Goal: Task Accomplishment & Management: Manage account settings

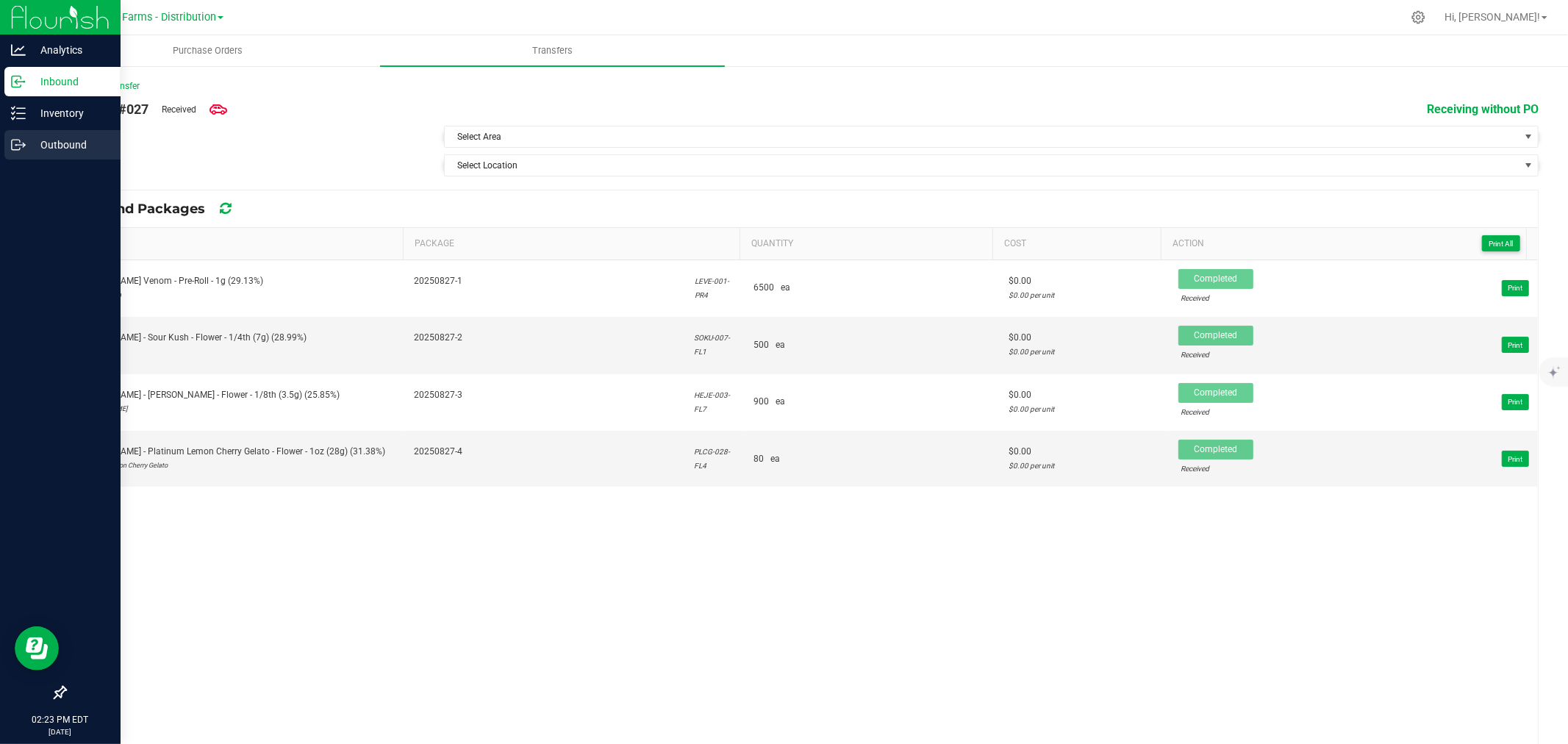
click at [25, 152] on p "Outbound" at bounding box center [70, 144] width 88 height 18
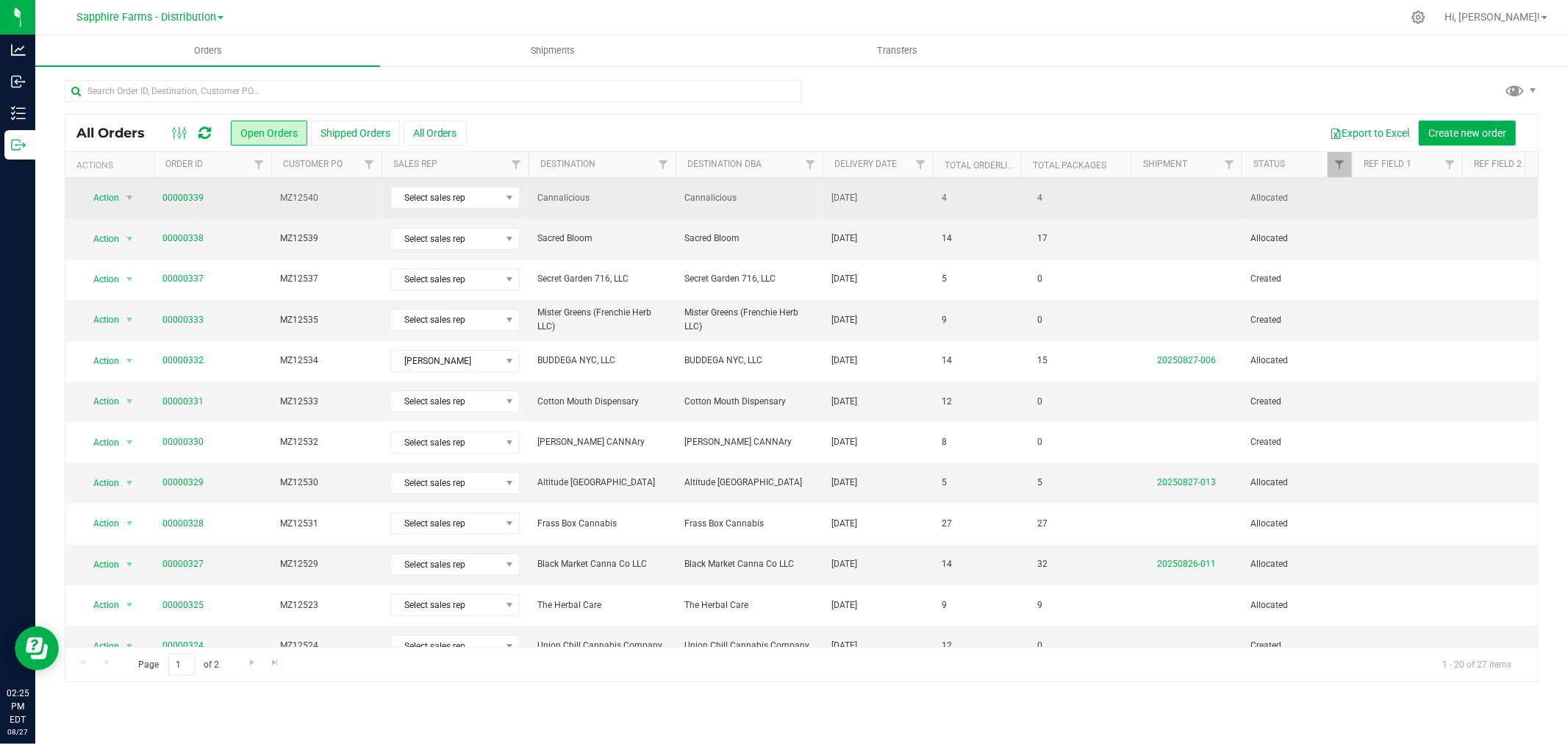
click at [611, 200] on span "Cannalicious" at bounding box center [602, 198] width 130 height 14
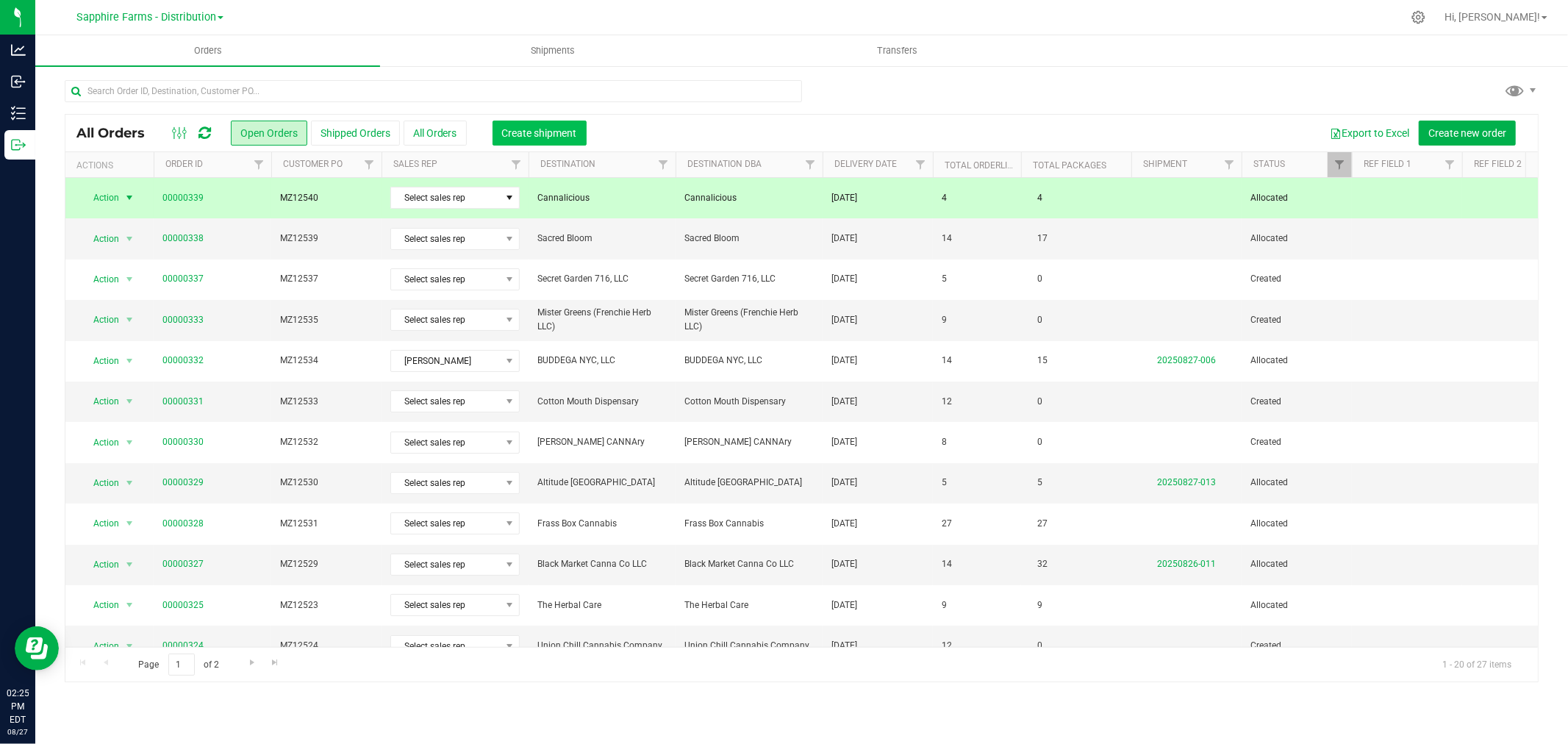
click at [549, 141] on button "Create shipment" at bounding box center [539, 132] width 94 height 25
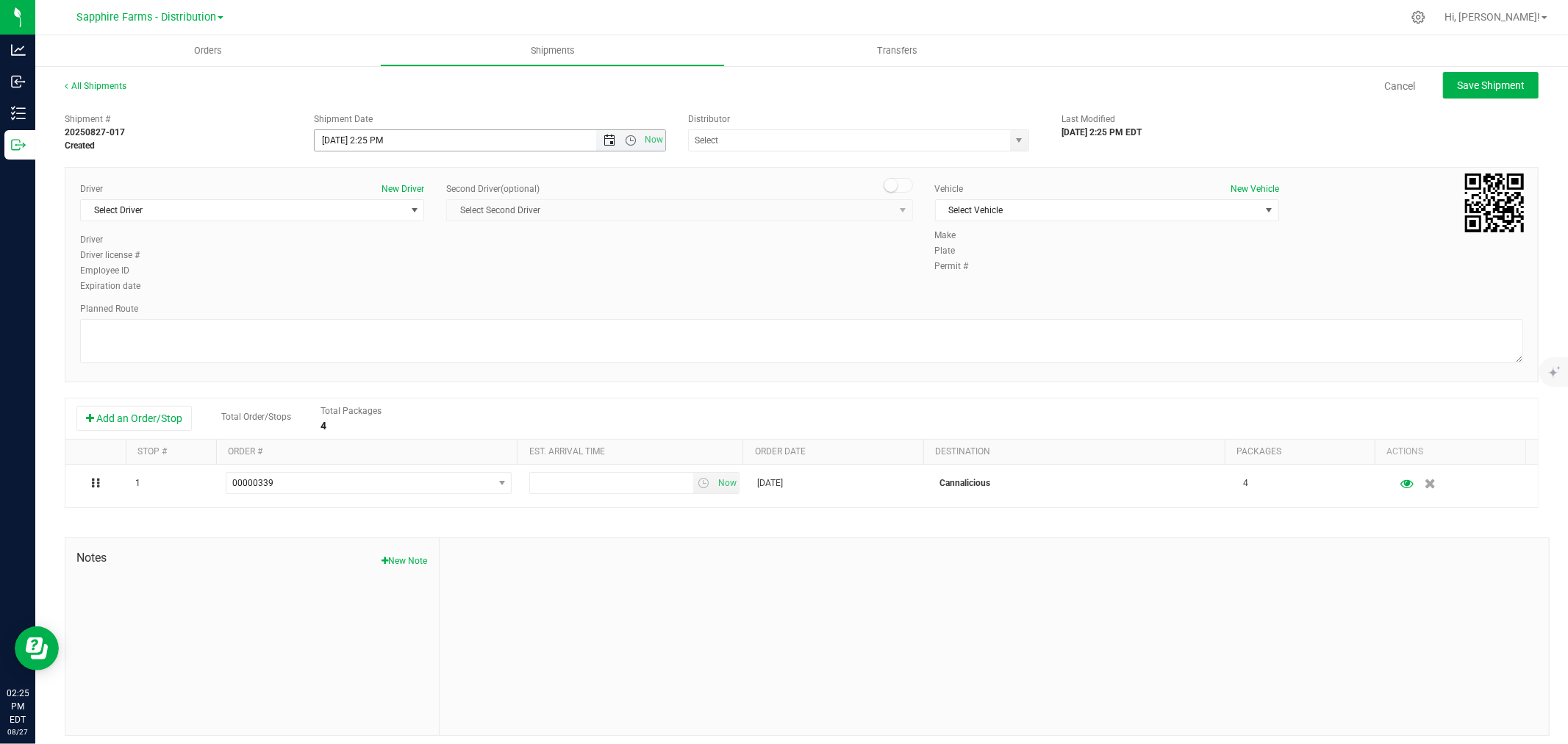
click at [605, 141] on span "Open the date view" at bounding box center [610, 141] width 12 height 12
click at [373, 288] on link "19" at bounding box center [368, 290] width 21 height 23
type input "8/19/2025 2:25 PM"
click at [561, 275] on div "Driver New Driver Select Driver Select Driver Marta Bahantka Marta Bahantka Die…" at bounding box center [801, 238] width 1465 height 113
click at [1002, 221] on span "Select Vehicle" at bounding box center [1108, 210] width 344 height 22
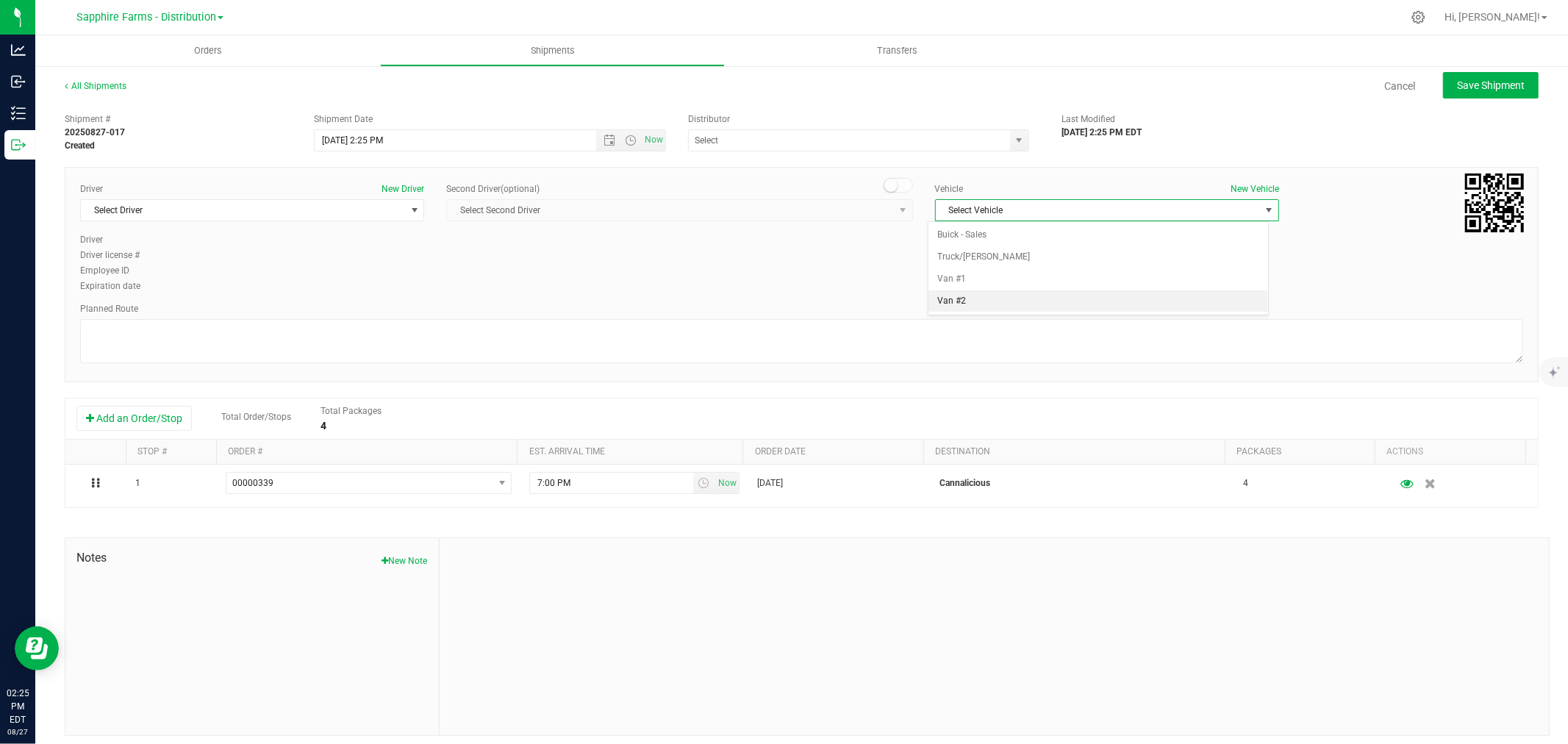
click at [1028, 306] on li "Van #2" at bounding box center [1098, 301] width 339 height 22
click at [1028, 306] on body "Analytics Inbound Inventory Outbound 02:25 PM EDT 08/27/2025 08/27 Sapphire Far…" at bounding box center [784, 372] width 1568 height 744
click at [901, 143] on input "text" at bounding box center [845, 140] width 312 height 20
click at [1013, 137] on span "select" at bounding box center [1019, 141] width 12 height 12
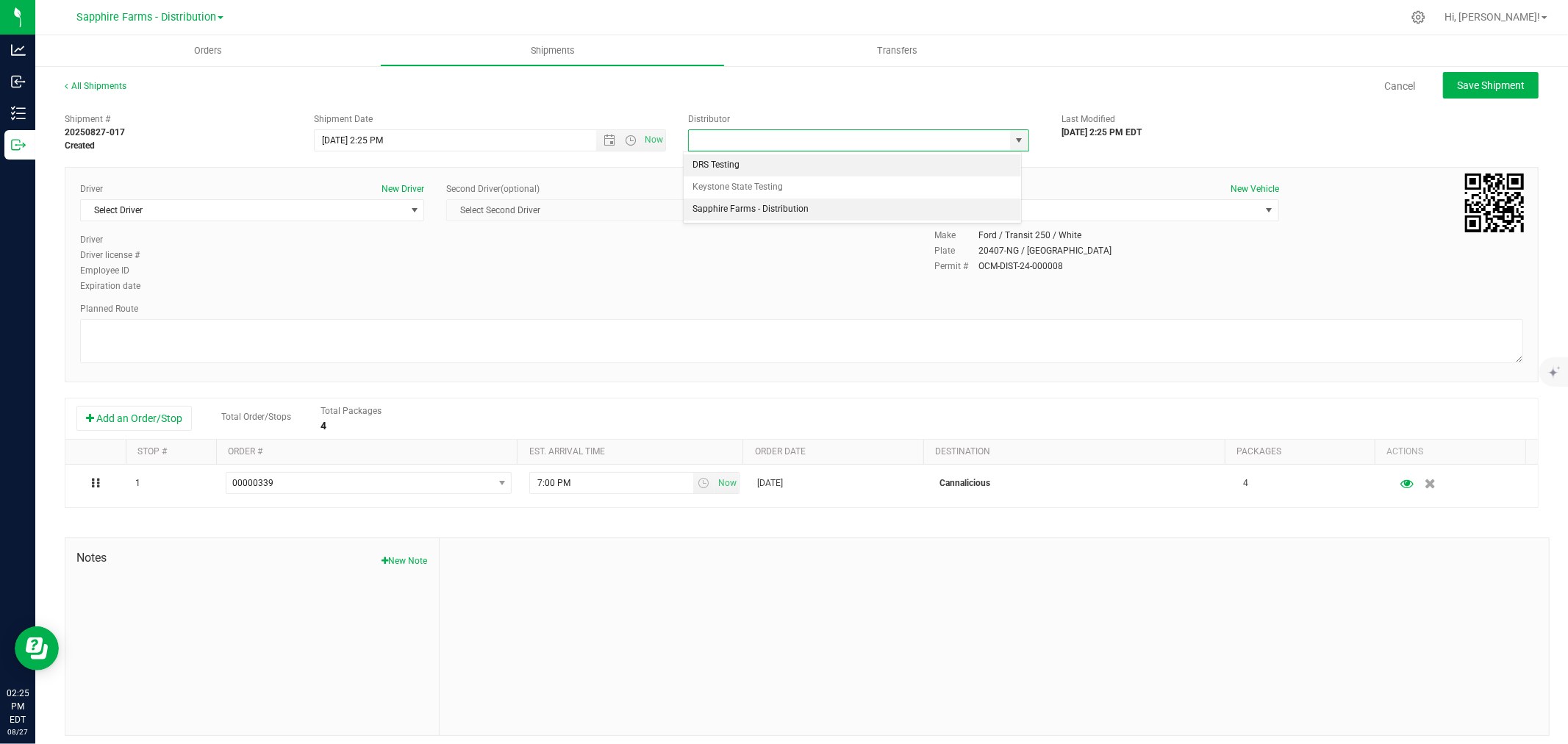
click at [880, 207] on li "Sapphire Farms - Distribution" at bounding box center [851, 210] width 337 height 22
type input "Sapphire Farms - Distribution"
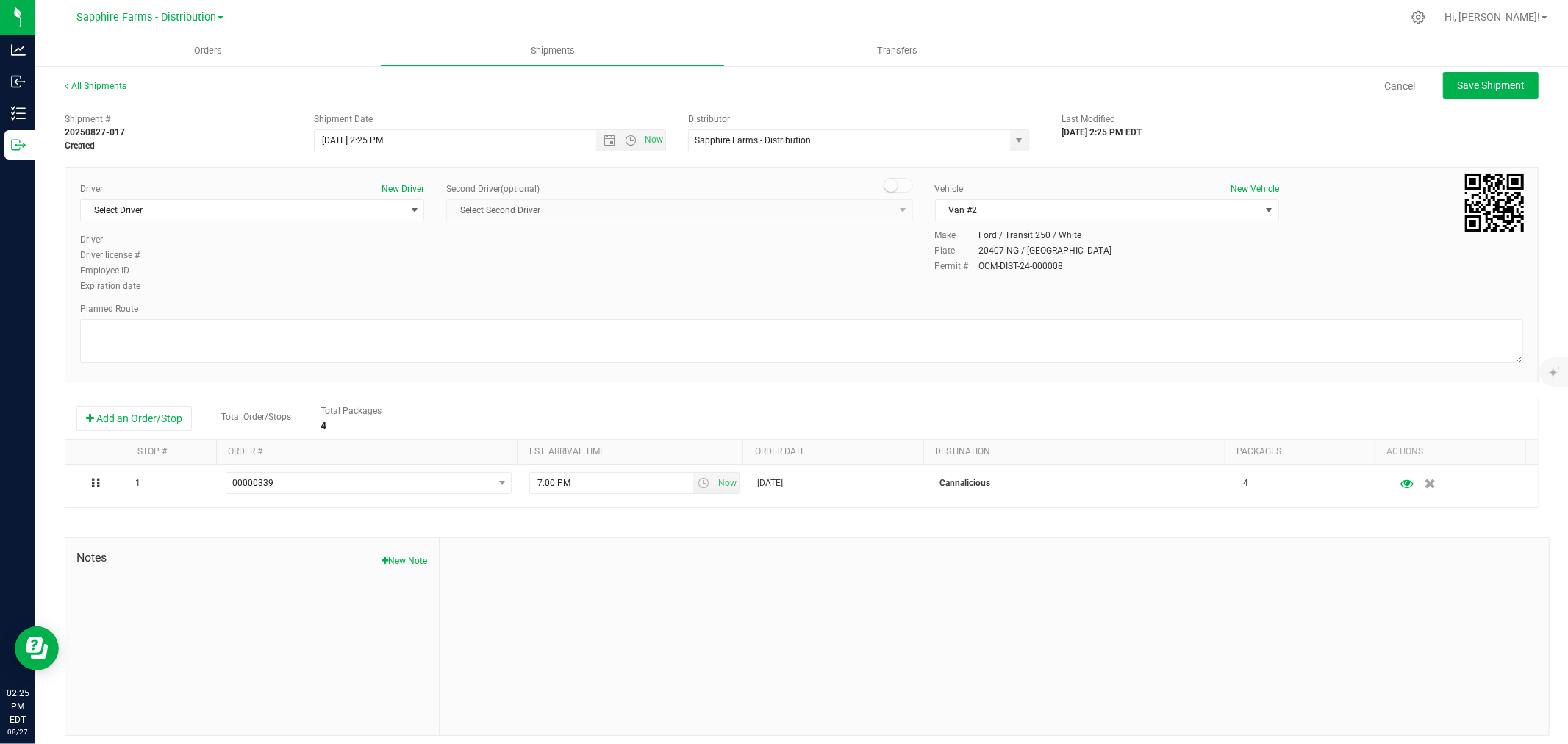
click at [665, 260] on div "Driver New Driver Select Driver Select Driver Marta Bahantka Marta Bahantka Die…" at bounding box center [801, 238] width 1465 height 113
click at [1398, 87] on link "Cancel" at bounding box center [1399, 86] width 31 height 14
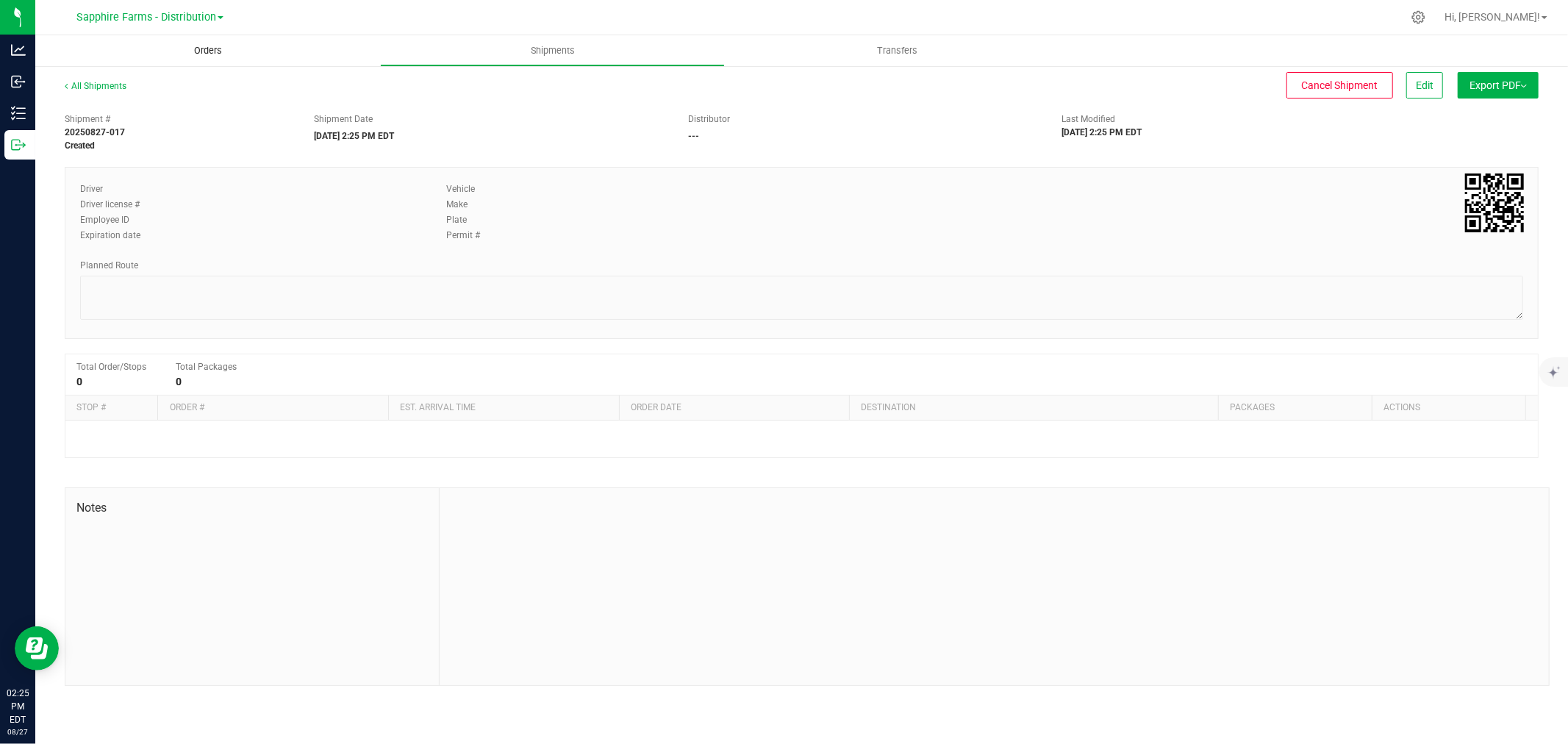
click at [207, 64] on uib-tab-heading "Orders" at bounding box center [208, 51] width 345 height 31
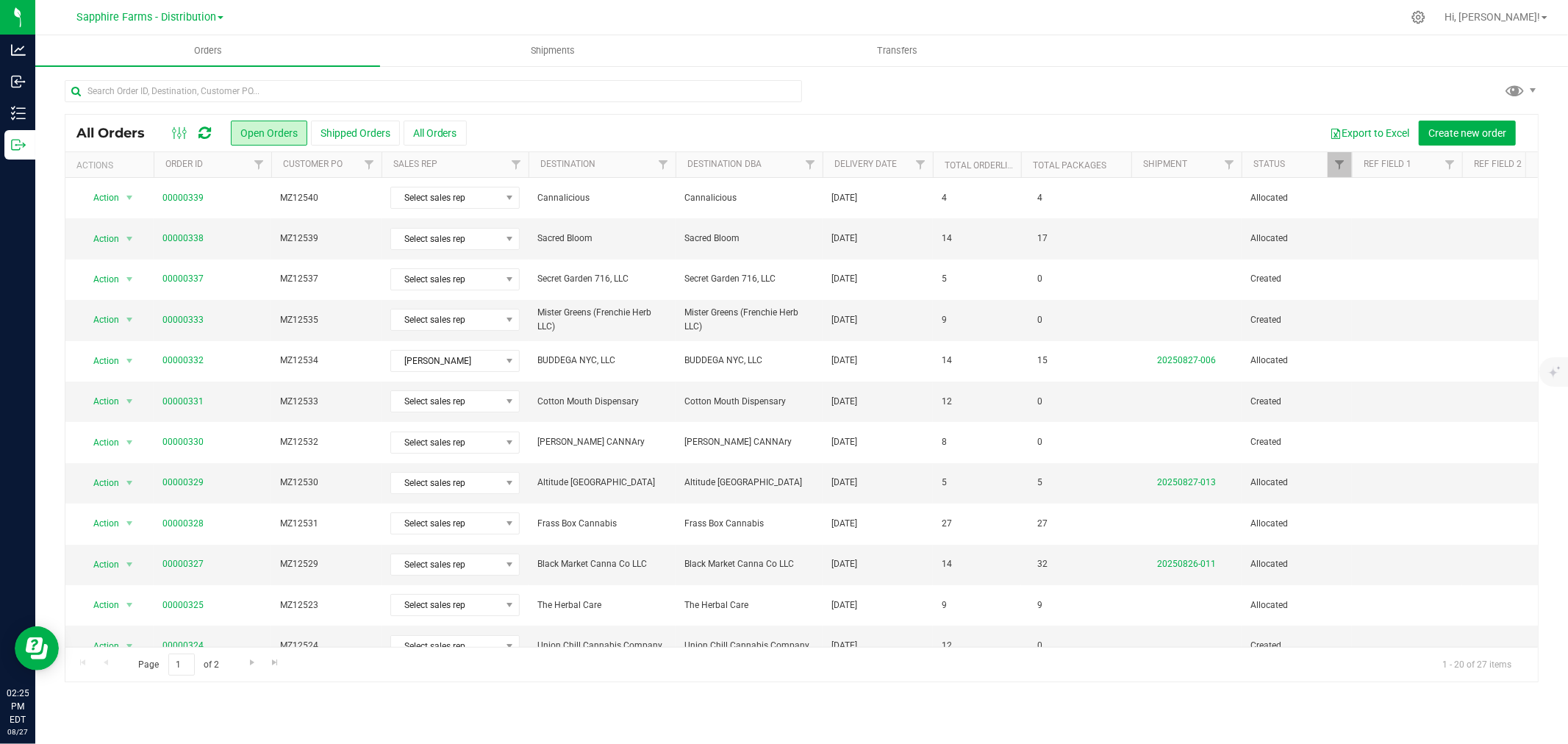
click at [830, 164] on th "Delivery Date" at bounding box center [878, 165] width 110 height 25
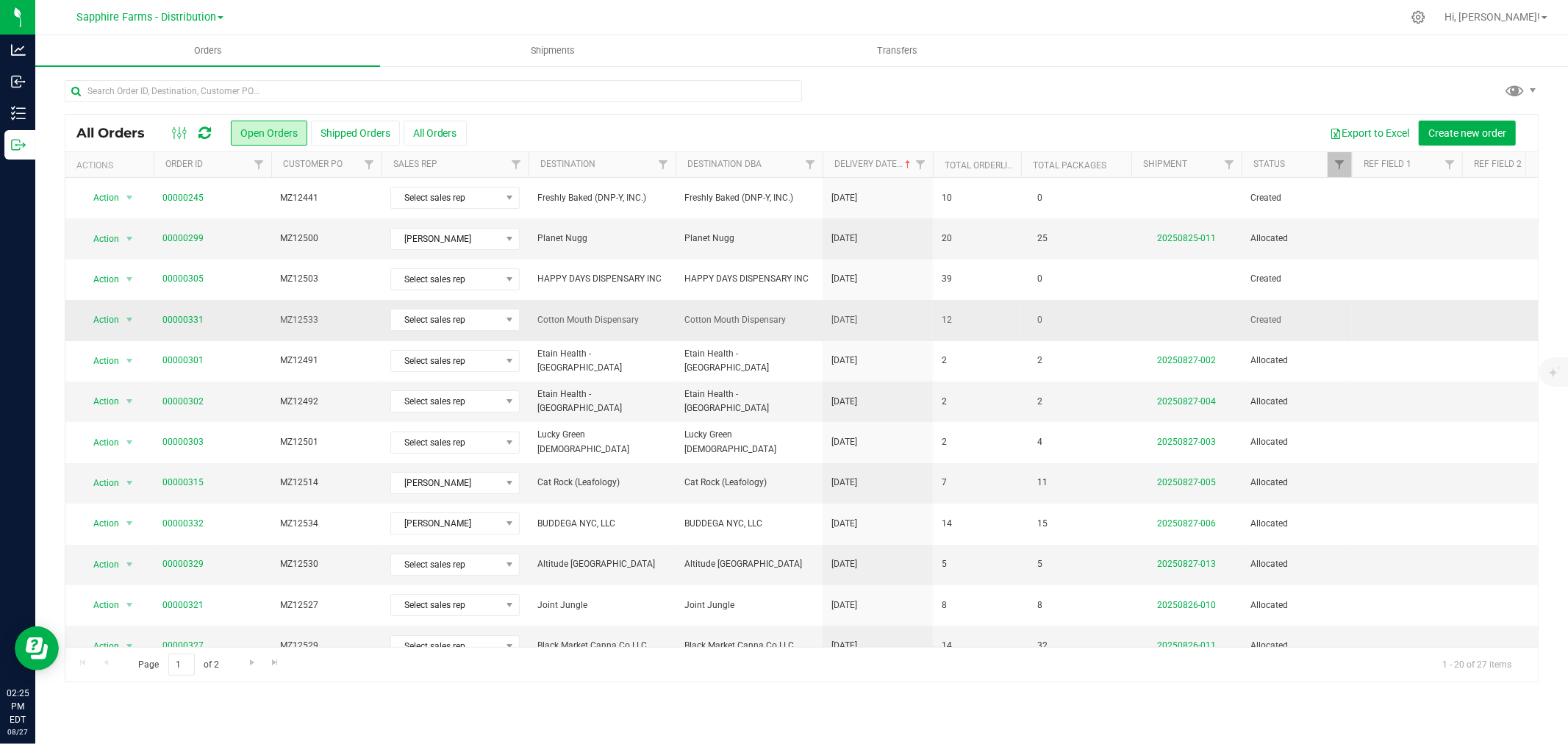
click at [746, 320] on span "Cotton Mouth Dispensary" at bounding box center [749, 320] width 130 height 14
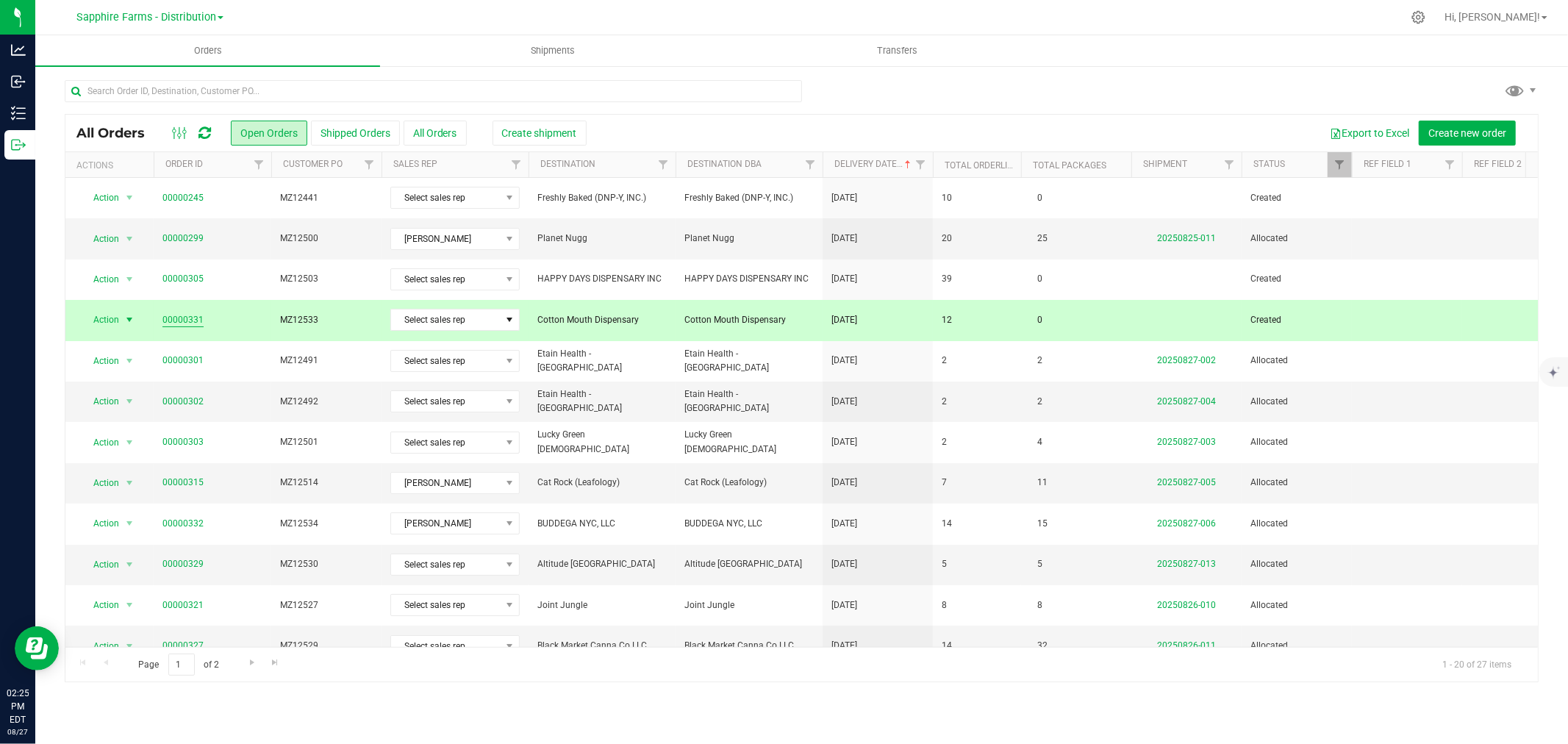
click at [190, 317] on link "00000331" at bounding box center [183, 320] width 42 height 14
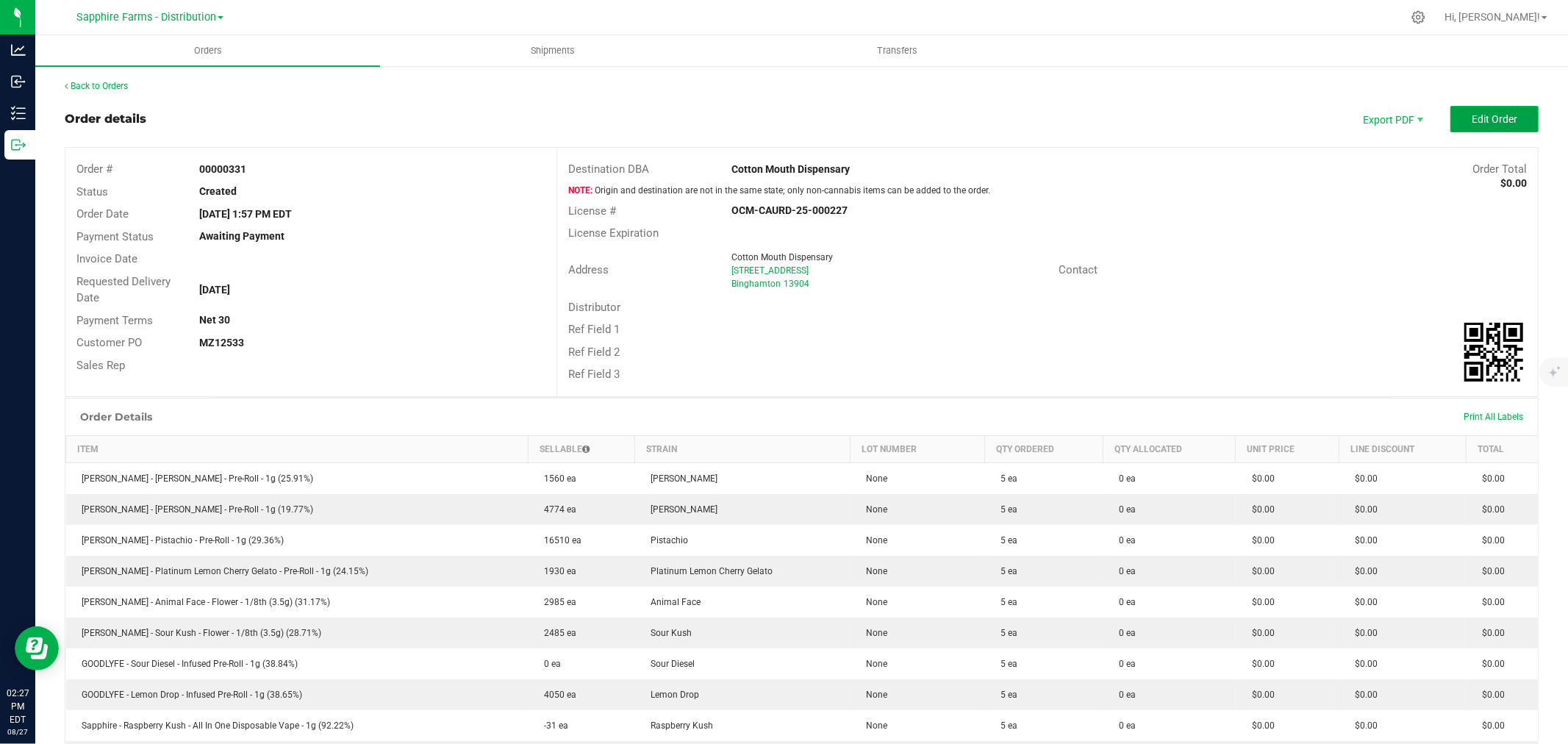
click at [1471, 113] on span "Edit Order" at bounding box center [1494, 119] width 46 height 12
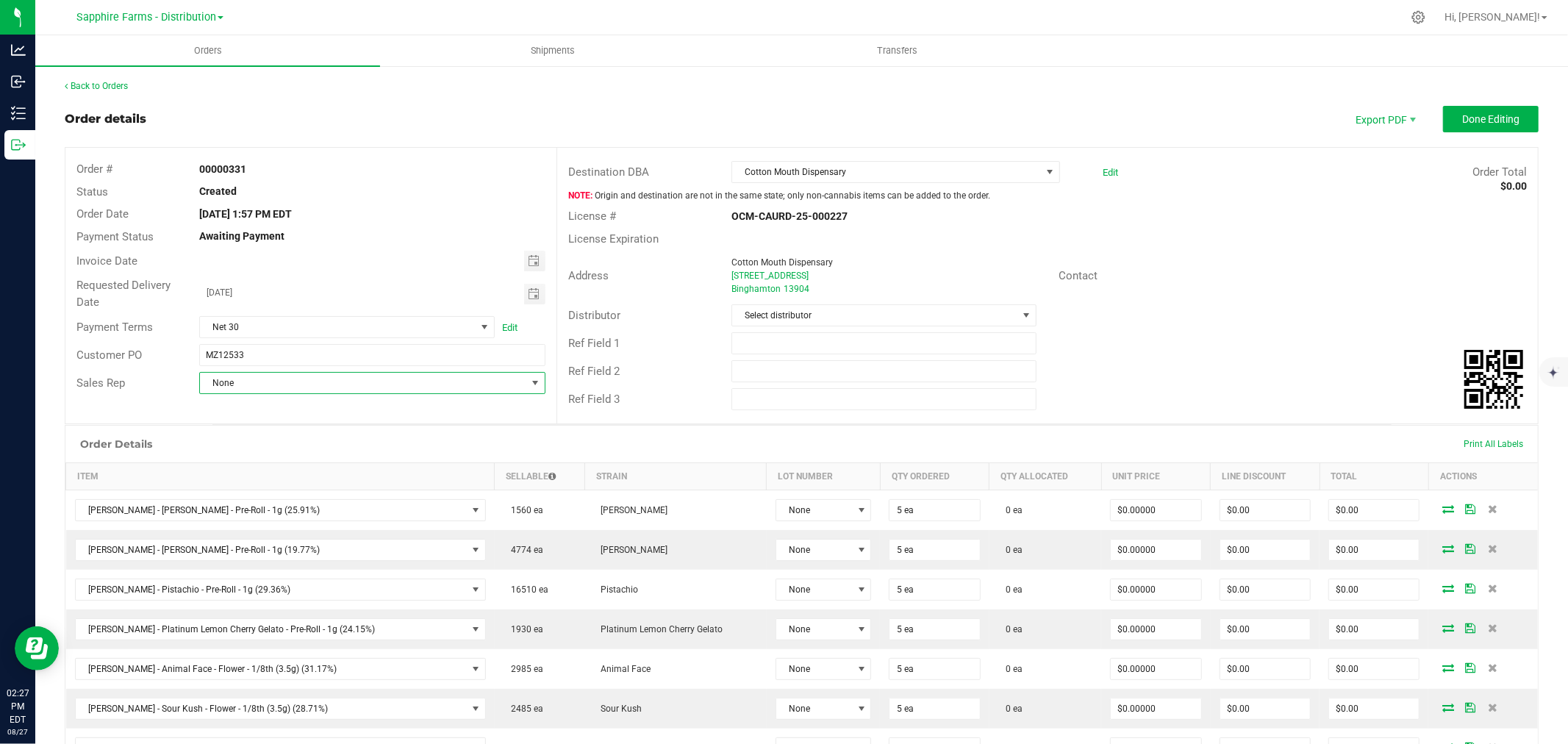
click at [373, 392] on span "None" at bounding box center [363, 383] width 326 height 20
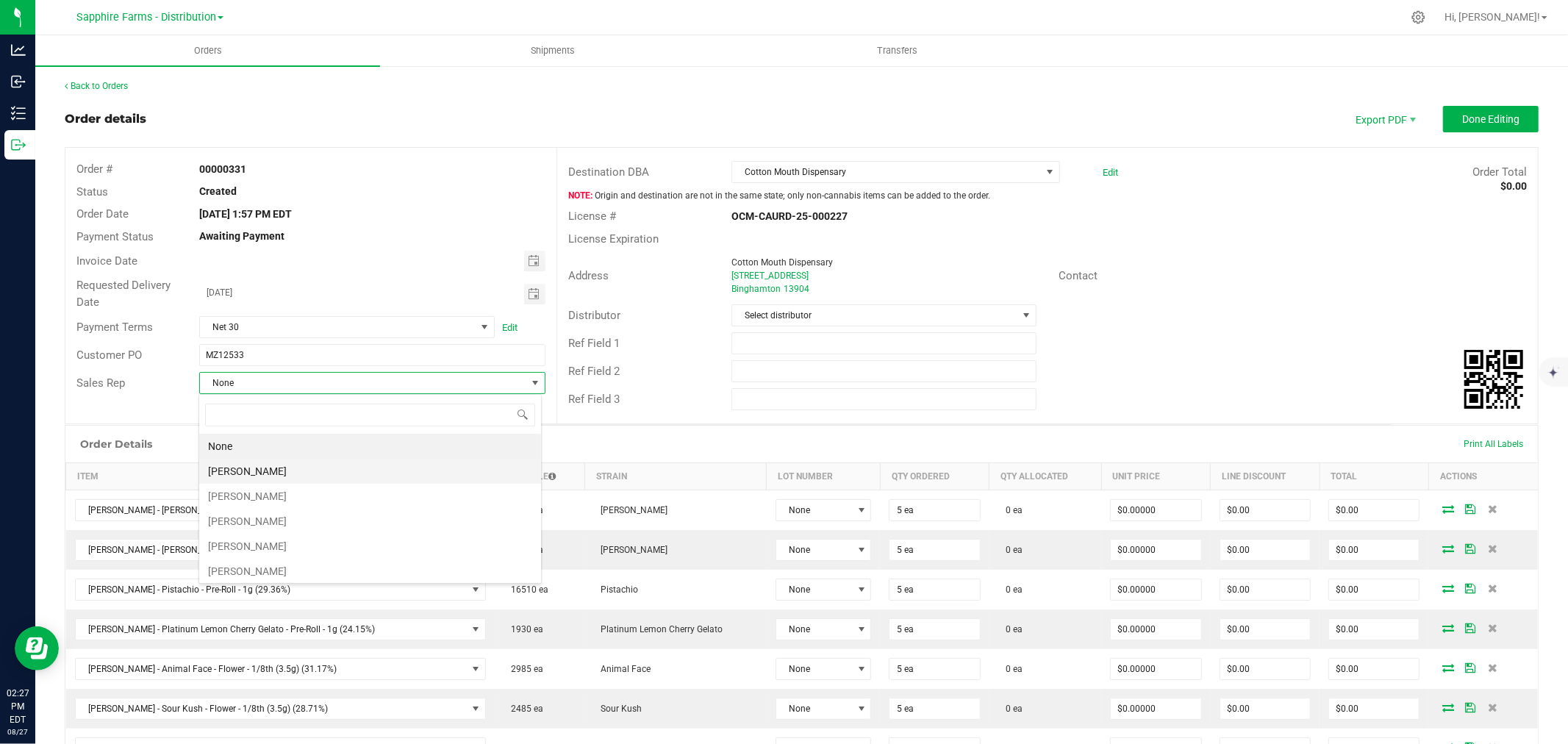
click at [334, 473] on li "Mike Henderson" at bounding box center [370, 471] width 342 height 25
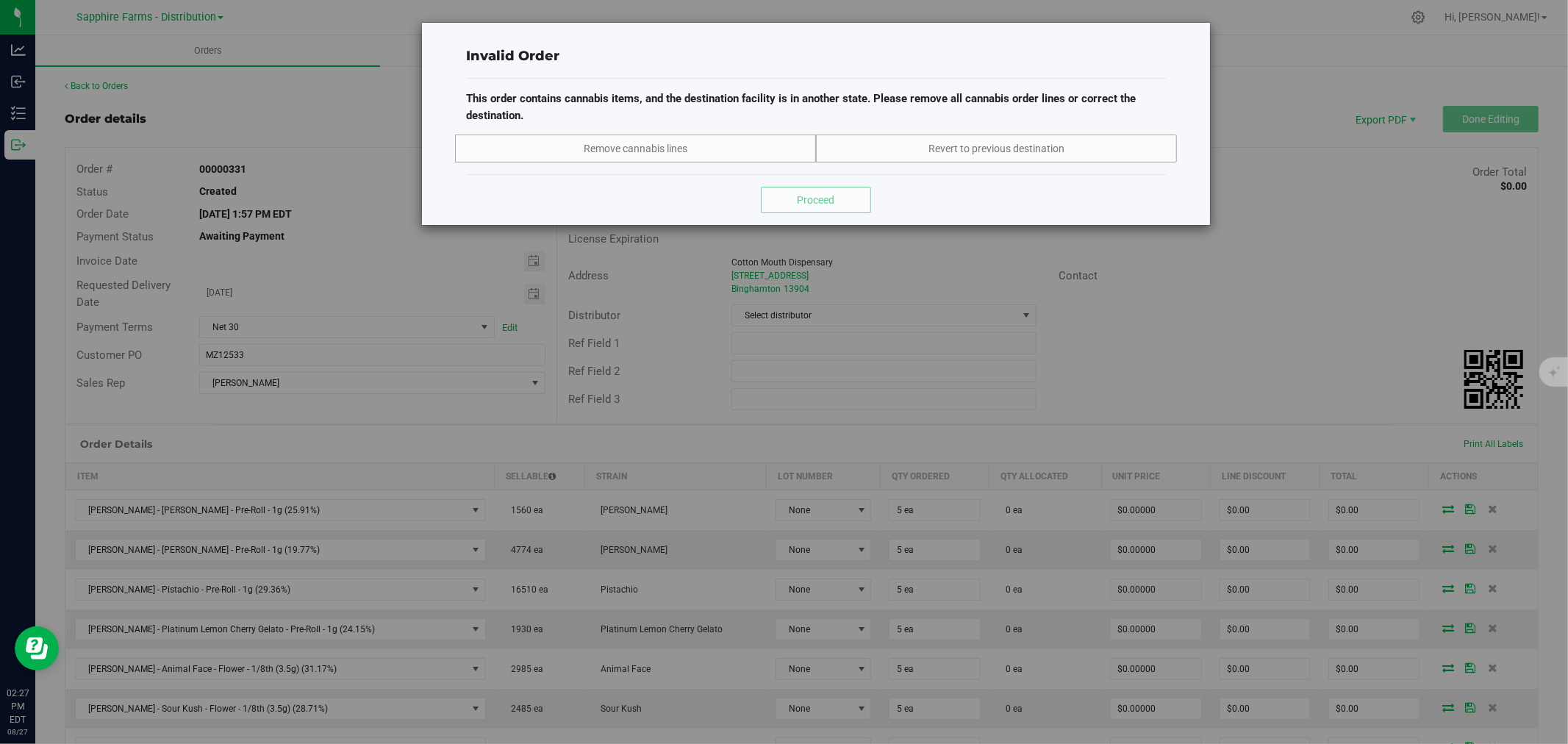
click at [1240, 327] on div "Invalid Order This order contains cannabis items, and the destination facility …" at bounding box center [790, 372] width 1579 height 744
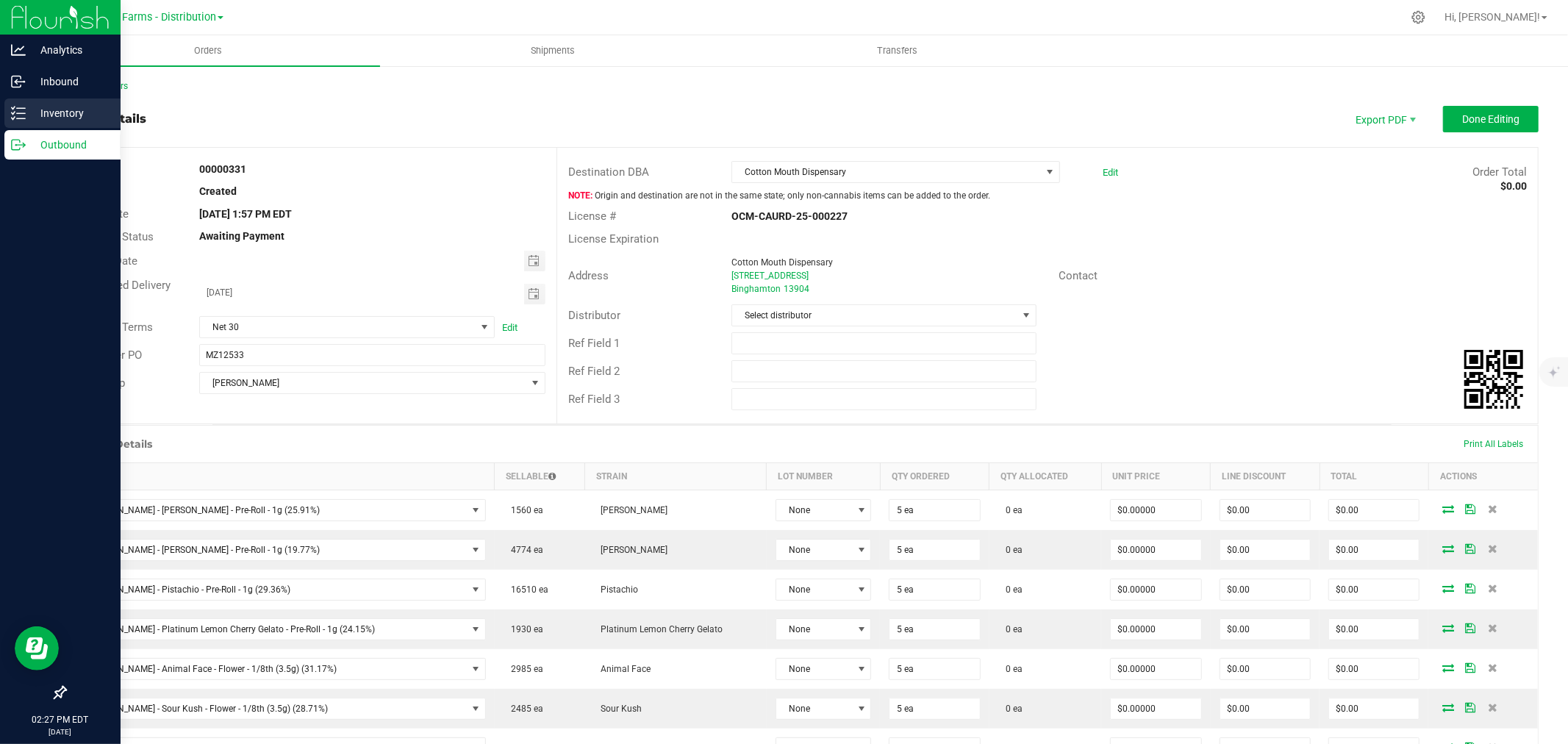
click at [26, 104] on p "Inventory" at bounding box center [70, 113] width 88 height 18
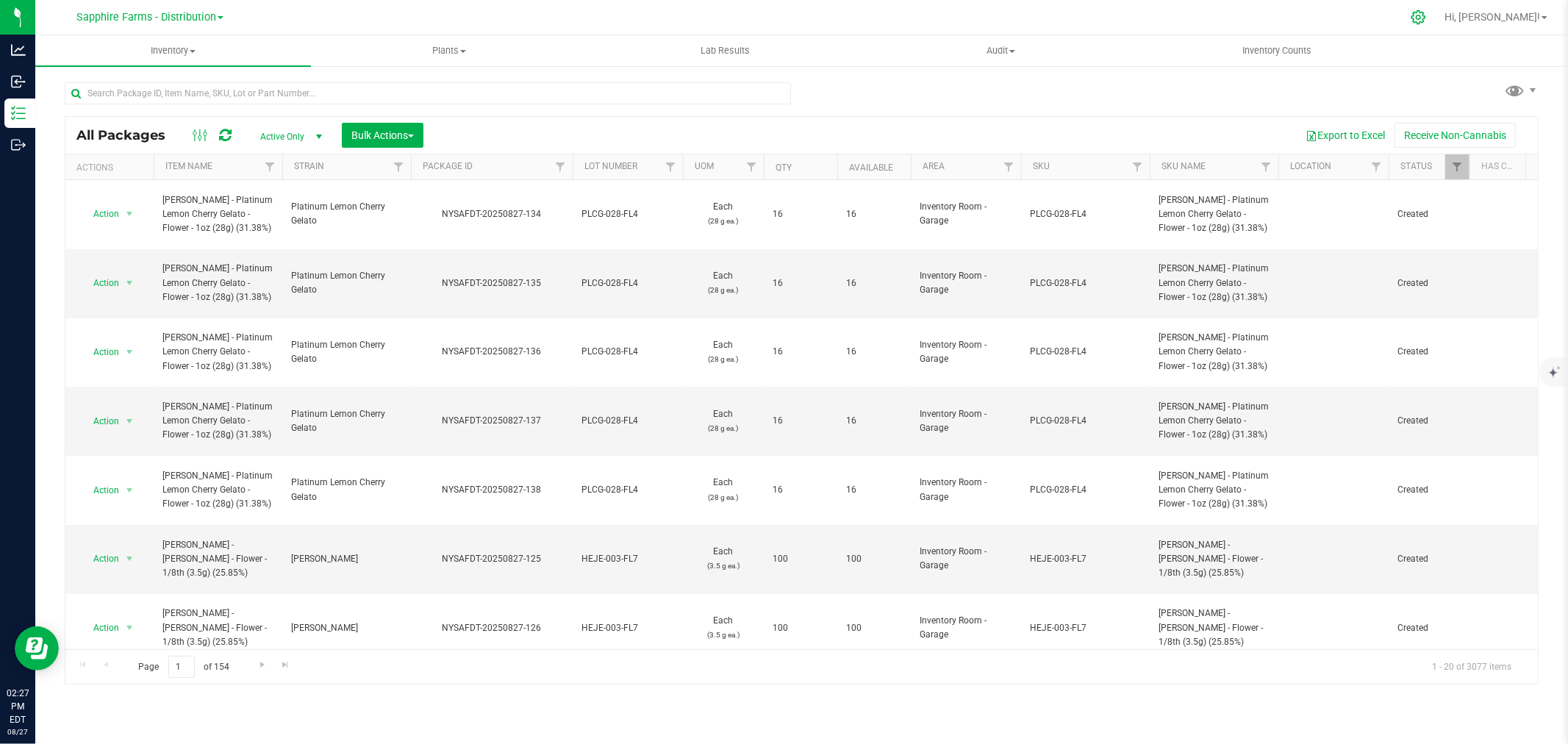
click at [1426, 20] on icon at bounding box center [1418, 17] width 15 height 15
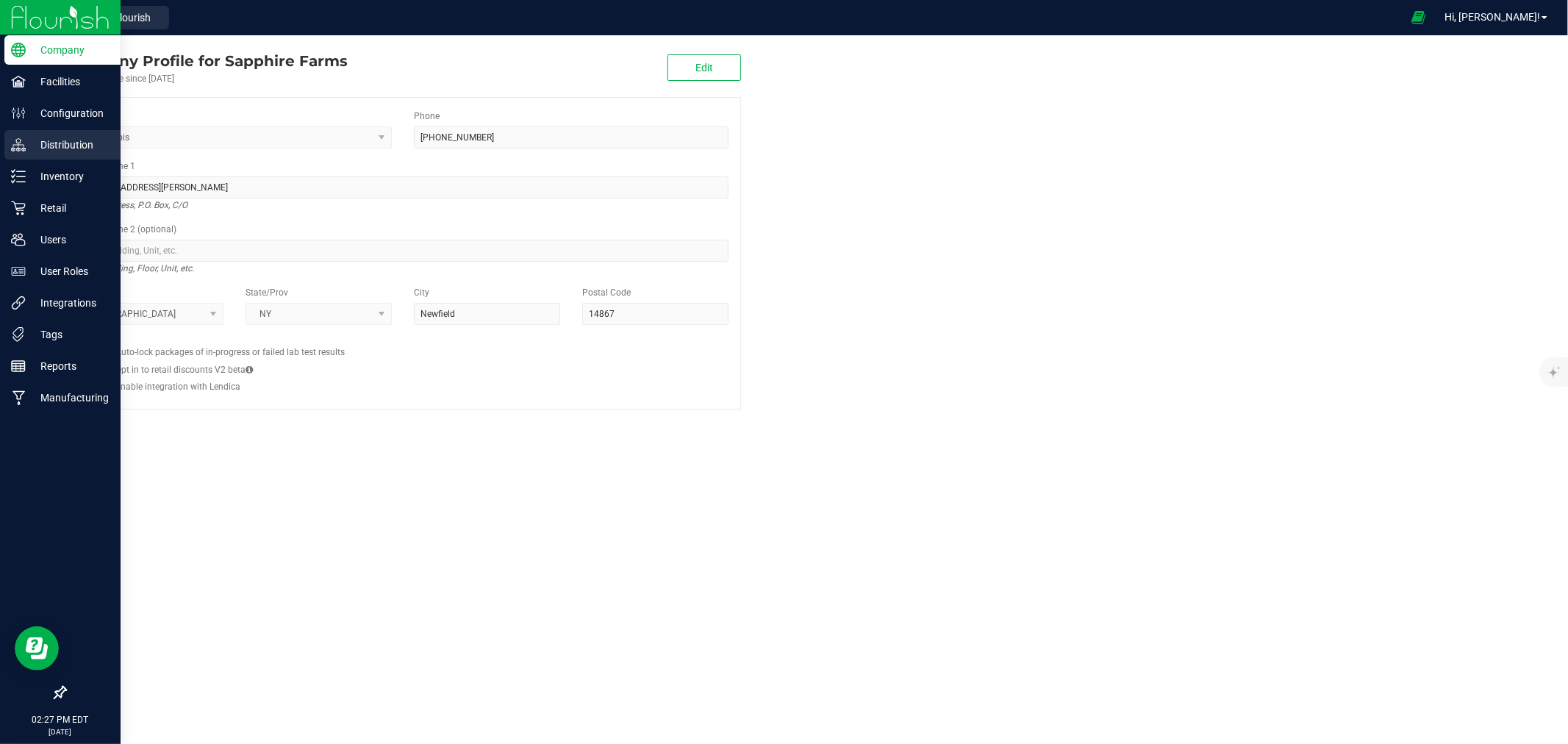
click at [62, 147] on p "Distribution" at bounding box center [70, 144] width 88 height 18
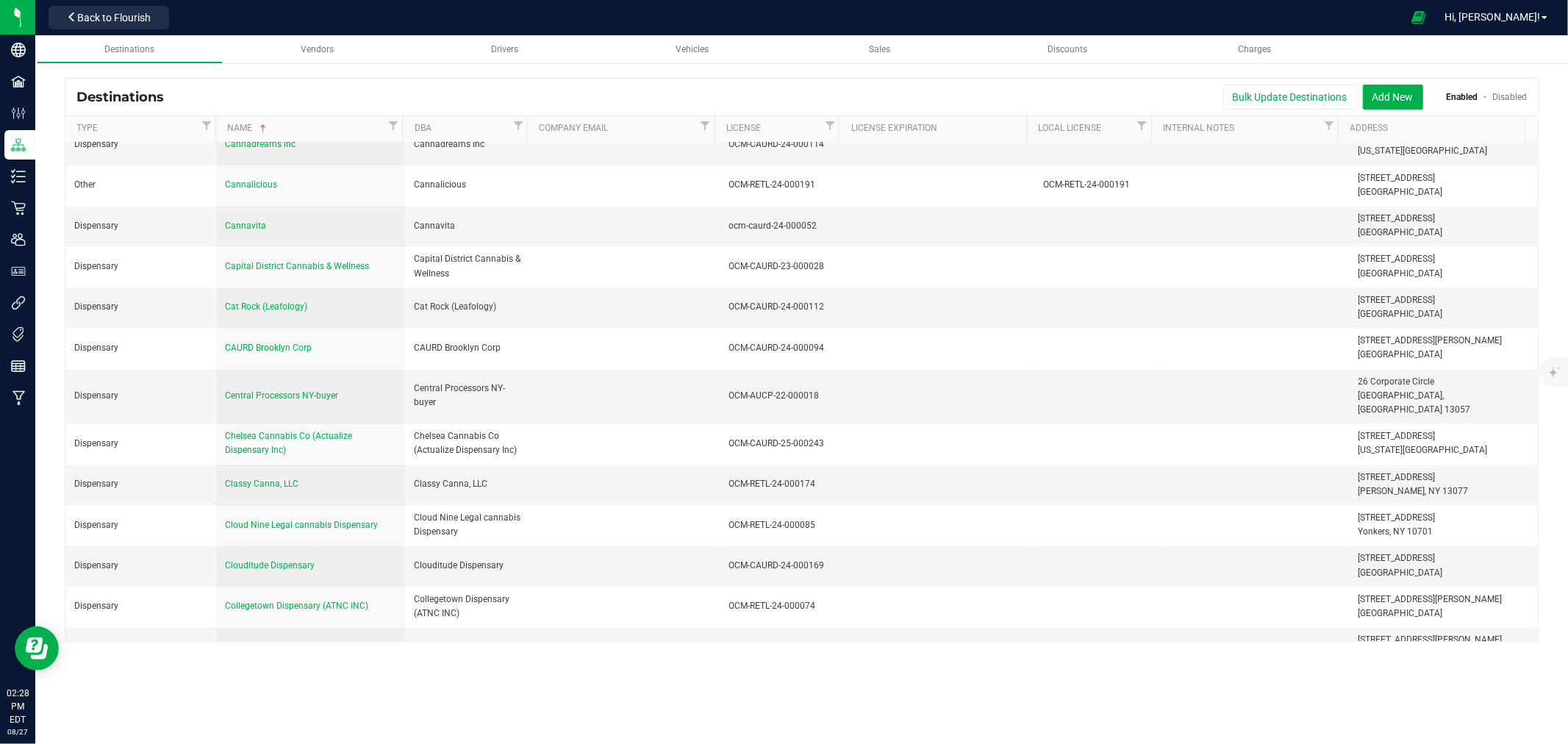
scroll to position [2532, 0]
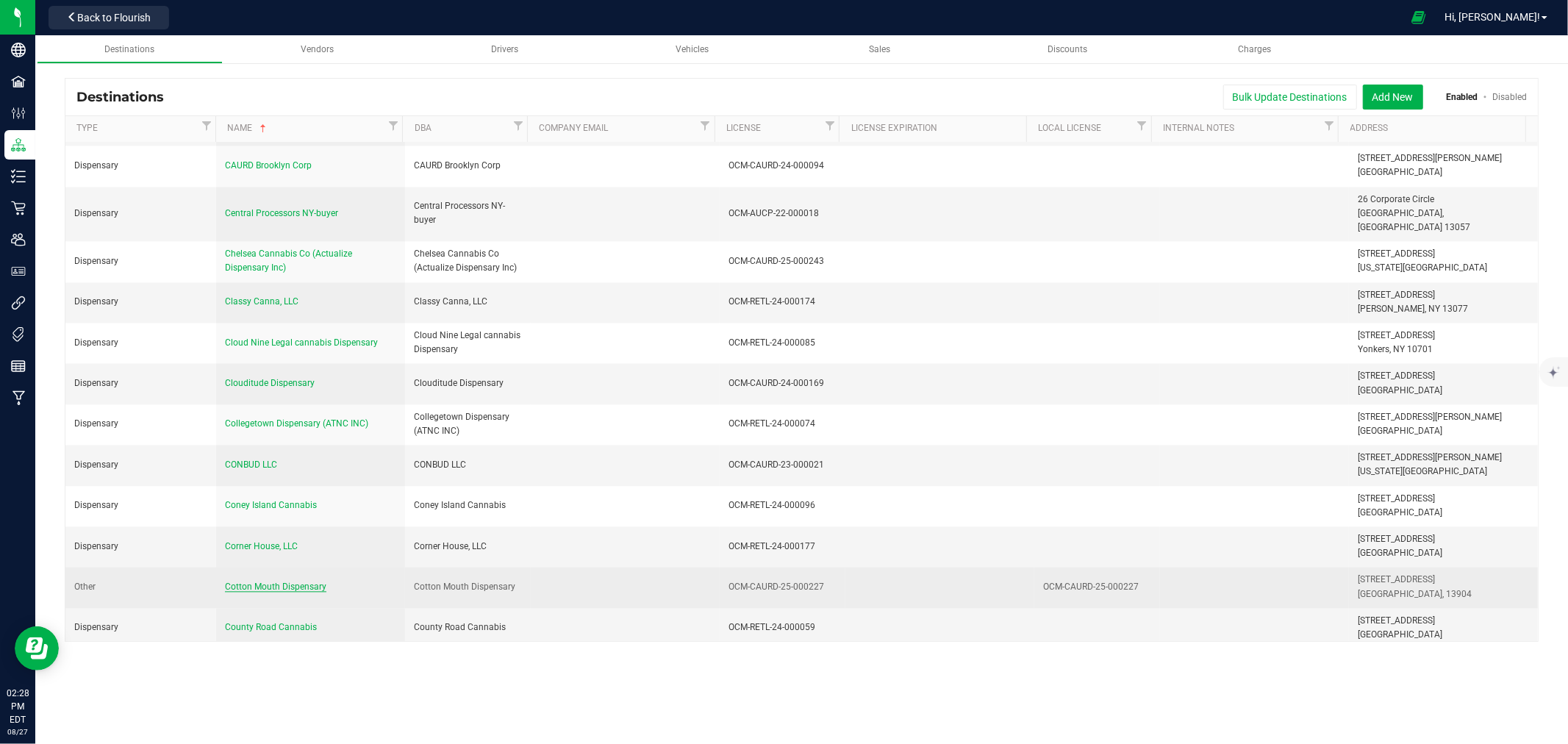
click at [302, 582] on span "Cotton Mouth Dispensary" at bounding box center [276, 587] width 102 height 10
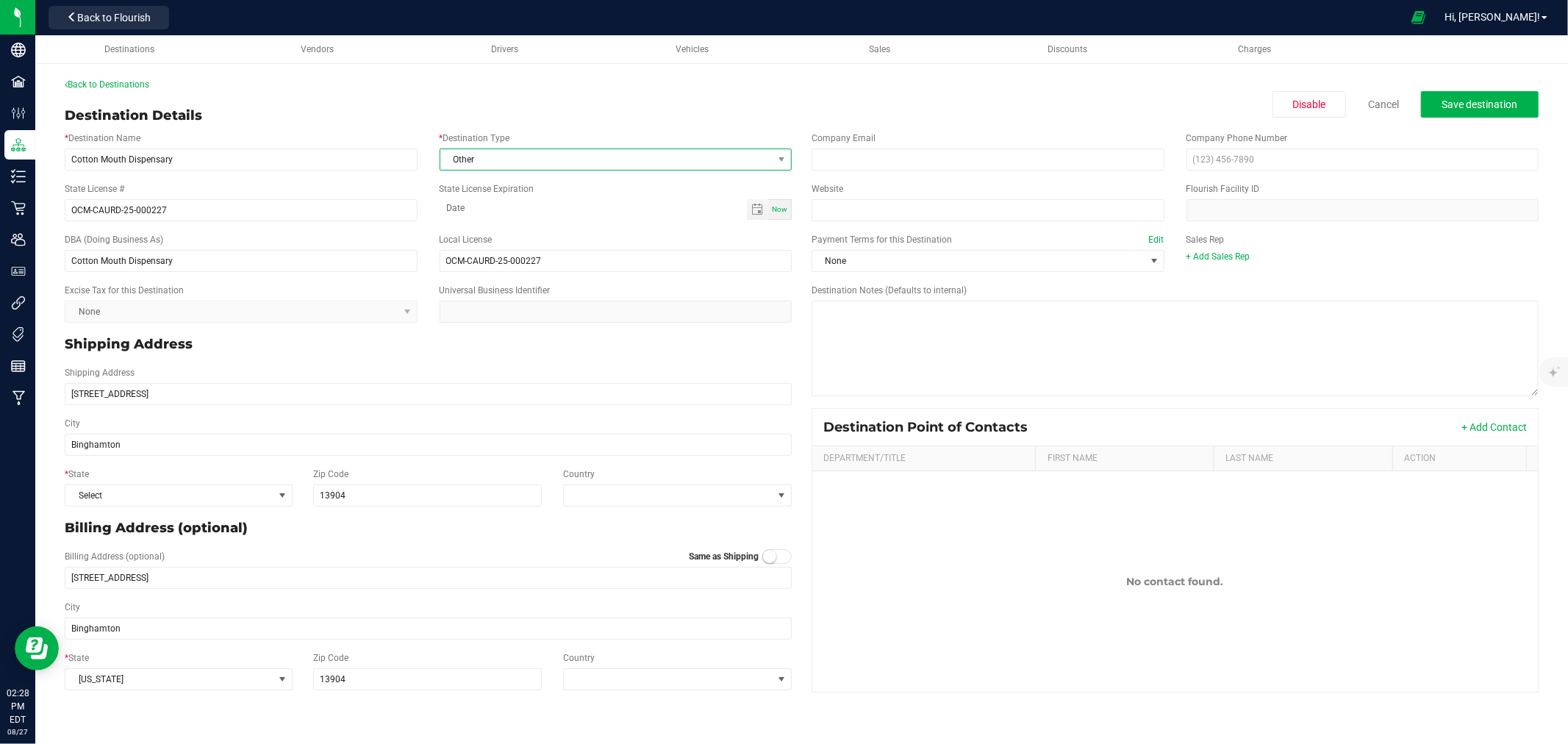
click at [629, 150] on span "Other" at bounding box center [606, 159] width 333 height 20
click at [545, 225] on li "Dispensary" at bounding box center [616, 222] width 351 height 25
click at [686, 92] on div "Back to Destinations Destination Details Disable Cancel Save destination * Dest…" at bounding box center [801, 389] width 1474 height 621
click at [186, 497] on span "Select" at bounding box center [169, 495] width 208 height 20
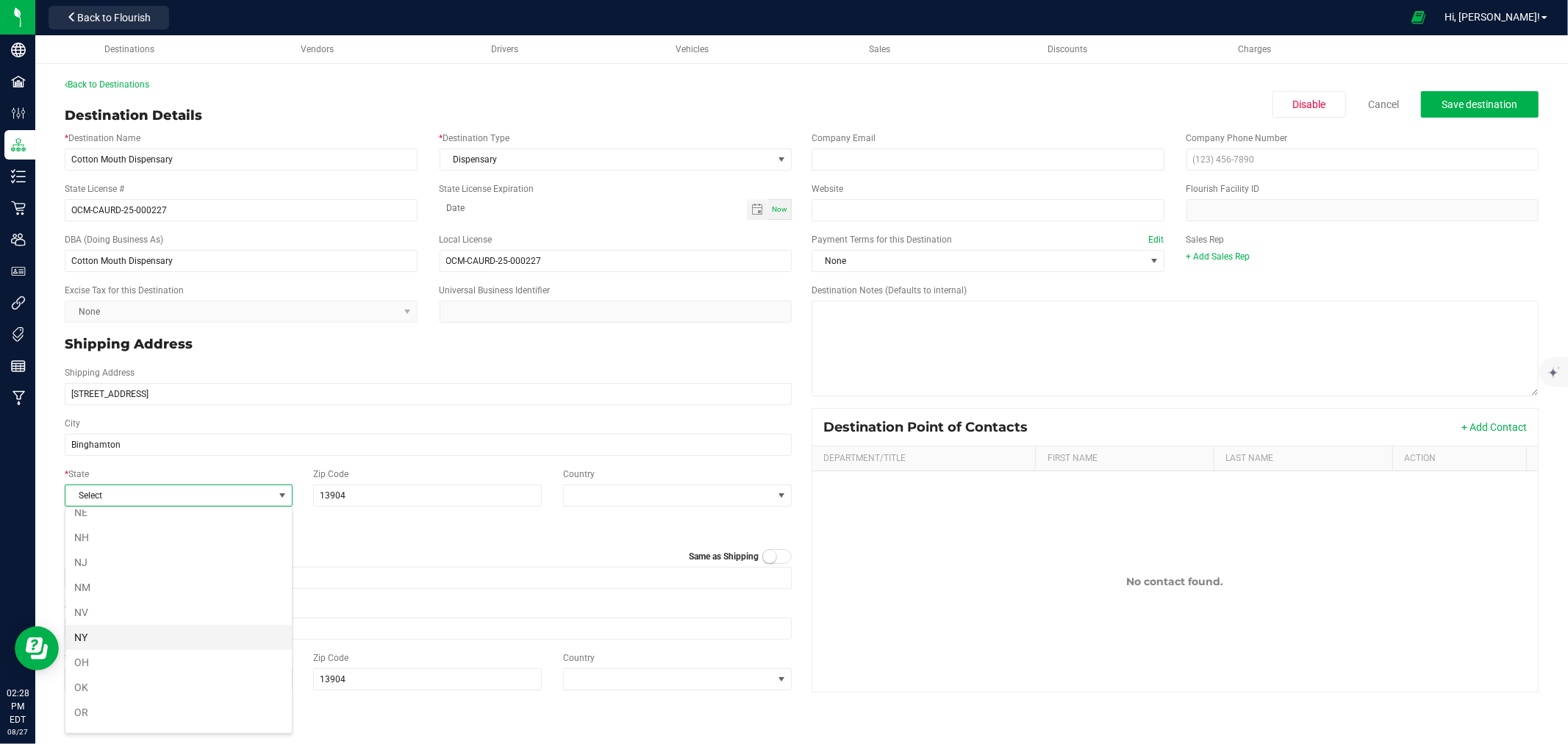
click at [99, 640] on li "NY" at bounding box center [178, 637] width 226 height 25
click at [382, 350] on p "Shipping Address" at bounding box center [427, 344] width 727 height 20
click at [1474, 111] on button "Save destination" at bounding box center [1479, 103] width 118 height 26
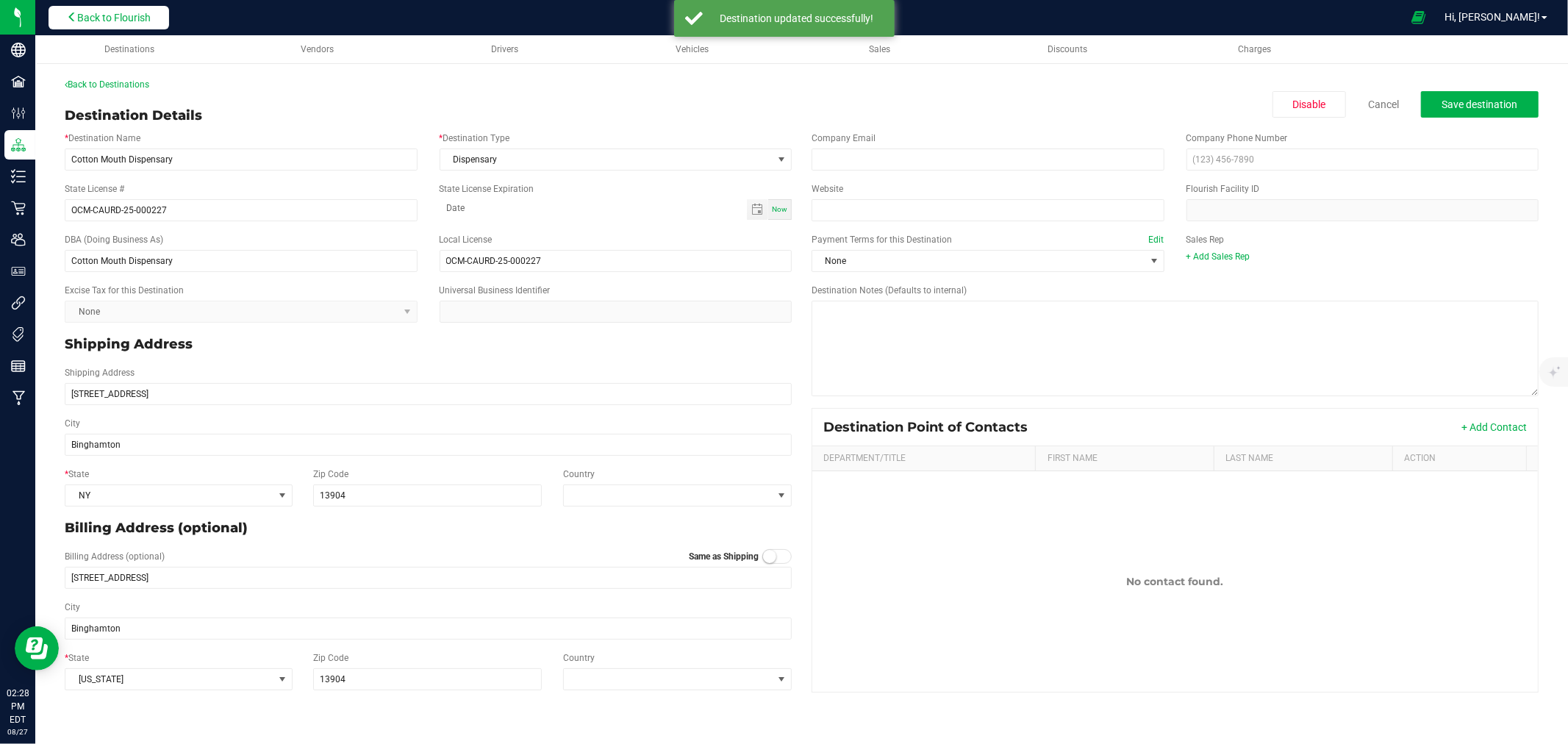
click at [137, 13] on span "Back to Flourish" at bounding box center [114, 18] width 74 height 12
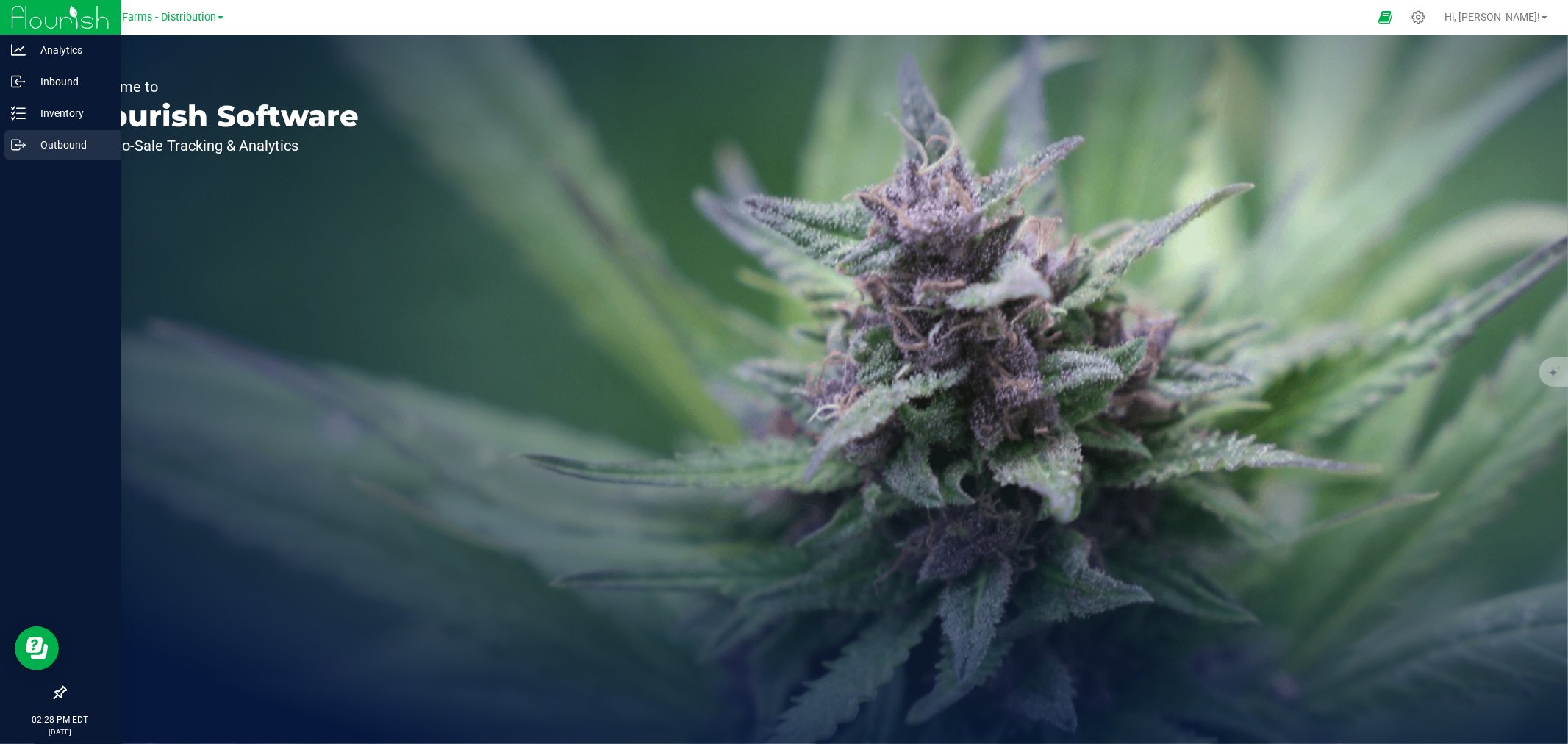
click at [8, 133] on div "Outbound" at bounding box center [62, 144] width 116 height 30
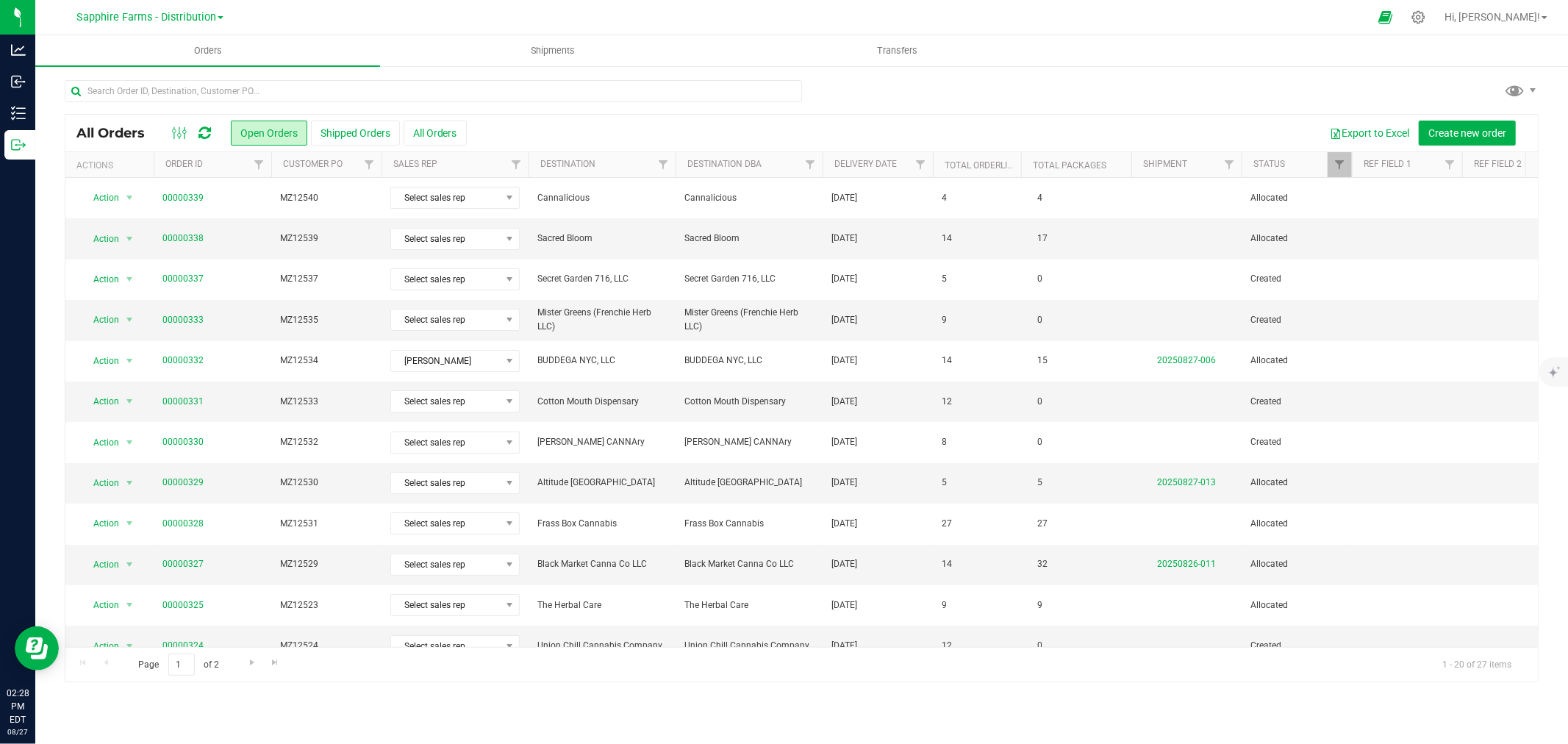
click at [826, 166] on th "Delivery Date" at bounding box center [878, 165] width 110 height 25
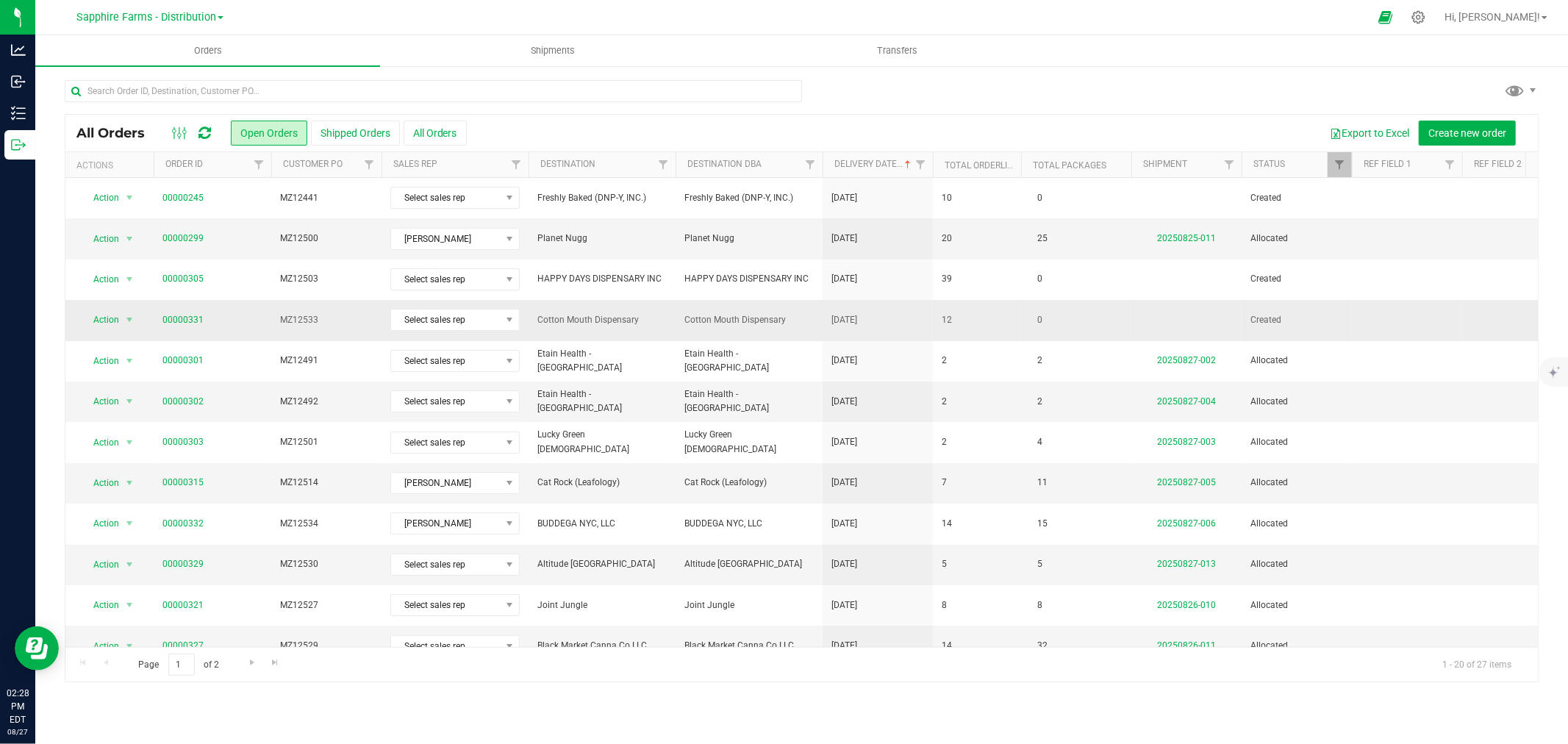
click at [816, 327] on td "Cotton Mouth Dispensary" at bounding box center [749, 321] width 147 height 41
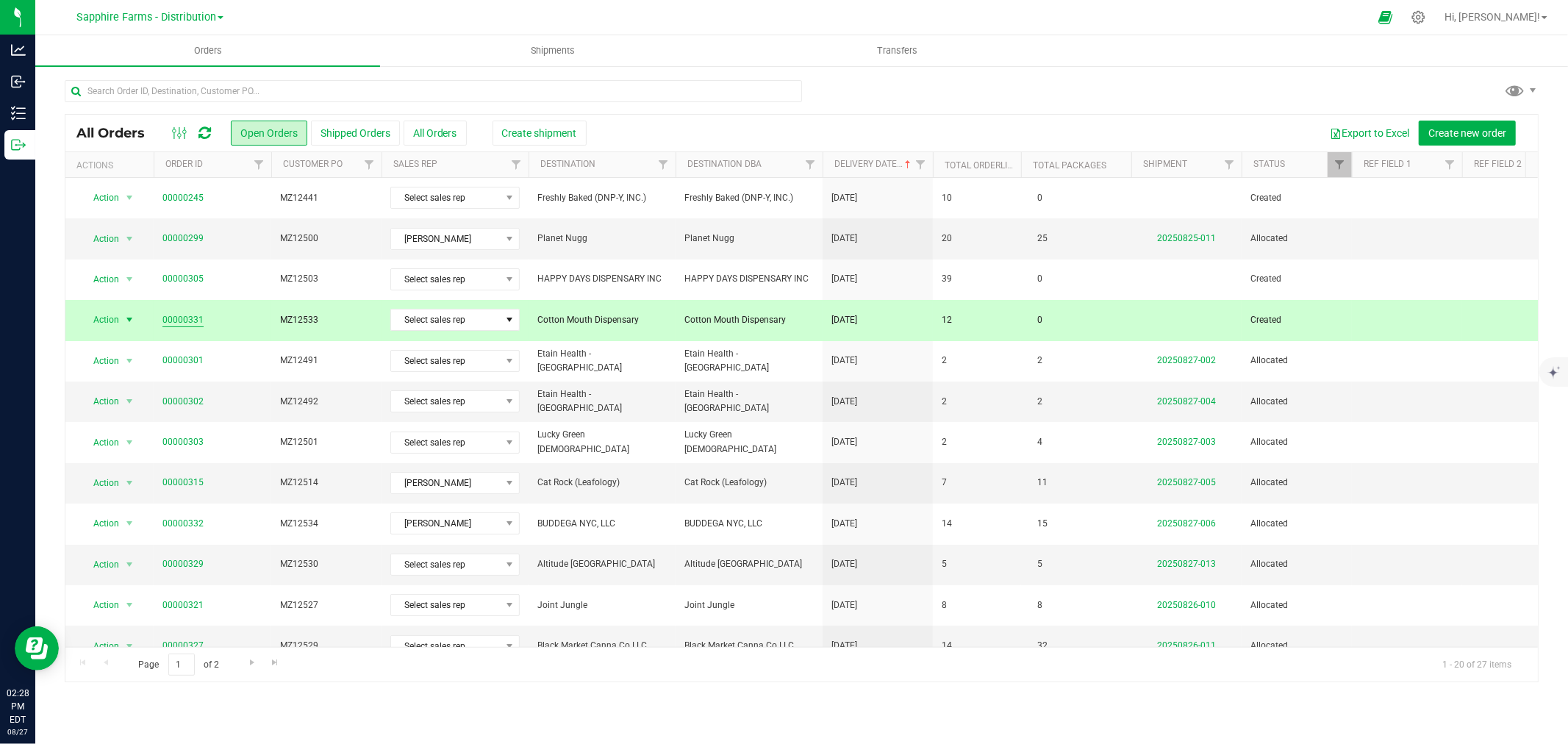
click at [179, 321] on link "00000331" at bounding box center [183, 320] width 42 height 14
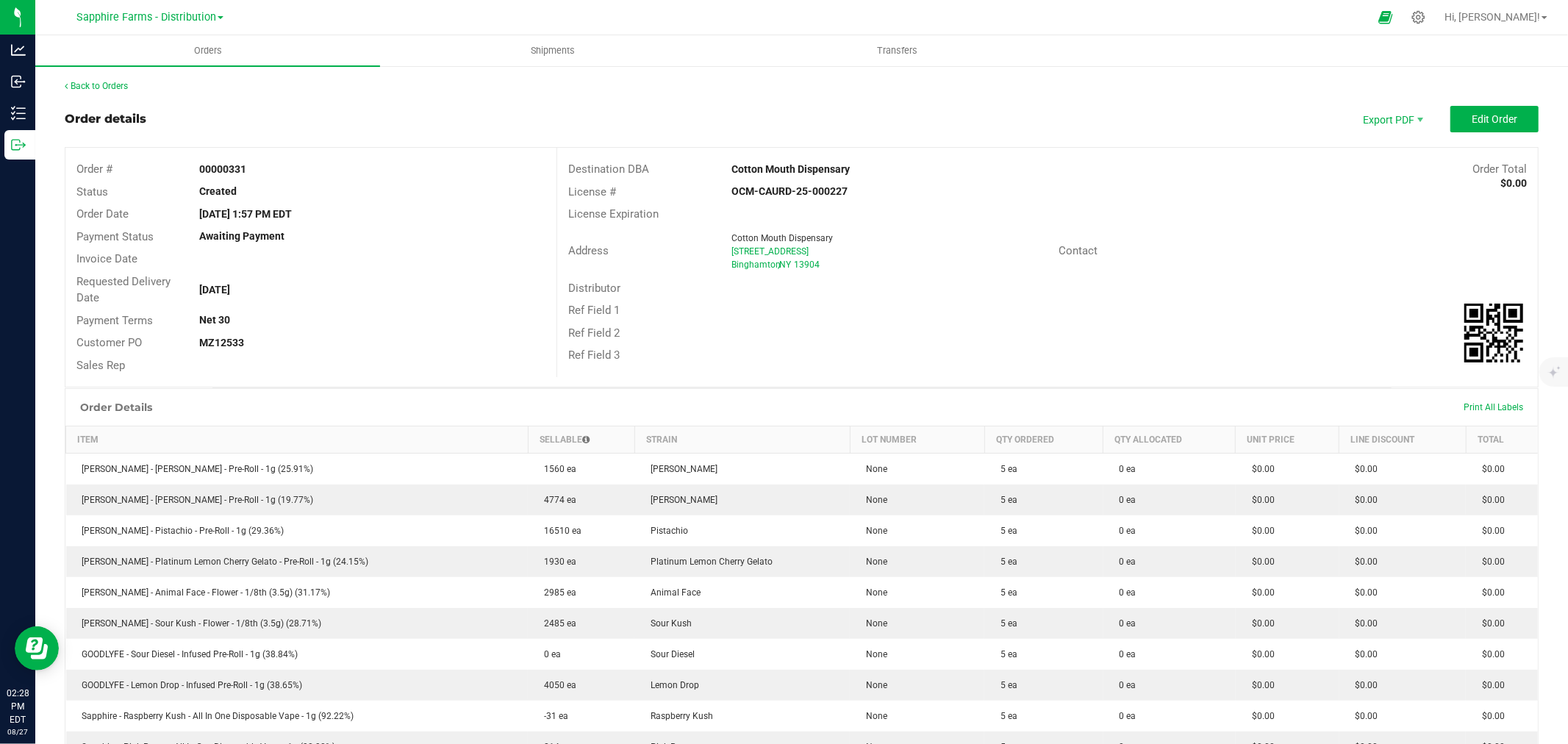
click at [1493, 135] on outbound-order-header "Order details Export PDF Edit Order Order # 00000331 Status Created Order Date …" at bounding box center [801, 247] width 1474 height 282
click at [1493, 127] on button "Edit Order" at bounding box center [1494, 119] width 88 height 26
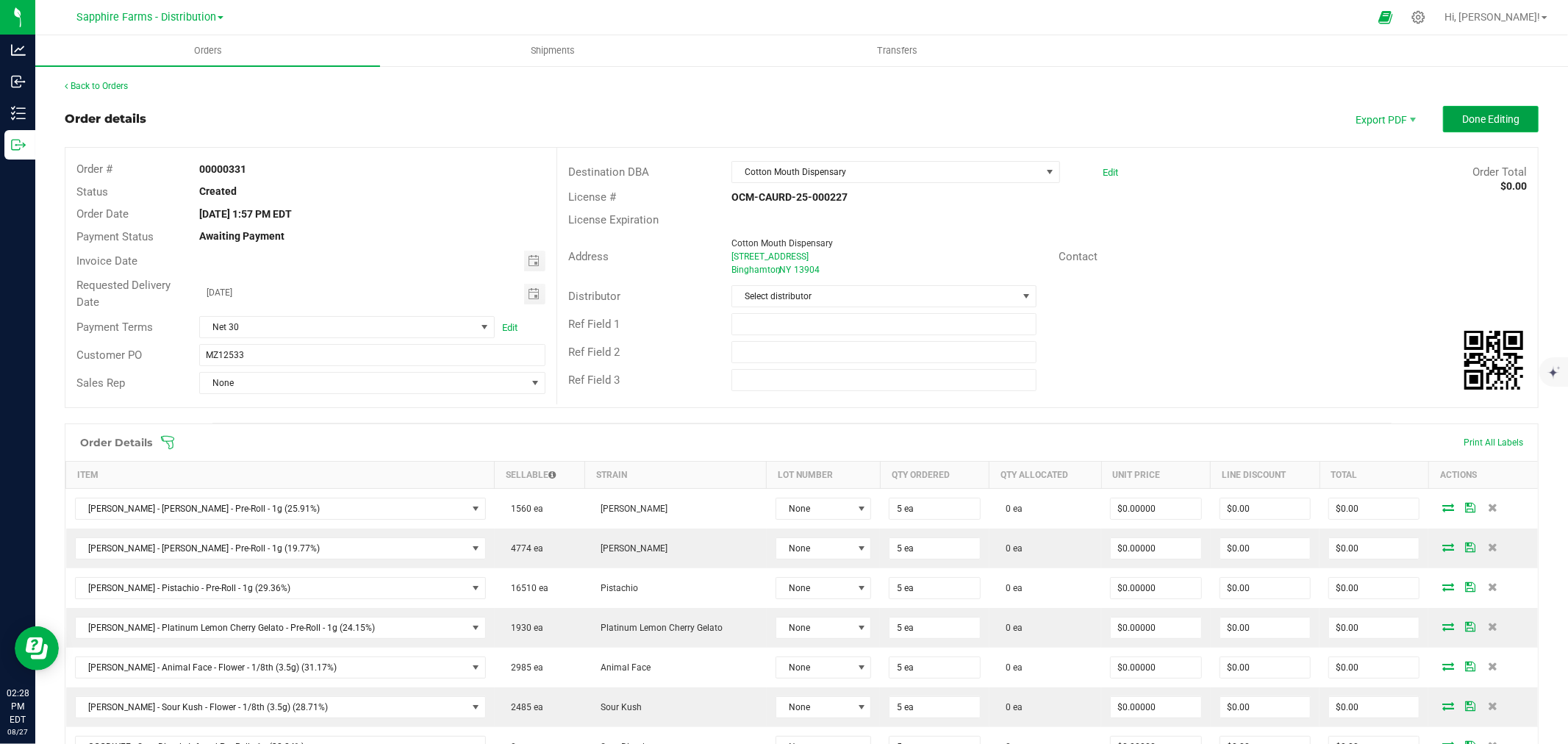
click at [1491, 130] on button "Done Editing" at bounding box center [1490, 119] width 96 height 26
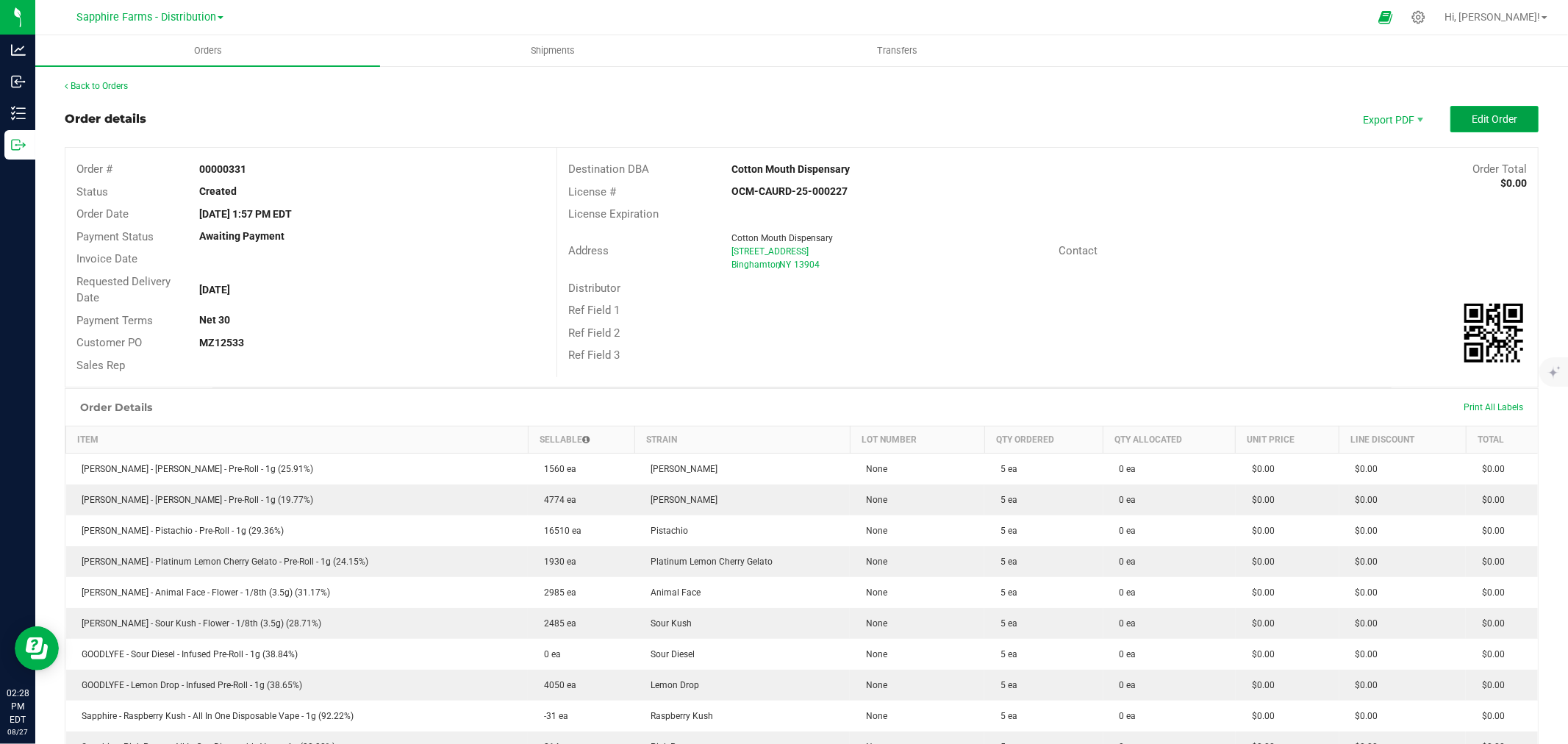
click at [1485, 123] on span "Edit Order" at bounding box center [1494, 119] width 46 height 12
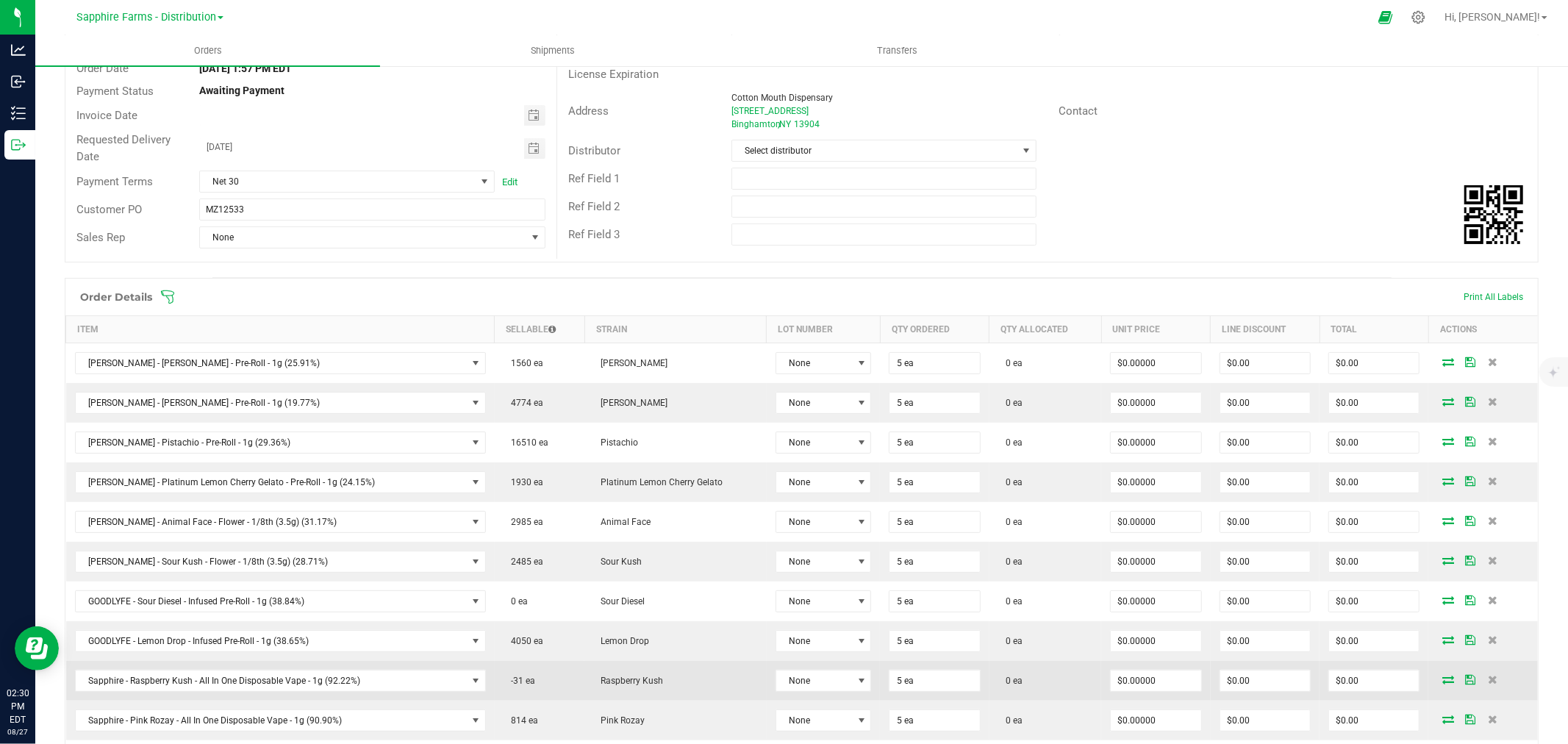
scroll to position [113, 0]
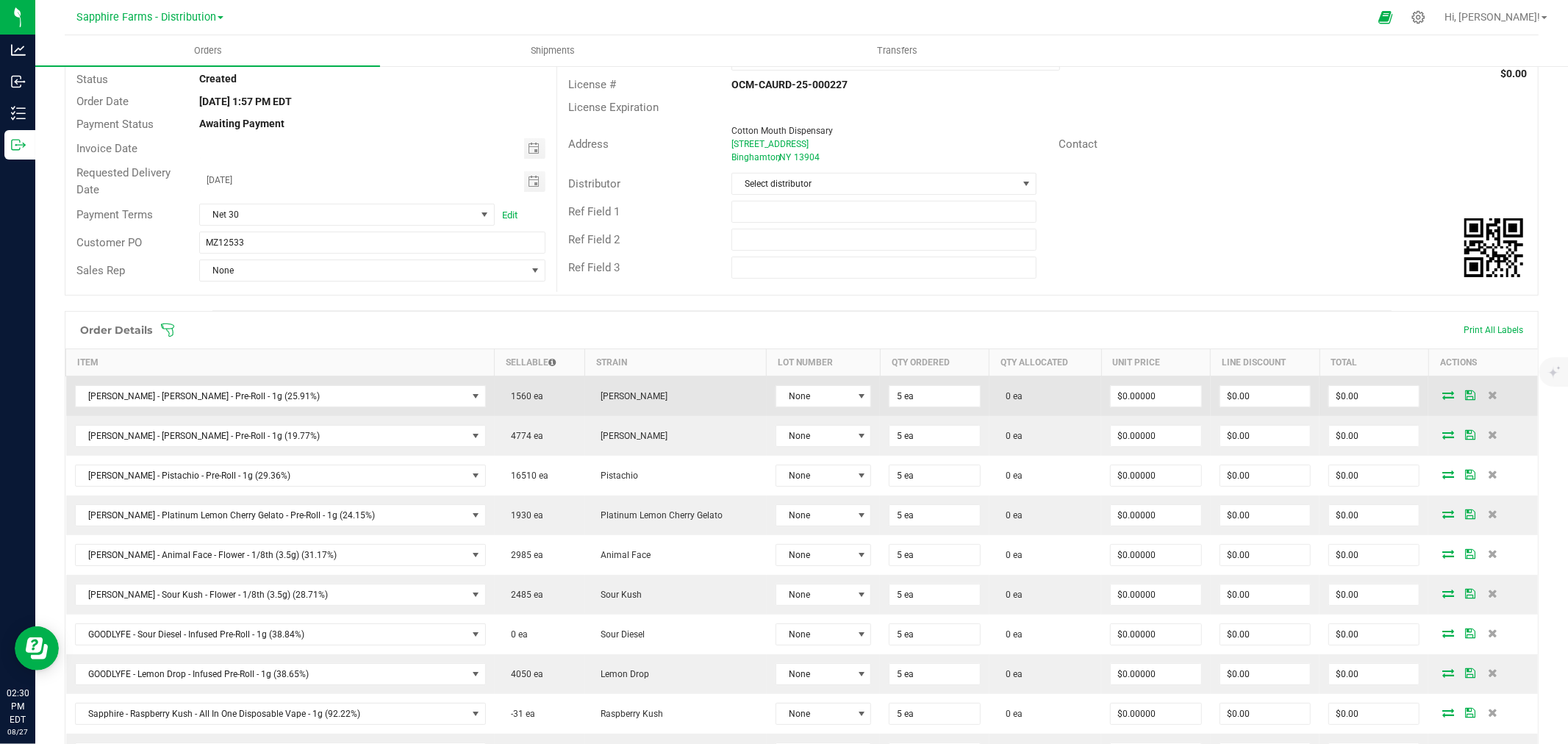
click at [1442, 398] on icon at bounding box center [1448, 394] width 12 height 8
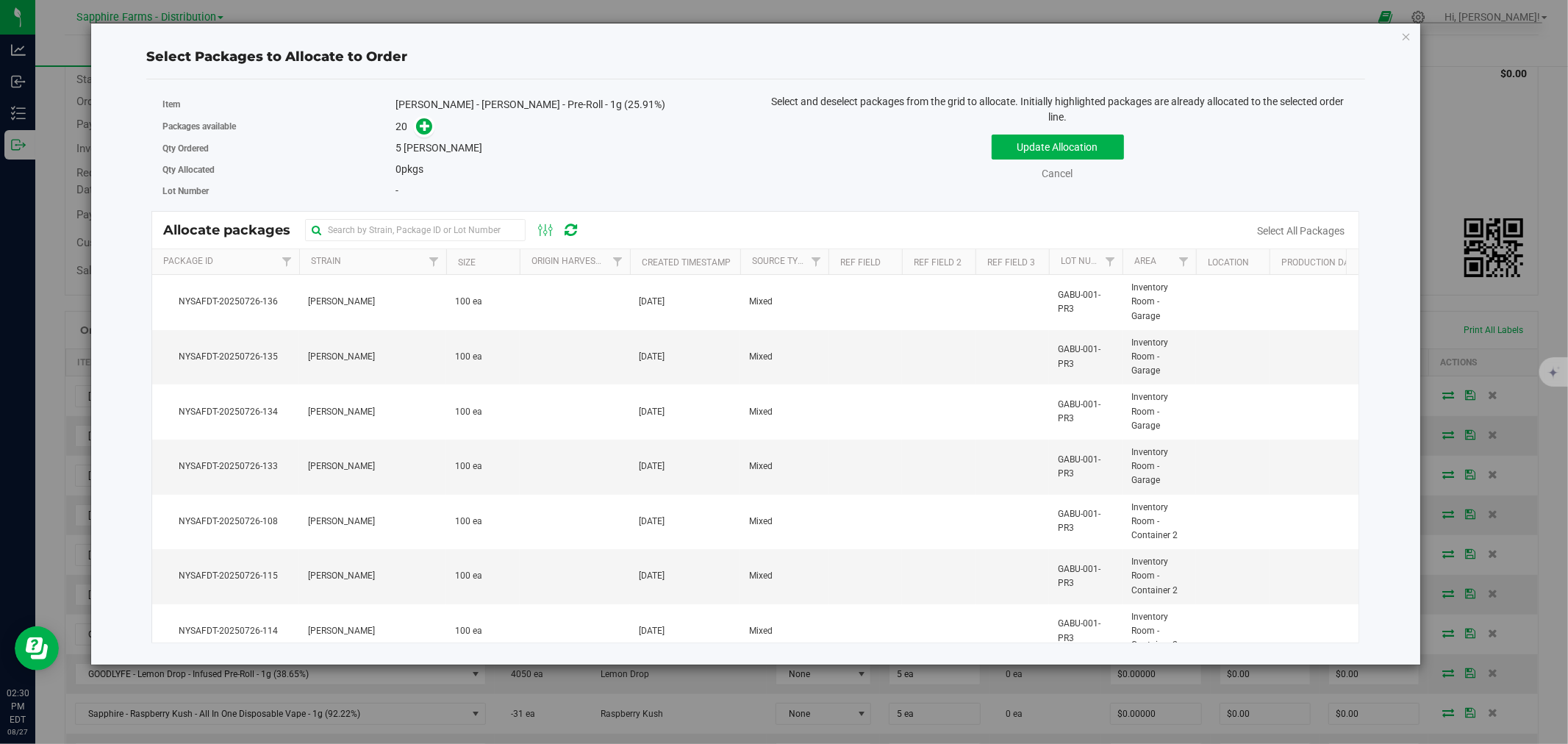
click at [449, 260] on th "Size" at bounding box center [483, 262] width 74 height 25
click at [1066, 168] on link "Cancel" at bounding box center [1057, 174] width 31 height 12
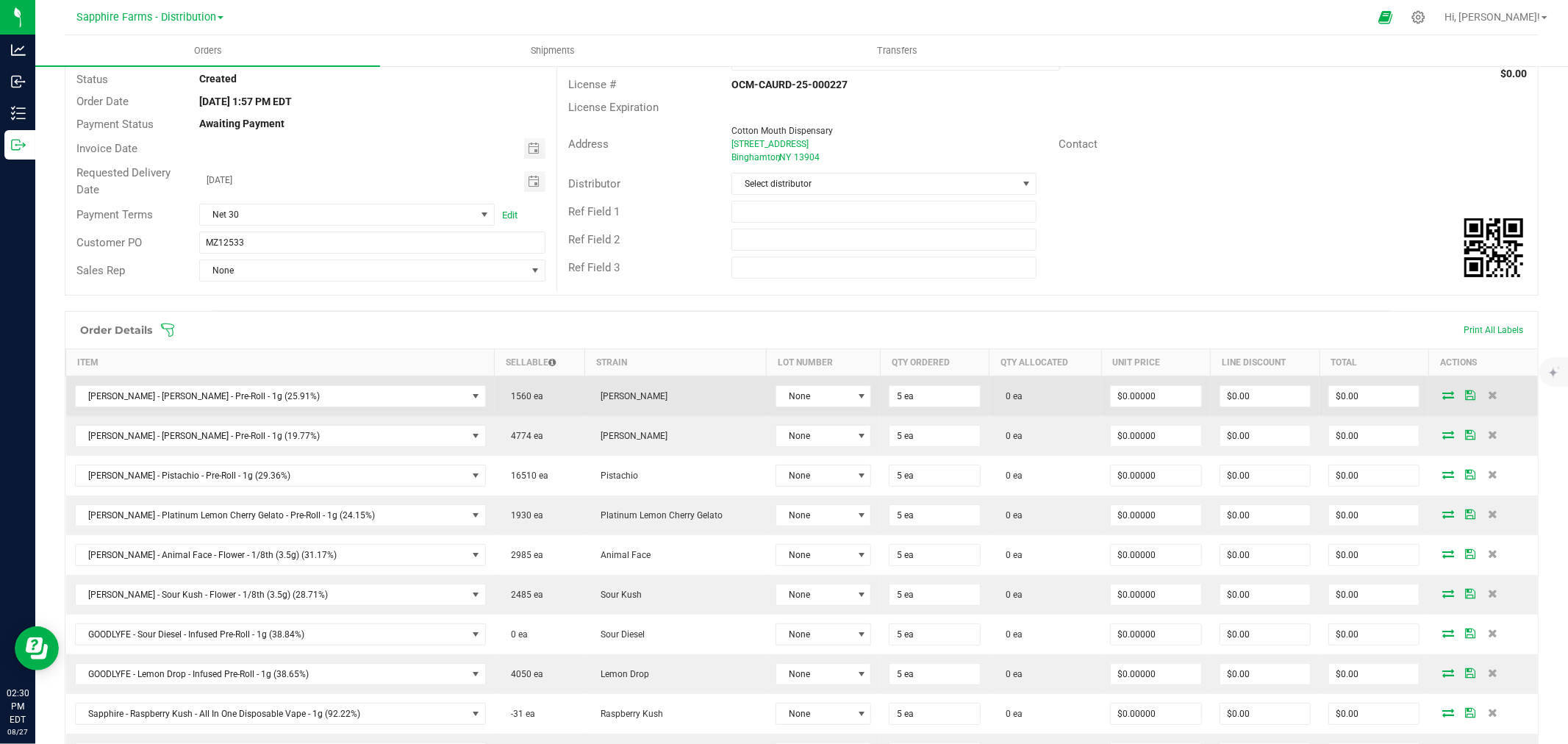
click at [1442, 394] on icon at bounding box center [1448, 394] width 12 height 8
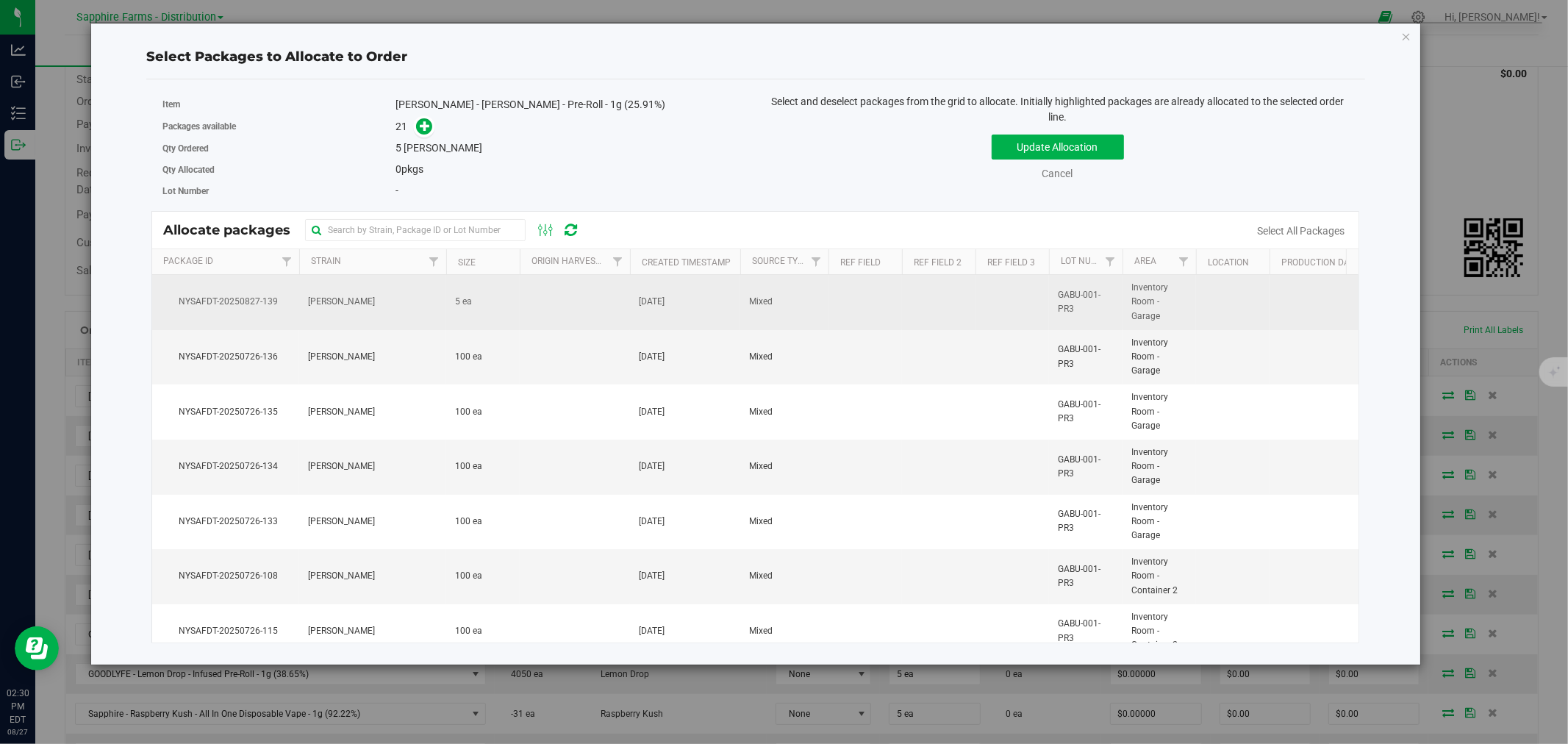
click at [545, 292] on td at bounding box center [575, 302] width 110 height 55
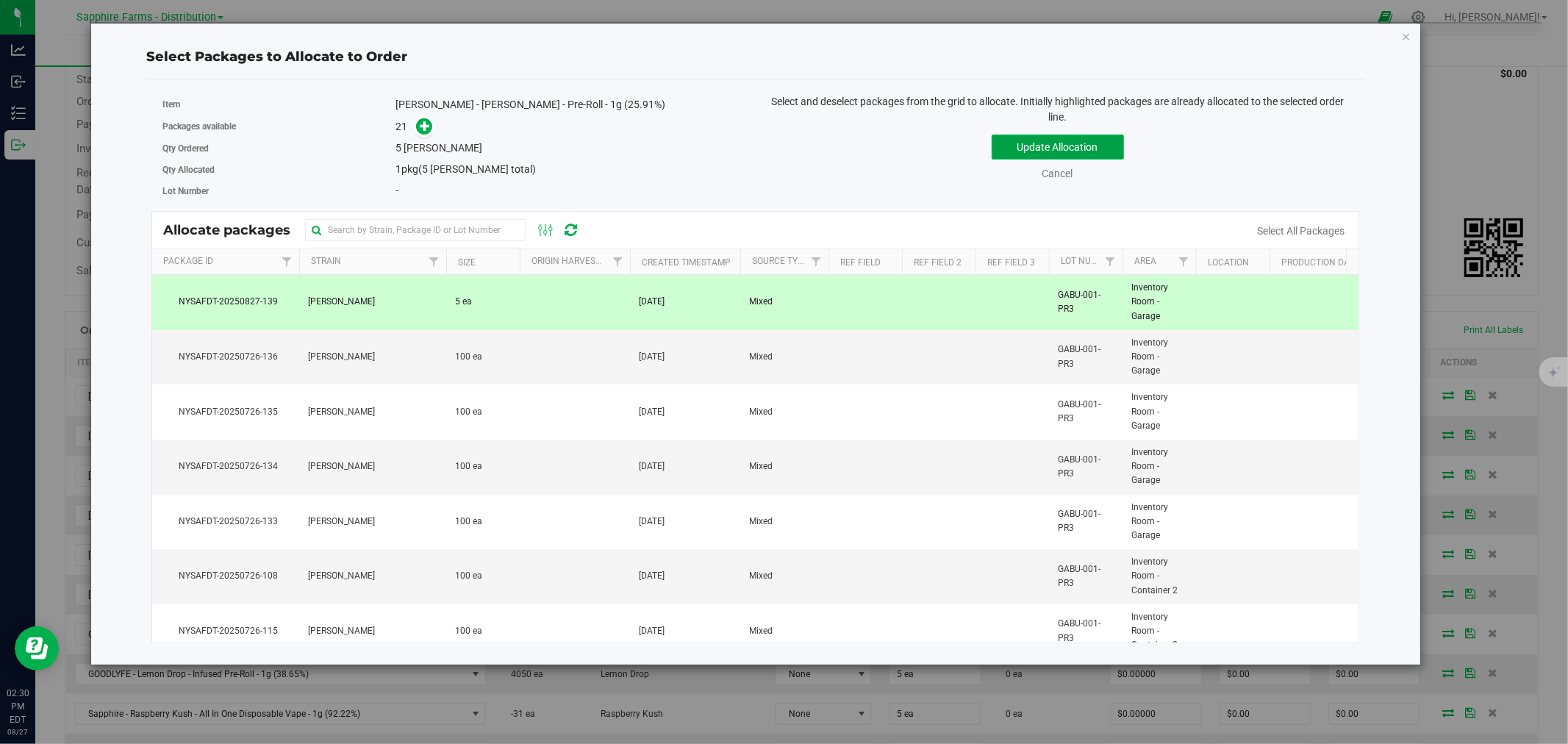
click at [1007, 148] on button "Update Allocation" at bounding box center [1057, 147] width 132 height 25
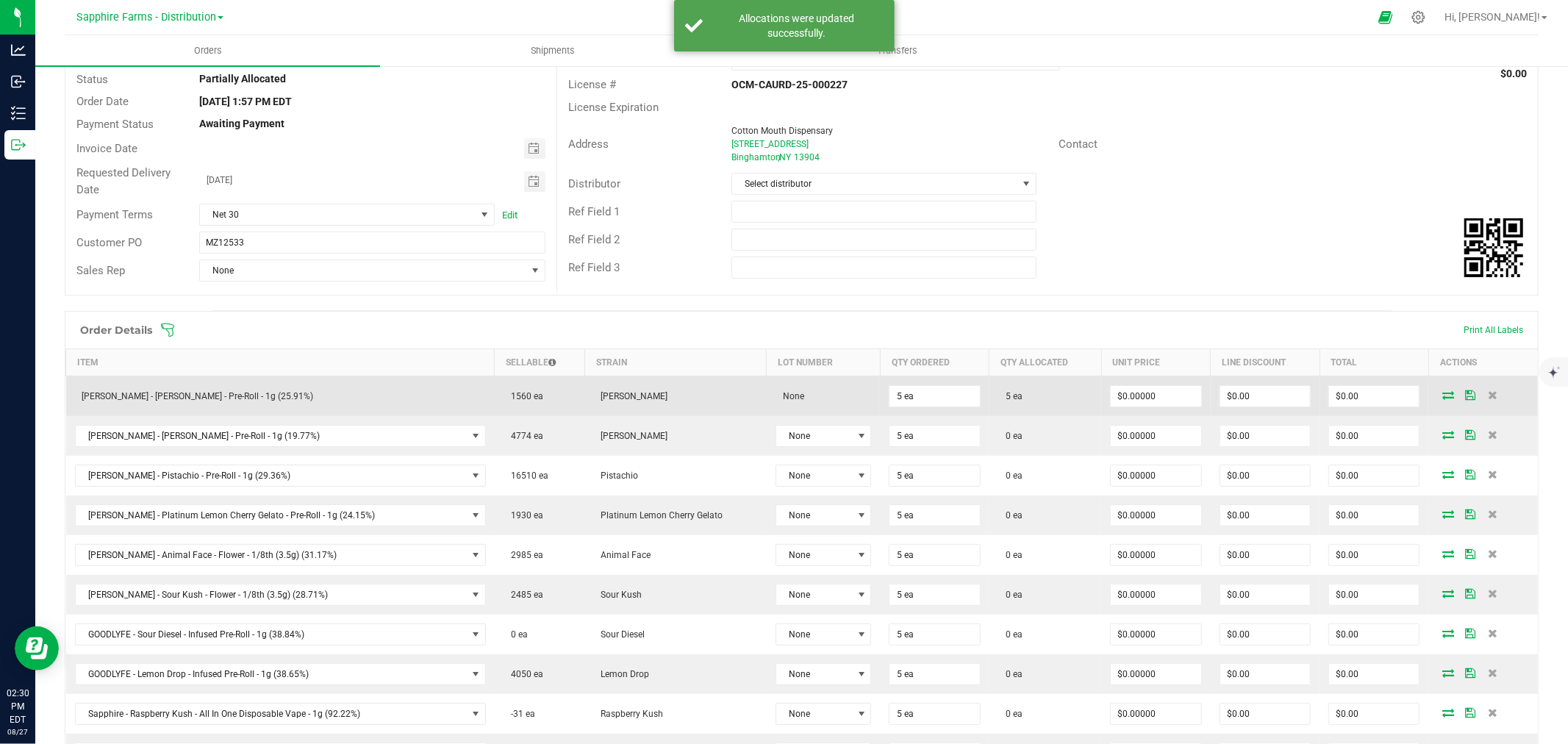
click at [1465, 394] on icon at bounding box center [1470, 394] width 10 height 8
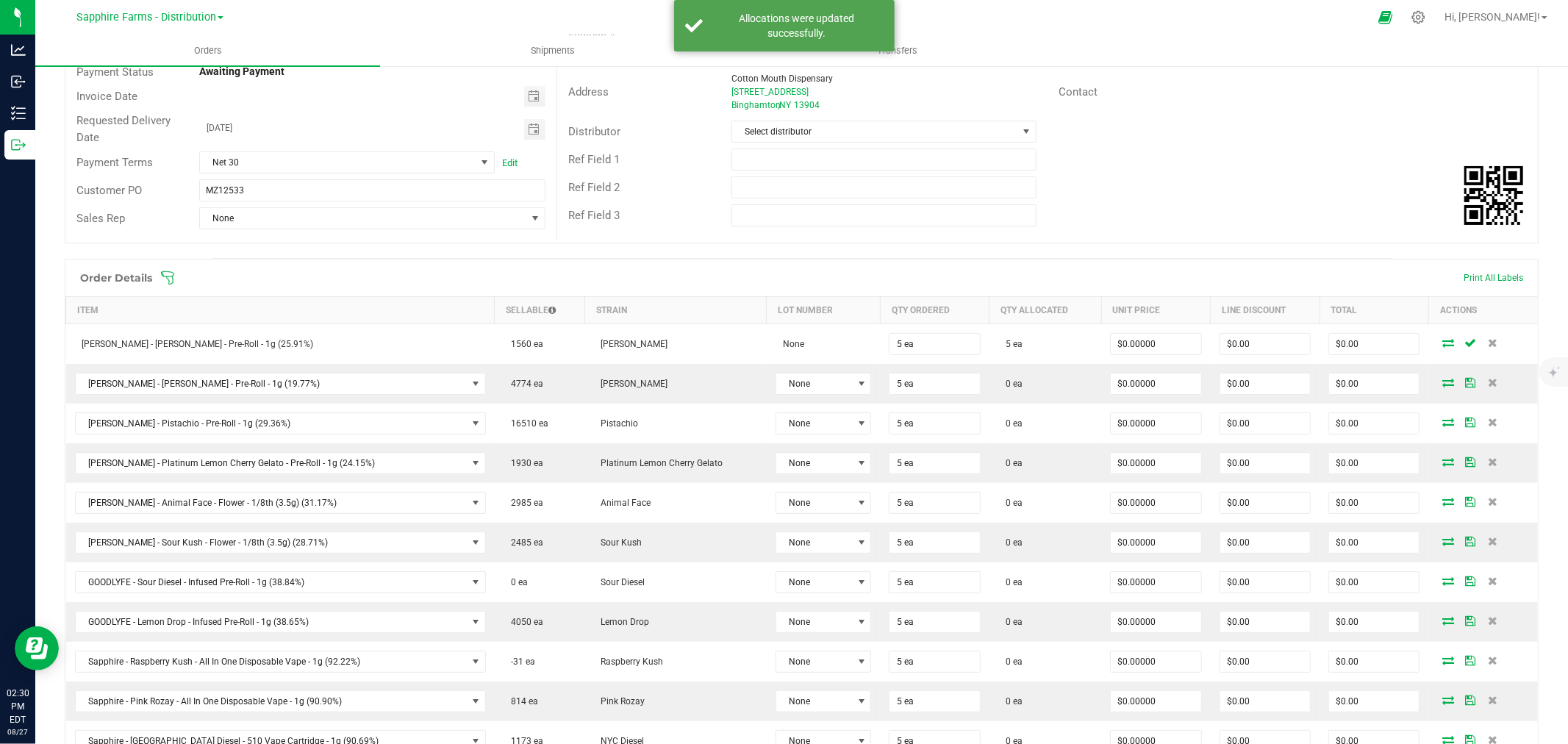
scroll to position [194, 0]
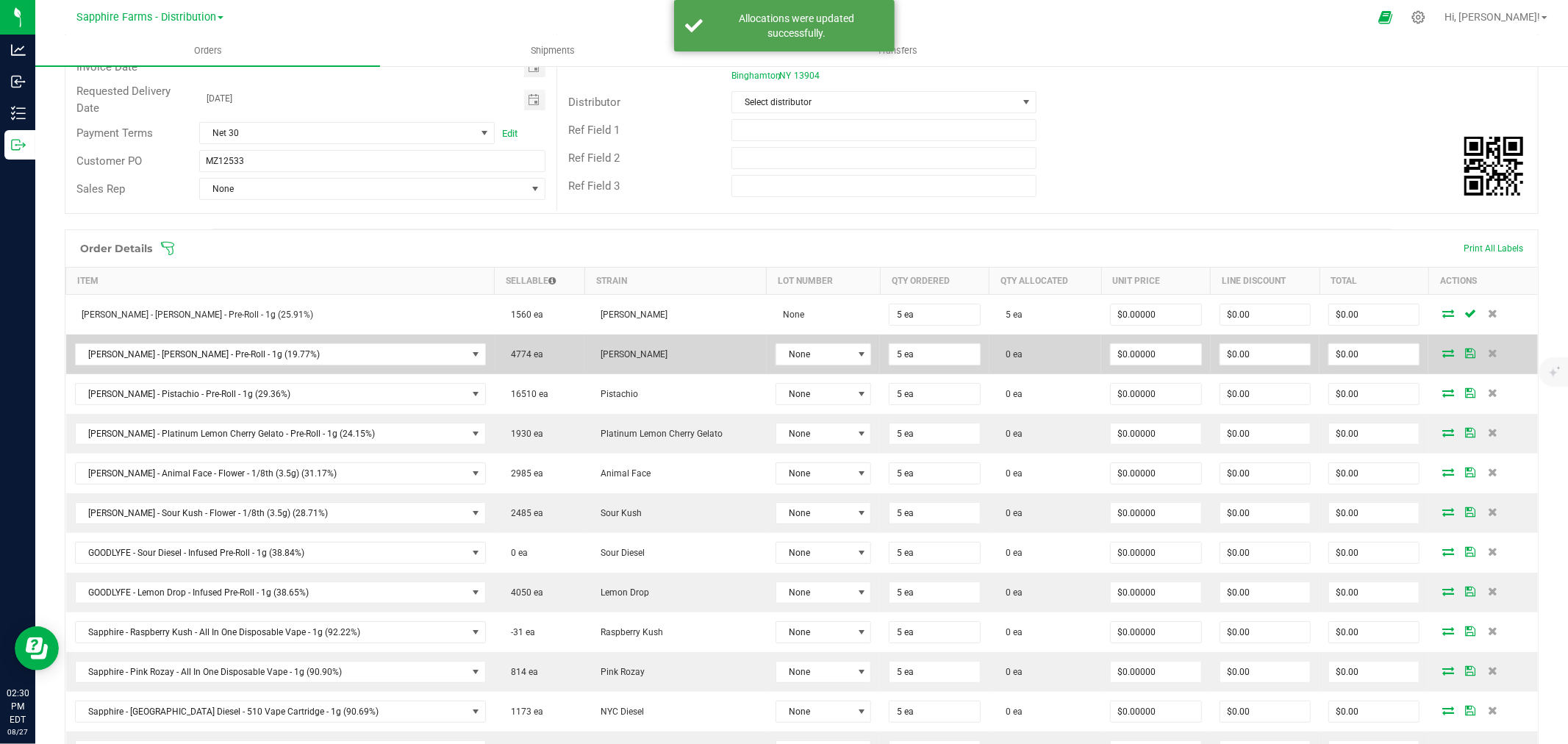
click at [1442, 351] on icon at bounding box center [1448, 353] width 12 height 8
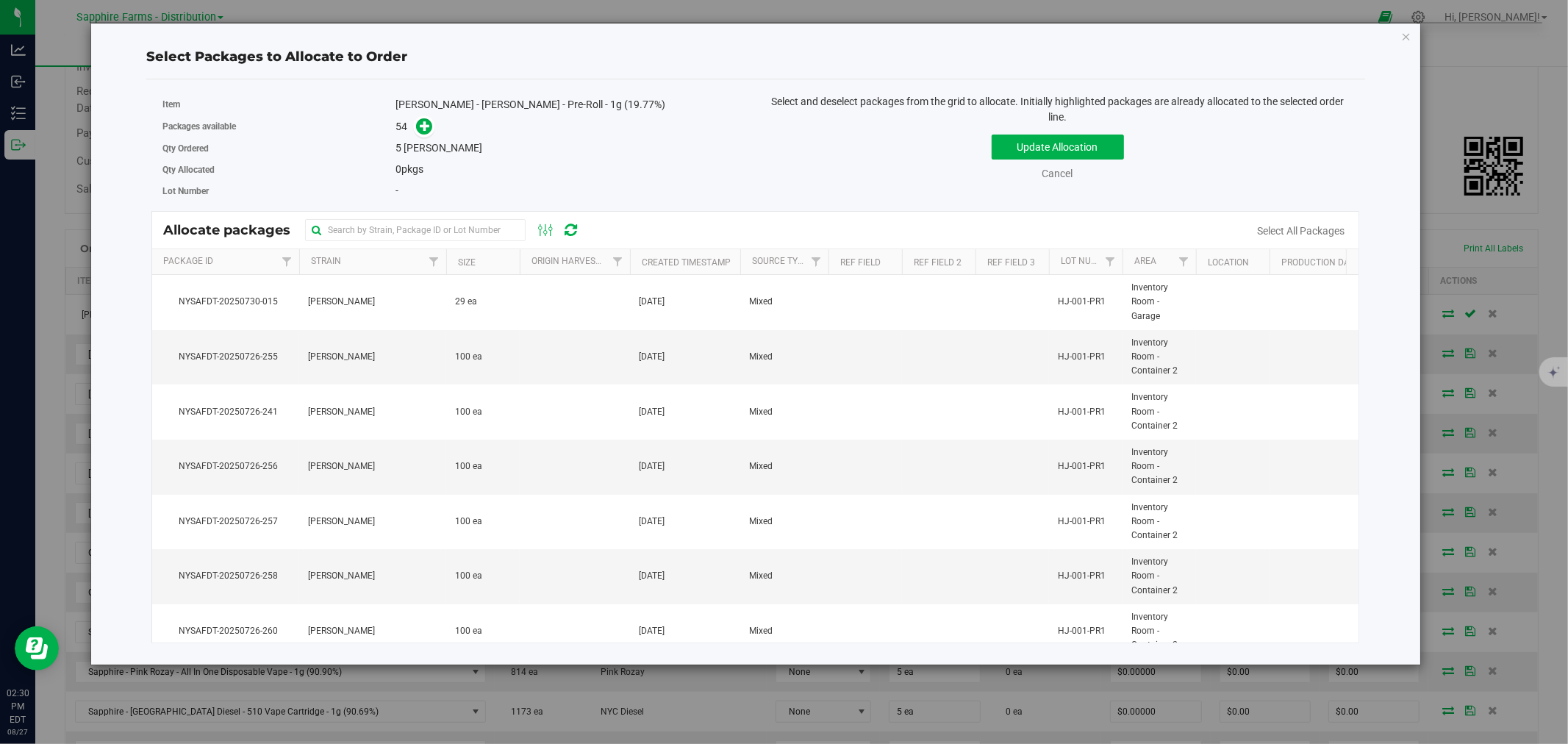
click at [454, 266] on th "Size" at bounding box center [483, 262] width 74 height 25
click at [1068, 171] on link "Cancel" at bounding box center [1057, 174] width 31 height 12
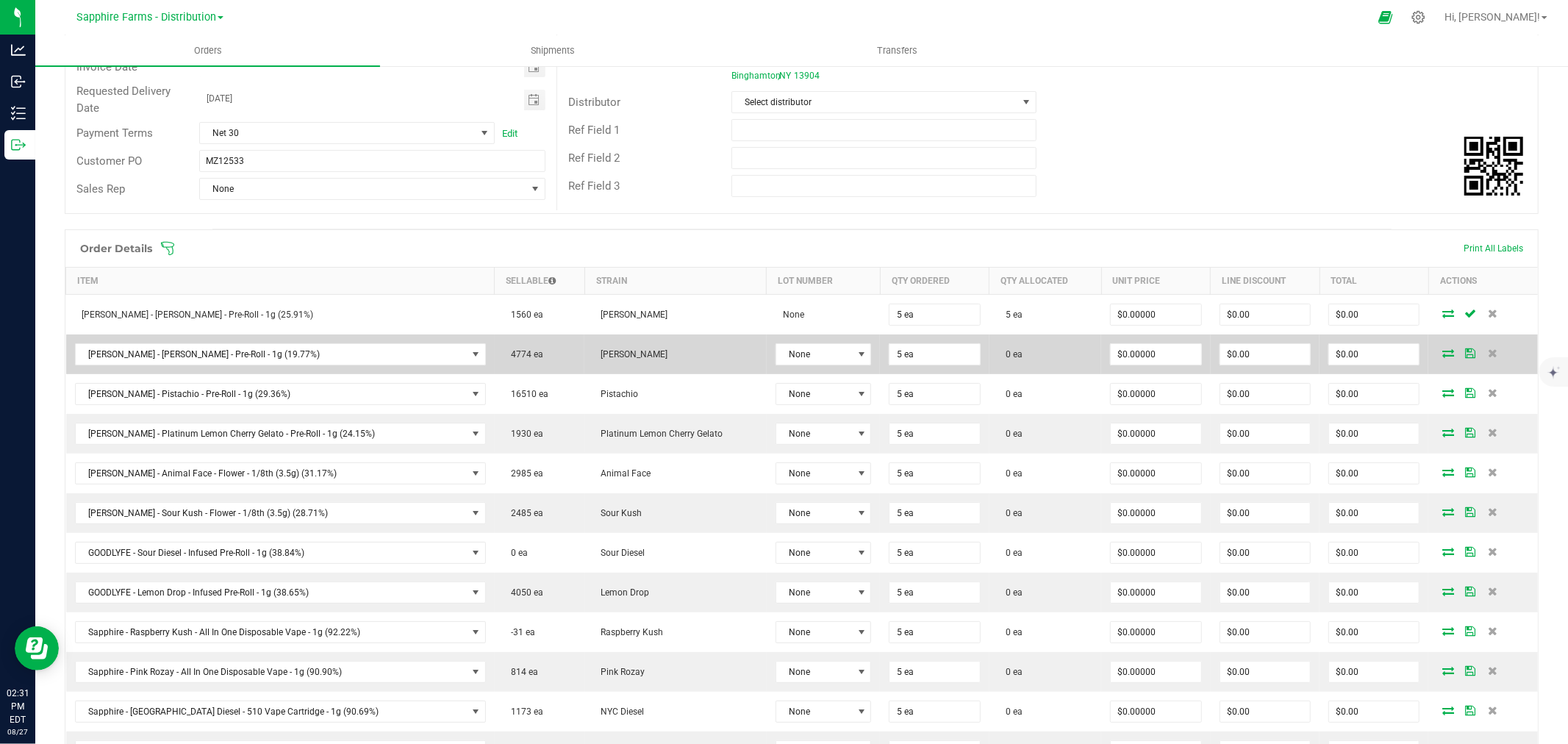
click at [1442, 354] on icon at bounding box center [1448, 353] width 12 height 8
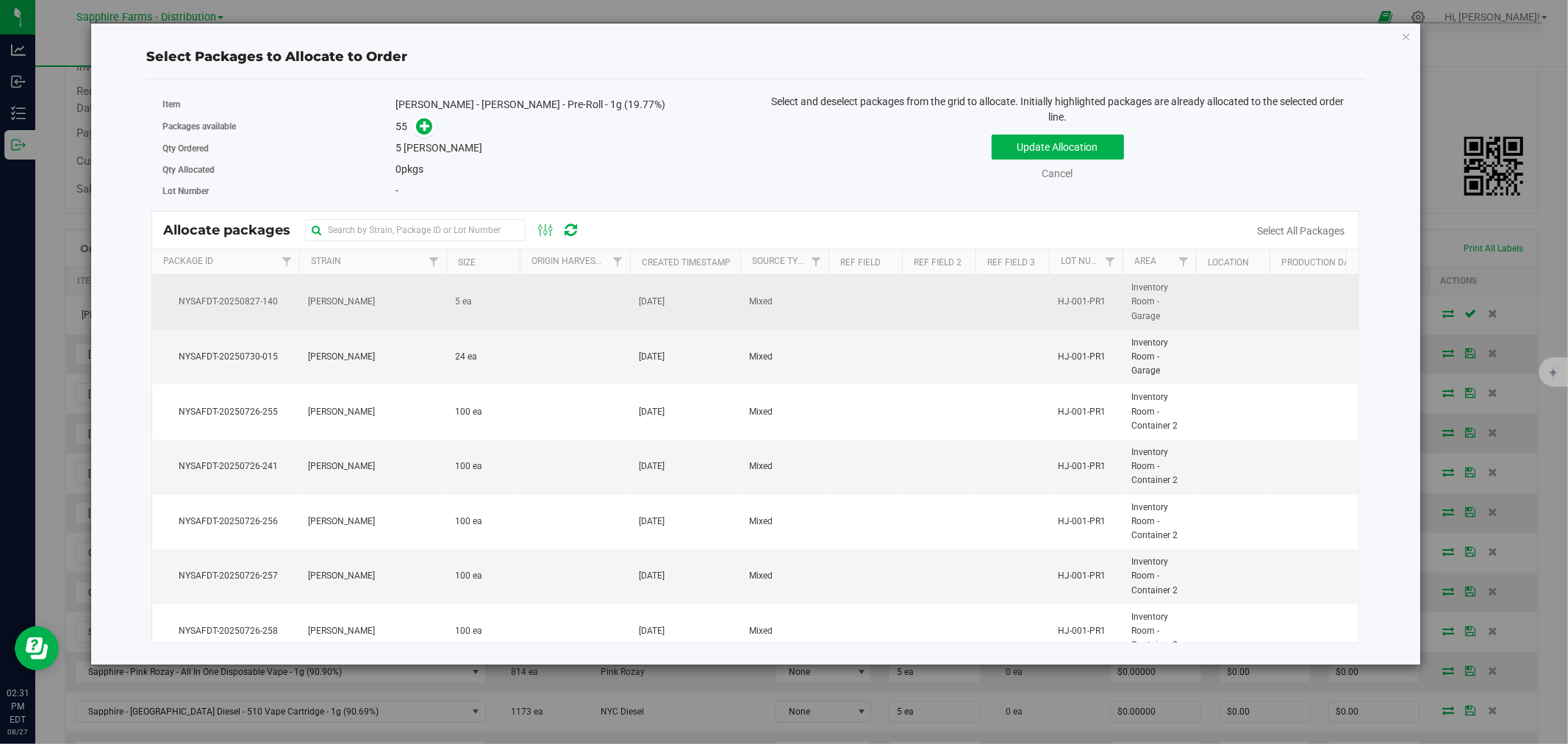
click at [522, 320] on td at bounding box center [575, 302] width 110 height 55
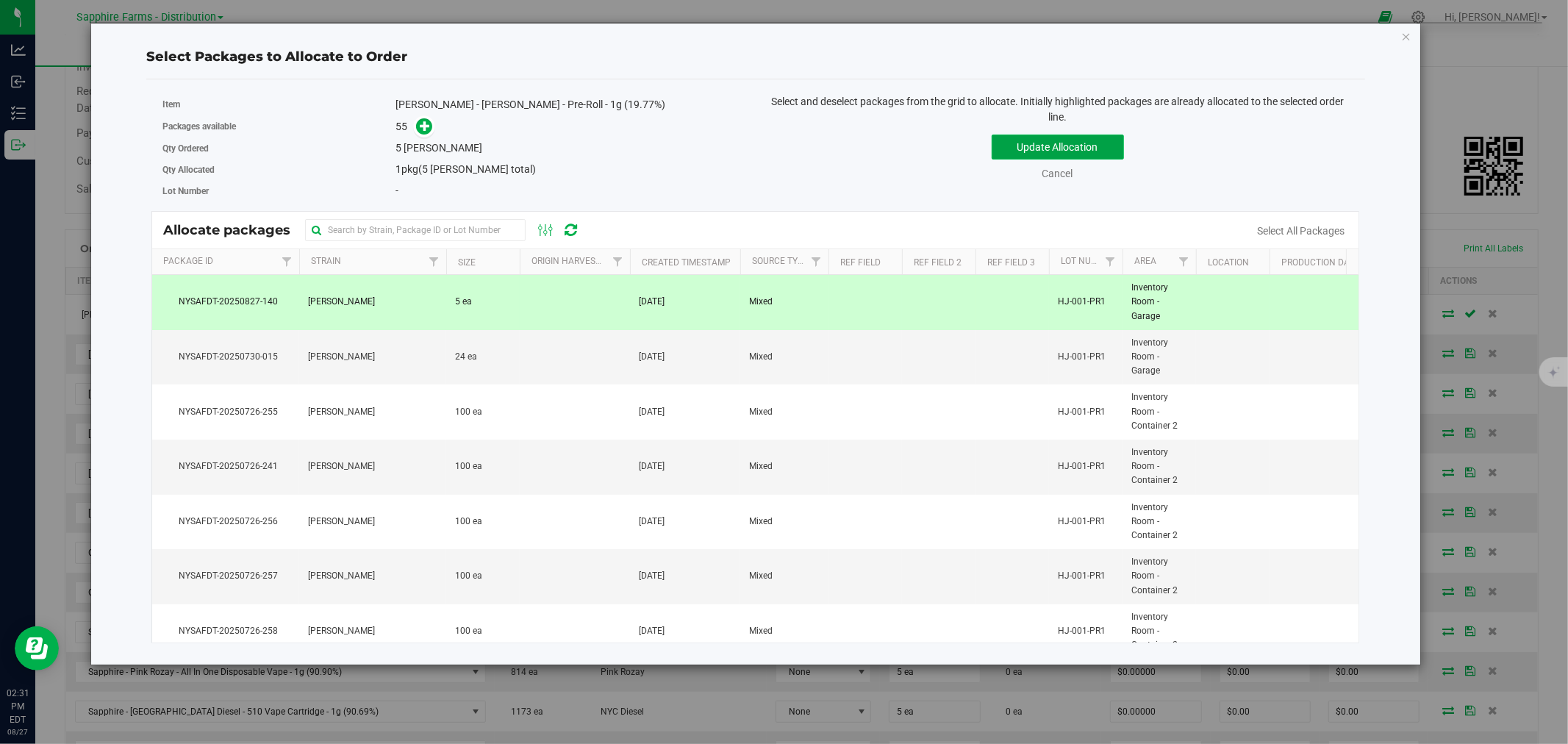
click at [1077, 152] on button "Update Allocation" at bounding box center [1057, 147] width 132 height 25
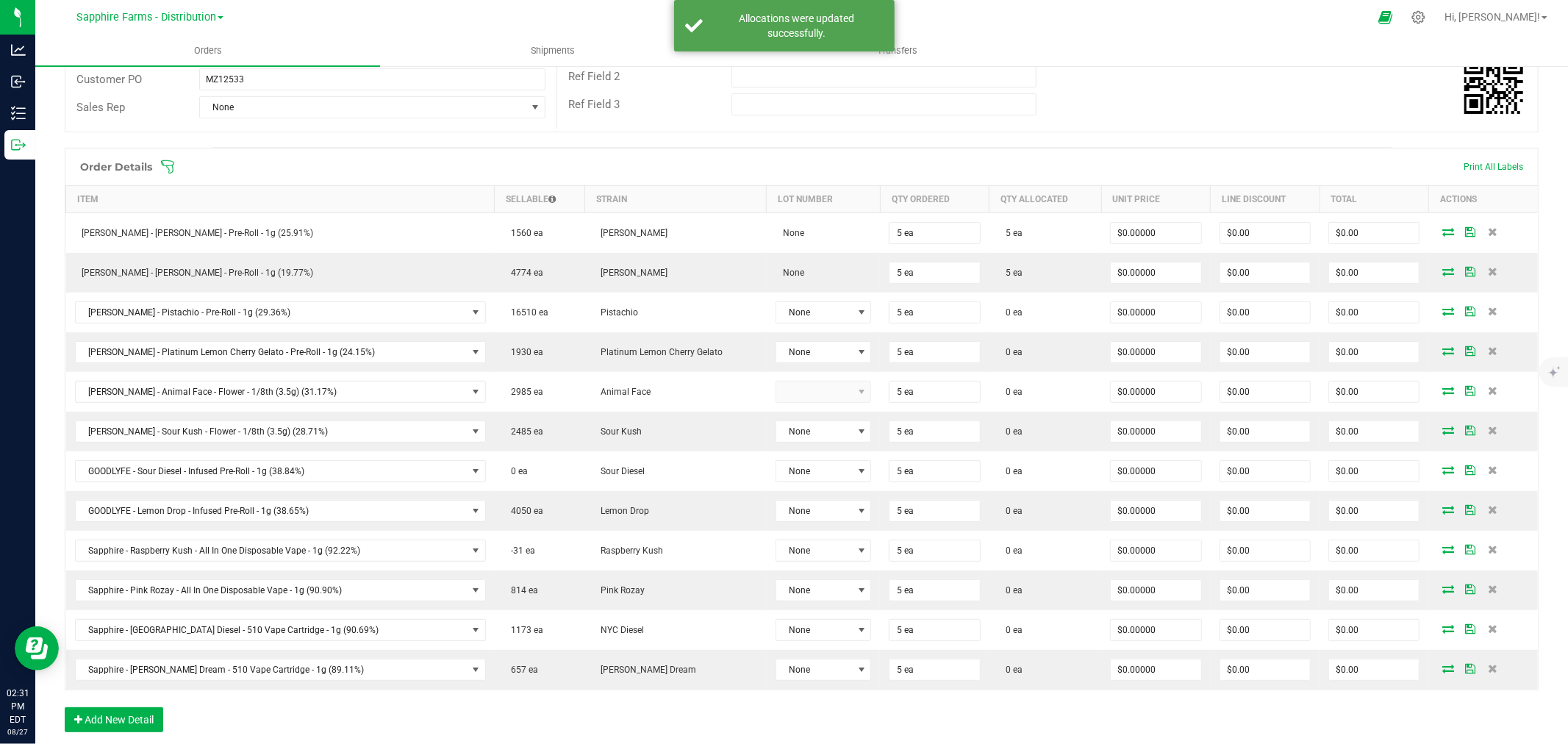
scroll to position [357, 0]
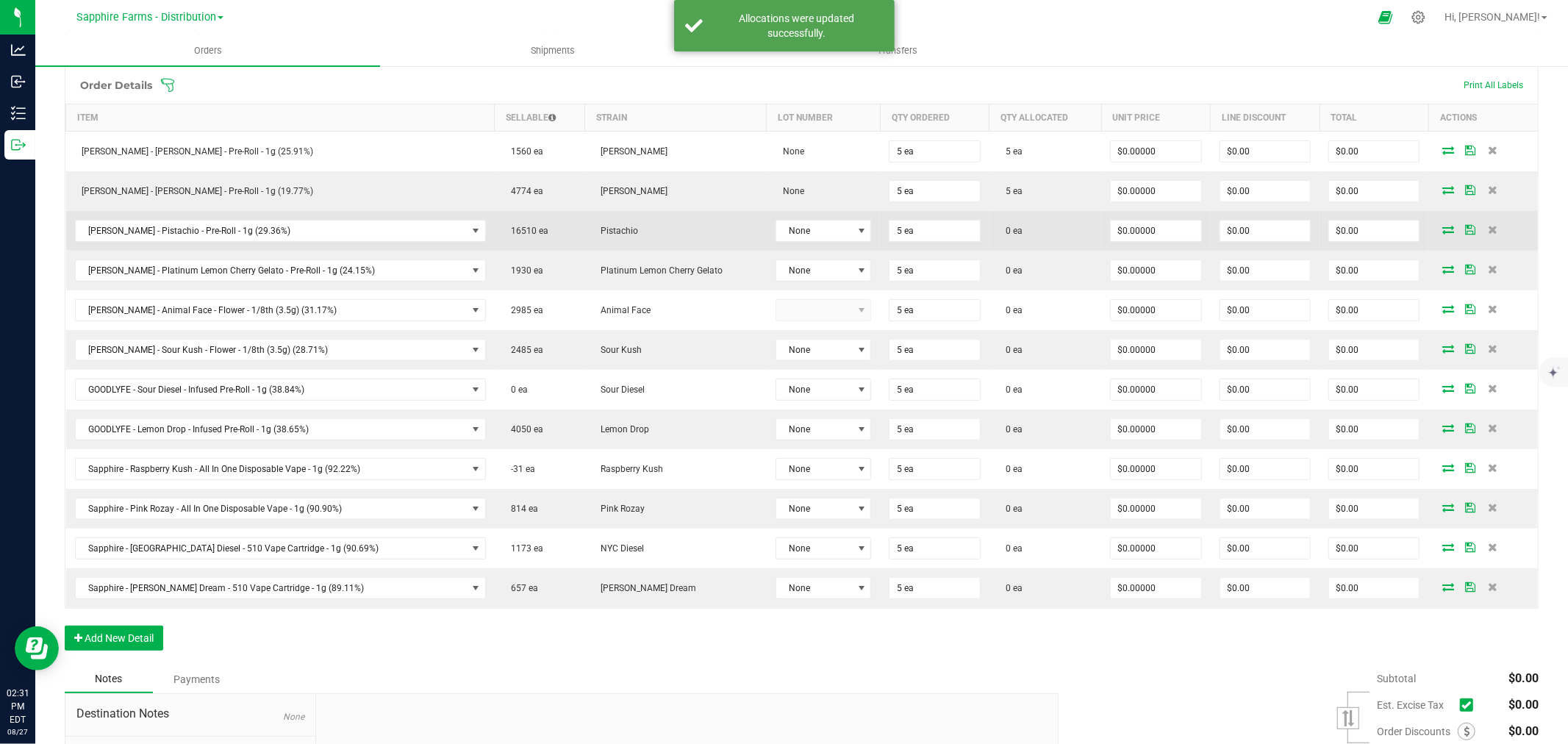
click at [1442, 227] on icon at bounding box center [1448, 229] width 12 height 8
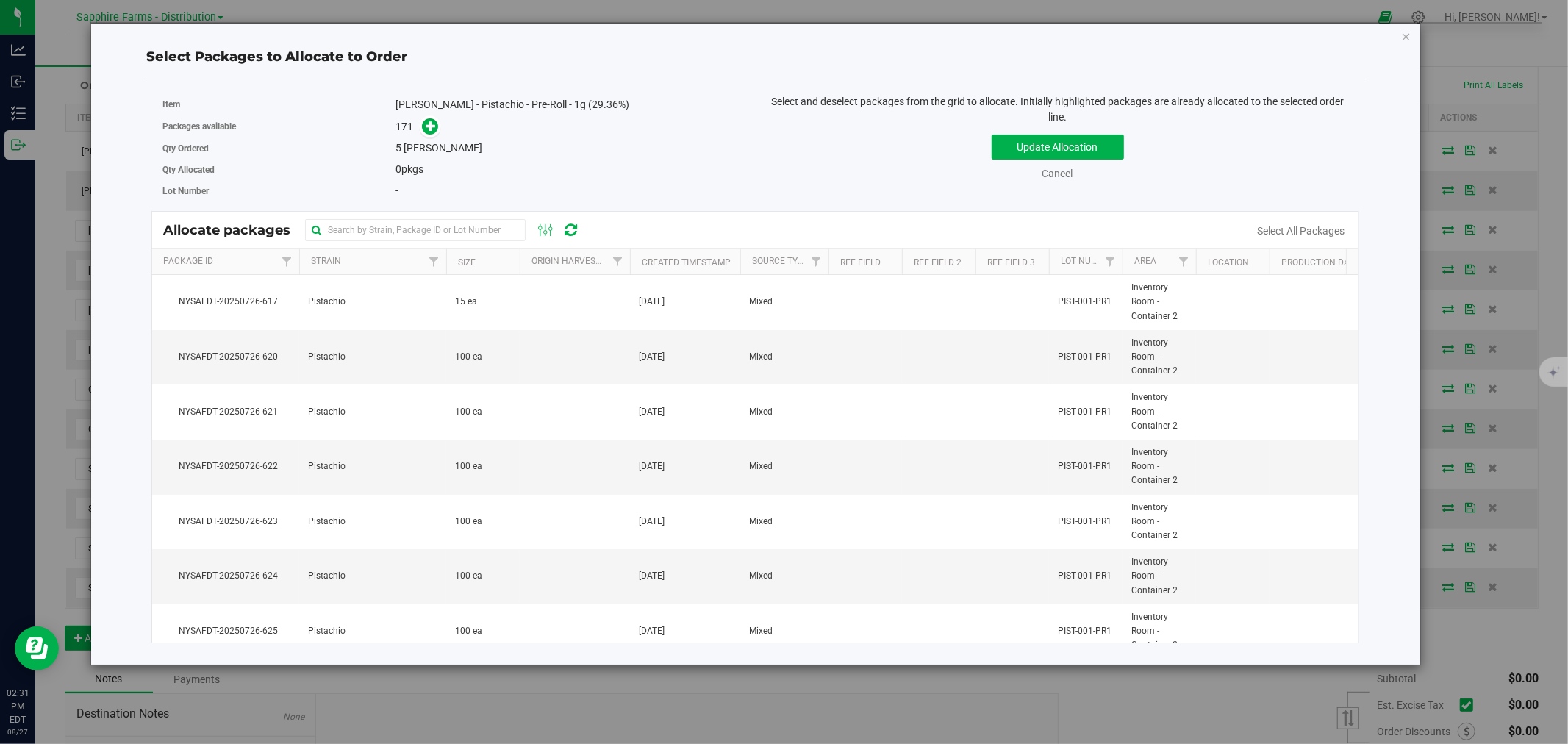
click at [452, 262] on th "Size" at bounding box center [483, 262] width 74 height 25
click at [1067, 174] on link "Cancel" at bounding box center [1057, 174] width 31 height 12
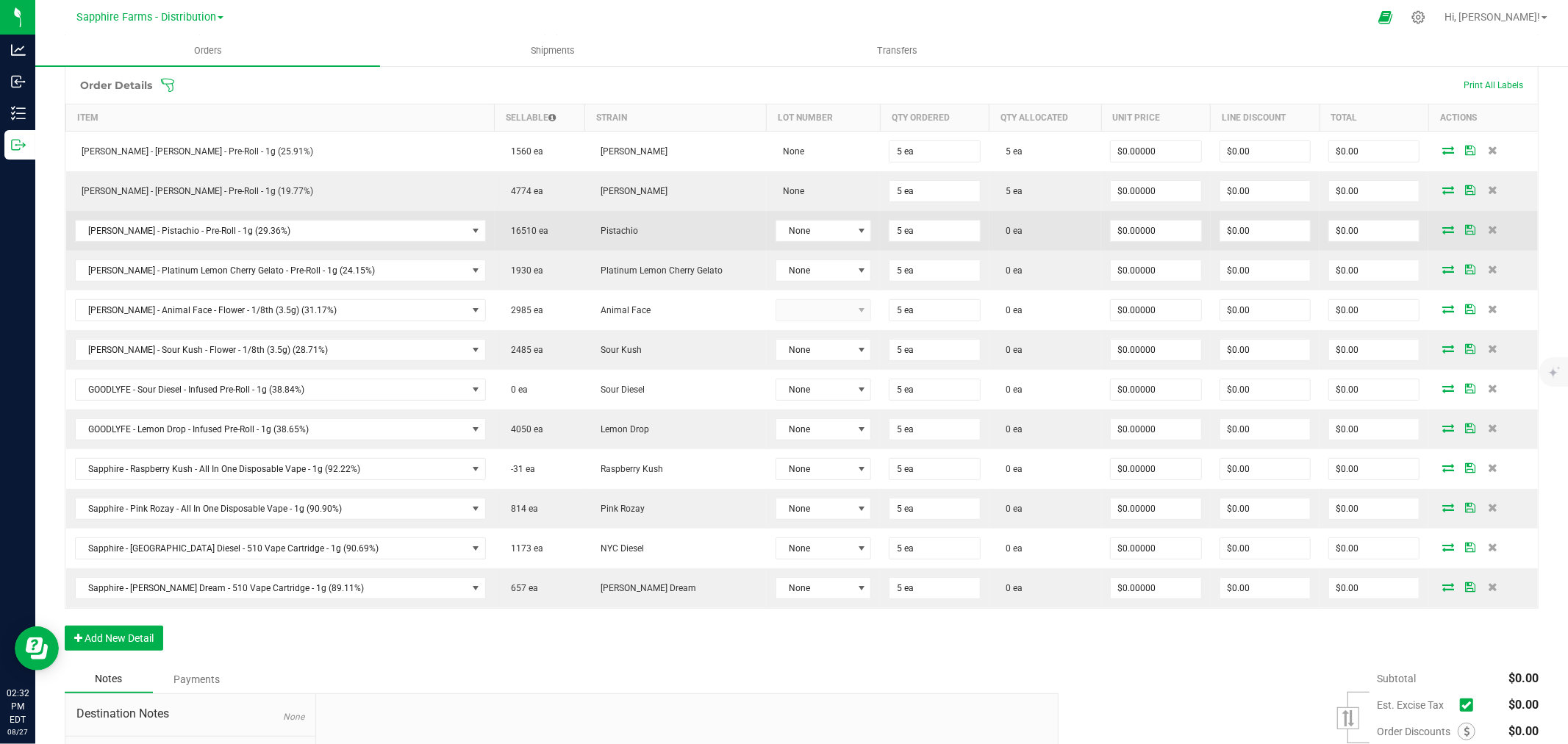
click at [1442, 229] on icon at bounding box center [1448, 229] width 12 height 8
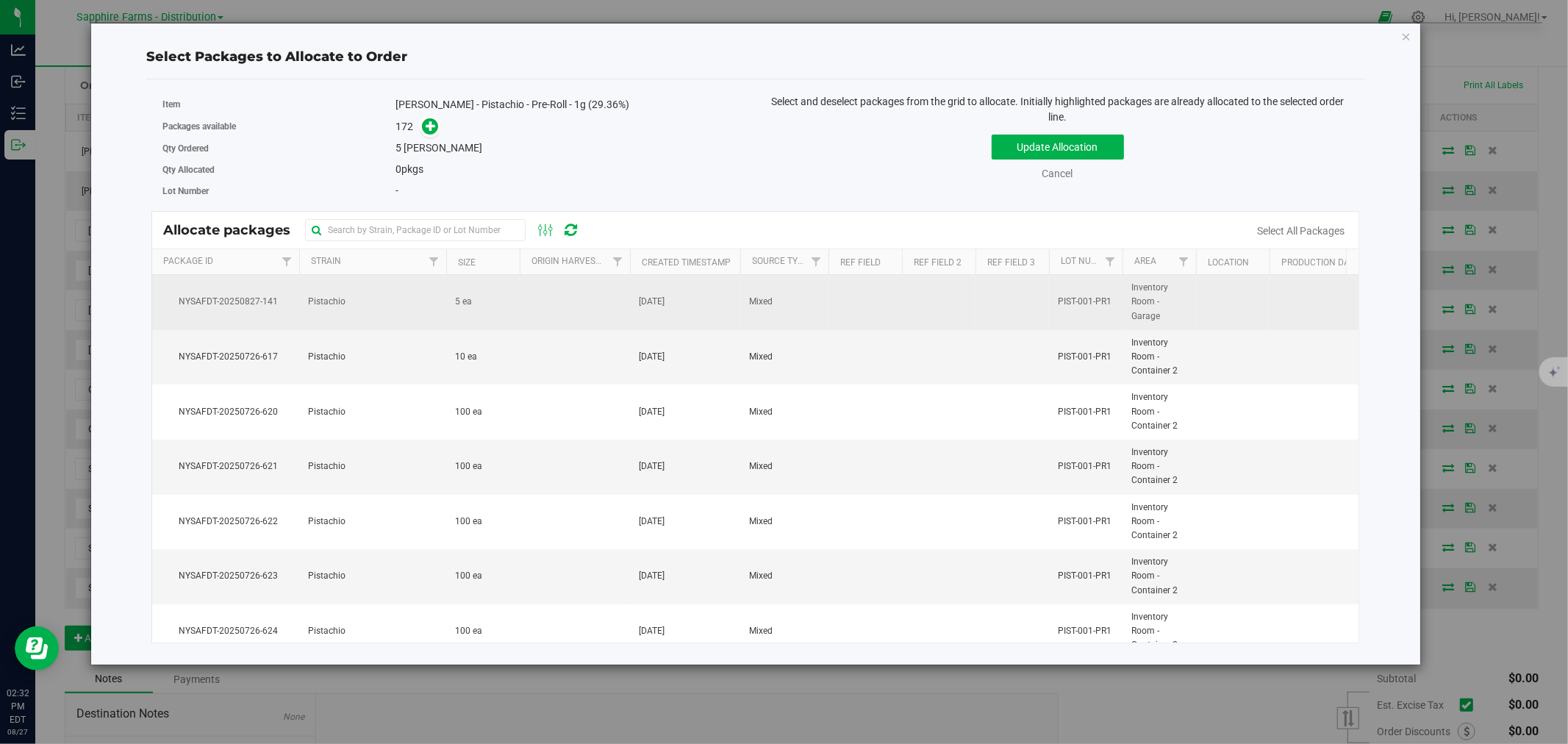
click at [495, 306] on td "5 ea" at bounding box center [483, 302] width 74 height 55
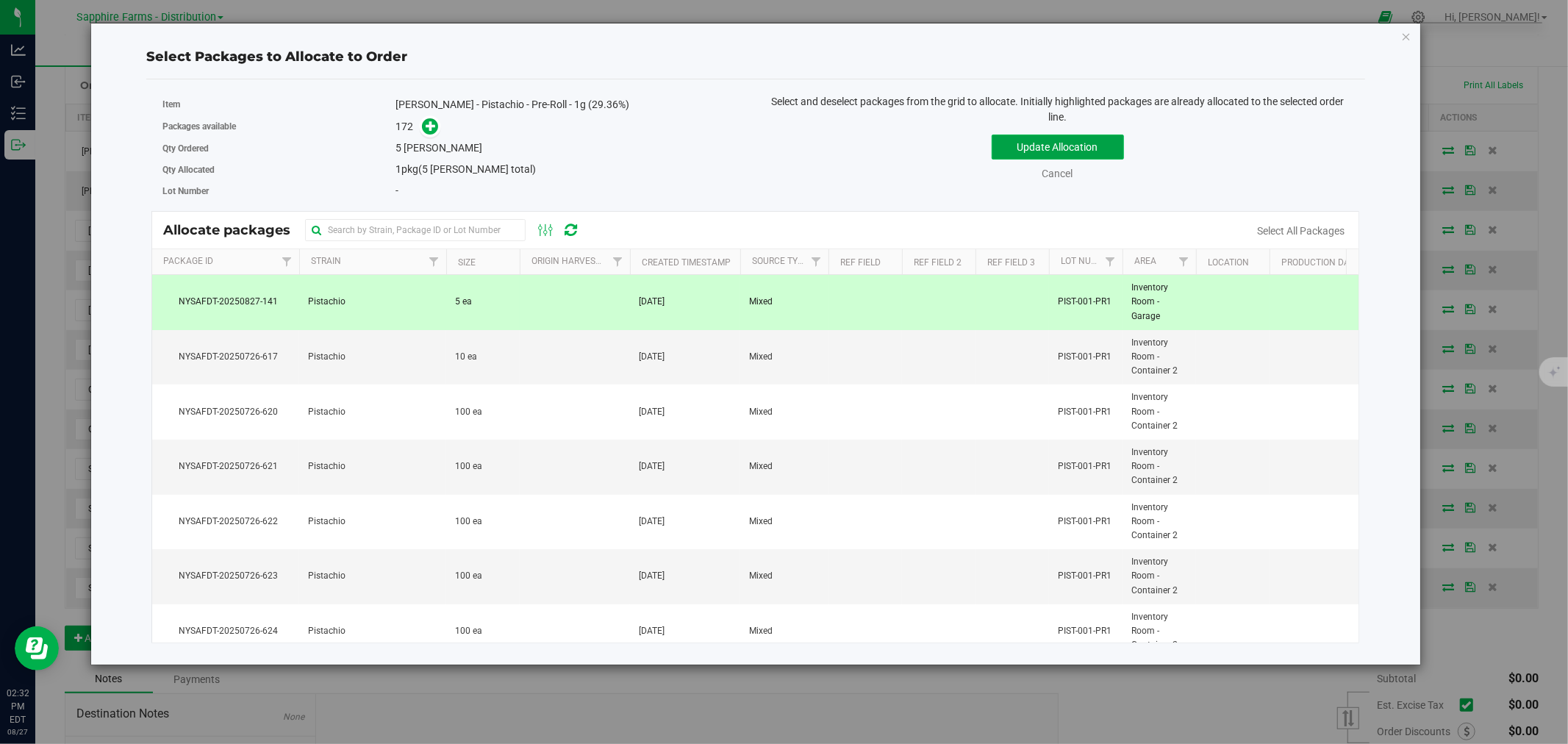
click at [1025, 145] on button "Update Allocation" at bounding box center [1057, 147] width 132 height 25
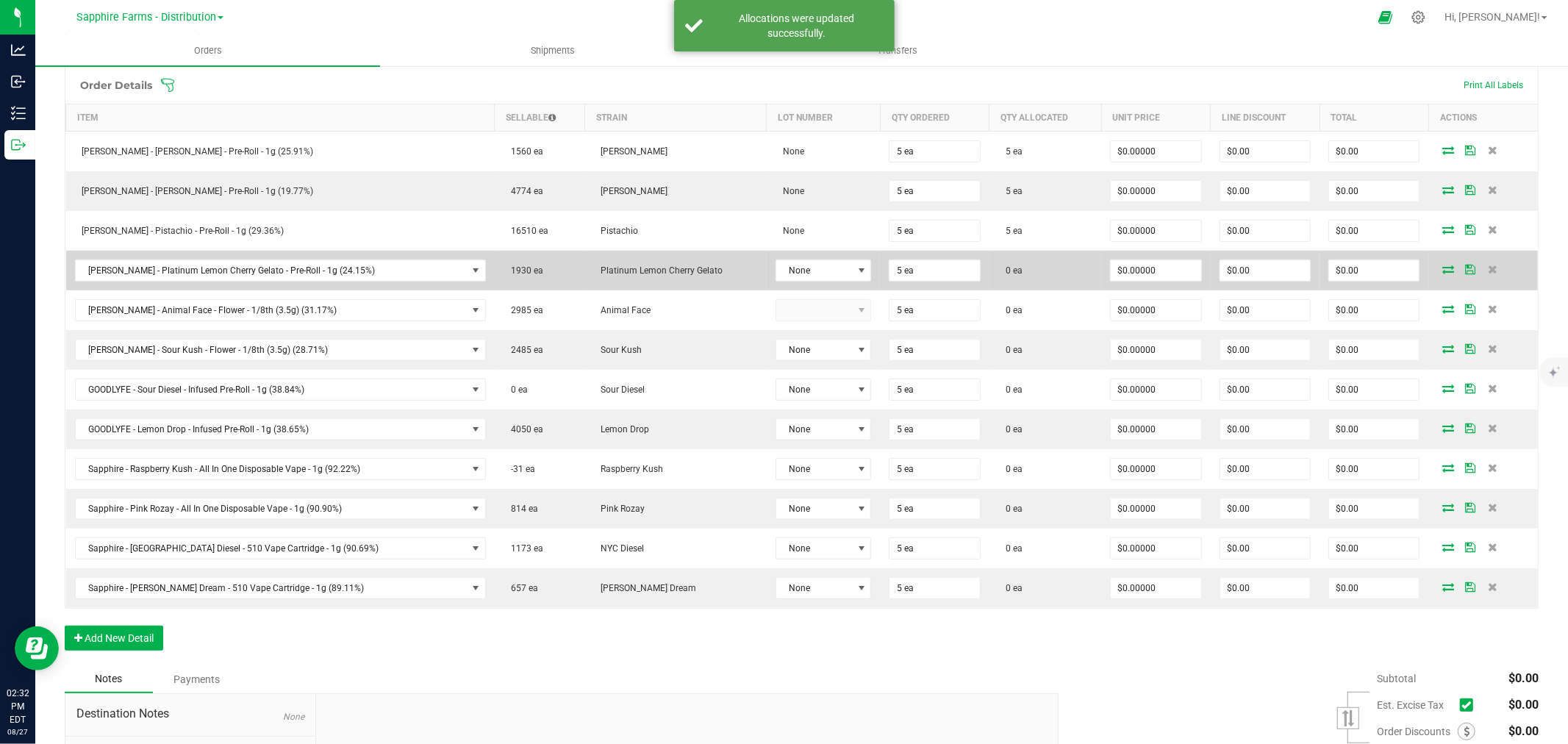
click at [1442, 268] on icon at bounding box center [1448, 269] width 12 height 8
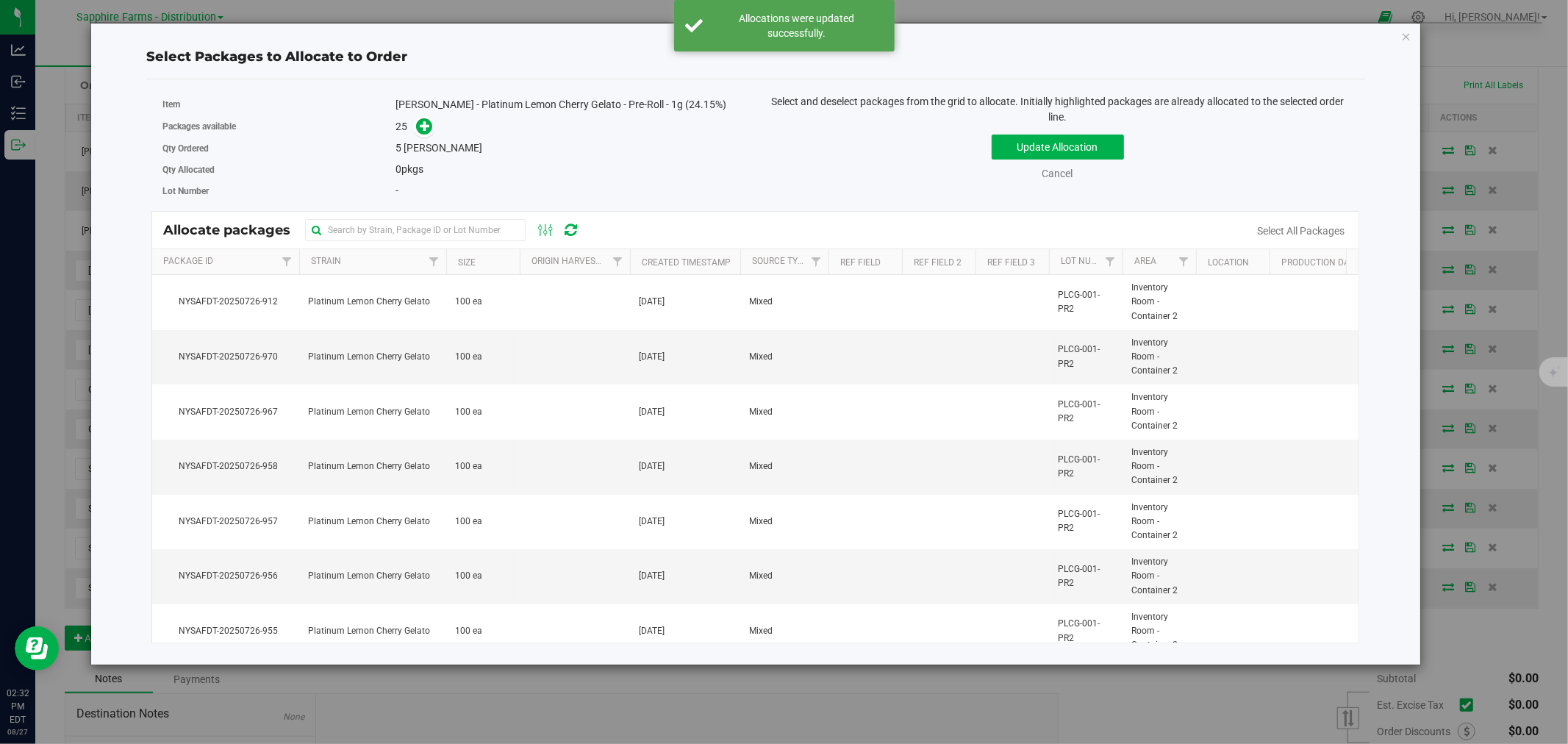
click at [450, 260] on th "Size" at bounding box center [483, 262] width 74 height 25
click at [1048, 170] on link "Cancel" at bounding box center [1057, 174] width 31 height 12
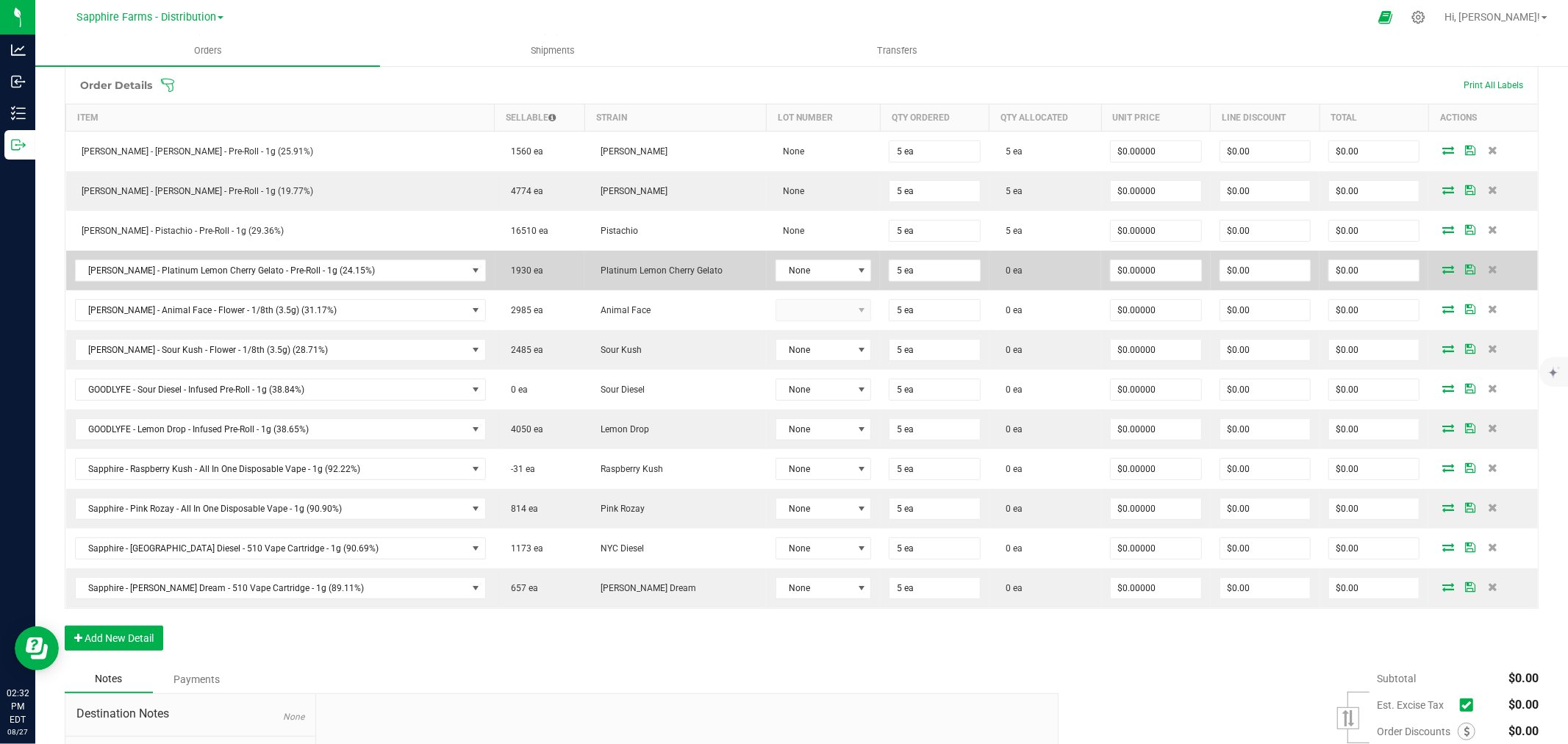
click at [1442, 268] on icon at bounding box center [1448, 269] width 12 height 8
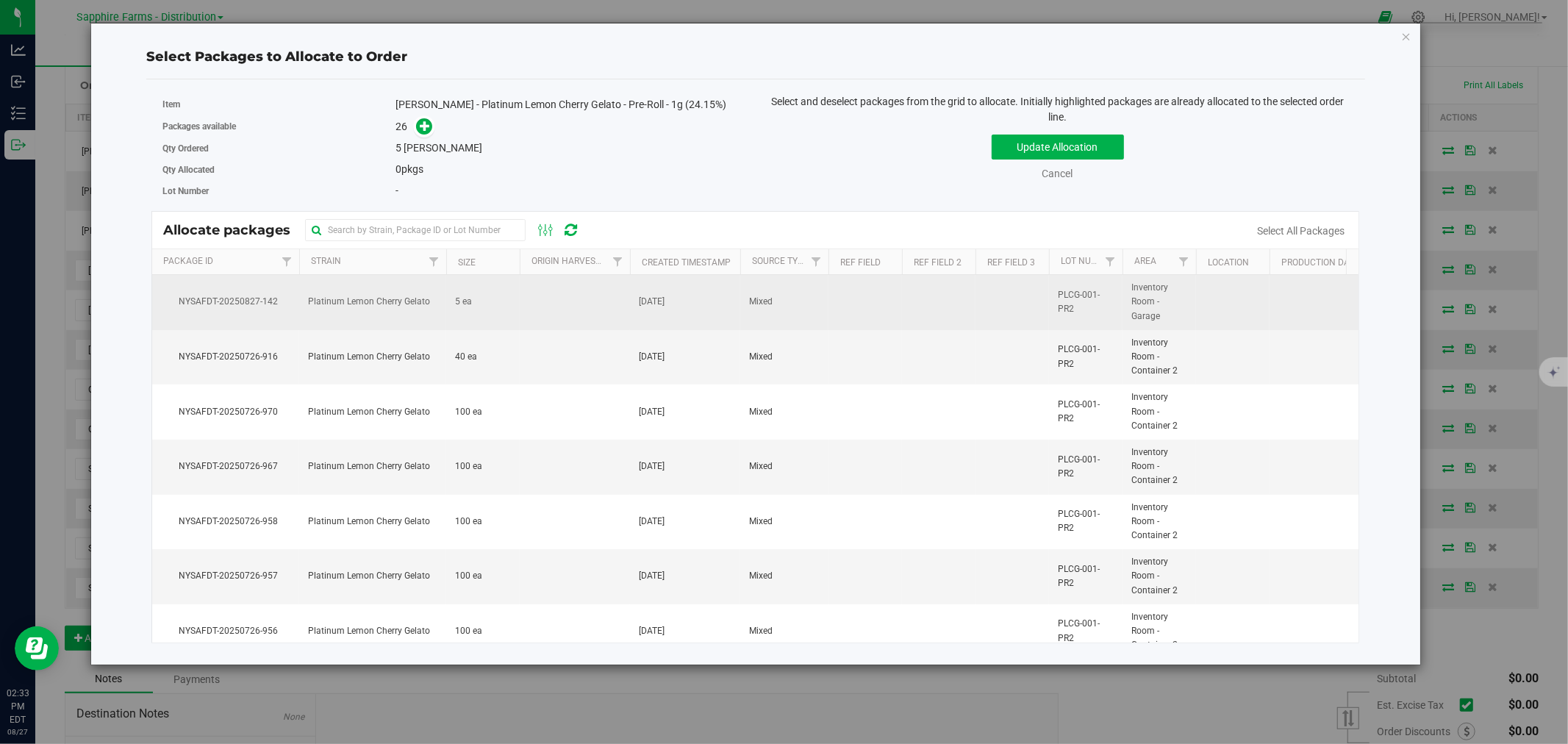
click at [555, 306] on td at bounding box center [575, 302] width 110 height 55
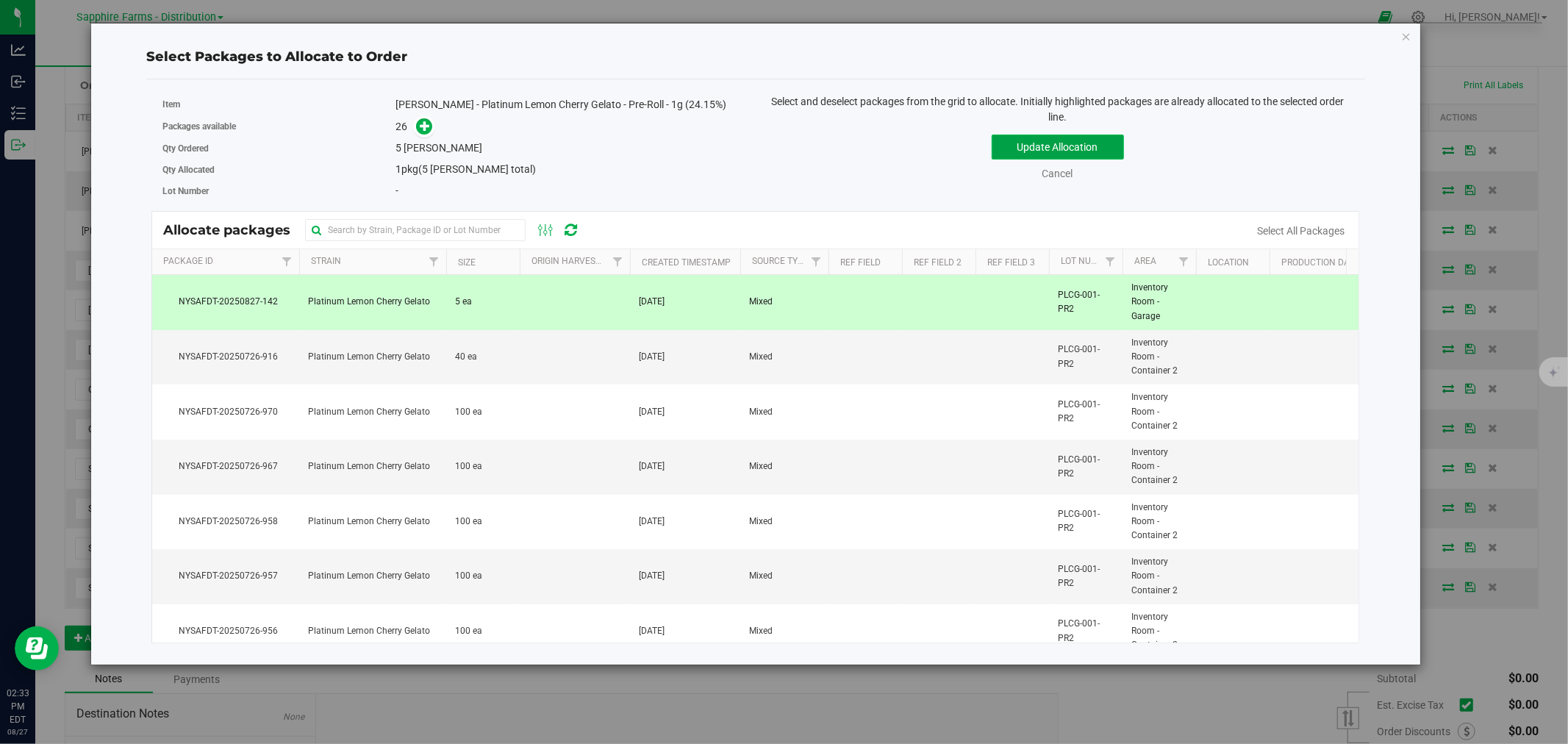
click at [1009, 155] on button "Update Allocation" at bounding box center [1057, 147] width 132 height 25
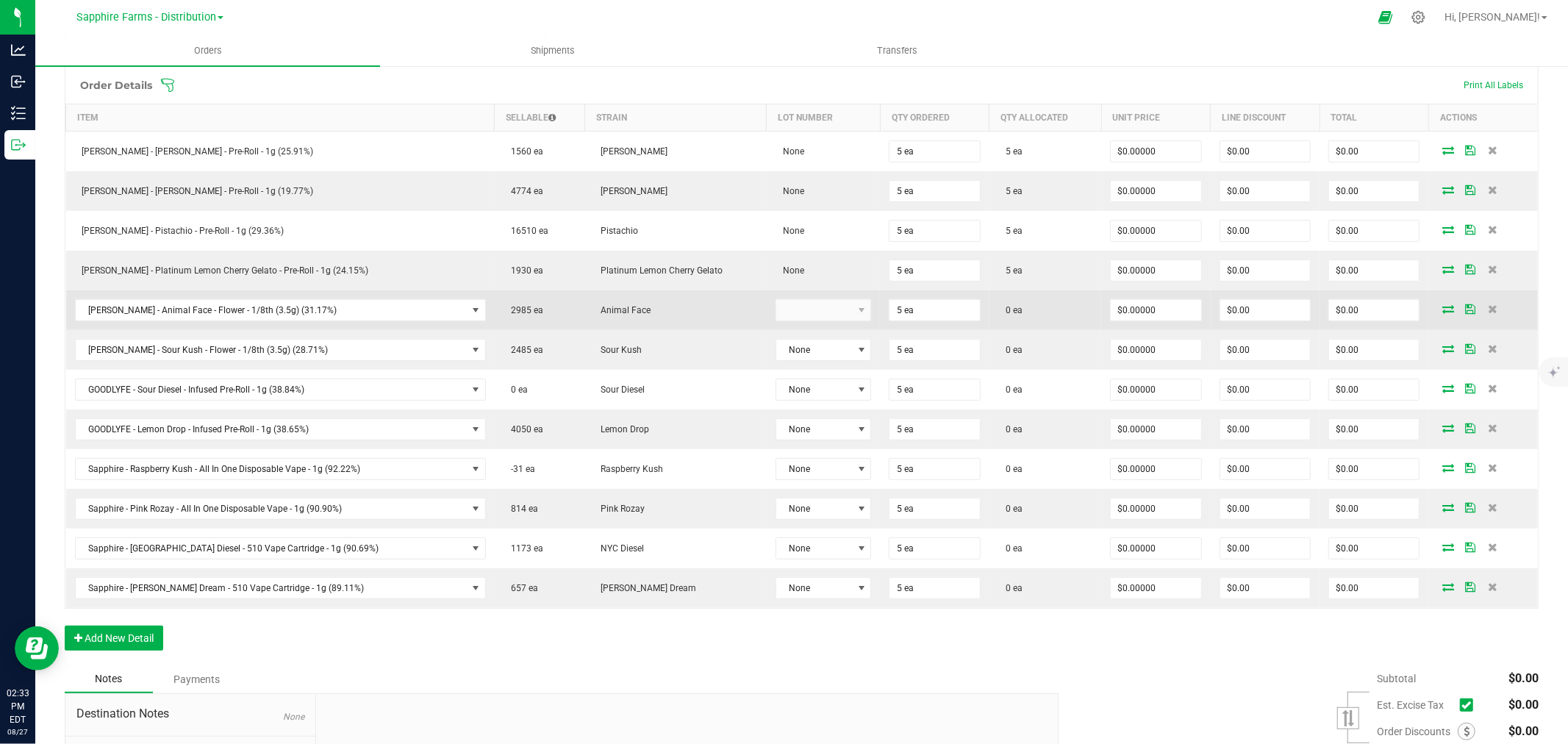
click at [1431, 303] on td at bounding box center [1482, 310] width 109 height 40
click at [1442, 307] on icon at bounding box center [1448, 309] width 12 height 8
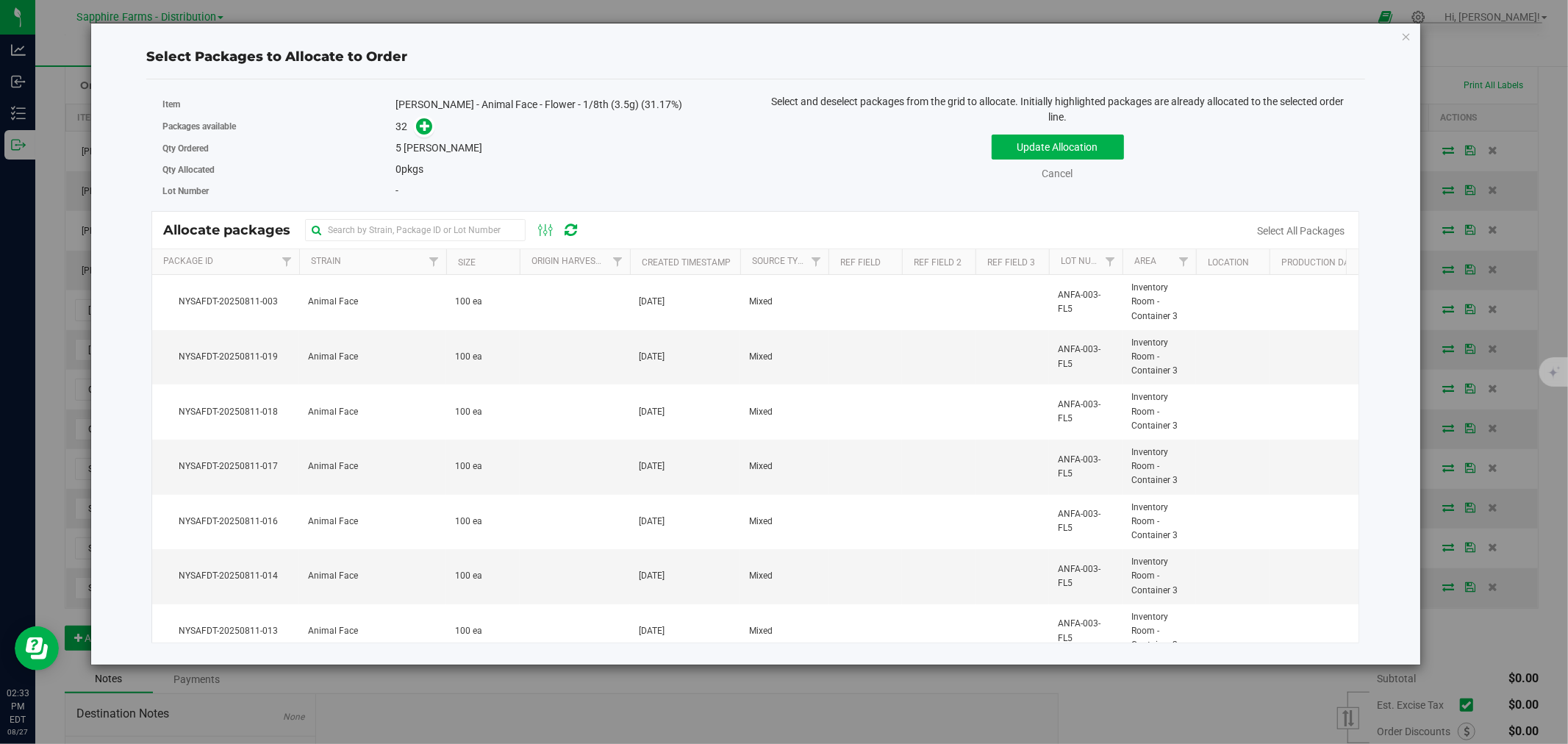
click at [455, 262] on th "Size" at bounding box center [483, 262] width 74 height 25
click at [1057, 165] on div "Update Allocation Cancel Select All Packages" at bounding box center [1057, 154] width 582 height 53
click at [1053, 171] on link "Cancel" at bounding box center [1057, 174] width 31 height 12
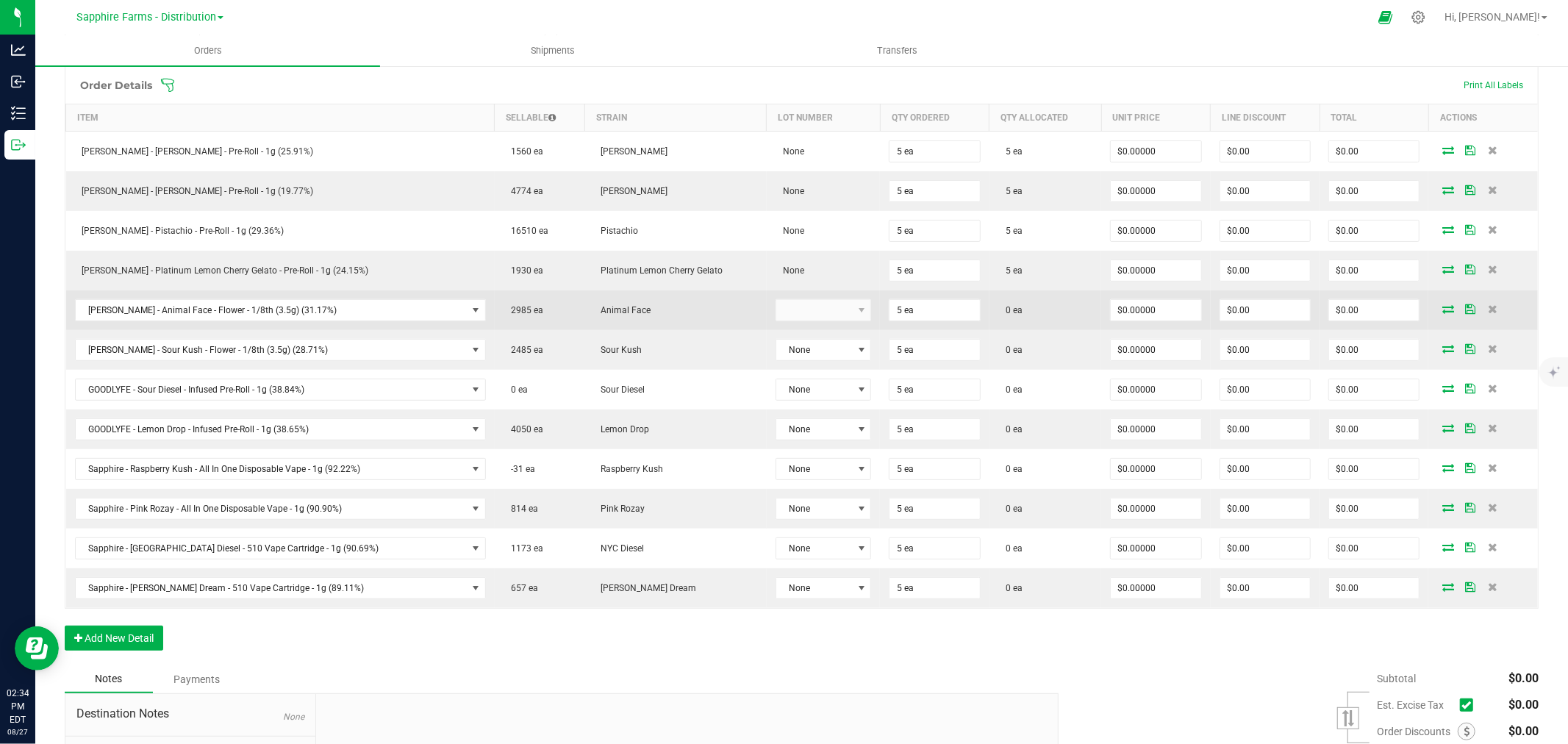
click at [1442, 305] on icon at bounding box center [1448, 309] width 12 height 8
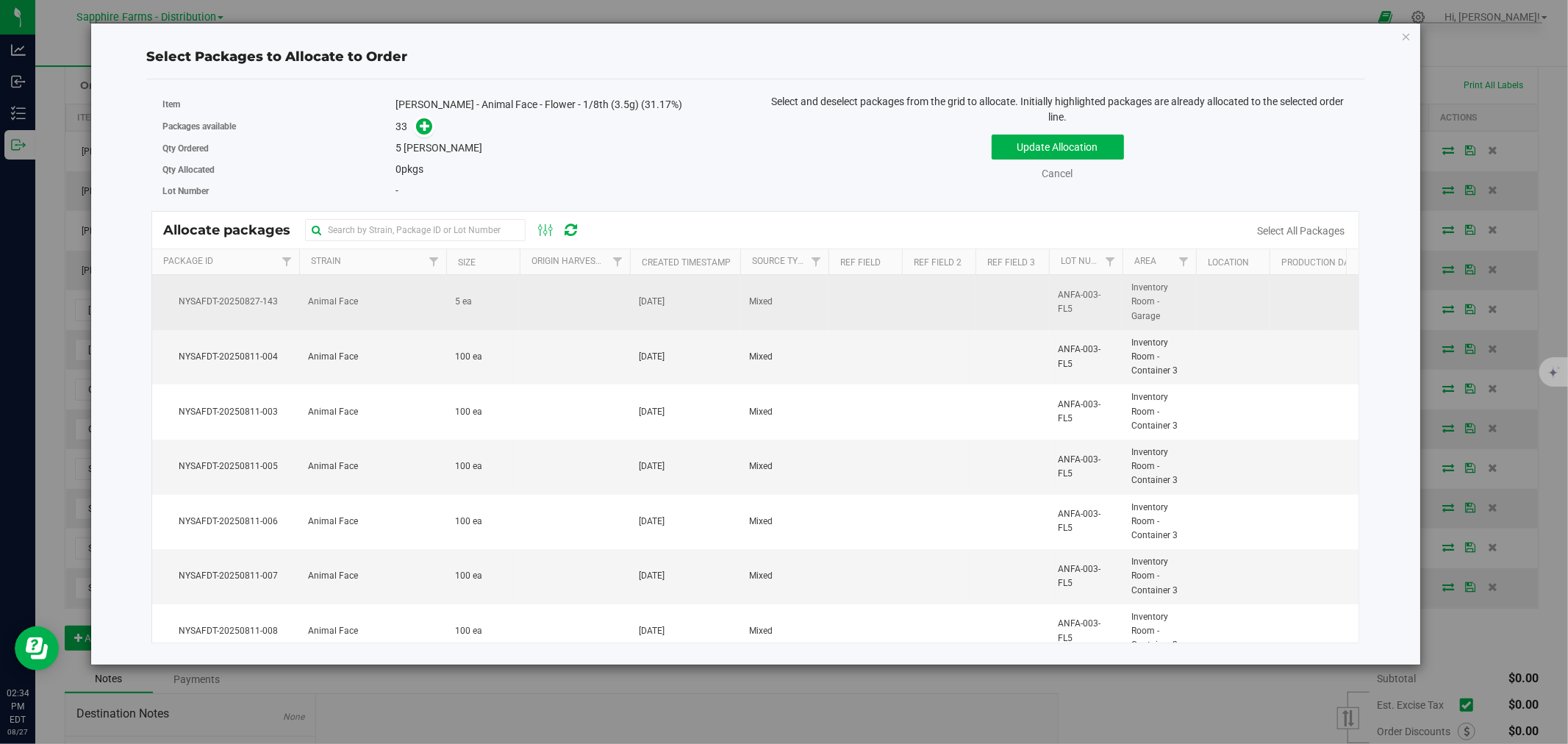
click at [534, 299] on td at bounding box center [575, 302] width 110 height 55
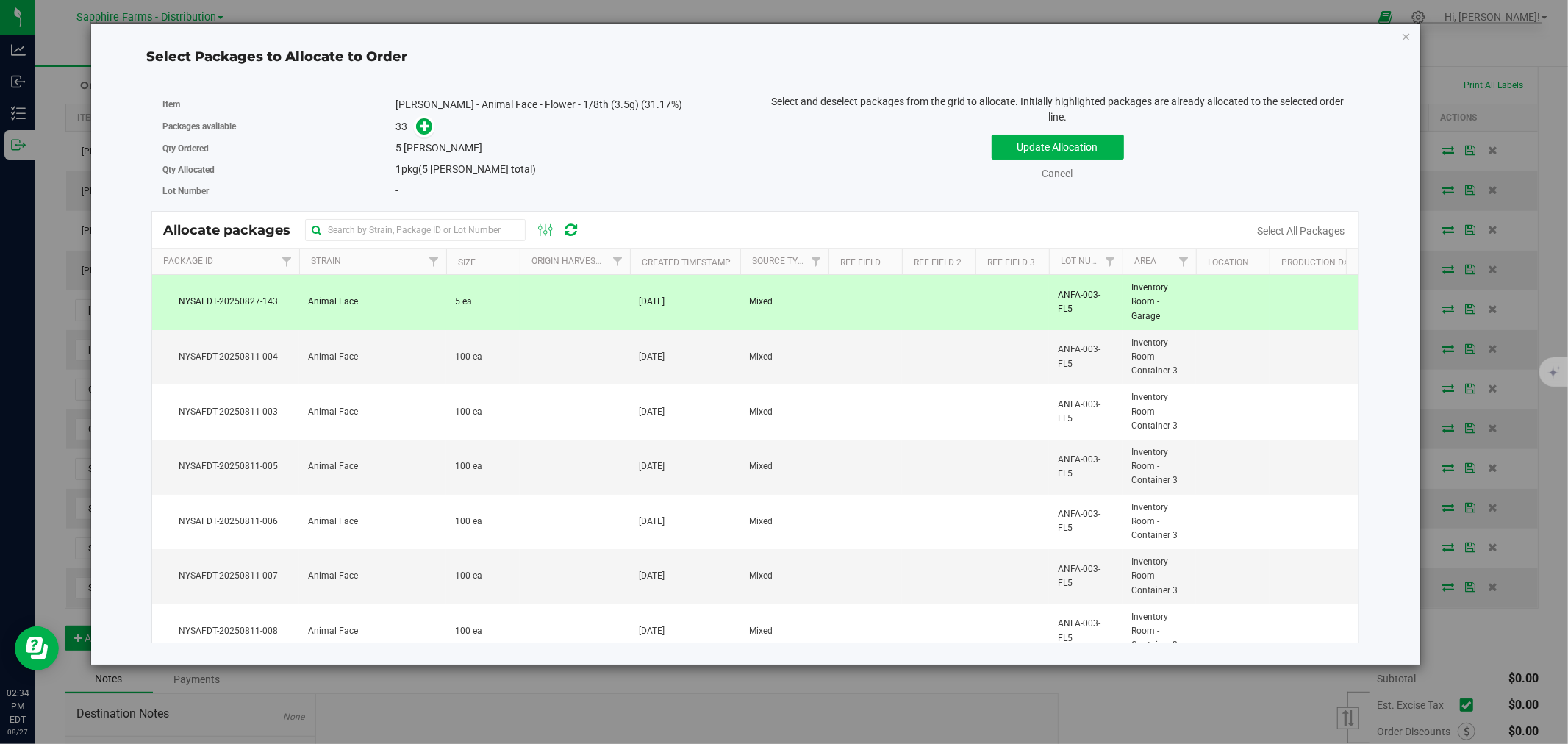
click at [1024, 133] on div "Update Allocation Cancel Select All Packages" at bounding box center [1057, 154] width 582 height 53
click at [1024, 142] on button "Update Allocation" at bounding box center [1057, 147] width 132 height 25
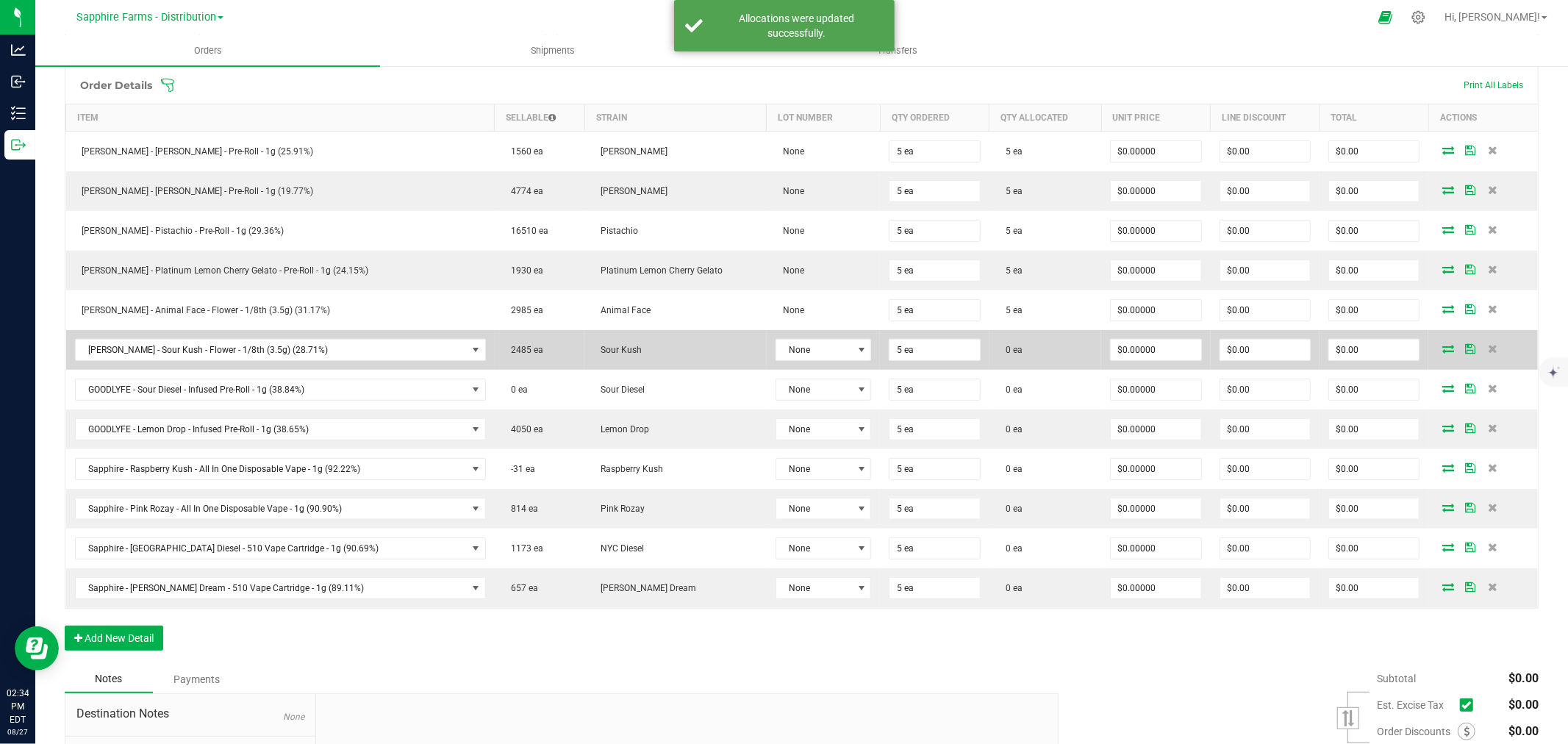
click at [1442, 349] on icon at bounding box center [1448, 349] width 12 height 8
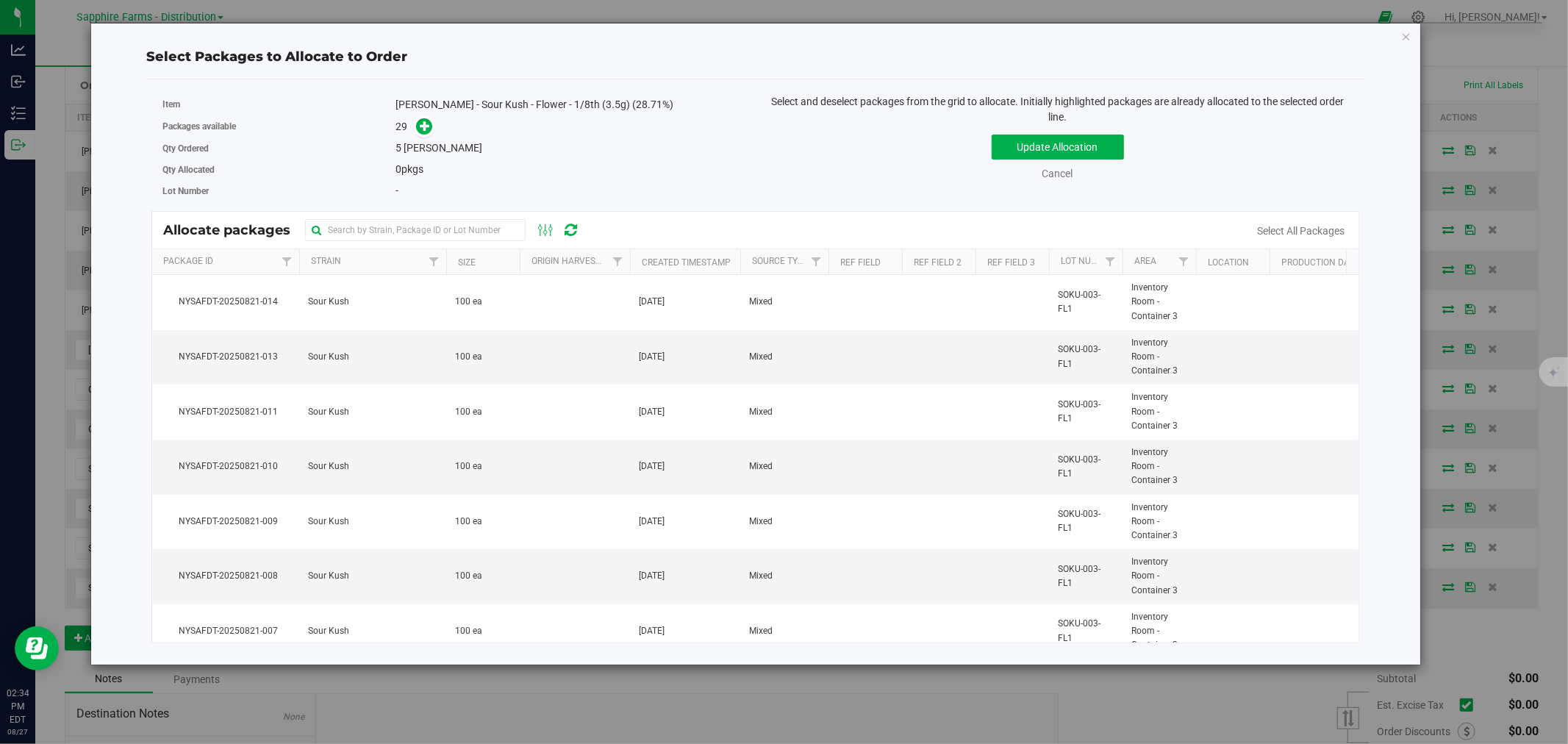
click at [451, 261] on th "Size" at bounding box center [483, 262] width 74 height 25
click at [1062, 175] on link "Cancel" at bounding box center [1057, 174] width 31 height 12
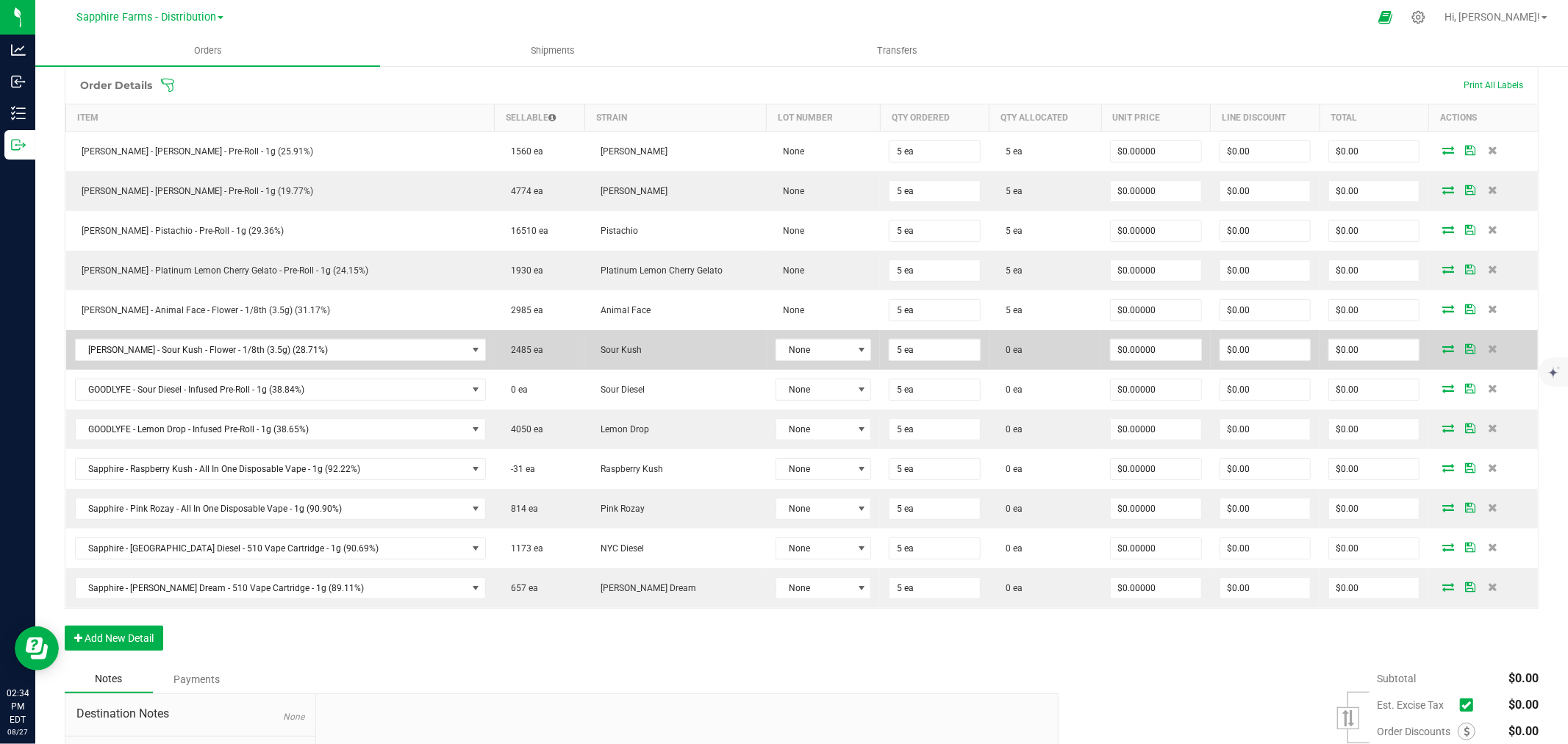
click at [1442, 348] on icon at bounding box center [1448, 349] width 12 height 8
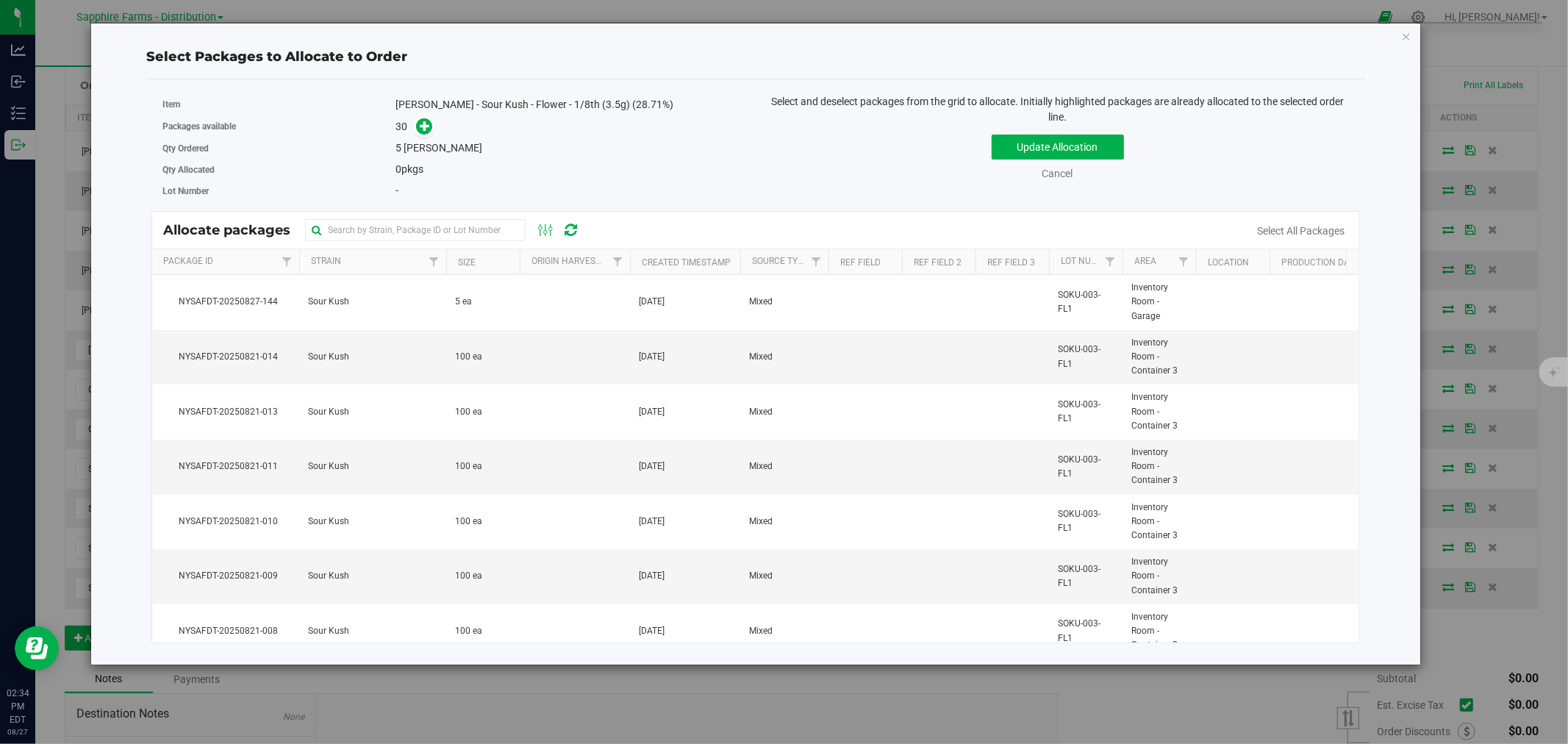
click at [637, 258] on th "Created Timestamp" at bounding box center [685, 262] width 110 height 25
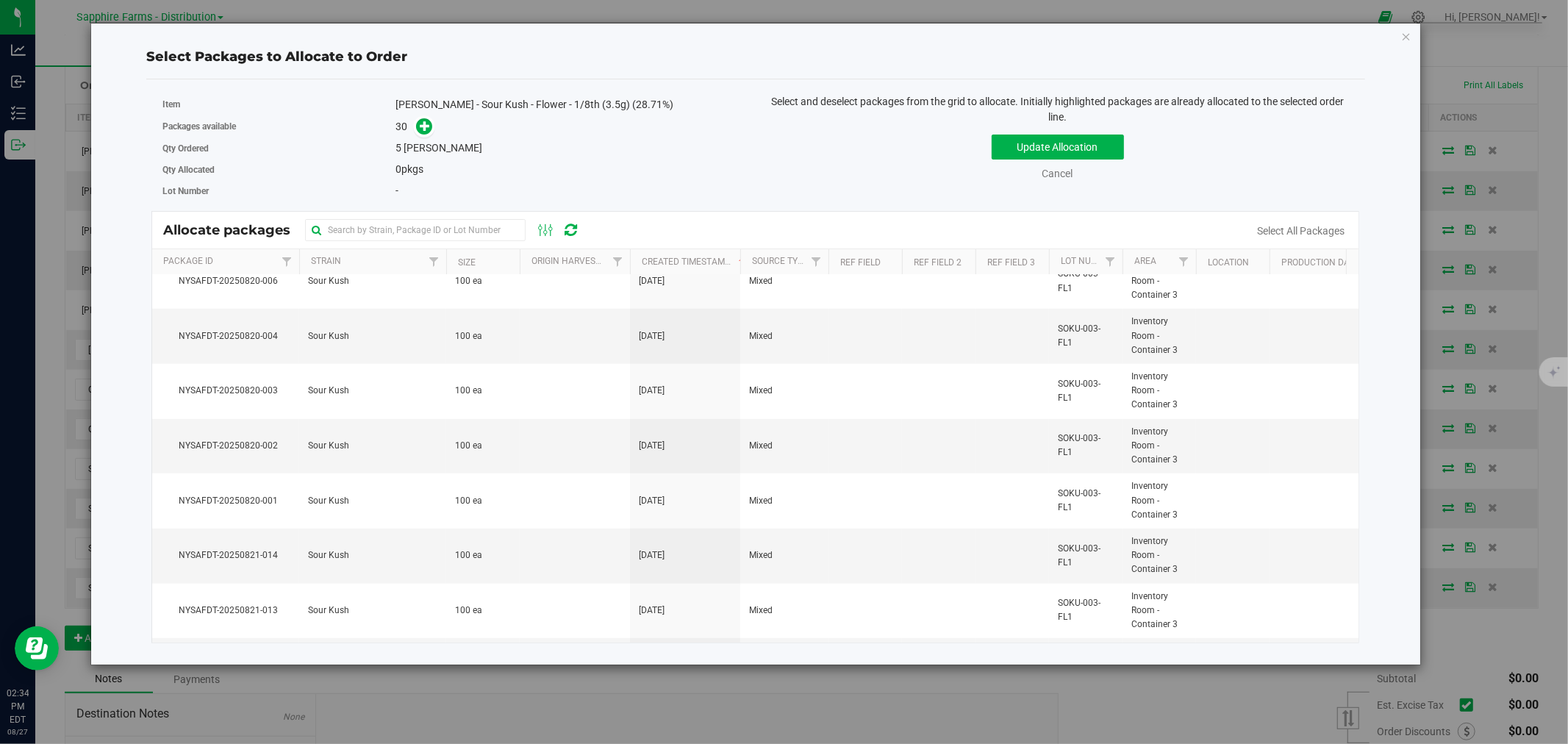
scroll to position [1291, 0]
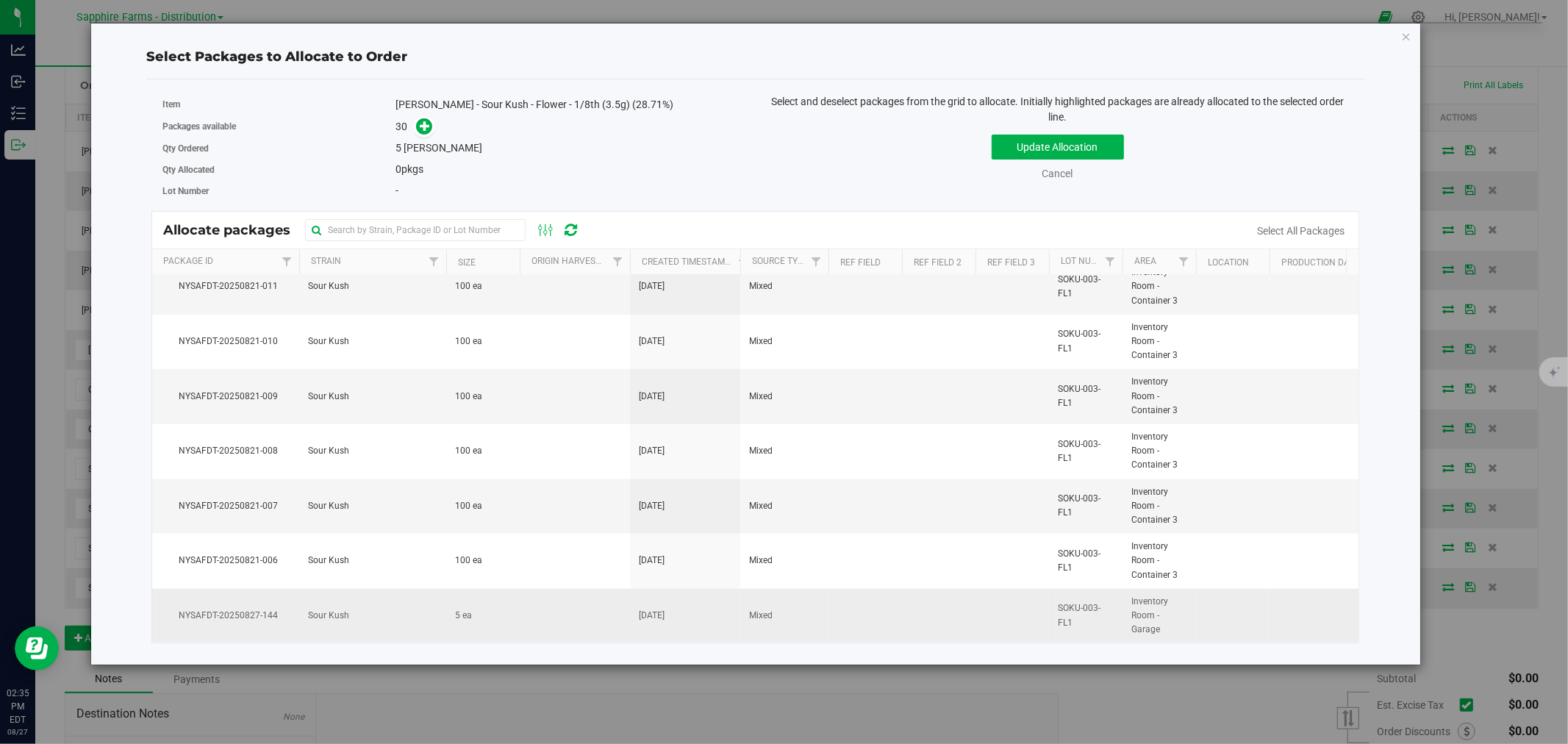
click at [546, 600] on td at bounding box center [575, 616] width 110 height 54
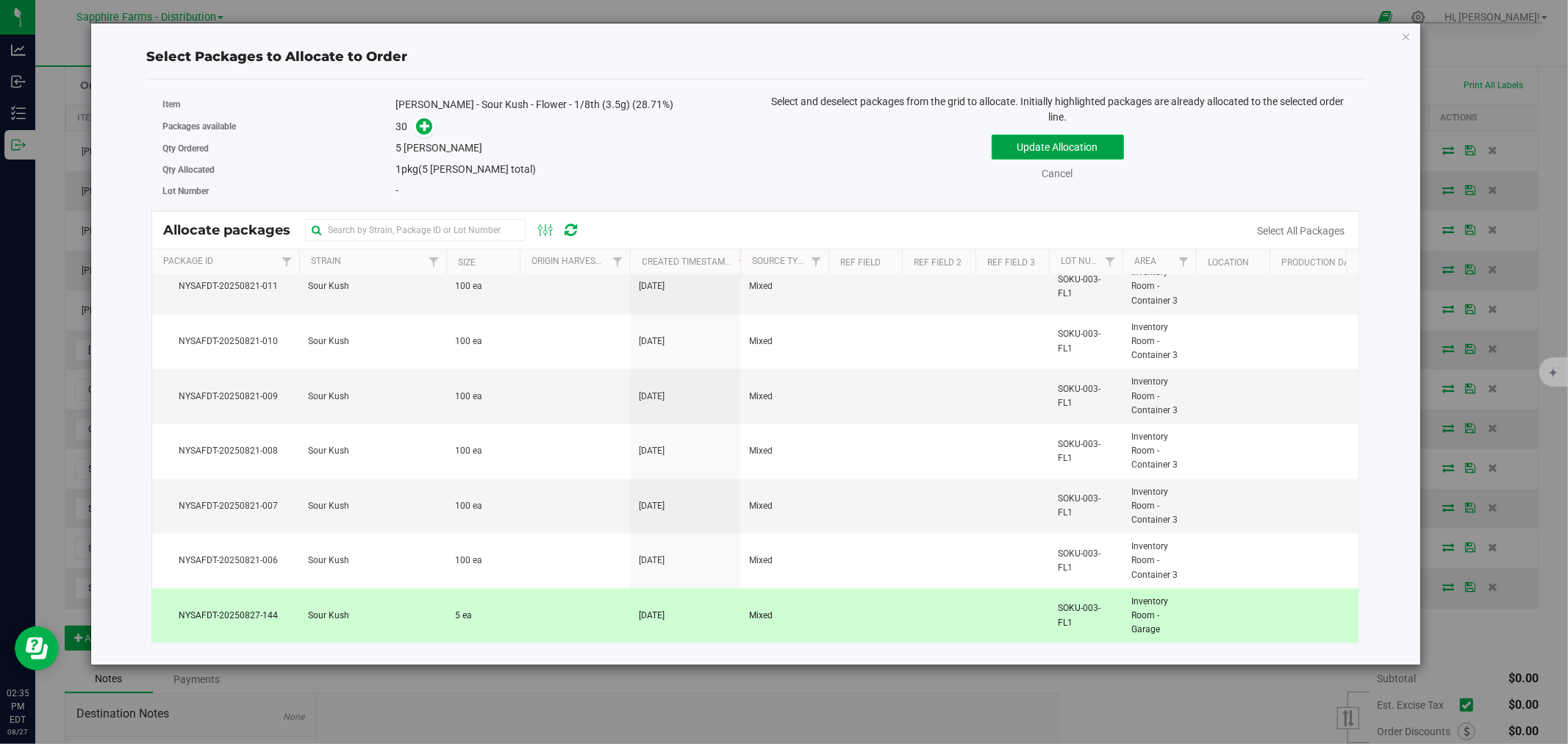
click at [1038, 150] on button "Update Allocation" at bounding box center [1057, 147] width 132 height 25
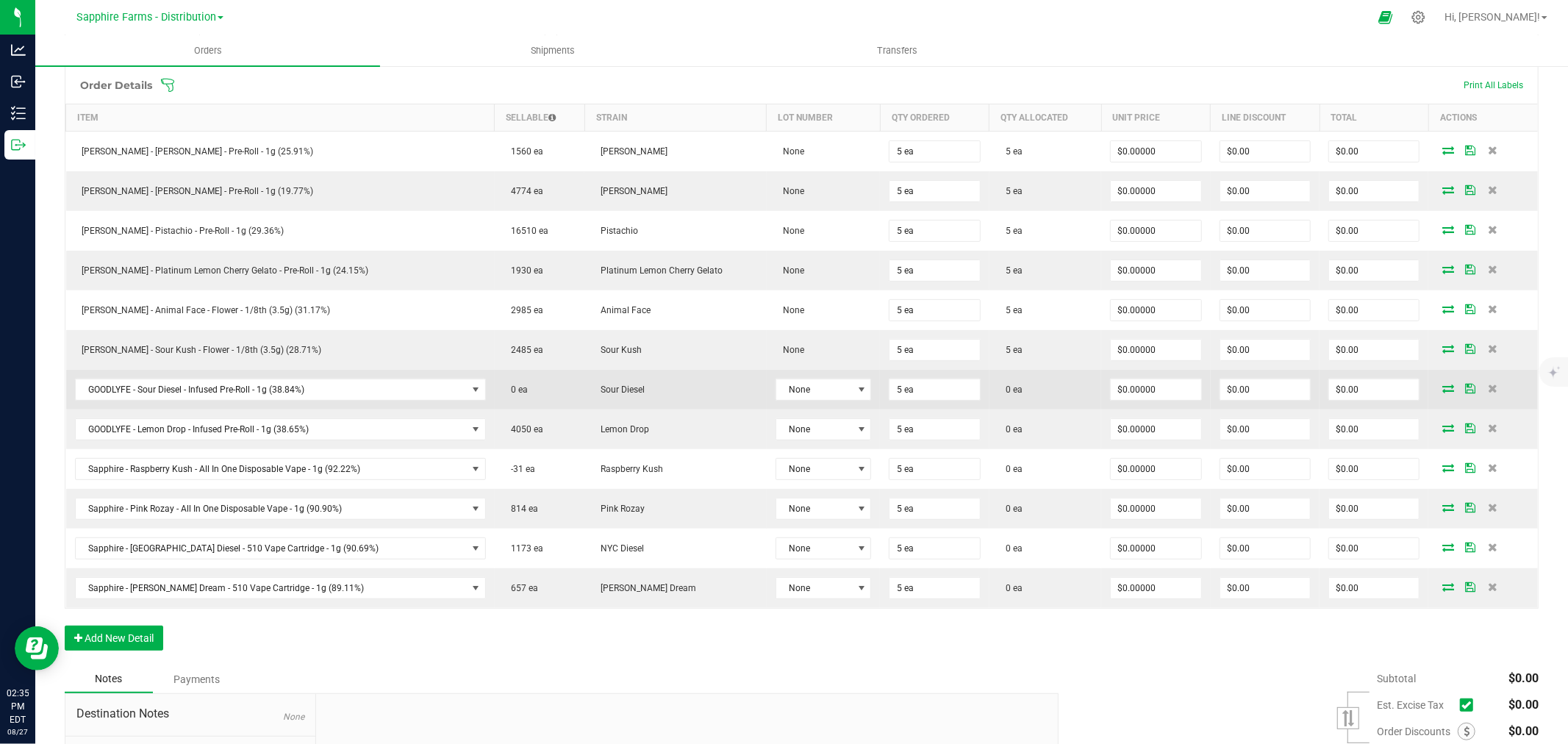
click at [1442, 390] on icon at bounding box center [1448, 388] width 12 height 8
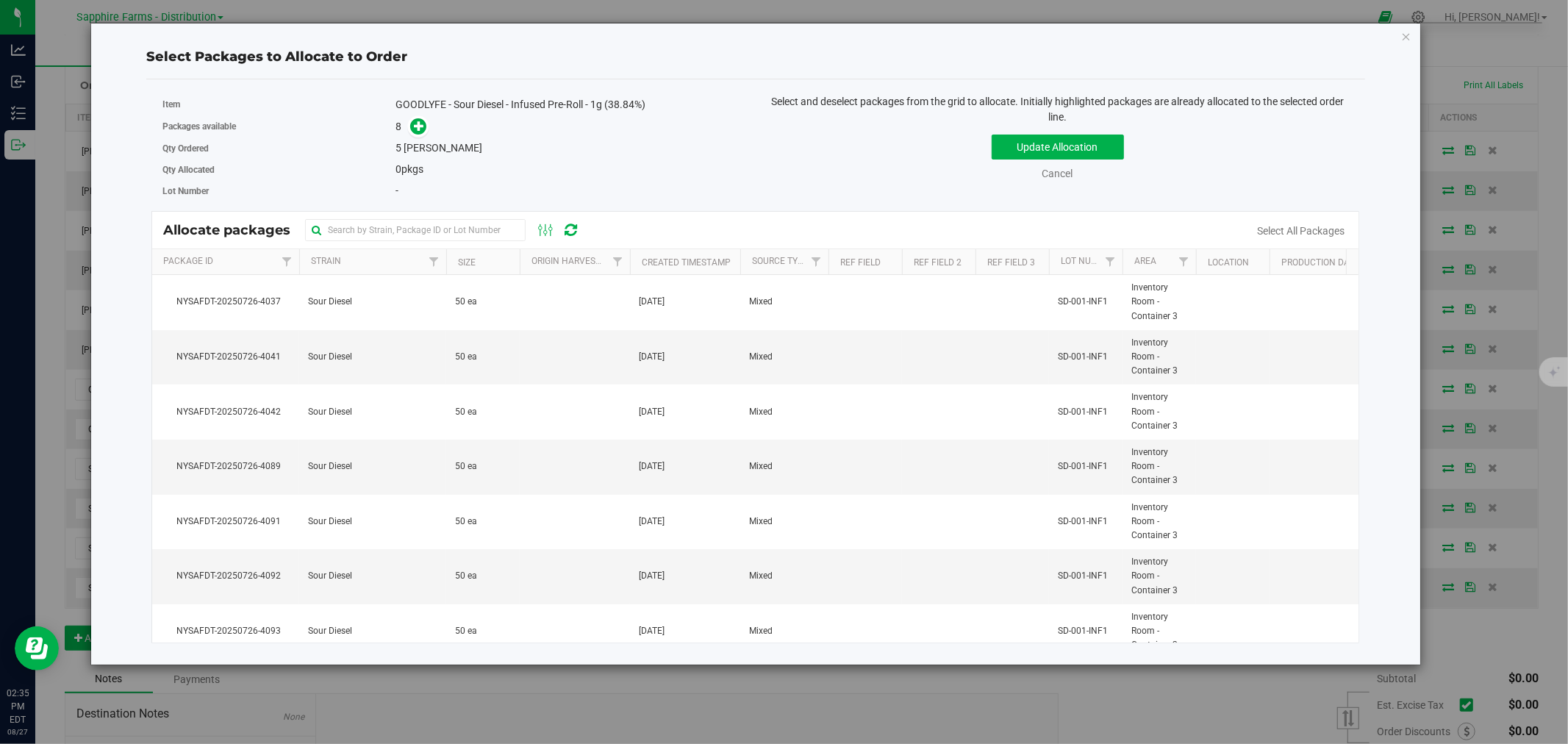
click at [452, 260] on th "Size" at bounding box center [483, 262] width 74 height 25
click at [1069, 171] on link "Cancel" at bounding box center [1057, 174] width 31 height 12
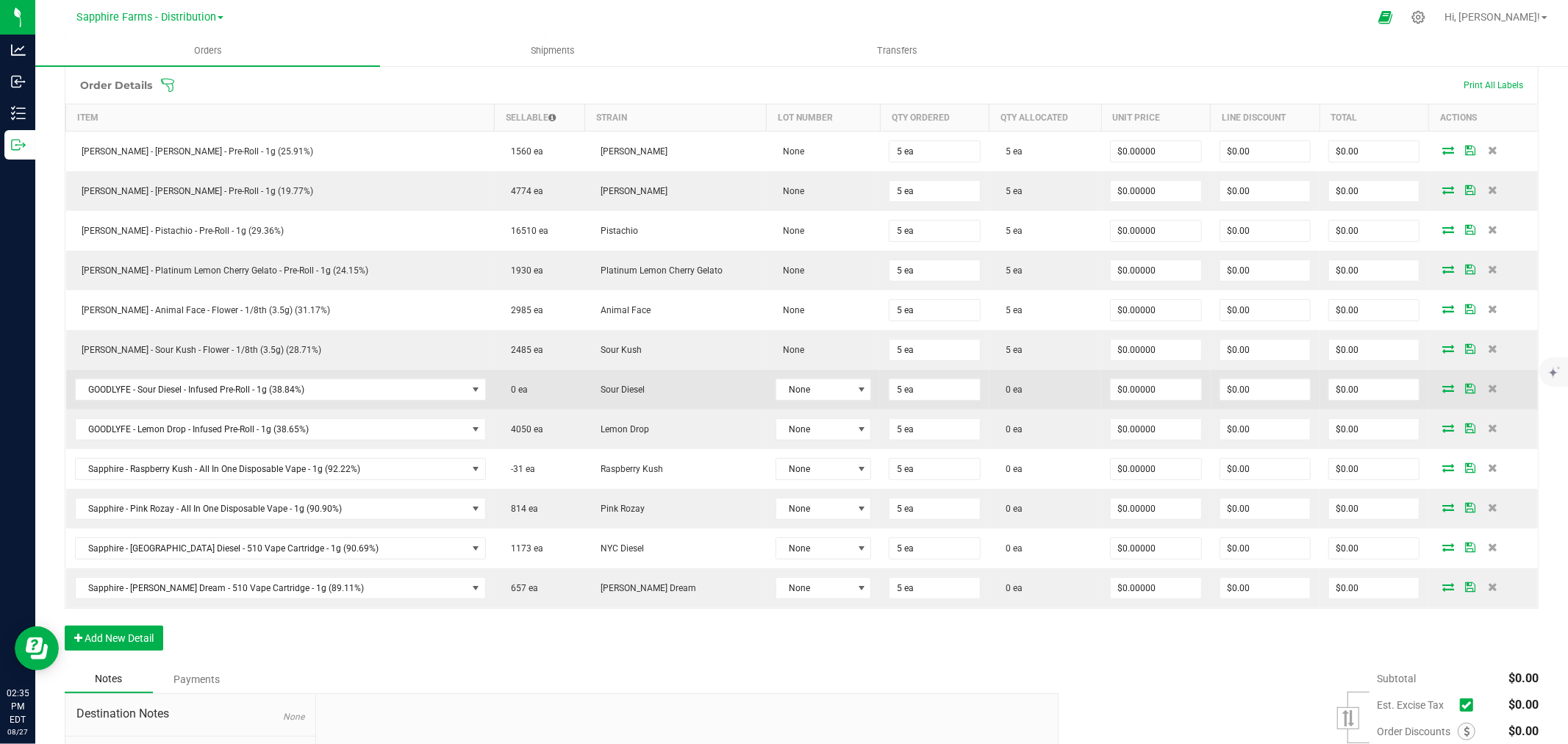
click at [1442, 388] on icon at bounding box center [1448, 388] width 12 height 8
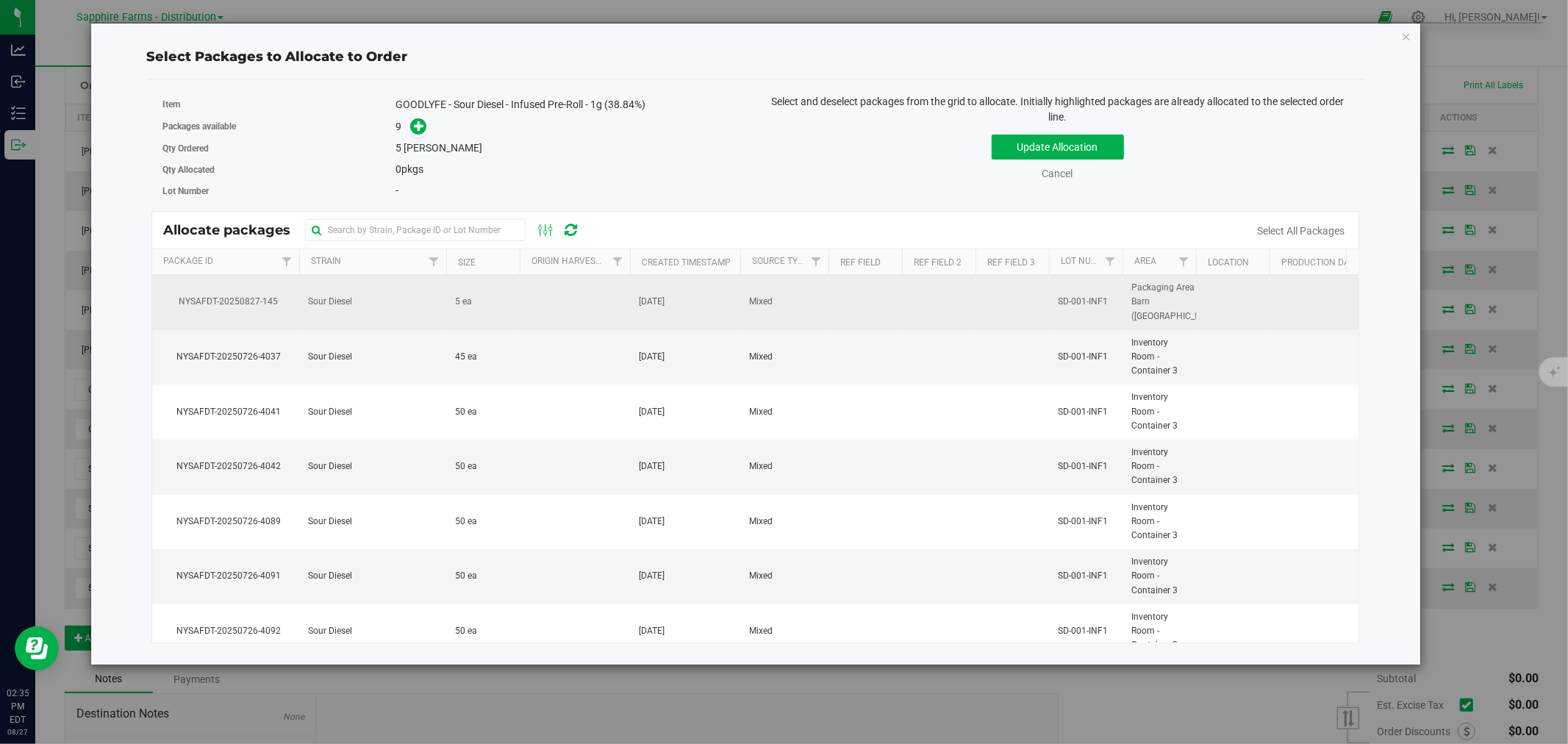
click at [570, 315] on td at bounding box center [575, 302] width 110 height 55
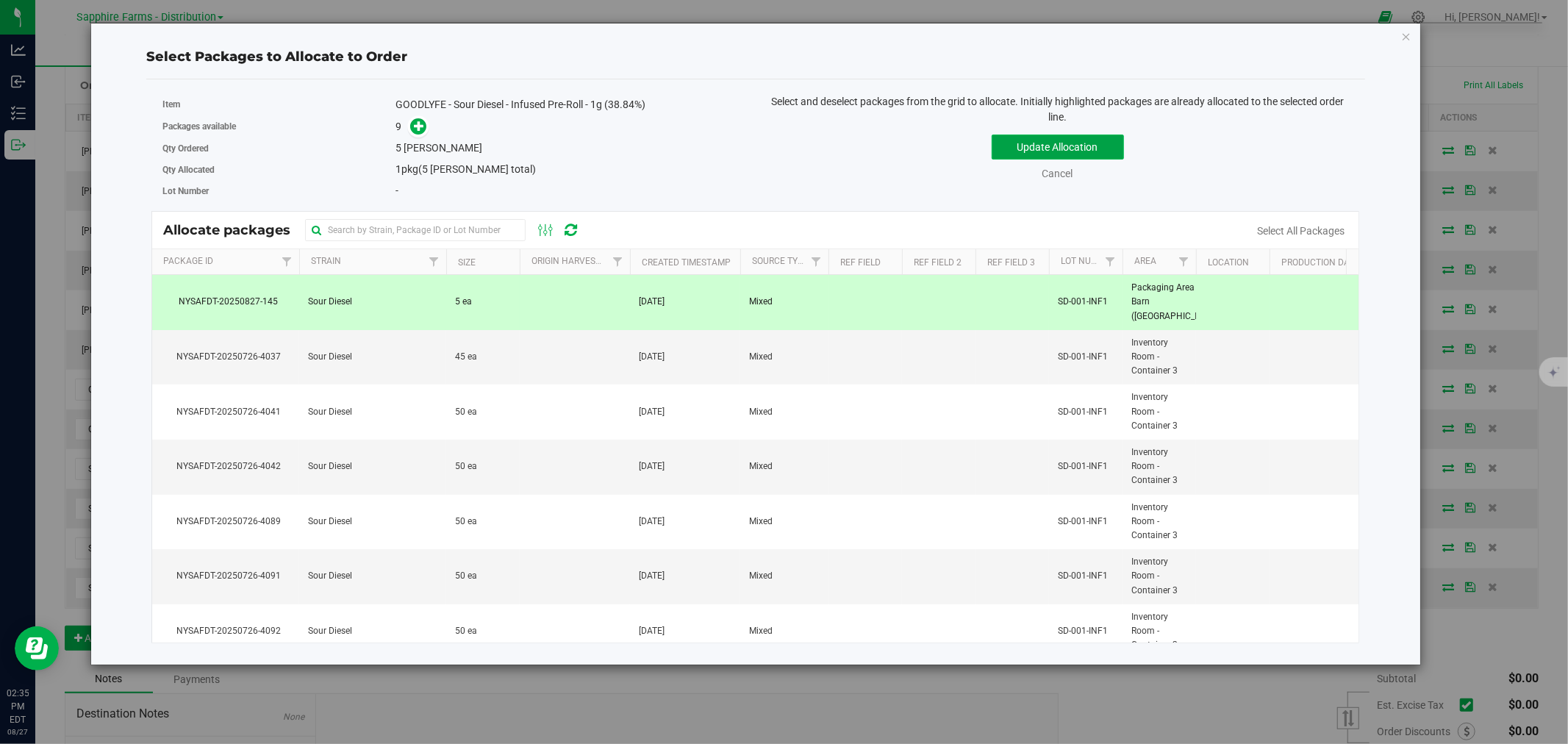
click at [1030, 145] on button "Update Allocation" at bounding box center [1057, 147] width 132 height 25
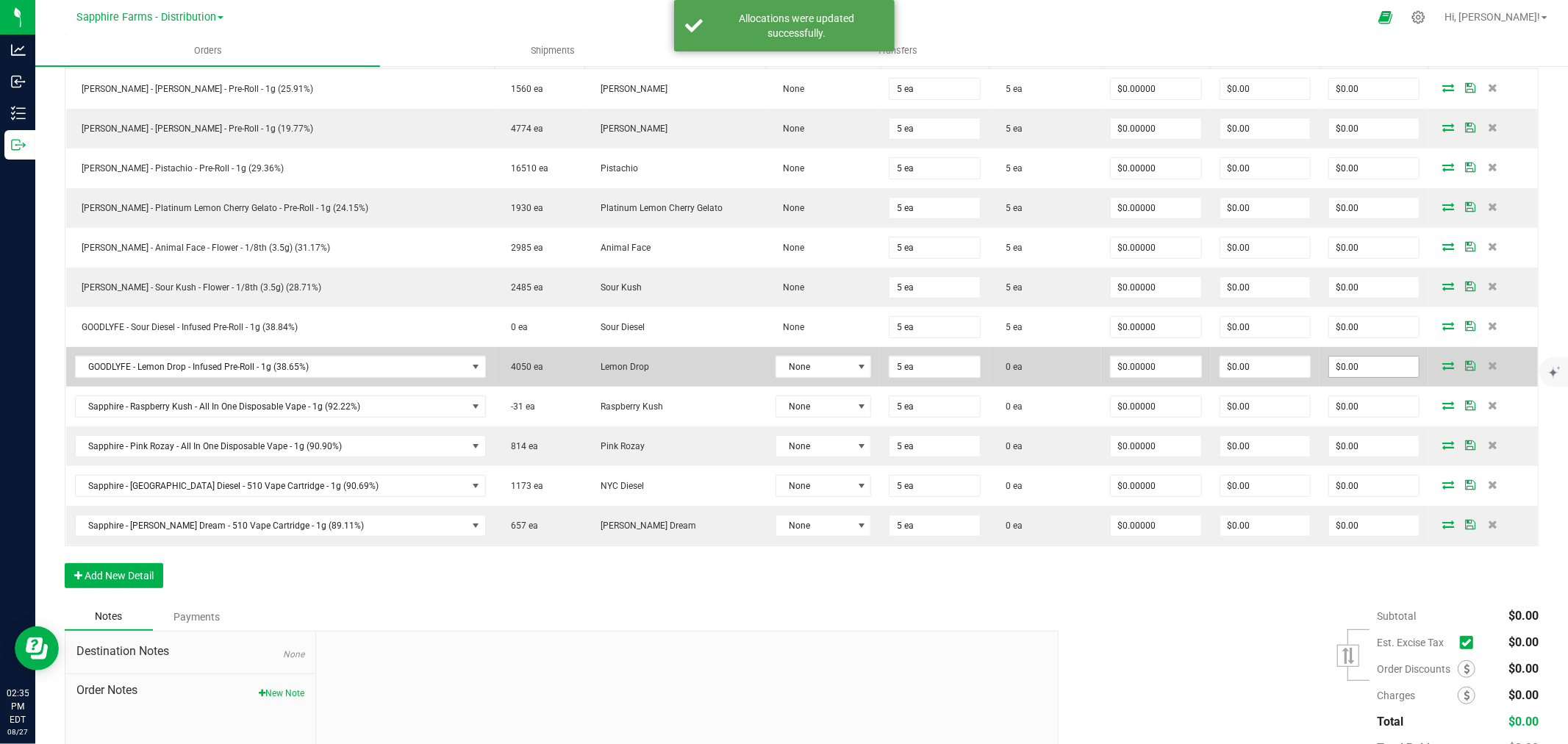
scroll to position [439, 0]
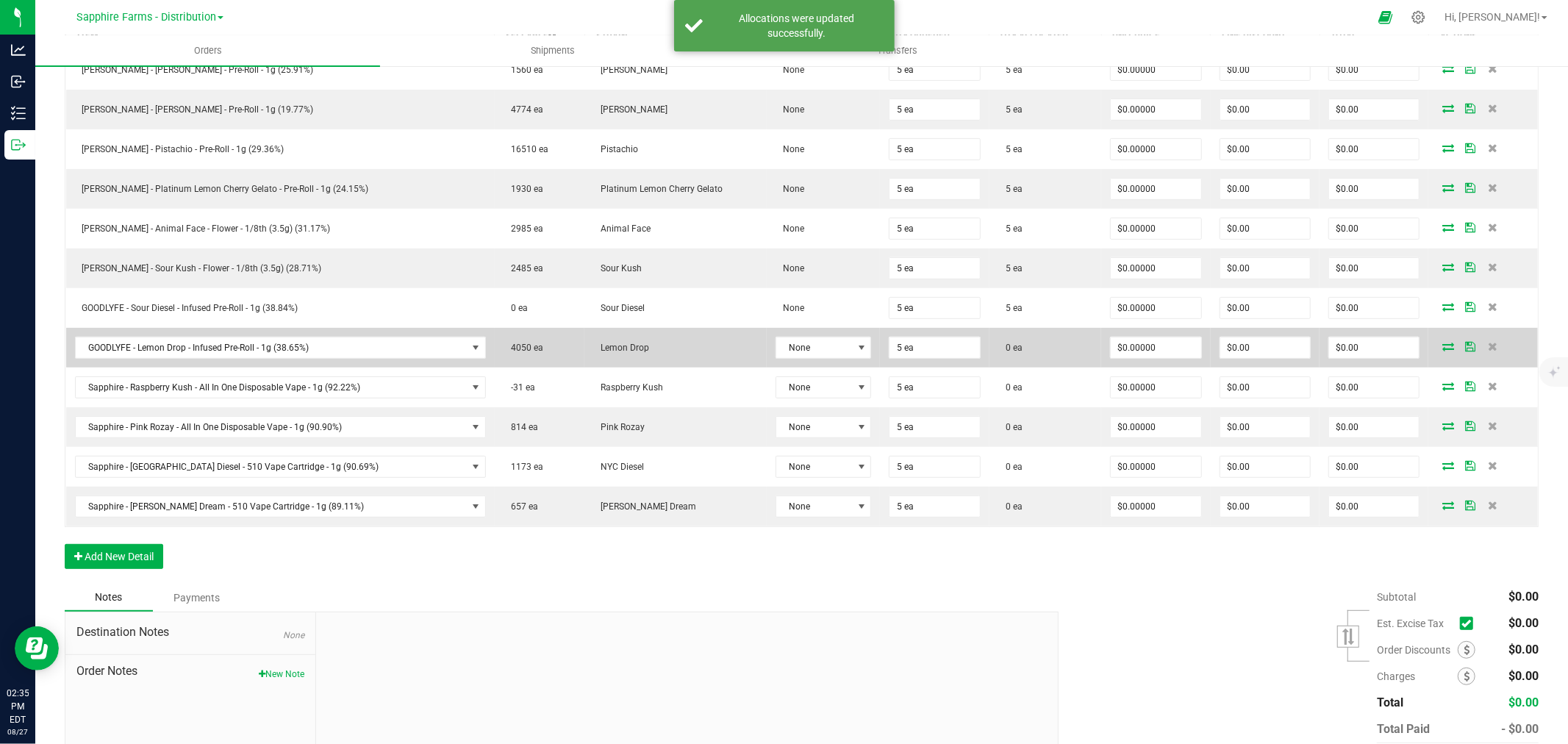
click at [1442, 349] on icon at bounding box center [1448, 346] width 12 height 8
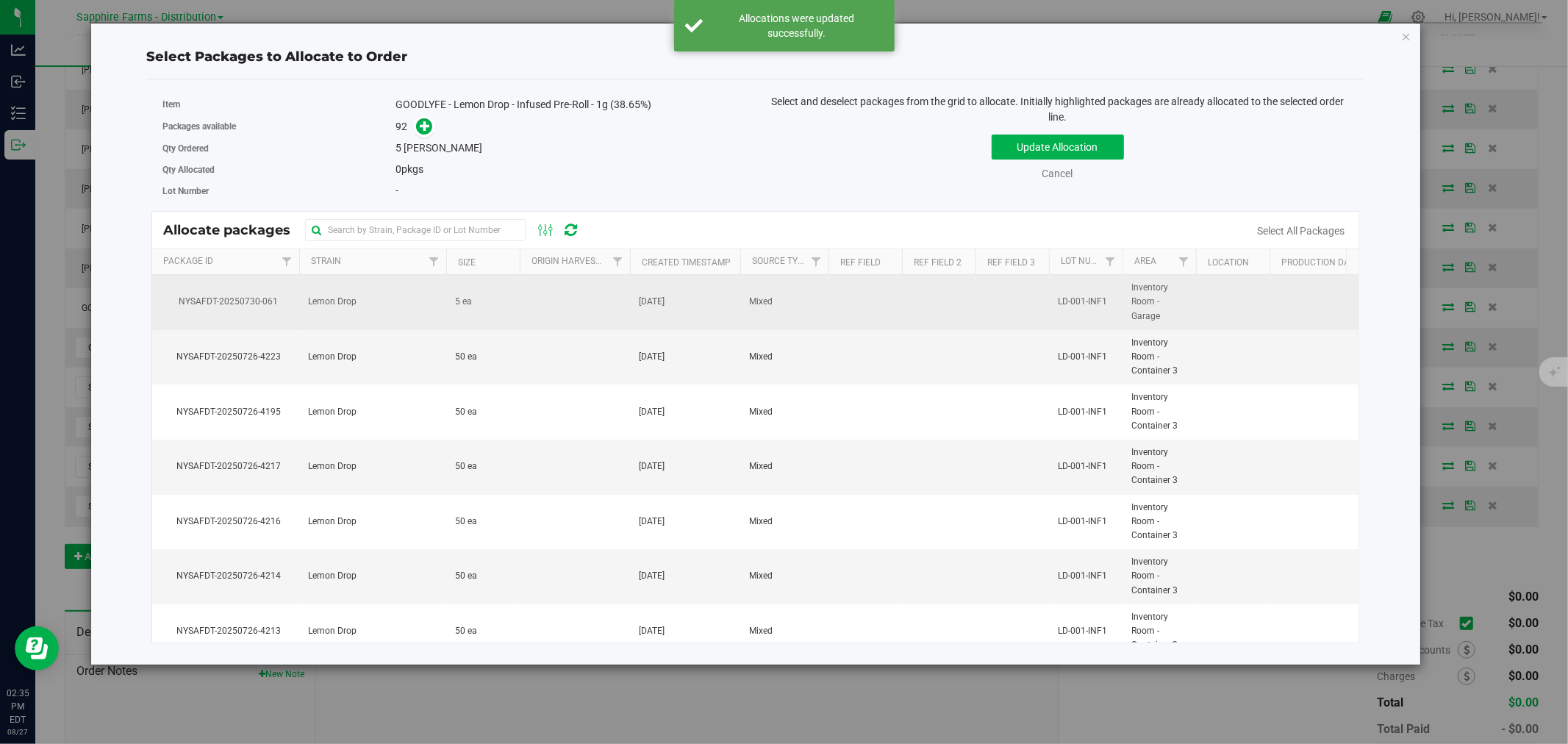
click at [583, 312] on td at bounding box center [575, 302] width 110 height 55
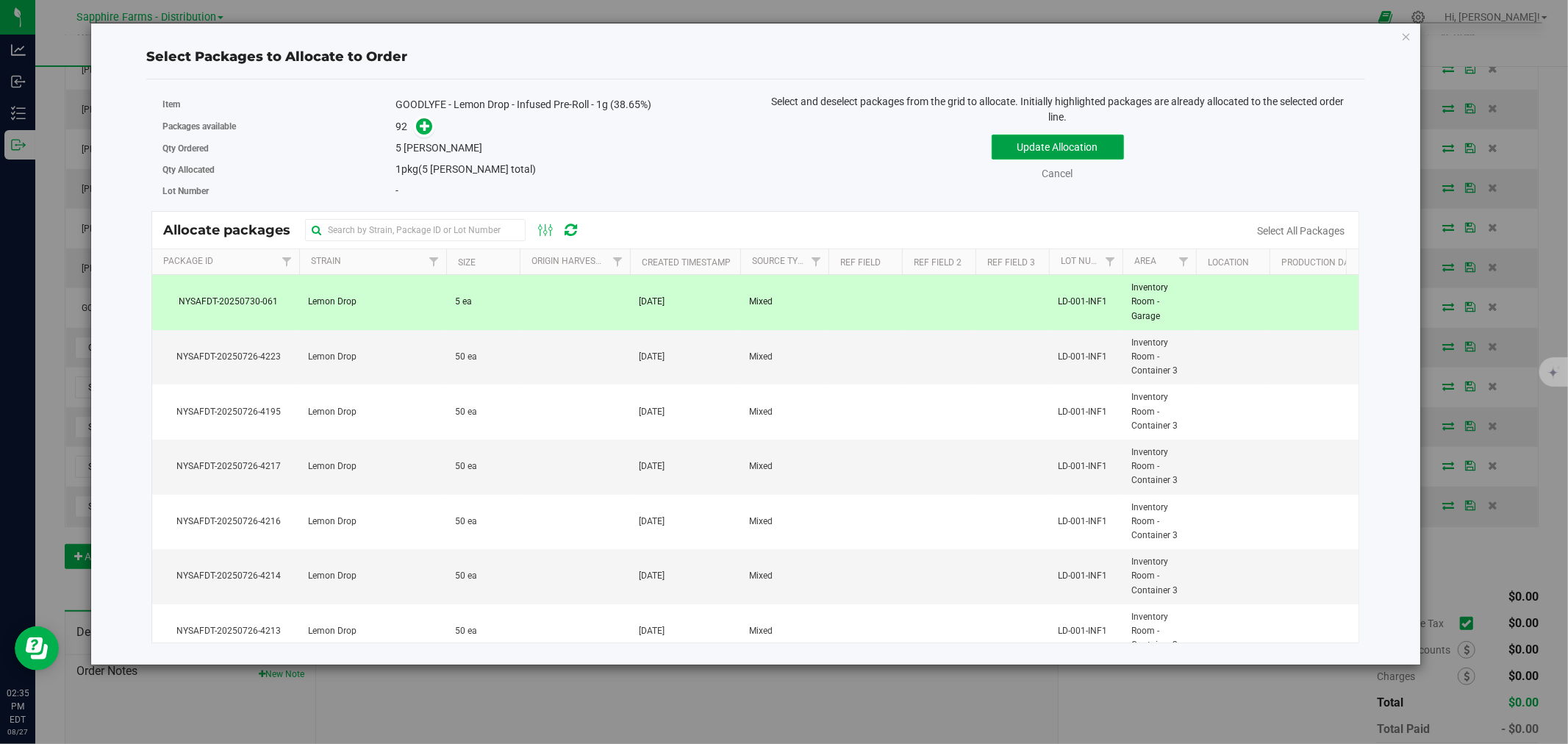
click at [1045, 148] on button "Update Allocation" at bounding box center [1057, 147] width 132 height 25
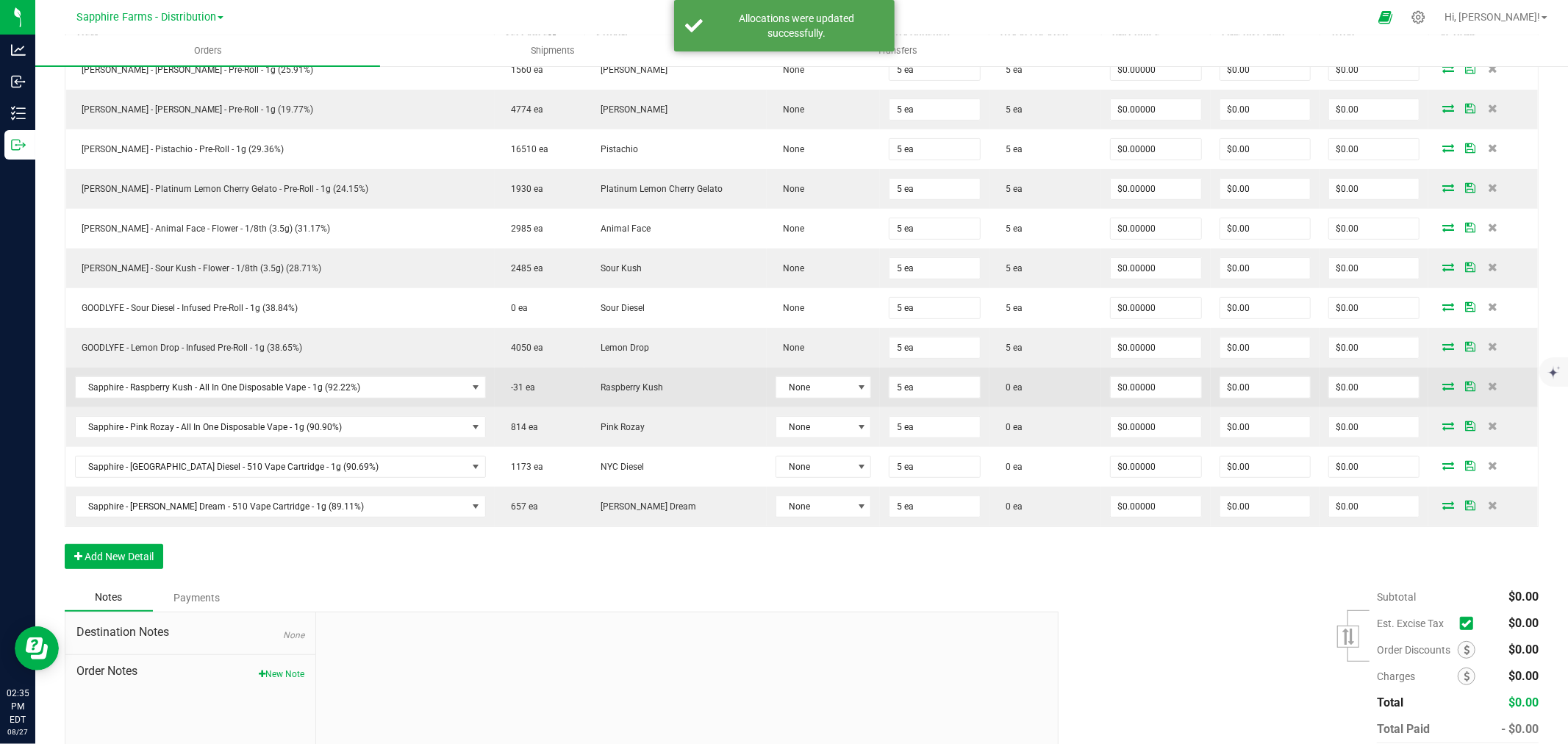
click at [1442, 384] on icon at bounding box center [1448, 386] width 12 height 8
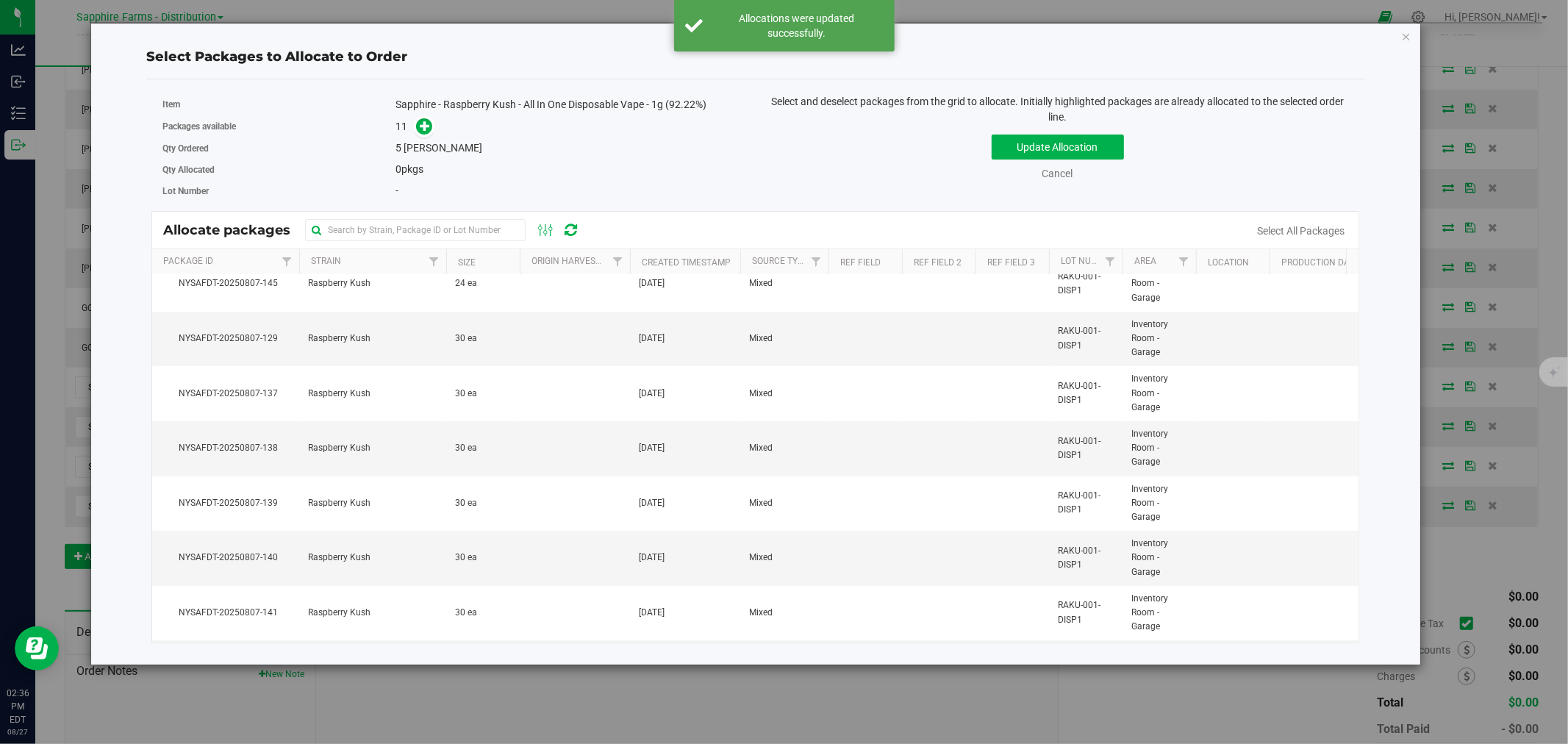
scroll to position [0, 0]
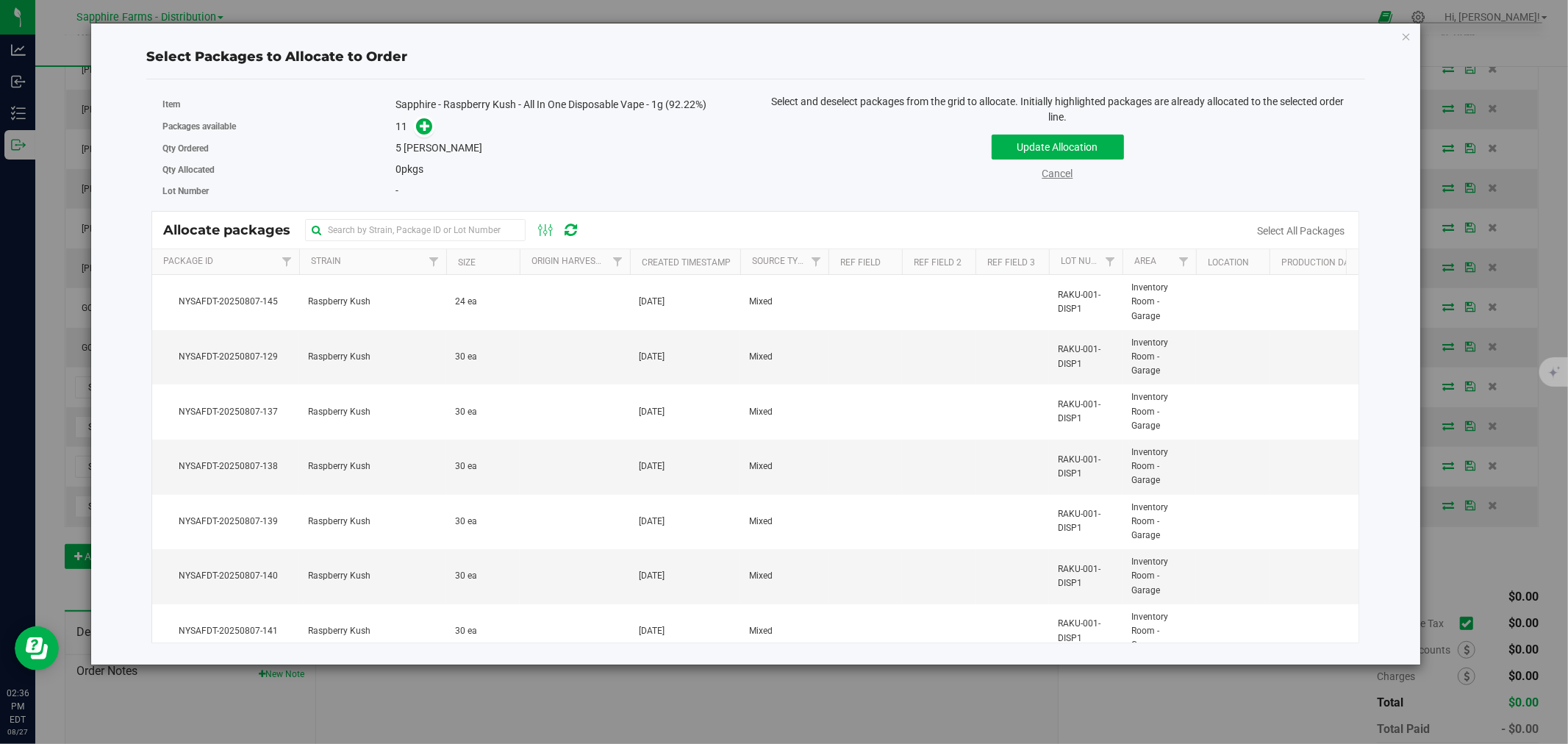
click at [1061, 174] on link "Cancel" at bounding box center [1057, 174] width 31 height 12
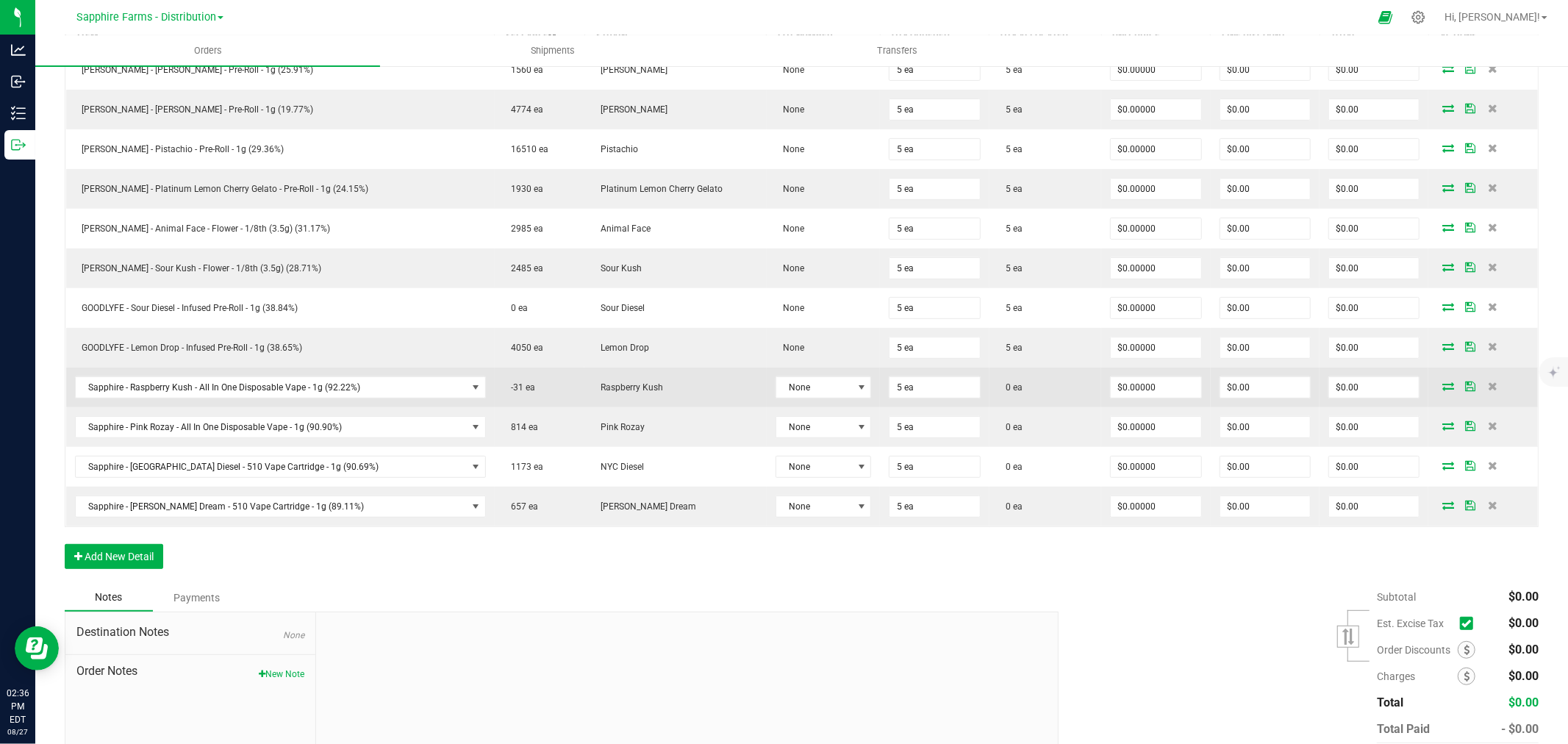
click at [1442, 383] on icon at bounding box center [1448, 386] width 12 height 8
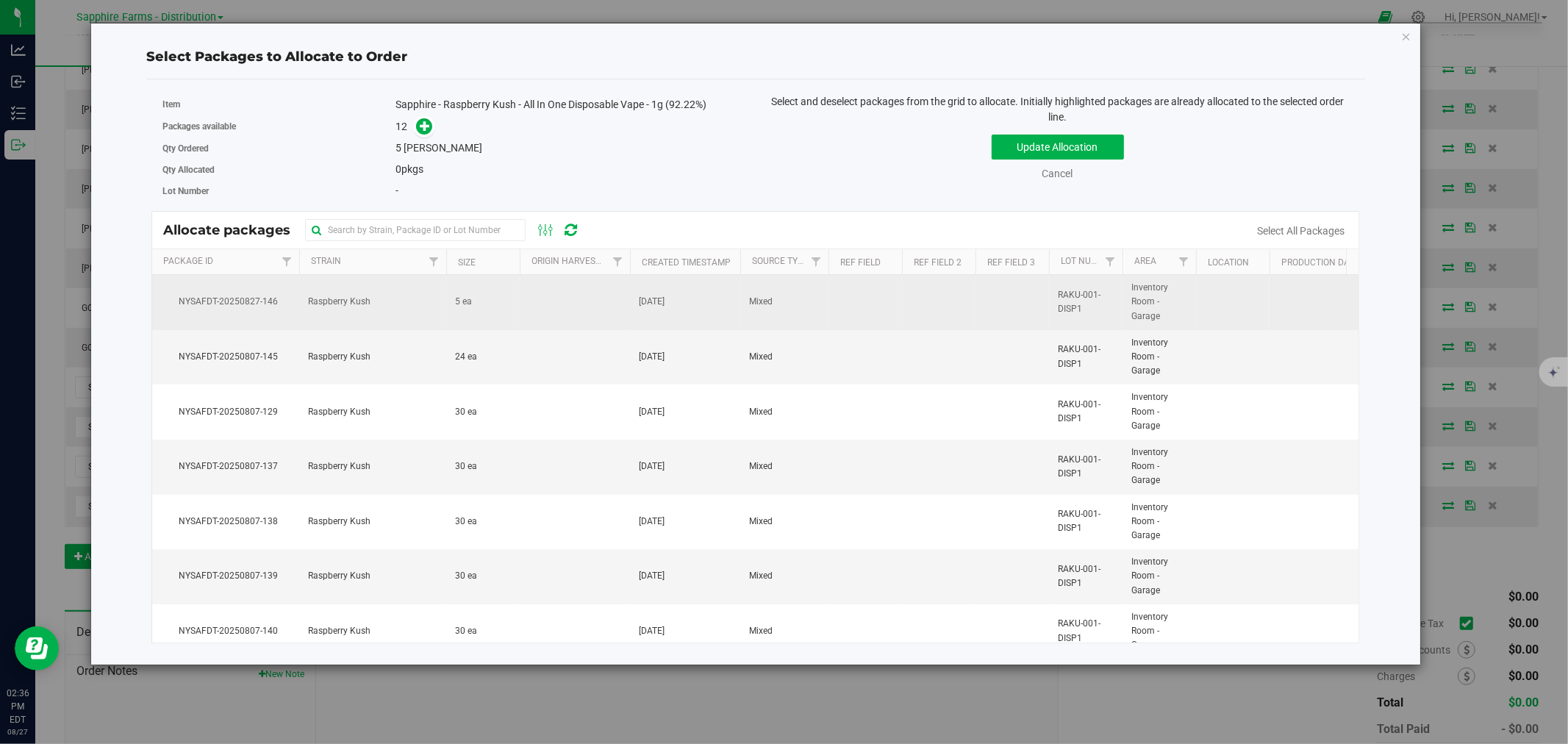
click at [619, 312] on td at bounding box center [575, 302] width 110 height 55
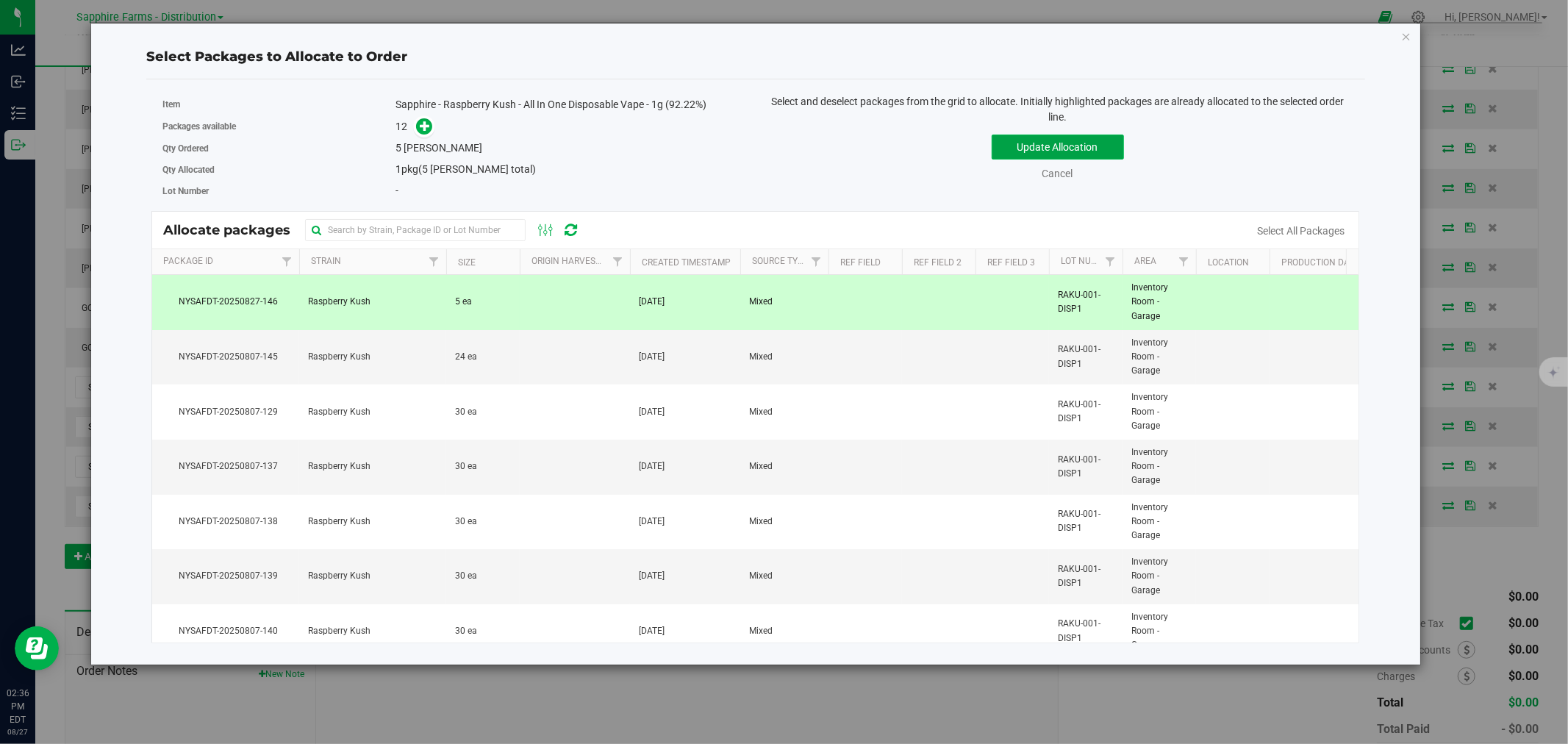
click at [1052, 143] on button "Update Allocation" at bounding box center [1057, 147] width 132 height 25
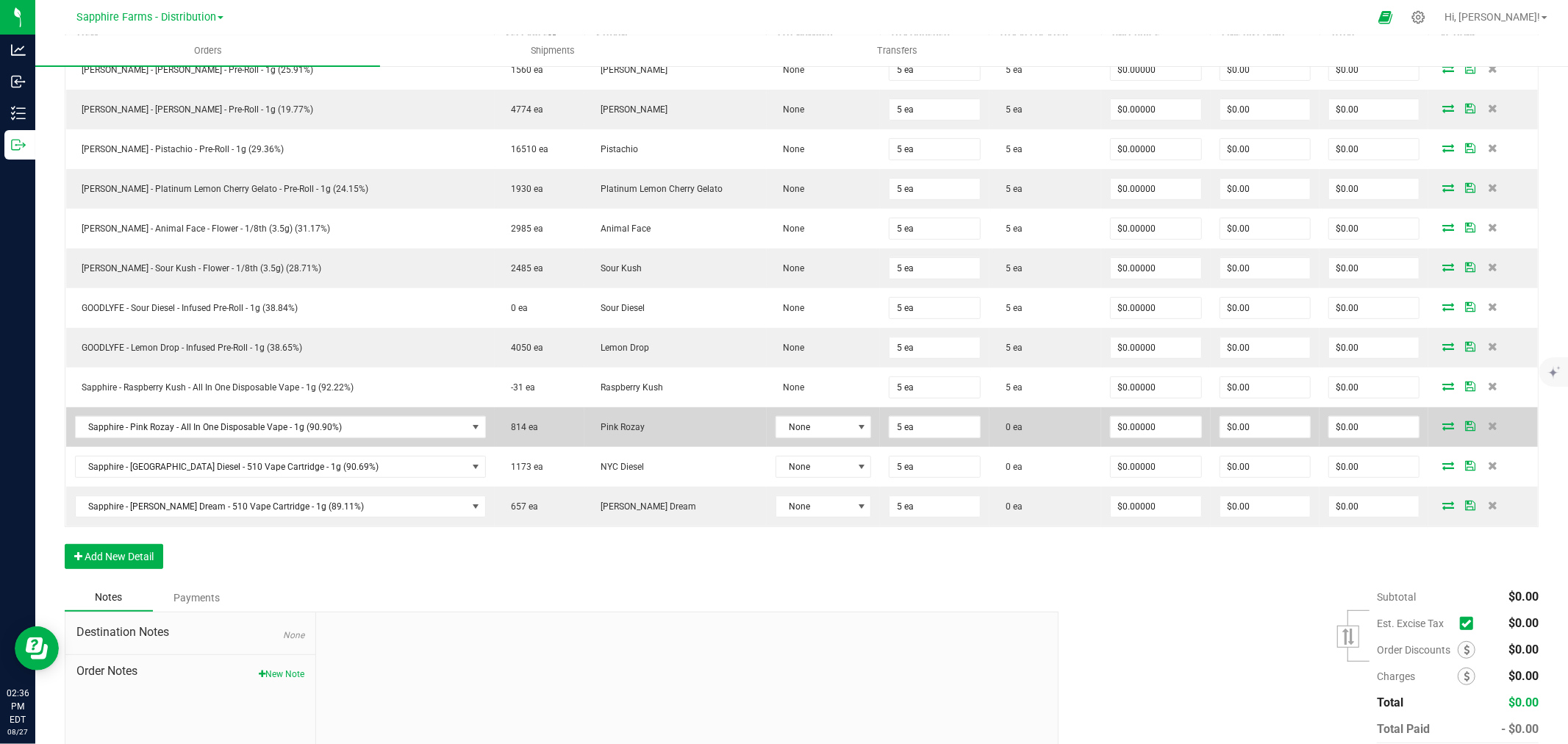
click at [1442, 430] on icon at bounding box center [1448, 426] width 12 height 8
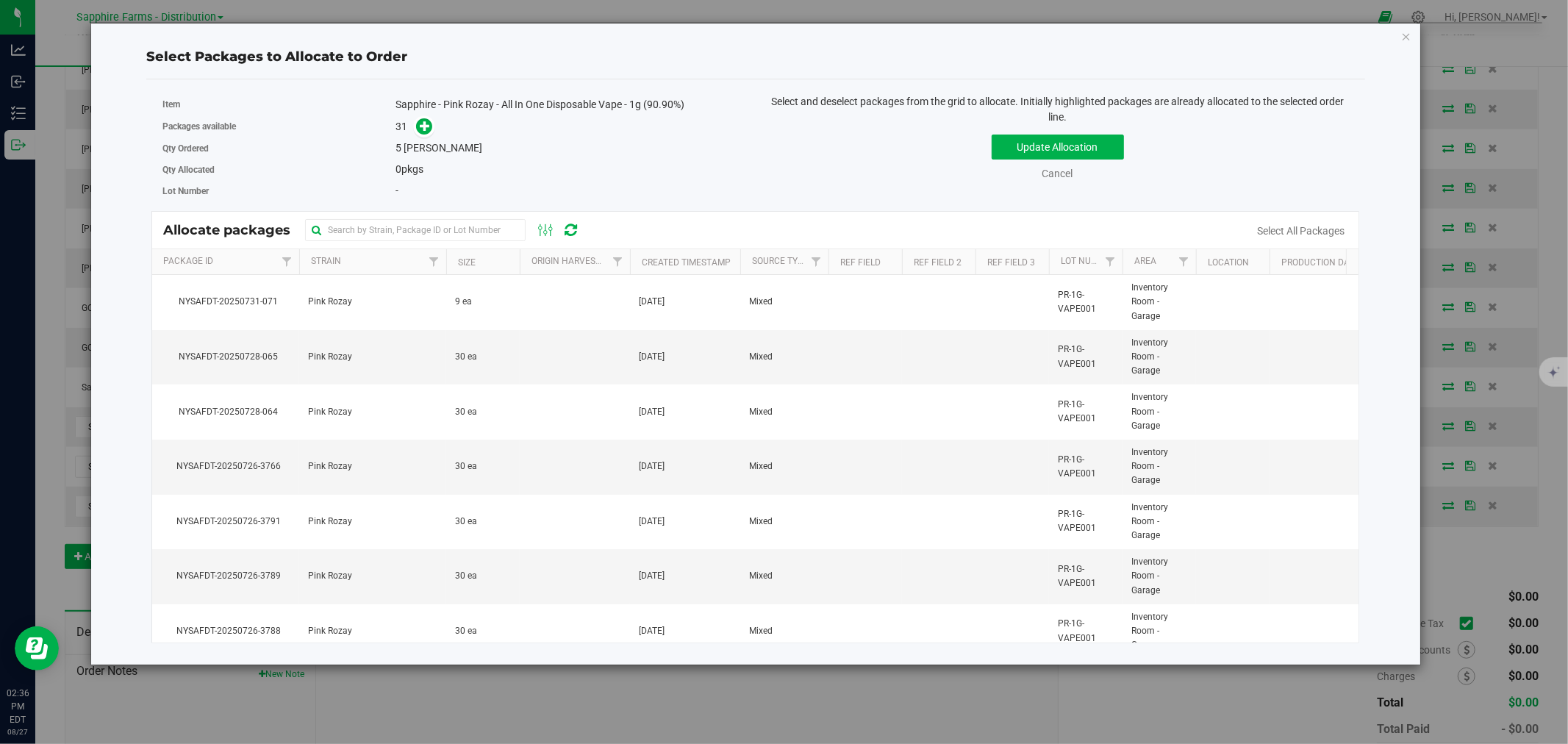
click at [455, 263] on th "Size" at bounding box center [483, 262] width 74 height 25
click at [1056, 176] on link "Cancel" at bounding box center [1057, 174] width 31 height 12
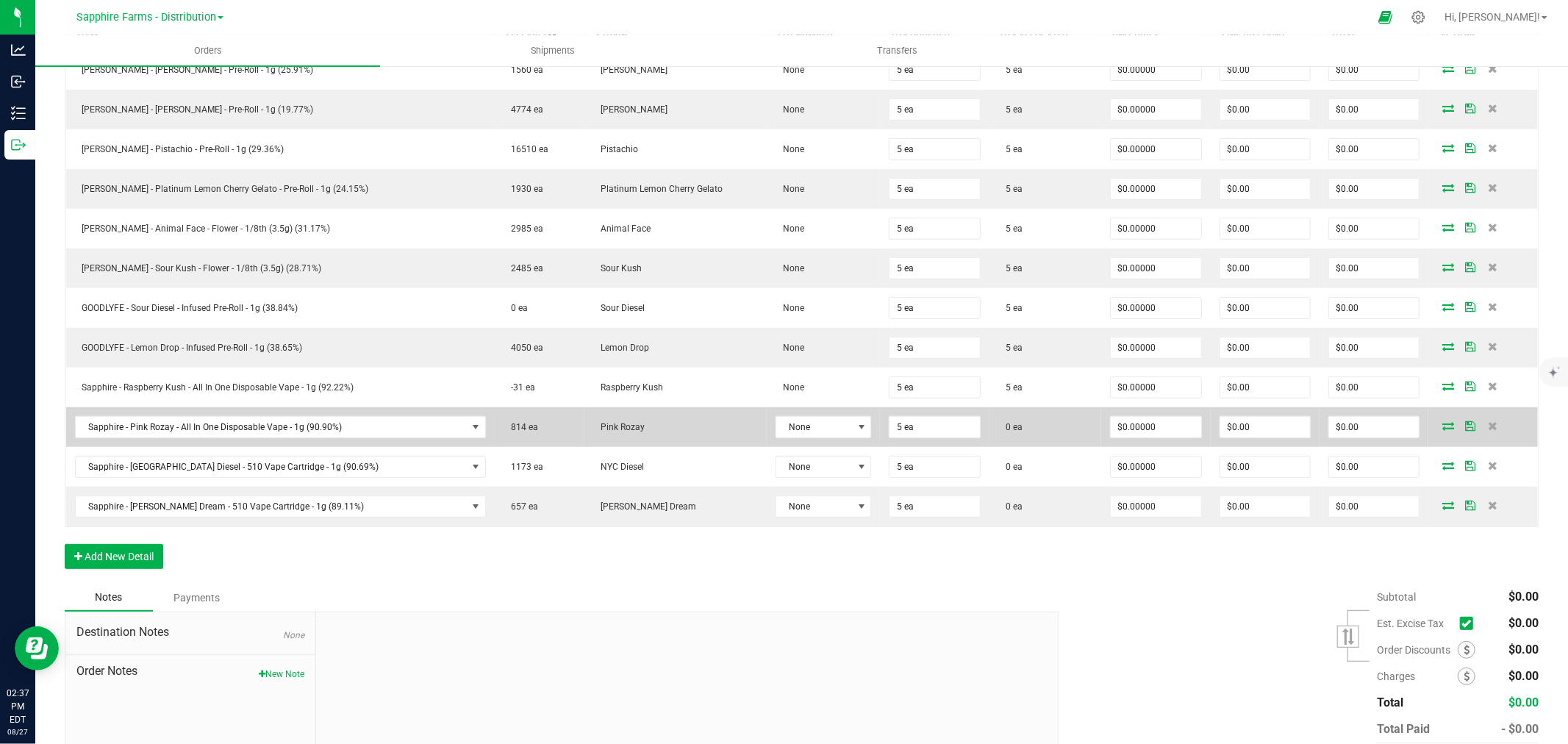
click at [1442, 428] on icon at bounding box center [1448, 426] width 12 height 8
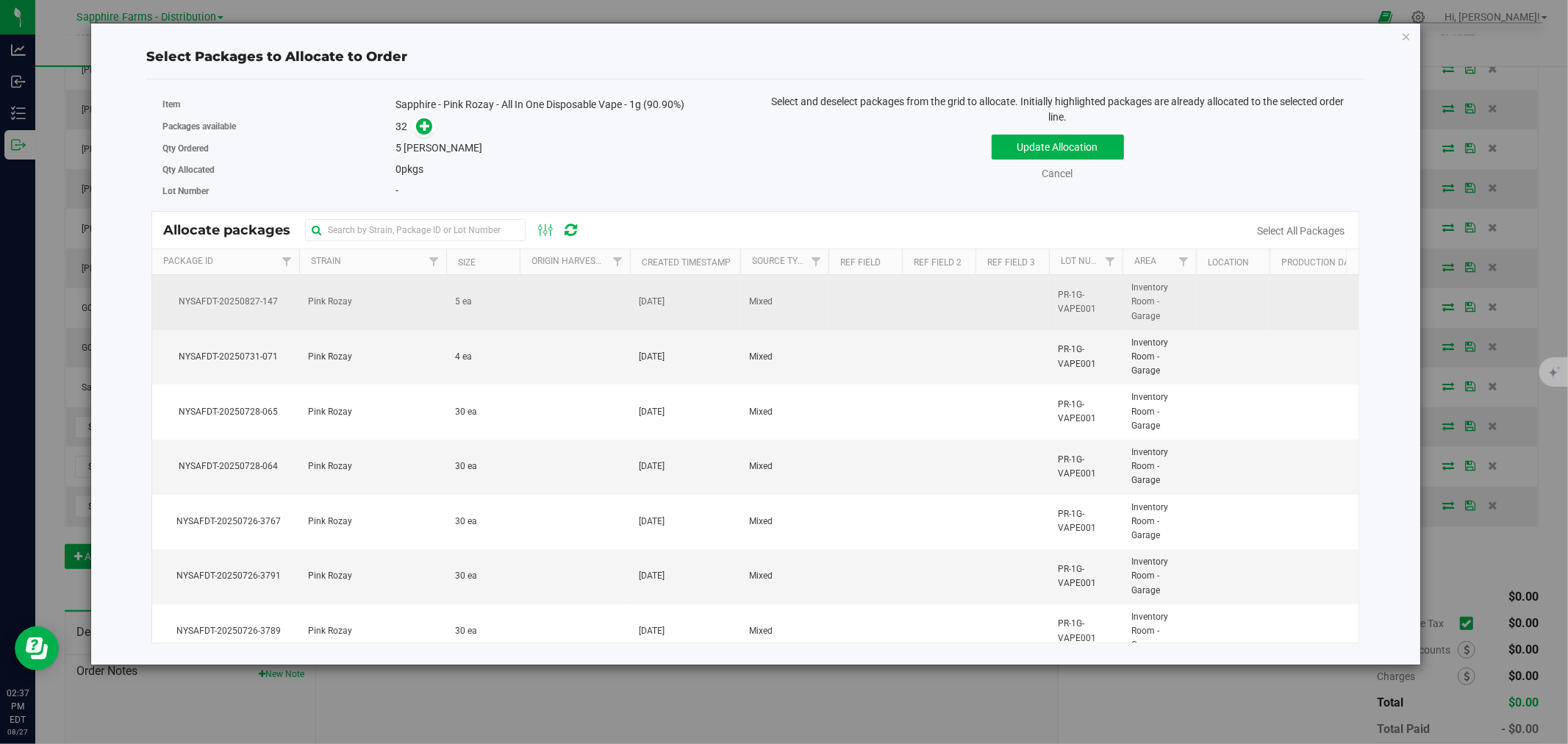
click at [522, 310] on td at bounding box center [575, 302] width 110 height 55
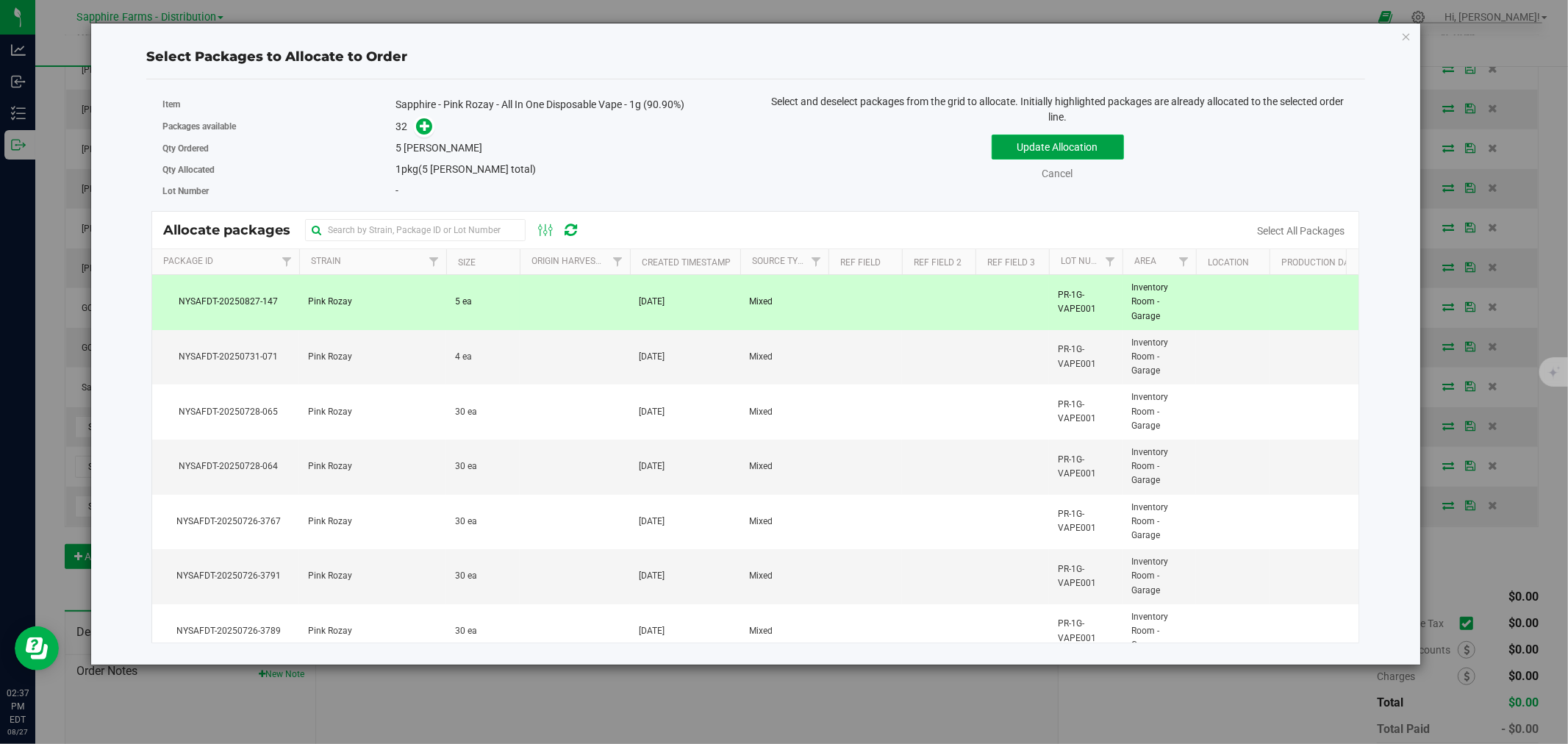
click at [1012, 145] on button "Update Allocation" at bounding box center [1057, 147] width 132 height 25
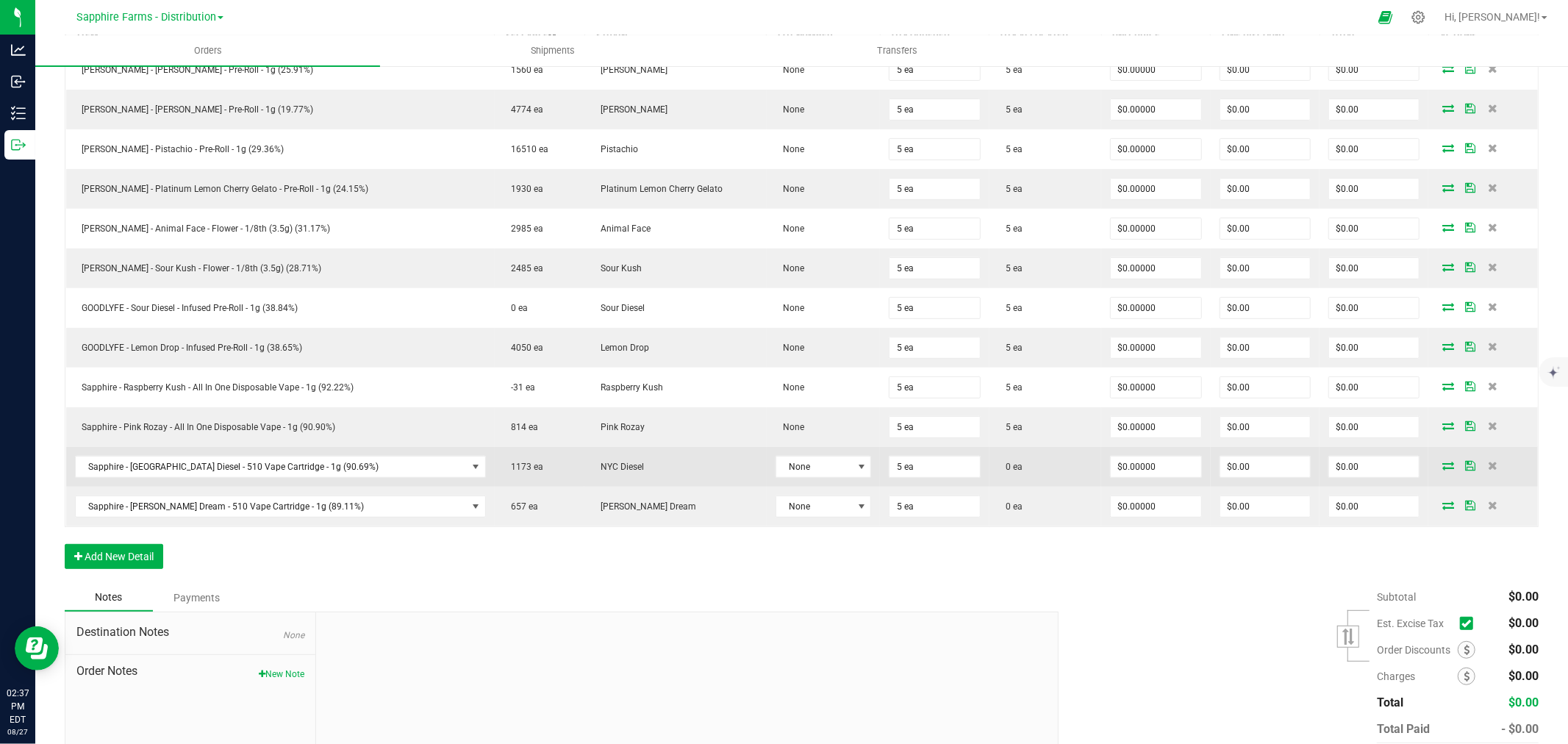
click at [1442, 467] on icon at bounding box center [1448, 465] width 12 height 8
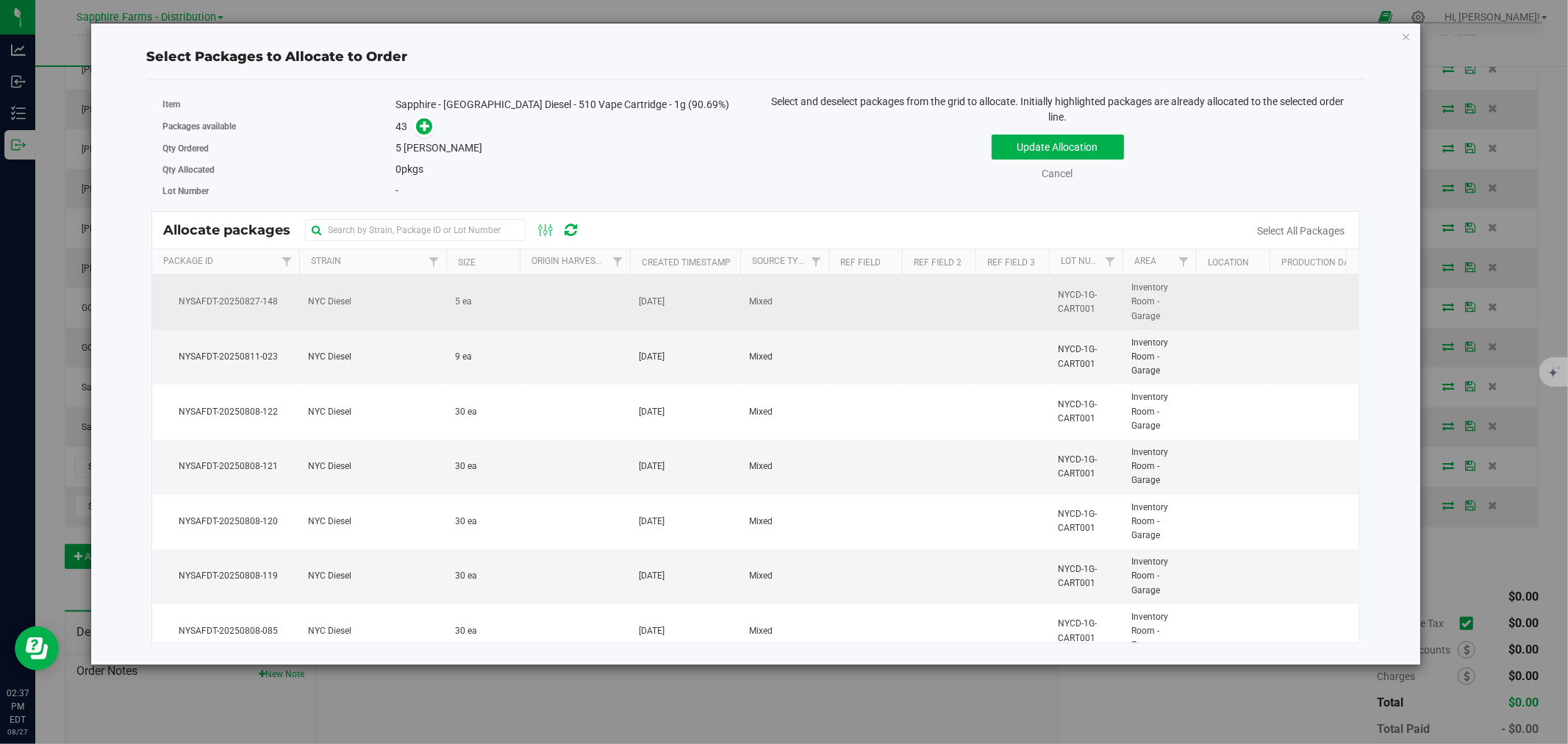
click at [561, 306] on td at bounding box center [575, 302] width 110 height 55
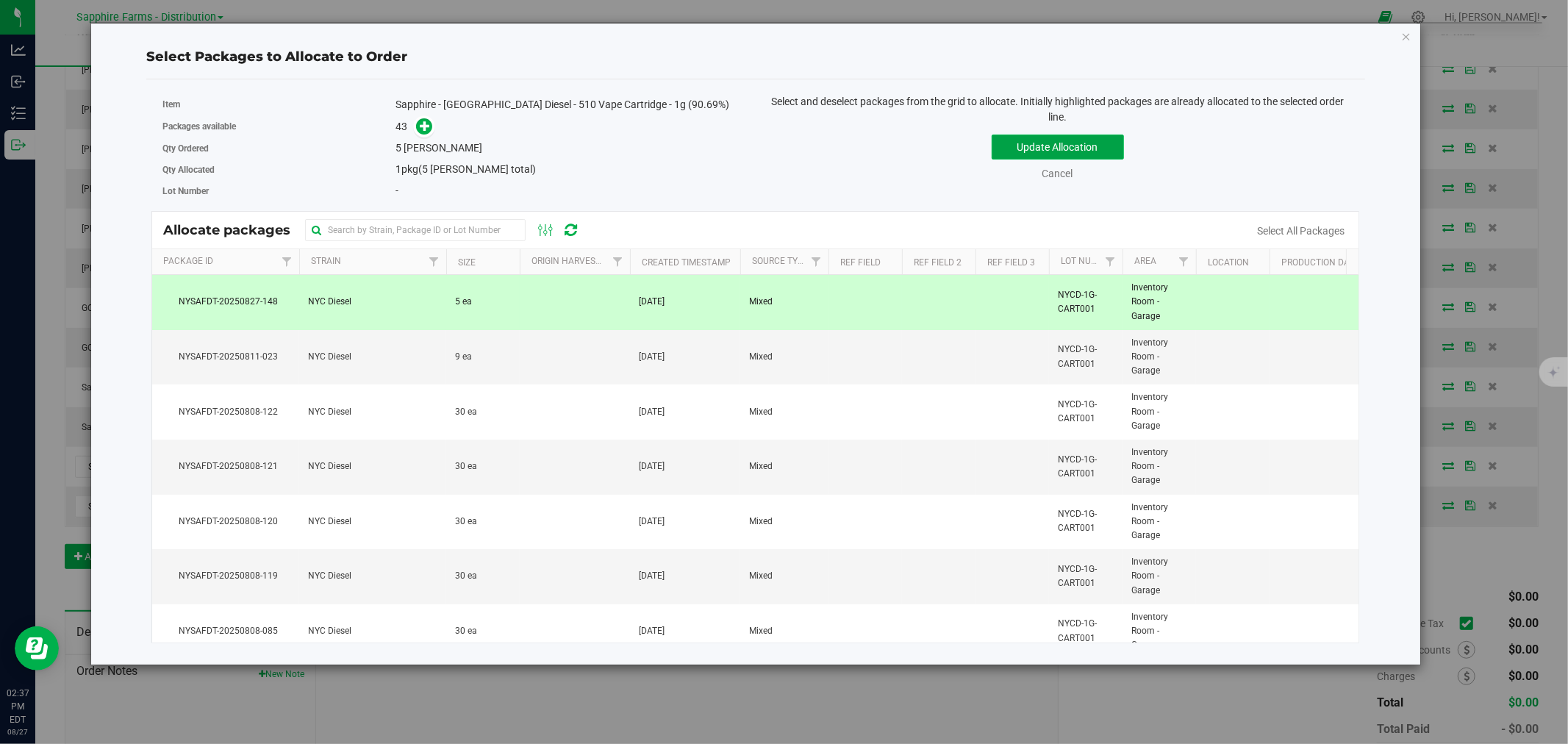
click at [1012, 157] on button "Update Allocation" at bounding box center [1057, 147] width 132 height 25
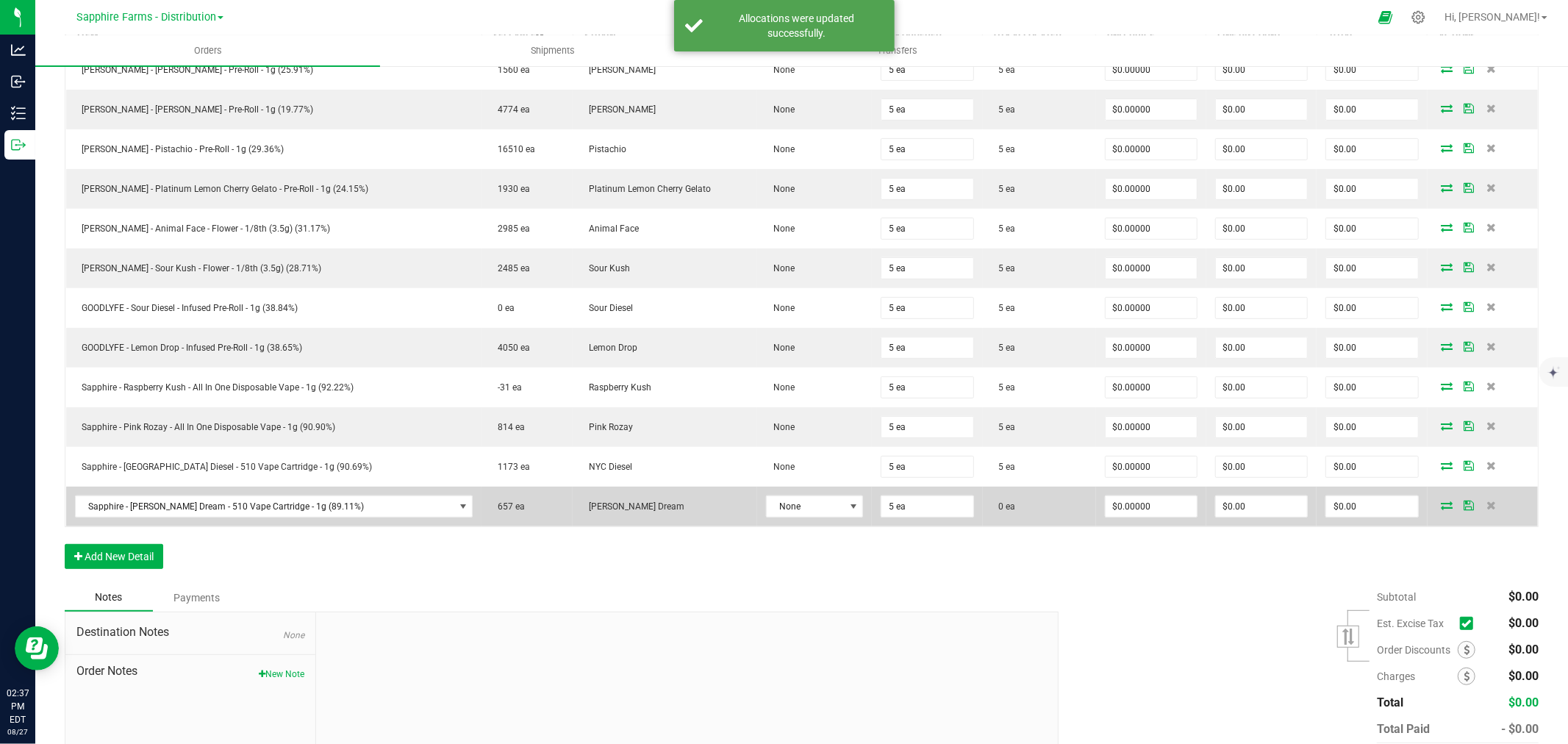
click at [1442, 509] on icon at bounding box center [1448, 505] width 12 height 8
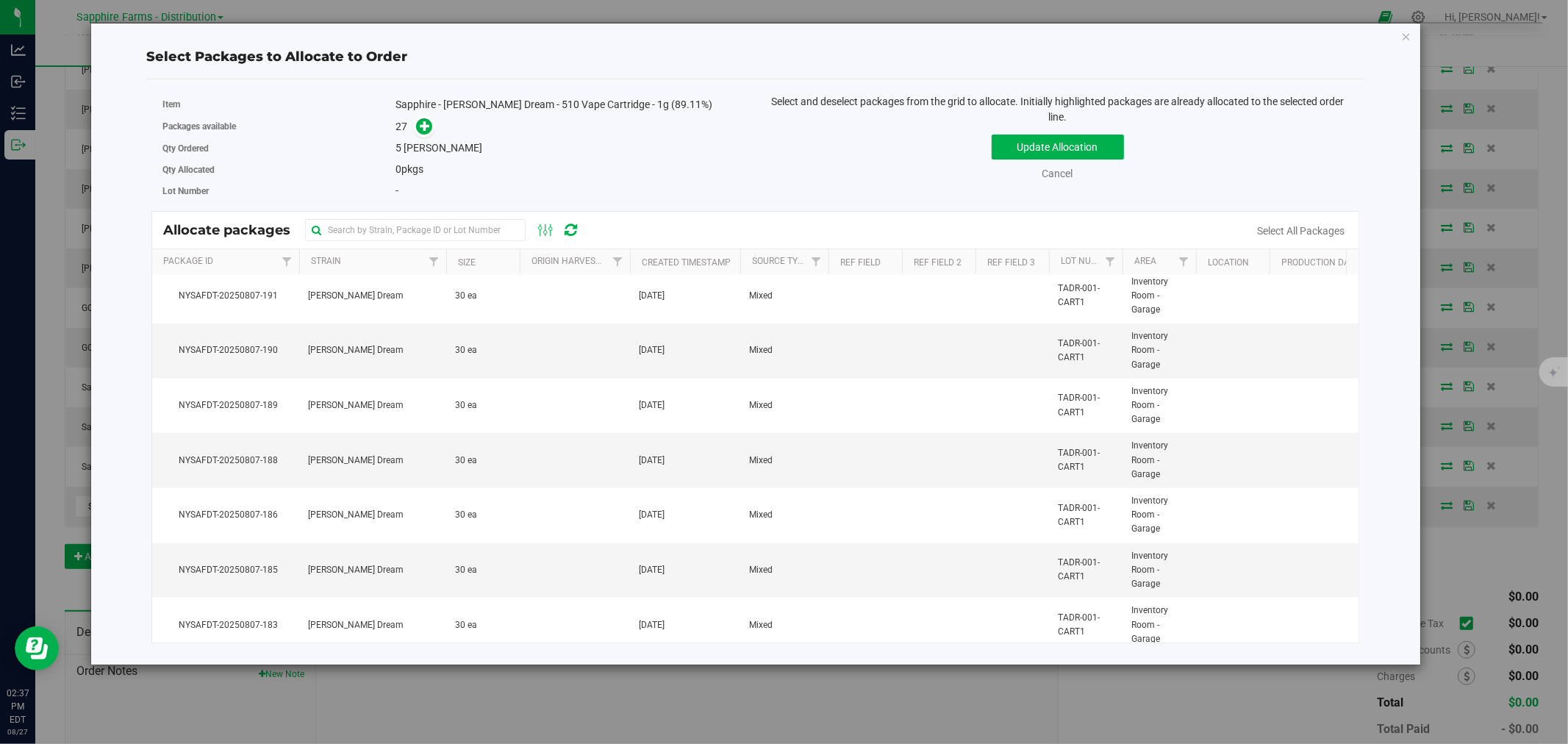
scroll to position [636, 0]
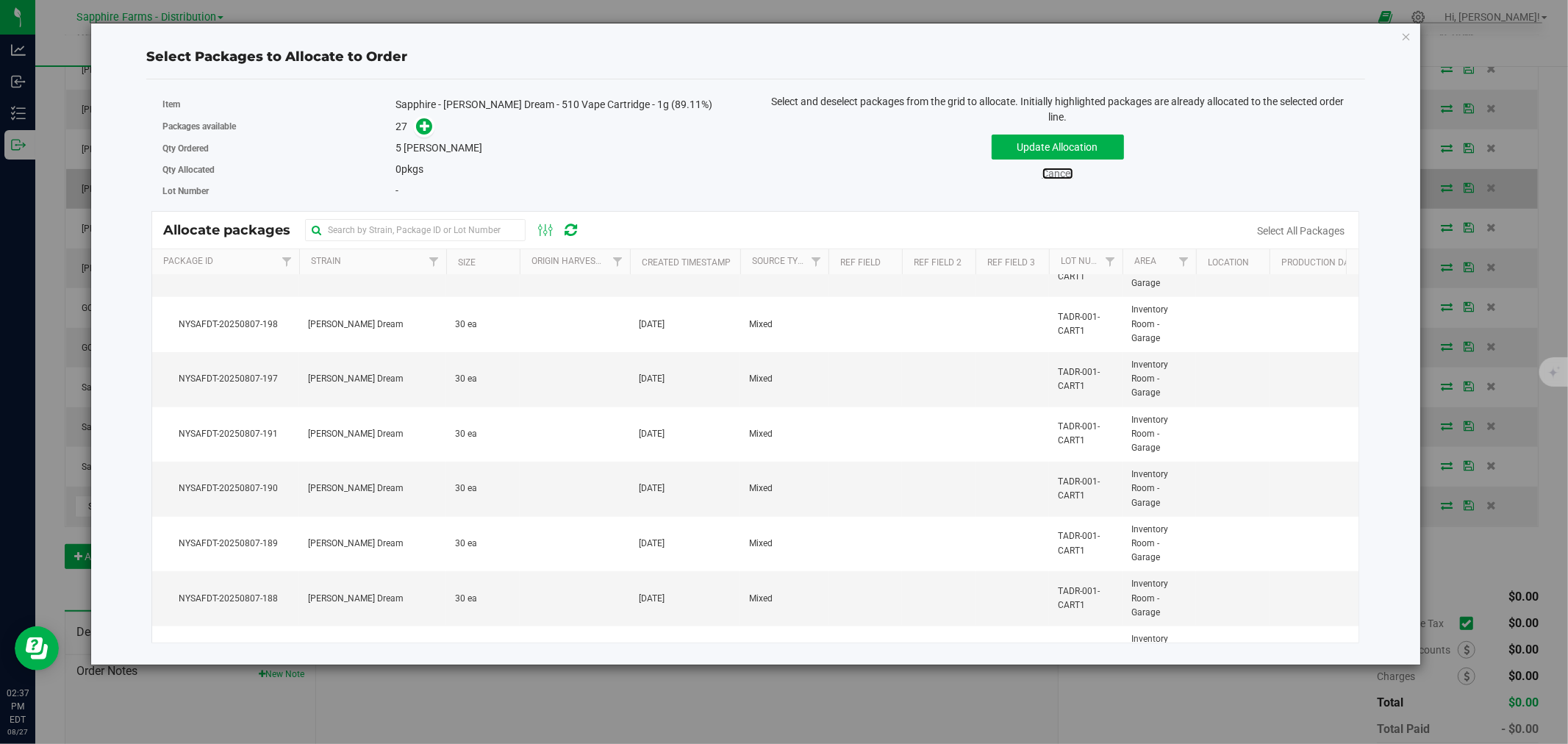
drag, startPoint x: 1062, startPoint y: 171, endPoint x: 978, endPoint y: 197, distance: 87.9
click at [1062, 172] on link "Cancel" at bounding box center [1057, 174] width 31 height 12
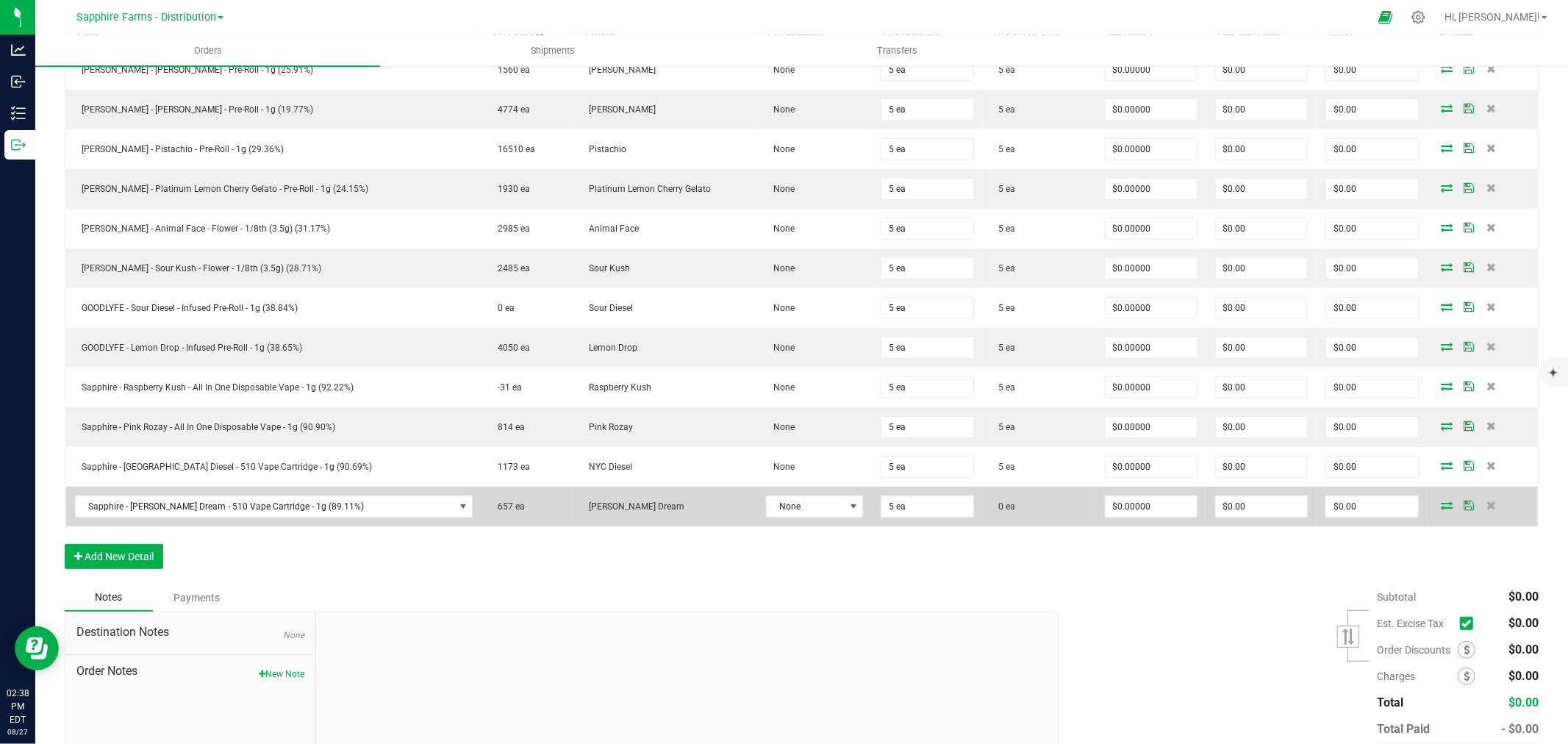
click at [1442, 504] on icon at bounding box center [1448, 505] width 12 height 8
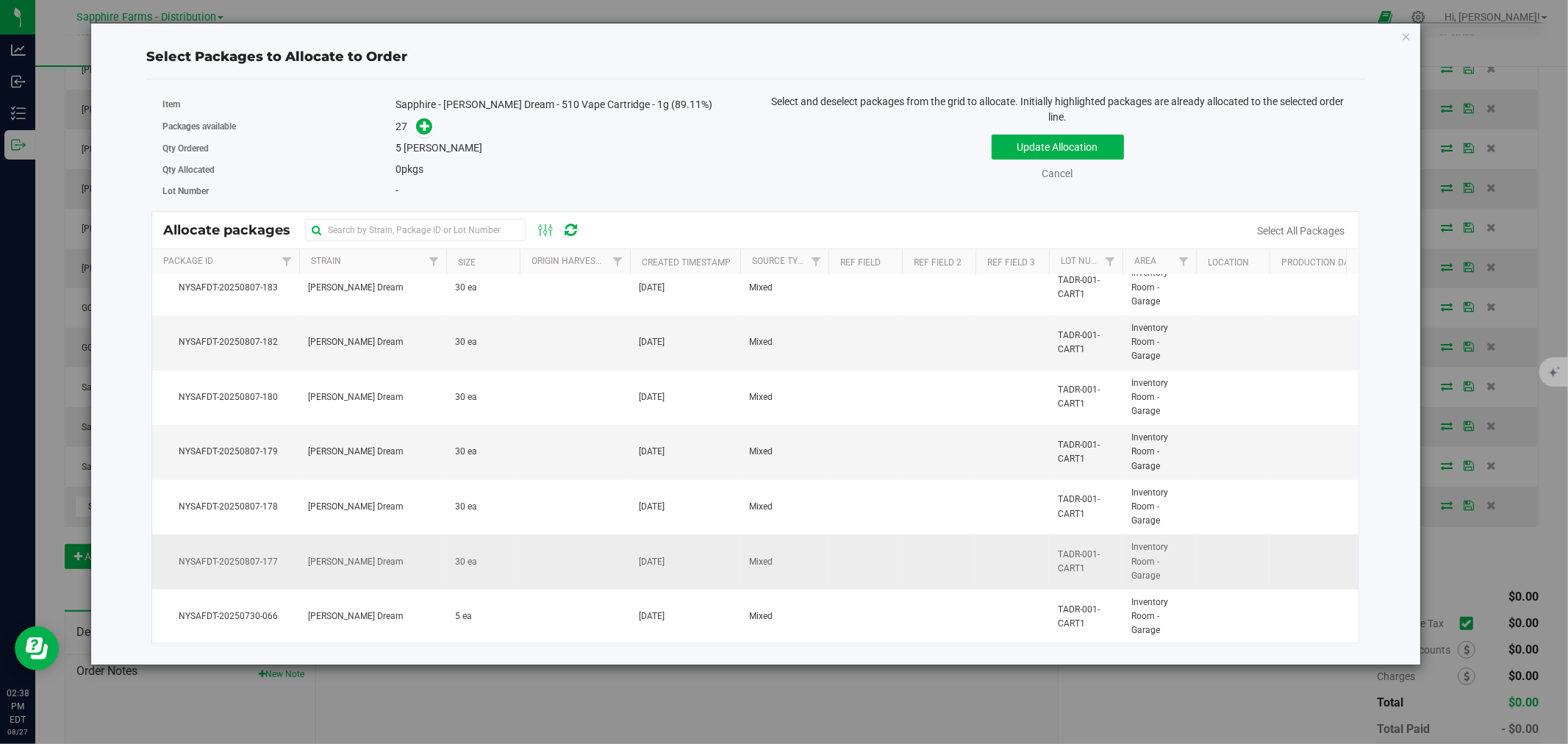
scroll to position [1127, 0]
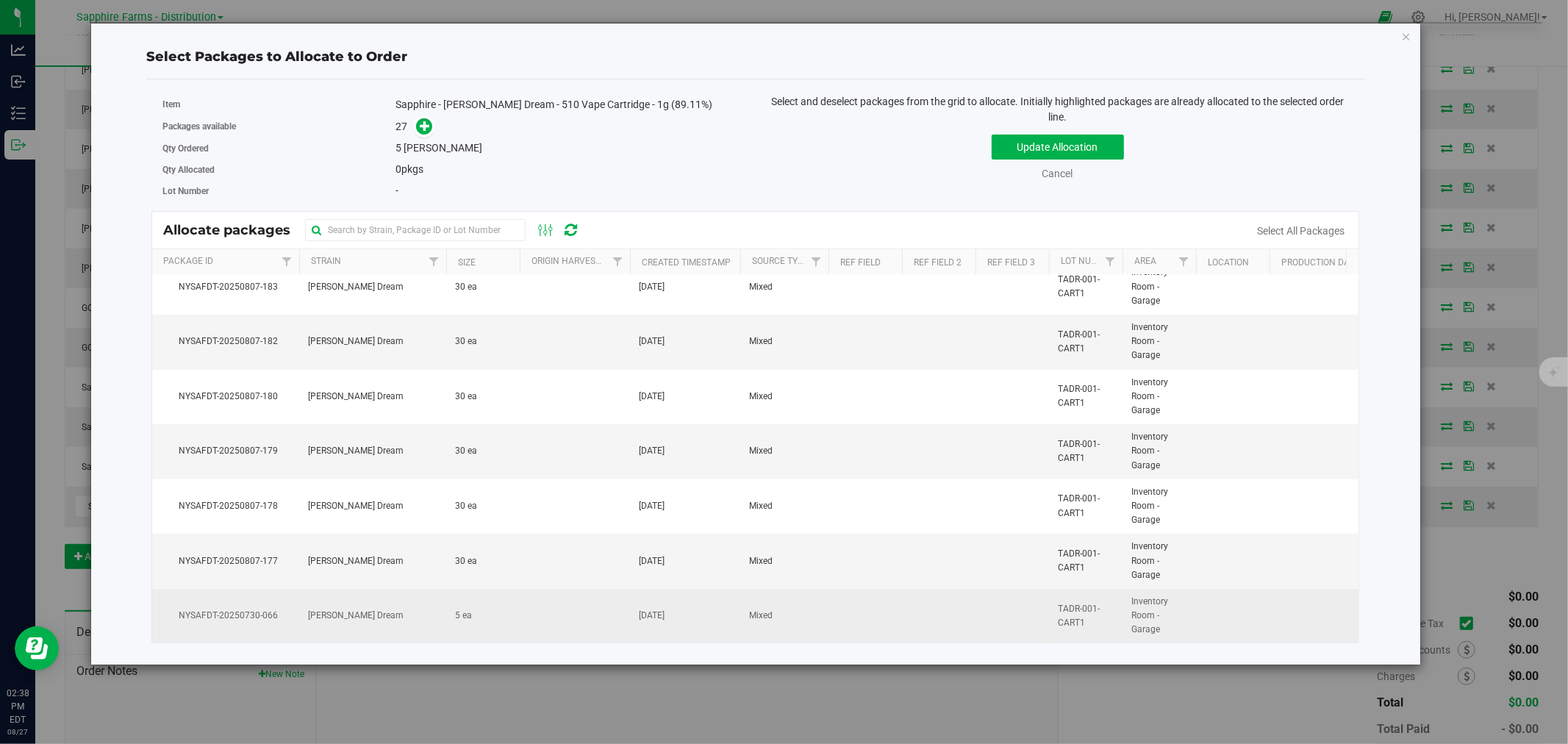
click at [537, 601] on td at bounding box center [575, 616] width 110 height 54
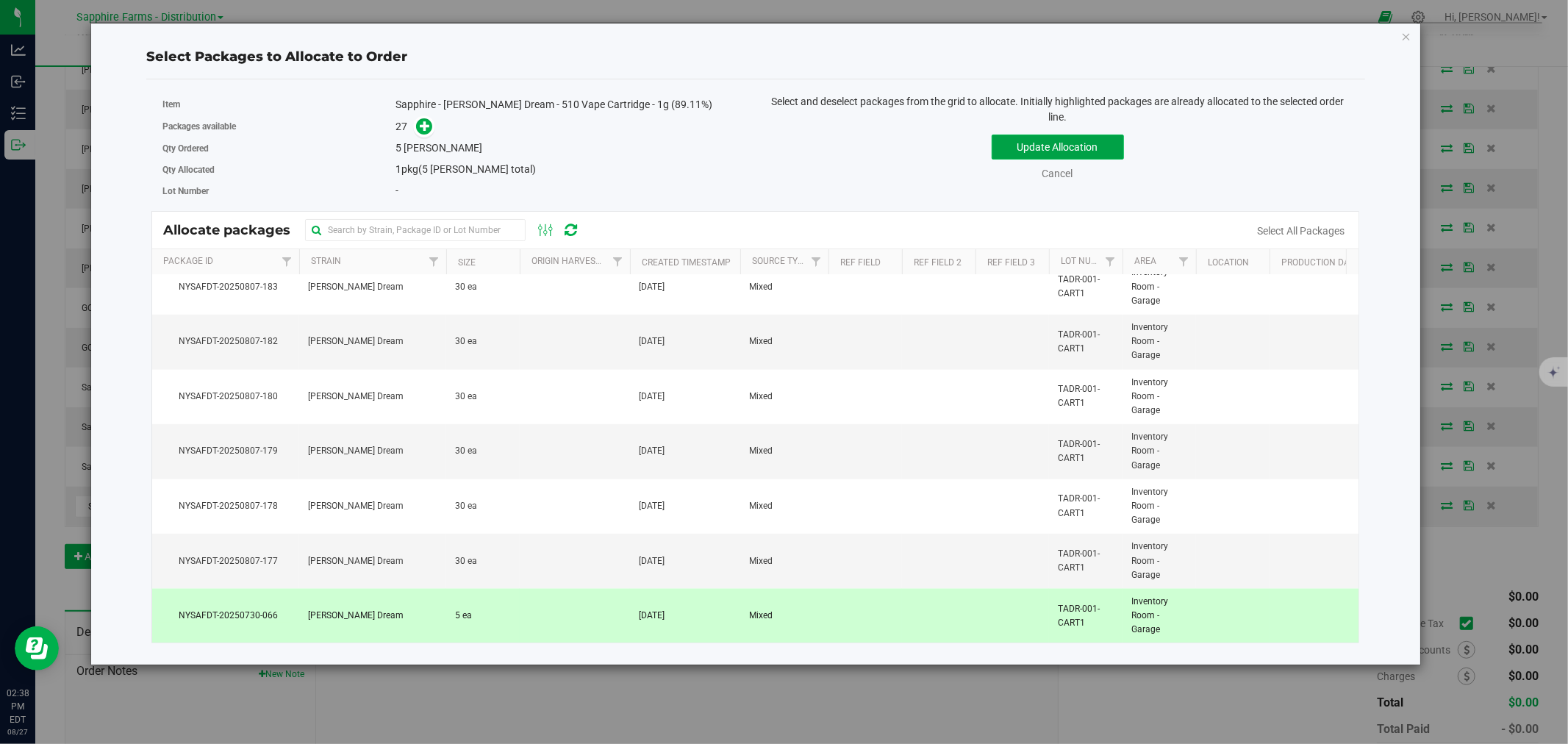
click at [1049, 149] on button "Update Allocation" at bounding box center [1057, 147] width 132 height 25
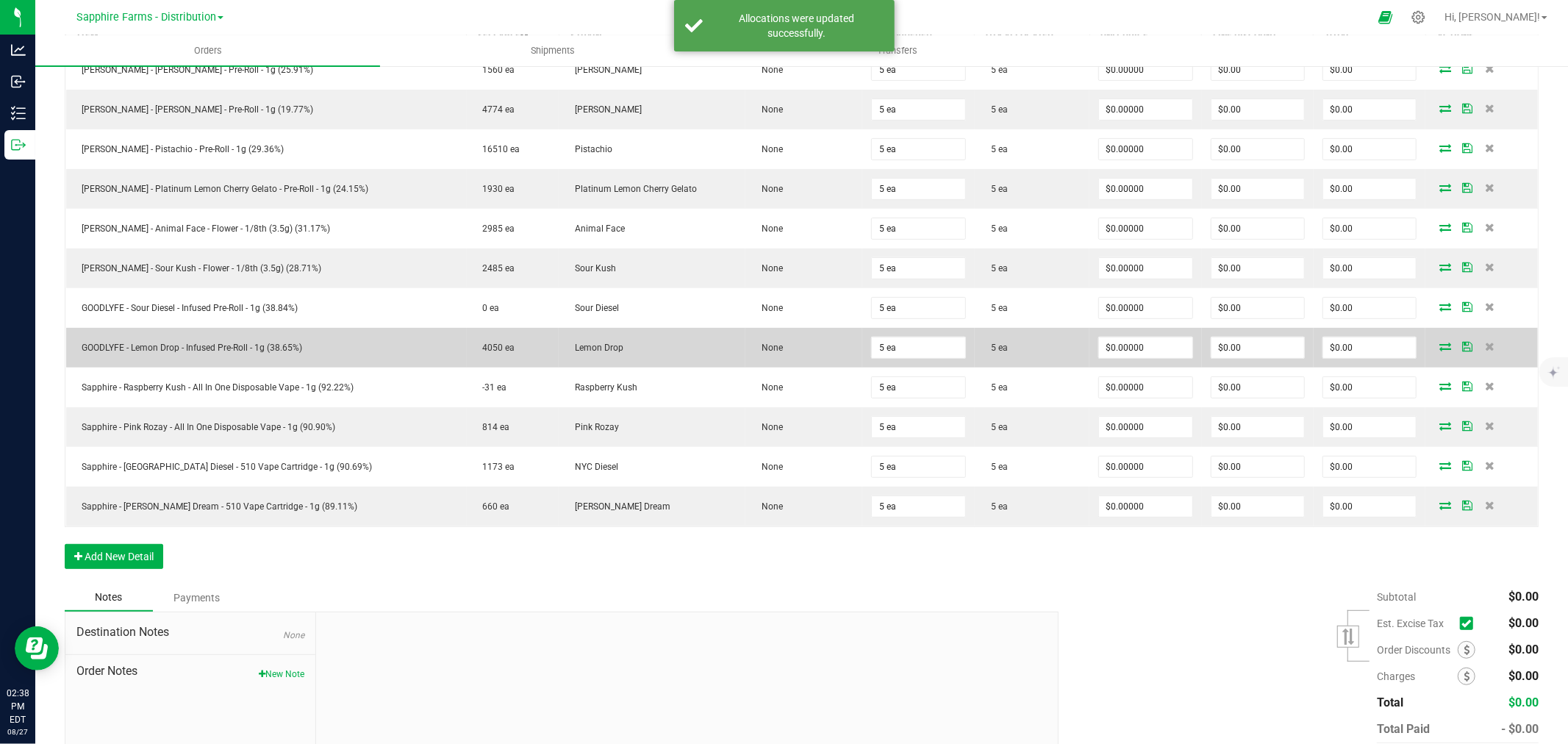
scroll to position [0, 0]
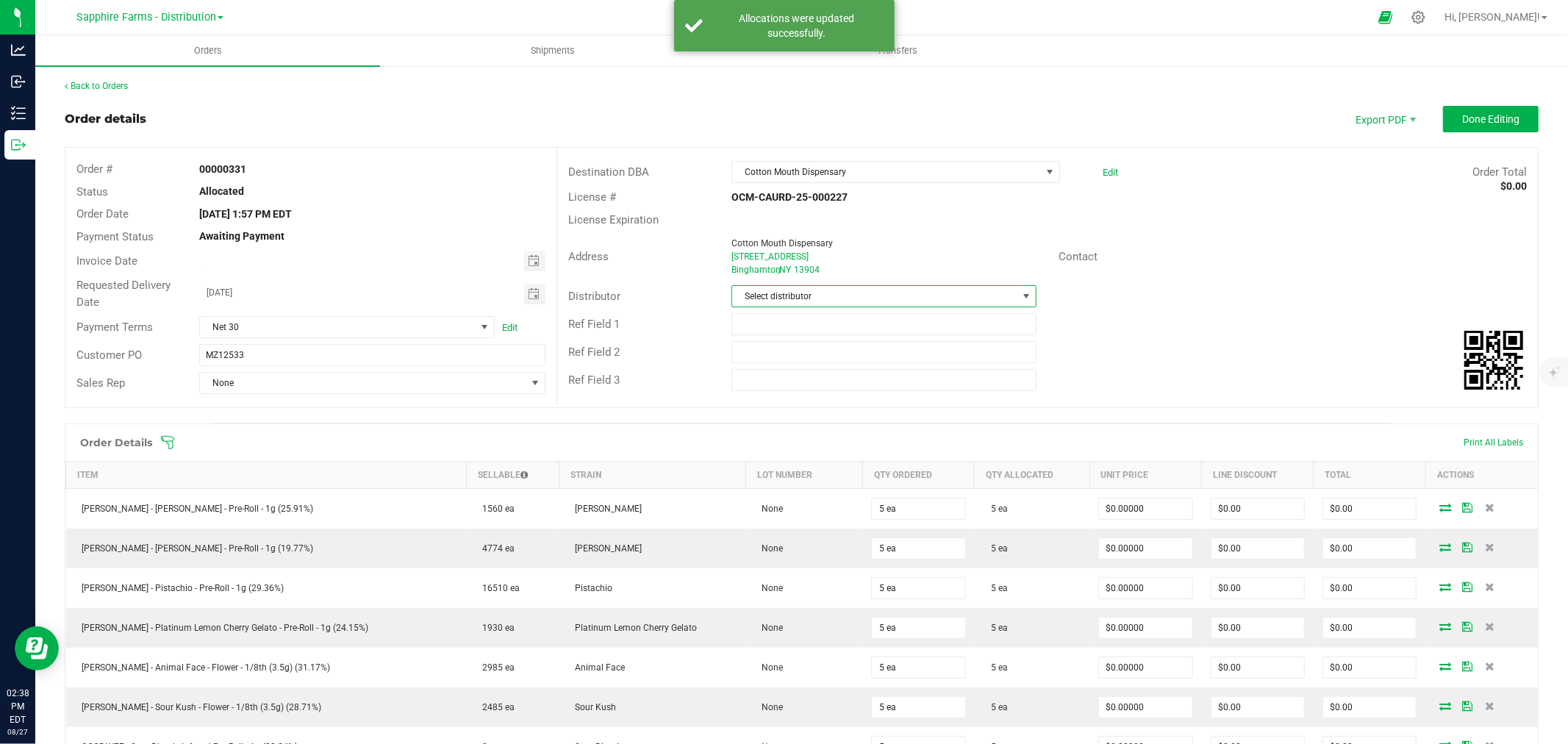
click at [868, 300] on span "Select distributor" at bounding box center [874, 296] width 285 height 20
click at [849, 434] on li "Sapphire Farms - Distribution" at bounding box center [877, 434] width 301 height 25
click at [314, 383] on span "None" at bounding box center [363, 383] width 326 height 20
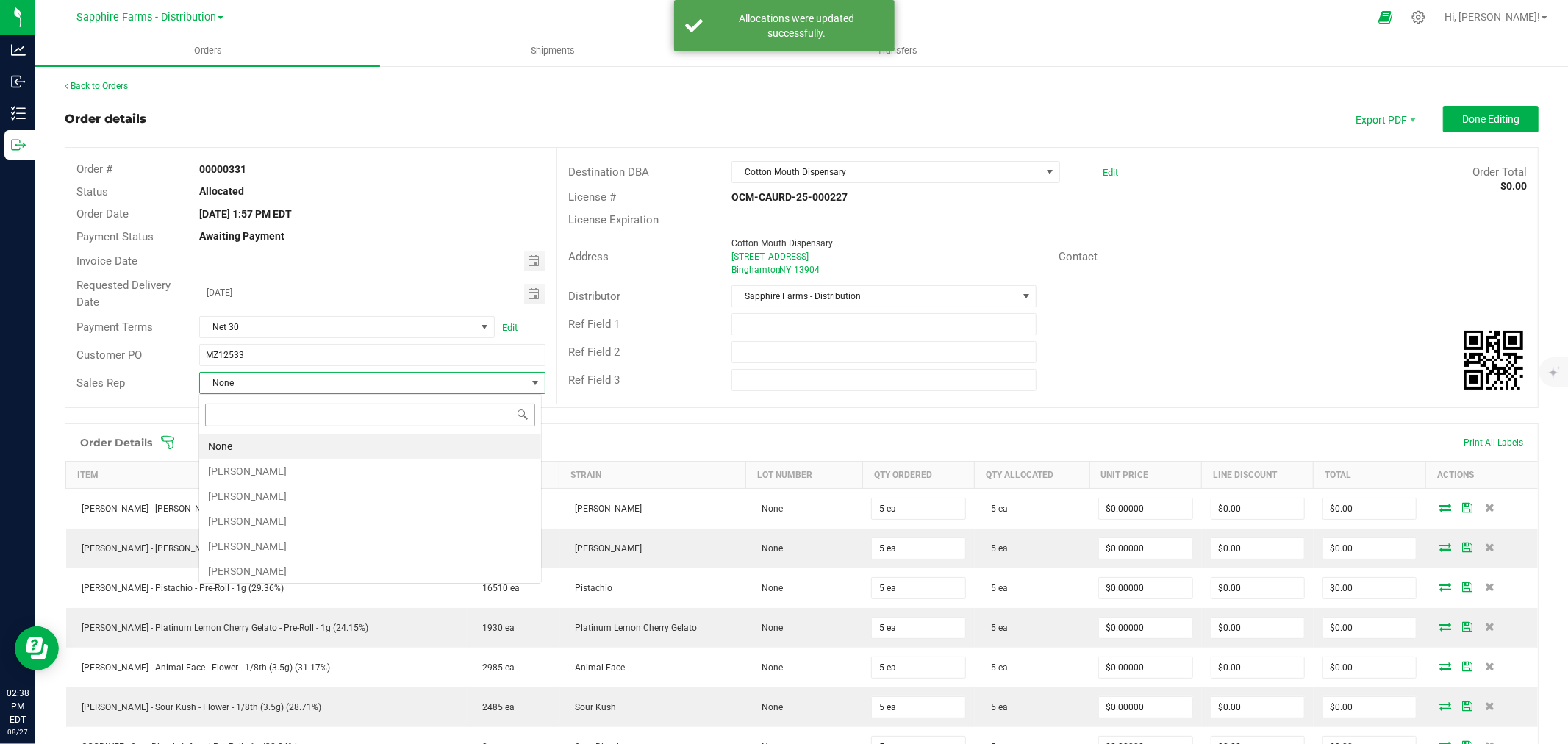
scroll to position [22, 343]
drag, startPoint x: 257, startPoint y: 472, endPoint x: 282, endPoint y: 456, distance: 29.7
click at [258, 472] on li "Mike Henderson" at bounding box center [370, 471] width 342 height 25
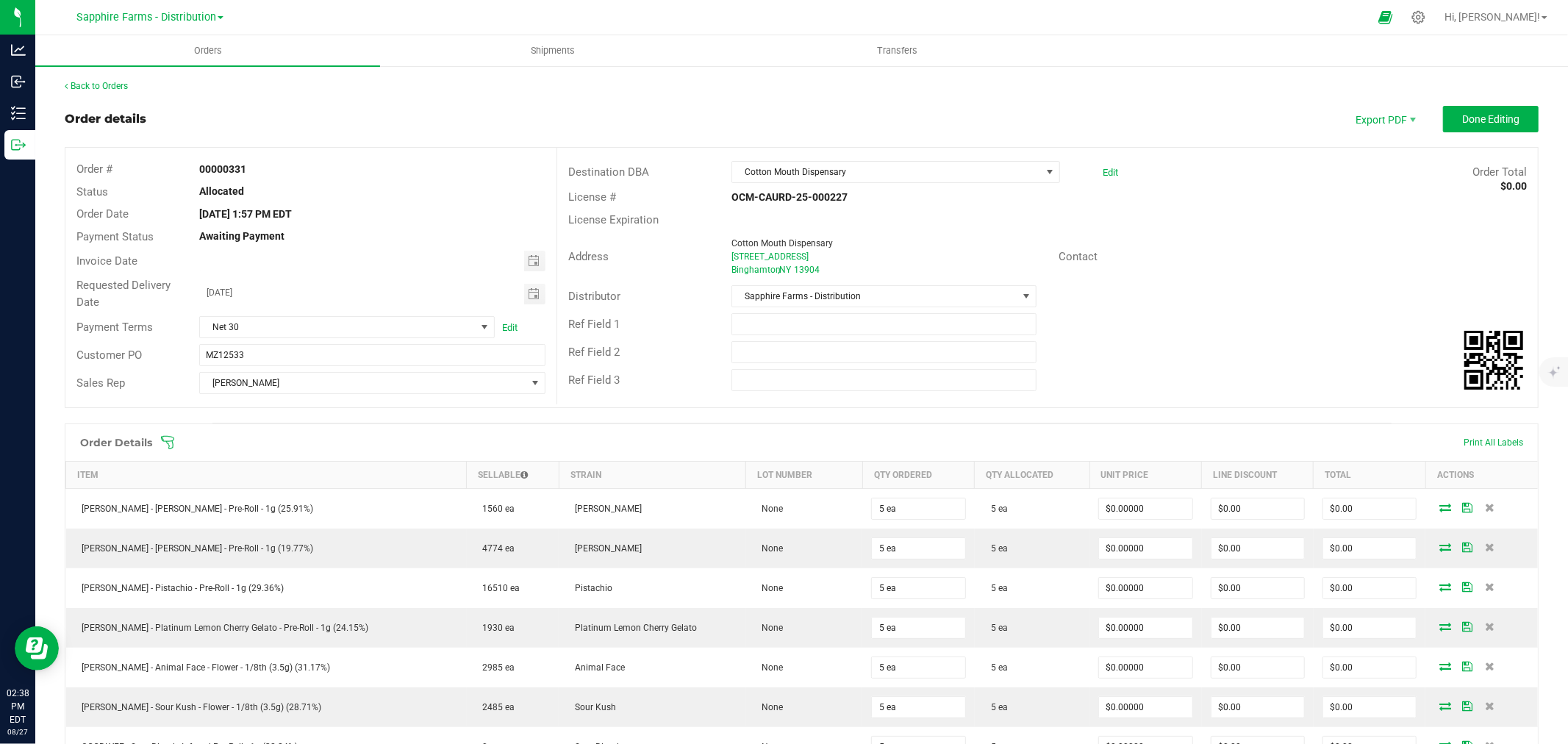
click at [1197, 232] on div "Address Cotton Mouth Dispensary 439 Court St Binghamton , NY 13904 Contact" at bounding box center [1047, 256] width 980 height 52
click at [1480, 120] on span "Done Editing" at bounding box center [1491, 119] width 58 height 12
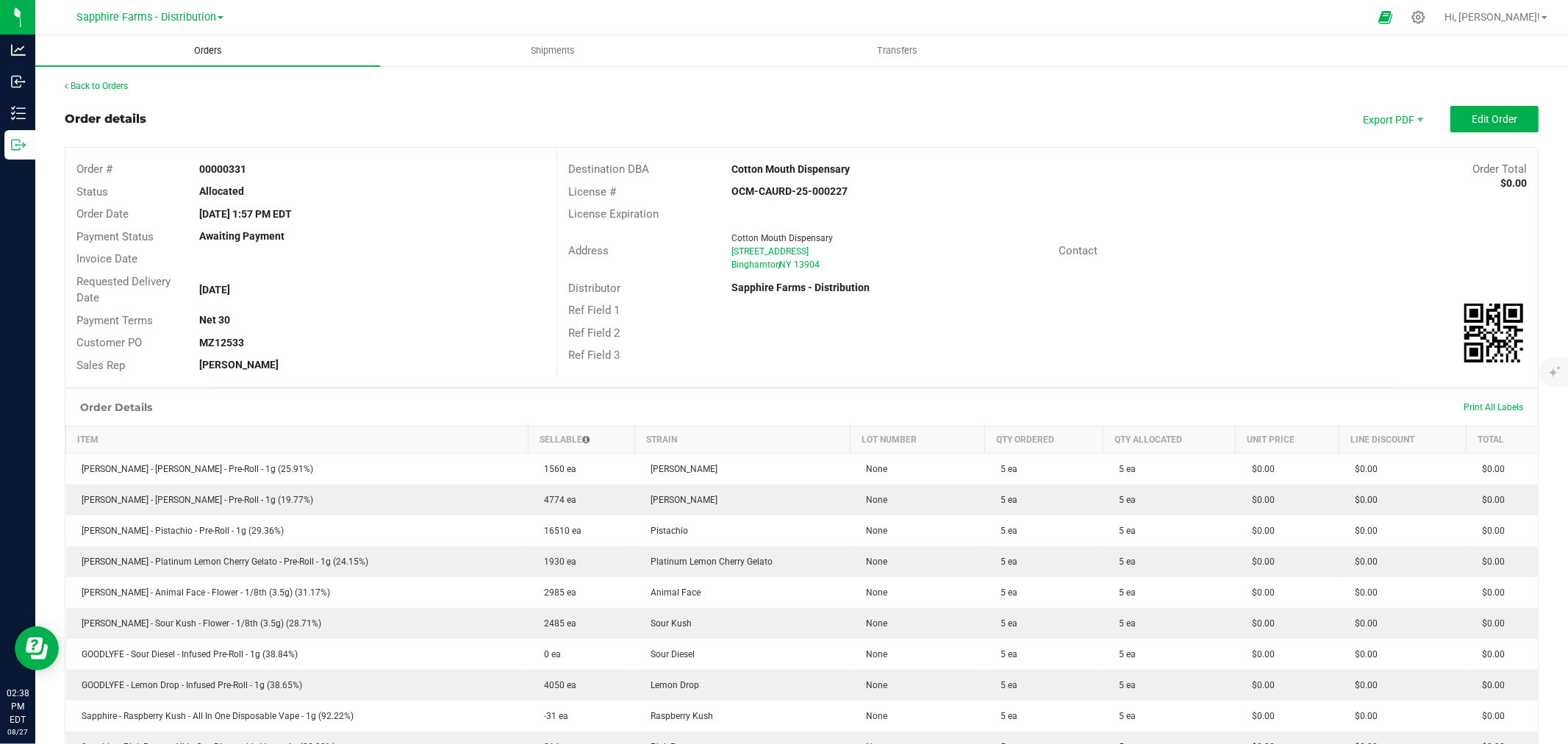
click at [240, 60] on uib-tab-heading "Orders" at bounding box center [208, 51] width 345 height 31
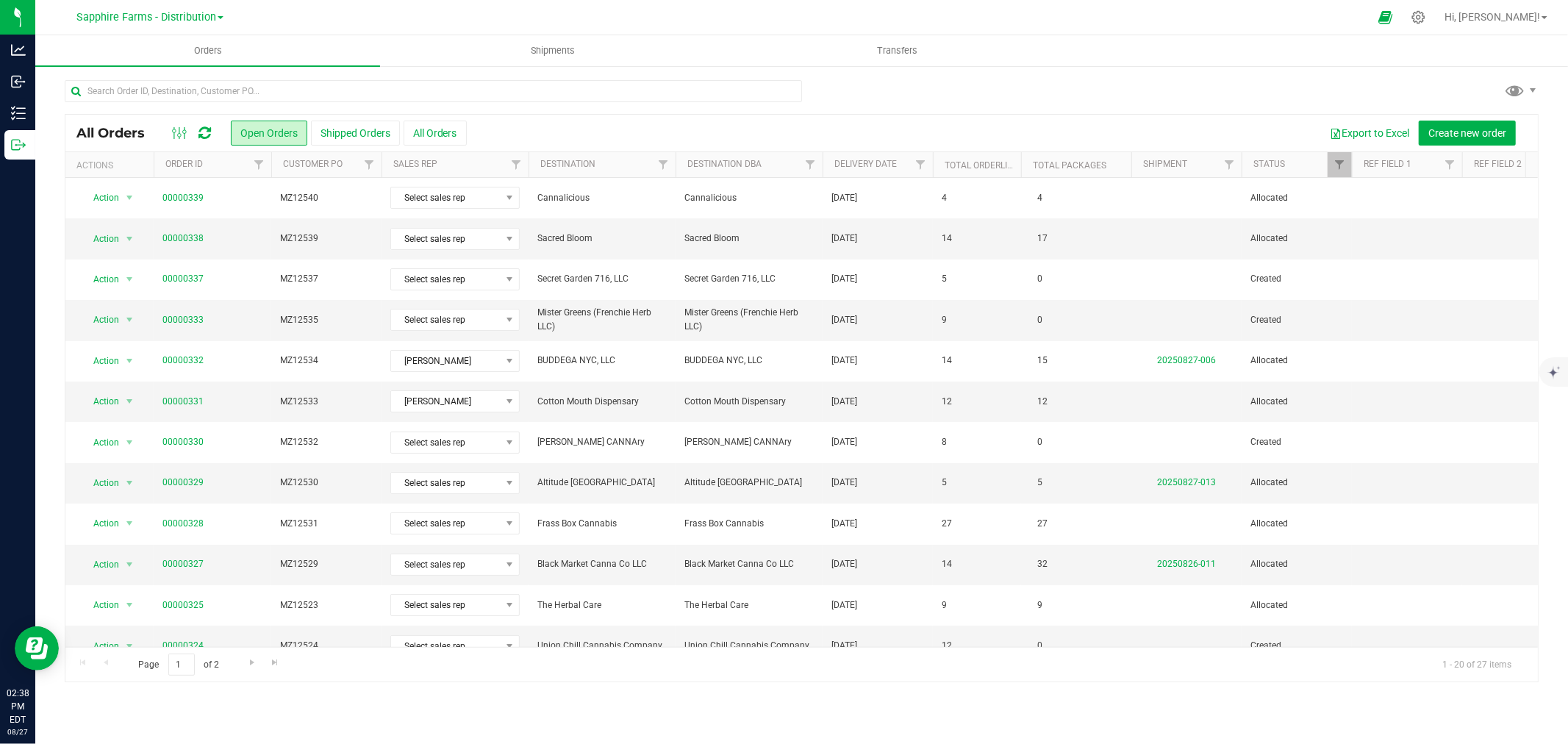
click at [831, 160] on th "Delivery Date" at bounding box center [878, 165] width 110 height 25
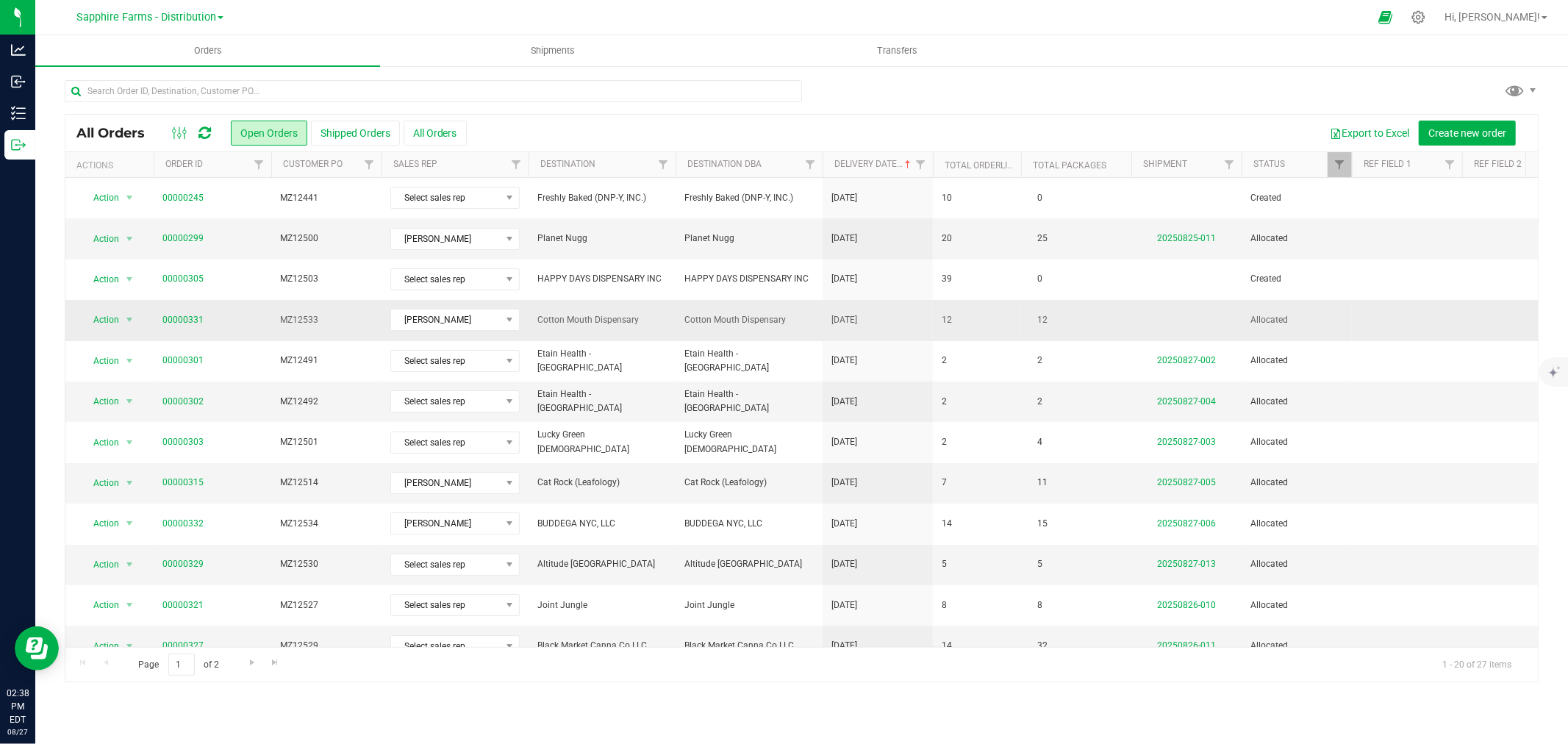
click at [751, 316] on span "Cotton Mouth Dispensary" at bounding box center [749, 320] width 130 height 14
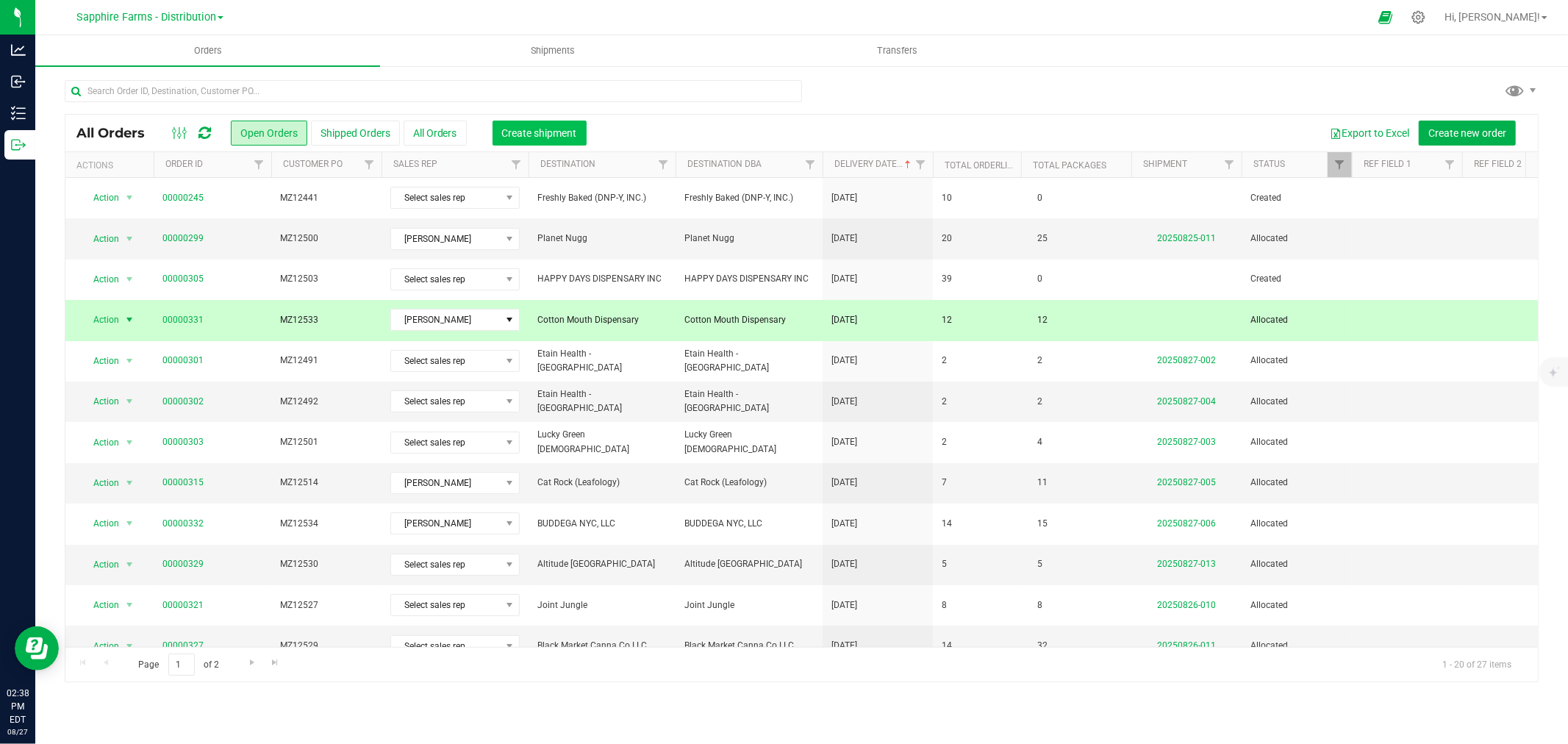
click at [555, 127] on span "Create shipment" at bounding box center [539, 133] width 75 height 12
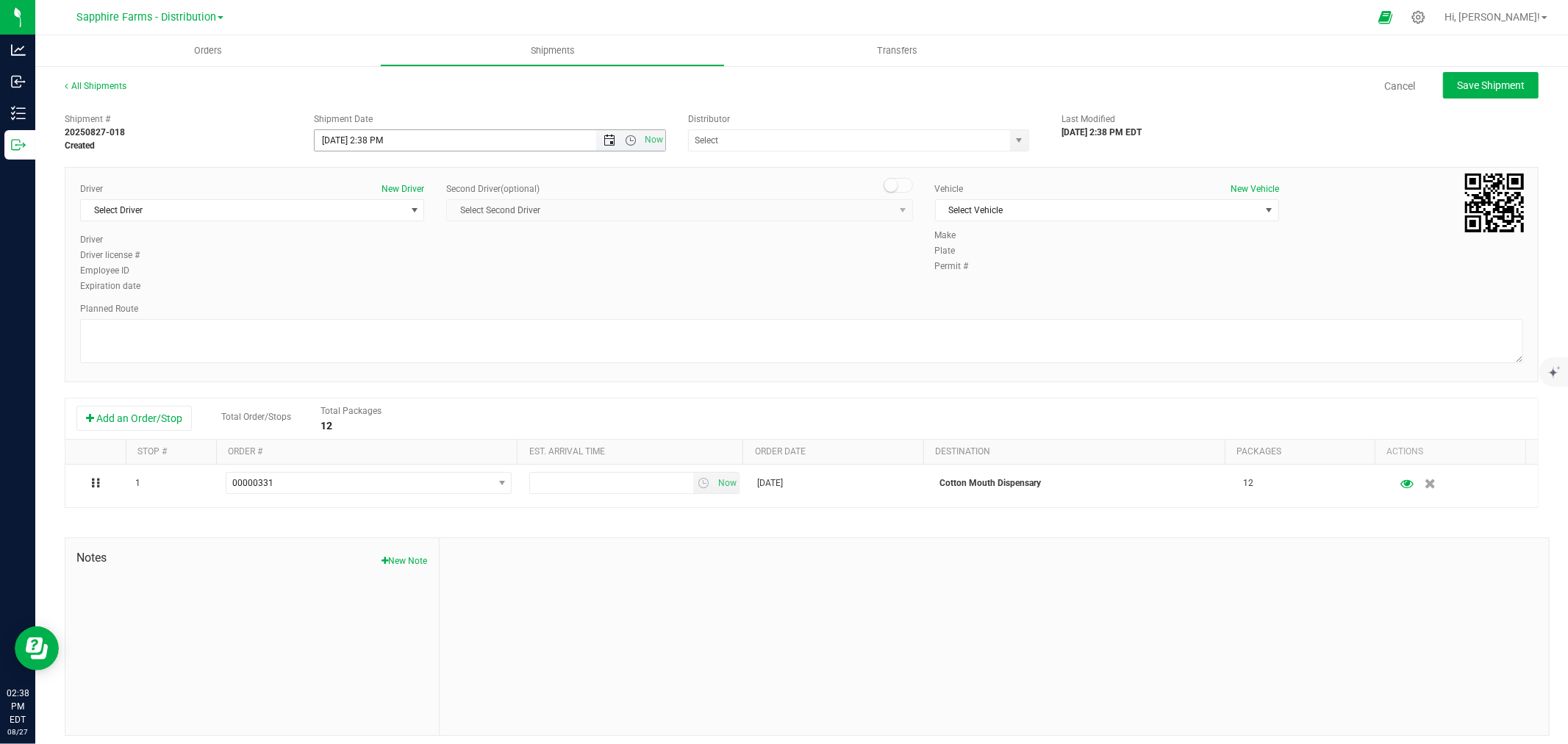
click at [604, 142] on span "Open the date view" at bounding box center [610, 141] width 12 height 12
click at [365, 313] on link "26" at bounding box center [368, 312] width 21 height 23
type input "8/26/2025 2:38 PM"
click at [1014, 138] on span "select" at bounding box center [1019, 141] width 12 height 12
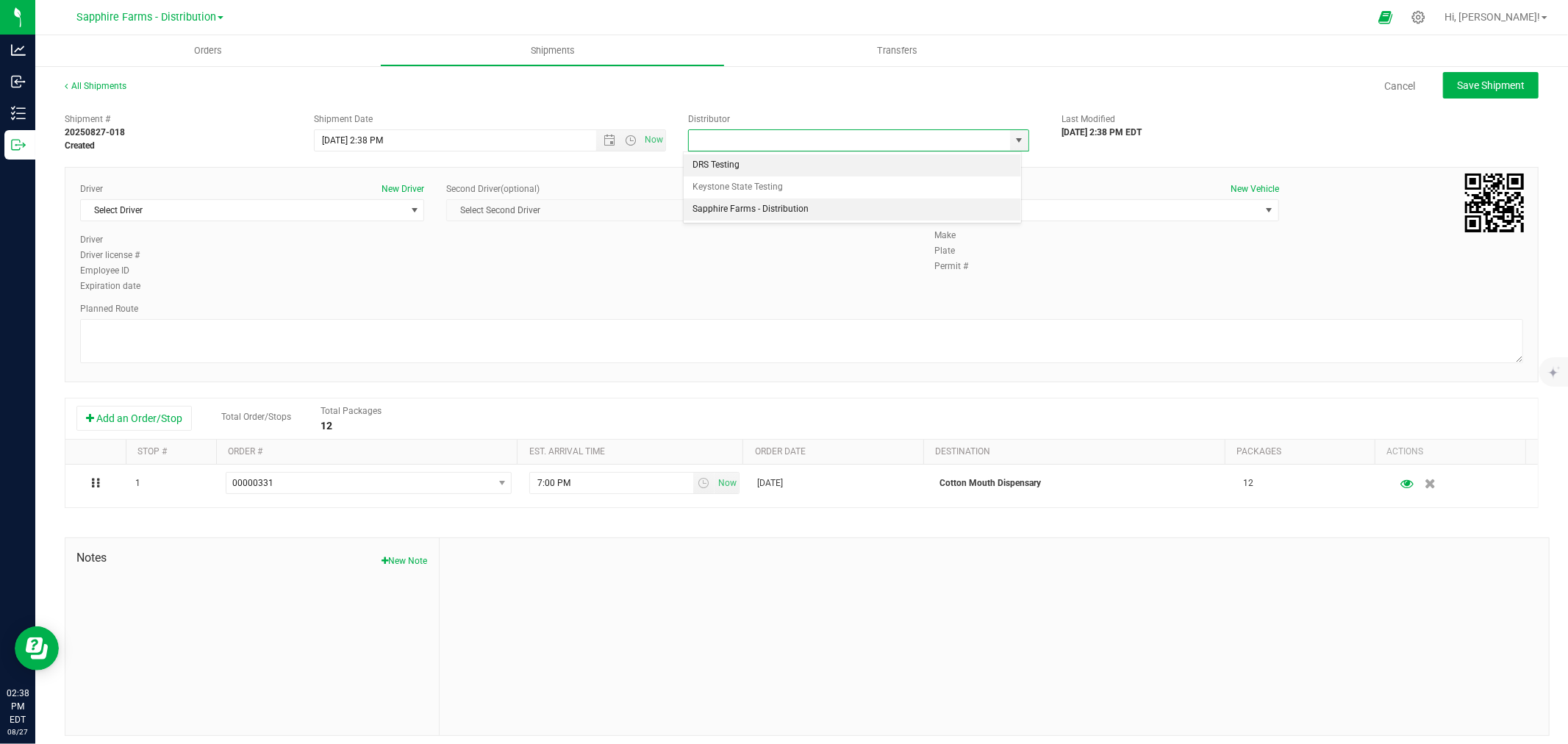
click at [748, 215] on li "Sapphire Farms - Distribution" at bounding box center [851, 210] width 337 height 22
type input "Sapphire Farms - Distribution"
click at [386, 204] on span "Select Driver" at bounding box center [243, 210] width 324 height 20
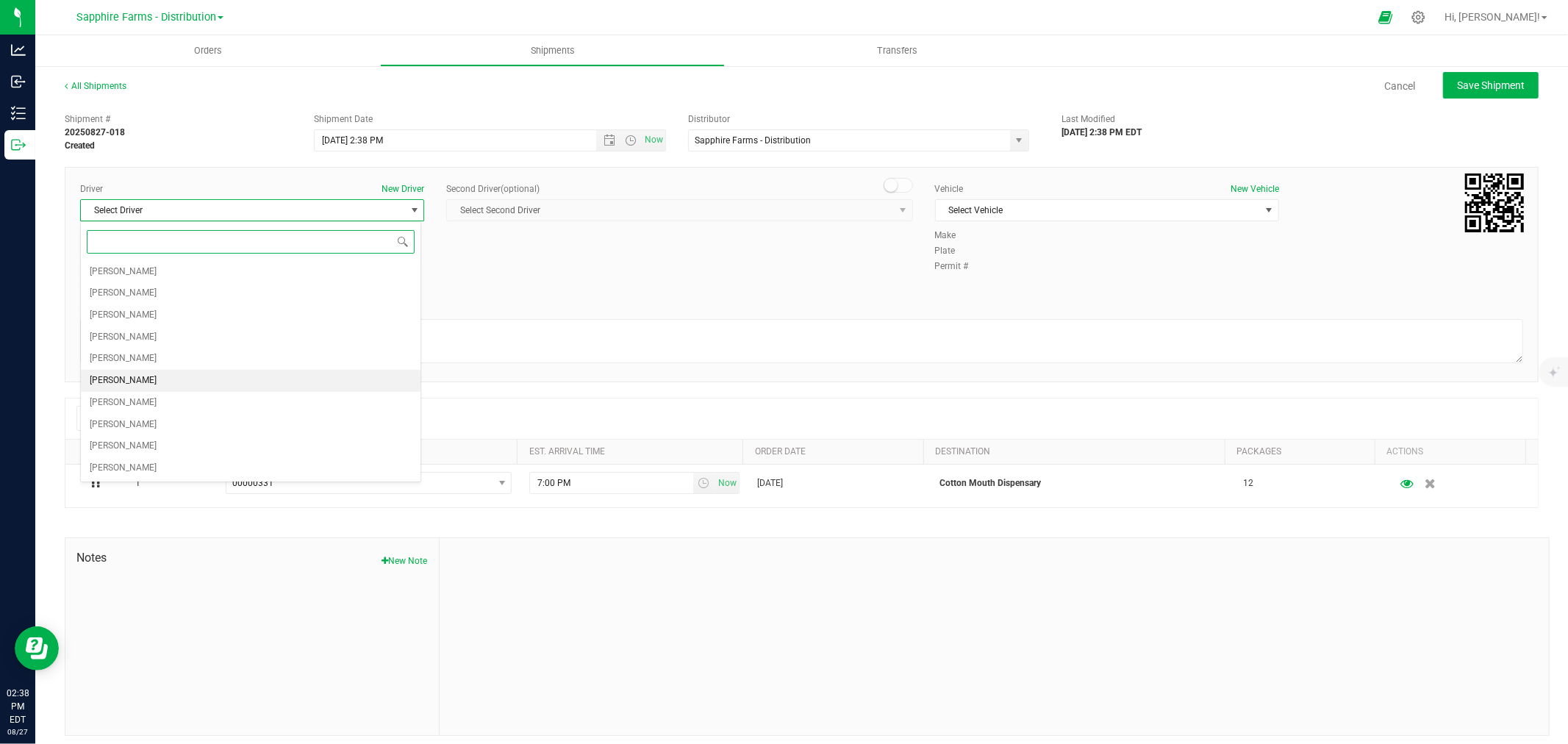
click at [192, 387] on li "Mike MDI" at bounding box center [250, 381] width 339 height 22
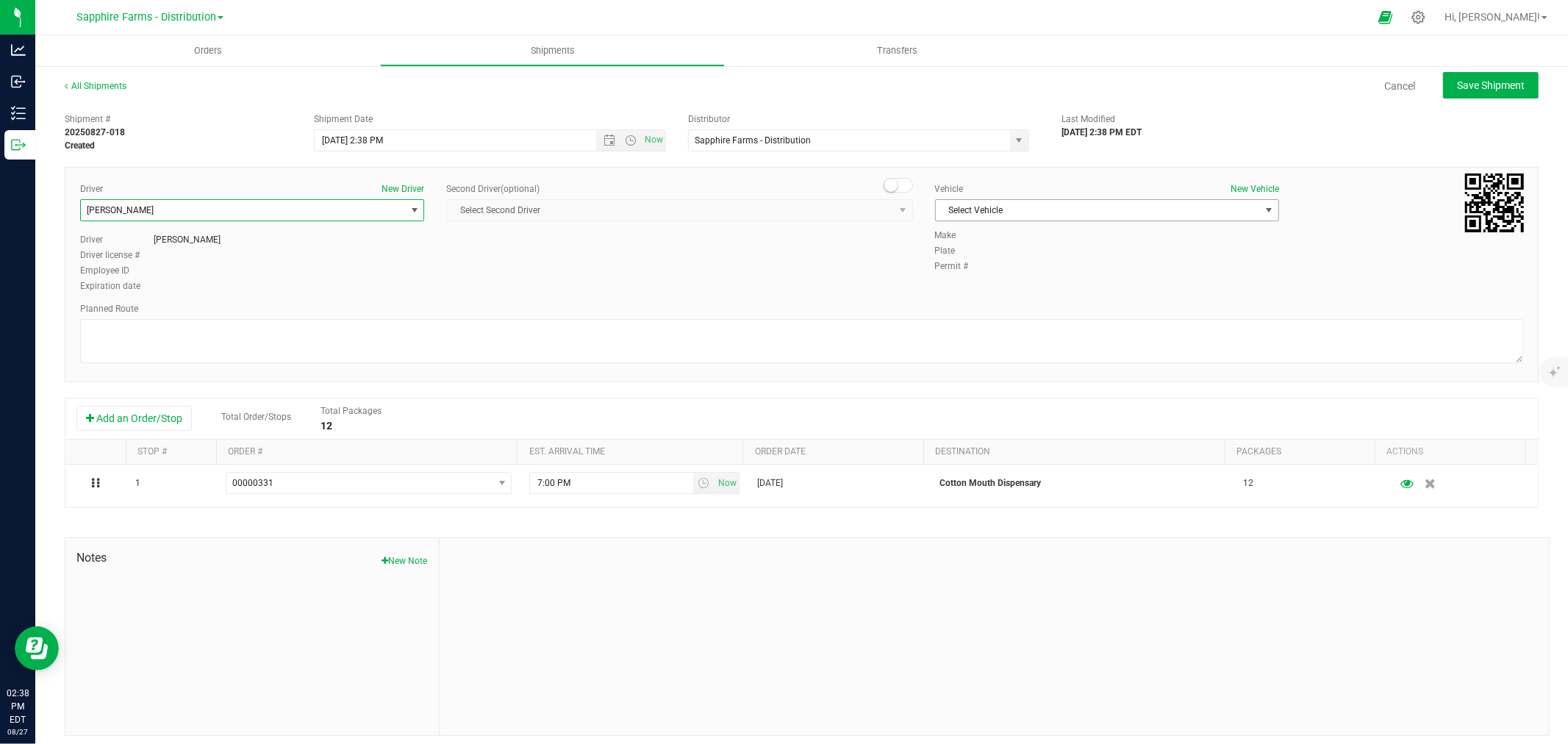
click at [992, 204] on span "Select Vehicle" at bounding box center [1097, 210] width 324 height 20
click at [981, 256] on li "Truck/Mike" at bounding box center [1098, 257] width 339 height 22
click at [825, 280] on div "Driver New Driver Mike MDI Select Driver Marta Bahantka Marta Bahantka Diego Es…" at bounding box center [801, 238] width 1465 height 113
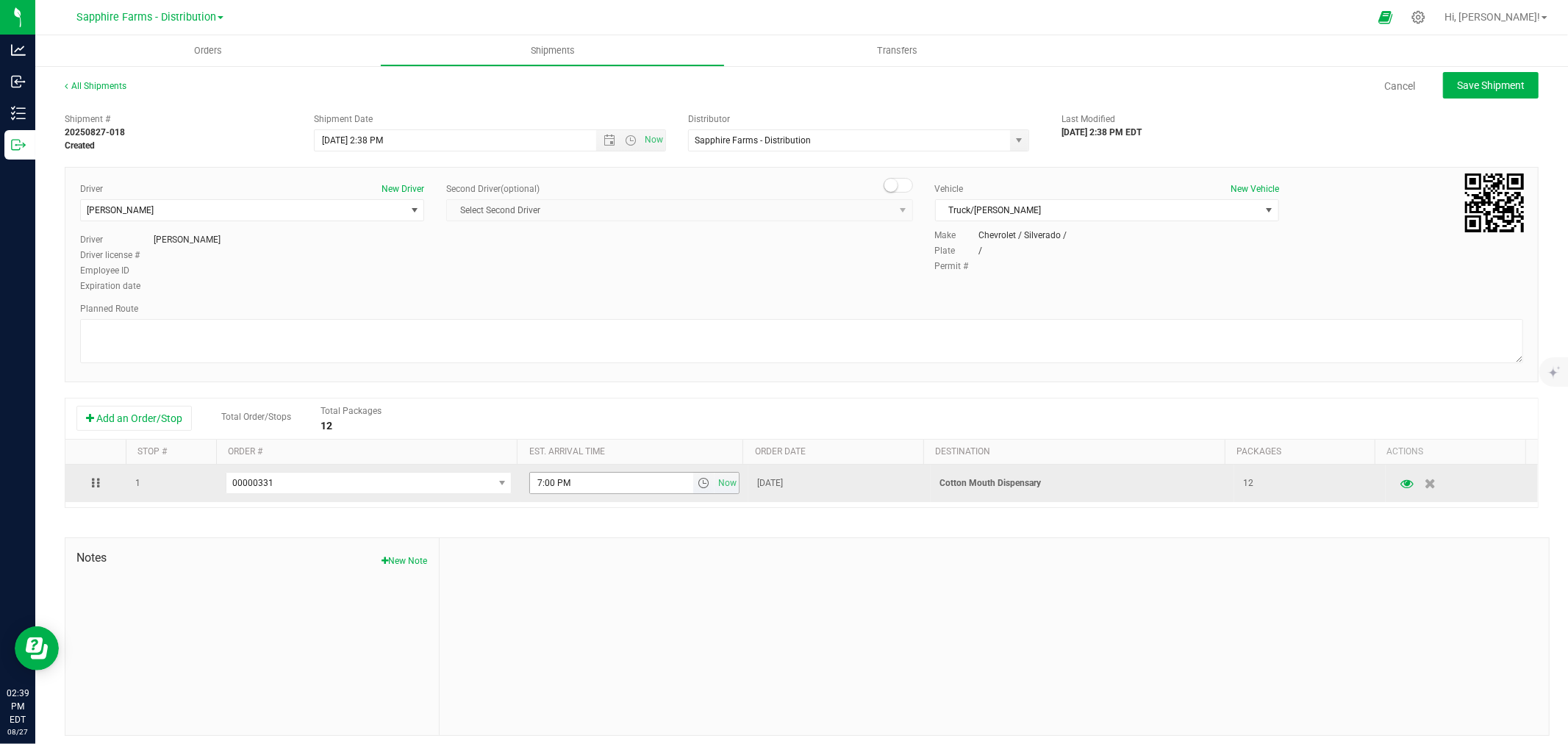
click at [698, 483] on span "select" at bounding box center [704, 484] width 12 height 12
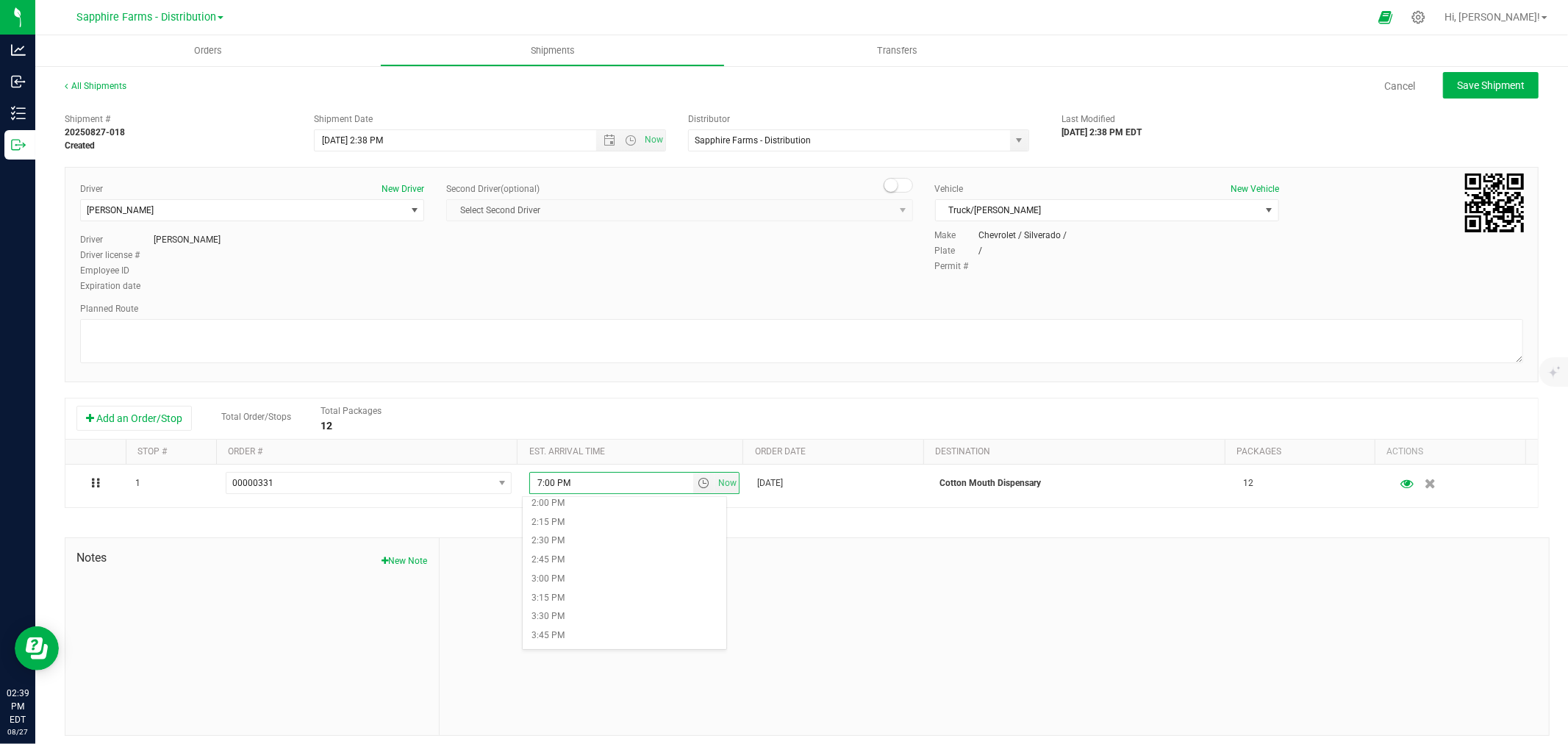
scroll to position [1144, 0]
click at [575, 571] on li "4:00 PM" at bounding box center [623, 575] width 203 height 20
click at [805, 236] on div "Driver New Driver Mike MDI Select Driver Marta Bahantka Marta Bahantka Diego Es…" at bounding box center [801, 238] width 1465 height 113
click at [1476, 86] on span "Save Shipment" at bounding box center [1491, 86] width 68 height 12
type input "8/26/2025 6:38 PM"
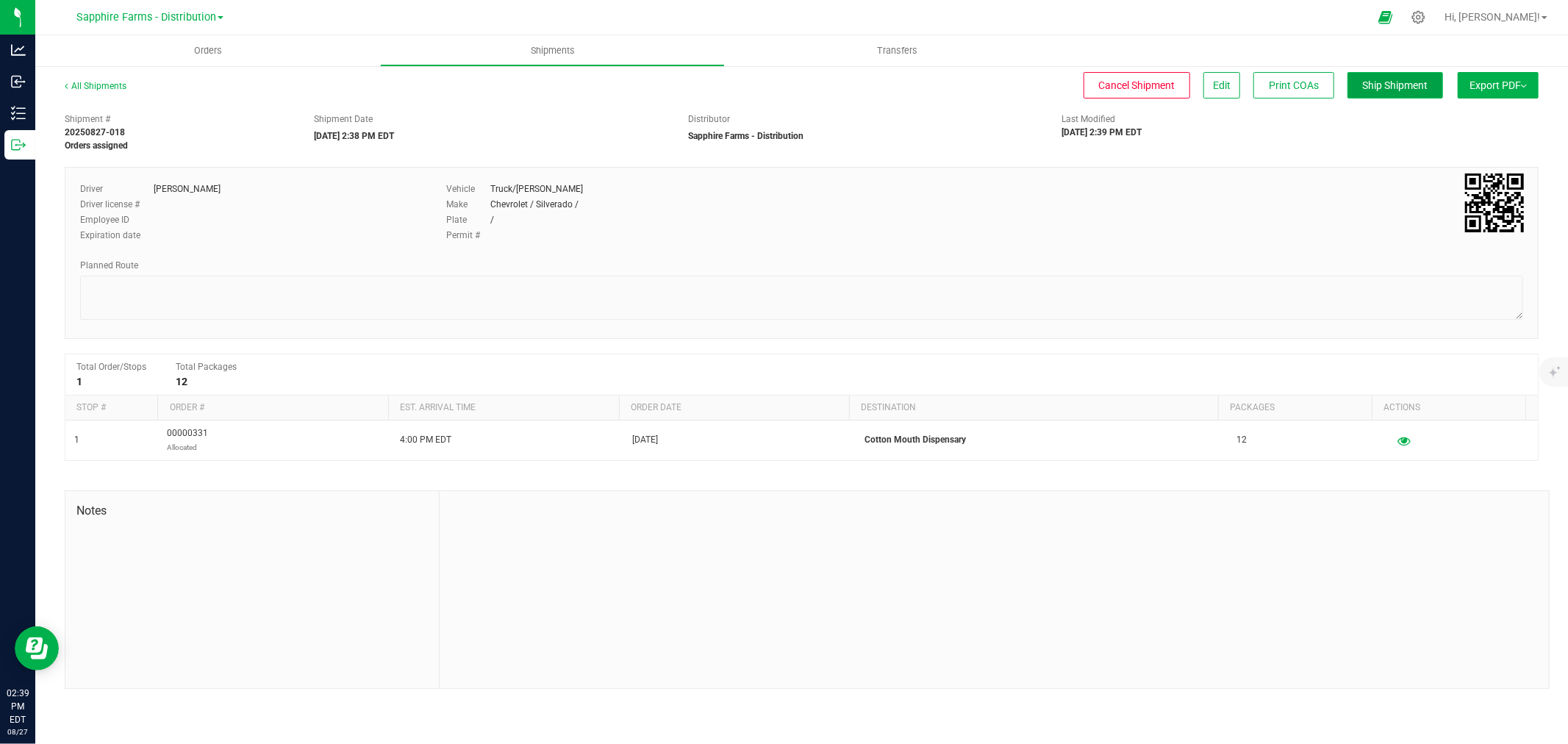
click at [1370, 90] on span "Ship Shipment" at bounding box center [1395, 86] width 65 height 12
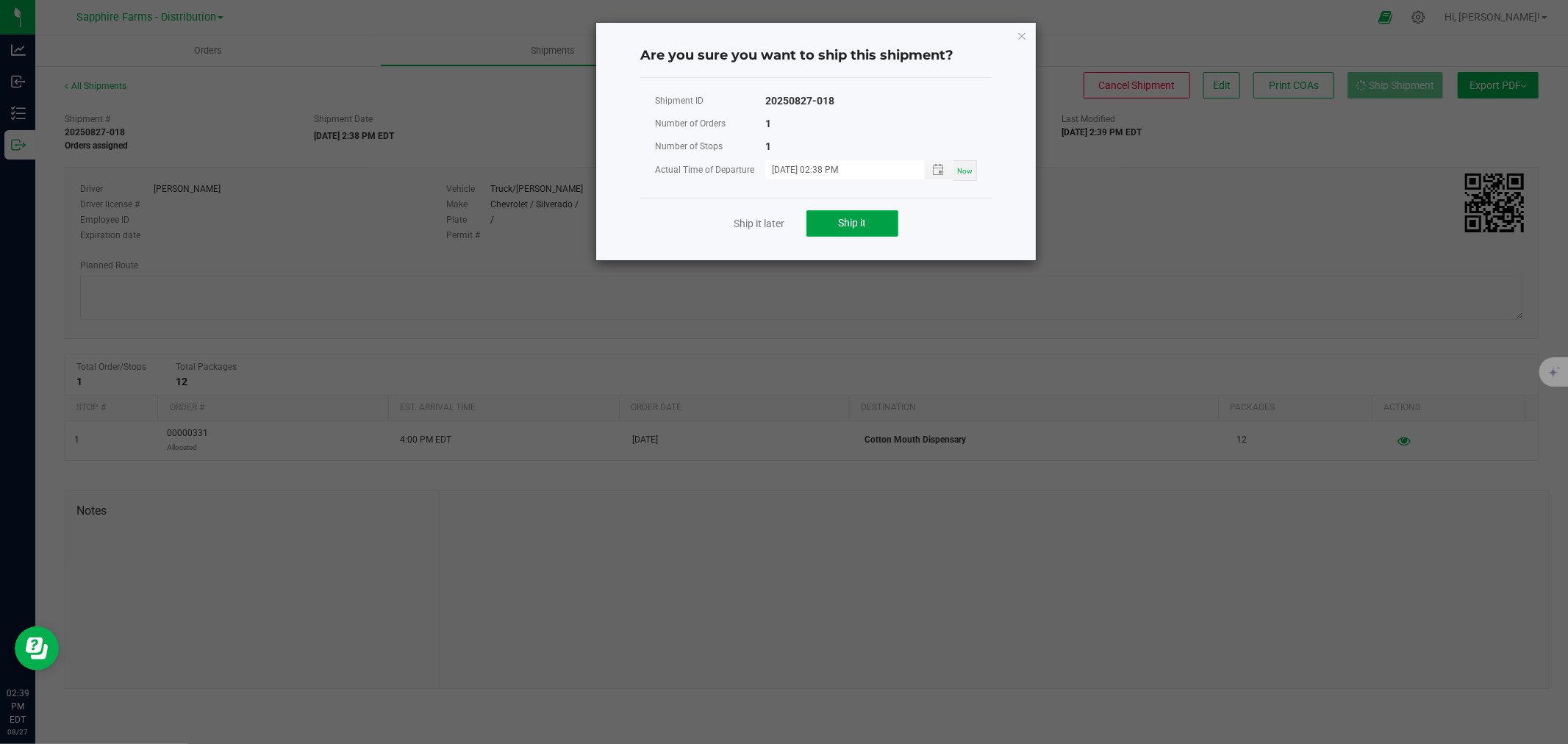
click at [822, 211] on button "Ship it" at bounding box center [852, 223] width 92 height 26
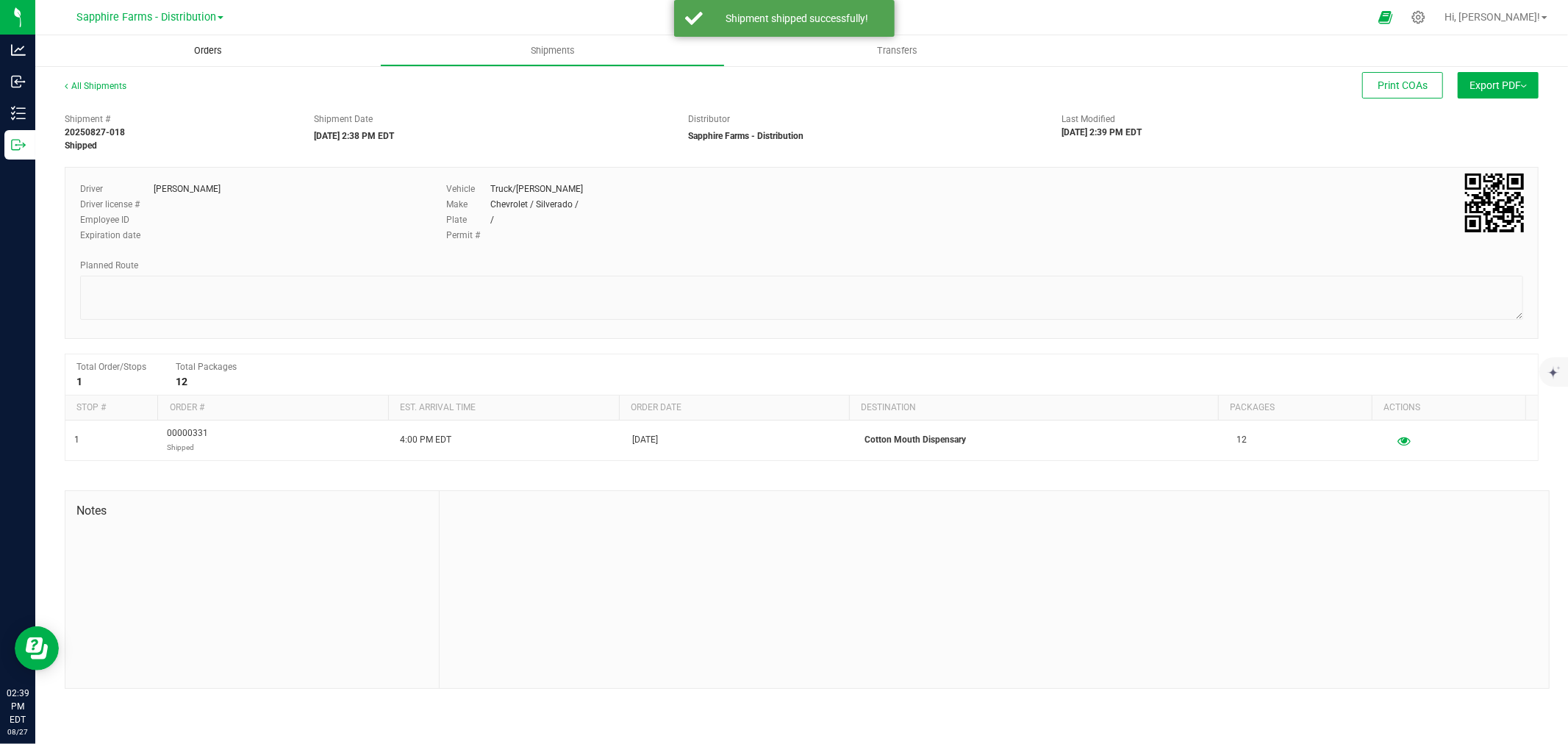
click at [266, 45] on uib-tab-heading "Orders" at bounding box center [208, 51] width 345 height 31
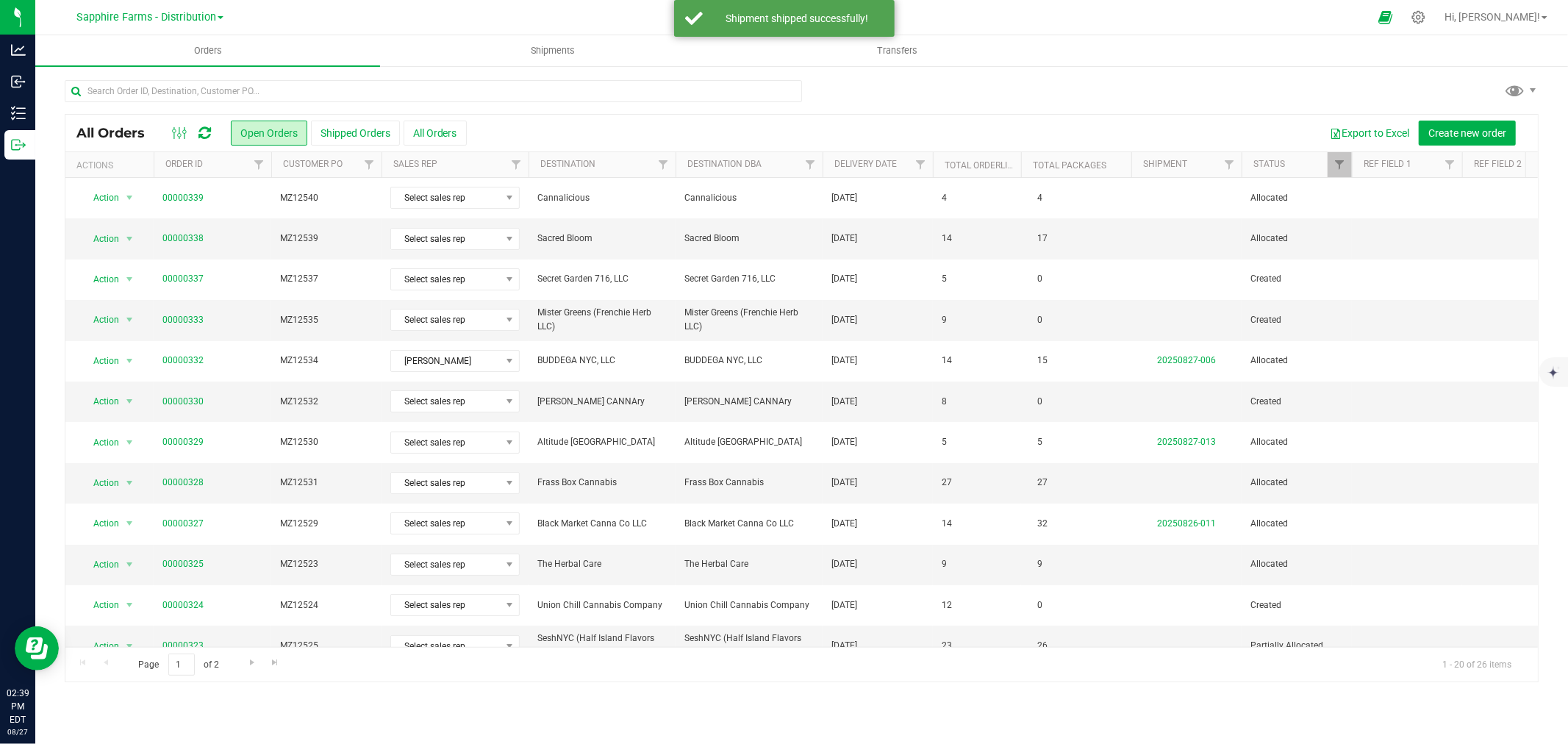
click at [828, 162] on th "Delivery Date" at bounding box center [878, 165] width 110 height 25
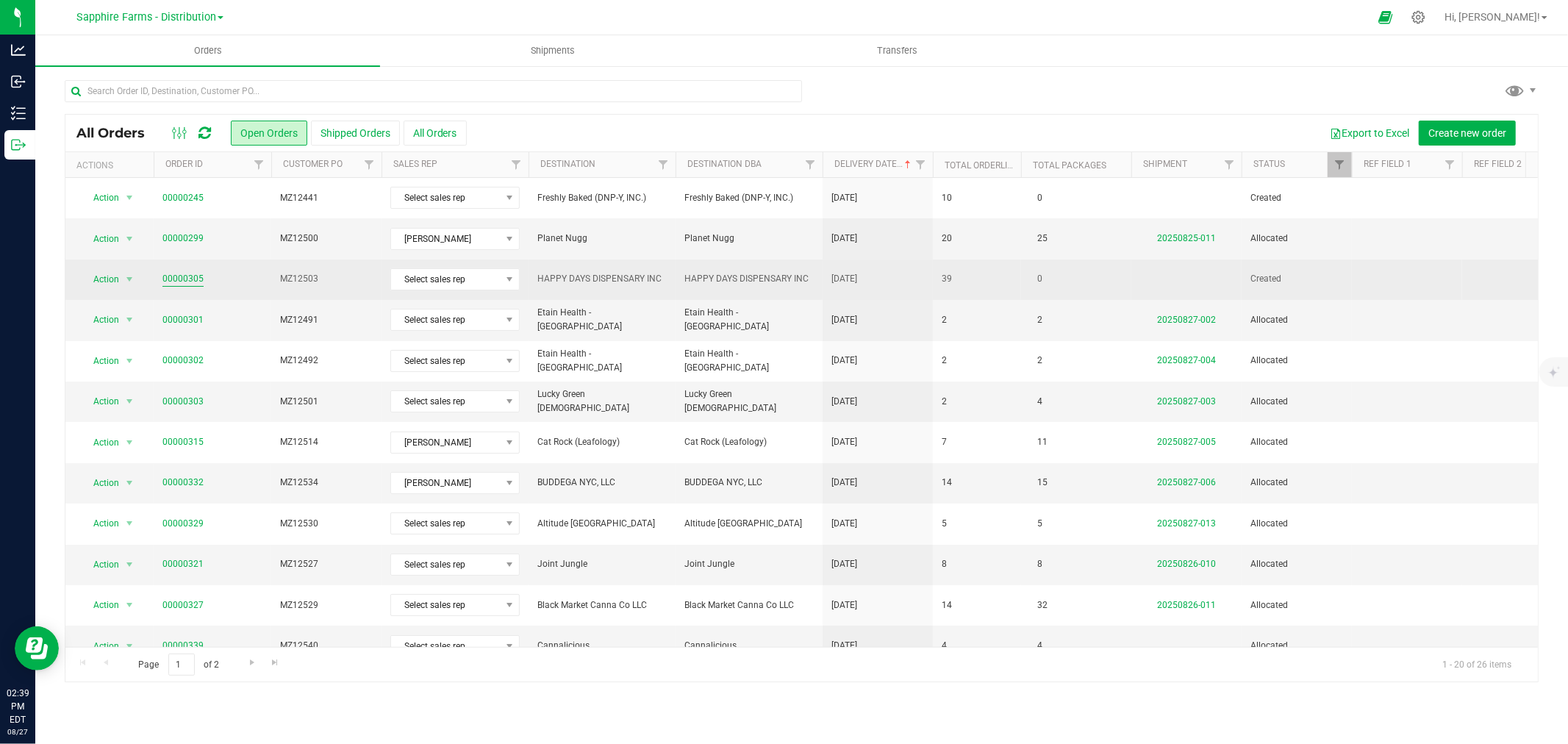
click at [179, 277] on link "00000305" at bounding box center [183, 279] width 42 height 14
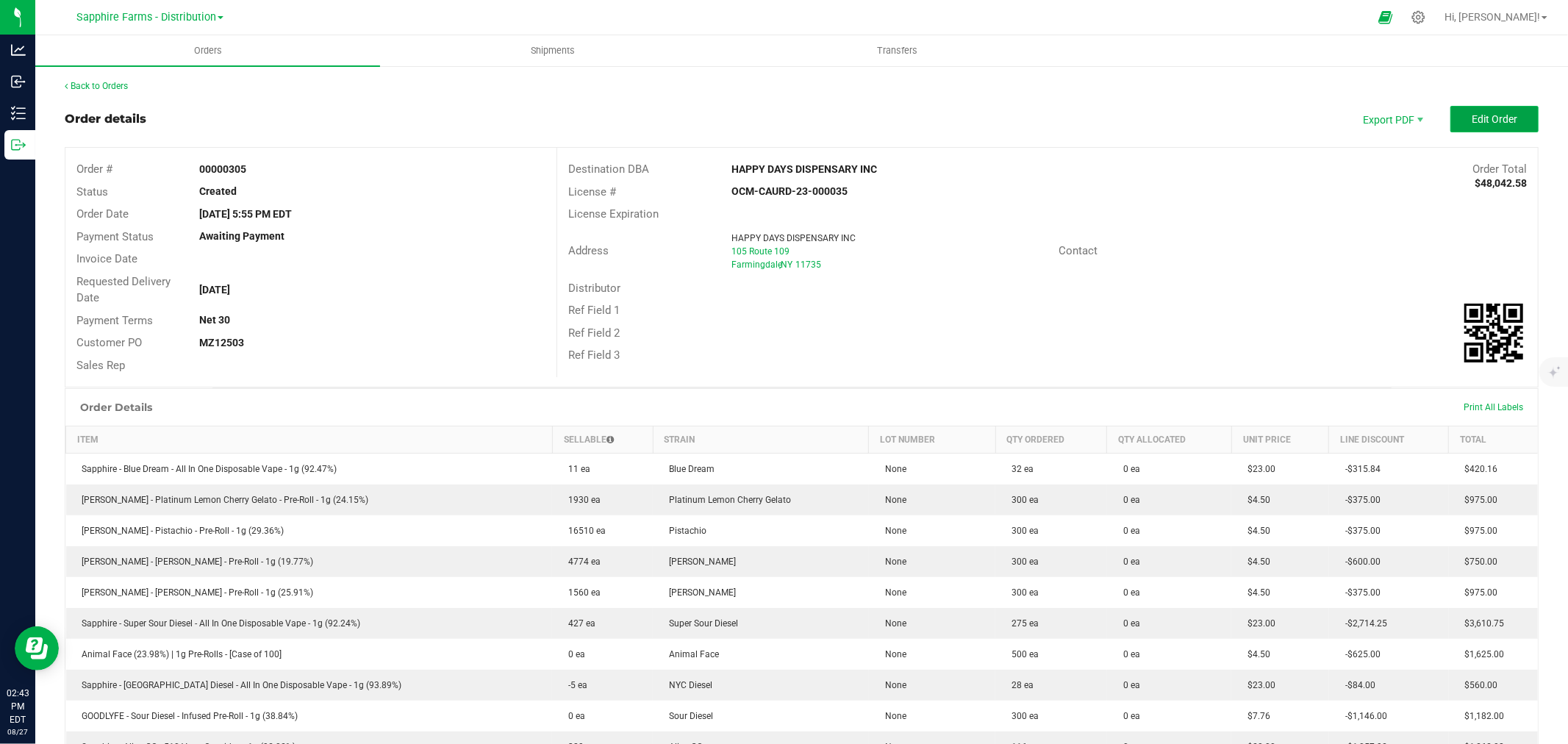
click at [1480, 119] on span "Edit Order" at bounding box center [1494, 119] width 46 height 12
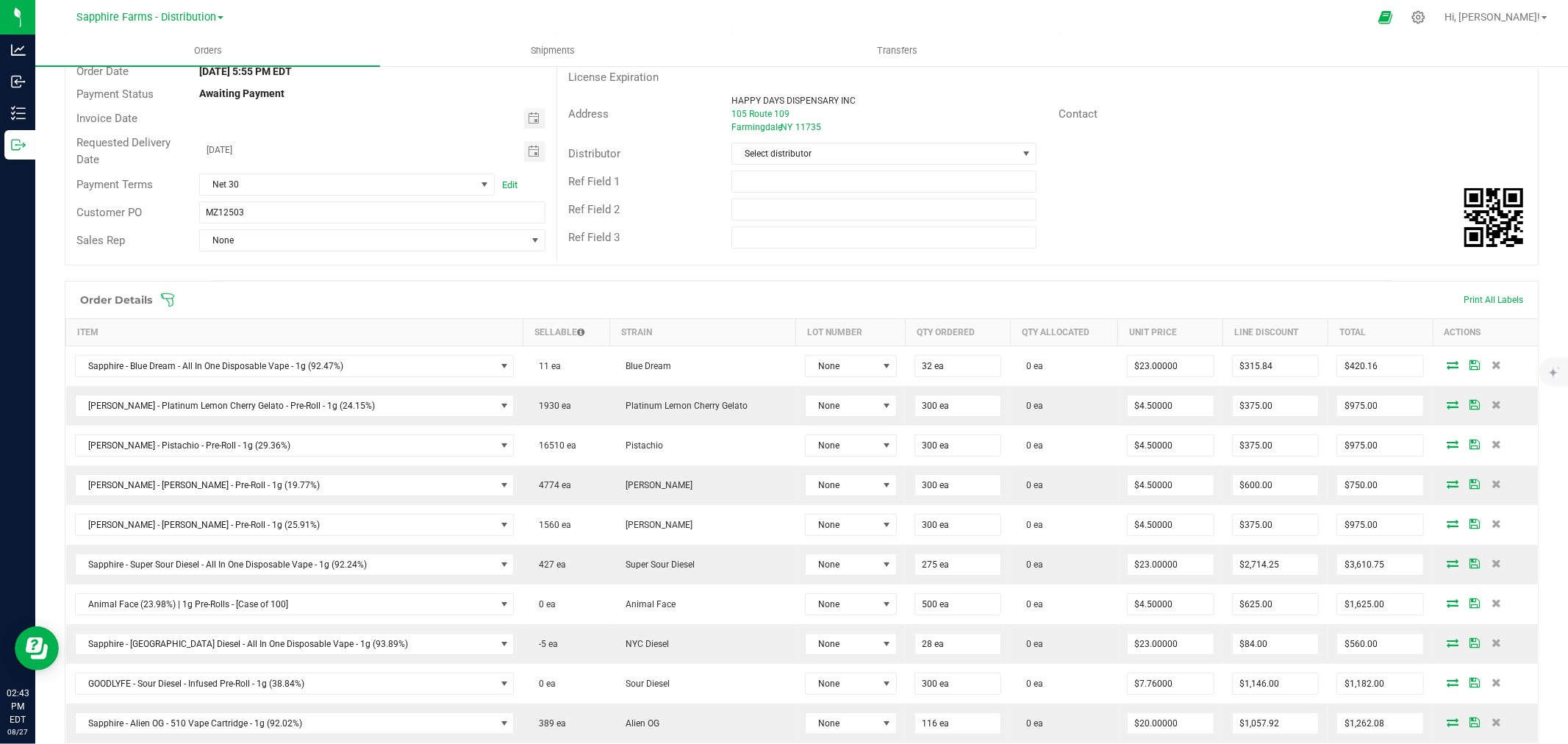
scroll to position [163, 0]
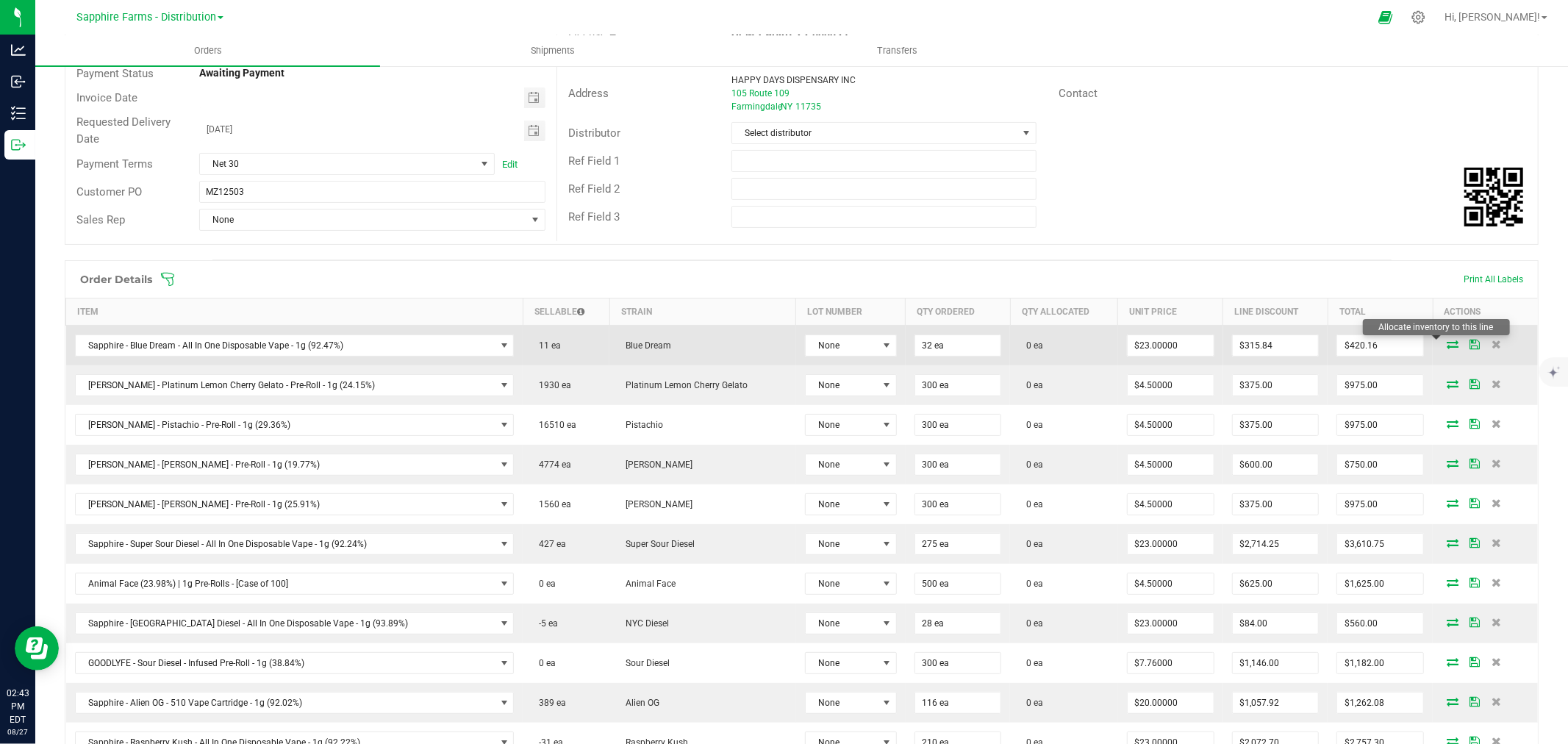
click at [1447, 344] on icon at bounding box center [1453, 344] width 12 height 8
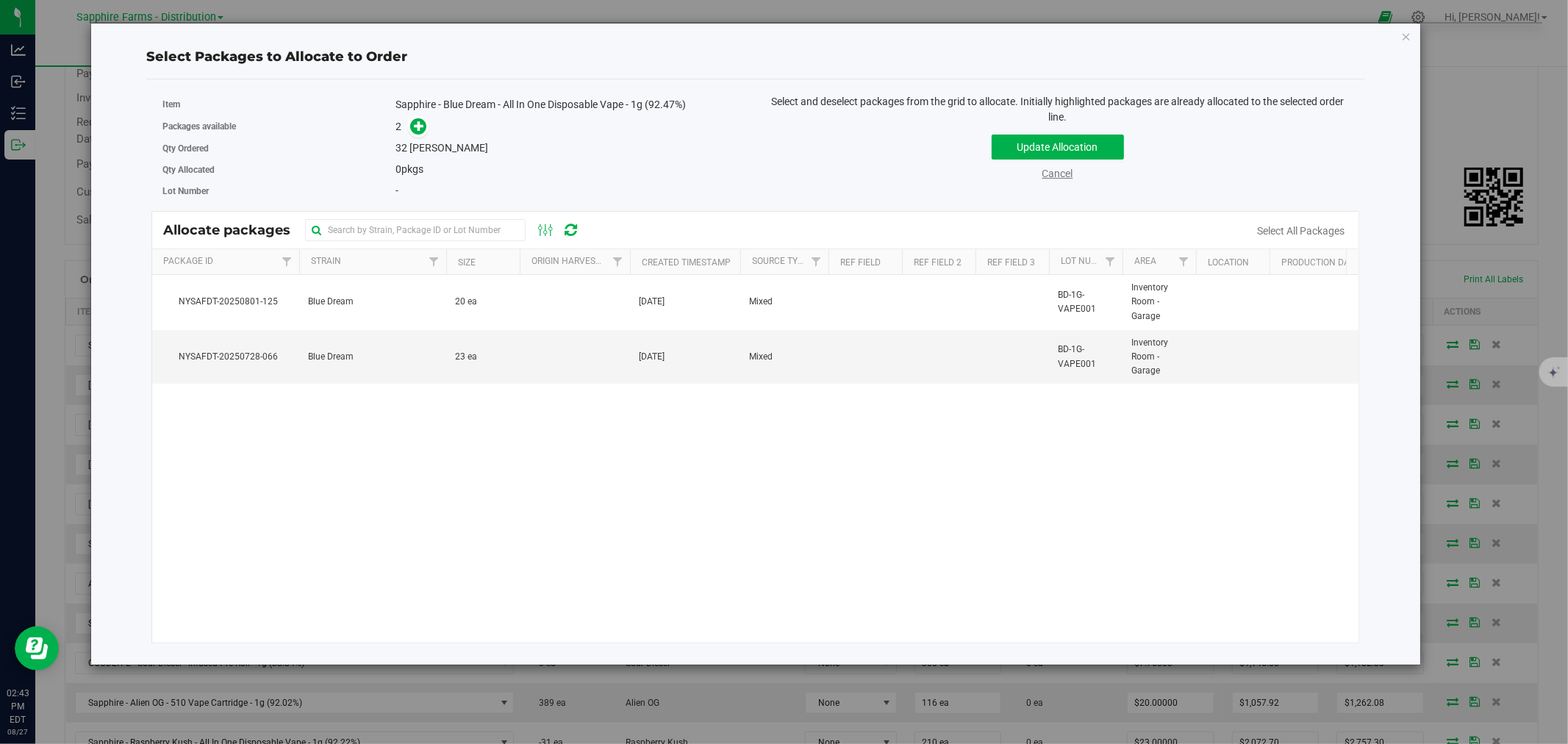
click at [1051, 178] on link "Cancel" at bounding box center [1057, 174] width 31 height 12
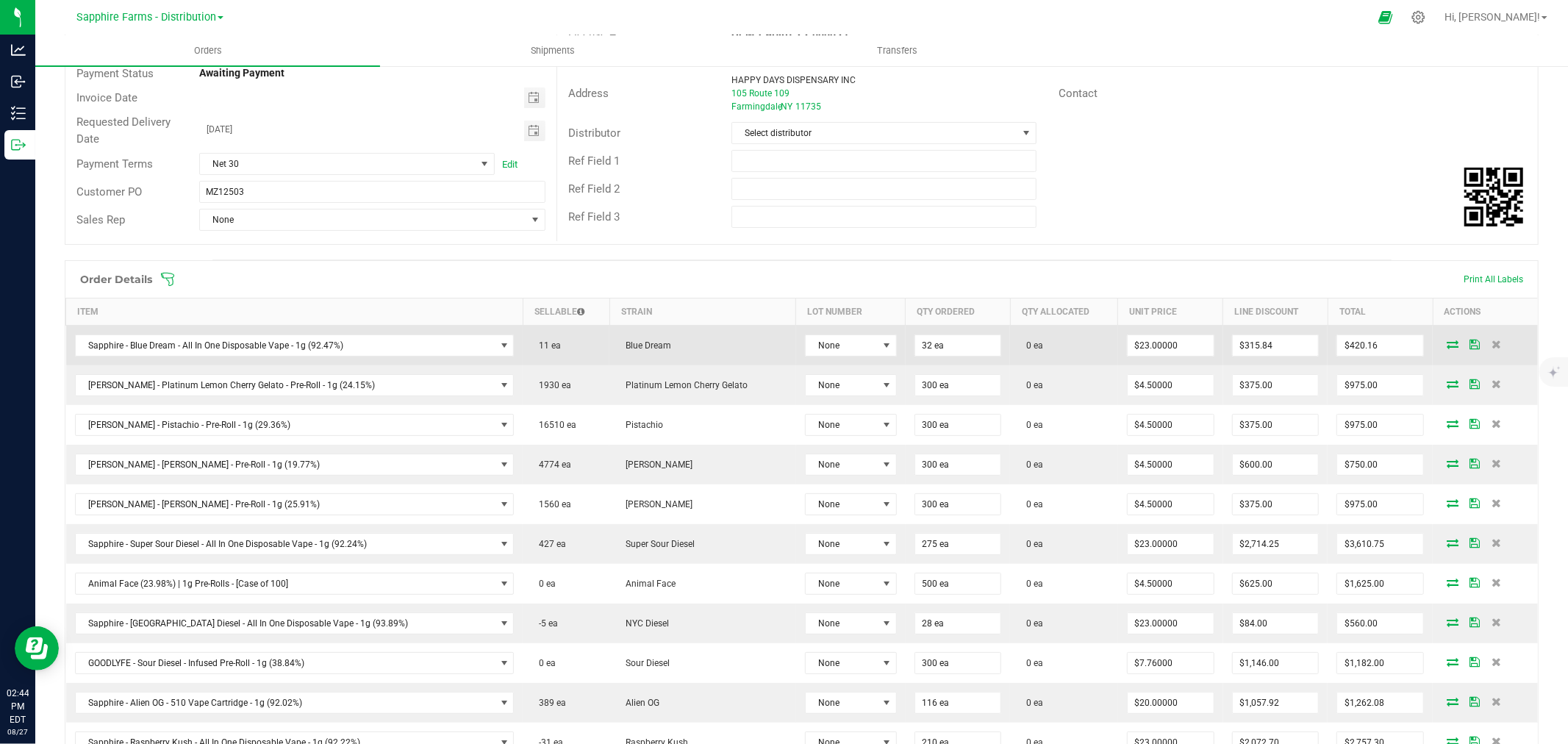
click at [1447, 345] on icon at bounding box center [1453, 344] width 12 height 8
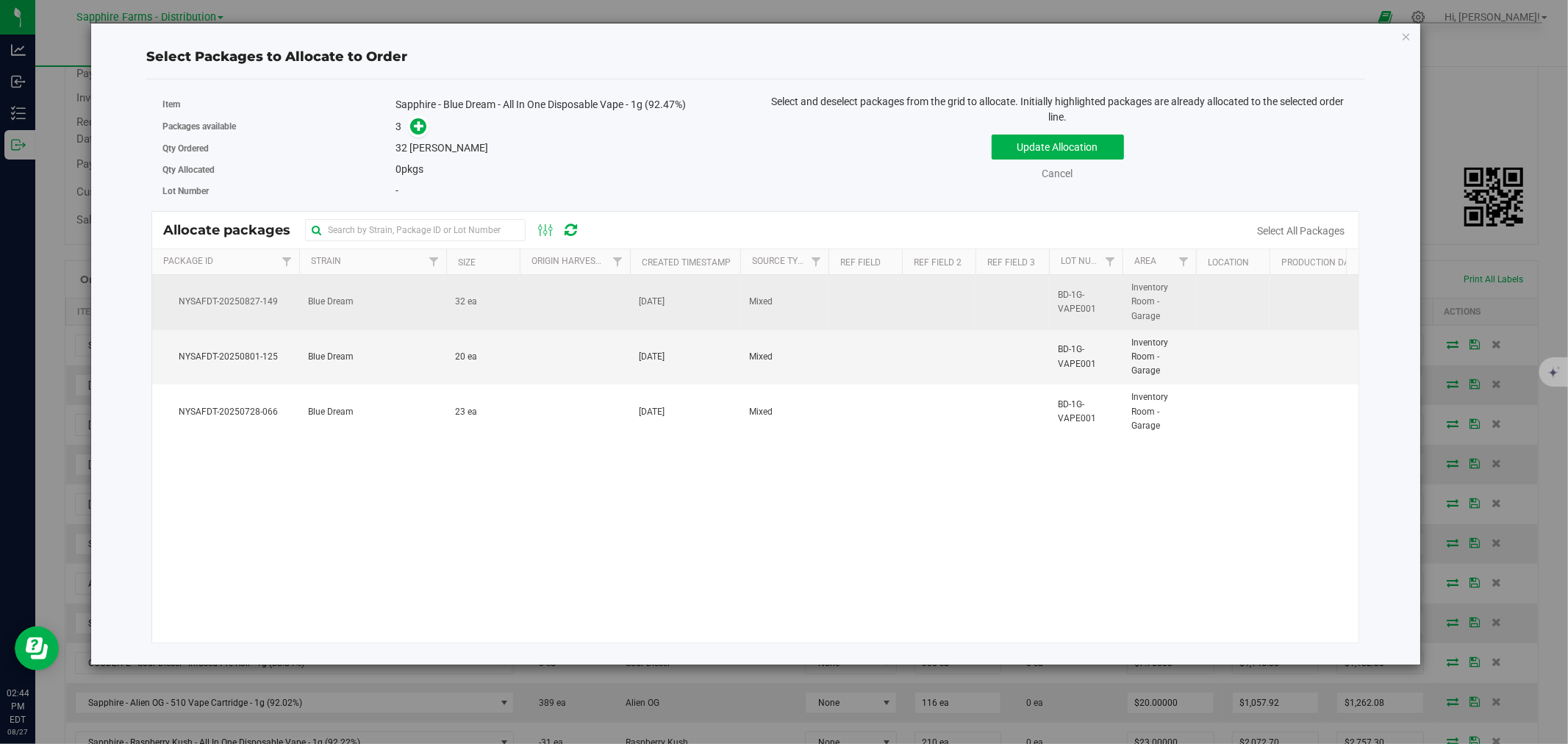
click at [573, 310] on td at bounding box center [575, 302] width 110 height 55
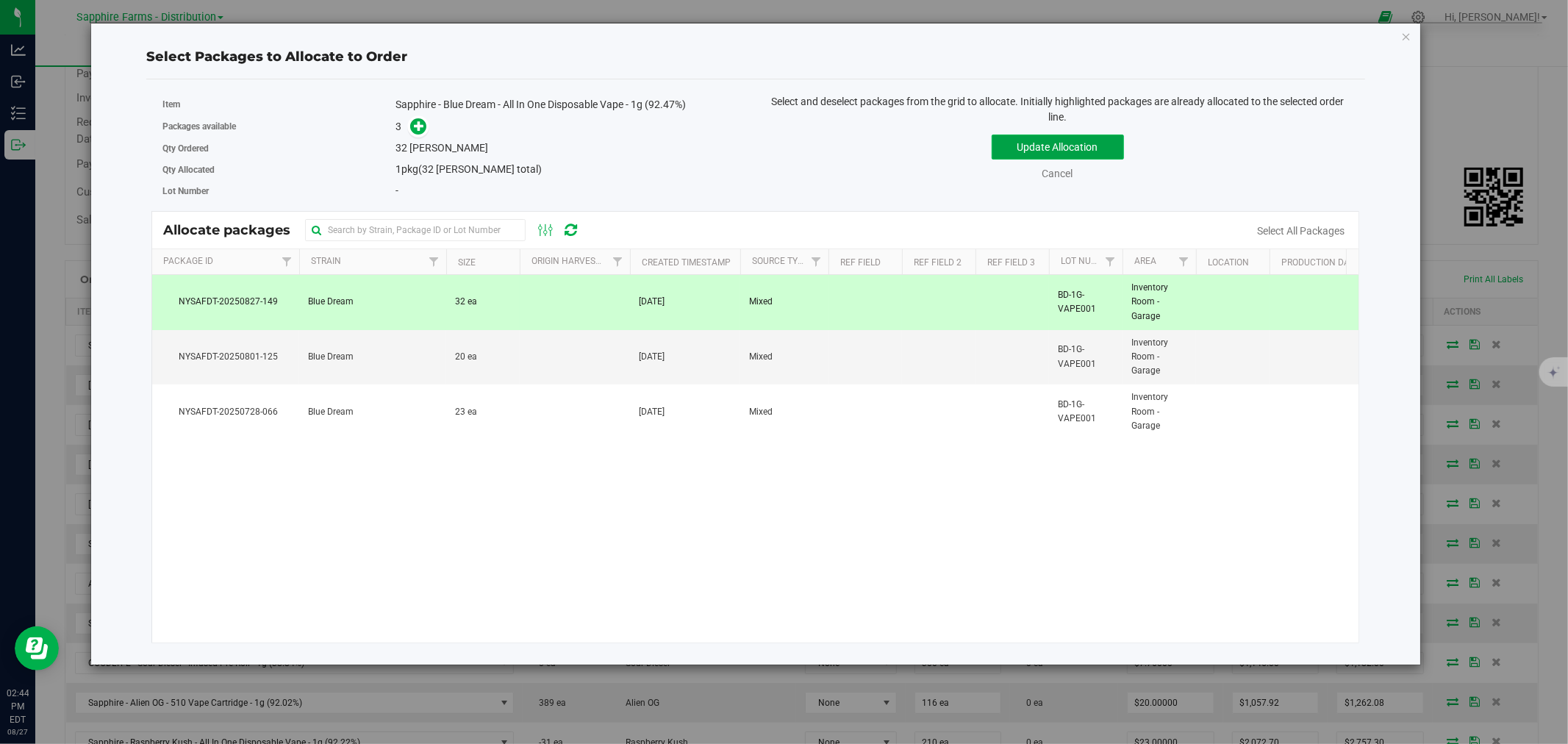
click at [1039, 153] on button "Update Allocation" at bounding box center [1057, 147] width 132 height 25
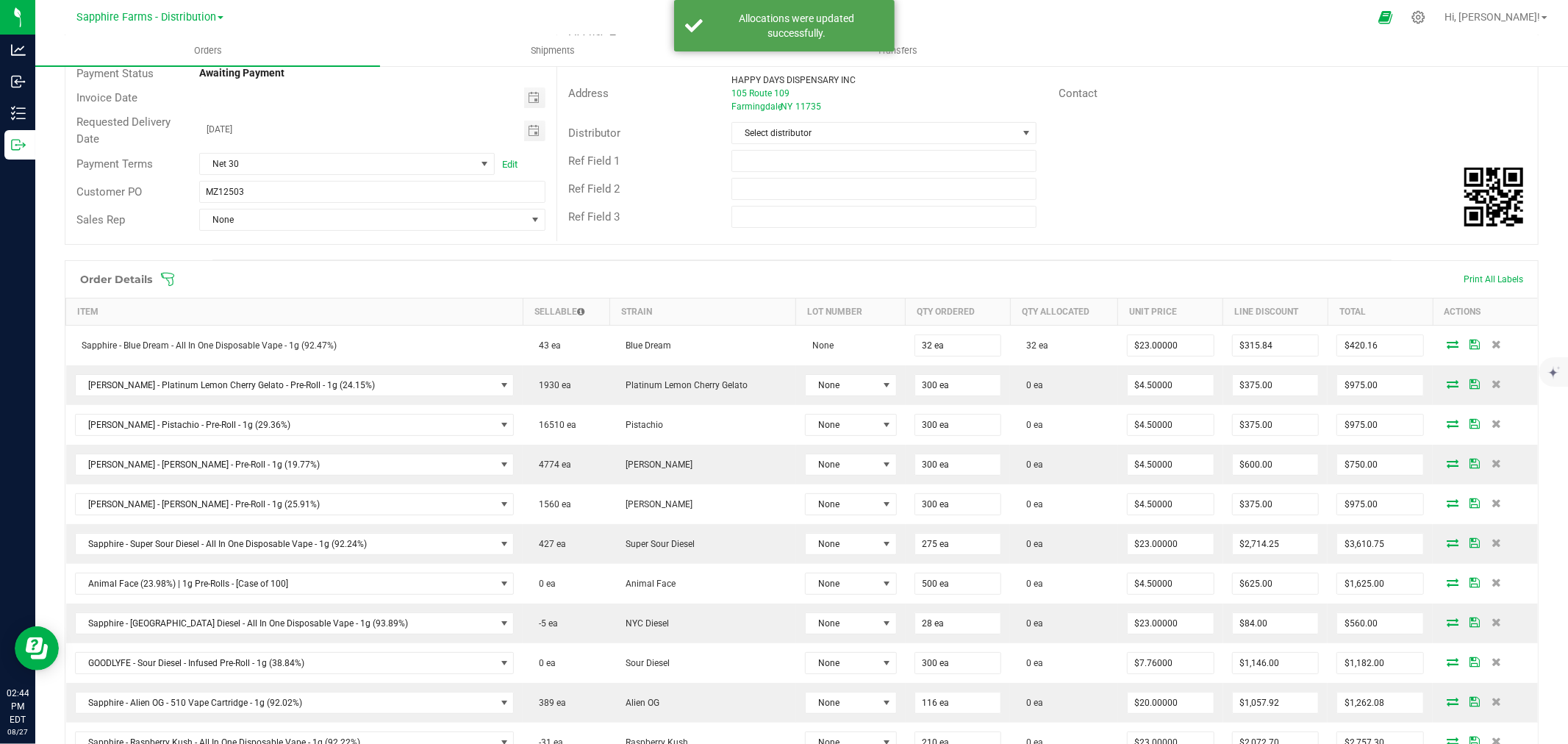
scroll to position [245, 0]
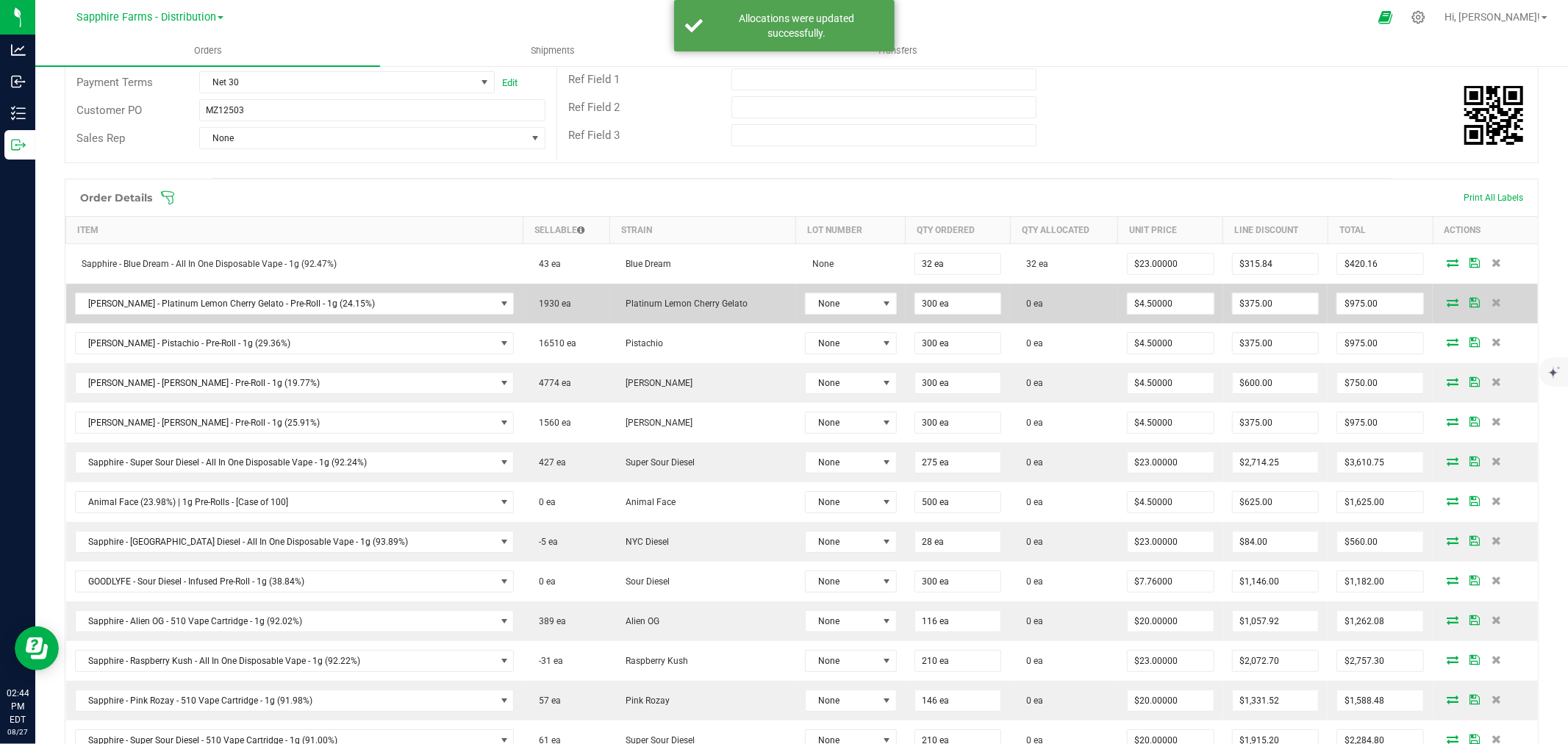
click at [1447, 300] on icon at bounding box center [1453, 302] width 12 height 8
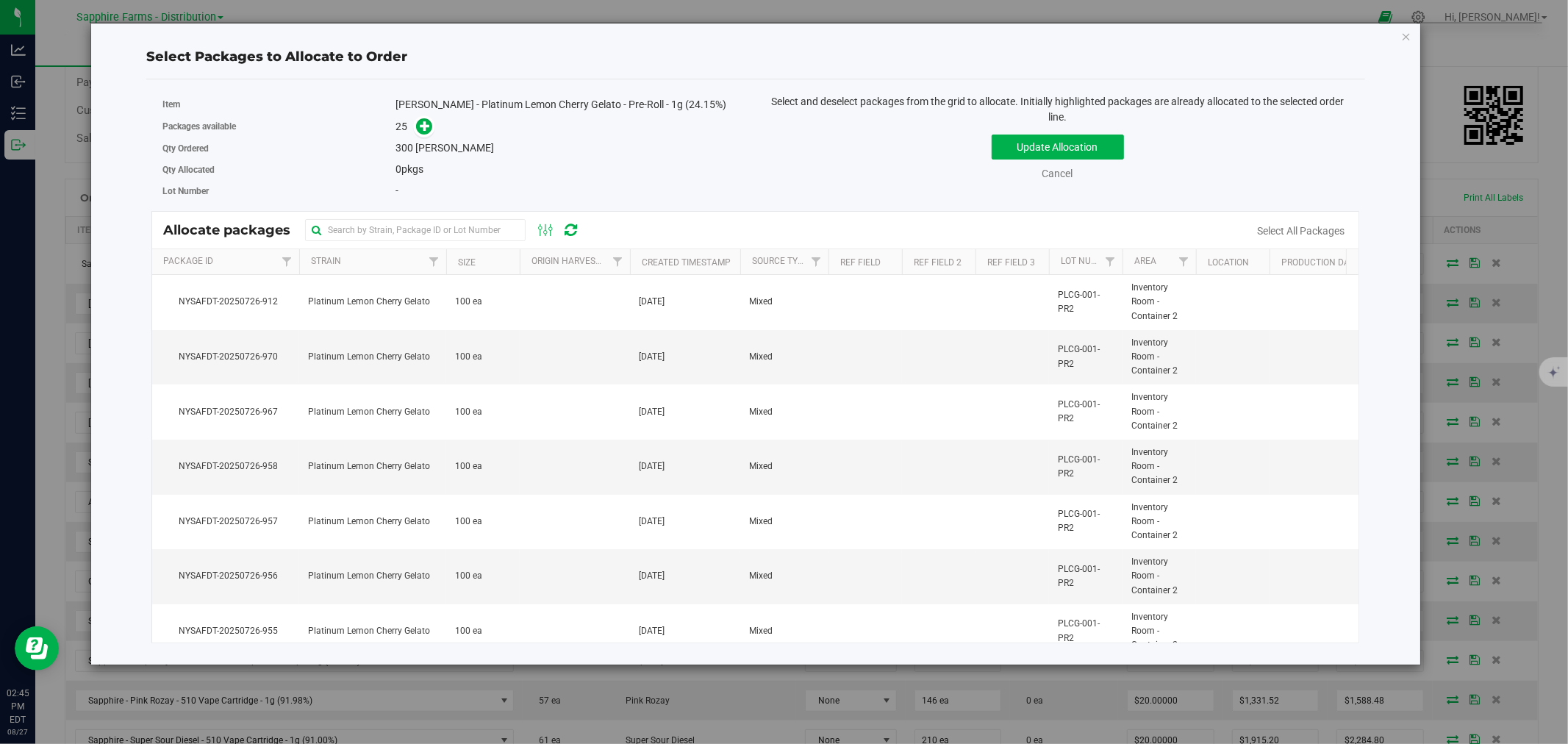
click at [634, 258] on th "Created Timestamp" at bounding box center [685, 262] width 110 height 25
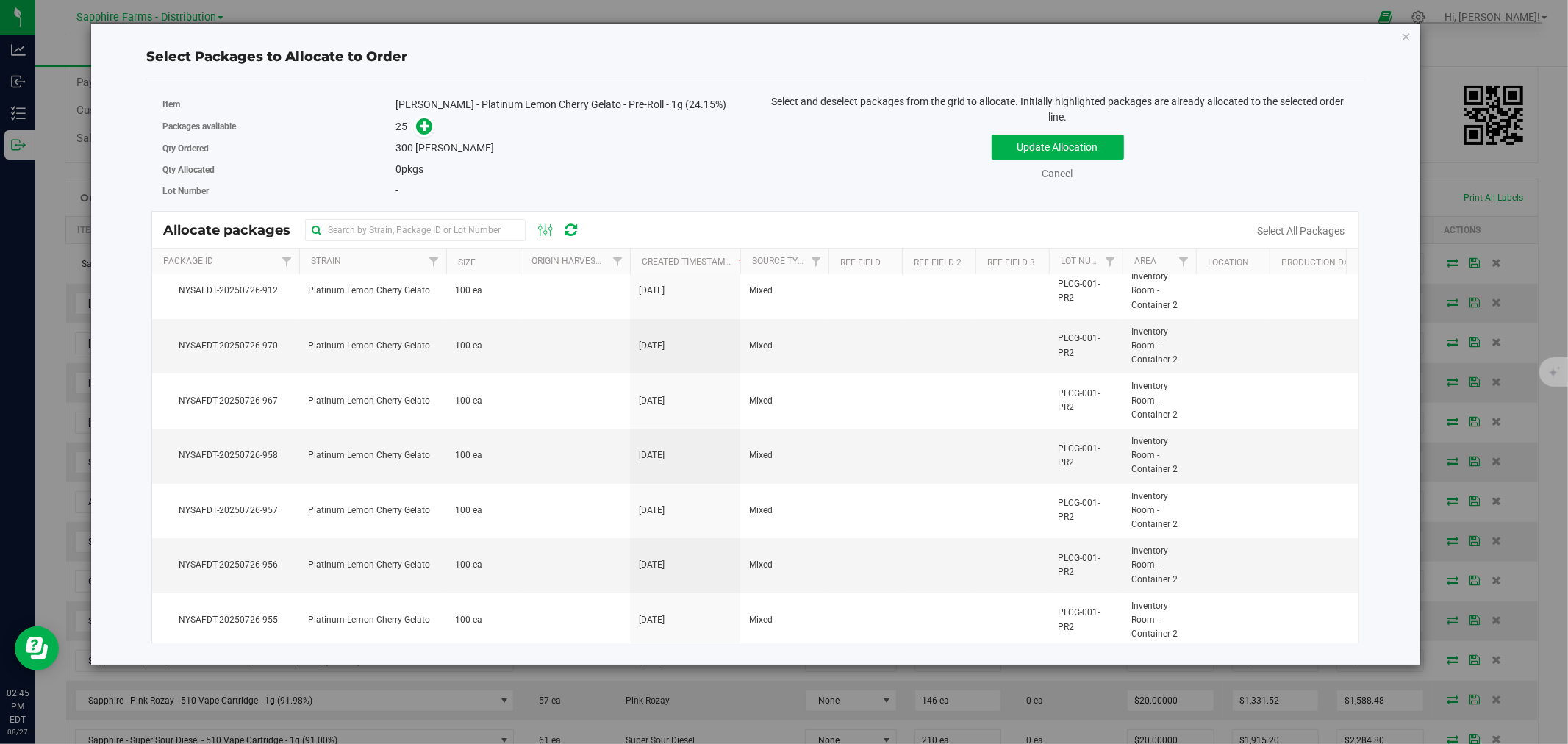
scroll to position [0, 0]
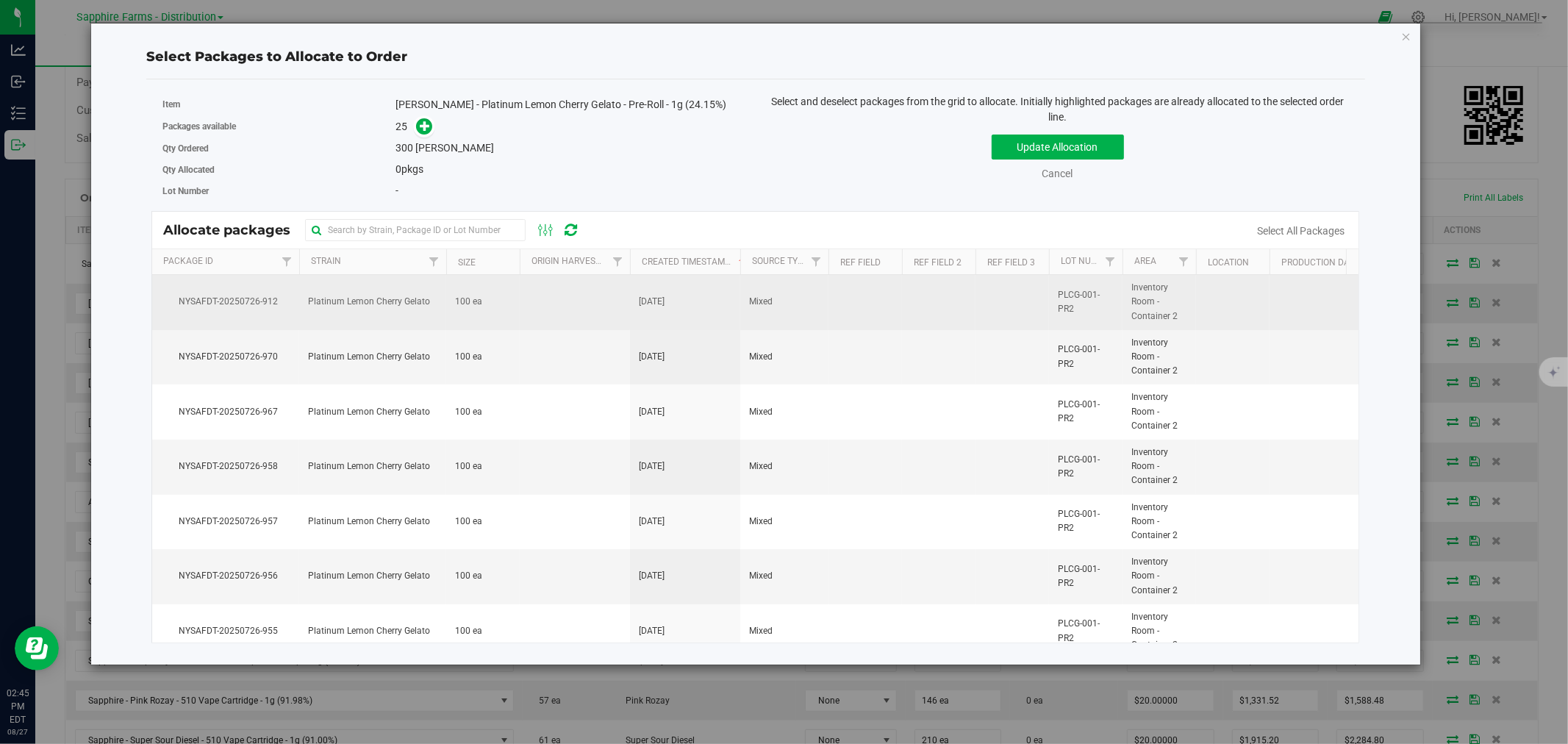
click at [563, 291] on td at bounding box center [575, 302] width 110 height 55
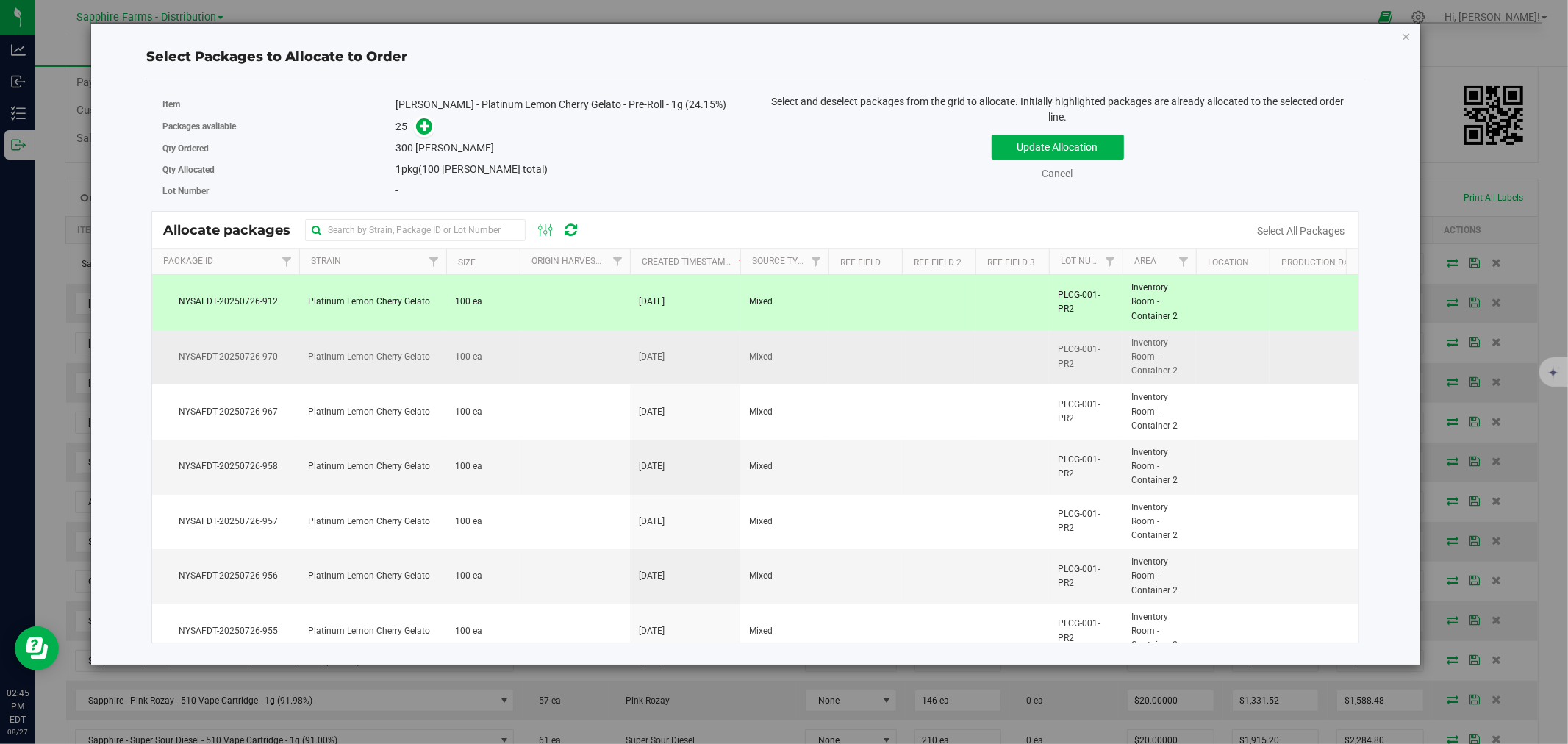
click at [559, 356] on td at bounding box center [575, 357] width 110 height 55
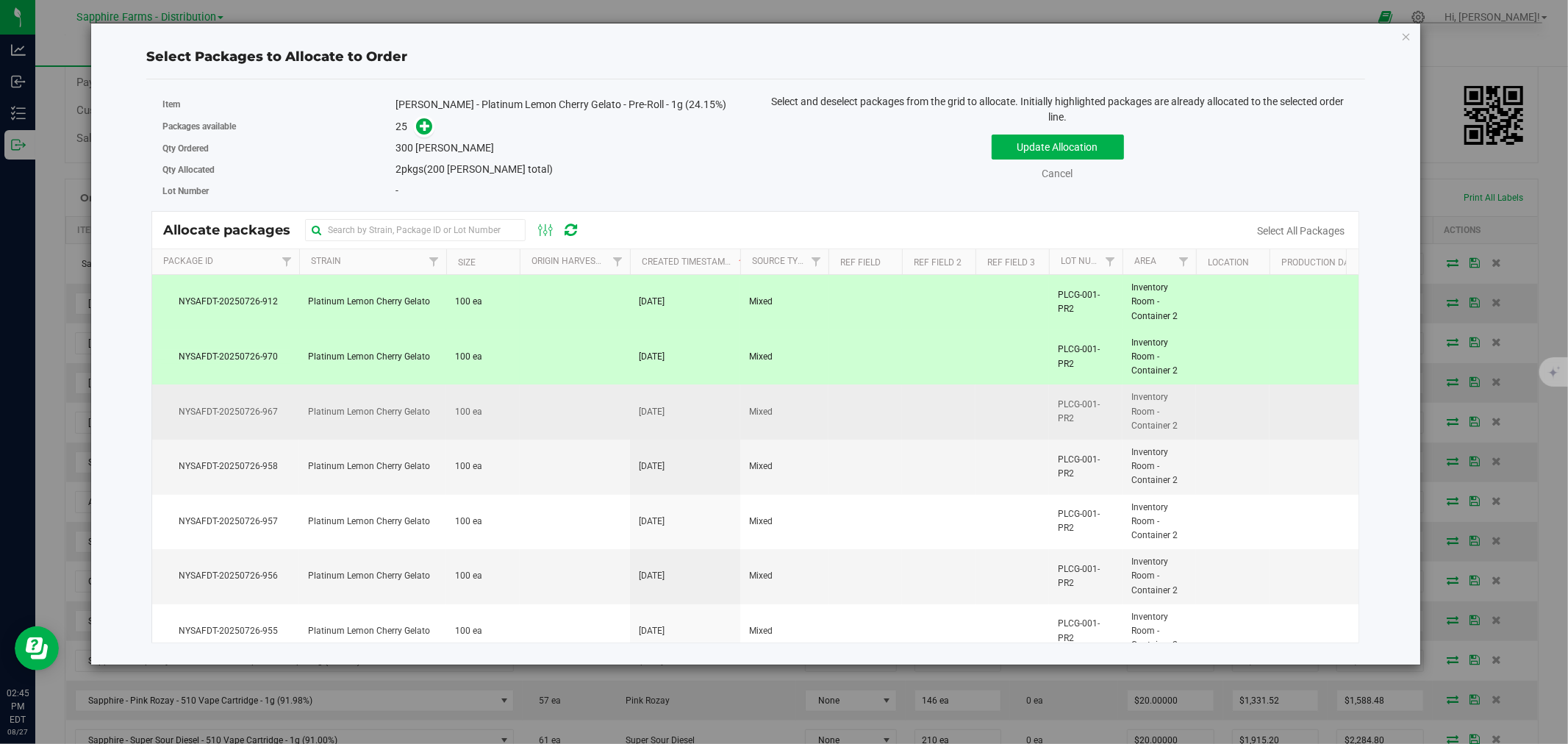
click at [557, 434] on td at bounding box center [575, 411] width 110 height 55
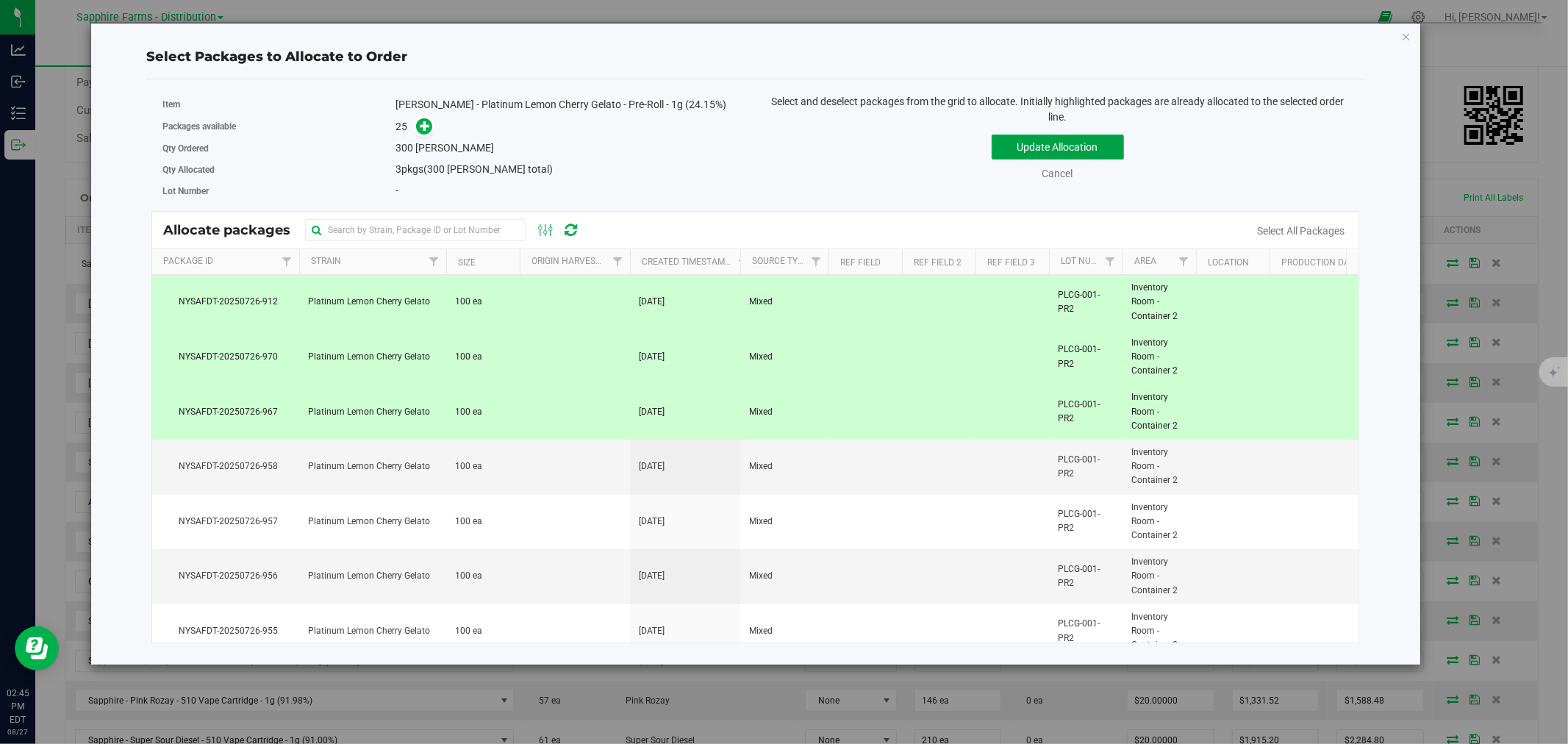
click at [1084, 141] on button "Update Allocation" at bounding box center [1057, 147] width 132 height 25
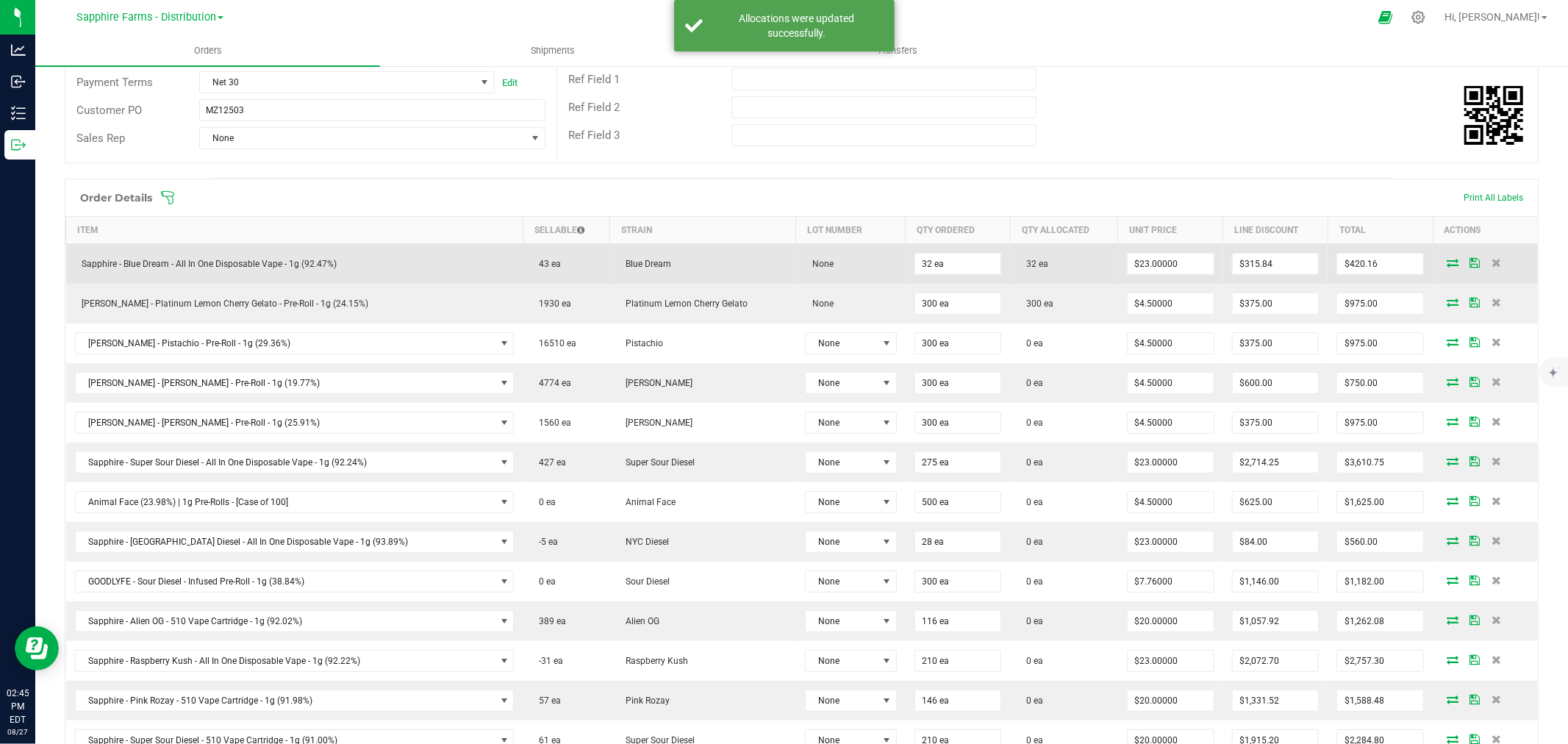
click at [1470, 267] on icon at bounding box center [1475, 262] width 10 height 8
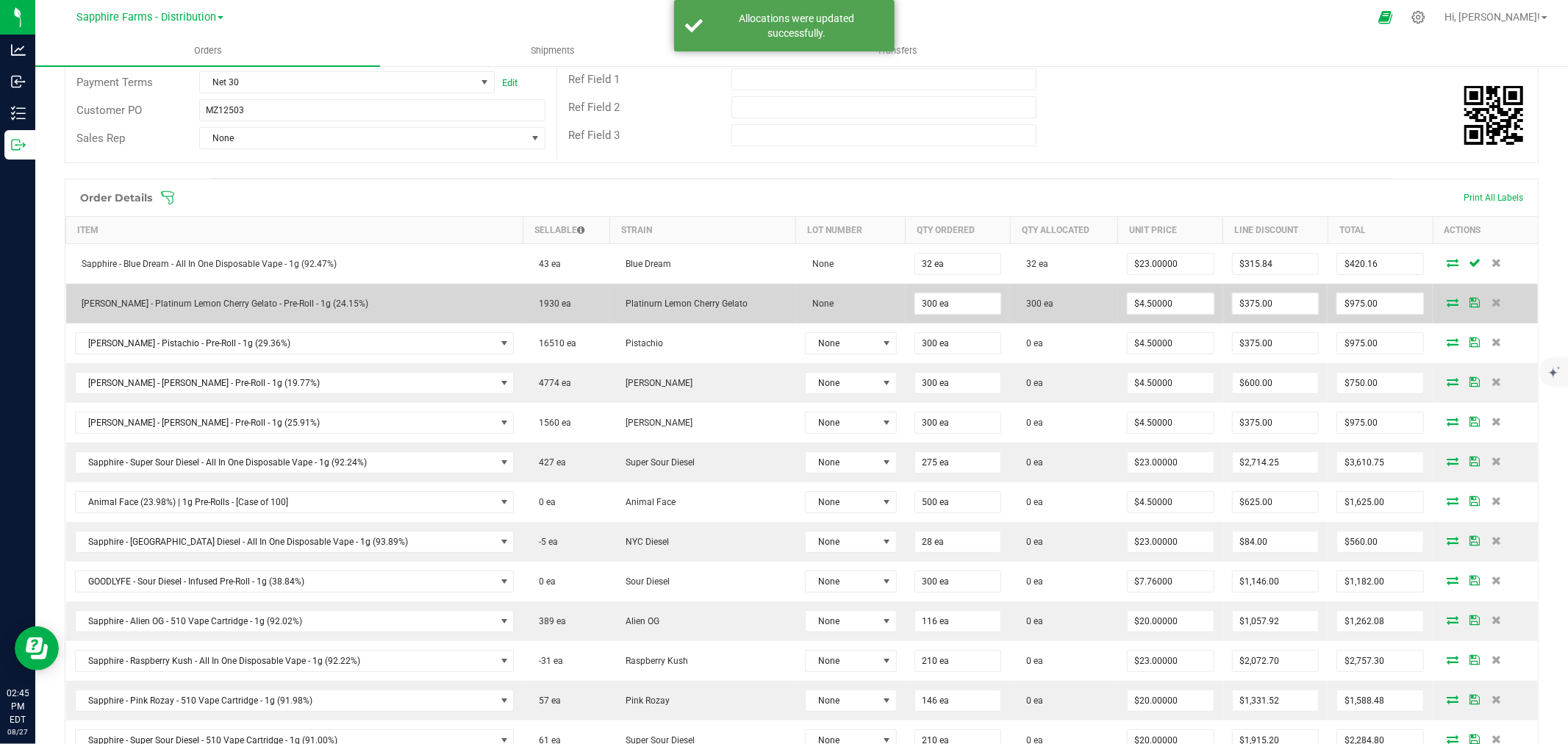
click at [1470, 301] on icon at bounding box center [1475, 302] width 10 height 8
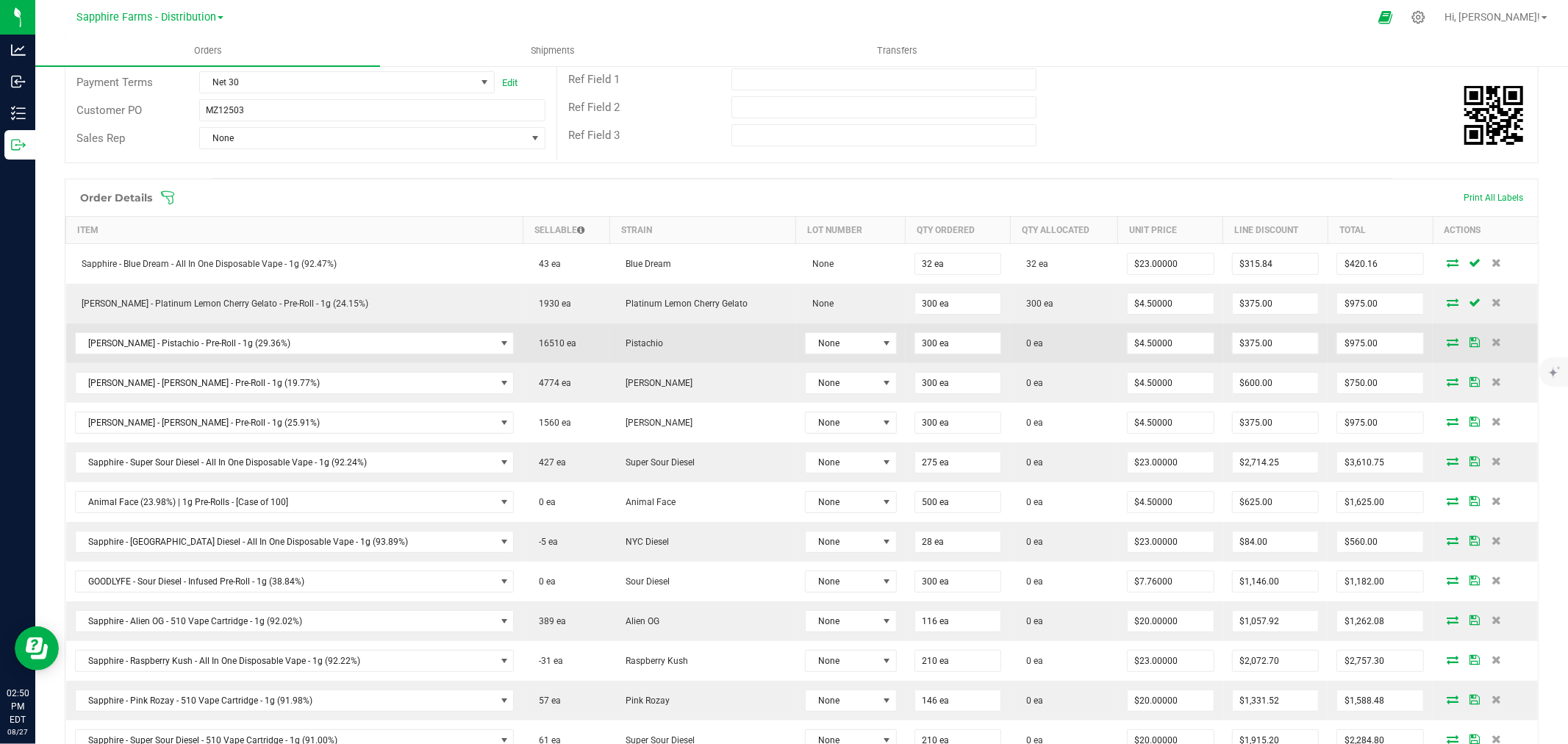
click at [1447, 342] on icon at bounding box center [1453, 342] width 12 height 8
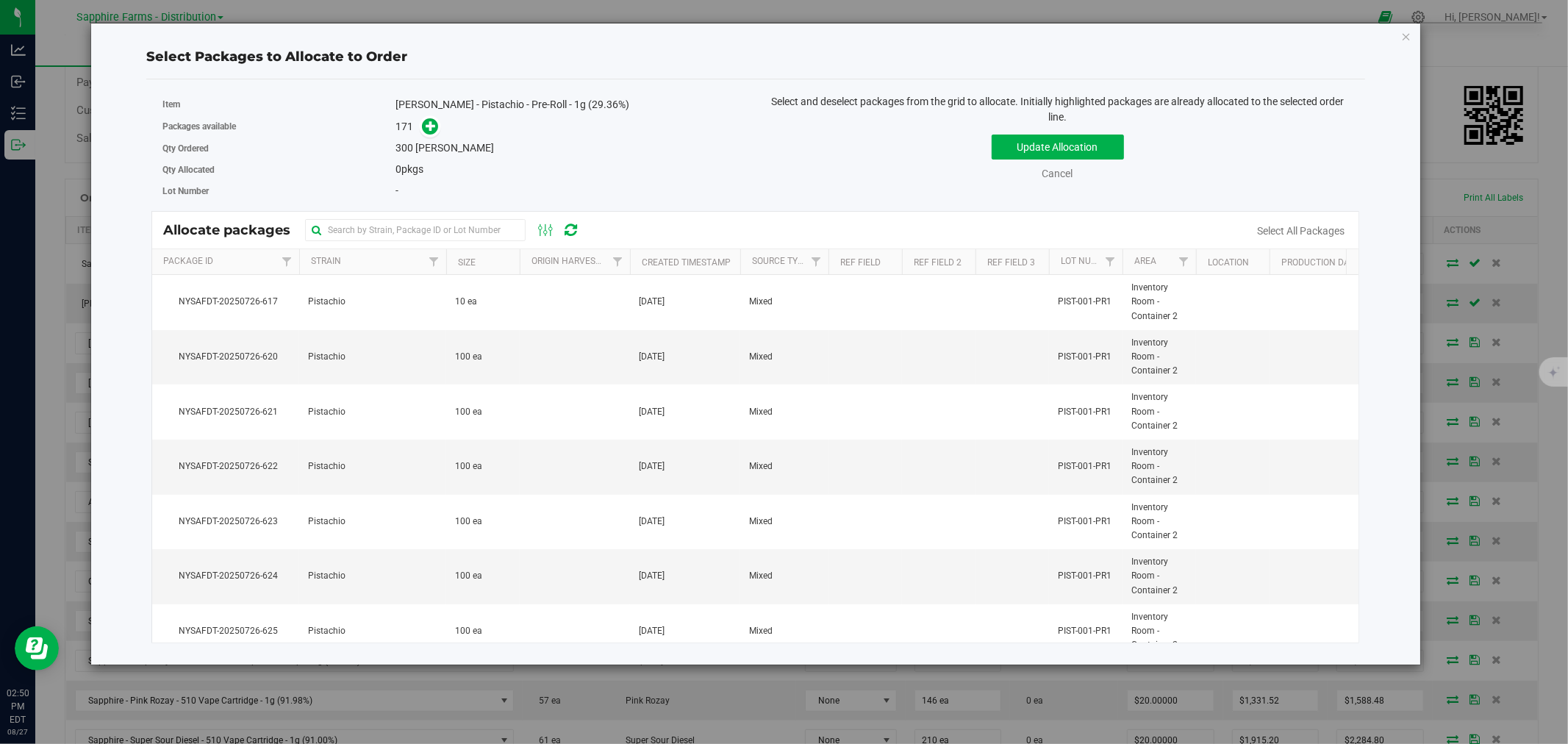
click at [637, 259] on th "Created Timestamp" at bounding box center [685, 262] width 110 height 25
click at [510, 351] on td "100 ea" at bounding box center [483, 357] width 74 height 55
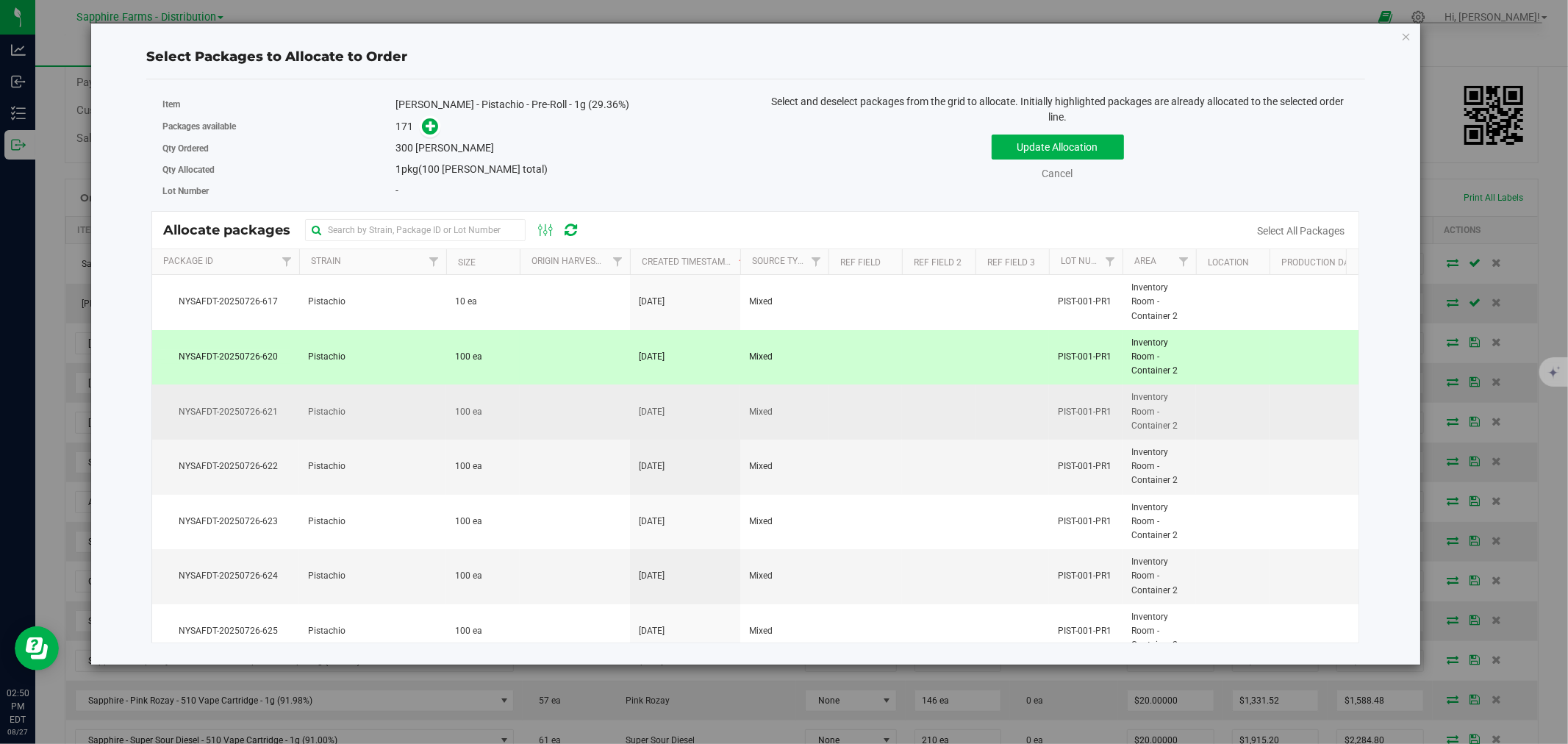
drag, startPoint x: 513, startPoint y: 416, endPoint x: 516, endPoint y: 439, distance: 23.2
click at [515, 417] on td "100 ea" at bounding box center [483, 411] width 74 height 55
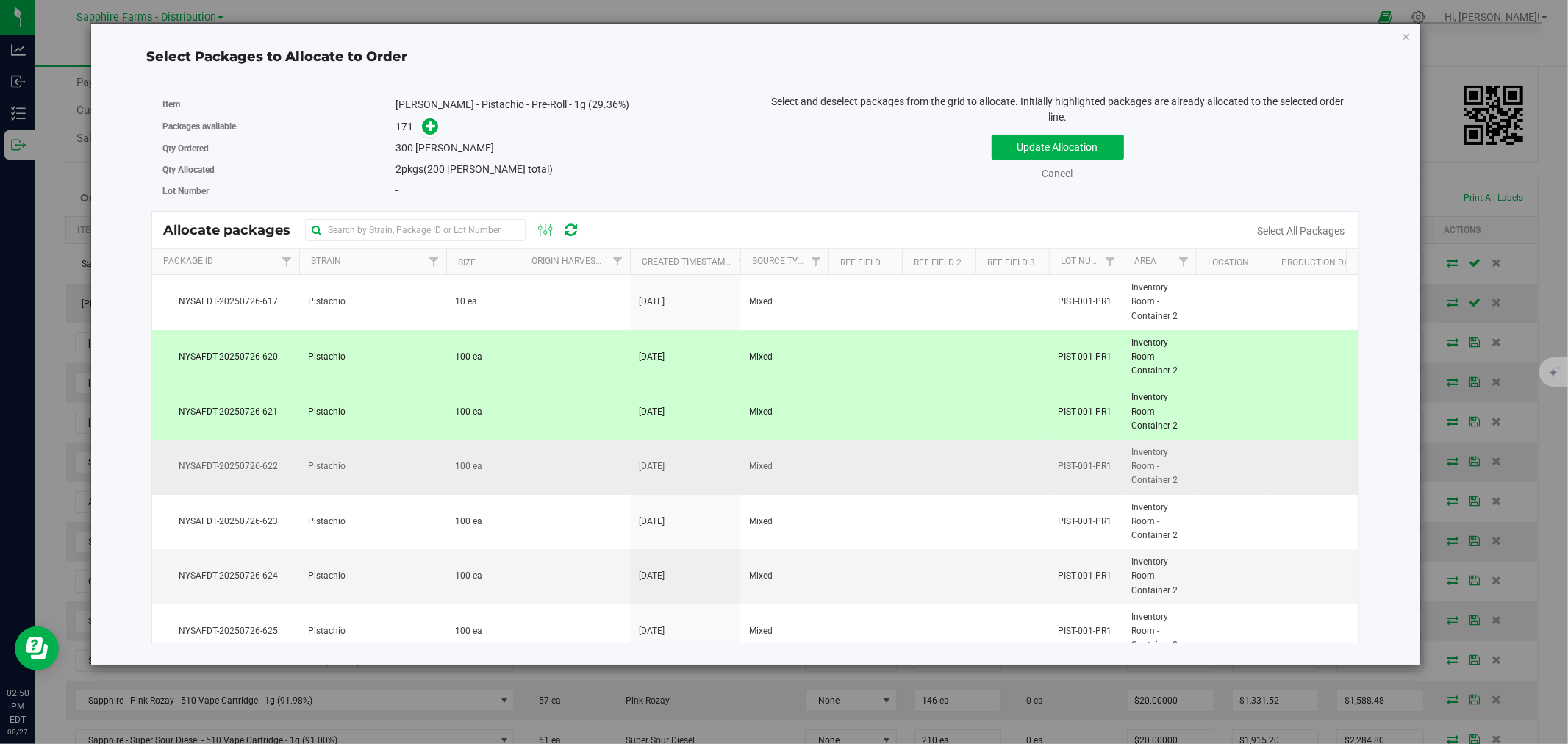
click at [518, 471] on td "100 ea" at bounding box center [483, 467] width 74 height 55
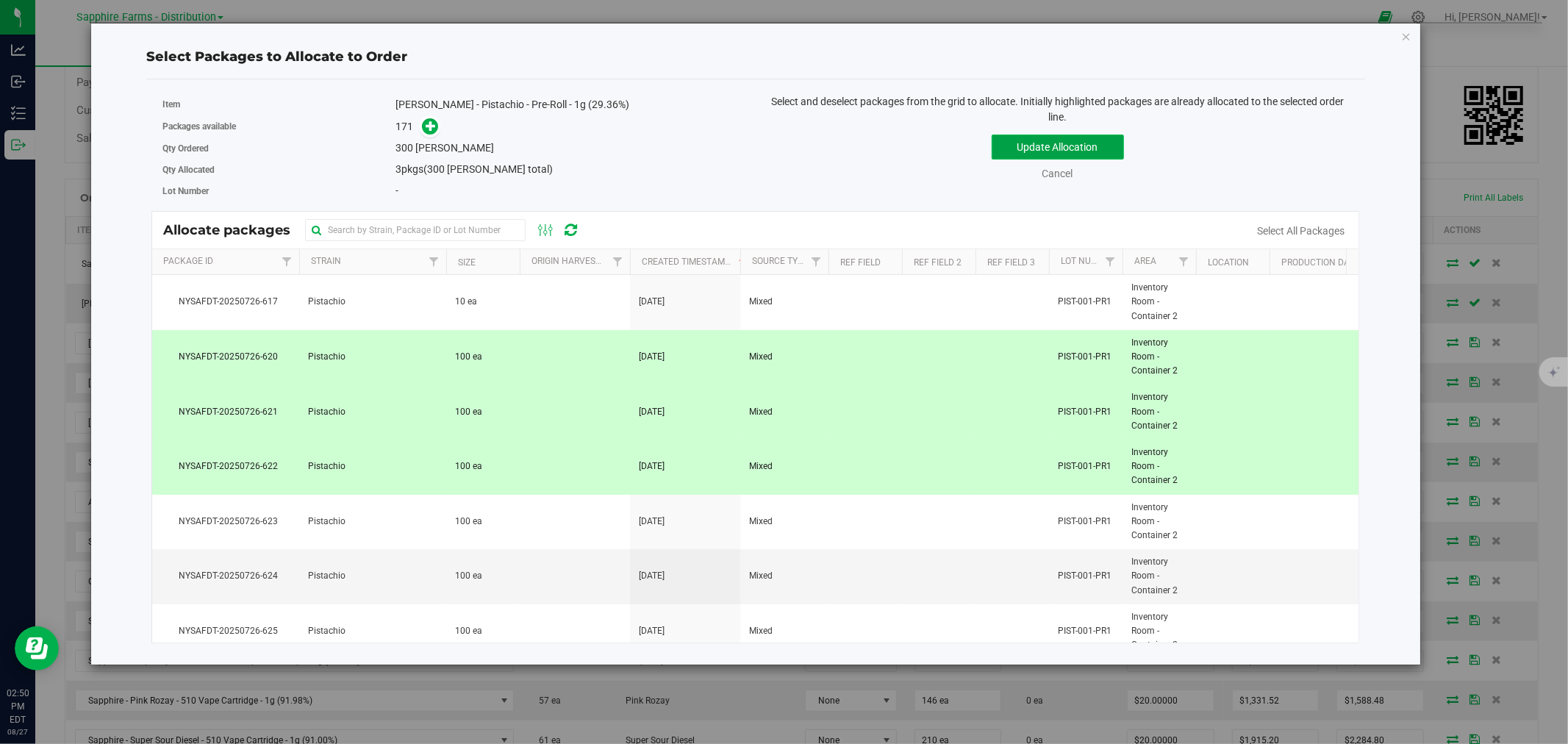
click at [1017, 144] on button "Update Allocation" at bounding box center [1057, 147] width 132 height 25
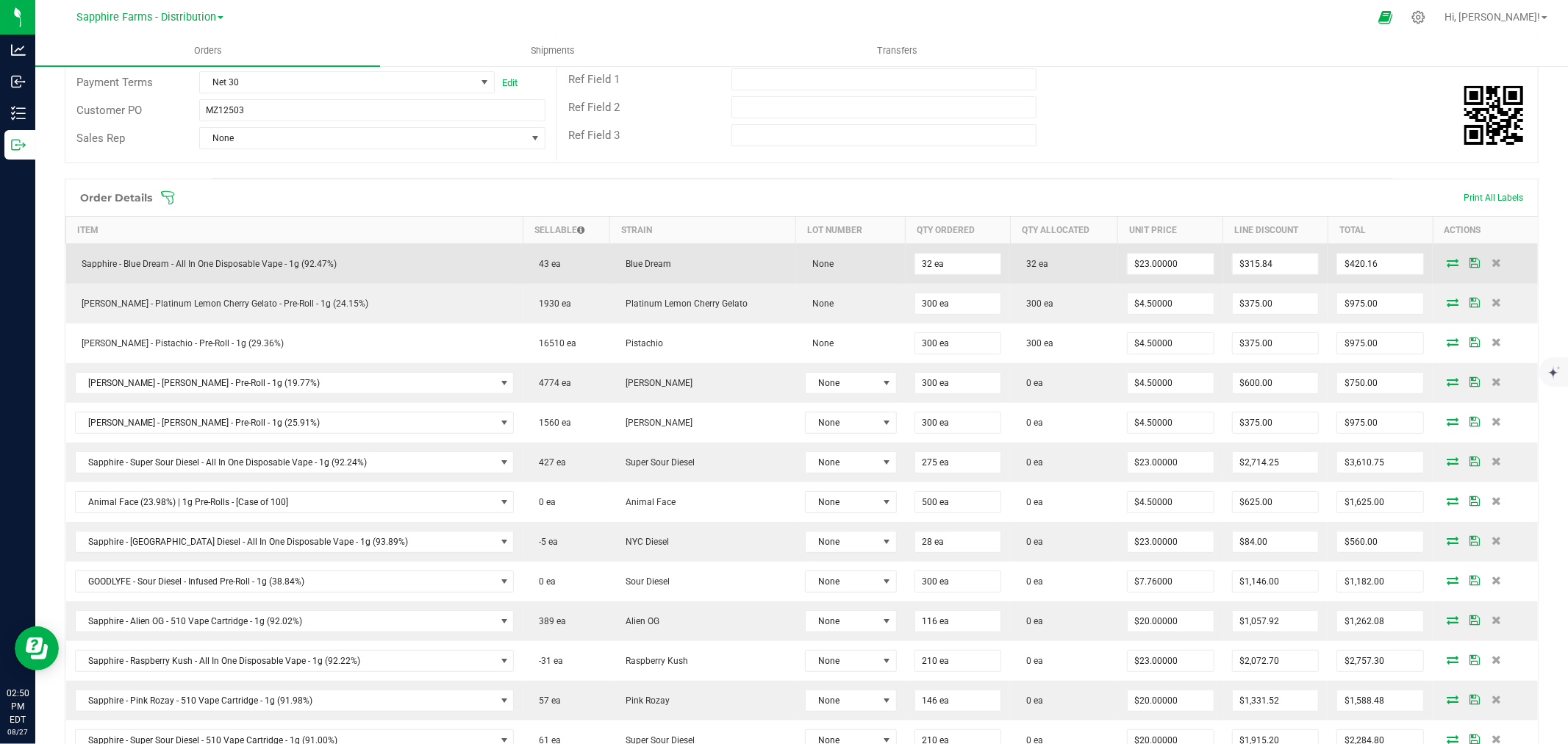
click at [1470, 261] on icon at bounding box center [1475, 262] width 10 height 8
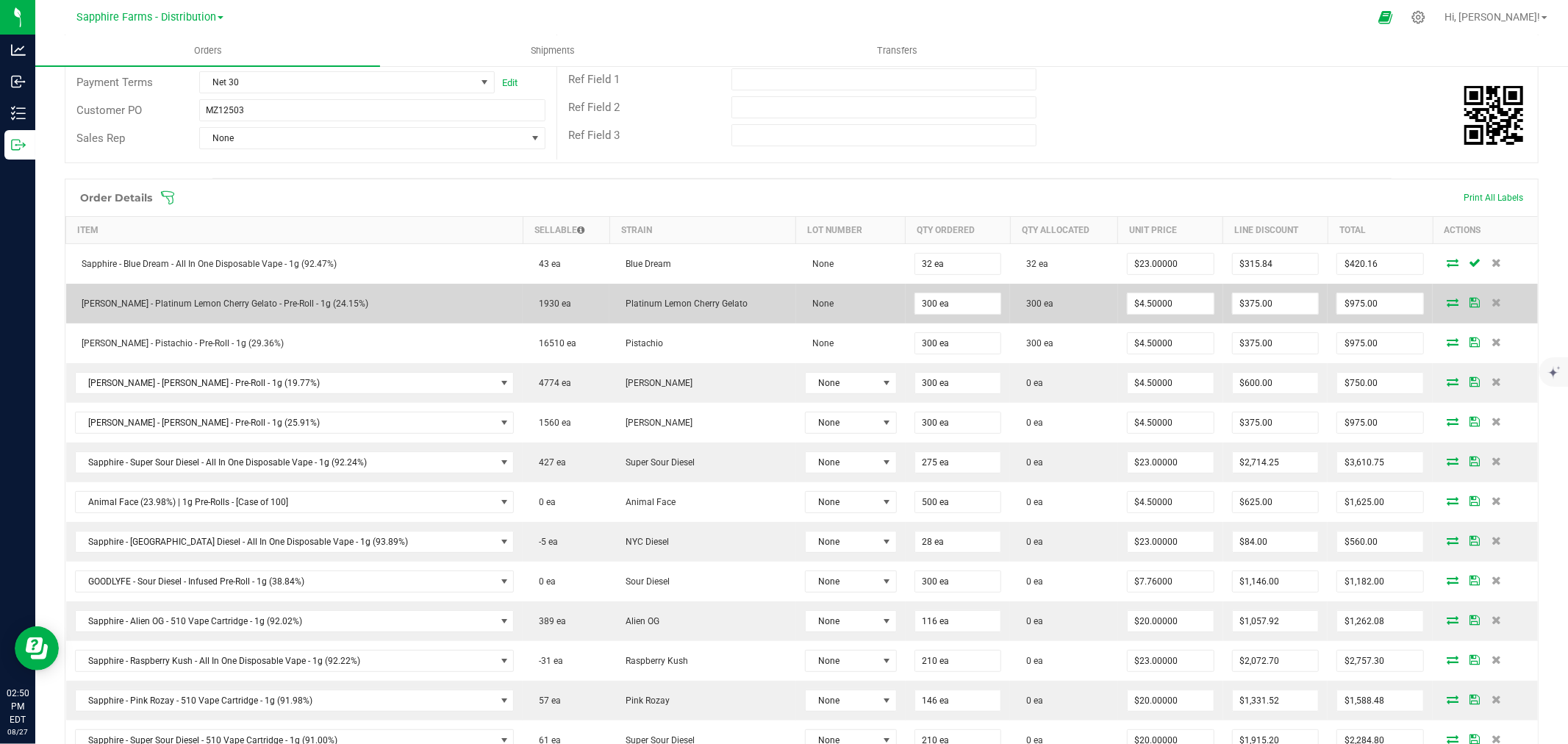
click at [1470, 300] on icon at bounding box center [1475, 302] width 10 height 8
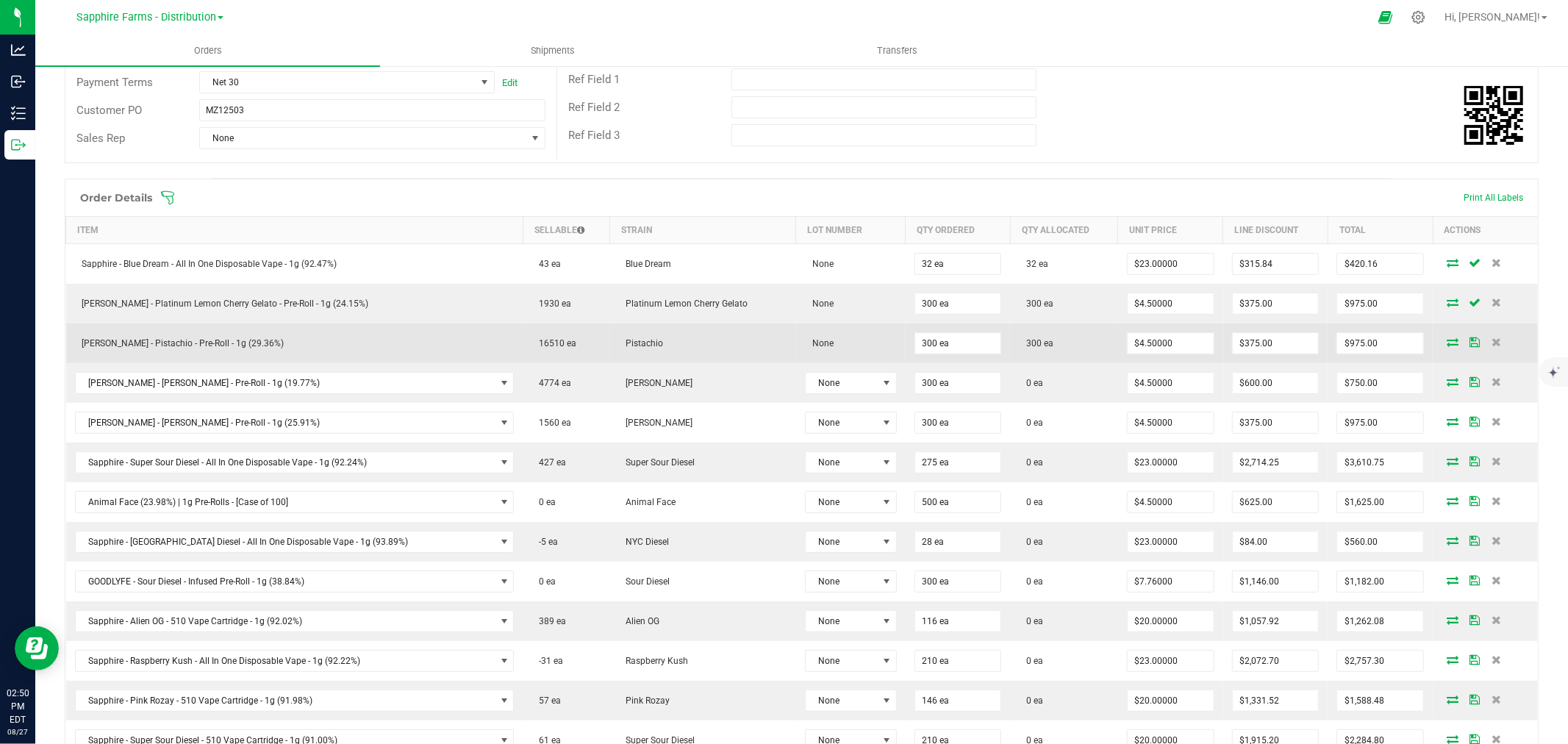
click at [1470, 343] on icon at bounding box center [1475, 342] width 10 height 8
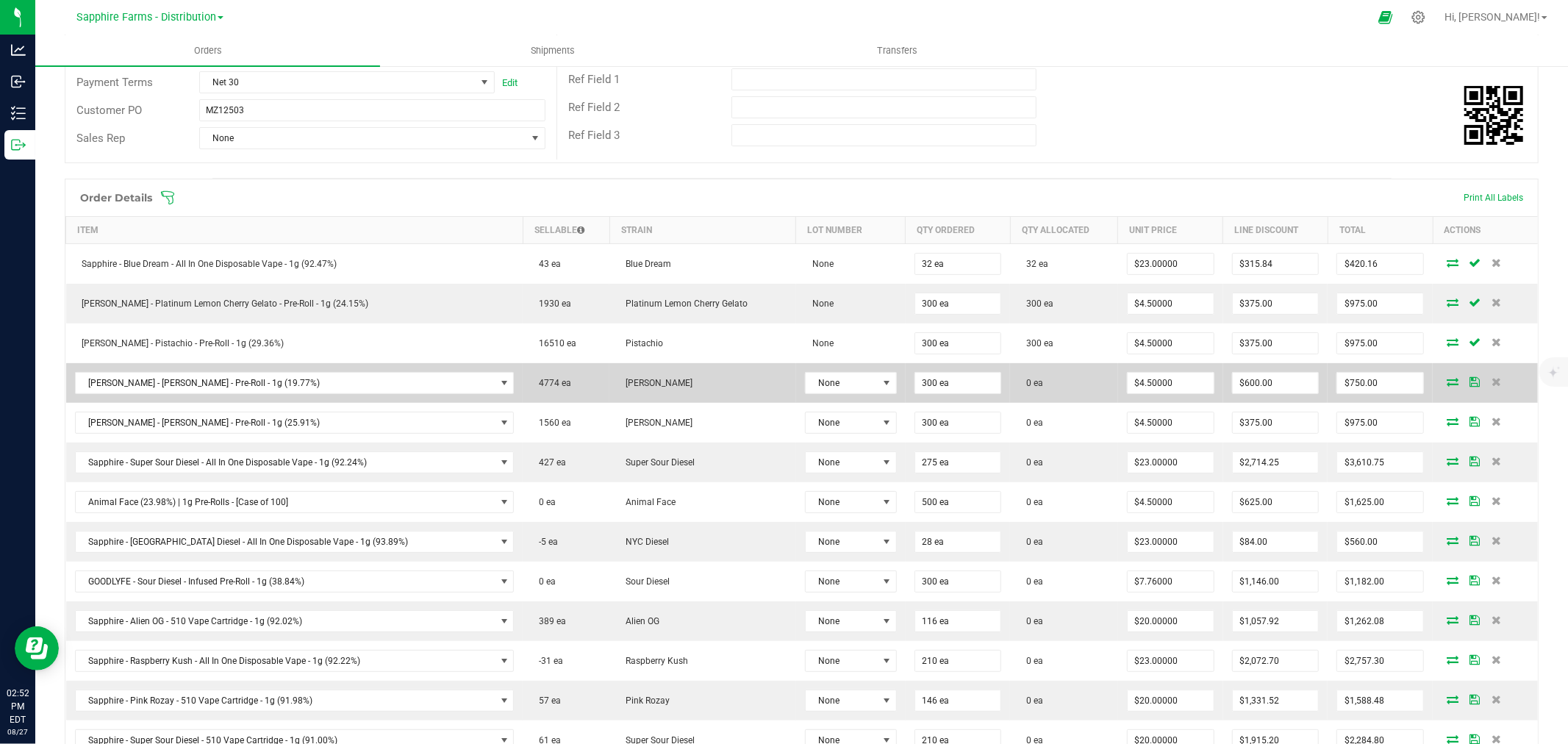
click at [1447, 383] on icon at bounding box center [1453, 382] width 12 height 8
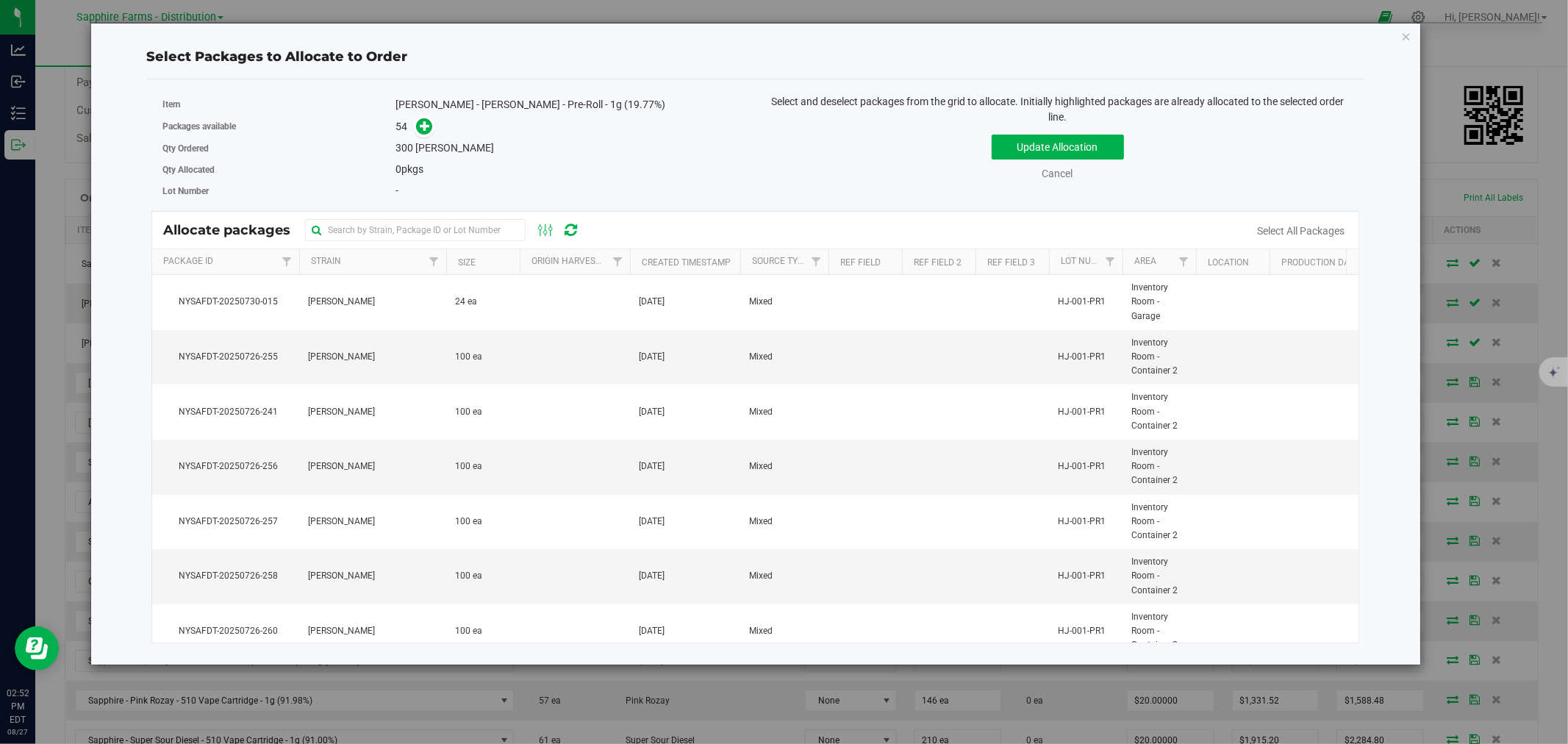
click at [634, 260] on th "Created Timestamp" at bounding box center [685, 262] width 110 height 25
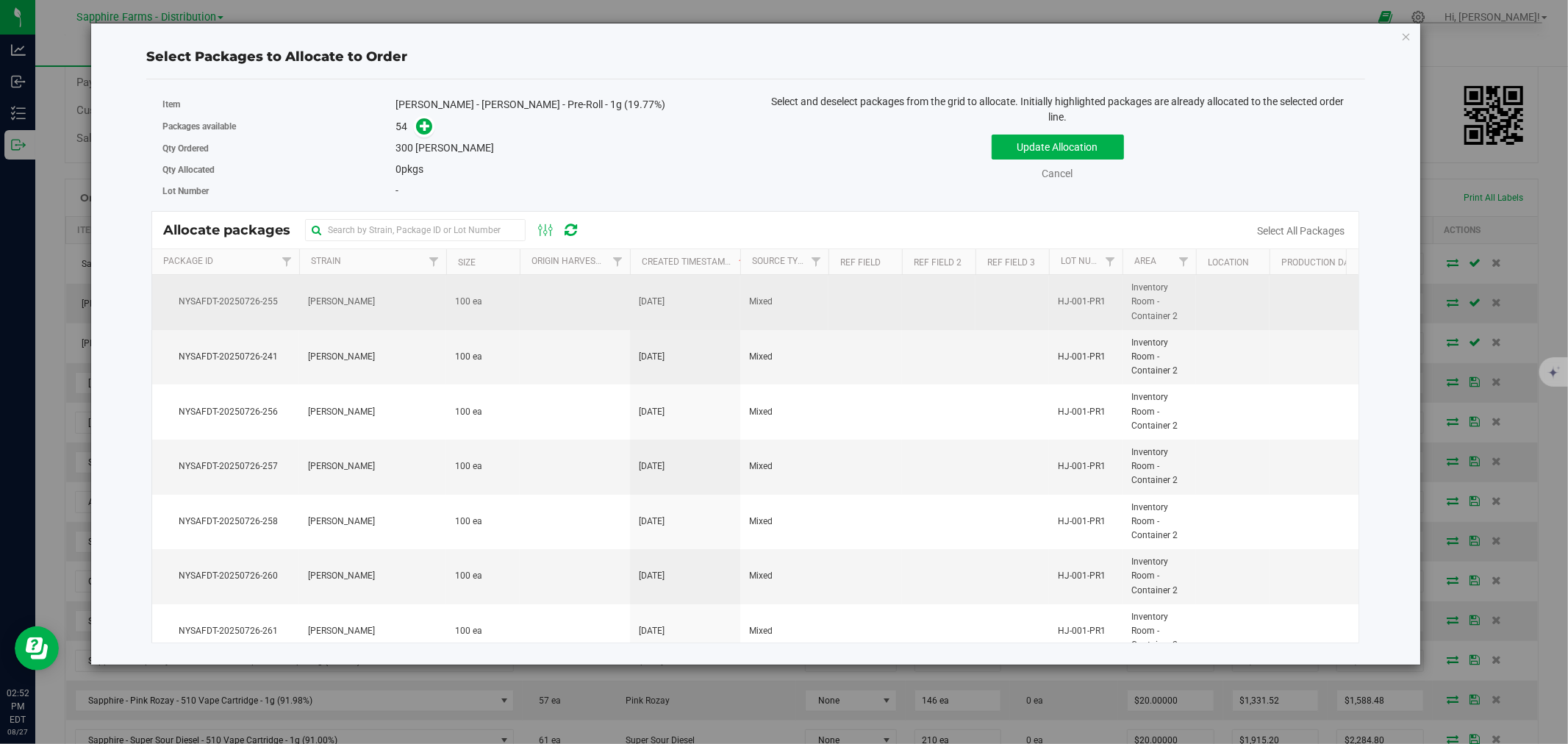
click at [555, 299] on td at bounding box center [575, 302] width 110 height 55
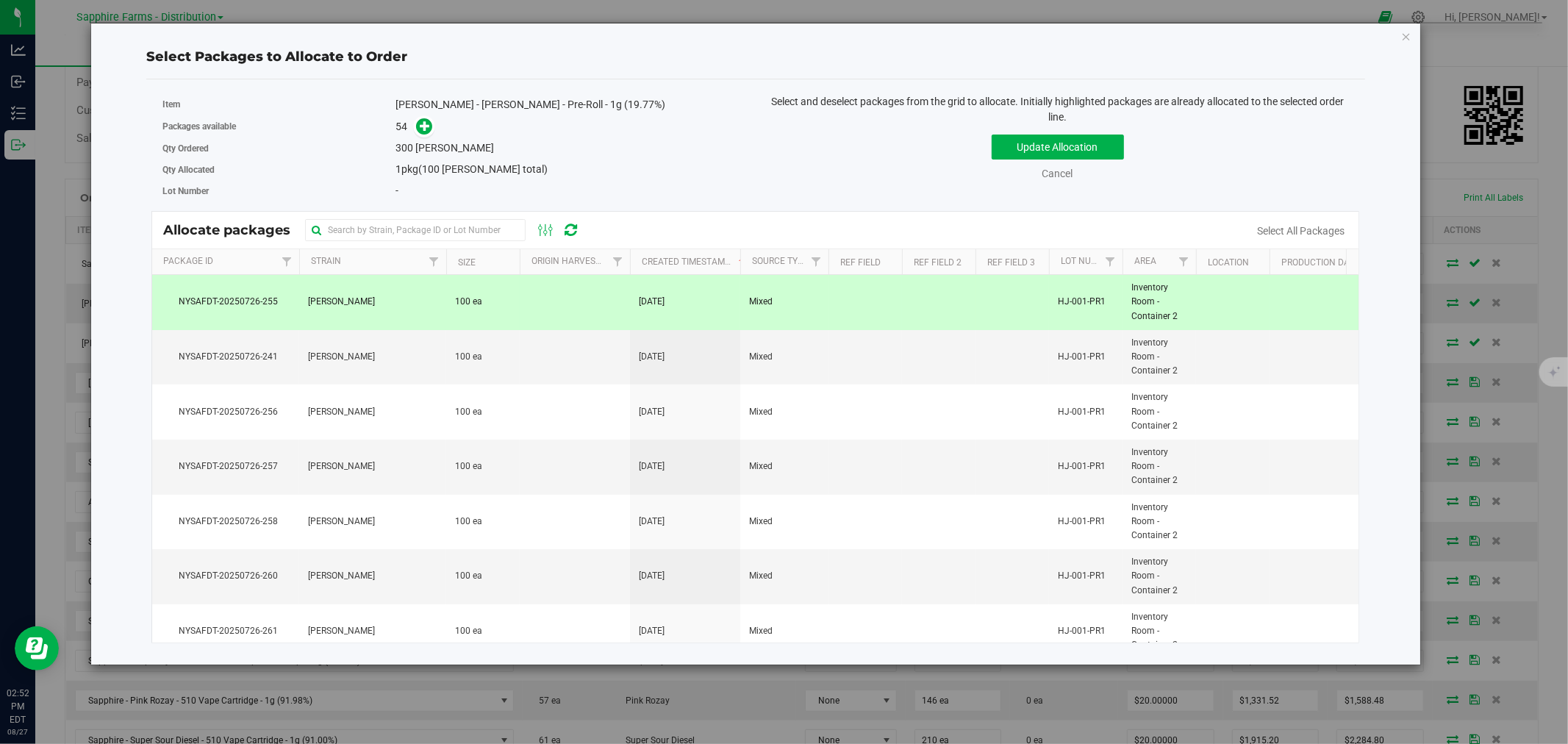
click at [555, 299] on td at bounding box center [575, 302] width 110 height 55
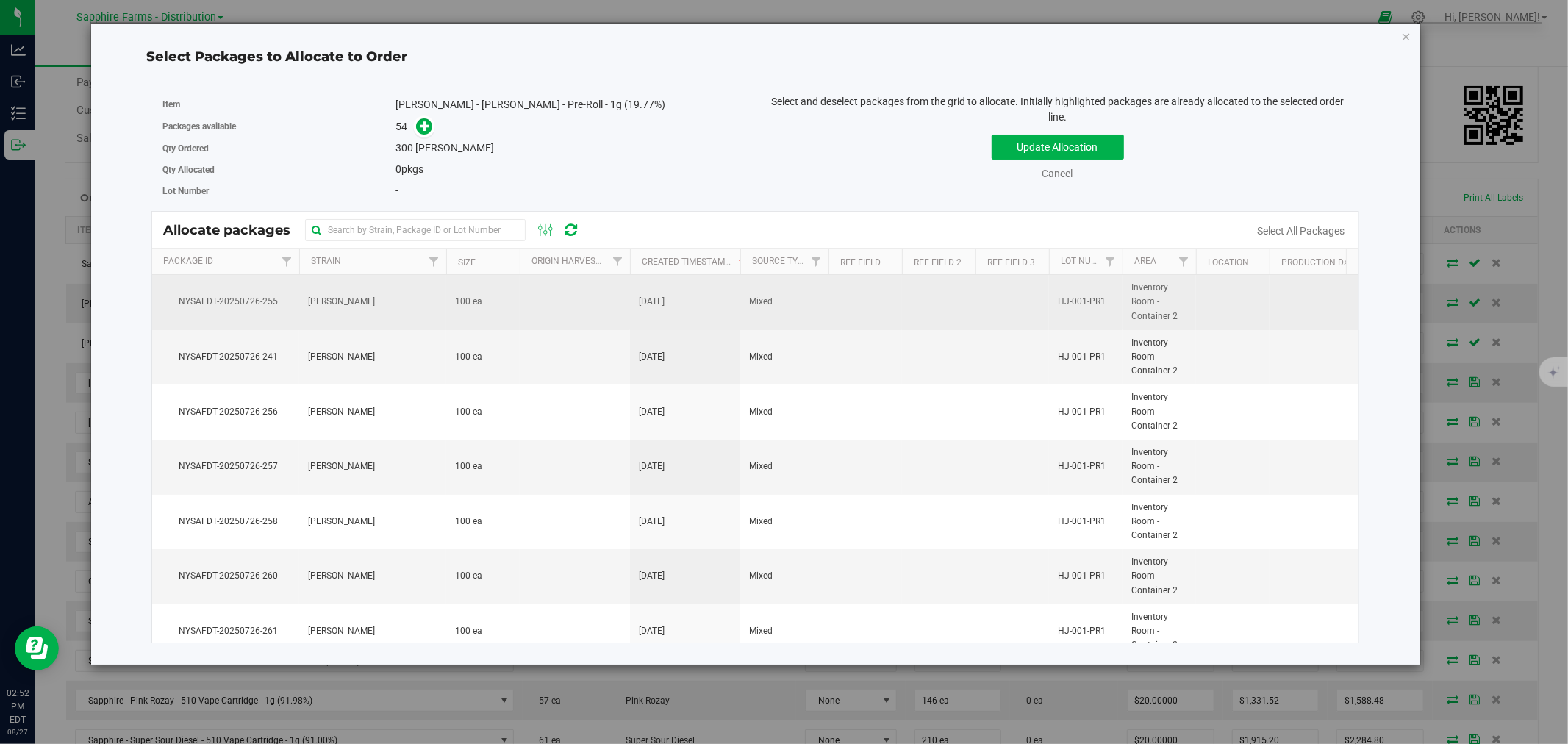
click at [575, 304] on td at bounding box center [575, 302] width 110 height 55
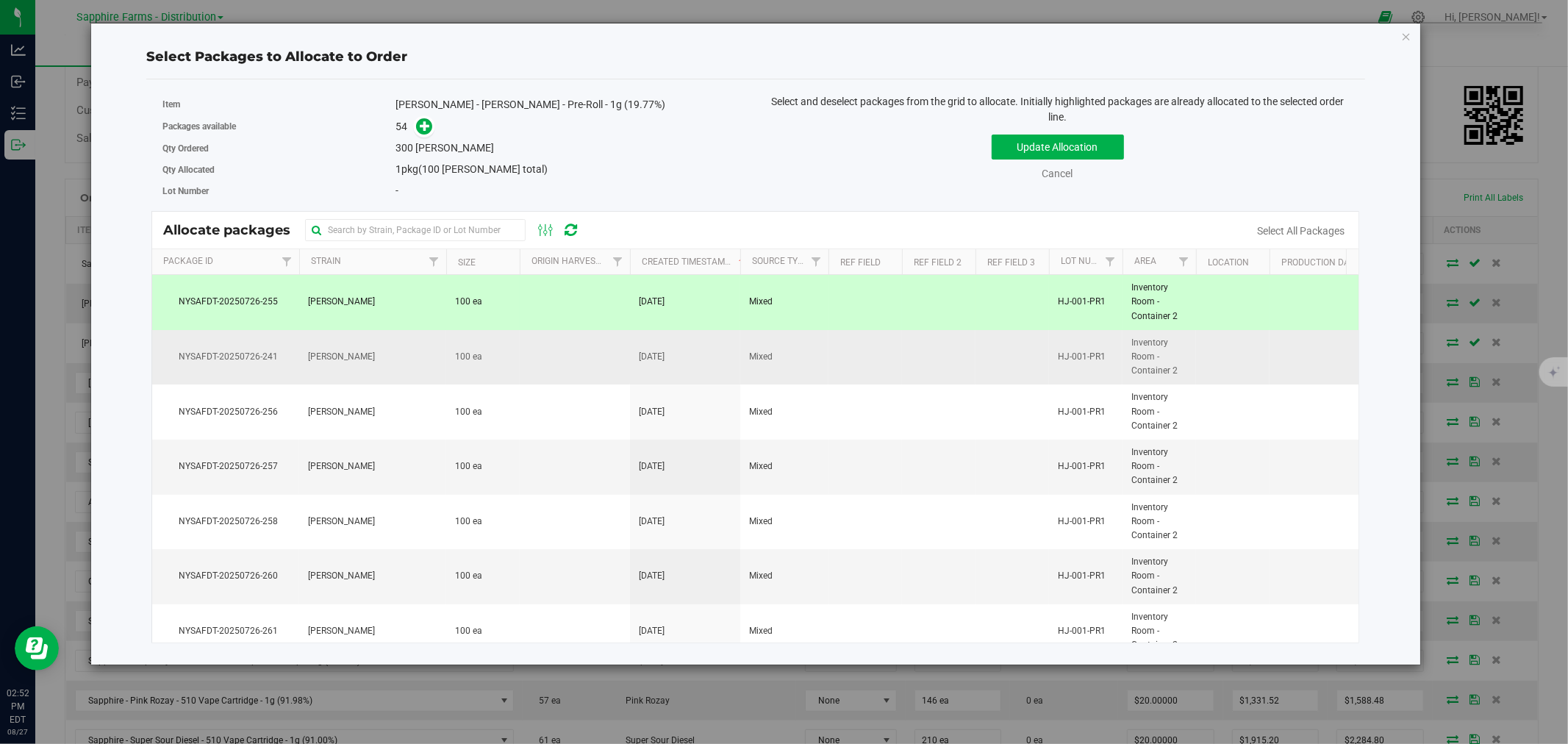
click at [564, 356] on td at bounding box center [575, 357] width 110 height 55
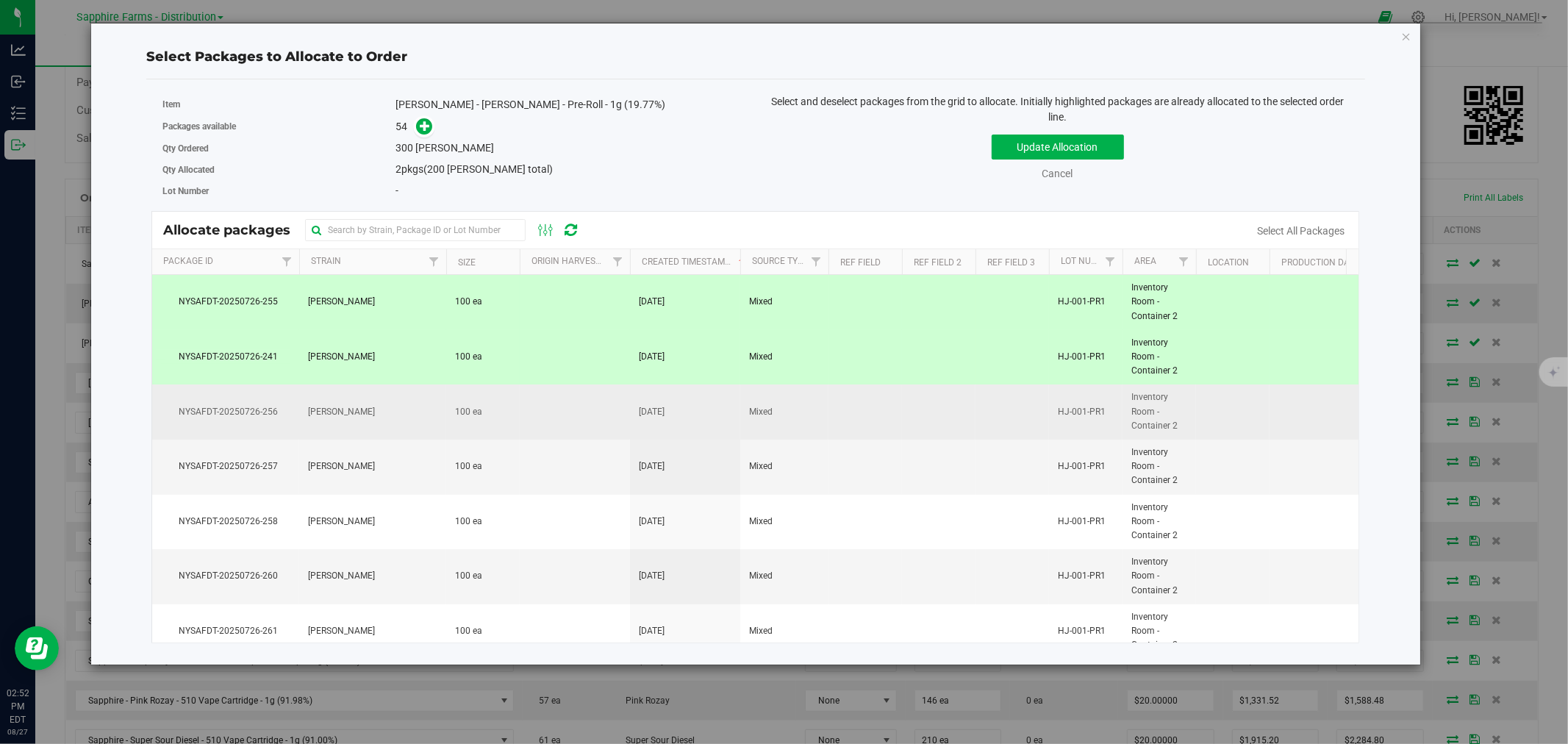
click at [562, 409] on td at bounding box center [575, 411] width 110 height 55
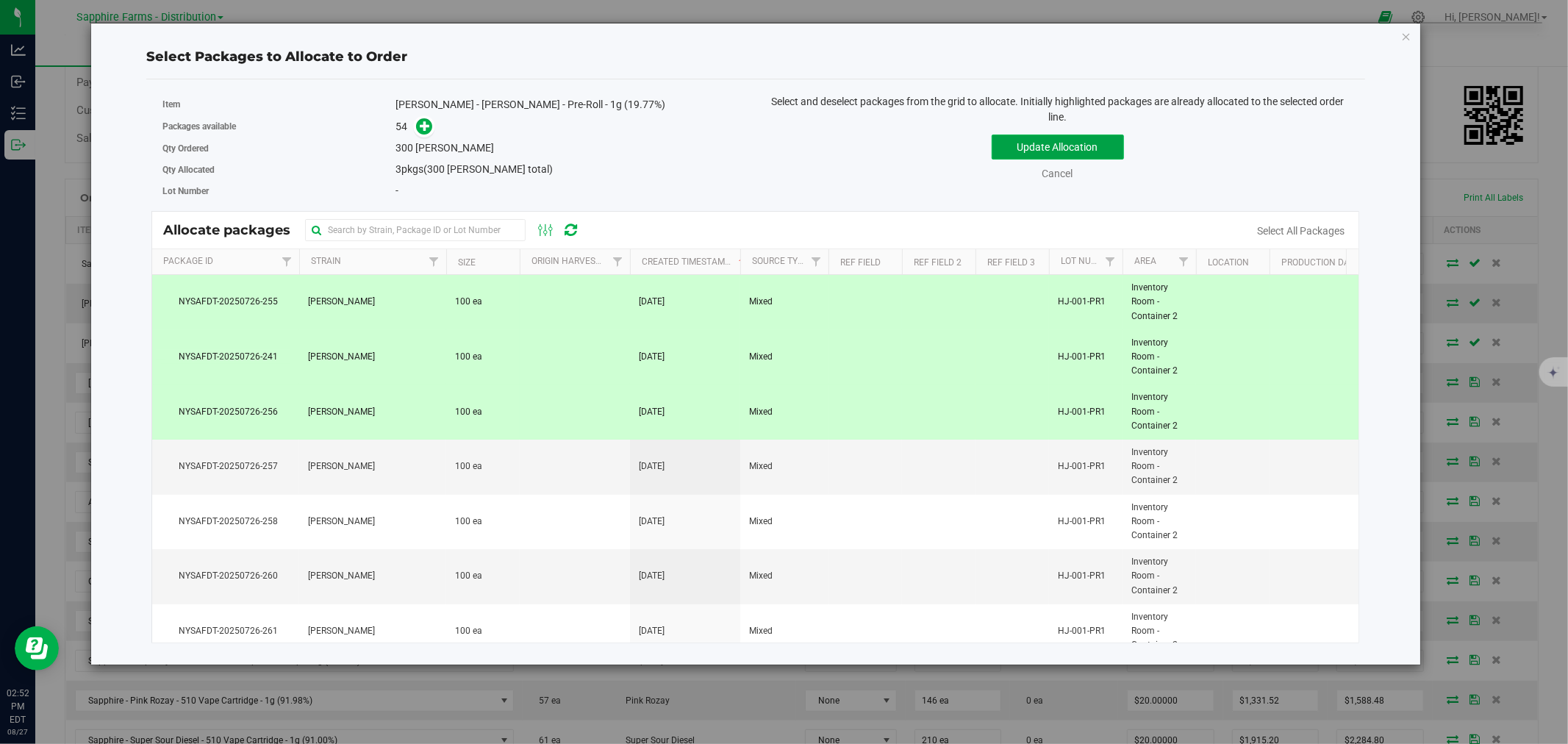
click at [1005, 150] on button "Update Allocation" at bounding box center [1057, 147] width 132 height 25
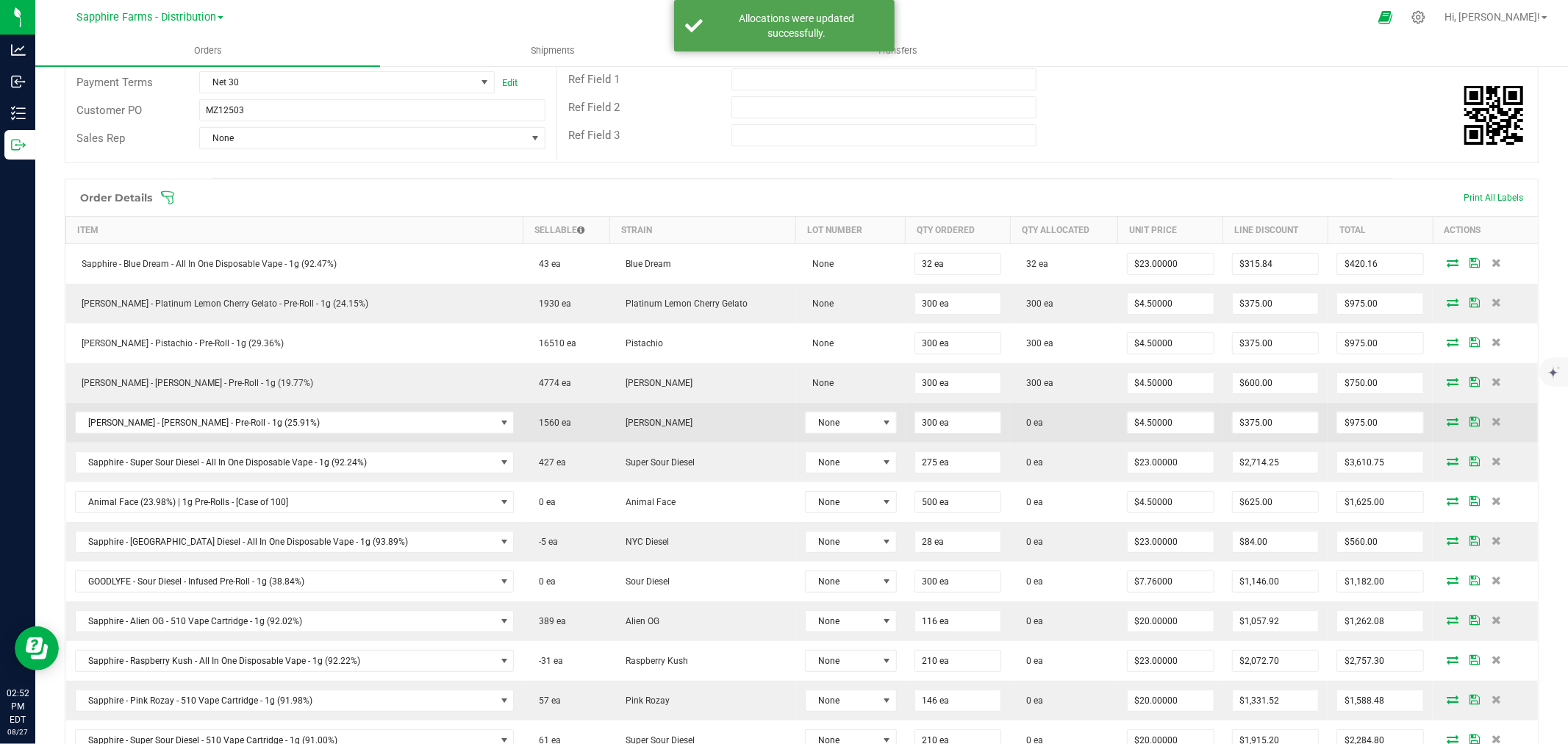
click at [1447, 422] on icon at bounding box center [1453, 421] width 12 height 8
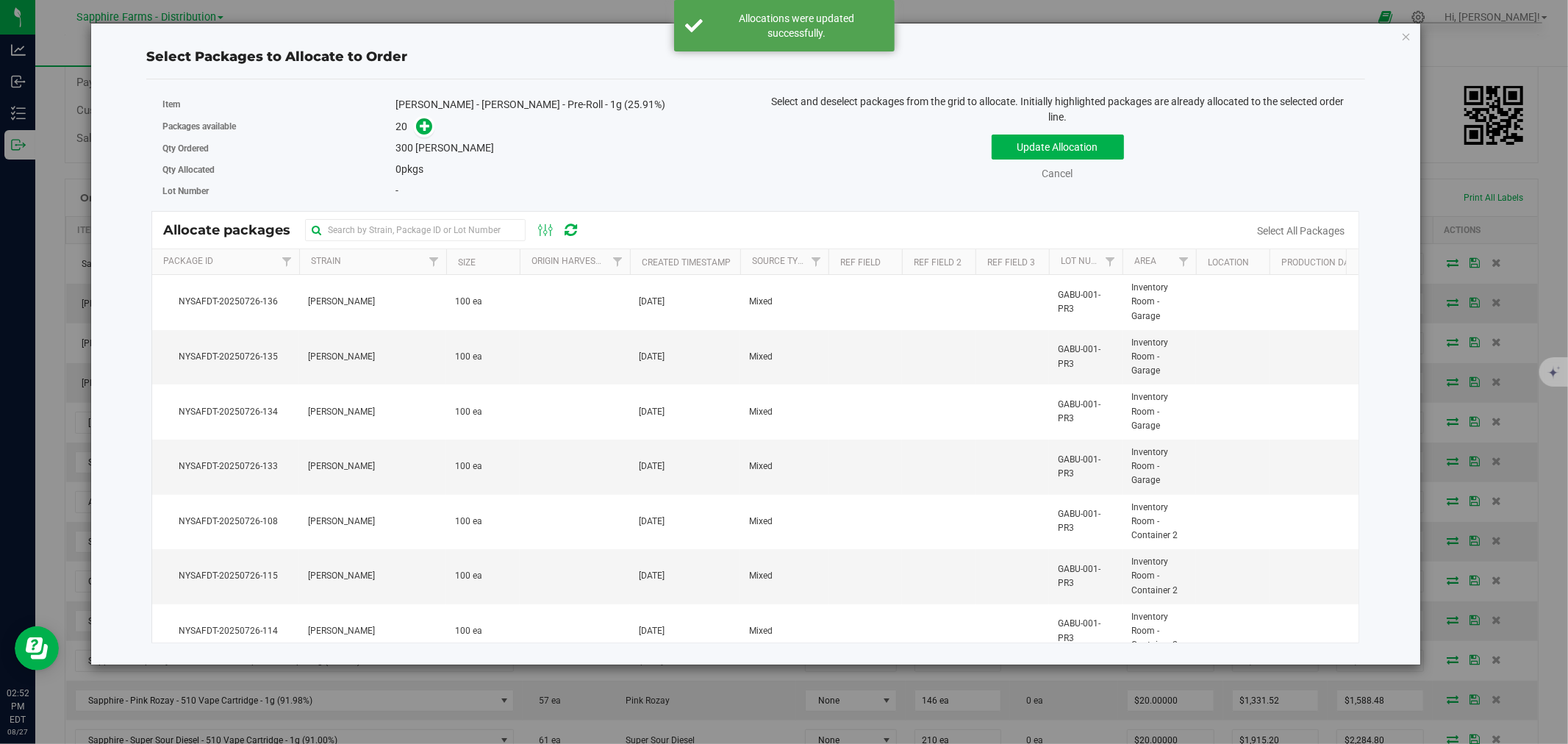
click at [637, 260] on th "Created Timestamp" at bounding box center [685, 262] width 110 height 25
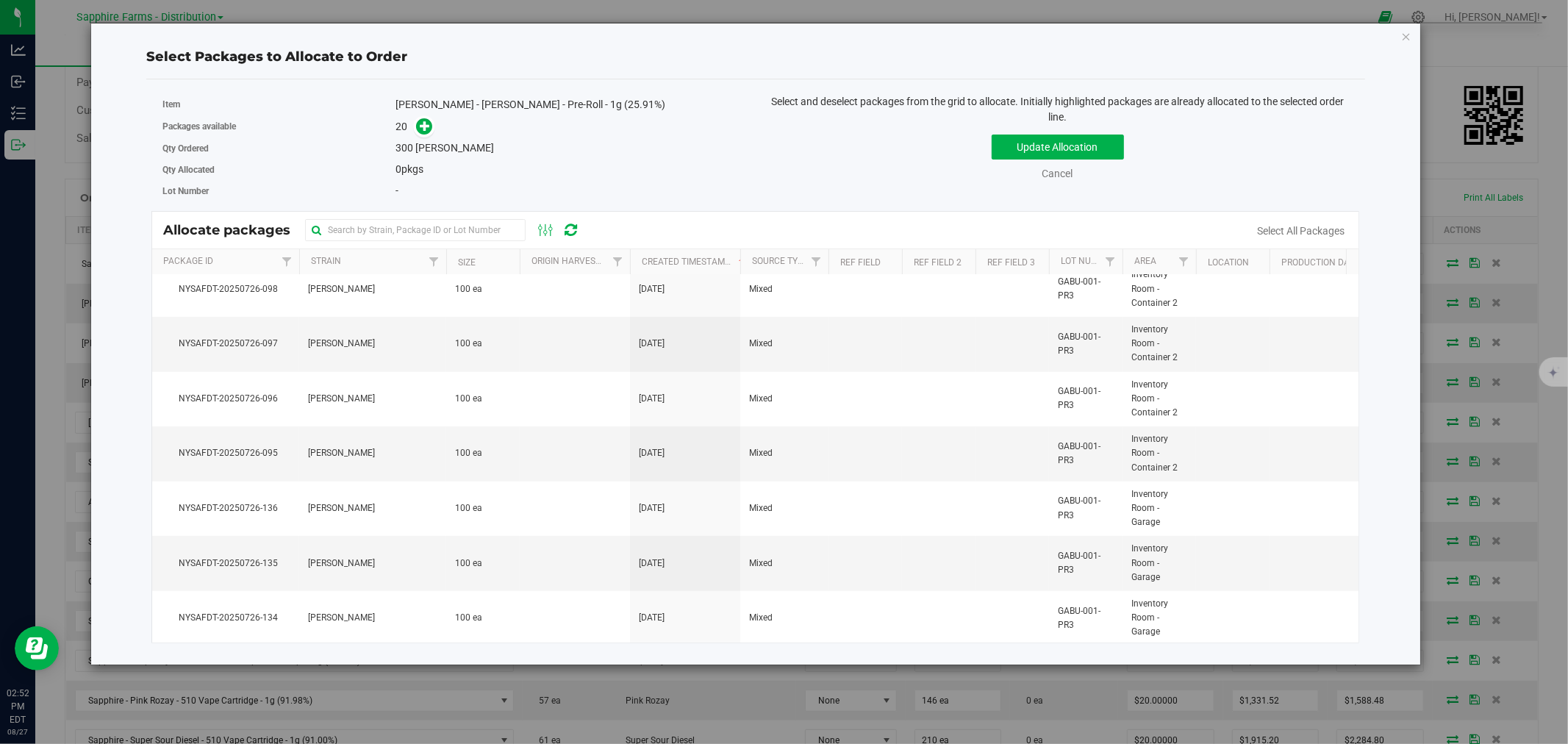
scroll to position [741, 0]
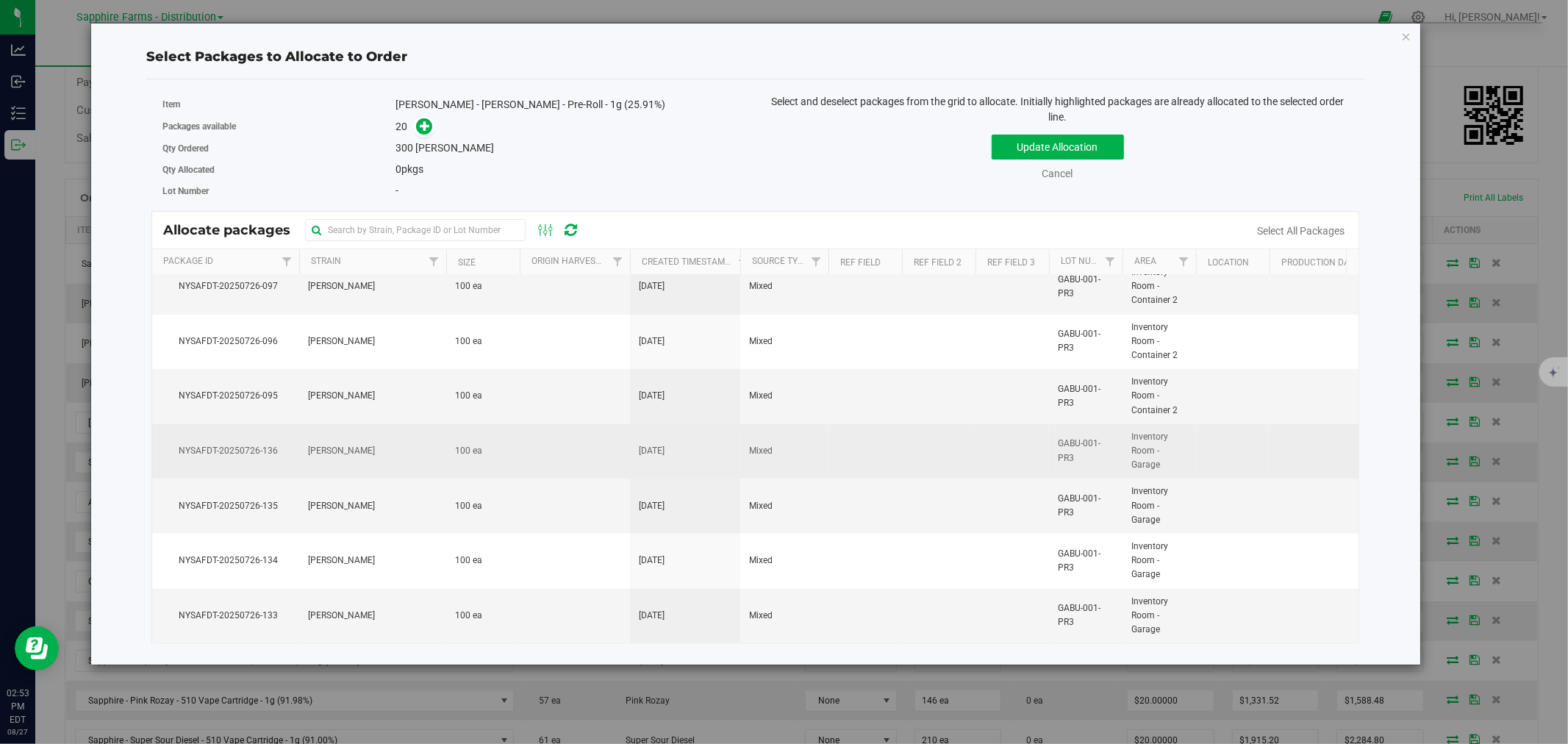
click at [599, 424] on td at bounding box center [575, 451] width 110 height 55
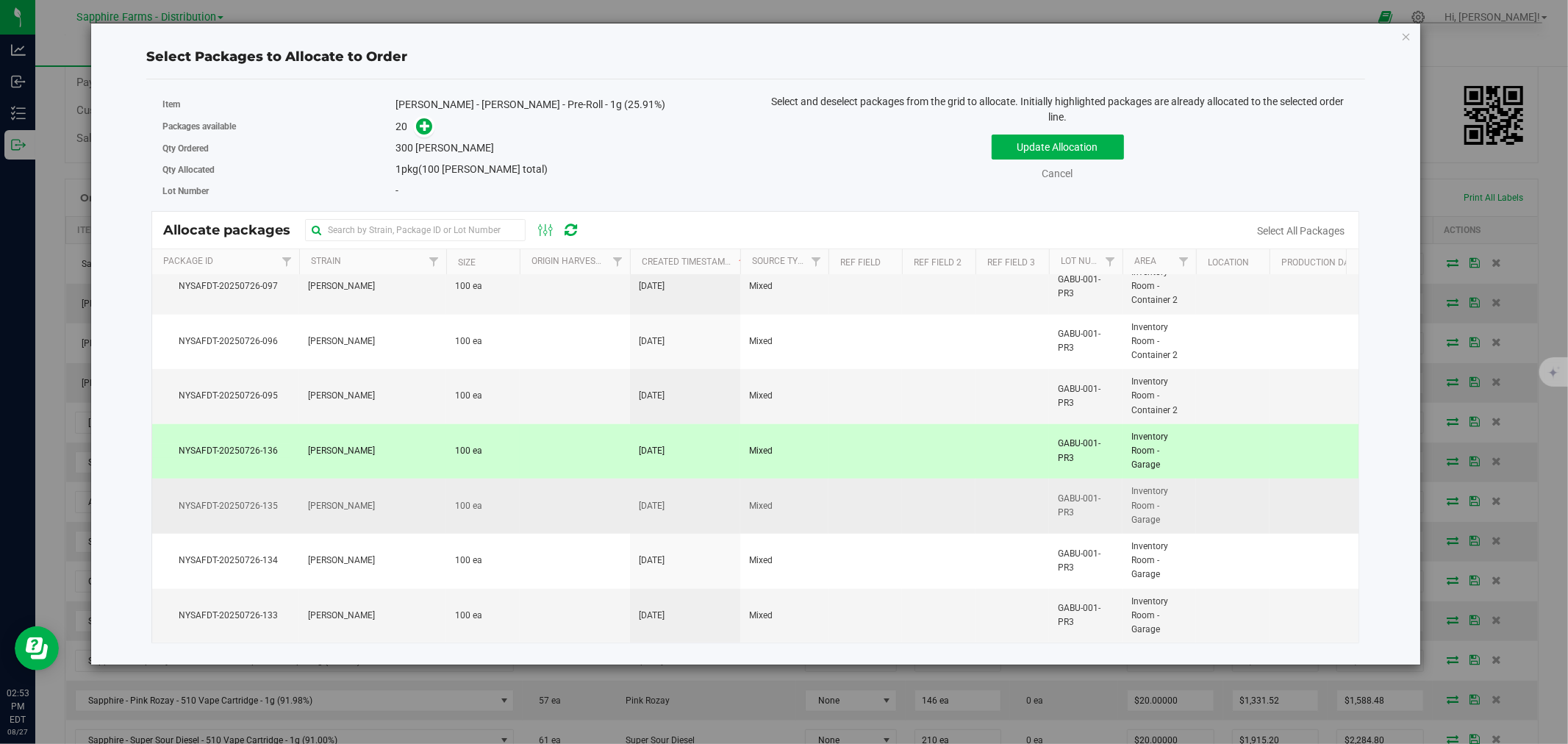
click at [590, 484] on td at bounding box center [575, 506] width 110 height 55
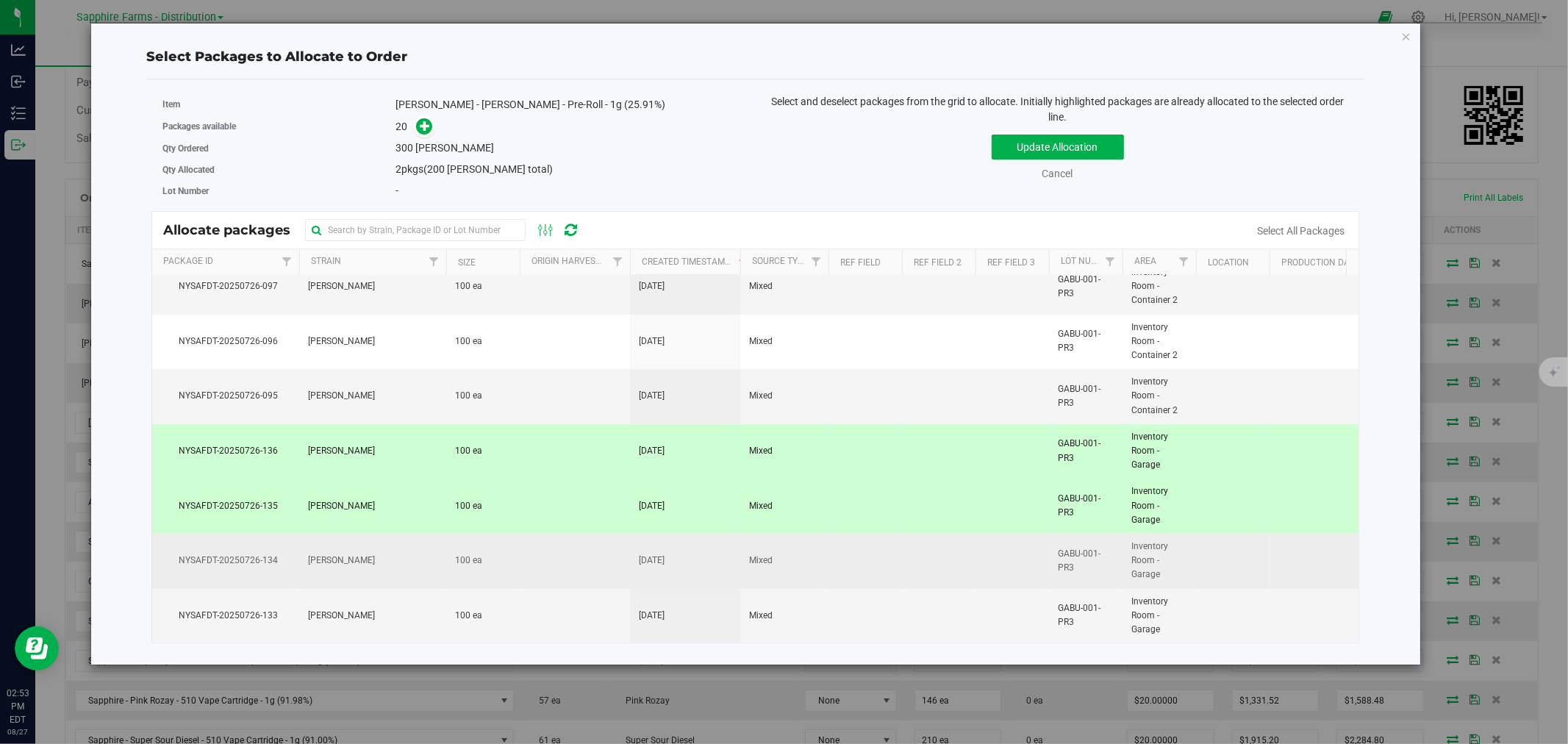
click at [577, 551] on td at bounding box center [575, 561] width 110 height 55
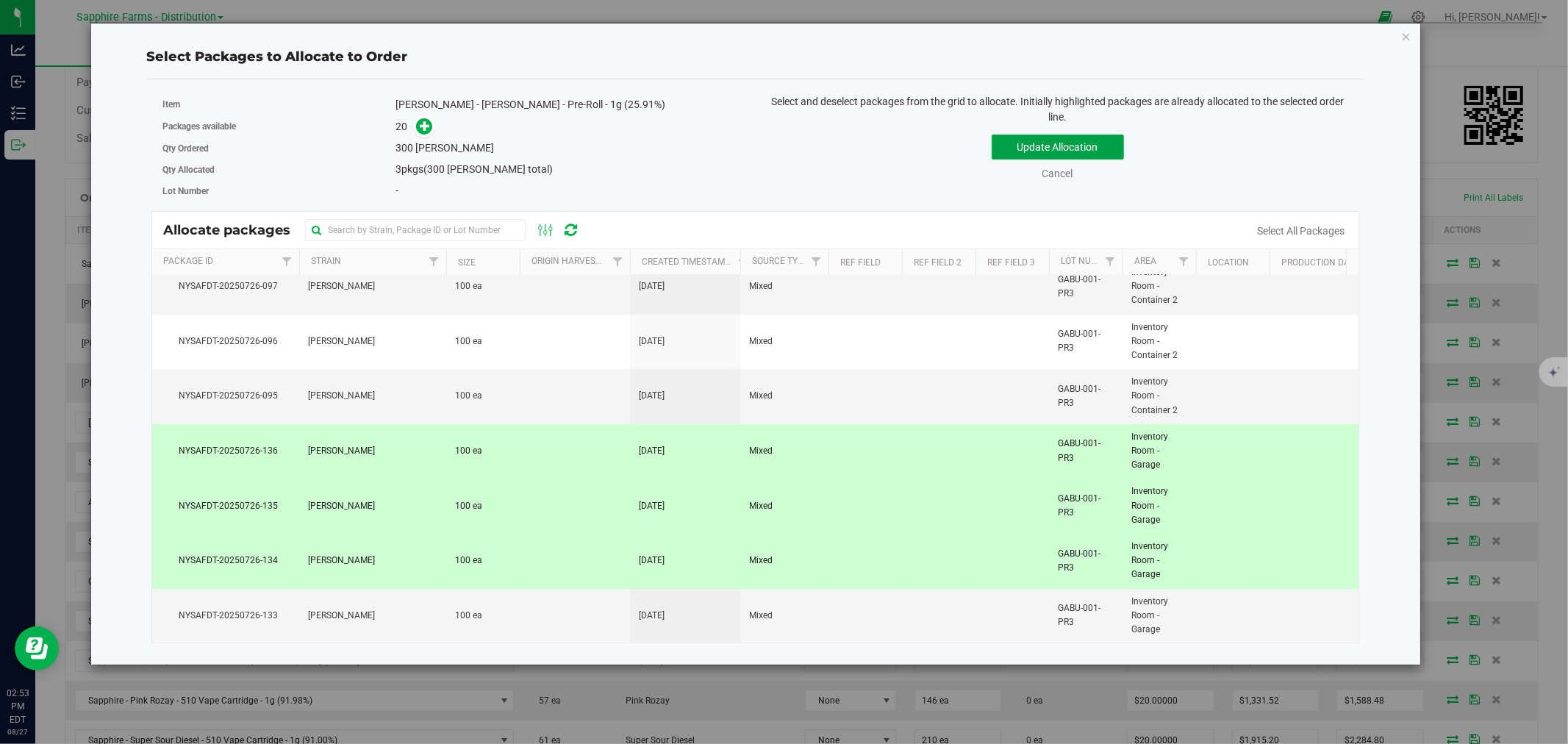
click at [1035, 145] on button "Update Allocation" at bounding box center [1057, 147] width 132 height 25
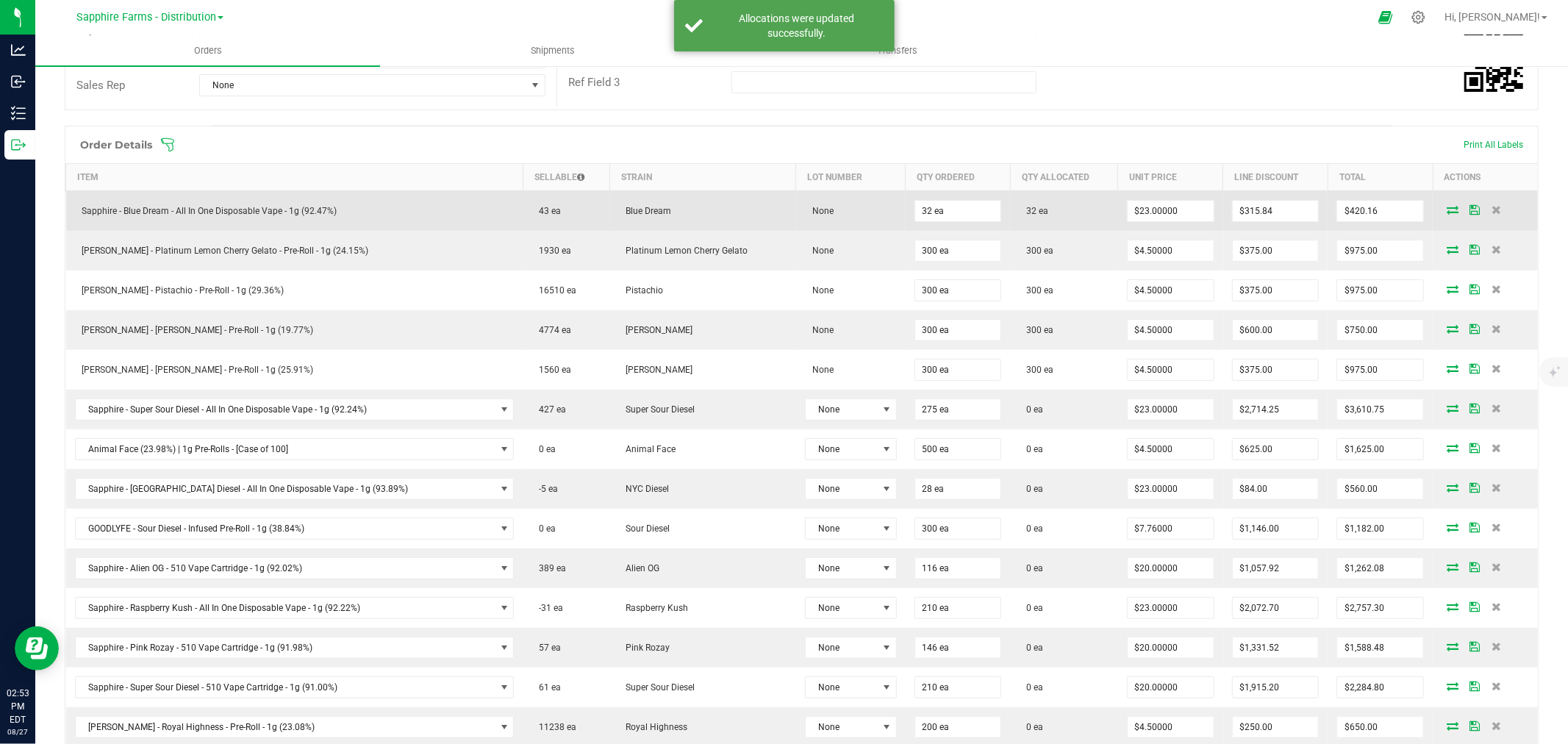
scroll to position [327, 0]
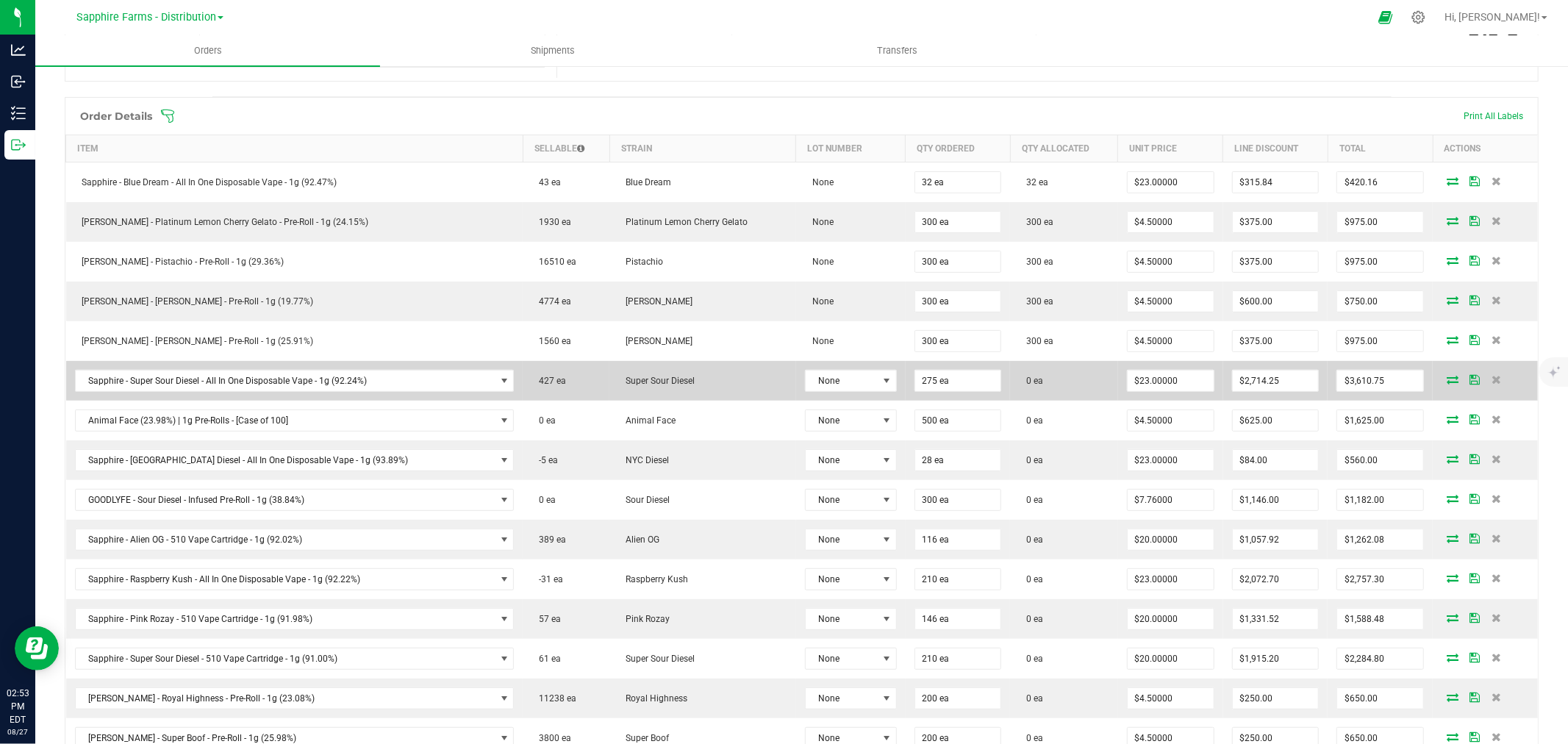
click at [1447, 380] on icon at bounding box center [1453, 379] width 12 height 8
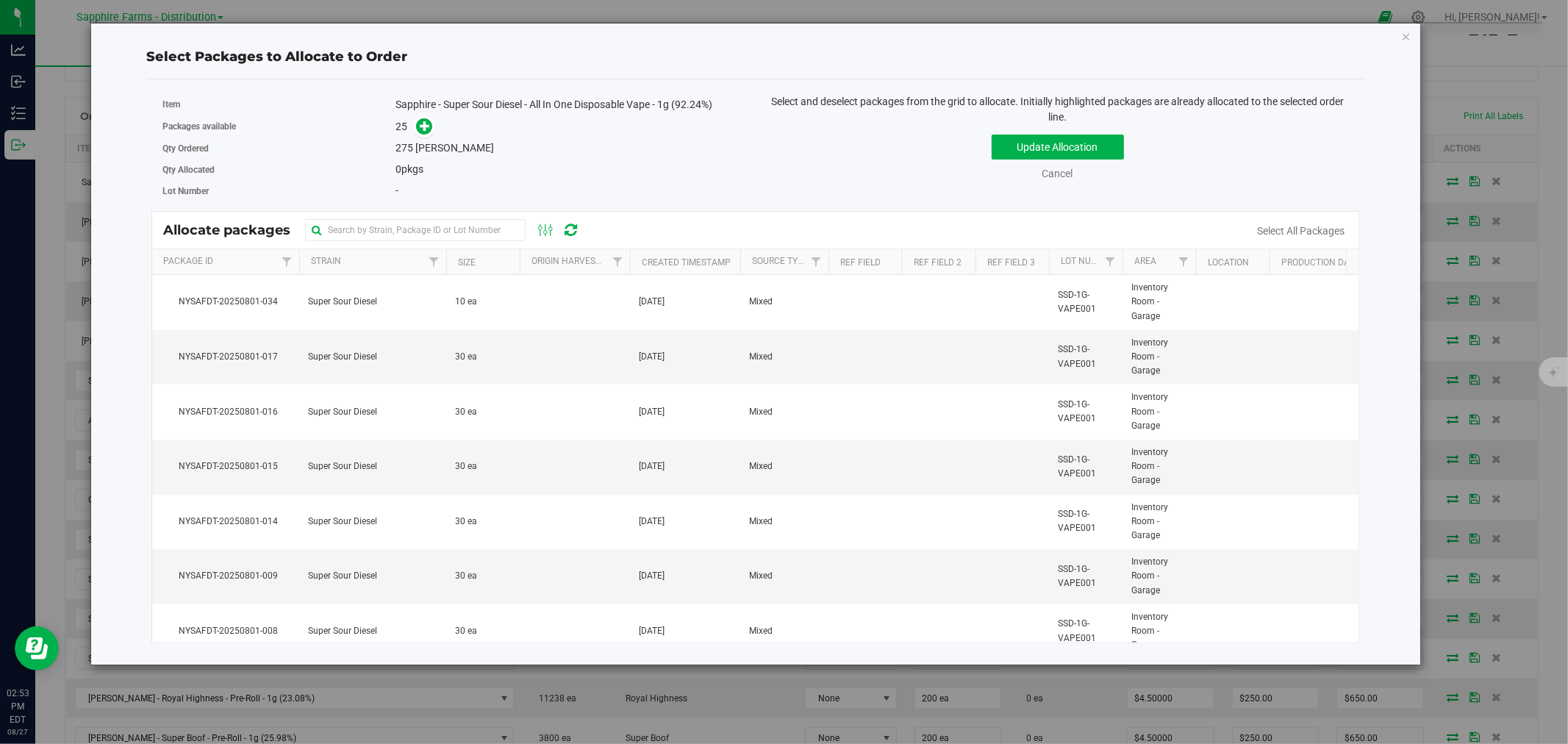
click at [637, 260] on th "Created Timestamp" at bounding box center [685, 262] width 110 height 25
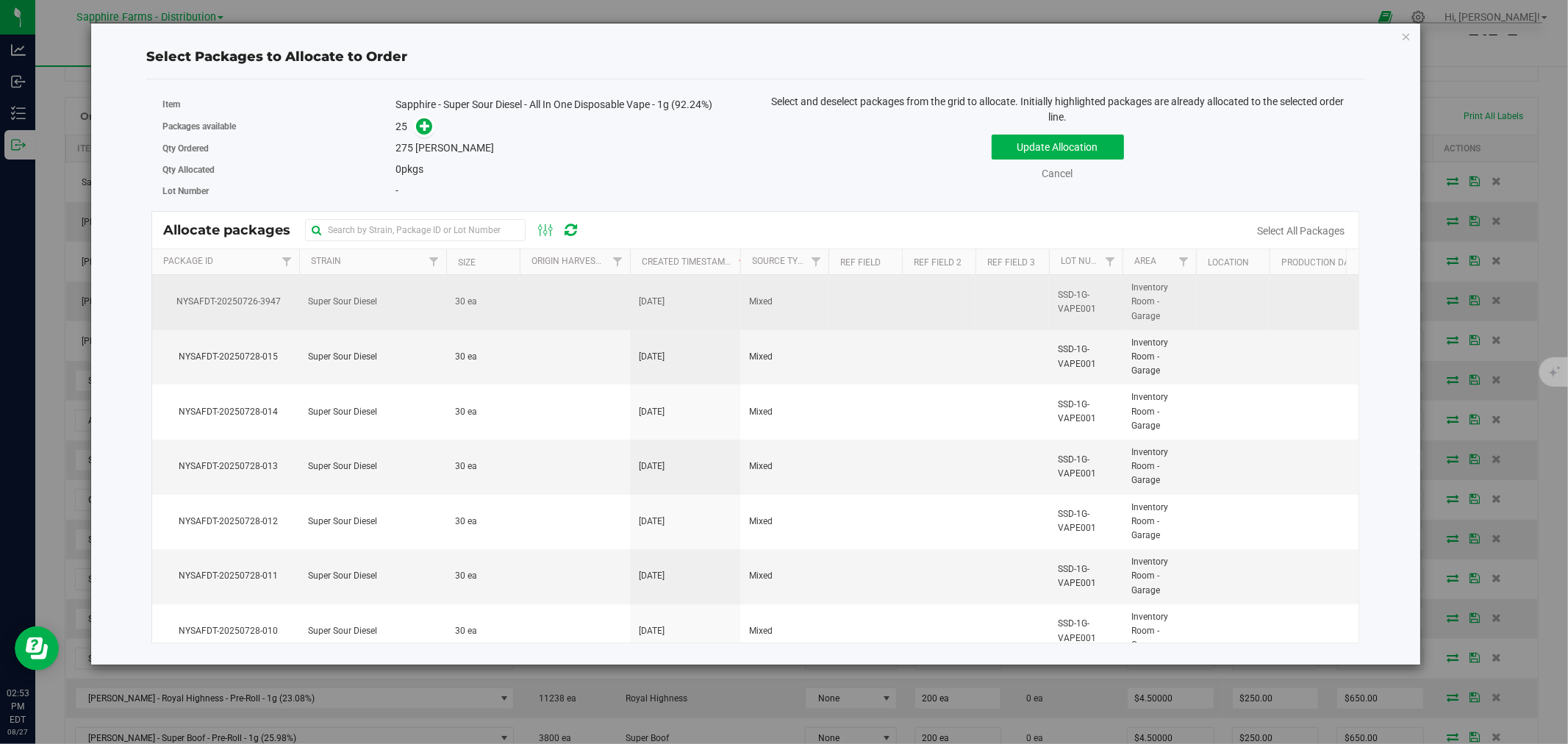
click at [529, 306] on td at bounding box center [575, 302] width 110 height 55
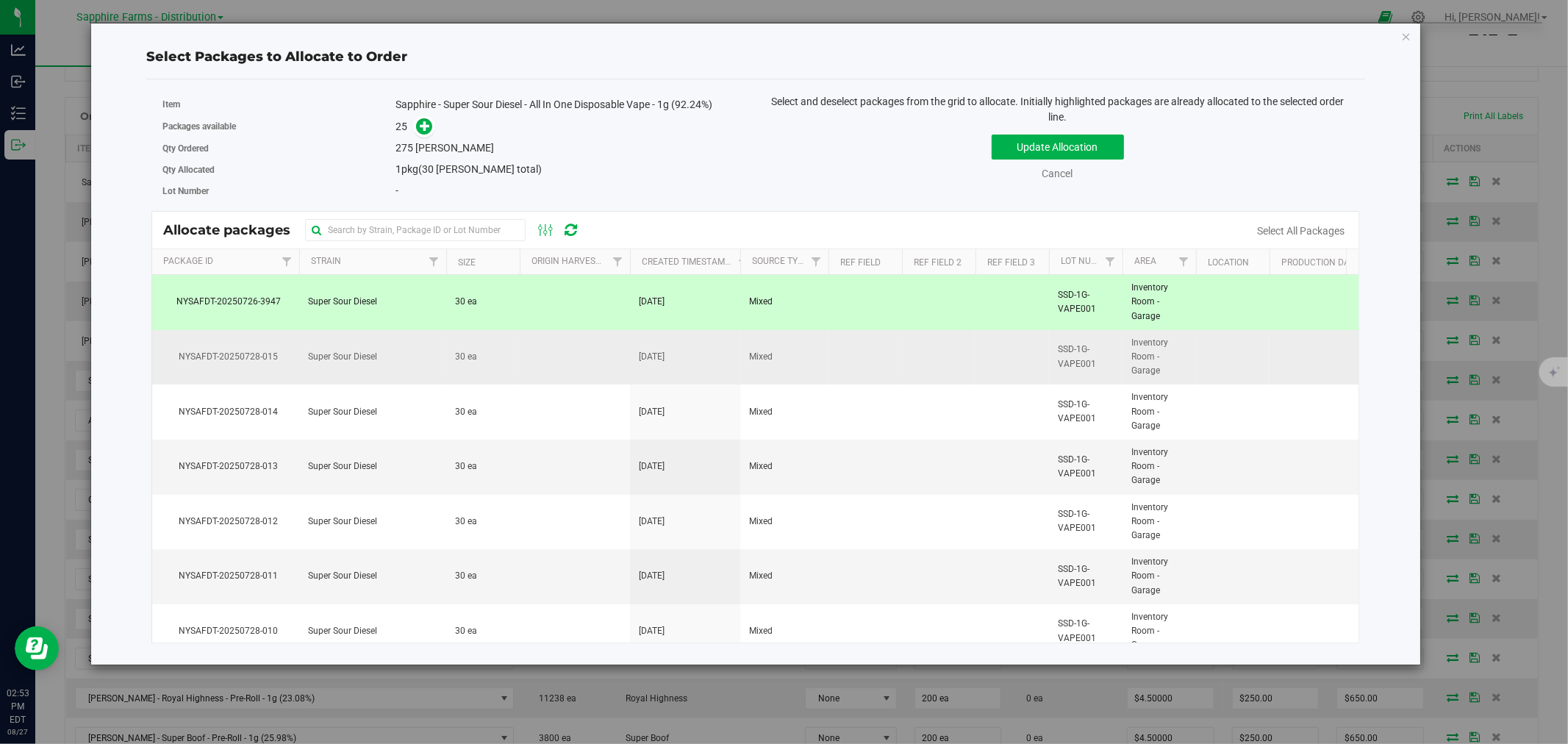
click at [517, 361] on td "30 ea" at bounding box center [483, 357] width 74 height 55
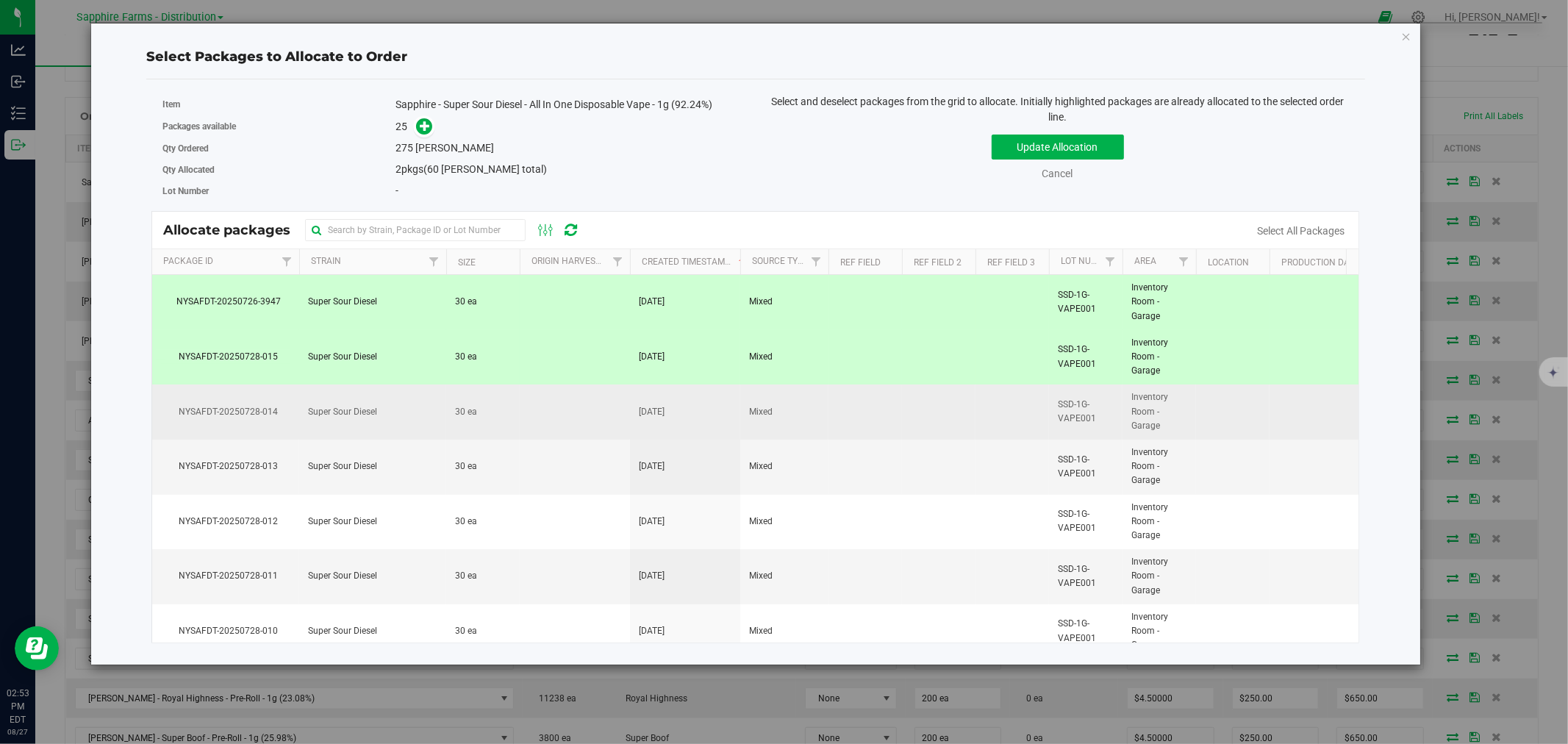
click at [534, 423] on td at bounding box center [575, 411] width 110 height 55
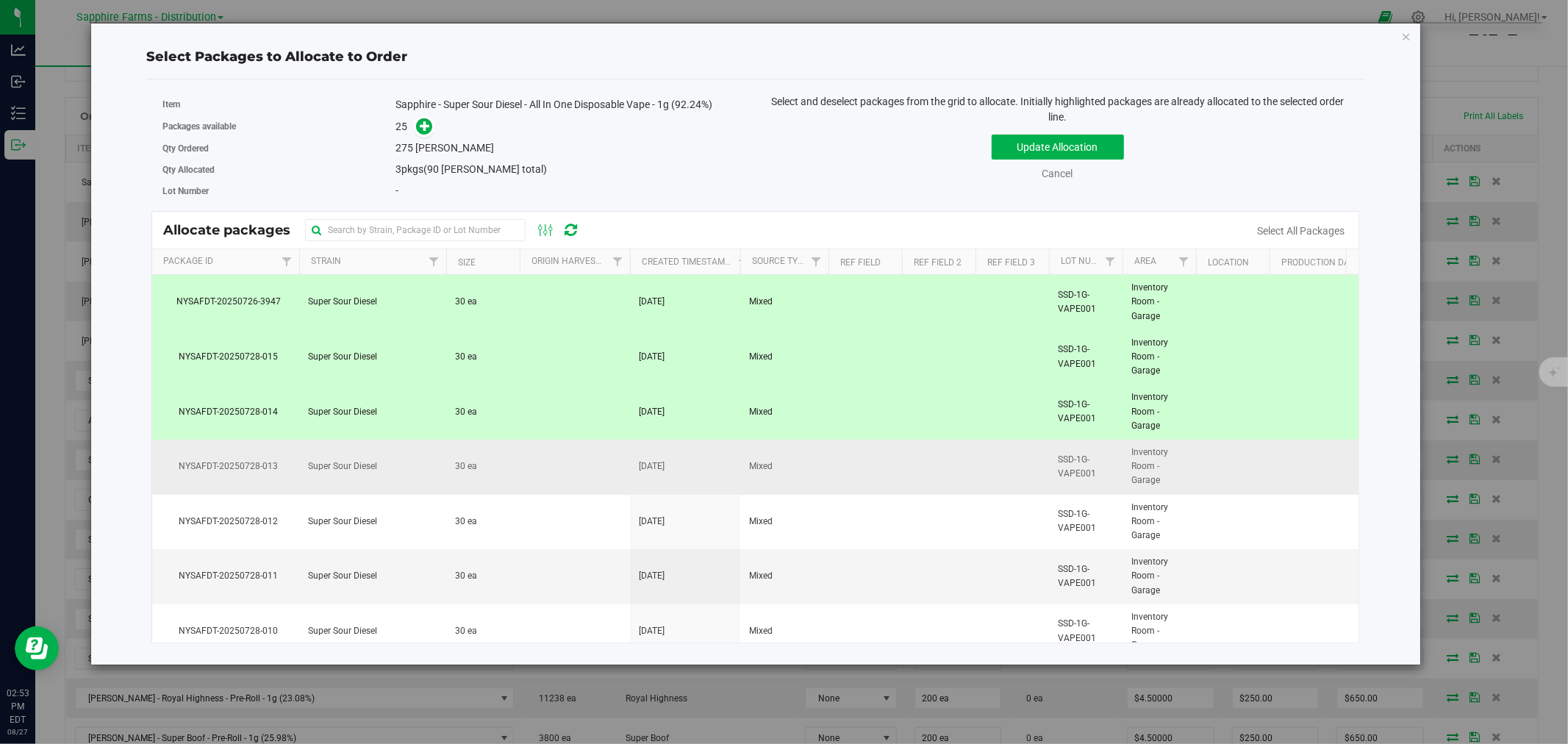
click at [534, 478] on td at bounding box center [575, 467] width 110 height 55
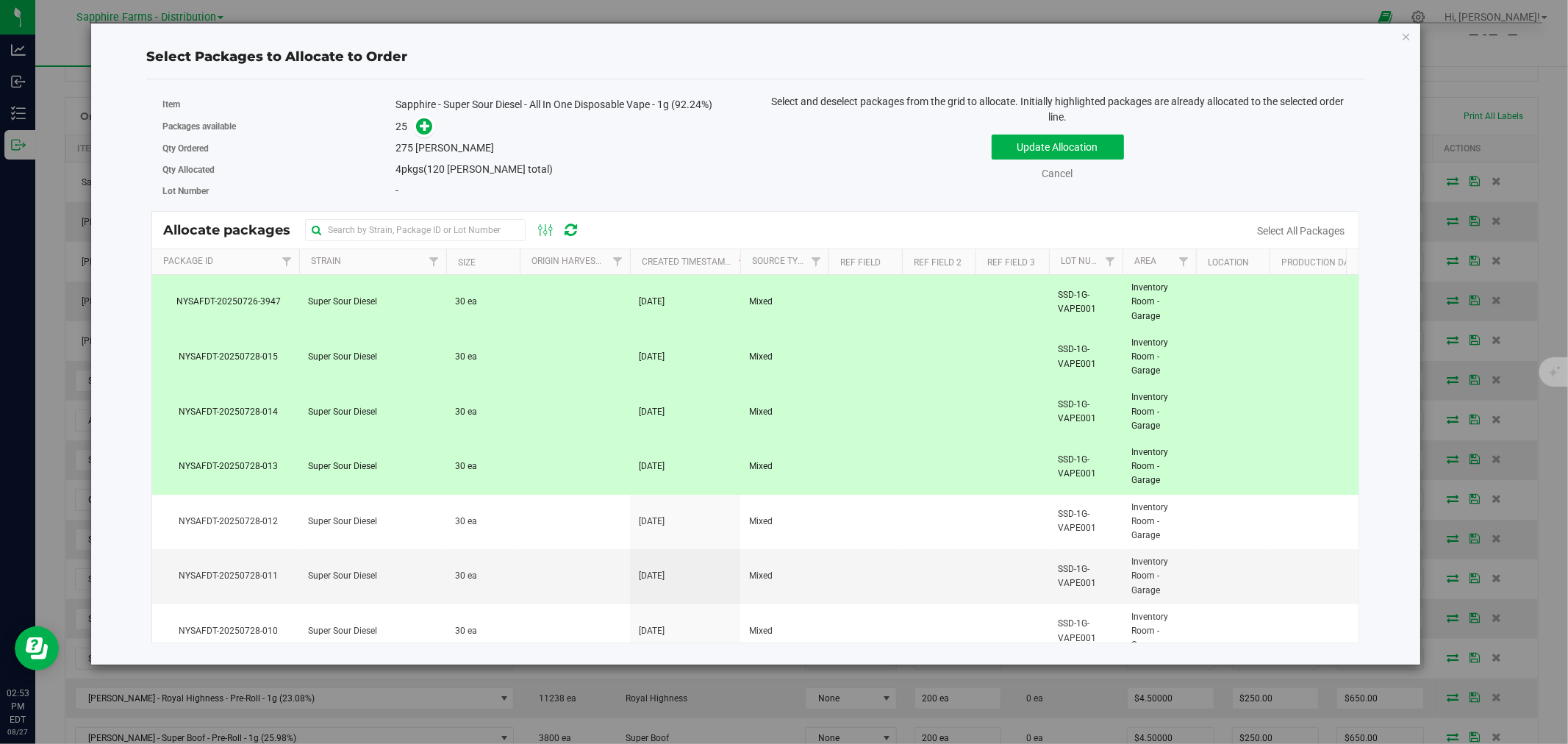
scroll to position [81, 0]
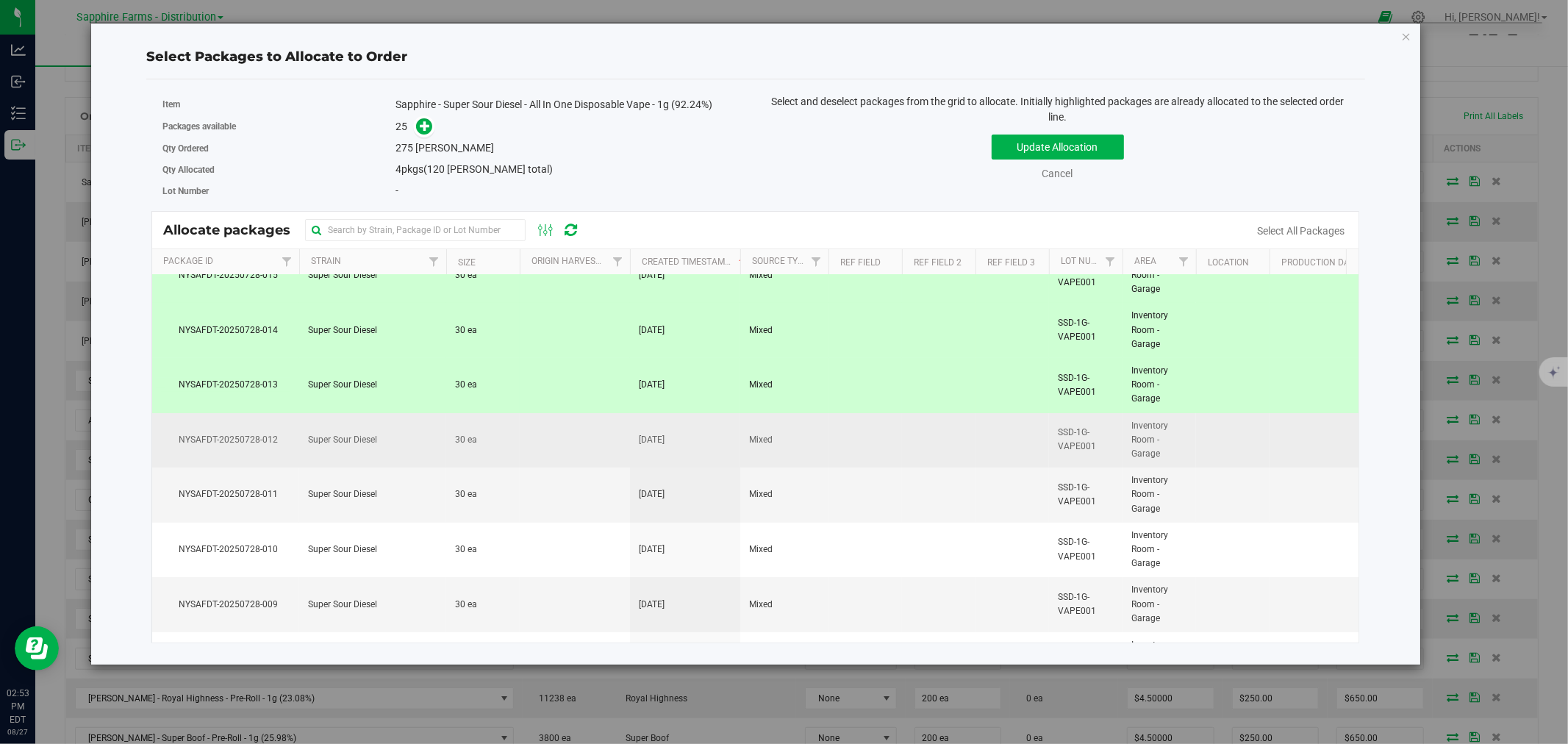
click at [535, 450] on td at bounding box center [575, 440] width 110 height 55
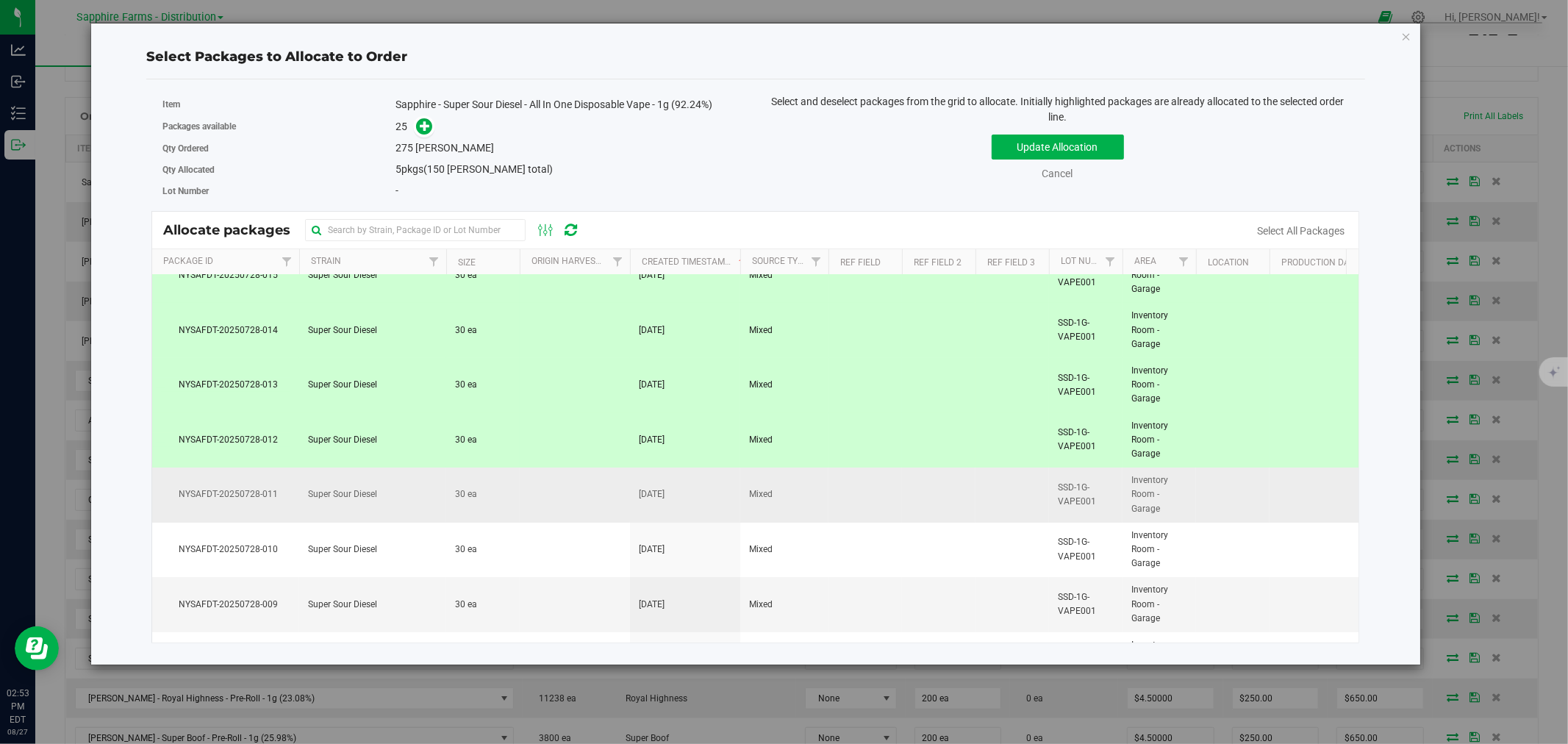
click at [533, 485] on td at bounding box center [575, 495] width 110 height 55
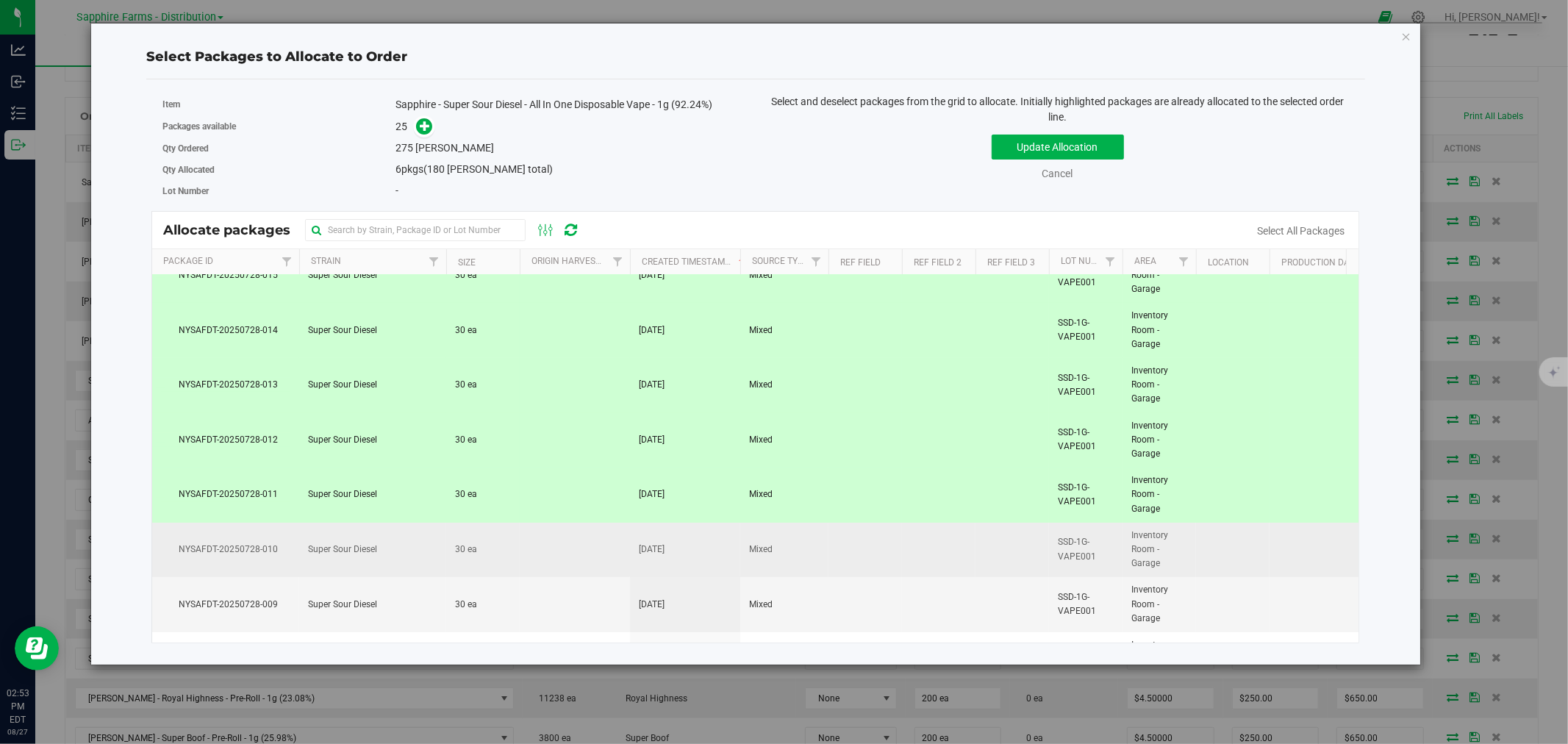
click at [556, 550] on td at bounding box center [575, 550] width 110 height 55
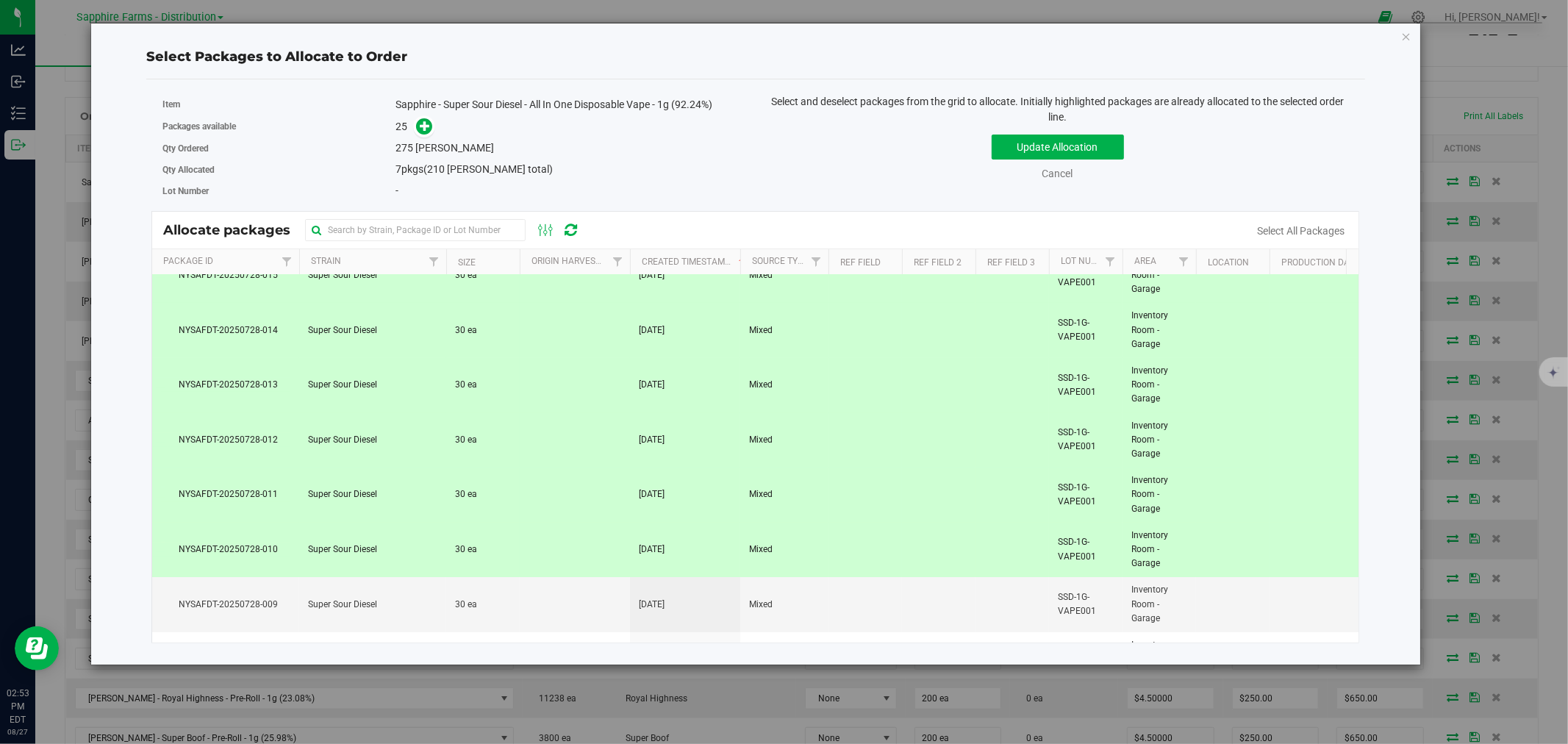
scroll to position [163, 0]
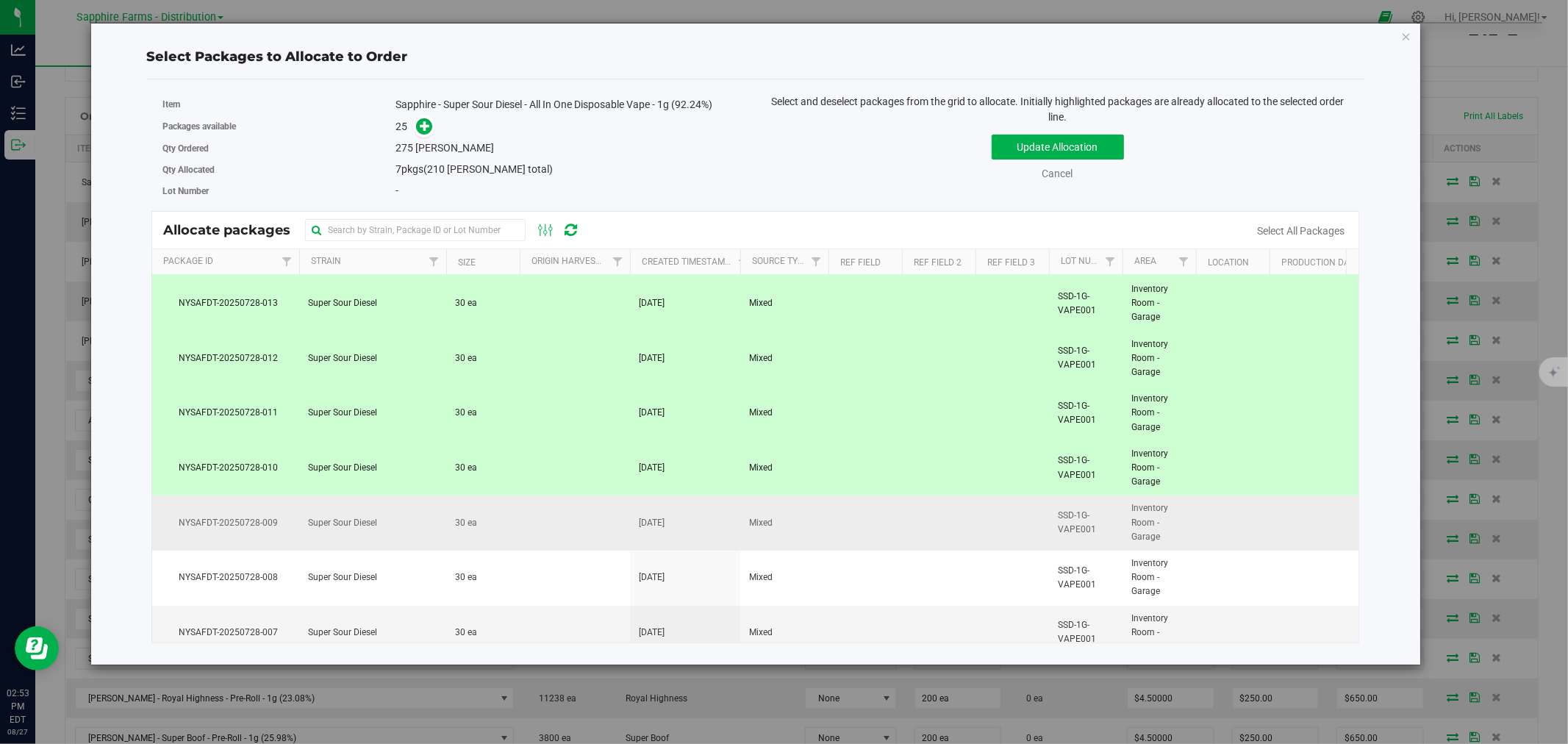
click at [568, 520] on td at bounding box center [575, 523] width 110 height 55
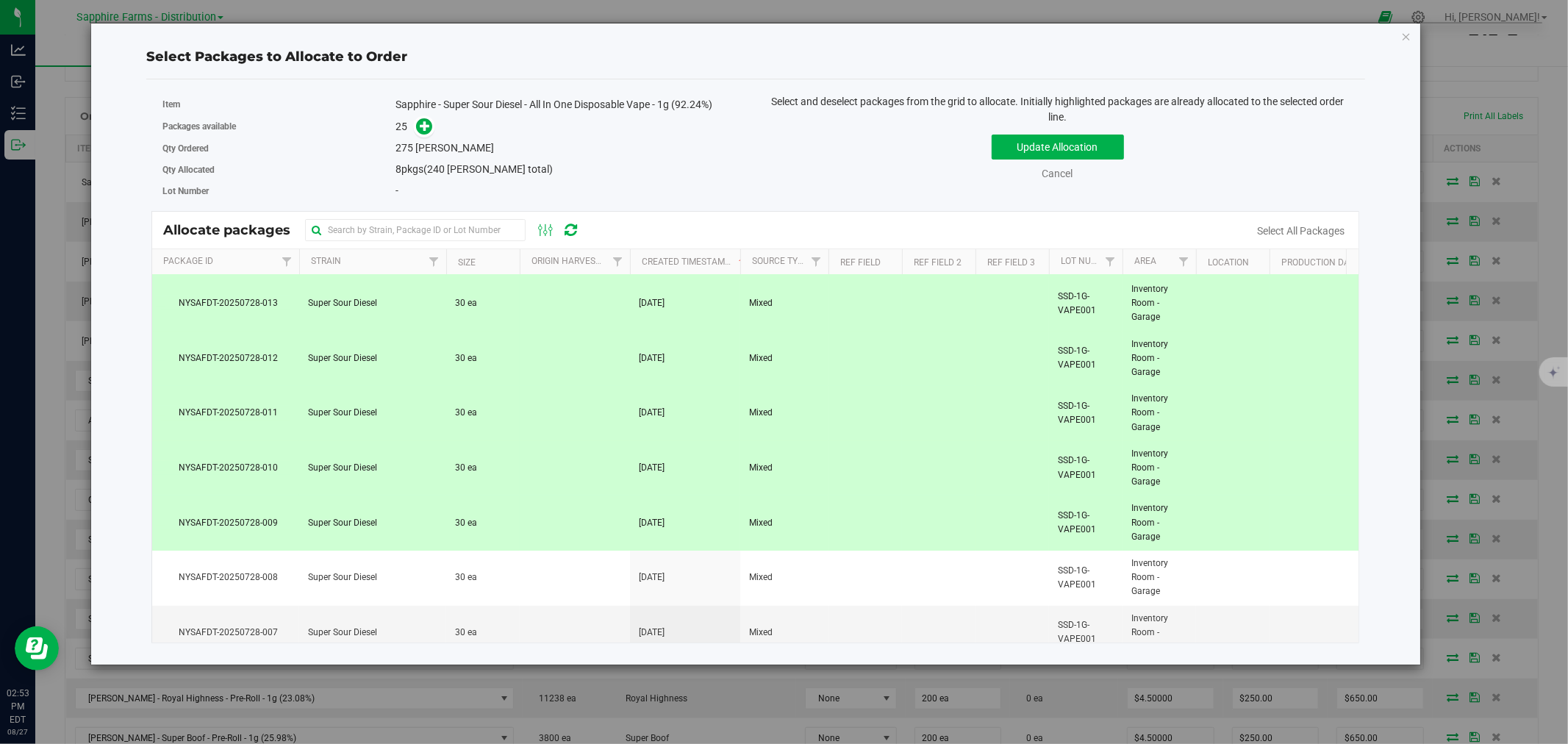
scroll to position [245, 0]
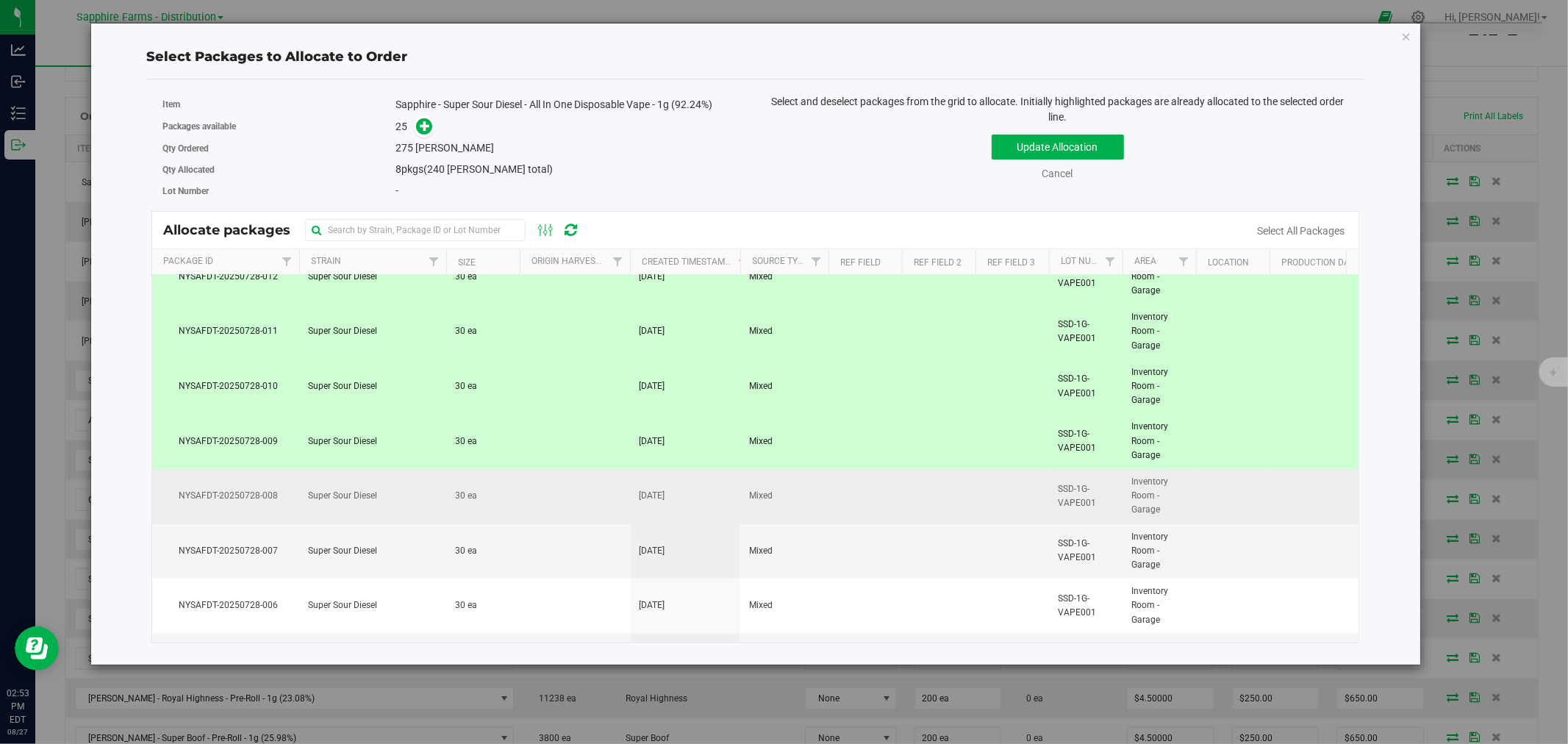
click at [560, 488] on td at bounding box center [575, 496] width 110 height 55
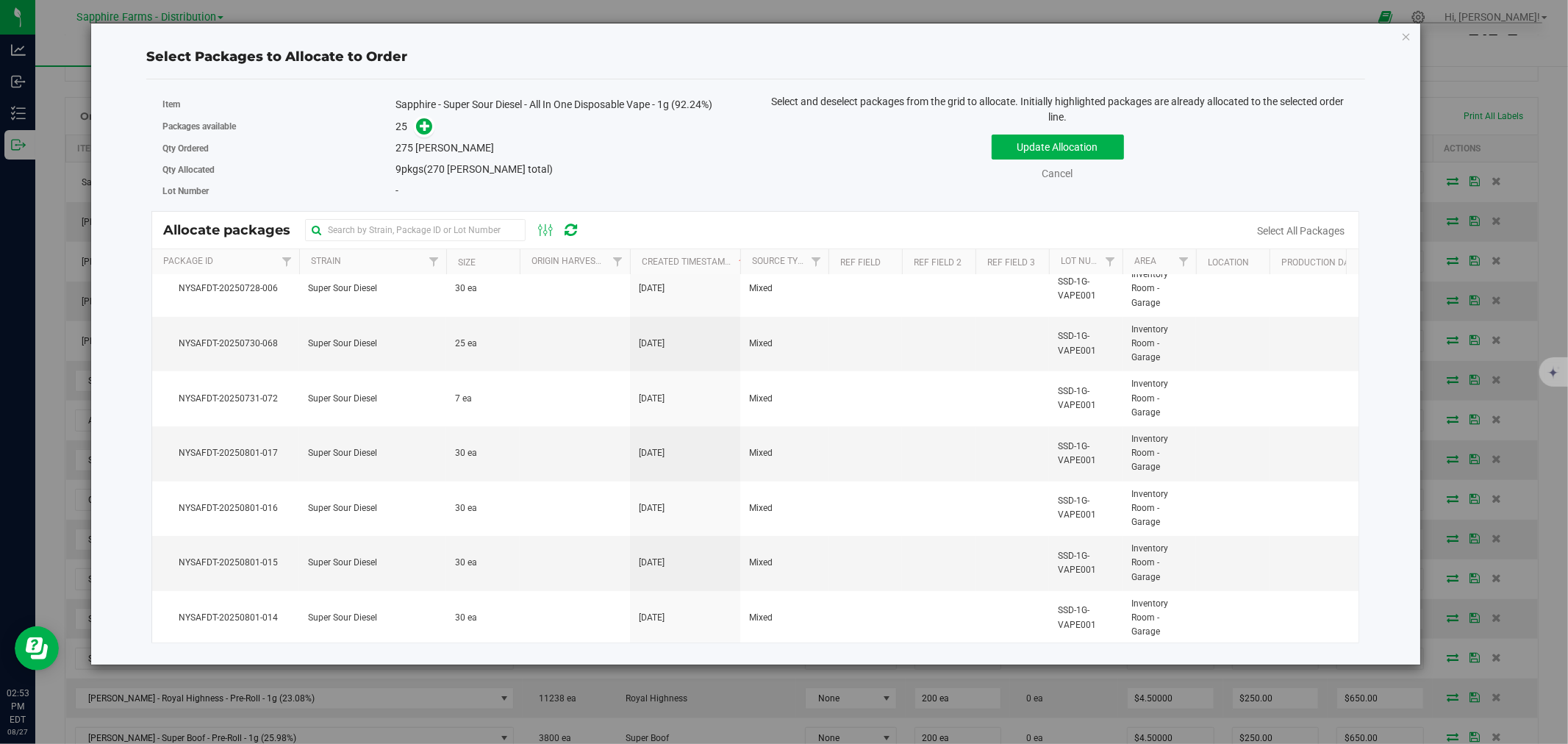
scroll to position [527, 0]
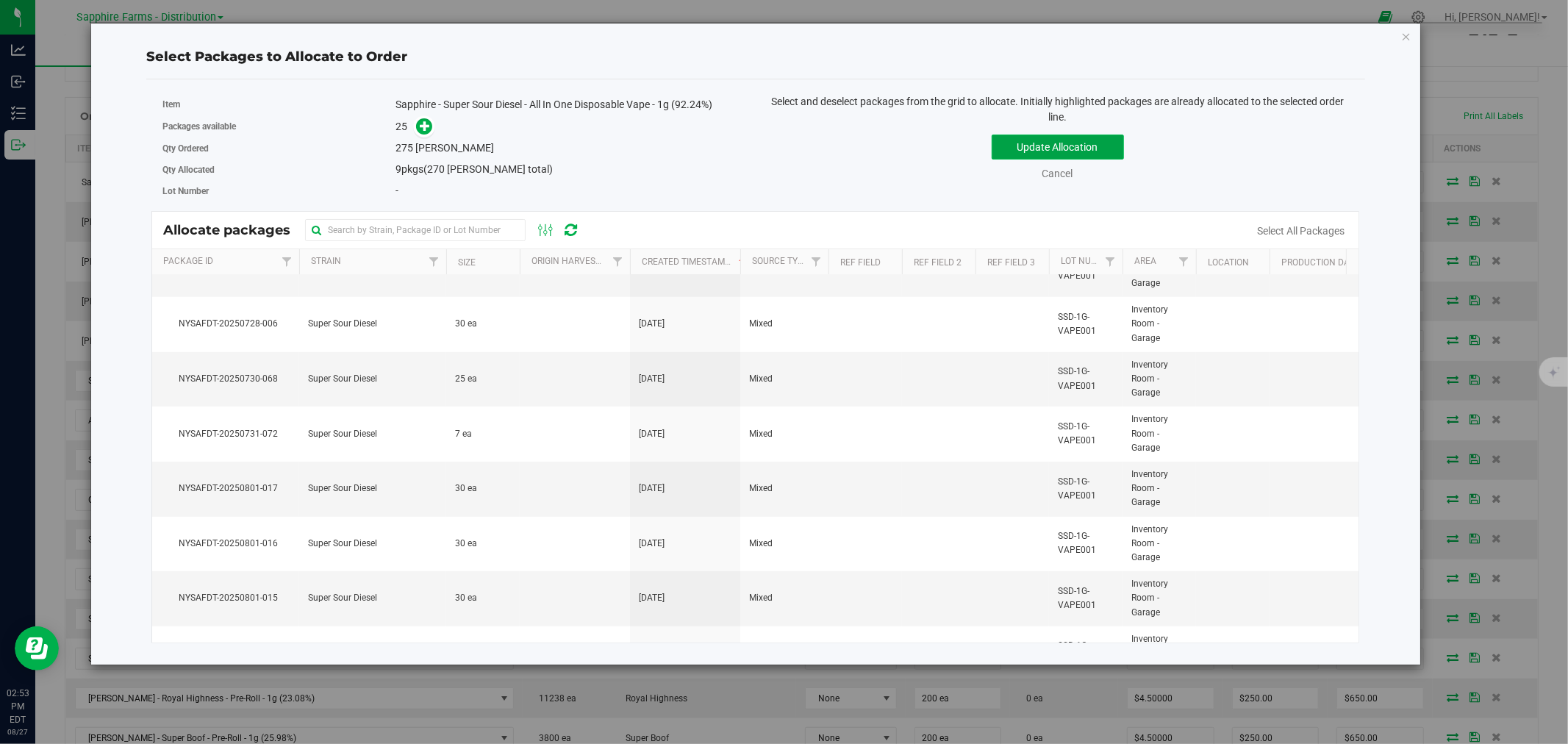
click at [1018, 144] on button "Update Allocation" at bounding box center [1057, 147] width 132 height 25
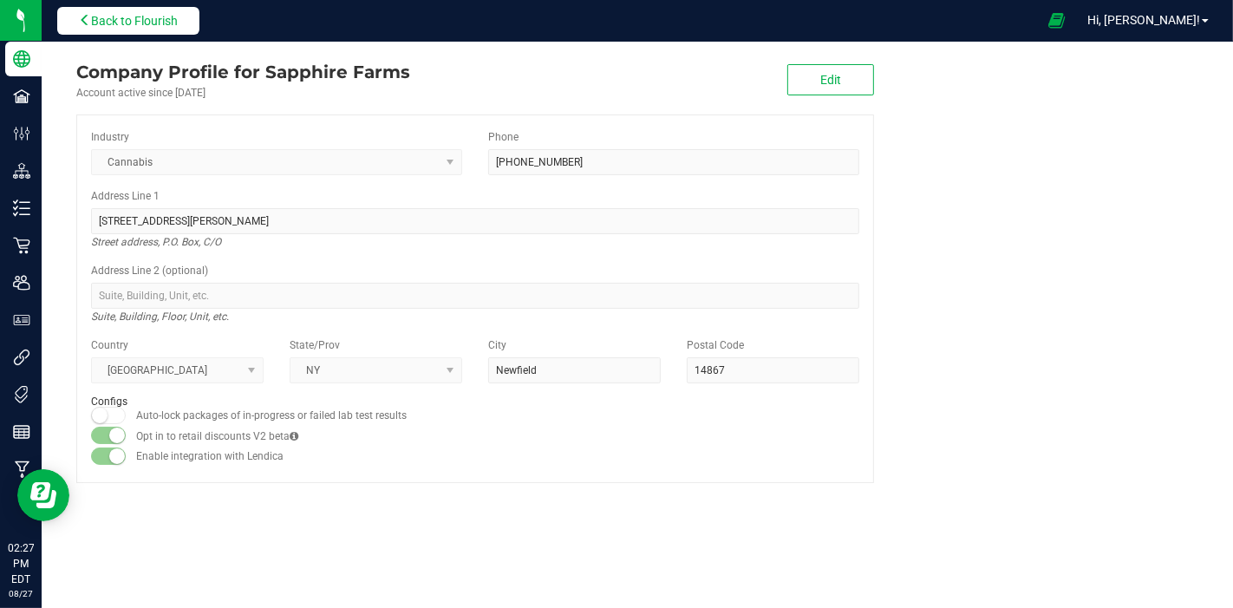
click at [151, 31] on button "Back to Flourish" at bounding box center [128, 21] width 142 height 28
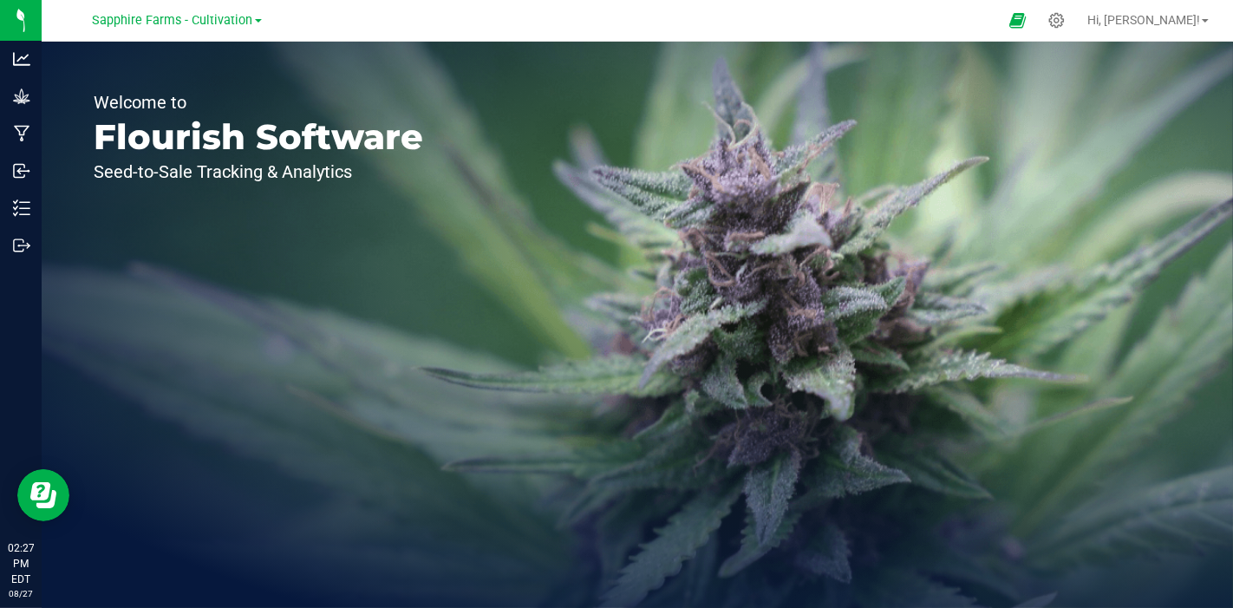
click at [258, 23] on span at bounding box center [258, 20] width 7 height 3
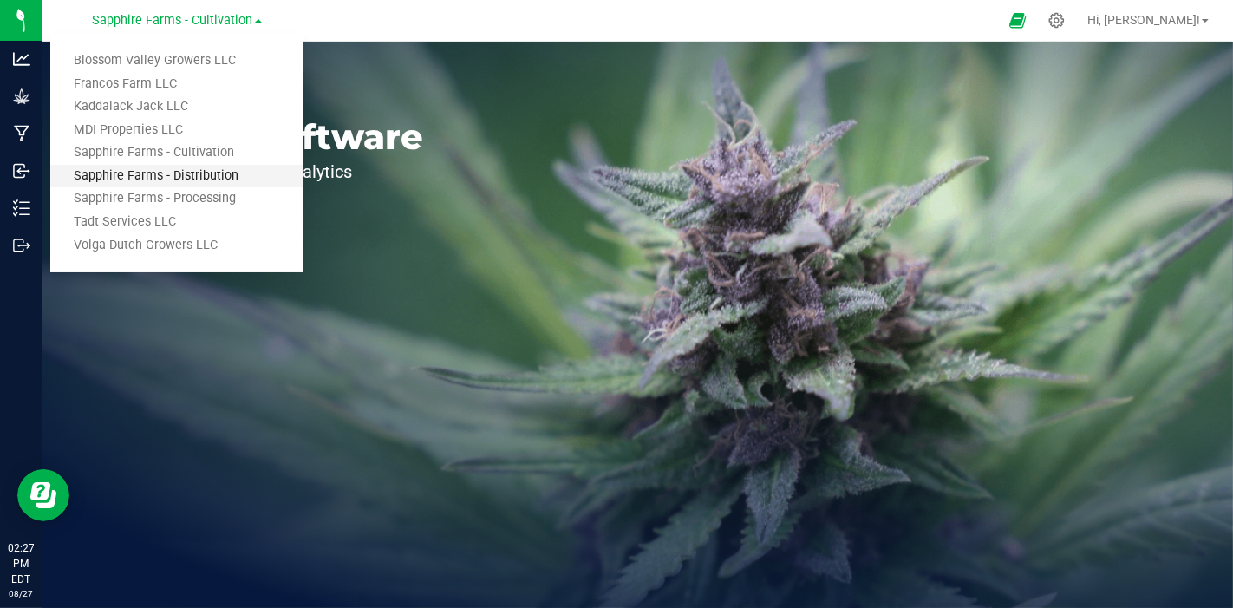
click at [207, 172] on link "Sapphire Farms - Distribution" at bounding box center [176, 176] width 253 height 23
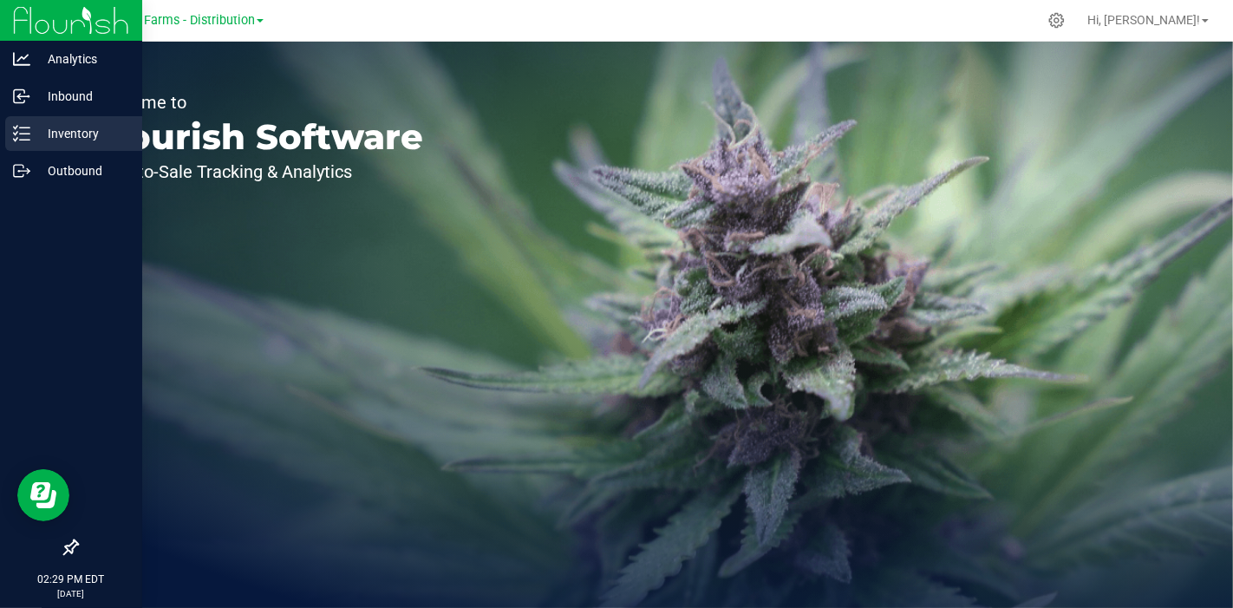
click at [57, 141] on p "Inventory" at bounding box center [82, 133] width 104 height 21
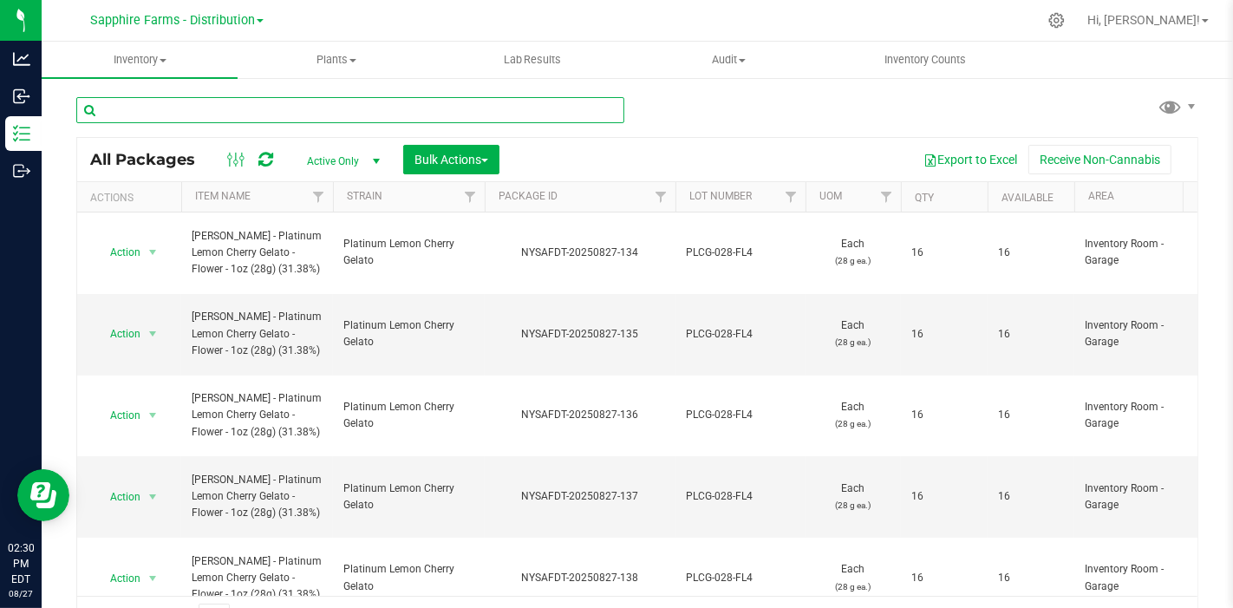
click at [357, 107] on input "text" at bounding box center [350, 110] width 548 height 26
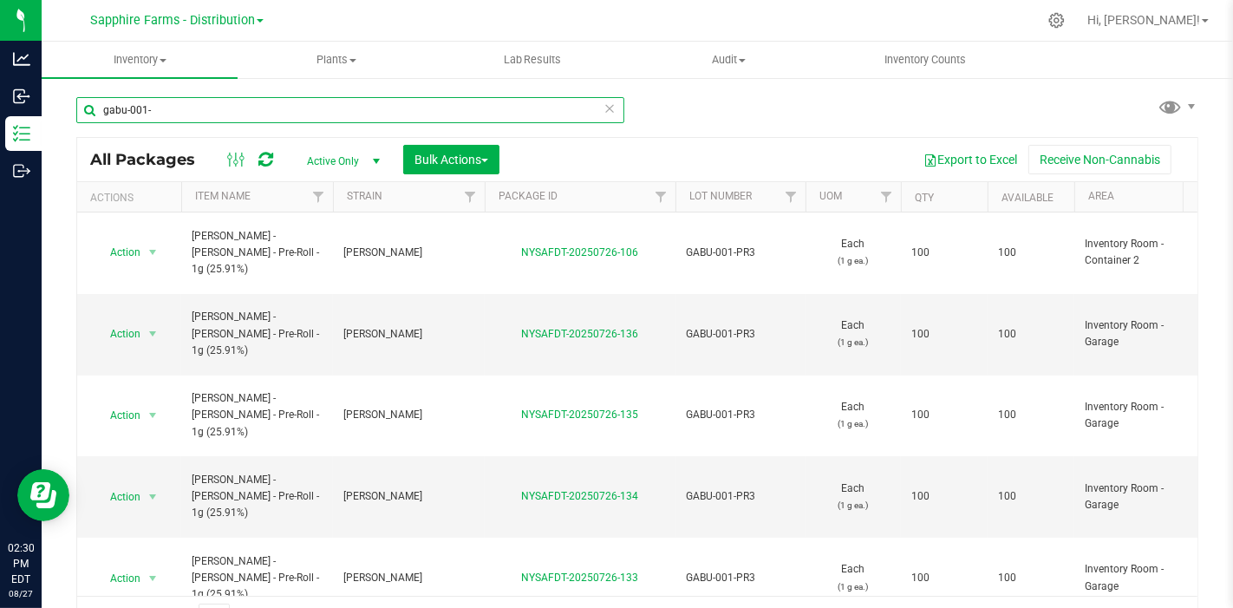
type input "gabu-001-"
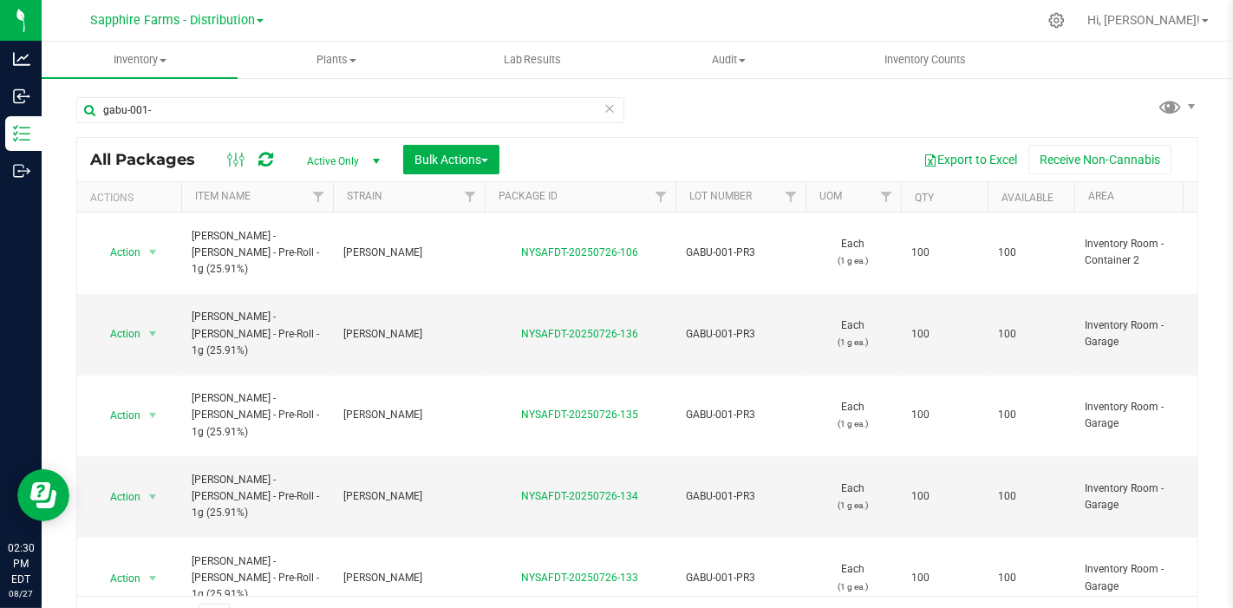
click at [909, 198] on th "Qty" at bounding box center [944, 197] width 87 height 30
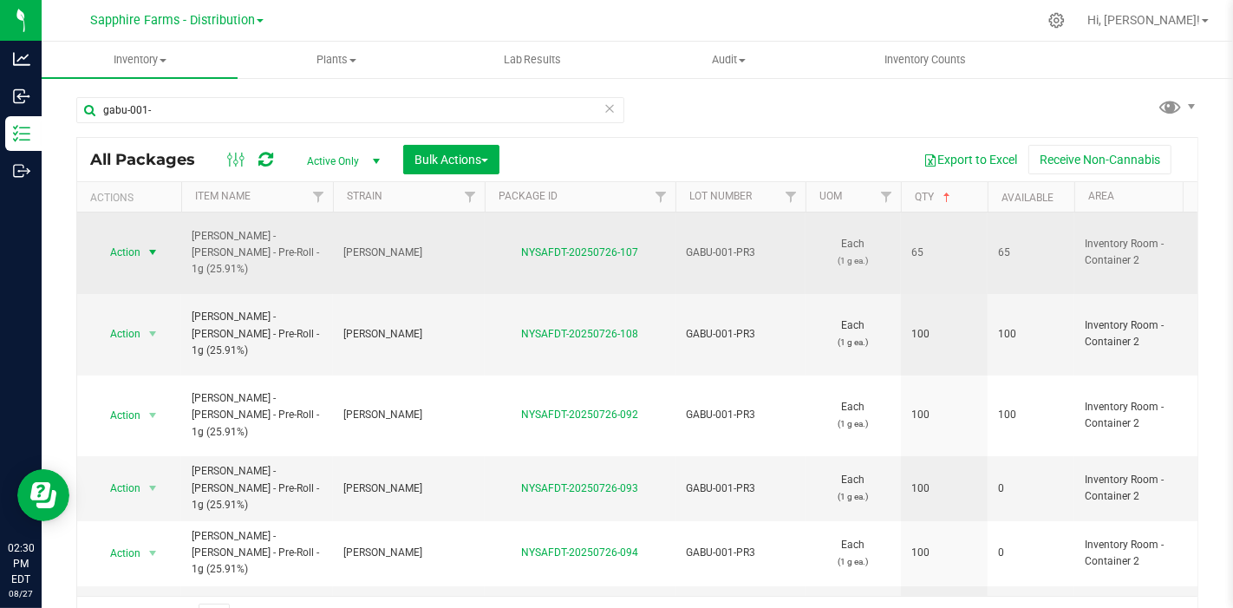
click at [157, 245] on span "select" at bounding box center [153, 252] width 14 height 14
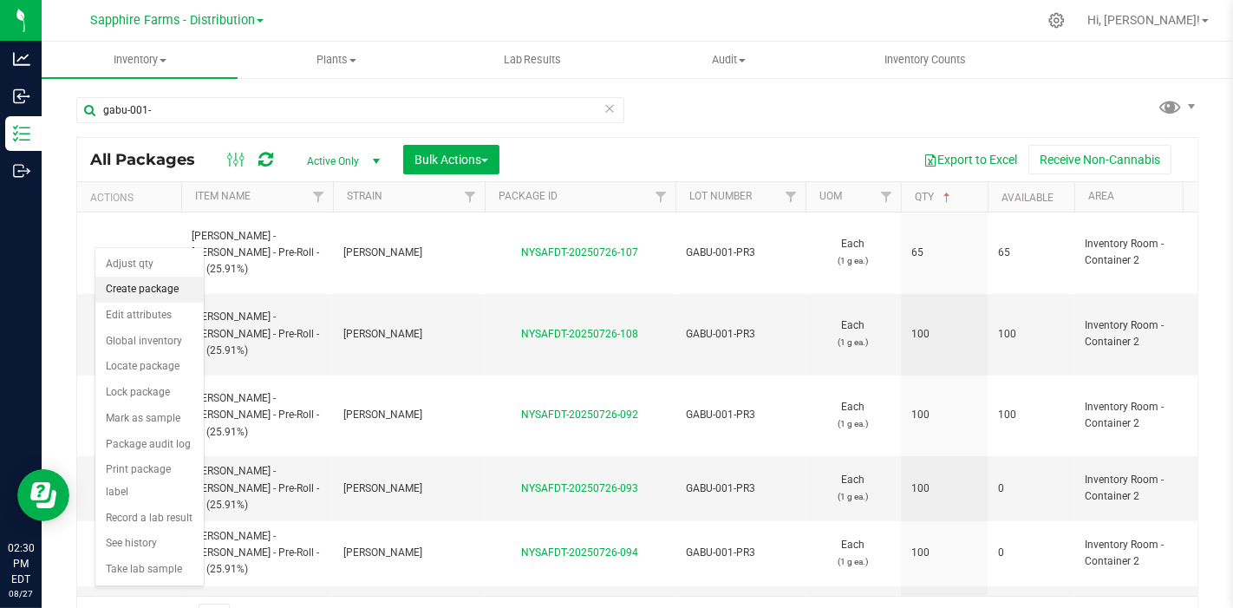
click at [148, 299] on li "Create package" at bounding box center [149, 290] width 108 height 26
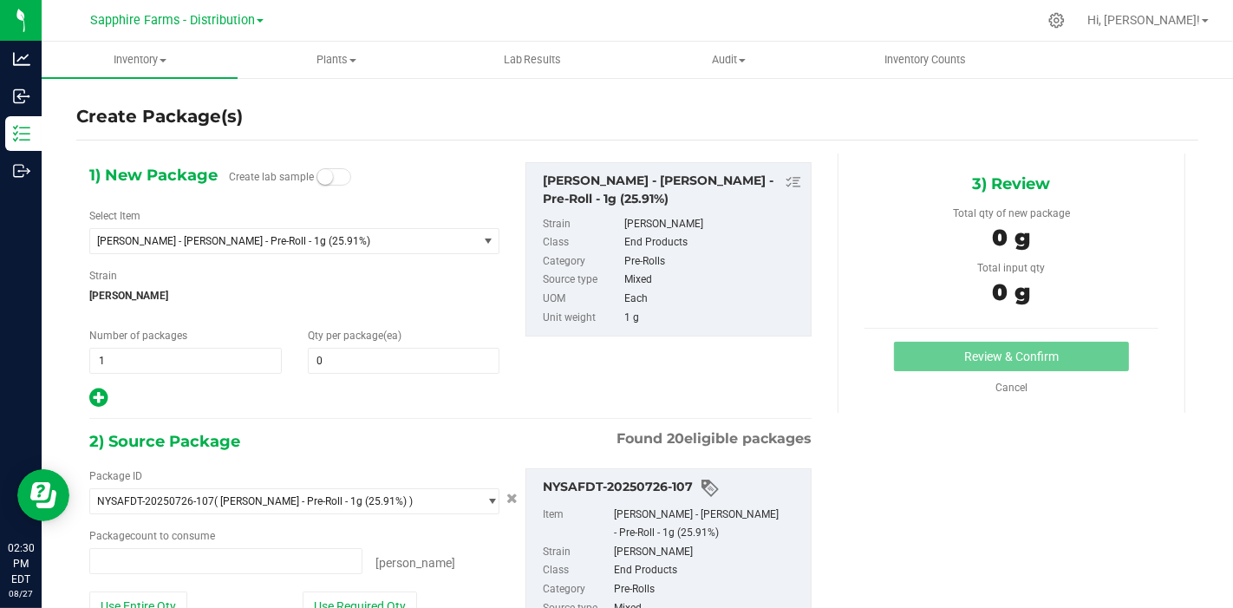
type input "0 ea"
click at [379, 364] on span at bounding box center [404, 361] width 192 height 26
type input "5"
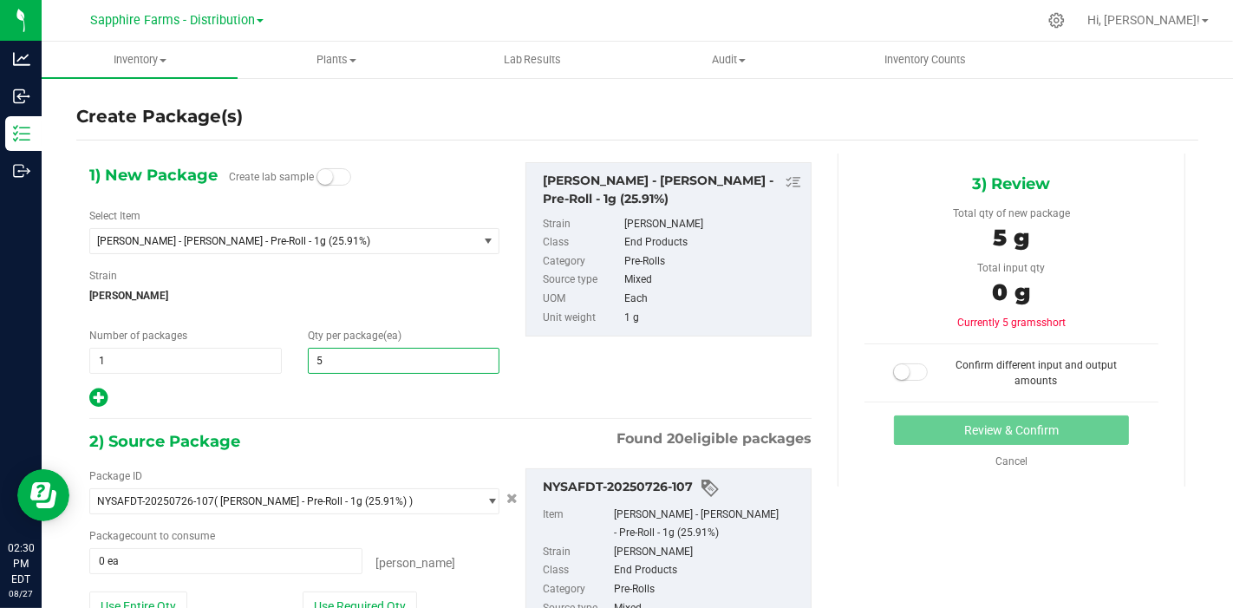
type input "5"
click at [371, 316] on div "1) New Package Create lab sample Select Item LEAL - Garlic Budder - Pre-Roll - …" at bounding box center [294, 285] width 436 height 247
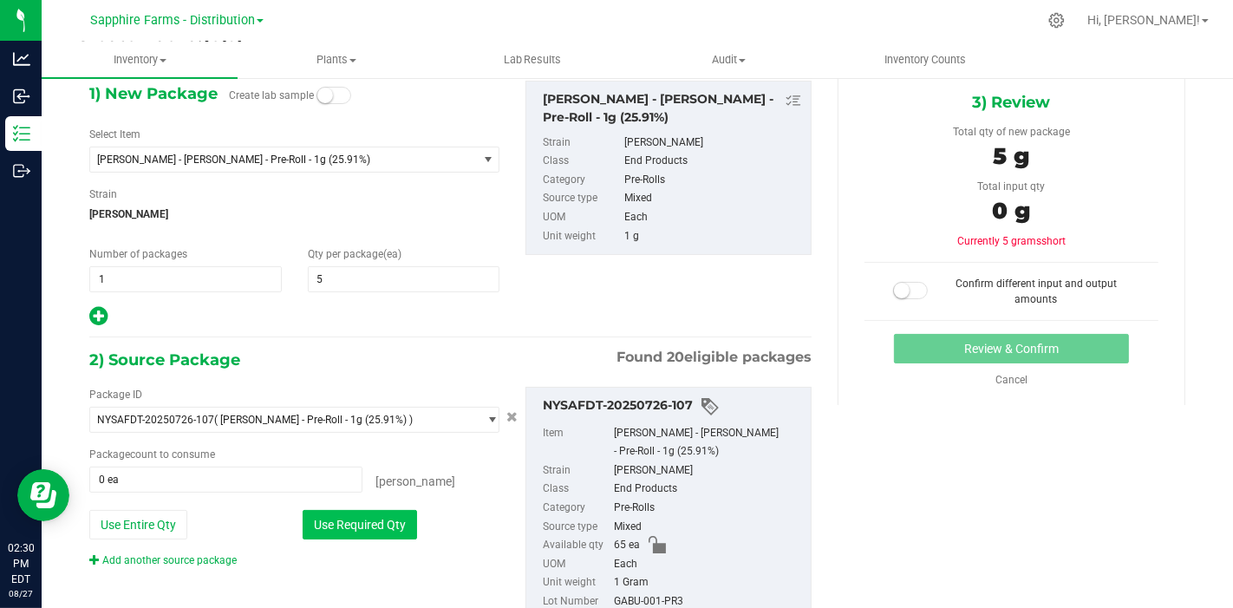
scroll to position [141, 0]
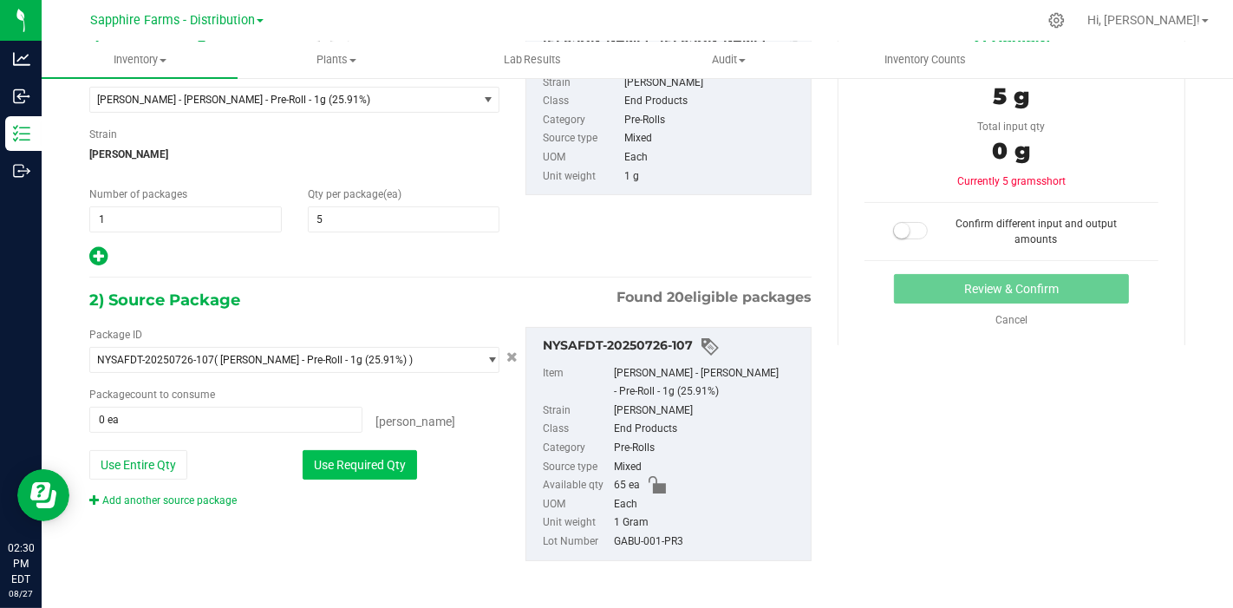
click at [355, 472] on button "Use Required Qty" at bounding box center [360, 464] width 114 height 29
type input "5 ea"
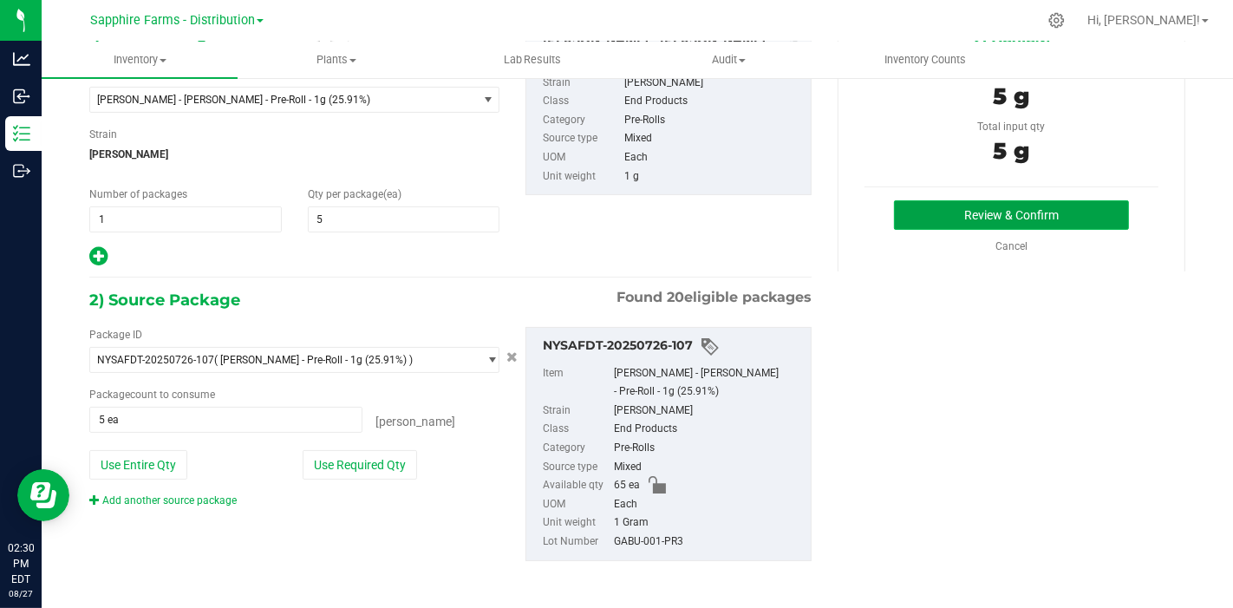
click at [1015, 209] on button "Review & Confirm" at bounding box center [1011, 214] width 235 height 29
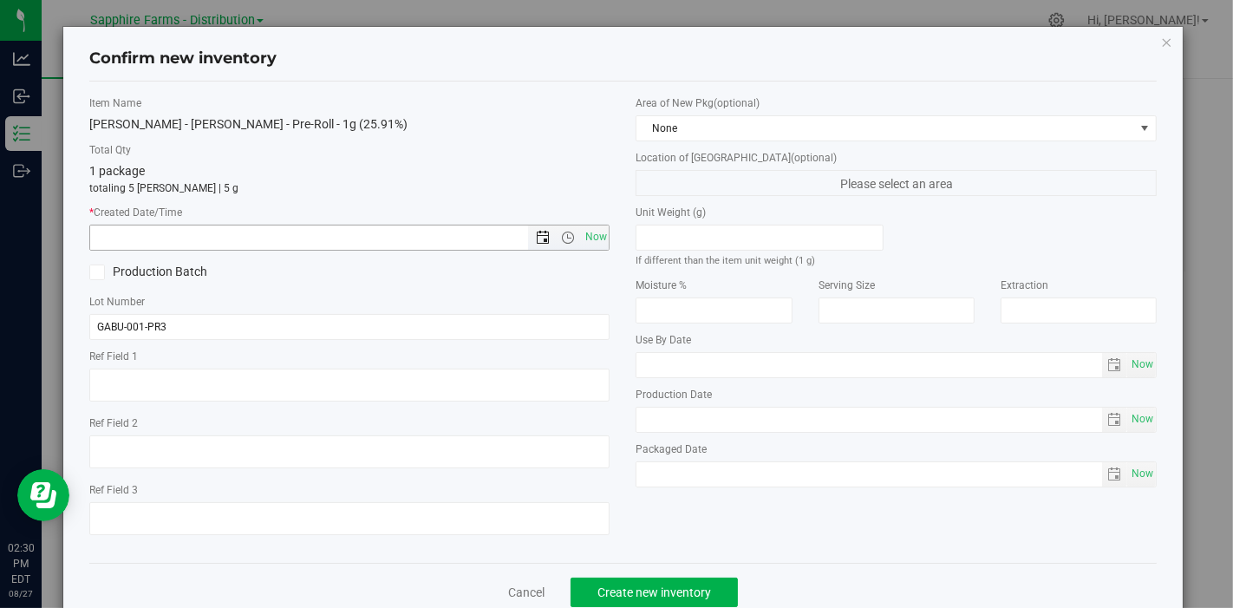
click at [537, 236] on span "Open the date view" at bounding box center [543, 238] width 14 height 14
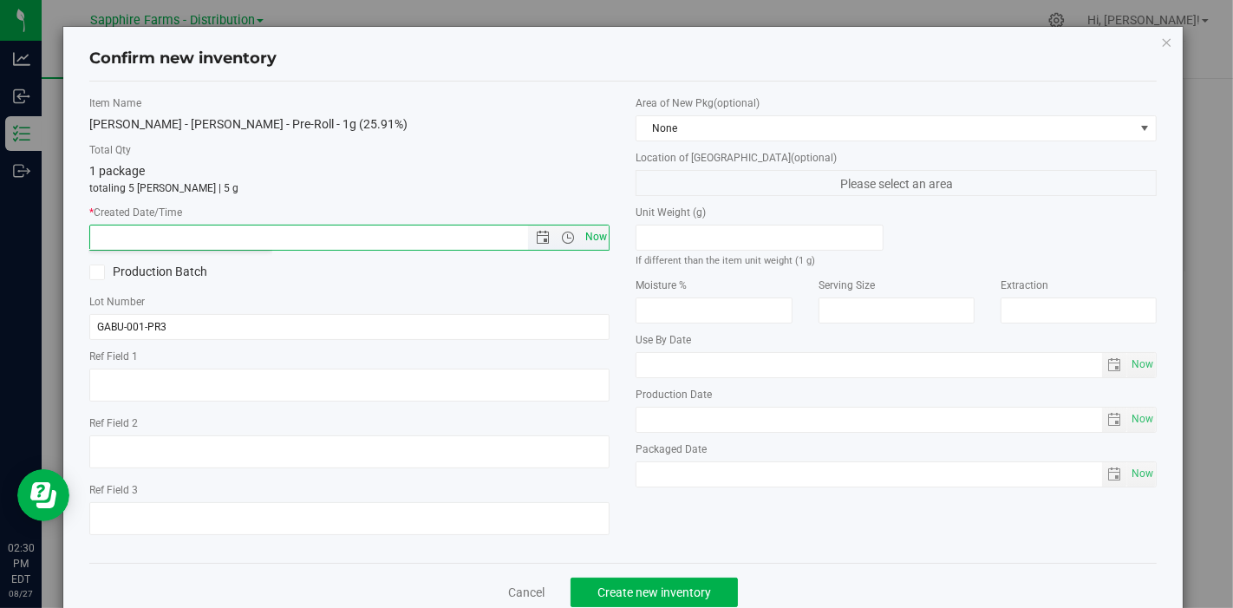
click at [582, 234] on span "Now" at bounding box center [595, 236] width 29 height 25
type input "8/27/2025 2:30 PM"
click at [718, 125] on span "None" at bounding box center [885, 128] width 498 height 24
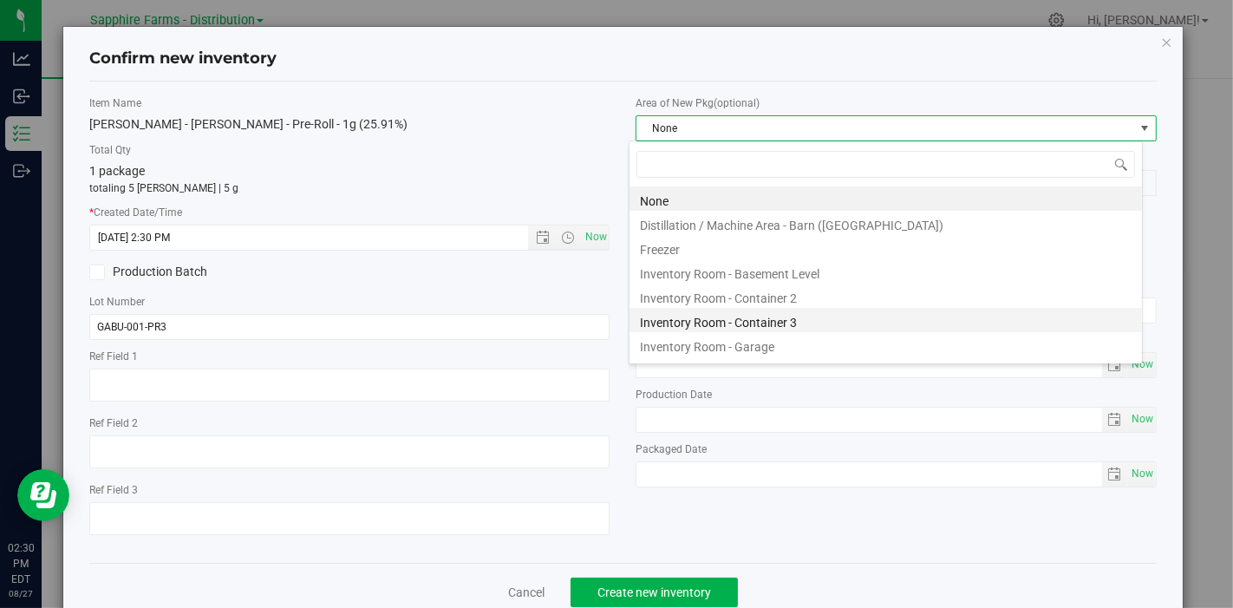
scroll to position [25, 514]
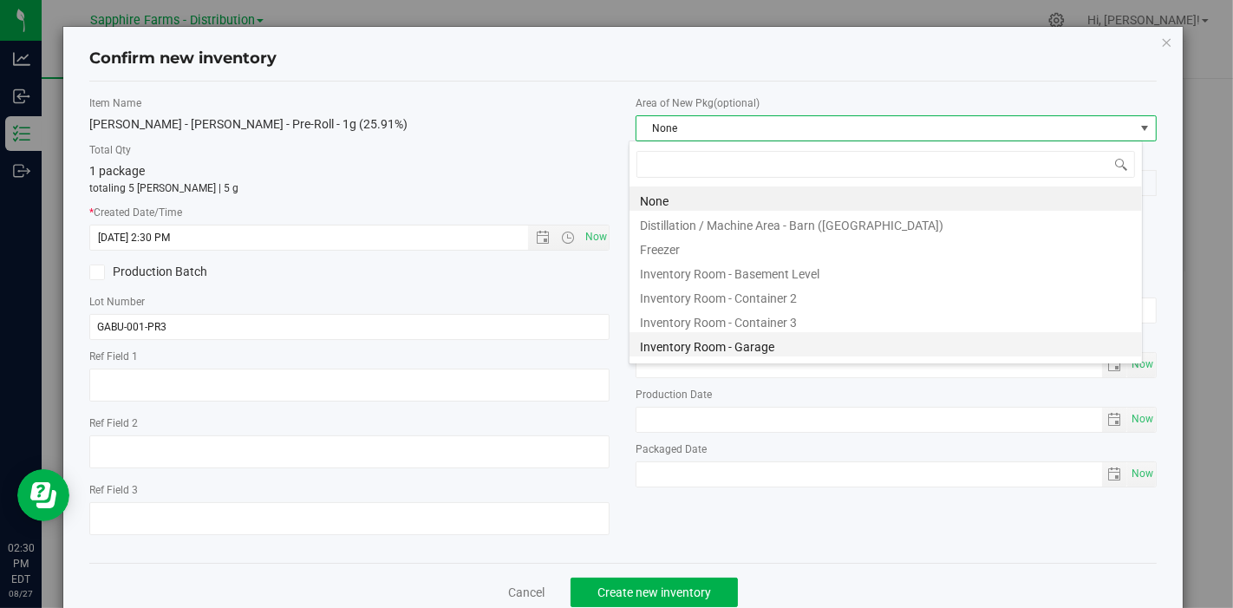
click at [715, 343] on li "Inventory Room - Garage" at bounding box center [885, 344] width 512 height 24
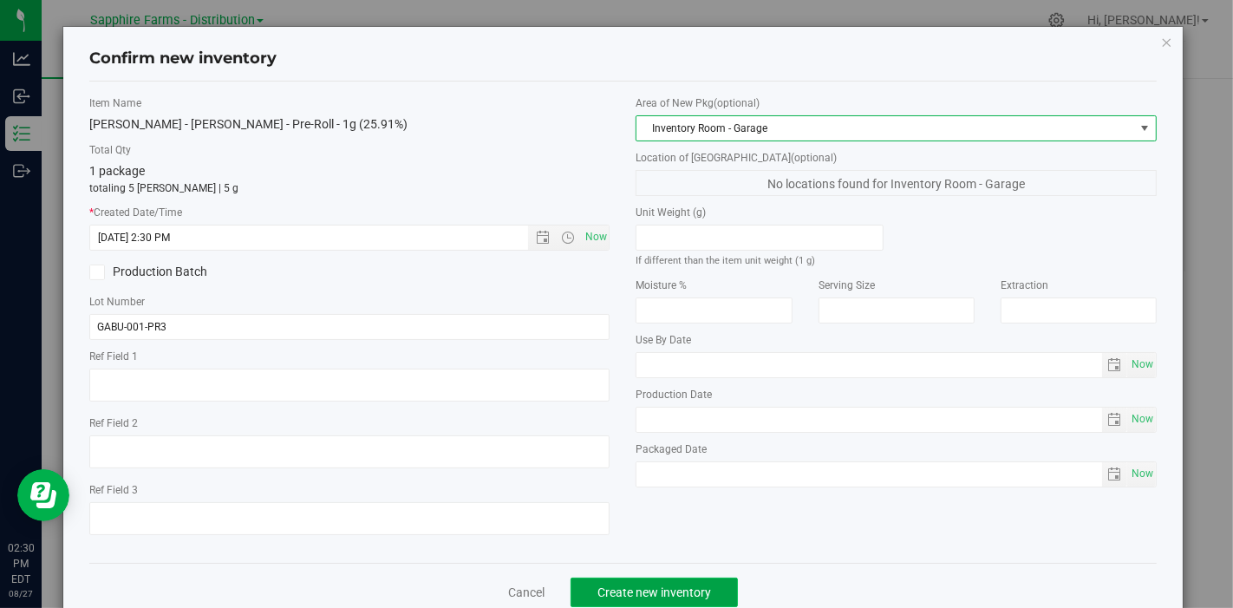
click at [645, 592] on span "Create new inventory" at bounding box center [654, 592] width 114 height 14
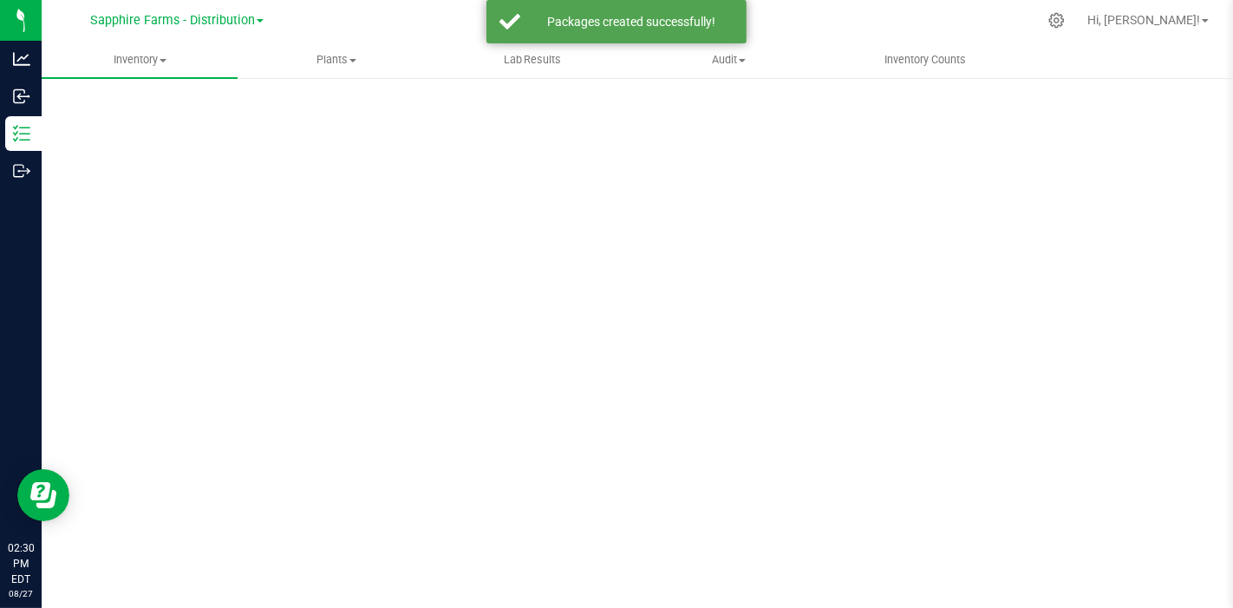
scroll to position [10, 0]
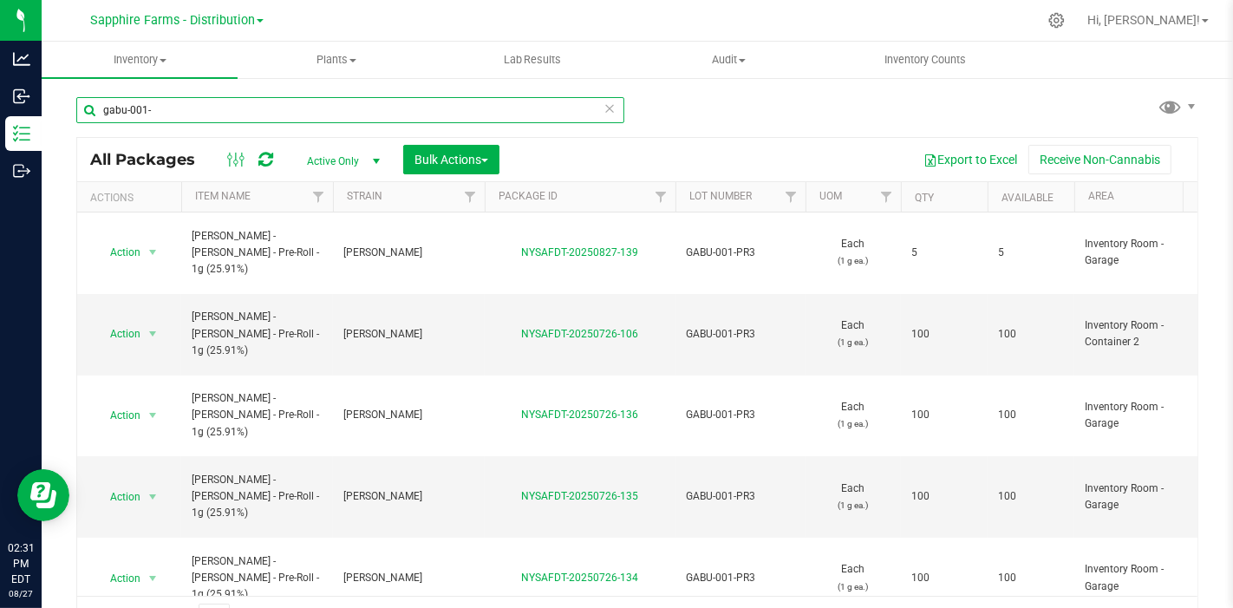
drag, startPoint x: 175, startPoint y: 117, endPoint x: 41, endPoint y: 119, distance: 134.4
click at [42, 119] on div "gabu-001- All Packages Active Only Active Only Lab Samples Locked All Bulk Acti…" at bounding box center [637, 340] width 1191 height 529
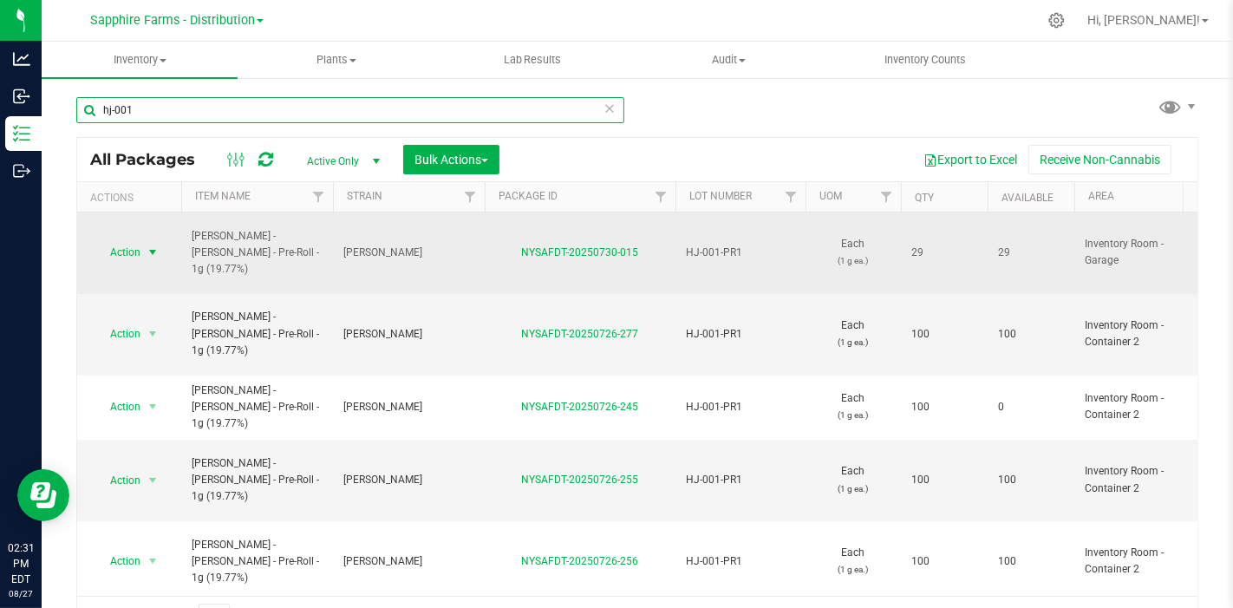
type input "hj-001"
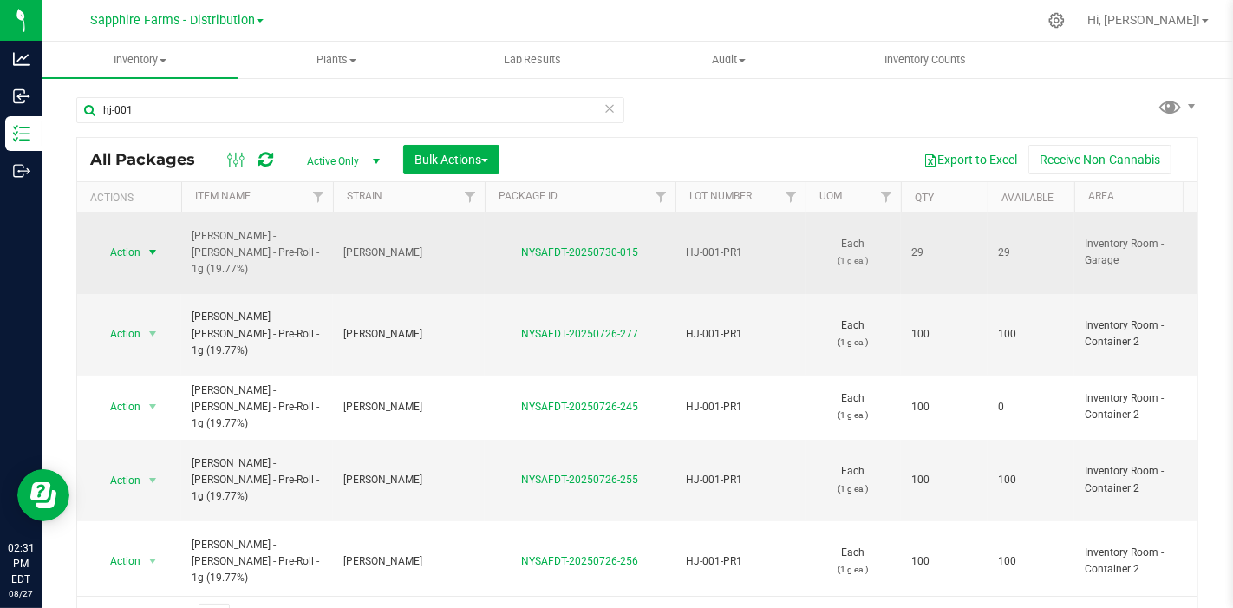
click at [135, 240] on span "Action" at bounding box center [117, 252] width 47 height 24
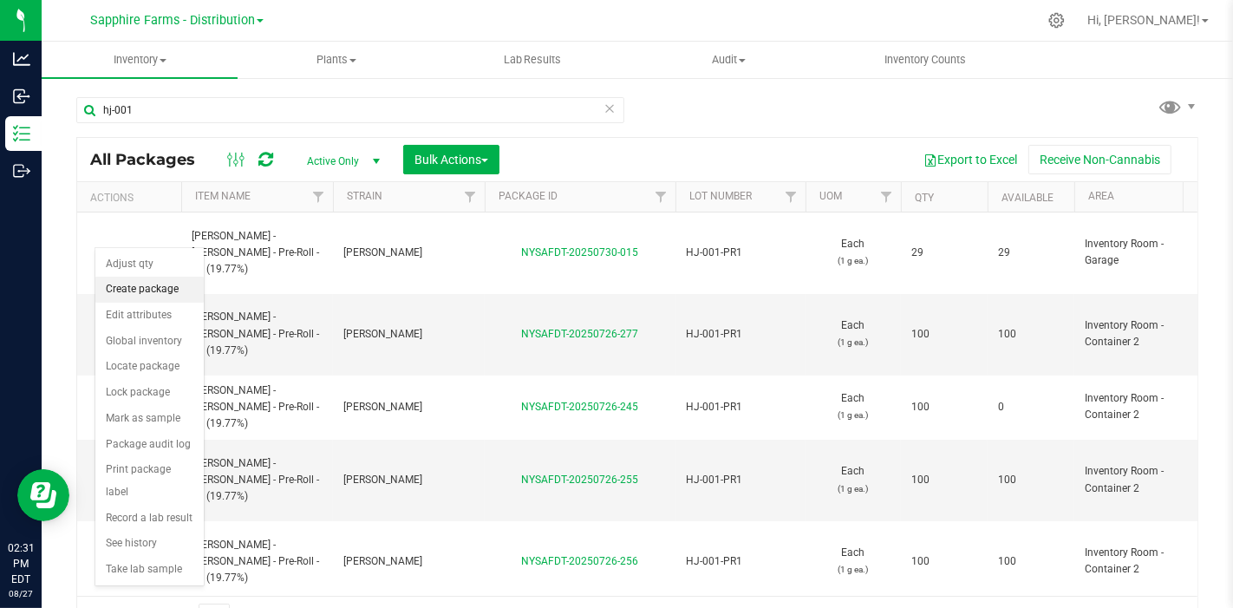
click at [140, 295] on li "Create package" at bounding box center [149, 290] width 108 height 26
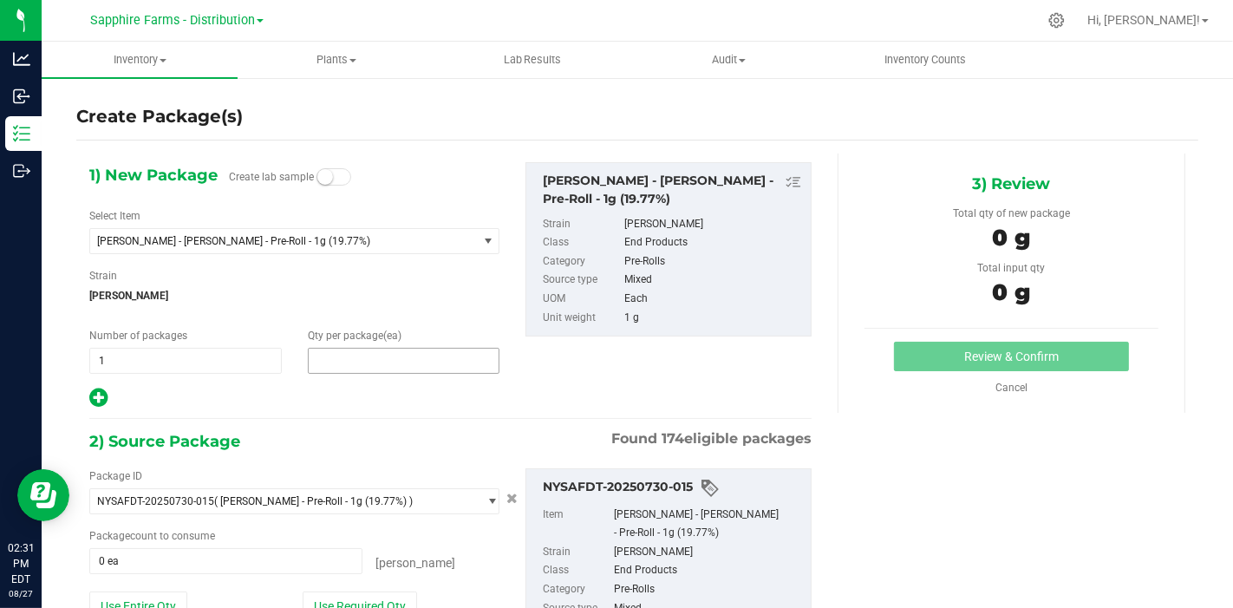
click at [394, 364] on span at bounding box center [404, 361] width 192 height 26
type input "5"
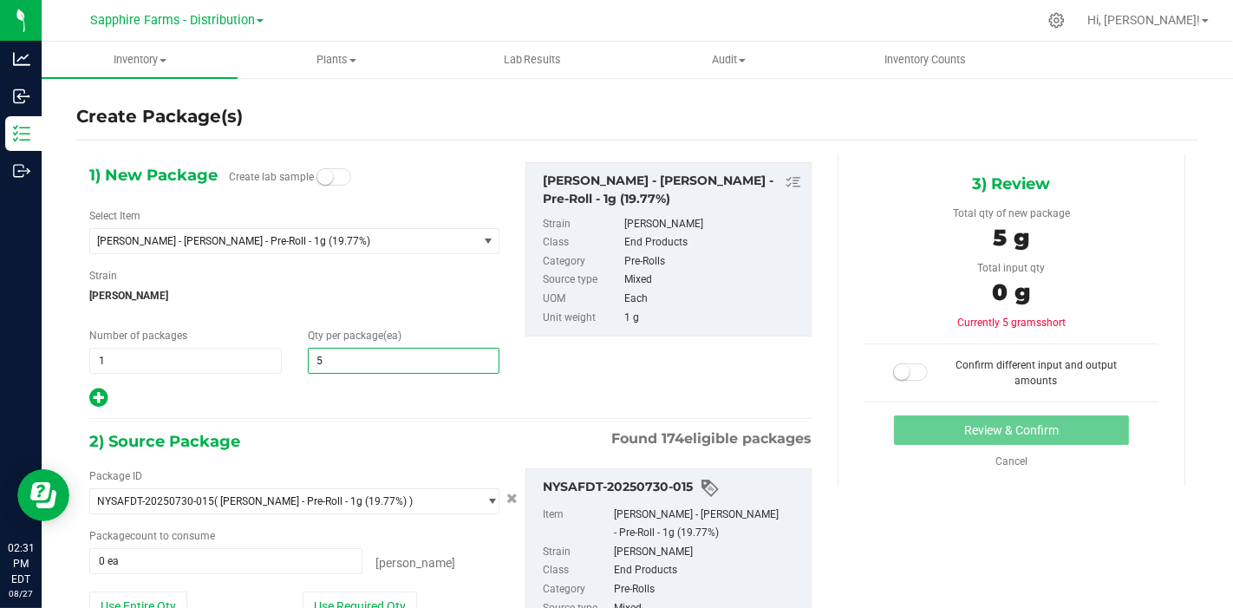
type input "5"
click at [411, 290] on span "[PERSON_NAME]" at bounding box center [294, 296] width 410 height 26
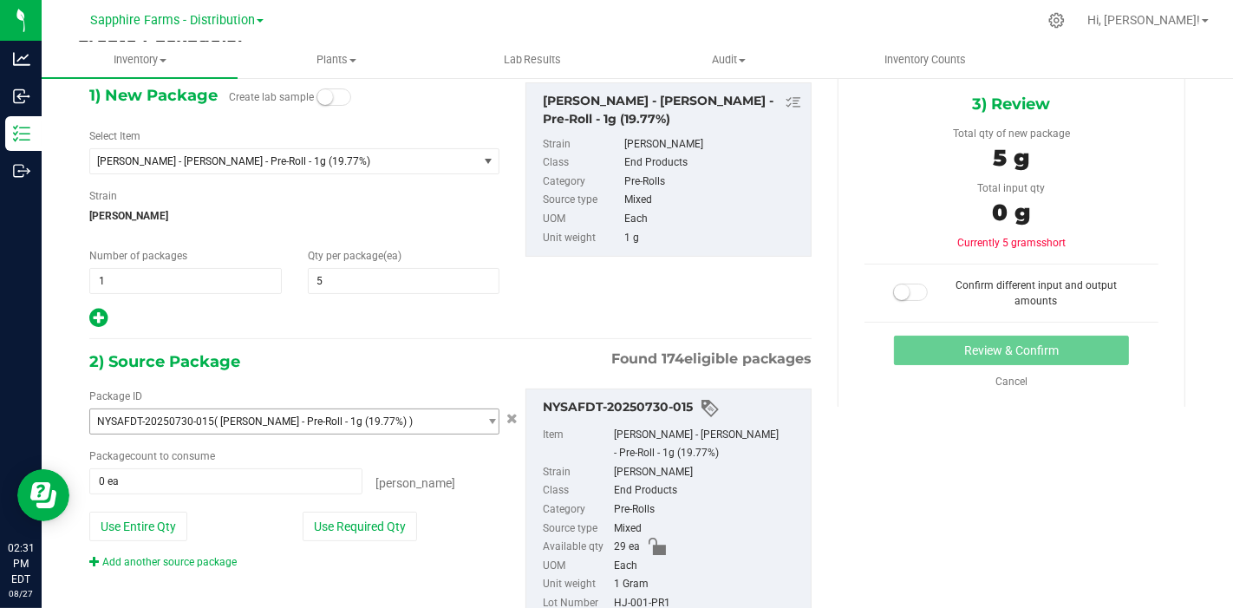
scroll to position [141, 0]
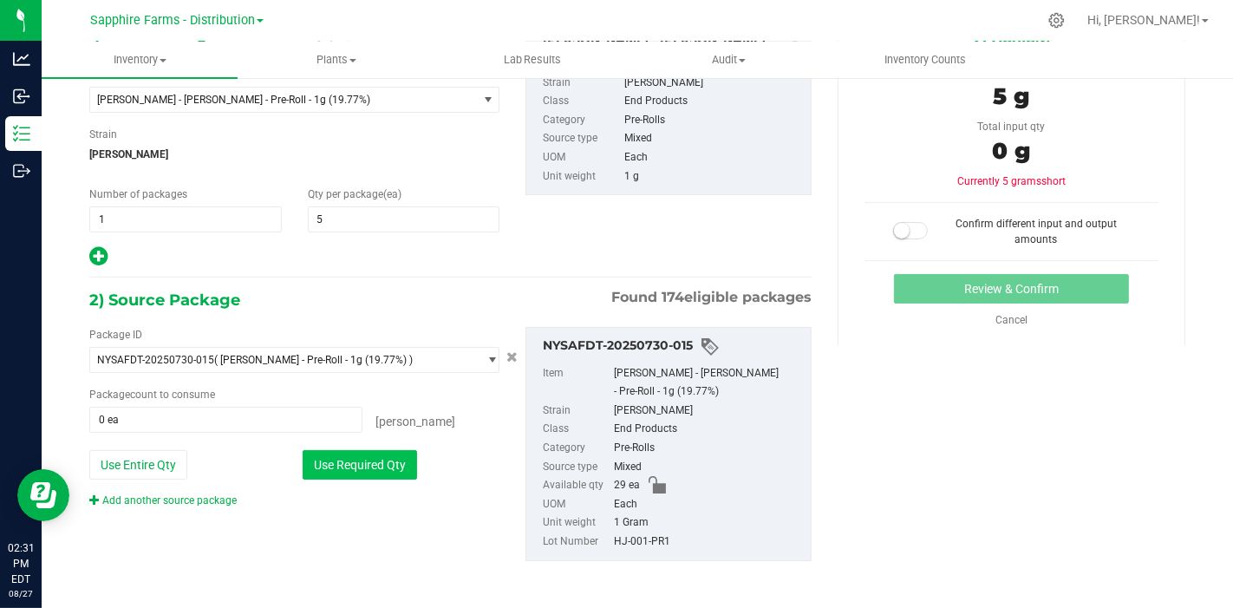
click at [381, 474] on button "Use Required Qty" at bounding box center [360, 464] width 114 height 29
type input "5 ea"
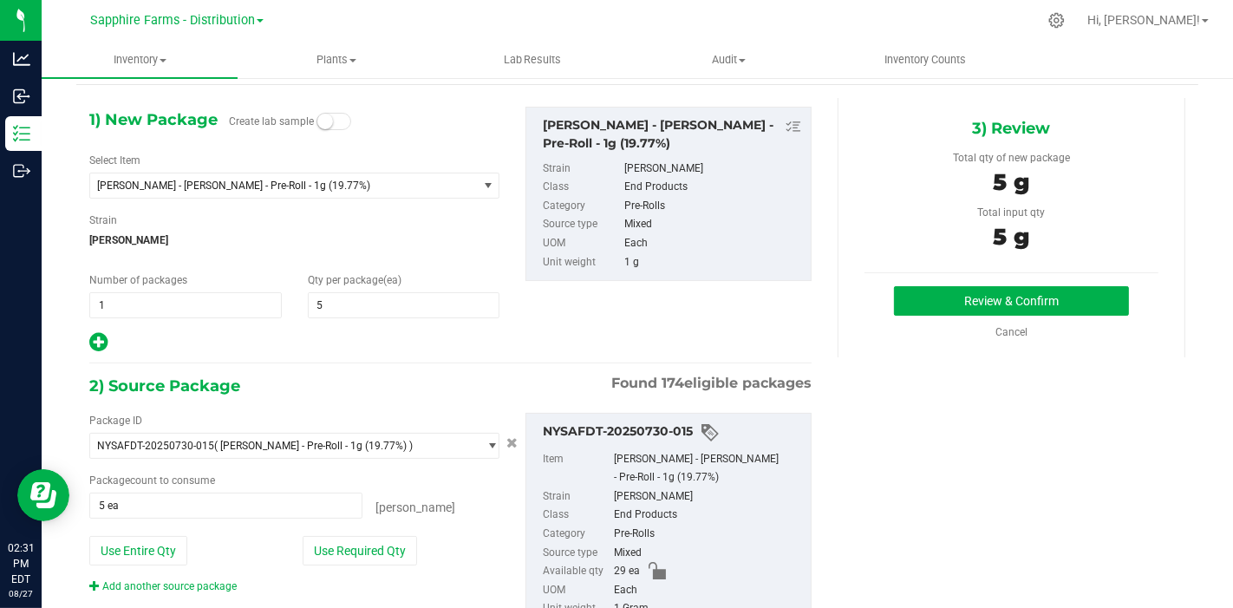
scroll to position [0, 0]
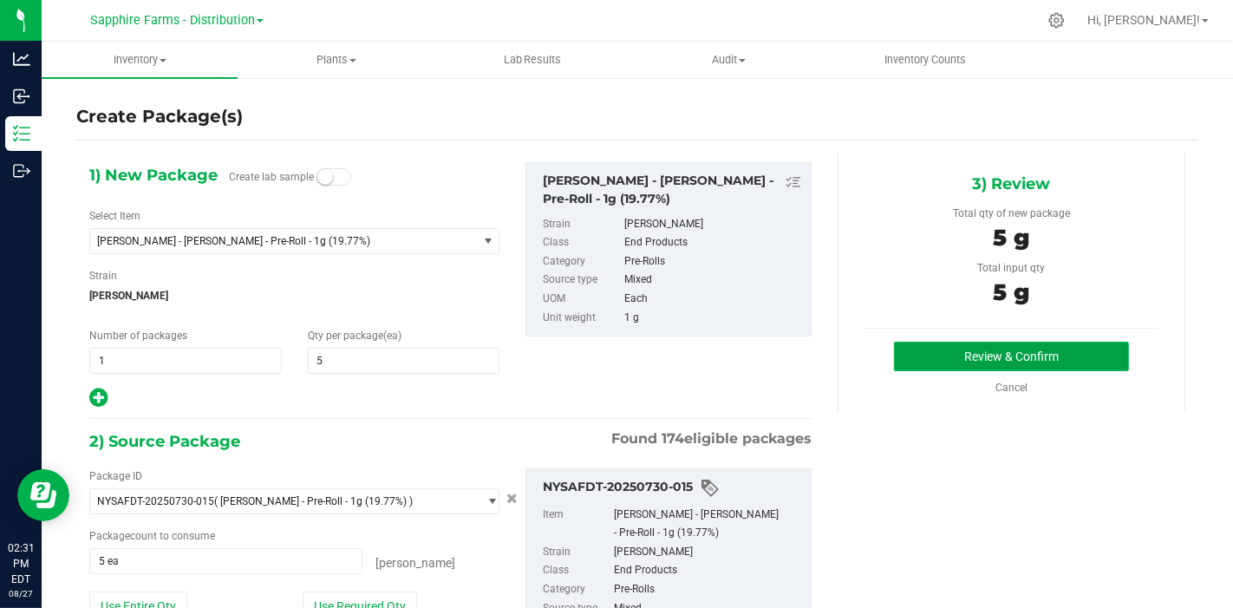
click at [945, 349] on button "Review & Confirm" at bounding box center [1011, 356] width 235 height 29
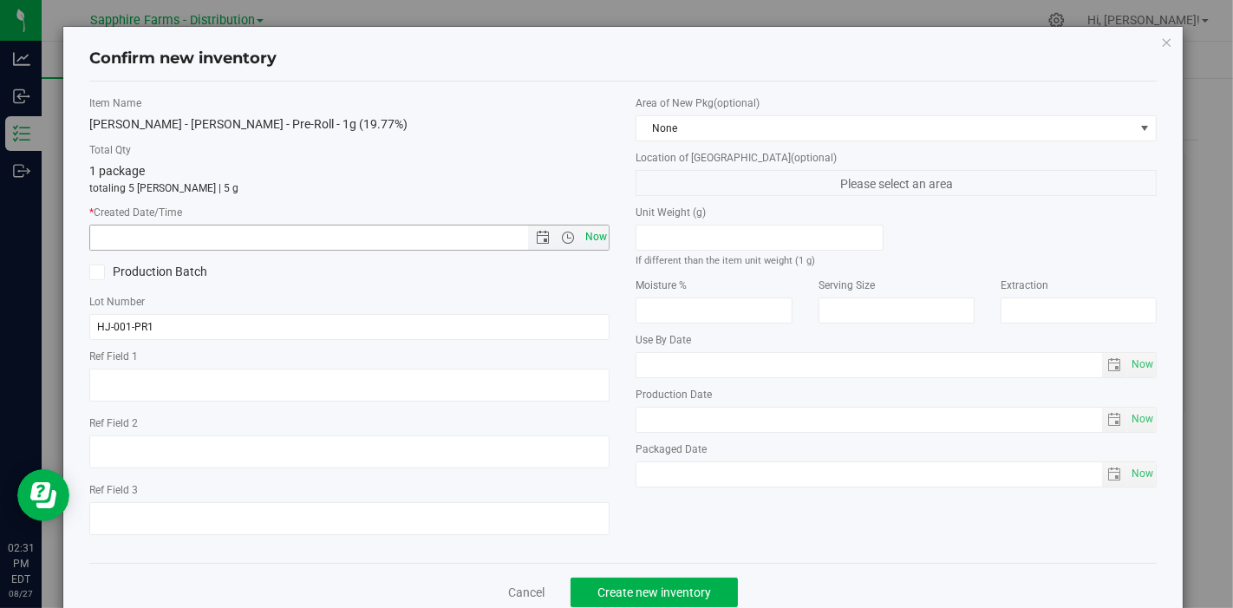
click at [583, 232] on span "Now" at bounding box center [595, 236] width 29 height 25
type input "8/27/2025 2:31 PM"
click at [712, 116] on span "None" at bounding box center [885, 128] width 498 height 24
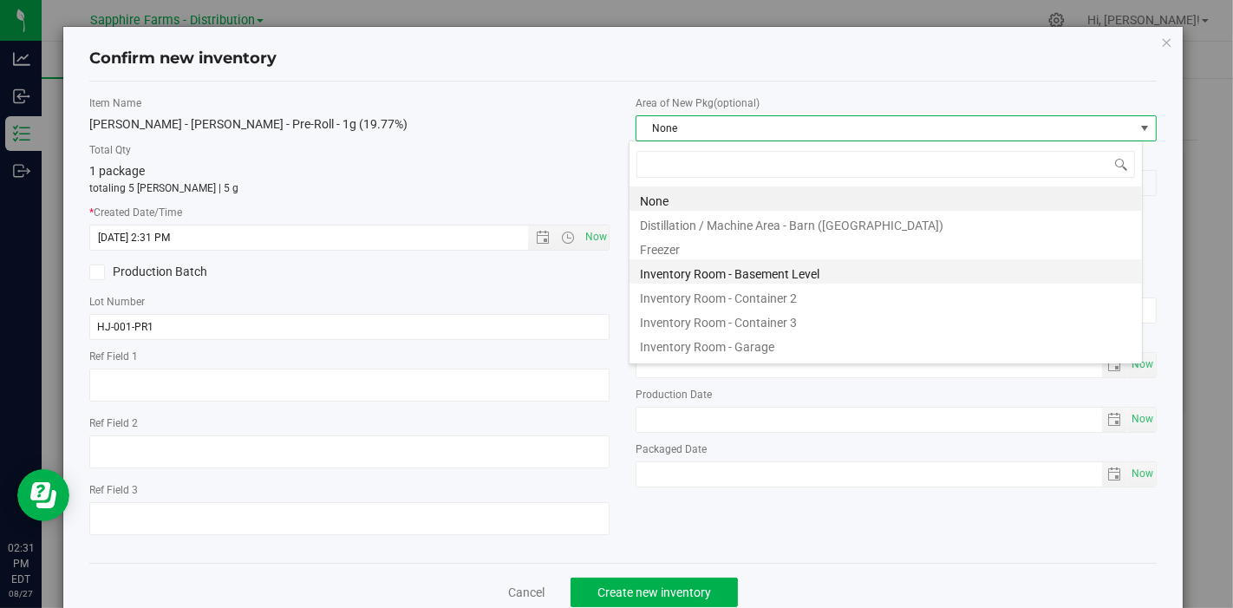
scroll to position [25, 514]
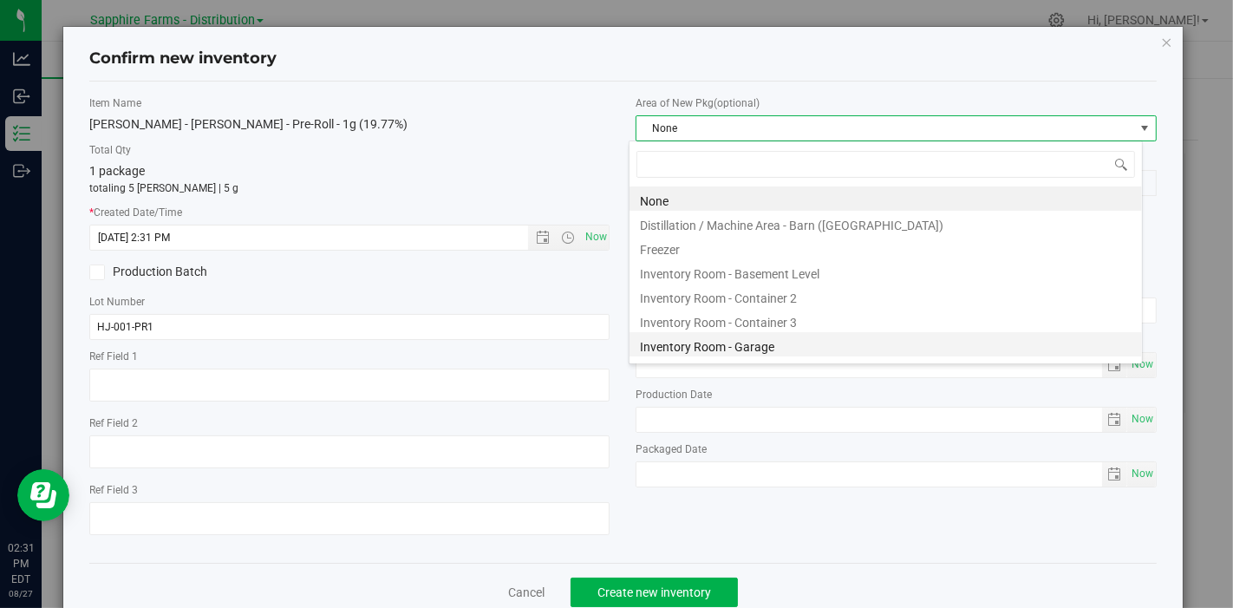
click at [720, 347] on li "Inventory Room - Garage" at bounding box center [885, 344] width 512 height 24
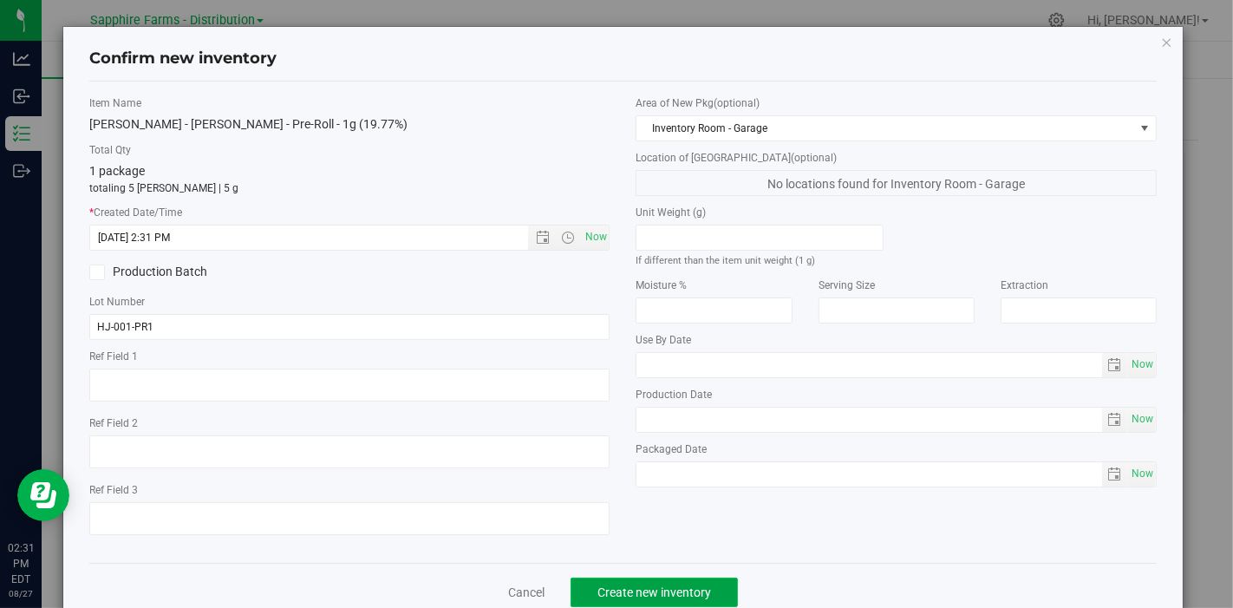
click at [702, 588] on span "Create new inventory" at bounding box center [654, 592] width 114 height 14
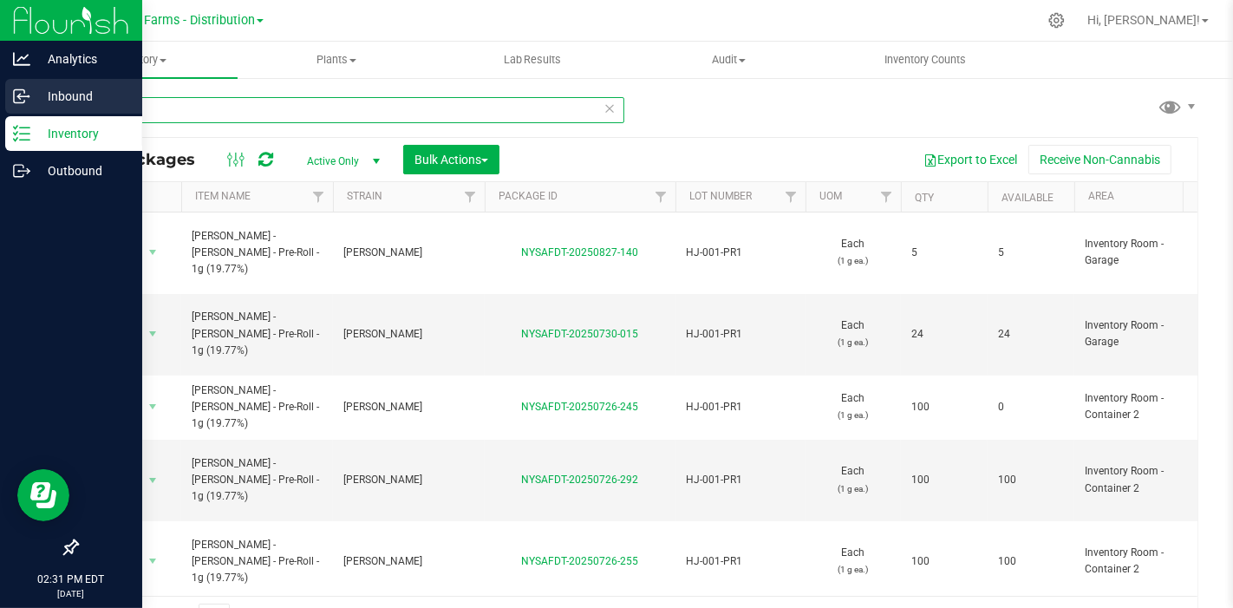
drag, startPoint x: 144, startPoint y: 109, endPoint x: 0, endPoint y: 103, distance: 144.0
click at [0, 103] on div "Analytics Inbound Inventory Outbound 02:31 PM EDT 08/27/2025 08/27 Sapphire Far…" at bounding box center [616, 304] width 1233 height 608
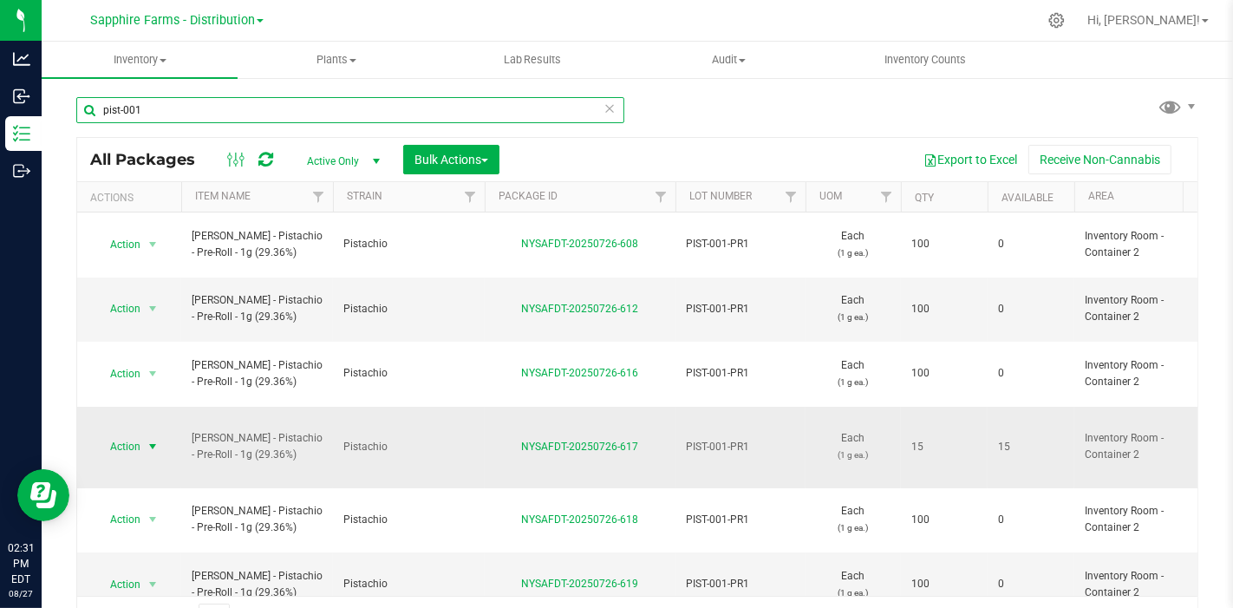
type input "pist-001"
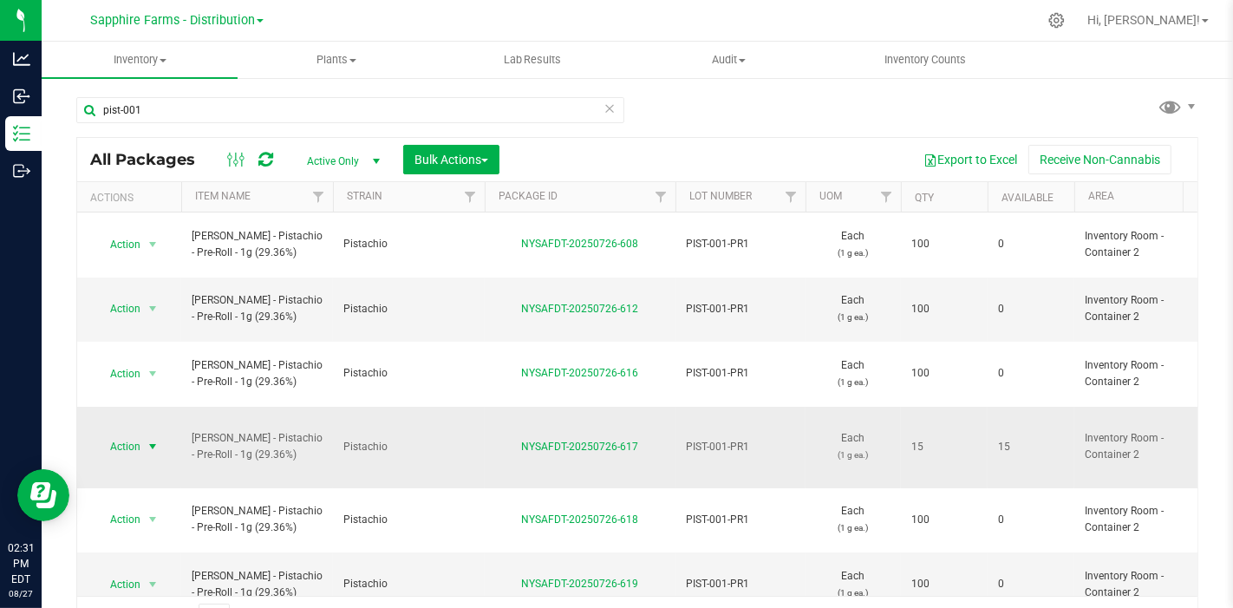
click at [142, 434] on span "select" at bounding box center [153, 446] width 22 height 24
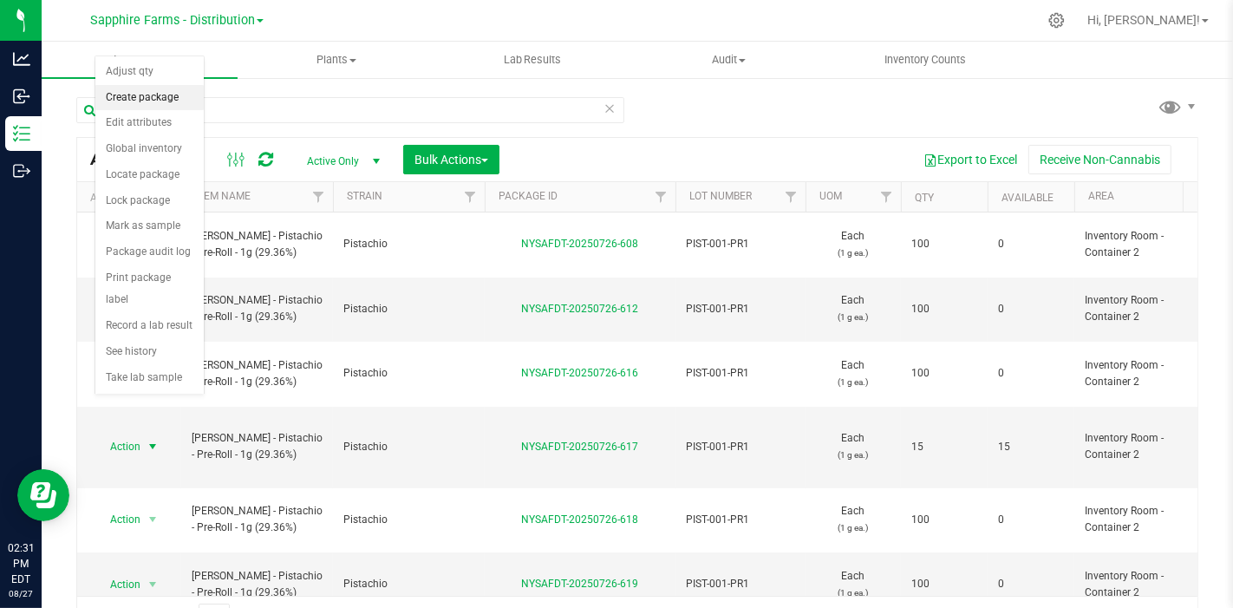
click at [136, 98] on li "Create package" at bounding box center [149, 98] width 108 height 26
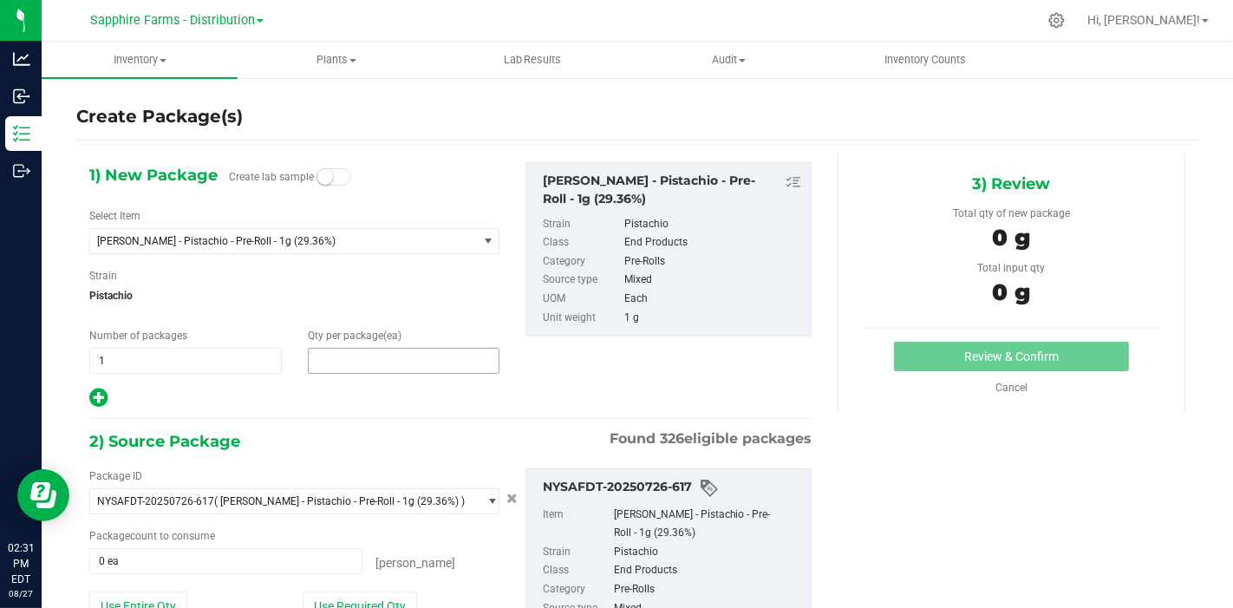
click at [373, 365] on span at bounding box center [404, 361] width 192 height 26
type input "5"
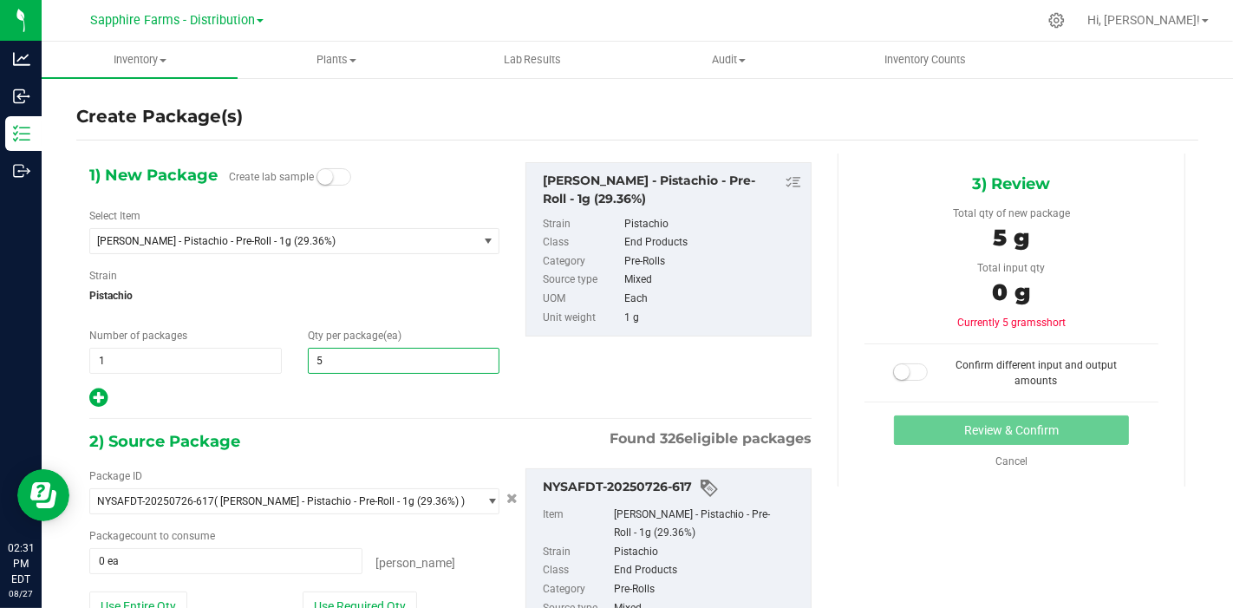
type input "5"
click at [360, 293] on span "Pistachio" at bounding box center [294, 296] width 410 height 26
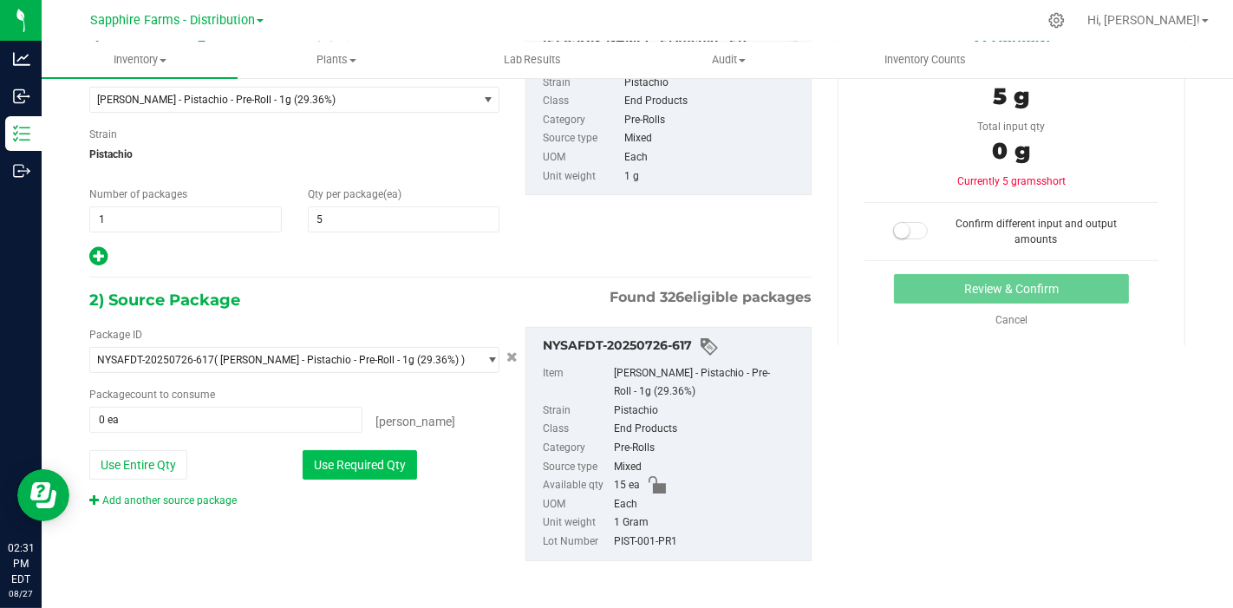
click at [374, 474] on button "Use Required Qty" at bounding box center [360, 464] width 114 height 29
type input "5 ea"
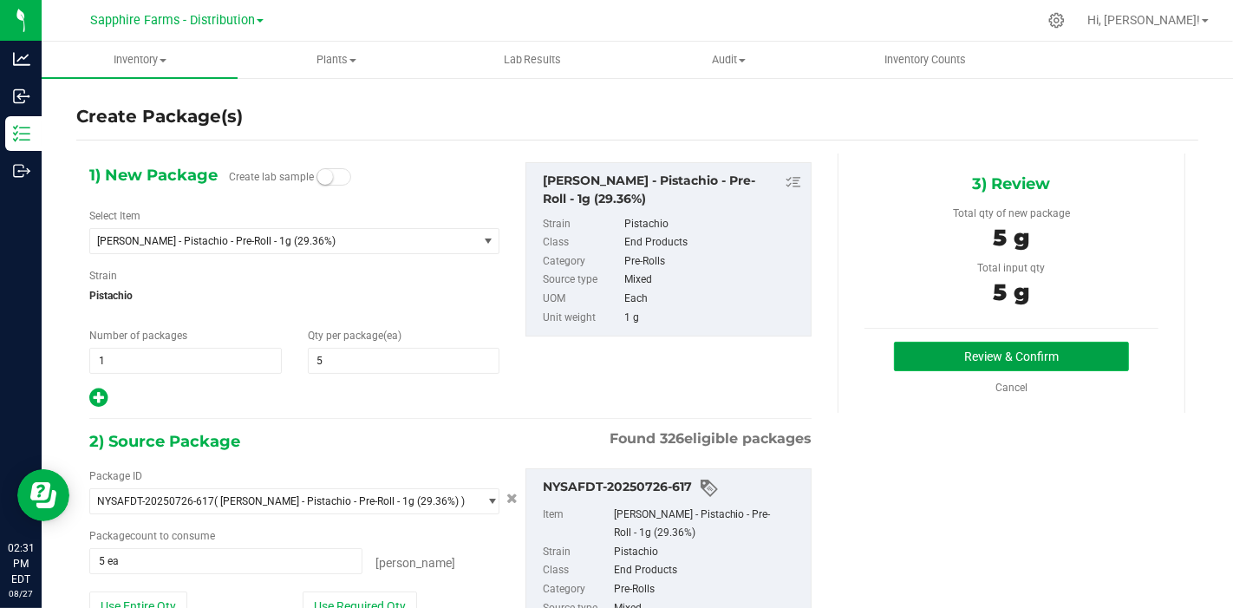
click at [1041, 348] on button "Review & Confirm" at bounding box center [1011, 356] width 235 height 29
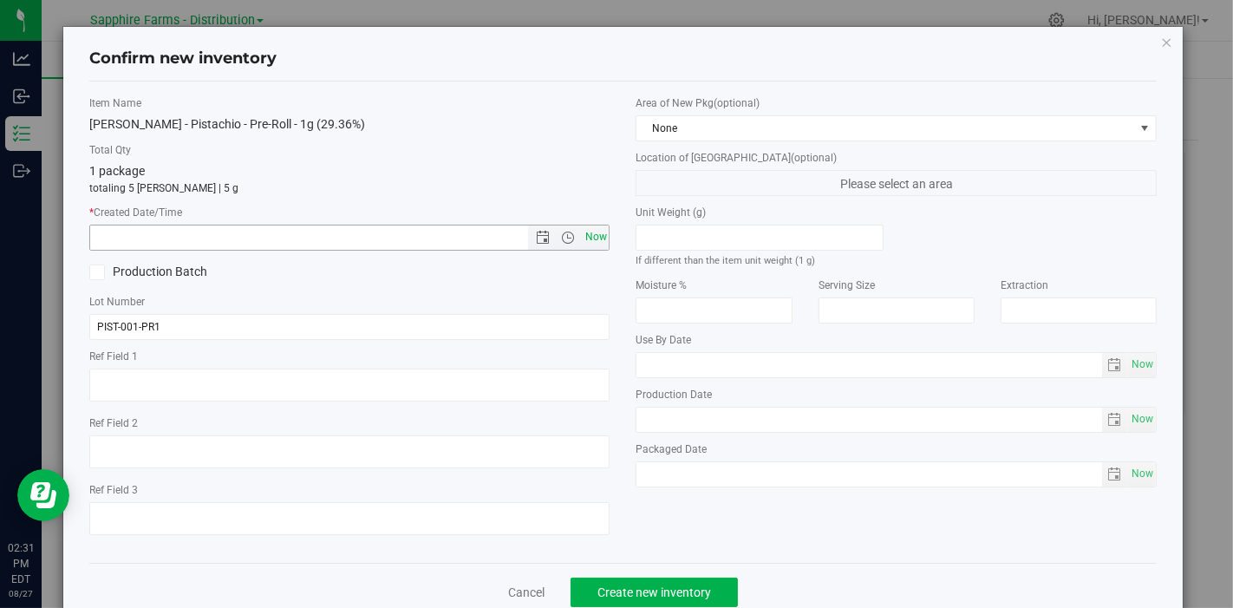
click at [582, 234] on span "Now" at bounding box center [595, 236] width 29 height 25
type input "8/27/2025 2:31 PM"
click at [734, 127] on span "None" at bounding box center [885, 128] width 498 height 24
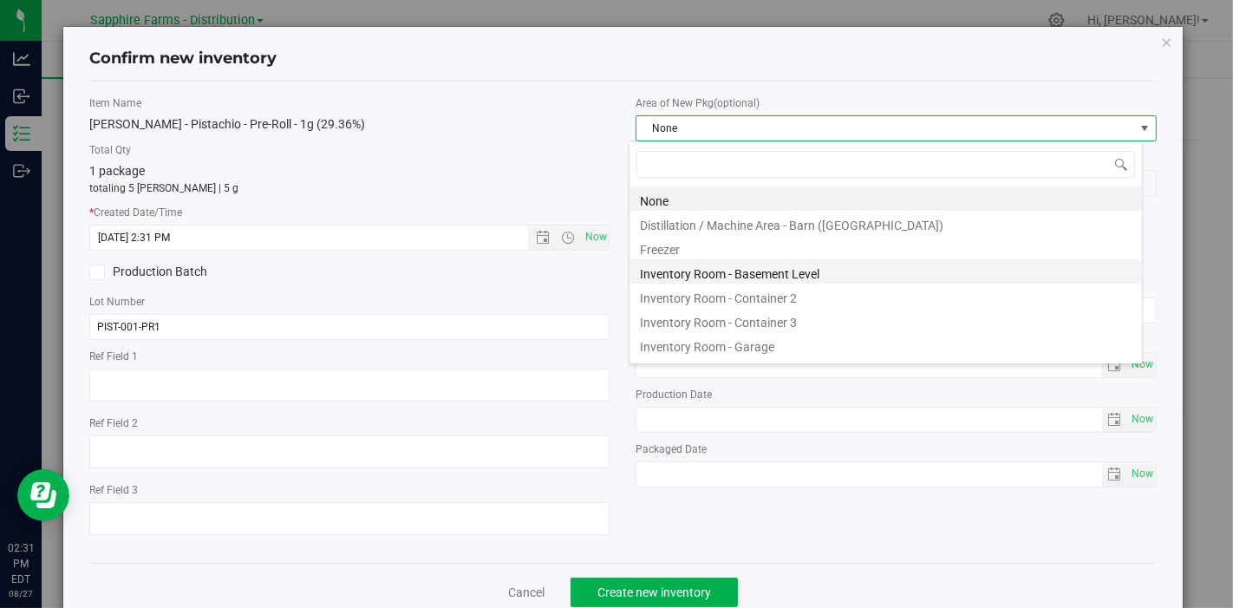
scroll to position [25, 514]
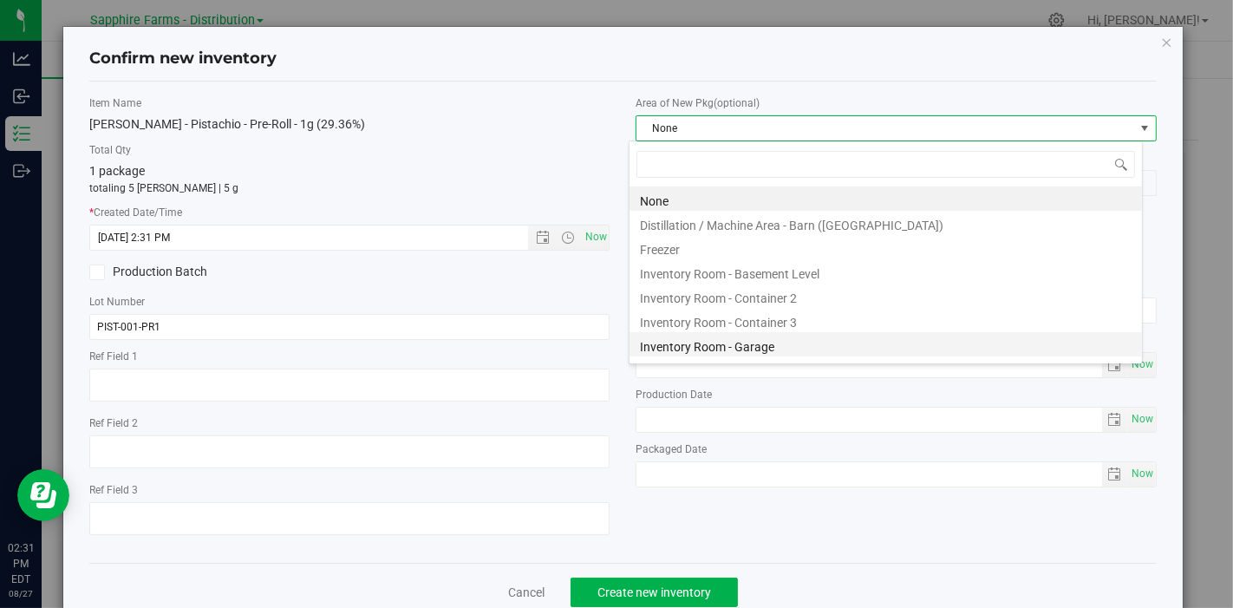
click at [790, 337] on li "Inventory Room - Garage" at bounding box center [885, 344] width 512 height 24
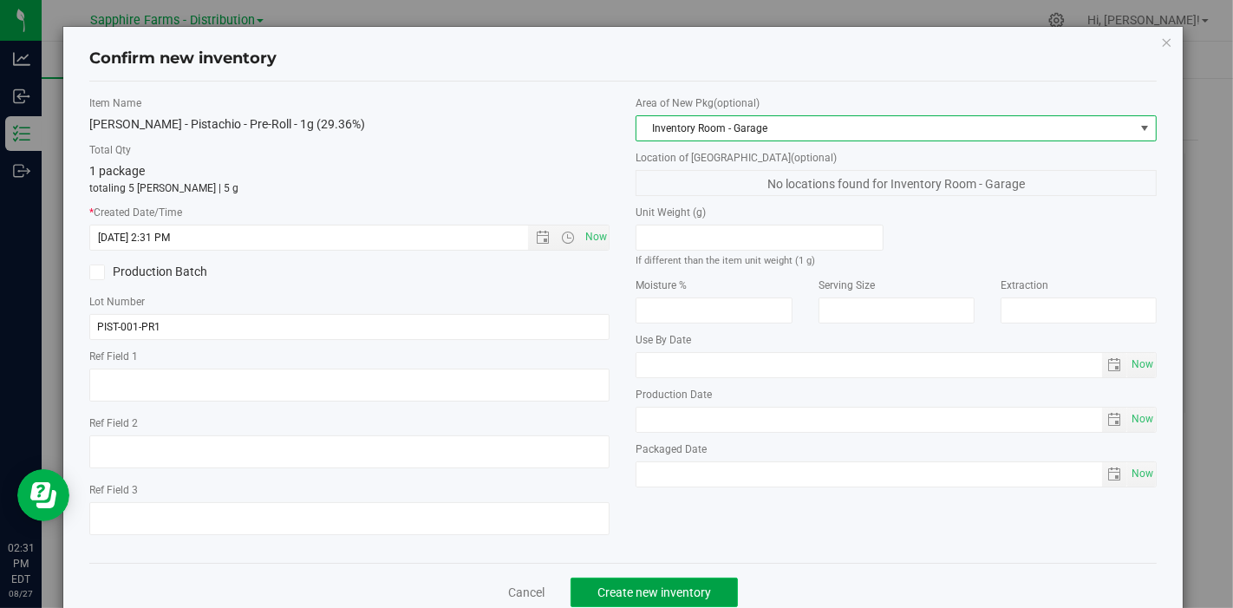
click at [665, 585] on span "Create new inventory" at bounding box center [654, 592] width 114 height 14
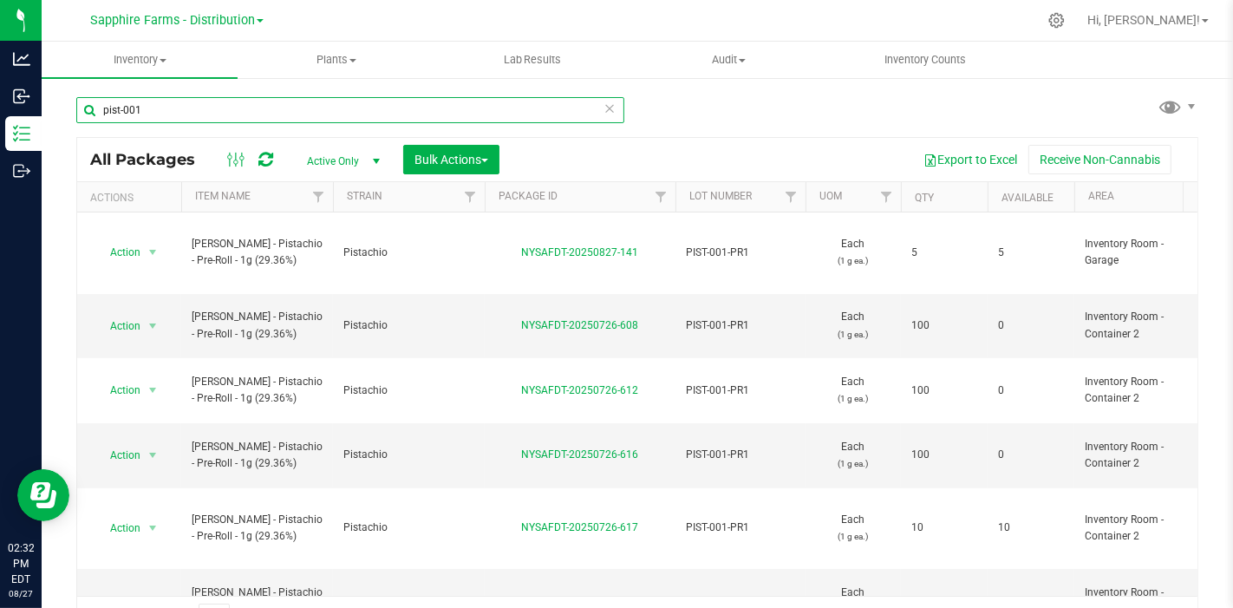
drag, startPoint x: 183, startPoint y: 114, endPoint x: 52, endPoint y: 113, distance: 130.9
click at [52, 113] on div "pist-001 All Packages Active Only Active Only Lab Samples Locked All Bulk Actio…" at bounding box center [637, 340] width 1191 height 529
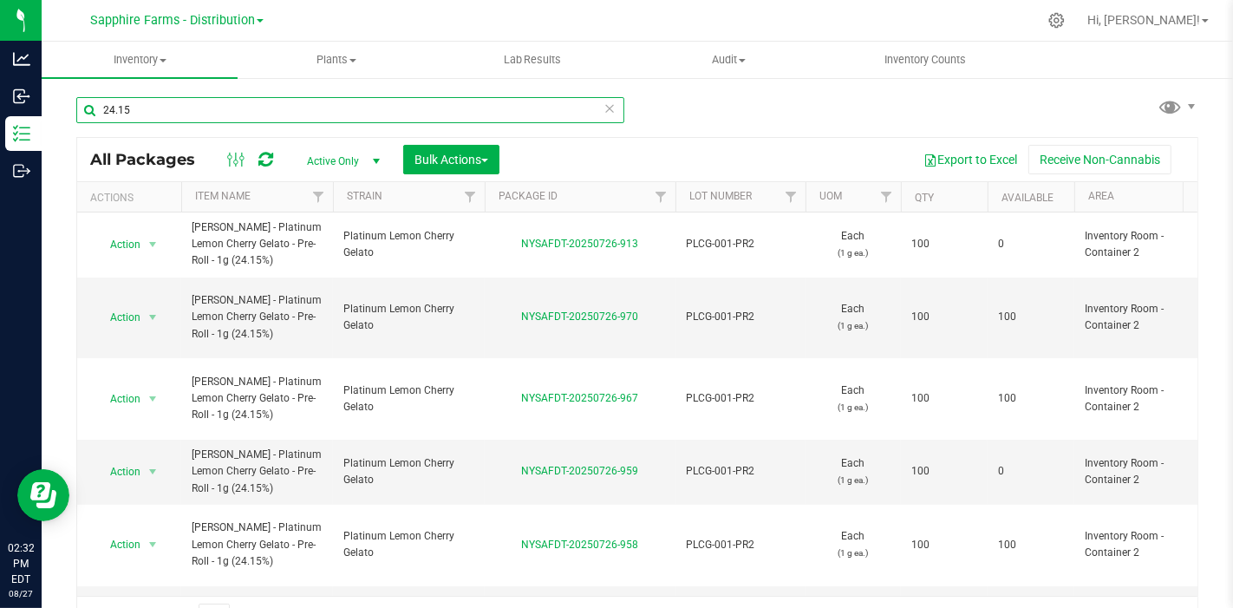
type input "24.15"
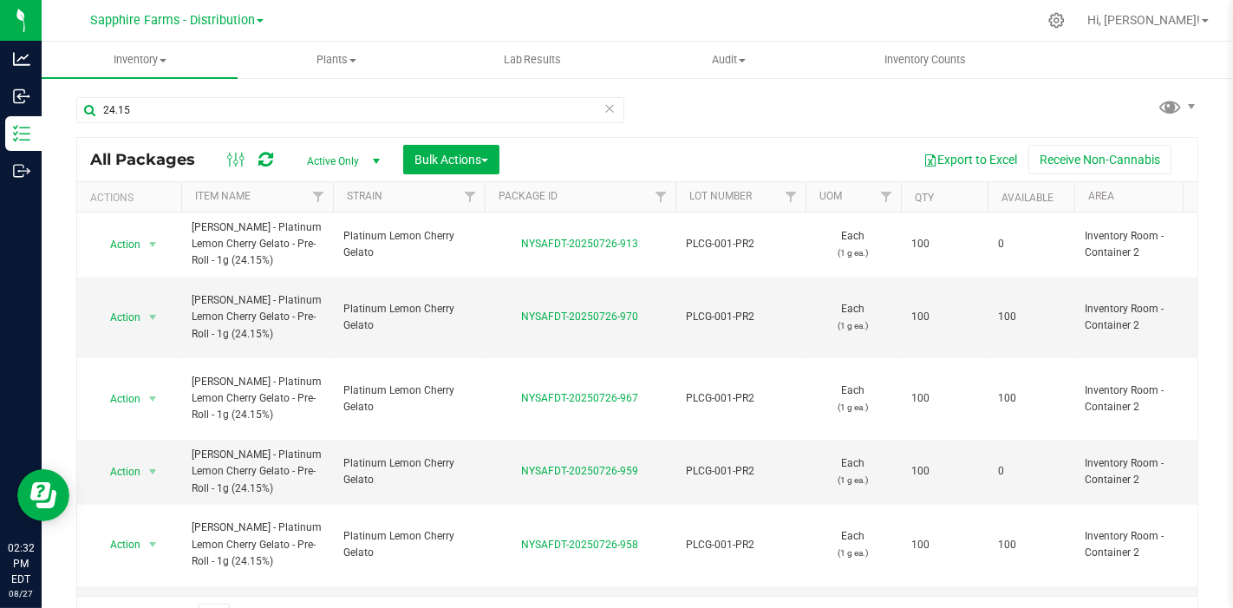
click at [906, 199] on th "Qty" at bounding box center [944, 197] width 87 height 30
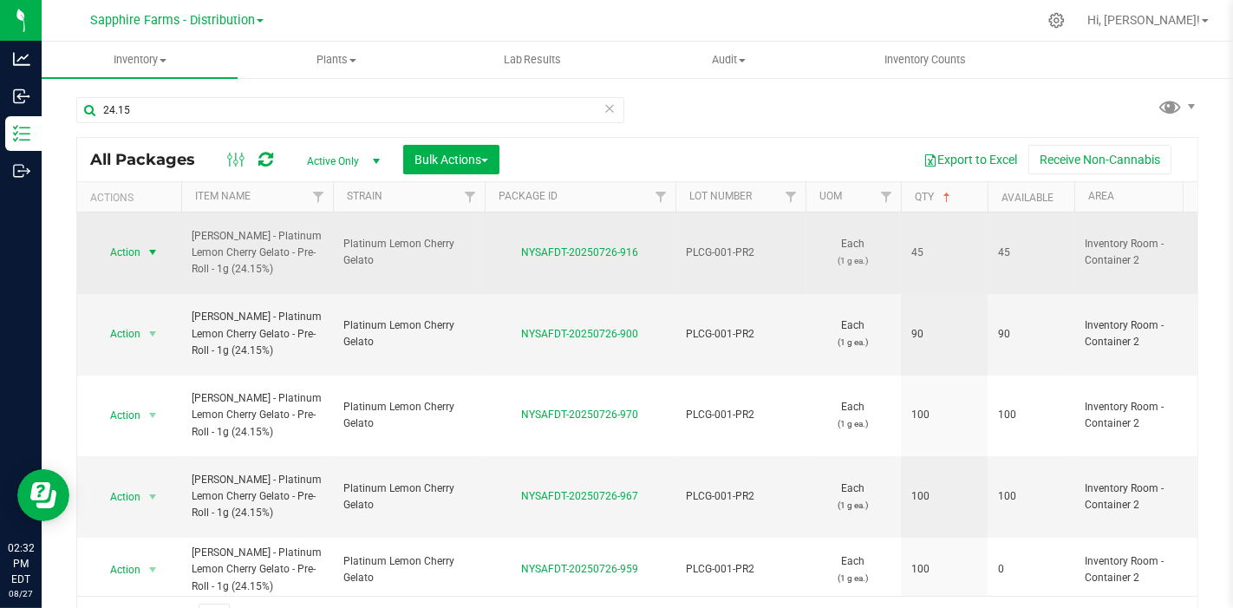
click at [148, 240] on span "select" at bounding box center [153, 252] width 22 height 24
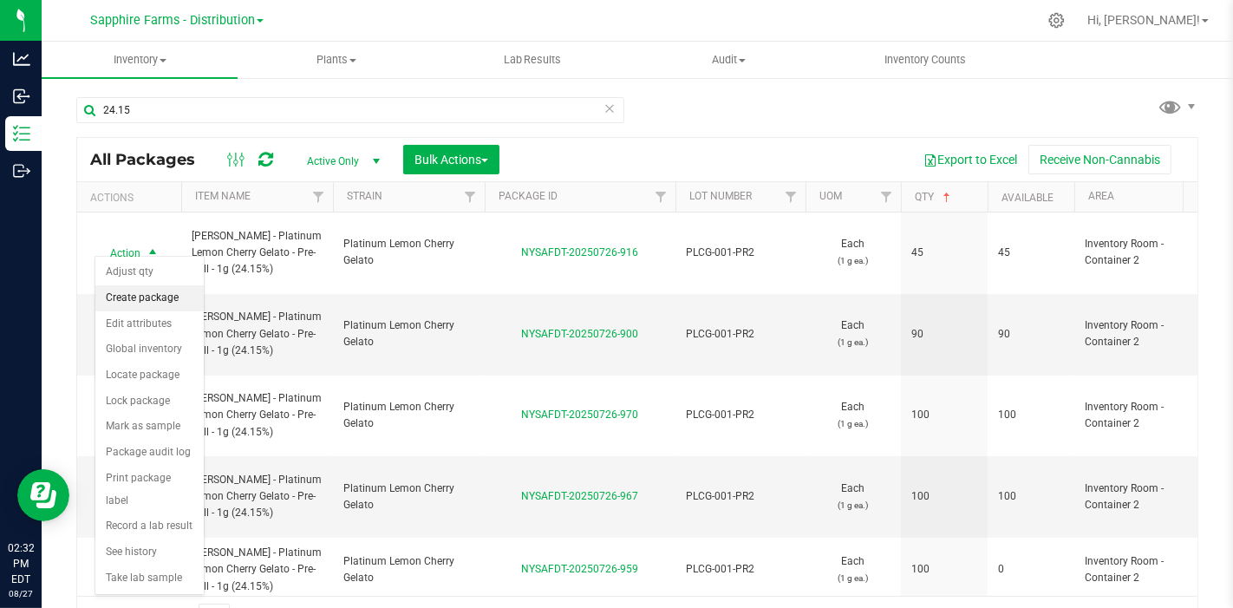
click at [152, 301] on li "Create package" at bounding box center [149, 298] width 108 height 26
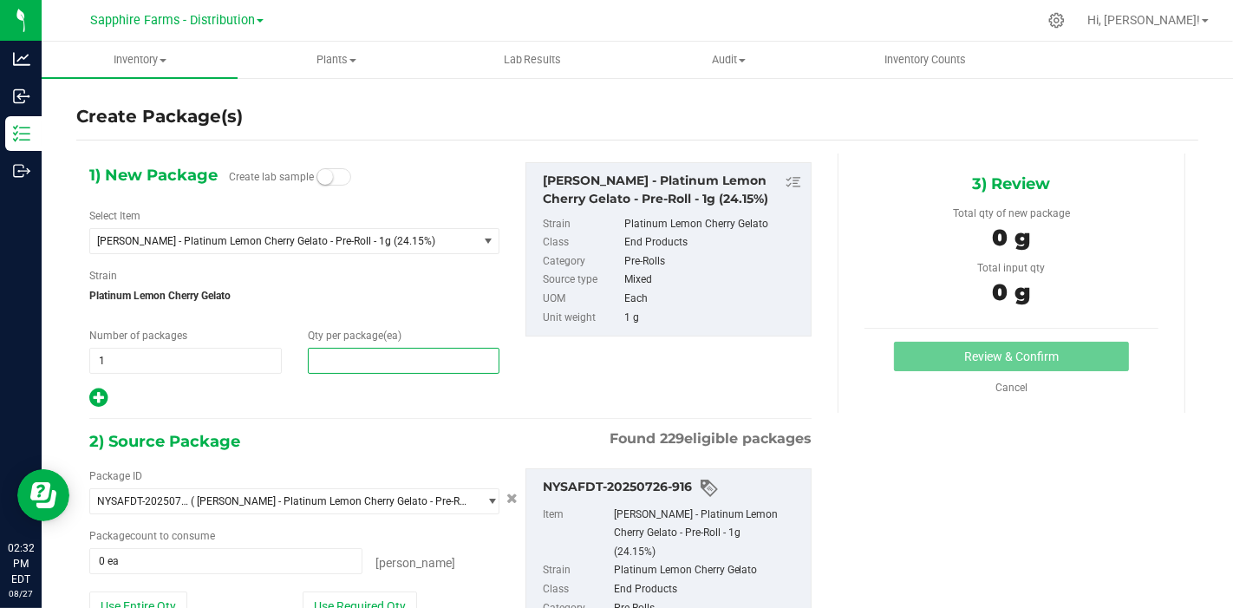
click at [366, 360] on span at bounding box center [404, 361] width 192 height 26
type input "5"
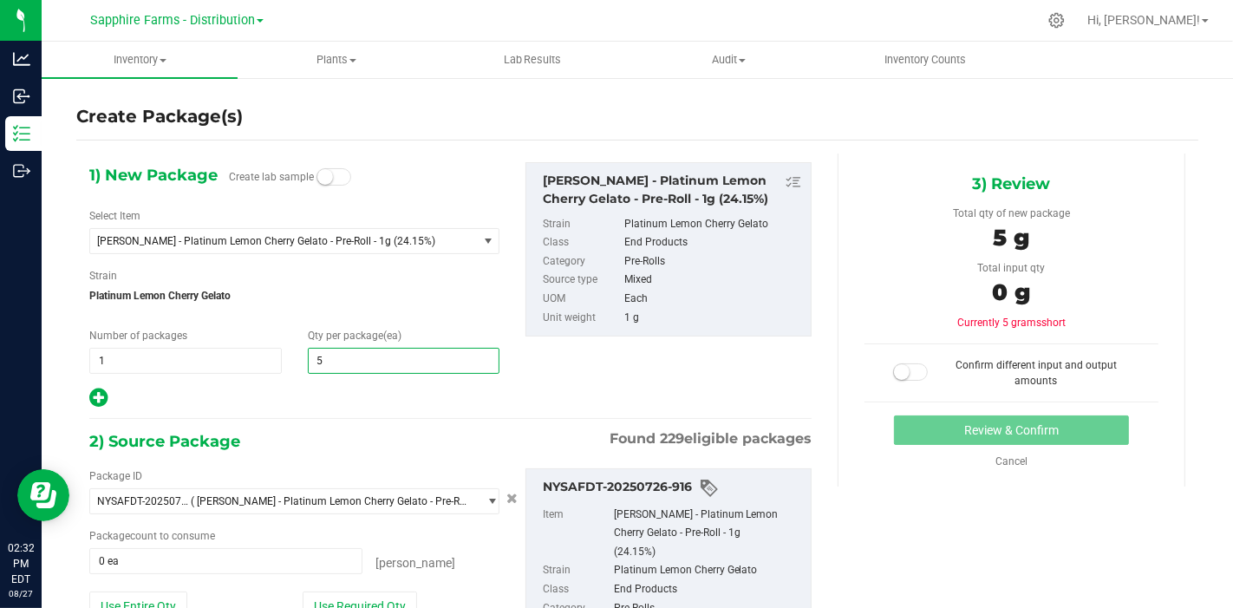
type input "5"
click at [307, 411] on div "1) New Package Create lab sample Select Item LEAL - Platinum Lemon Cherry Gelat…" at bounding box center [450, 455] width 748 height 604
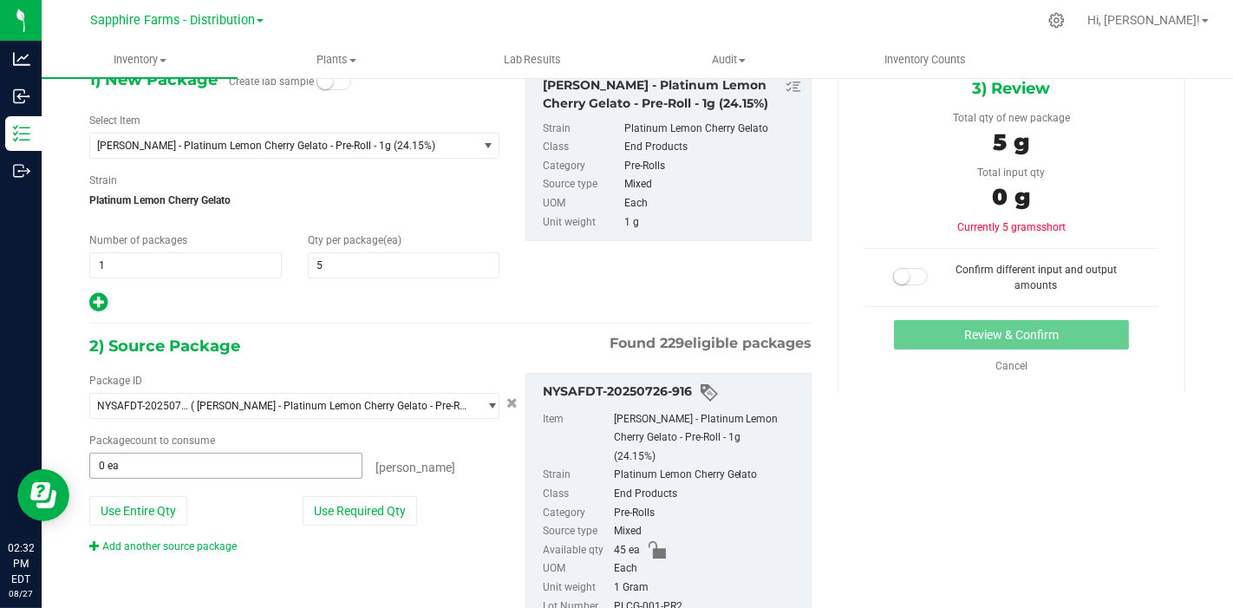
scroll to position [141, 0]
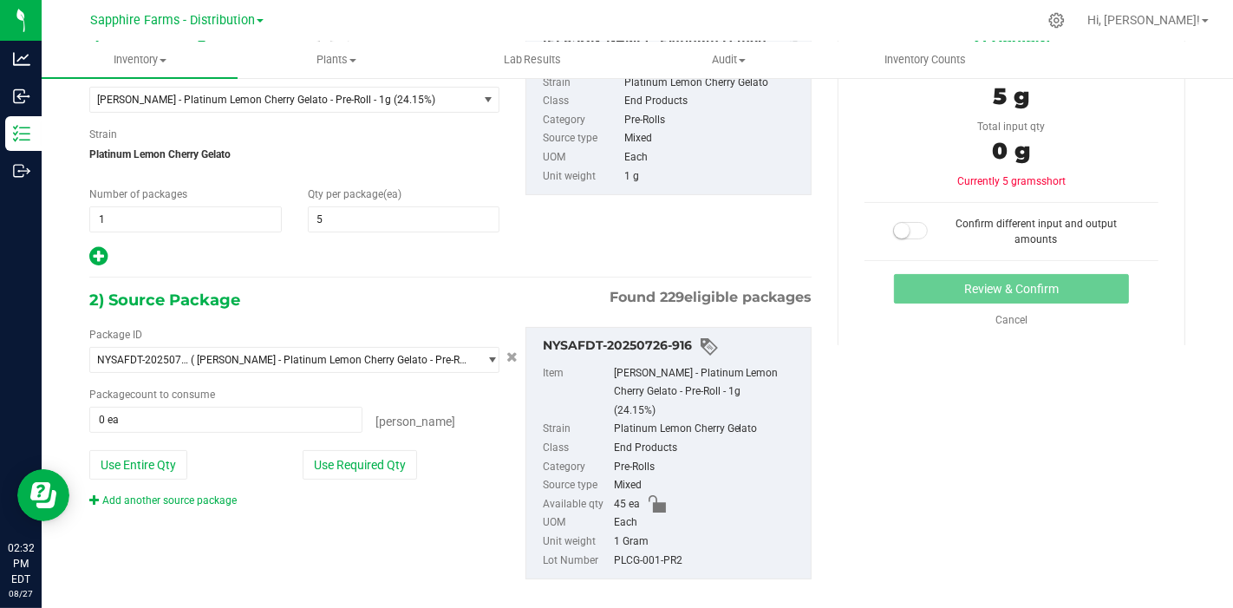
drag, startPoint x: 371, startPoint y: 466, endPoint x: 544, endPoint y: 422, distance: 178.9
click at [371, 466] on button "Use Required Qty" at bounding box center [360, 464] width 114 height 29
type input "5 ea"
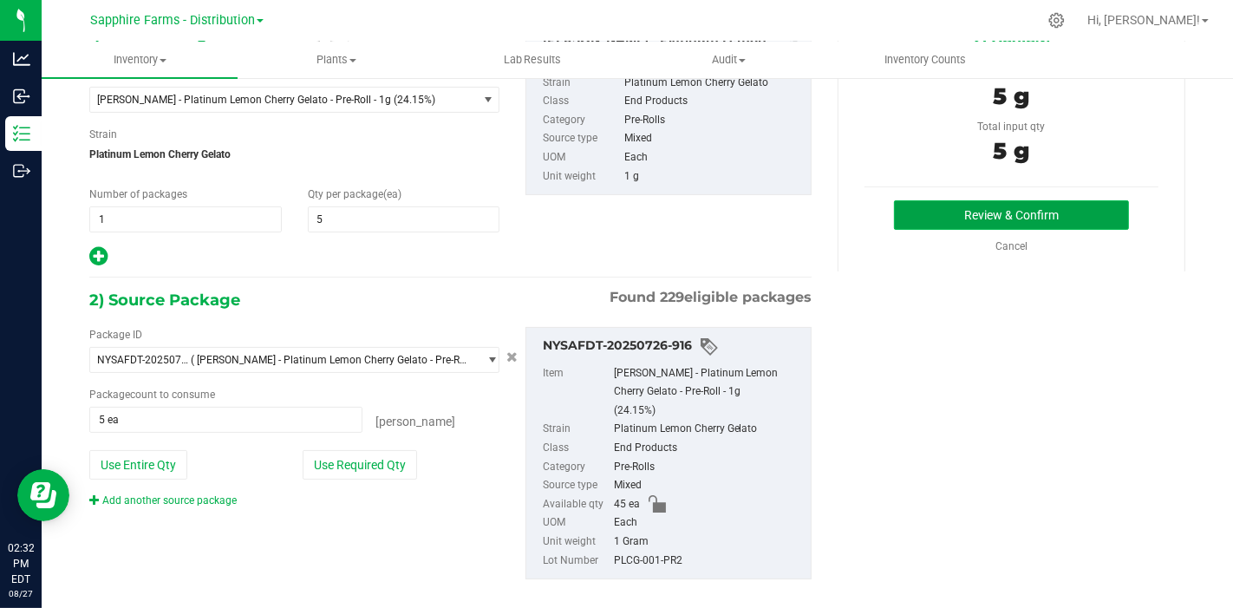
click at [1005, 217] on button "Review & Confirm" at bounding box center [1011, 214] width 235 height 29
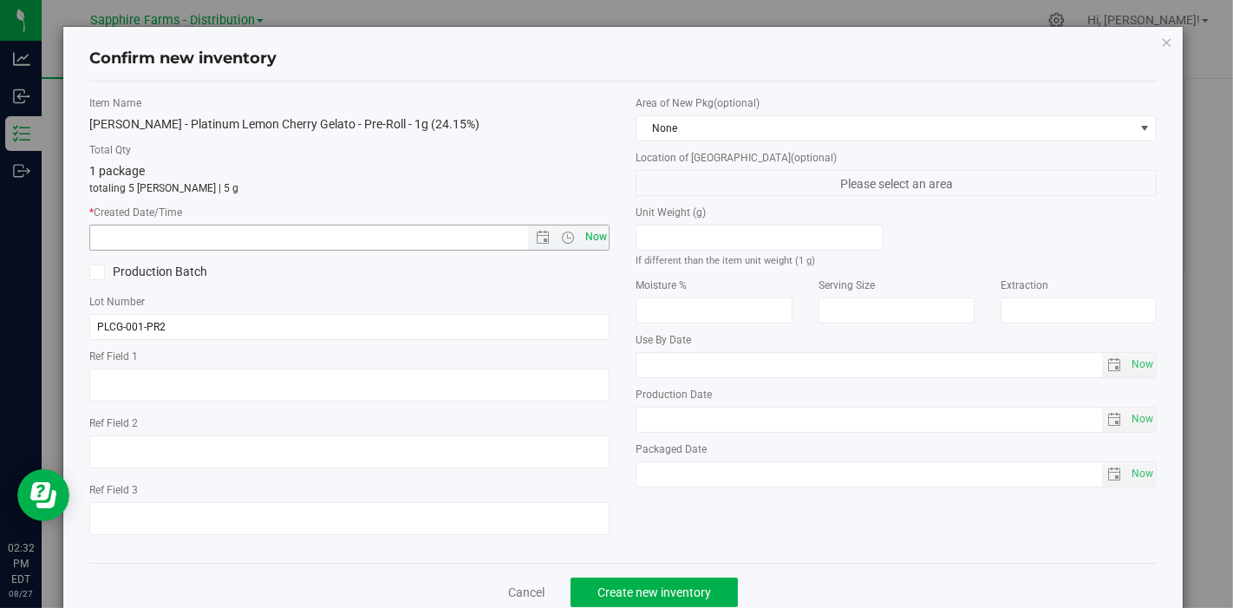
click at [581, 235] on span "Now" at bounding box center [595, 236] width 29 height 25
type input "8/27/2025 2:32 PM"
click at [688, 134] on span "None" at bounding box center [885, 128] width 498 height 24
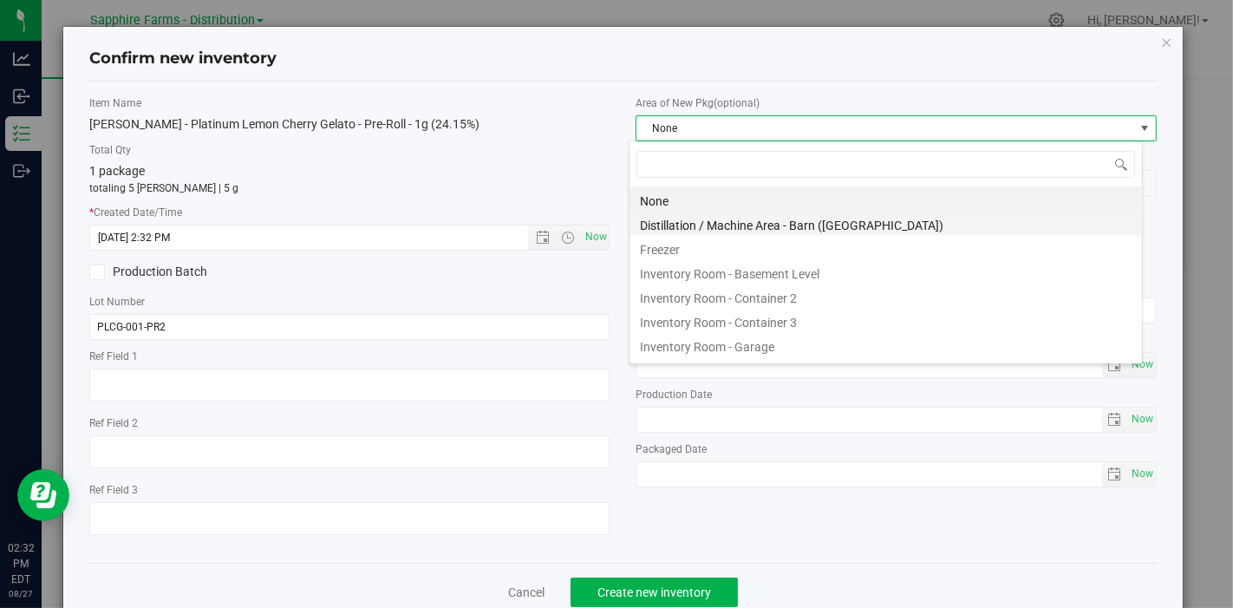
scroll to position [25, 514]
drag, startPoint x: 737, startPoint y: 347, endPoint x: 717, endPoint y: 384, distance: 42.3
click at [737, 348] on li "Inventory Room - Garage" at bounding box center [885, 344] width 512 height 24
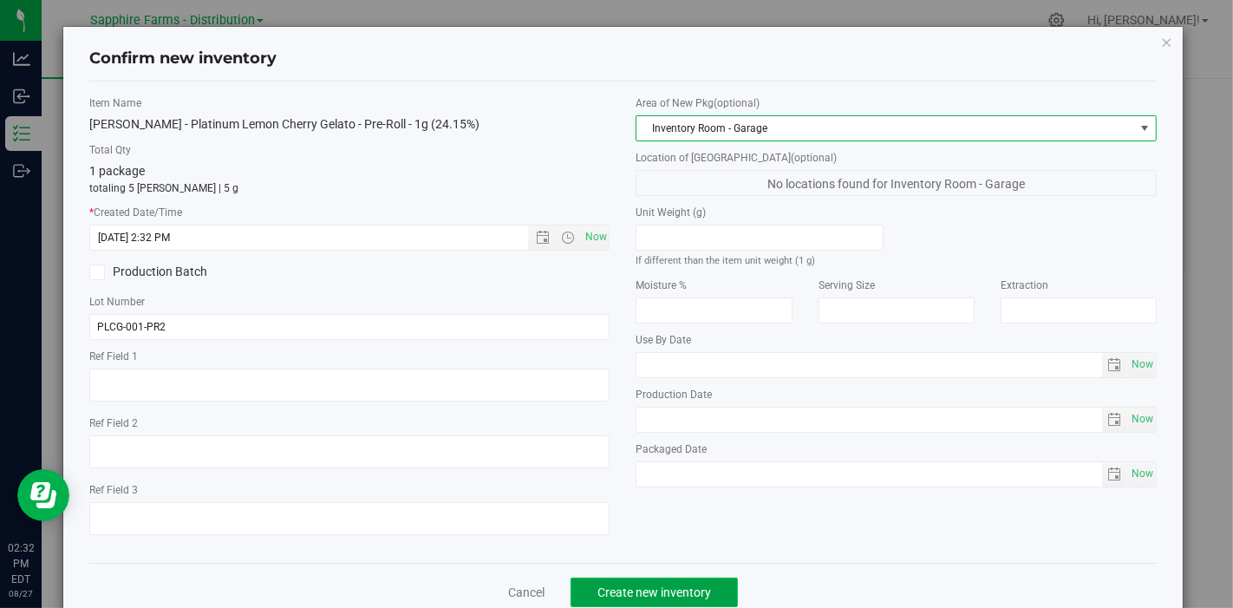
click at [641, 580] on button "Create new inventory" at bounding box center [653, 591] width 167 height 29
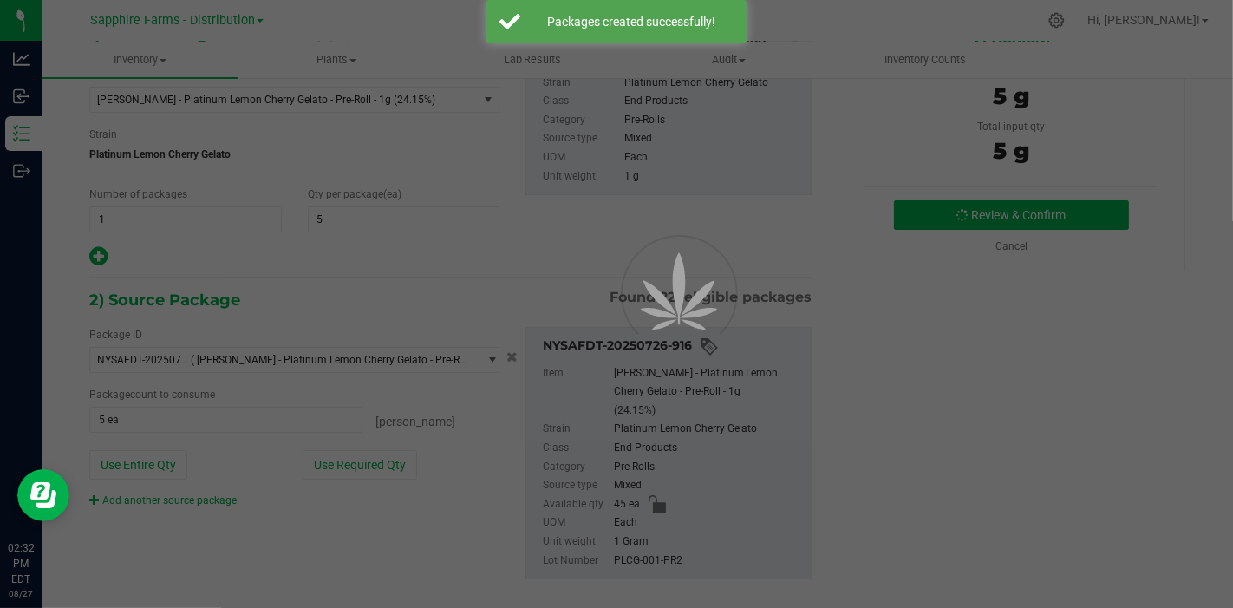
scroll to position [10, 0]
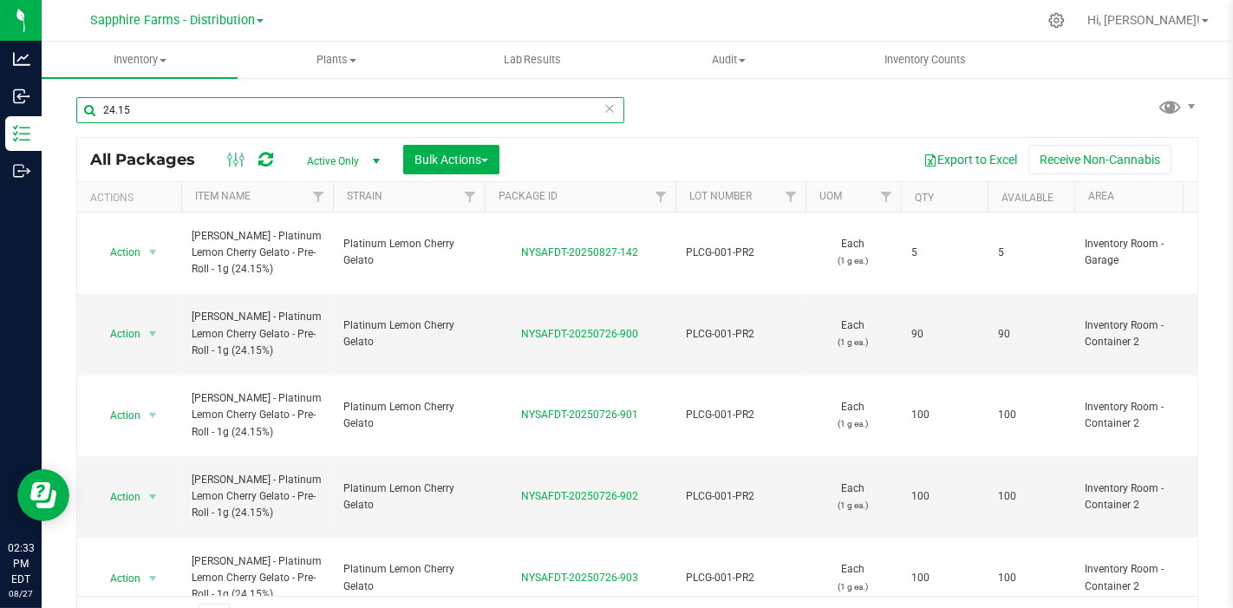
drag, startPoint x: 156, startPoint y: 102, endPoint x: 83, endPoint y: 95, distance: 73.1
click at [72, 115] on div "24.15 All Packages Active Only Active Only Lab Samples Locked All Bulk Actions …" at bounding box center [637, 340] width 1191 height 529
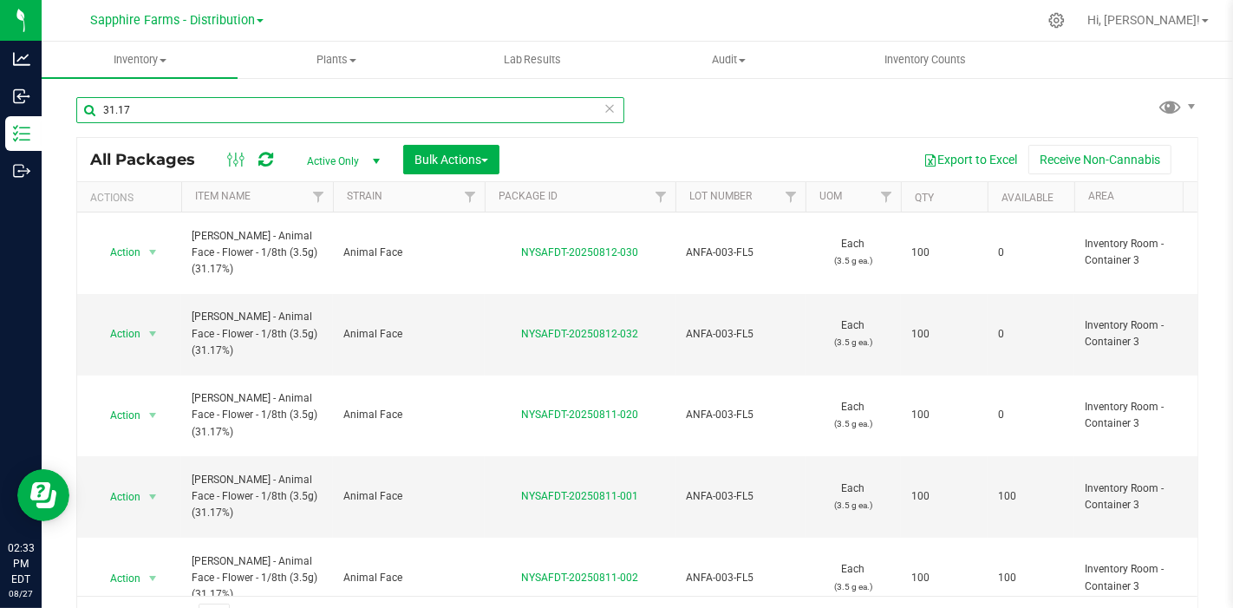
type input "31.17"
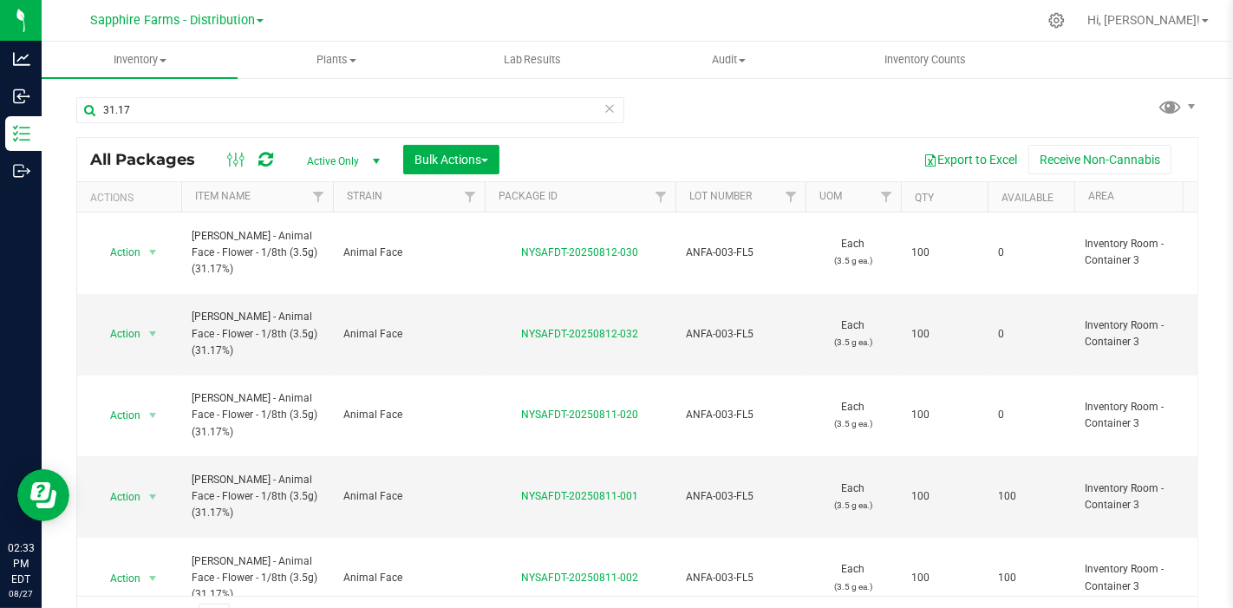
click at [906, 198] on th "Qty" at bounding box center [944, 197] width 87 height 30
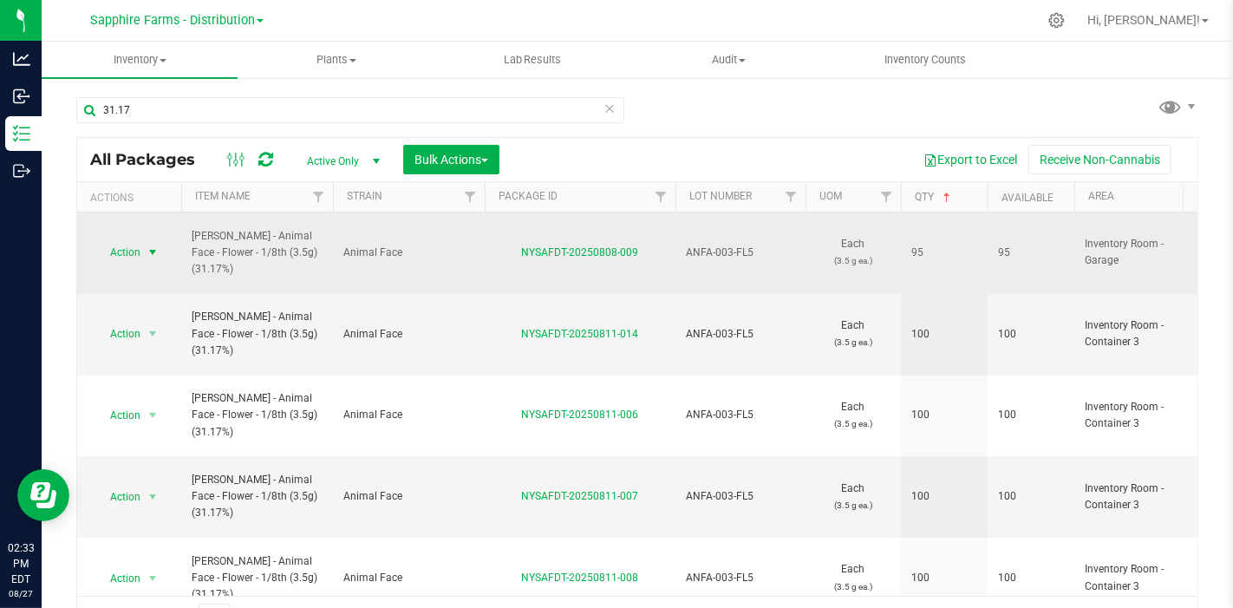
click at [133, 240] on span "Action" at bounding box center [117, 252] width 47 height 24
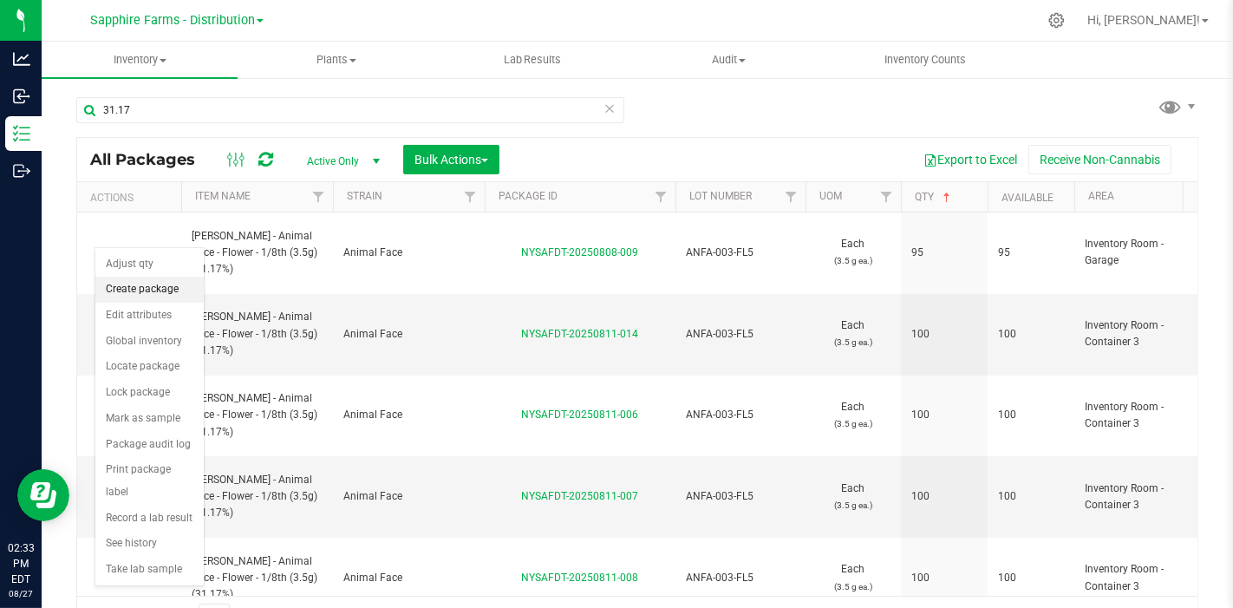
click at [139, 288] on li "Create package" at bounding box center [149, 290] width 108 height 26
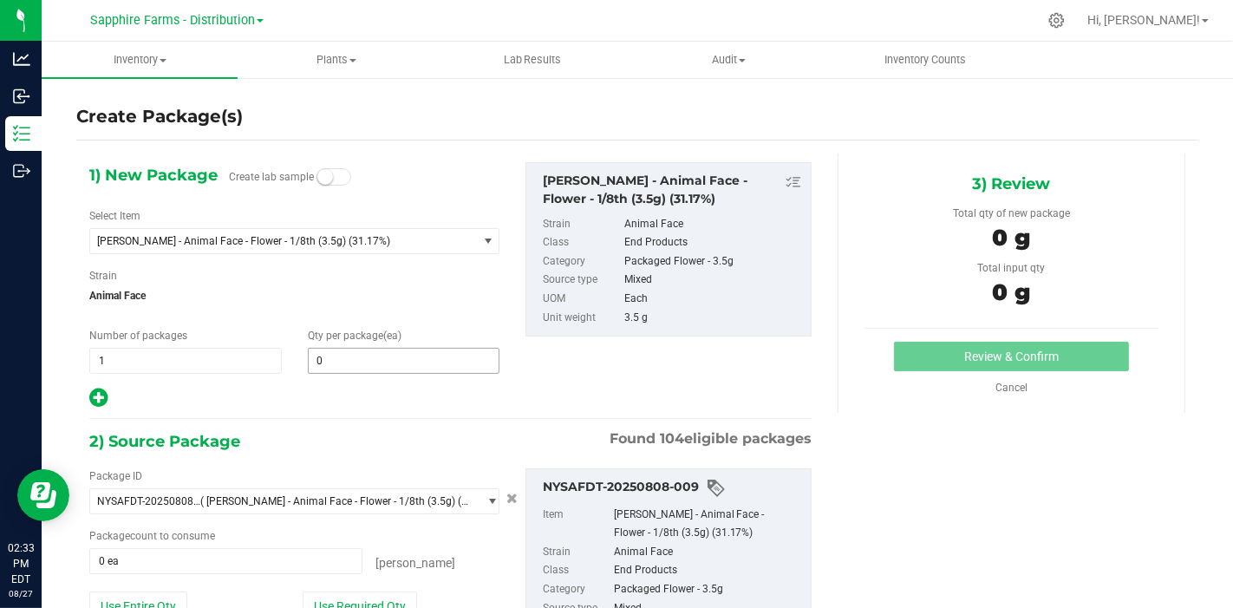
click at [369, 376] on div "1) New Package Create lab sample Select Item LEAL - Animal Face - Flower - 1/8t…" at bounding box center [294, 285] width 436 height 247
click at [370, 371] on span at bounding box center [404, 361] width 192 height 26
type input "5"
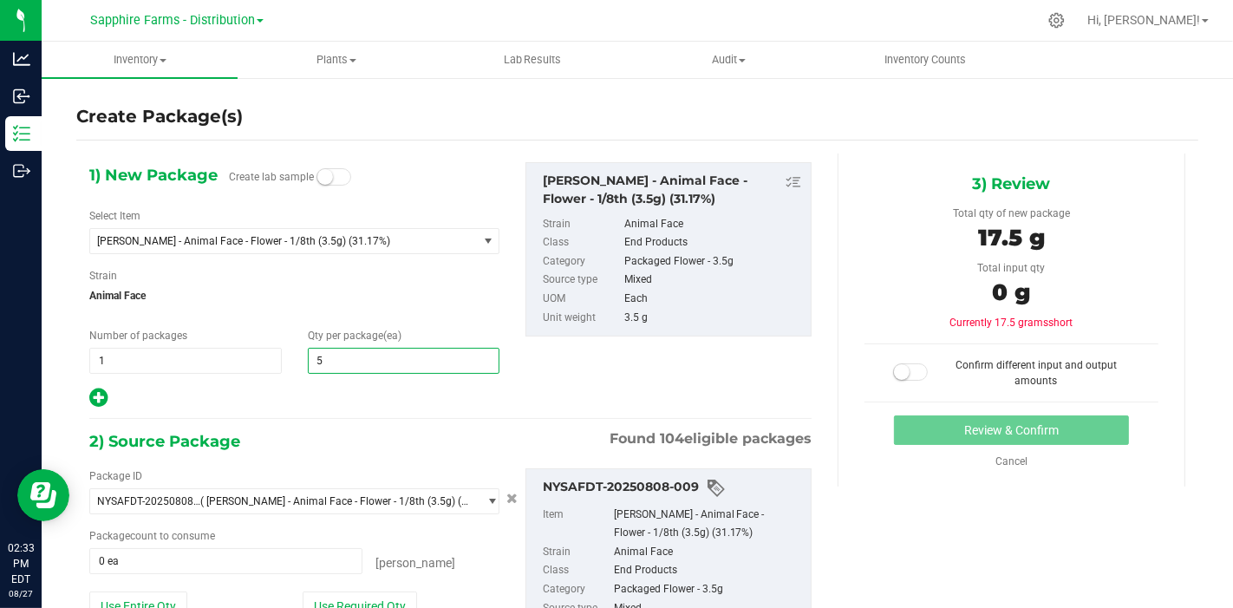
type input "5"
click at [335, 408] on div "1) New Package Create lab sample Select Item LEAL - Animal Face - Flower - 1/8t…" at bounding box center [450, 445] width 748 height 585
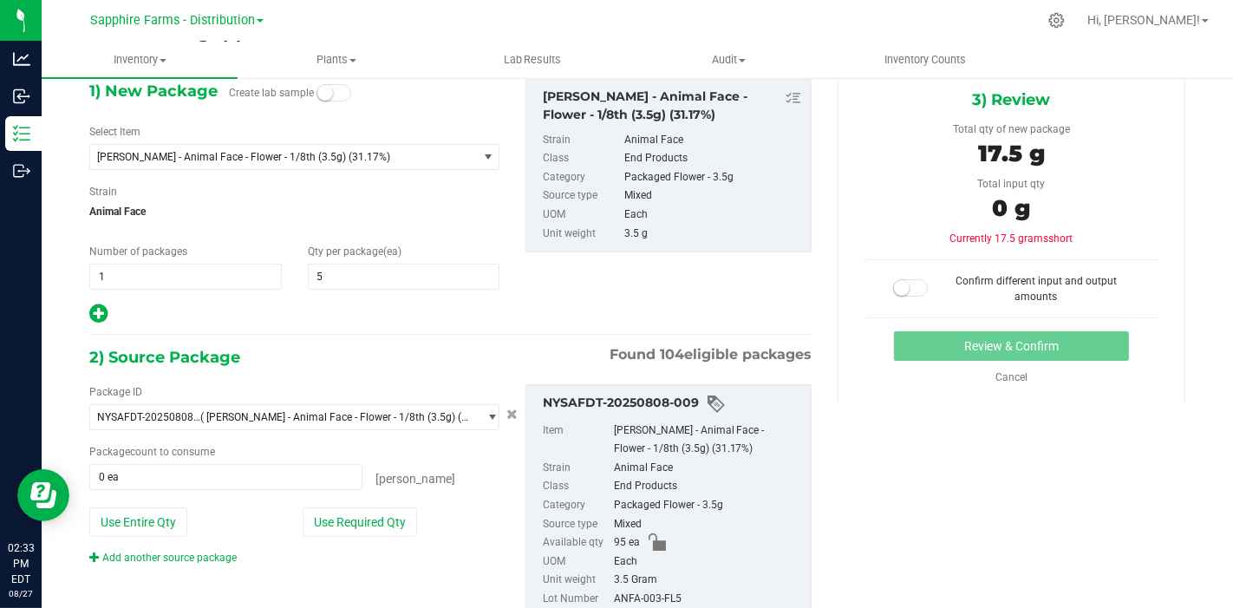
scroll to position [141, 0]
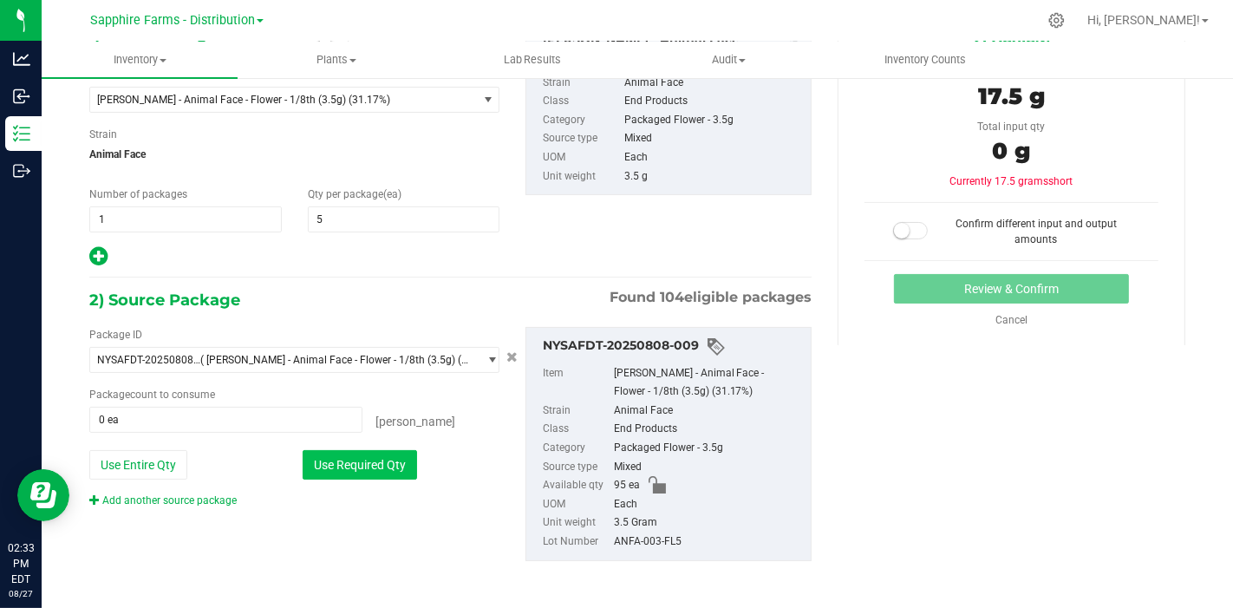
click at [325, 454] on button "Use Required Qty" at bounding box center [360, 464] width 114 height 29
type input "5 ea"
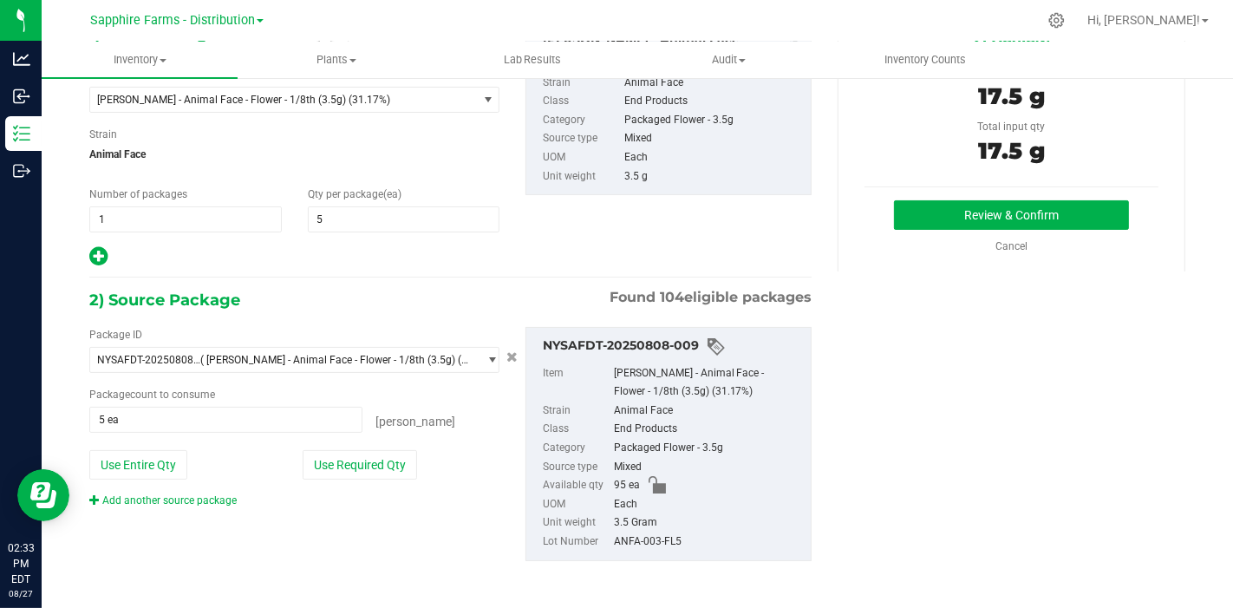
scroll to position [0, 0]
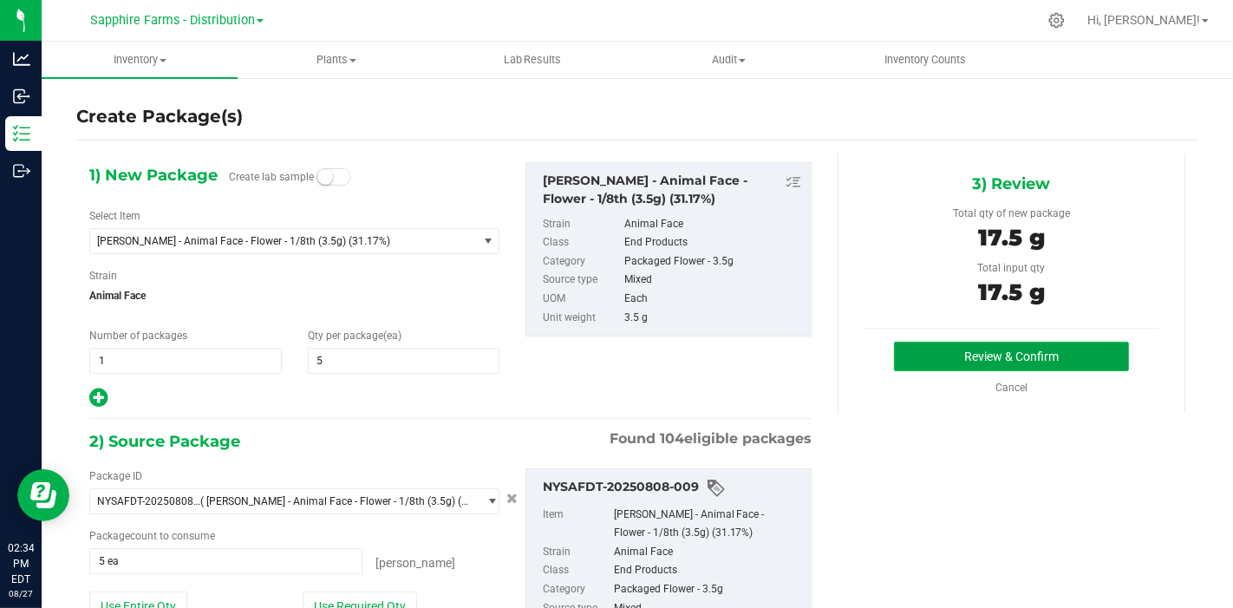
click at [955, 355] on button "Review & Confirm" at bounding box center [1011, 356] width 235 height 29
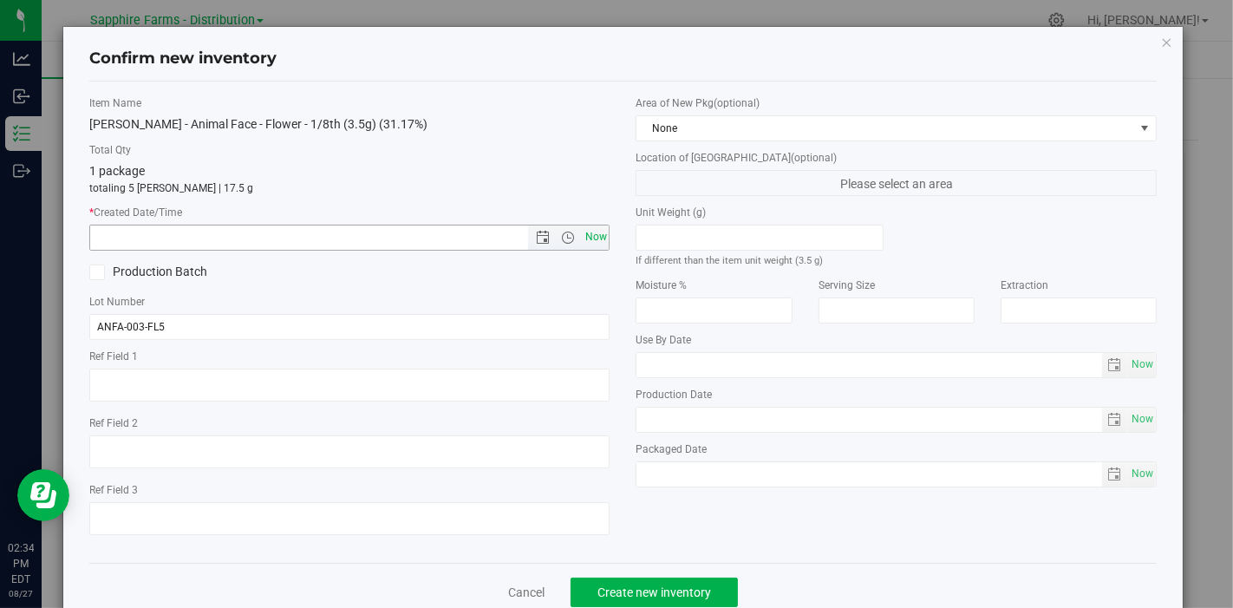
click at [586, 240] on span "Now" at bounding box center [595, 236] width 29 height 25
type input "8/27/2025 2:34 PM"
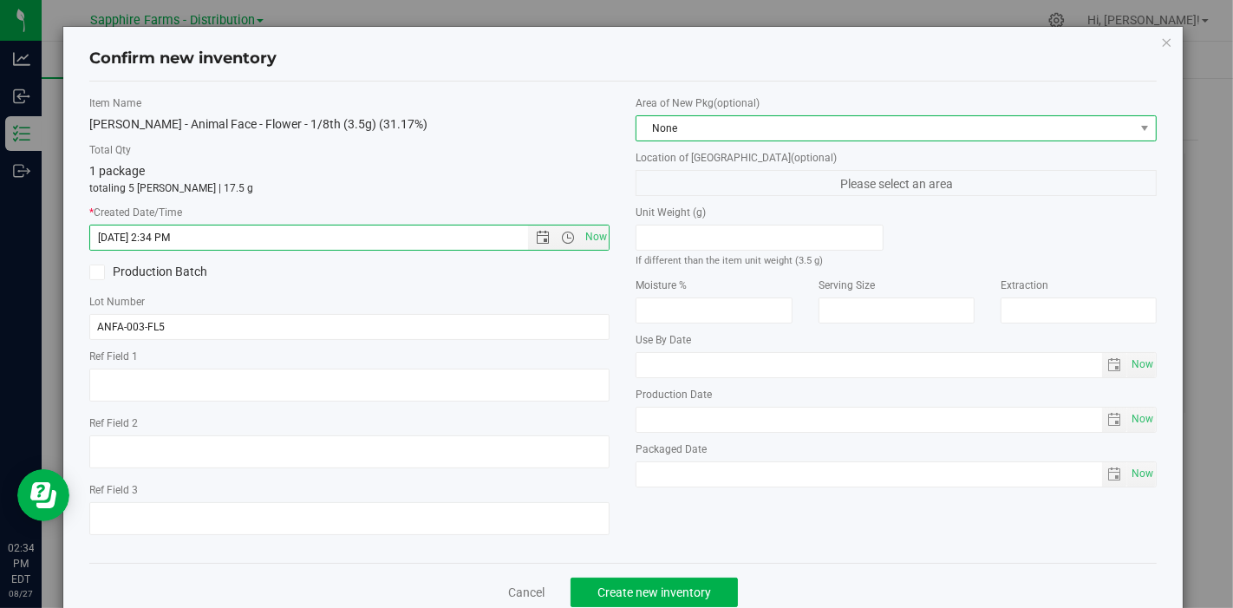
click at [686, 120] on span "None" at bounding box center [885, 128] width 498 height 24
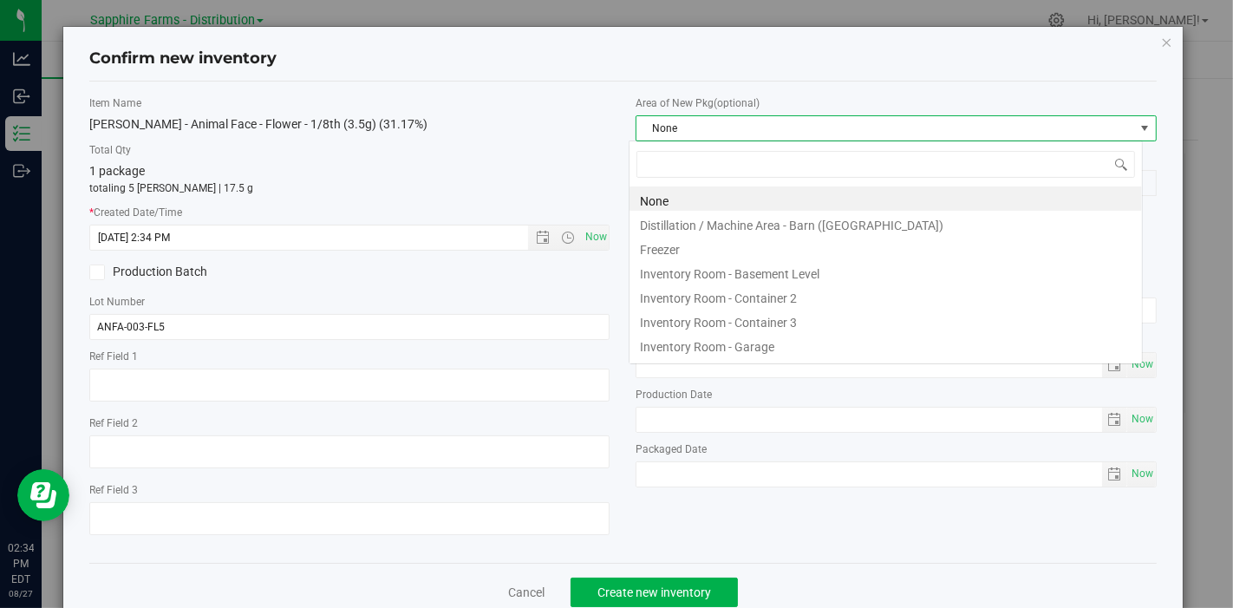
scroll to position [25, 514]
click at [723, 351] on li "Inventory Room - Garage" at bounding box center [885, 344] width 512 height 24
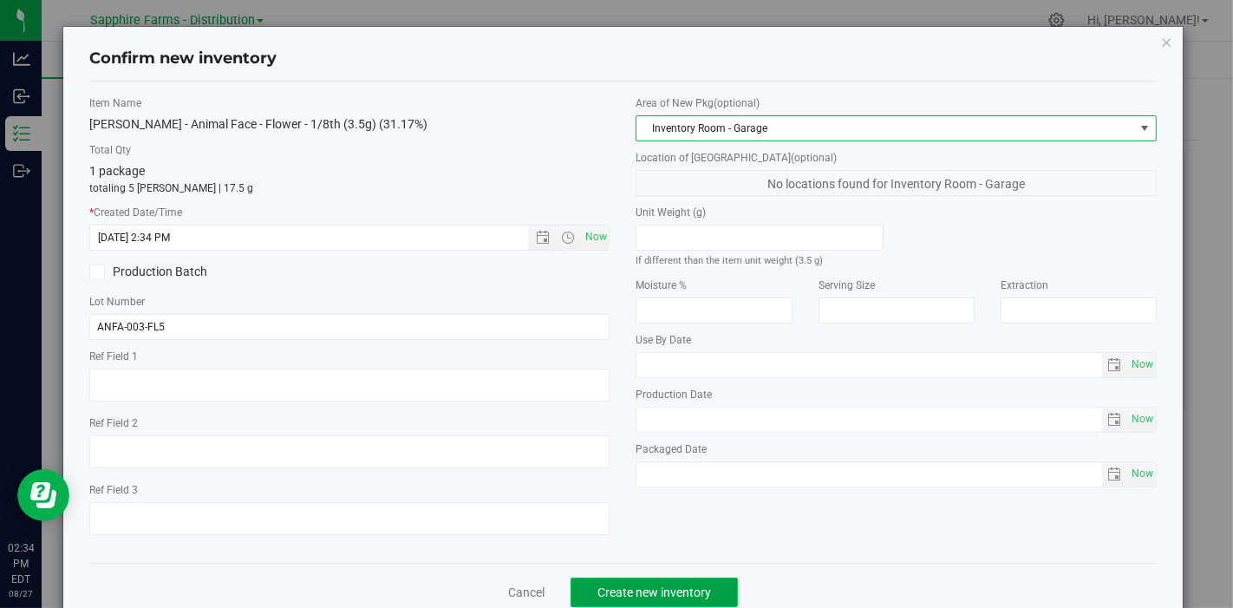
click at [621, 588] on span "Create new inventory" at bounding box center [654, 592] width 114 height 14
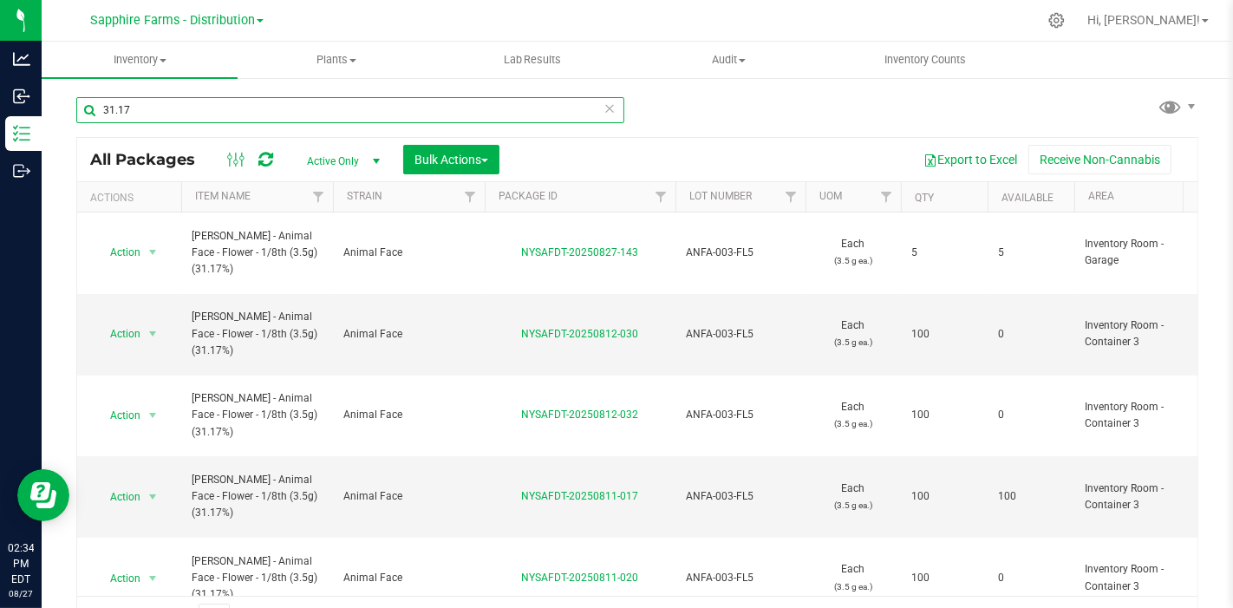
drag, startPoint x: 139, startPoint y: 116, endPoint x: 63, endPoint y: 120, distance: 75.5
click at [63, 120] on div "31.17 All Packages Active Only Active Only Lab Samples Locked All Bulk Actions …" at bounding box center [637, 340] width 1191 height 529
type input "28.71"
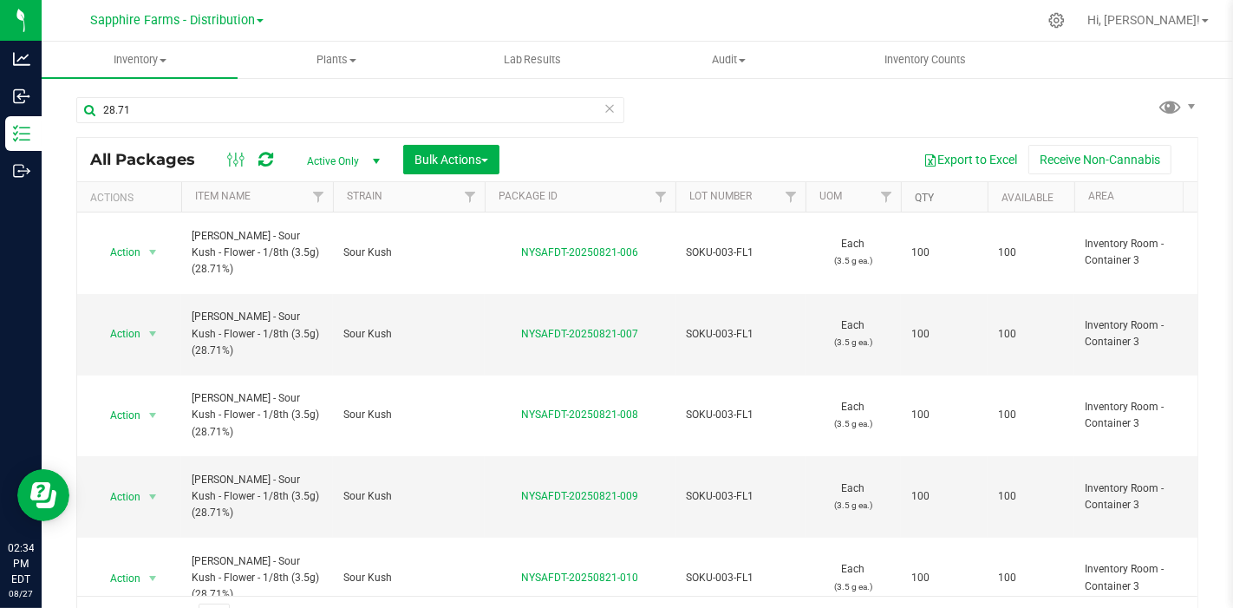
click at [914, 199] on link "Qty" at bounding box center [923, 198] width 19 height 12
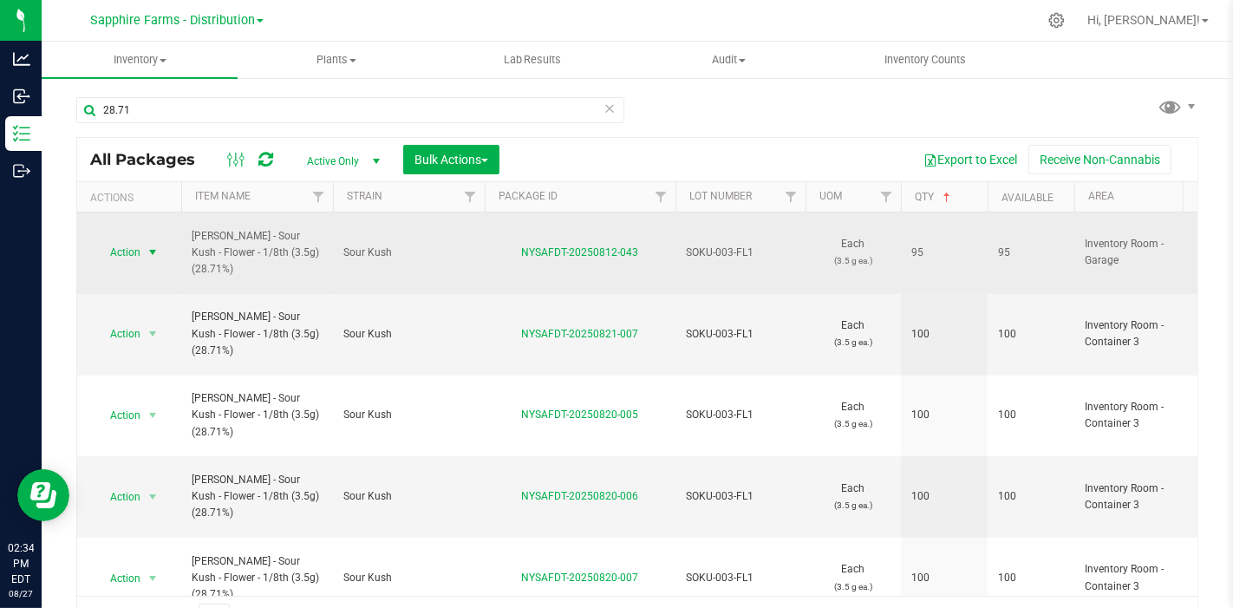
click at [138, 240] on span "Action" at bounding box center [117, 252] width 47 height 24
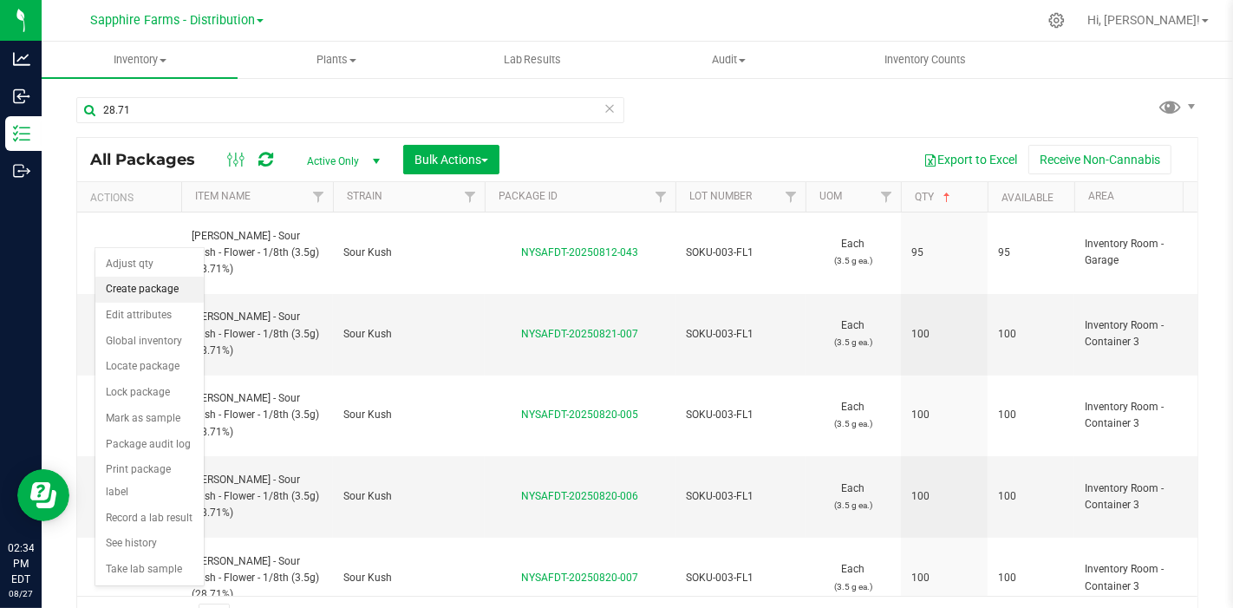
click at [136, 287] on li "Create package" at bounding box center [149, 290] width 108 height 26
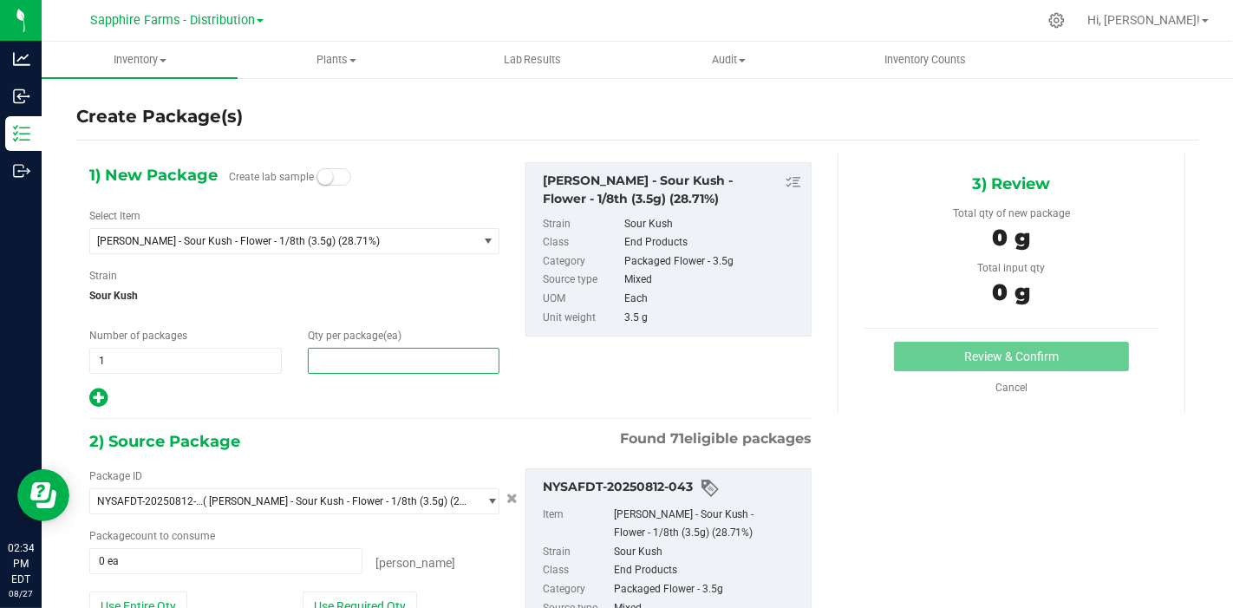
click at [364, 356] on span at bounding box center [404, 361] width 192 height 26
type input "5"
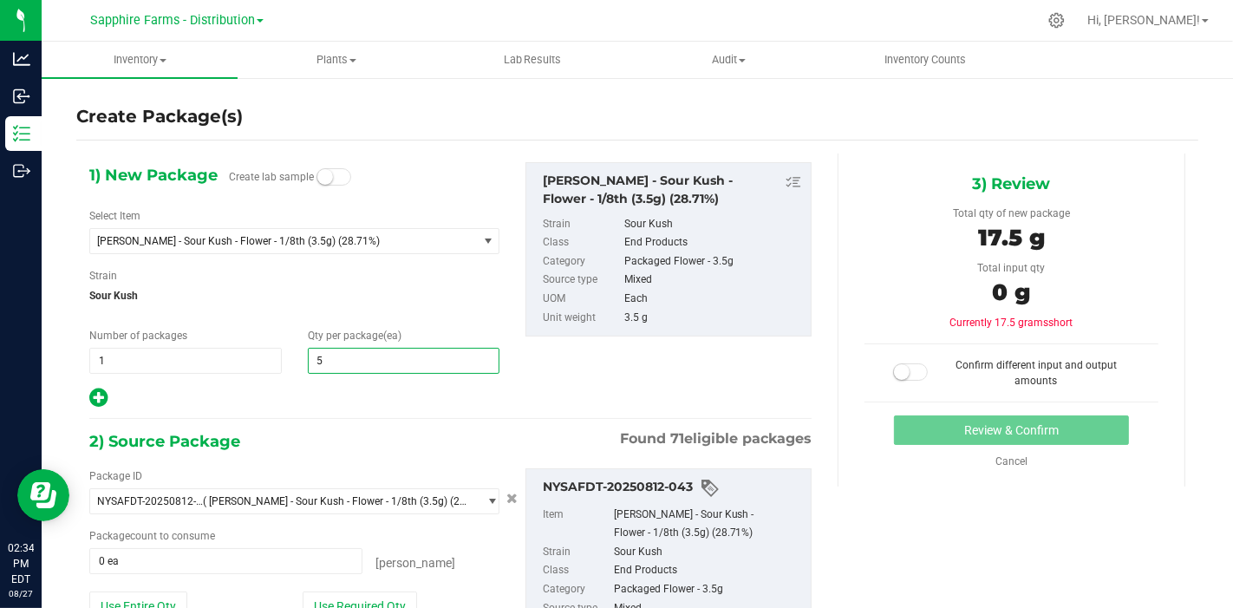
type input "5"
click at [402, 291] on span "Sour Kush" at bounding box center [294, 296] width 410 height 26
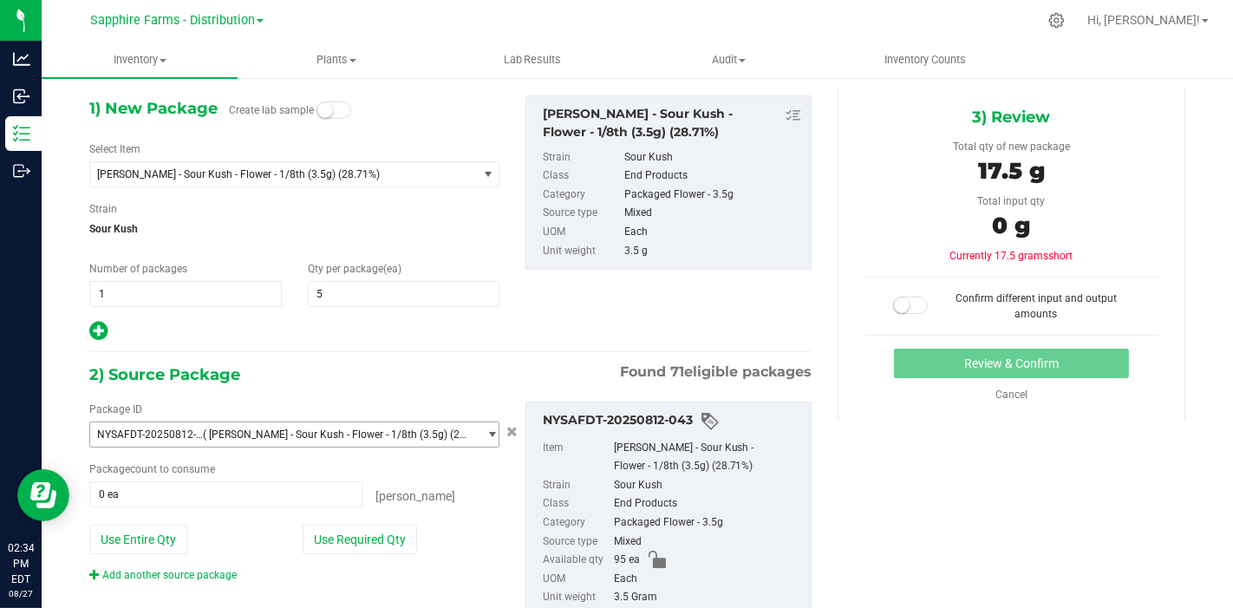
scroll to position [141, 0]
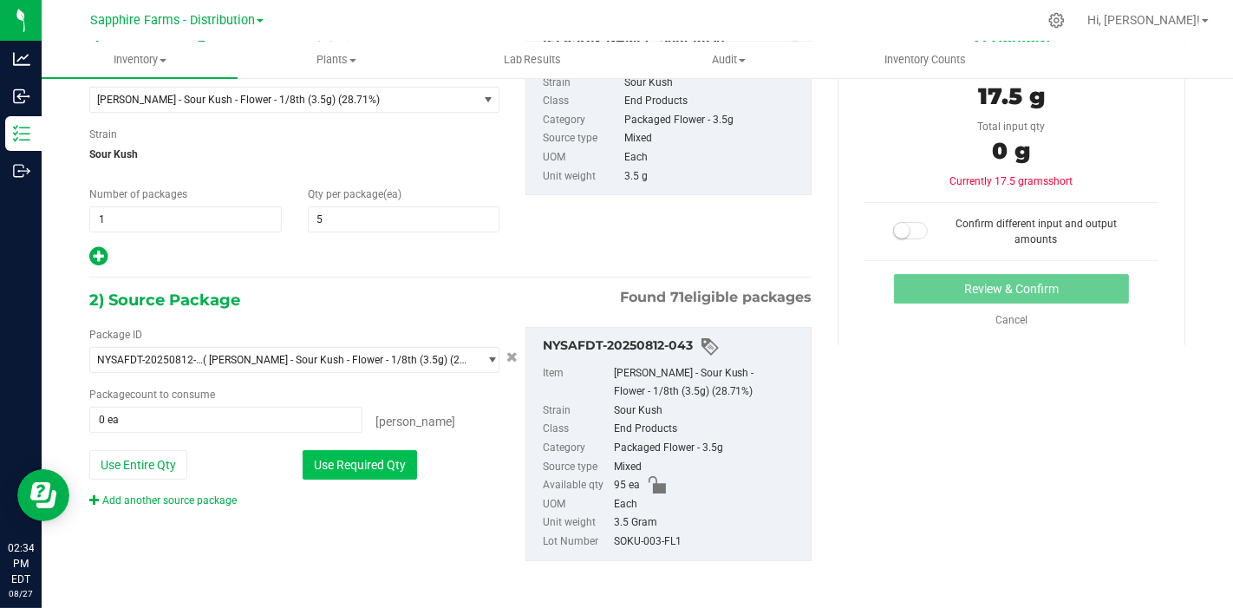
click at [361, 461] on button "Use Required Qty" at bounding box center [360, 464] width 114 height 29
type input "5 ea"
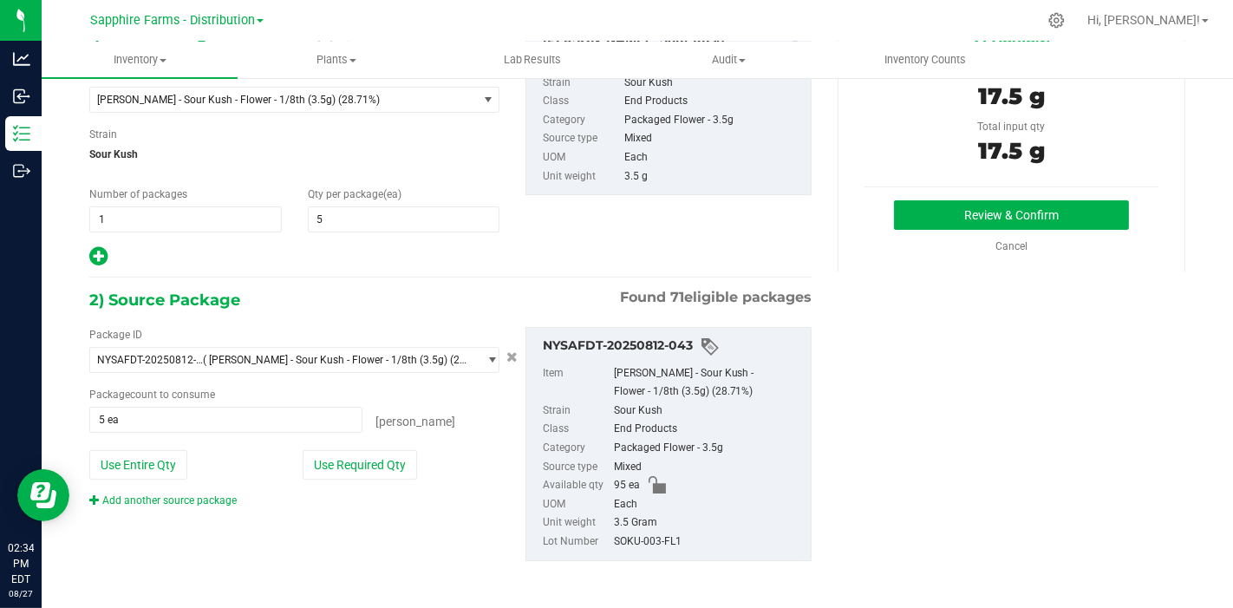
click at [940, 196] on div "3) Review Total qty of new package 17.5 g Total input qty 17.5 g Review & Confi…" at bounding box center [1011, 141] width 348 height 259
click at [938, 217] on button "Review & Confirm" at bounding box center [1011, 214] width 235 height 29
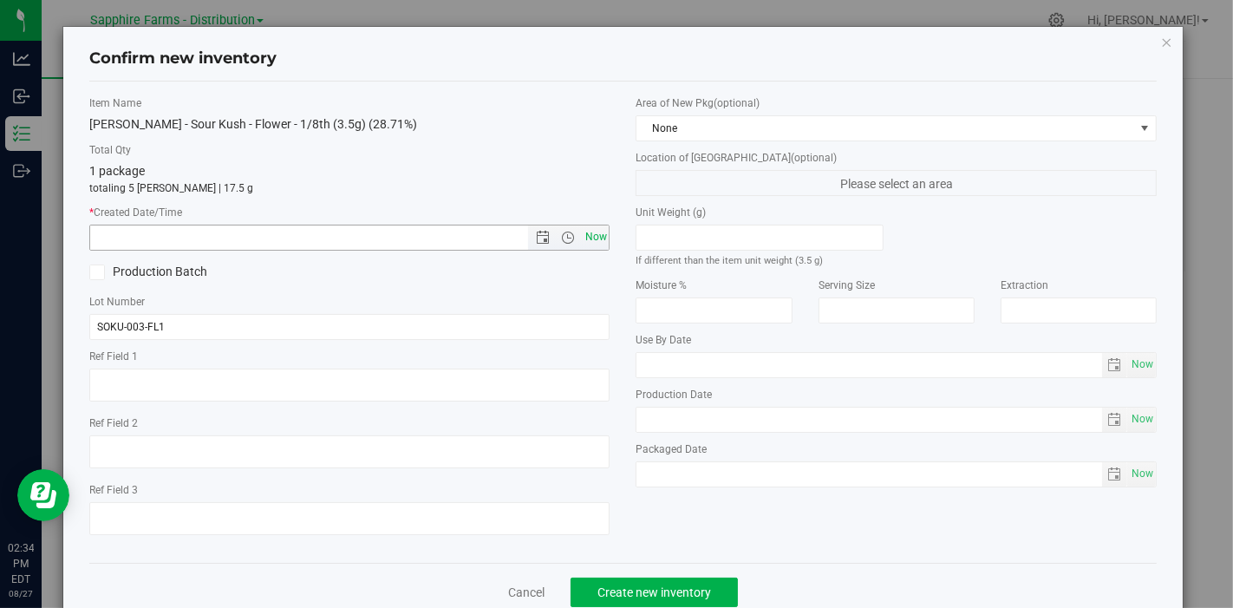
click at [588, 238] on span "Now" at bounding box center [595, 236] width 29 height 25
type input "8/27/2025 2:34 PM"
click at [703, 123] on span "None" at bounding box center [885, 128] width 498 height 24
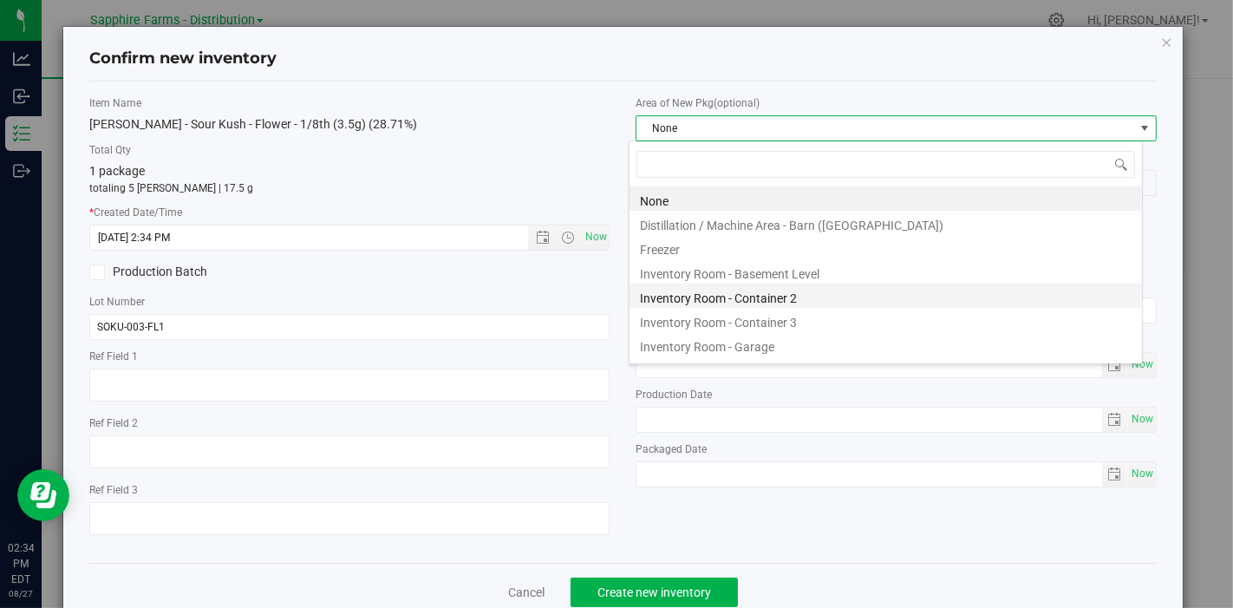
scroll to position [25, 514]
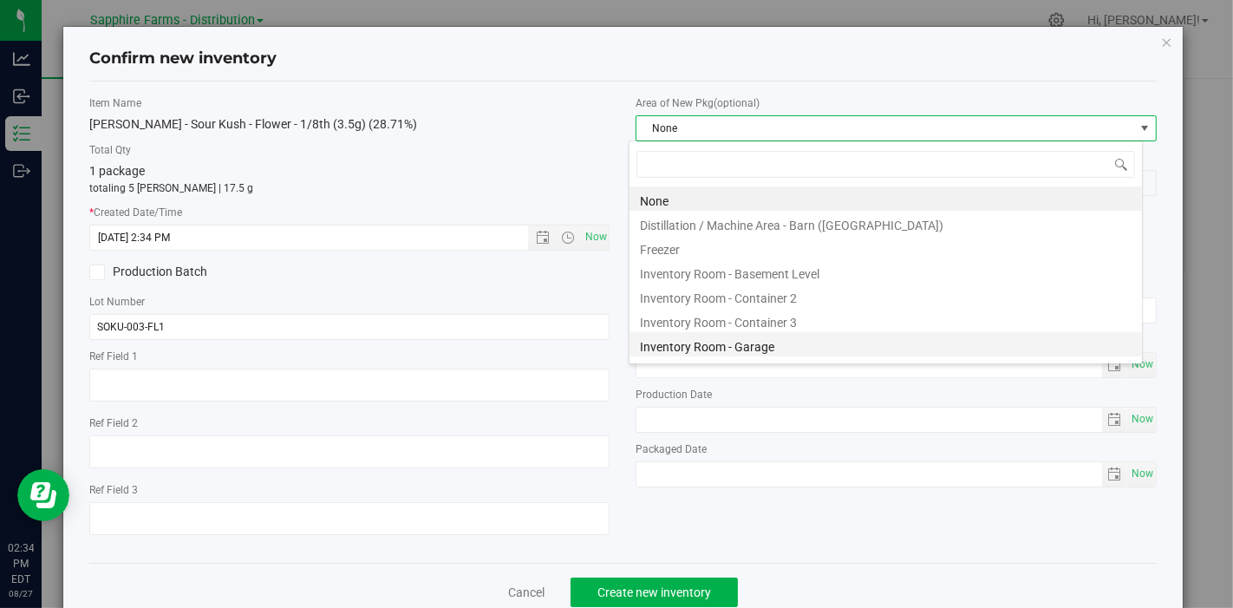
click at [746, 348] on li "Inventory Room - Garage" at bounding box center [885, 344] width 512 height 24
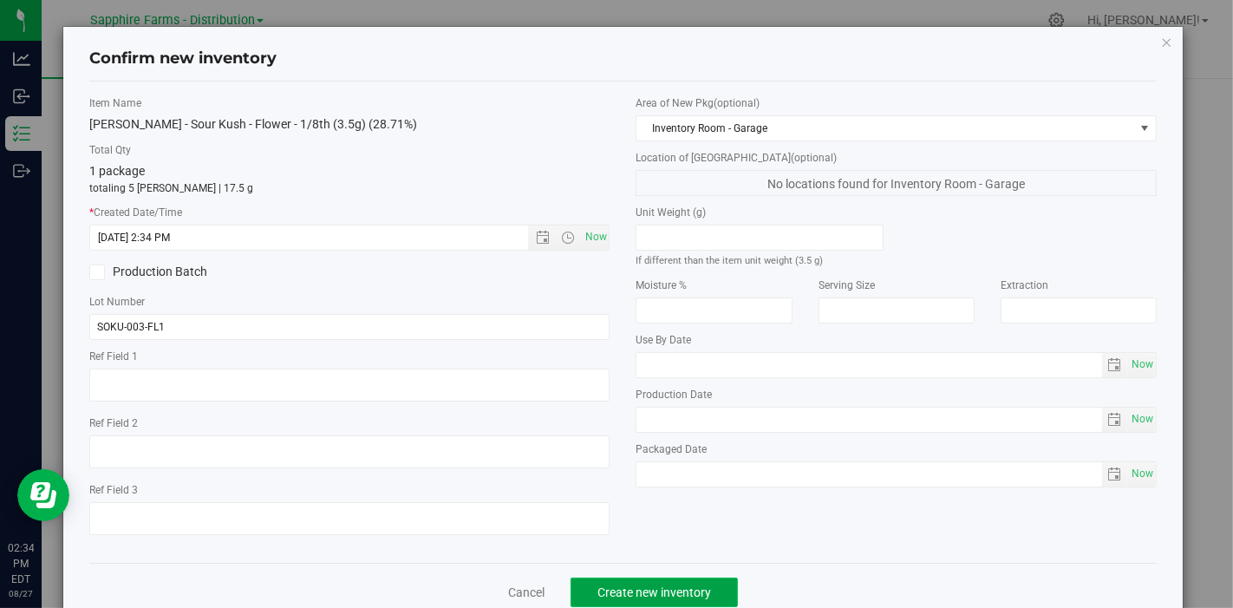
click at [693, 585] on span "Create new inventory" at bounding box center [654, 592] width 114 height 14
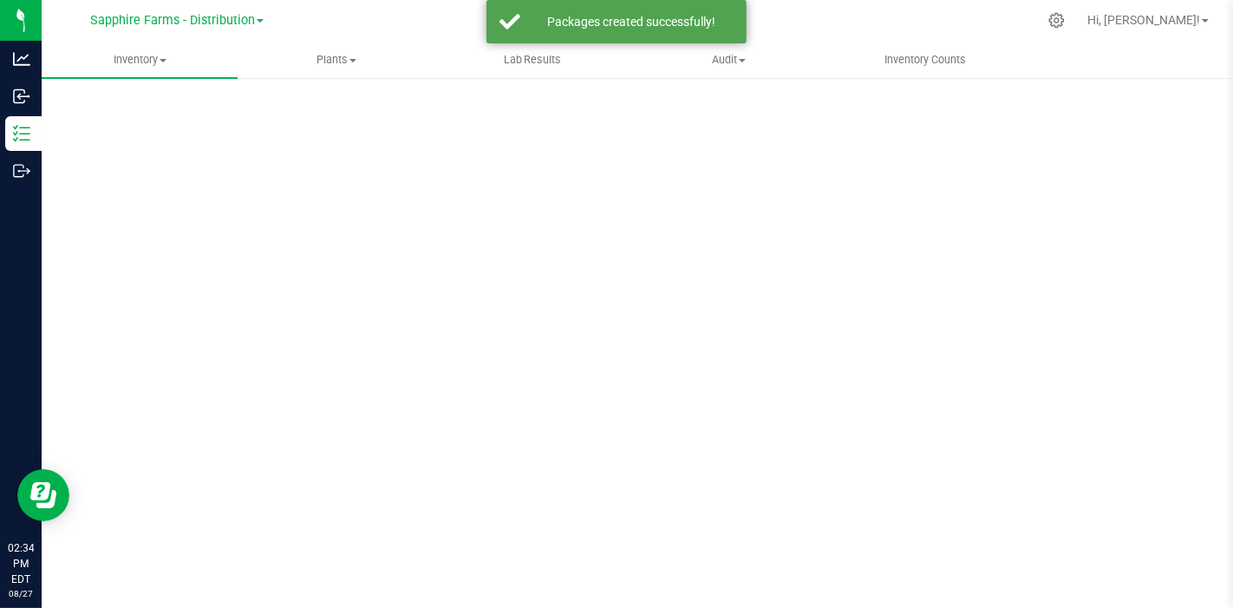
scroll to position [10, 0]
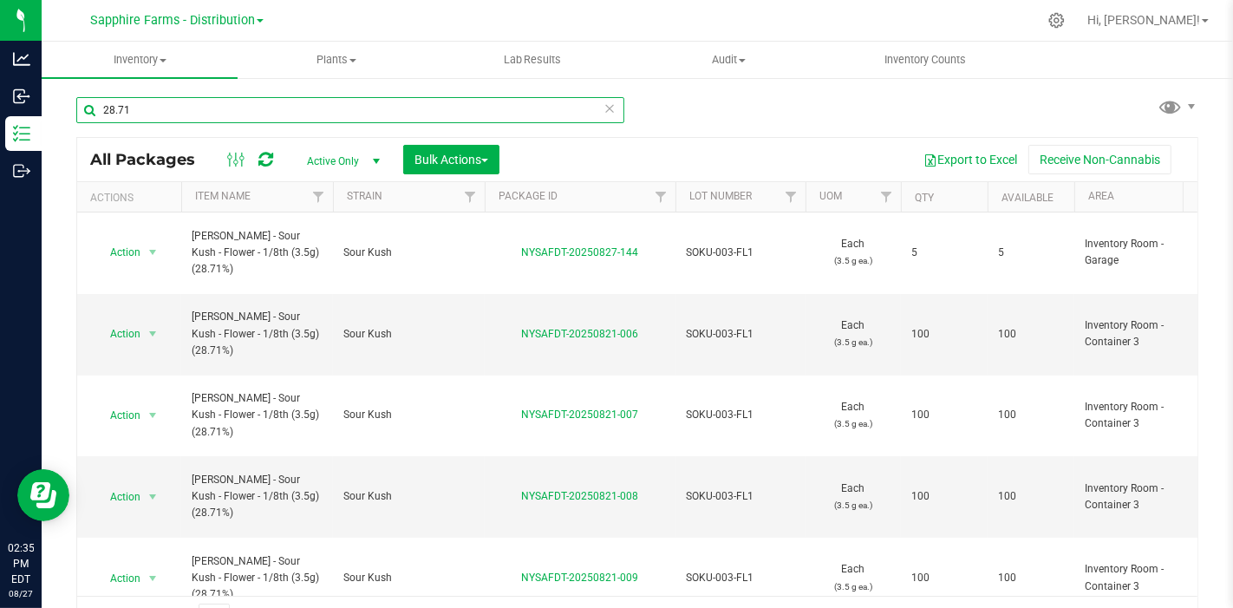
drag, startPoint x: 174, startPoint y: 110, endPoint x: 71, endPoint y: 117, distance: 103.4
click at [71, 117] on div "28.71 All Packages Active Only Active Only Lab Samples Locked All Bulk Actions …" at bounding box center [637, 340] width 1191 height 529
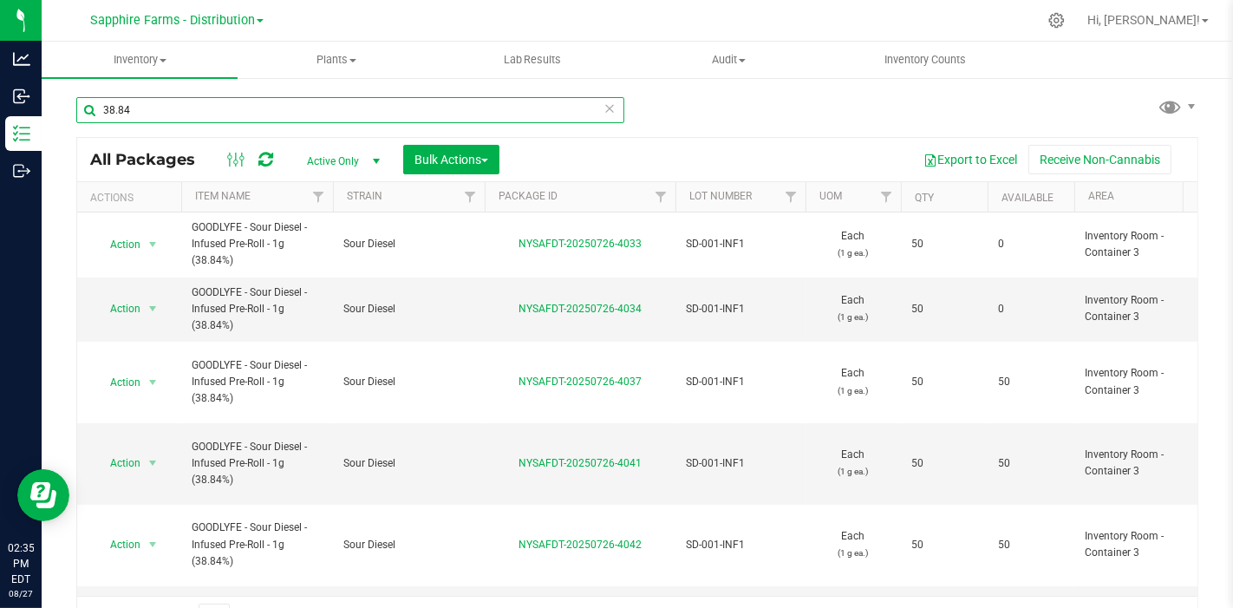
type input "38.84"
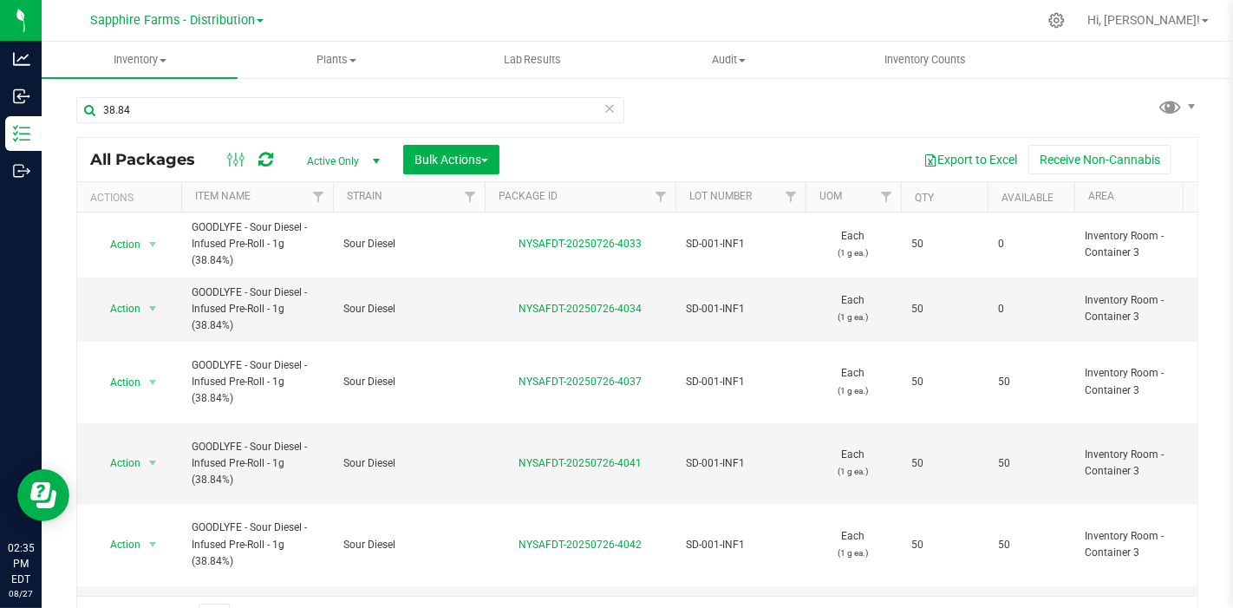
click at [908, 199] on th "Qty" at bounding box center [944, 197] width 87 height 30
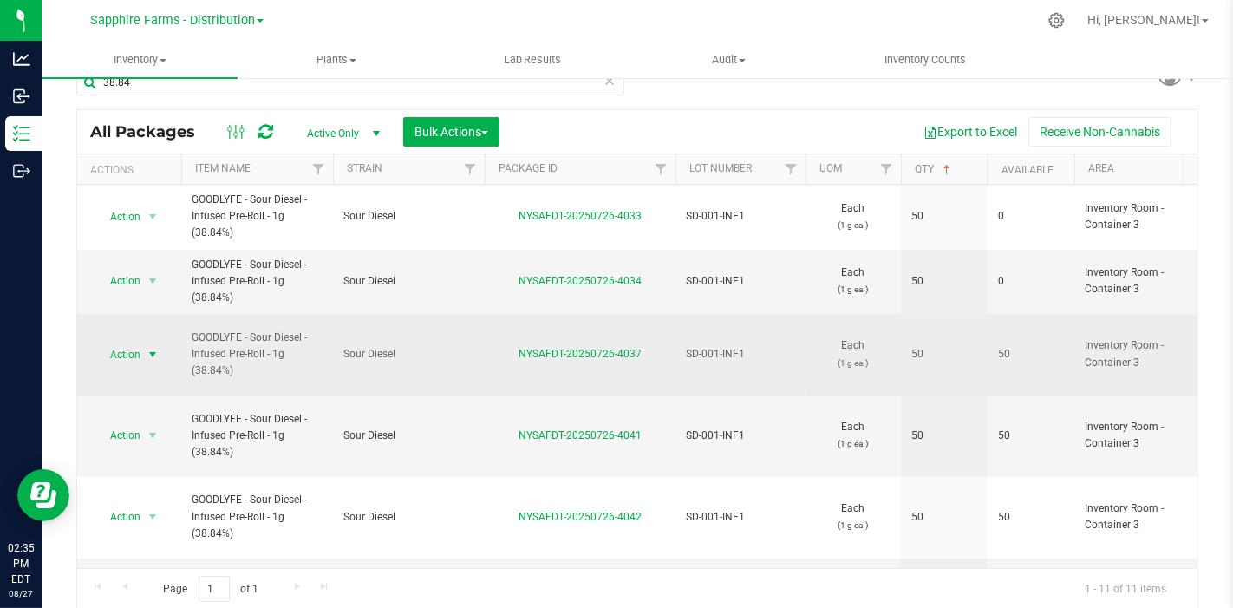
click at [120, 342] on span "Action" at bounding box center [117, 354] width 47 height 24
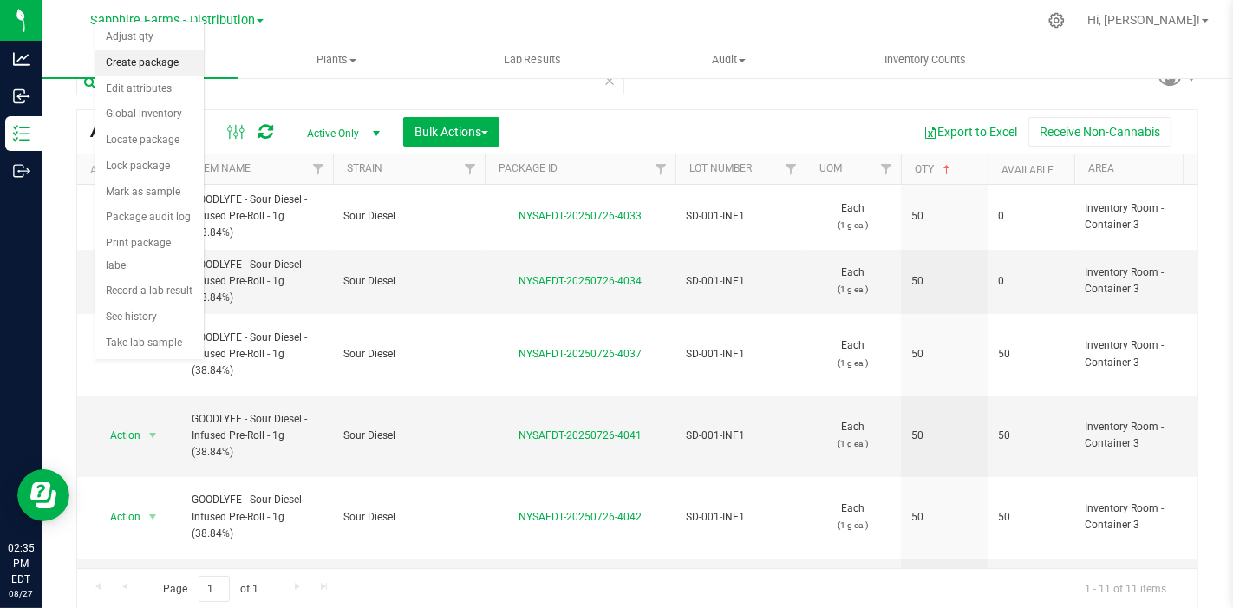
click at [162, 62] on li "Create package" at bounding box center [149, 63] width 108 height 26
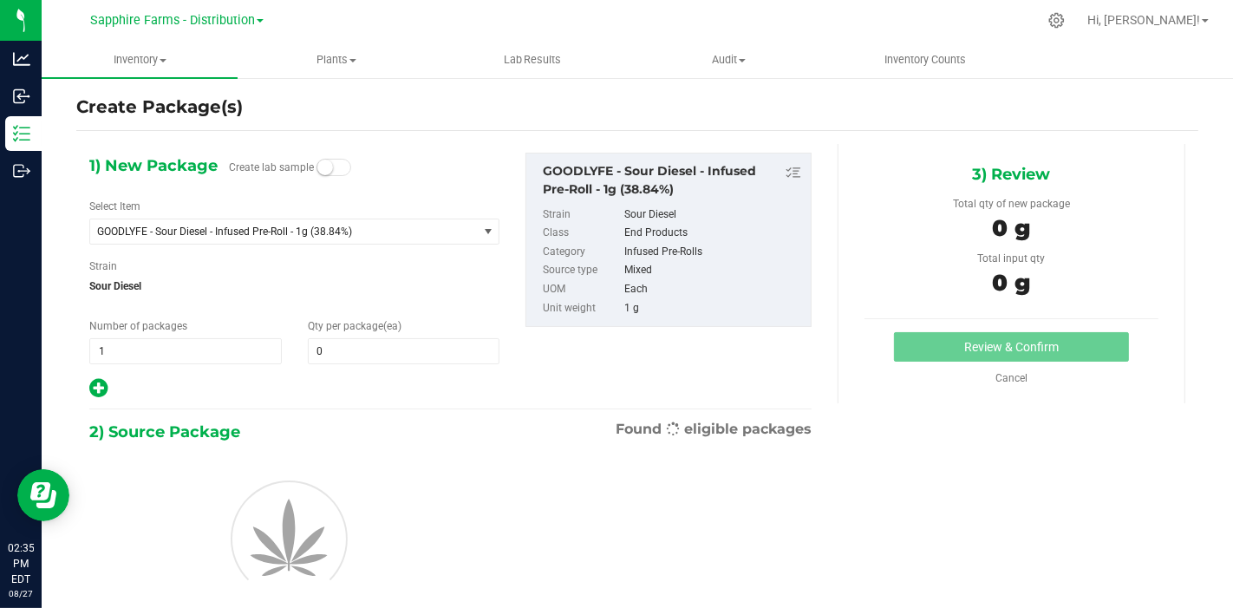
scroll to position [28, 0]
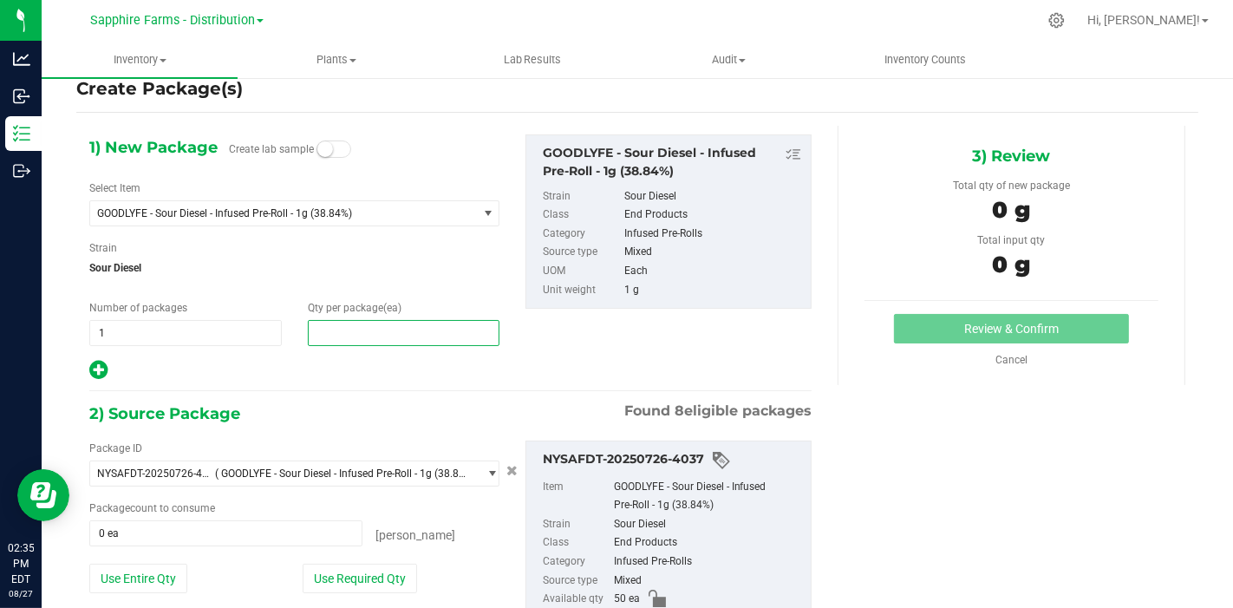
click at [380, 329] on span at bounding box center [404, 333] width 192 height 26
type input "5"
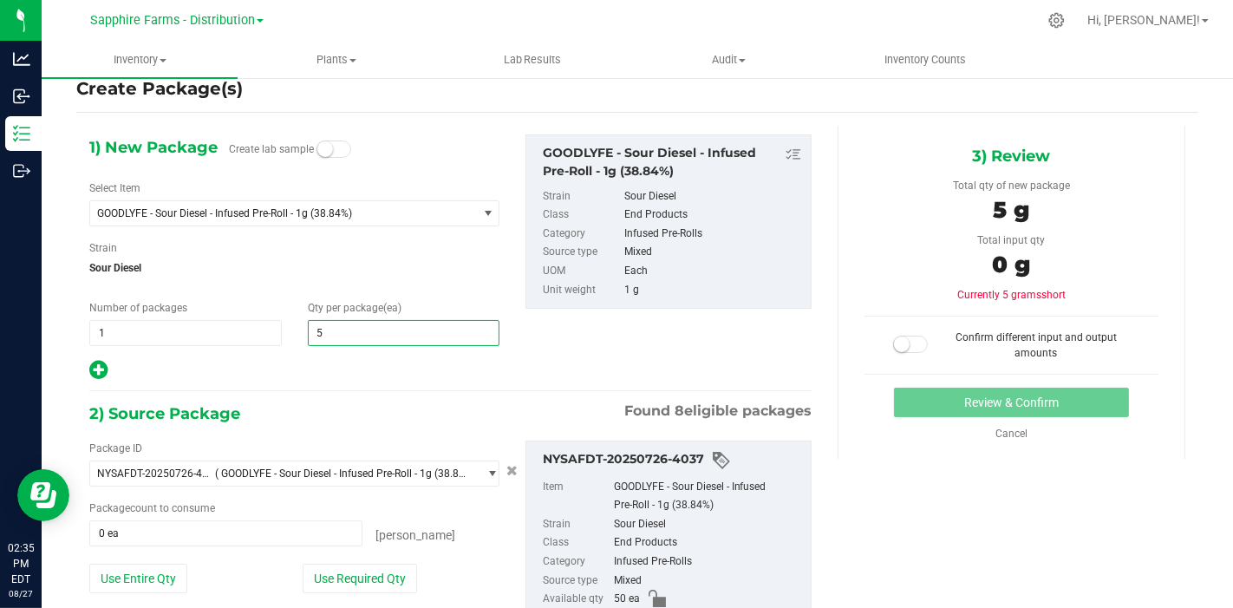
type input "5"
click at [364, 269] on span "Sour Diesel" at bounding box center [294, 268] width 410 height 26
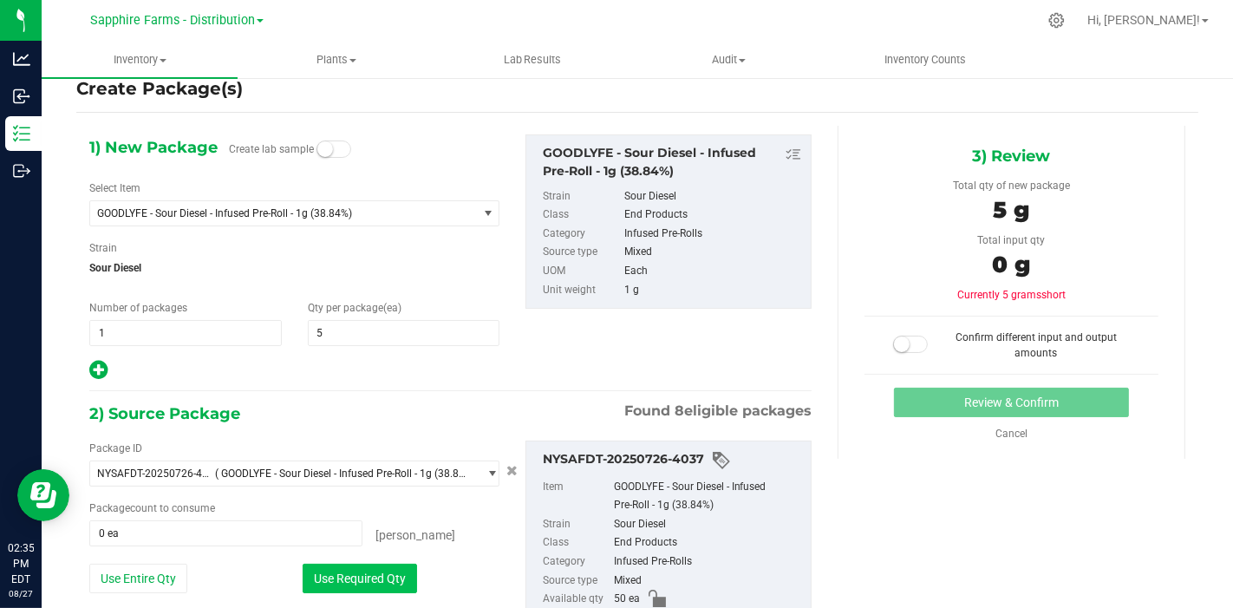
click at [386, 584] on button "Use Required Qty" at bounding box center [360, 577] width 114 height 29
type input "5 ea"
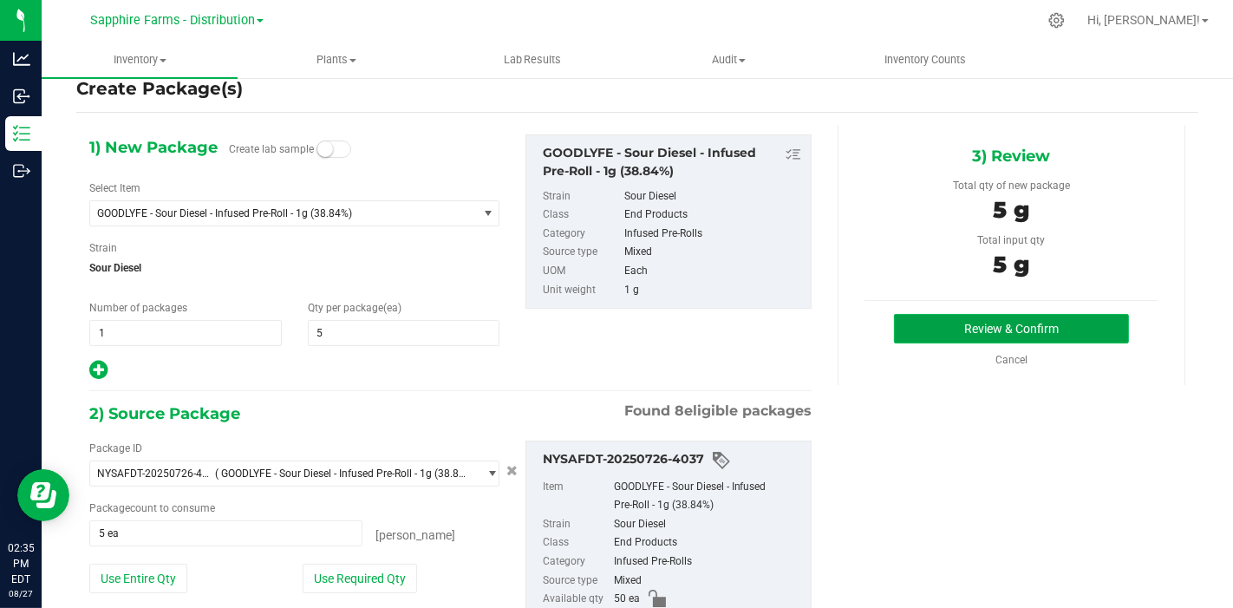
click at [941, 321] on button "Review & Confirm" at bounding box center [1011, 328] width 235 height 29
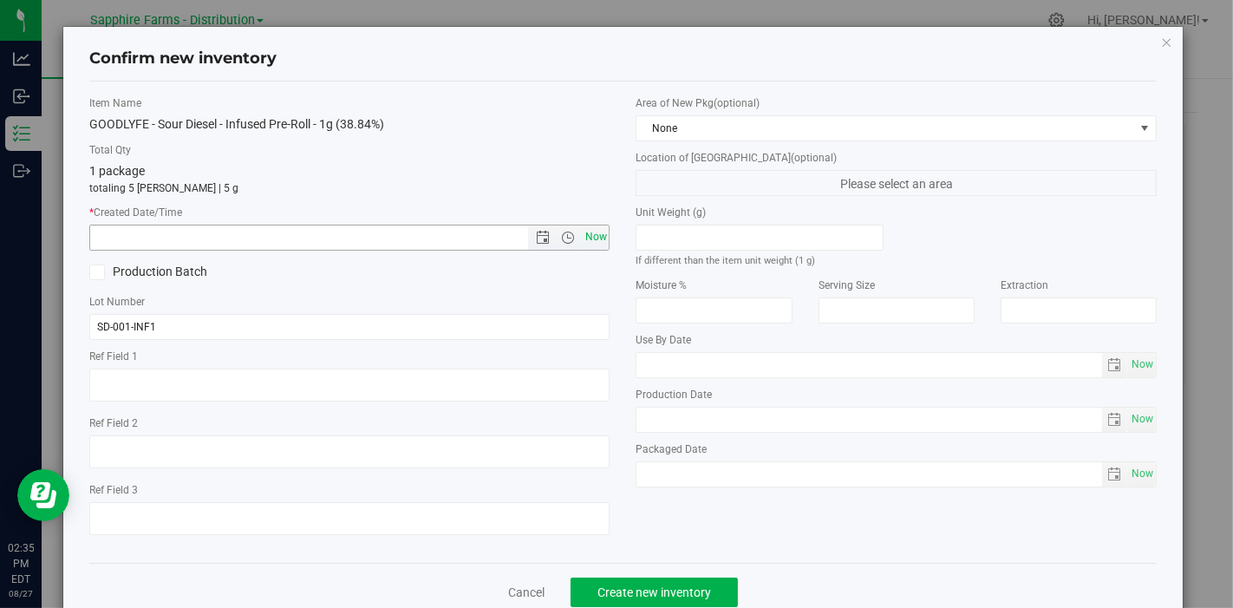
click at [599, 229] on span "Now" at bounding box center [595, 236] width 29 height 25
type input "8/27/2025 2:35 PM"
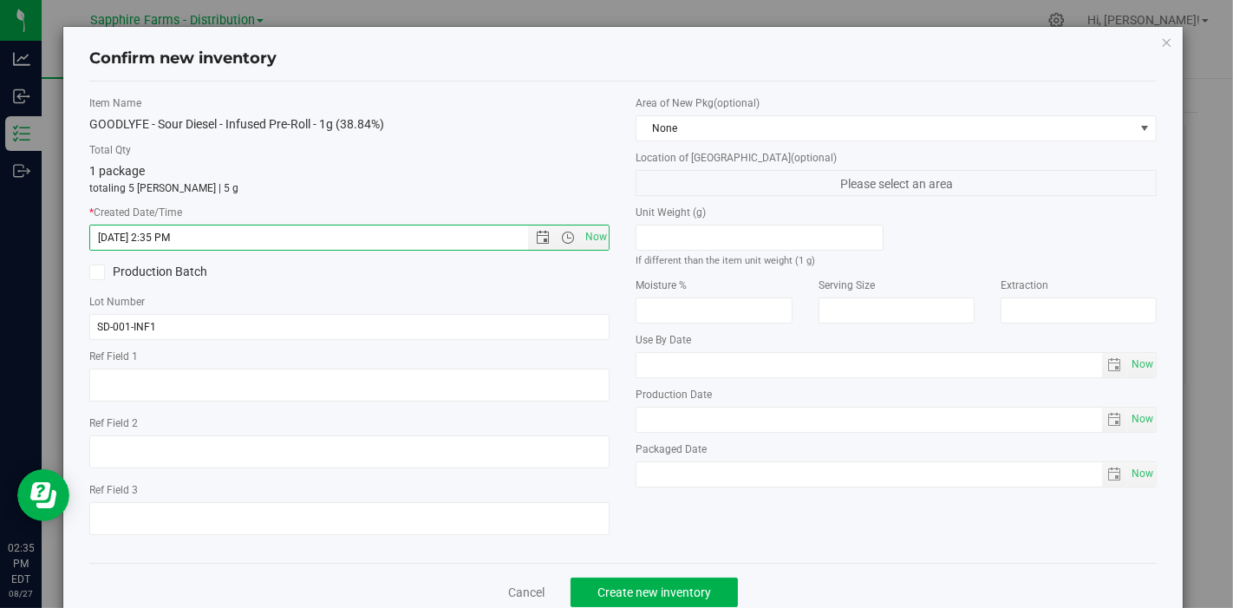
click at [732, 111] on div "Area of New Pkg (optional) None" at bounding box center [895, 118] width 521 height 46
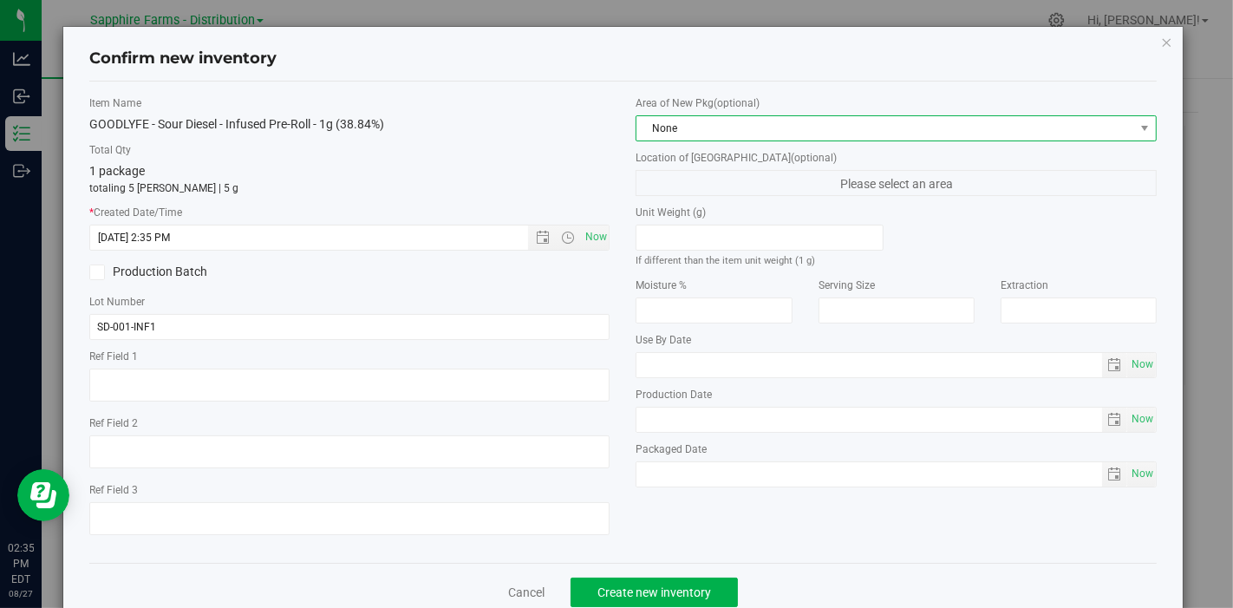
click at [730, 131] on span "None" at bounding box center [885, 128] width 498 height 24
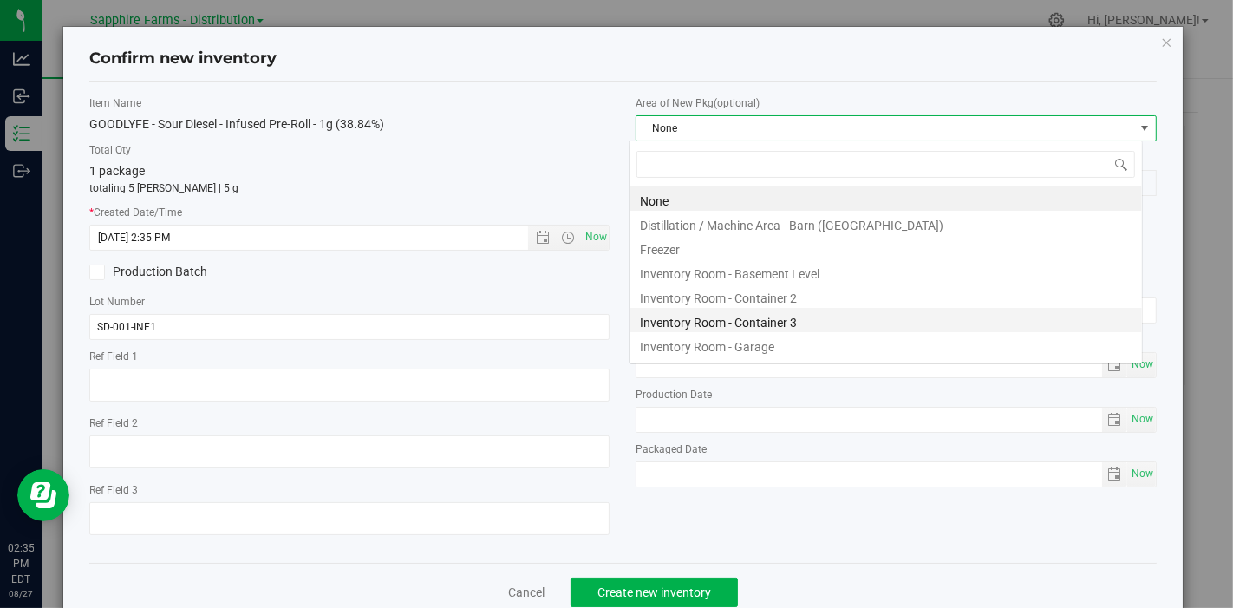
scroll to position [25, 514]
click at [755, 356] on li "Packaging Area 1 - Barn ([GEOGRAPHIC_DATA])" at bounding box center [885, 368] width 512 height 24
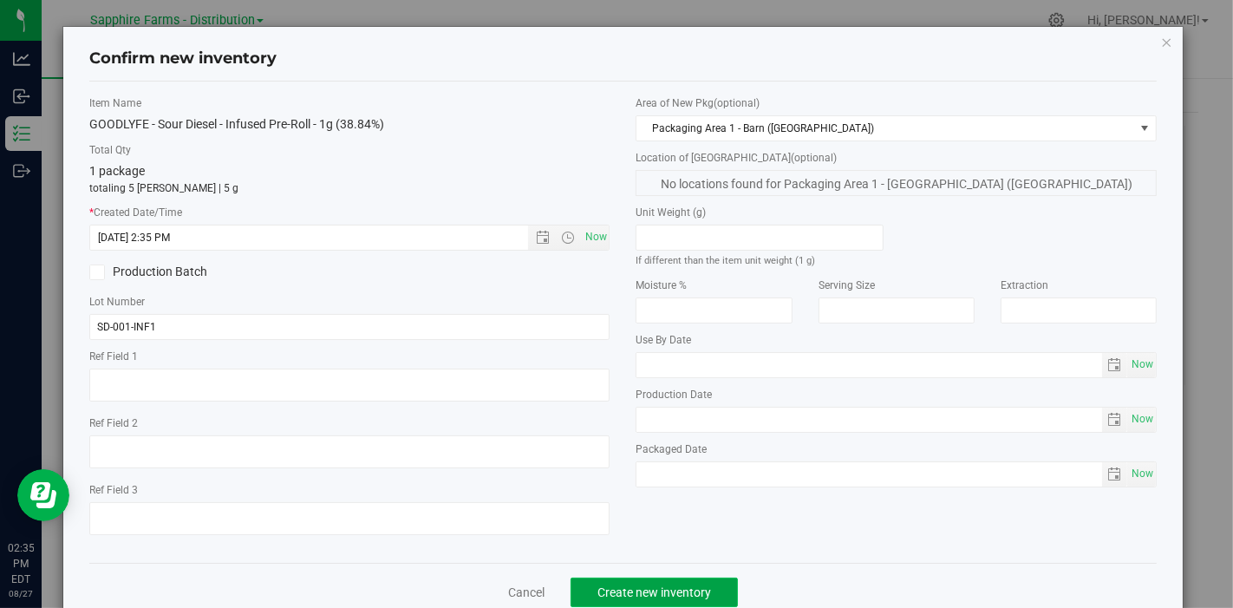
click at [635, 594] on span "Create new inventory" at bounding box center [654, 592] width 114 height 14
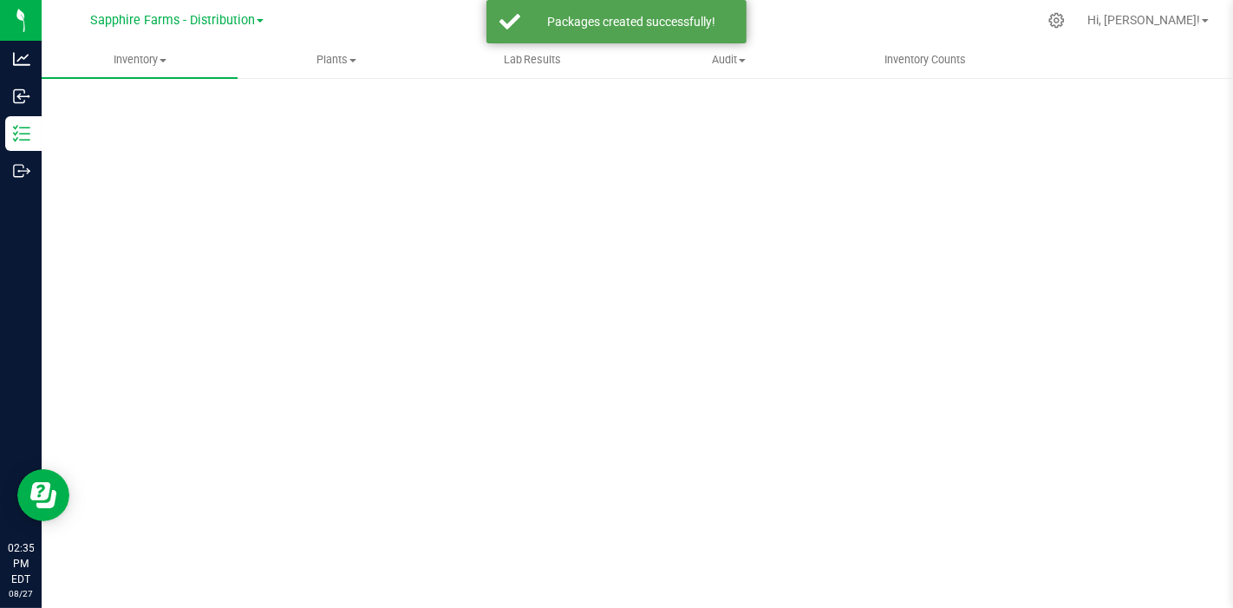
scroll to position [10, 0]
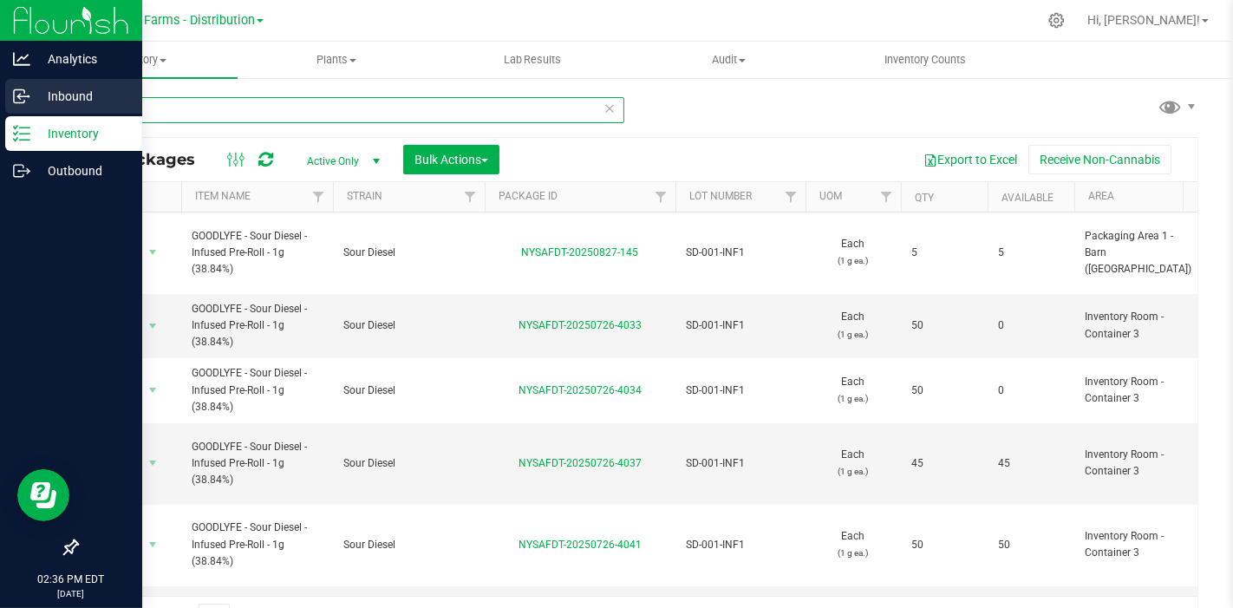
drag, startPoint x: 156, startPoint y: 104, endPoint x: 34, endPoint y: 109, distance: 122.3
click at [22, 122] on div "Analytics Inbound Inventory Outbound 02:36 PM EDT 08/27/2025 08/27 Sapphire Far…" at bounding box center [616, 304] width 1233 height 608
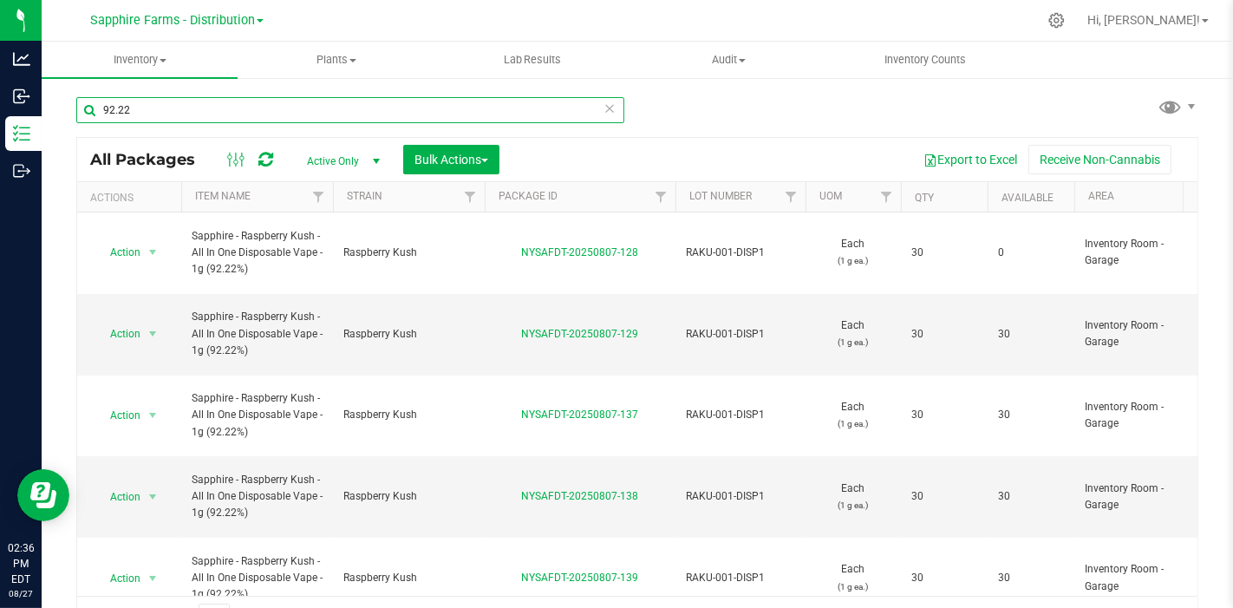
type input "92.22"
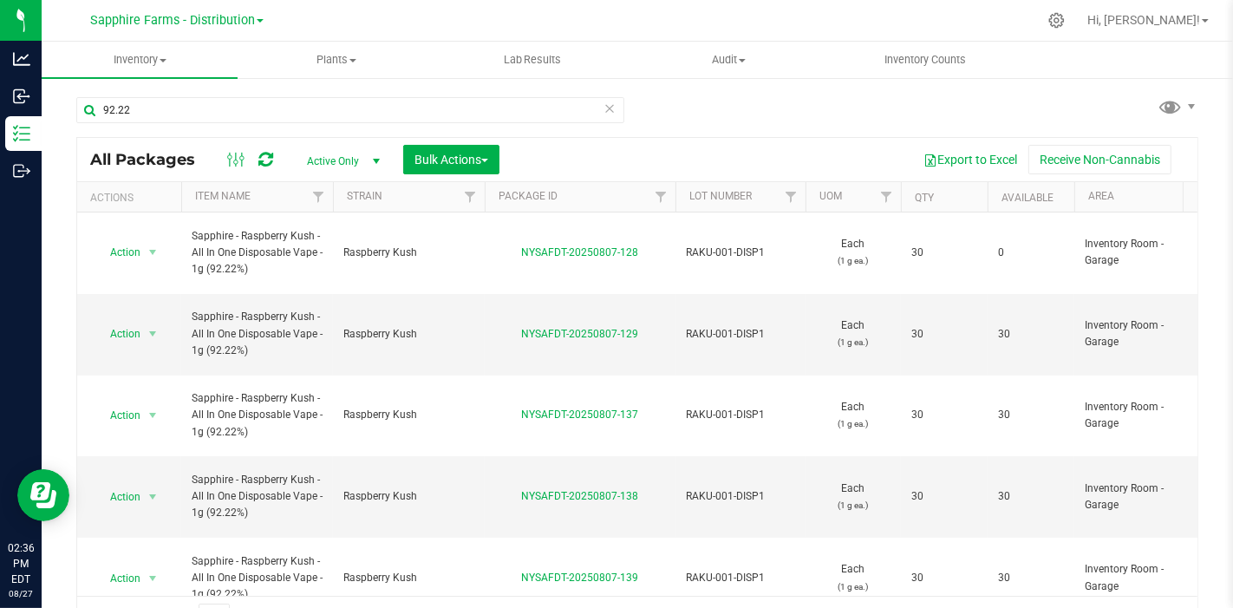
click at [906, 201] on th "Qty" at bounding box center [944, 197] width 87 height 30
click at [142, 322] on span "select" at bounding box center [153, 334] width 22 height 24
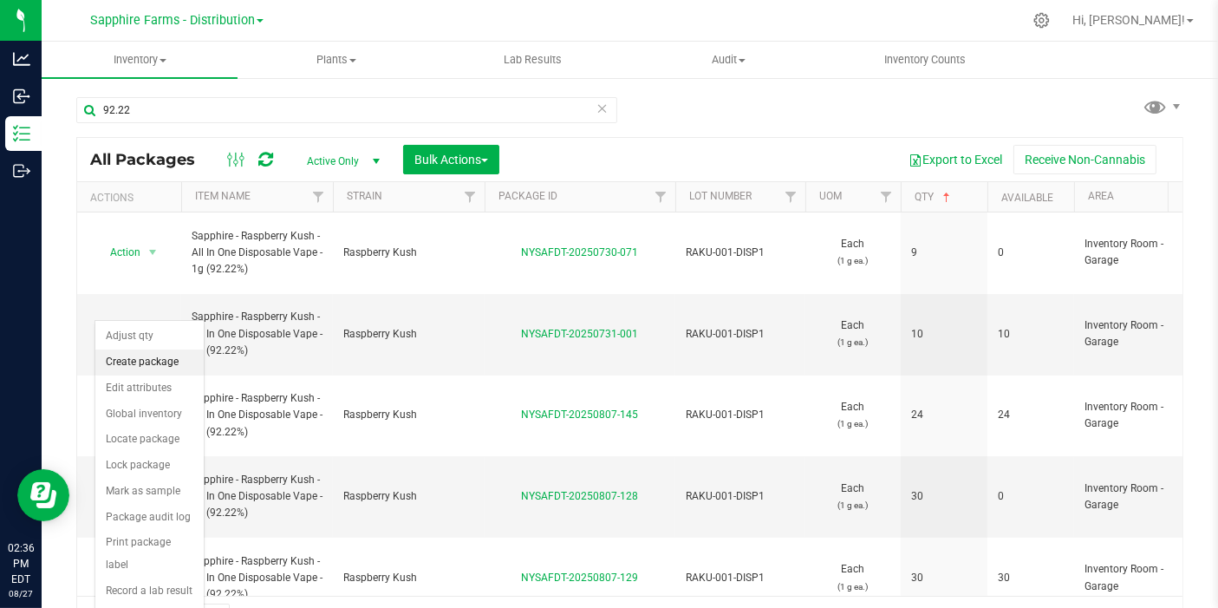
click at [140, 361] on li "Create package" at bounding box center [149, 362] width 108 height 26
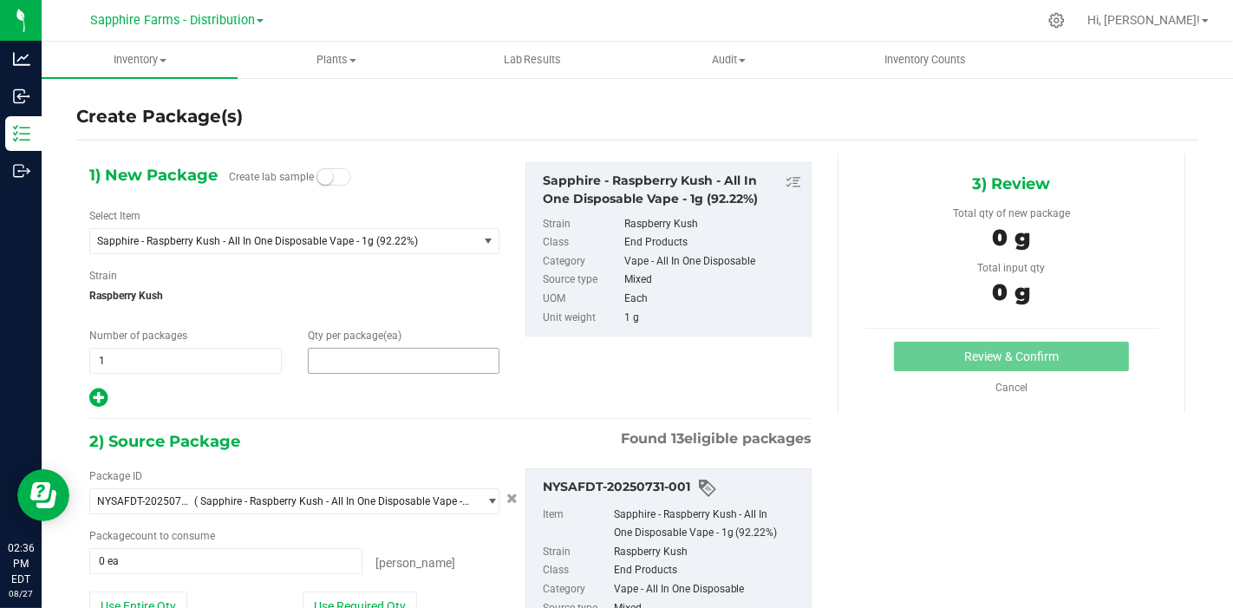
click at [376, 356] on span at bounding box center [404, 361] width 192 height 26
type input "5"
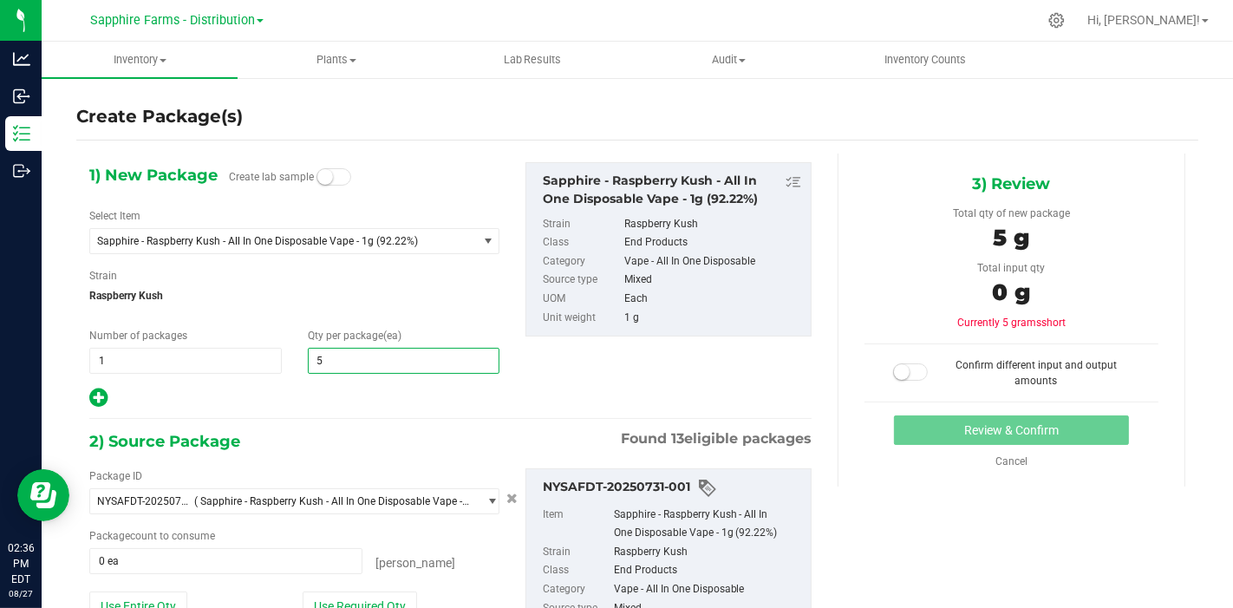
type input "5"
click at [306, 402] on div at bounding box center [294, 398] width 410 height 23
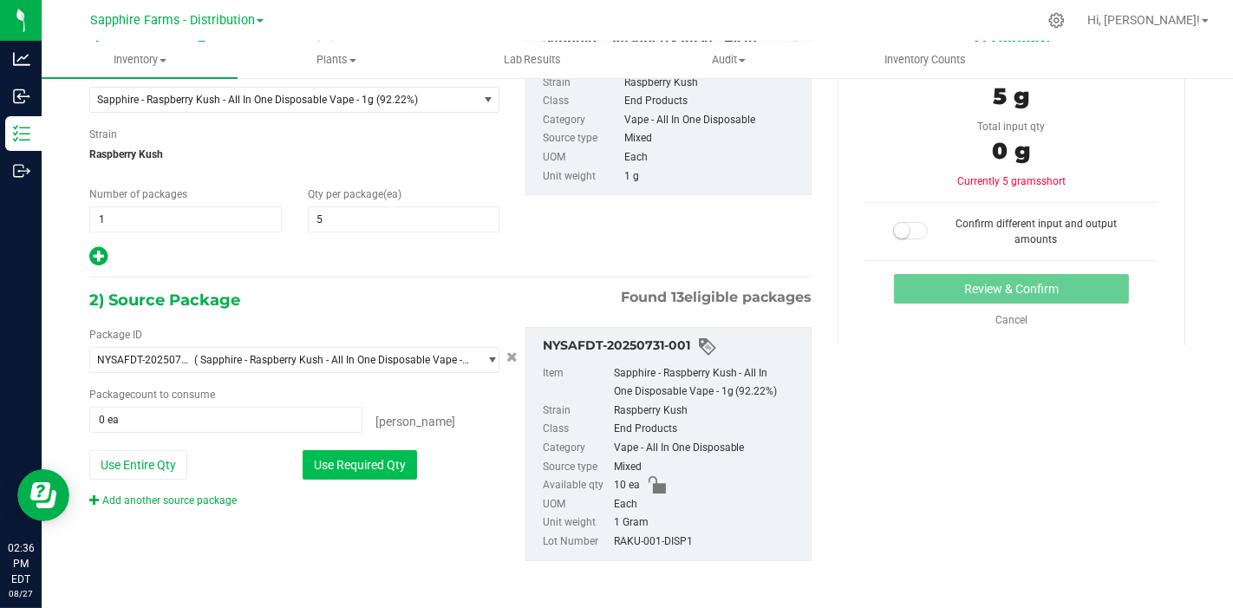
click at [340, 459] on button "Use Required Qty" at bounding box center [360, 464] width 114 height 29
type input "5 ea"
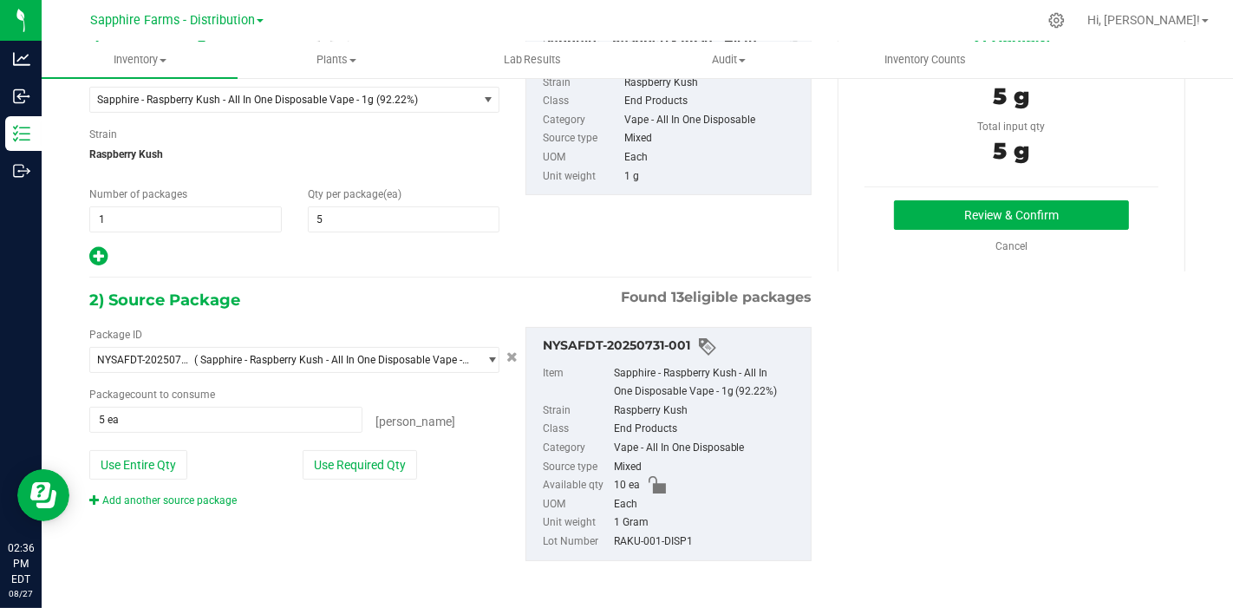
click at [961, 193] on div "3) Review Total qty of new package 5 g Total input qty 5 g Review & Confirm" at bounding box center [1011, 141] width 348 height 259
click at [960, 208] on button "Review & Confirm" at bounding box center [1011, 214] width 235 height 29
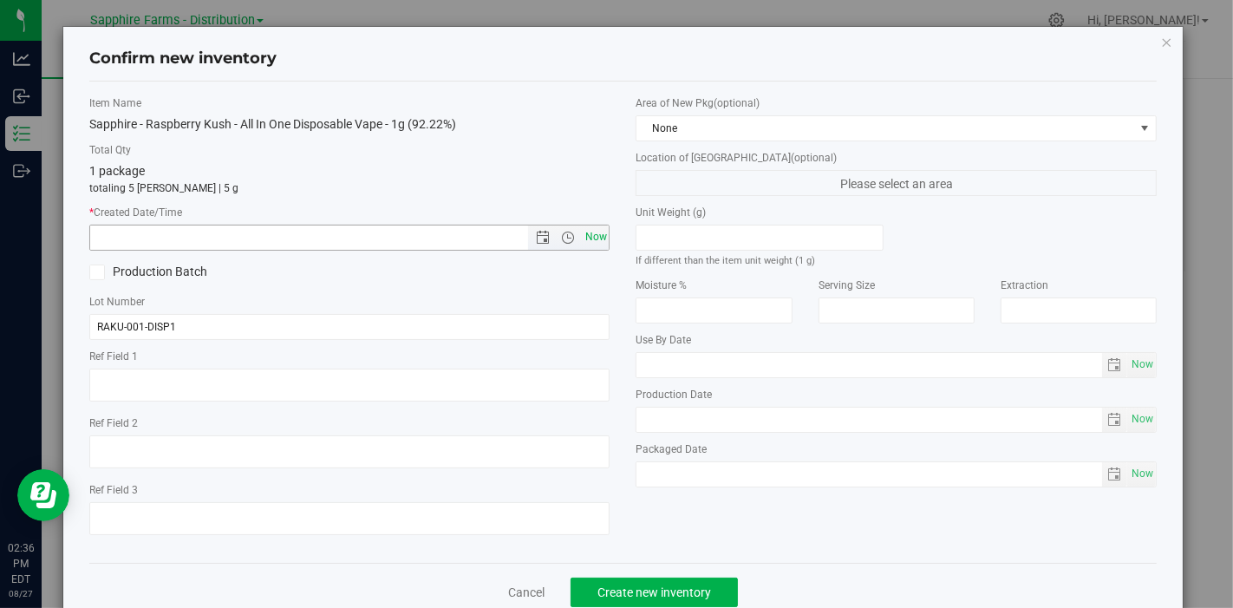
click at [583, 231] on span "Now" at bounding box center [595, 236] width 29 height 25
type input "8/27/2025 2:36 PM"
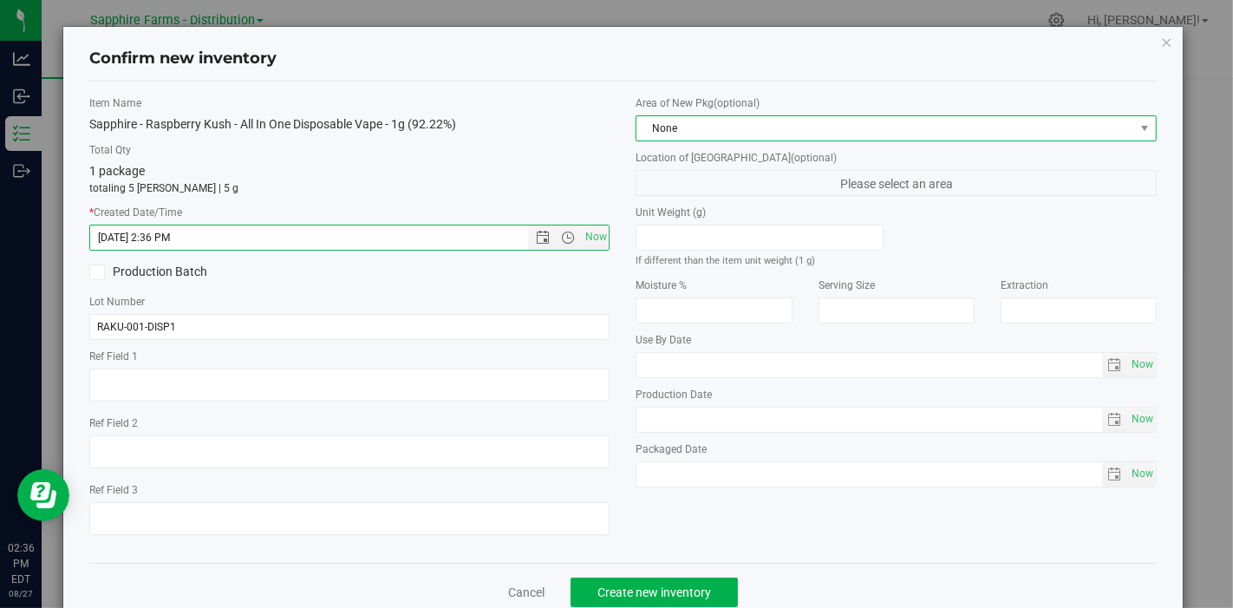
click at [708, 127] on span "None" at bounding box center [885, 128] width 498 height 24
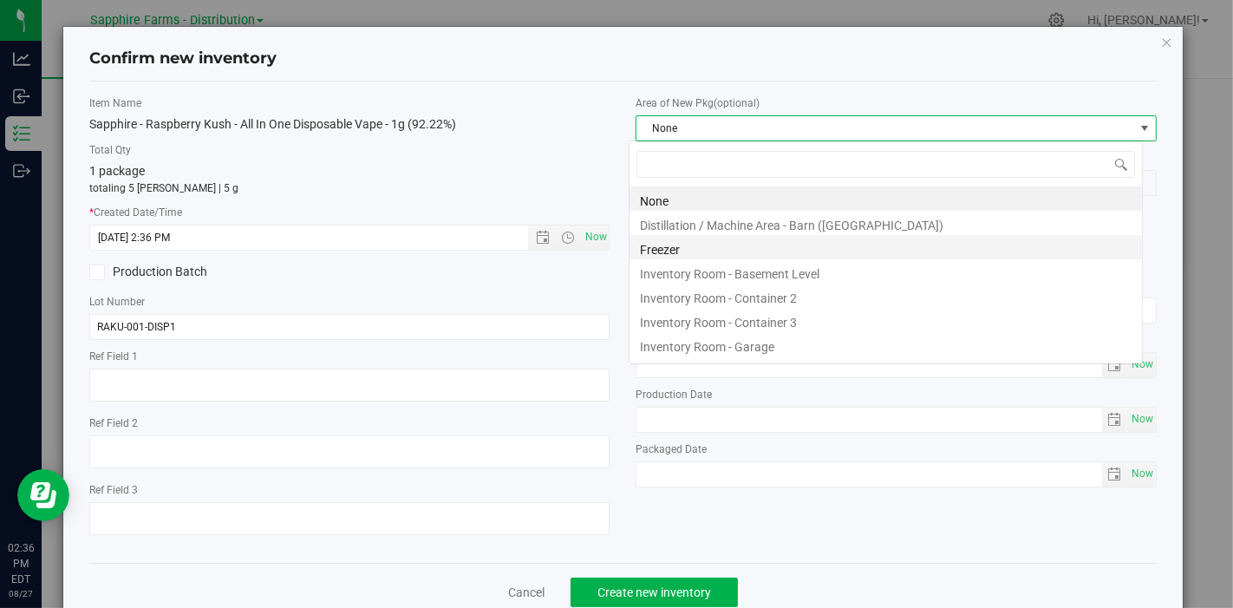
scroll to position [25, 514]
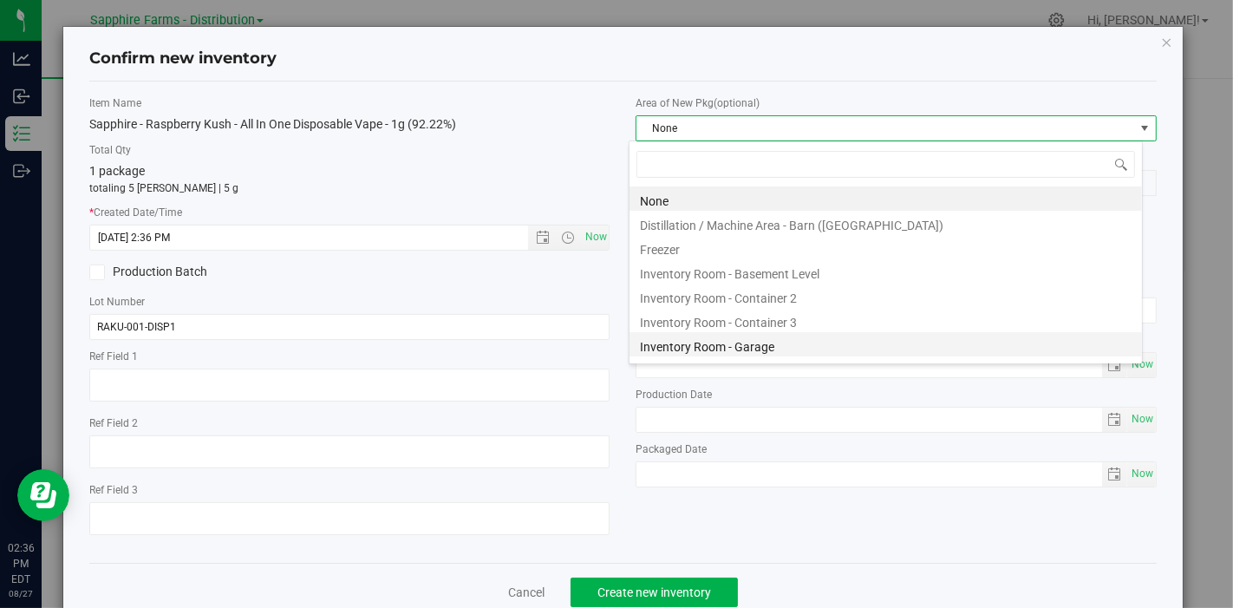
click at [718, 338] on li "Inventory Room - Garage" at bounding box center [885, 344] width 512 height 24
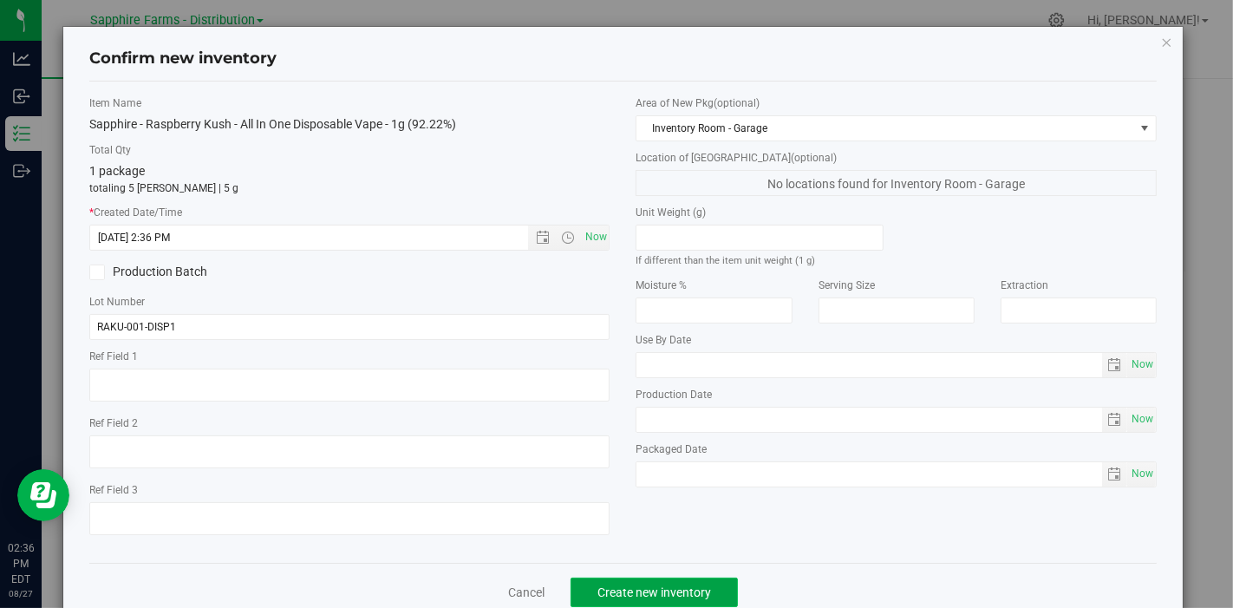
click at [601, 585] on span "Create new inventory" at bounding box center [654, 592] width 114 height 14
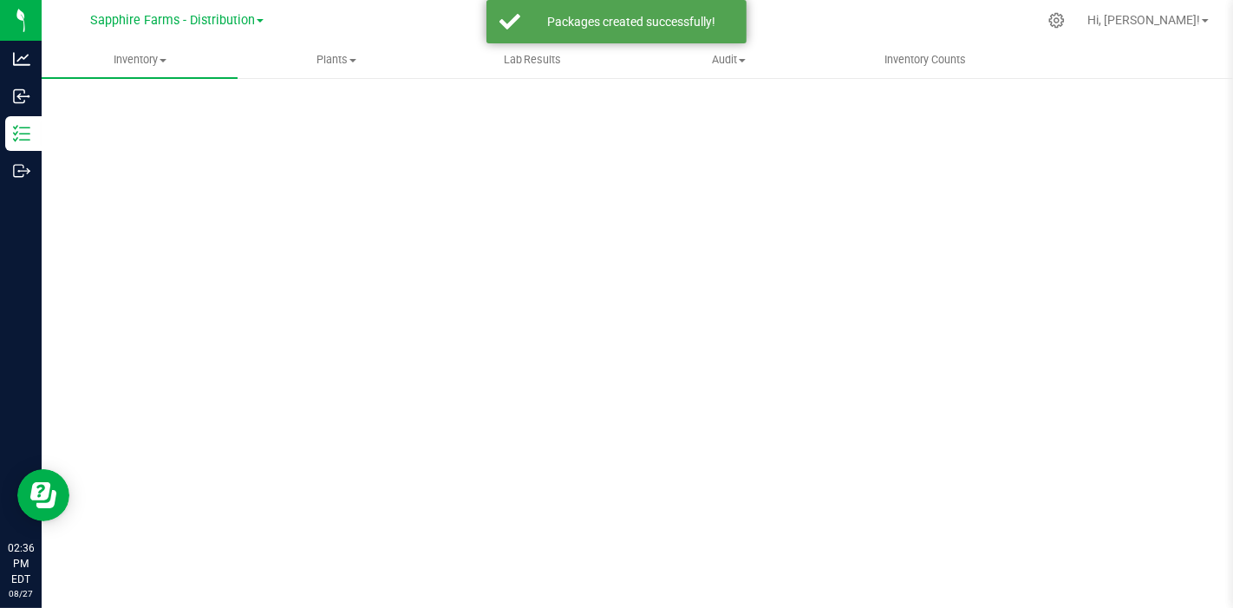
scroll to position [10, 0]
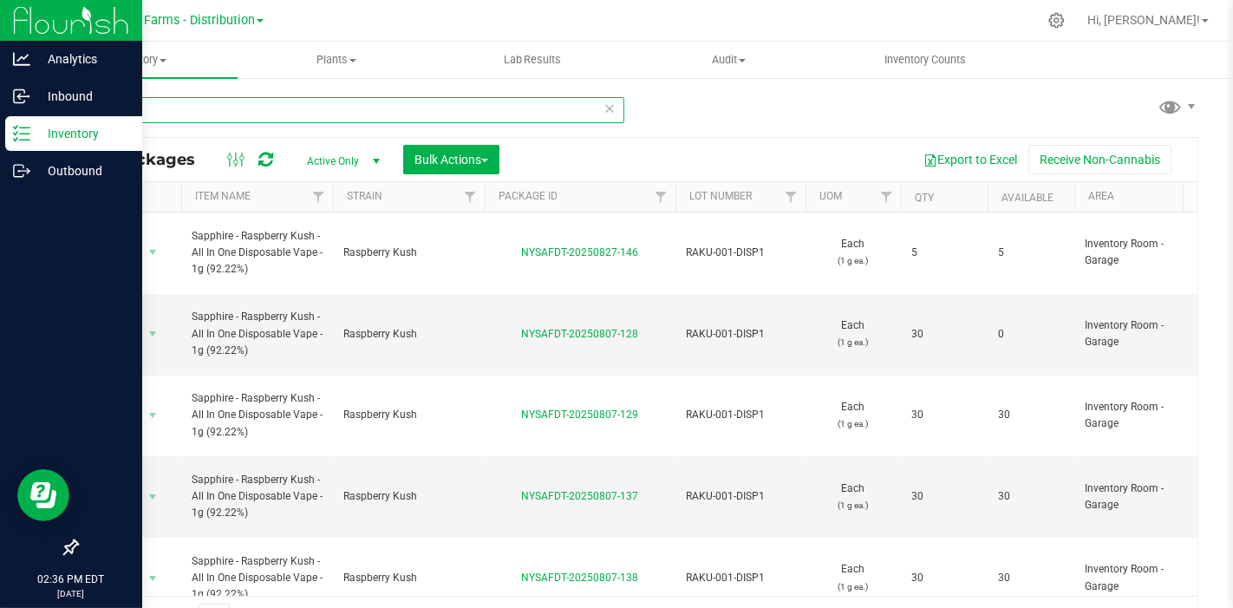
drag, startPoint x: 153, startPoint y: 114, endPoint x: 34, endPoint y: 116, distance: 119.6
click at [34, 116] on div "Analytics Inbound Inventory Outbound 02:36 PM EDT 08/27/2025 08/27 Sapphire Far…" at bounding box center [616, 304] width 1233 height 608
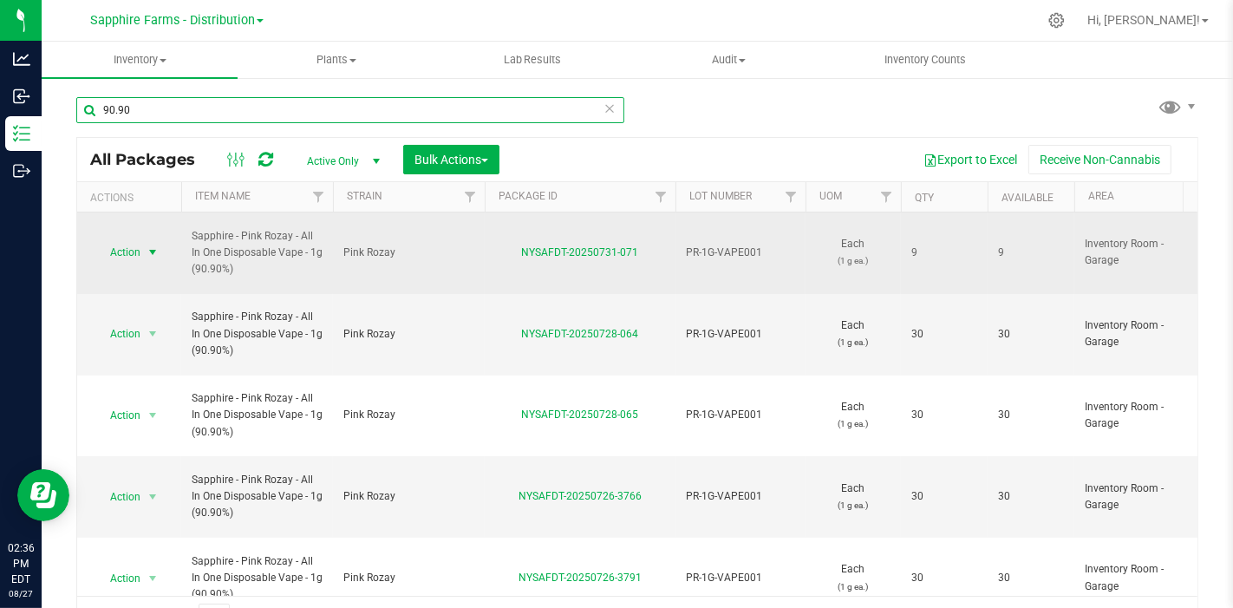
type input "90.90"
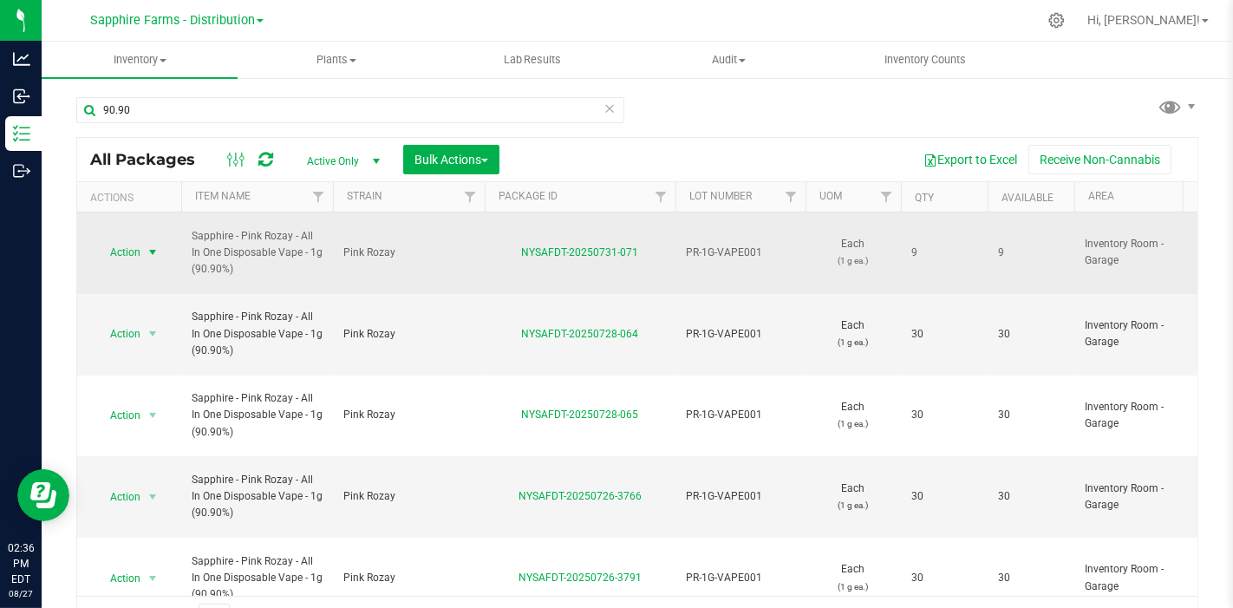
click at [142, 246] on span "select" at bounding box center [153, 252] width 22 height 24
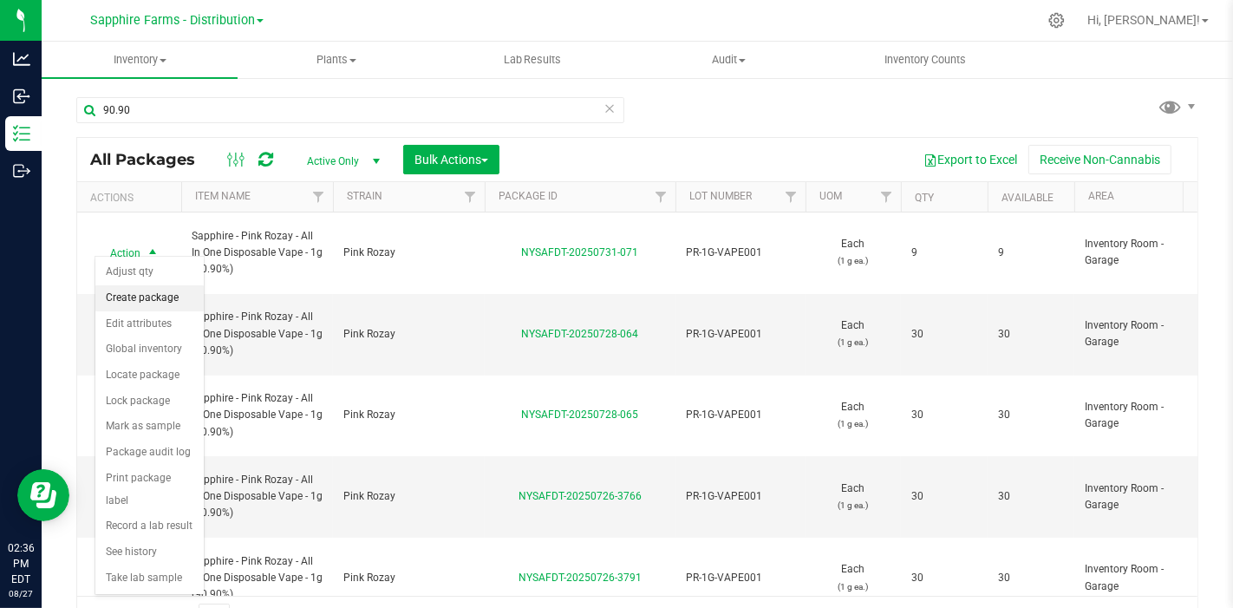
click at [141, 296] on li "Create package" at bounding box center [149, 298] width 108 height 26
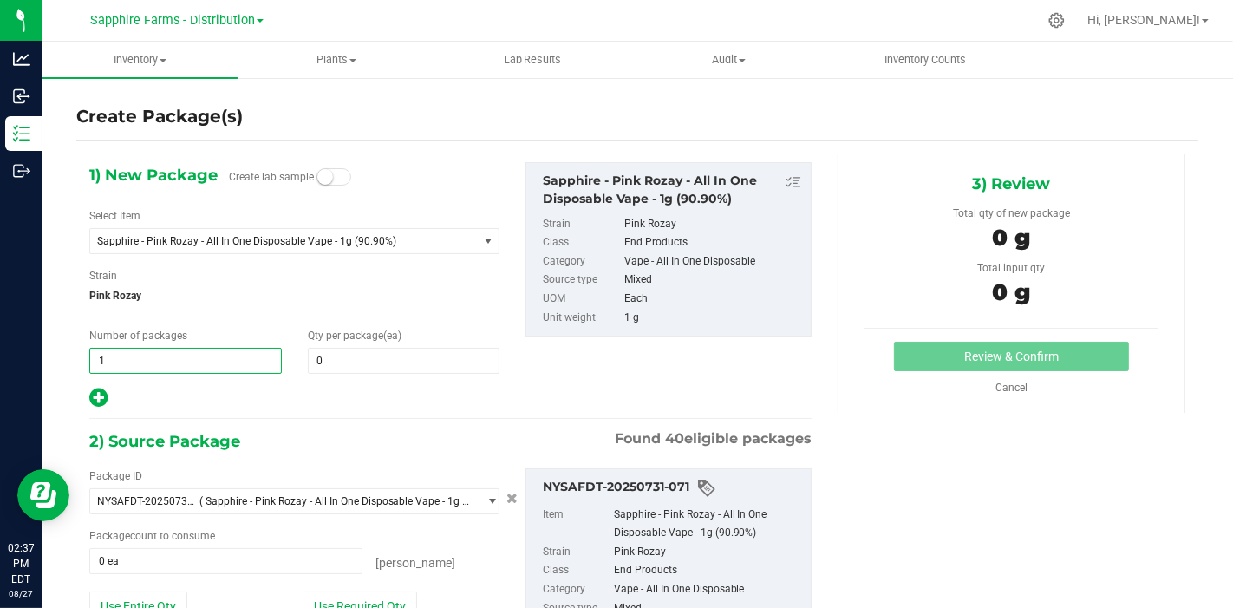
click at [237, 365] on span "1 1" at bounding box center [185, 361] width 192 height 26
click at [376, 361] on span at bounding box center [404, 361] width 192 height 26
type input "5"
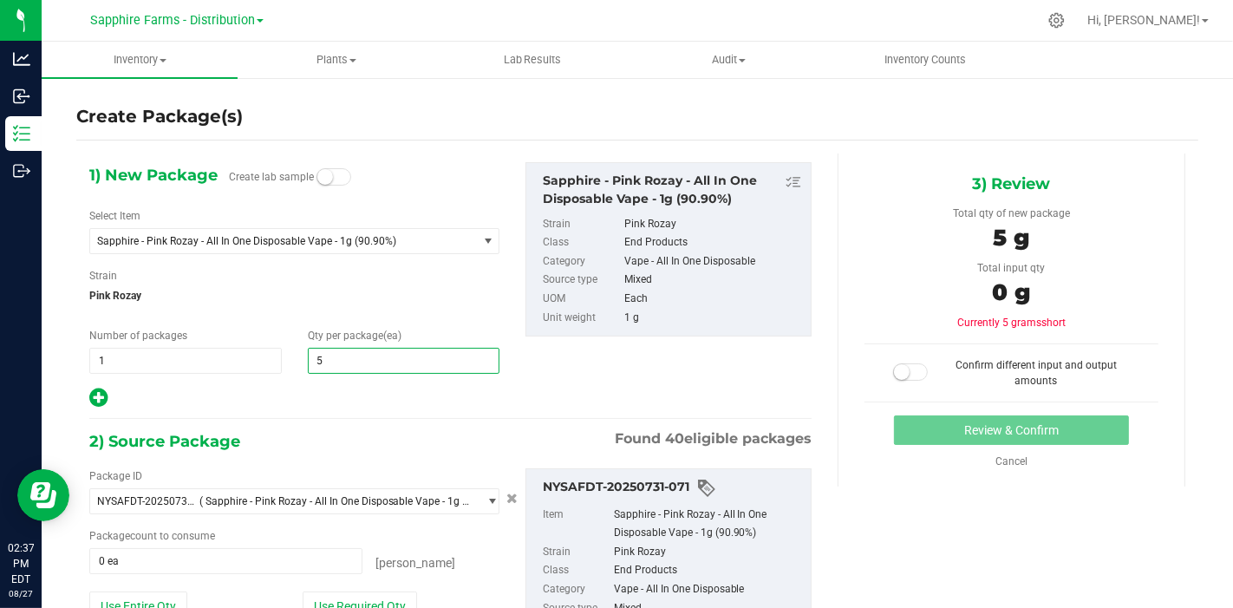
type input "5"
click at [367, 293] on span "Pink Rozay" at bounding box center [294, 296] width 410 height 26
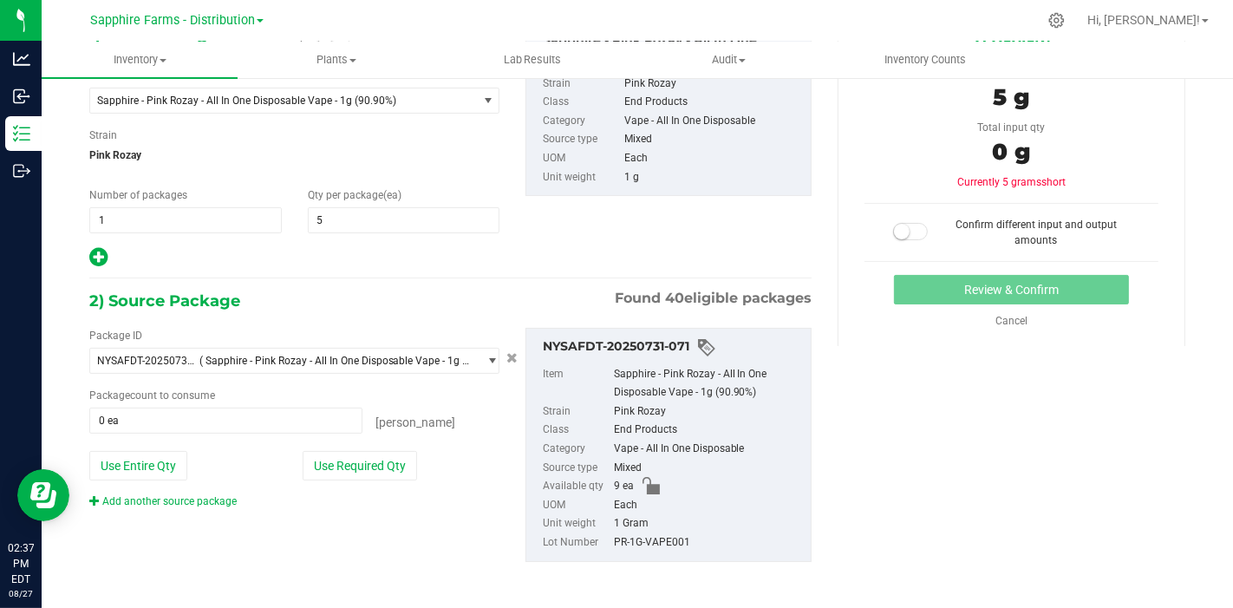
scroll to position [141, 0]
click at [337, 464] on button "Use Required Qty" at bounding box center [360, 464] width 114 height 29
type input "5 ea"
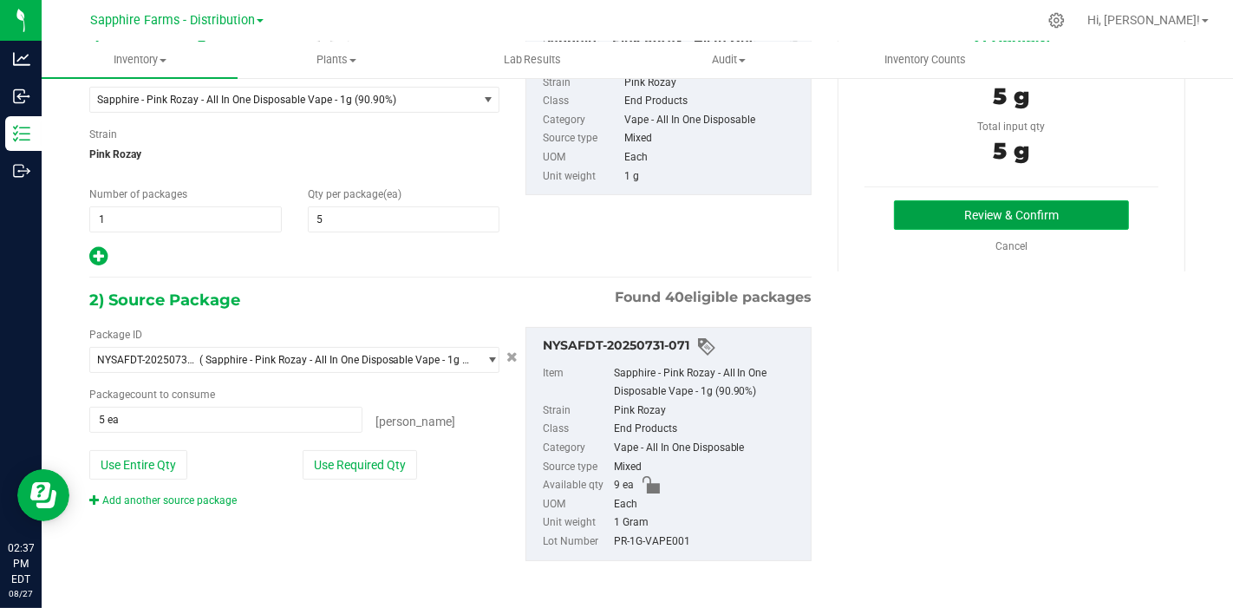
click at [931, 218] on button "Review & Confirm" at bounding box center [1011, 214] width 235 height 29
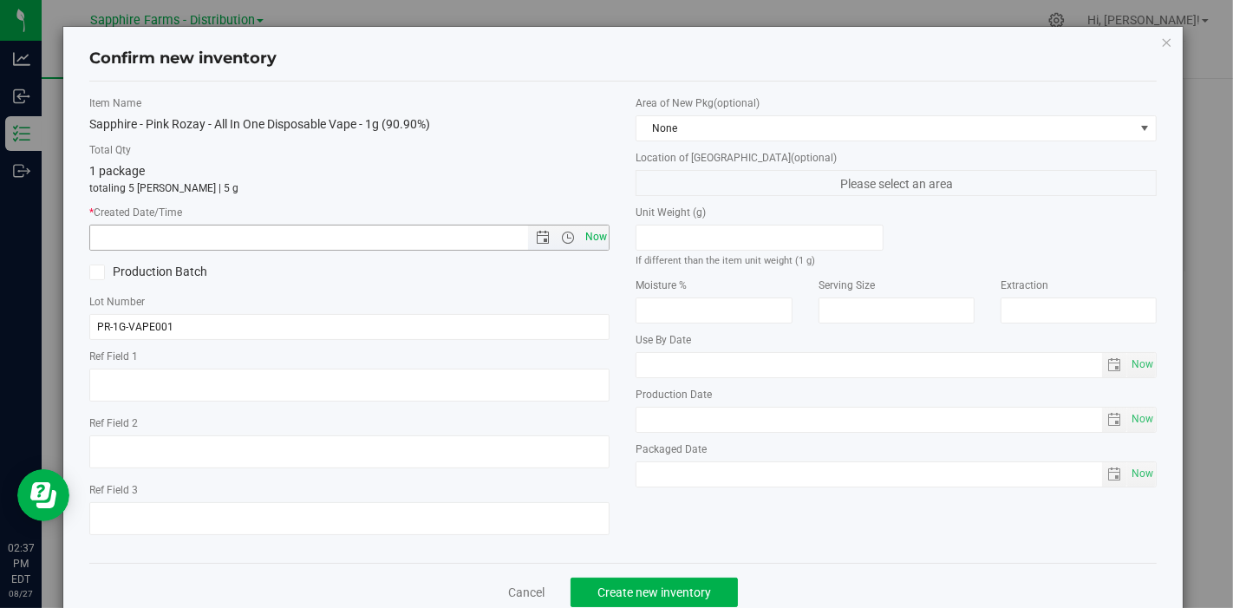
click at [585, 241] on span "Now" at bounding box center [595, 236] width 29 height 25
type input "8/27/2025 2:37 PM"
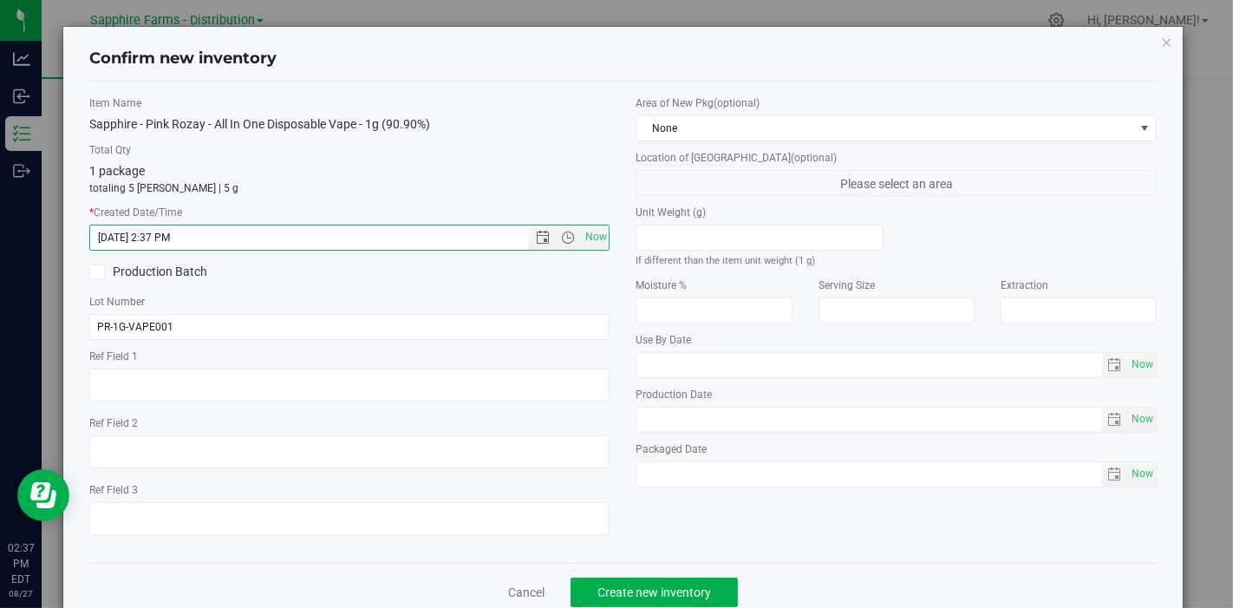
click at [810, 146] on div "Area of New Pkg (optional) None Location of New Pkg (optional) Please select an…" at bounding box center [895, 295] width 547 height 400
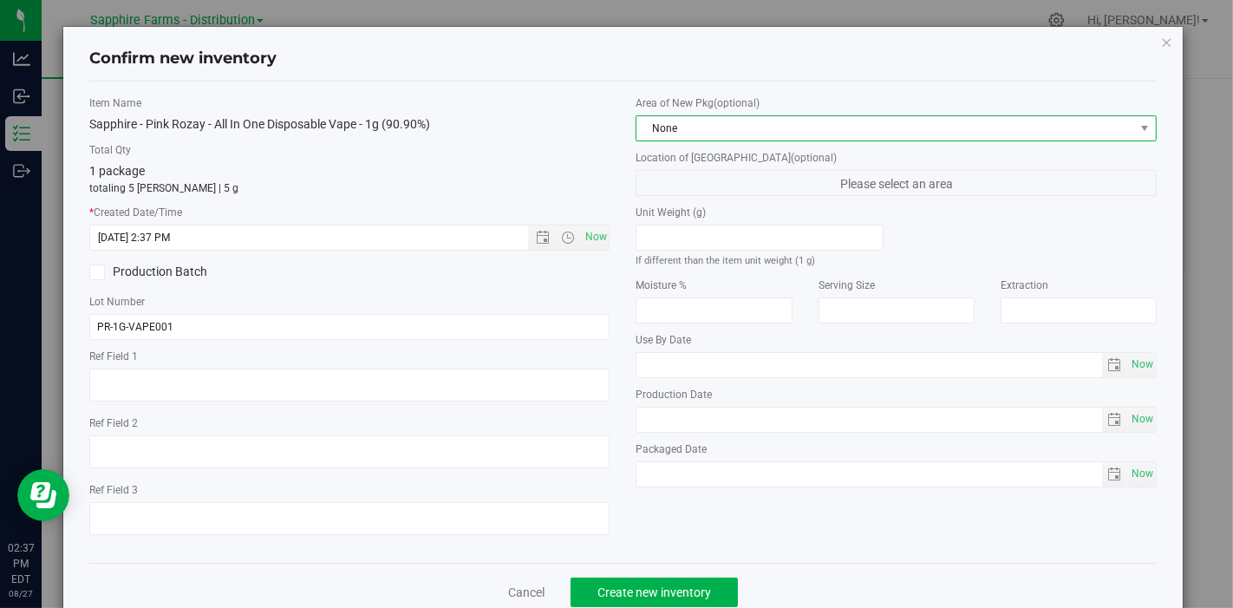
click at [827, 132] on span "None" at bounding box center [885, 128] width 498 height 24
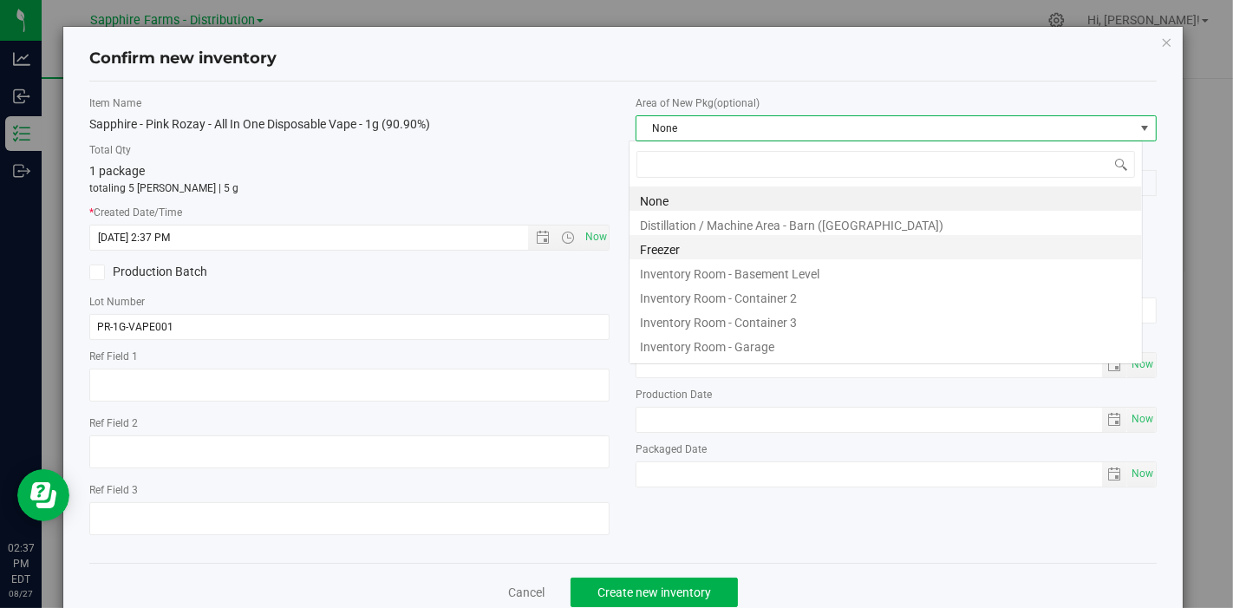
scroll to position [25, 514]
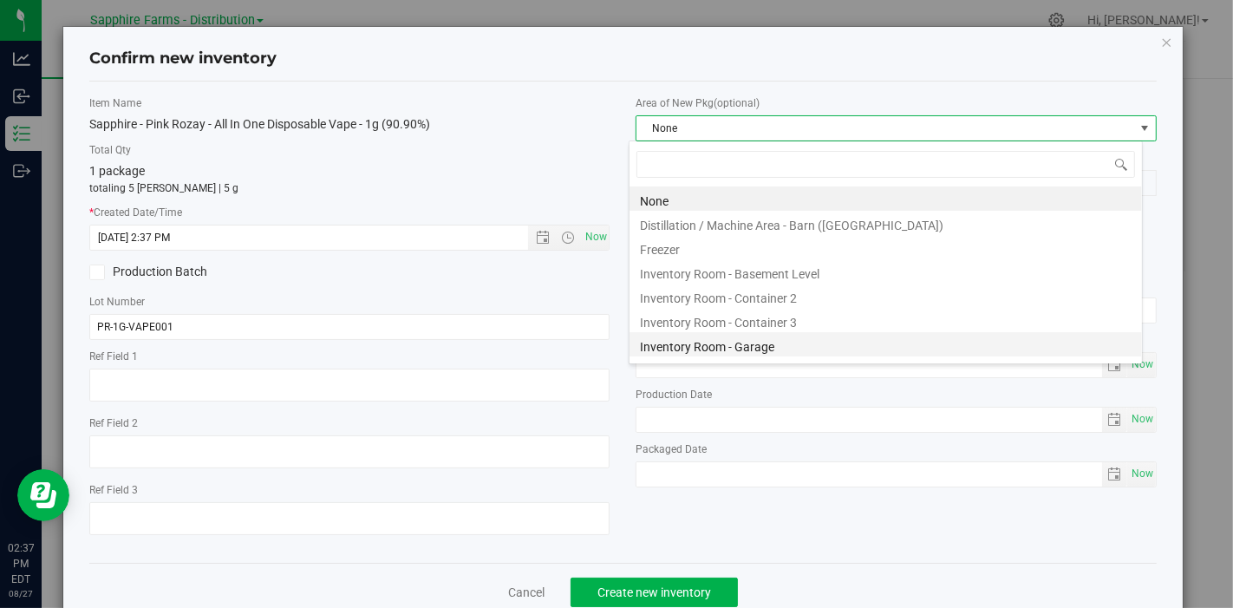
click at [802, 342] on li "Inventory Room - Garage" at bounding box center [885, 344] width 512 height 24
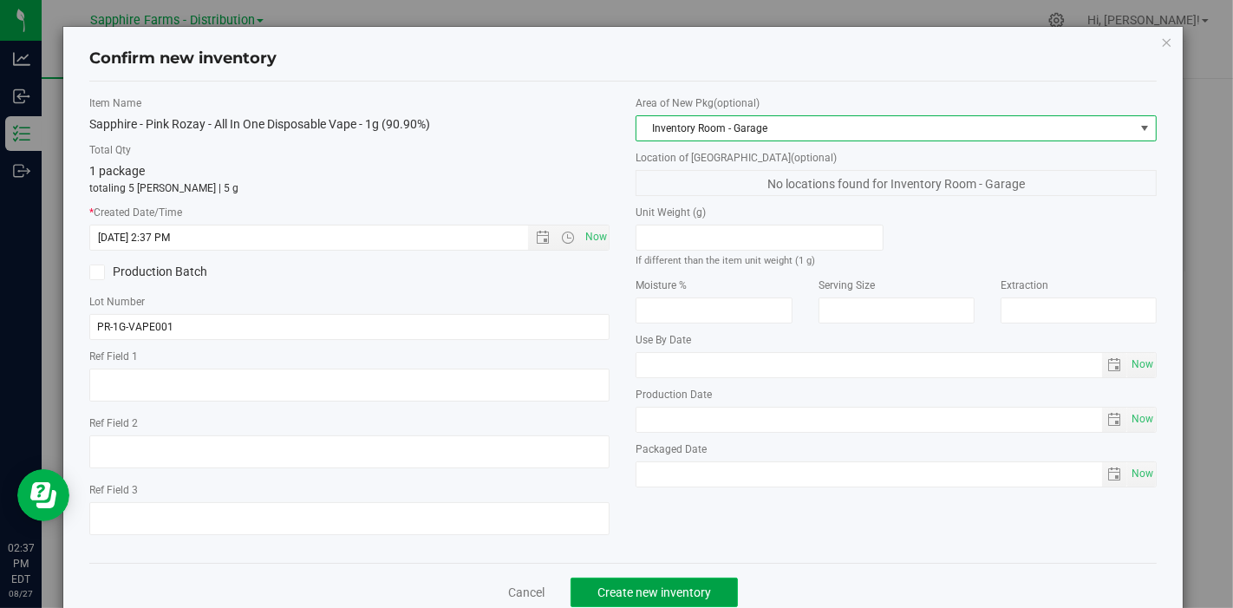
click at [594, 599] on button "Create new inventory" at bounding box center [653, 591] width 167 height 29
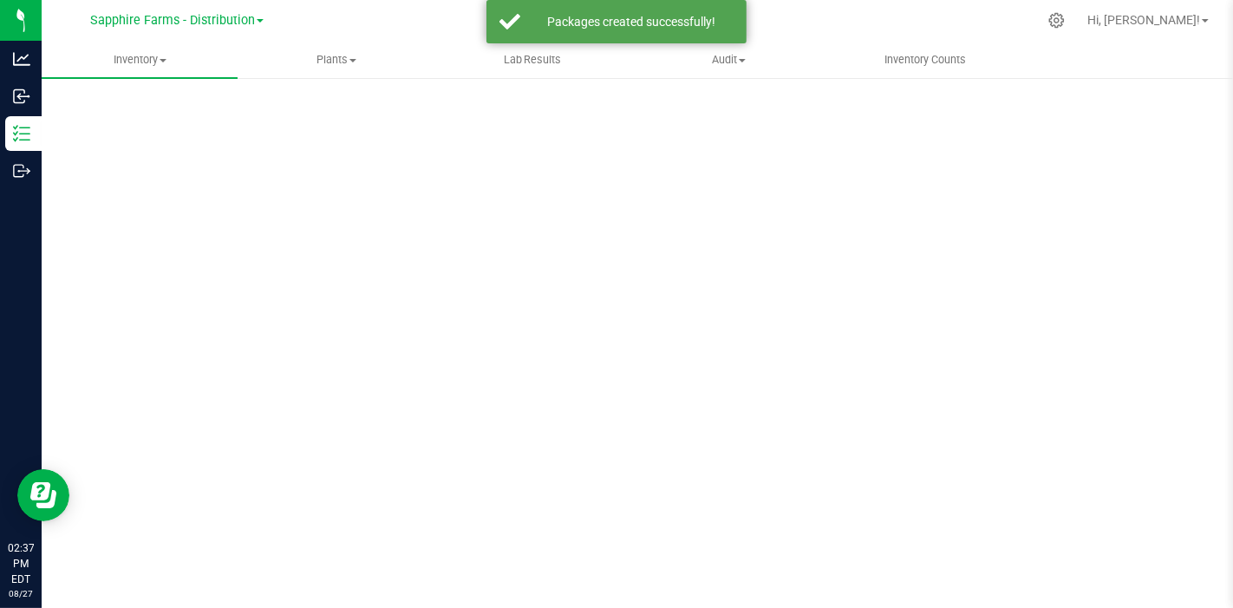
scroll to position [10, 0]
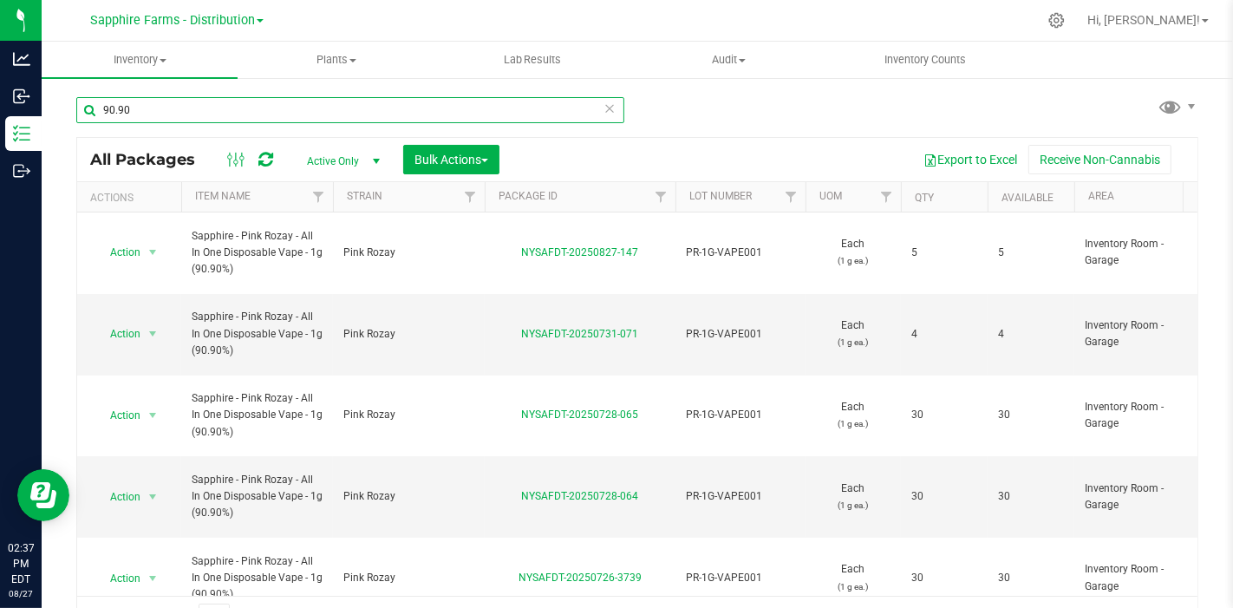
drag, startPoint x: 166, startPoint y: 110, endPoint x: 48, endPoint y: 112, distance: 118.8
click at [48, 112] on div "90.90 All Packages Active Only Active Only Lab Samples Locked All Bulk Actions …" at bounding box center [637, 340] width 1191 height 529
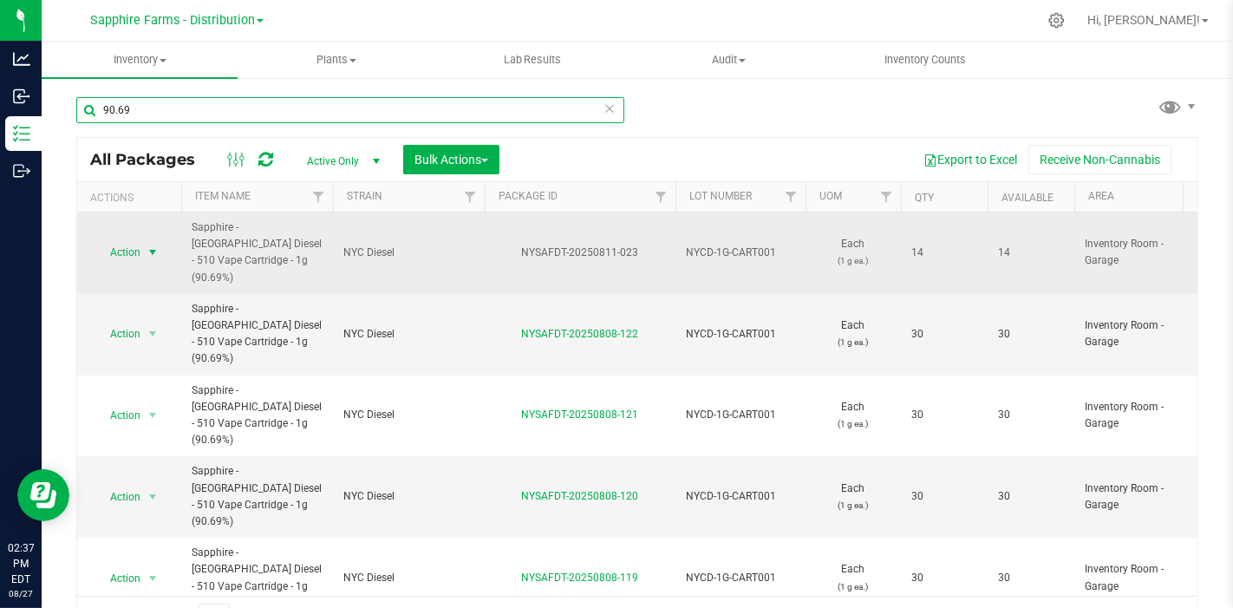
type input "90.69"
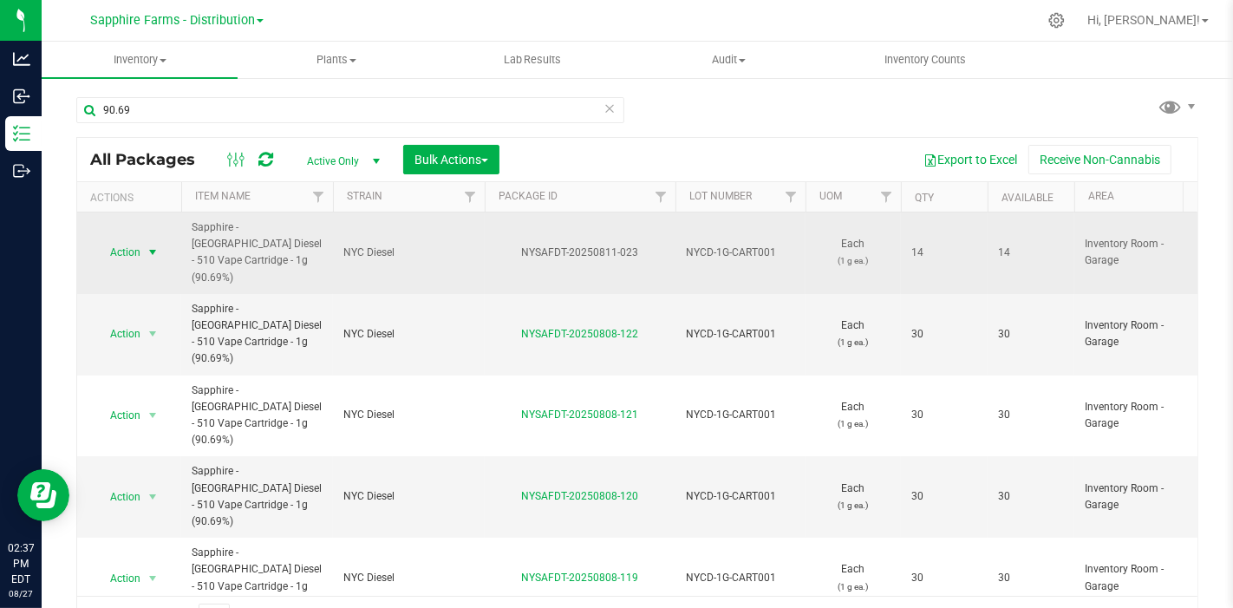
click at [155, 245] on span "select" at bounding box center [153, 252] width 14 height 14
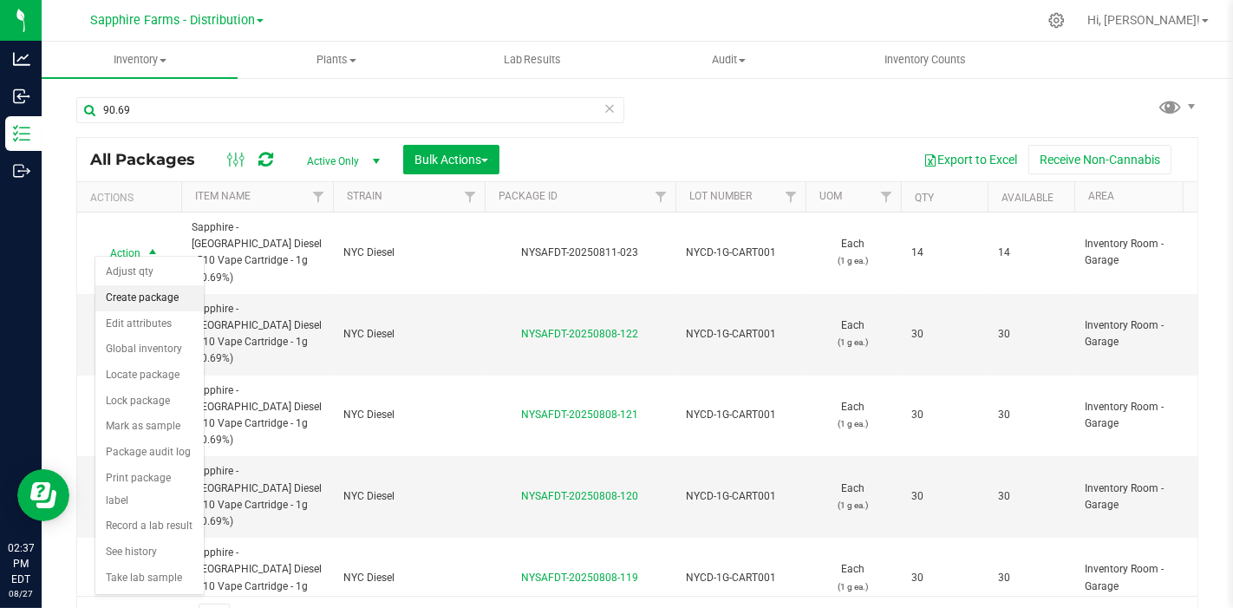
click at [155, 296] on li "Create package" at bounding box center [149, 298] width 108 height 26
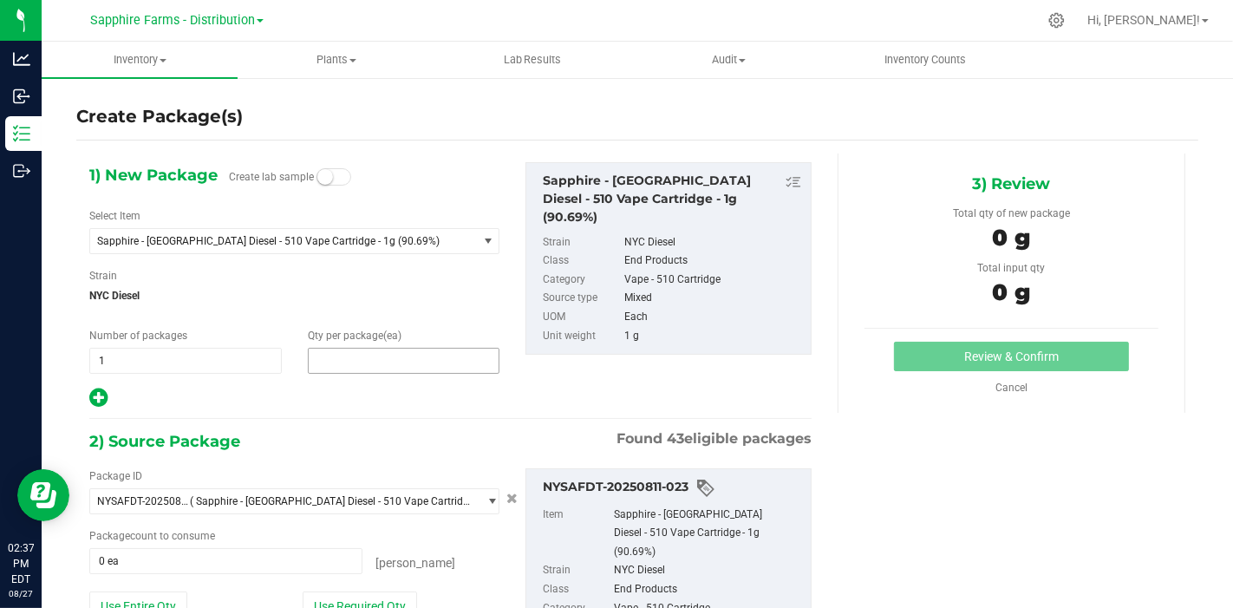
click at [397, 361] on span at bounding box center [404, 361] width 192 height 26
type input "5"
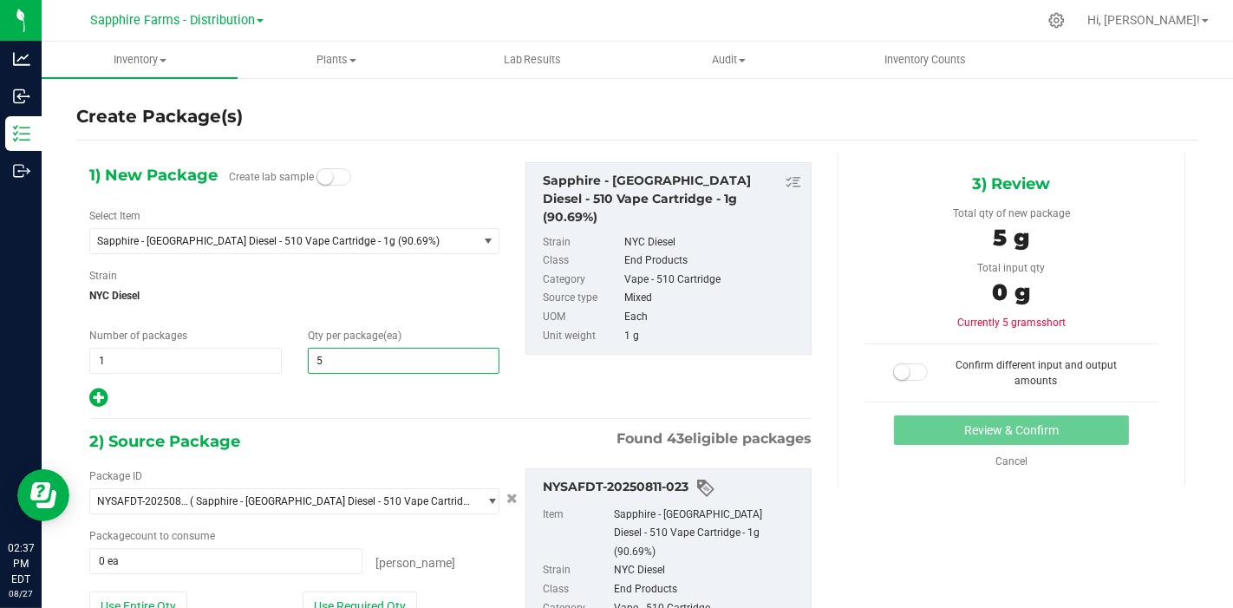
type input "5"
click at [416, 303] on span "NYC Diesel" at bounding box center [294, 296] width 410 height 26
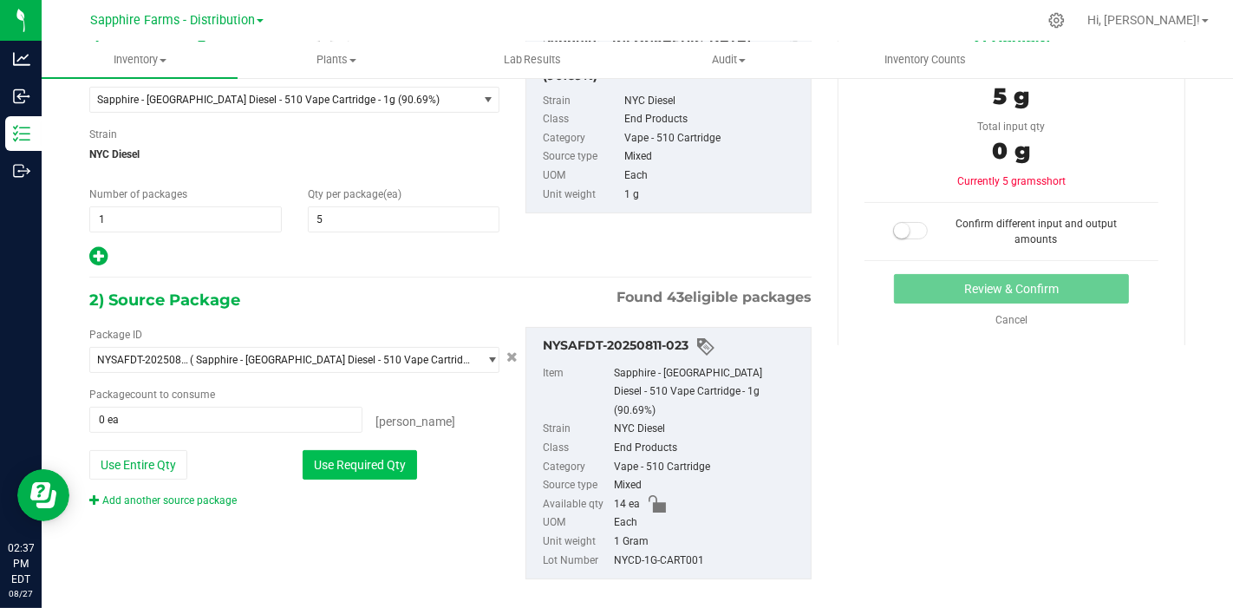
click at [361, 451] on button "Use Required Qty" at bounding box center [360, 464] width 114 height 29
type input "5 ea"
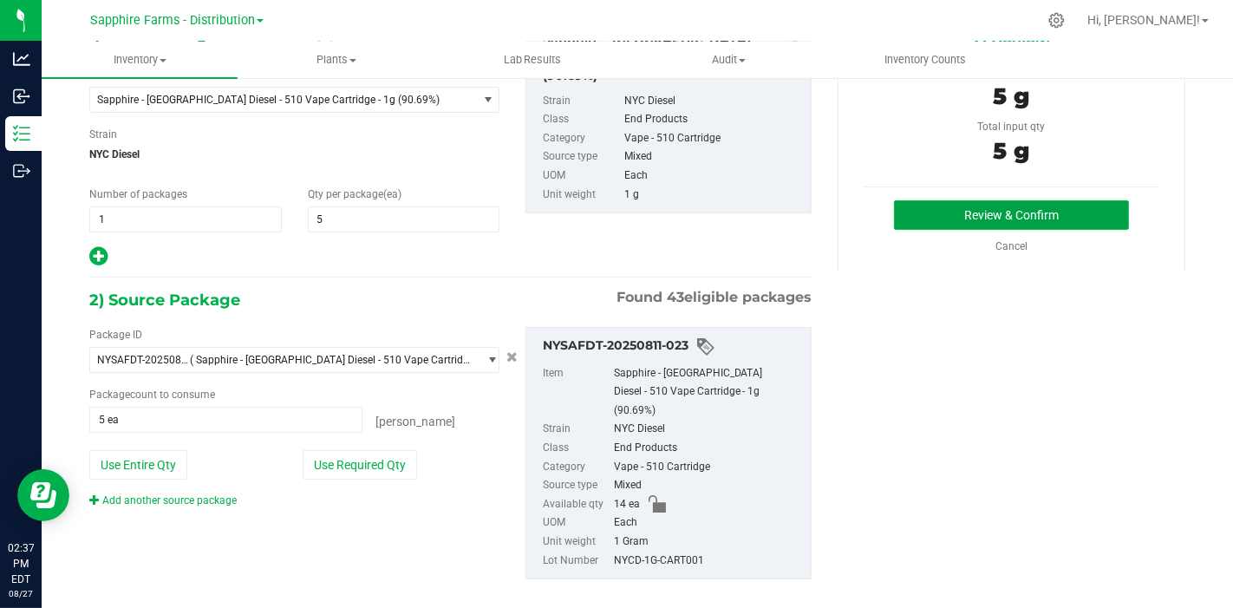
click at [986, 211] on button "Review & Confirm" at bounding box center [1011, 214] width 235 height 29
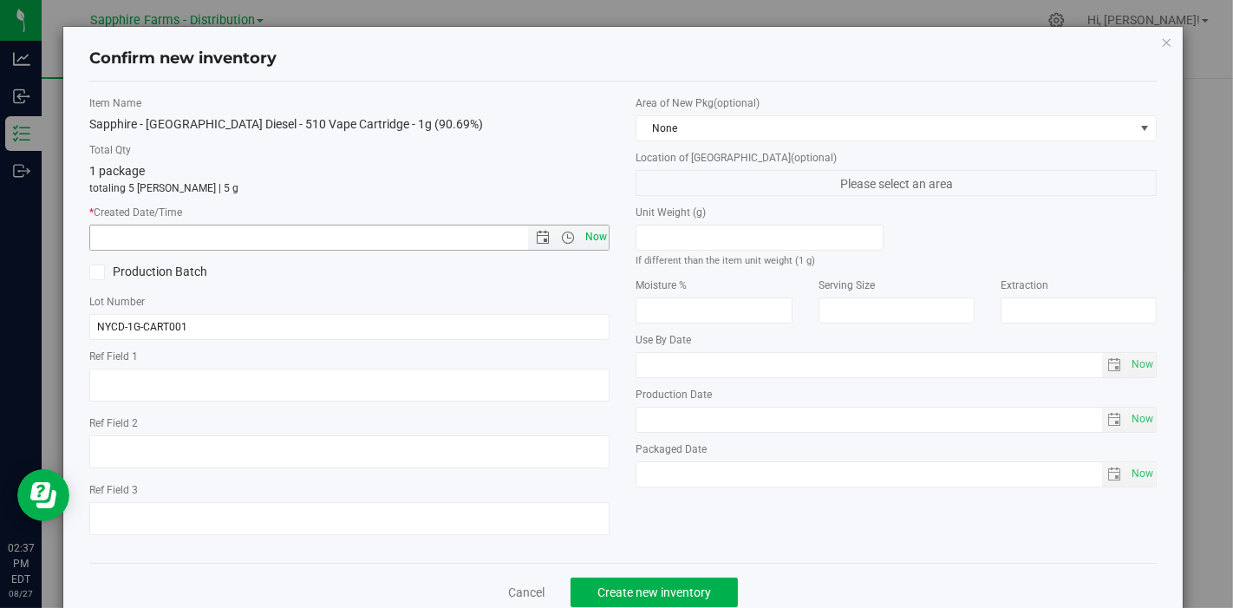
click at [595, 237] on span "Now" at bounding box center [595, 236] width 29 height 25
type input "8/27/2025 2:37 PM"
click at [731, 123] on span "None" at bounding box center [885, 128] width 498 height 24
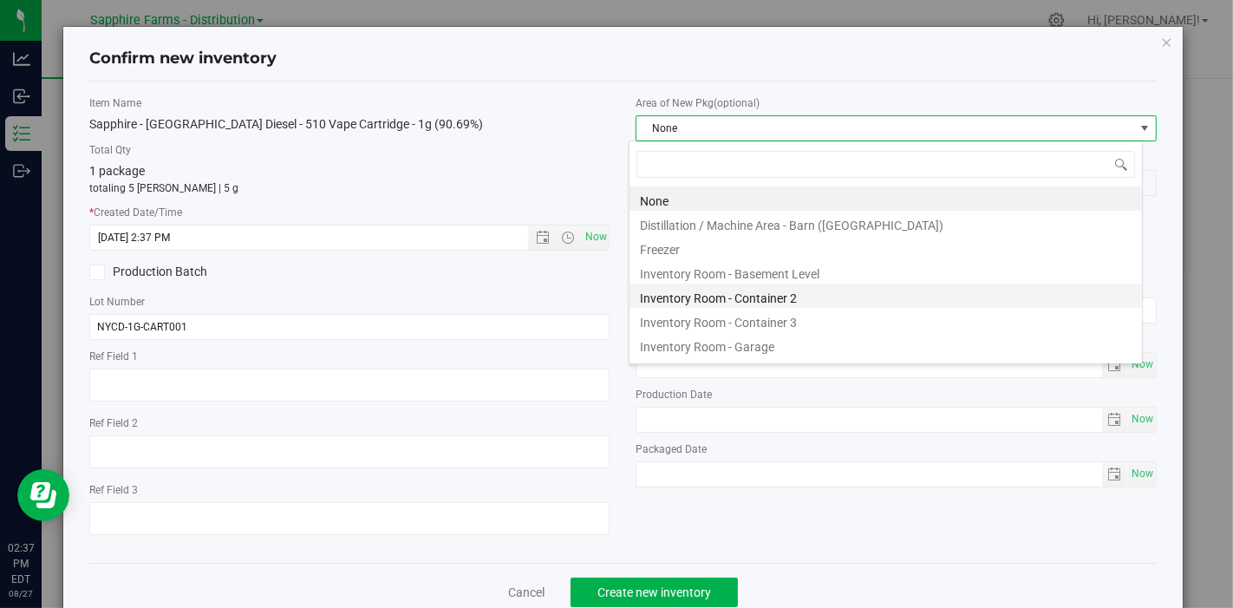
scroll to position [25, 514]
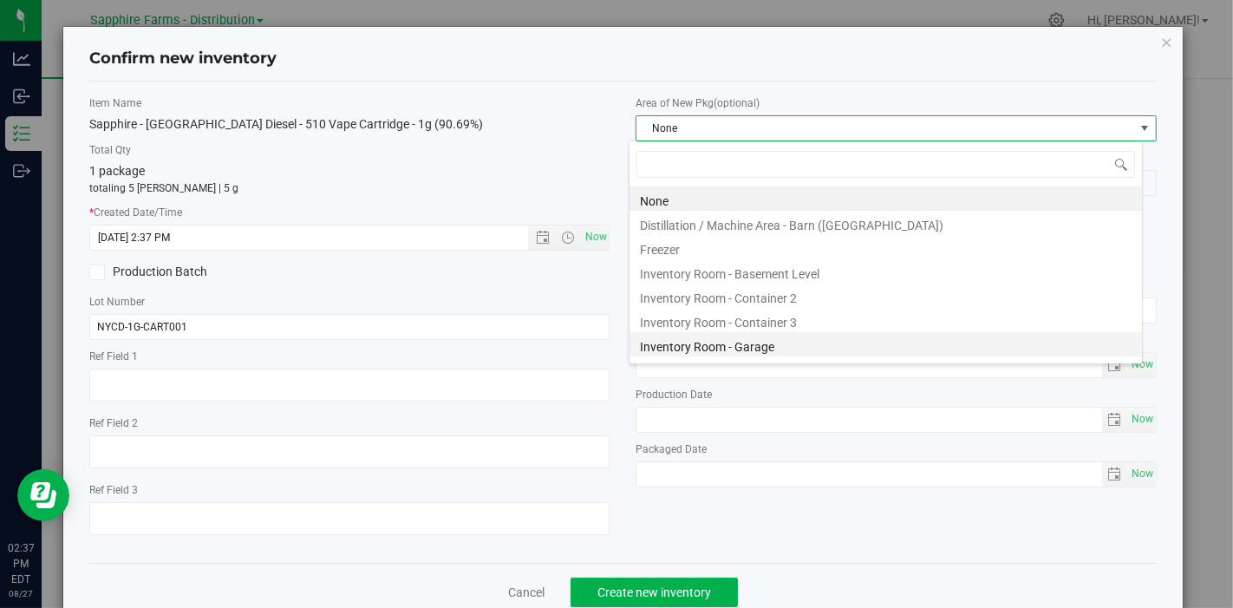
click at [737, 345] on li "Inventory Room - Garage" at bounding box center [885, 344] width 512 height 24
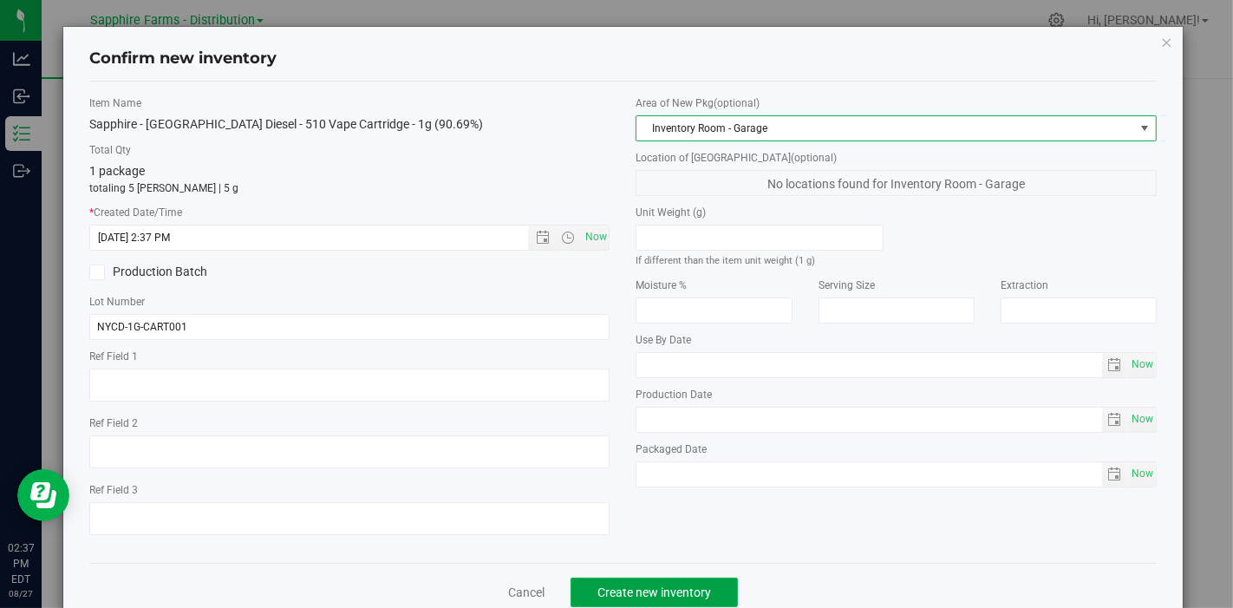
click at [628, 585] on span "Create new inventory" at bounding box center [654, 592] width 114 height 14
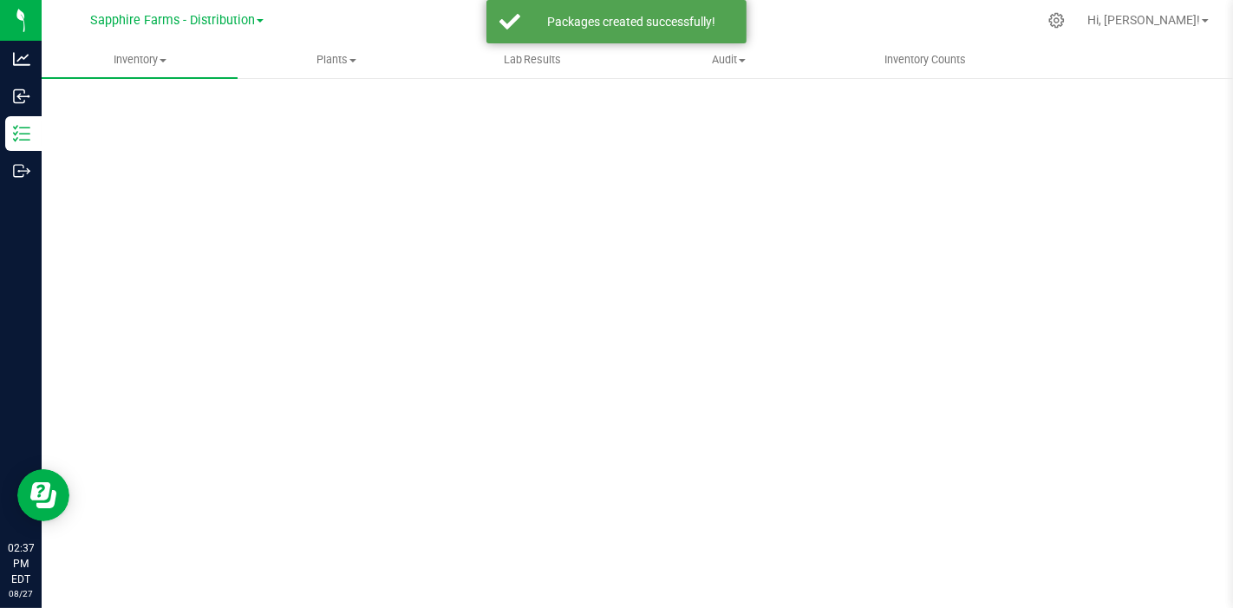
scroll to position [10, 0]
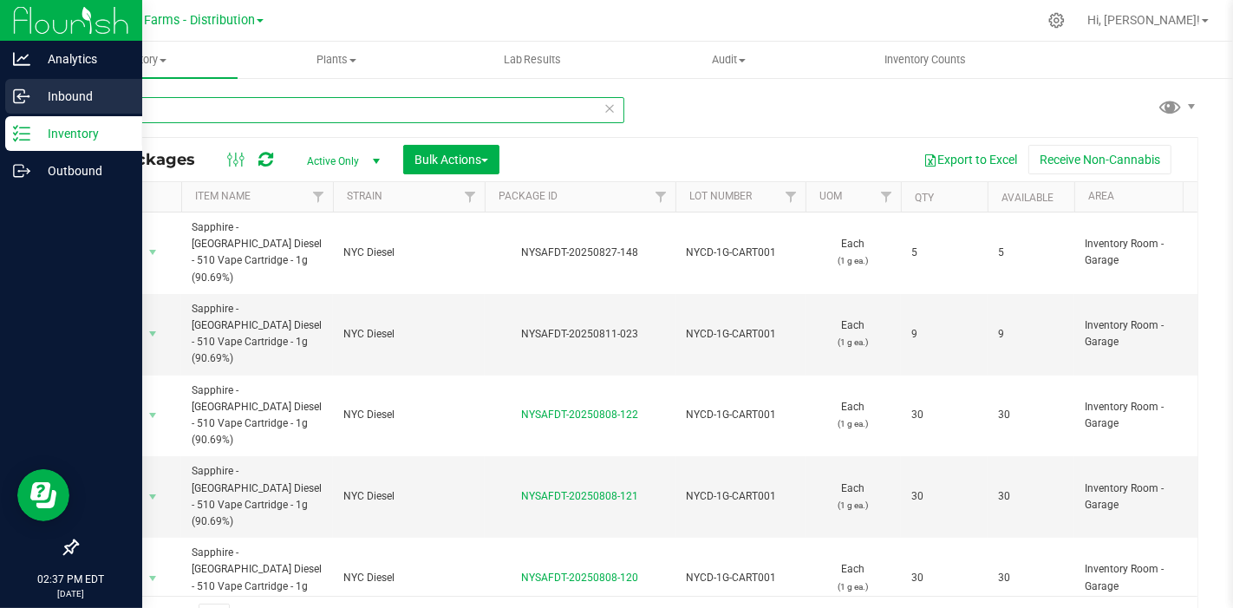
drag, startPoint x: 166, startPoint y: 114, endPoint x: 15, endPoint y: 103, distance: 151.2
click at [15, 103] on div "Analytics Inbound Inventory Outbound 02:37 PM EDT 08/27/2025 08/27 Sapphire Far…" at bounding box center [616, 304] width 1233 height 608
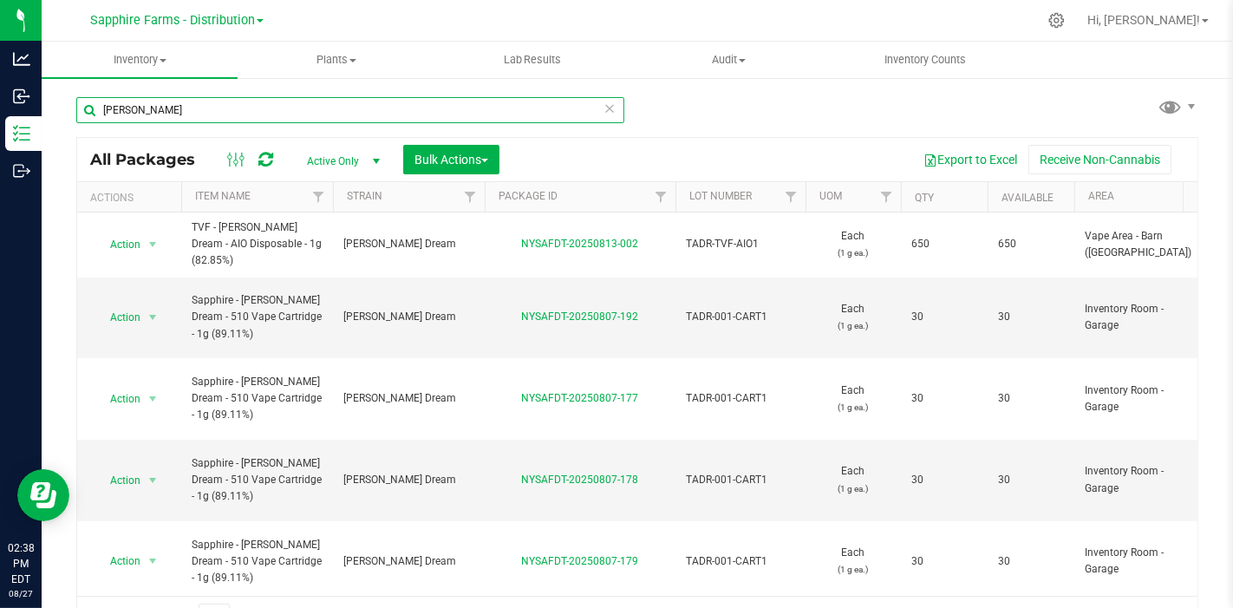
type input "tangie"
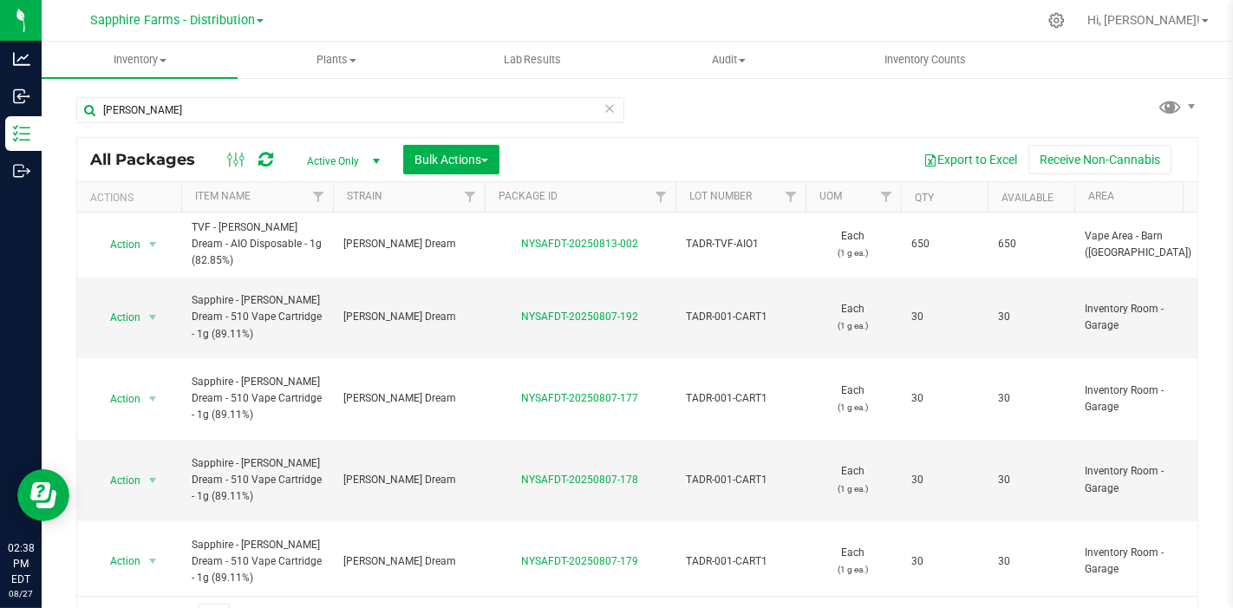
click at [908, 201] on th "Qty" at bounding box center [944, 197] width 87 height 30
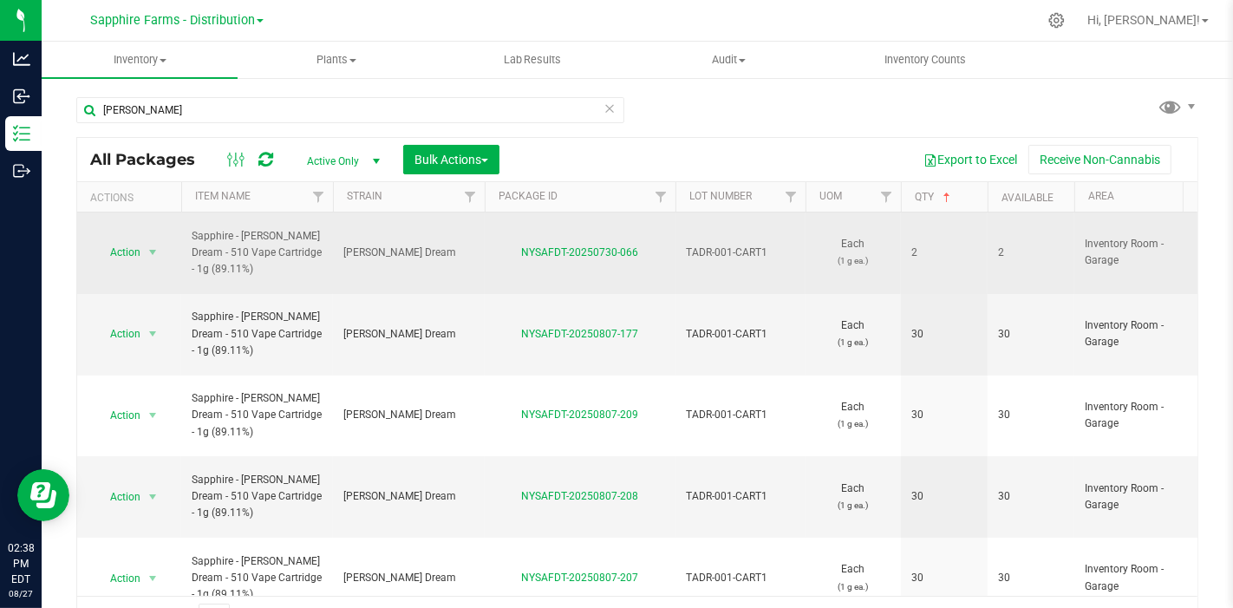
click at [163, 241] on div "Action Action Adjust qty Create package Edit attributes Global inventory Locate…" at bounding box center [129, 252] width 83 height 24
click at [155, 245] on span "select" at bounding box center [153, 252] width 14 height 14
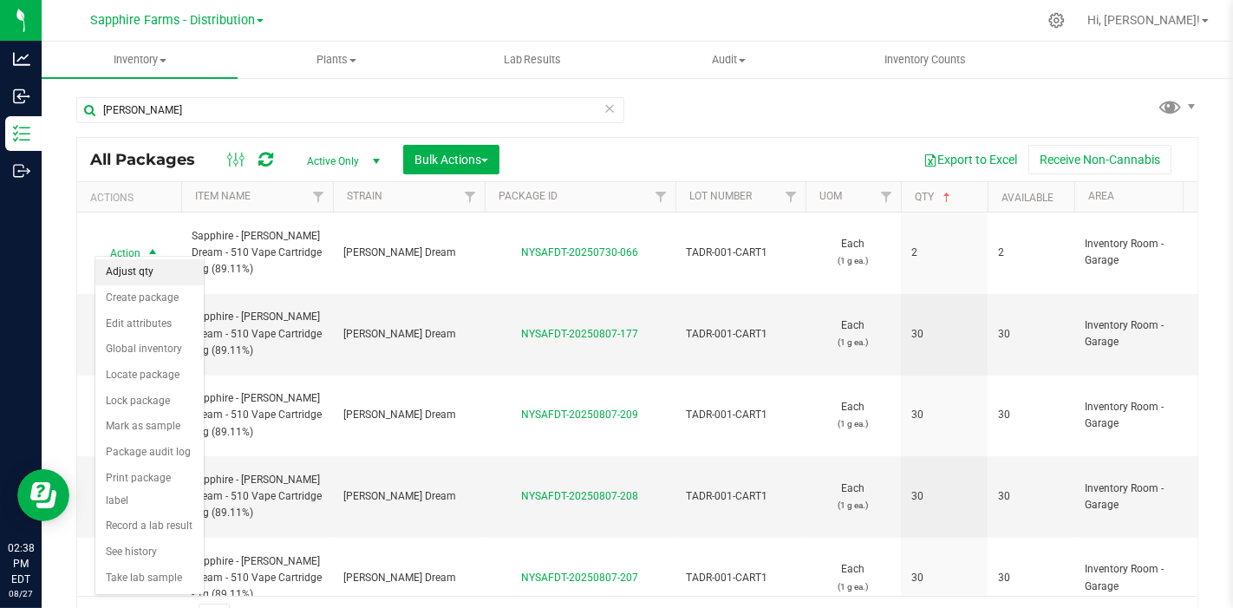
click at [156, 277] on li "Adjust qty" at bounding box center [149, 272] width 108 height 26
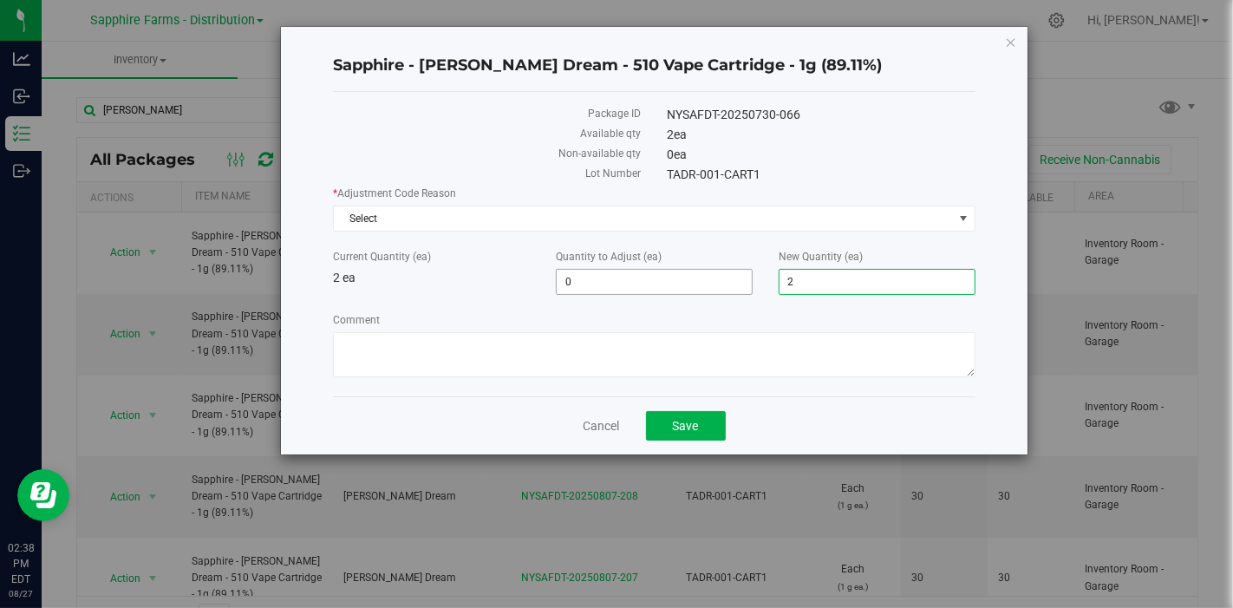
drag, startPoint x: 820, startPoint y: 287, endPoint x: 721, endPoint y: 287, distance: 98.8
click at [720, 294] on div "* Adjustment Code Reason Select Select Depleted Inventory Audit Mistake Moistur…" at bounding box center [653, 283] width 641 height 197
type input "5"
type input "3"
type input "5"
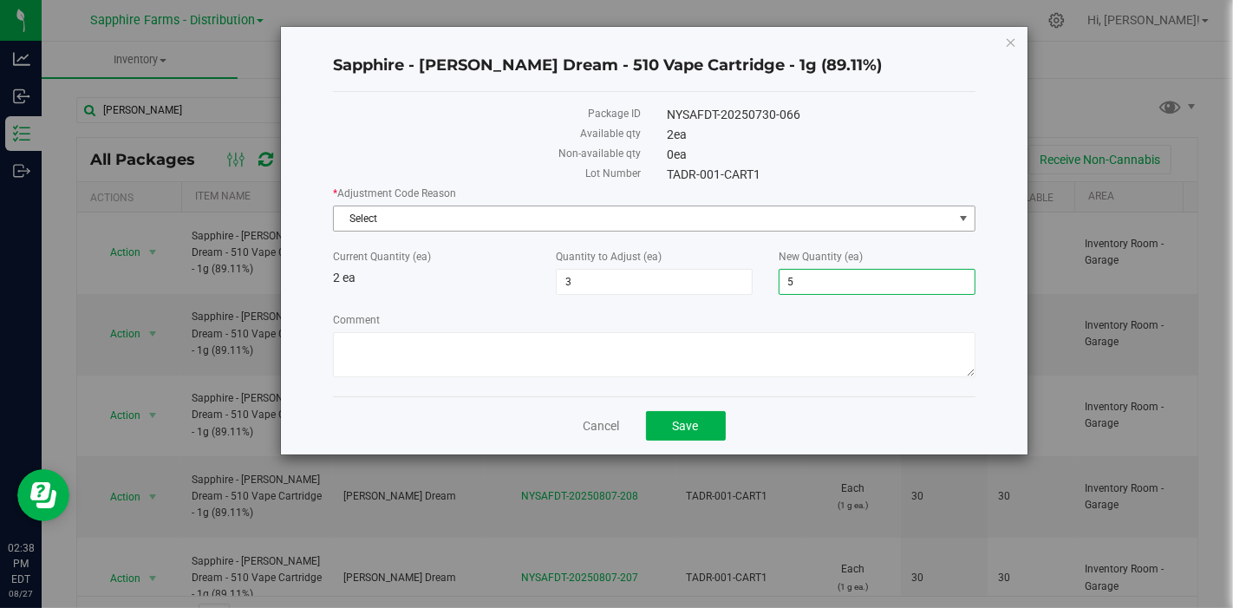
drag, startPoint x: 520, startPoint y: 210, endPoint x: 500, endPoint y: 218, distance: 21.4
click at [520, 211] on span "Select" at bounding box center [643, 218] width 618 height 24
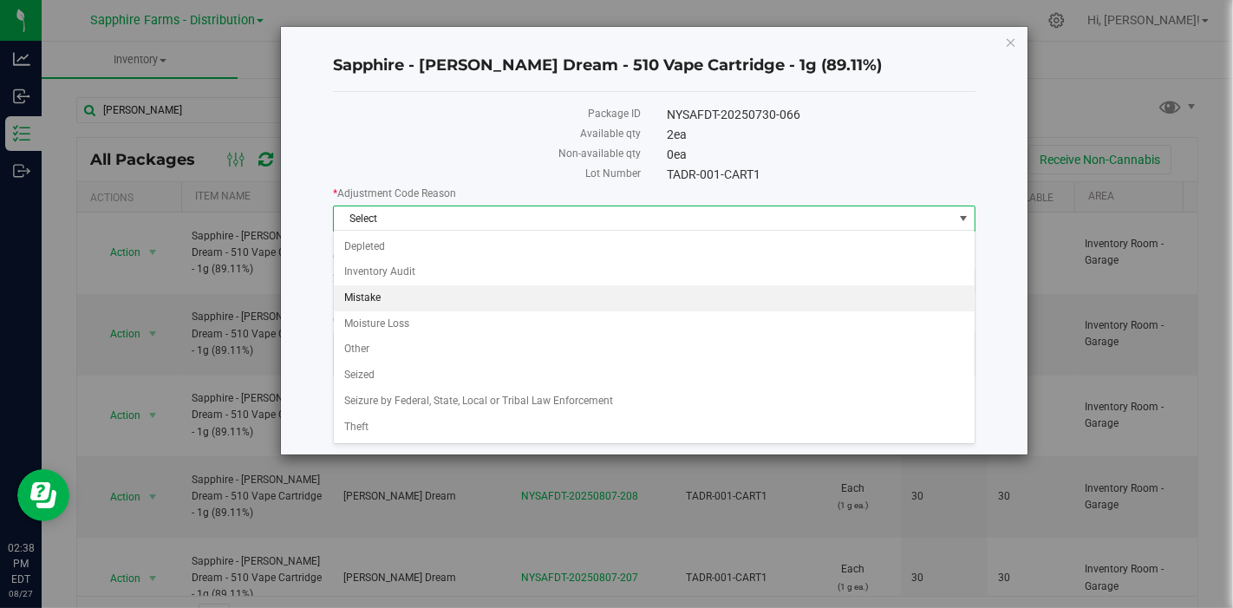
click at [387, 297] on li "Mistake" at bounding box center [654, 298] width 641 height 26
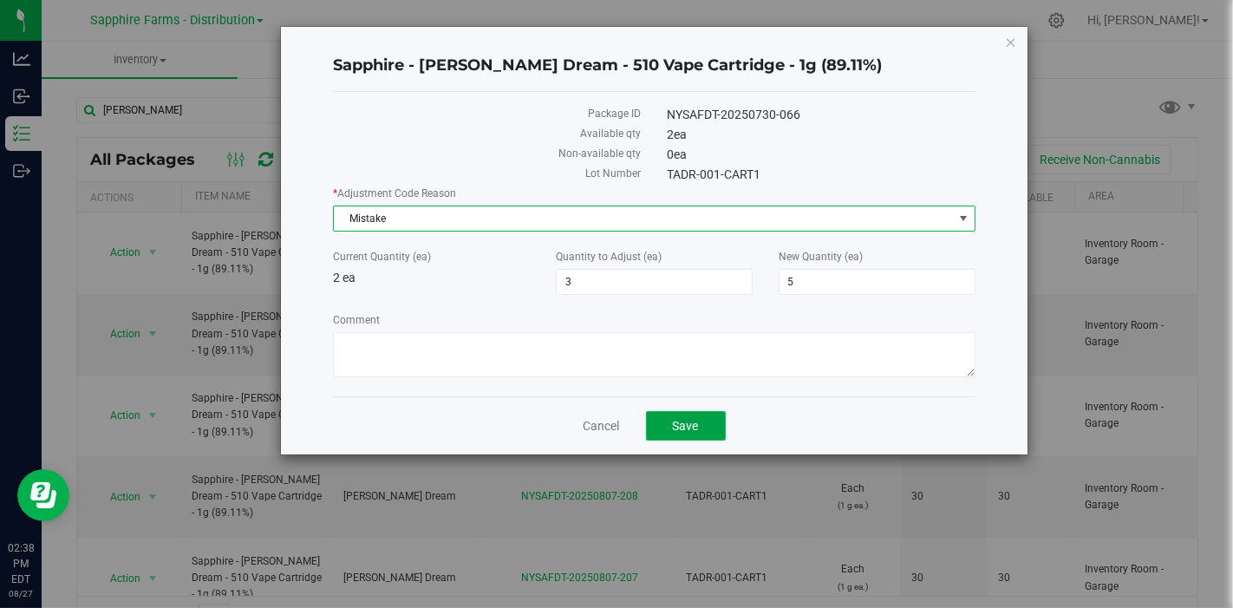
click at [674, 419] on span "Save" at bounding box center [686, 426] width 26 height 14
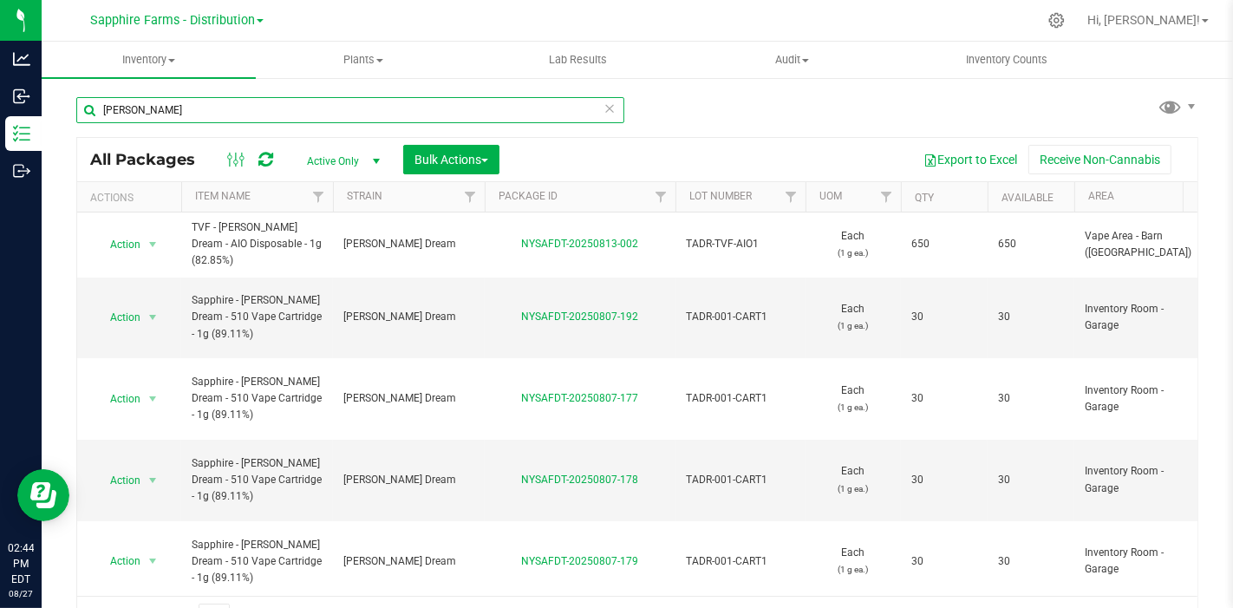
drag, startPoint x: 179, startPoint y: 120, endPoint x: 42, endPoint y: 114, distance: 137.1
click at [42, 114] on div "tangie All Packages Active Only Active Only Lab Samples Locked All Bulk Actions…" at bounding box center [637, 340] width 1191 height 529
type input "92.47"
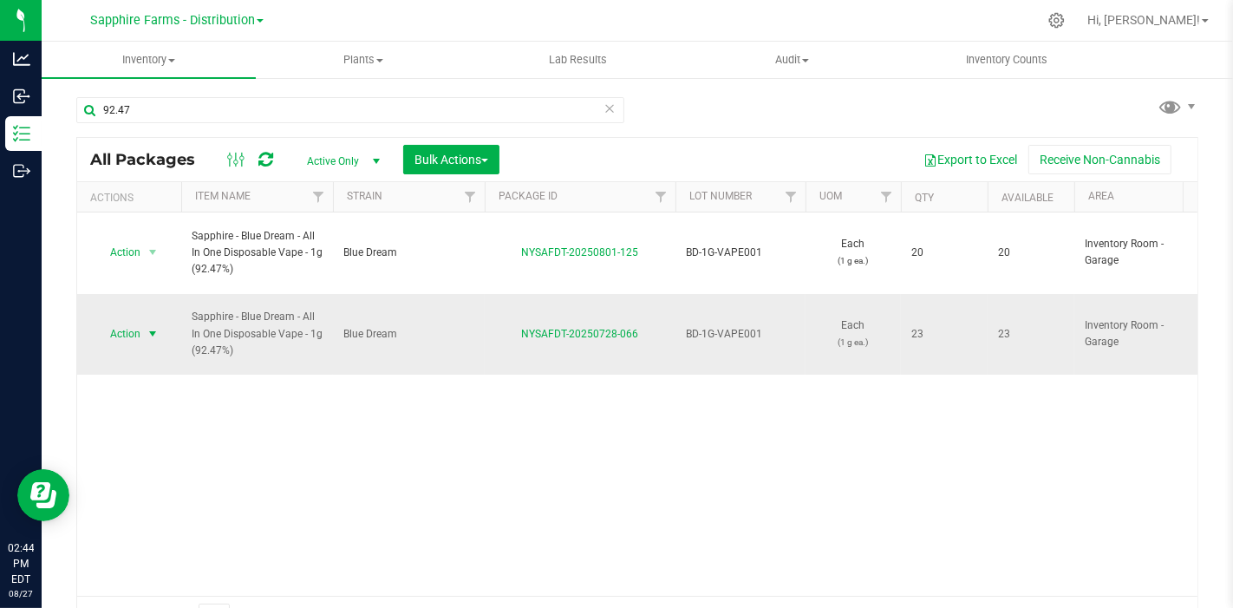
click at [152, 327] on span "select" at bounding box center [153, 334] width 14 height 14
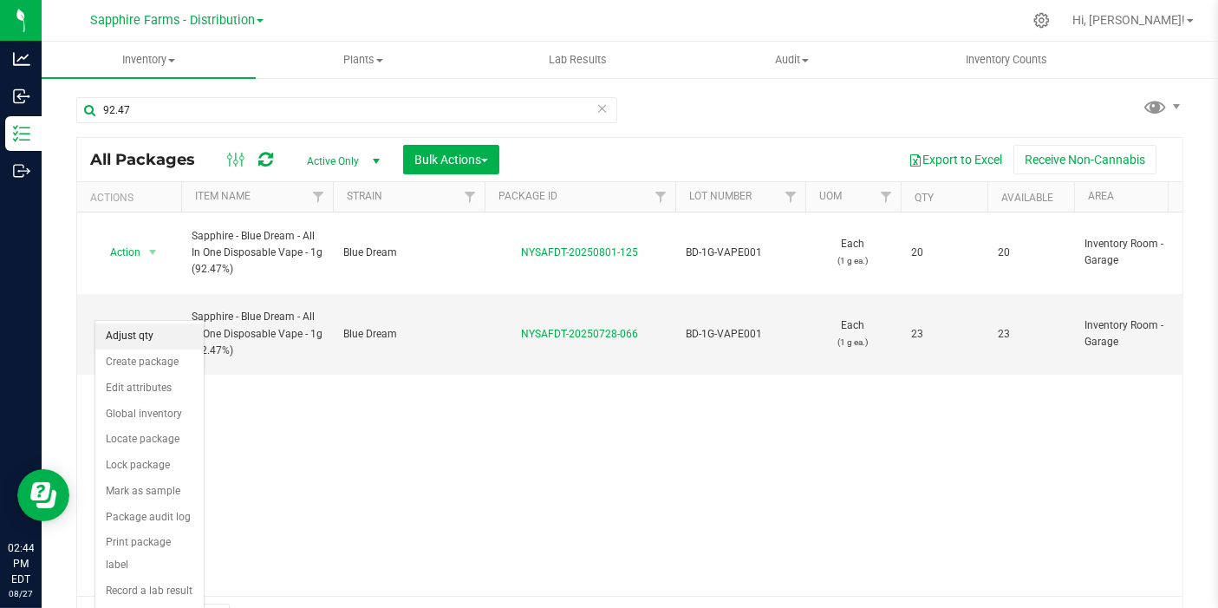
click at [148, 332] on li "Adjust qty" at bounding box center [149, 336] width 108 height 26
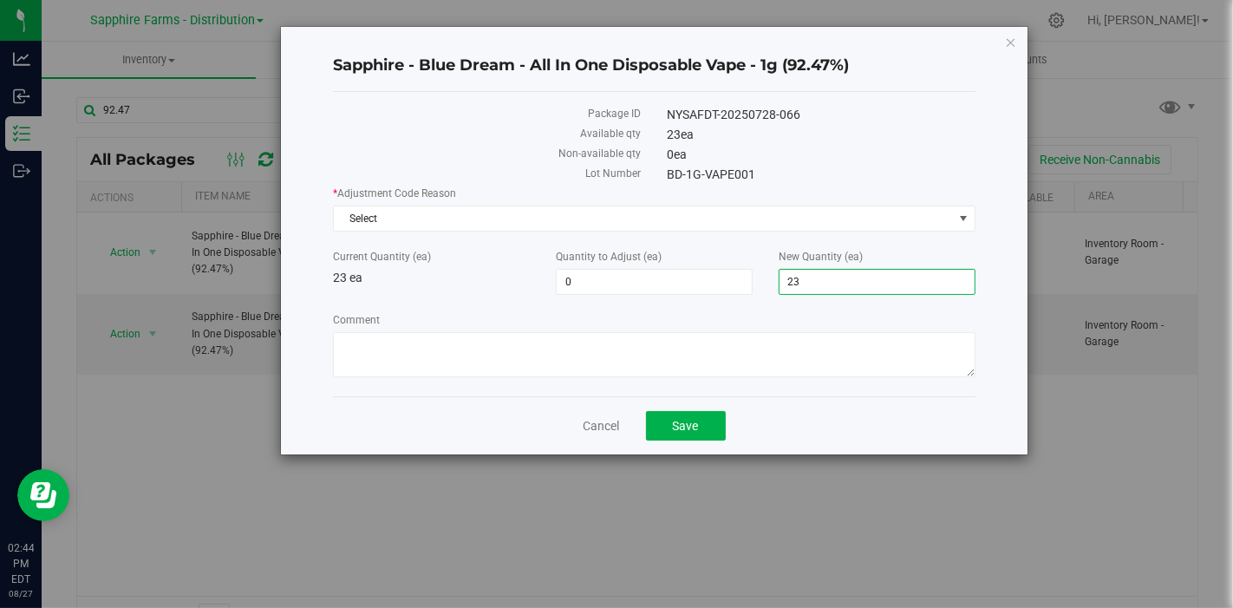
drag, startPoint x: 827, startPoint y: 283, endPoint x: 754, endPoint y: 292, distance: 73.4
click at [754, 292] on div "Current Quantity (ea) 23 ea Quantity to Adjust (ea) 0 0 New Quantity (ea) 23 23" at bounding box center [653, 272] width 667 height 46
type input "55"
type input "32"
type input "55"
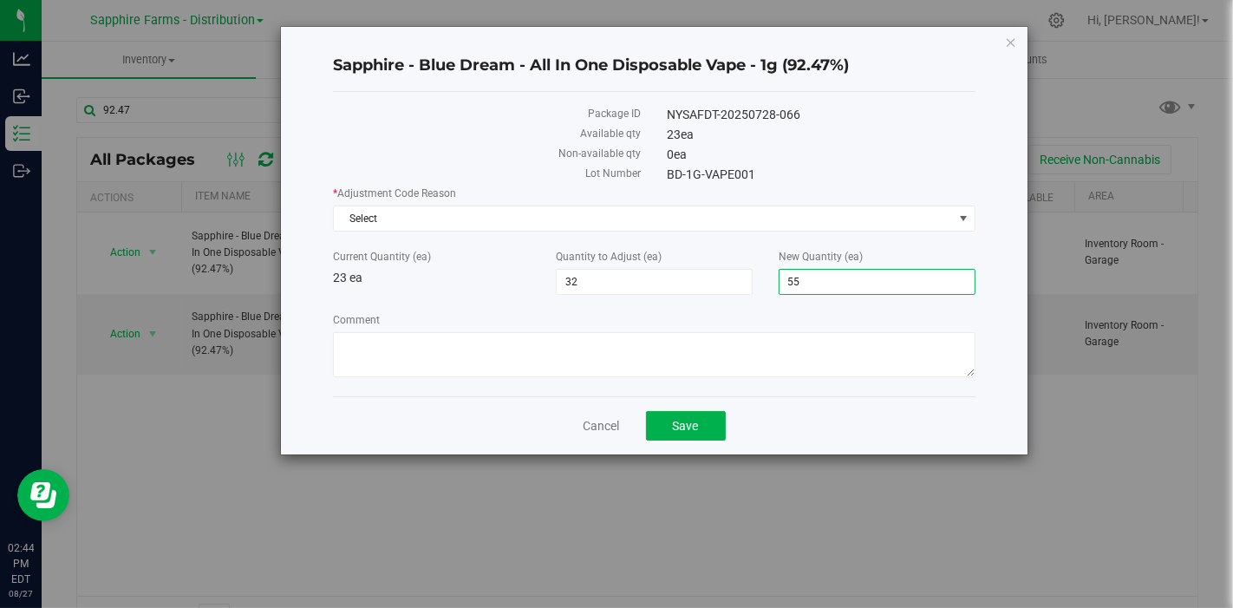
click at [752, 304] on div "* Adjustment Code Reason Select Select Depleted Inventory Audit Mistake Moistur…" at bounding box center [653, 283] width 641 height 197
click at [434, 218] on span "Select" at bounding box center [643, 218] width 618 height 24
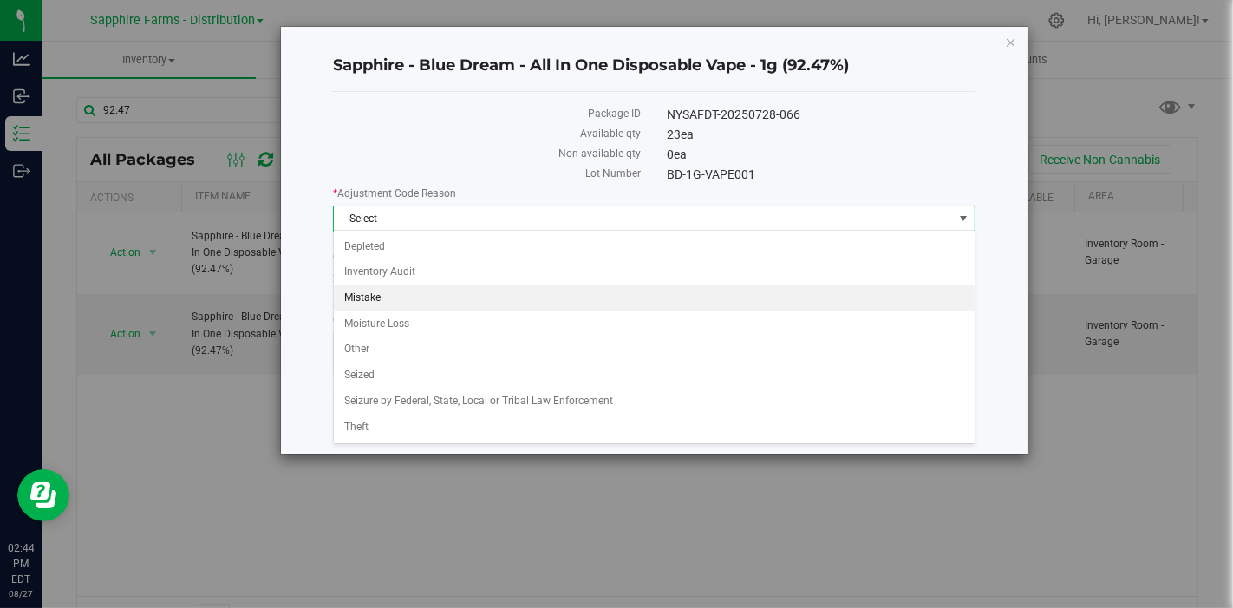
click at [396, 303] on li "Mistake" at bounding box center [654, 298] width 641 height 26
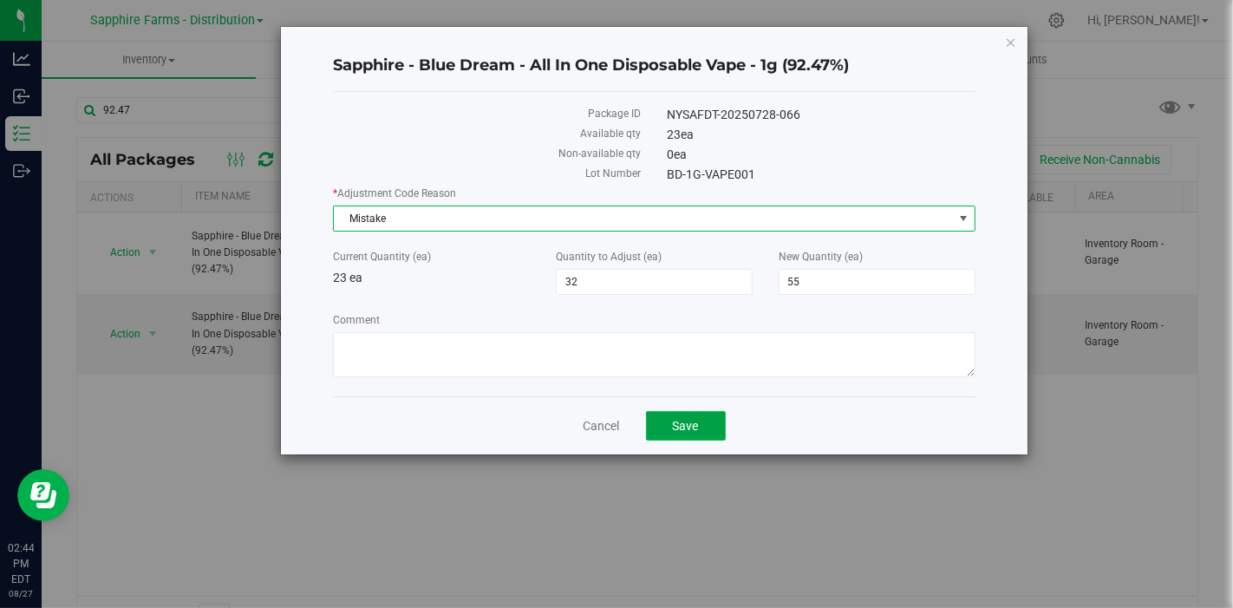
click at [671, 415] on button "Save" at bounding box center [686, 425] width 80 height 29
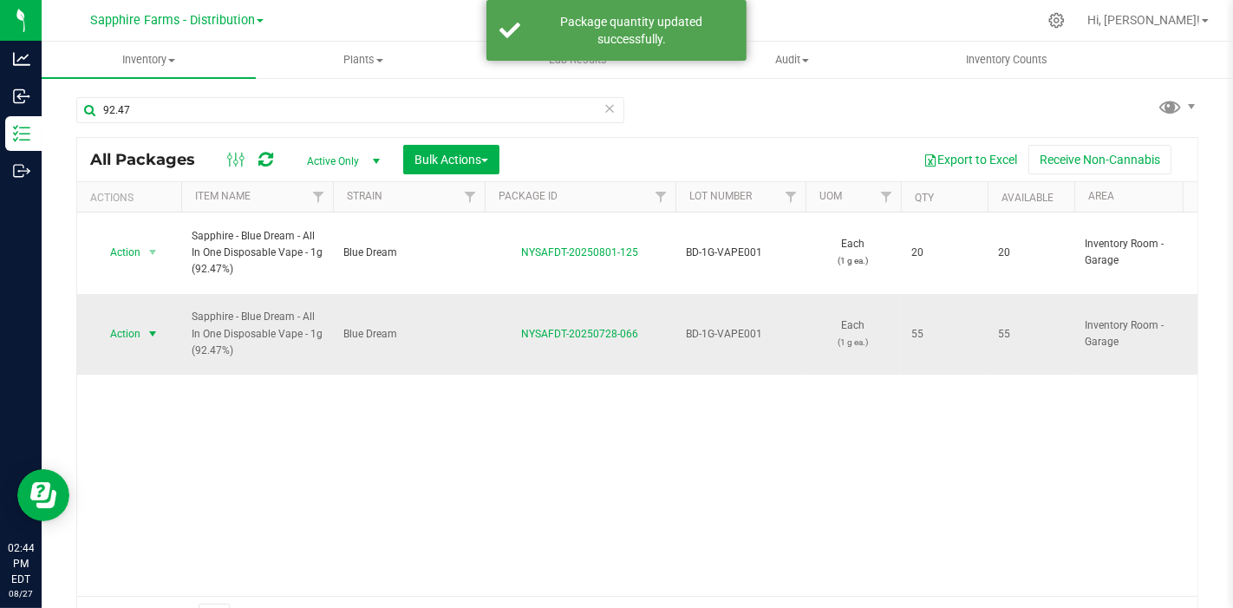
click at [151, 327] on span "select" at bounding box center [153, 334] width 14 height 14
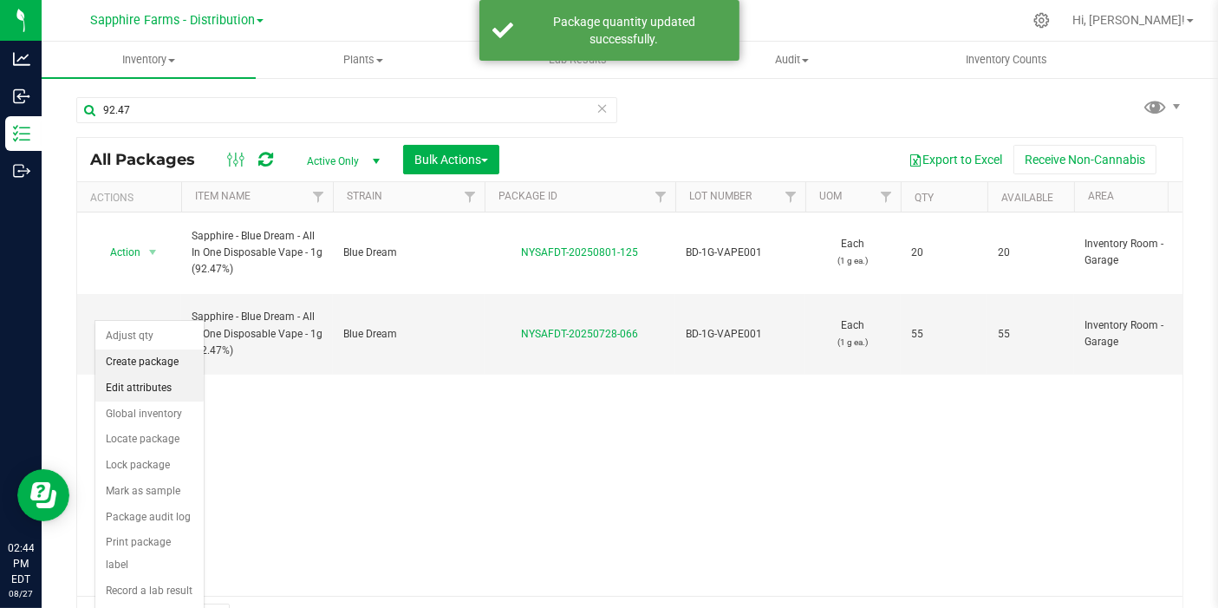
click at [132, 365] on li "Create package" at bounding box center [149, 362] width 108 height 26
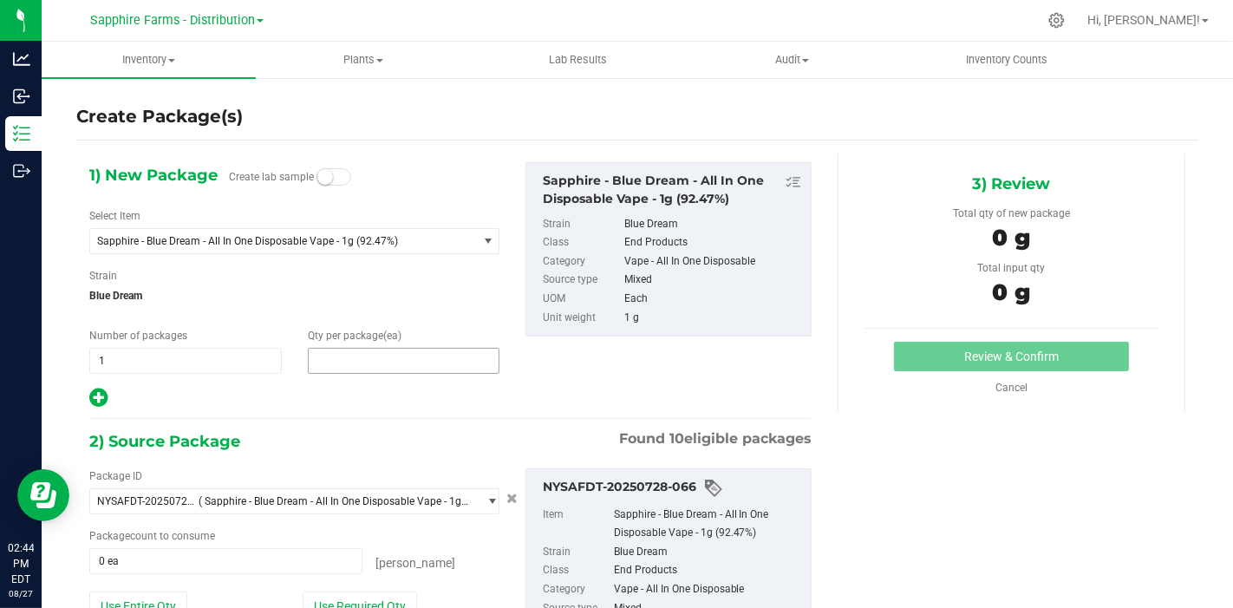
click at [364, 356] on span at bounding box center [404, 361] width 192 height 26
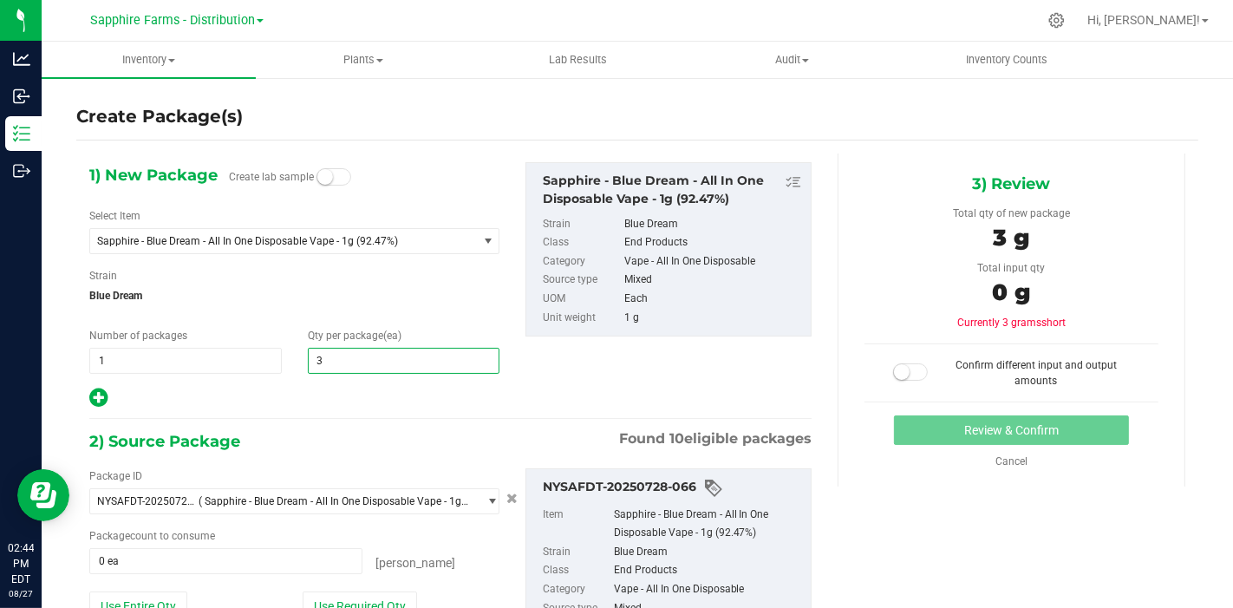
type input "32"
click at [314, 402] on div at bounding box center [294, 398] width 410 height 23
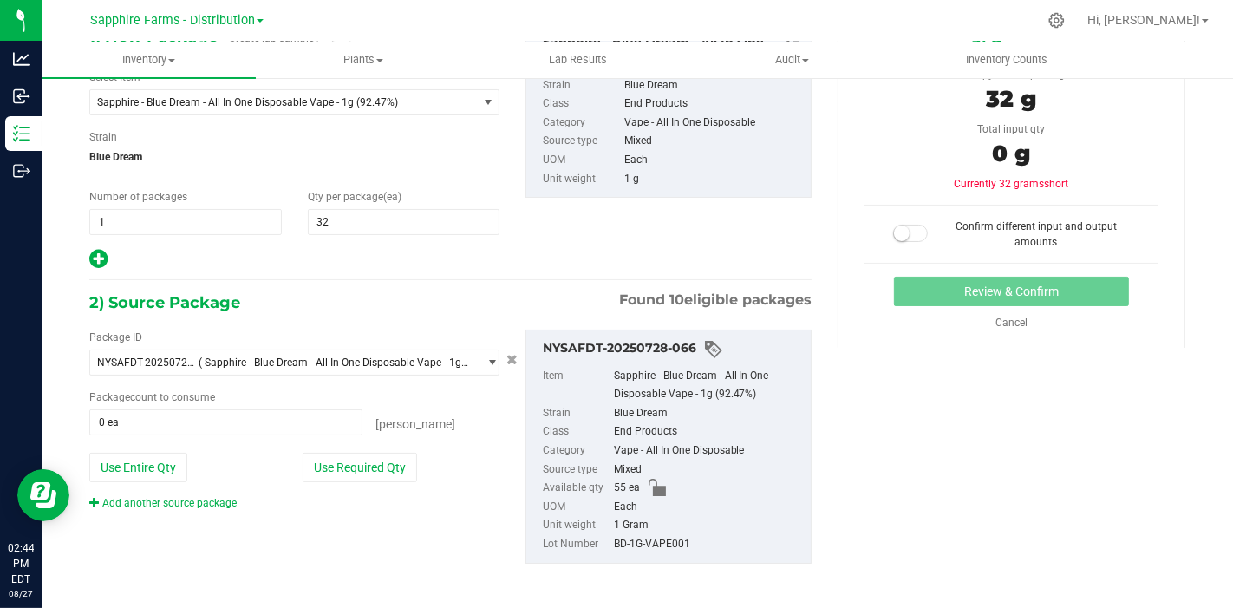
scroll to position [141, 0]
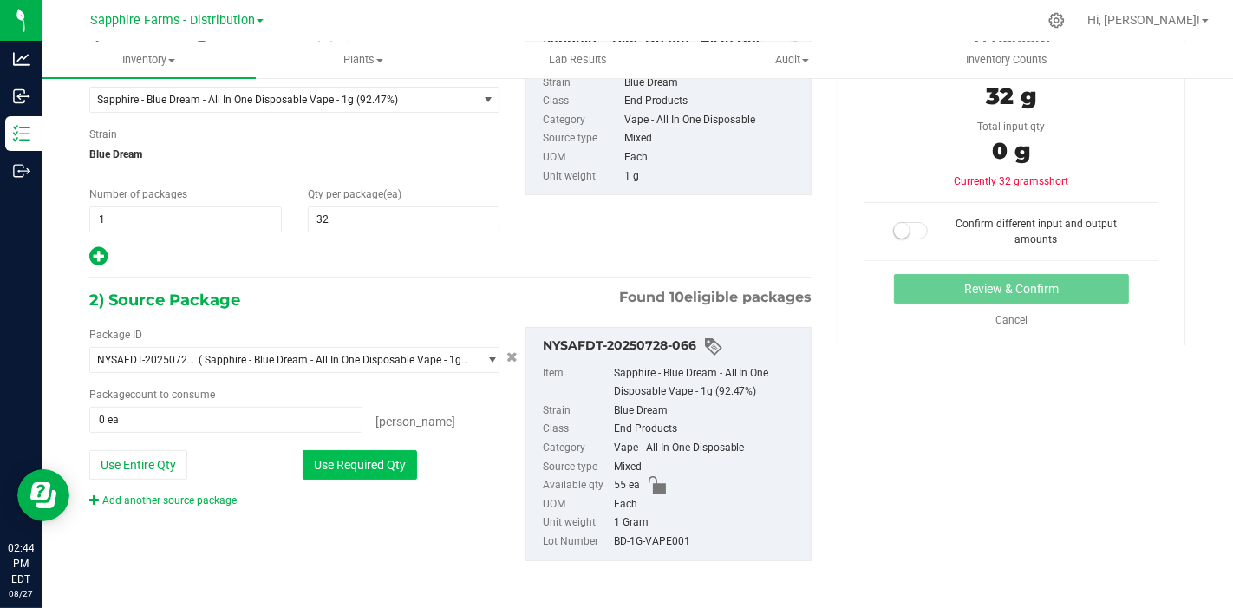
click at [349, 465] on button "Use Required Qty" at bounding box center [360, 464] width 114 height 29
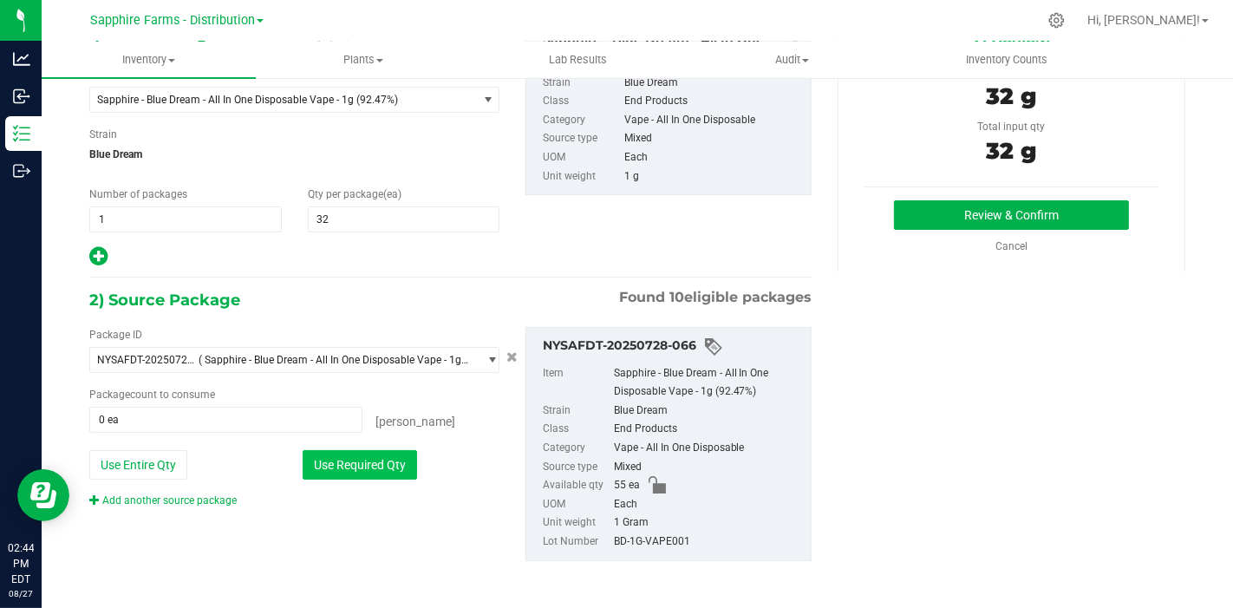
type input "32 ea"
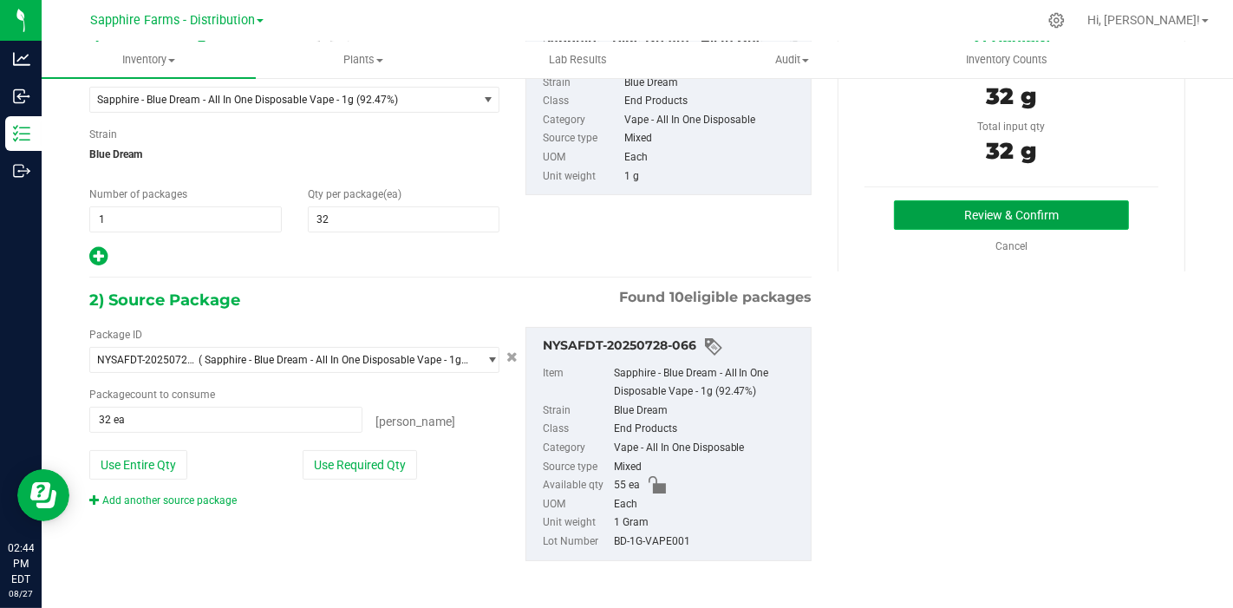
click at [1055, 206] on button "Review & Confirm" at bounding box center [1011, 214] width 235 height 29
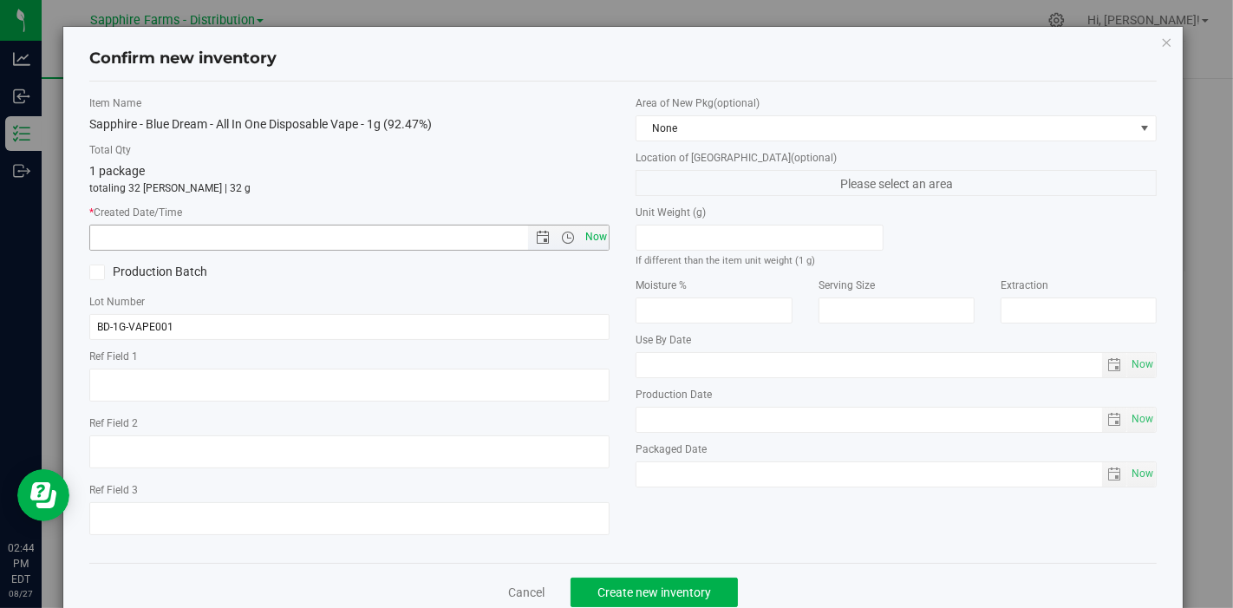
click at [581, 243] on span "Now" at bounding box center [595, 236] width 29 height 25
type input "8/27/2025 2:44 PM"
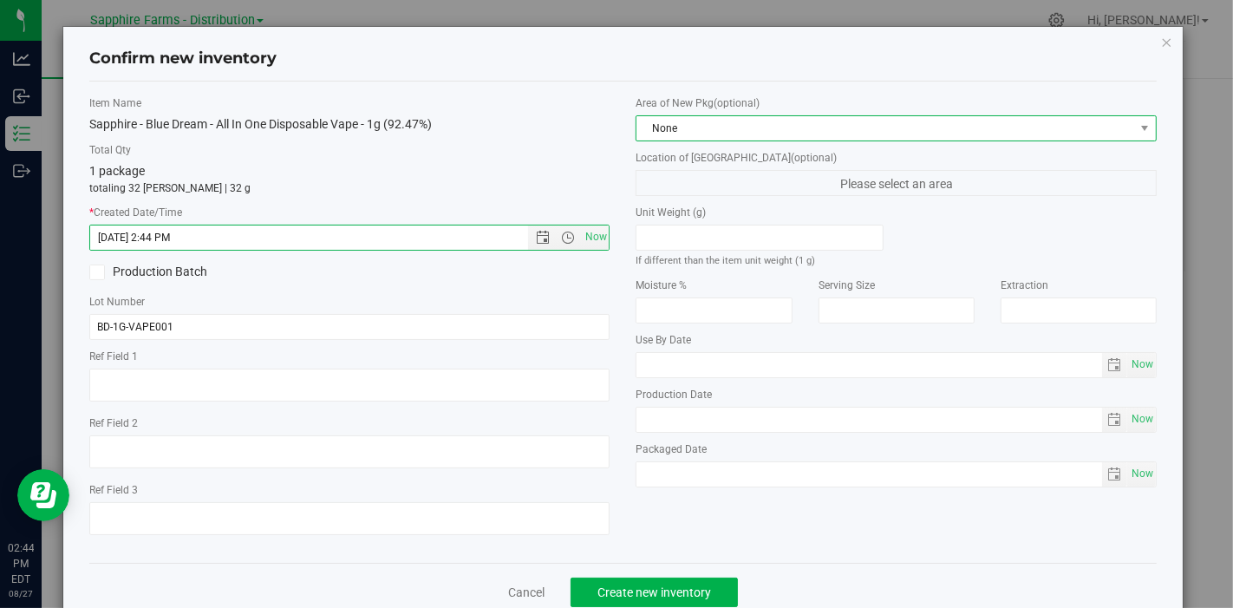
click at [701, 128] on span "None" at bounding box center [885, 128] width 498 height 24
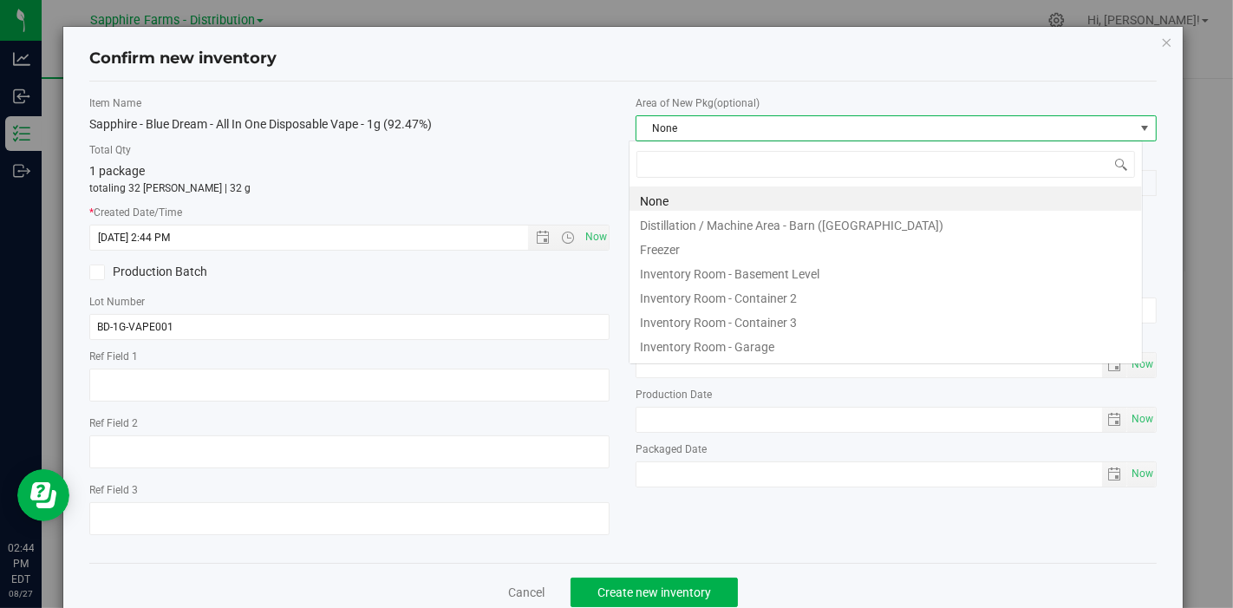
scroll to position [25, 514]
click at [760, 339] on li "Inventory Room - Garage" at bounding box center [885, 344] width 512 height 24
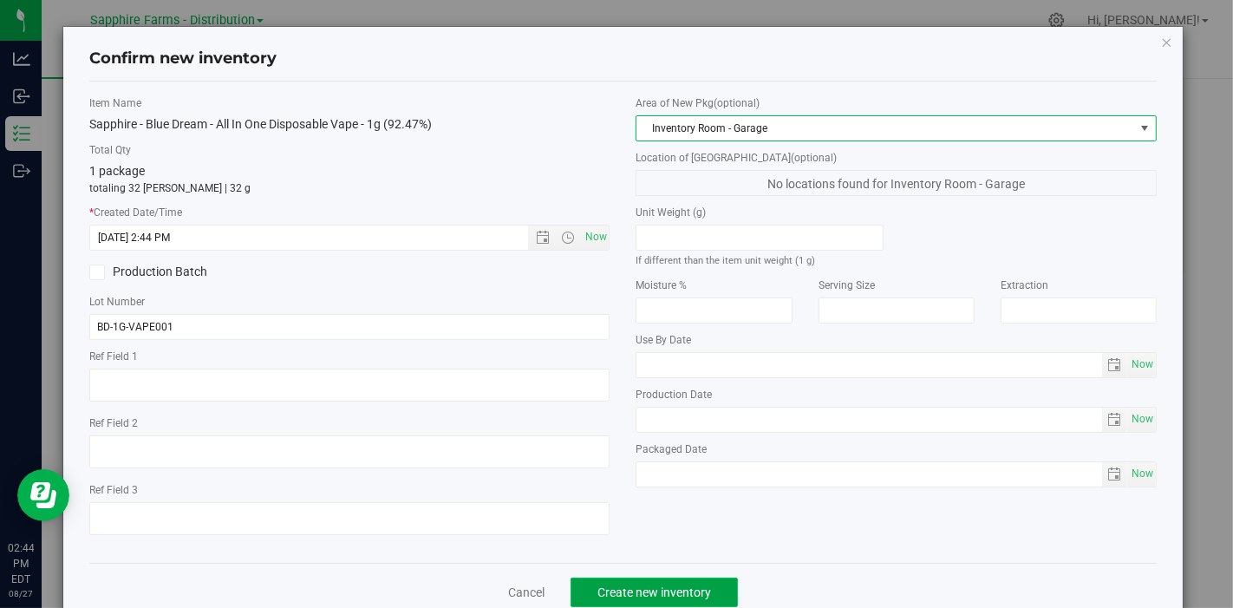
click at [680, 585] on span "Create new inventory" at bounding box center [654, 592] width 114 height 14
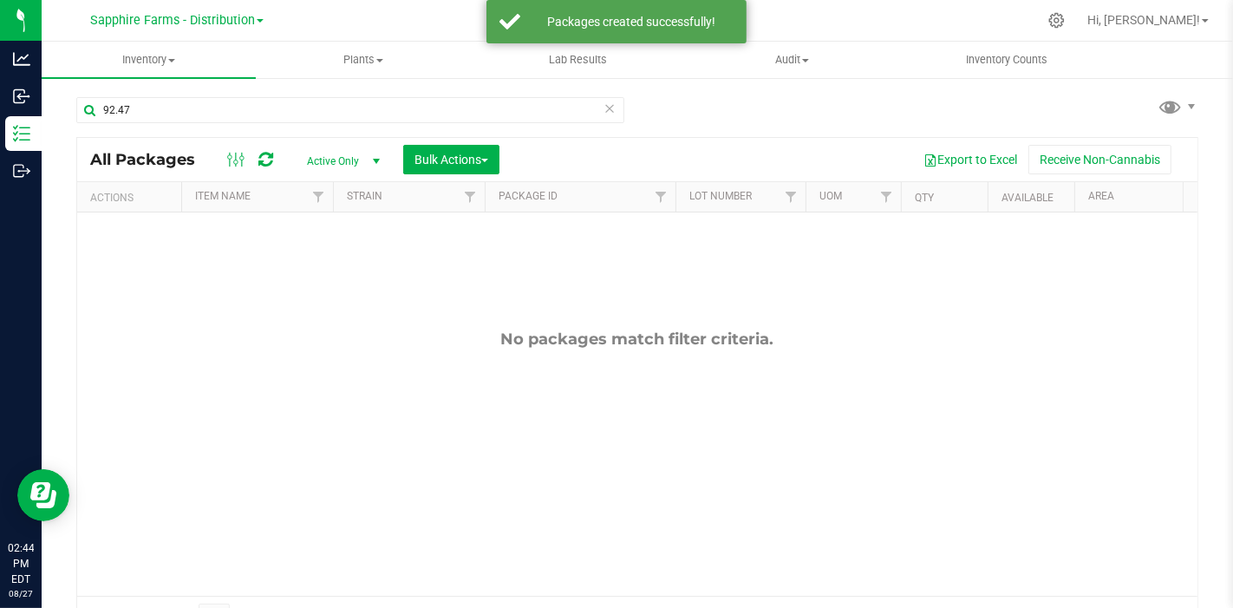
click at [603, 113] on icon at bounding box center [609, 107] width 12 height 21
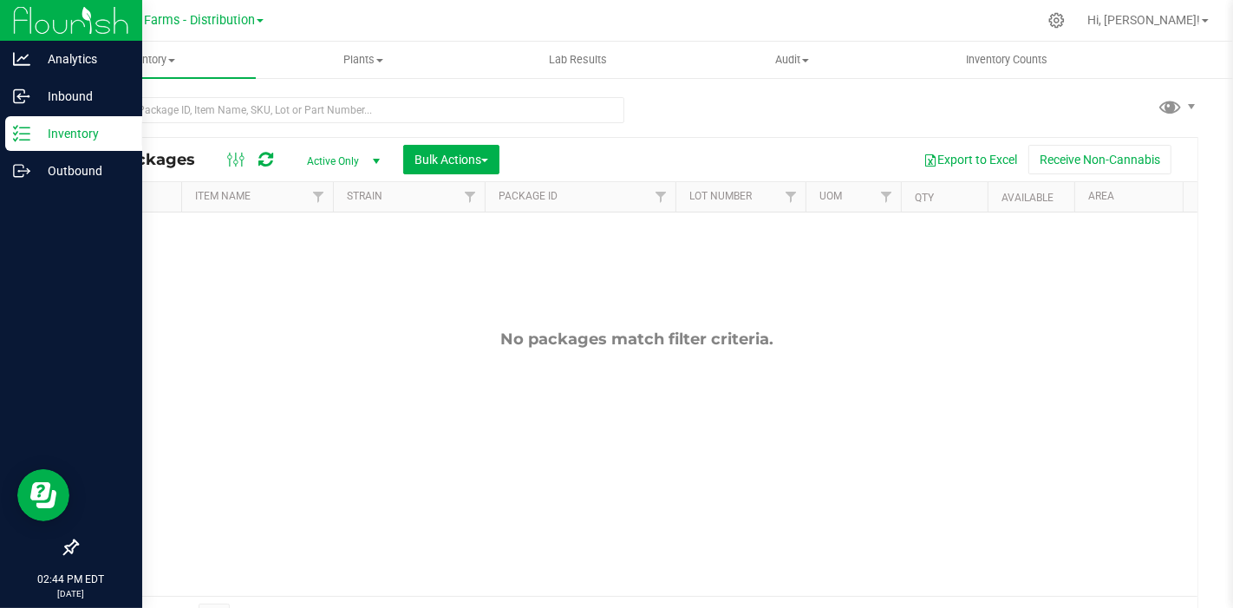
click at [30, 129] on p "Inventory" at bounding box center [82, 133] width 104 height 21
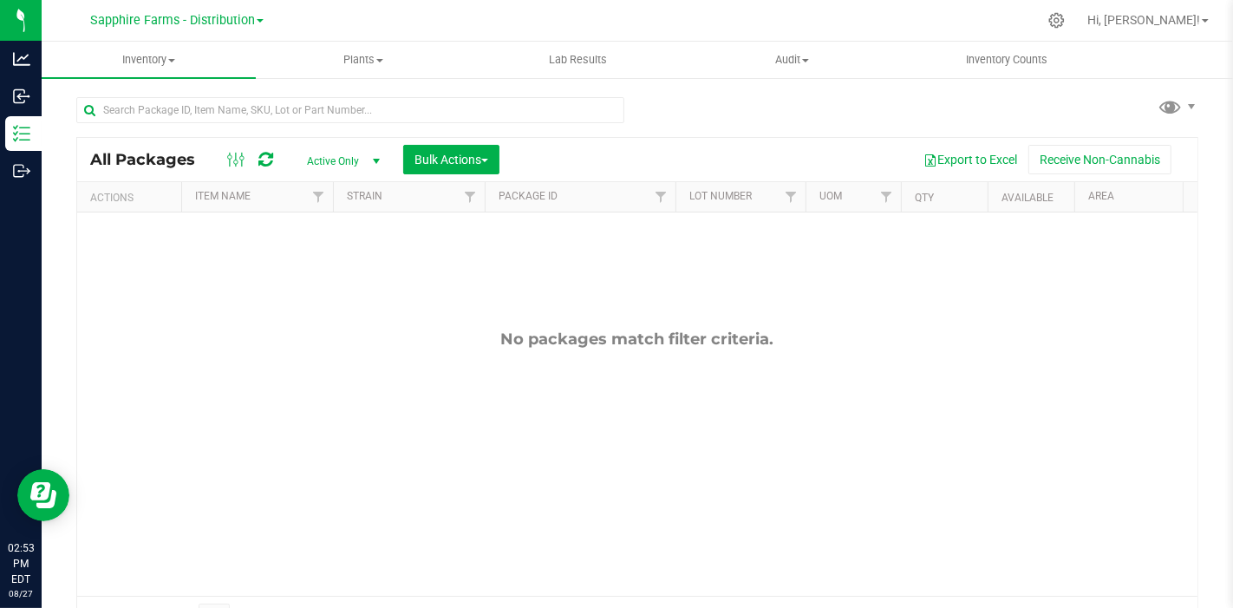
click at [212, 93] on div at bounding box center [356, 108] width 561 height 55
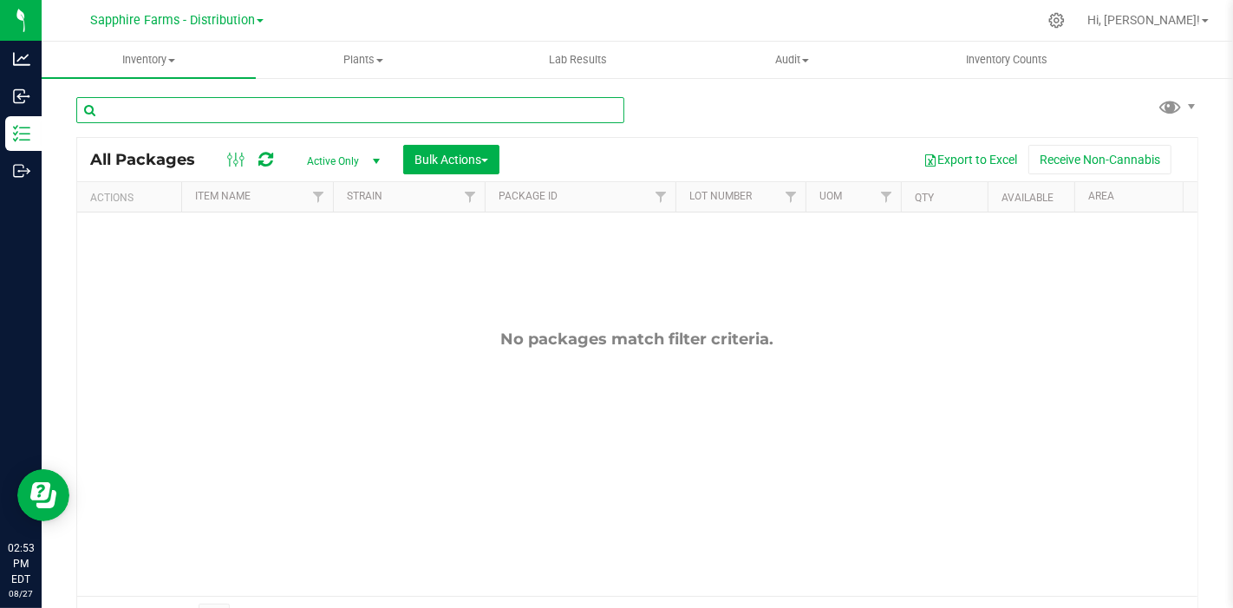
click at [212, 102] on input "text" at bounding box center [350, 110] width 548 height 26
type input "92.24"
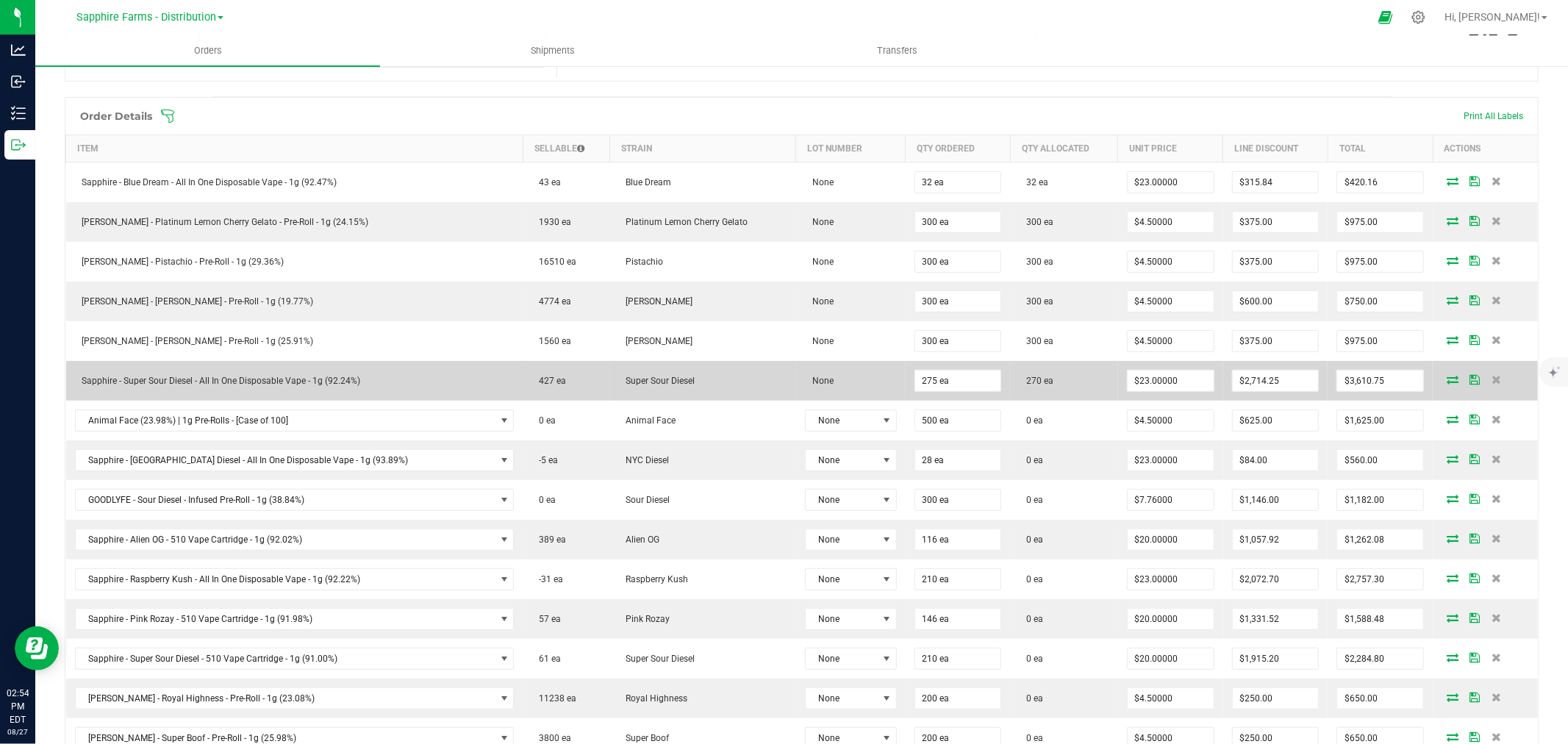
click at [1447, 381] on icon at bounding box center [1453, 379] width 12 height 8
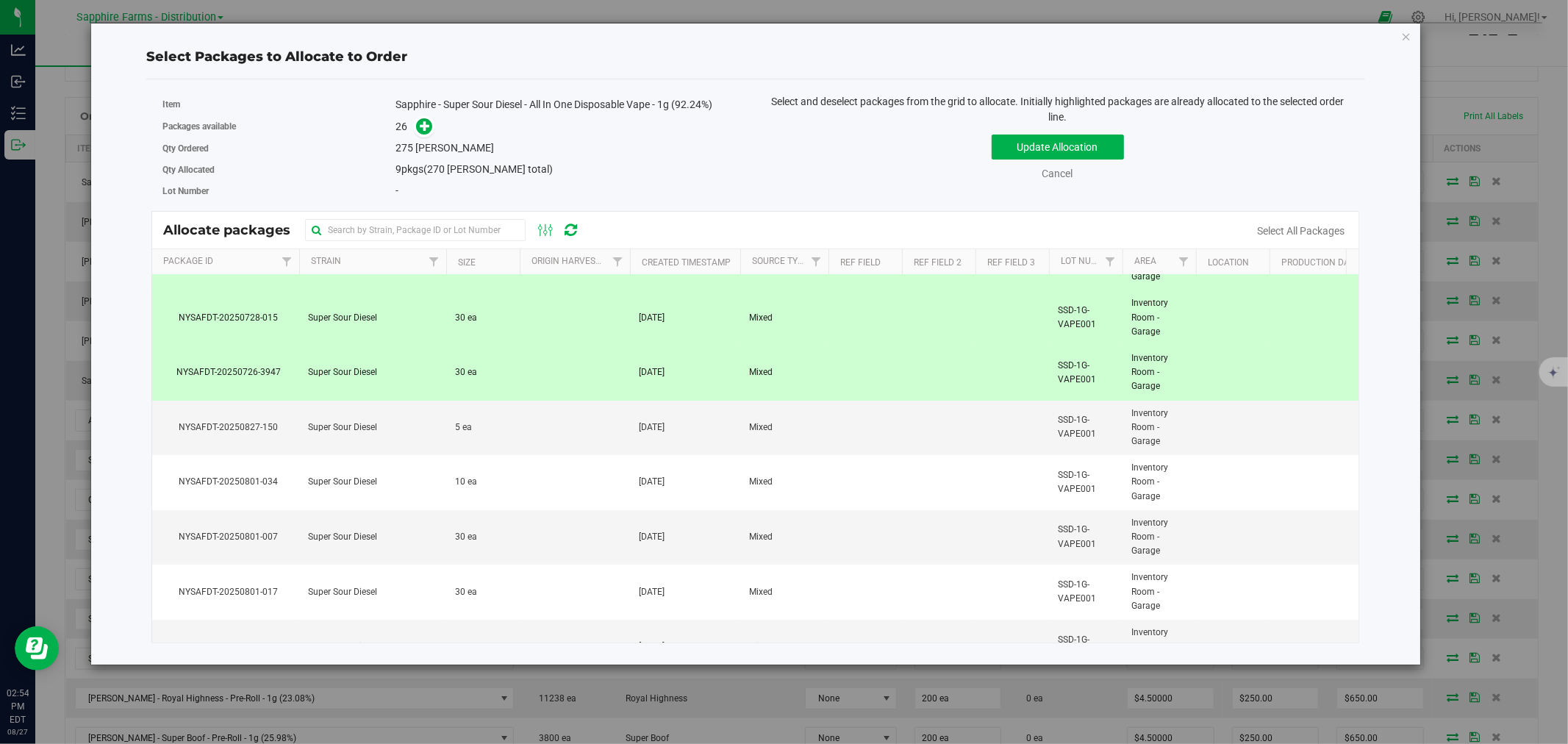
scroll to position [408, 0]
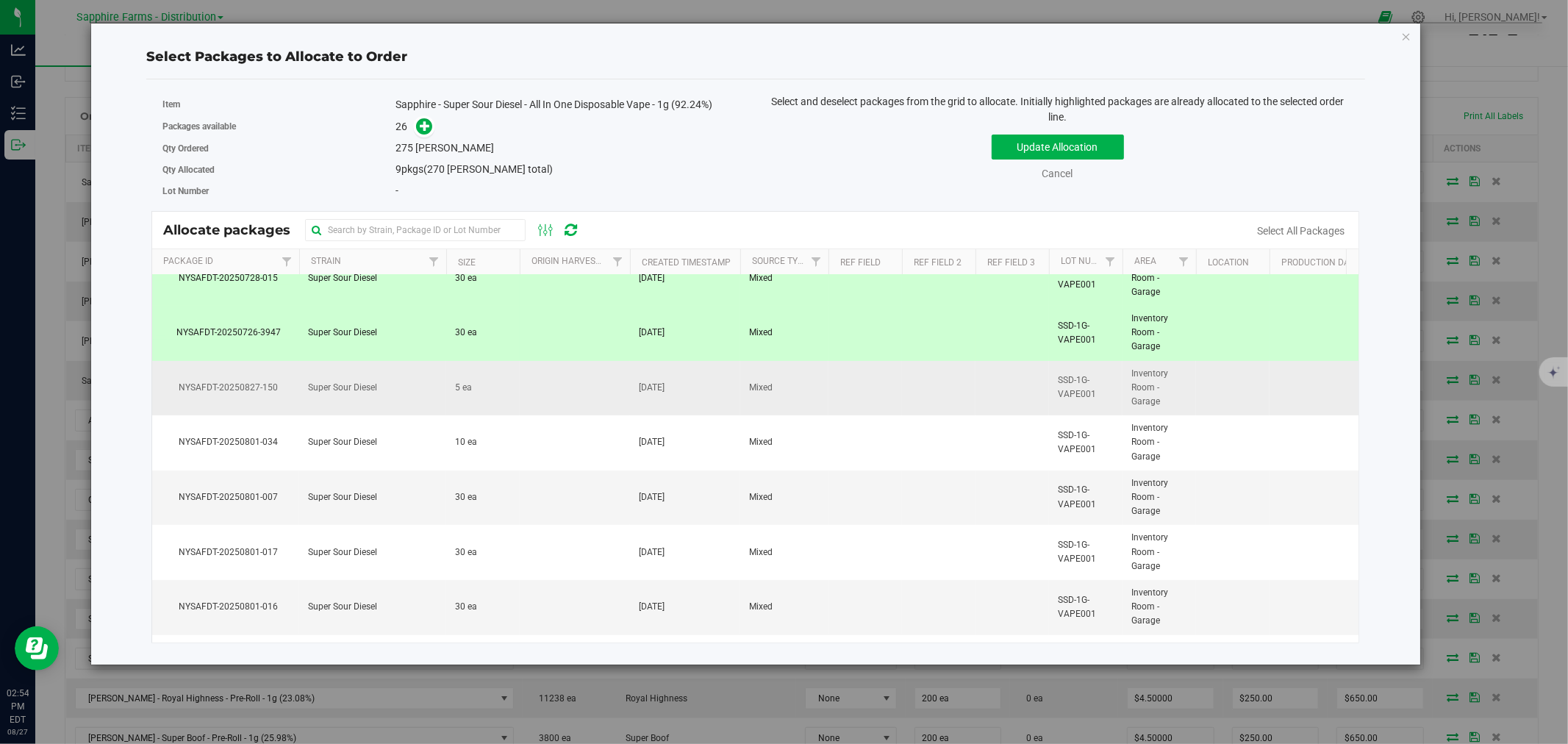
click at [500, 386] on td "5 ea" at bounding box center [483, 389] width 74 height 55
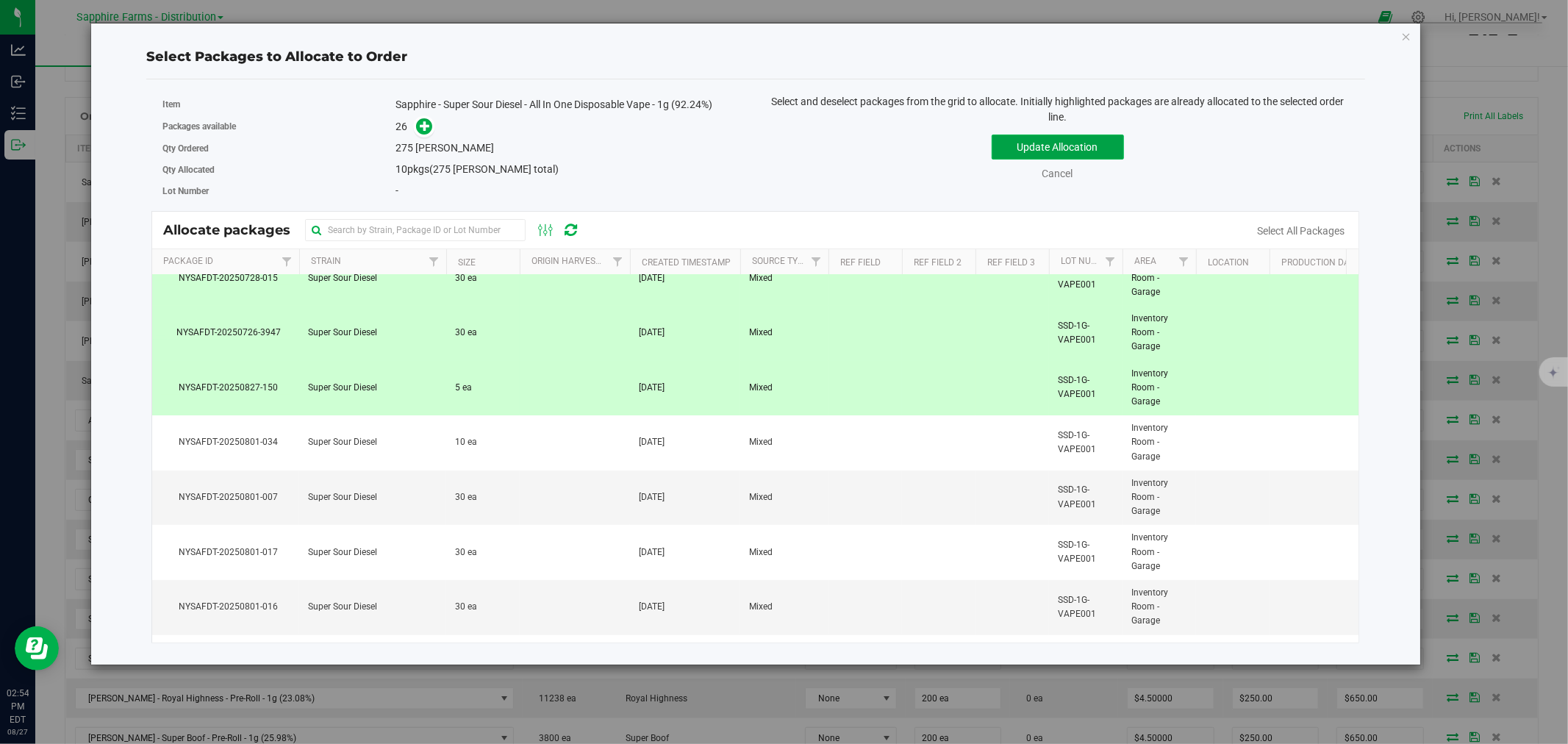
click at [1050, 145] on button "Update Allocation" at bounding box center [1057, 147] width 132 height 25
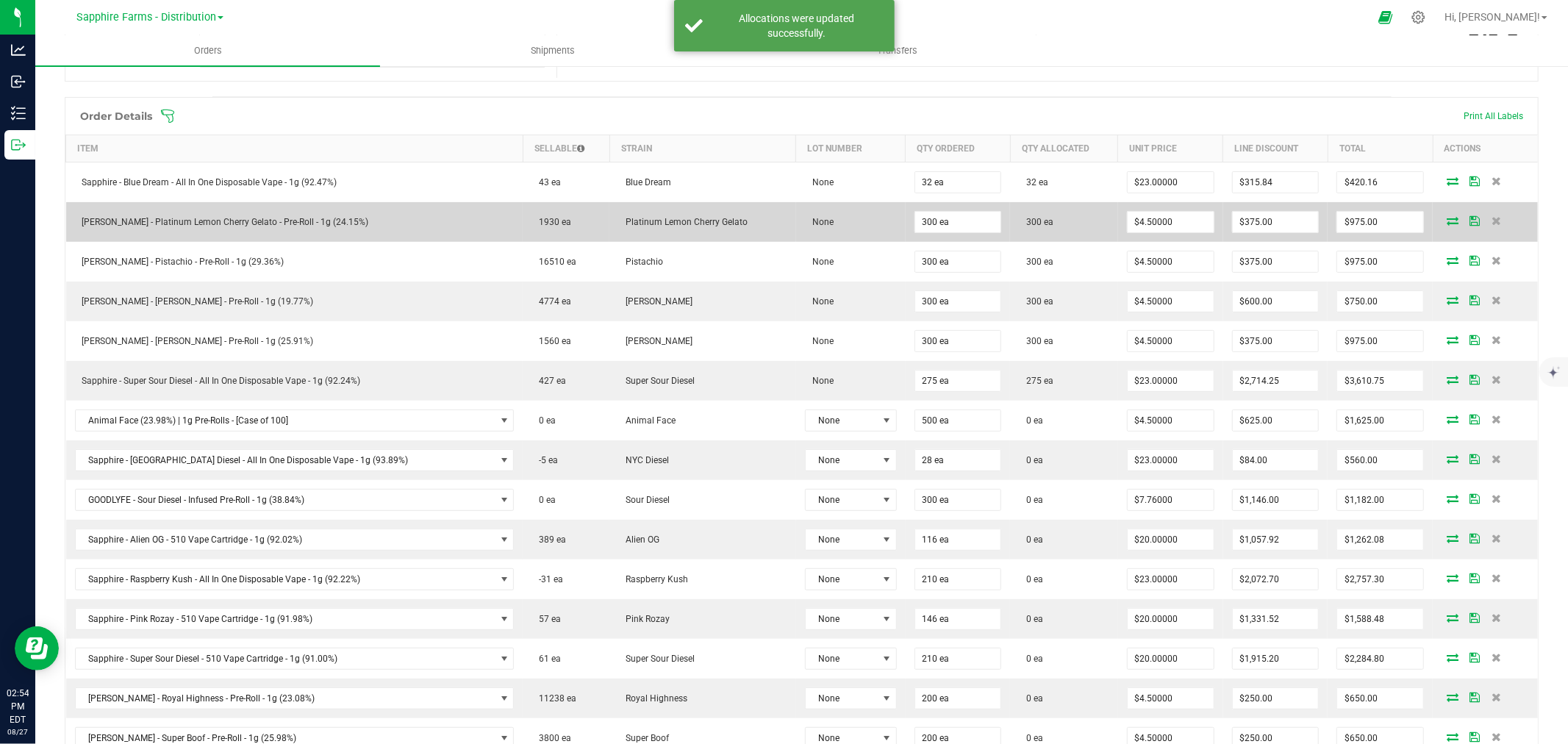
drag, startPoint x: 1456, startPoint y: 180, endPoint x: 1454, endPoint y: 204, distance: 24.1
click at [1470, 181] on icon at bounding box center [1475, 181] width 10 height 8
click at [1470, 222] on icon at bounding box center [1475, 221] width 10 height 8
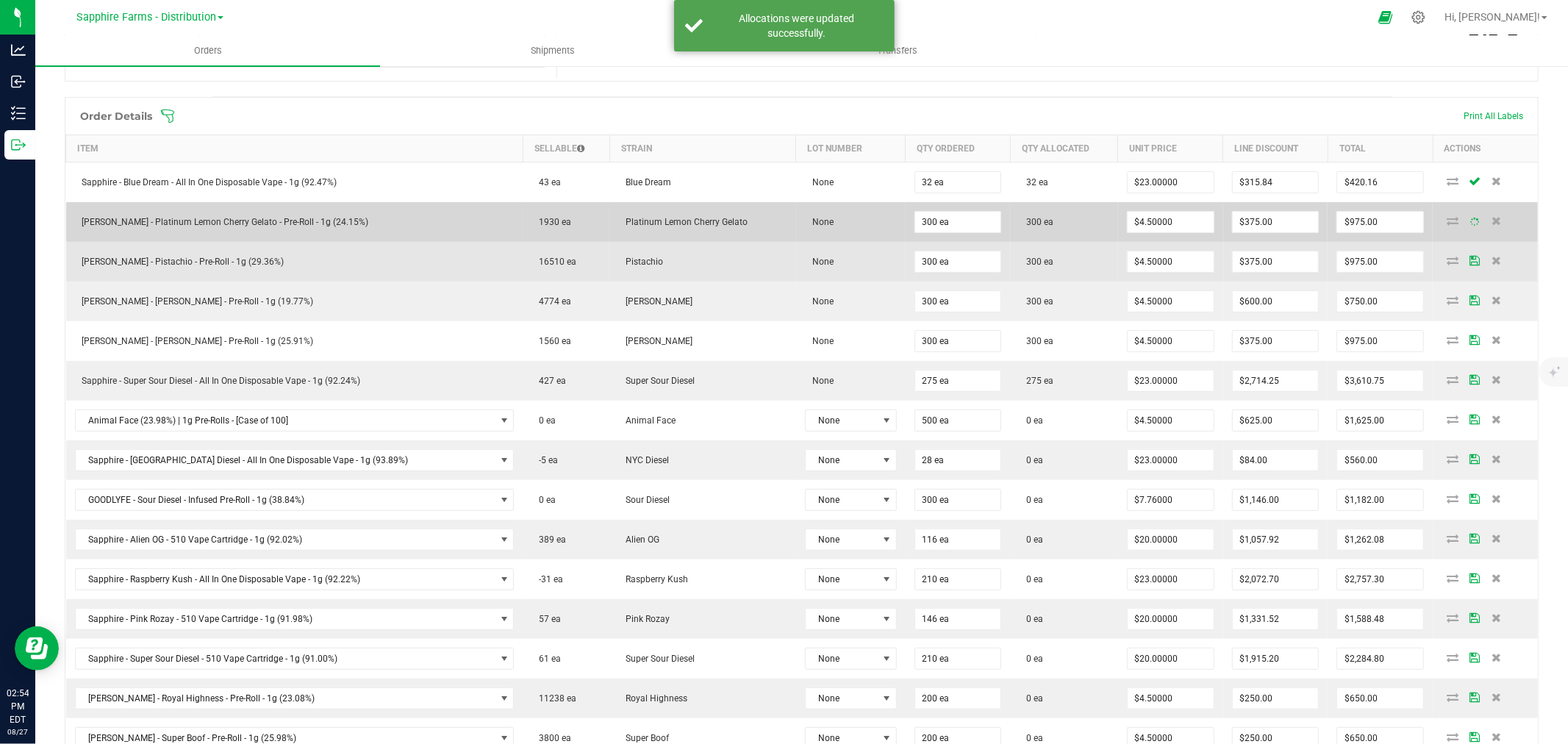
click at [1470, 260] on icon at bounding box center [1475, 260] width 10 height 8
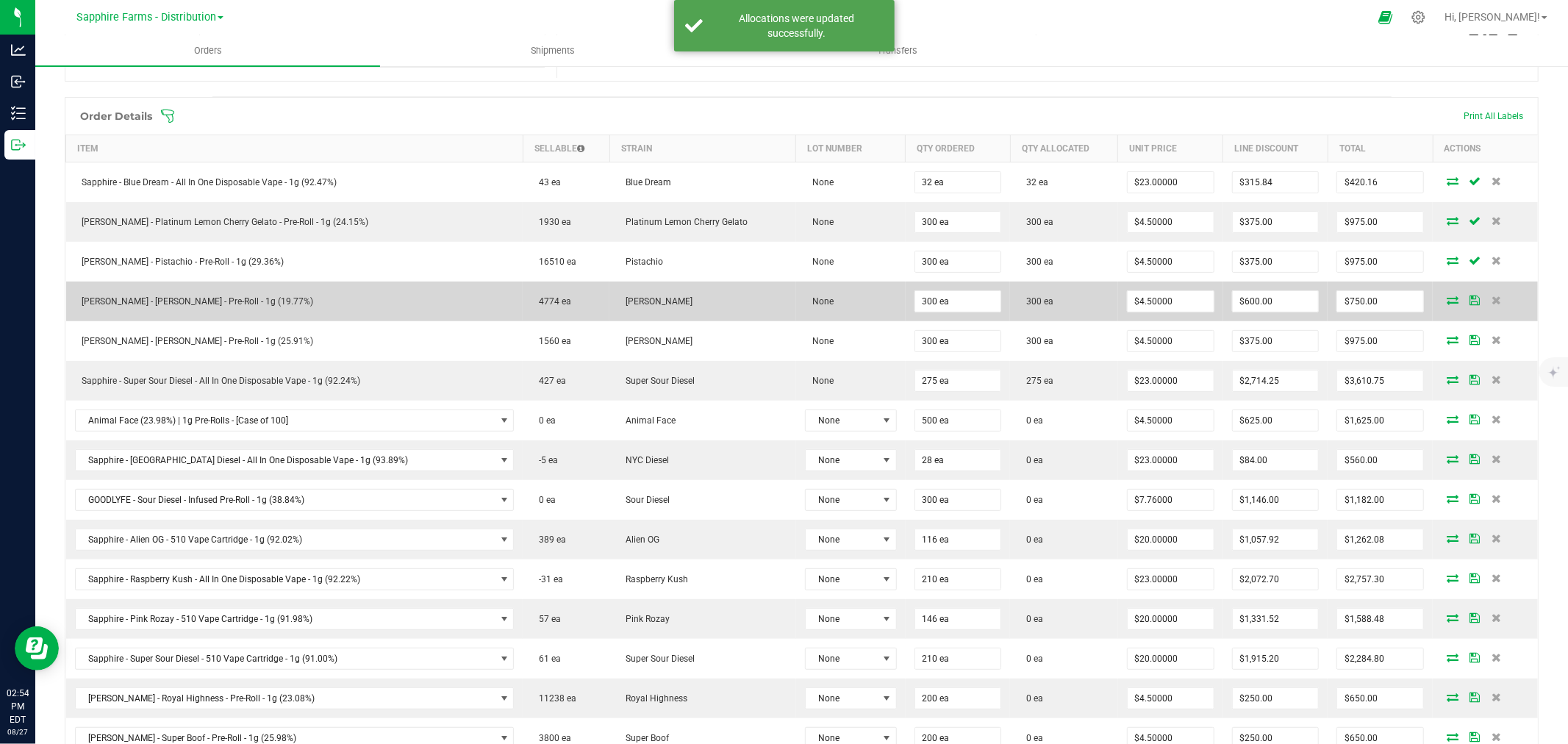
drag, startPoint x: 1456, startPoint y: 297, endPoint x: 1455, endPoint y: 313, distance: 16.0
click at [1470, 298] on icon at bounding box center [1475, 299] width 10 height 8
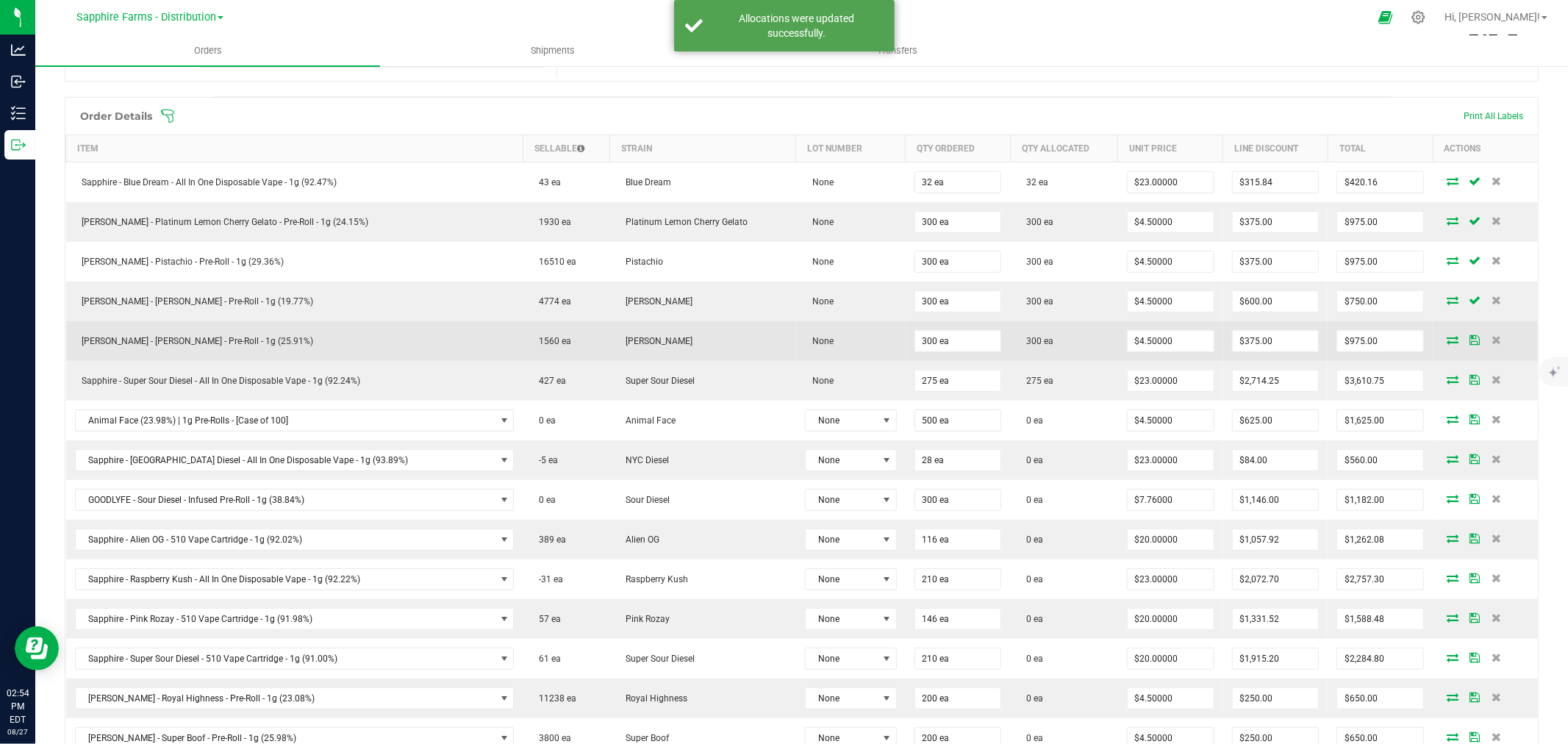
click at [1470, 337] on icon at bounding box center [1475, 339] width 10 height 8
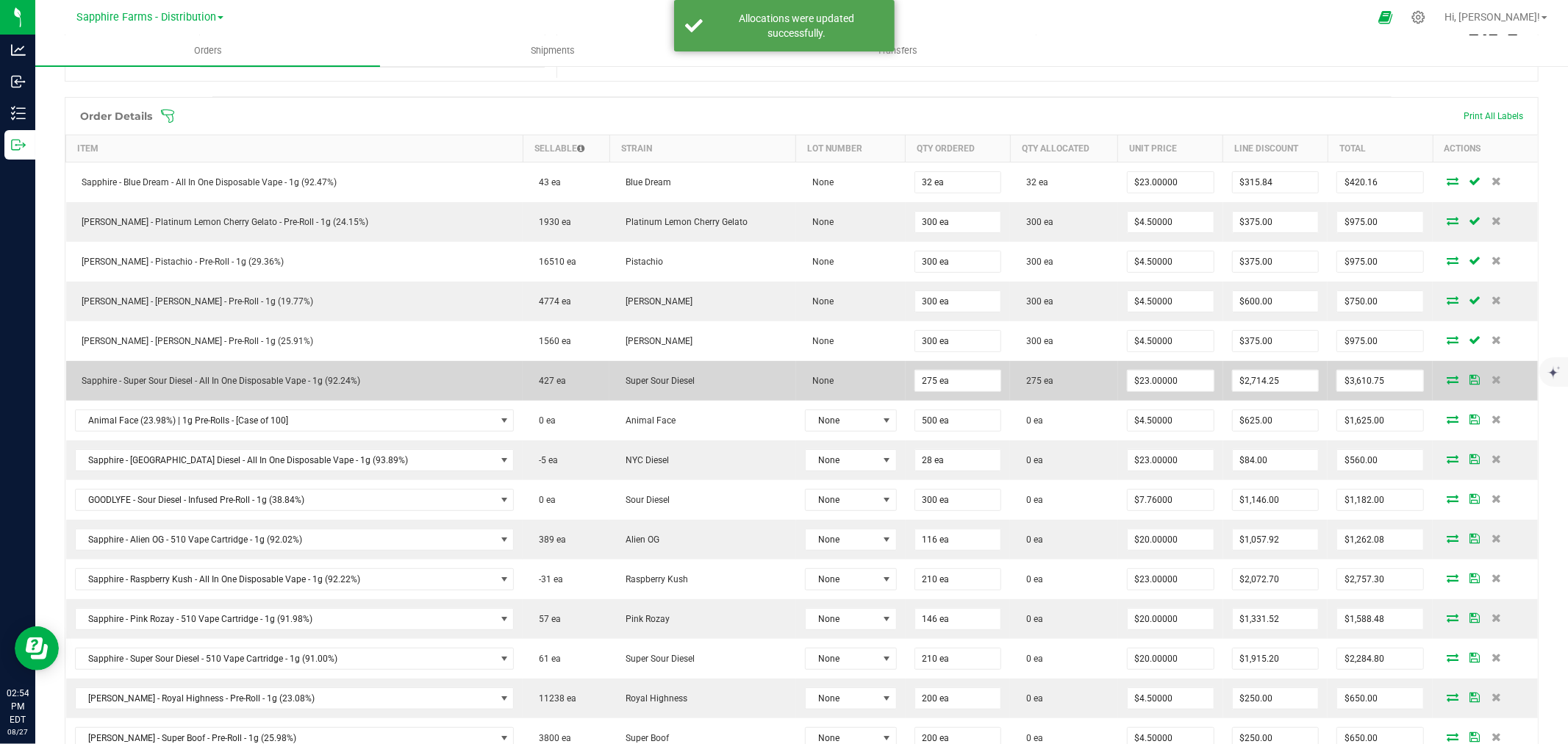
click at [1470, 375] on icon at bounding box center [1475, 379] width 10 height 8
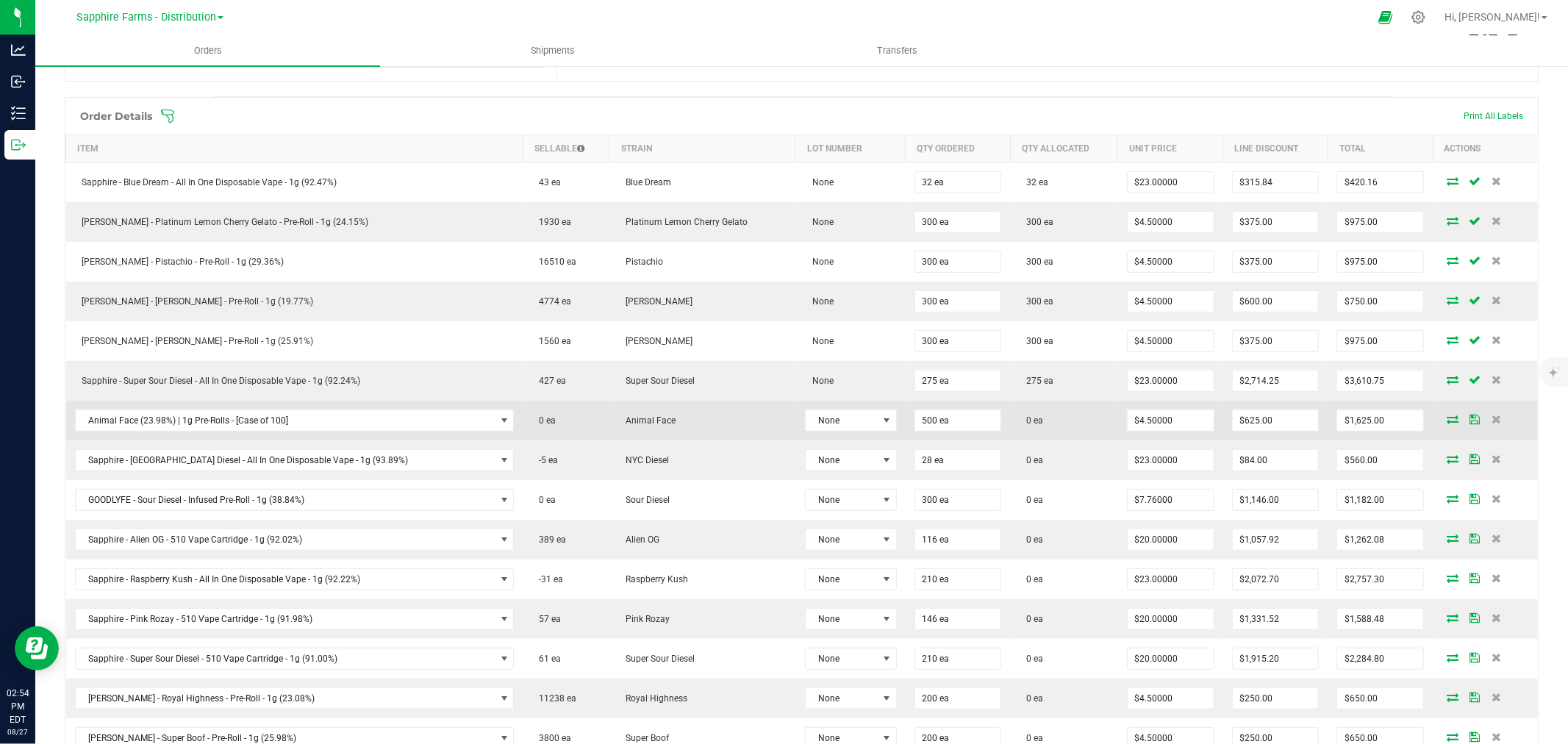
click at [1447, 417] on icon at bounding box center [1453, 419] width 12 height 8
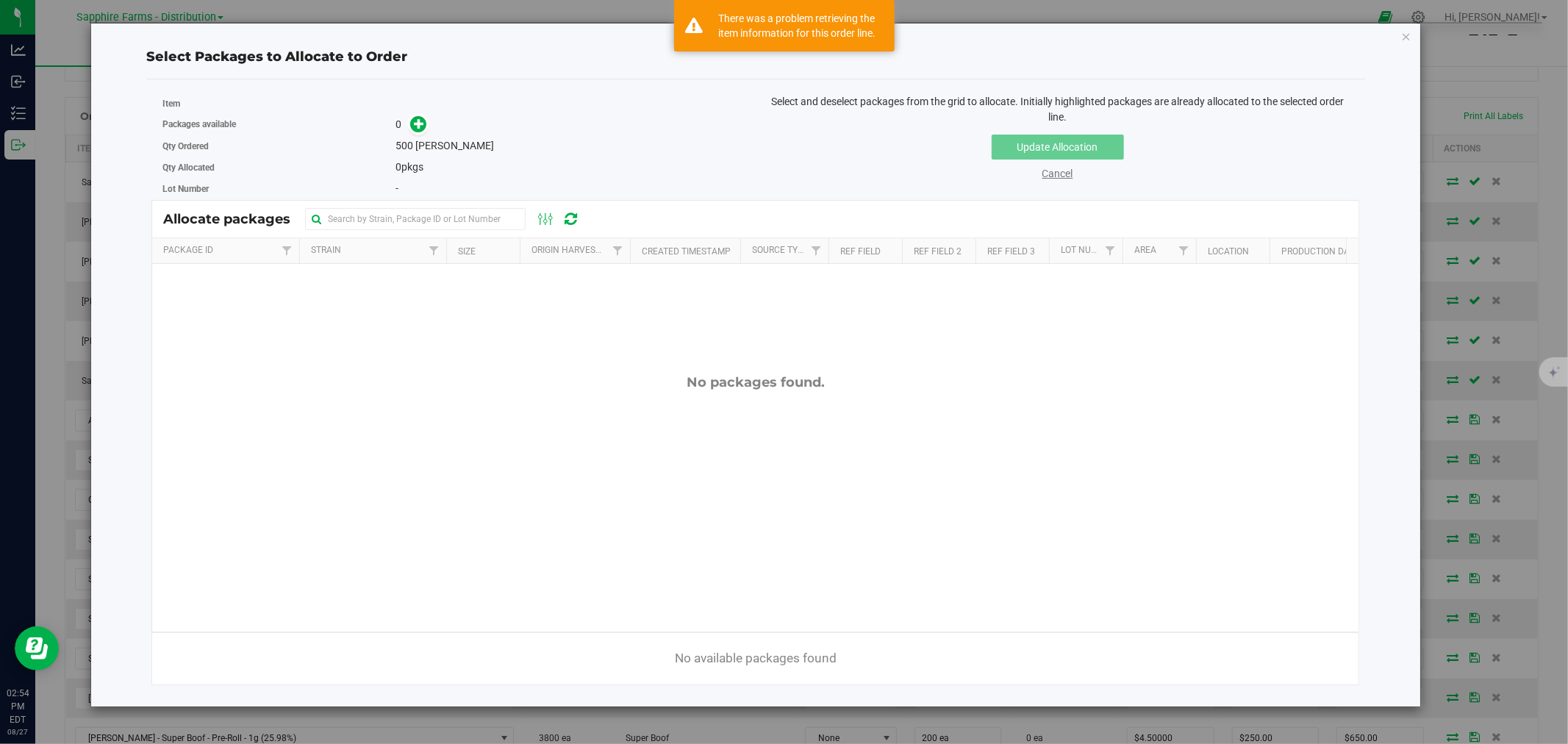
click at [1059, 179] on link "Cancel" at bounding box center [1057, 174] width 31 height 12
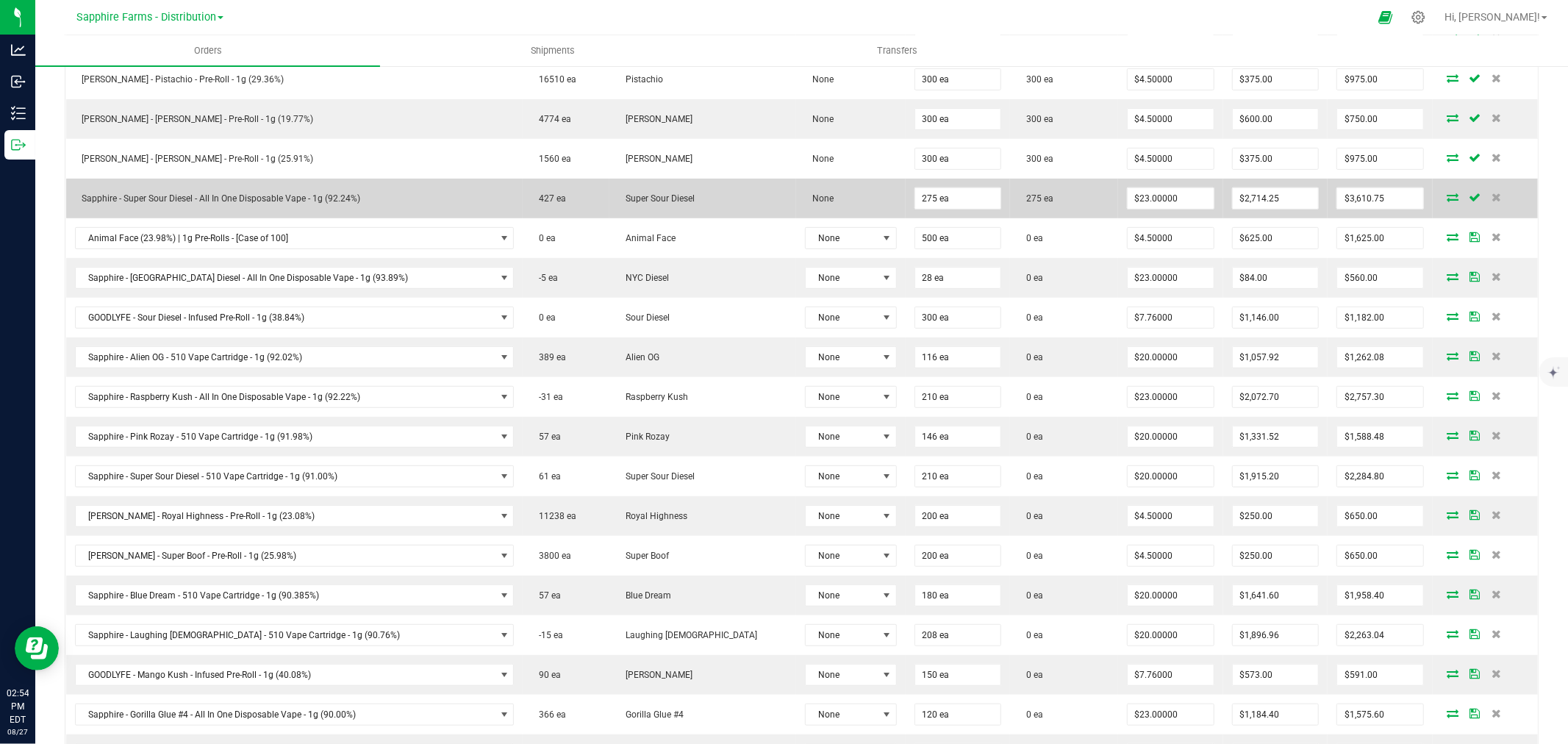
scroll to position [489, 0]
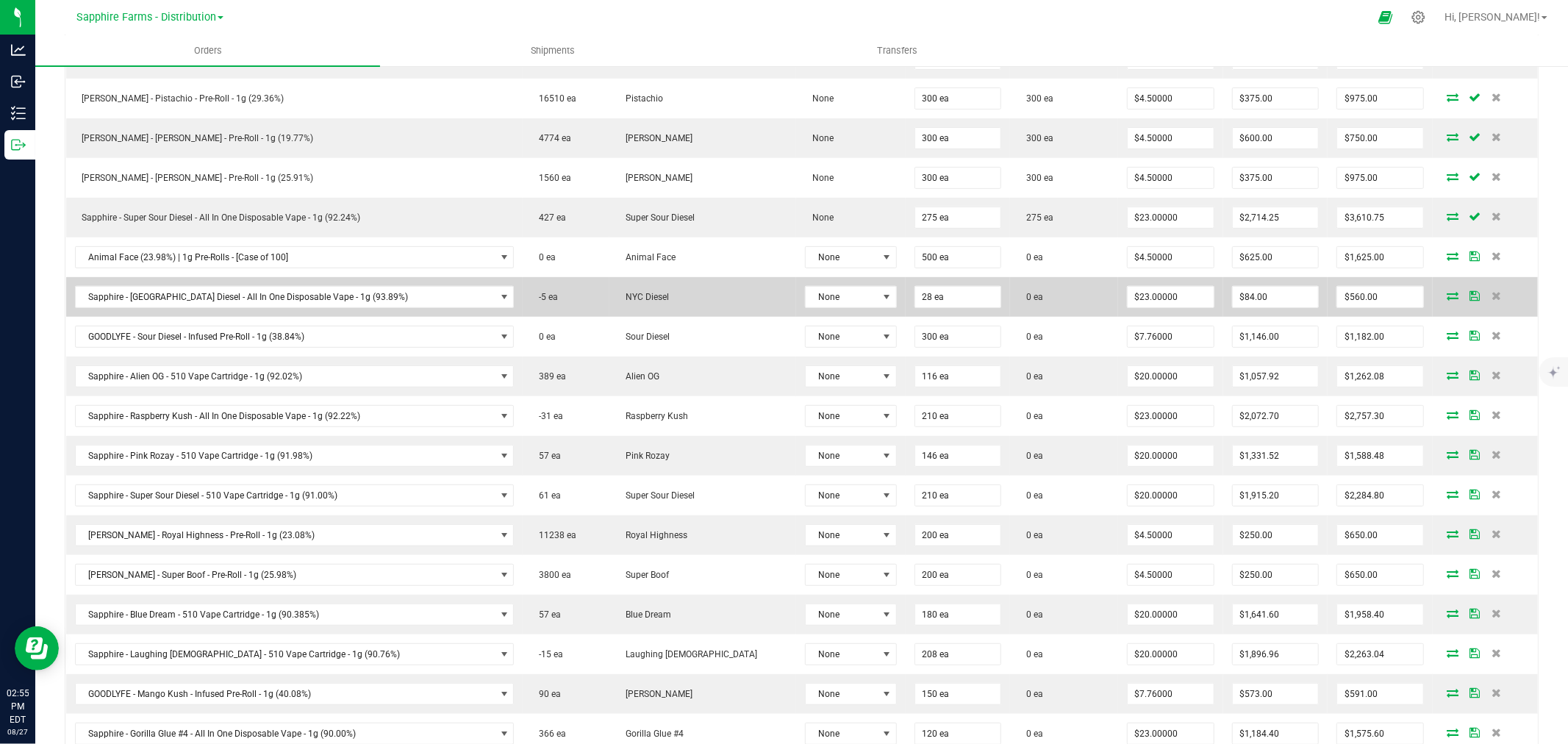
click at [1447, 300] on icon at bounding box center [1453, 295] width 12 height 8
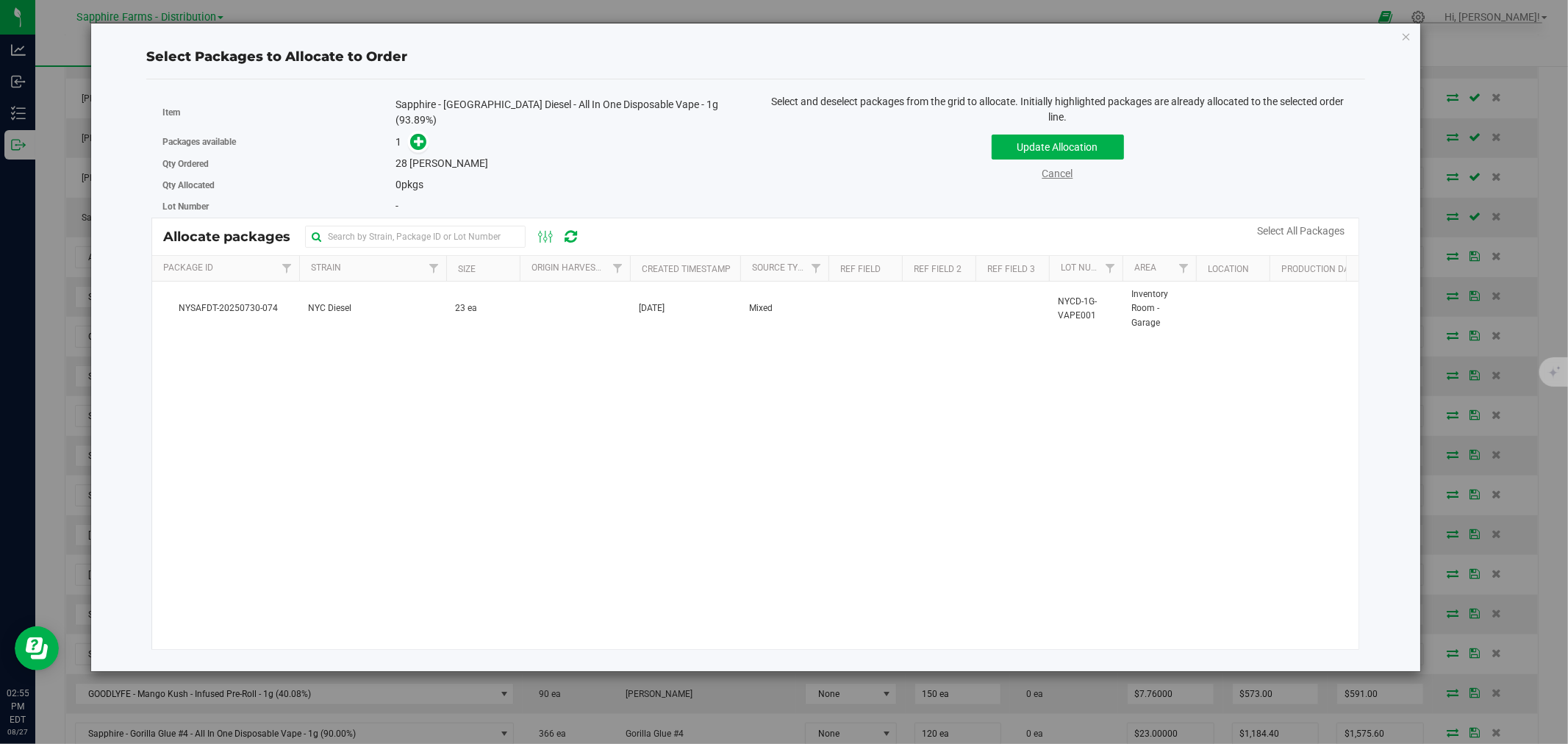
click at [1060, 172] on link "Cancel" at bounding box center [1057, 174] width 31 height 12
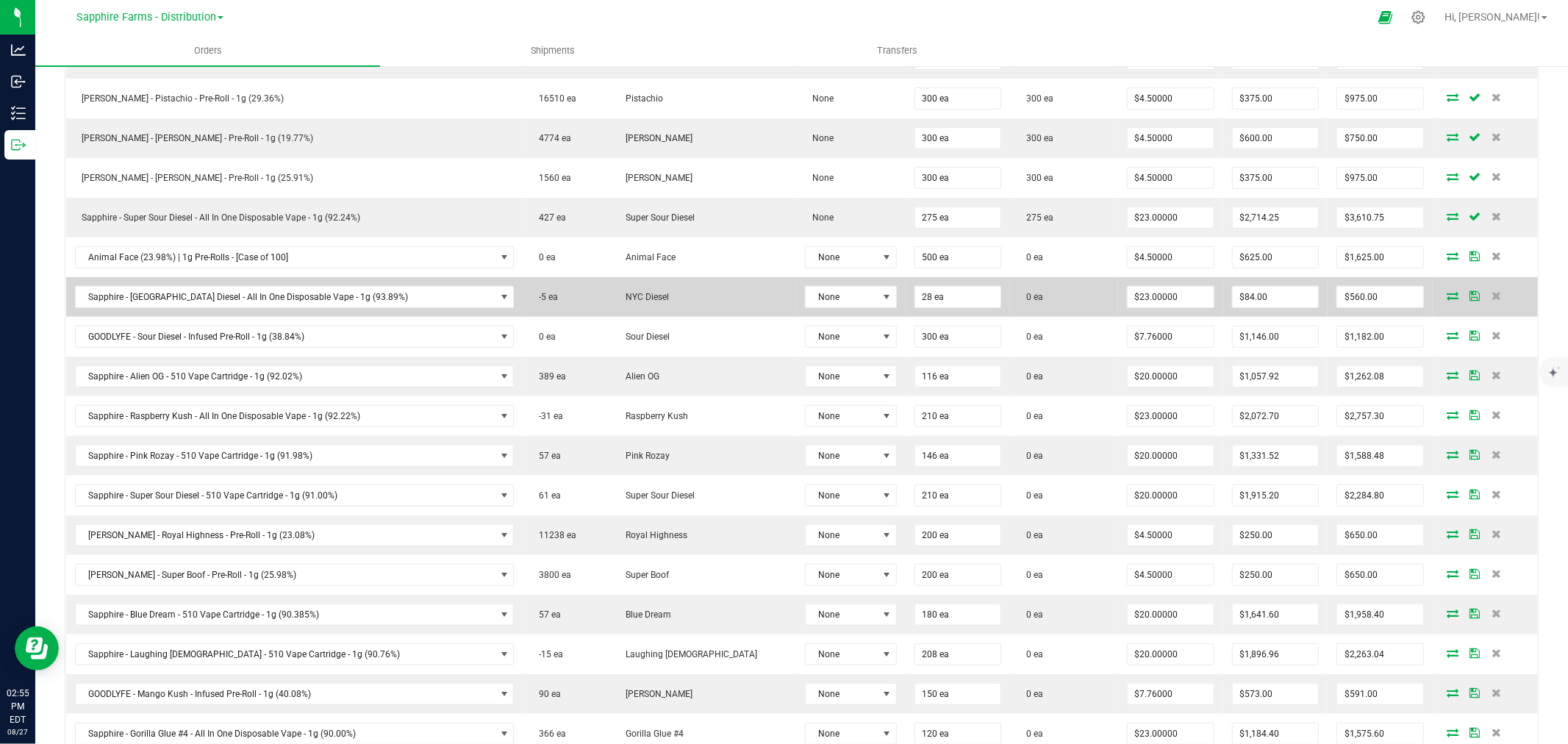
click at [1447, 295] on icon at bounding box center [1453, 295] width 12 height 8
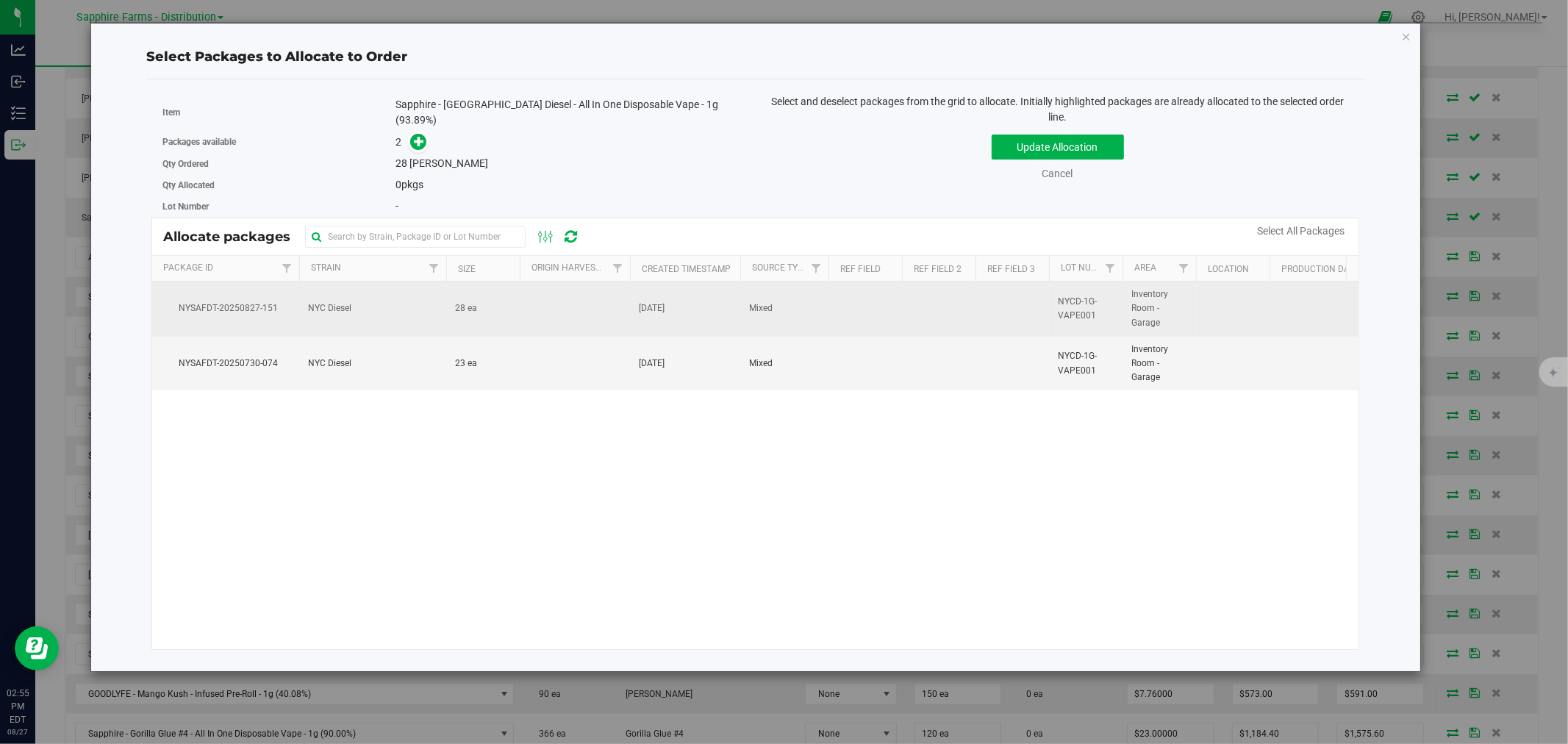
click at [561, 317] on td at bounding box center [575, 309] width 110 height 55
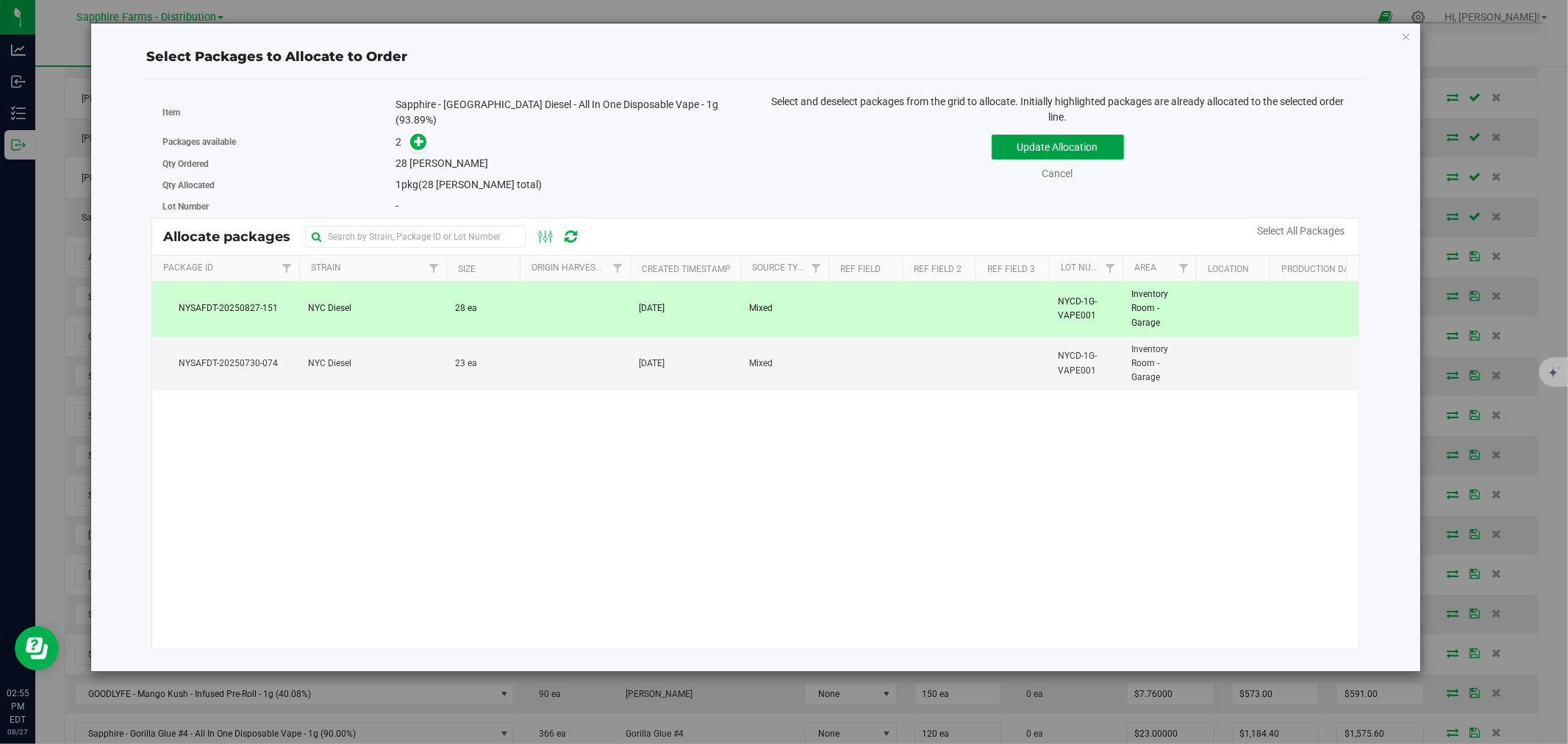
click at [1060, 146] on button "Update Allocation" at bounding box center [1057, 147] width 132 height 25
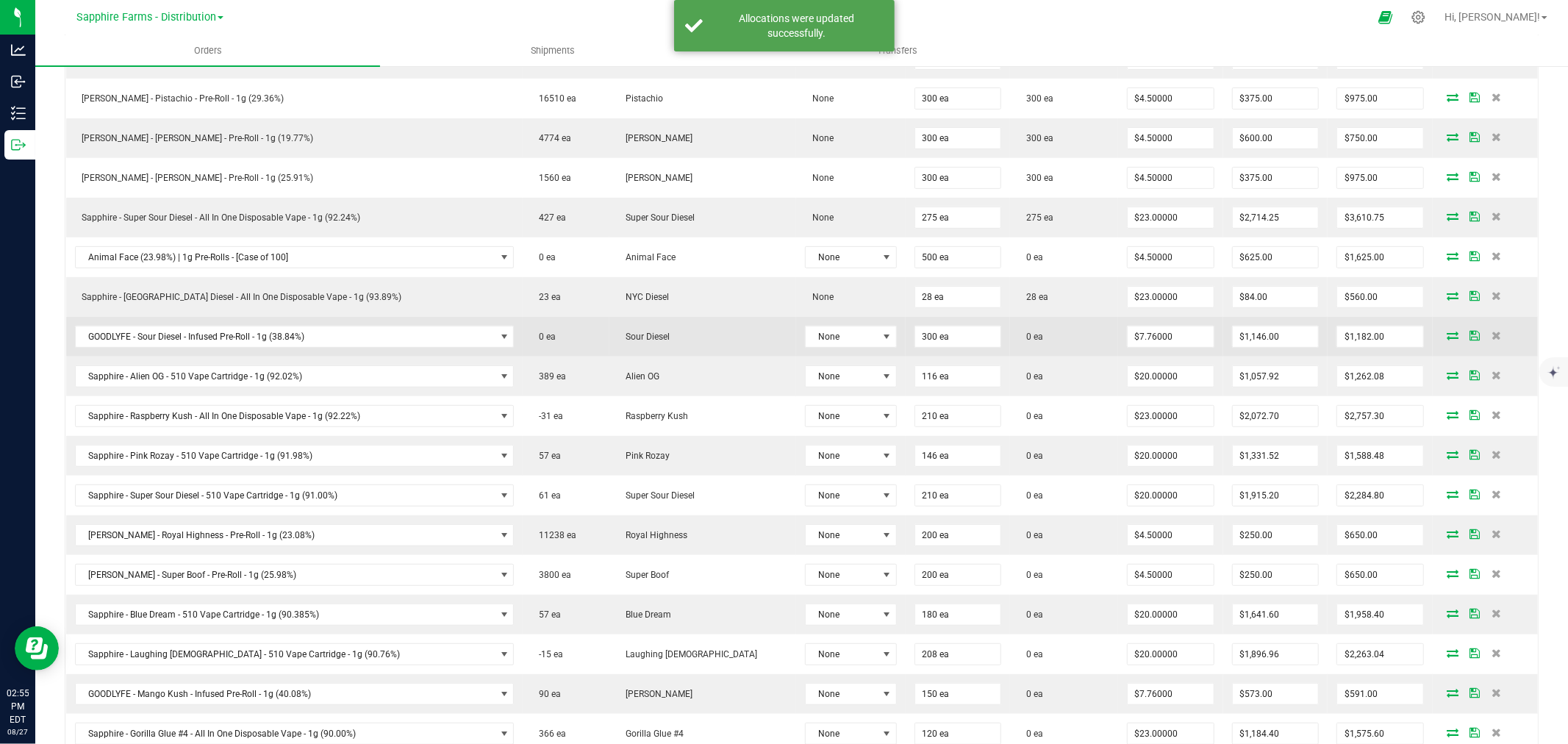
click at [1447, 335] on icon at bounding box center [1453, 335] width 12 height 8
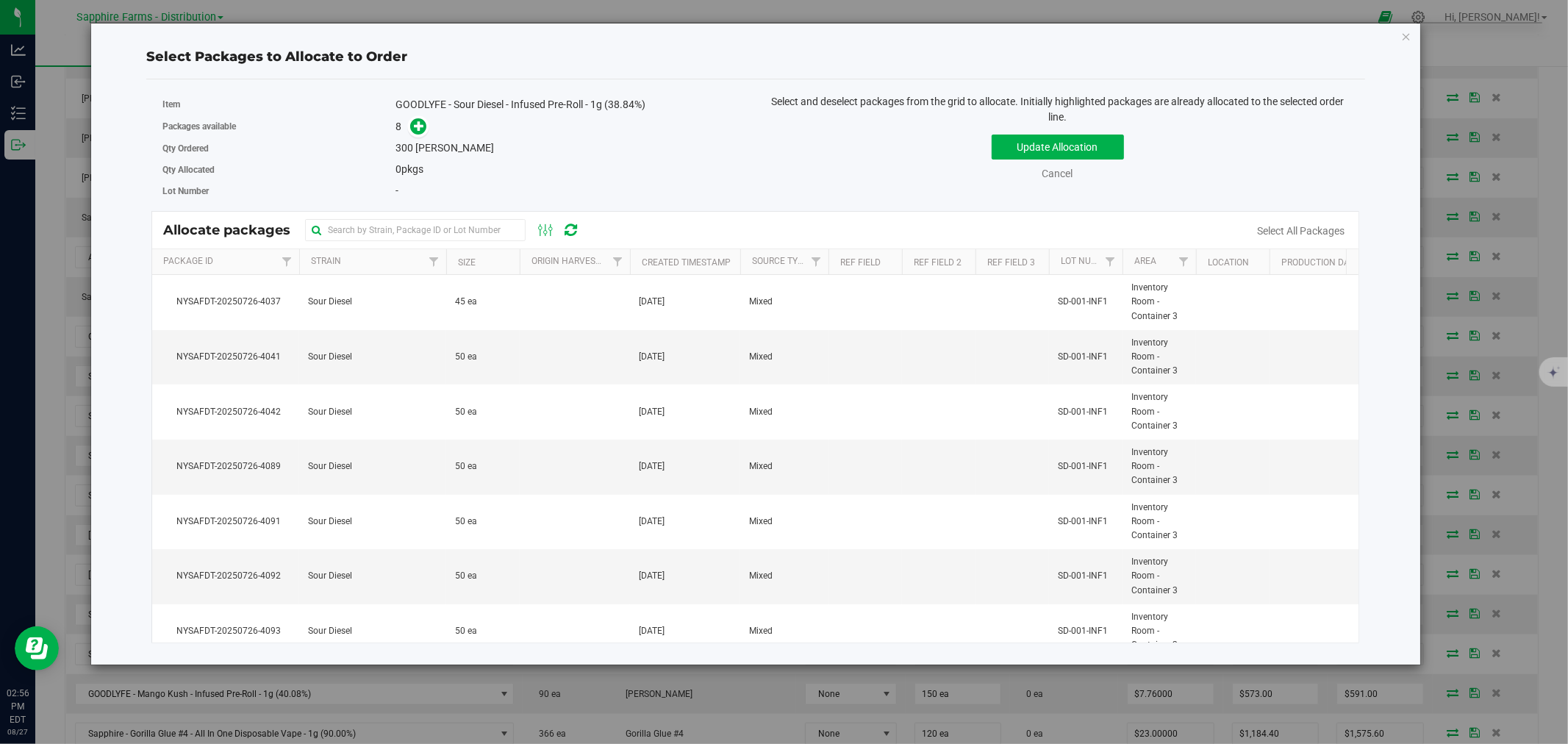
click at [638, 254] on th "Created Timestamp" at bounding box center [685, 262] width 110 height 25
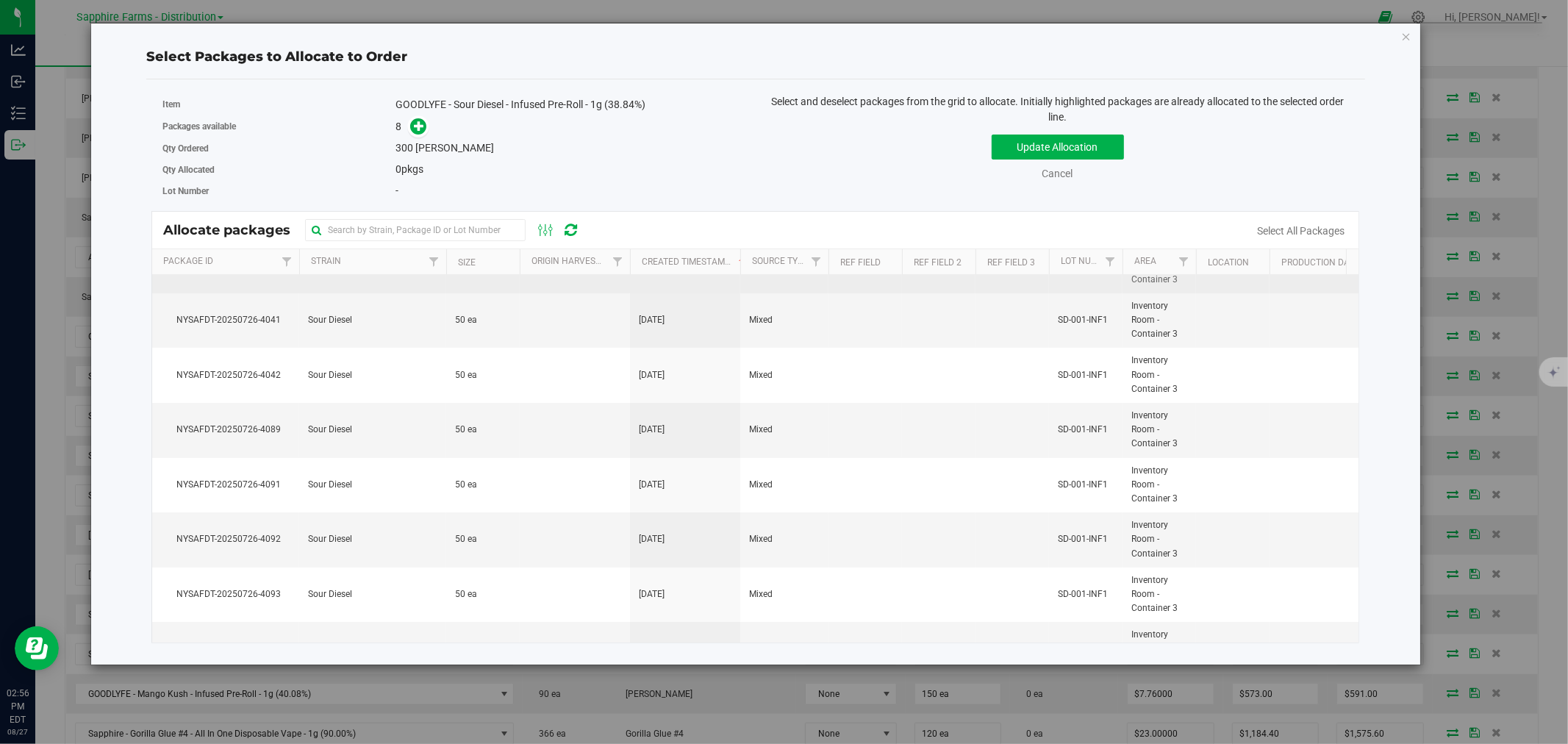
scroll to position [0, 0]
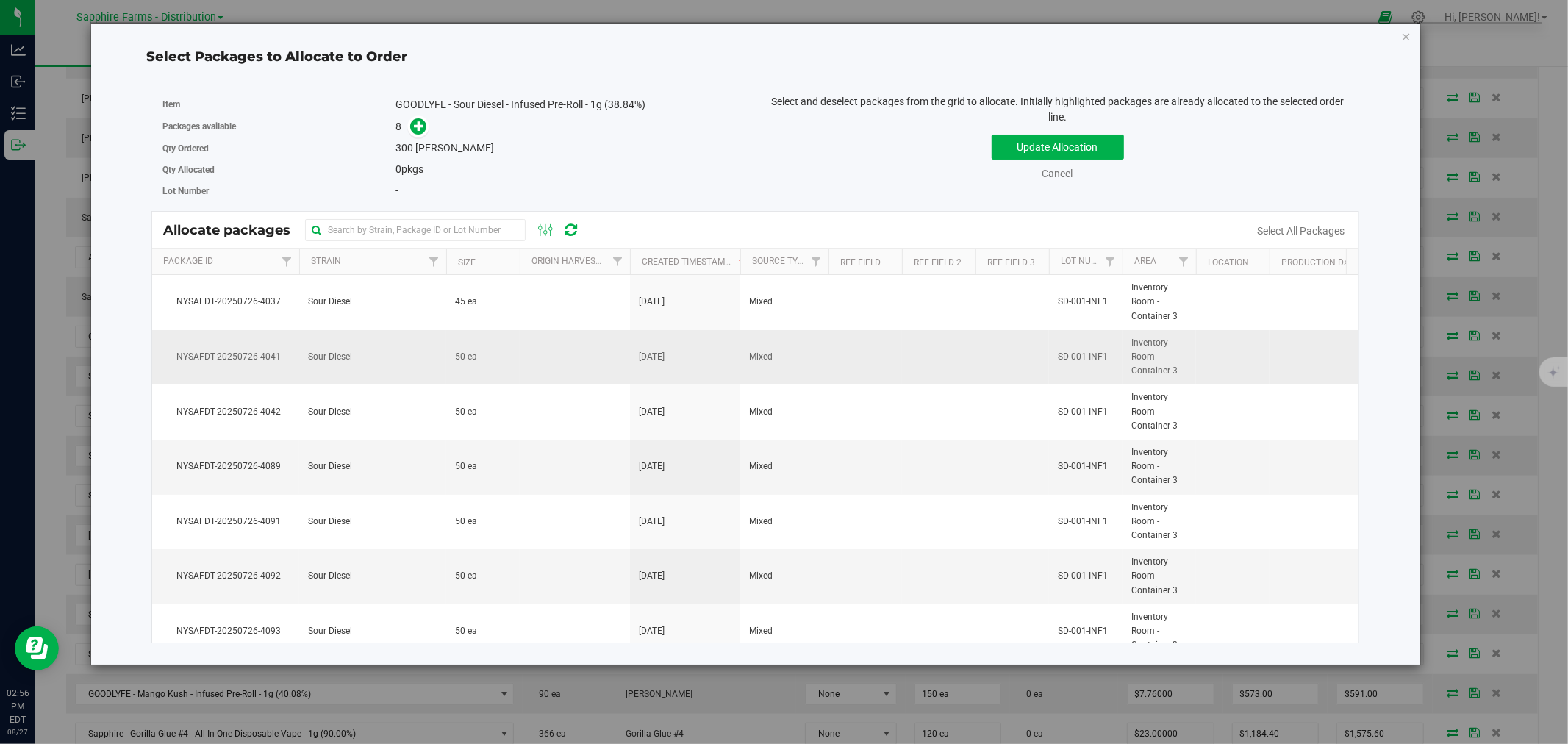
click at [538, 357] on td at bounding box center [575, 357] width 110 height 55
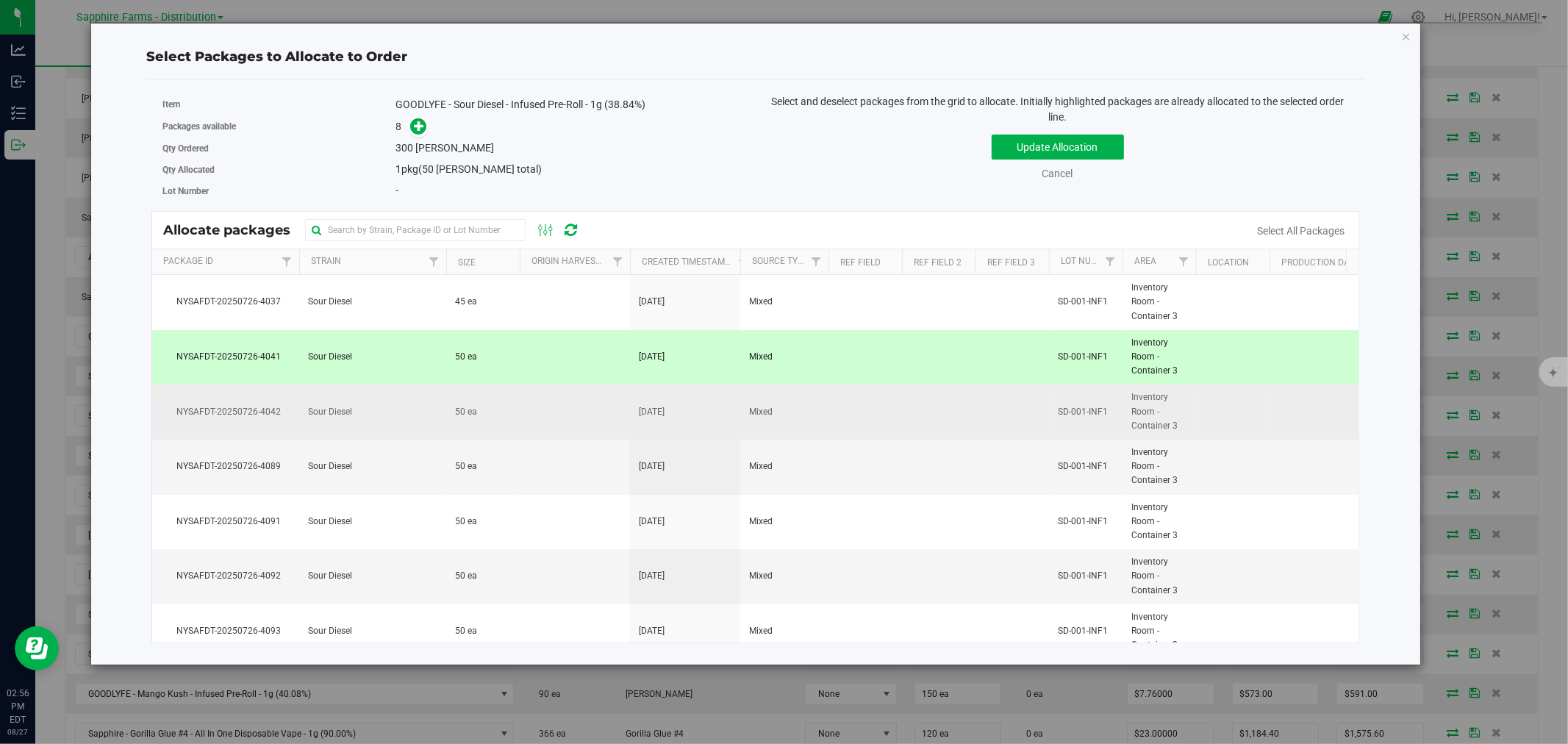
click at [521, 419] on td at bounding box center [575, 411] width 110 height 55
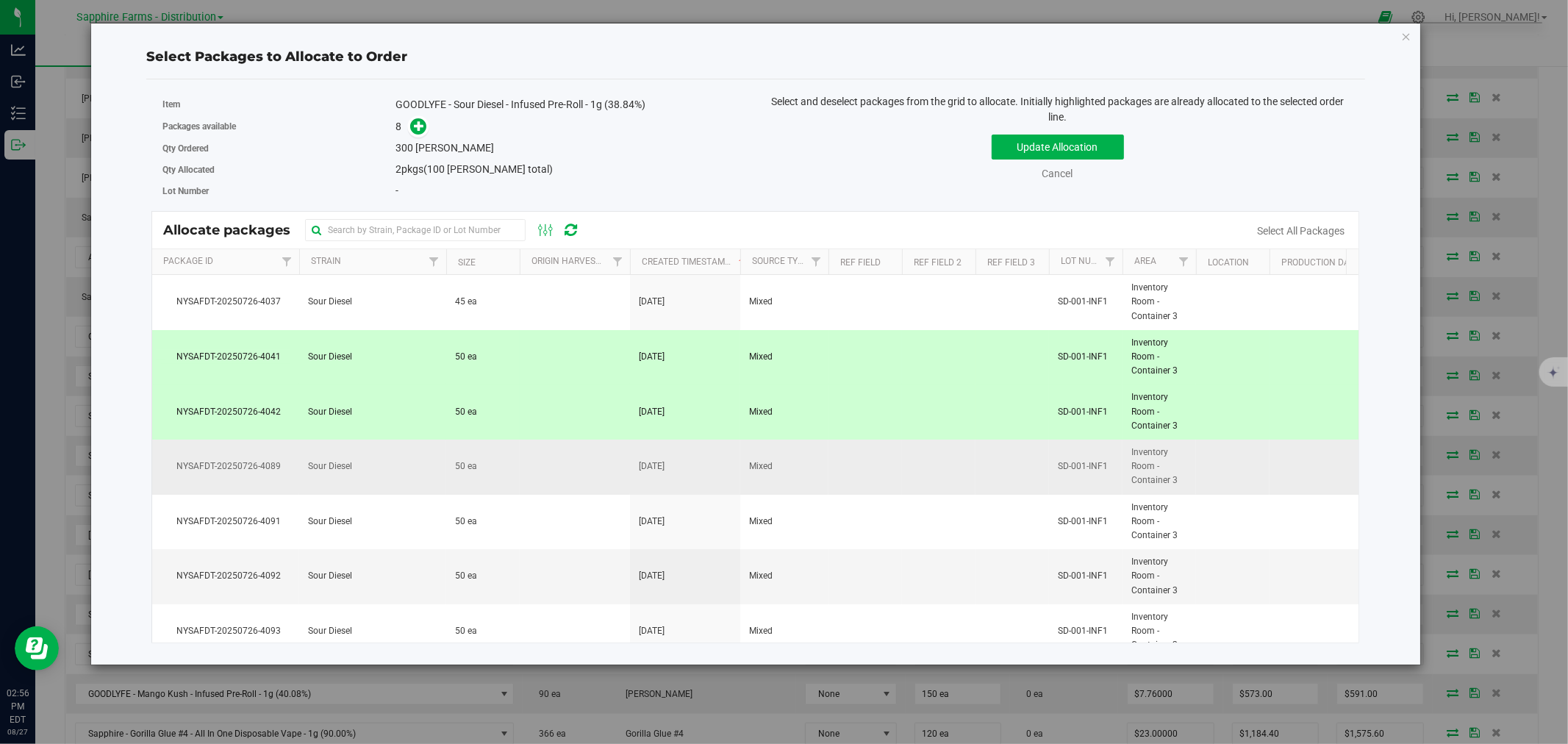
click at [518, 471] on td "50 ea" at bounding box center [483, 467] width 74 height 55
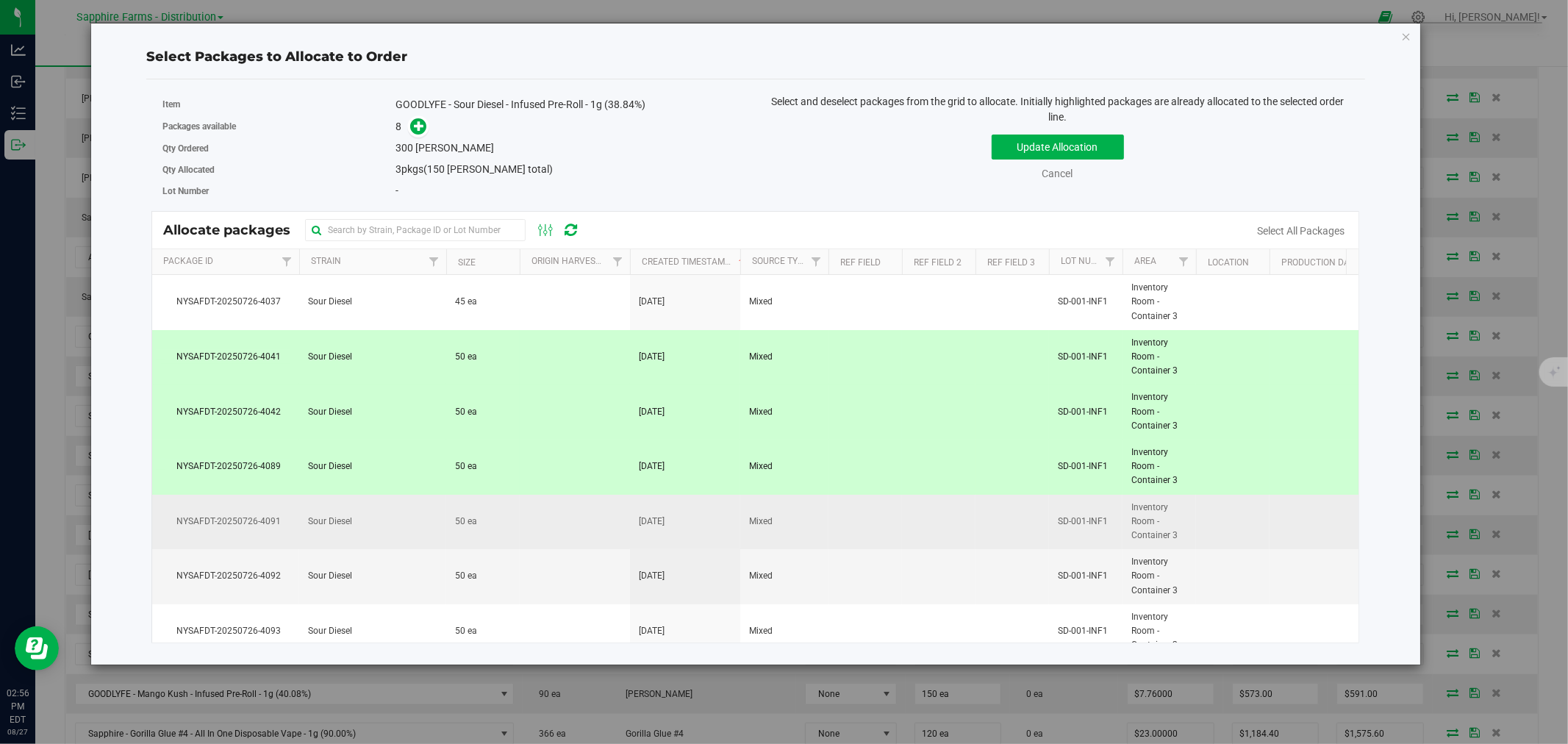
click at [517, 516] on td "50 ea" at bounding box center [483, 522] width 74 height 55
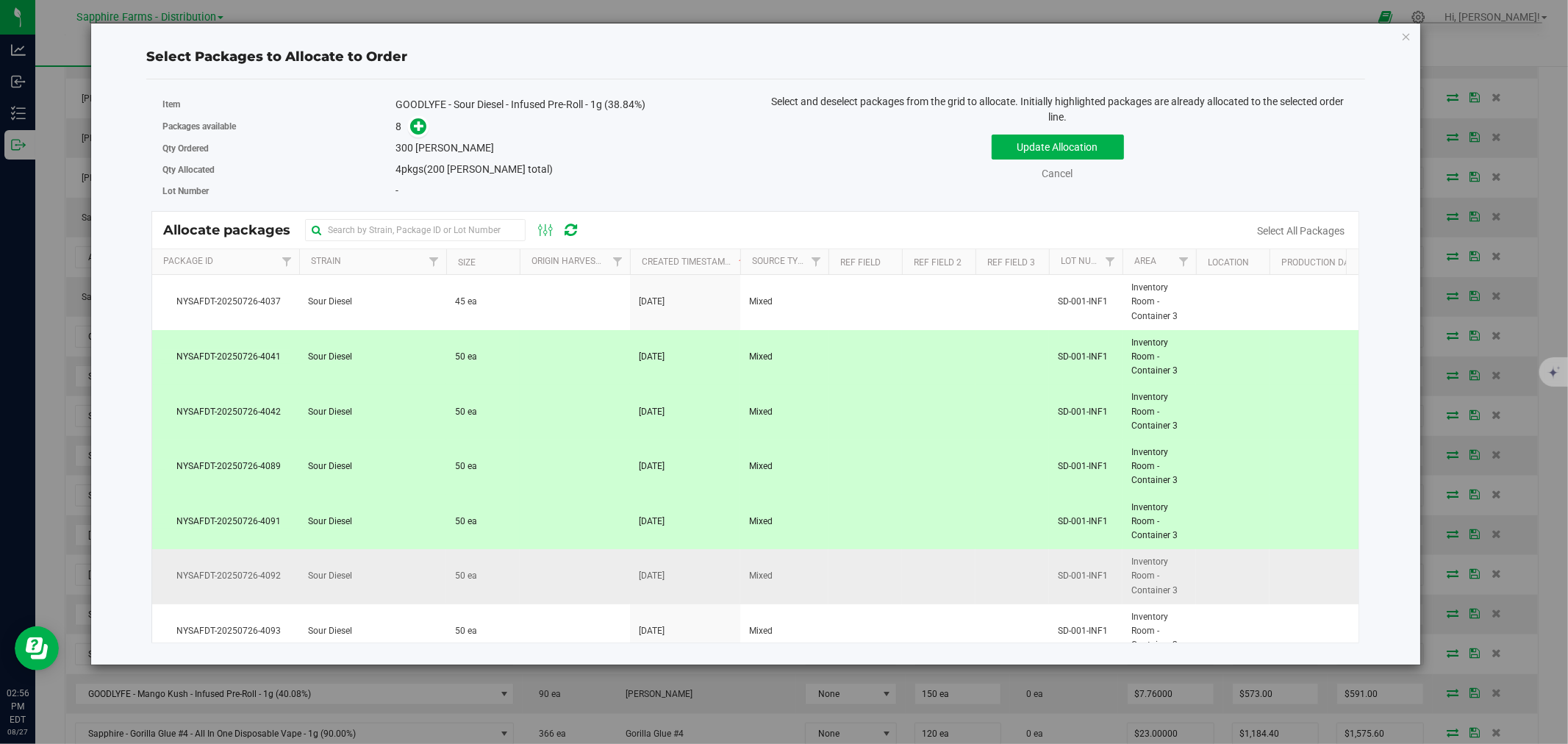
click at [533, 572] on td at bounding box center [575, 576] width 110 height 55
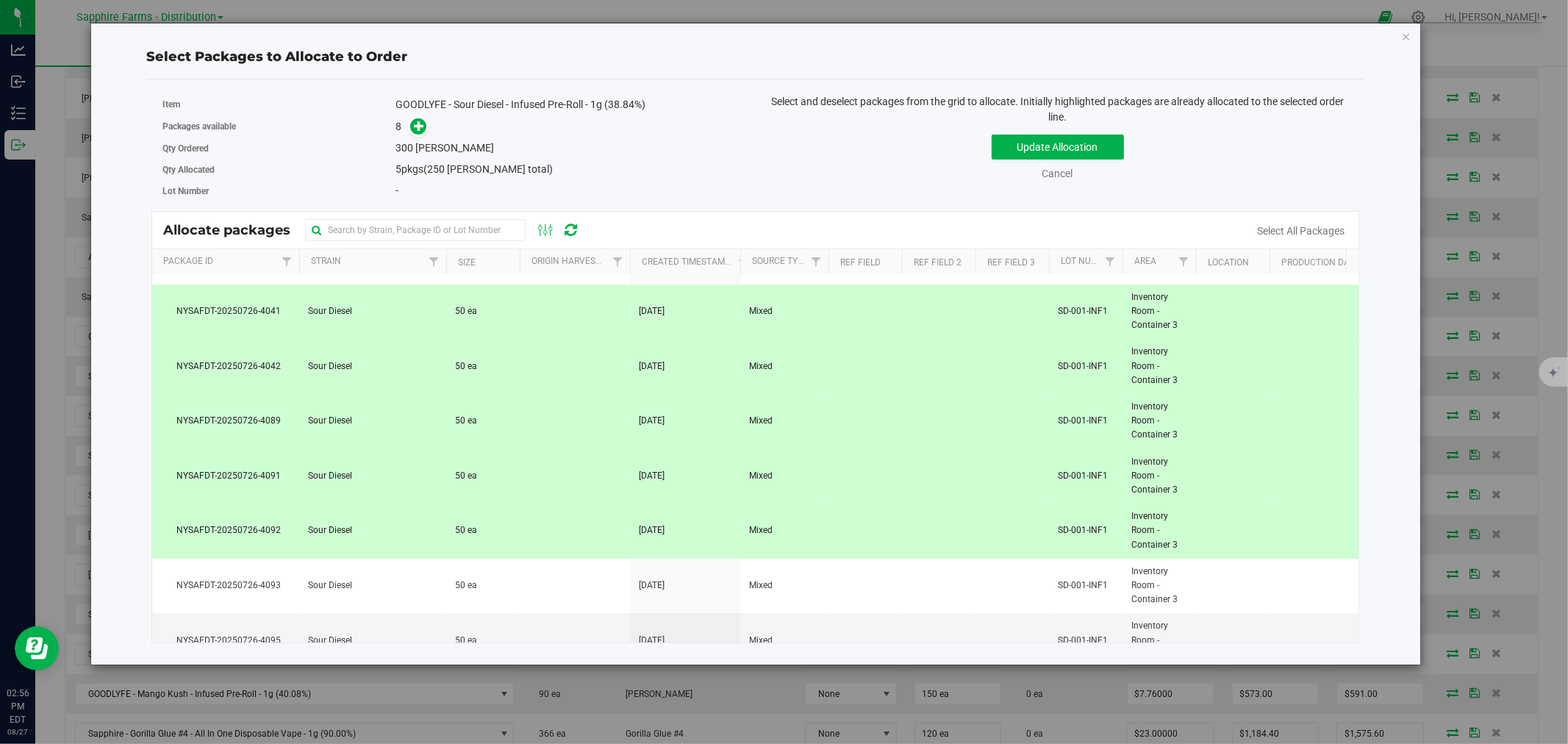
scroll to position [83, 0]
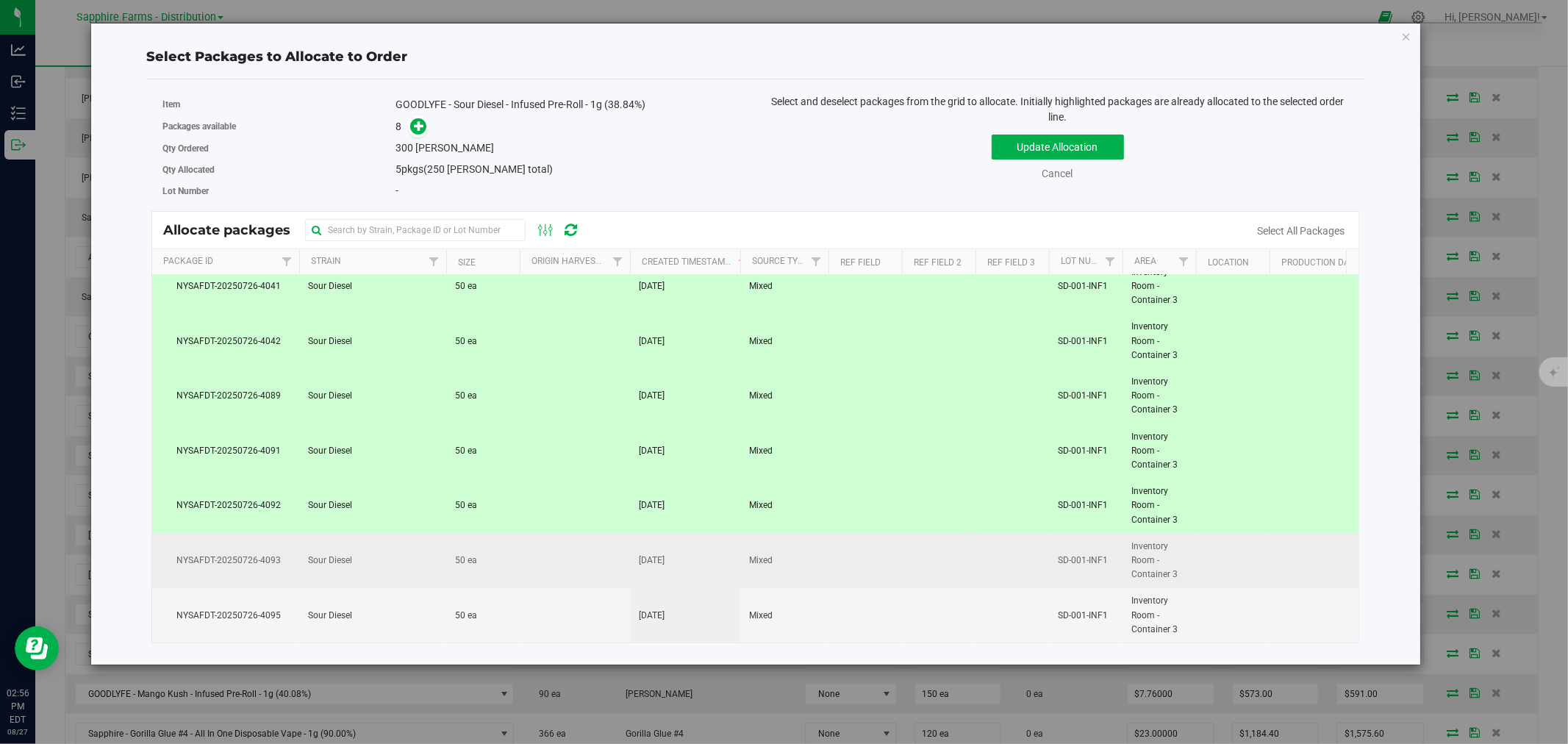
click at [564, 557] on td at bounding box center [575, 561] width 110 height 55
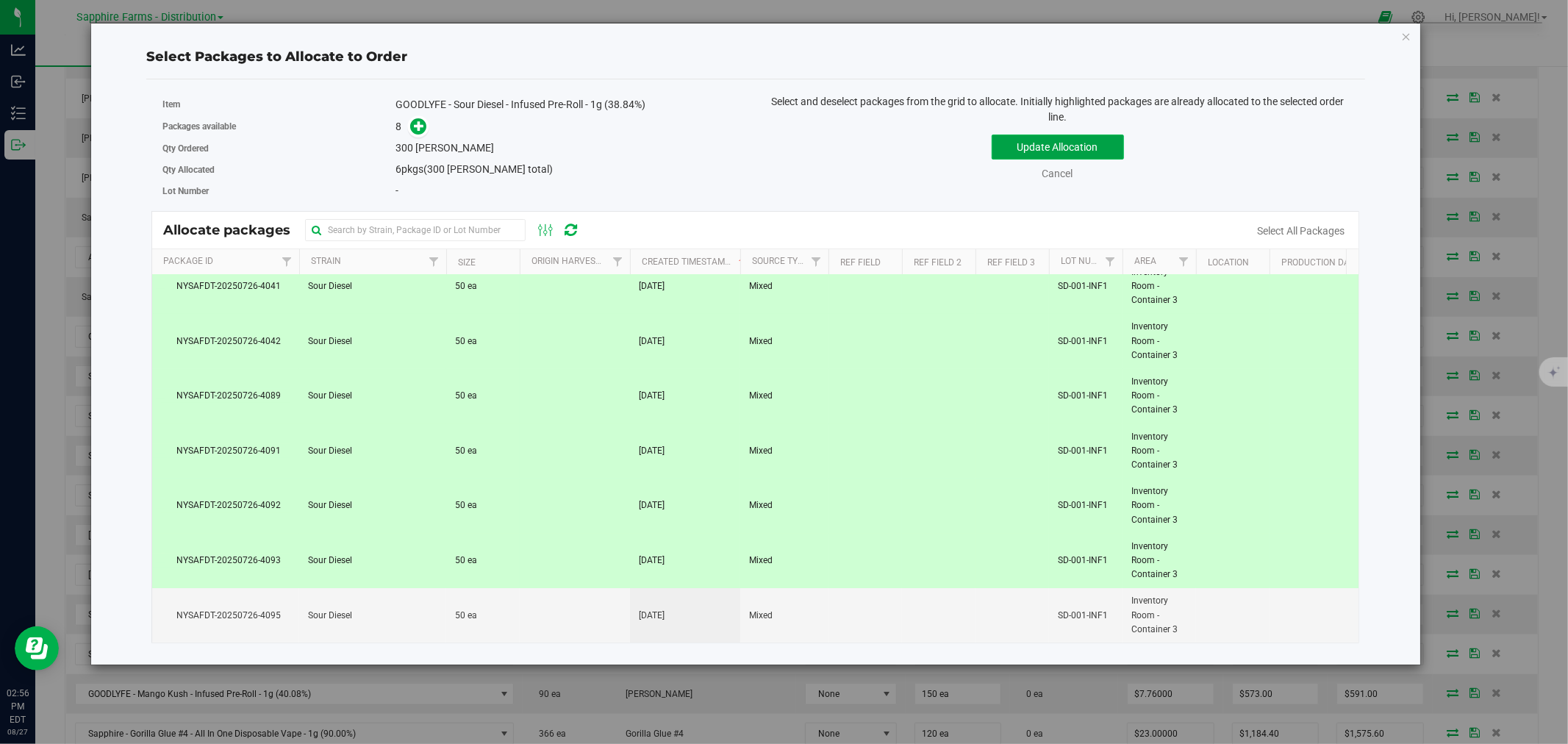
click at [1013, 137] on button "Update Allocation" at bounding box center [1057, 147] width 132 height 25
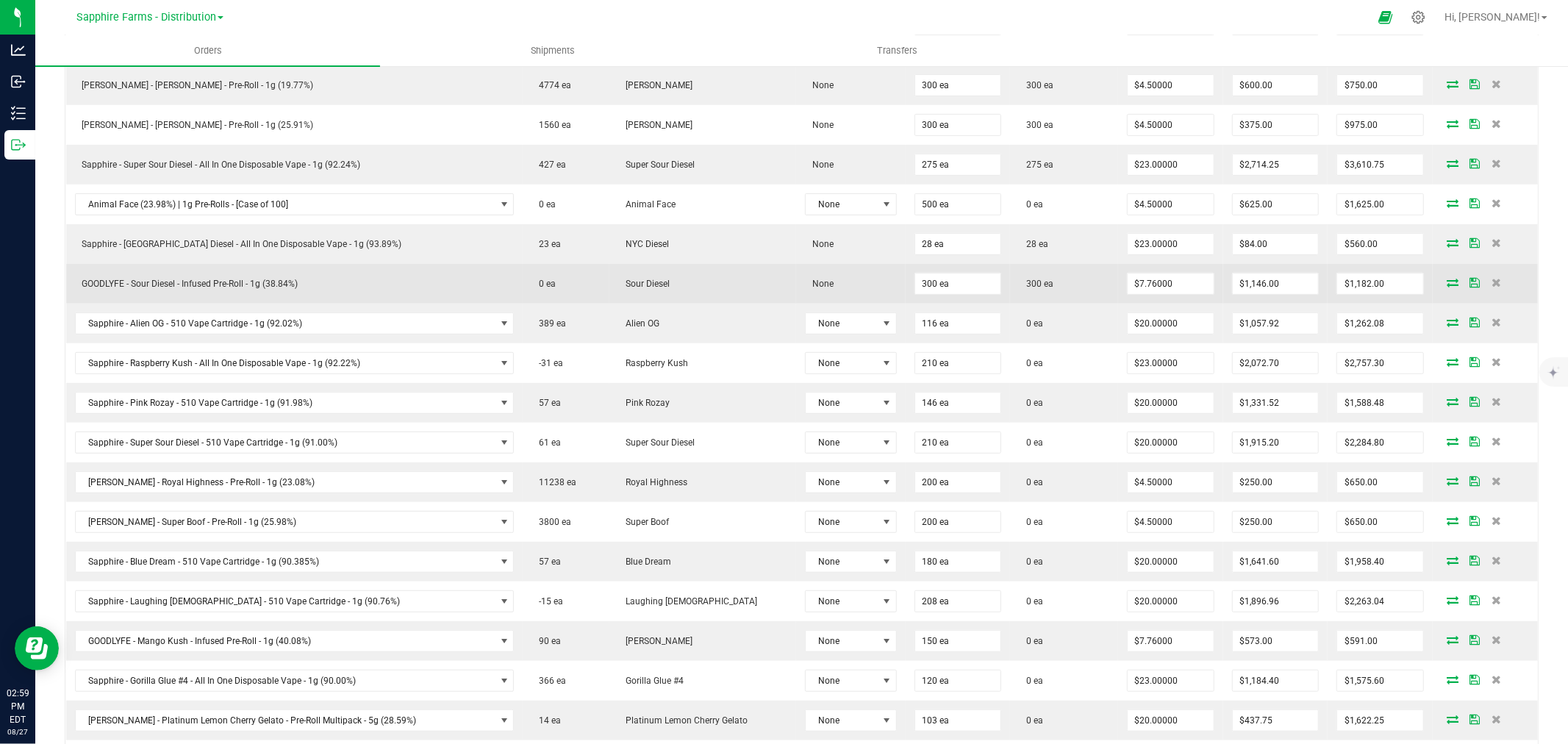
scroll to position [571, 0]
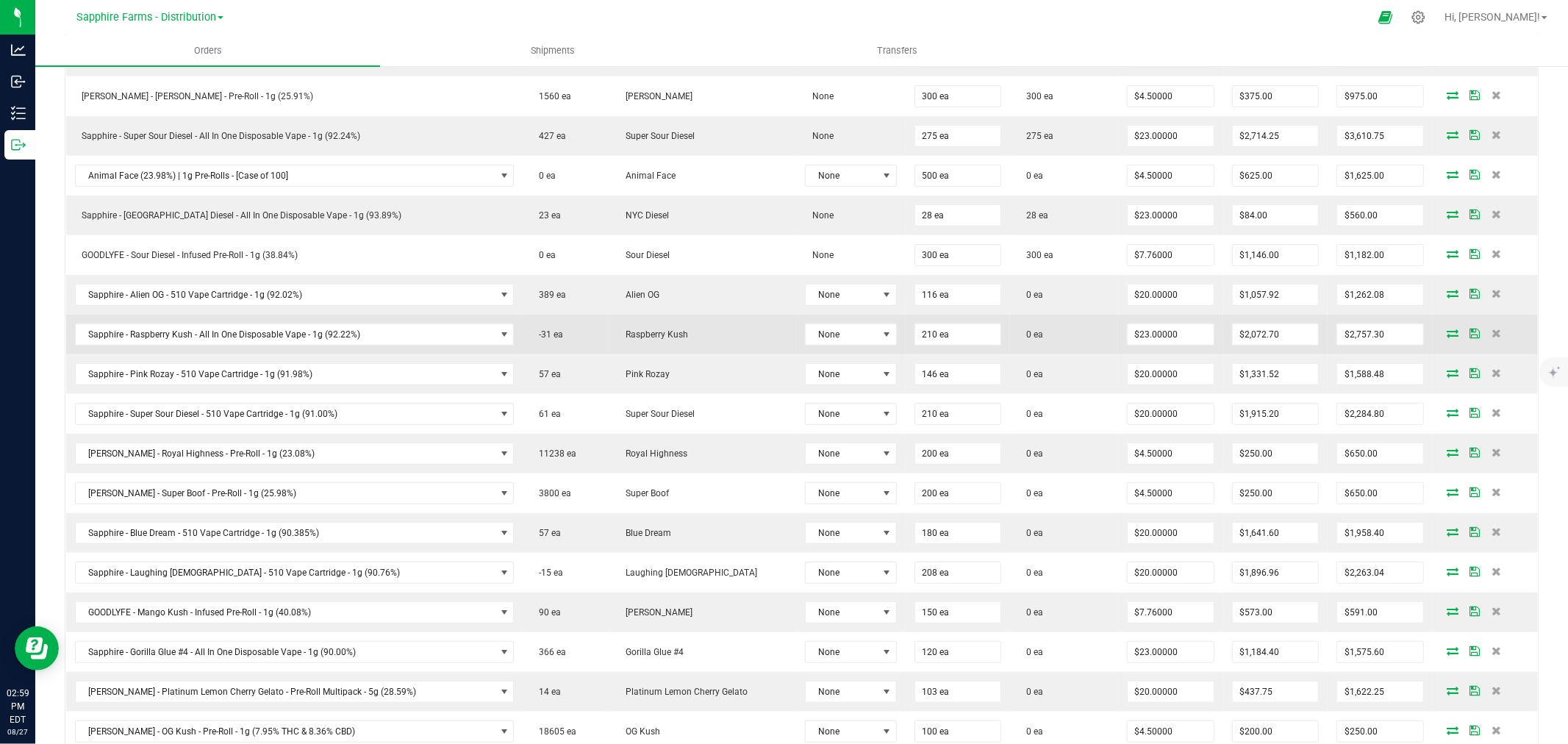
click at [1447, 335] on icon at bounding box center [1453, 333] width 12 height 8
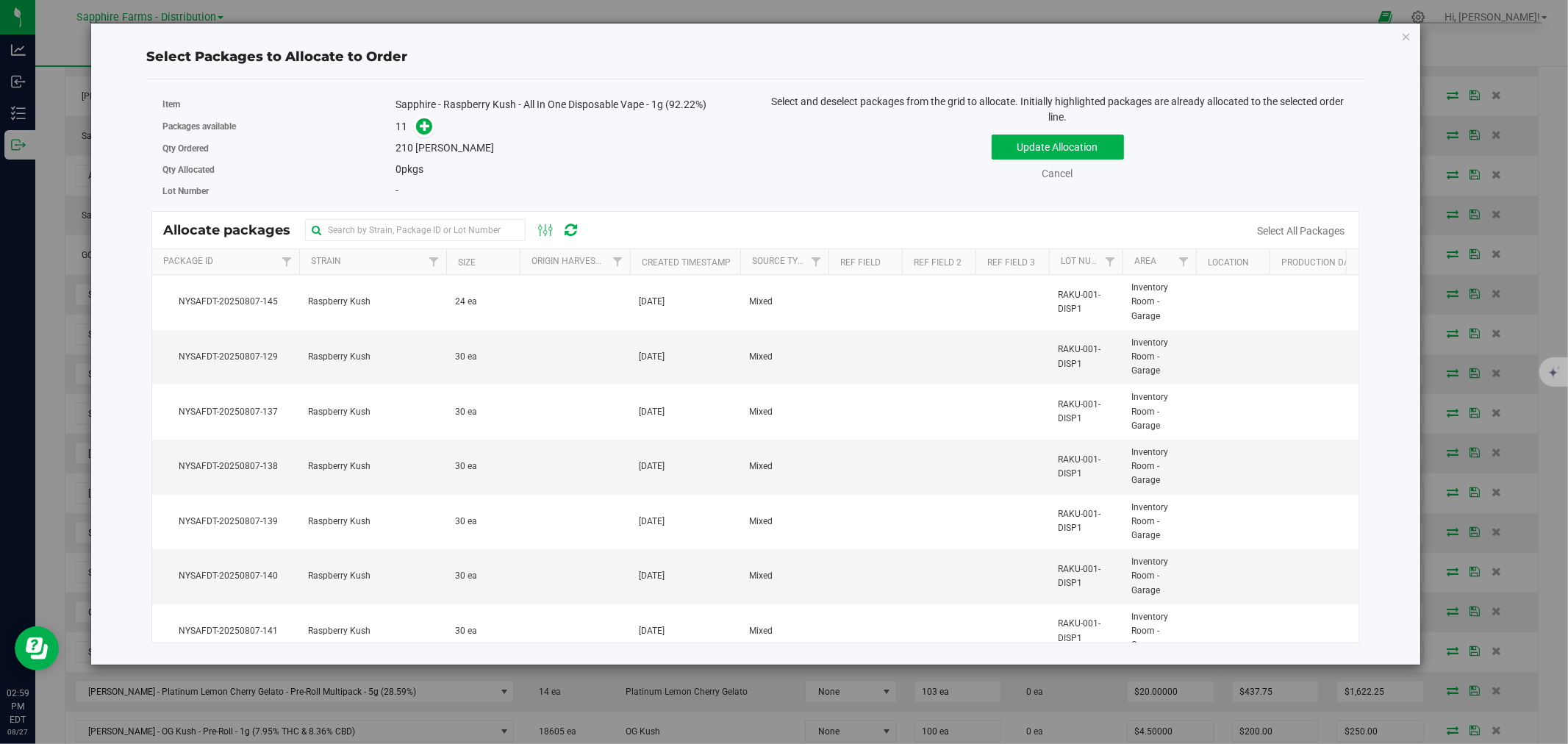
click at [635, 263] on th "Created Timestamp" at bounding box center [685, 262] width 110 height 25
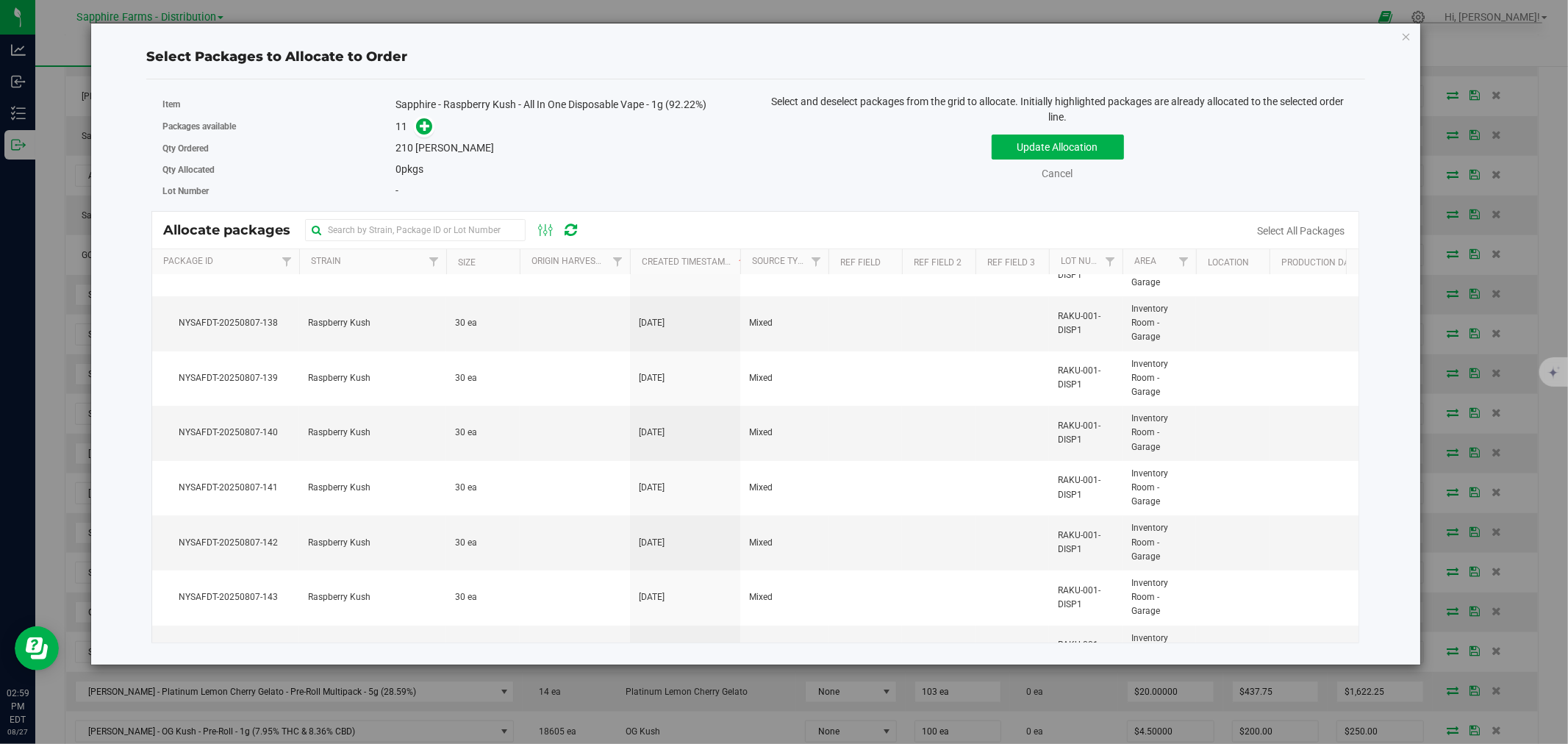
scroll to position [0, 0]
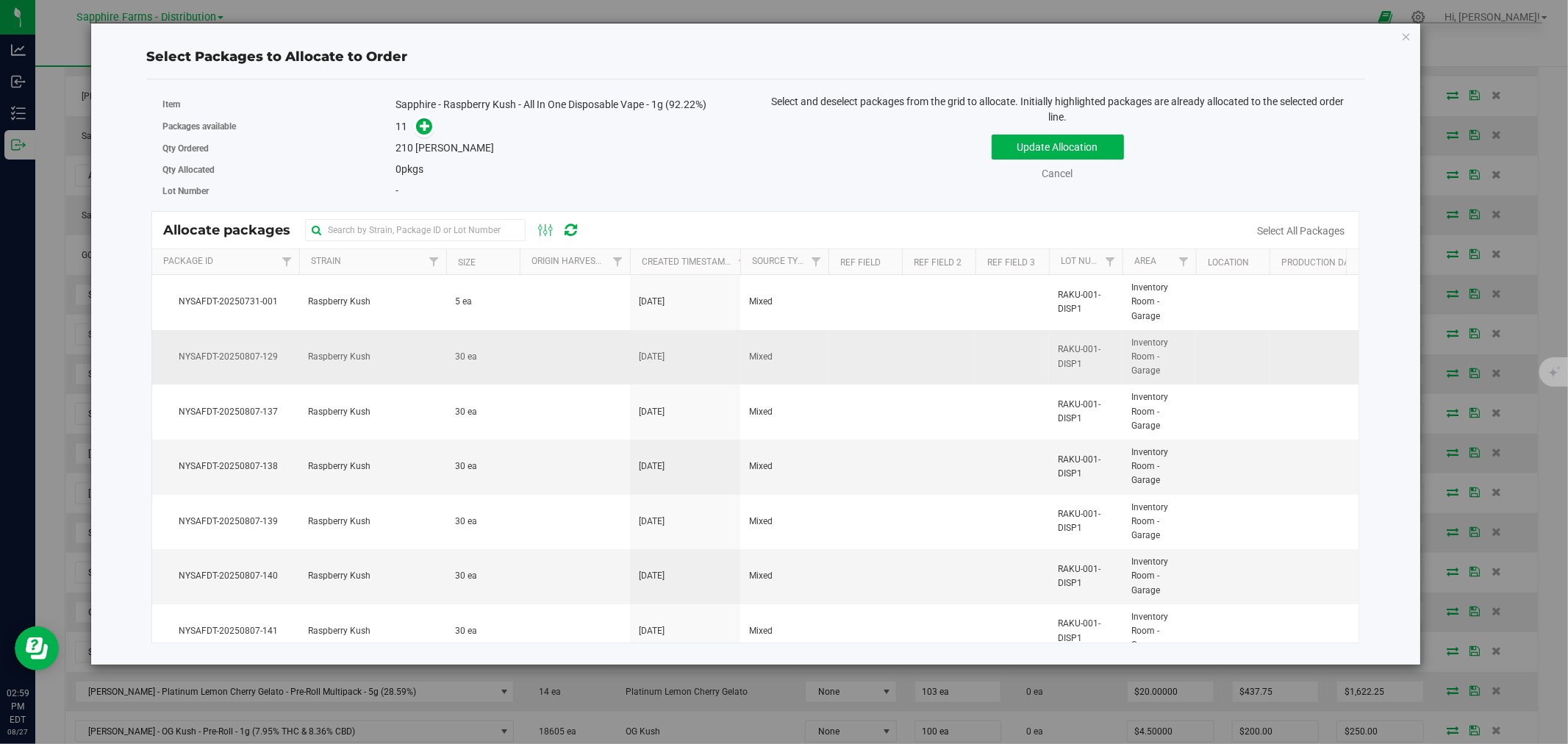
click at [596, 356] on td at bounding box center [575, 357] width 110 height 55
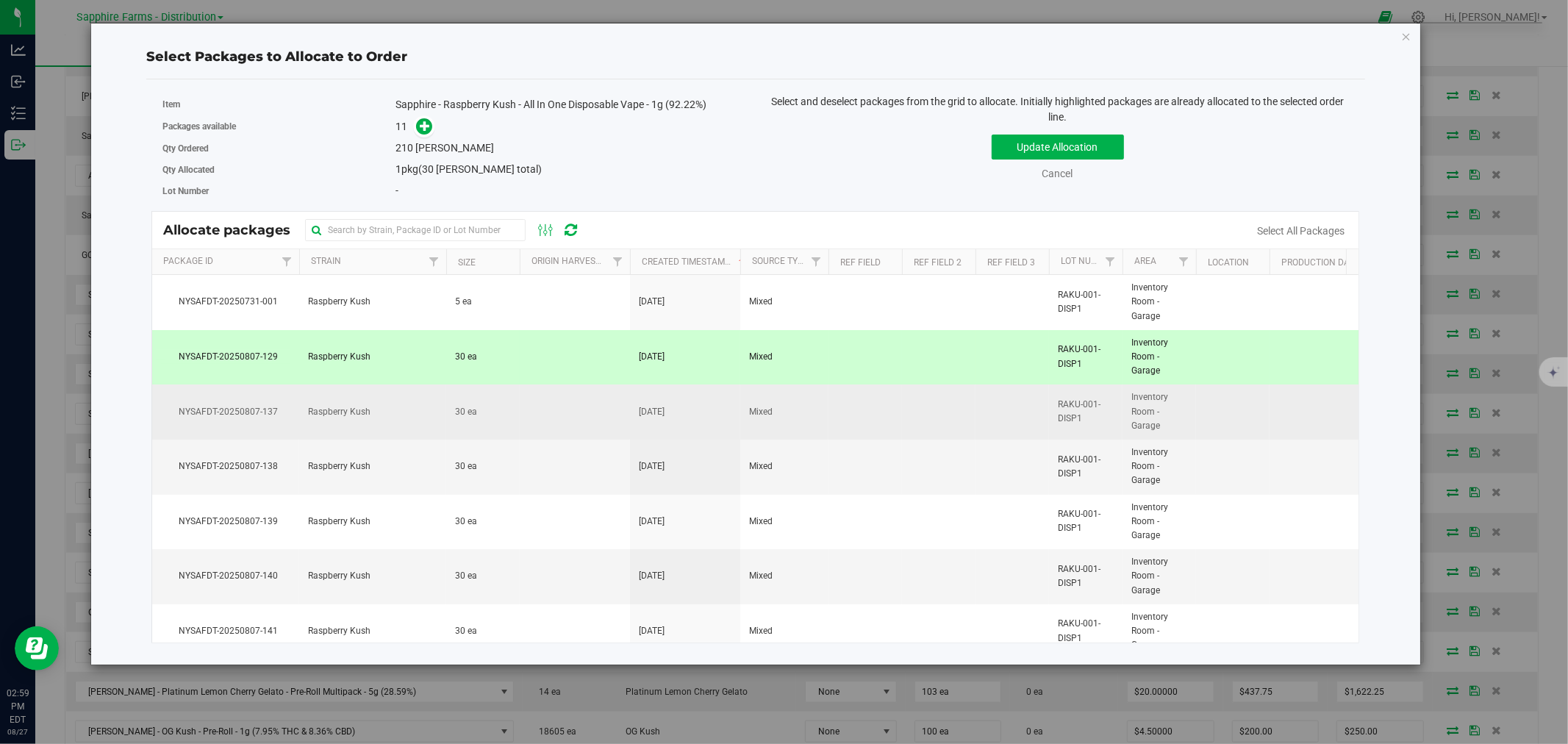
click at [578, 420] on td at bounding box center [575, 411] width 110 height 55
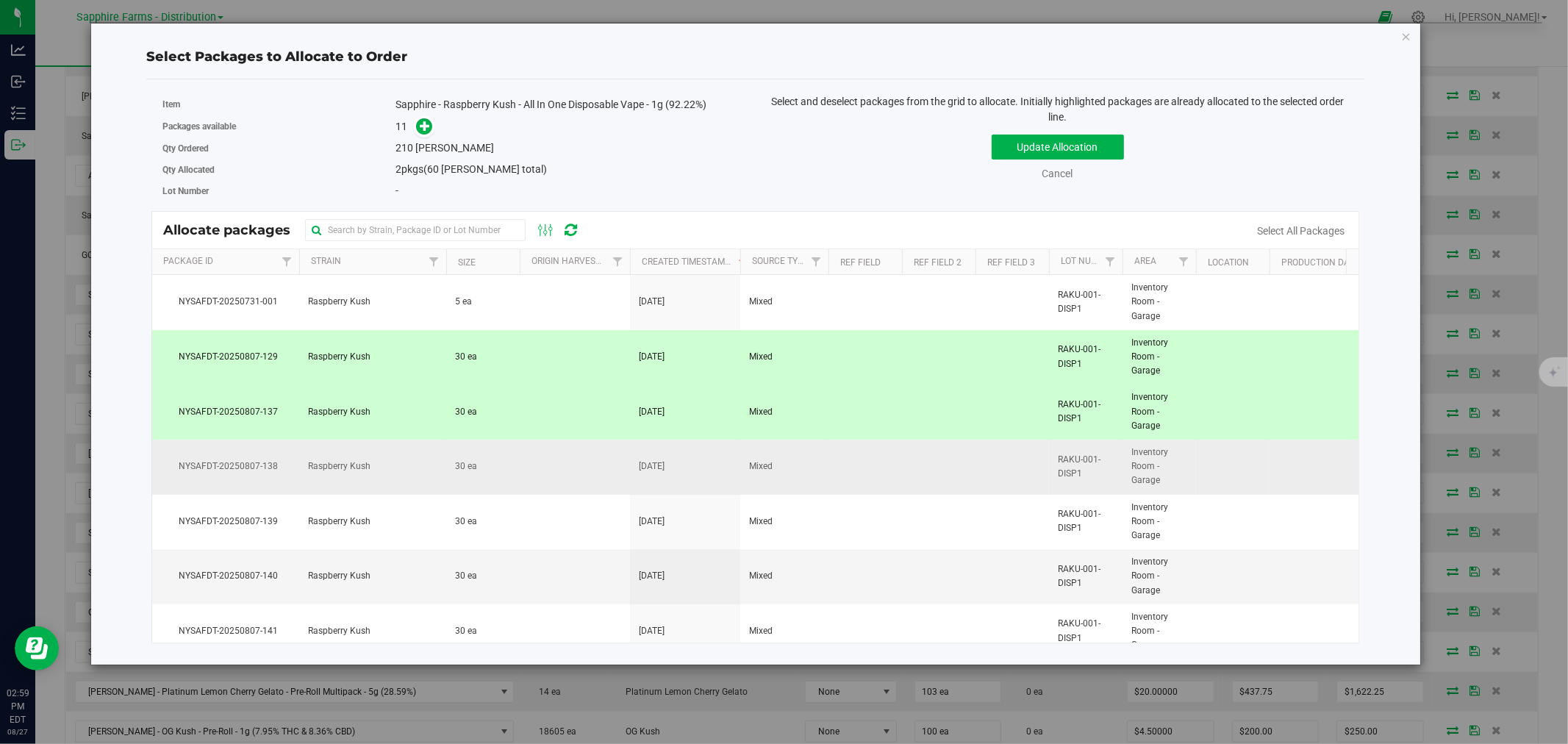
click at [562, 481] on td at bounding box center [575, 467] width 110 height 55
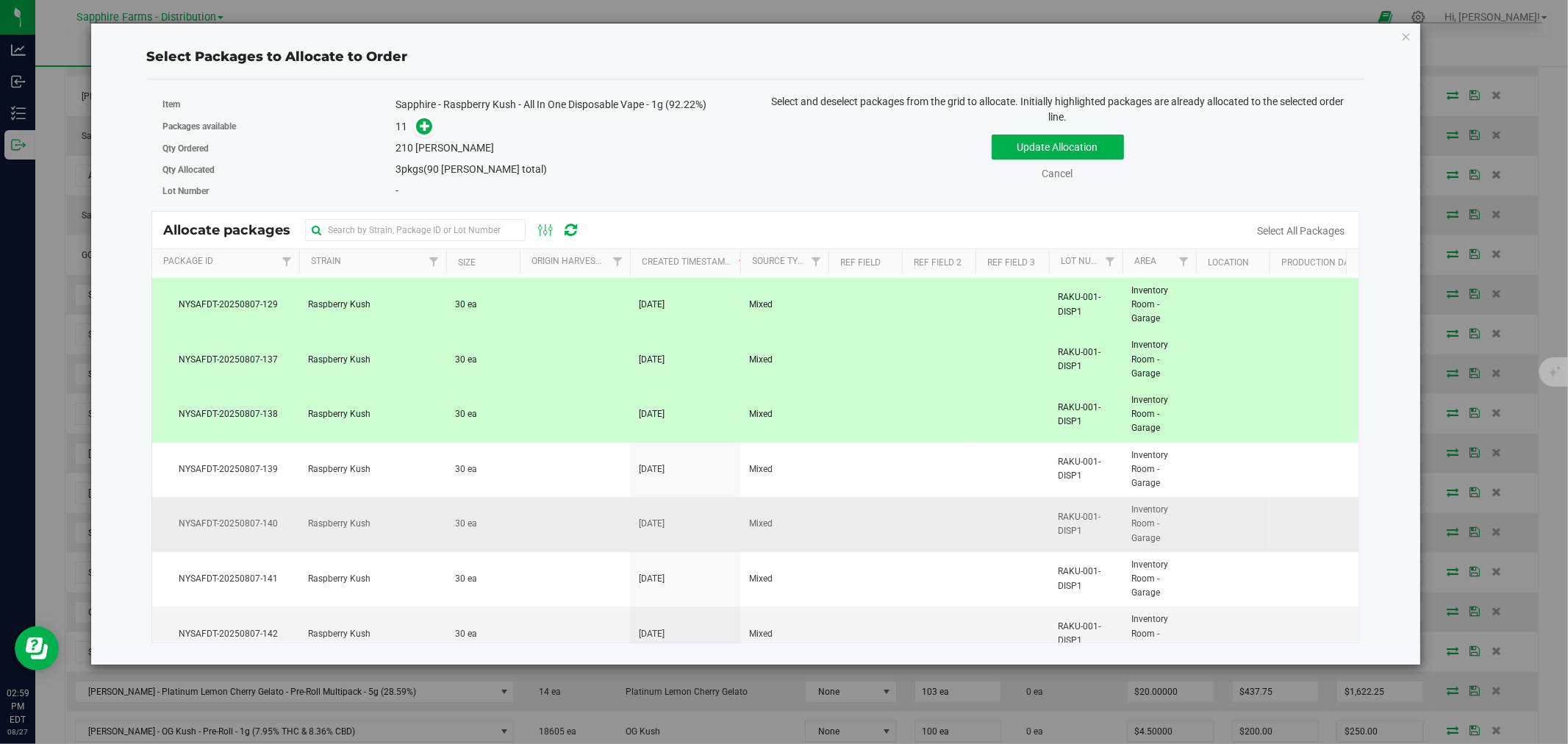
scroll to position [81, 0]
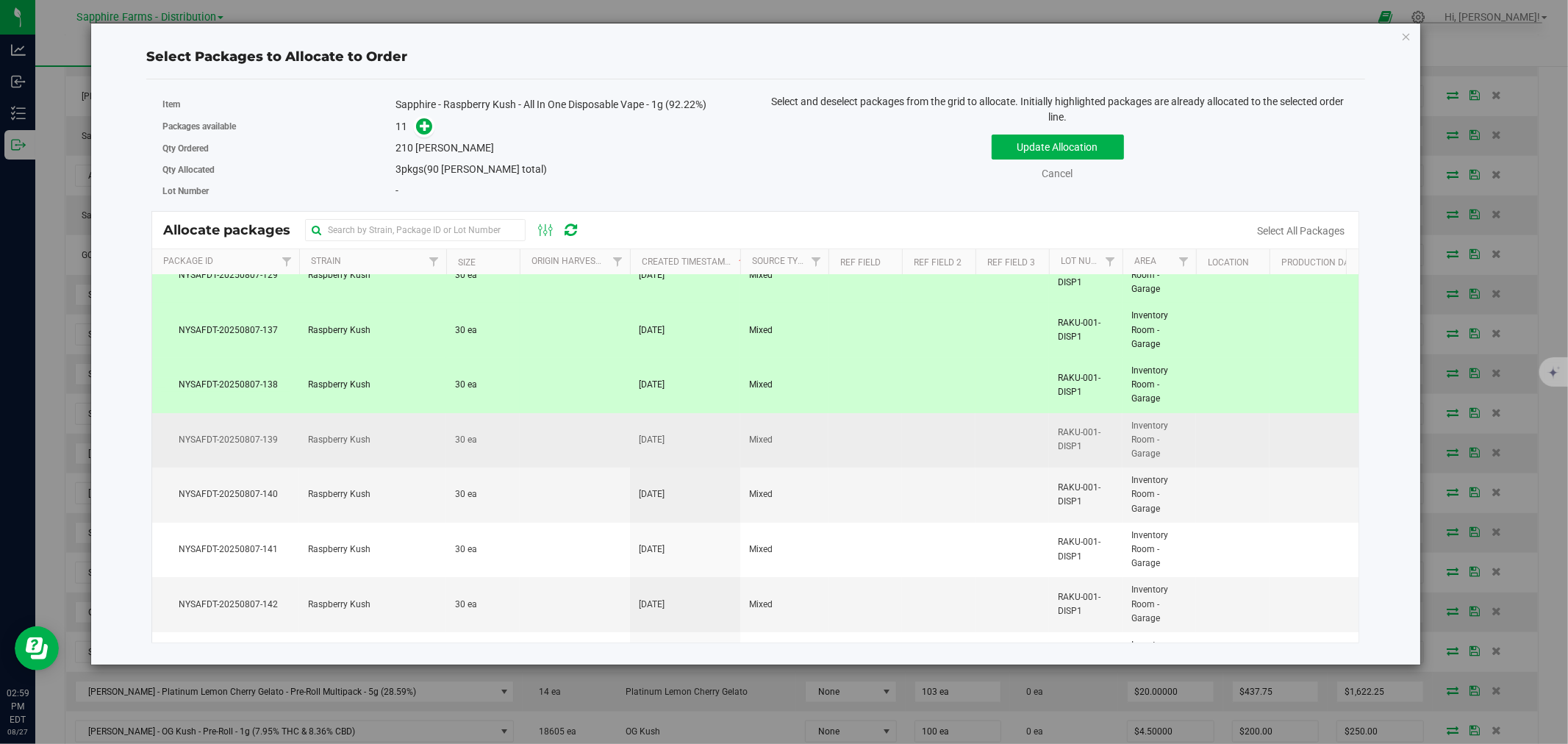
click at [532, 435] on td at bounding box center [575, 440] width 110 height 55
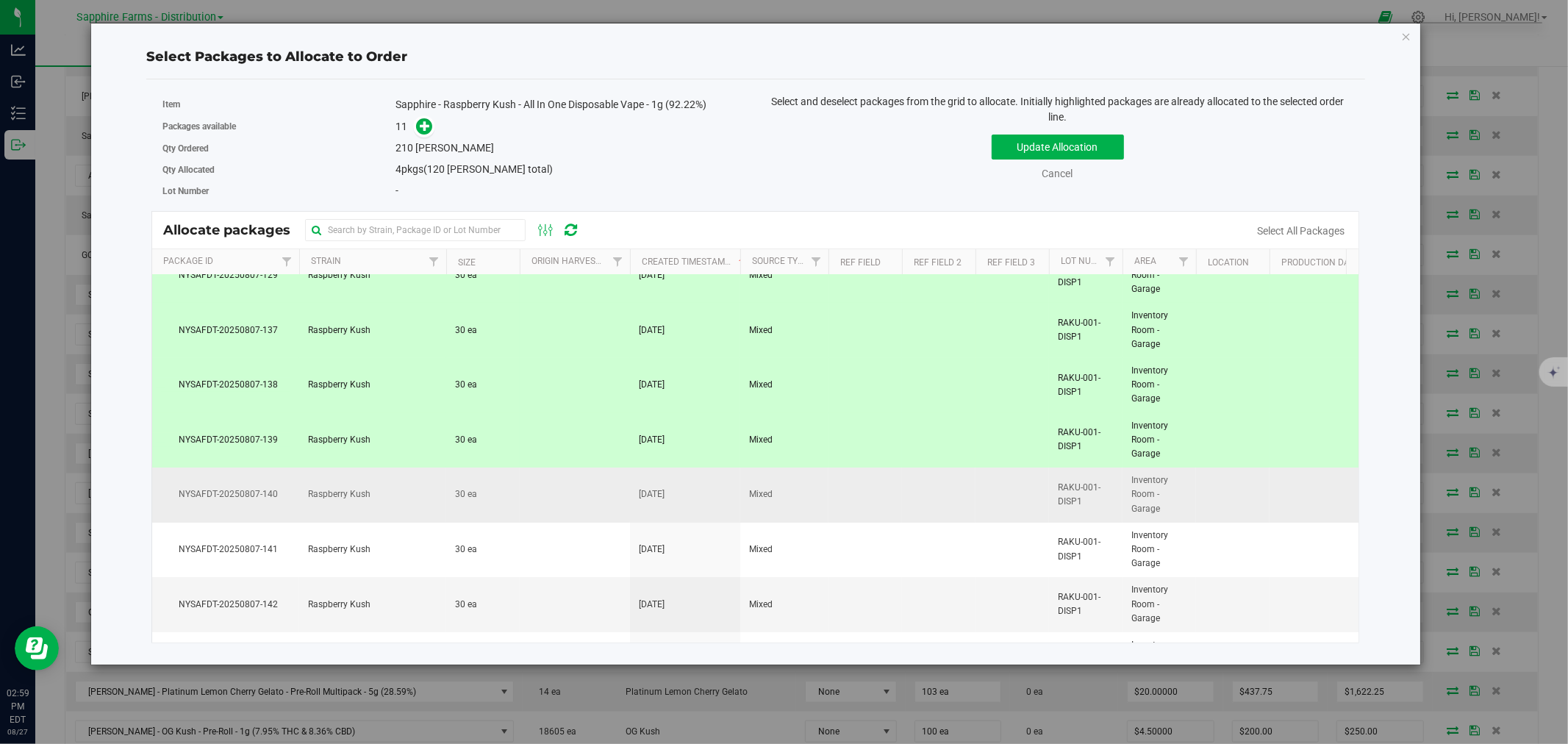
click at [526, 489] on td at bounding box center [575, 495] width 110 height 55
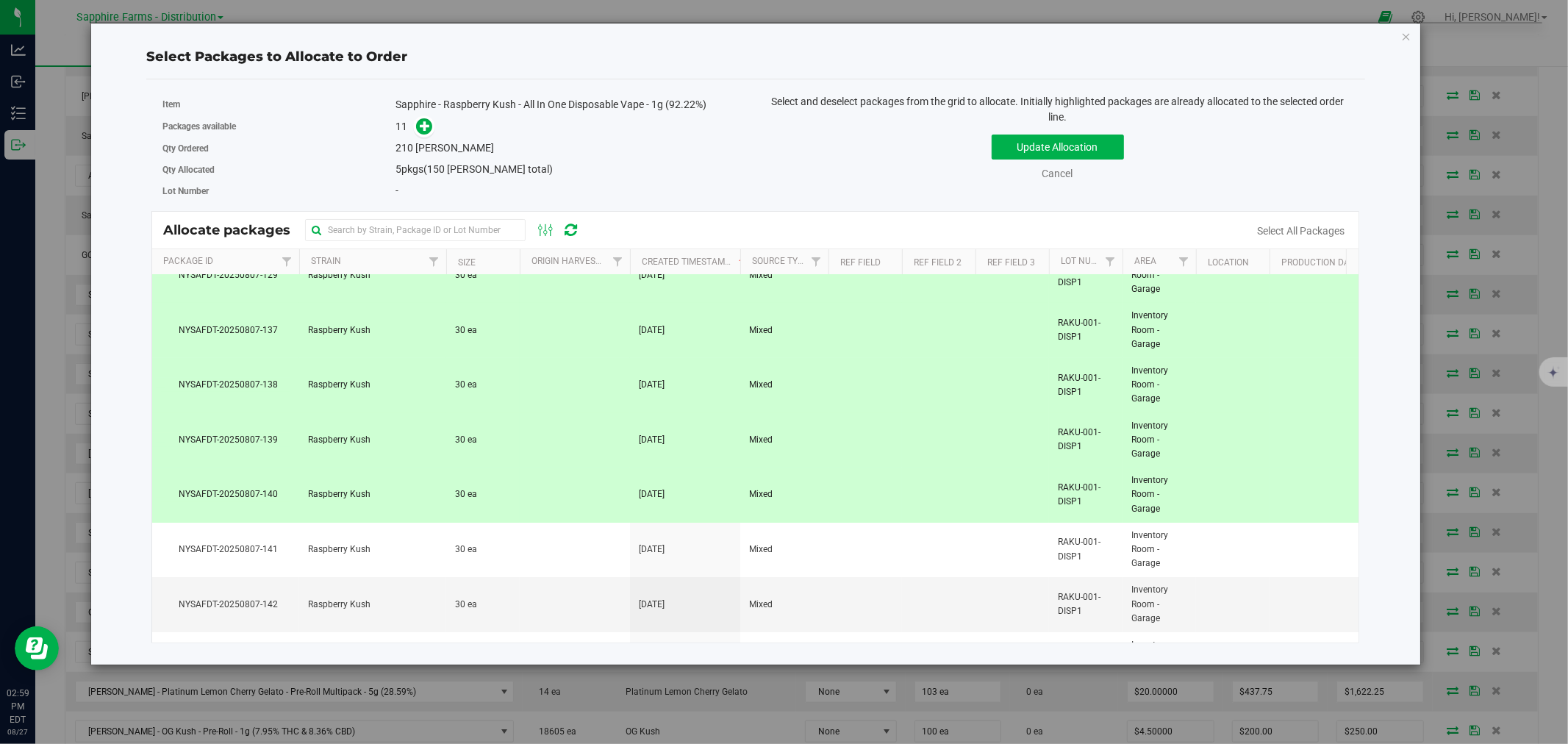
scroll to position [163, 0]
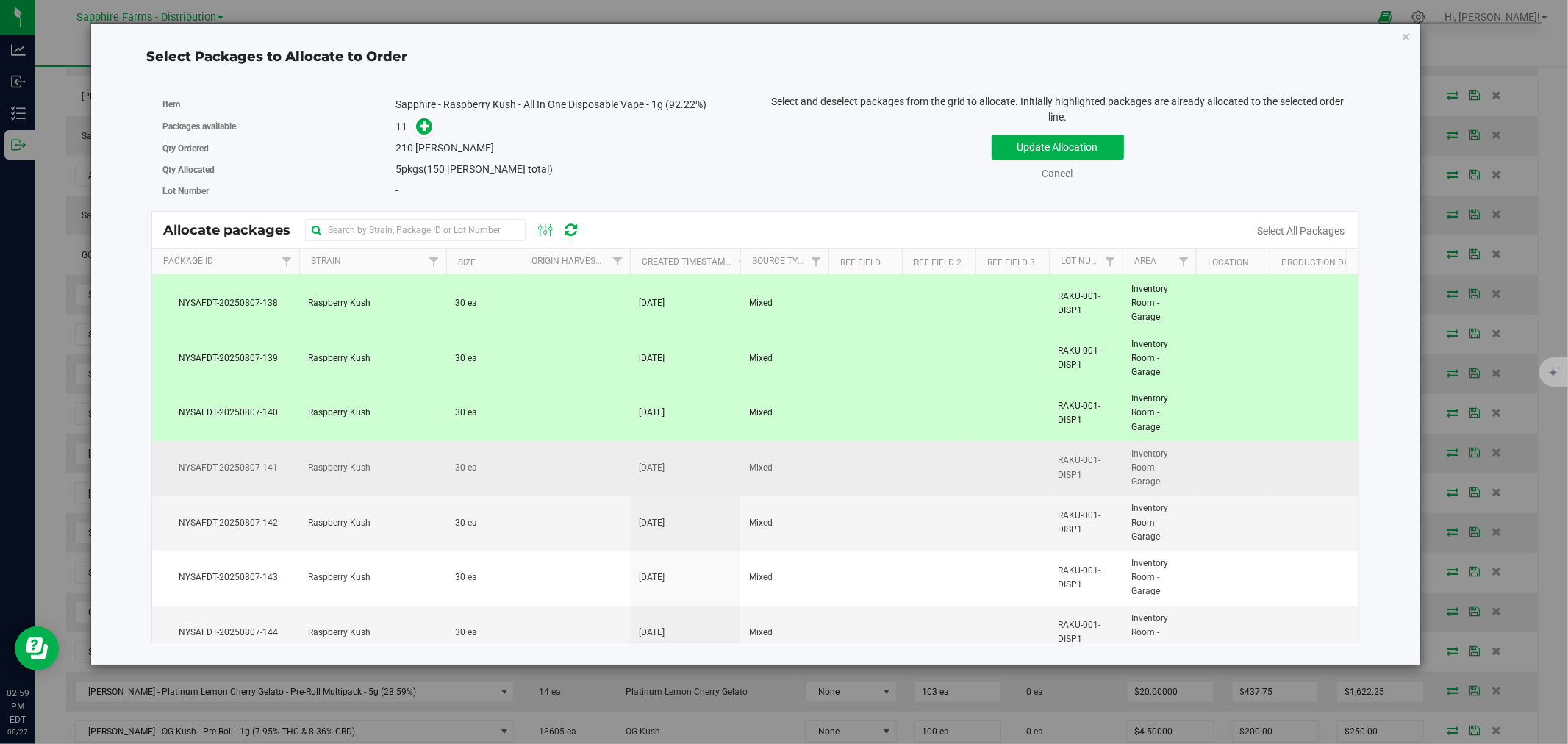
click at [515, 458] on td "30 ea" at bounding box center [483, 468] width 74 height 55
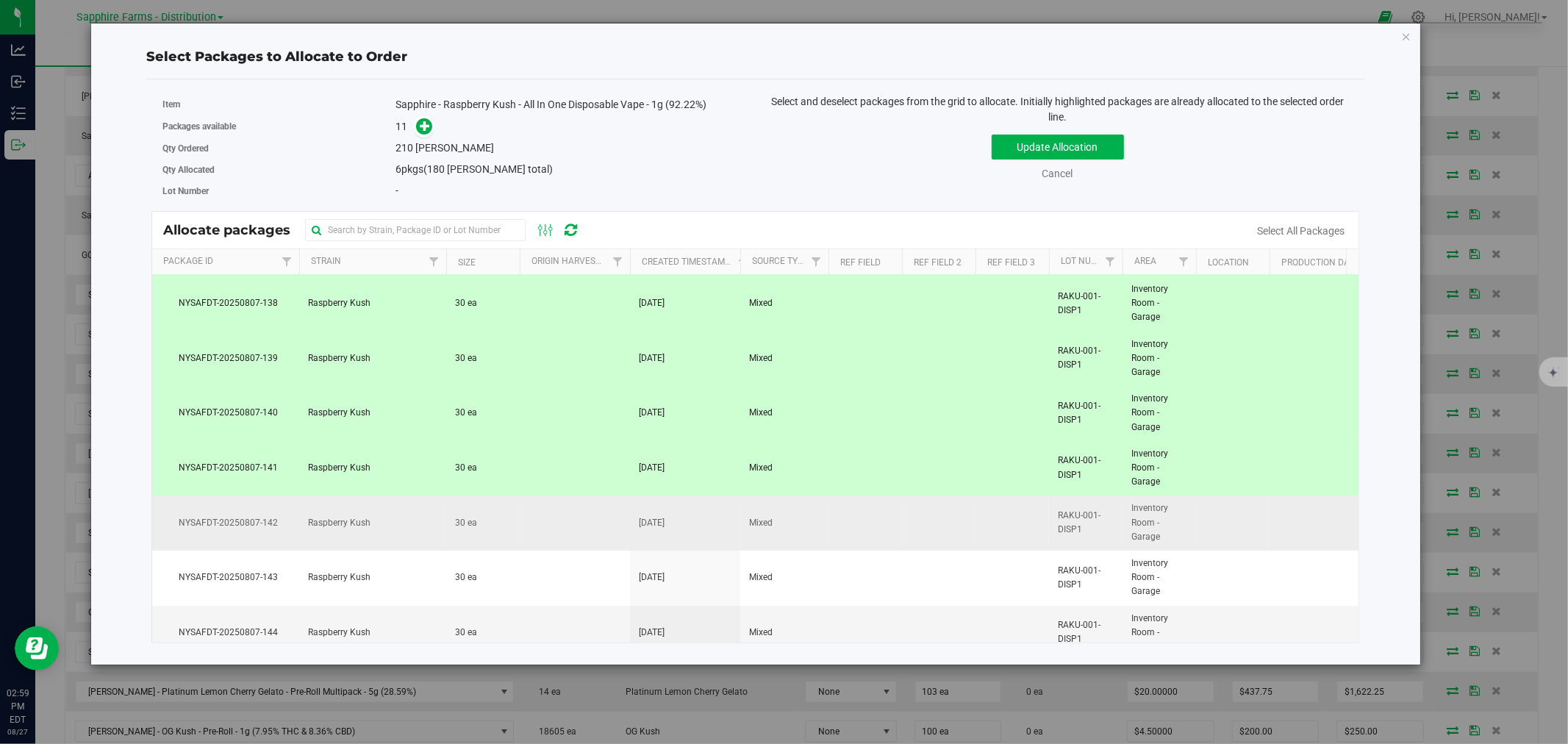
click at [522, 512] on td at bounding box center [575, 523] width 110 height 55
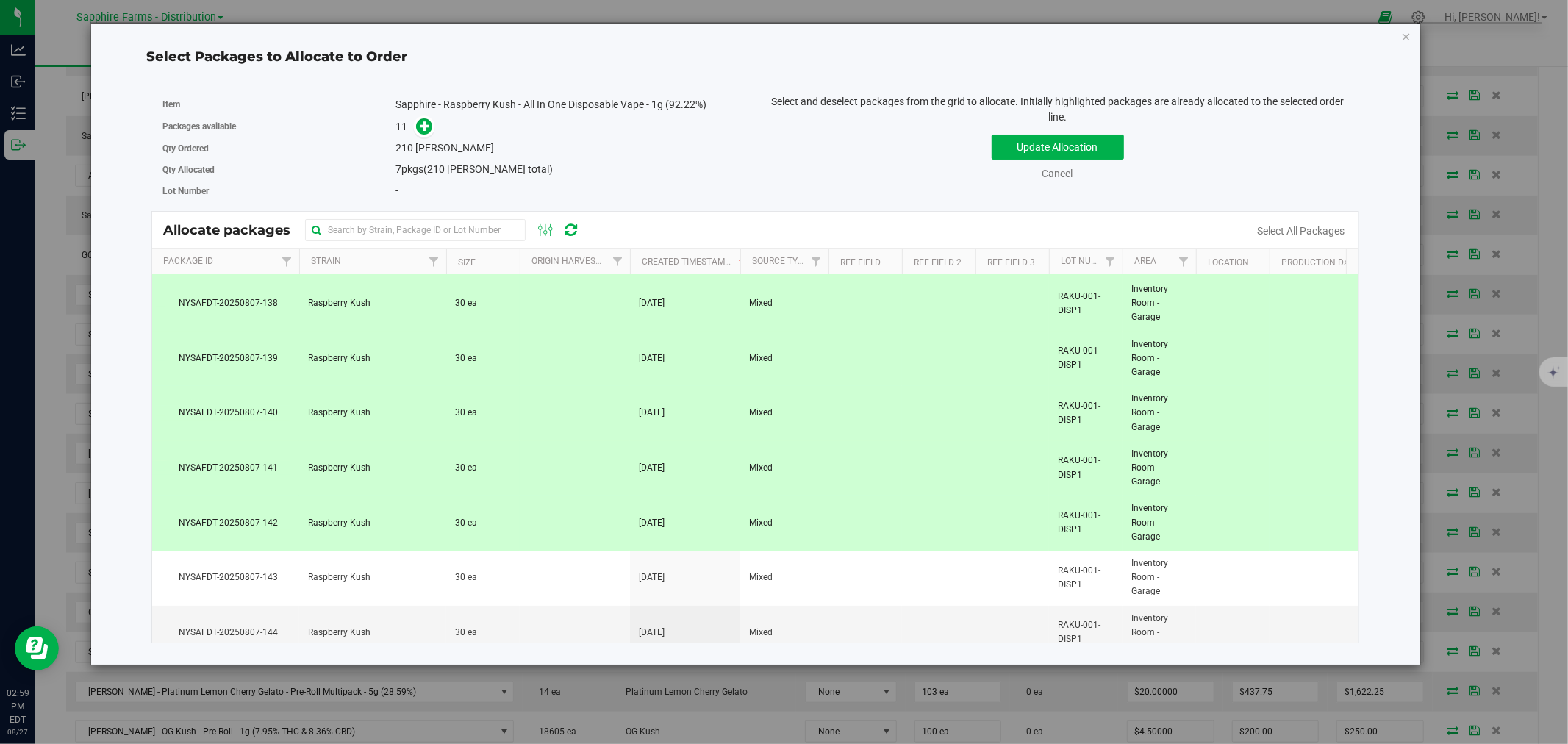
scroll to position [245, 0]
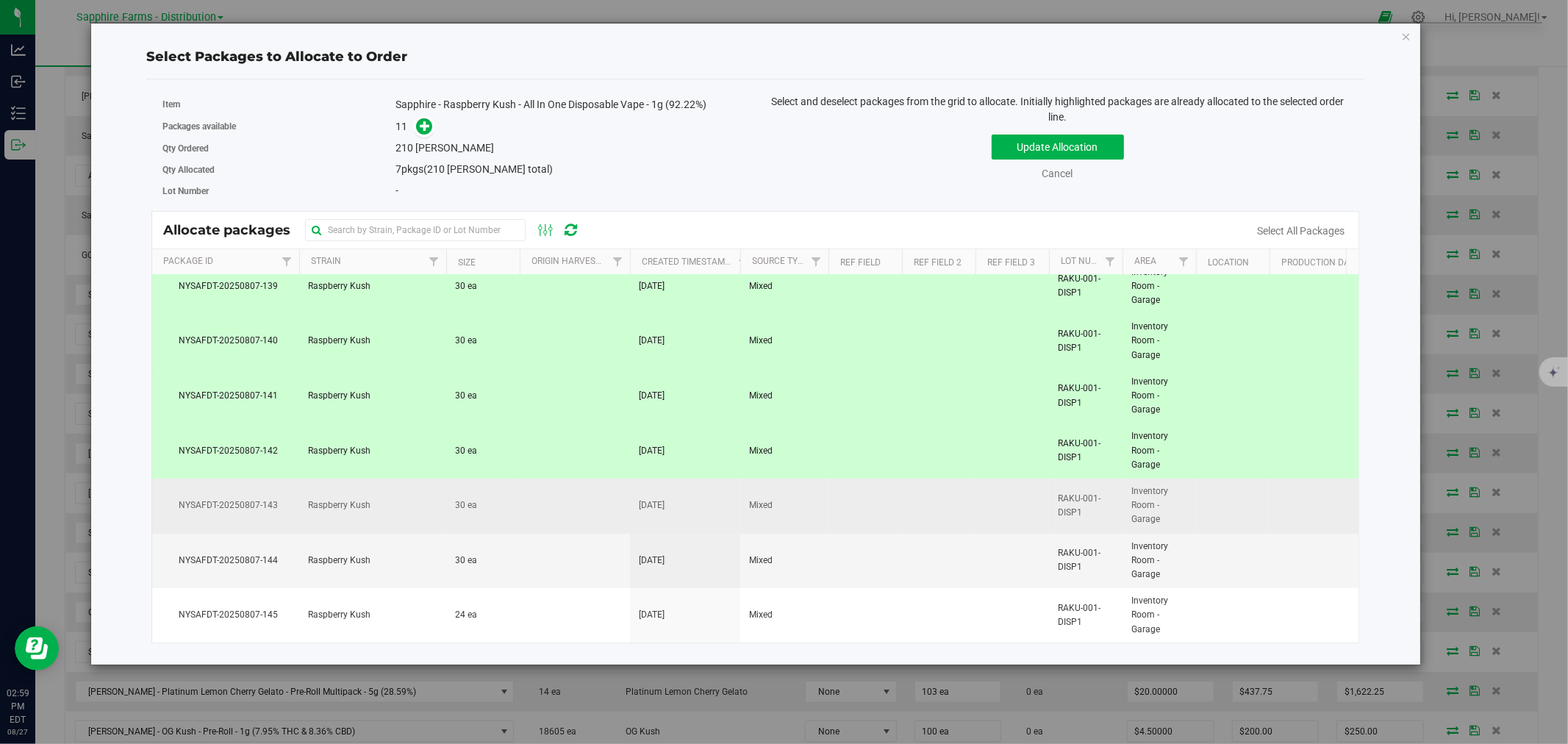
click at [527, 485] on td at bounding box center [575, 506] width 110 height 55
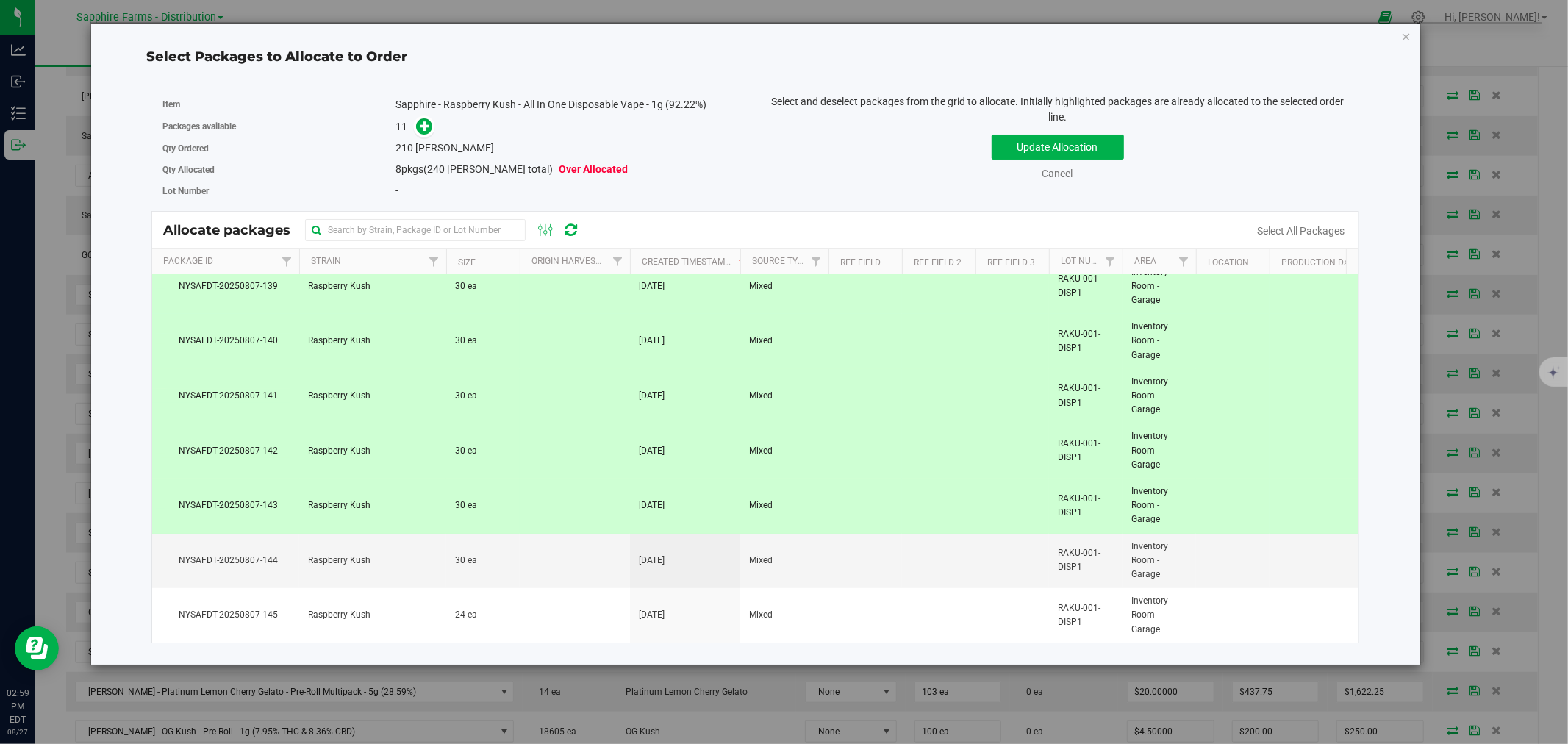
click at [545, 498] on td at bounding box center [575, 506] width 110 height 55
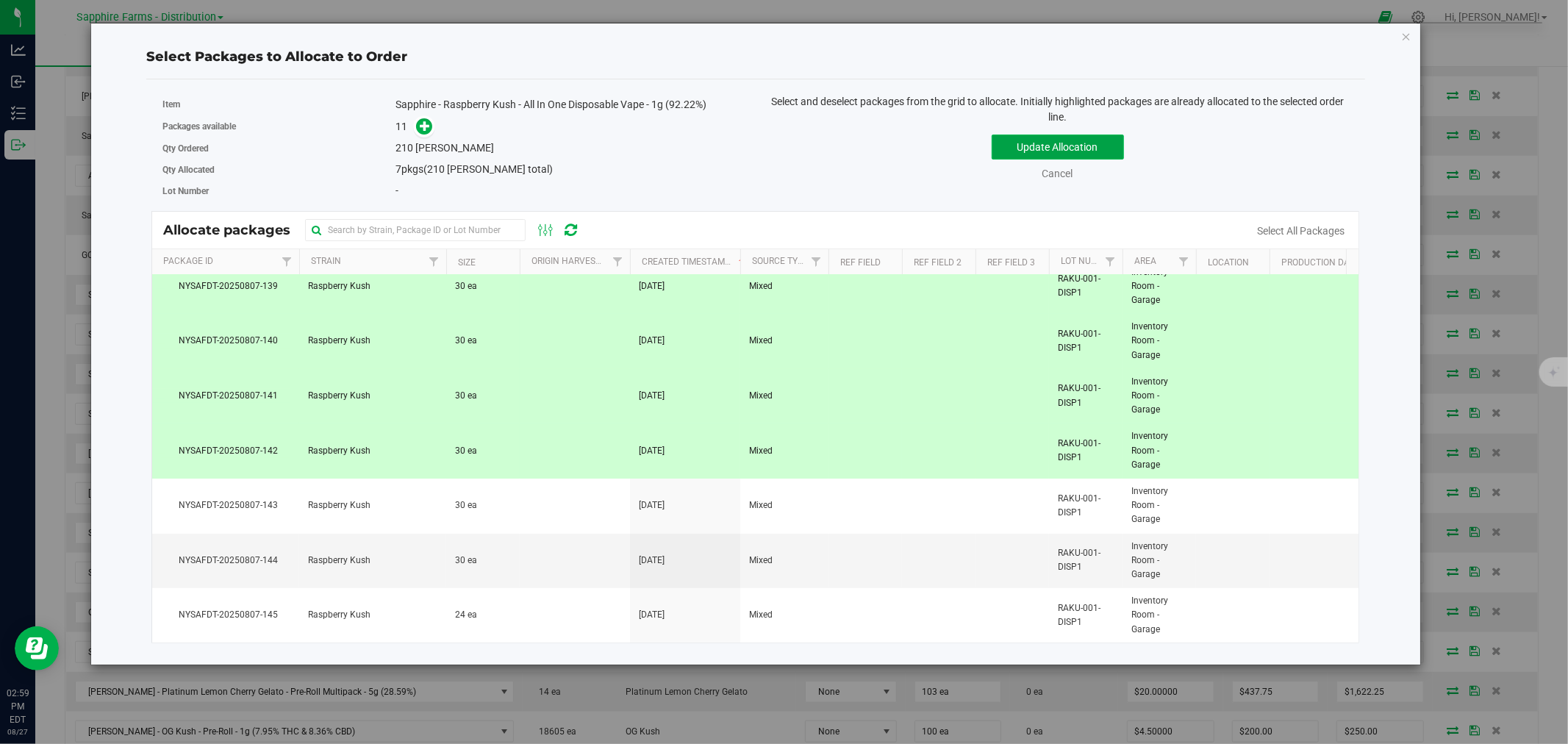
click at [1044, 146] on button "Update Allocation" at bounding box center [1057, 147] width 132 height 25
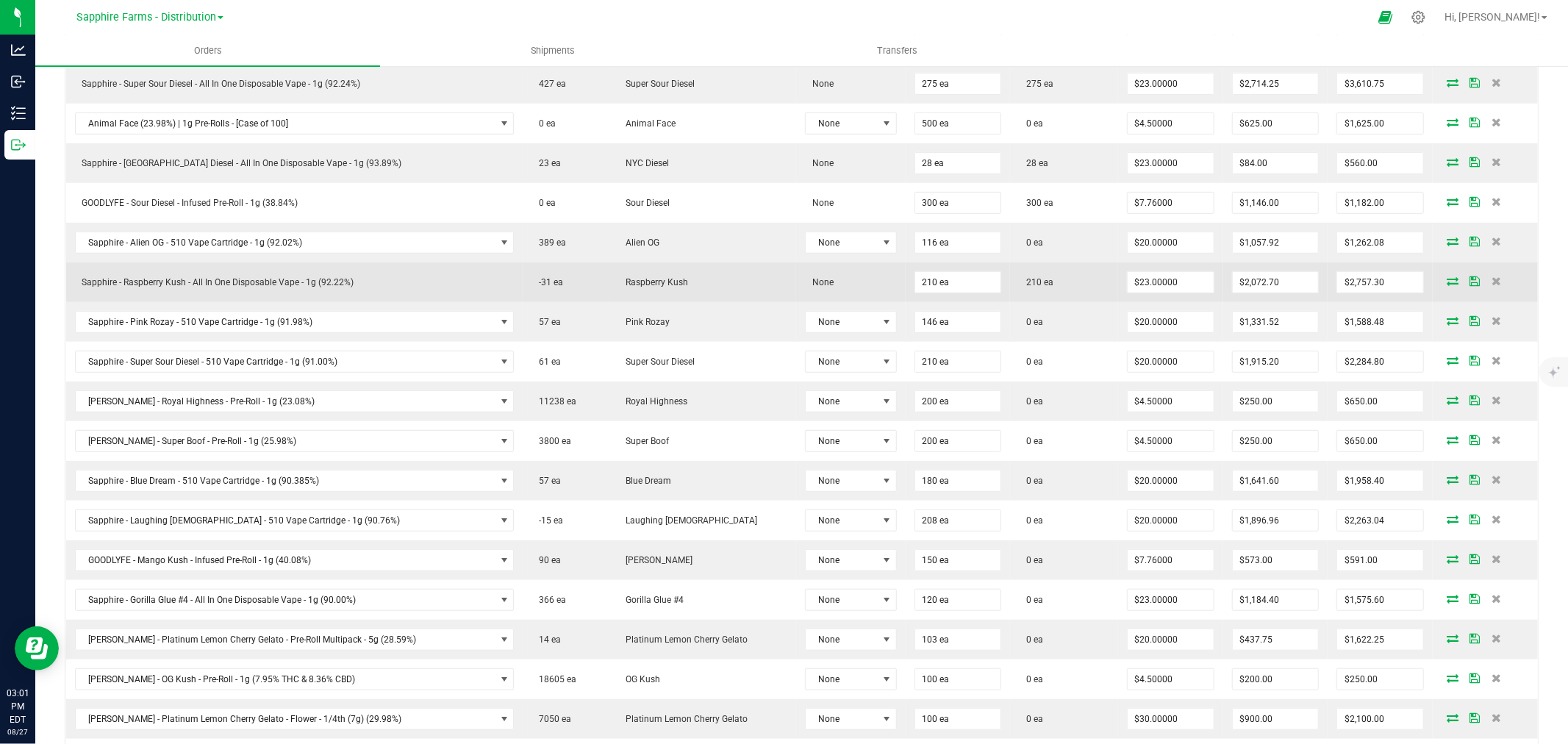
scroll to position [653, 0]
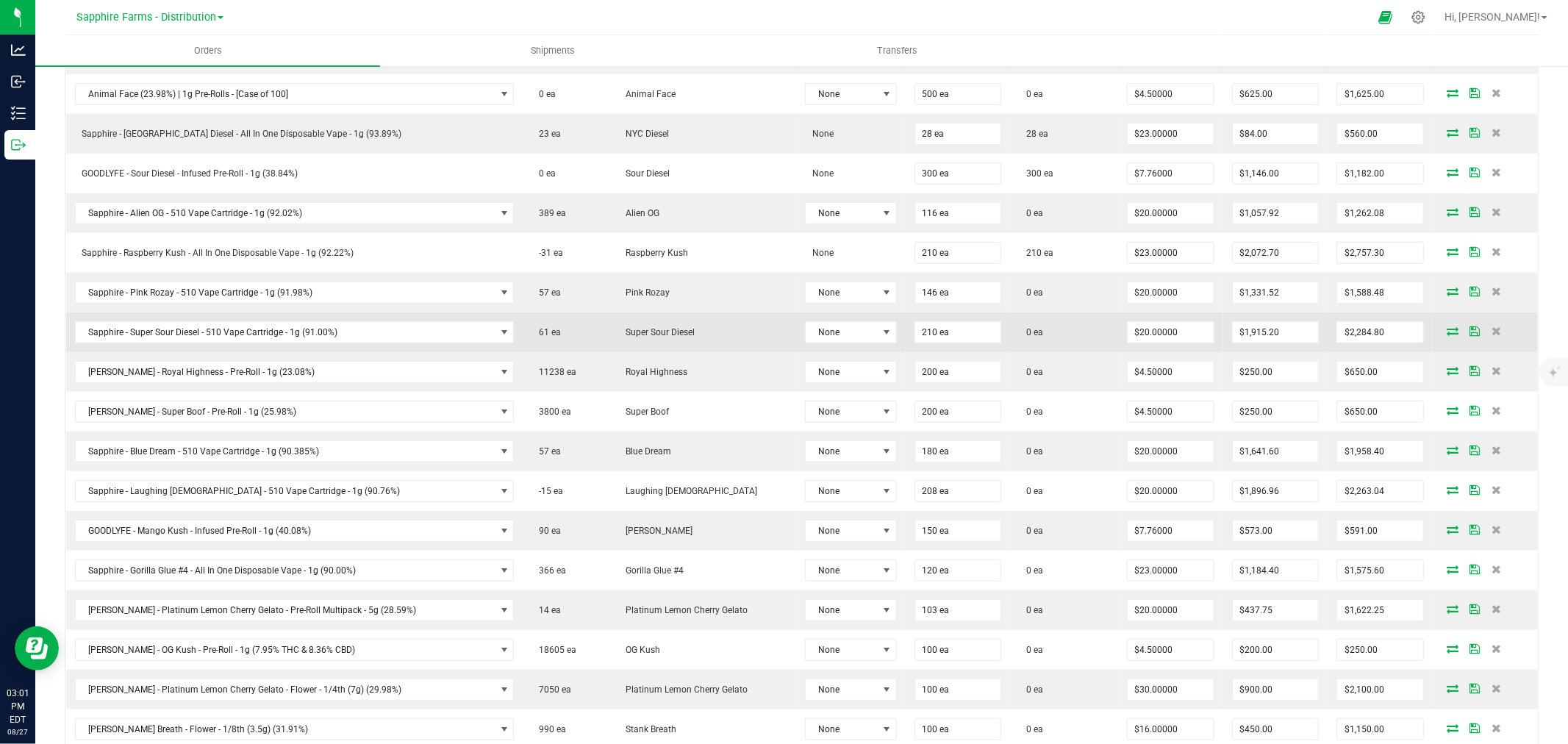
click at [1447, 331] on icon at bounding box center [1453, 331] width 12 height 8
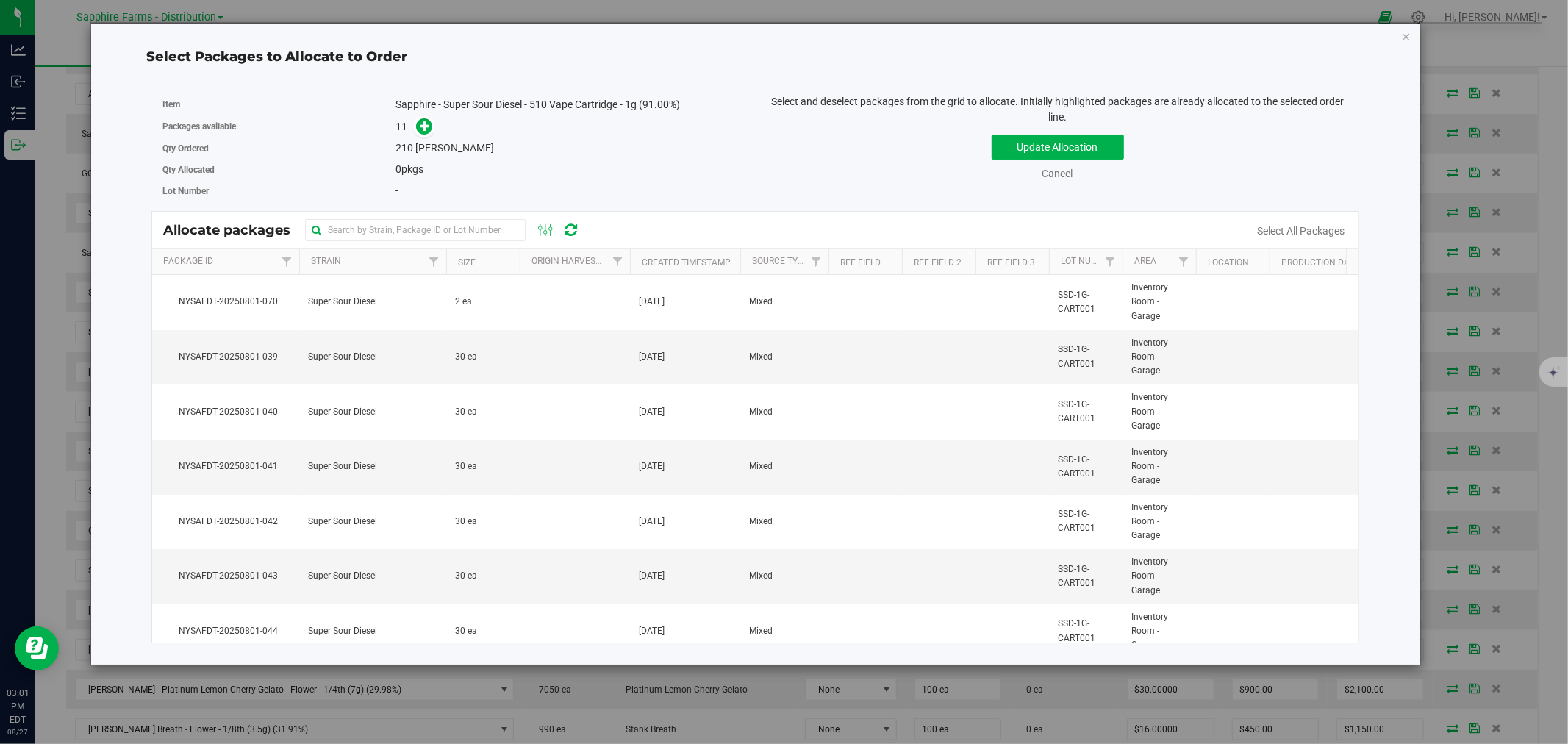
click at [636, 259] on th "Created Timestamp" at bounding box center [685, 262] width 110 height 25
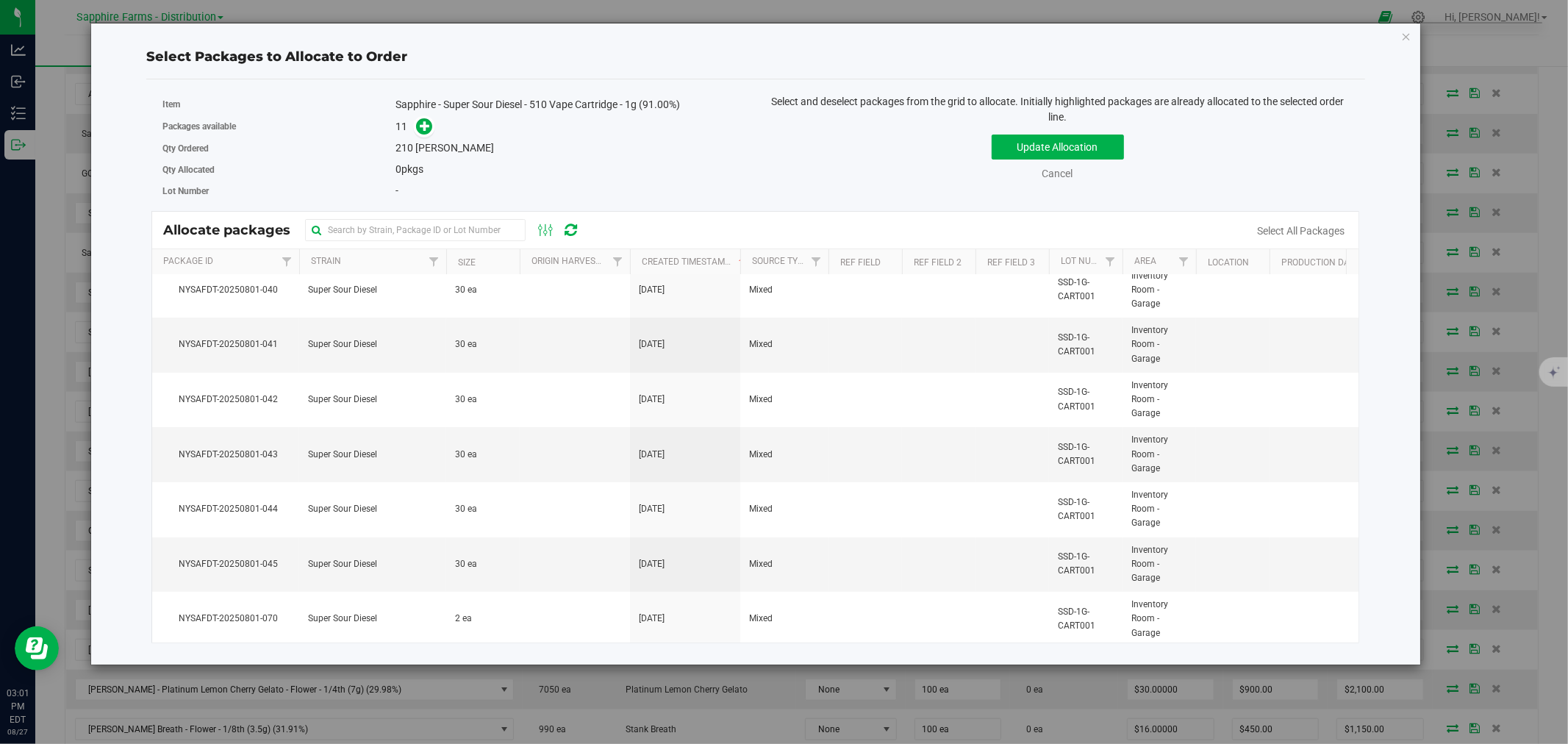
scroll to position [247, 0]
click at [527, 334] on td at bounding box center [575, 341] width 110 height 55
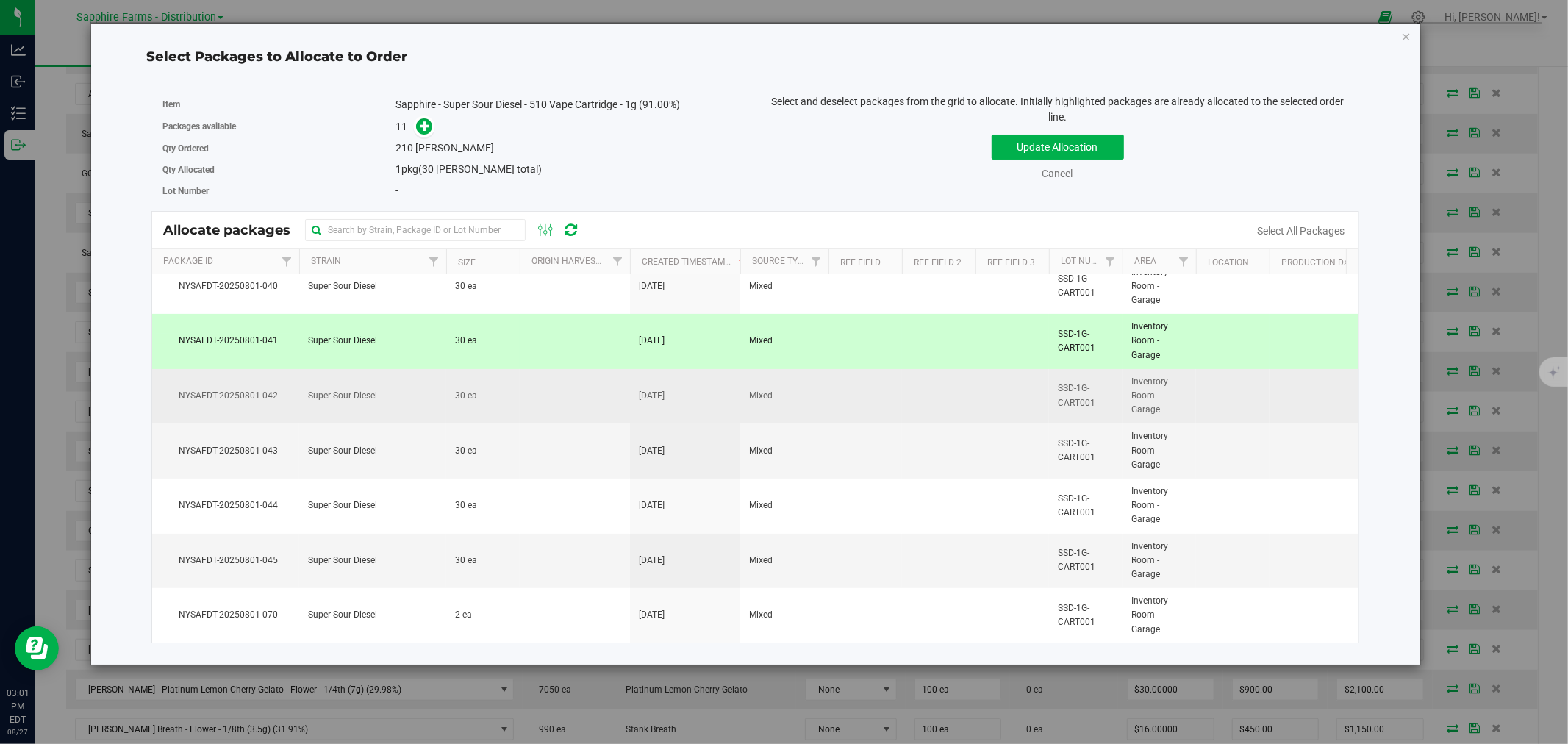
drag, startPoint x: 527, startPoint y: 379, endPoint x: 527, endPoint y: 390, distance: 11.0
click at [527, 383] on td at bounding box center [575, 396] width 110 height 55
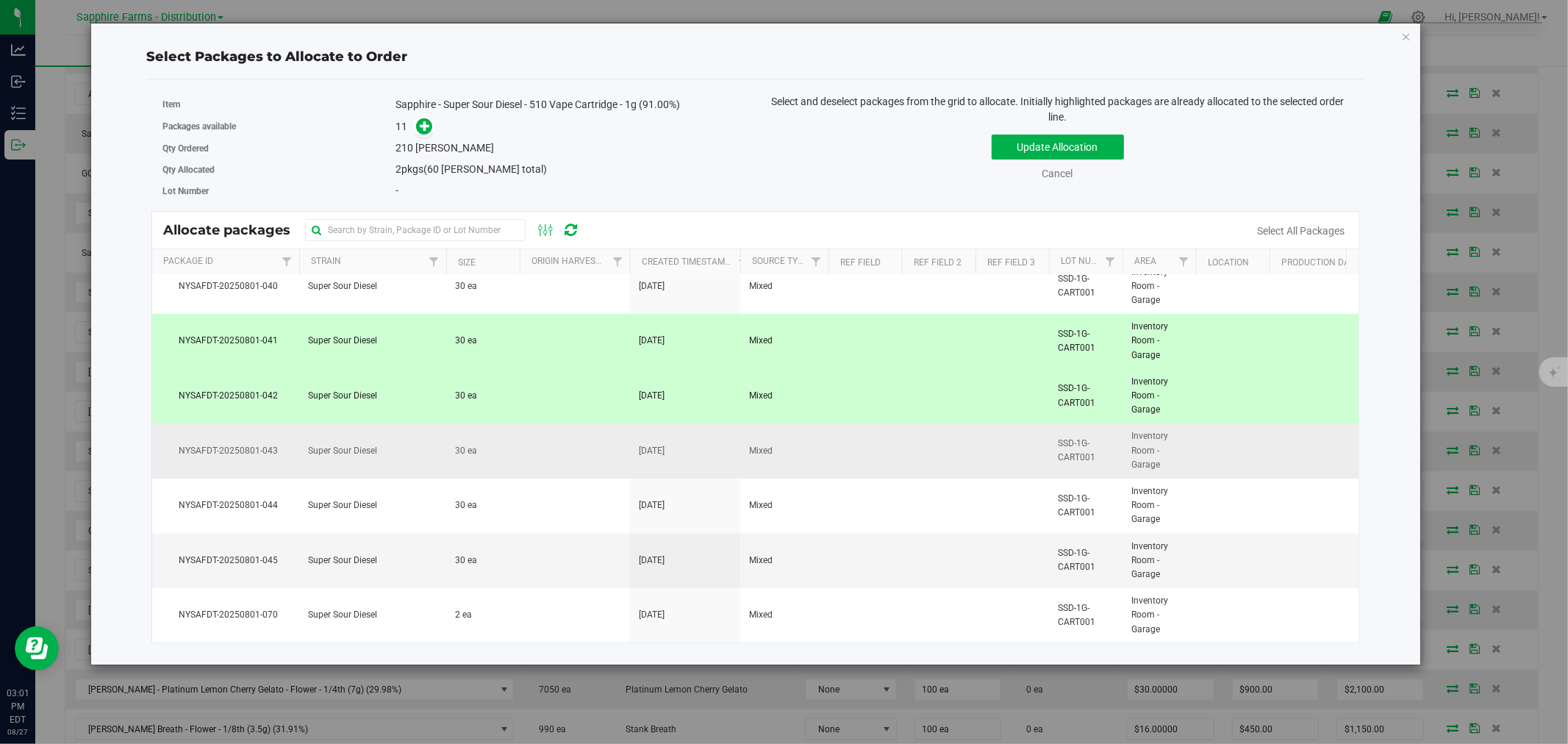
click at [529, 442] on td at bounding box center [575, 450] width 110 height 55
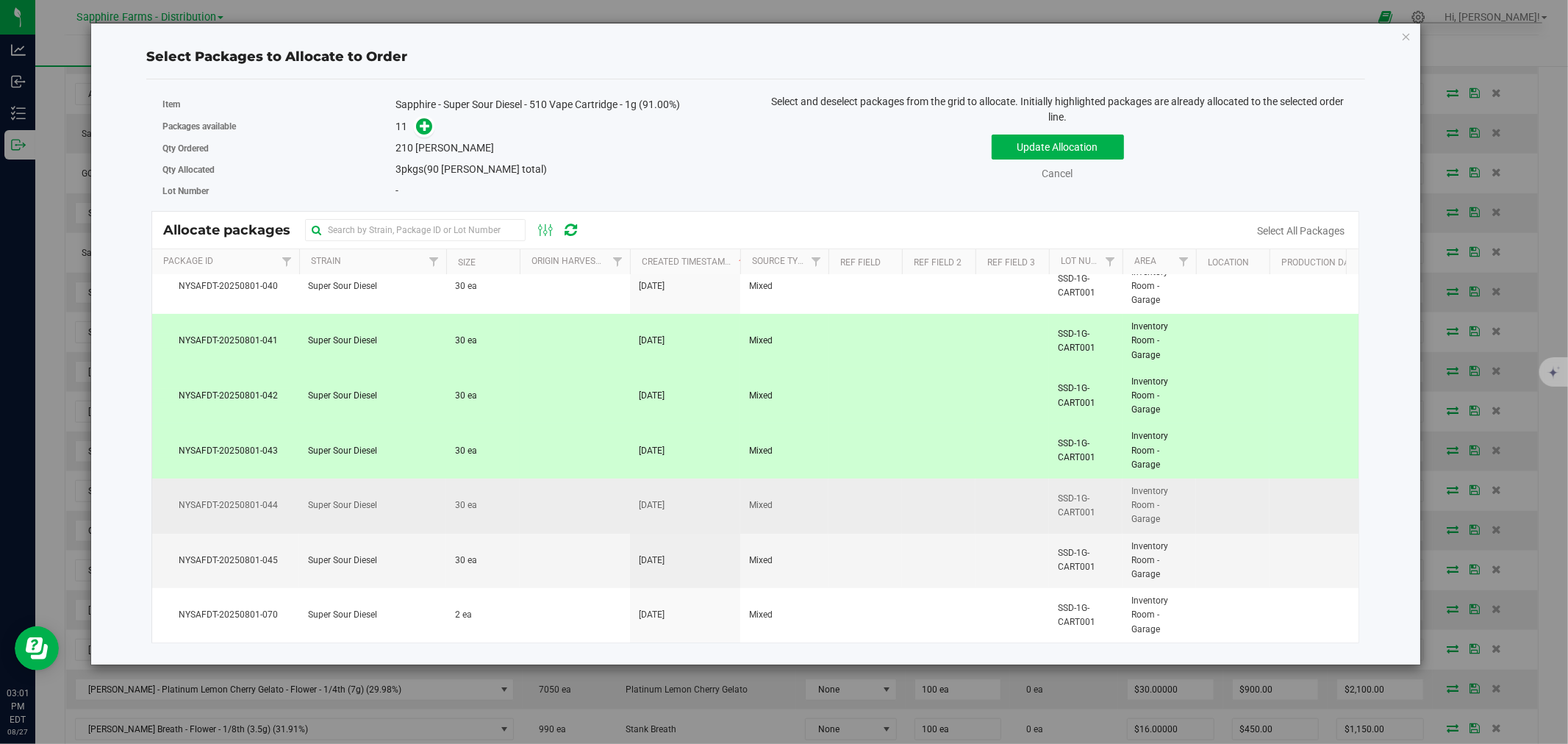
click at [529, 494] on td at bounding box center [575, 506] width 110 height 55
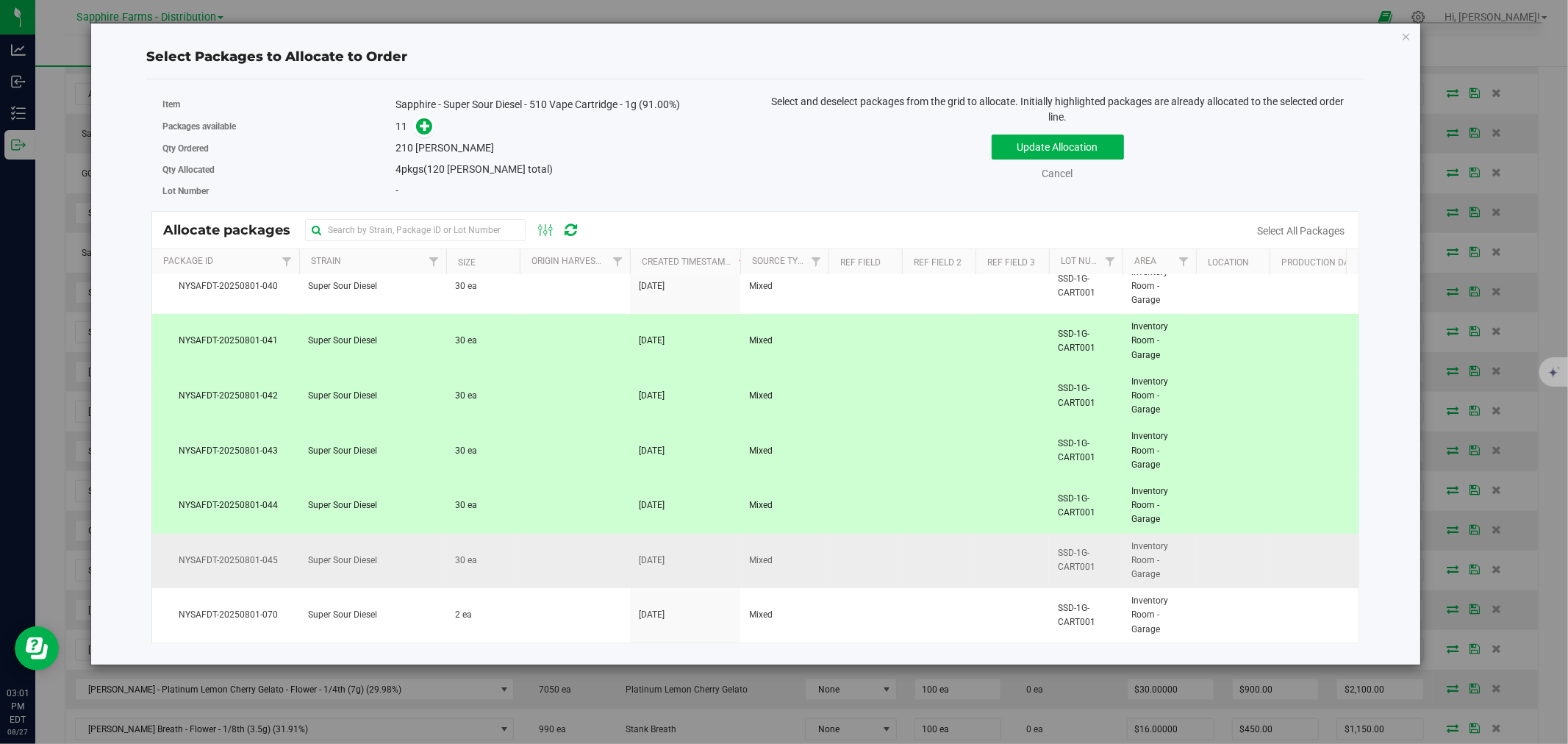
click at [527, 559] on td at bounding box center [575, 561] width 110 height 55
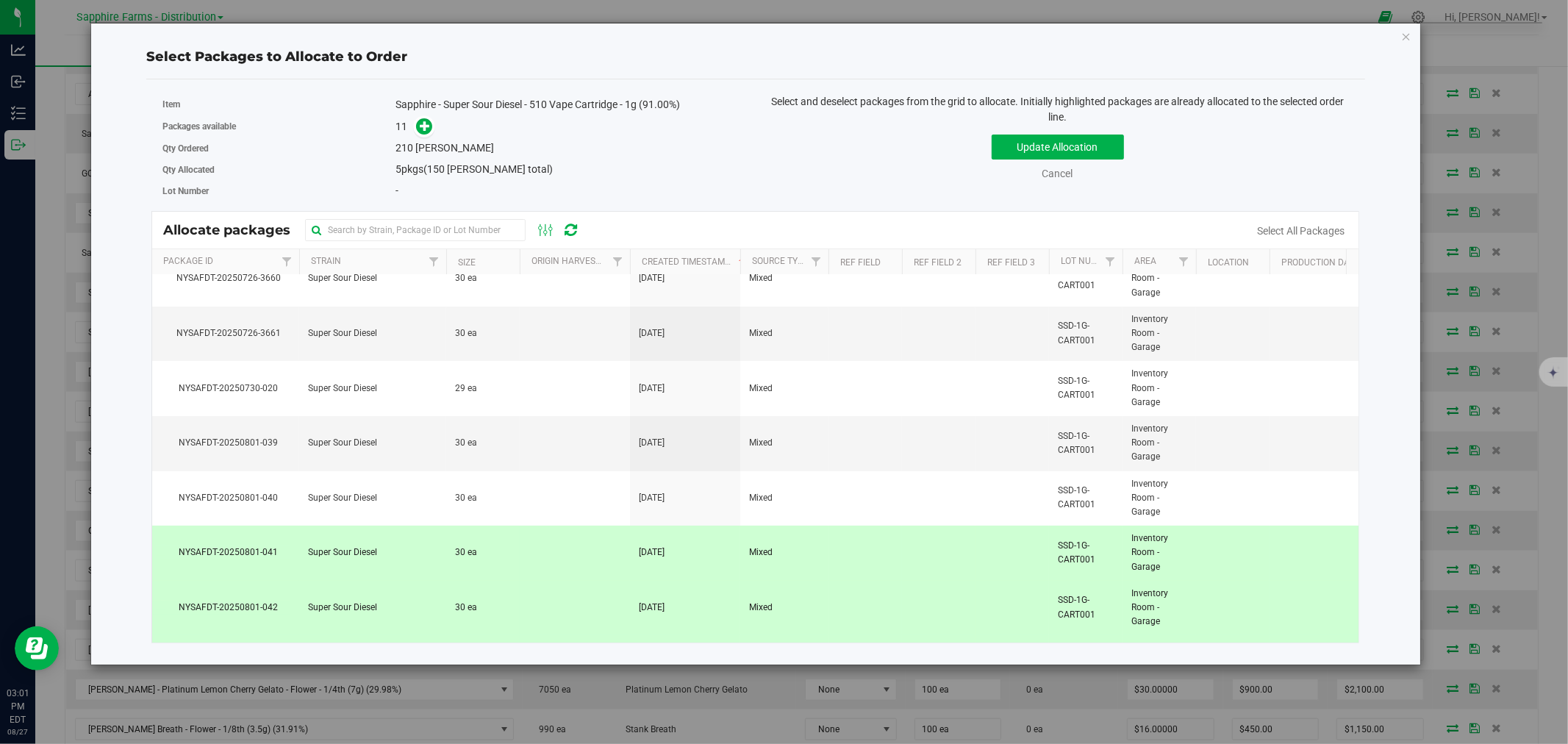
scroll to position [3, 0]
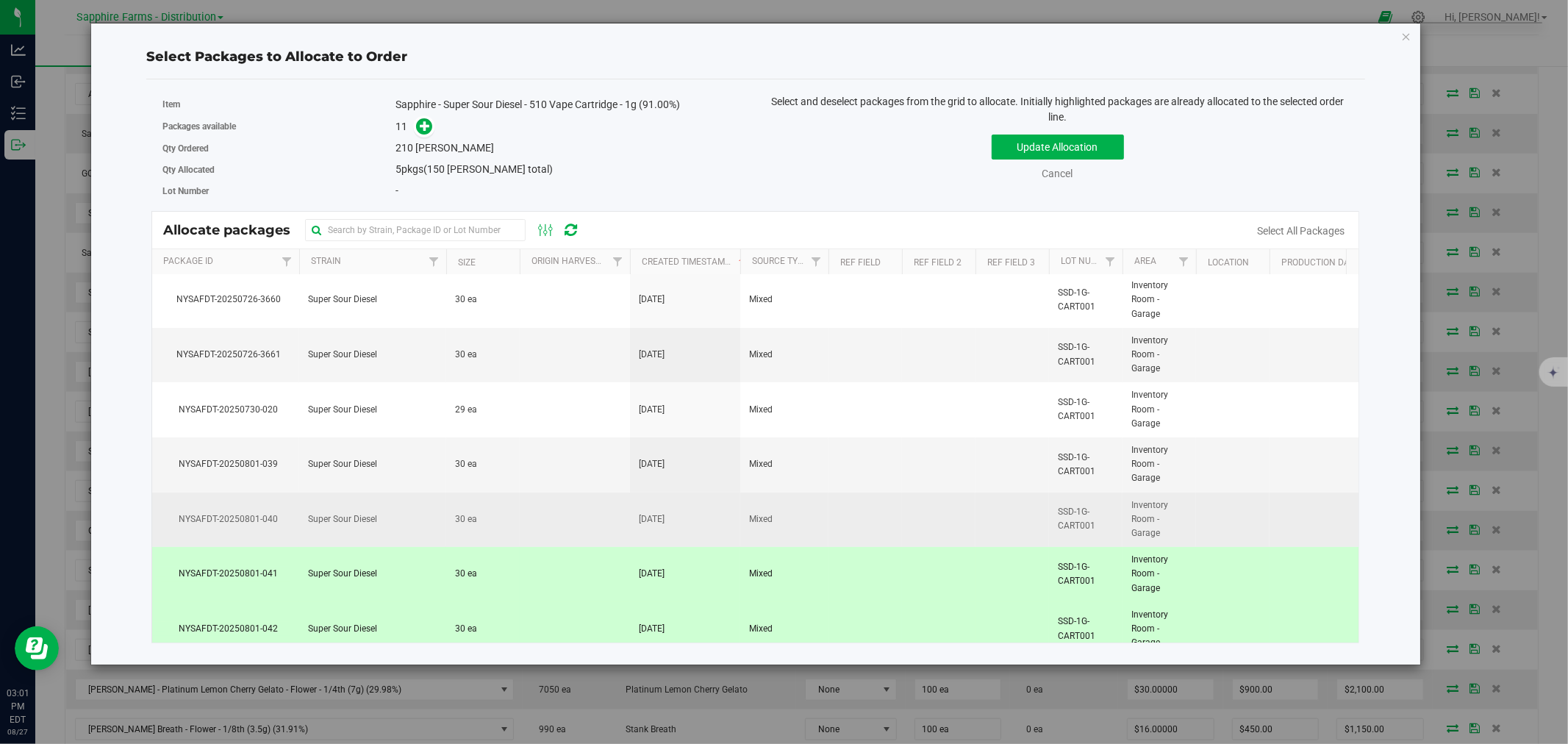
click at [538, 517] on td at bounding box center [575, 520] width 110 height 55
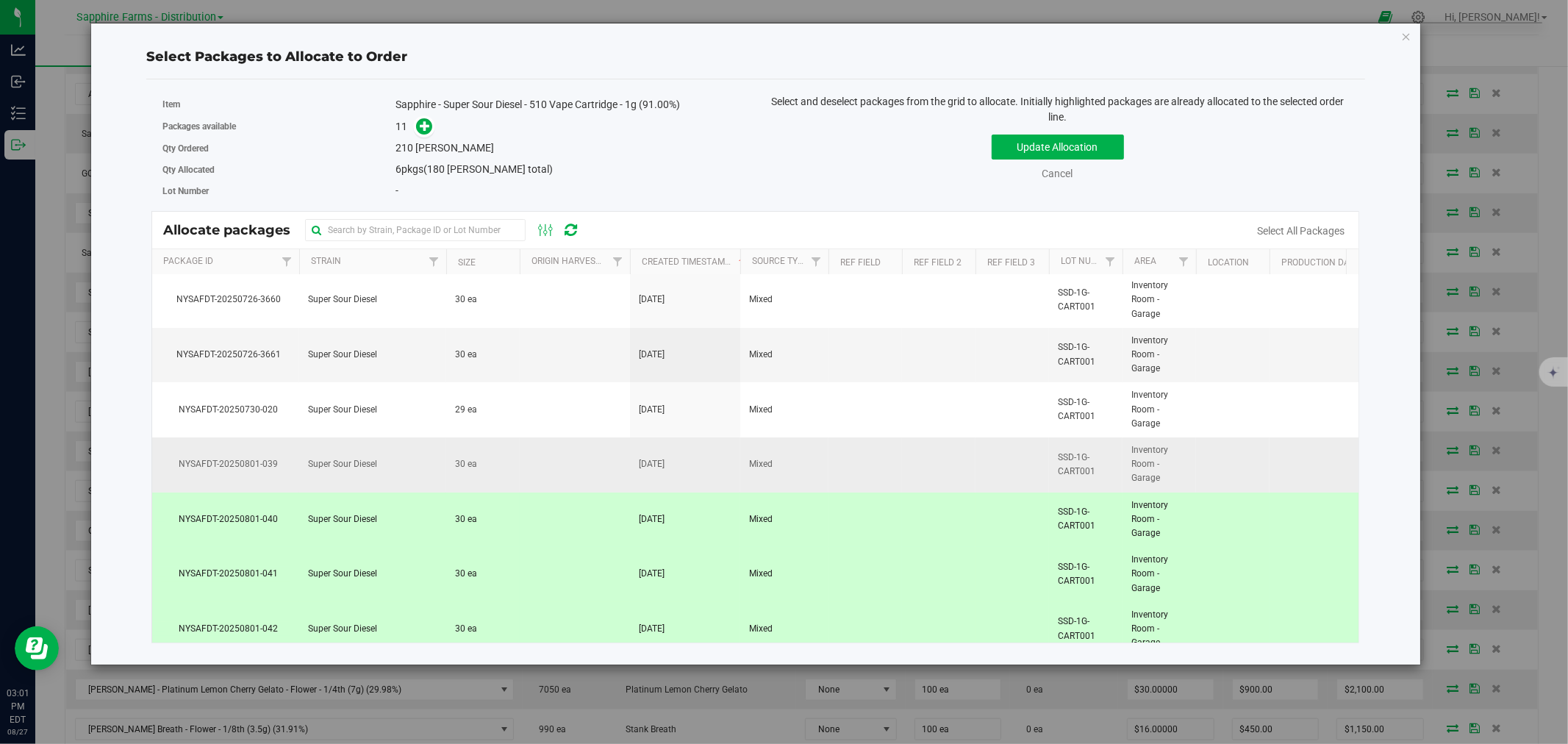
click at [533, 459] on td at bounding box center [575, 465] width 110 height 55
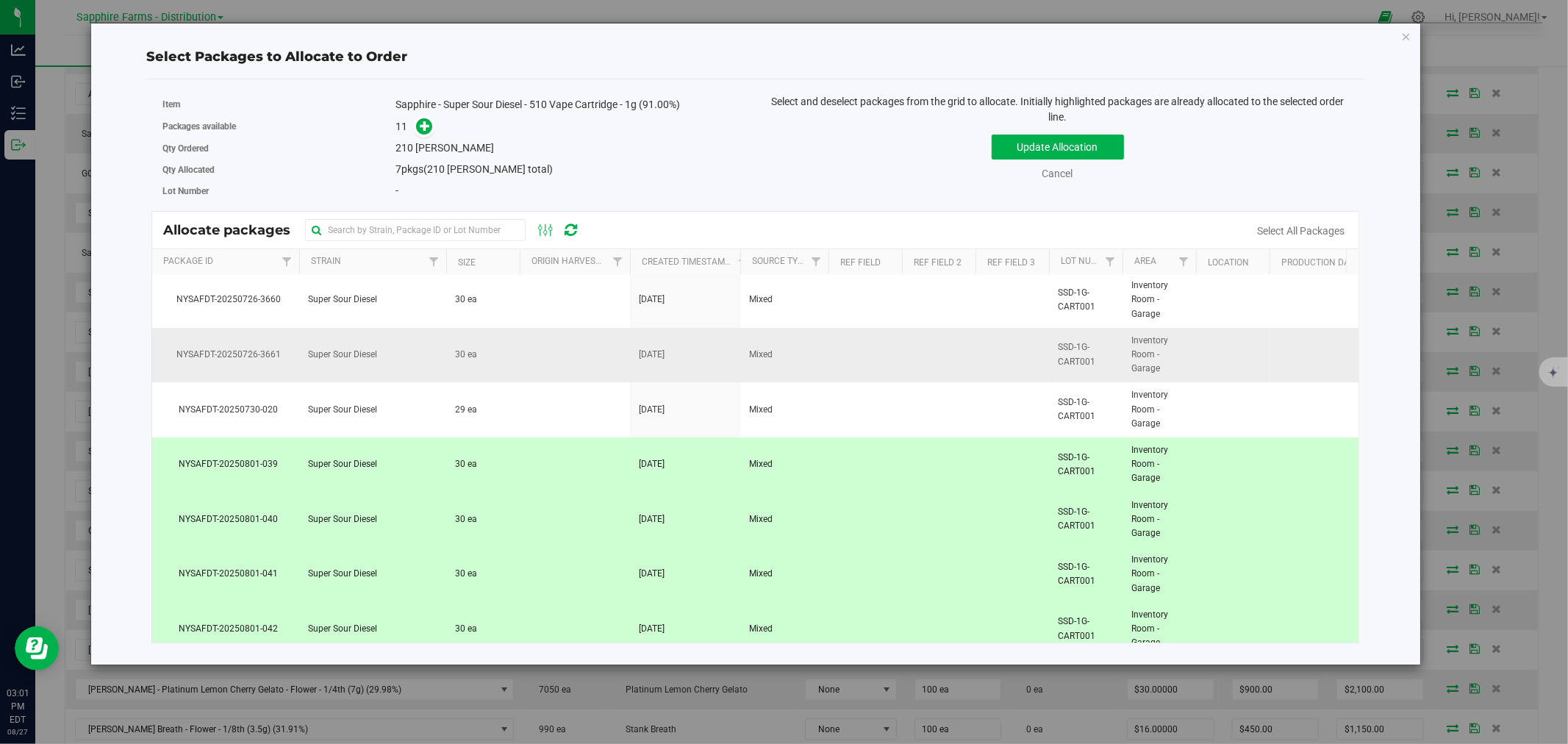
click at [535, 357] on td at bounding box center [575, 355] width 110 height 55
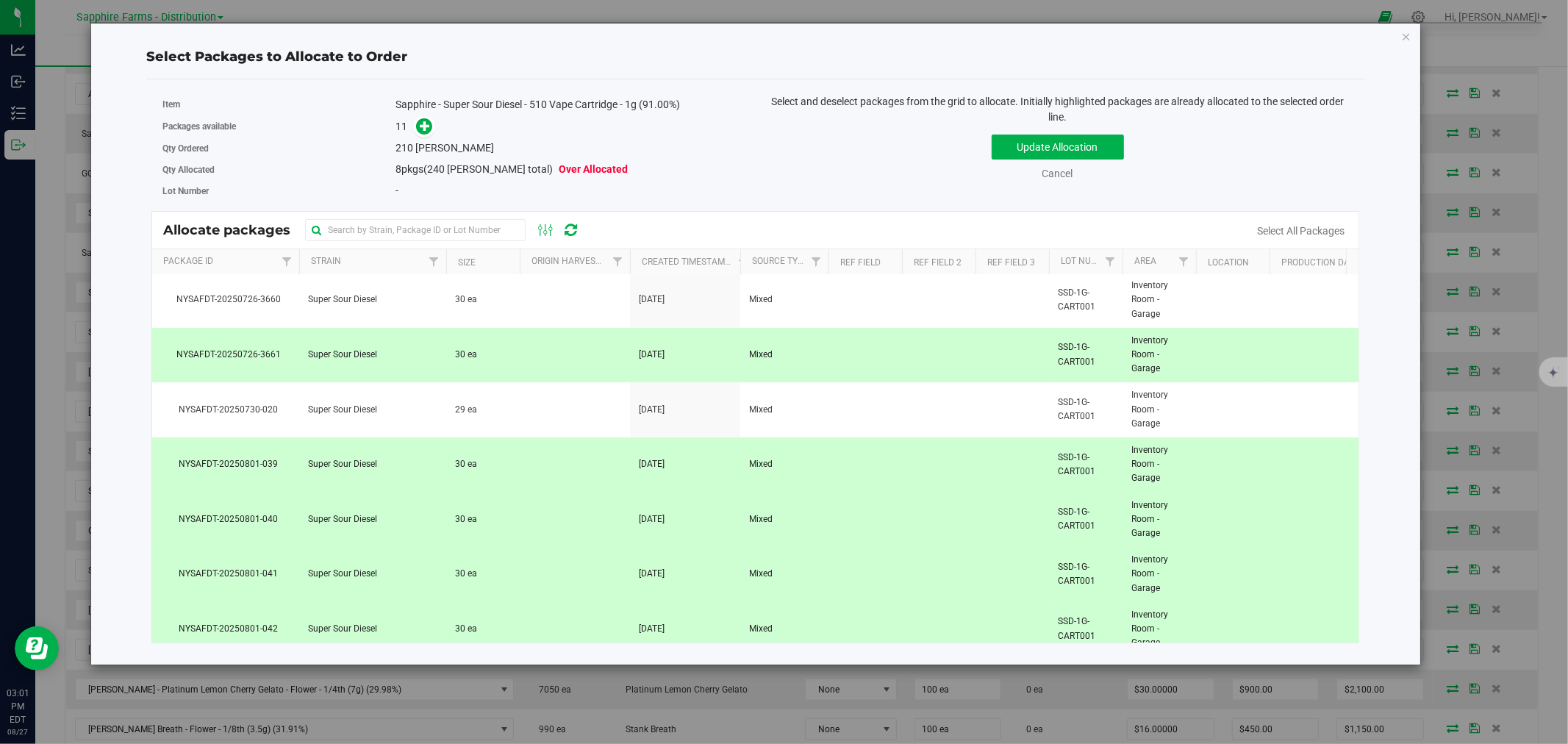
click at [535, 357] on td at bounding box center [575, 355] width 110 height 55
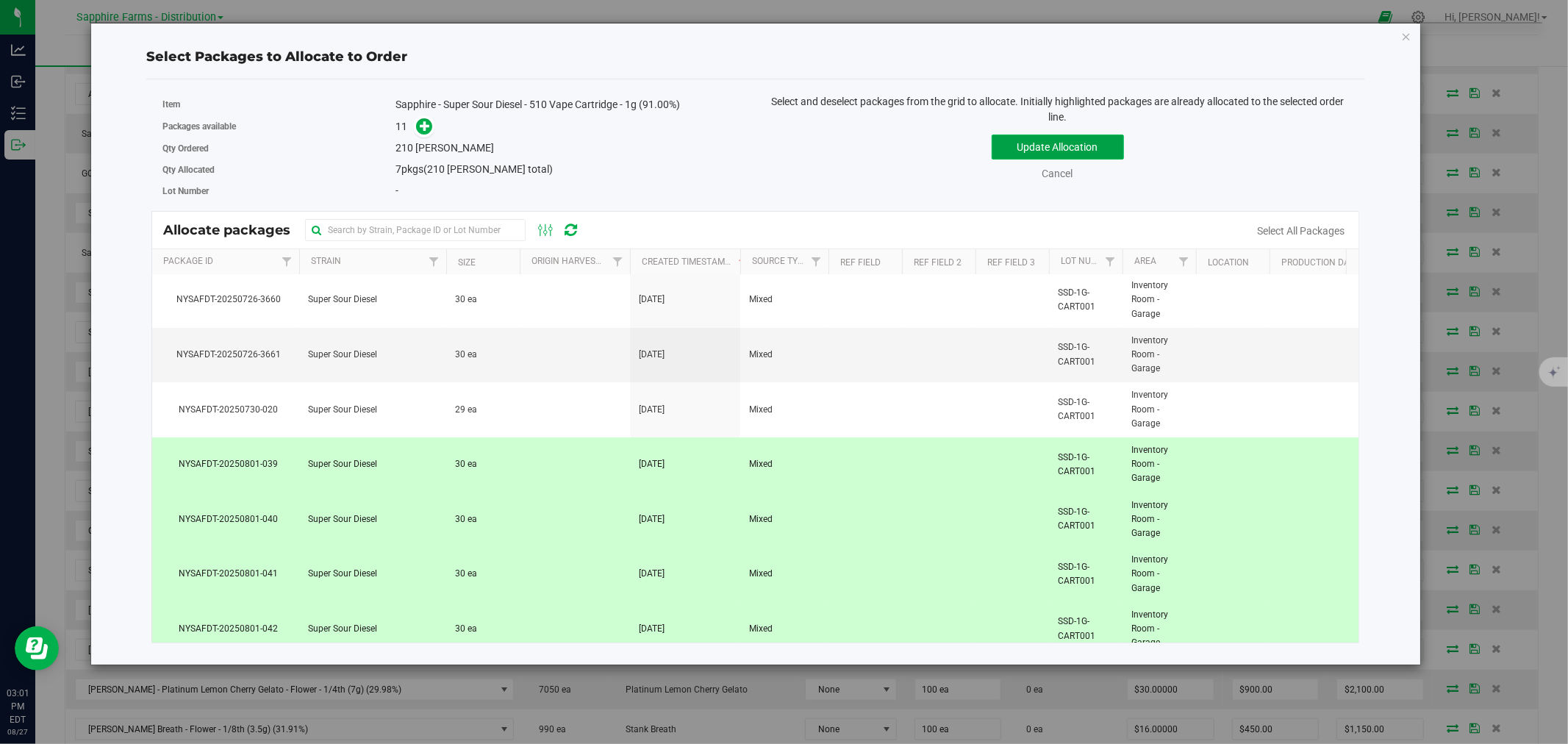
click at [1084, 138] on button "Update Allocation" at bounding box center [1057, 147] width 132 height 25
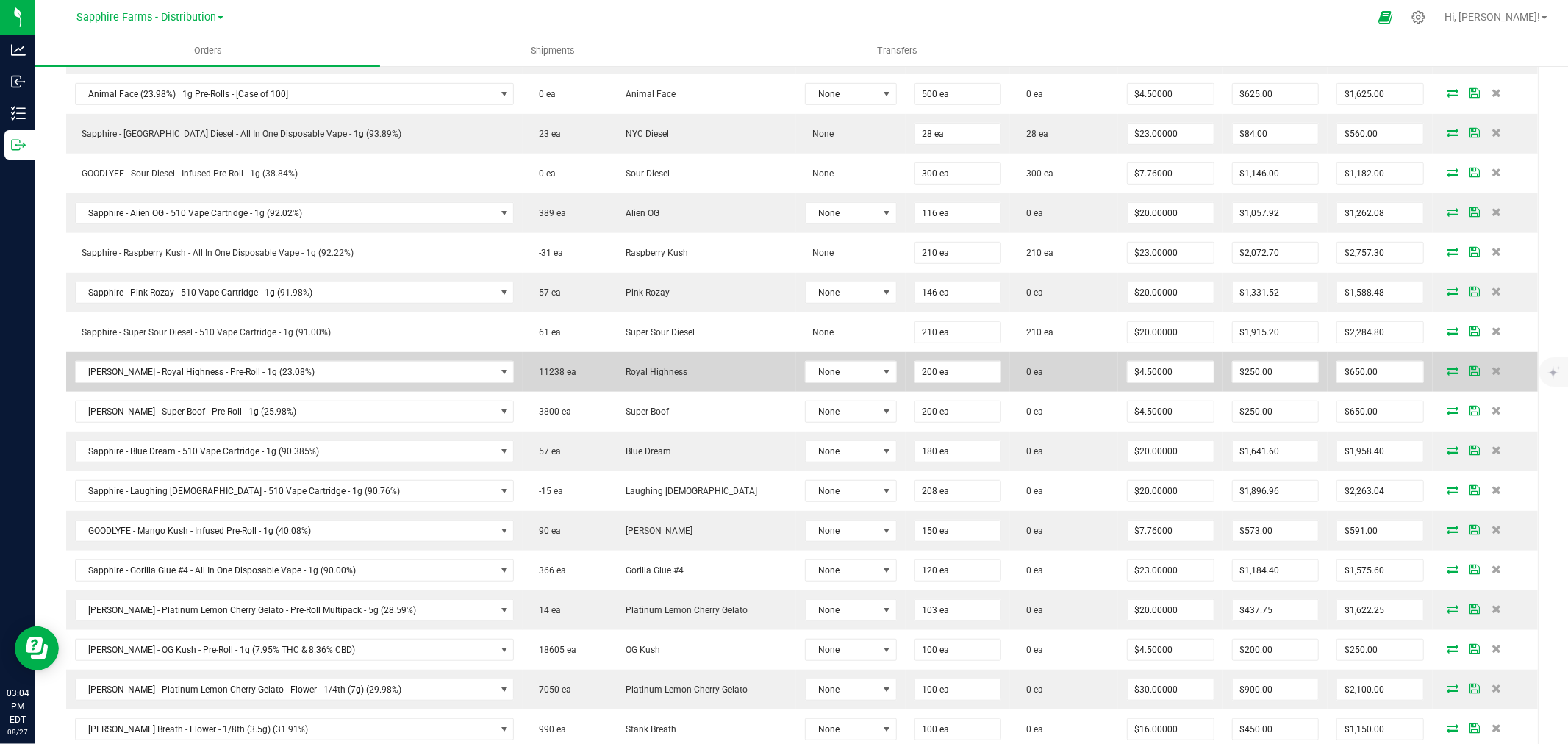
click at [1447, 372] on icon at bounding box center [1453, 371] width 12 height 8
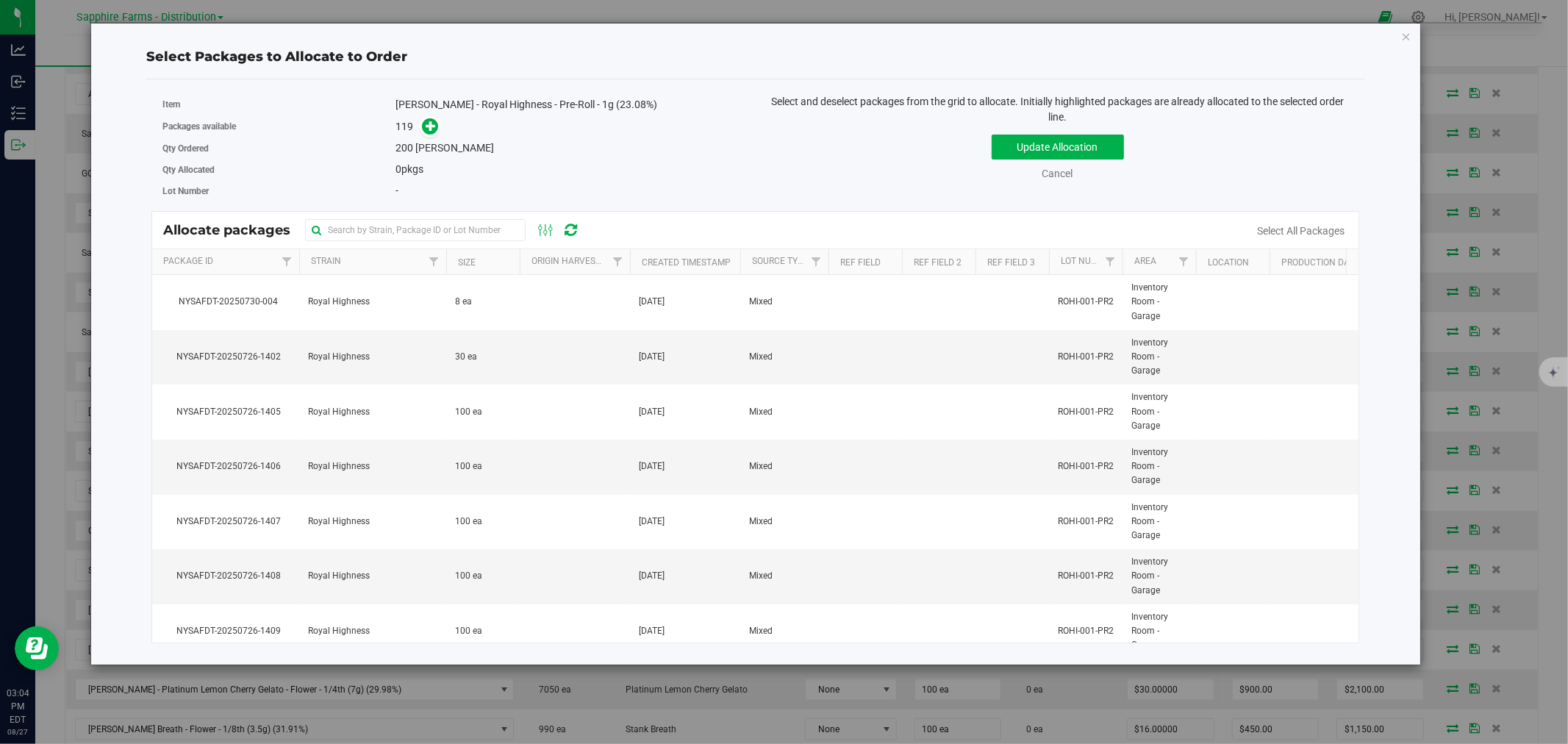
click at [633, 255] on th "Created Timestamp" at bounding box center [685, 262] width 110 height 25
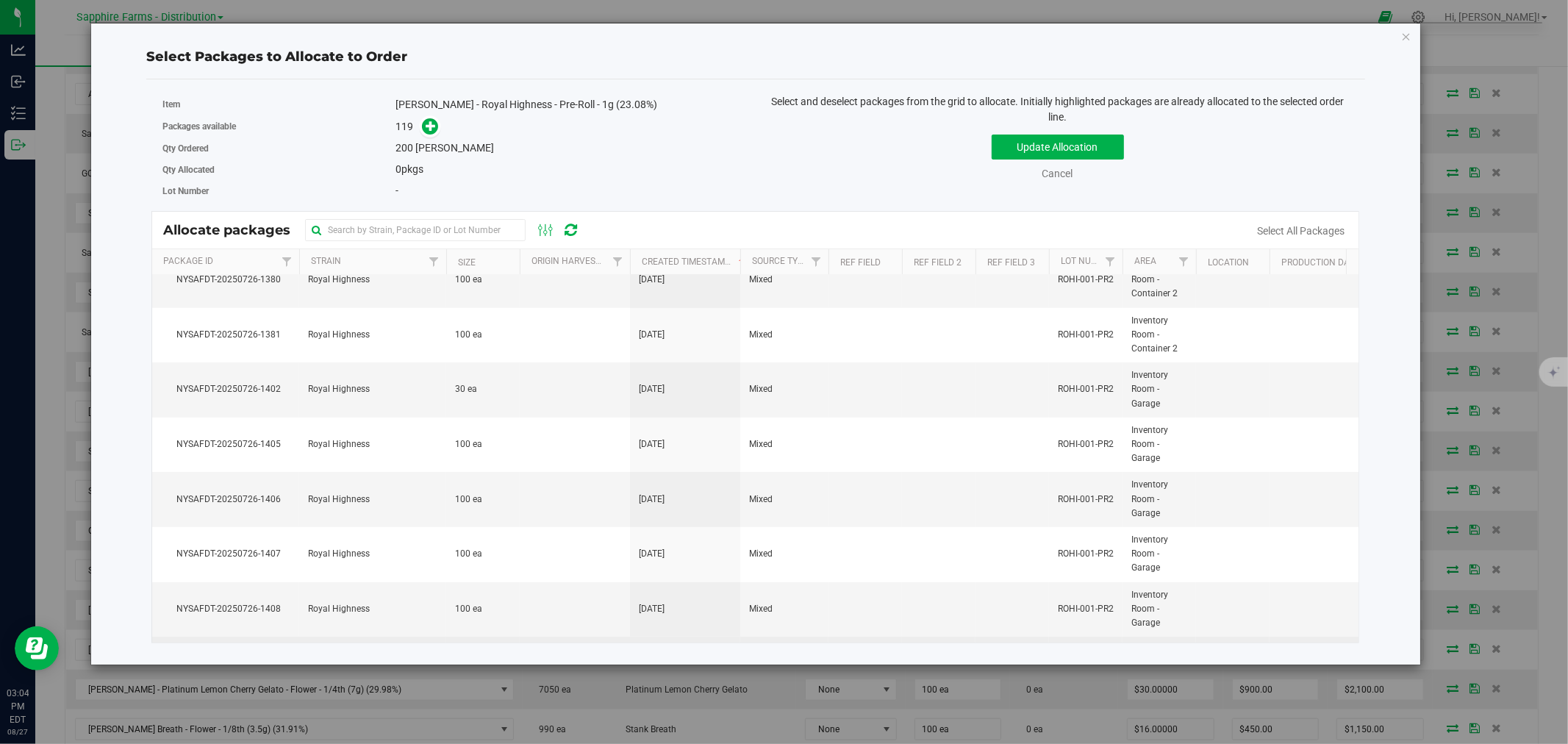
scroll to position [5211, 0]
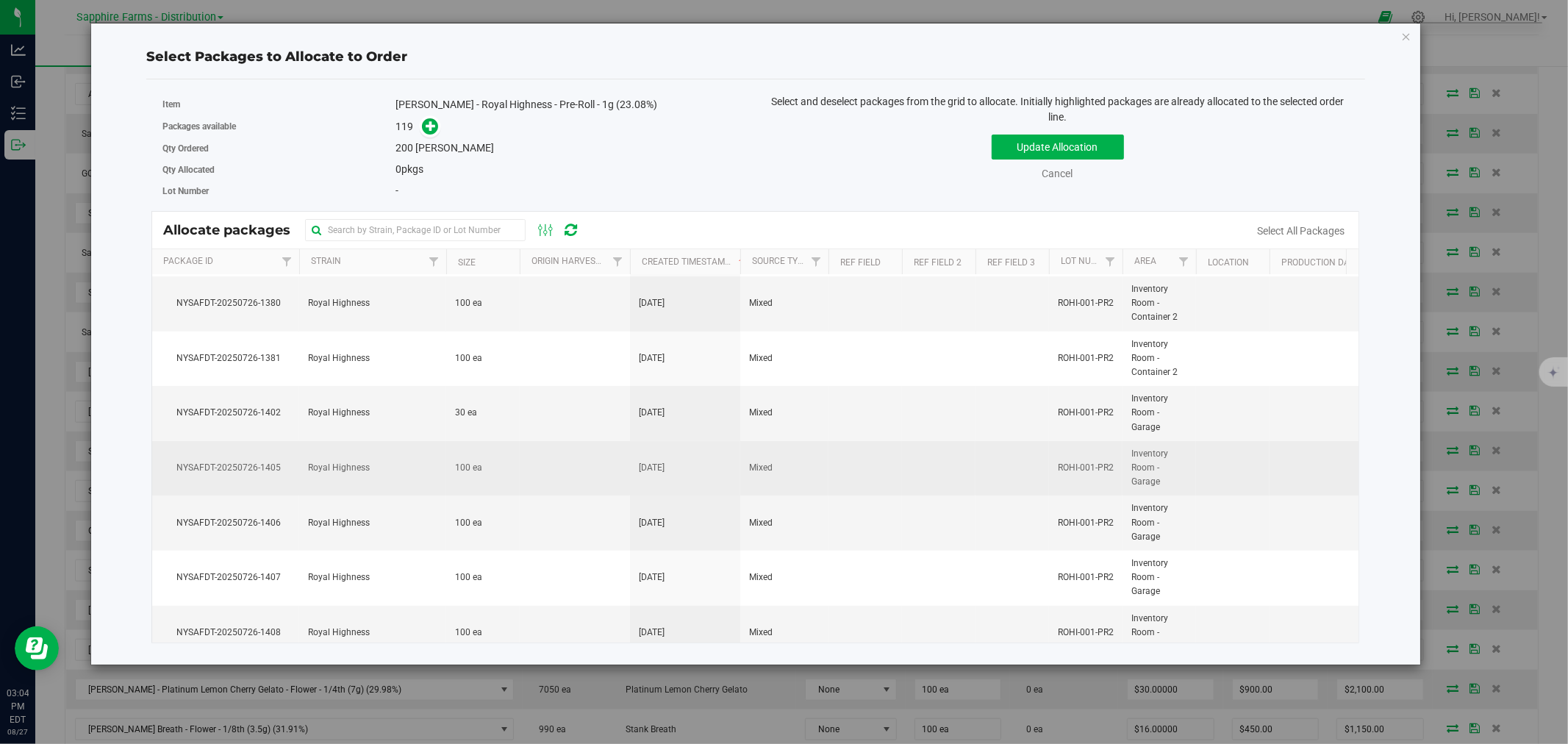
click at [505, 464] on td "100 ea" at bounding box center [483, 468] width 74 height 55
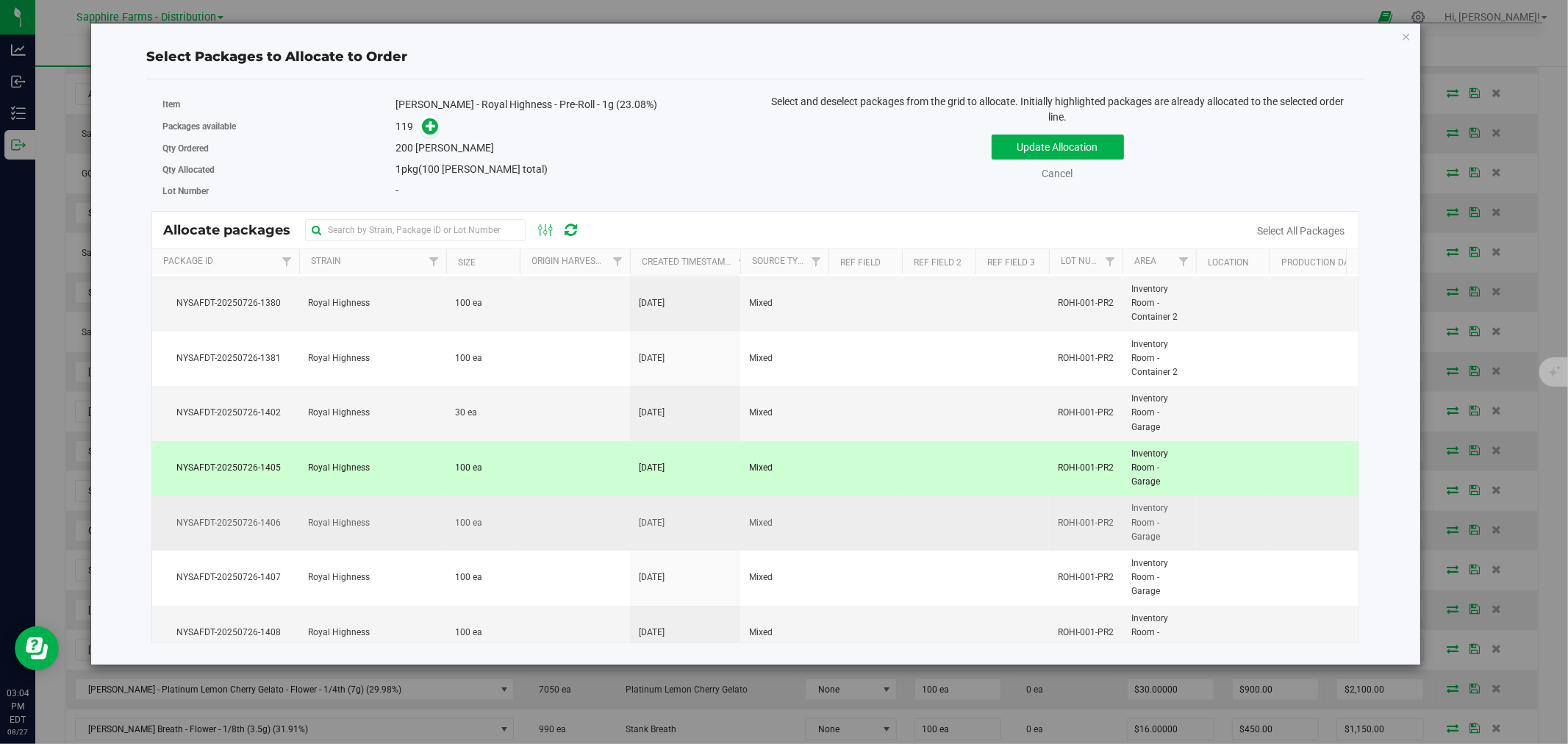
click at [494, 518] on td "100 ea" at bounding box center [483, 523] width 74 height 55
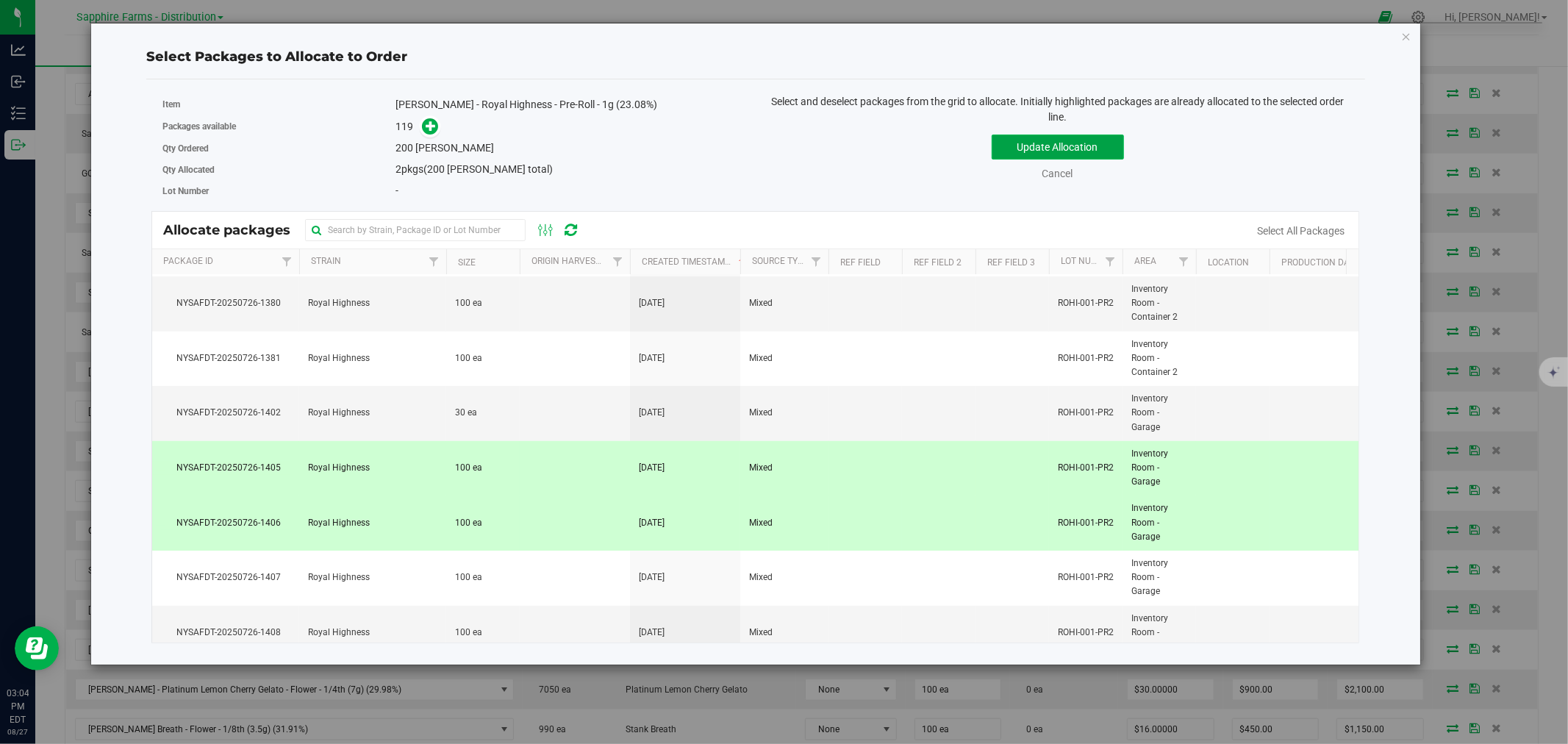
click at [1038, 144] on button "Update Allocation" at bounding box center [1057, 147] width 132 height 25
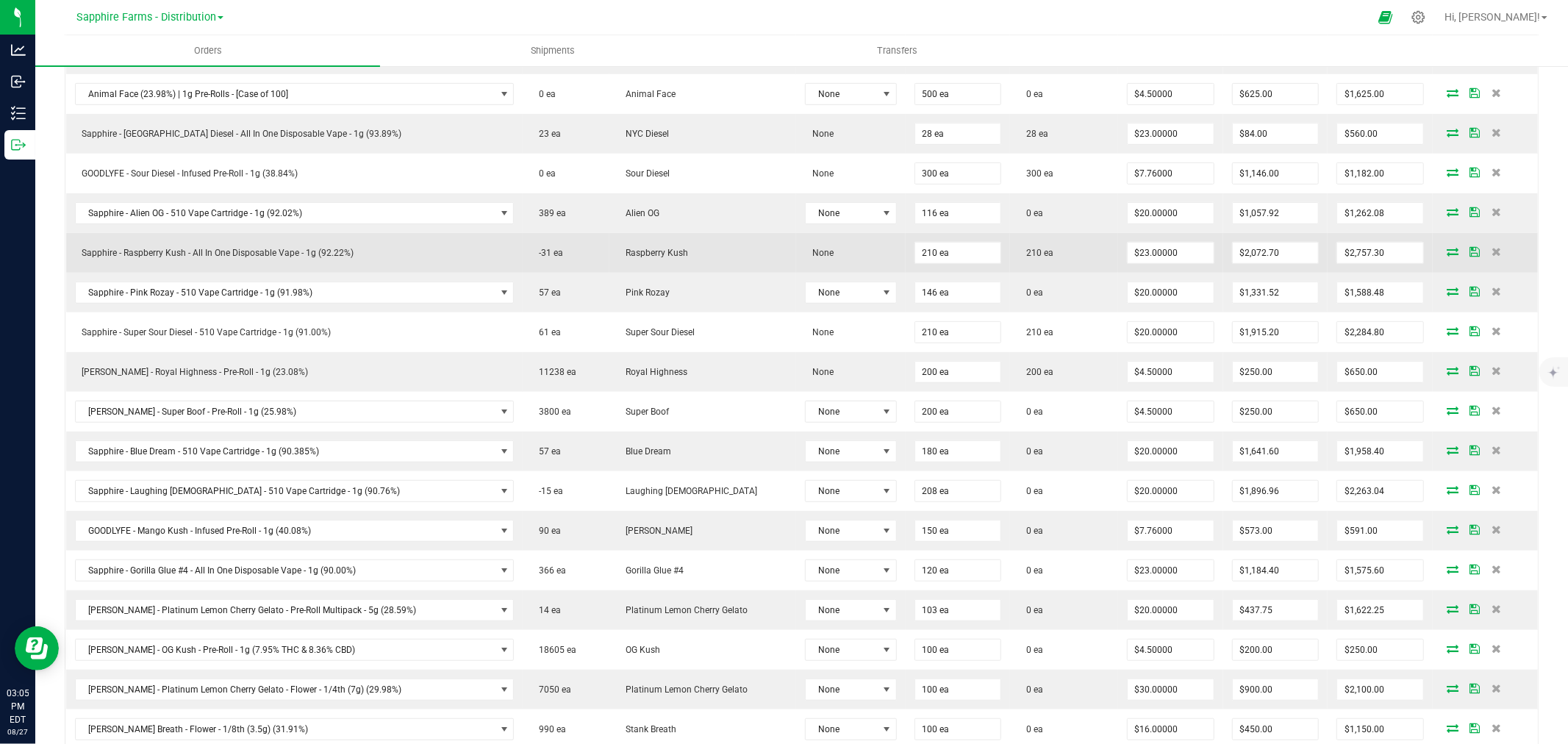
scroll to position [736, 0]
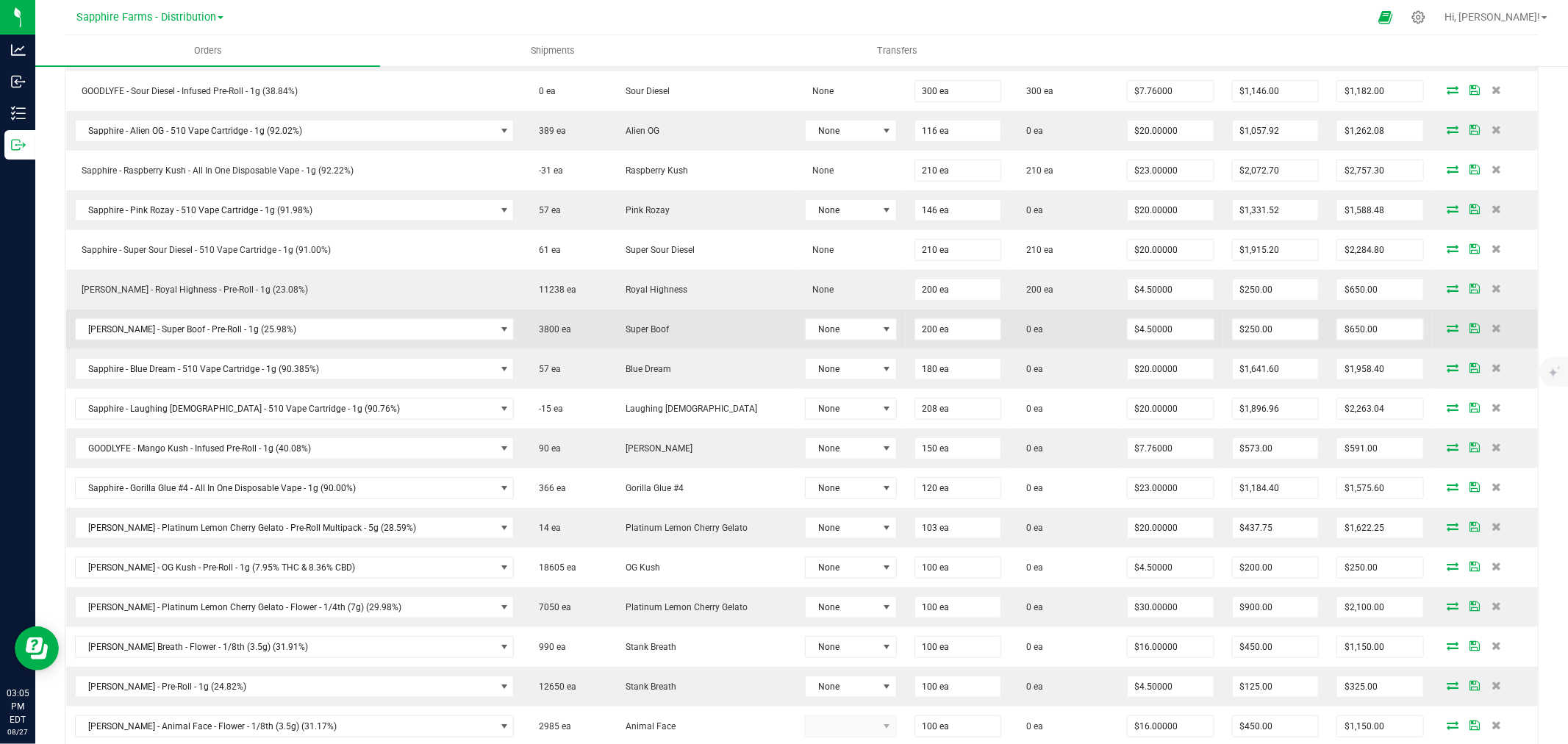
click at [1447, 331] on icon at bounding box center [1453, 327] width 12 height 8
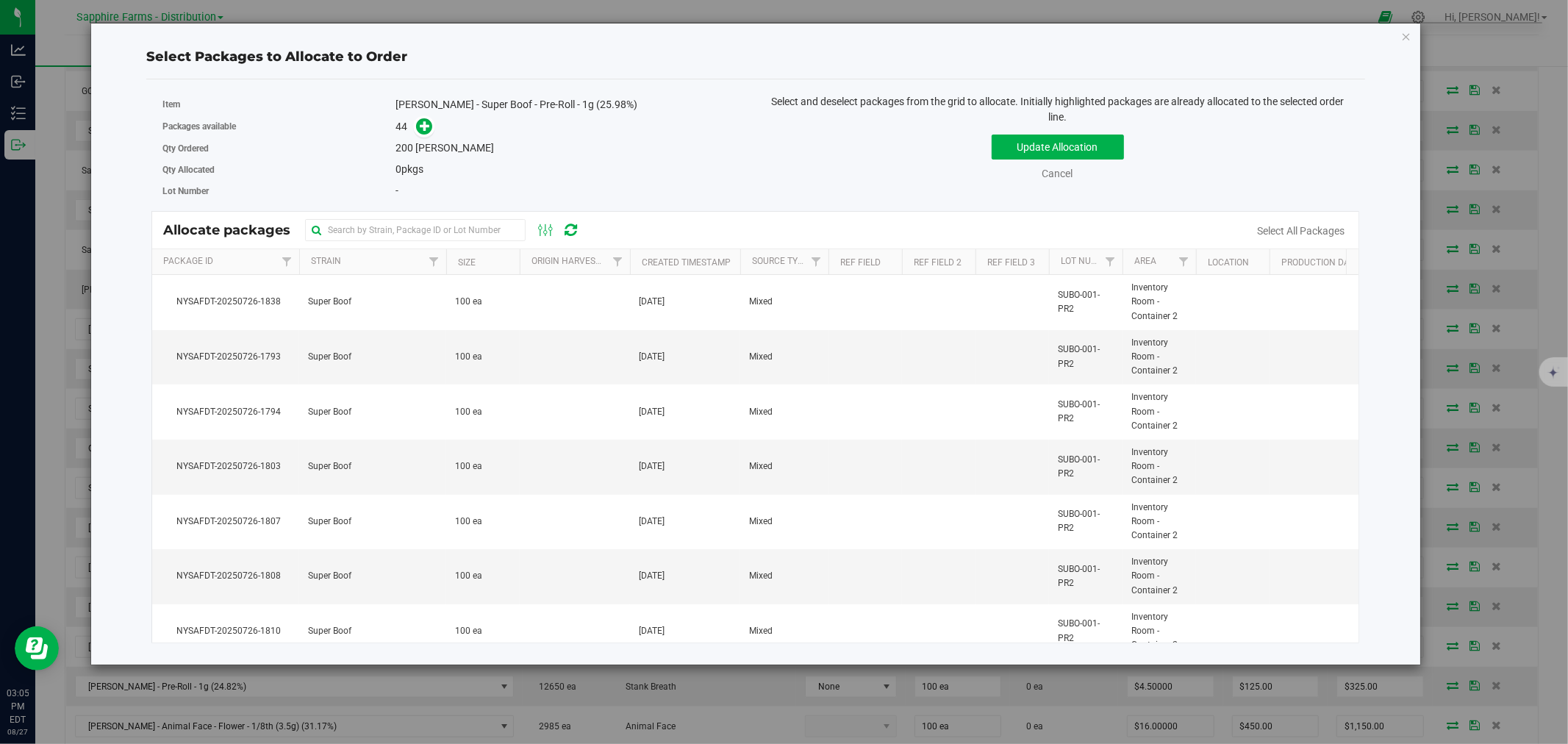
click at [640, 265] on th "Created Timestamp" at bounding box center [685, 262] width 110 height 25
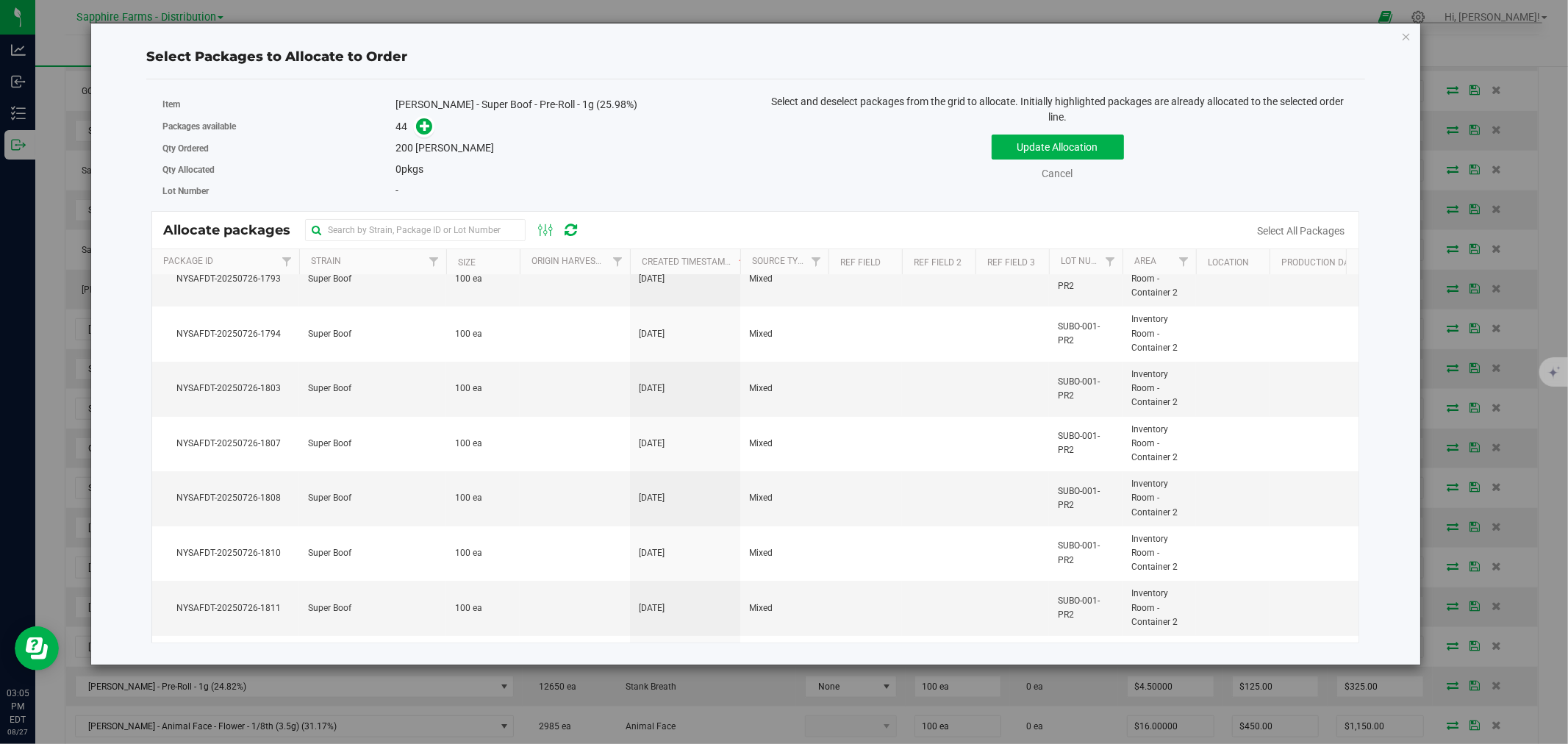
scroll to position [0, 0]
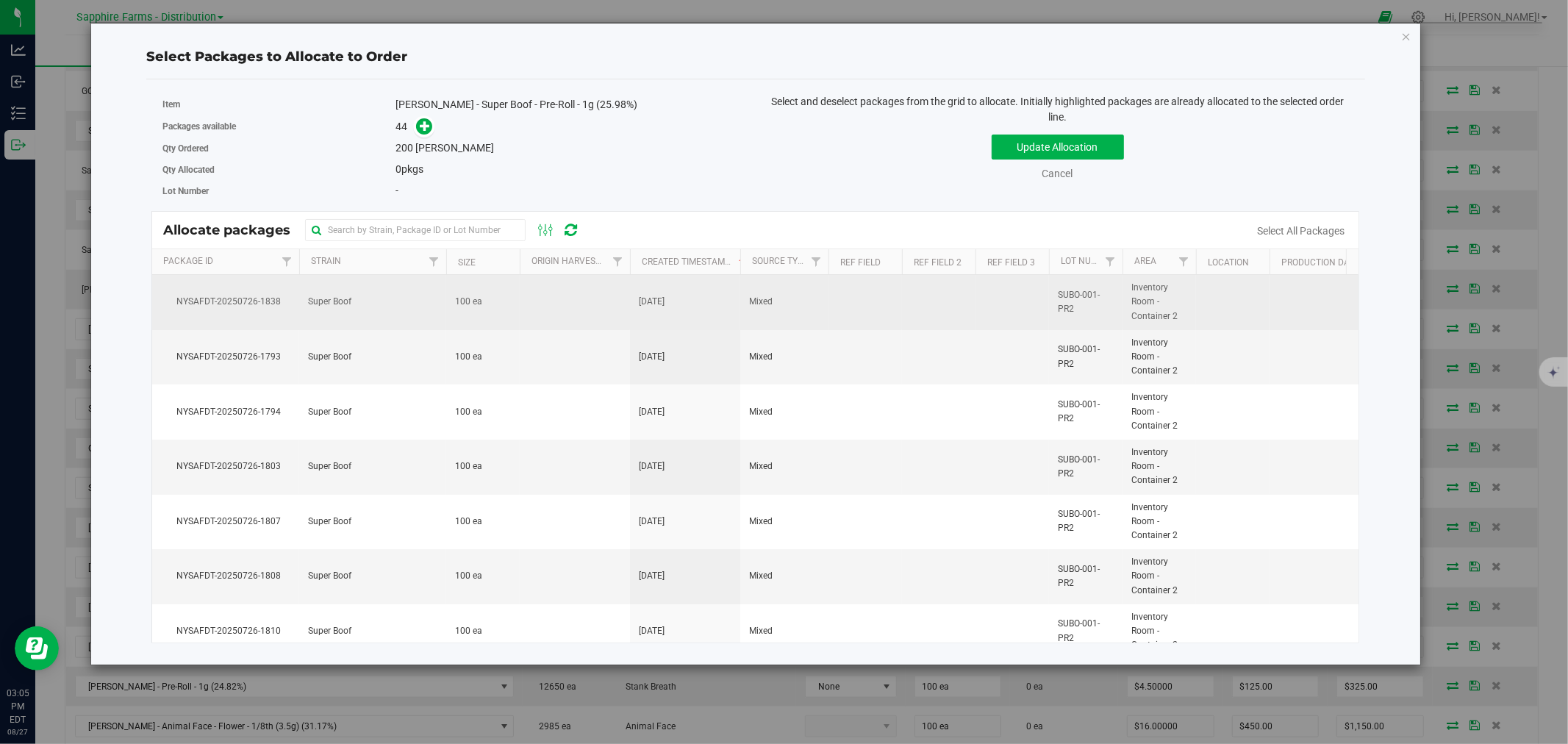
click at [557, 313] on td at bounding box center [575, 302] width 110 height 55
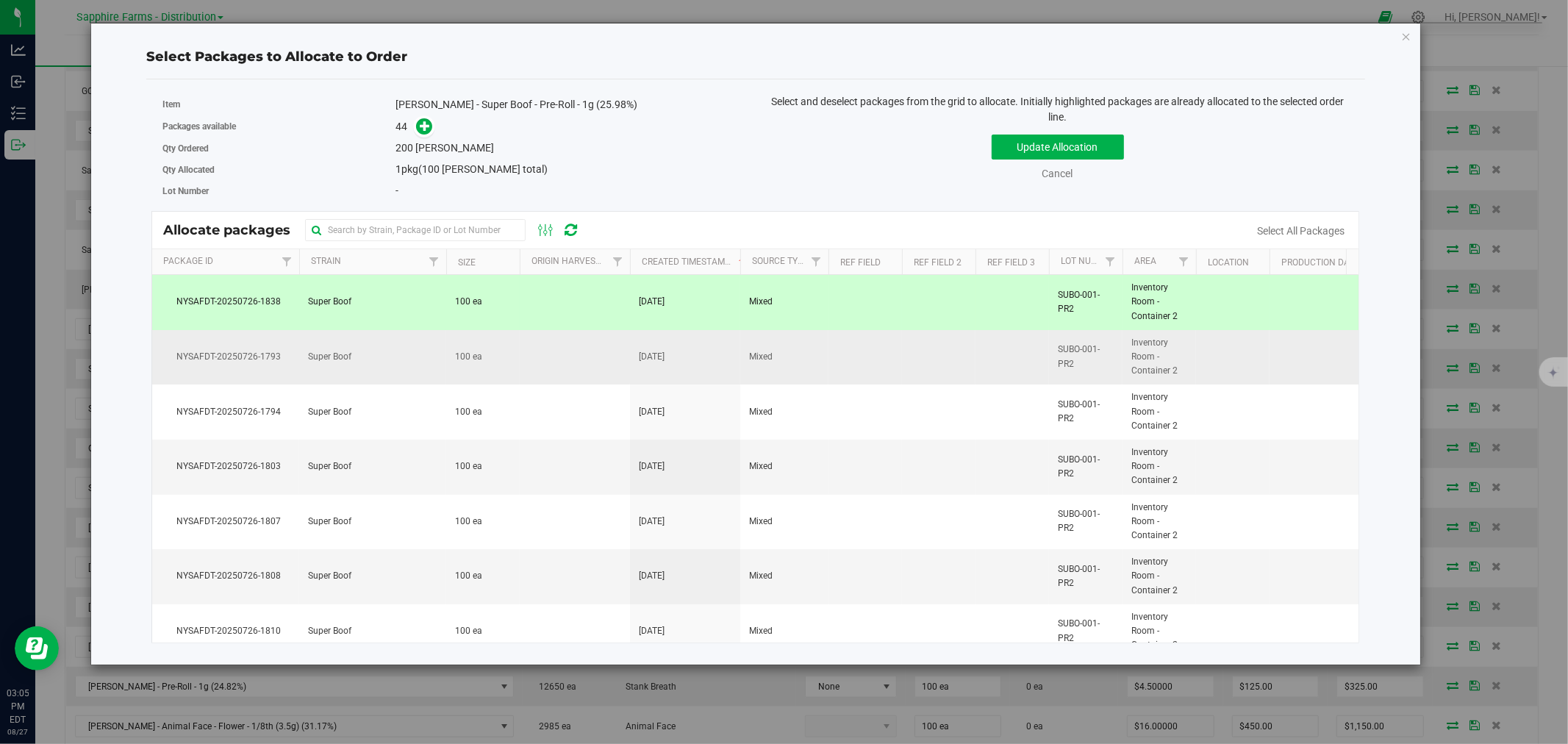
click at [549, 373] on td at bounding box center [575, 357] width 110 height 55
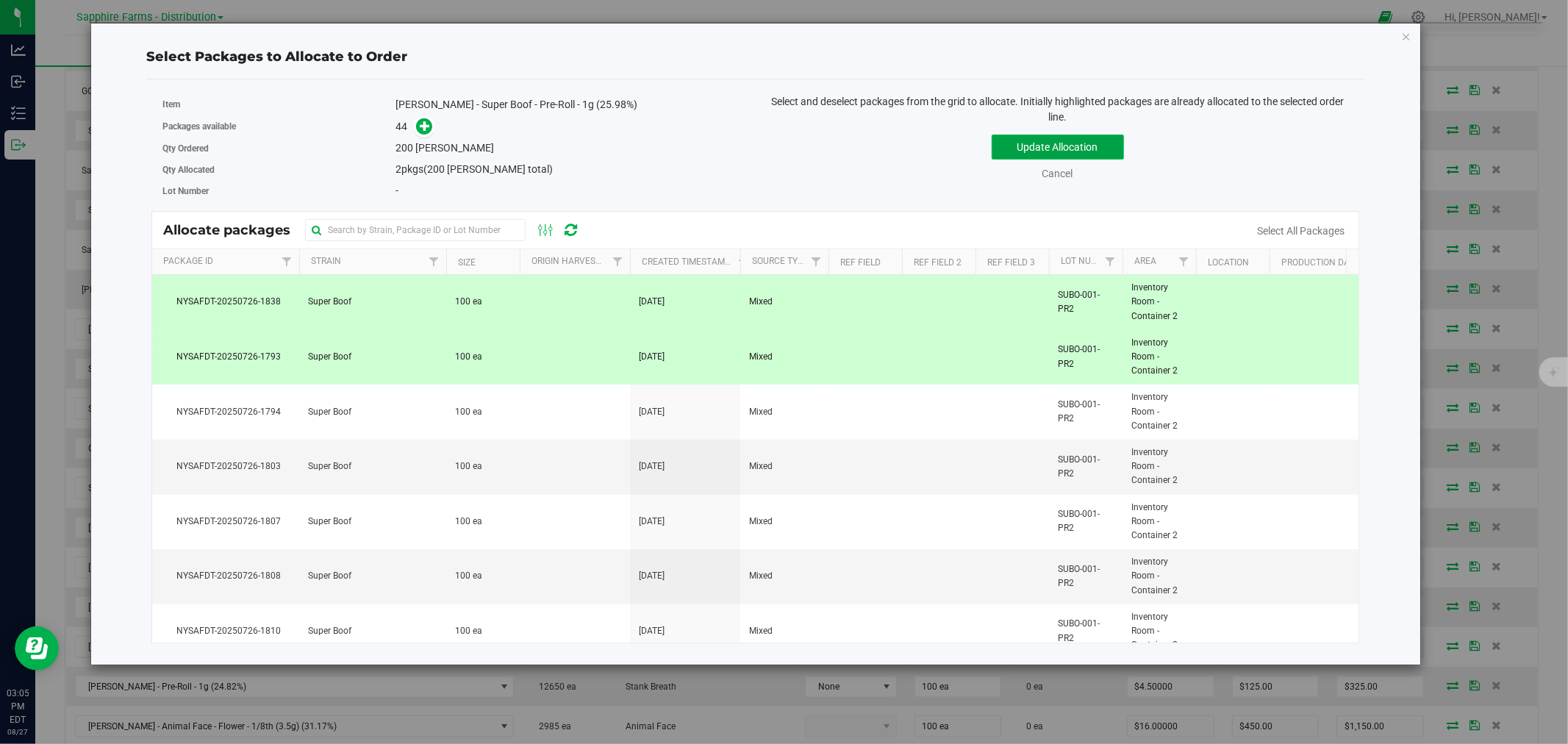
click at [1024, 141] on button "Update Allocation" at bounding box center [1057, 147] width 132 height 25
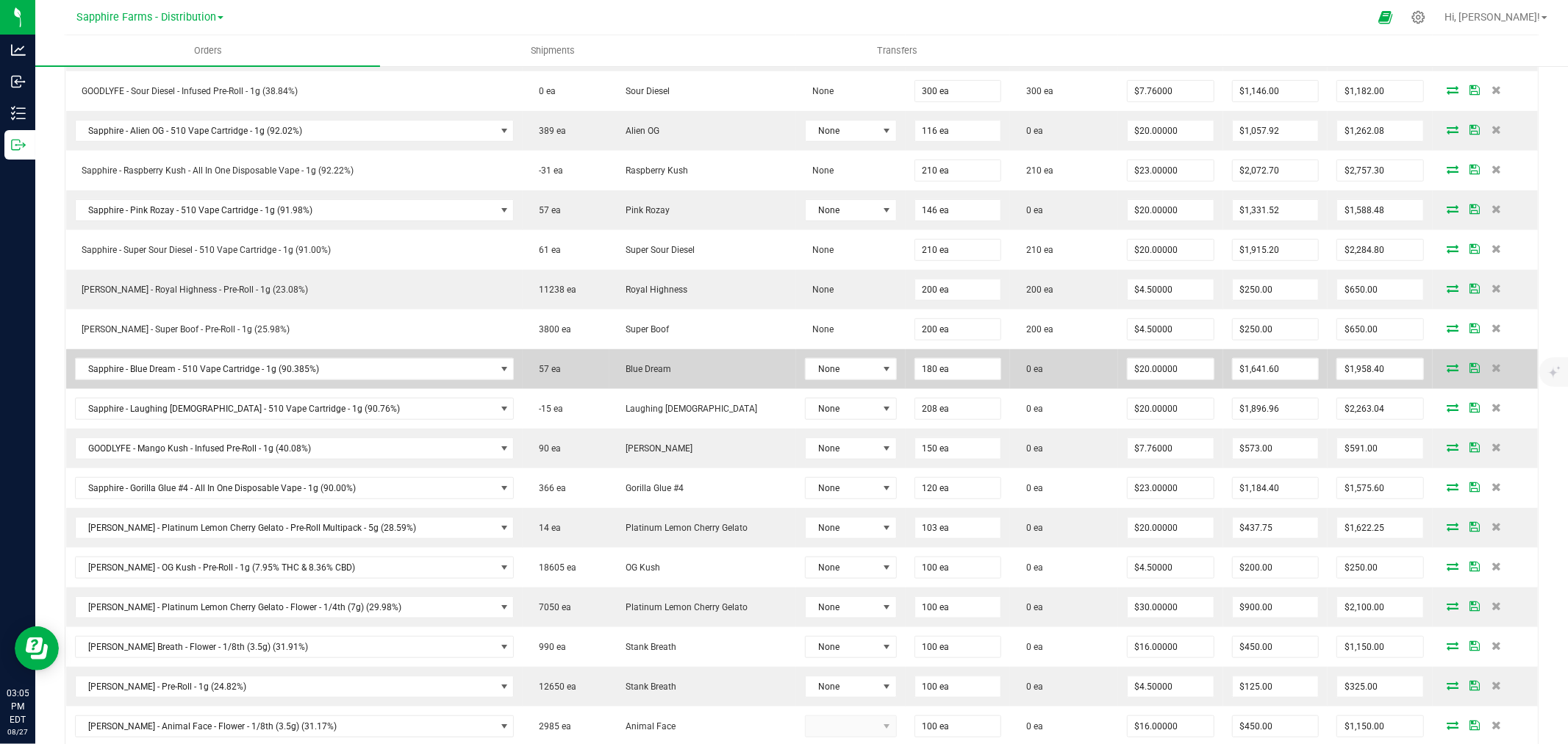
click at [1447, 368] on icon at bounding box center [1453, 367] width 12 height 8
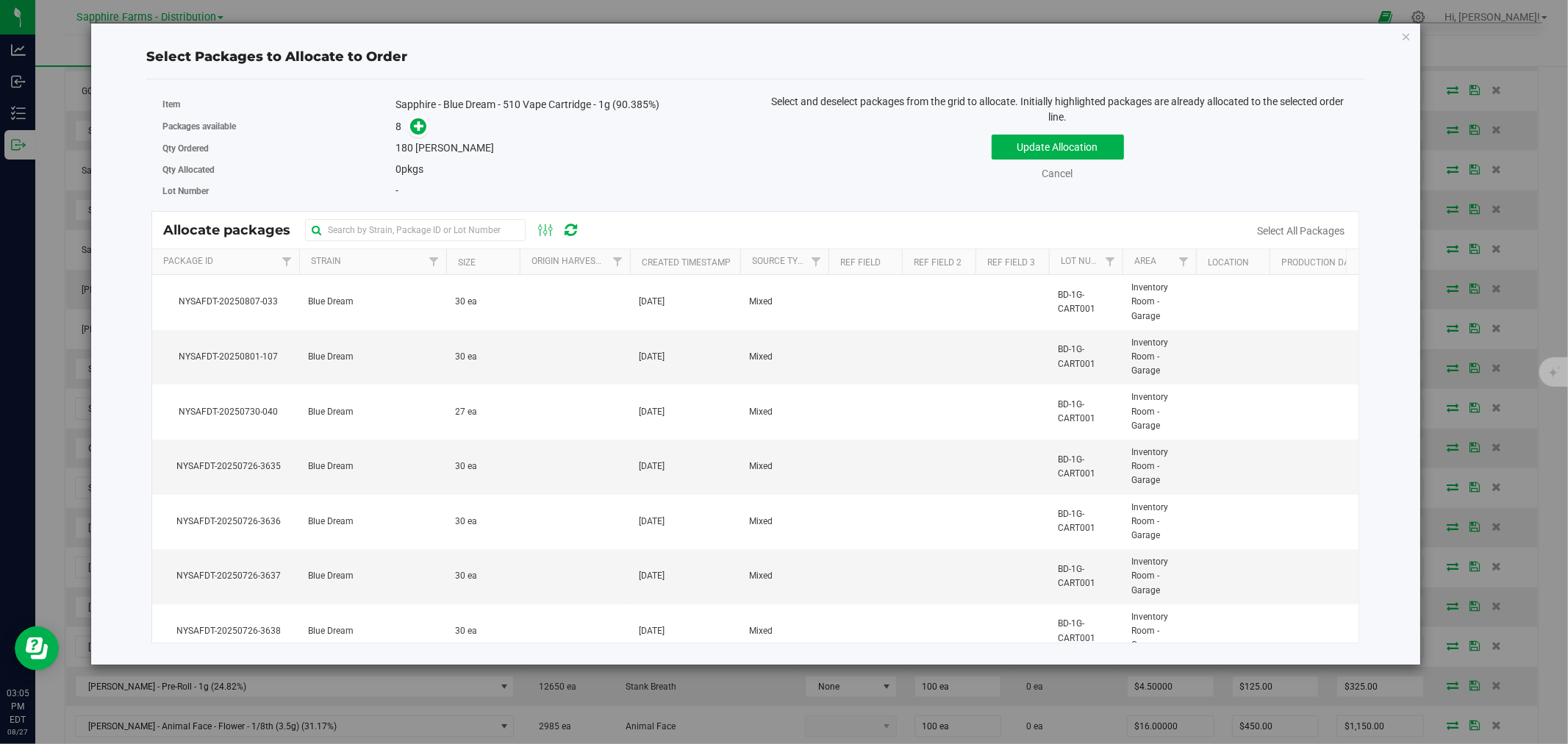
click at [637, 259] on th "Created Timestamp" at bounding box center [685, 262] width 110 height 25
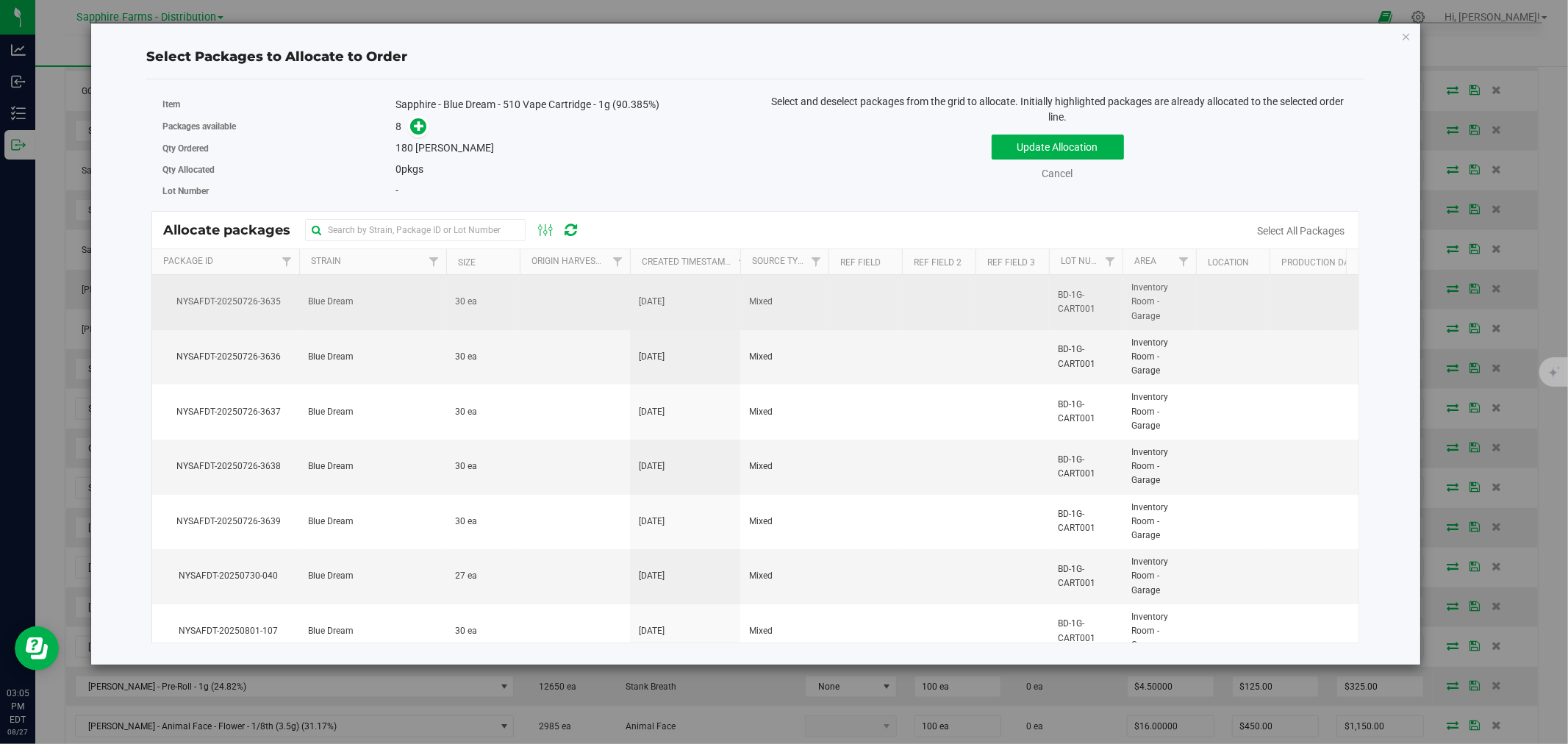
click at [566, 301] on td at bounding box center [575, 302] width 110 height 55
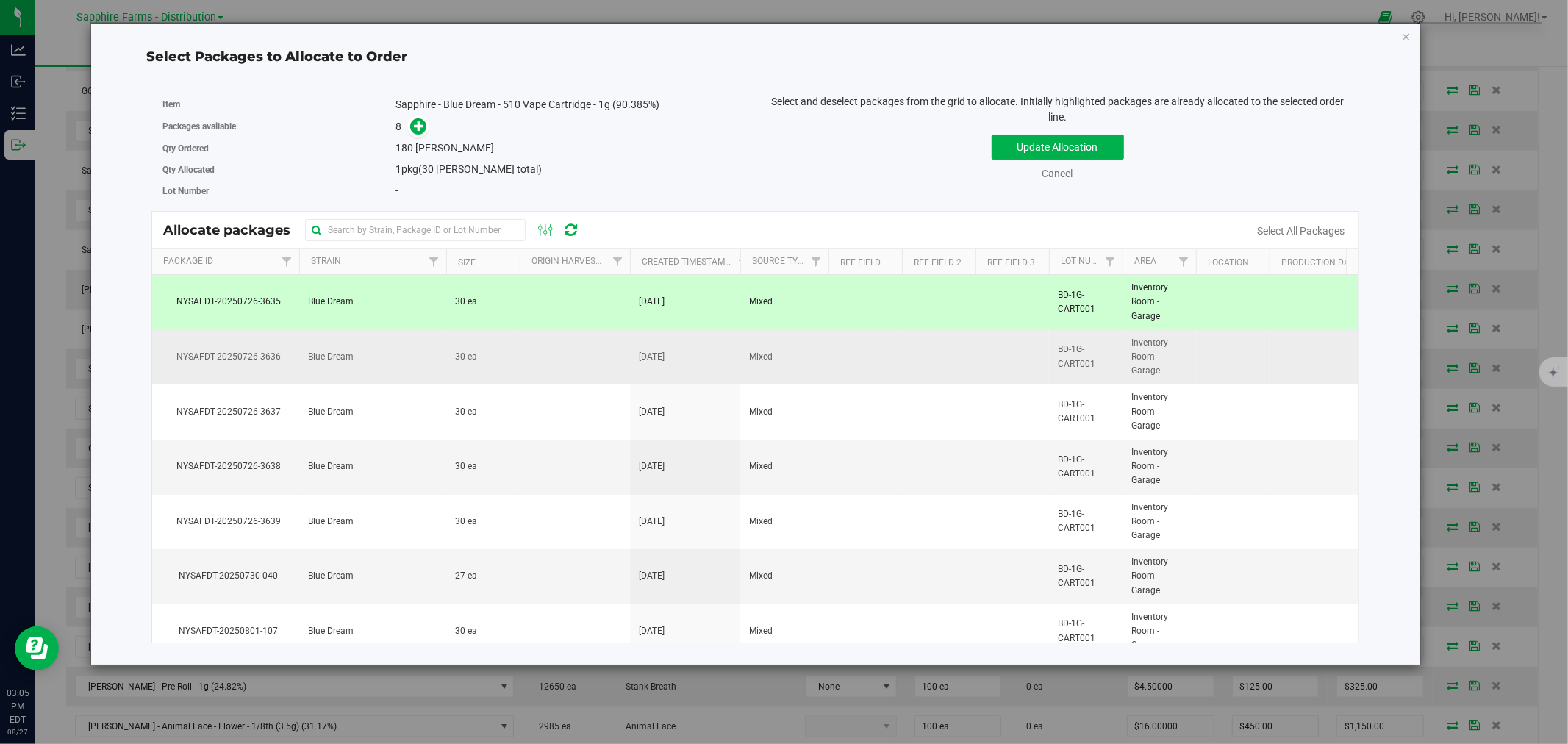
click at [548, 365] on td at bounding box center [575, 357] width 110 height 55
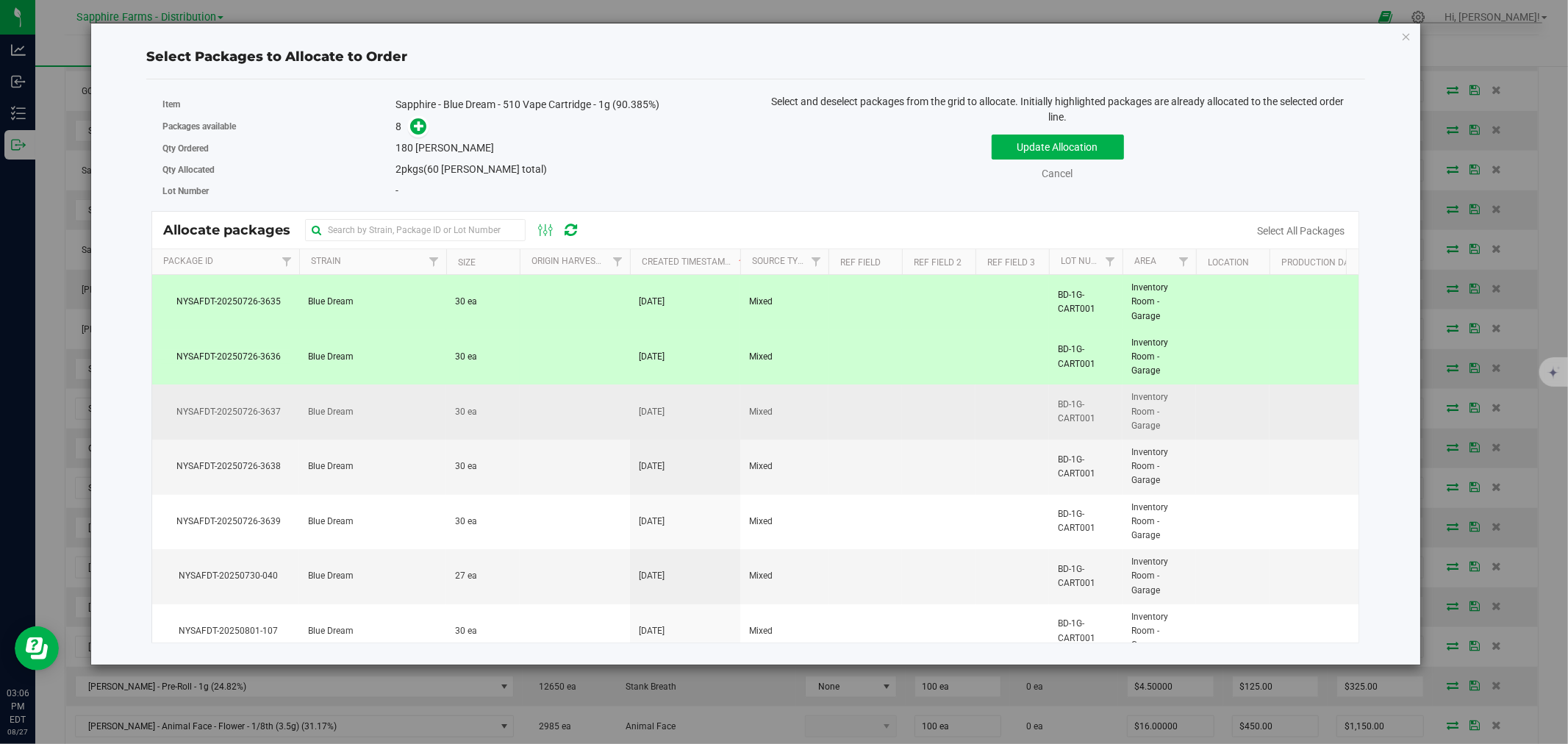
click at [539, 434] on td at bounding box center [575, 411] width 110 height 55
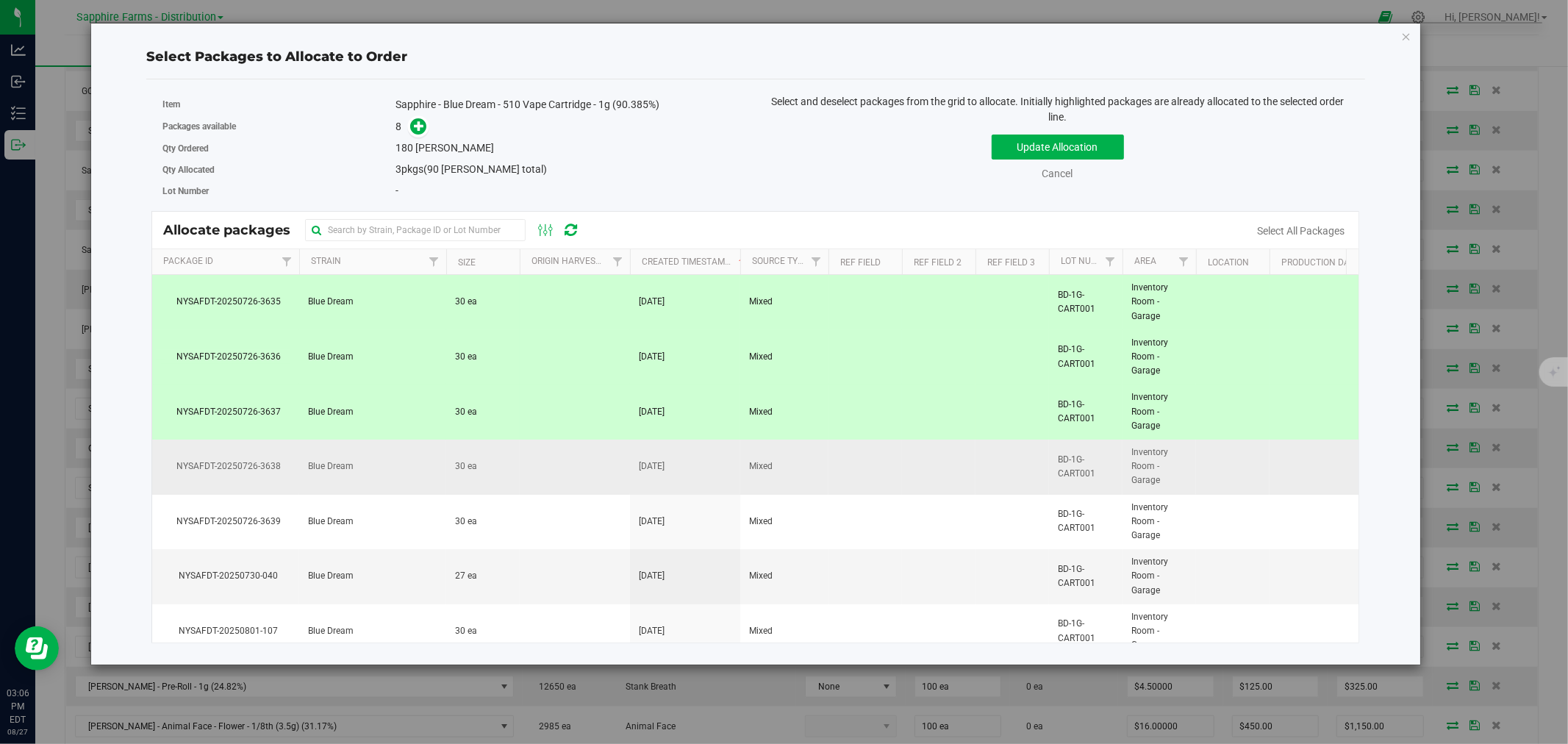
click at [542, 473] on td at bounding box center [575, 467] width 110 height 55
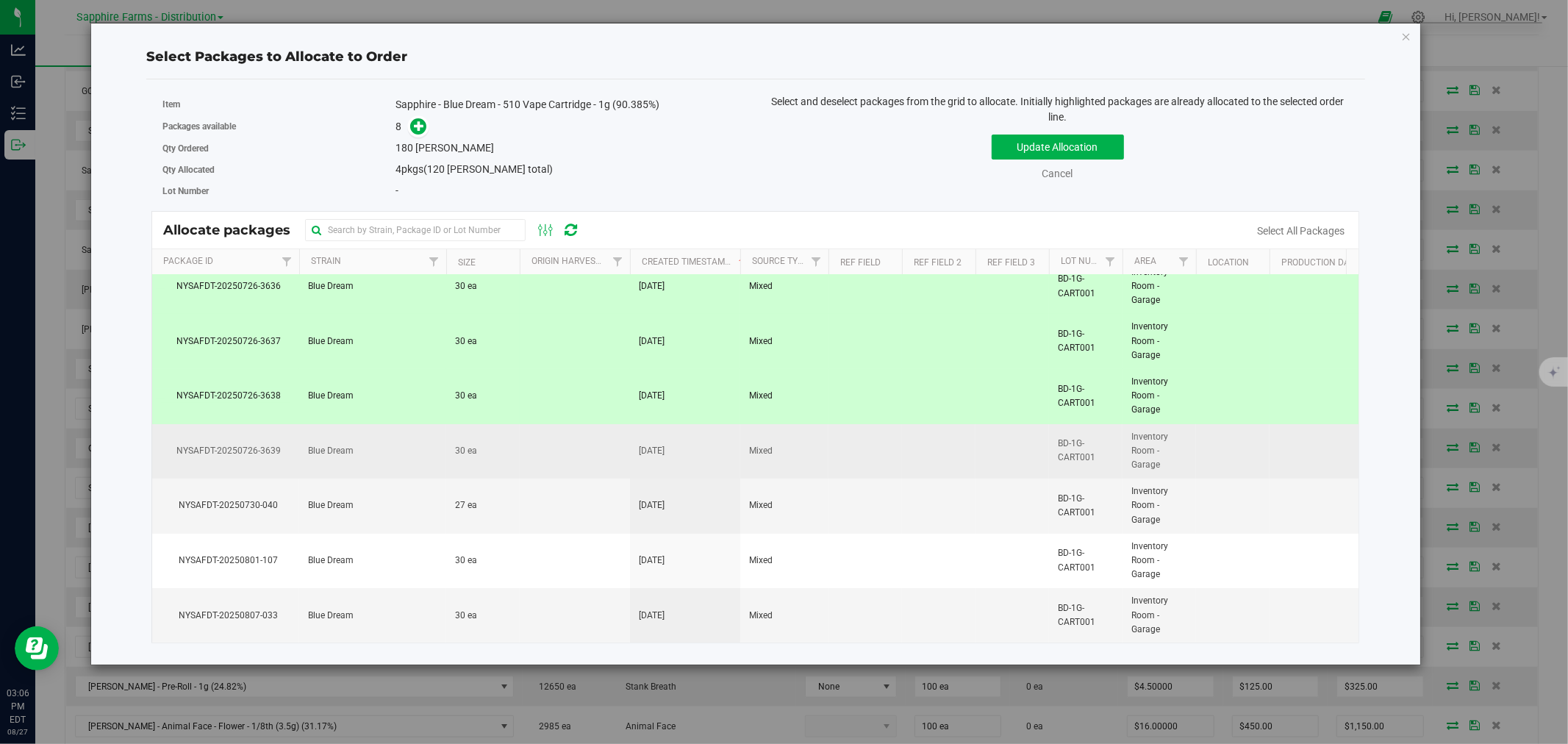
scroll to position [83, 0]
click at [543, 446] on td at bounding box center [575, 451] width 110 height 55
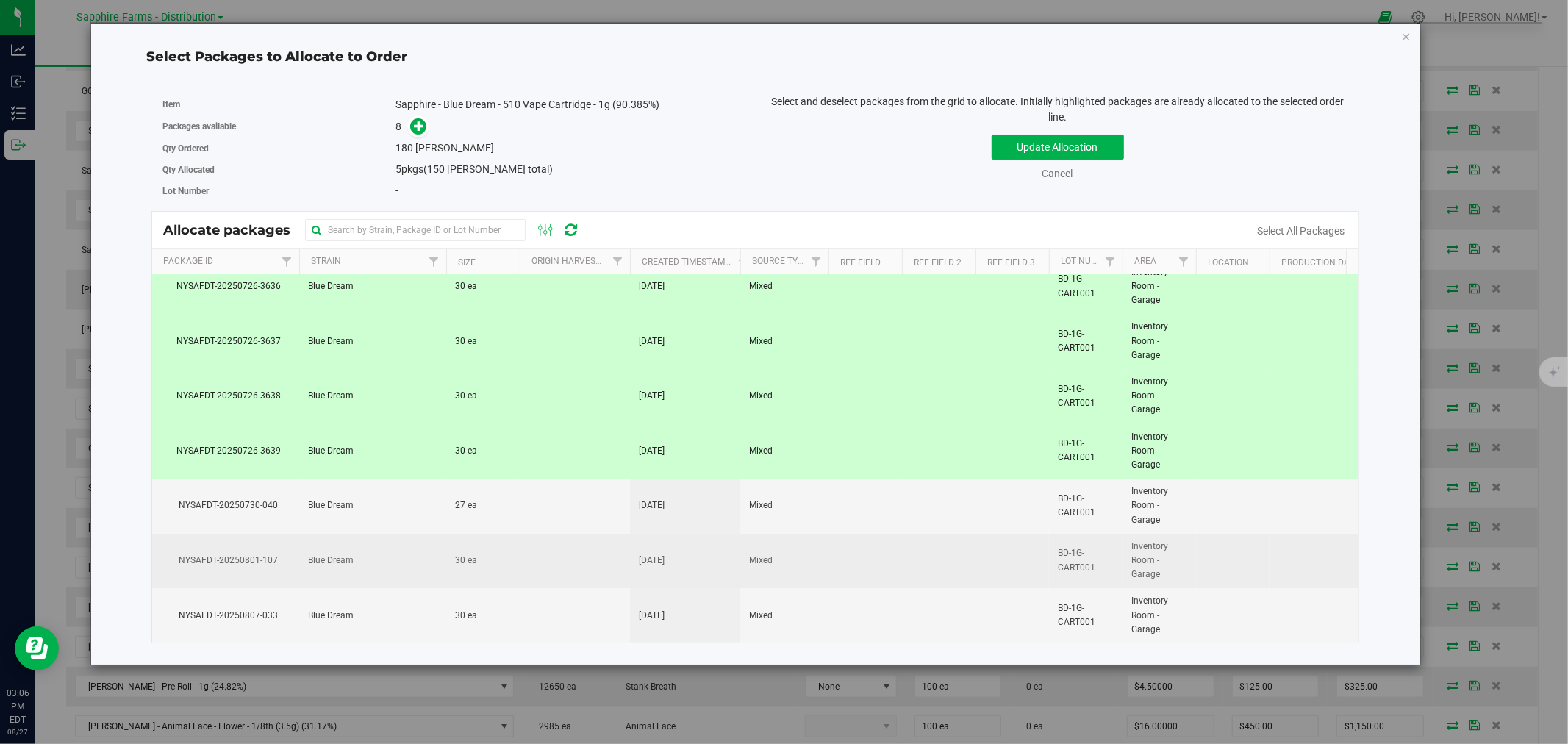
click at [571, 561] on td at bounding box center [575, 561] width 110 height 55
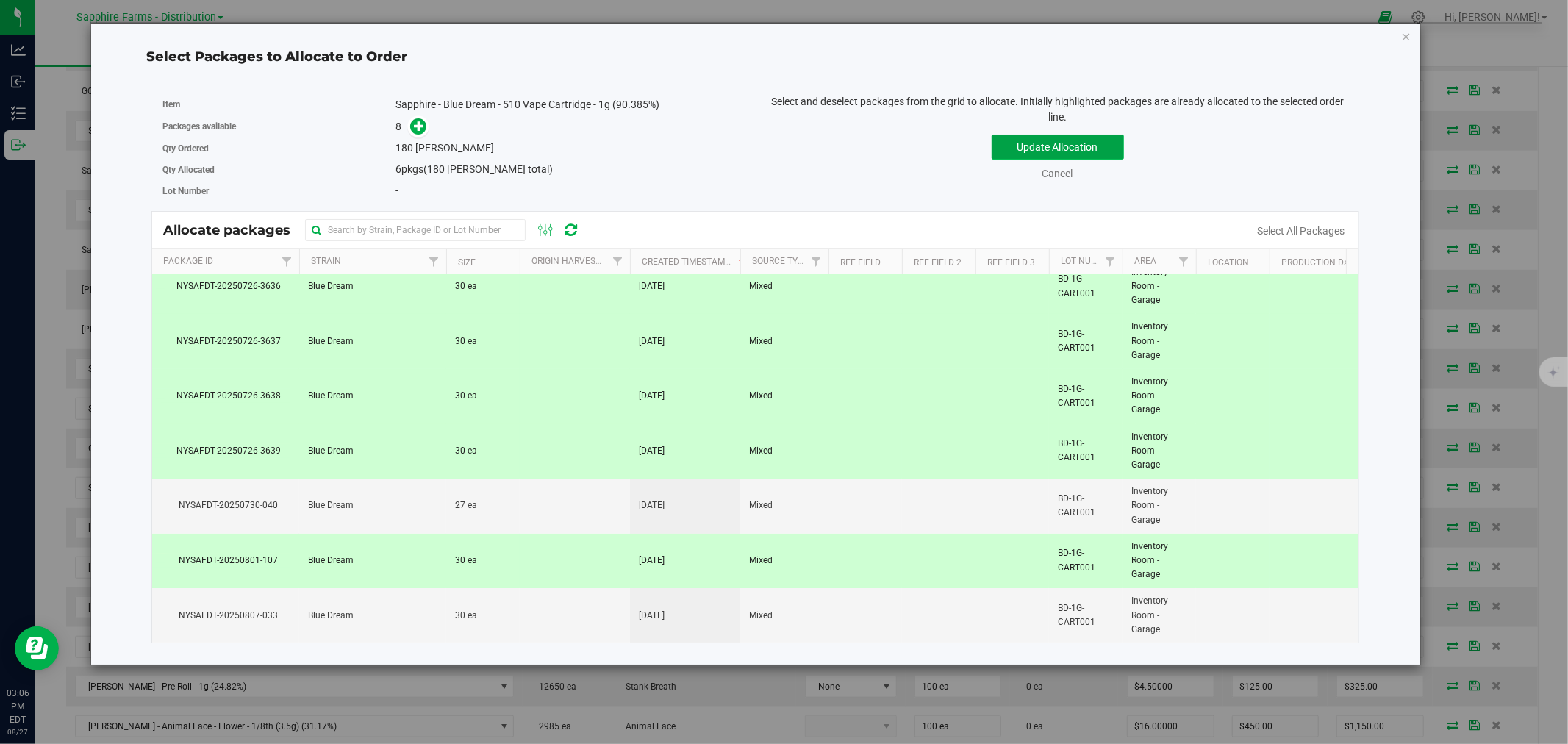
click at [1013, 137] on button "Update Allocation" at bounding box center [1057, 147] width 132 height 25
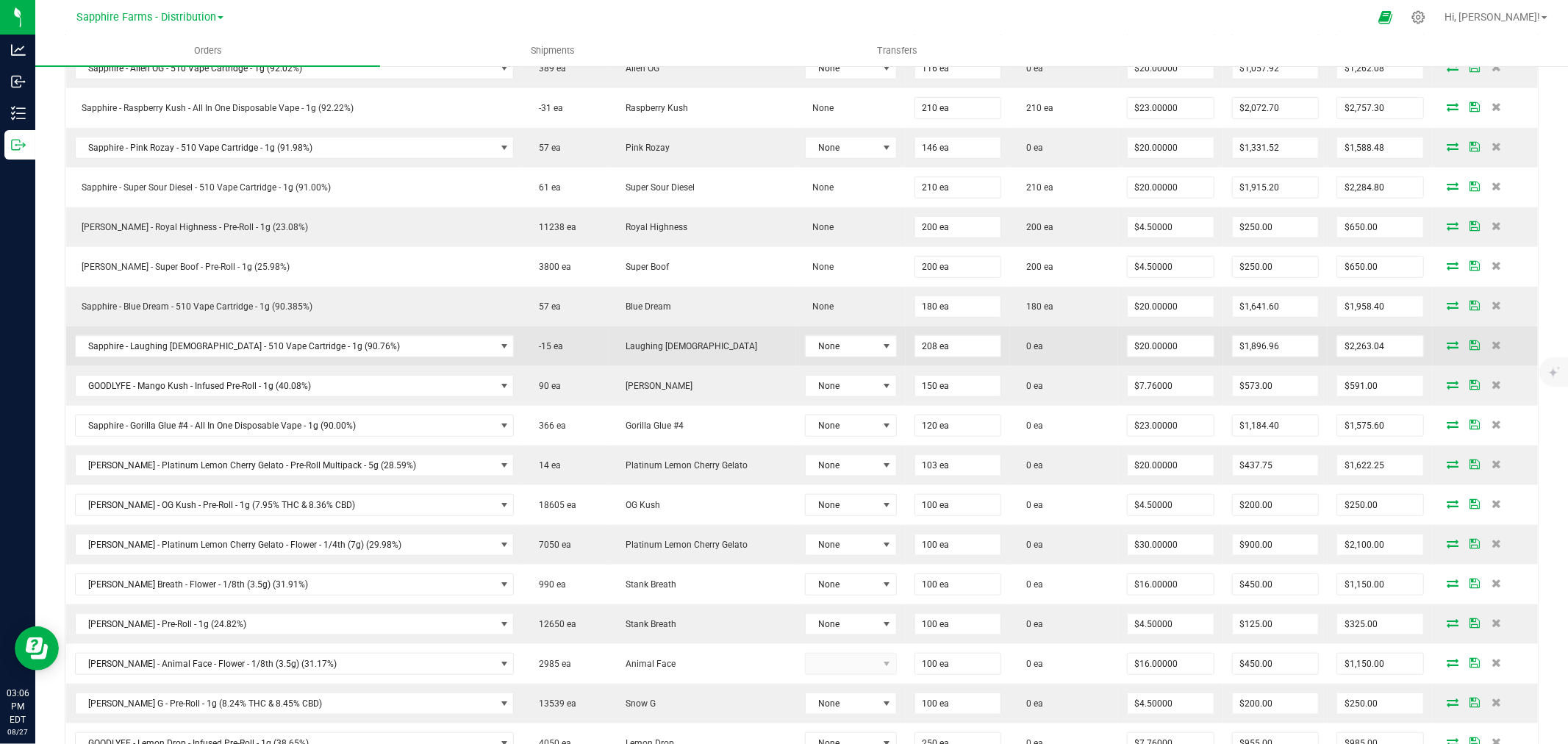
scroll to position [817, 0]
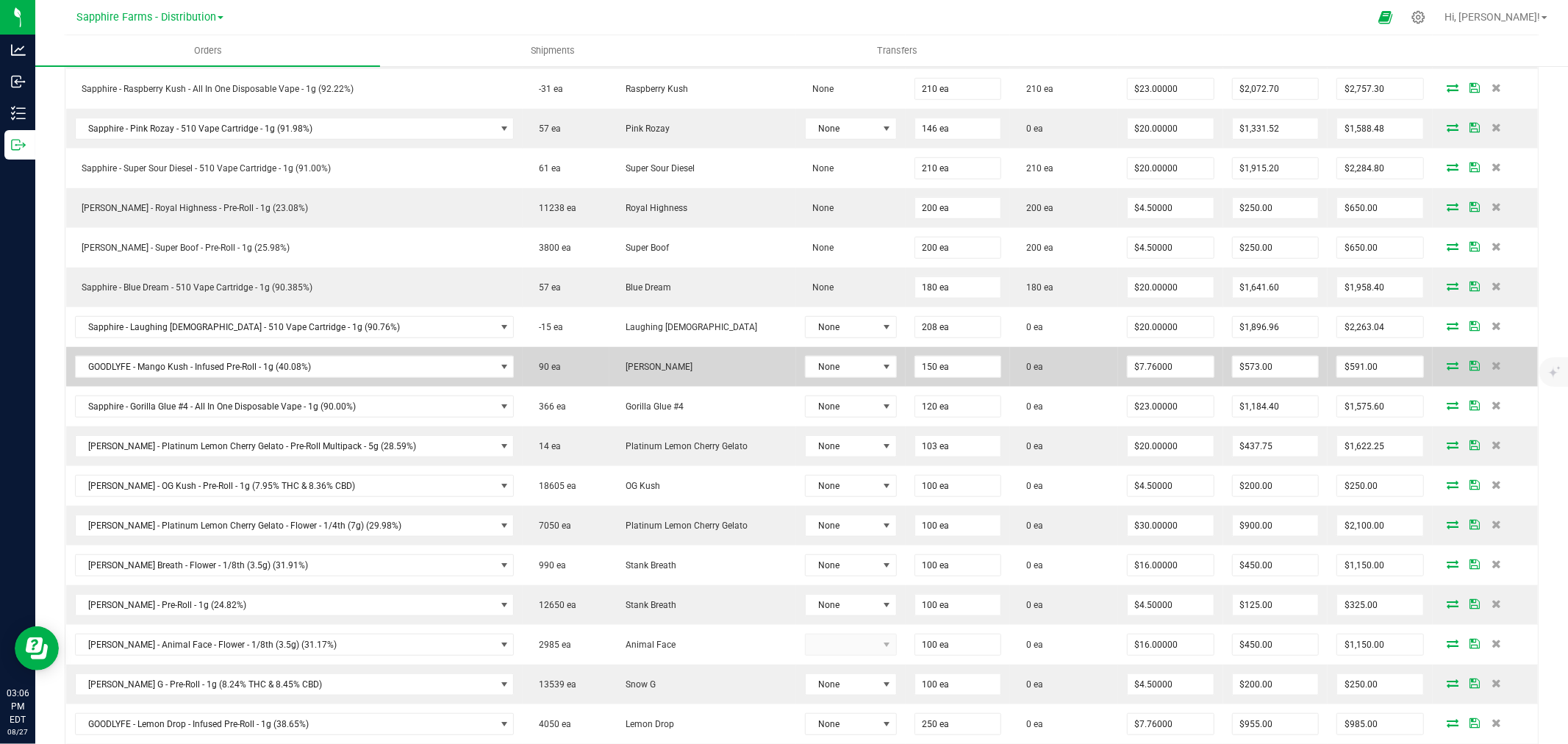
click at [1447, 364] on icon at bounding box center [1453, 366] width 12 height 8
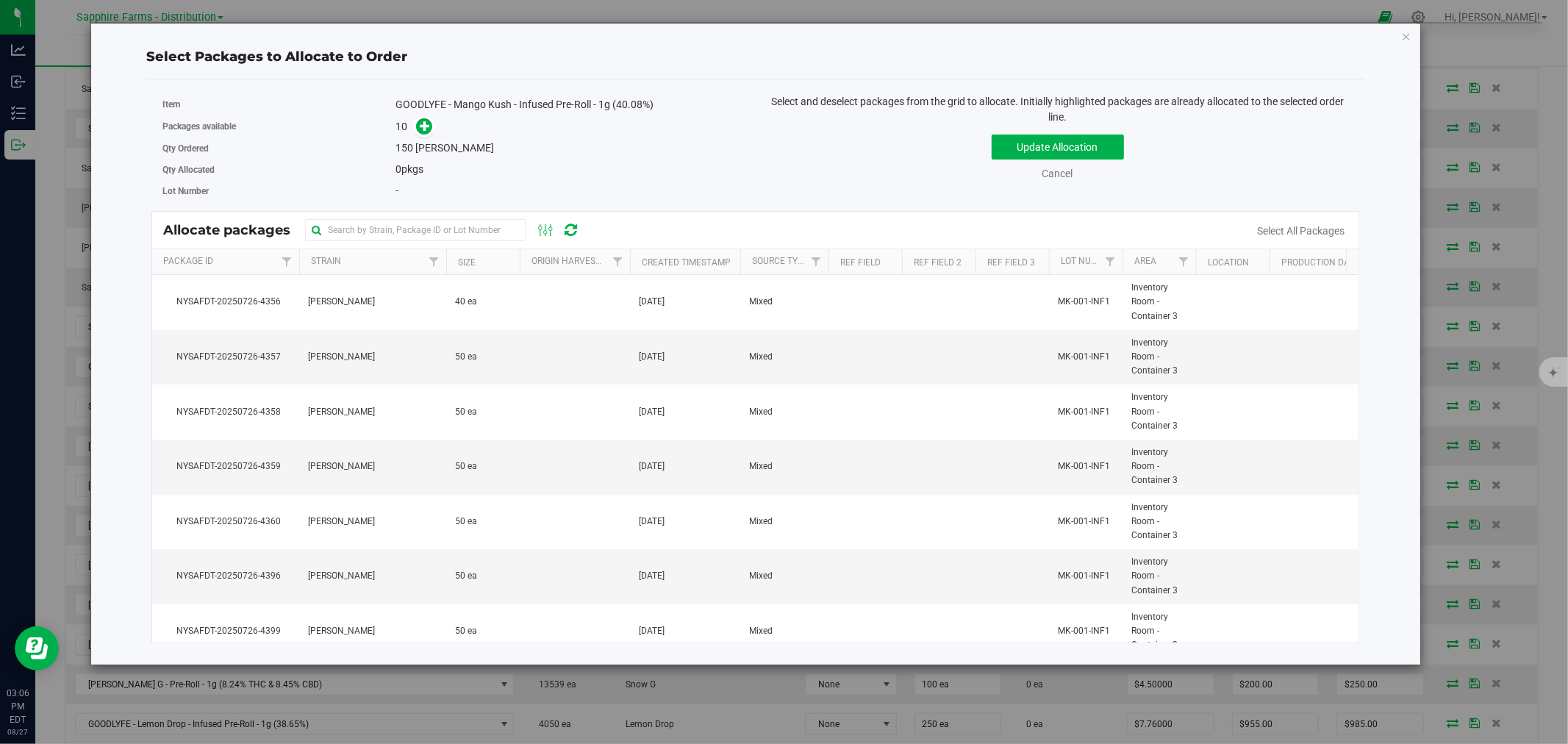
click at [635, 257] on th "Created Timestamp" at bounding box center [685, 262] width 110 height 25
click at [530, 372] on td at bounding box center [575, 357] width 110 height 55
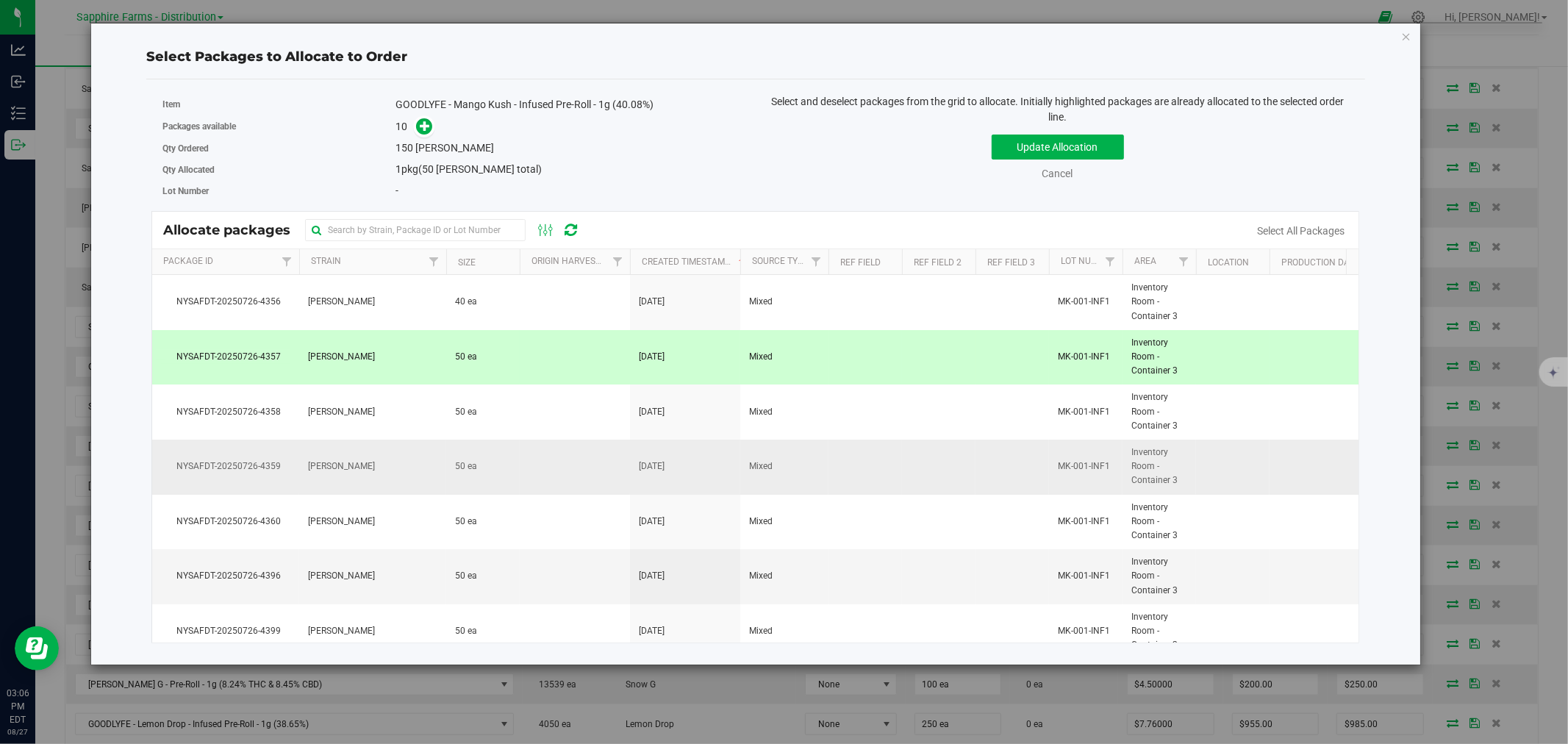
drag, startPoint x: 525, startPoint y: 420, endPoint x: 533, endPoint y: 472, distance: 52.6
click at [526, 427] on td at bounding box center [575, 411] width 110 height 55
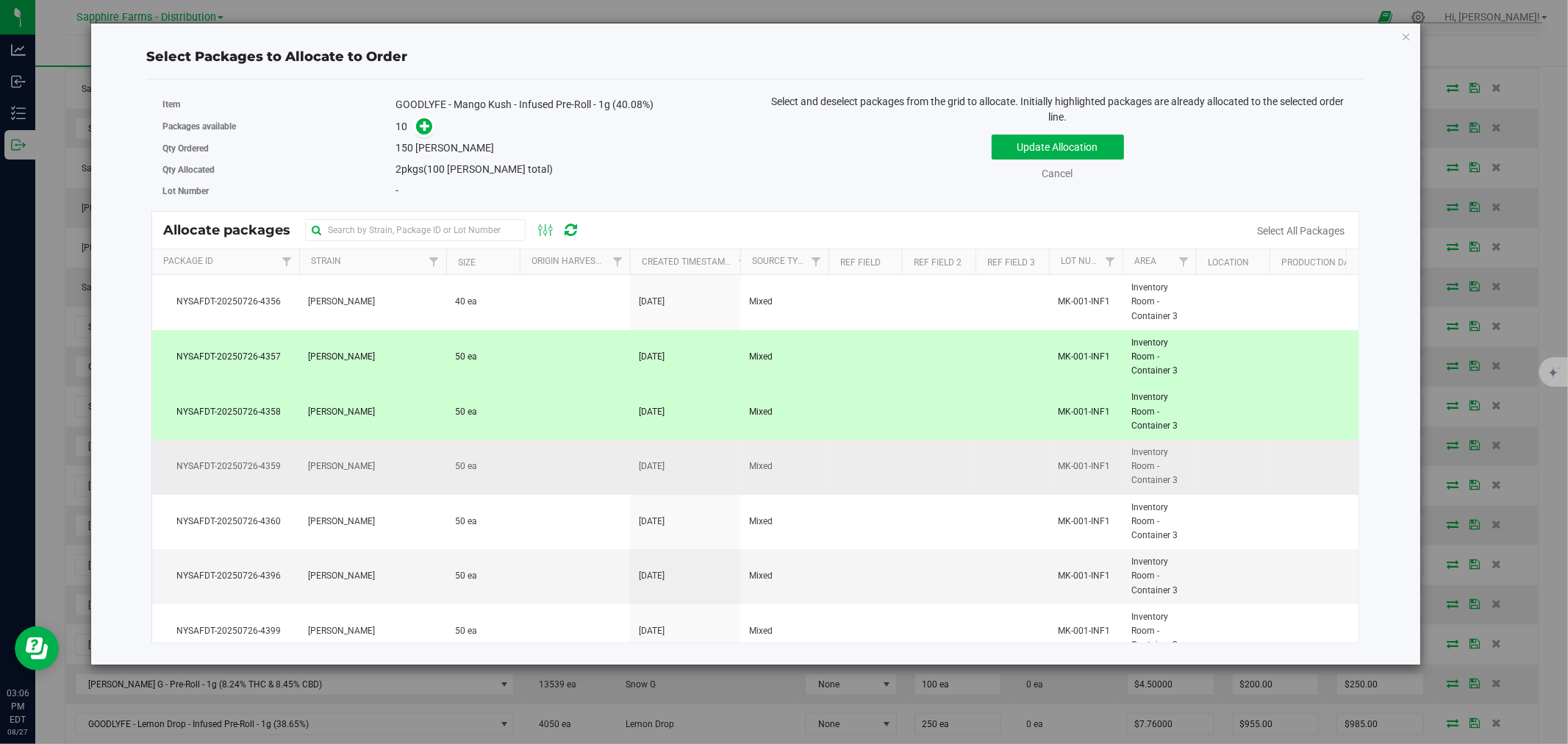
click at [535, 473] on td at bounding box center [575, 467] width 110 height 55
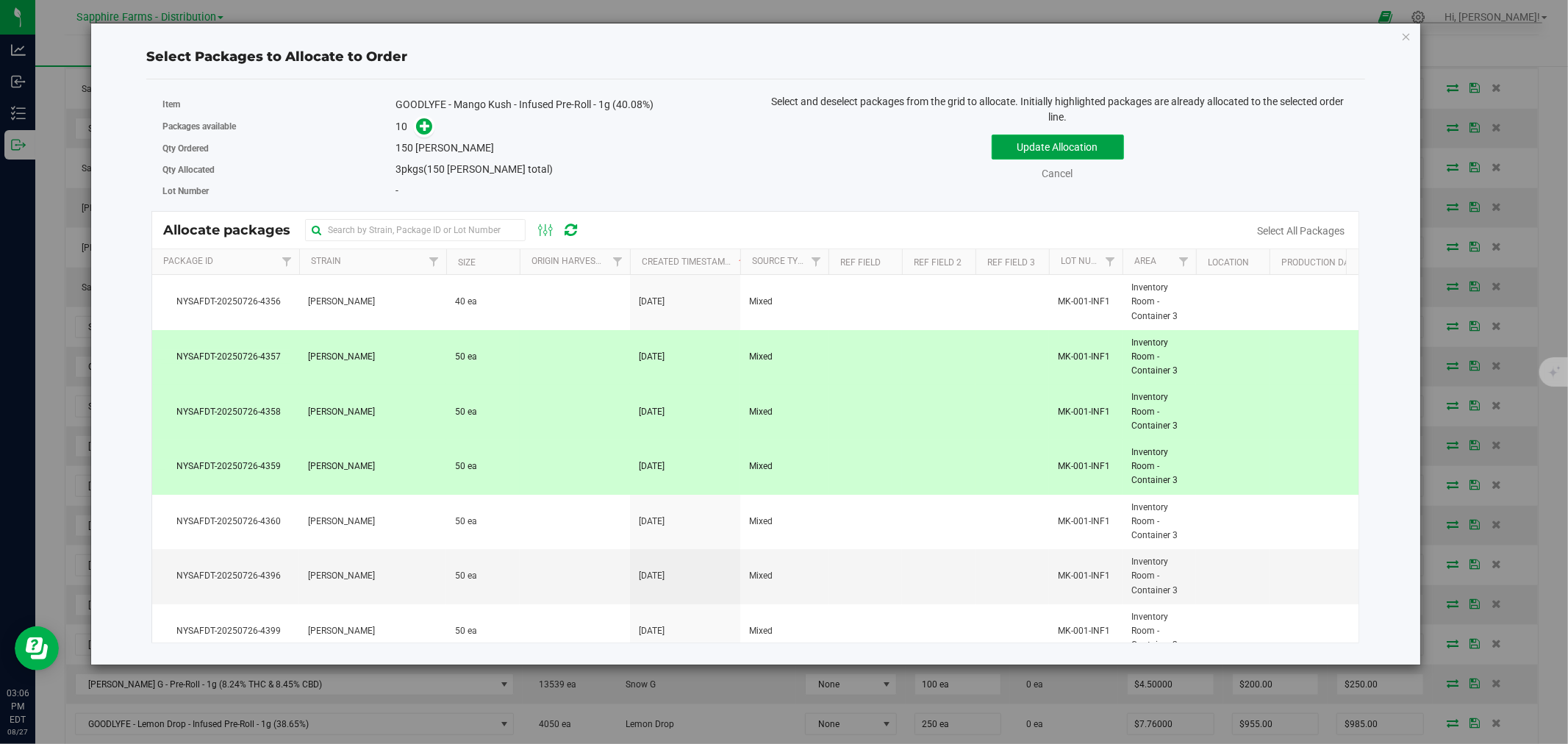
click at [1074, 145] on button "Update Allocation" at bounding box center [1057, 147] width 132 height 25
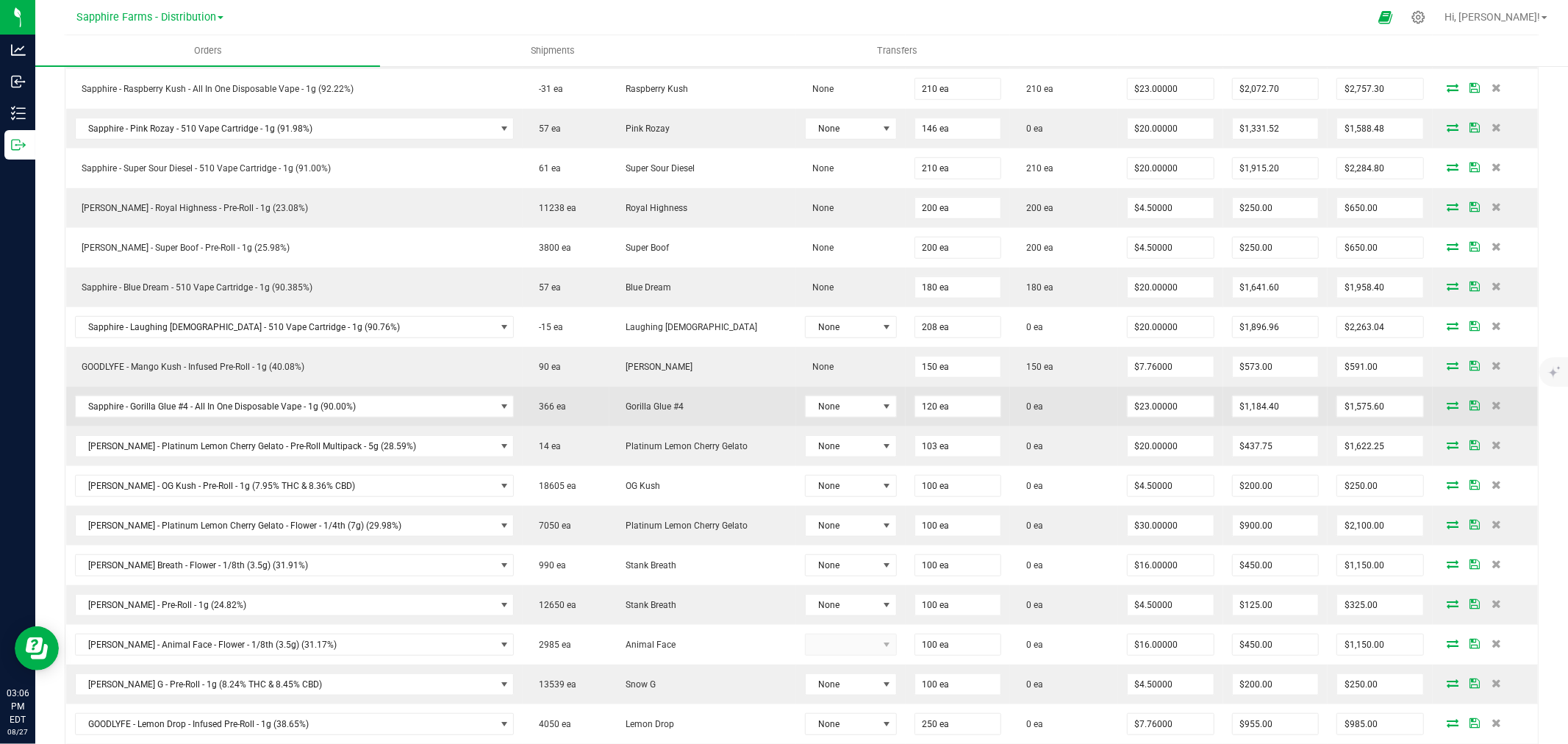
click at [1447, 407] on icon at bounding box center [1453, 405] width 12 height 8
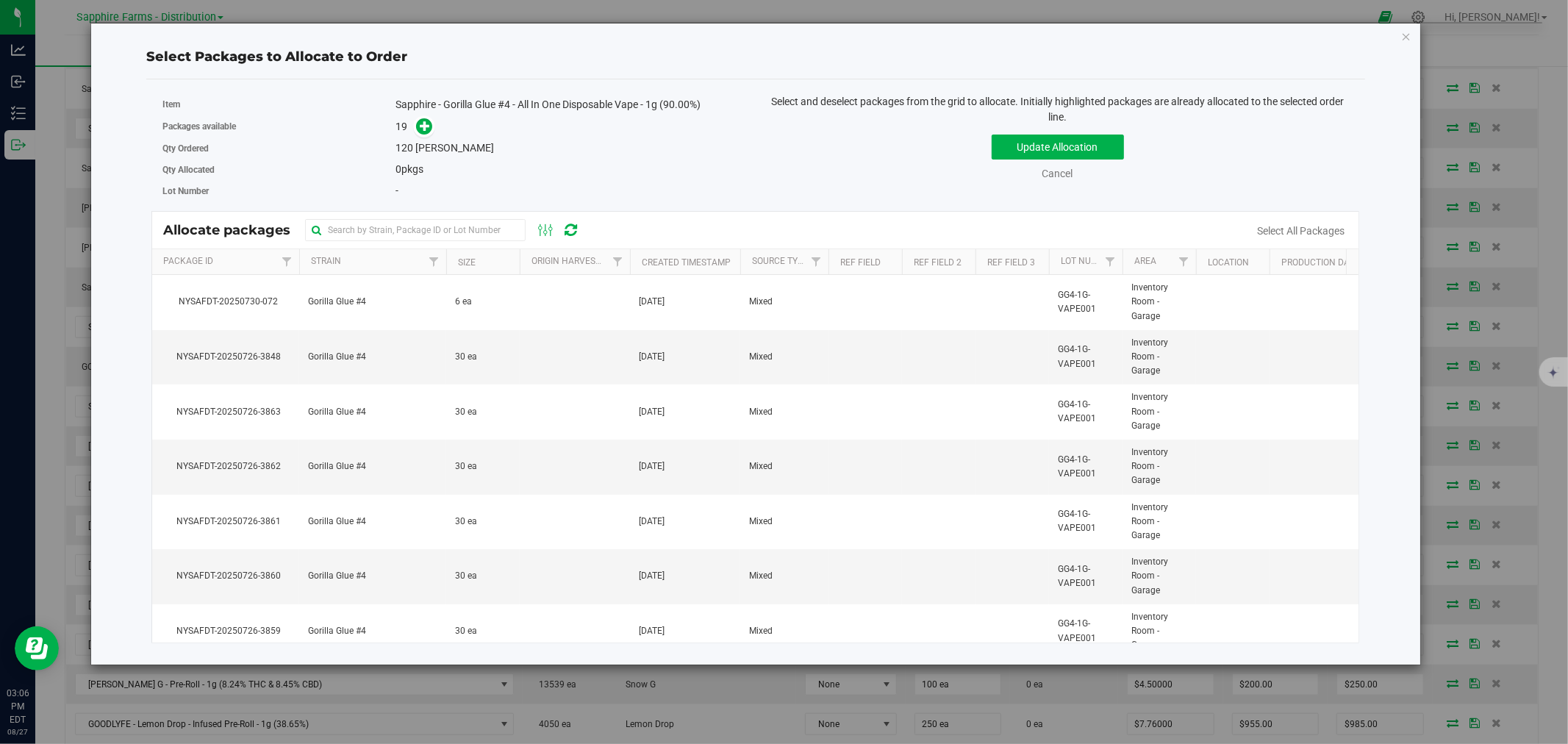
click at [637, 259] on th "Created Timestamp" at bounding box center [685, 262] width 110 height 25
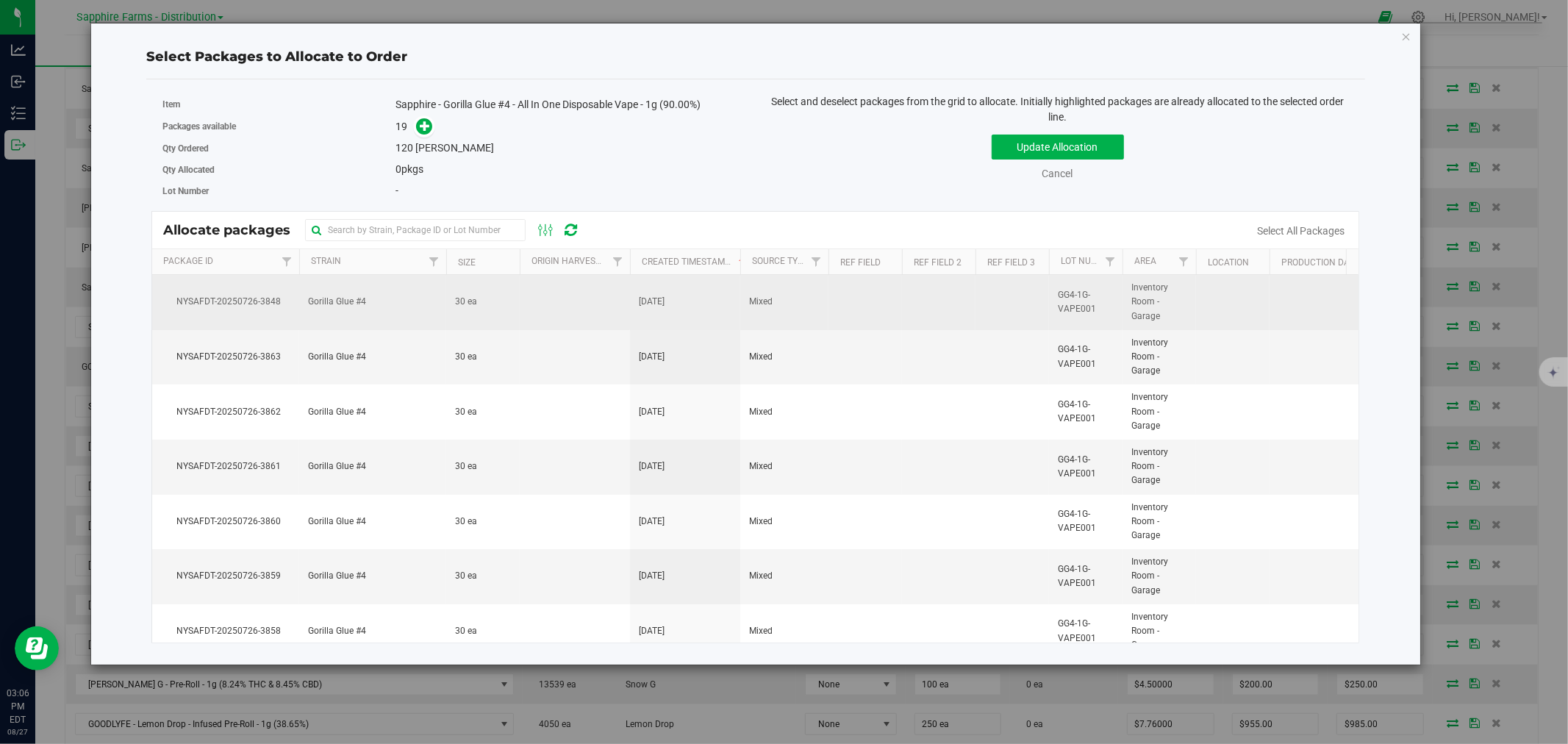
click at [553, 295] on td at bounding box center [575, 302] width 110 height 55
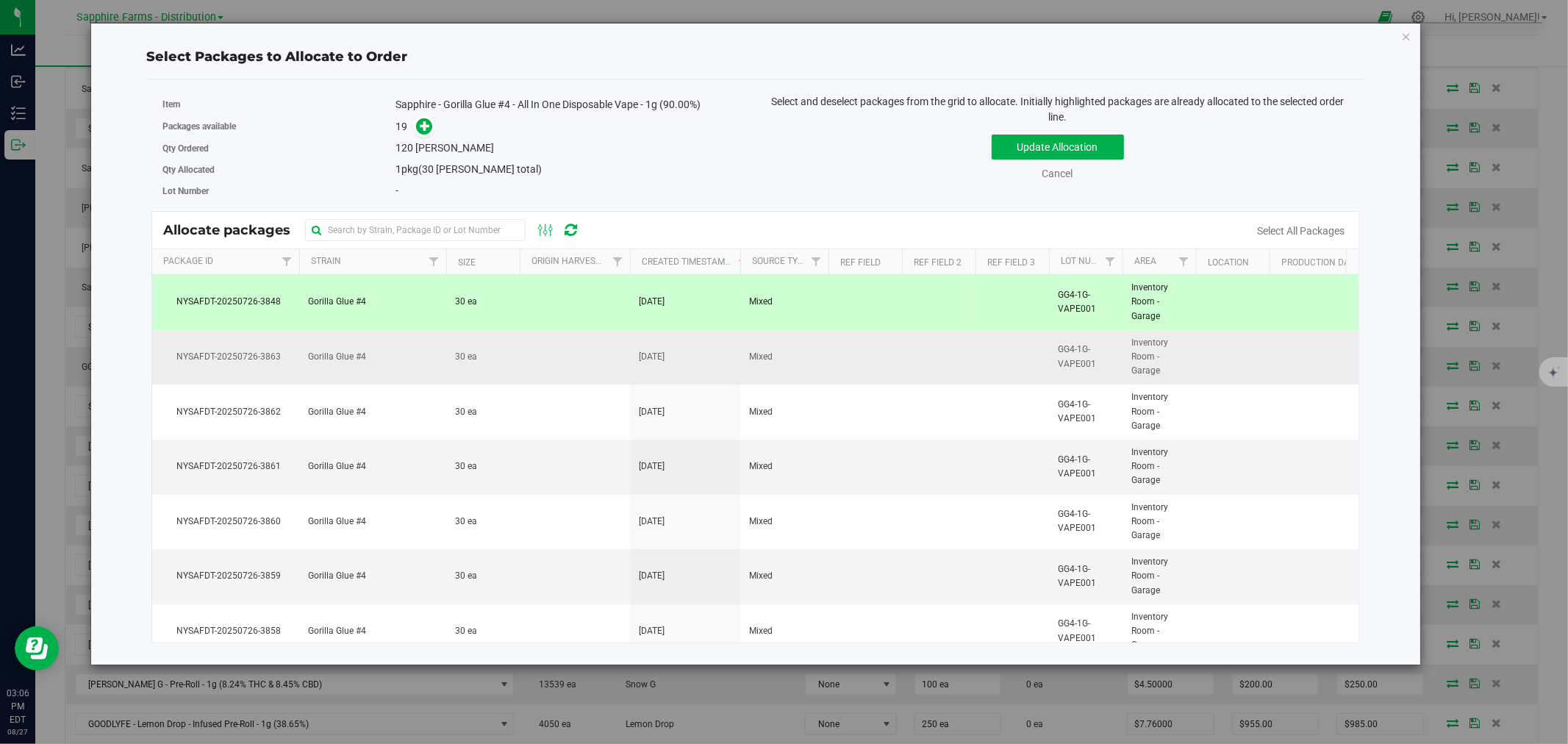
click at [547, 369] on td at bounding box center [575, 357] width 110 height 55
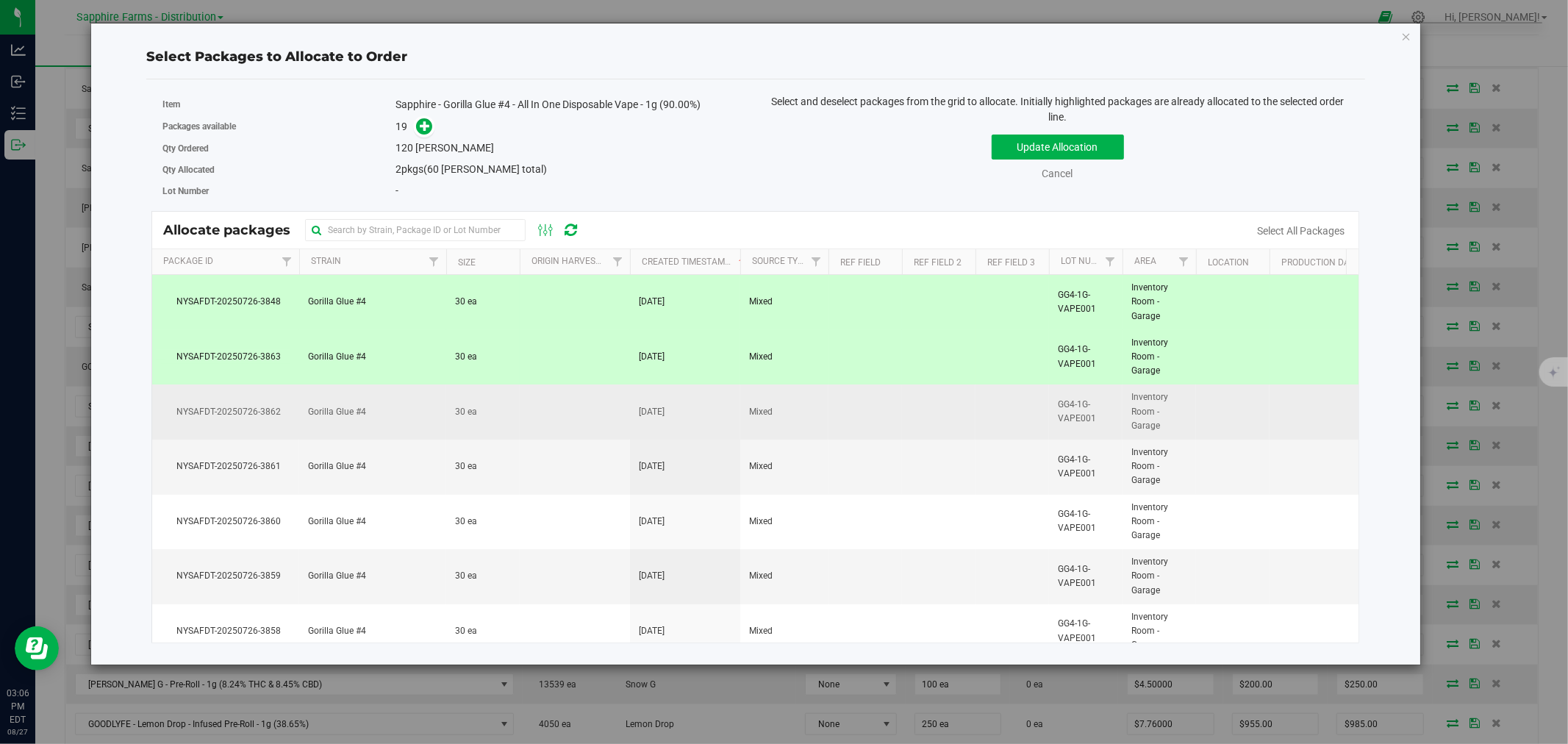
click at [552, 415] on td at bounding box center [575, 411] width 110 height 55
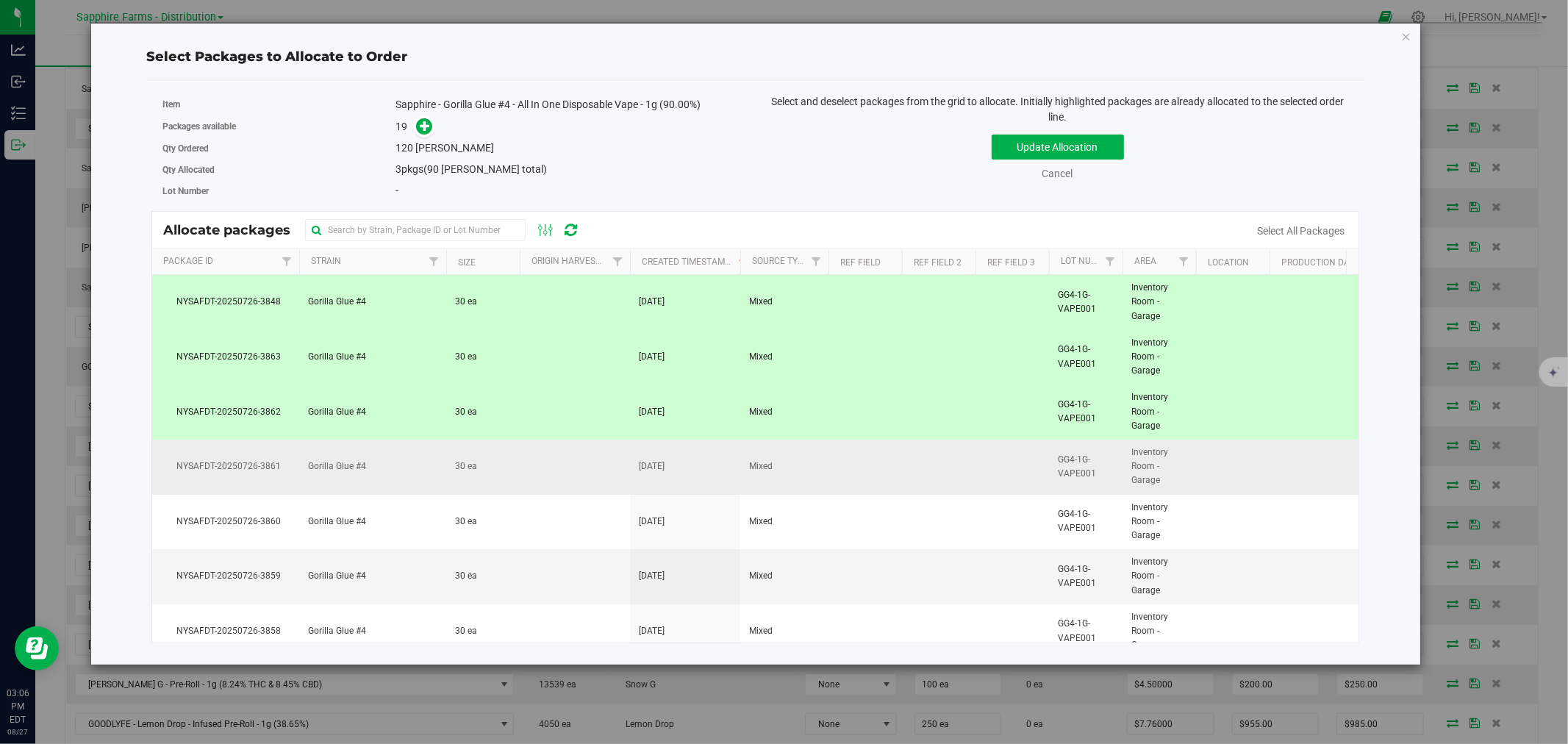
click at [560, 476] on td at bounding box center [575, 467] width 110 height 55
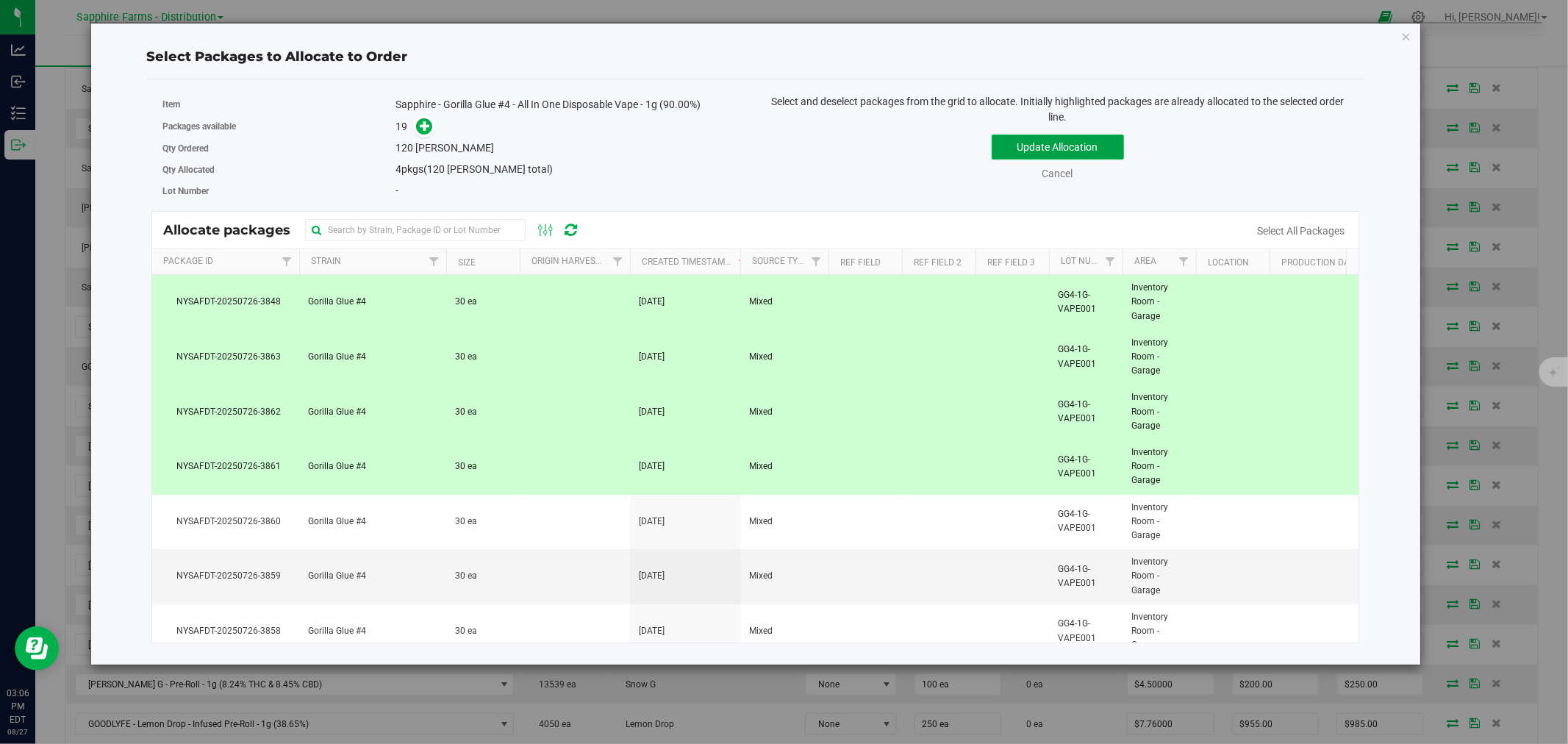
click at [1031, 137] on button "Update Allocation" at bounding box center [1057, 147] width 132 height 25
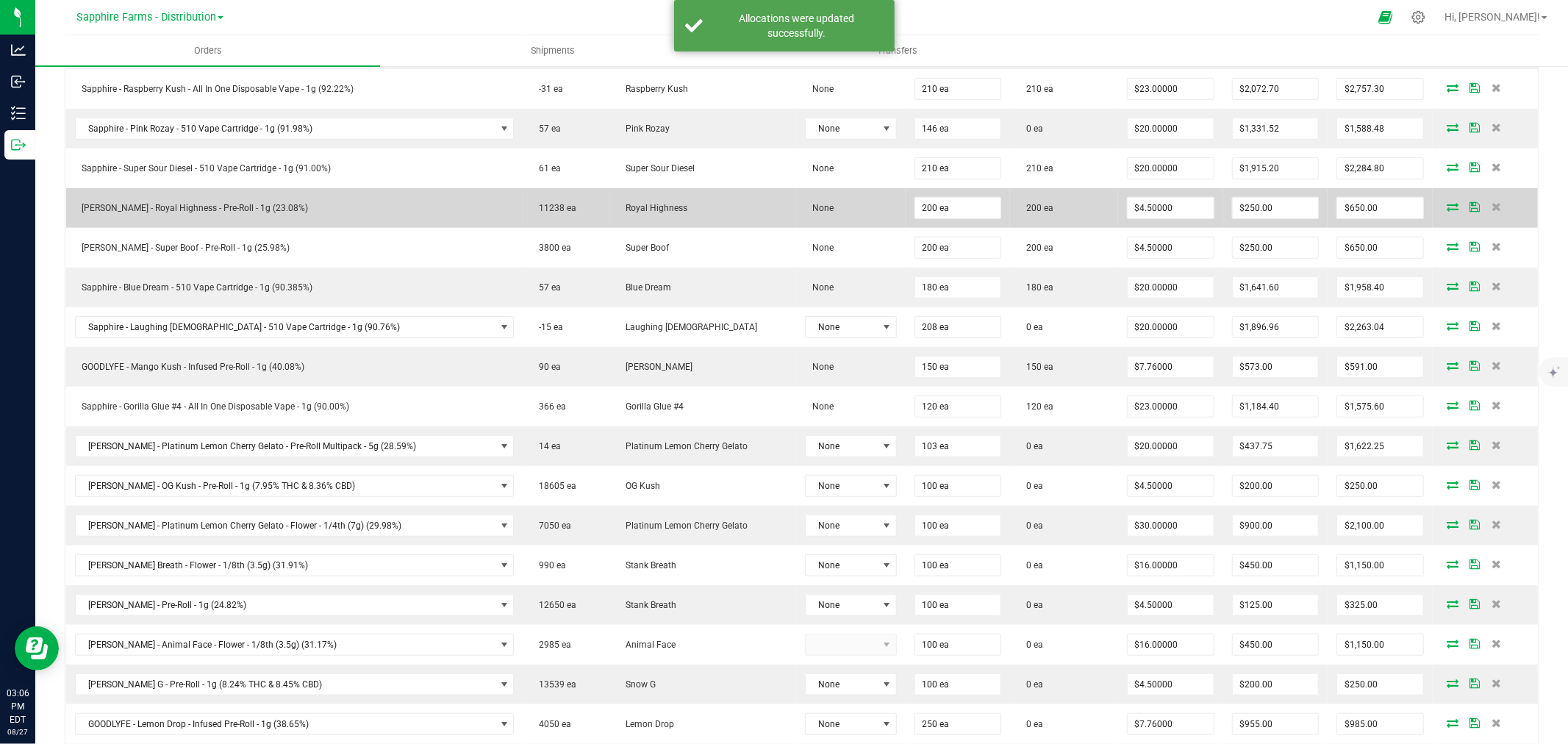
scroll to position [898, 0]
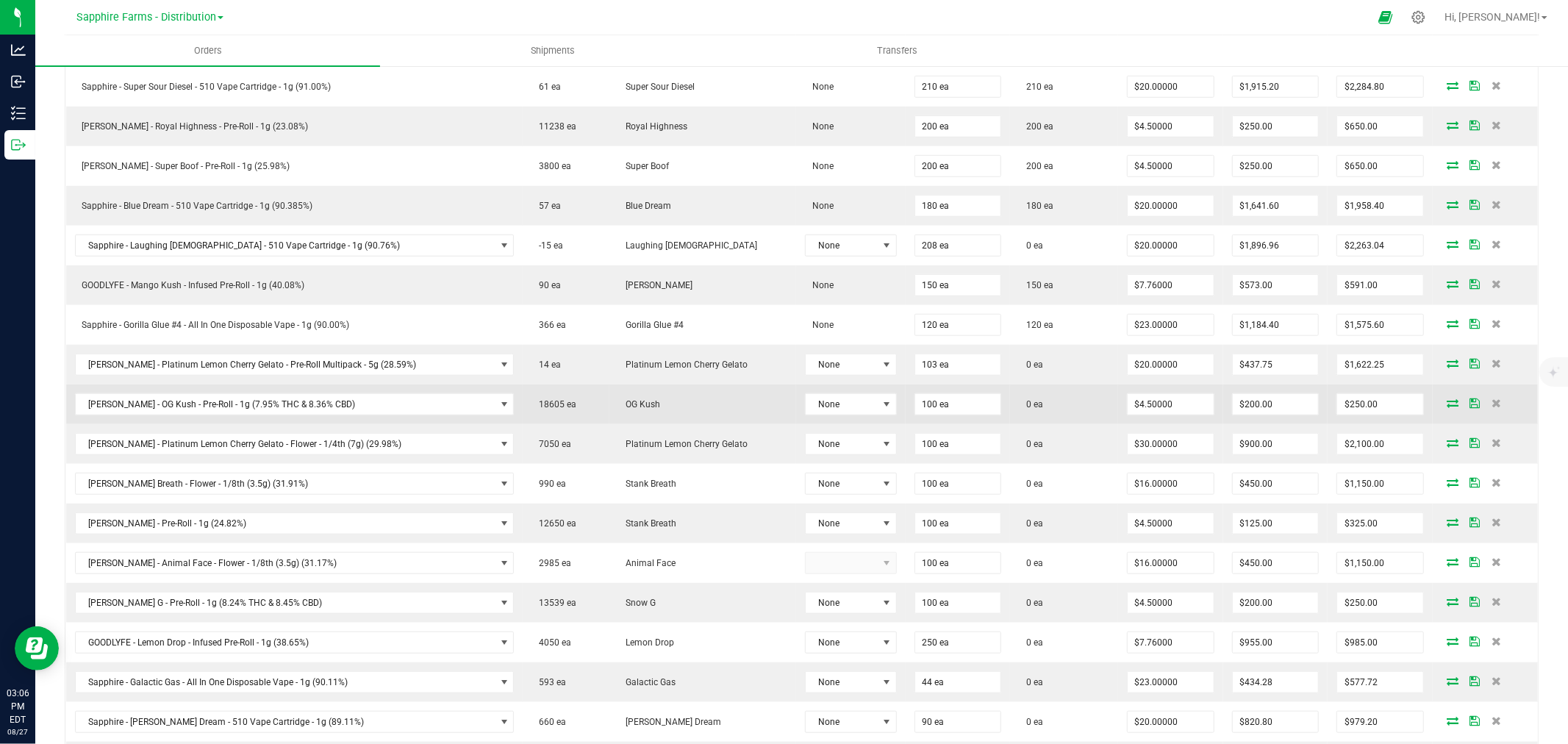
click at [1447, 403] on icon at bounding box center [1453, 403] width 12 height 8
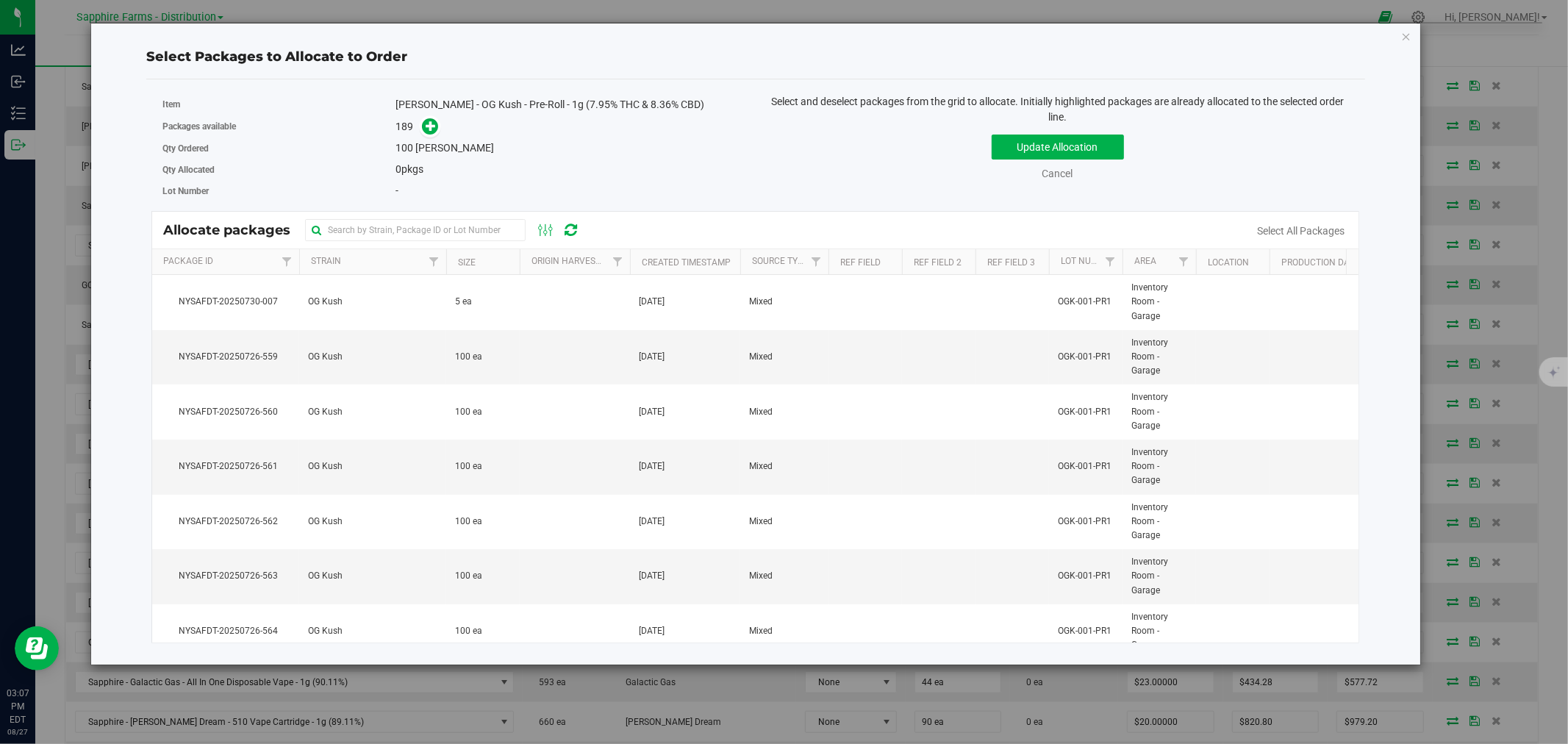
click at [637, 261] on th "Created Timestamp" at bounding box center [685, 262] width 110 height 25
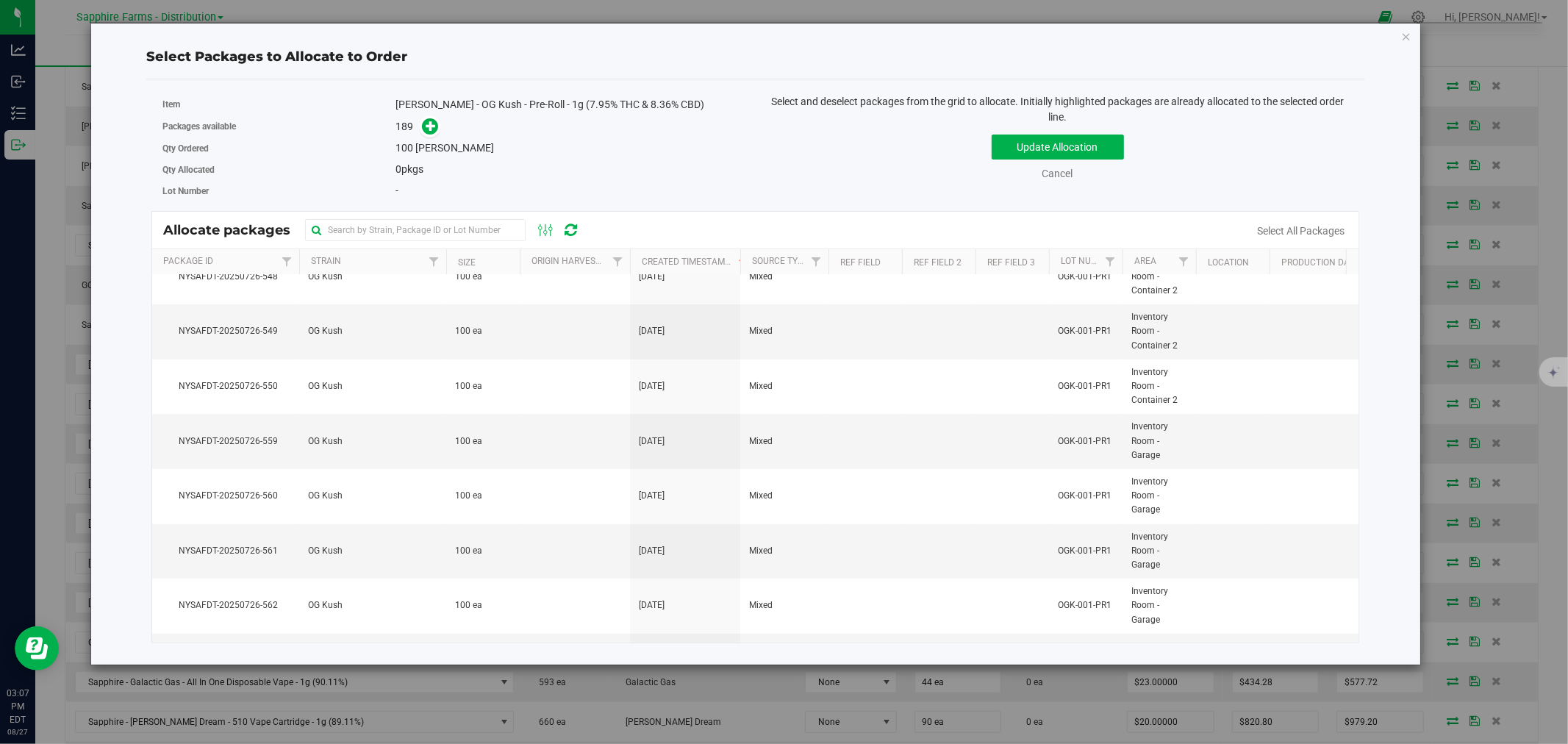
scroll to position [9777, 0]
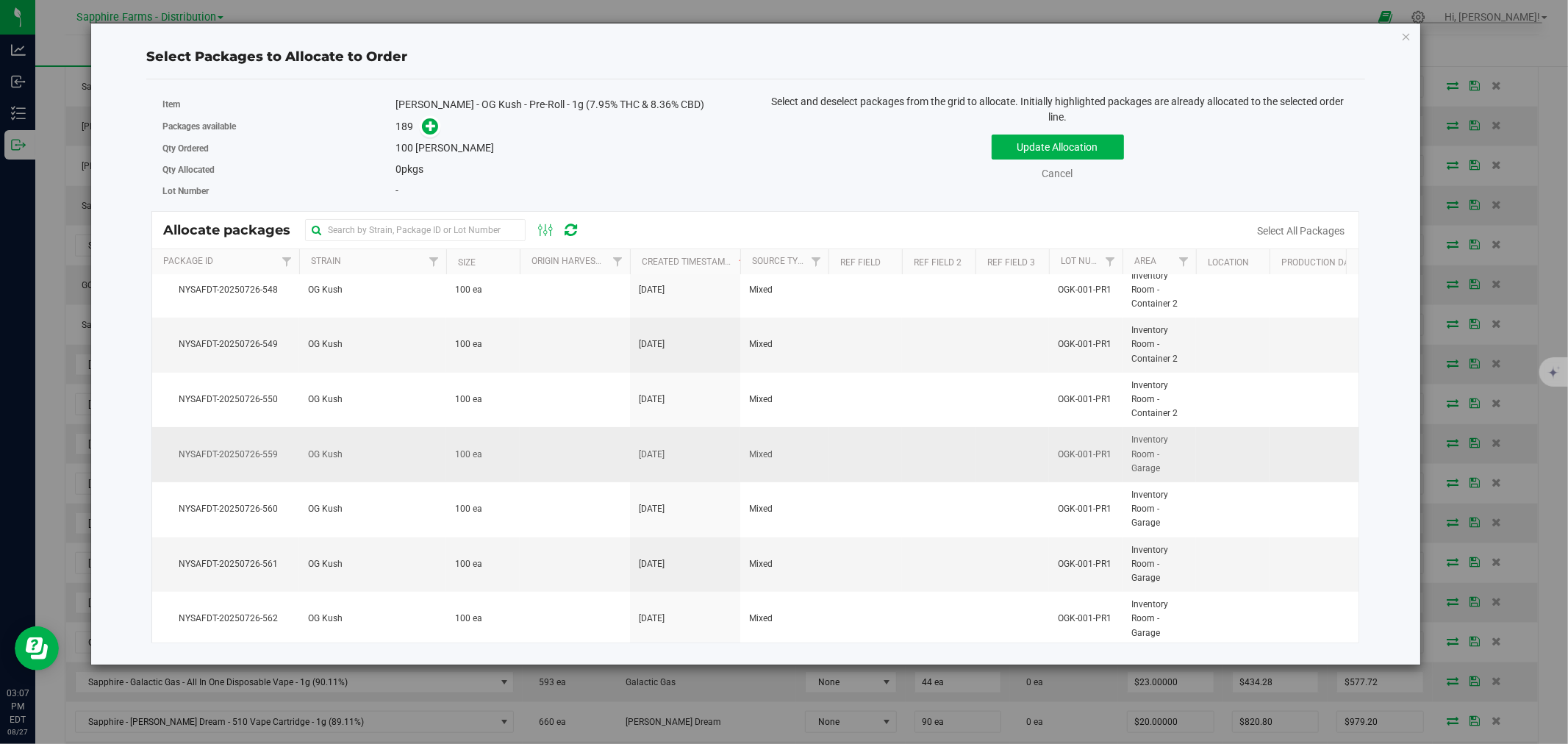
click at [1143, 476] on span "Inventory Room - Garage" at bounding box center [1159, 455] width 56 height 42
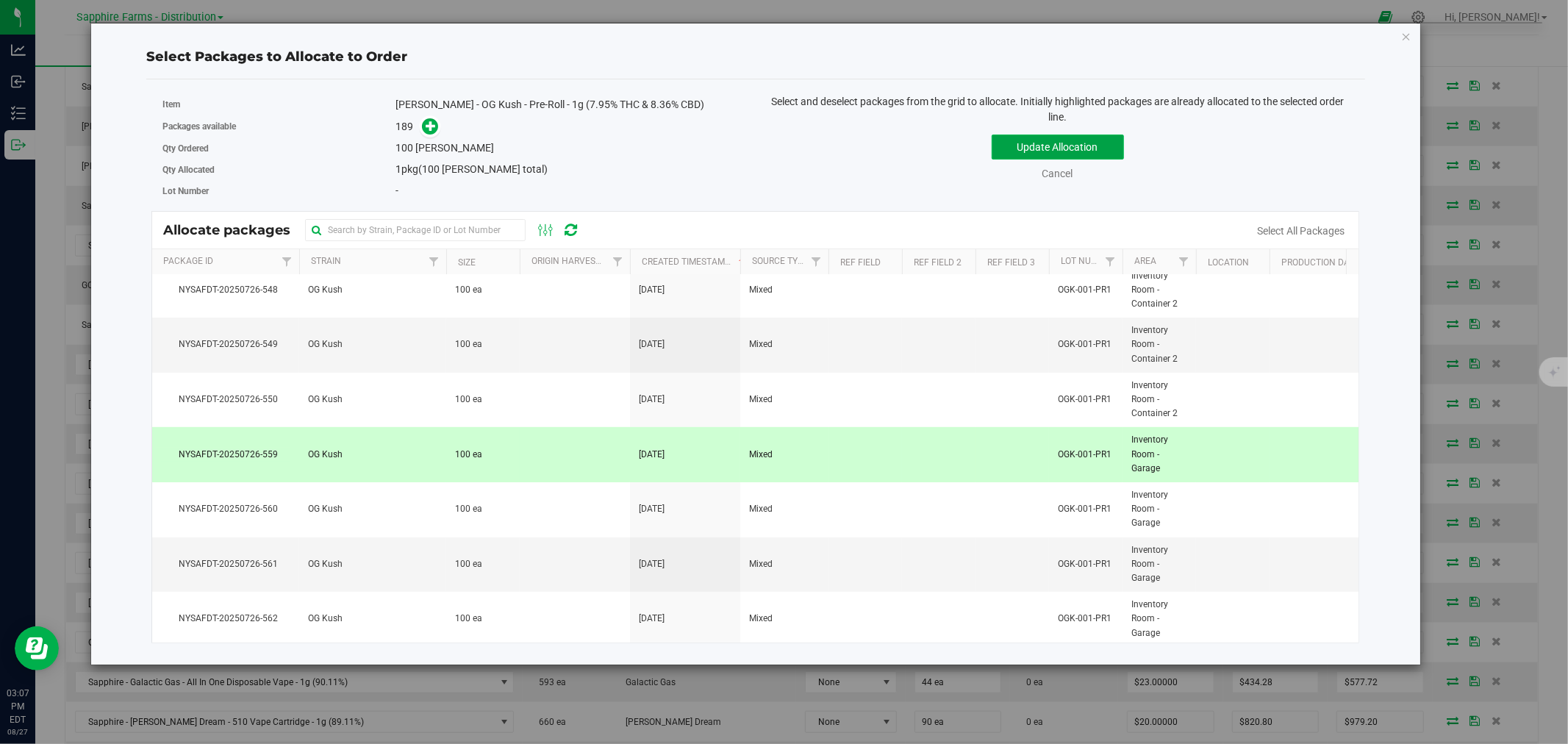
click at [1018, 142] on button "Update Allocation" at bounding box center [1057, 147] width 132 height 25
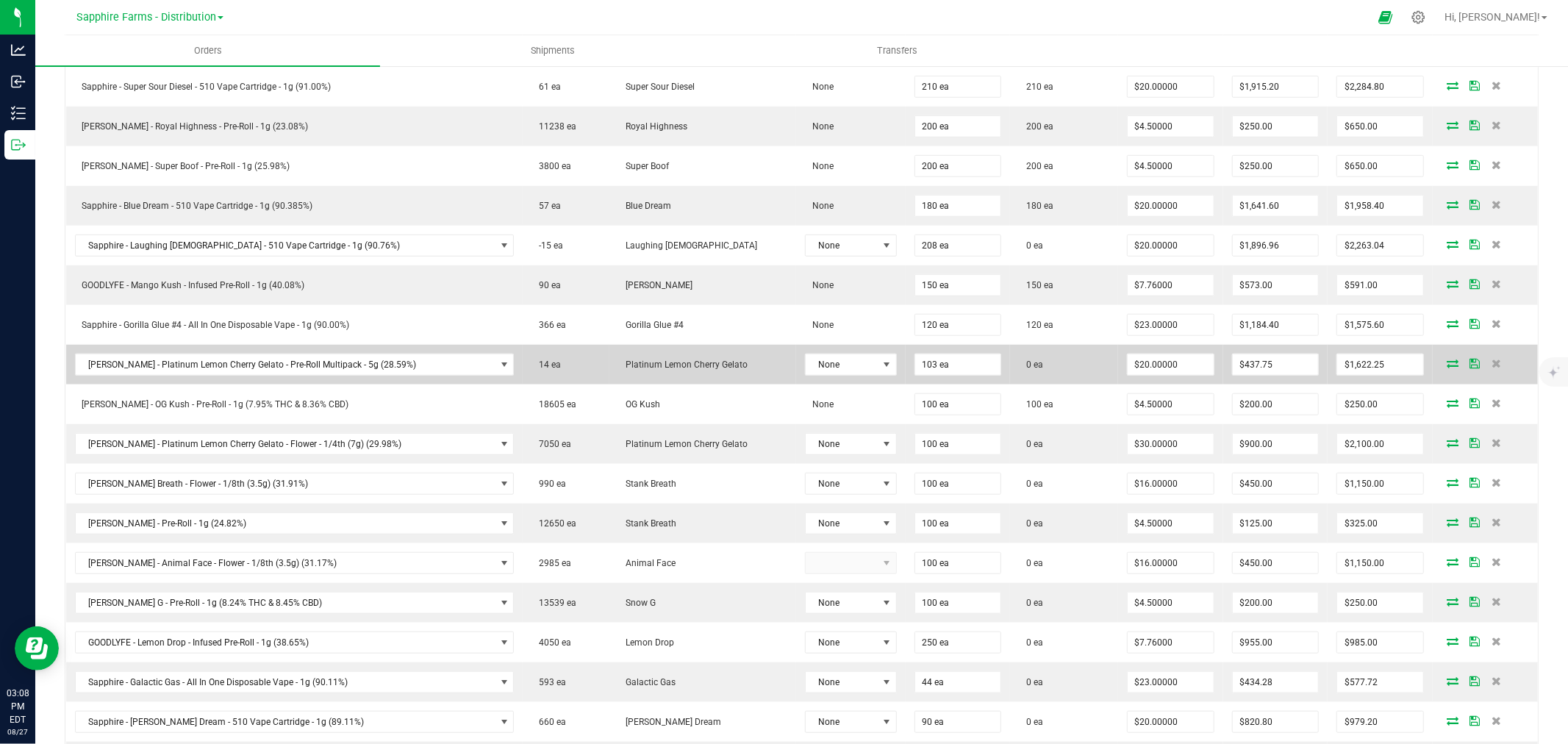
scroll to position [980, 0]
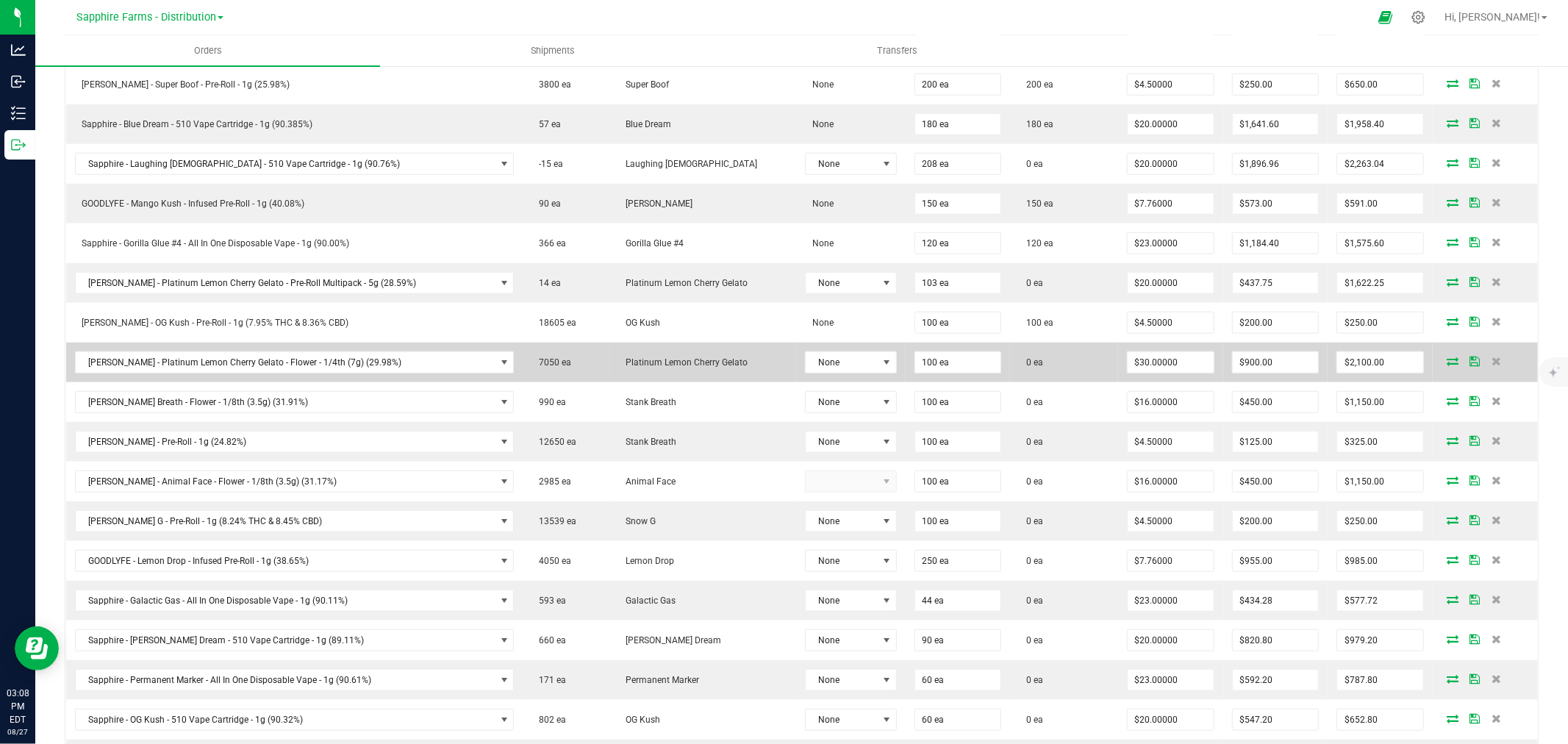
click at [1447, 362] on icon at bounding box center [1453, 361] width 12 height 8
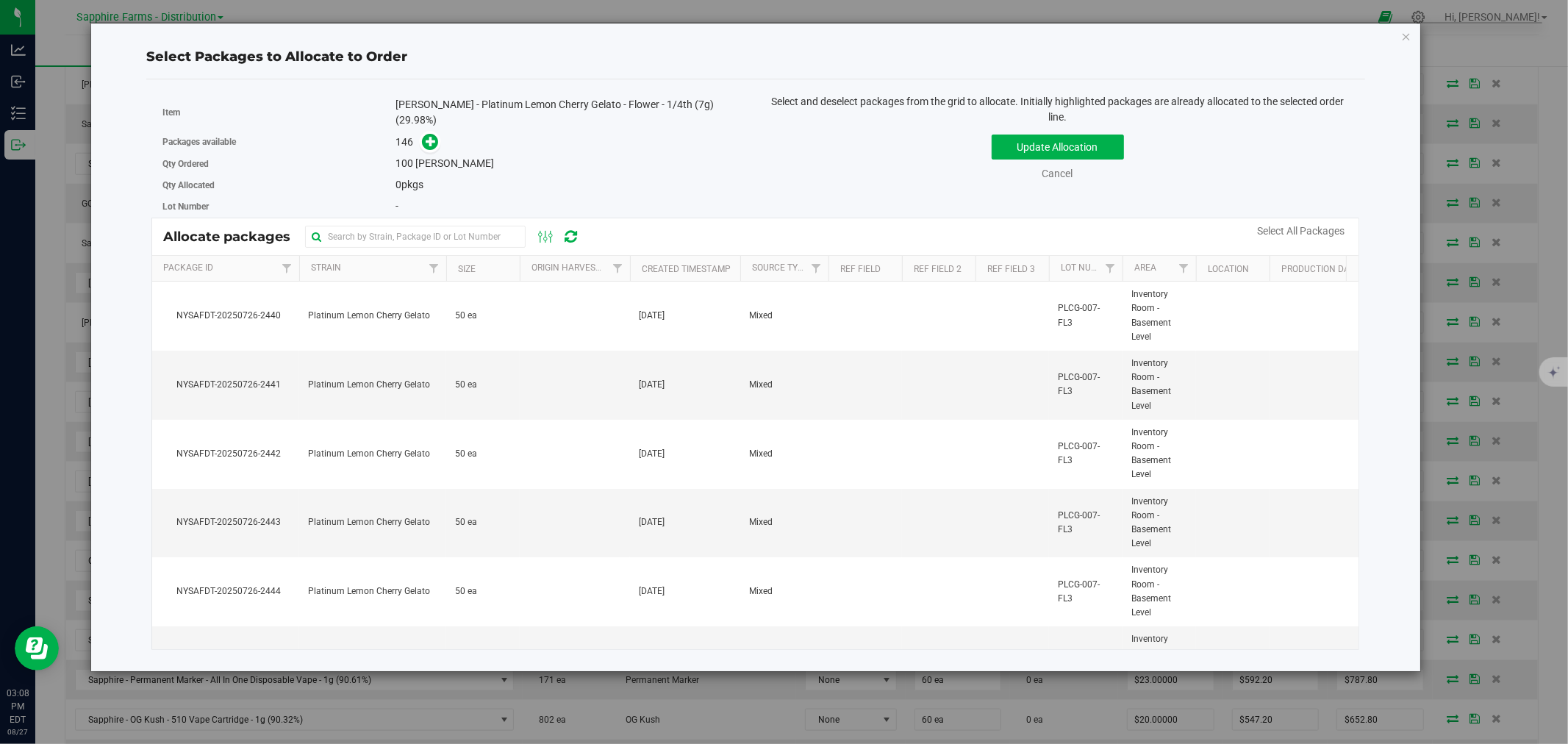
click at [637, 261] on th "Created Timestamp" at bounding box center [685, 269] width 110 height 25
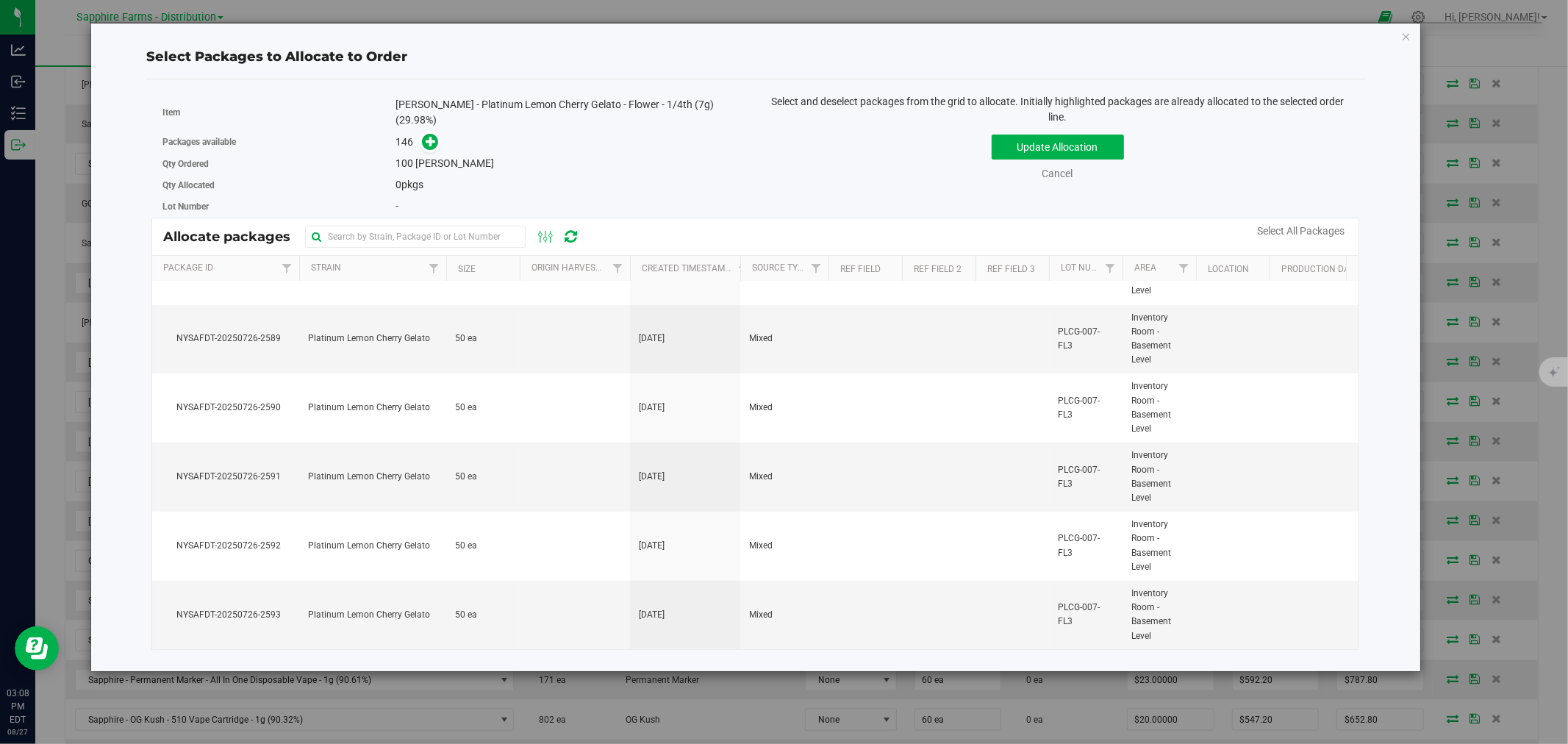
scroll to position [0, 0]
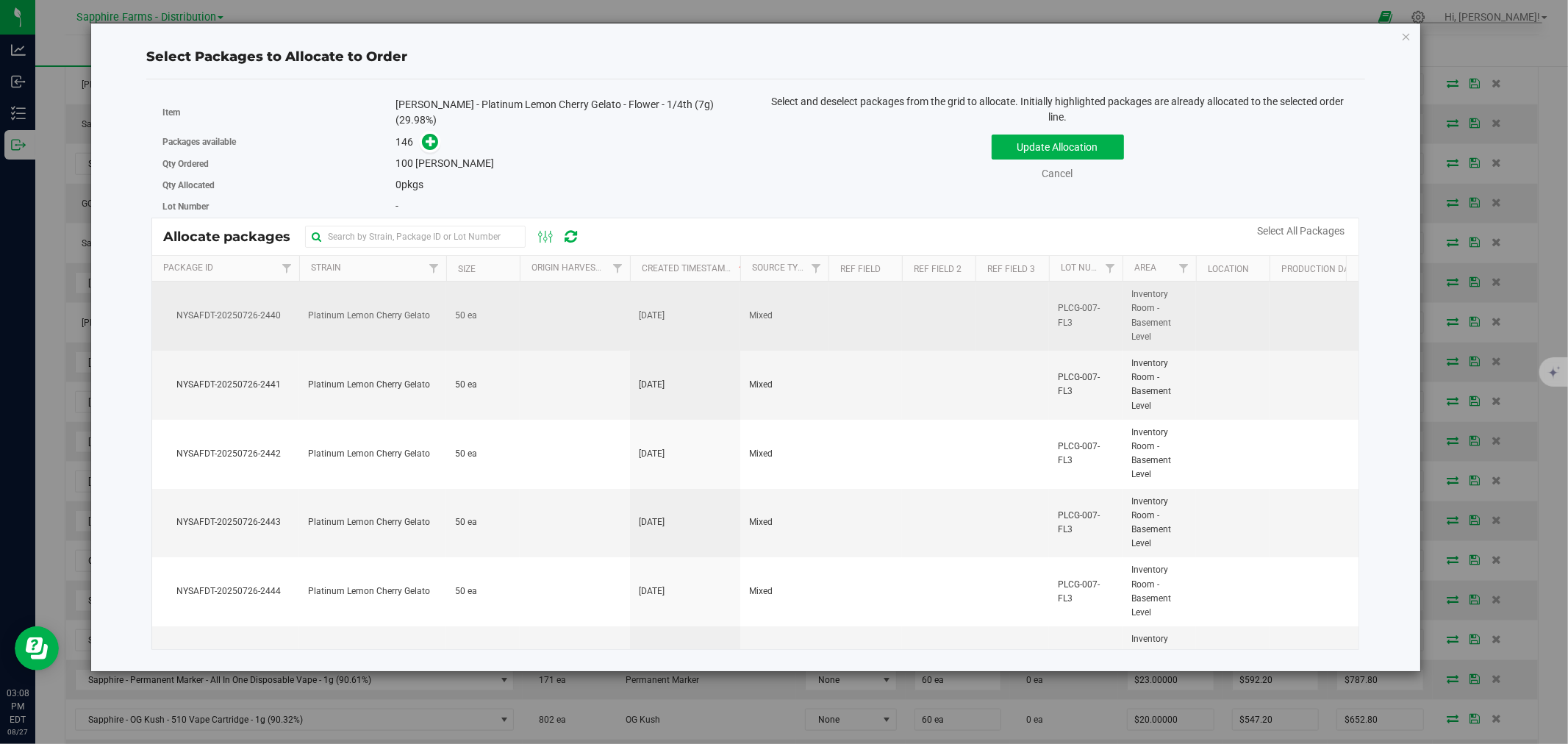
click at [570, 322] on td at bounding box center [575, 316] width 110 height 69
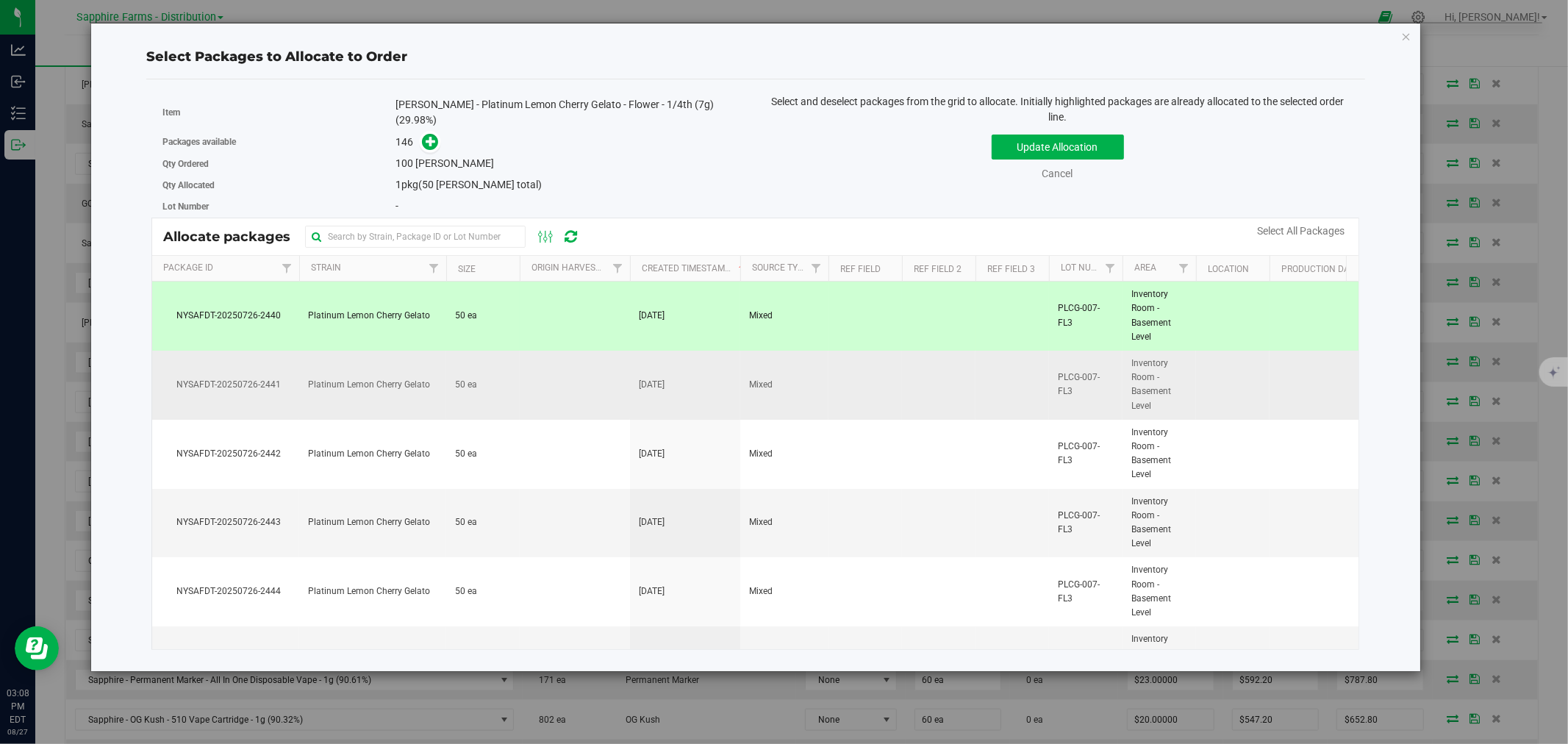
click at [568, 392] on td at bounding box center [575, 384] width 110 height 69
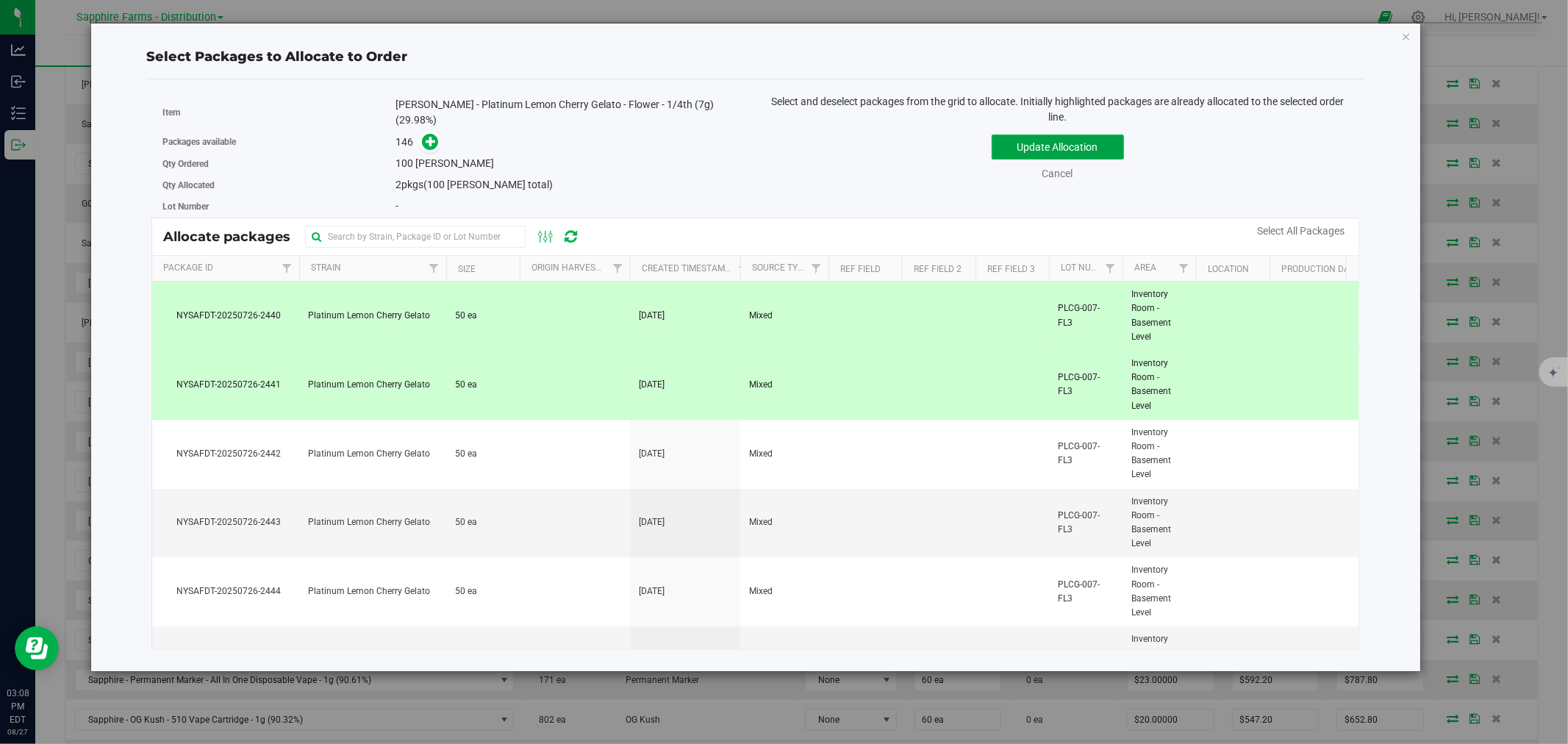
click at [1046, 144] on button "Update Allocation" at bounding box center [1057, 147] width 132 height 25
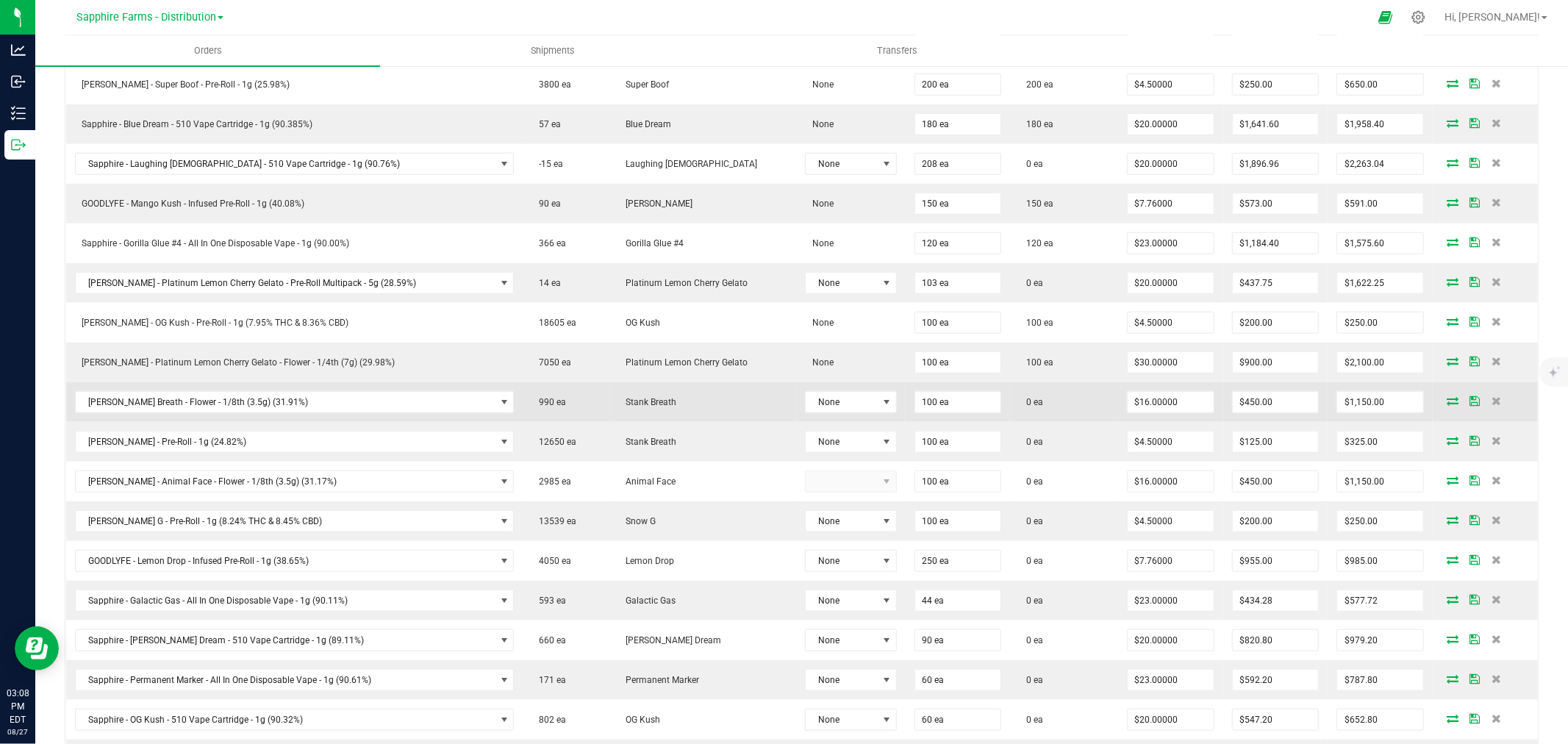
click at [1442, 403] on span at bounding box center [1453, 400] width 22 height 8
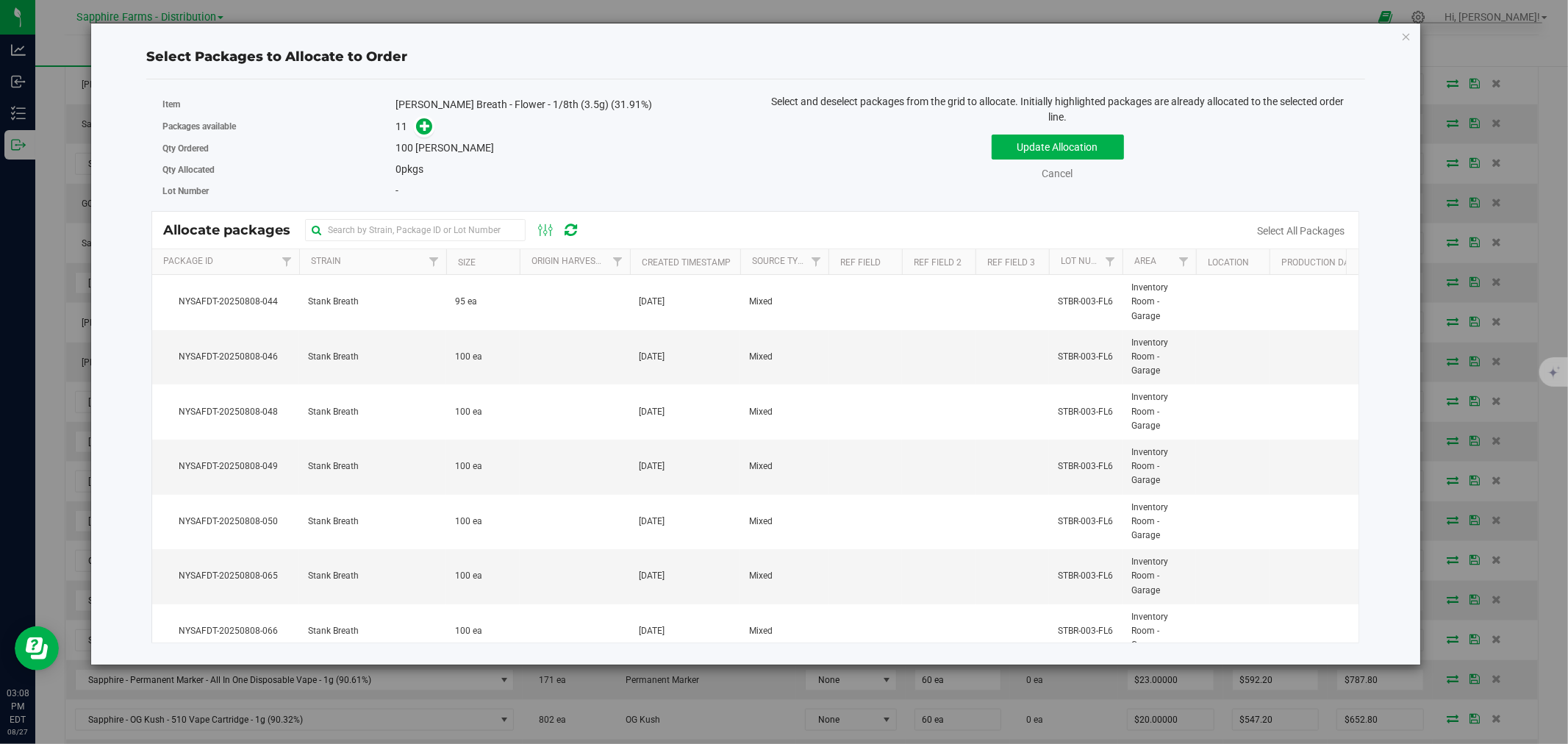
click at [636, 254] on th "Created Timestamp" at bounding box center [685, 262] width 110 height 25
click at [562, 361] on td at bounding box center [575, 357] width 110 height 55
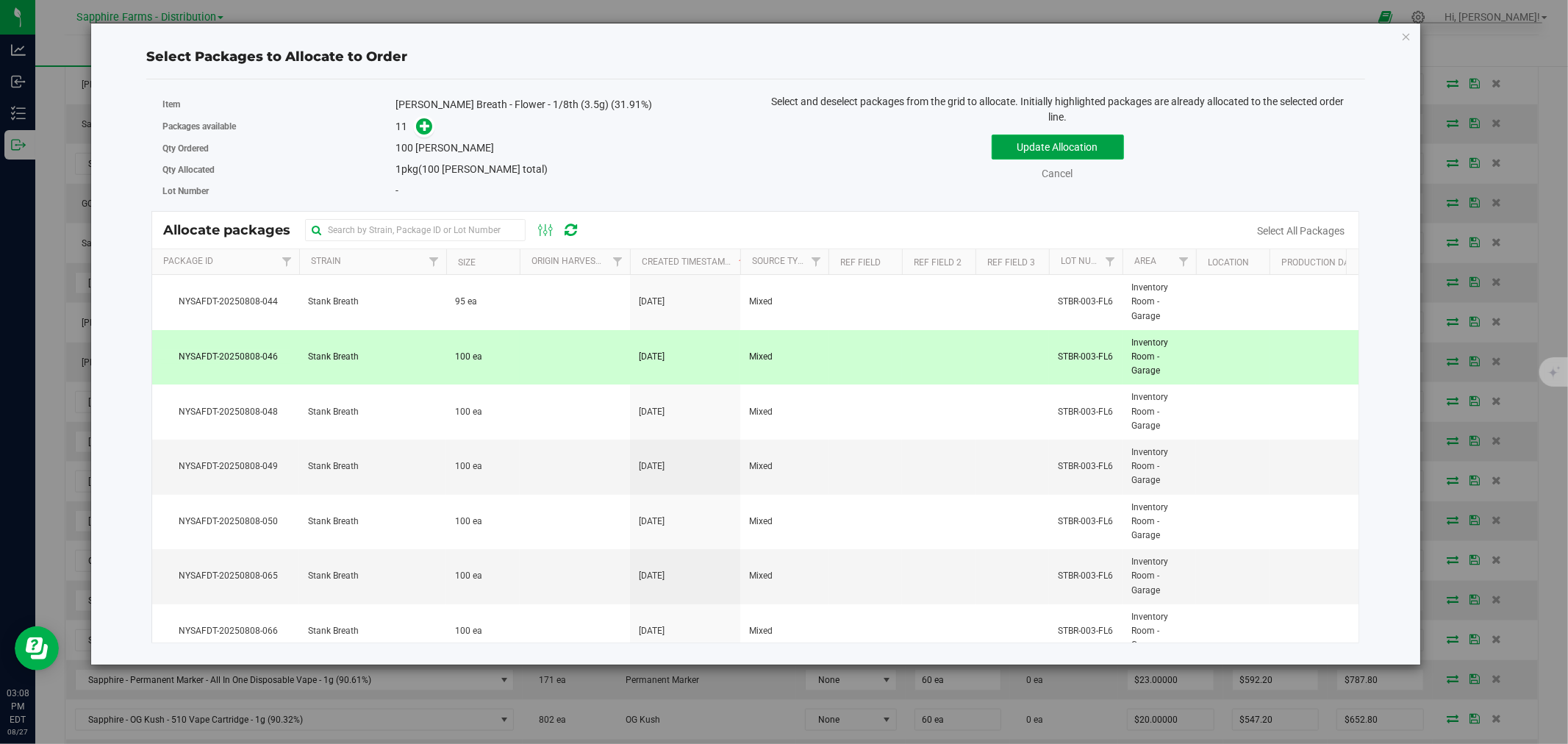
click at [1024, 144] on button "Update Allocation" at bounding box center [1057, 147] width 132 height 25
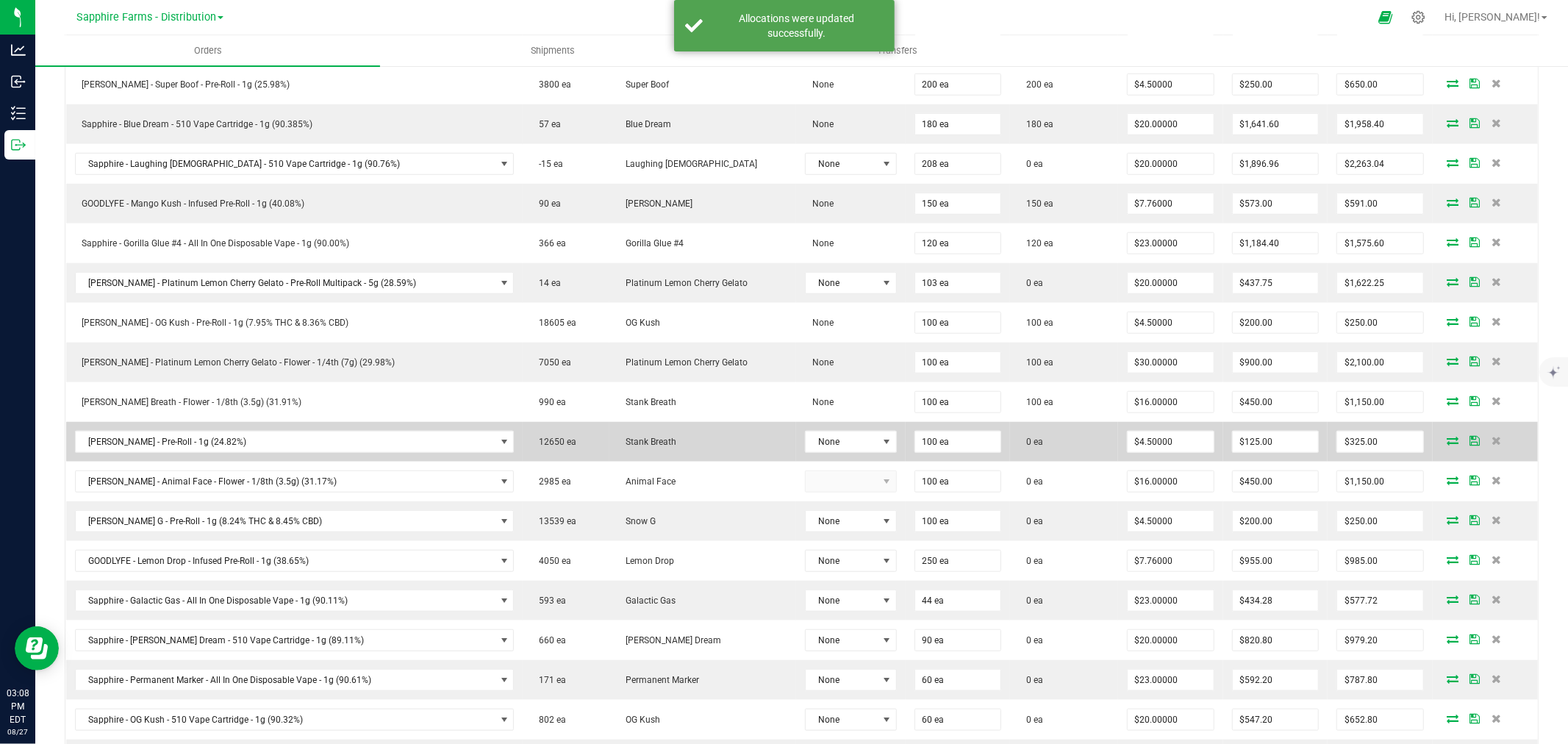
click at [1447, 445] on icon at bounding box center [1453, 440] width 12 height 8
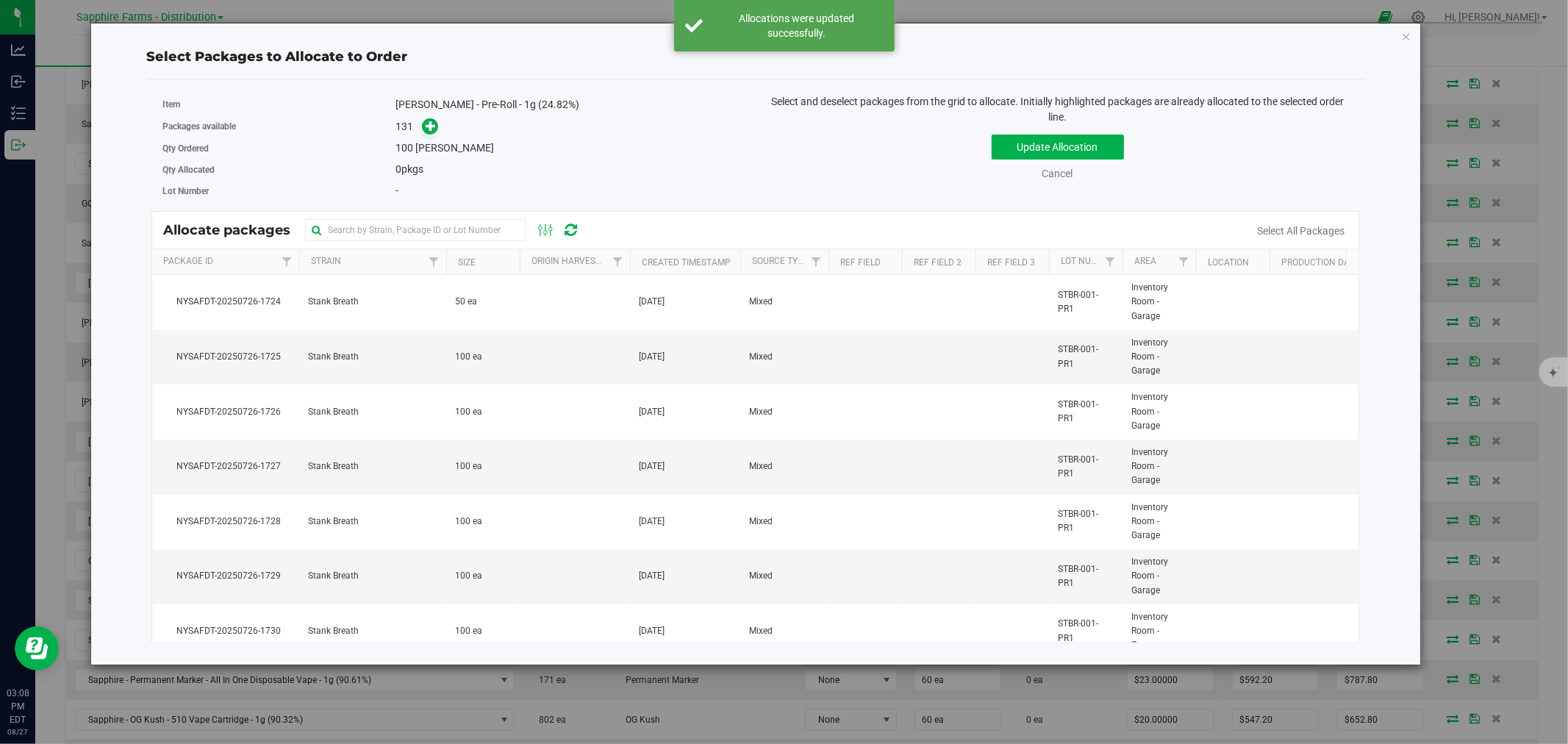
click at [636, 260] on th "Created Timestamp" at bounding box center [685, 262] width 110 height 25
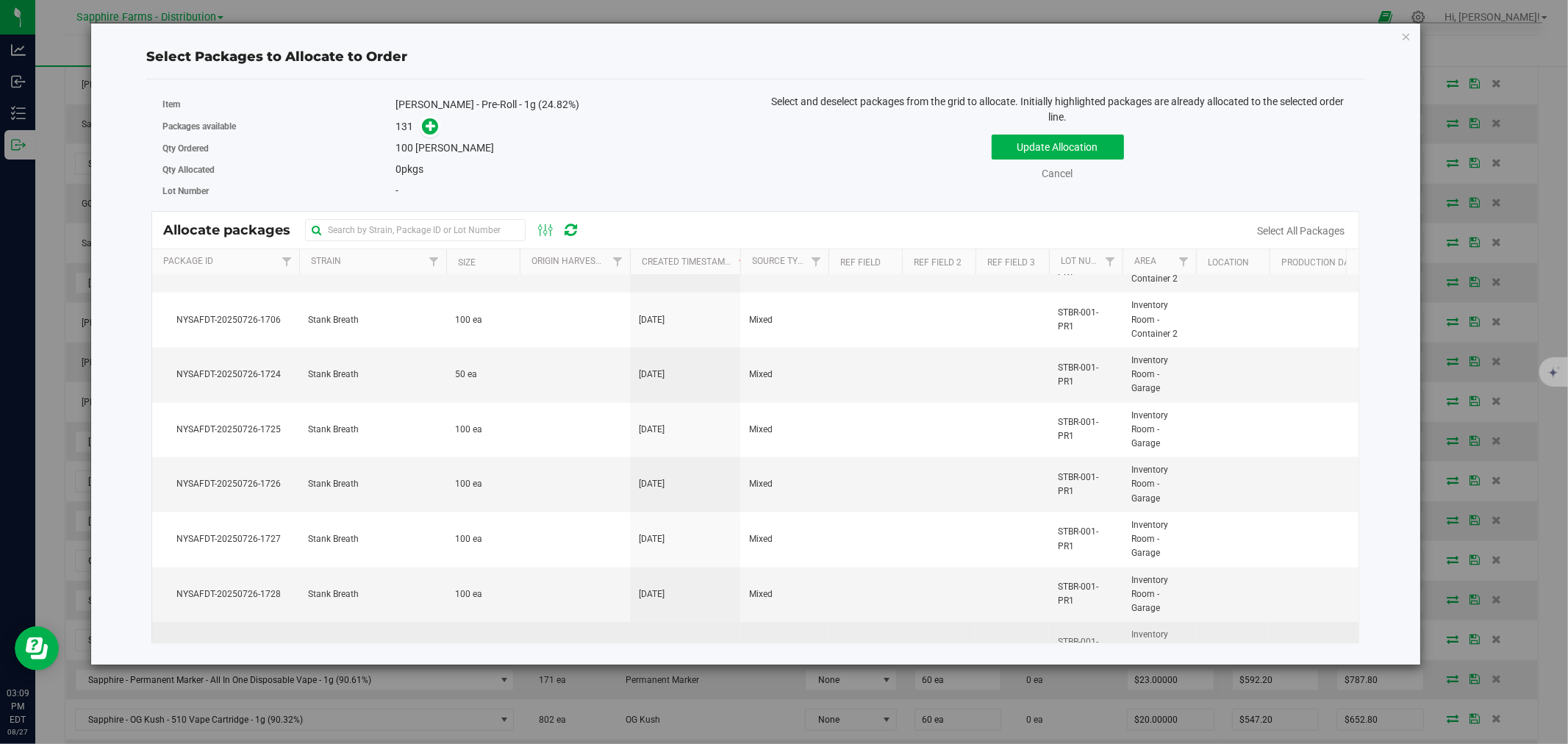
scroll to position [6675, 0]
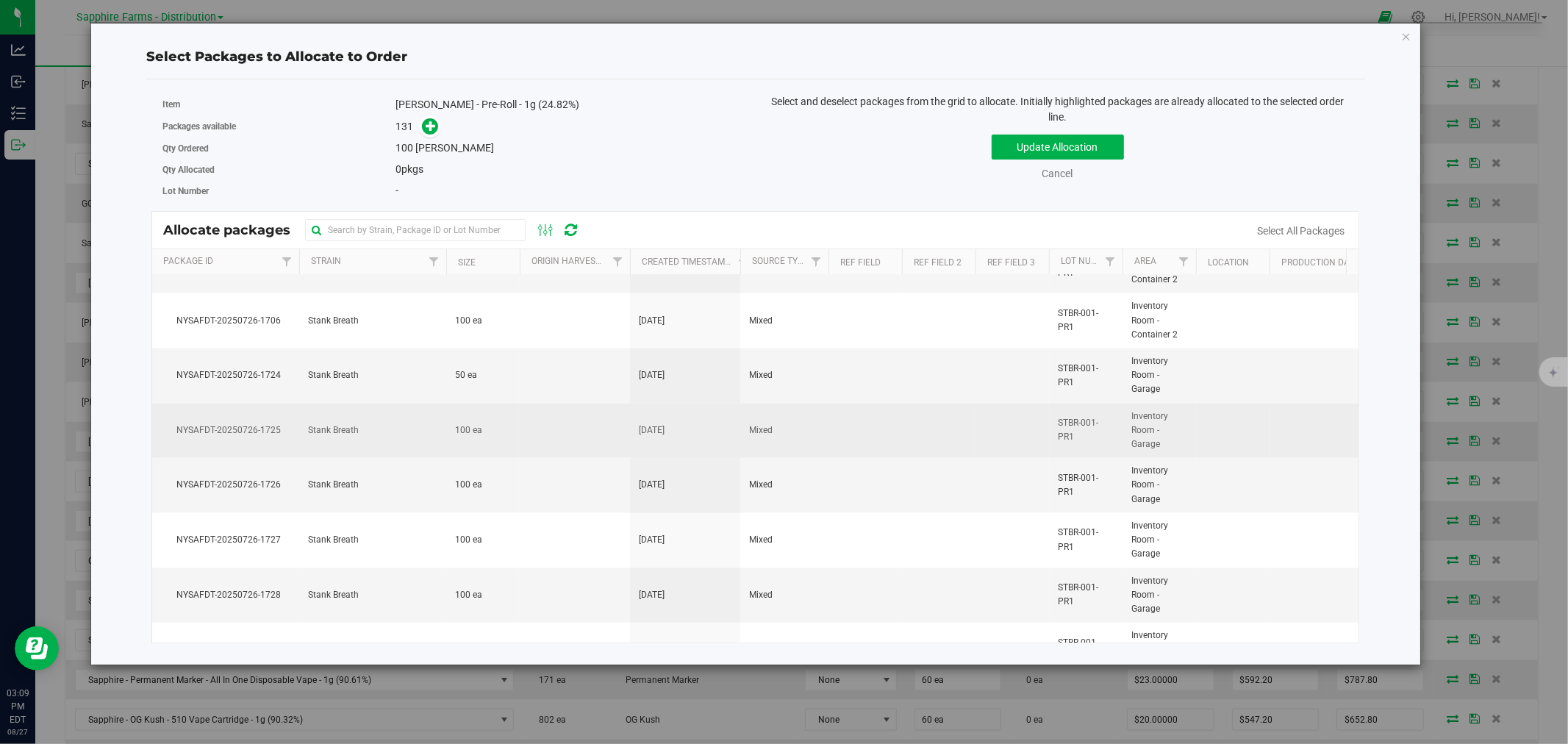
click at [541, 442] on td at bounding box center [575, 431] width 110 height 55
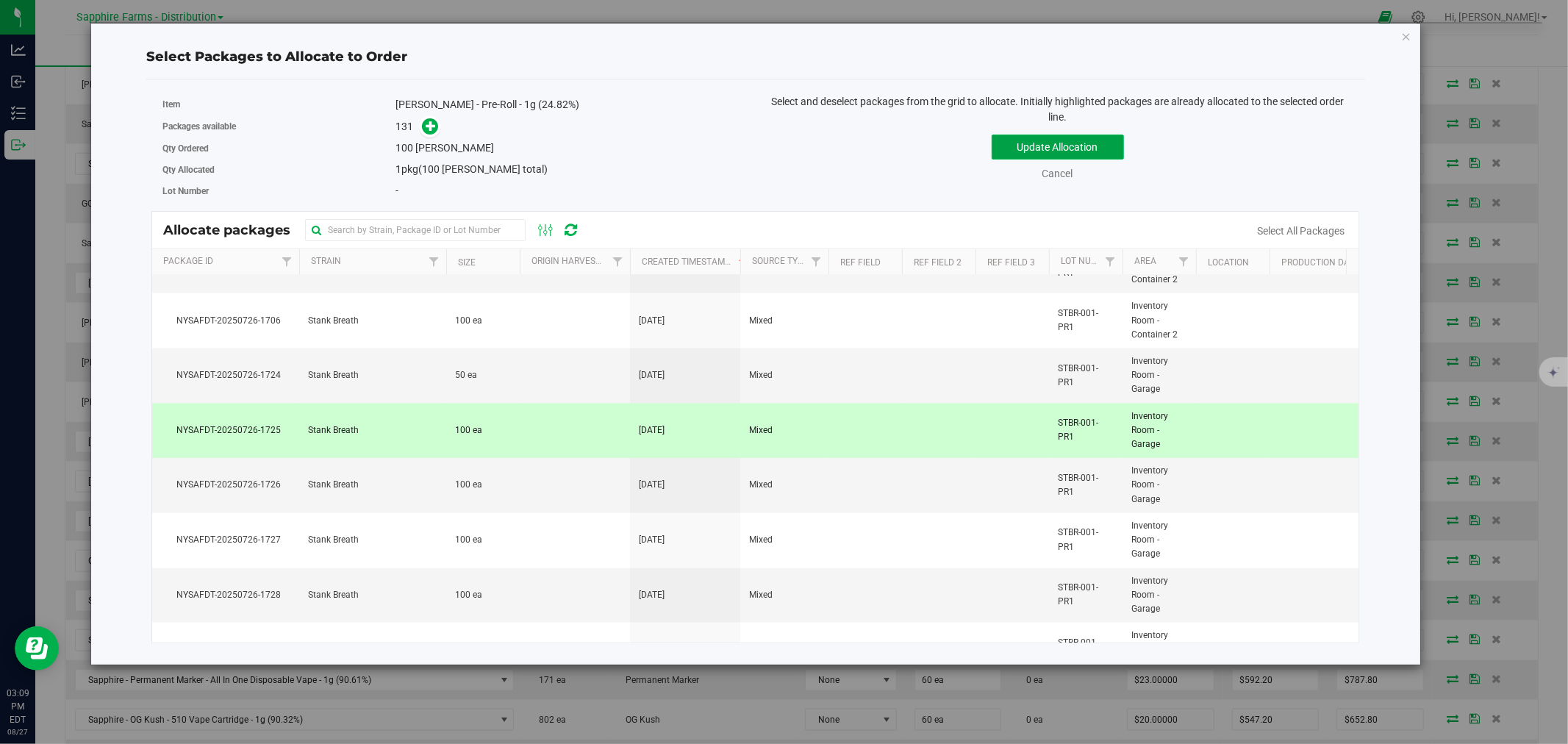
click at [1035, 150] on button "Update Allocation" at bounding box center [1057, 147] width 132 height 25
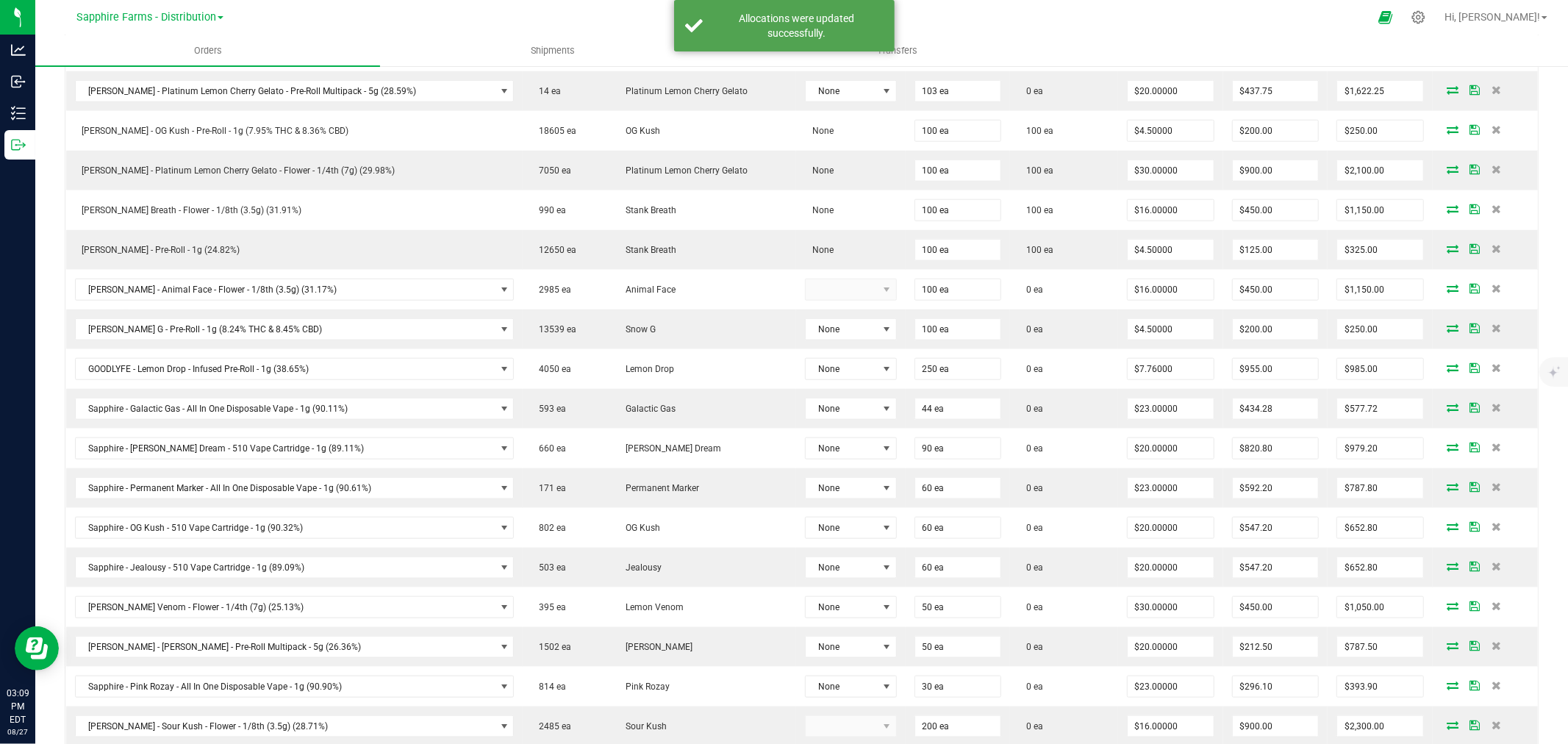
scroll to position [1144, 0]
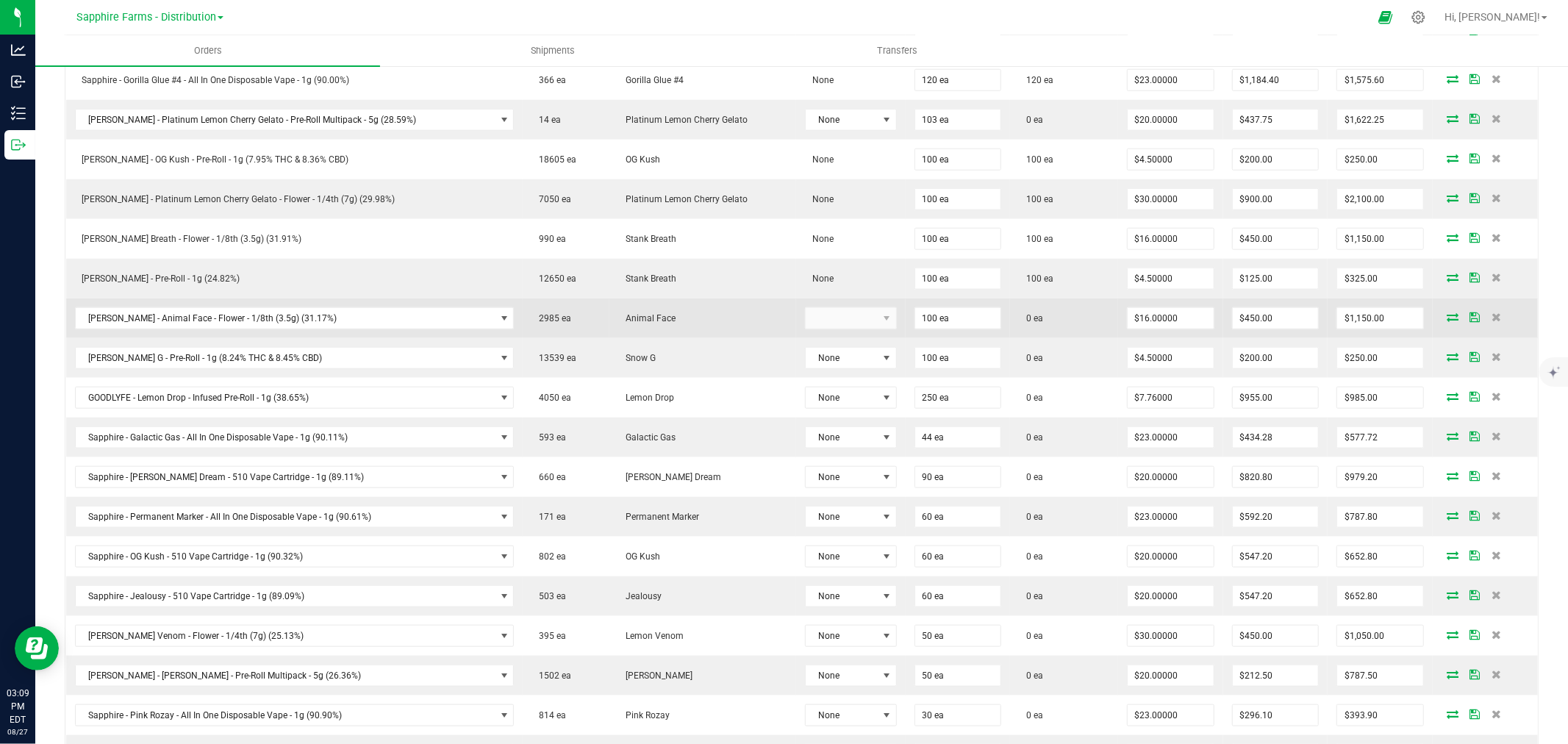
click at [1447, 317] on icon at bounding box center [1453, 316] width 12 height 8
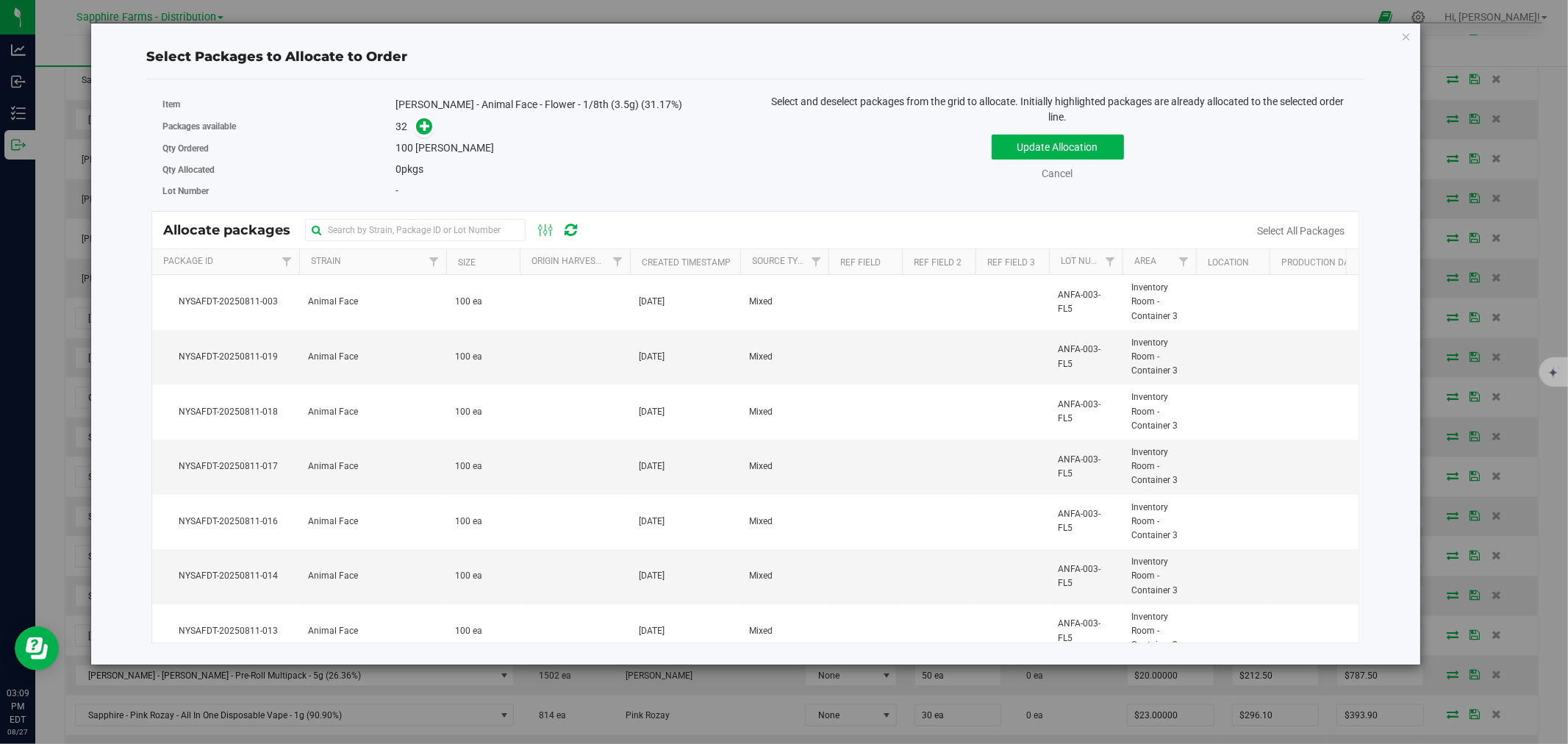
click at [636, 260] on th "Created Timestamp" at bounding box center [685, 262] width 110 height 25
click at [617, 355] on td at bounding box center [575, 357] width 110 height 55
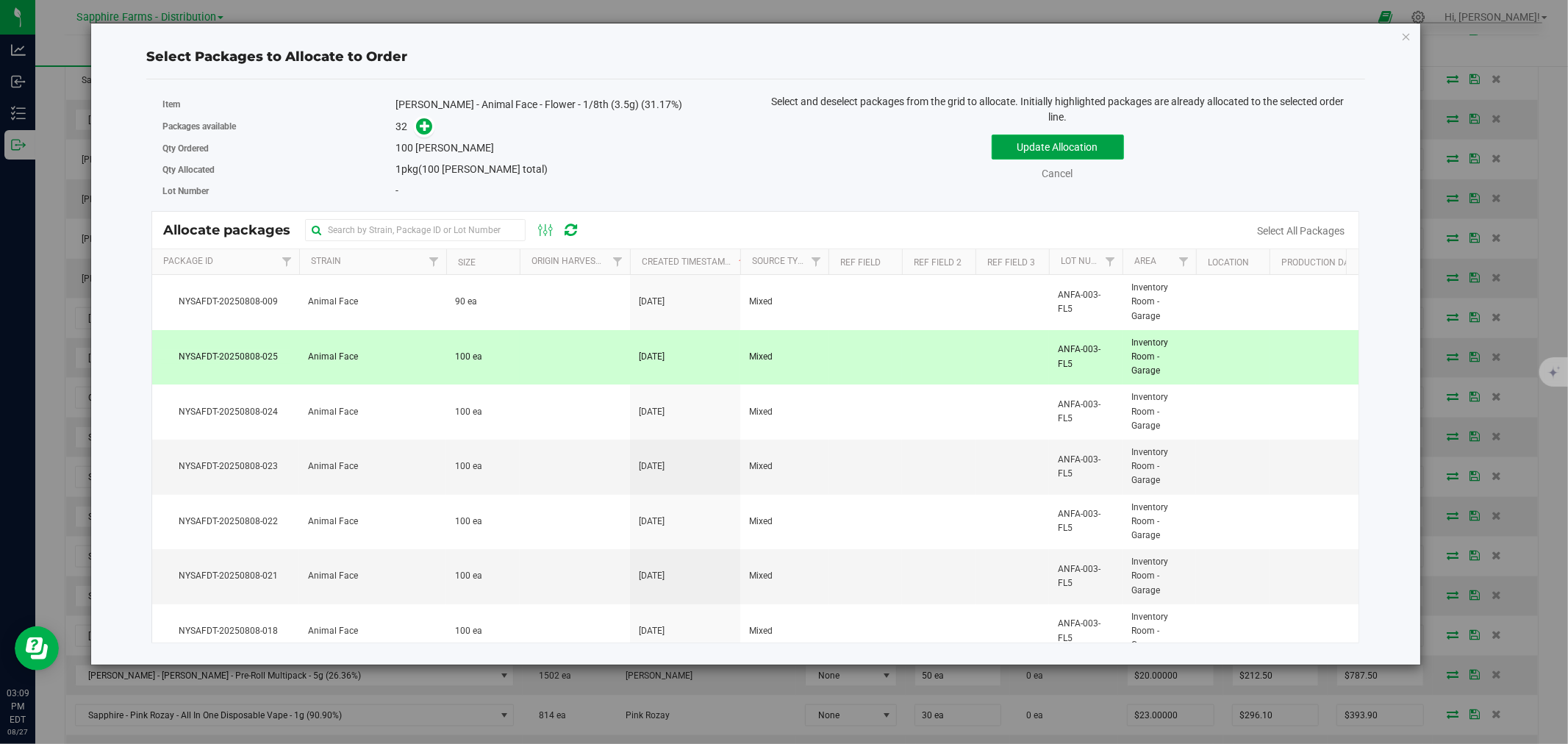
click at [1086, 143] on button "Update Allocation" at bounding box center [1057, 147] width 132 height 25
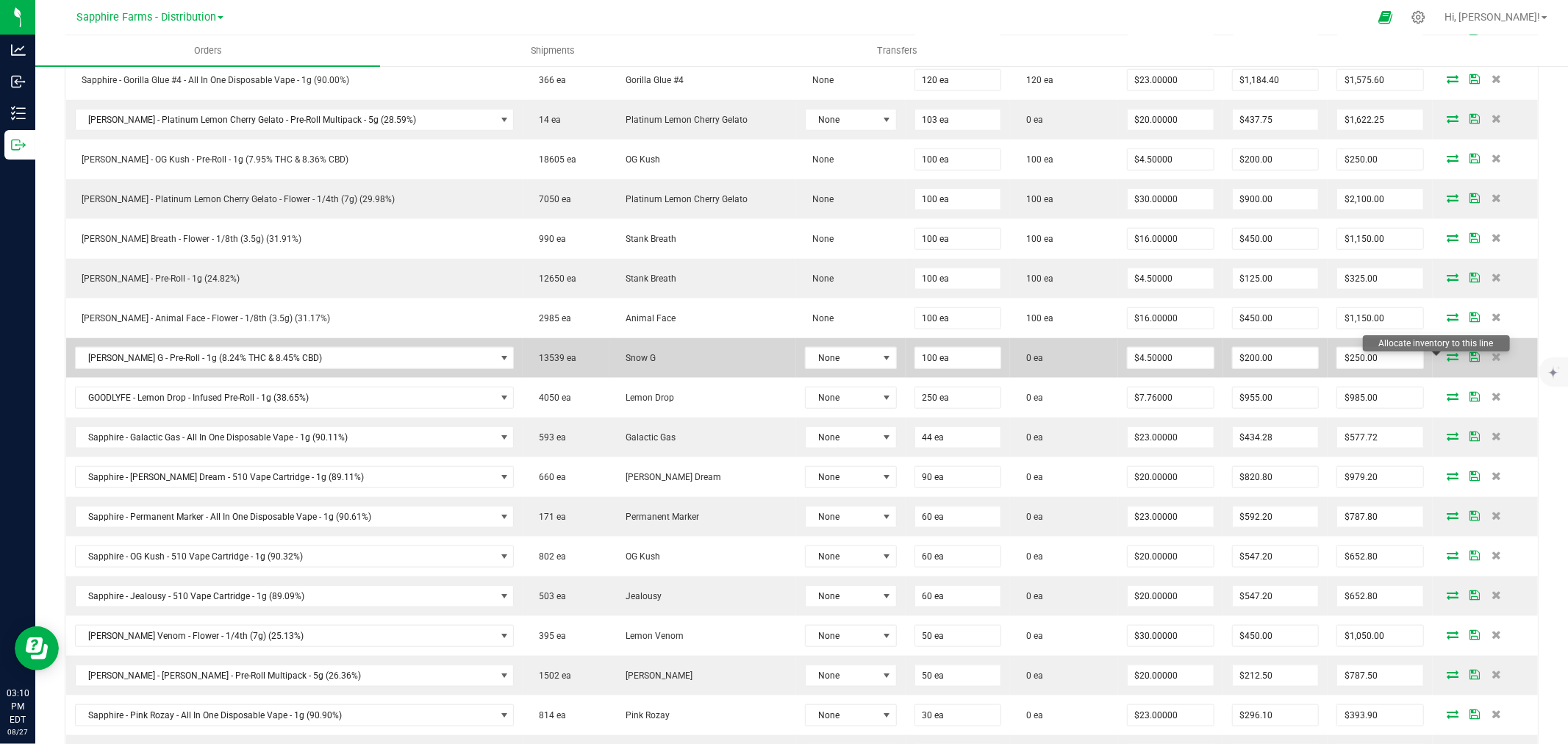
click at [1447, 355] on icon at bounding box center [1453, 356] width 12 height 8
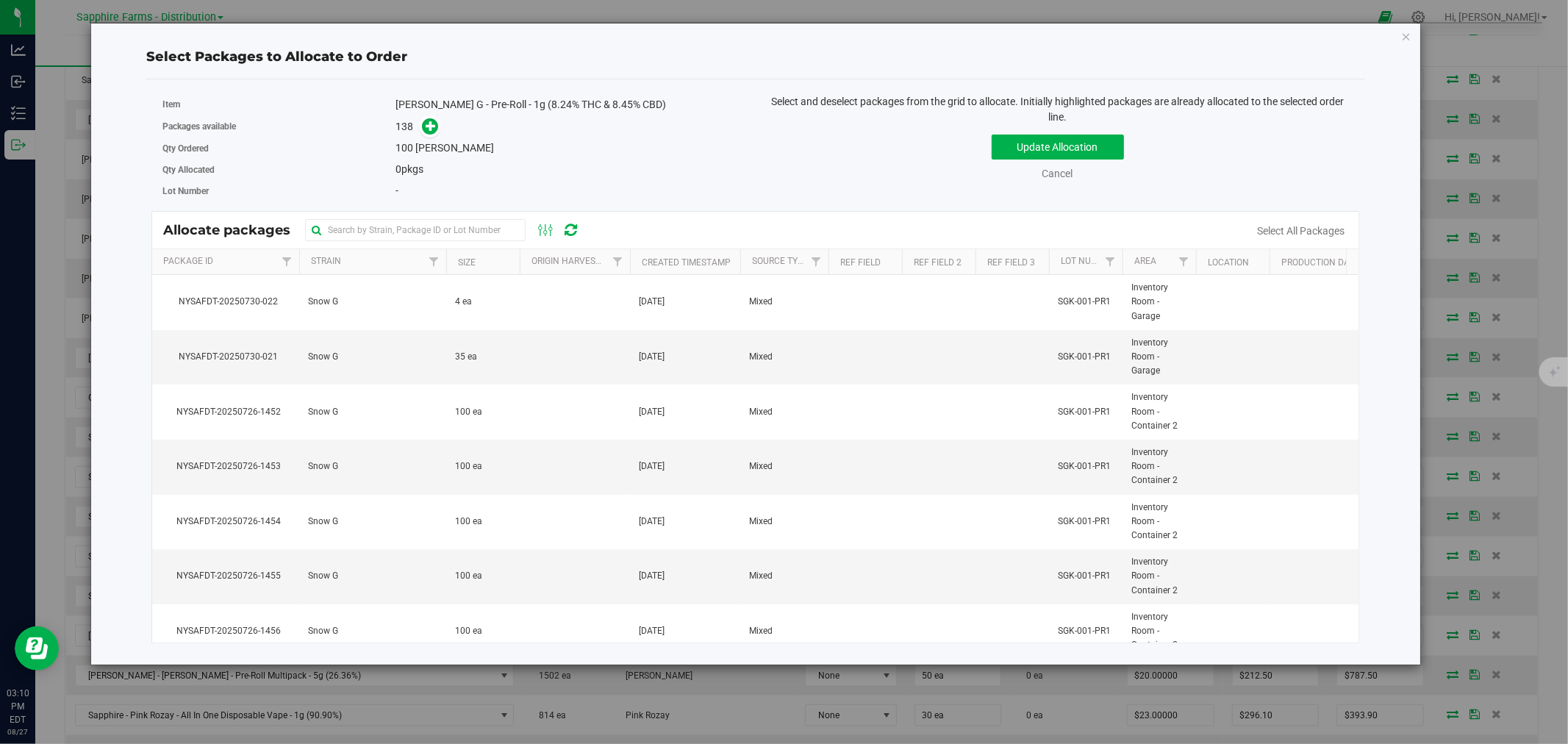
click at [639, 259] on th "Created Timestamp" at bounding box center [685, 262] width 110 height 25
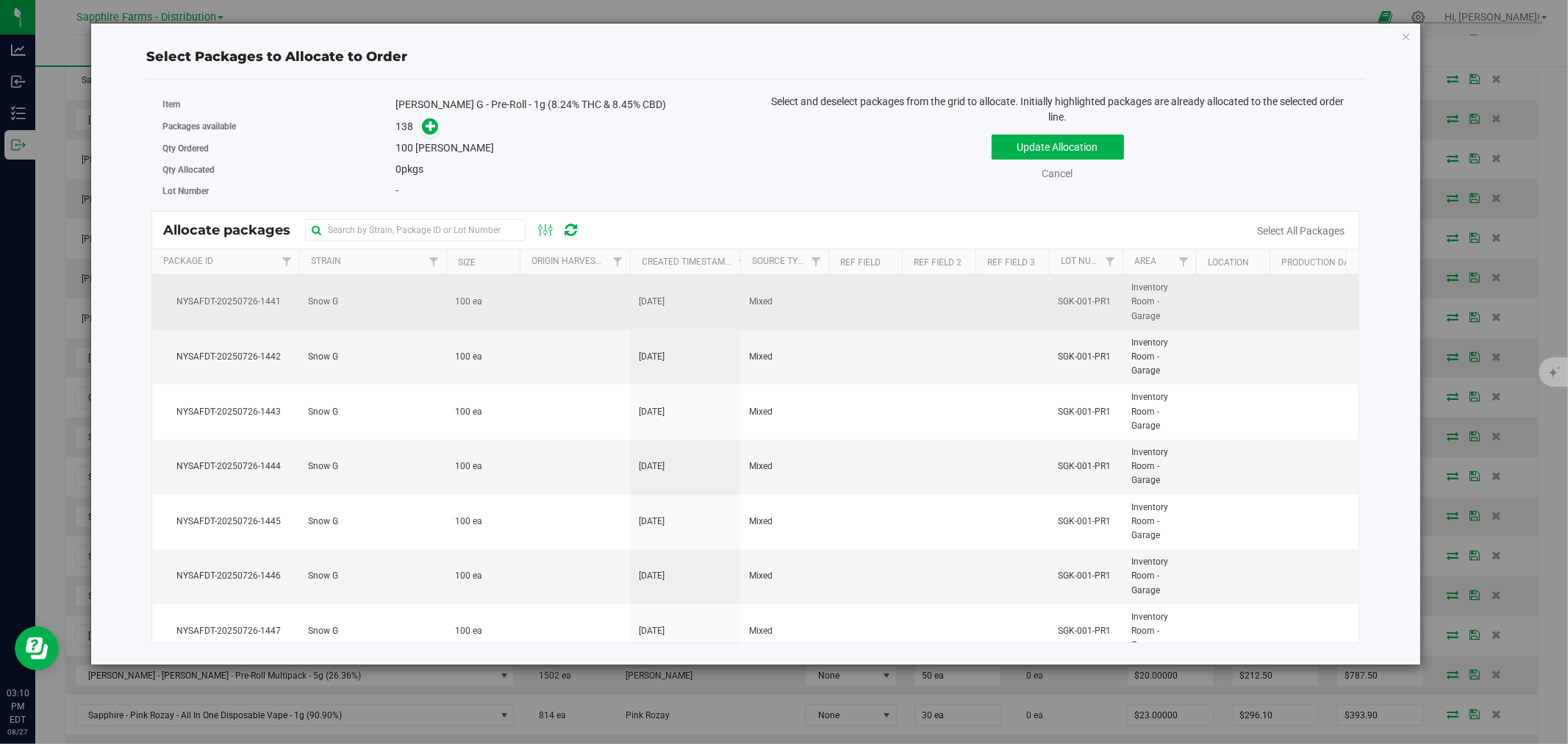
click at [480, 301] on span "100 ea" at bounding box center [469, 302] width 27 height 14
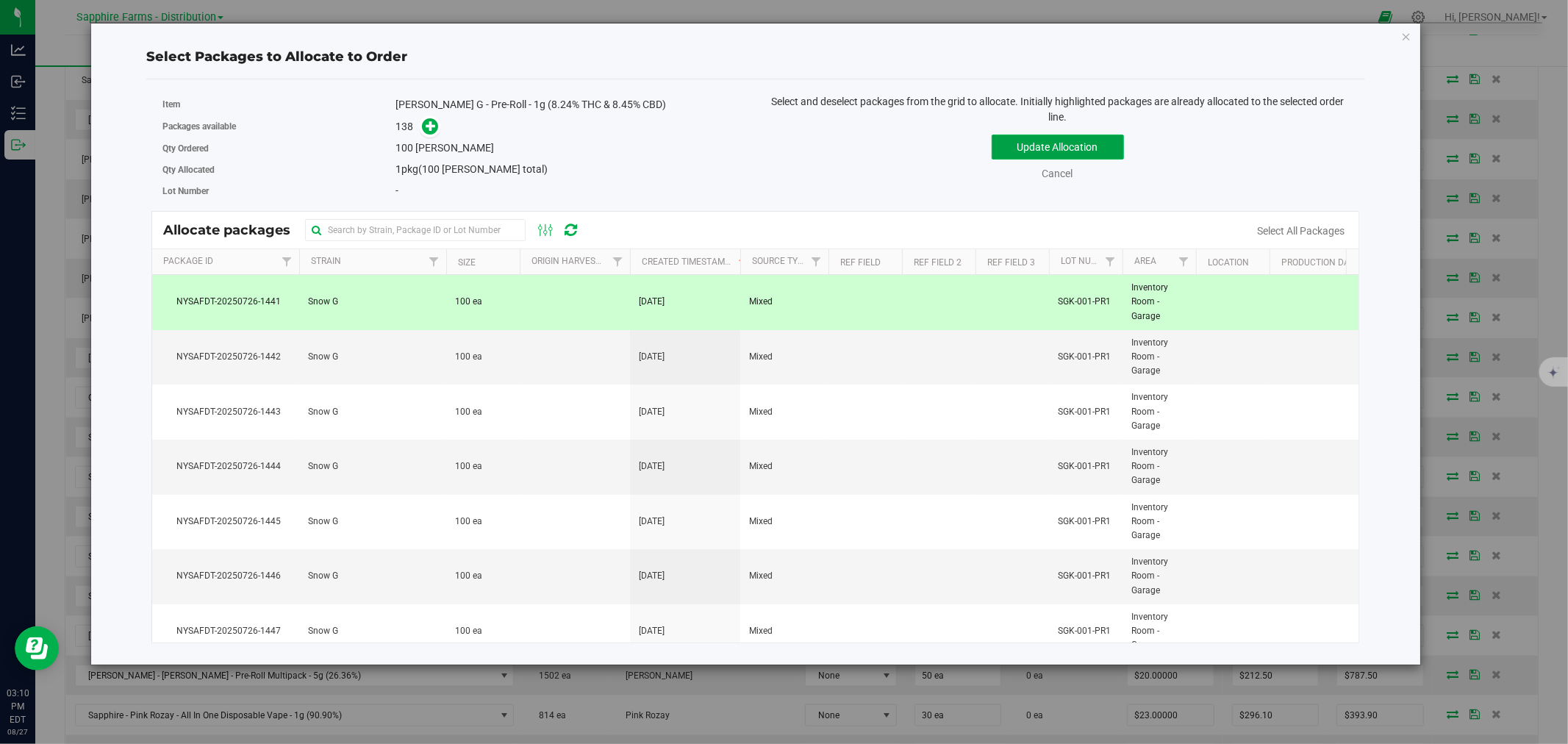
click at [1017, 141] on button "Update Allocation" at bounding box center [1057, 147] width 132 height 25
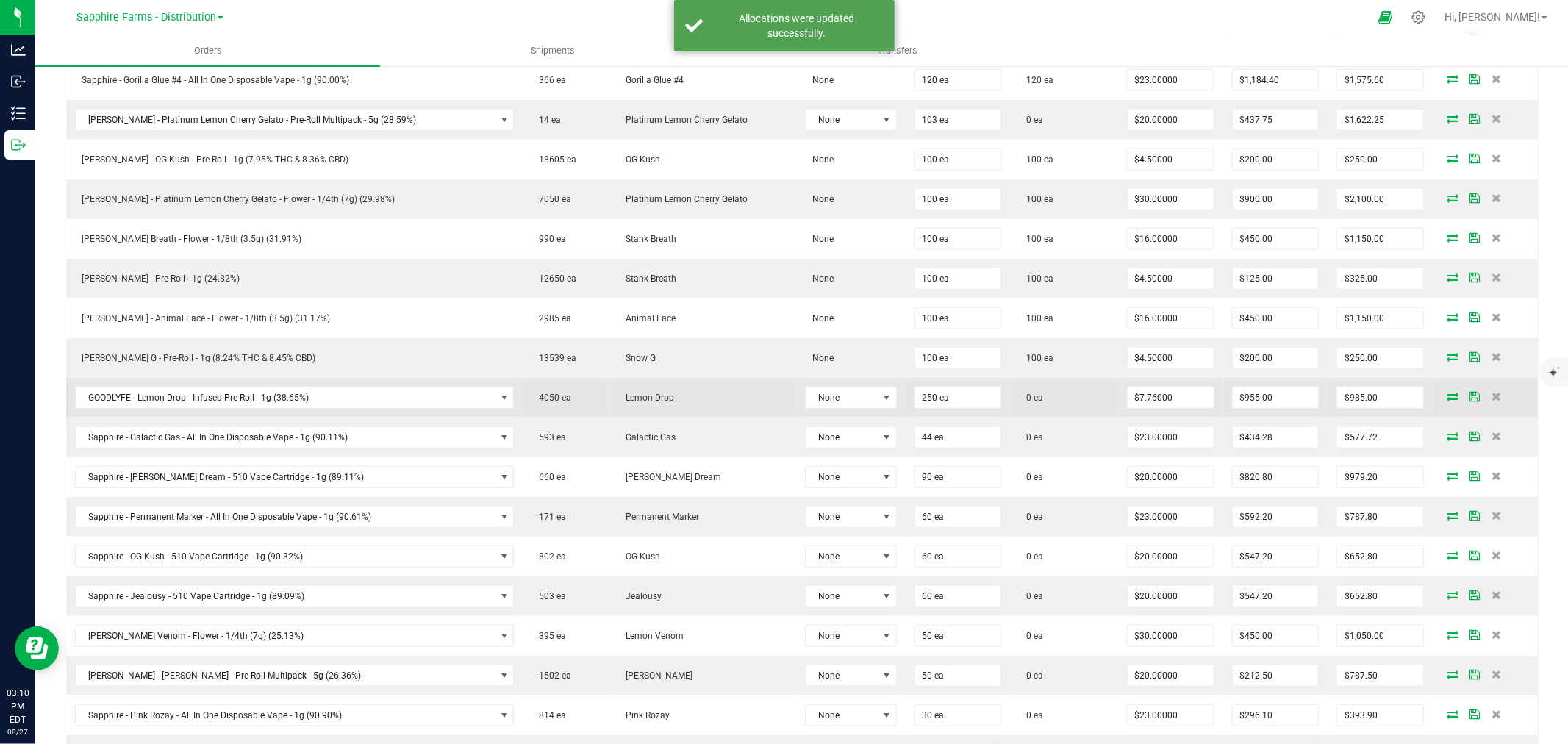
click at [1442, 400] on span at bounding box center [1453, 396] width 22 height 8
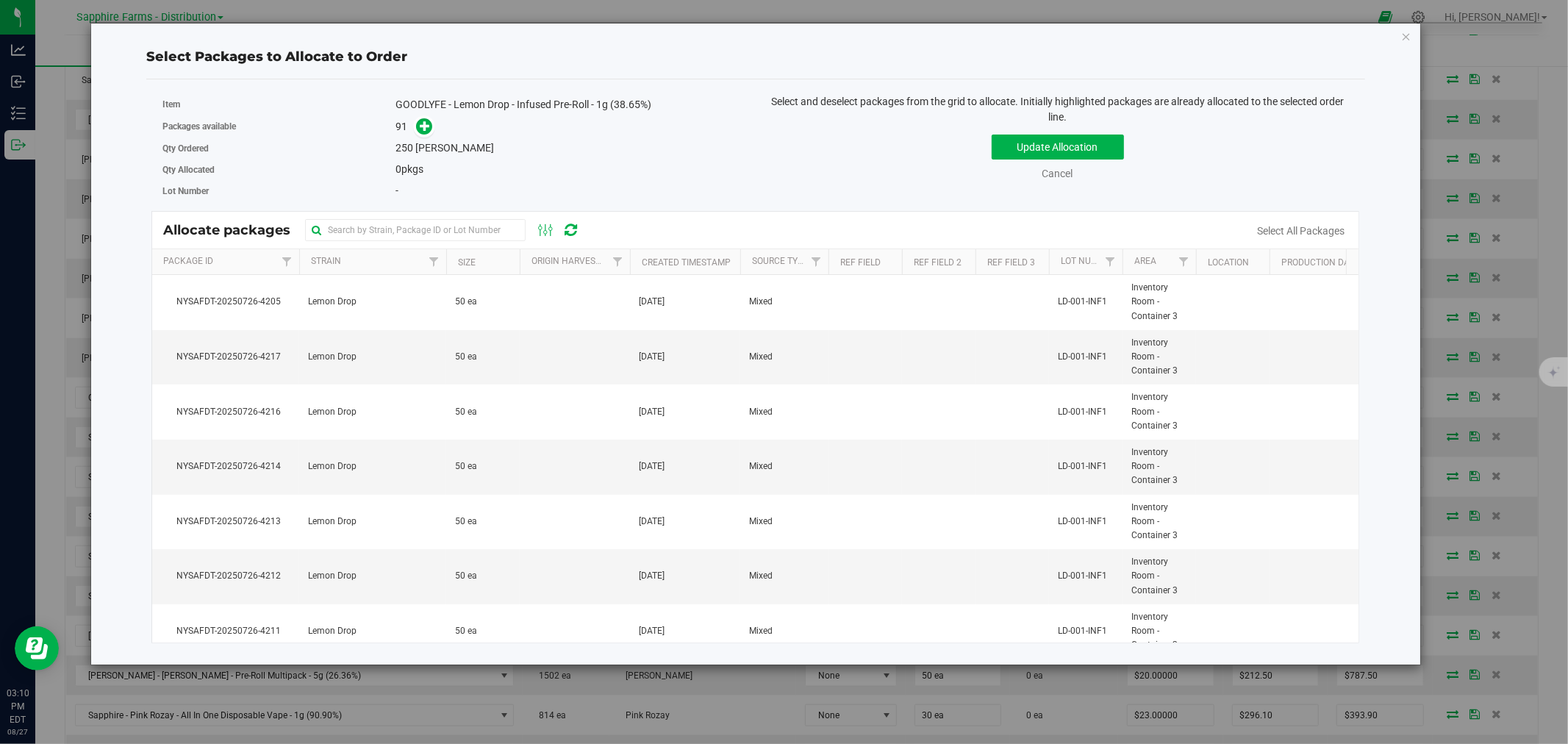
click at [637, 258] on th "Created Timestamp" at bounding box center [685, 262] width 110 height 25
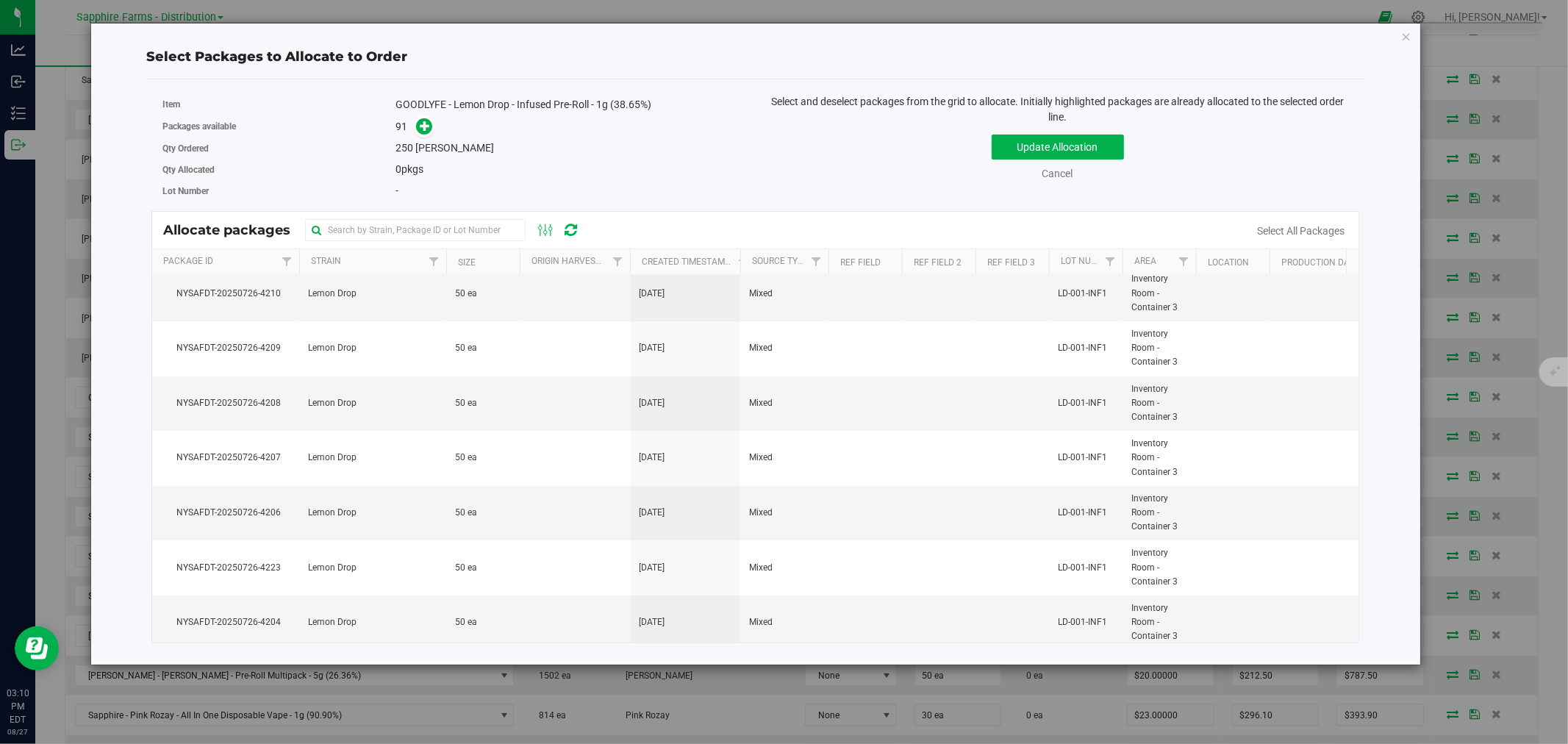
scroll to position [0, 0]
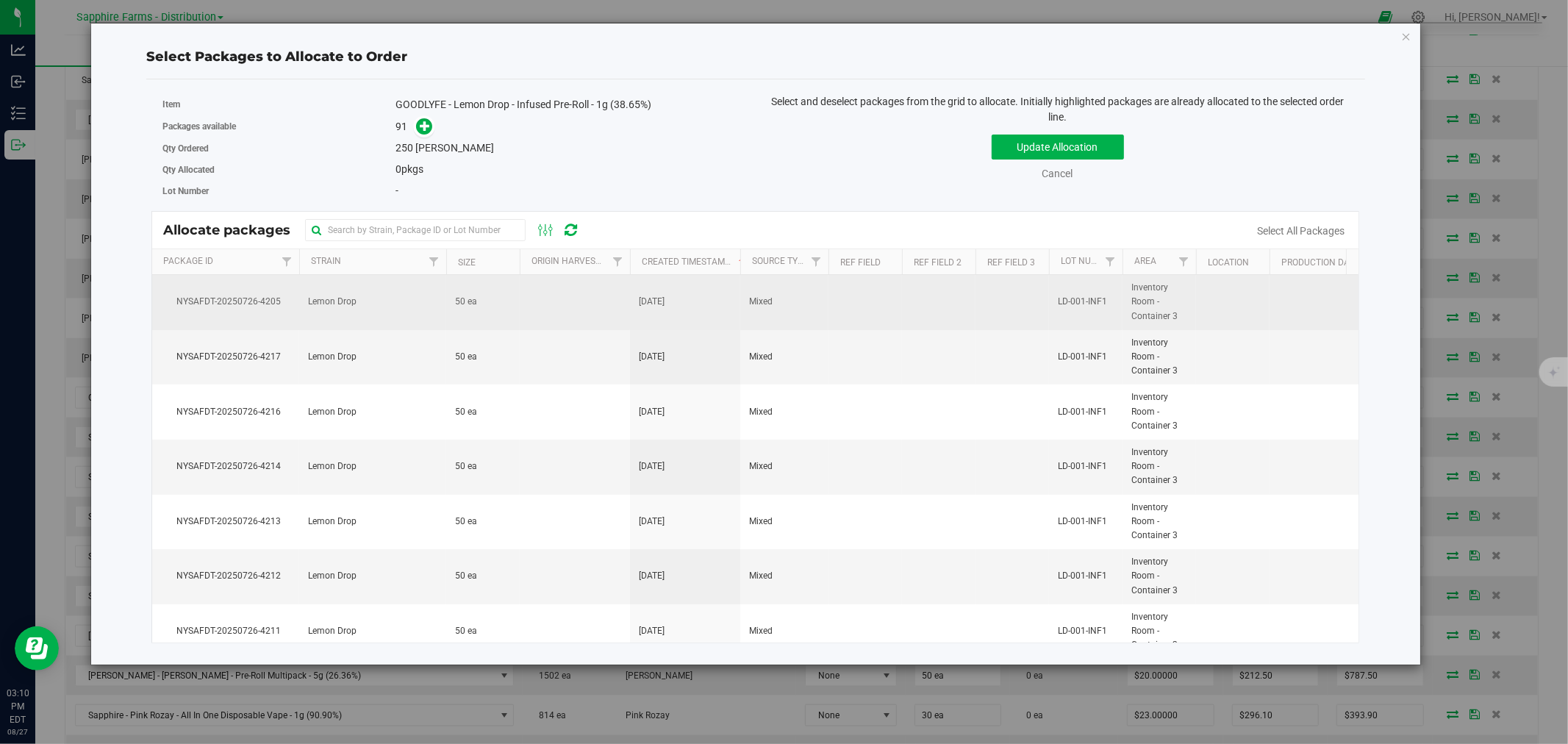
click at [499, 297] on td "50 ea" at bounding box center [483, 302] width 74 height 55
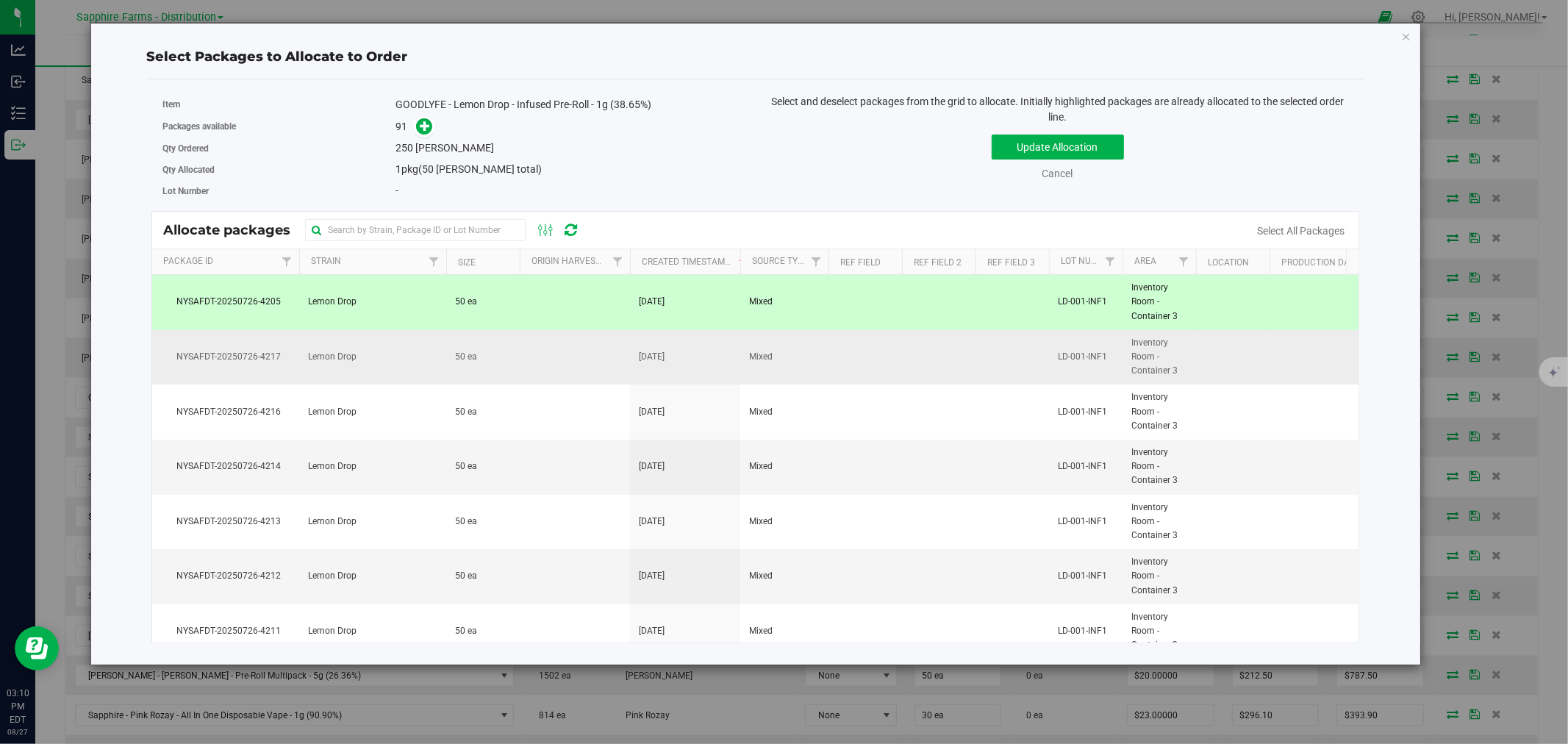
click at [505, 361] on td "50 ea" at bounding box center [483, 357] width 74 height 55
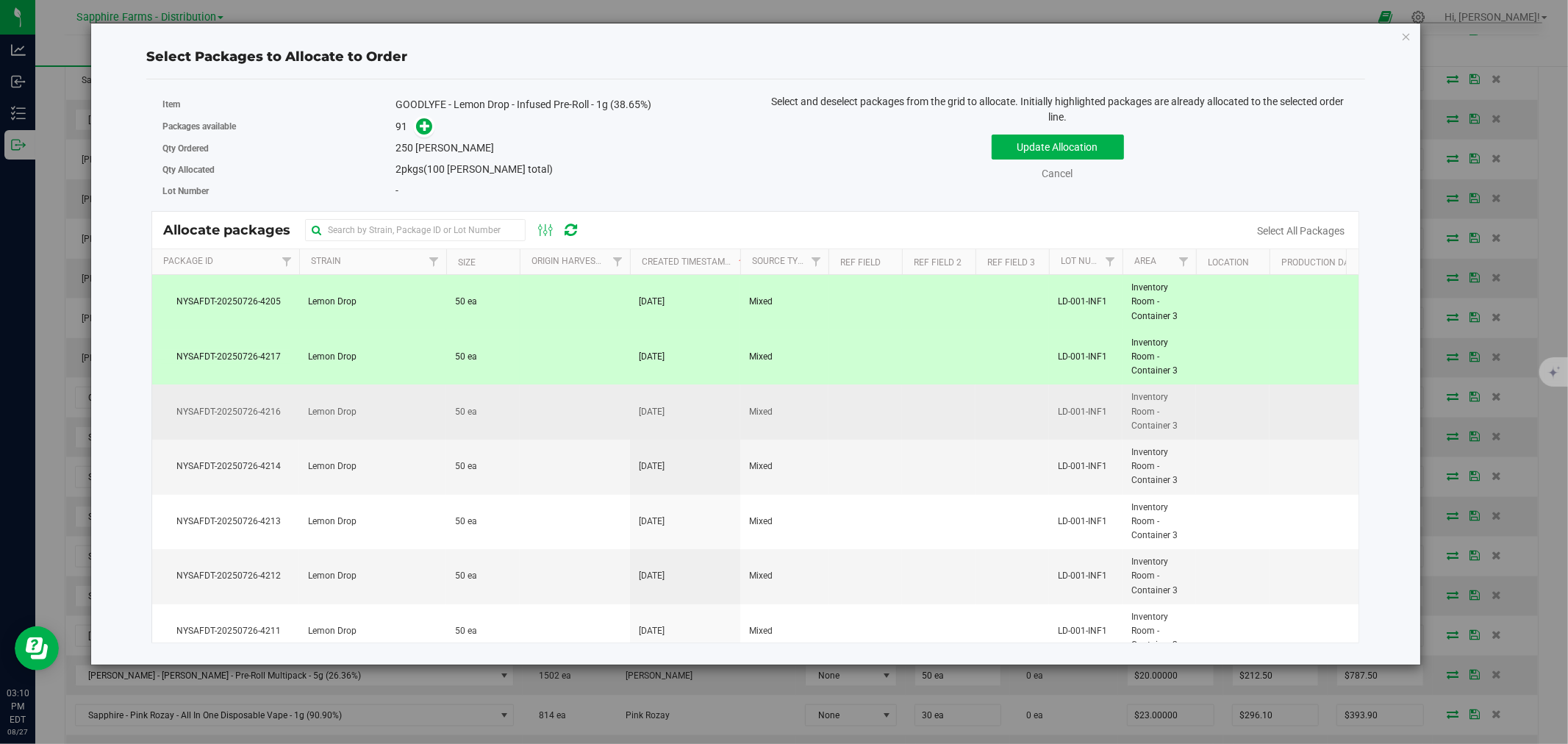
click at [512, 417] on td "50 ea" at bounding box center [483, 411] width 74 height 55
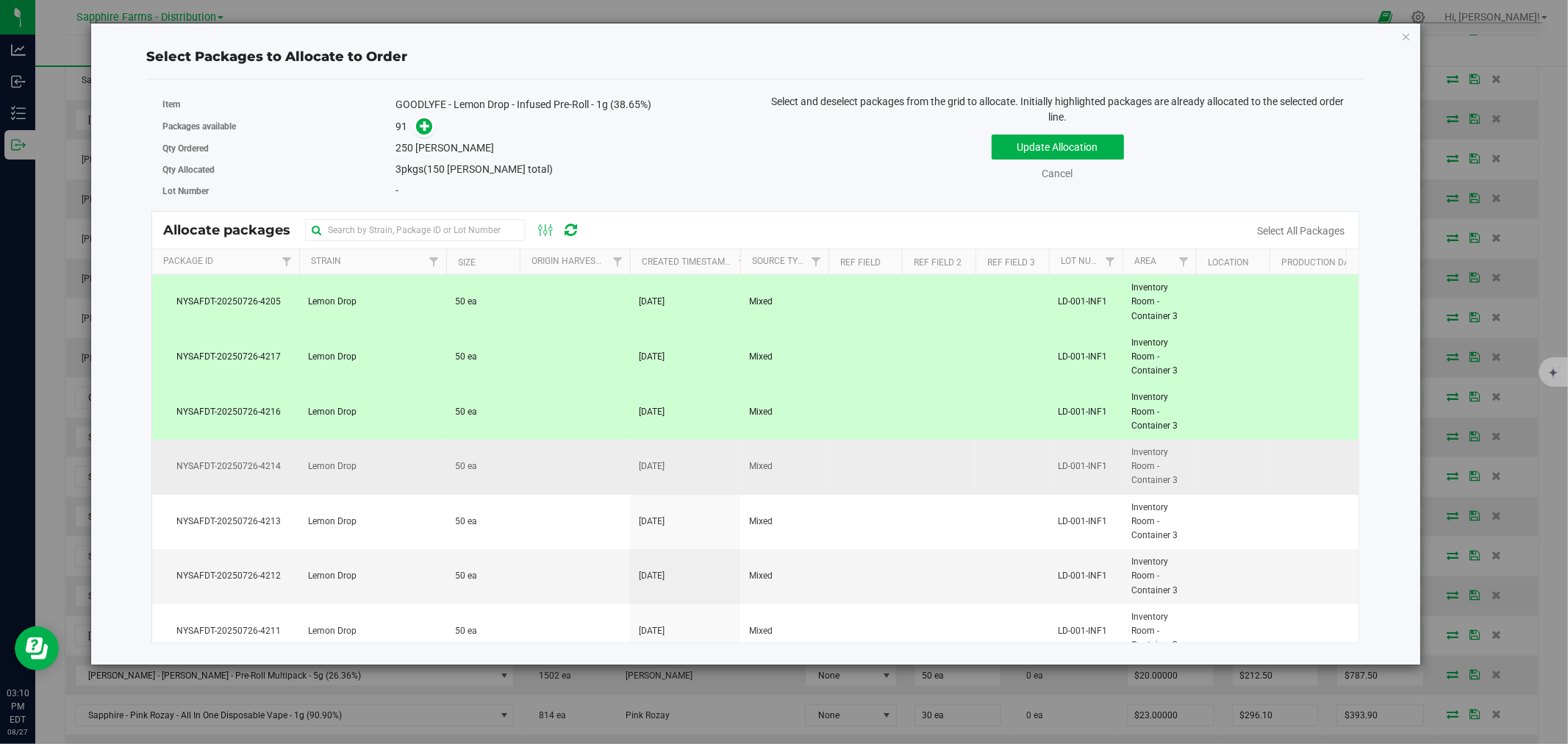
click at [499, 472] on td "50 ea" at bounding box center [483, 467] width 74 height 55
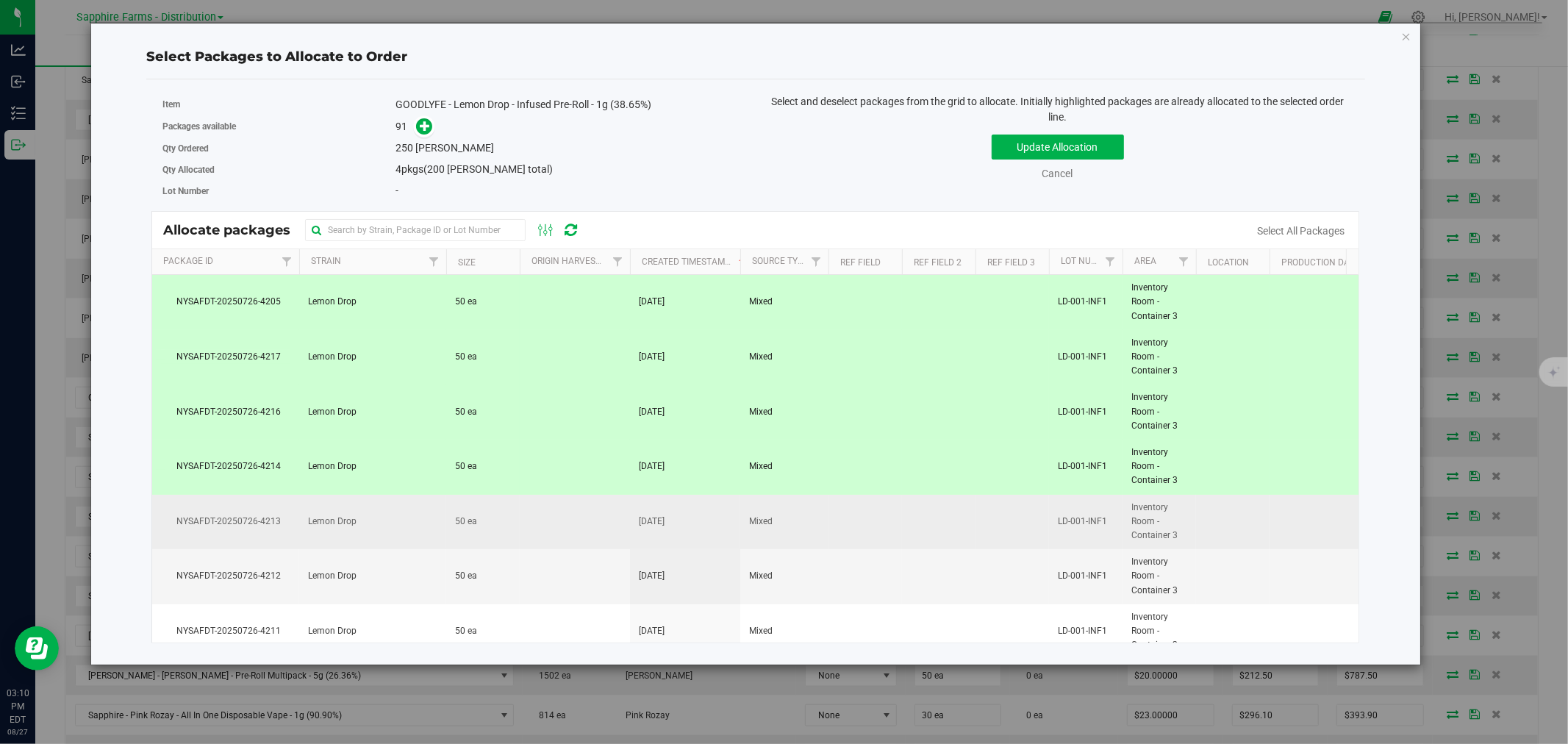
click at [500, 527] on td "50 ea" at bounding box center [483, 522] width 74 height 55
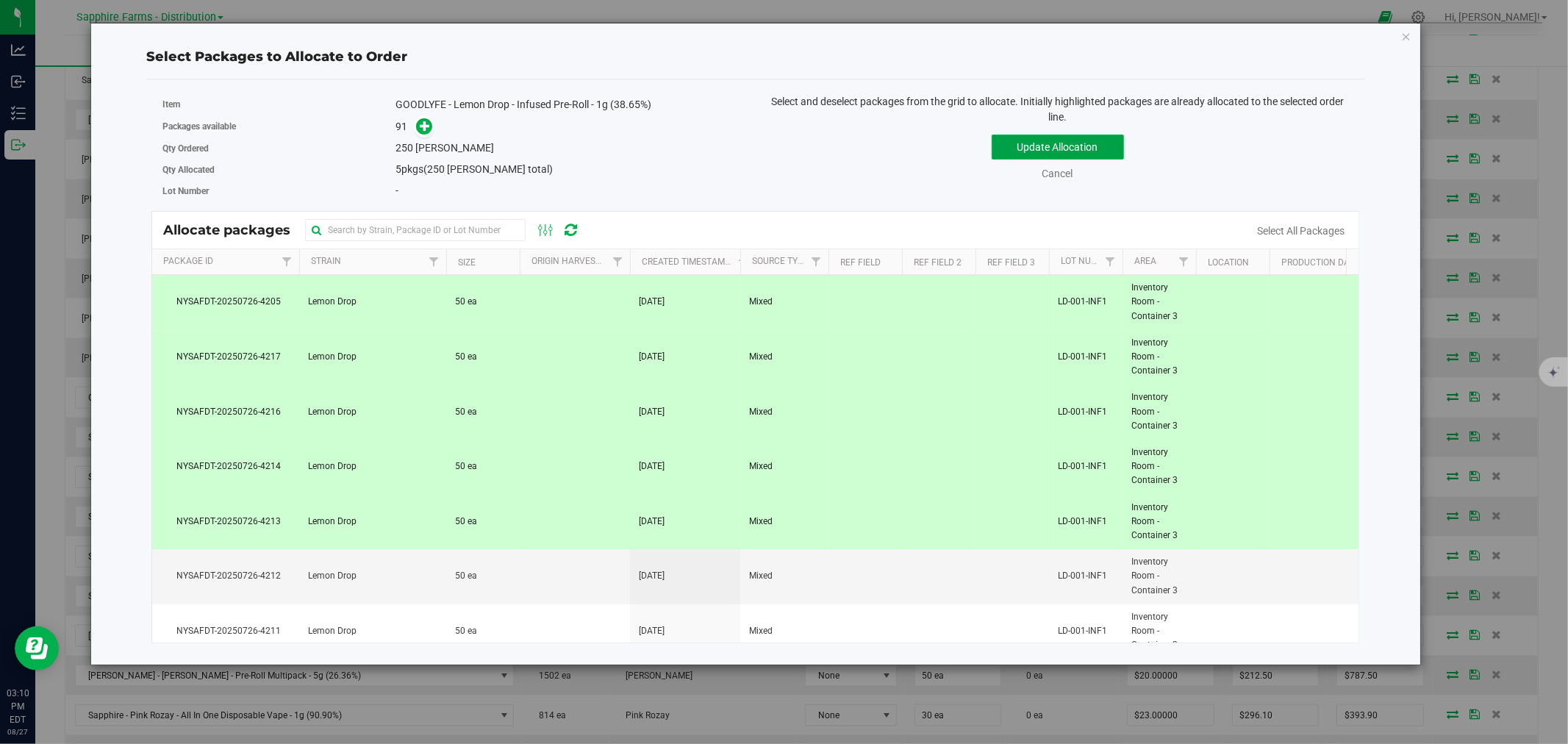
click at [1033, 136] on button "Update Allocation" at bounding box center [1057, 147] width 132 height 25
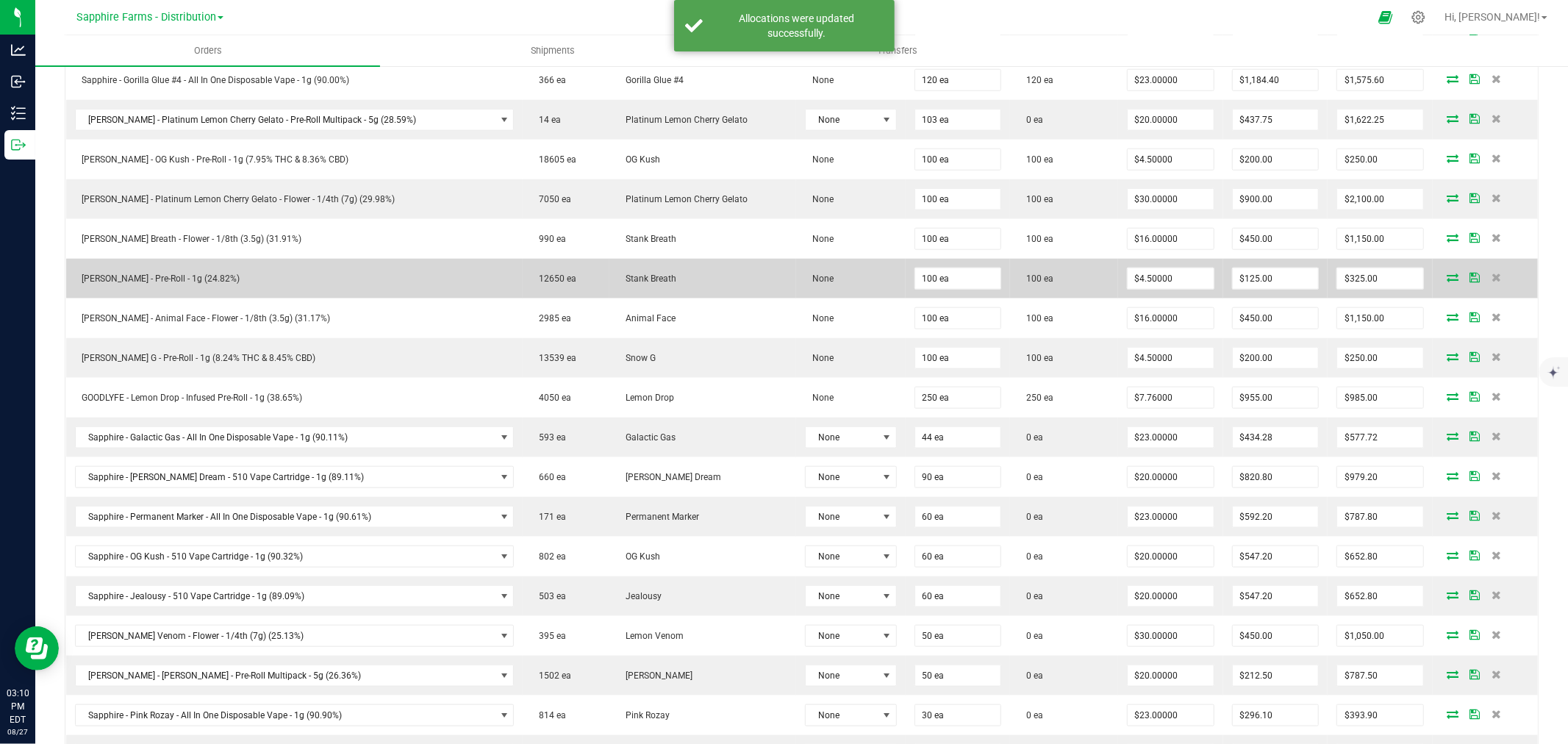
scroll to position [1225, 0]
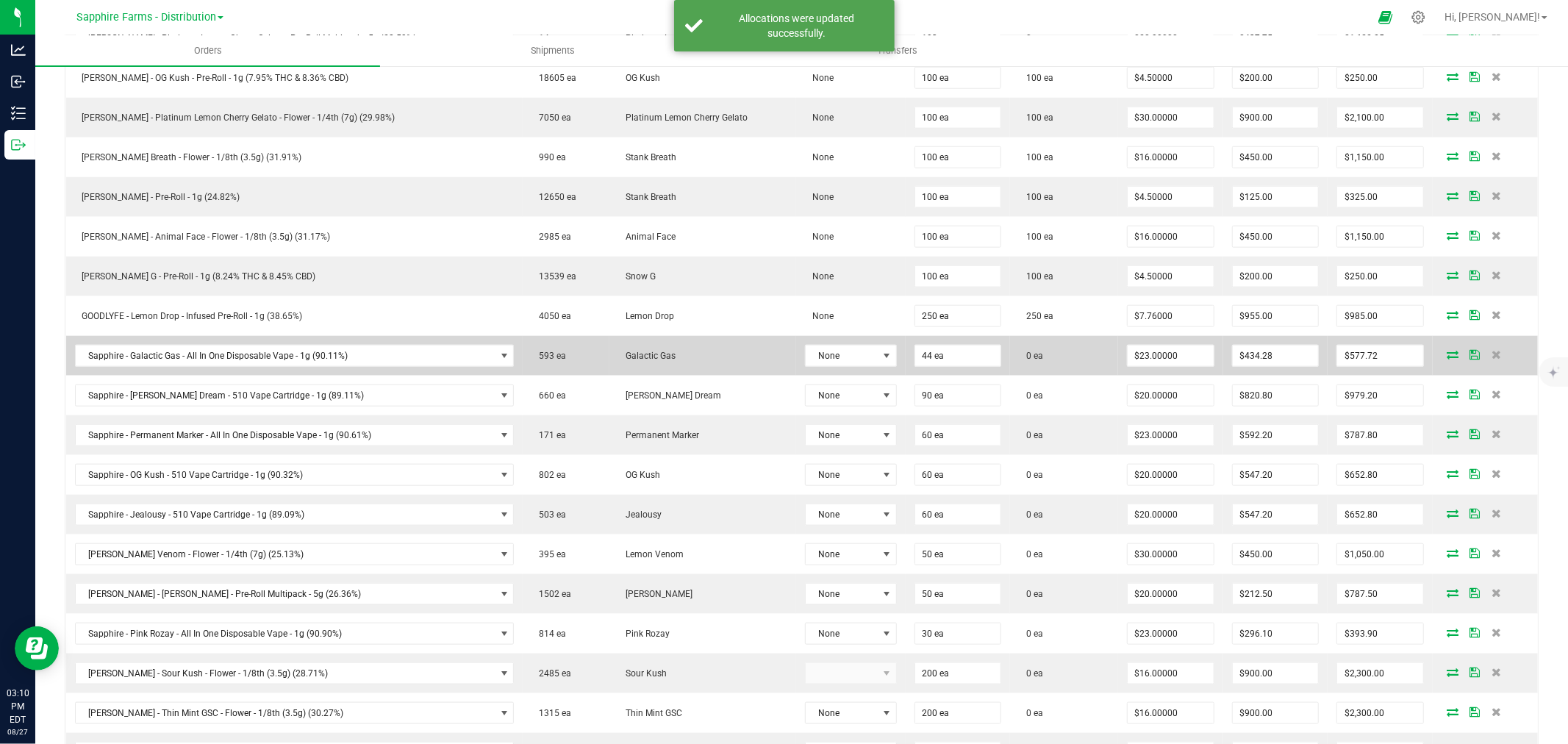
click at [1447, 355] on icon at bounding box center [1453, 355] width 12 height 8
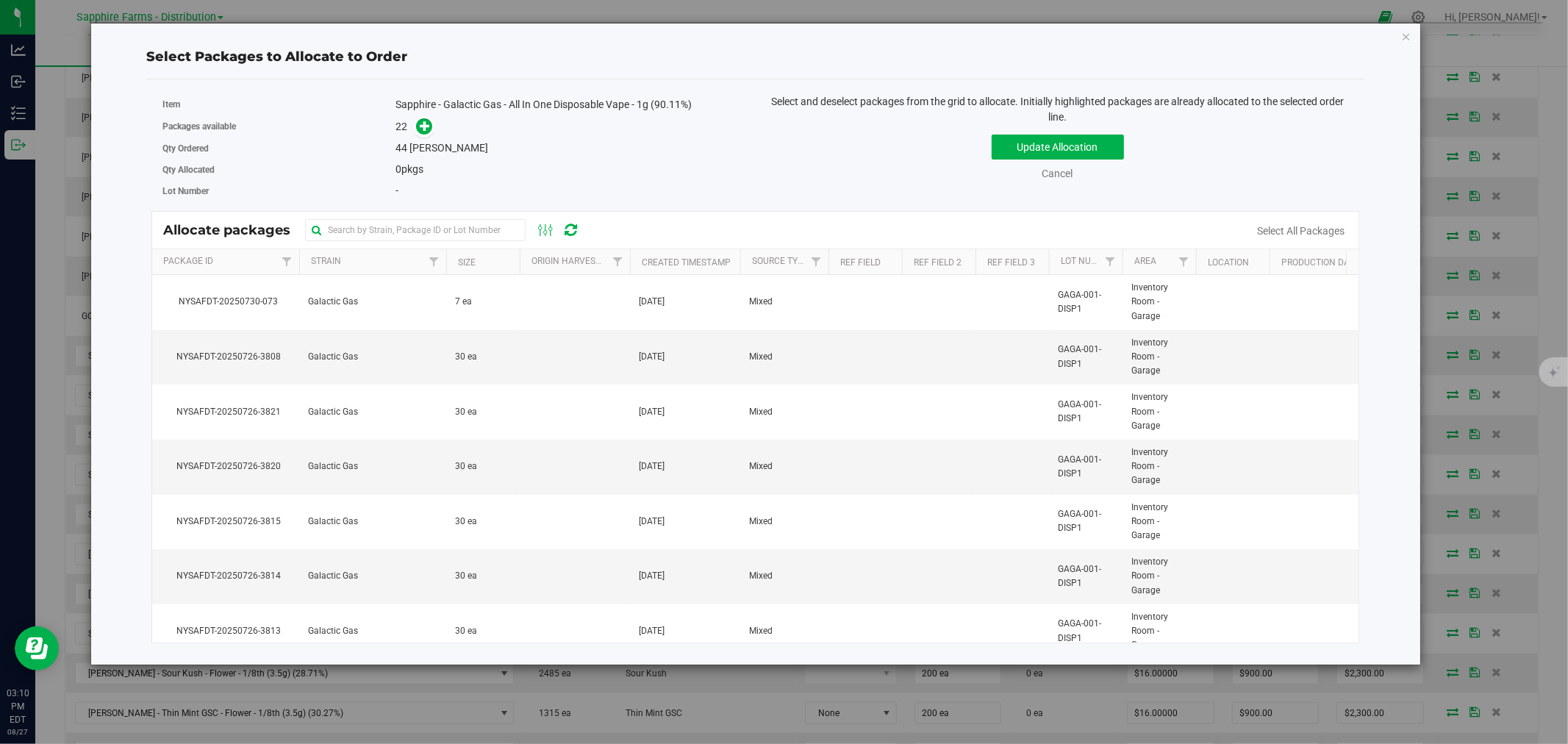
click at [638, 260] on th "Created Timestamp" at bounding box center [685, 262] width 110 height 25
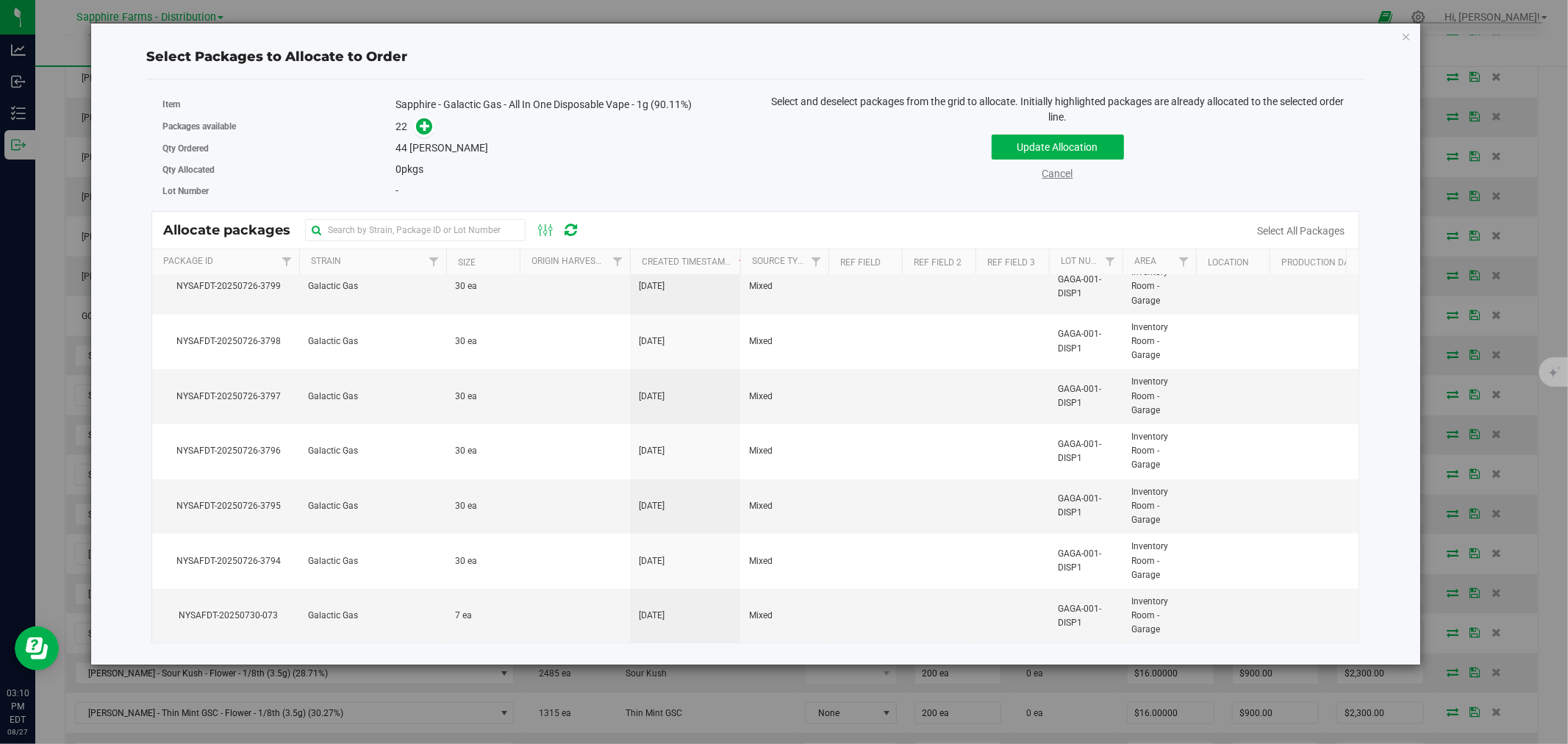
click at [1051, 168] on link "Cancel" at bounding box center [1057, 174] width 31 height 12
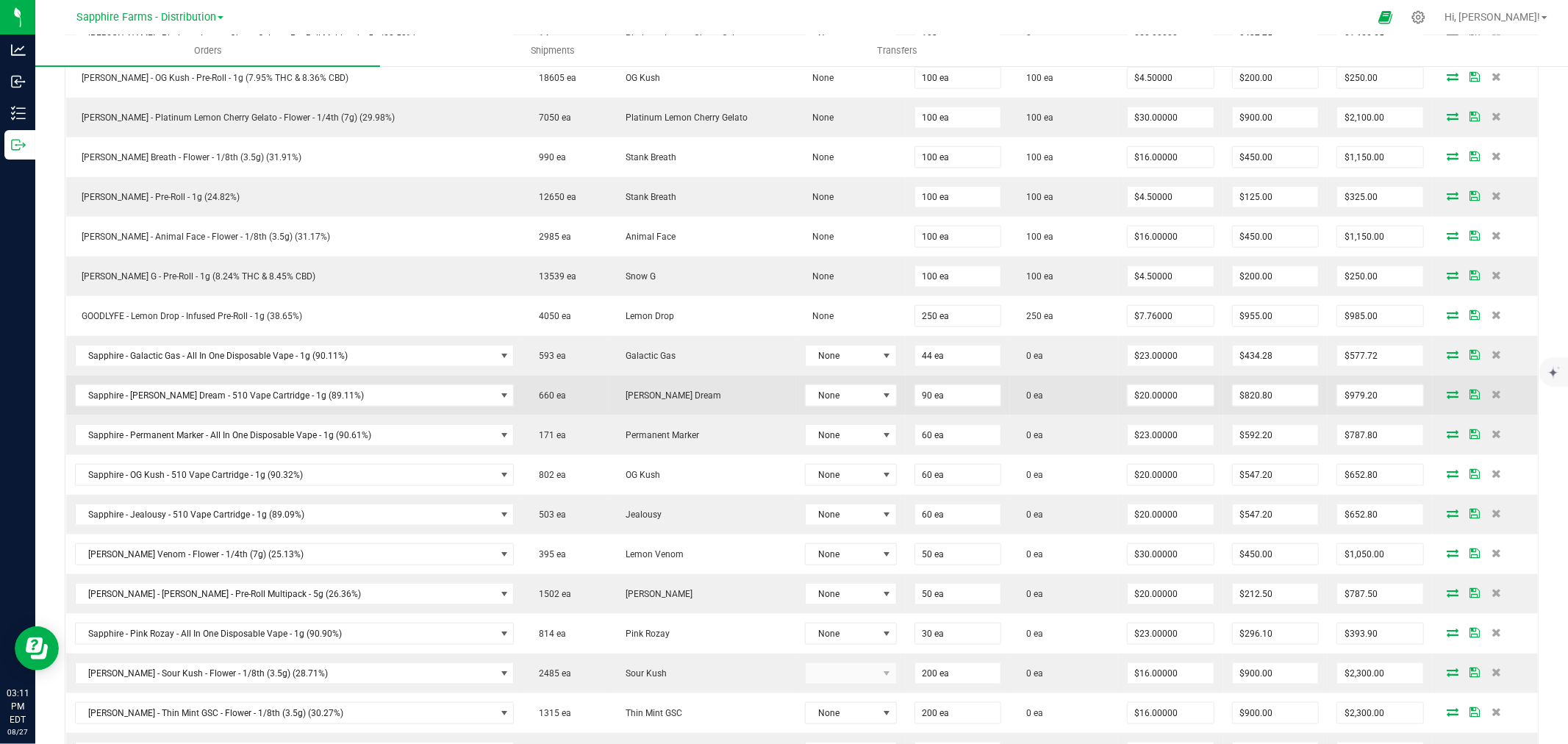
click at [1447, 399] on icon at bounding box center [1453, 394] width 12 height 8
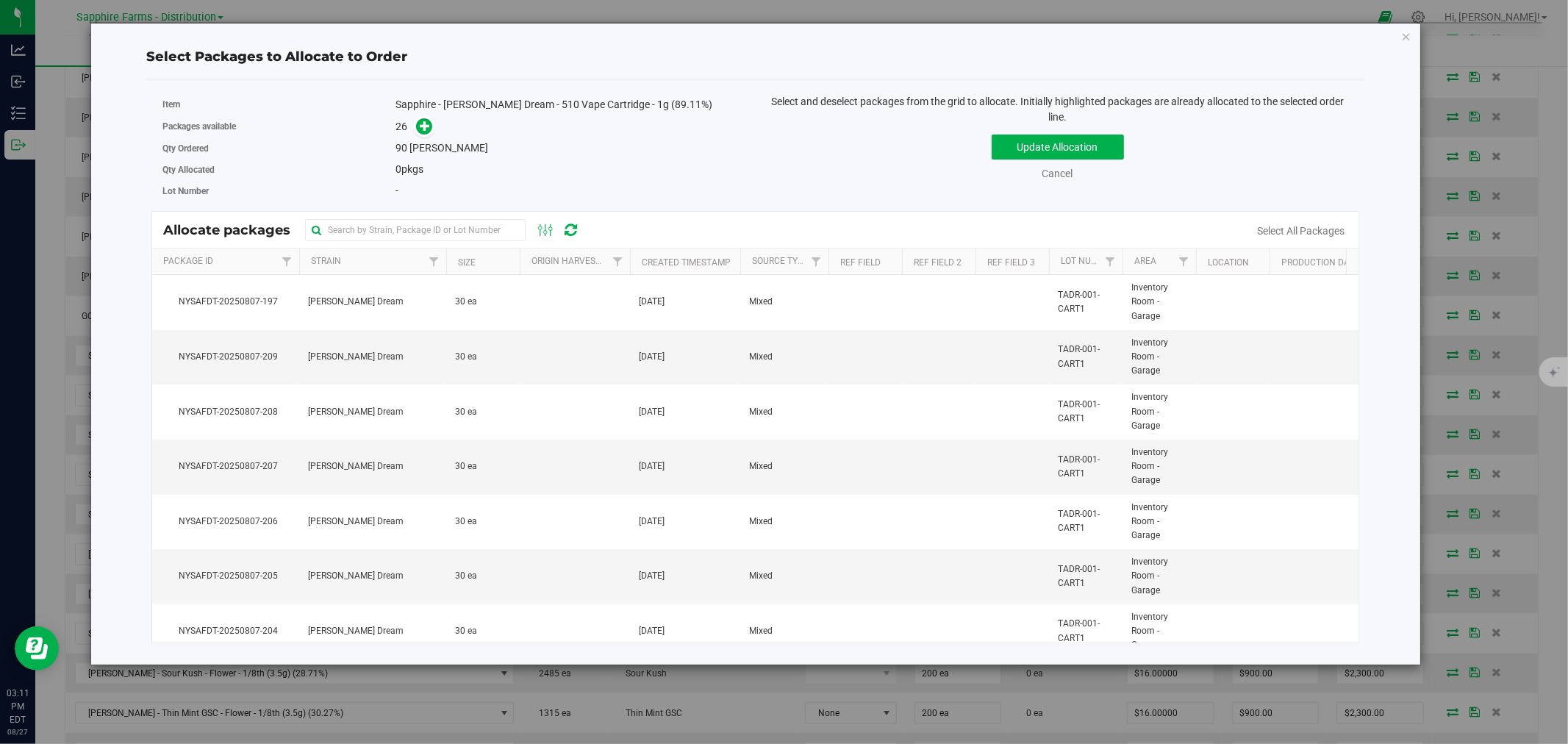
click at [629, 255] on div at bounding box center [630, 262] width 7 height 25
click at [636, 265] on th "Created Timestamp" at bounding box center [685, 262] width 110 height 25
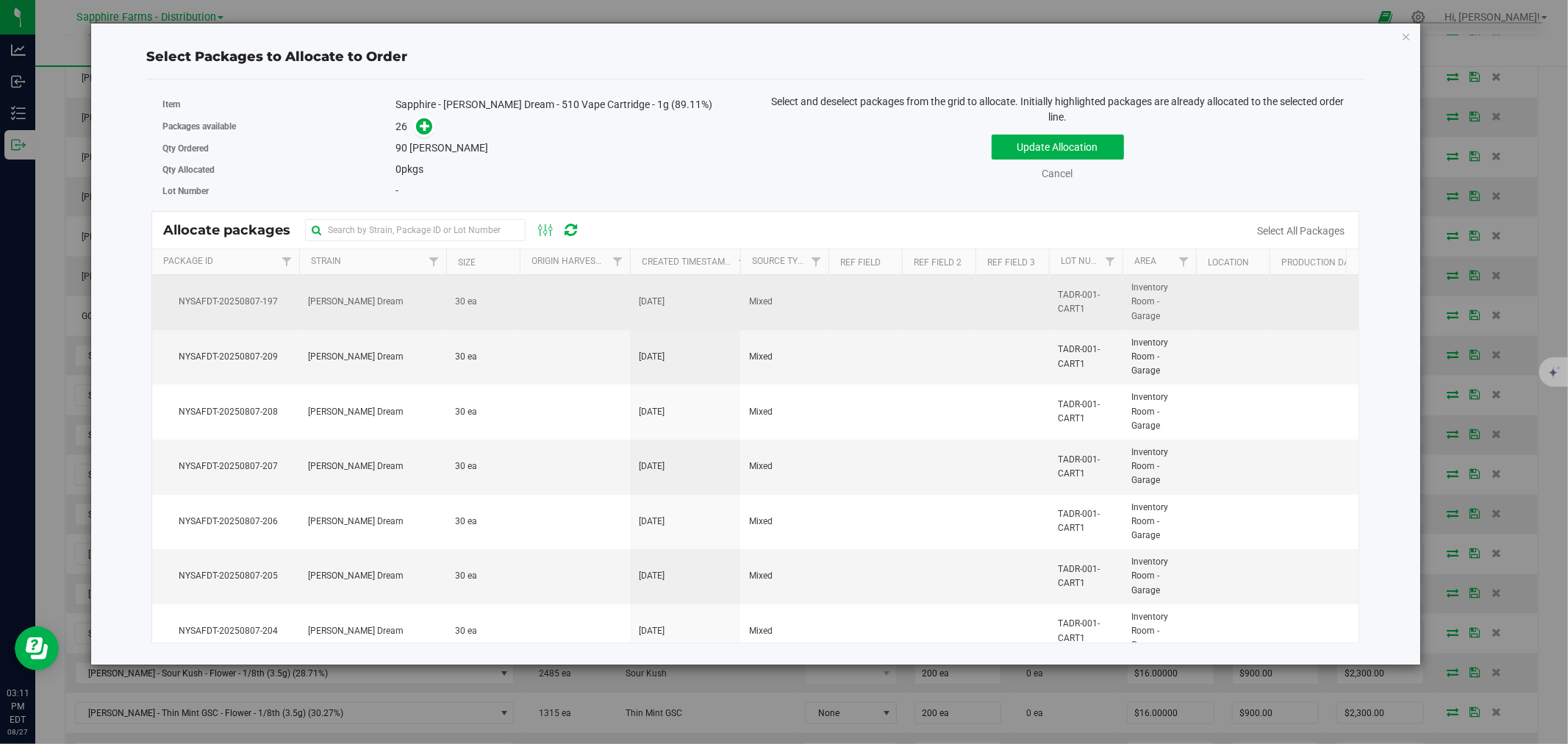
click at [589, 302] on td at bounding box center [575, 302] width 110 height 55
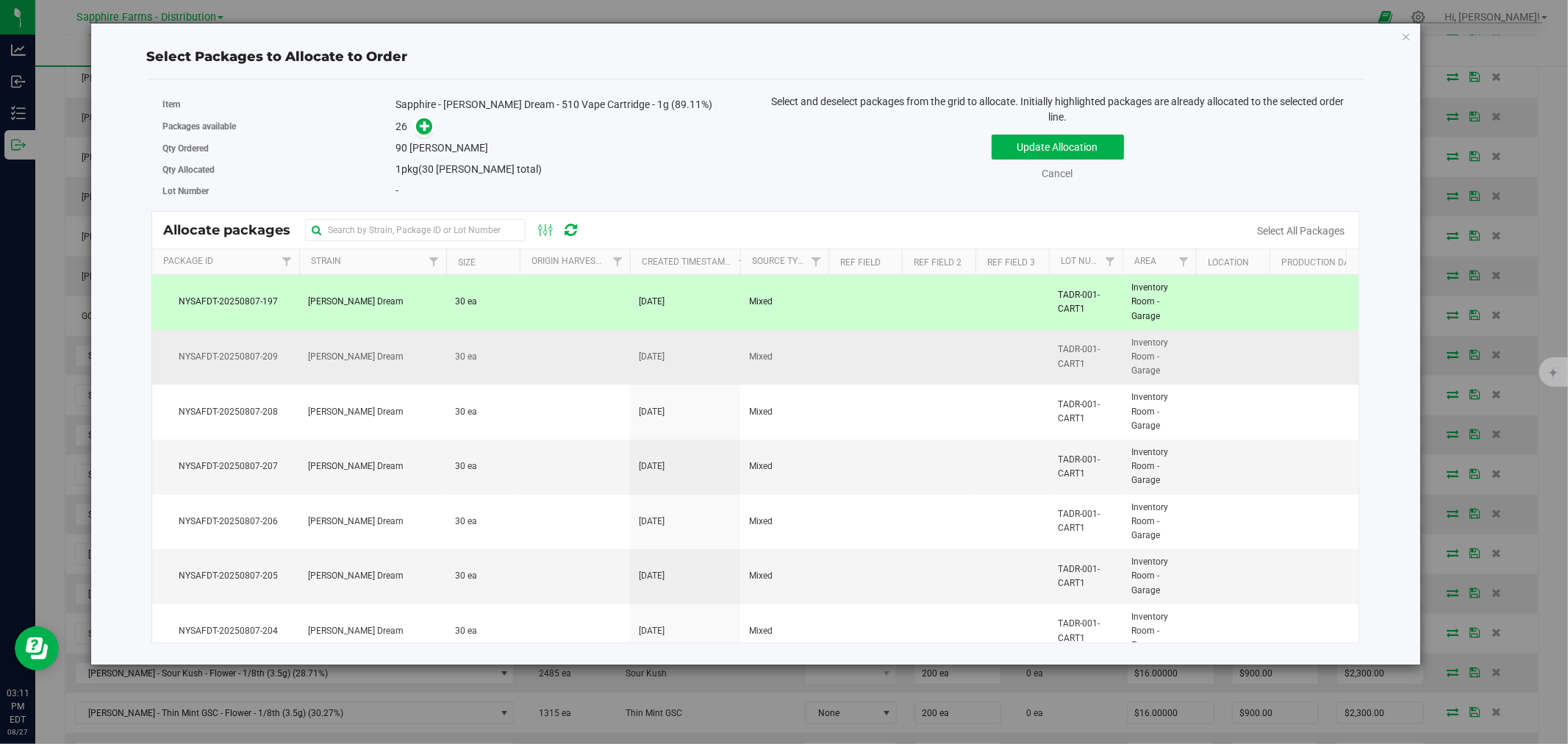
drag, startPoint x: 587, startPoint y: 344, endPoint x: 592, endPoint y: 378, distance: 34.4
click at [587, 345] on td at bounding box center [575, 357] width 110 height 55
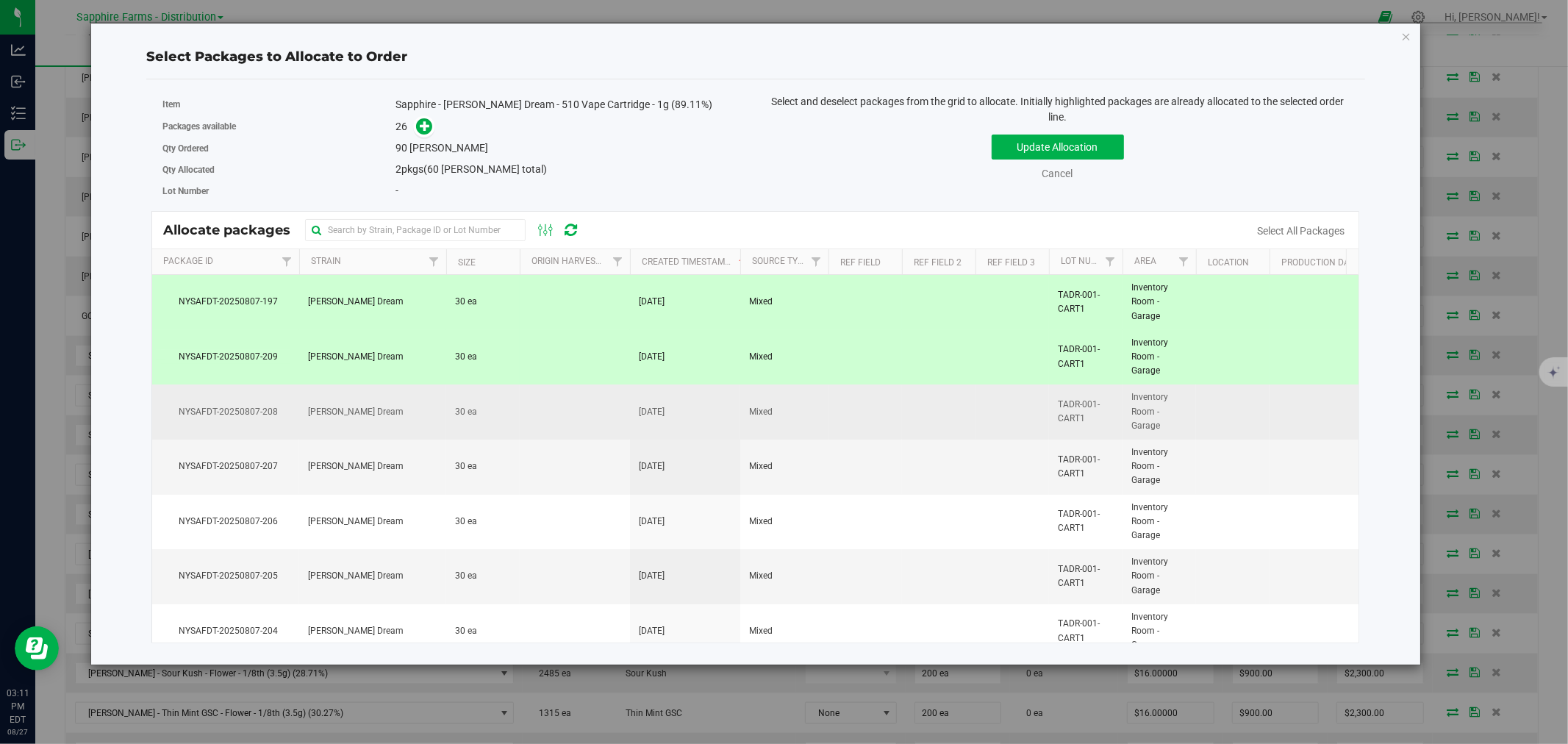
click at [596, 395] on td at bounding box center [575, 411] width 110 height 55
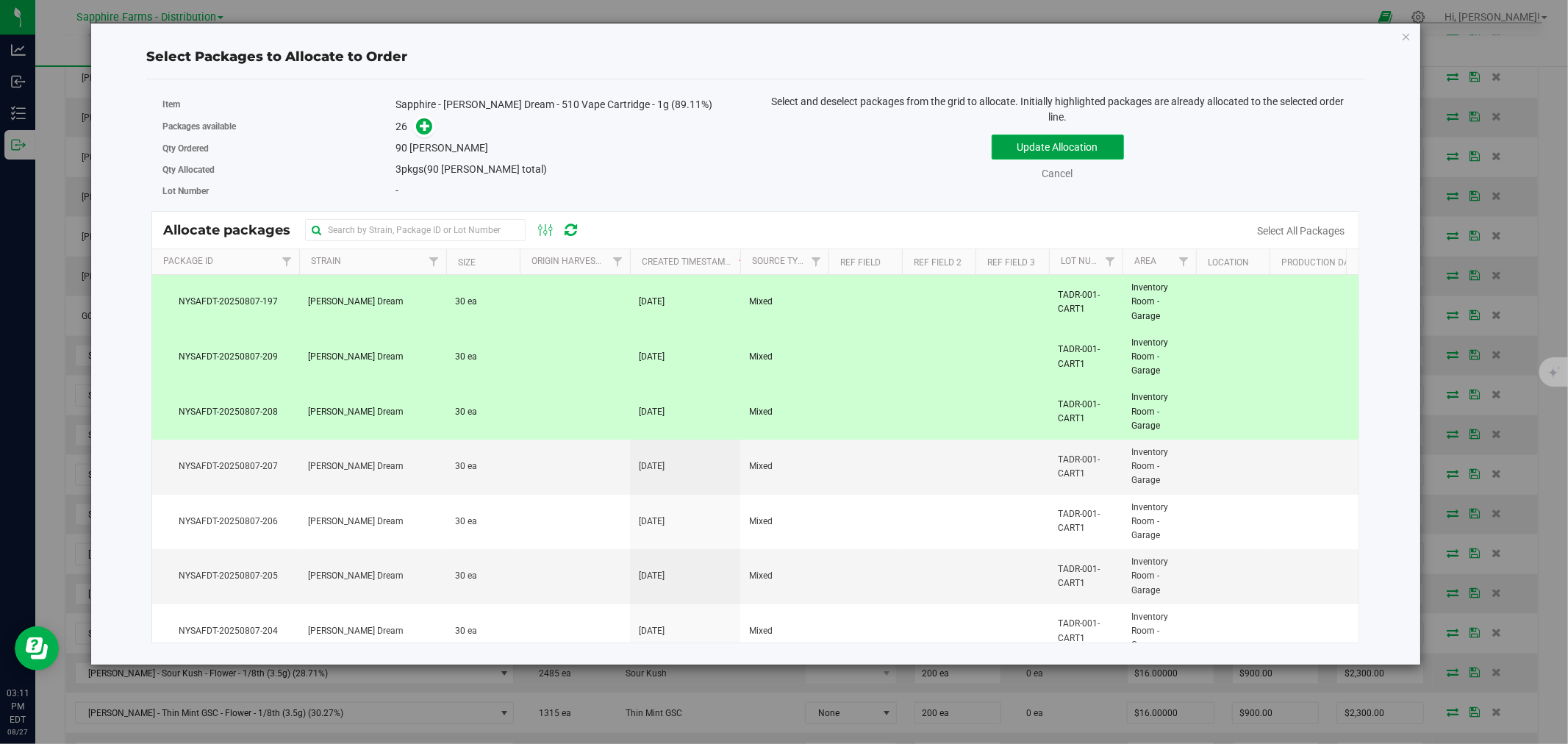
click at [1026, 152] on button "Update Allocation" at bounding box center [1057, 147] width 132 height 25
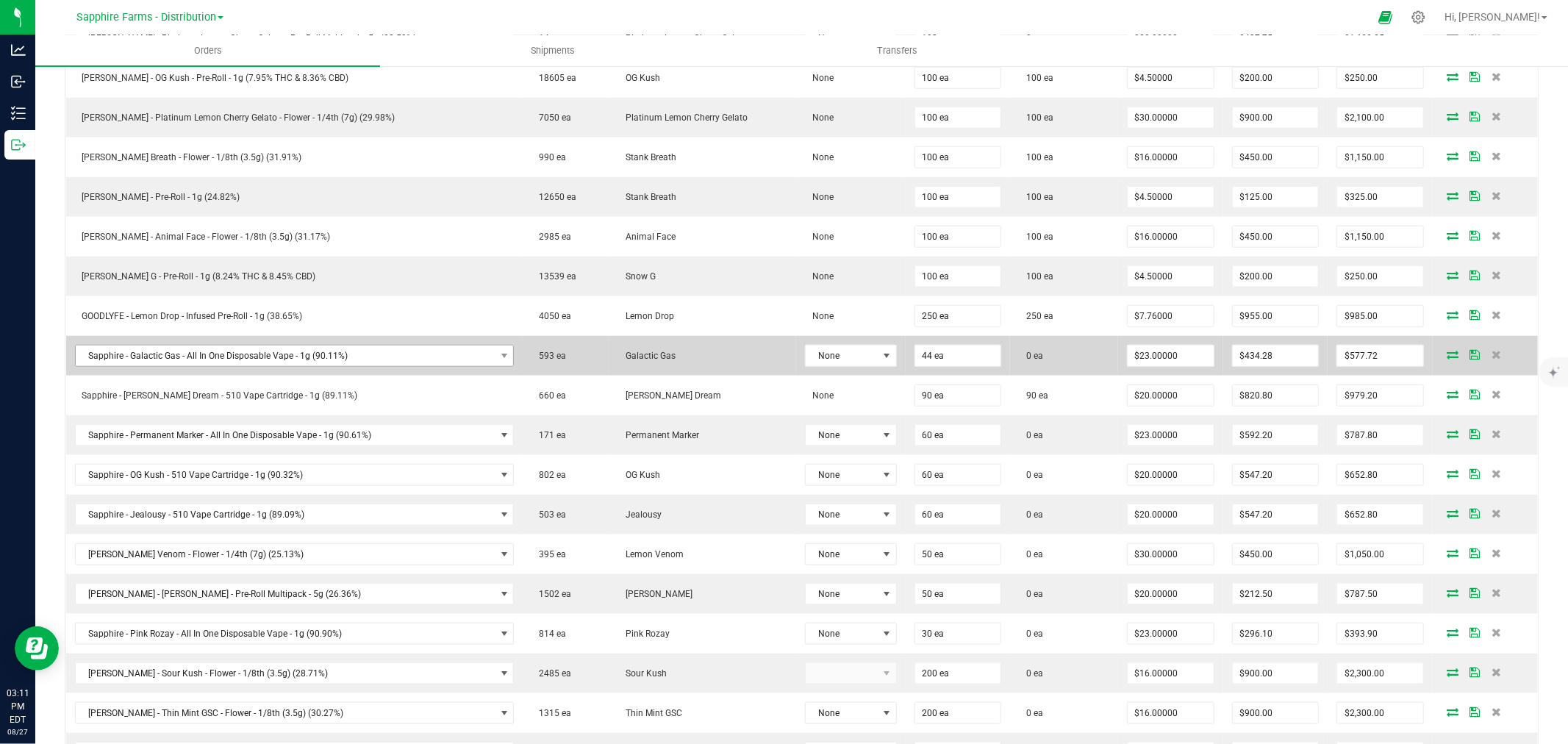
scroll to position [1306, 0]
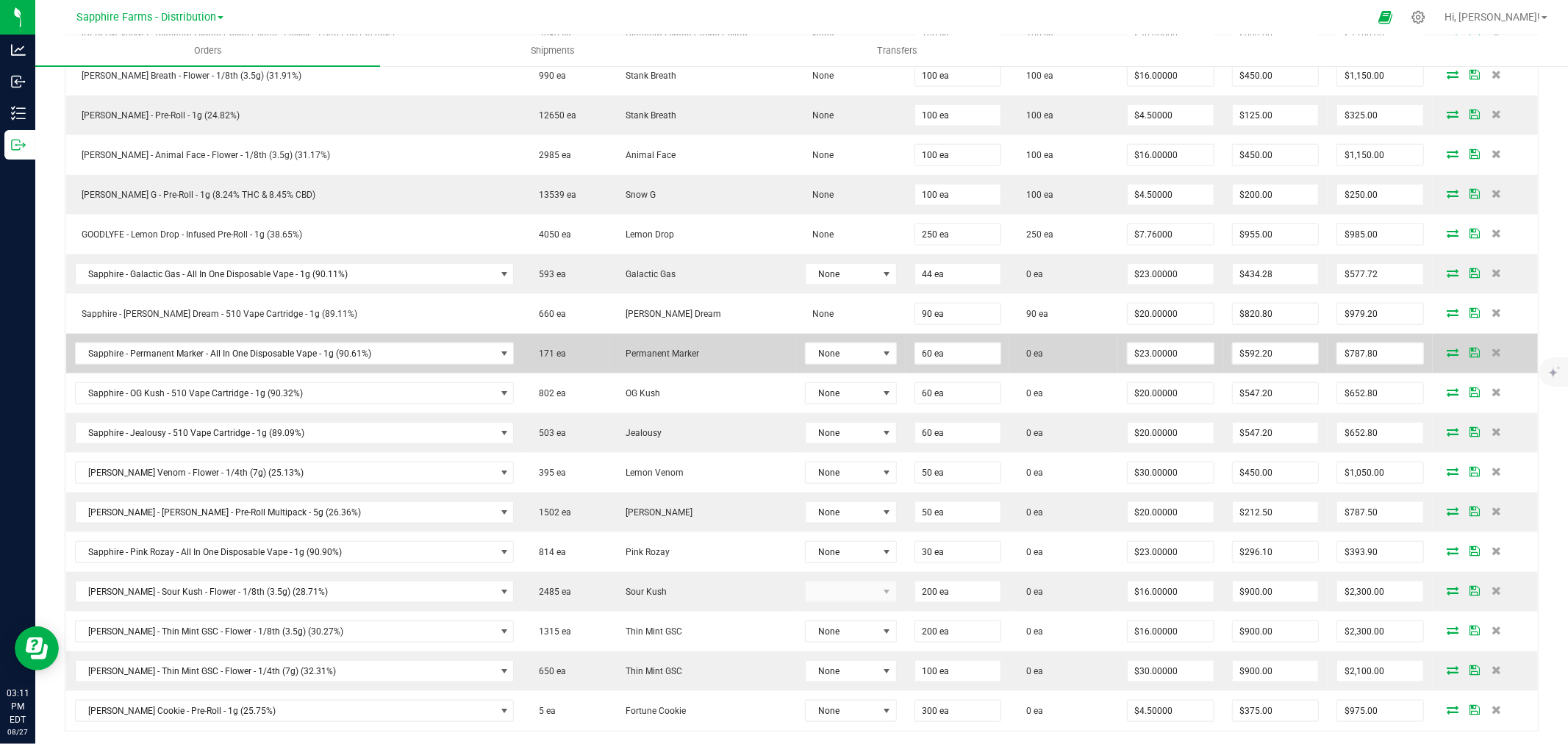
click at [1447, 356] on icon at bounding box center [1453, 352] width 12 height 8
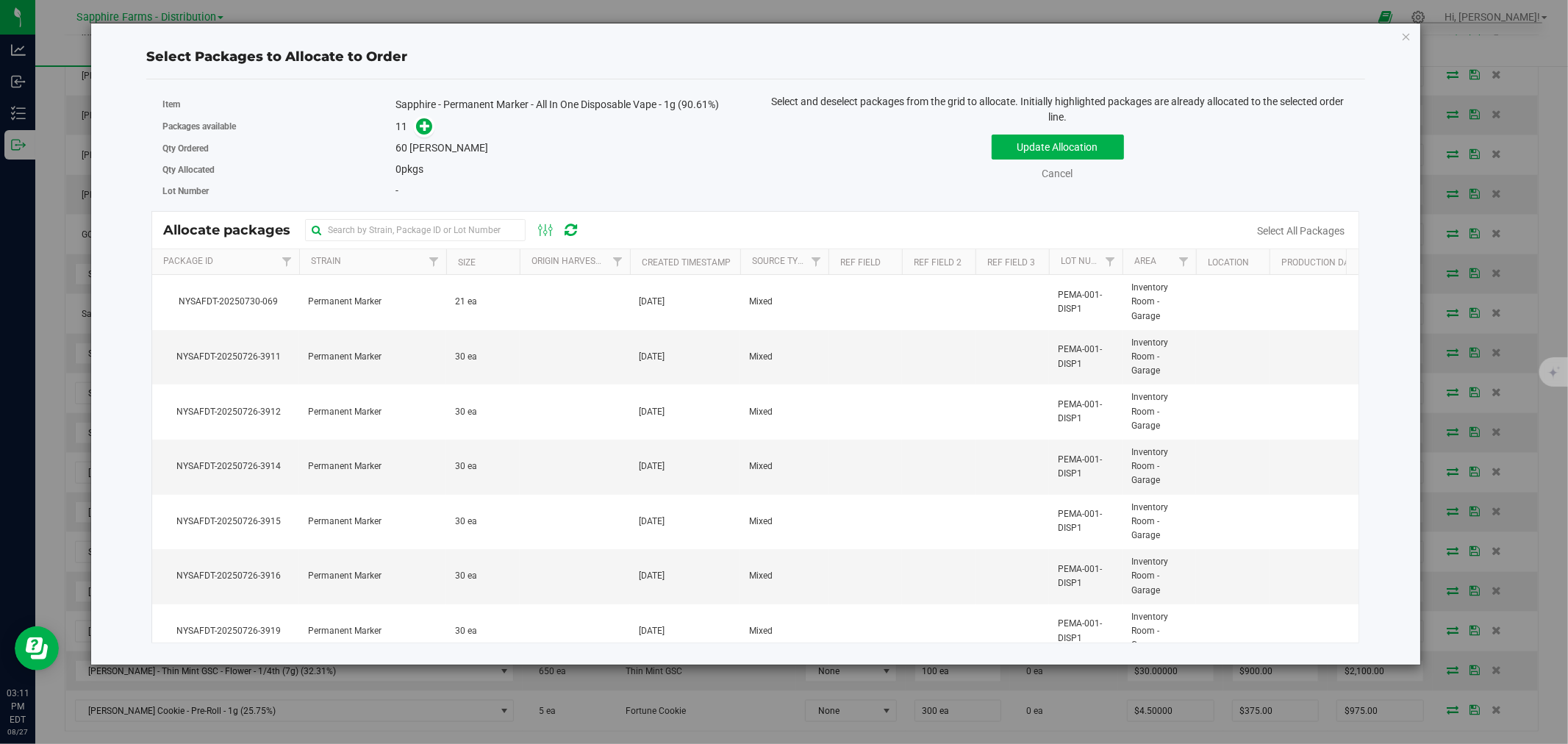
click at [637, 259] on th "Created Timestamp" at bounding box center [685, 262] width 110 height 25
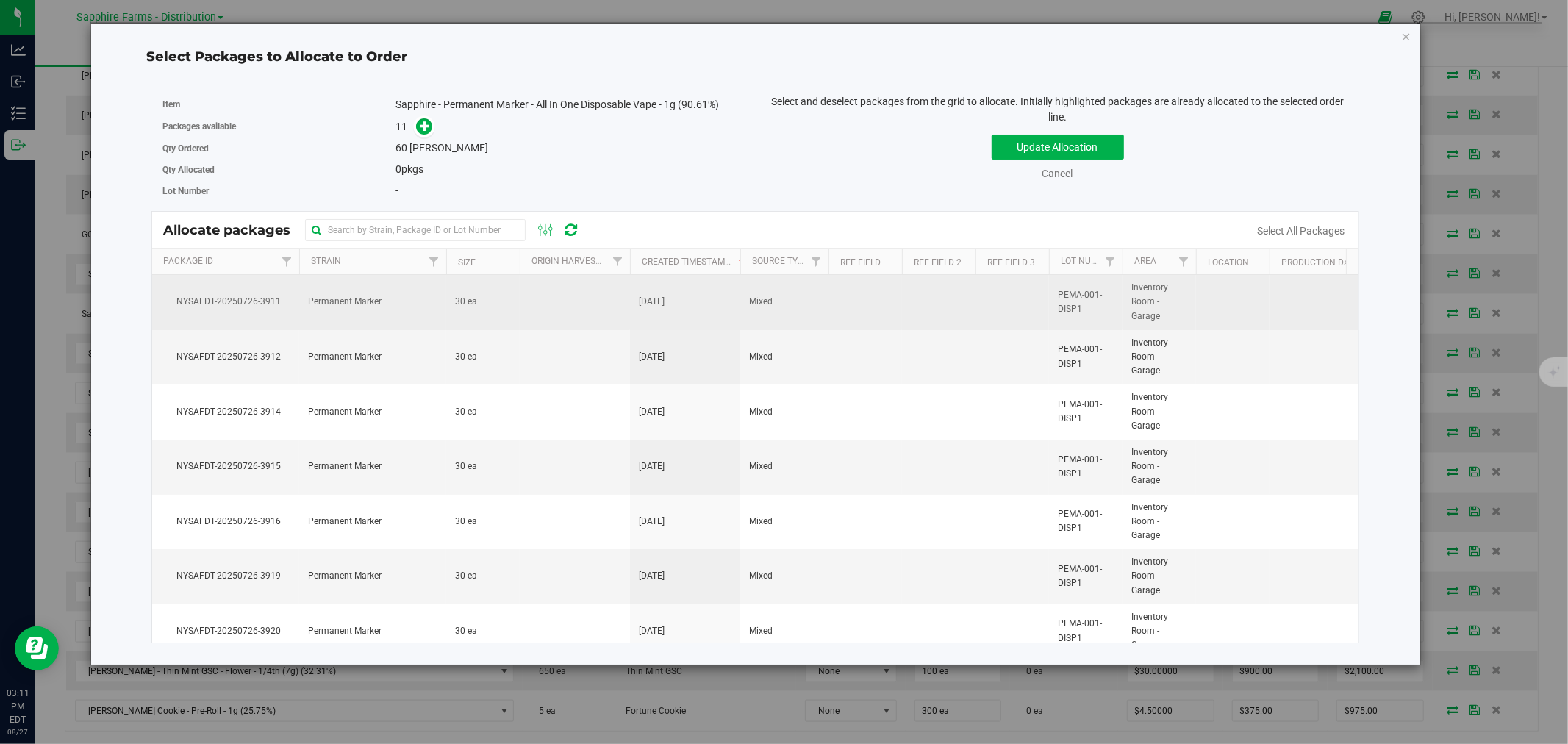
click at [550, 299] on td at bounding box center [575, 302] width 110 height 55
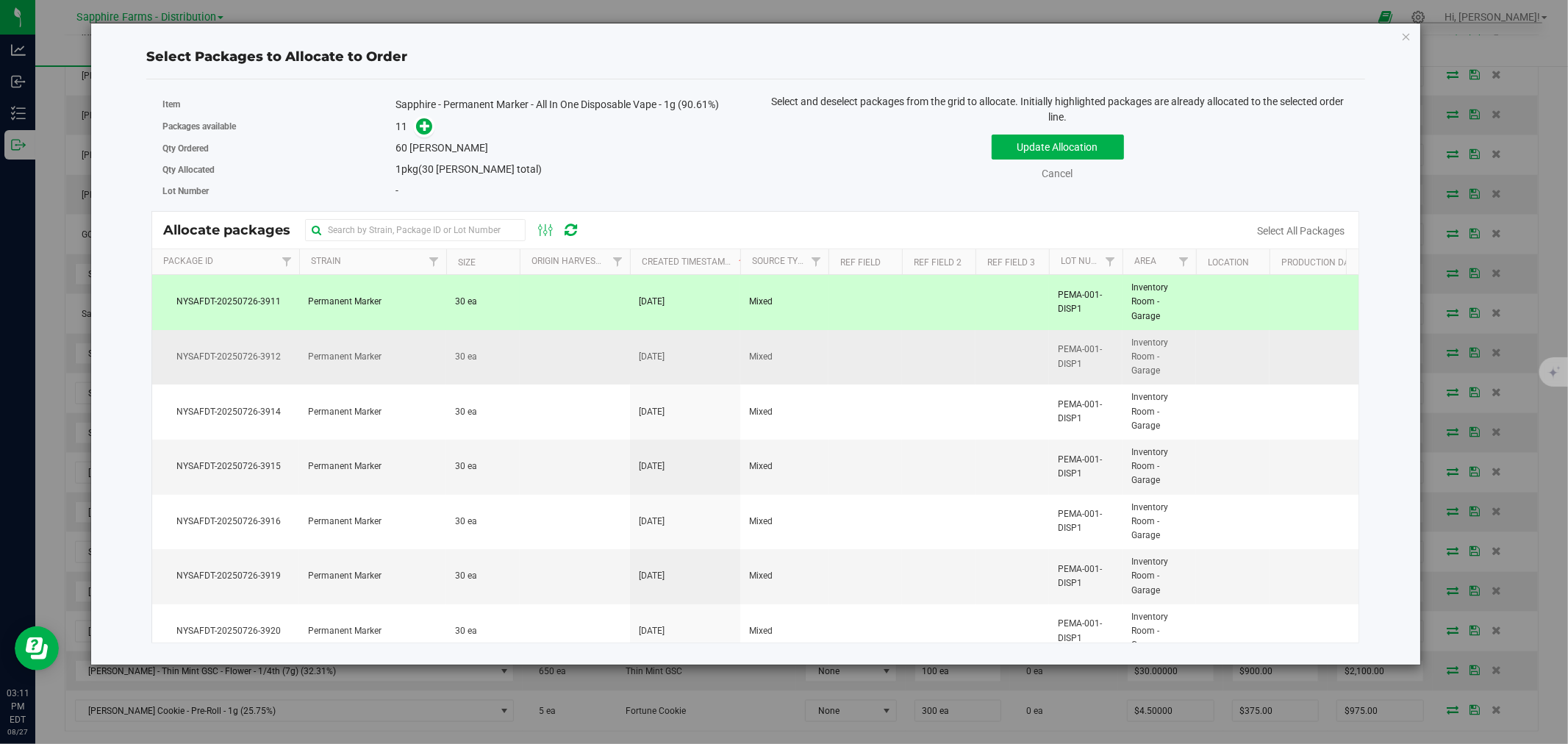
click at [543, 361] on td at bounding box center [575, 357] width 110 height 55
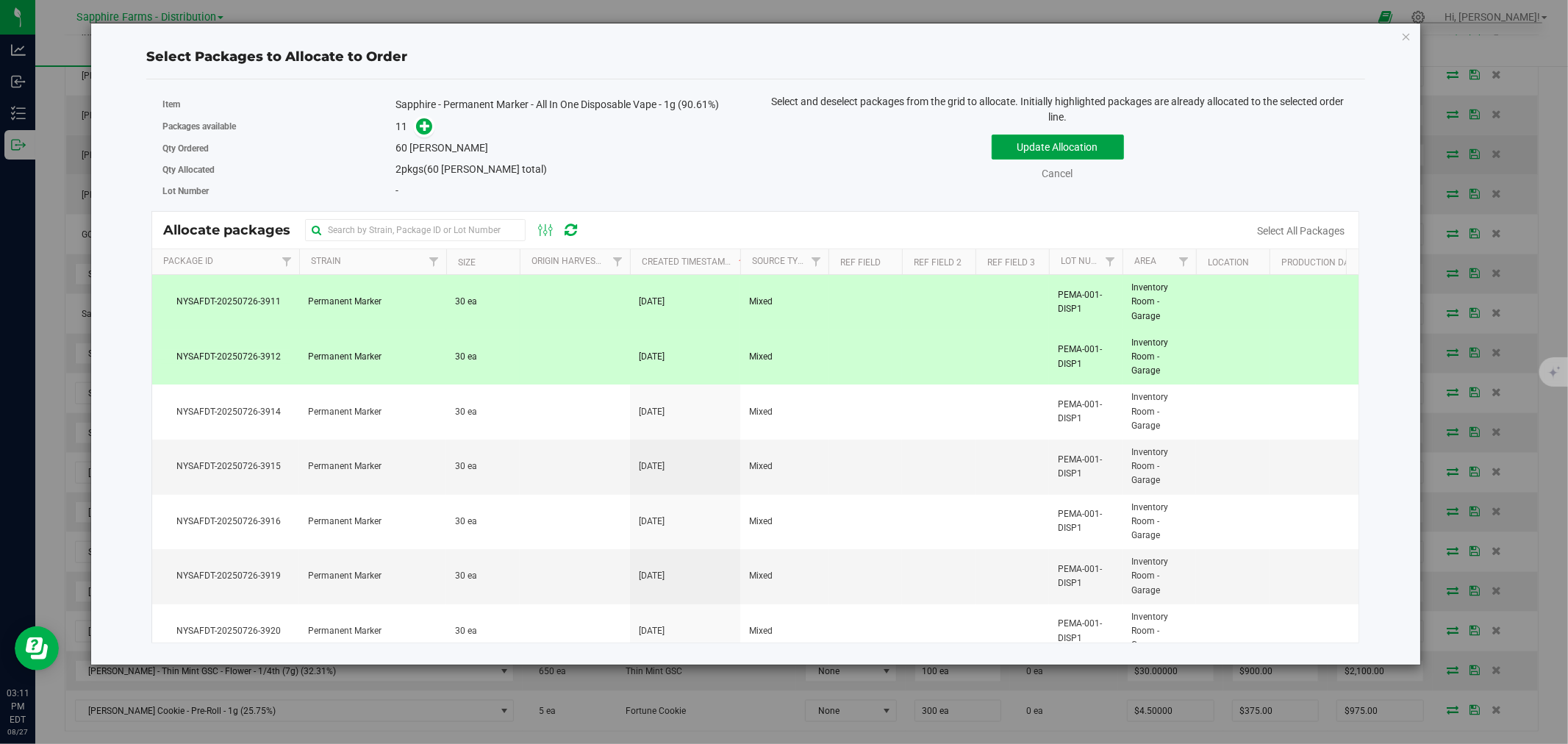
click at [1023, 148] on button "Update Allocation" at bounding box center [1057, 147] width 132 height 25
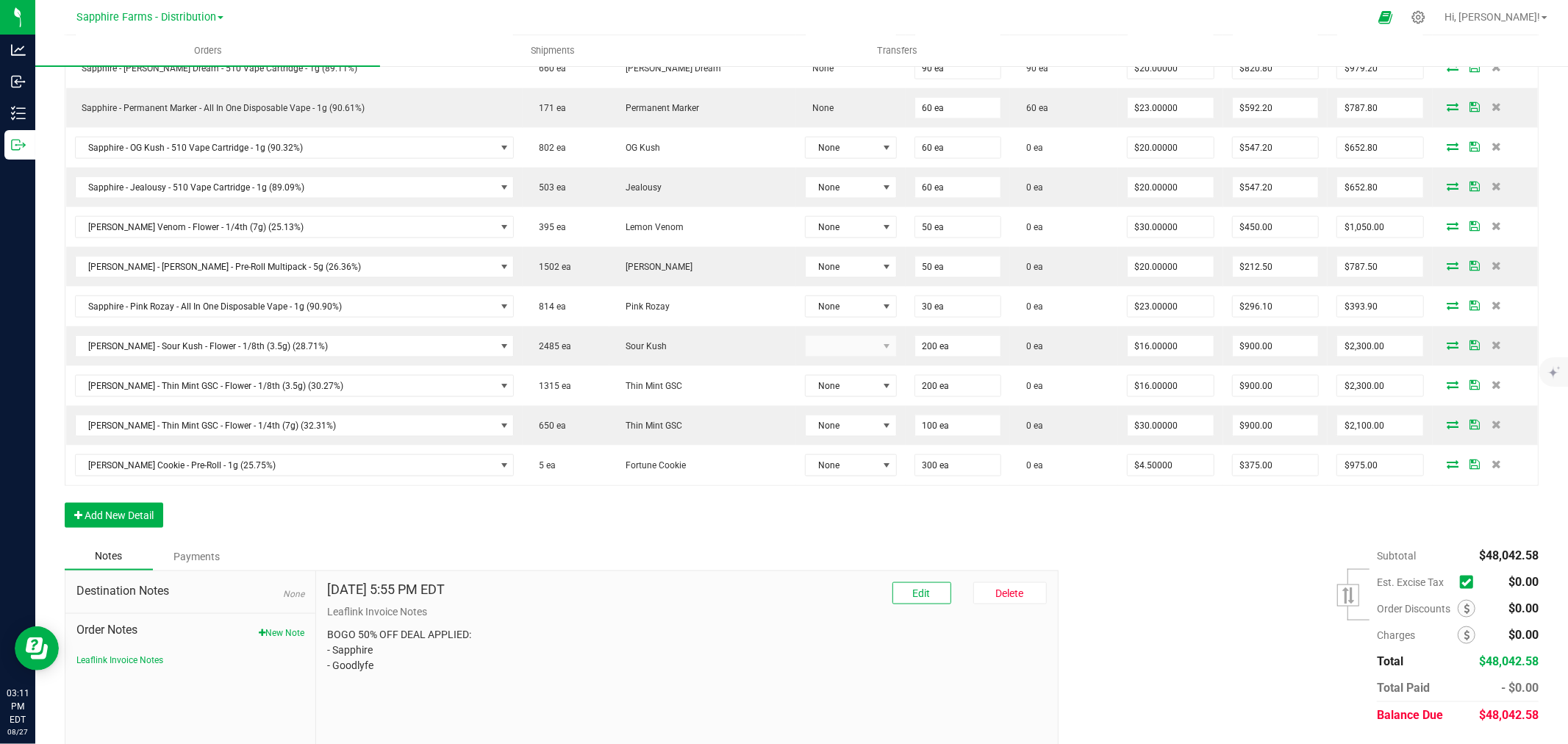
scroll to position [1597, 0]
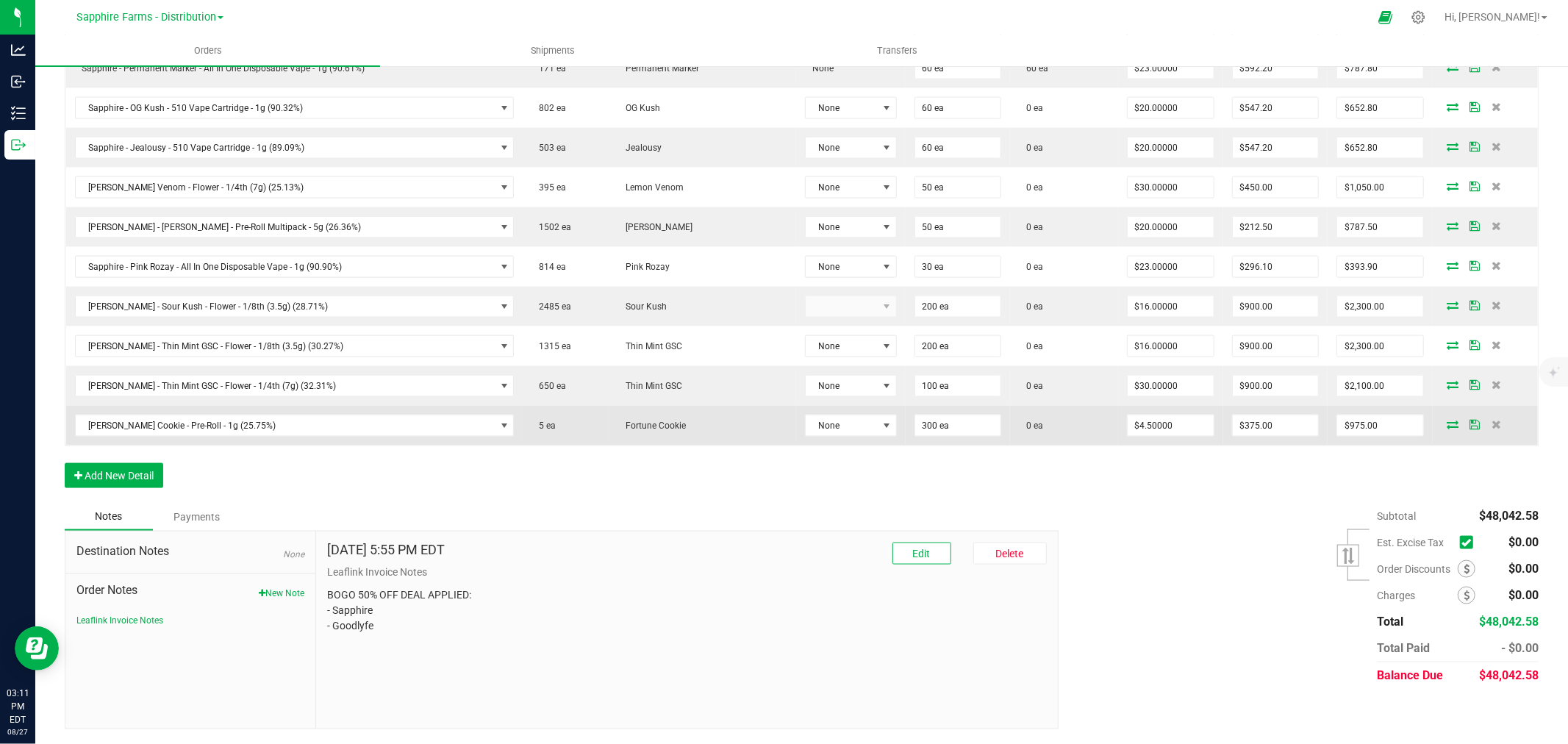
click at [1447, 424] on icon at bounding box center [1453, 424] width 12 height 8
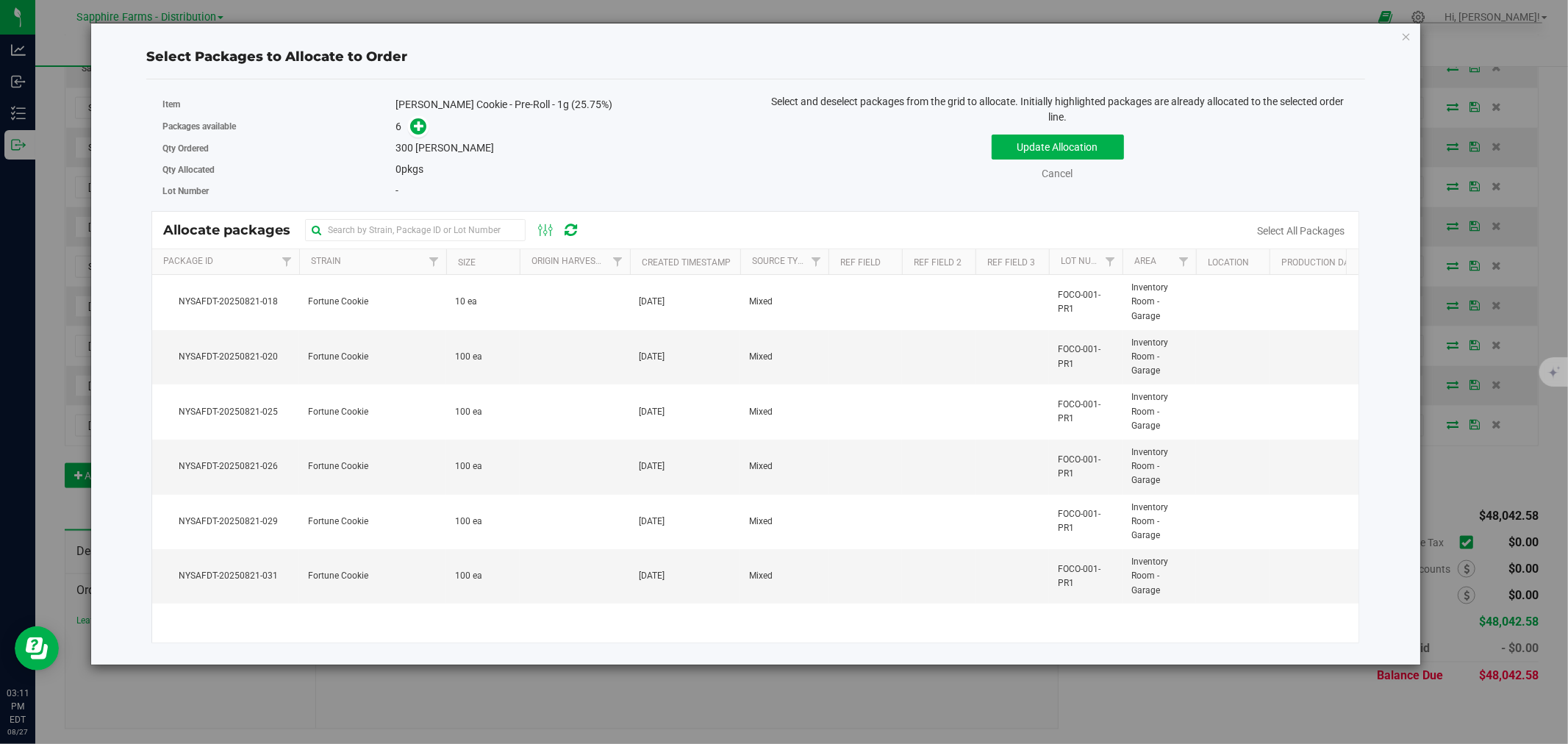
click at [636, 258] on th "Created Timestamp" at bounding box center [685, 262] width 110 height 25
click at [527, 355] on td at bounding box center [575, 357] width 110 height 55
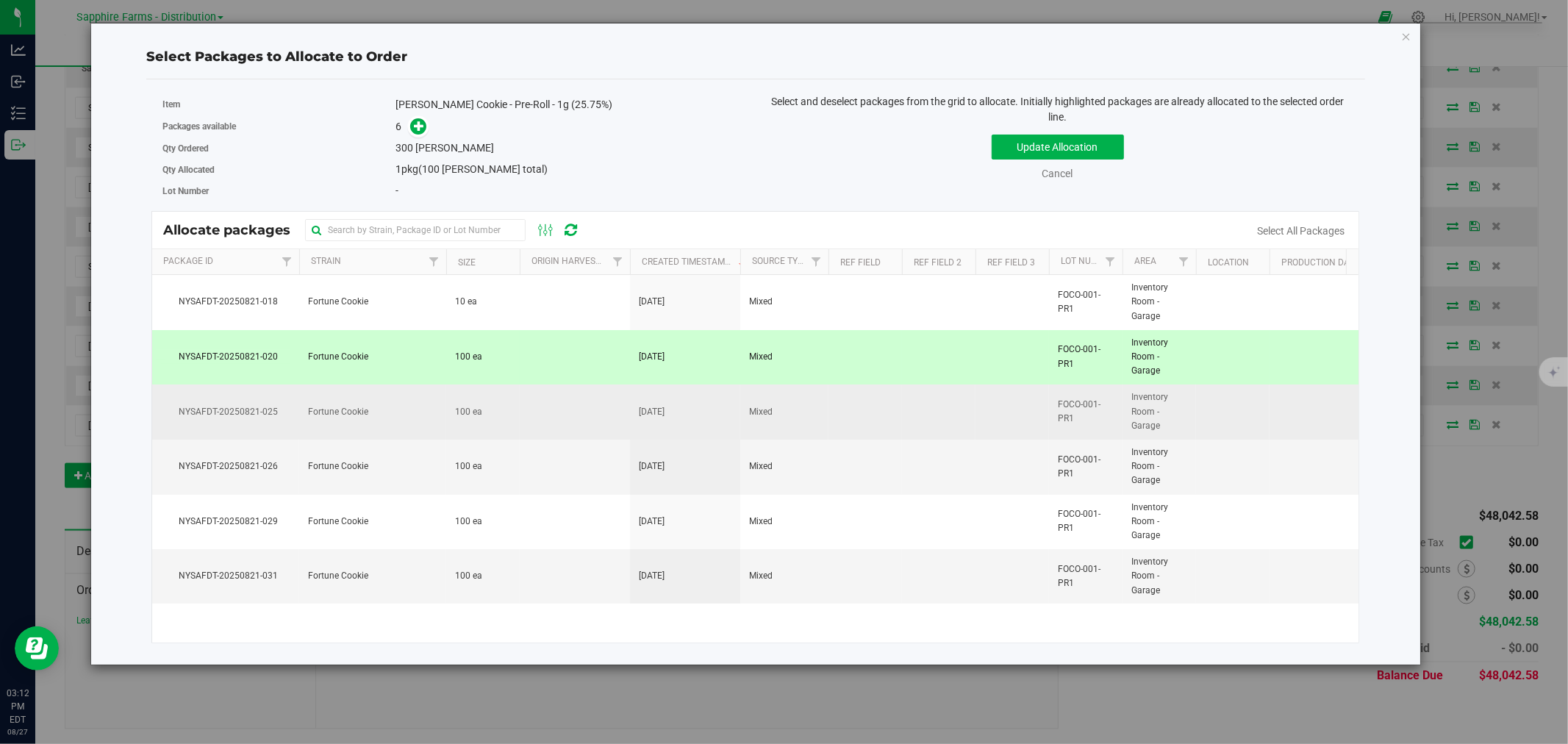
drag, startPoint x: 527, startPoint y: 416, endPoint x: 527, endPoint y: 430, distance: 14.0
click at [529, 416] on td at bounding box center [575, 411] width 110 height 55
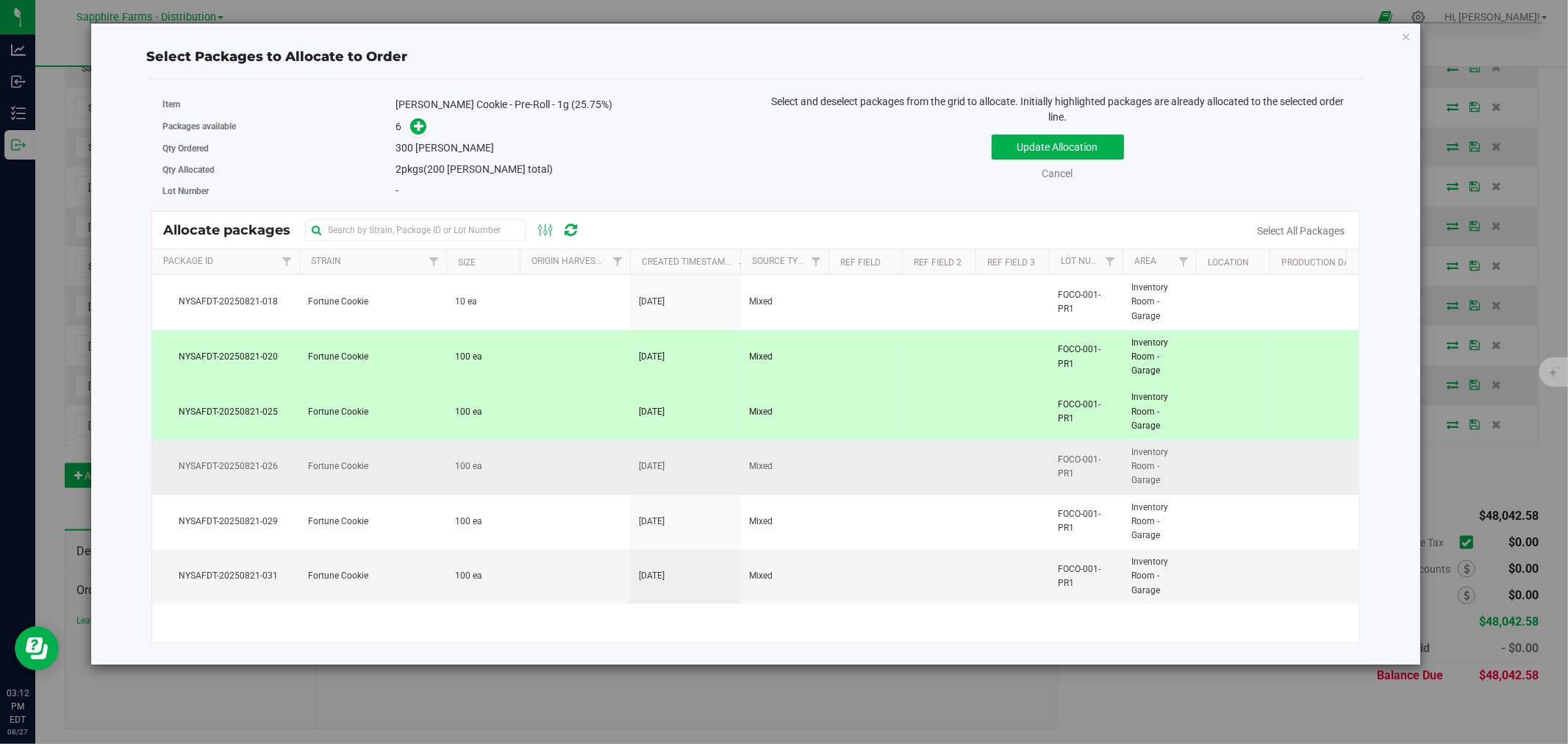
click at [530, 467] on td at bounding box center [575, 467] width 110 height 55
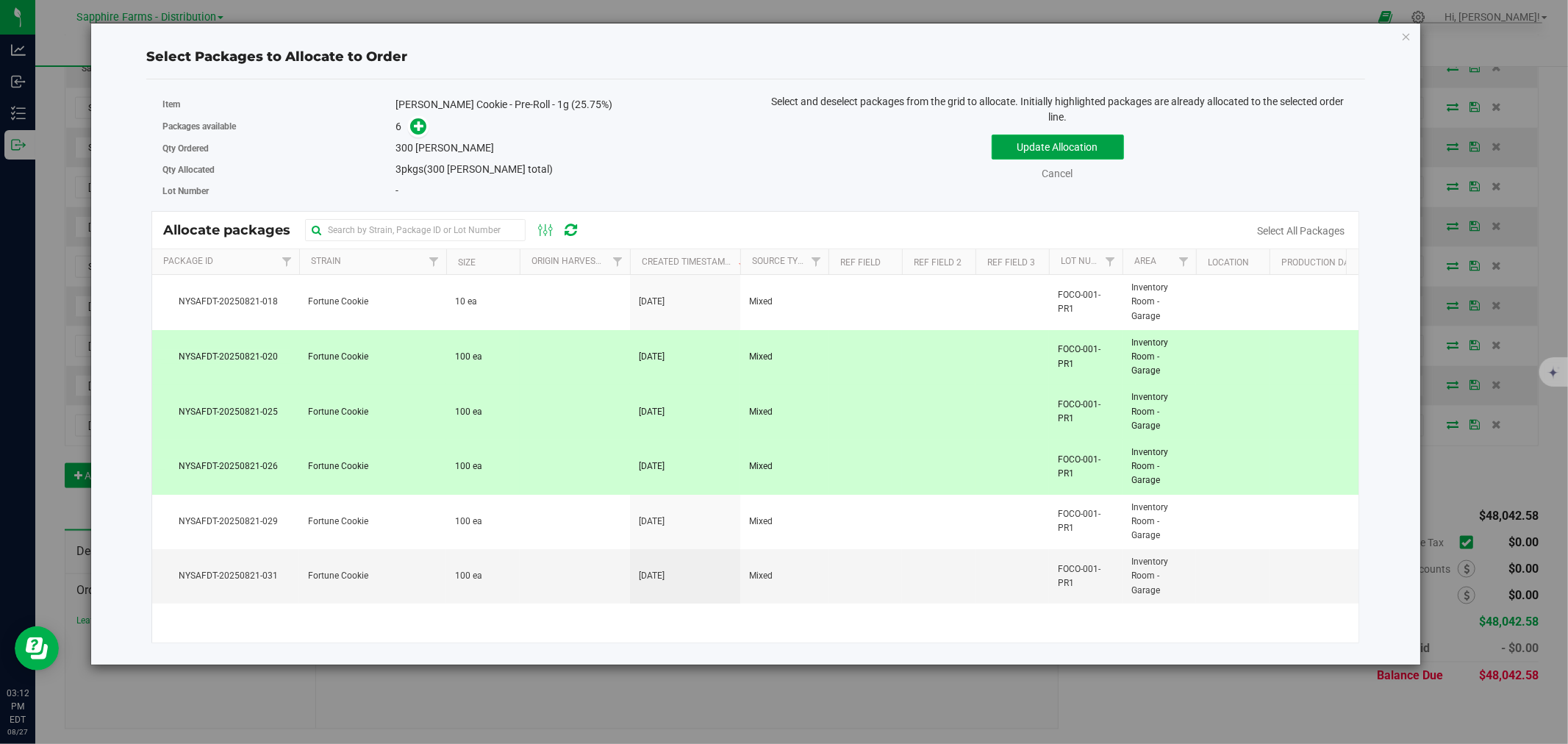
click at [1049, 144] on button "Update Allocation" at bounding box center [1057, 147] width 132 height 25
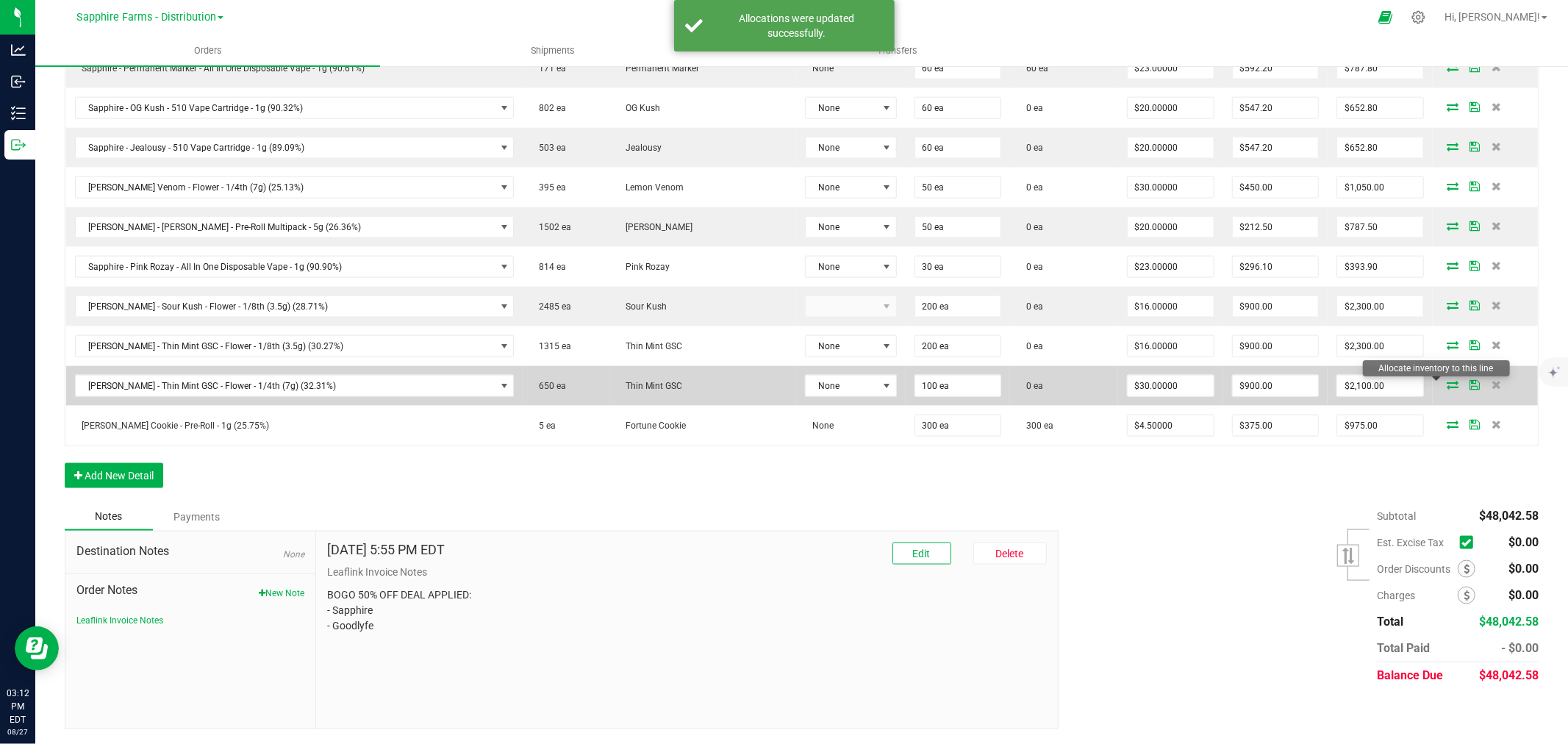
click at [1447, 383] on icon at bounding box center [1453, 384] width 12 height 8
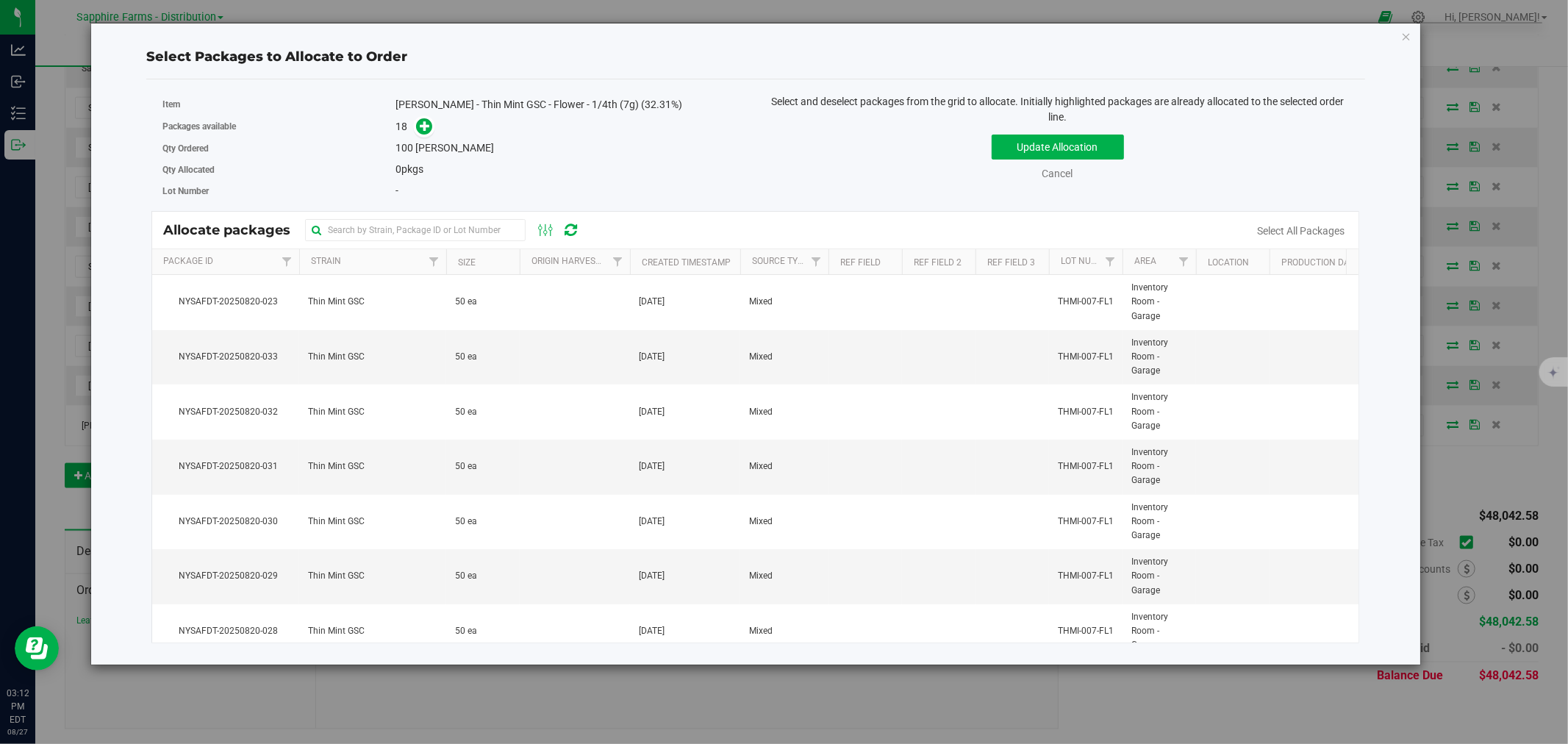
click at [639, 257] on th "Created Timestamp" at bounding box center [685, 262] width 110 height 25
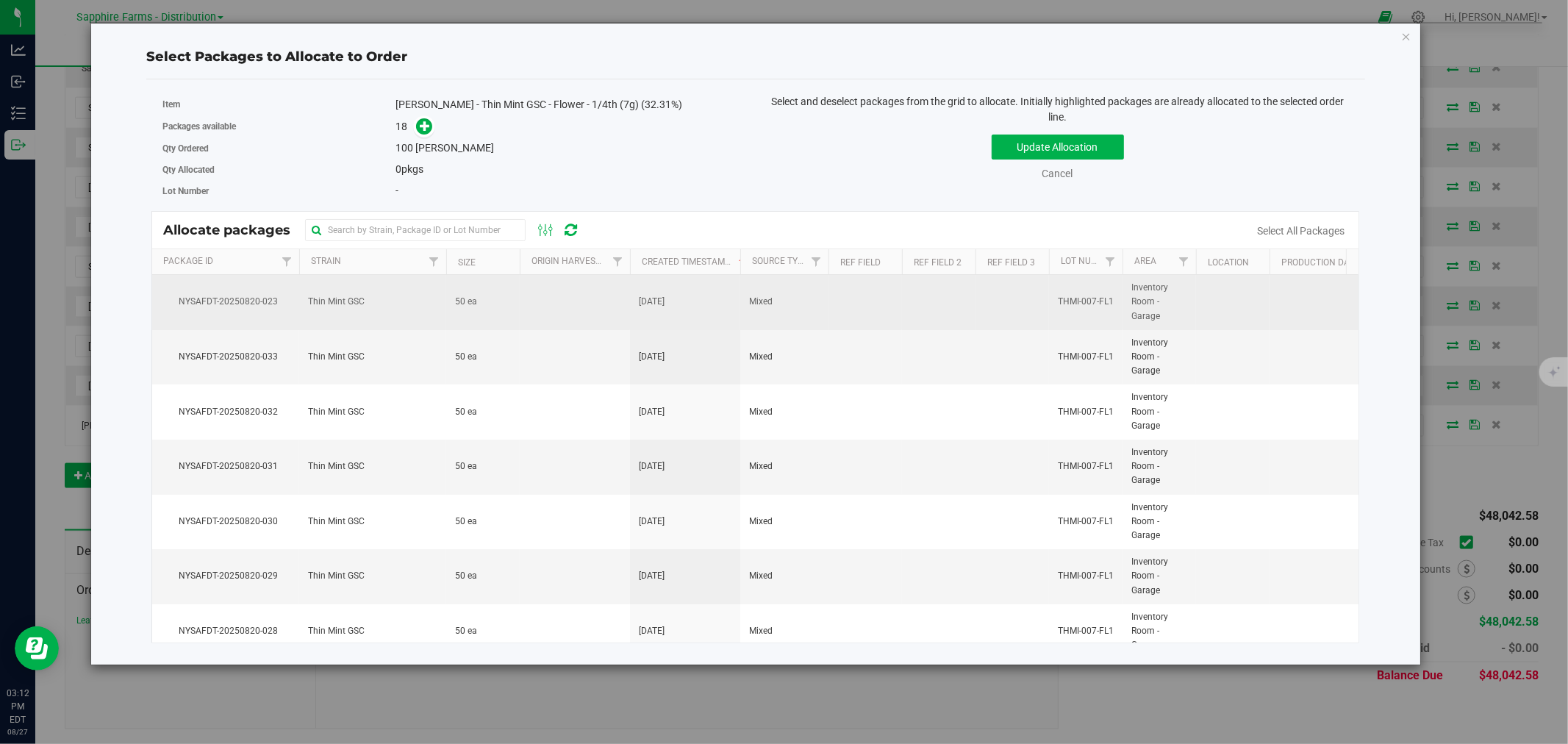
click at [490, 307] on td "50 ea" at bounding box center [483, 302] width 74 height 55
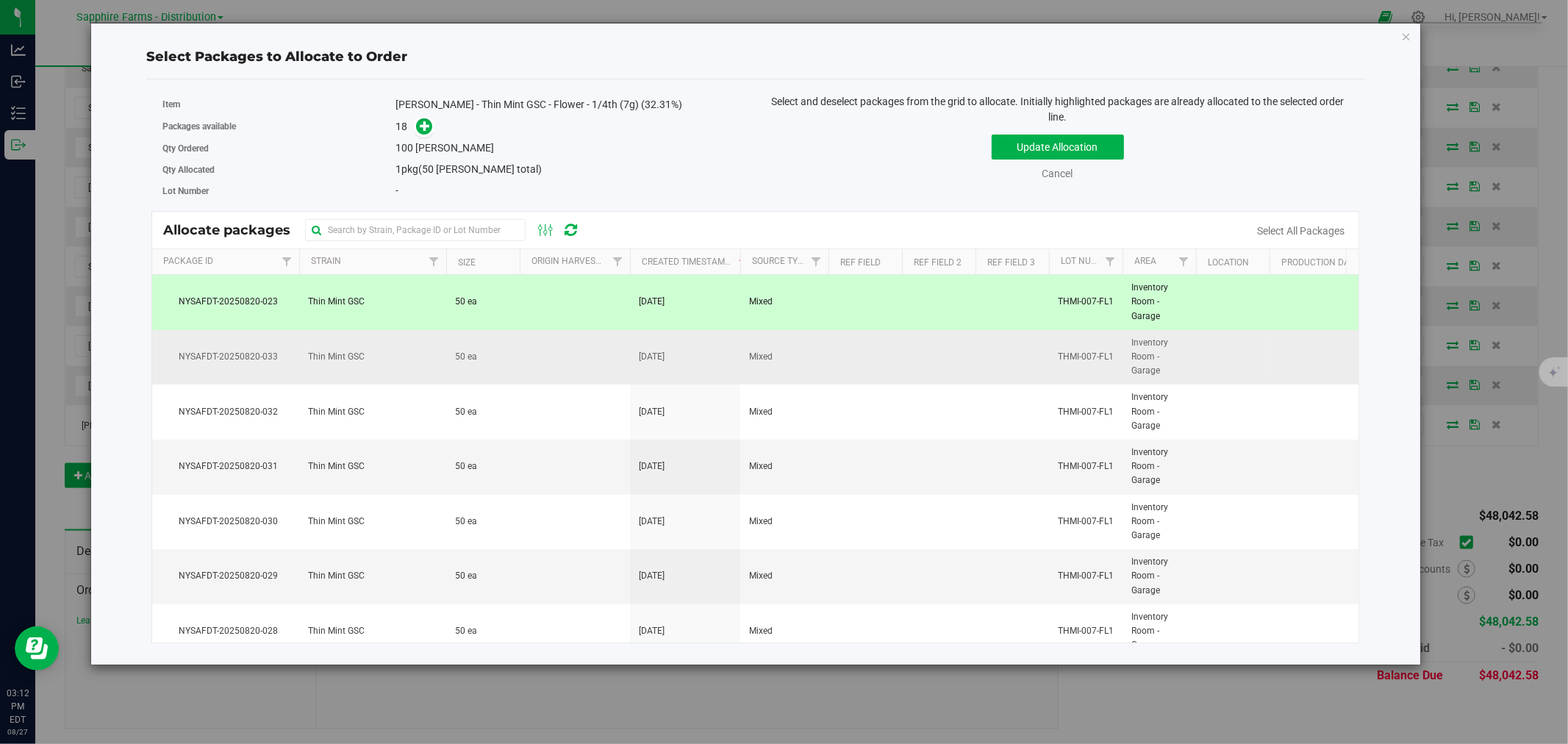
click at [494, 358] on td "50 ea" at bounding box center [483, 357] width 74 height 55
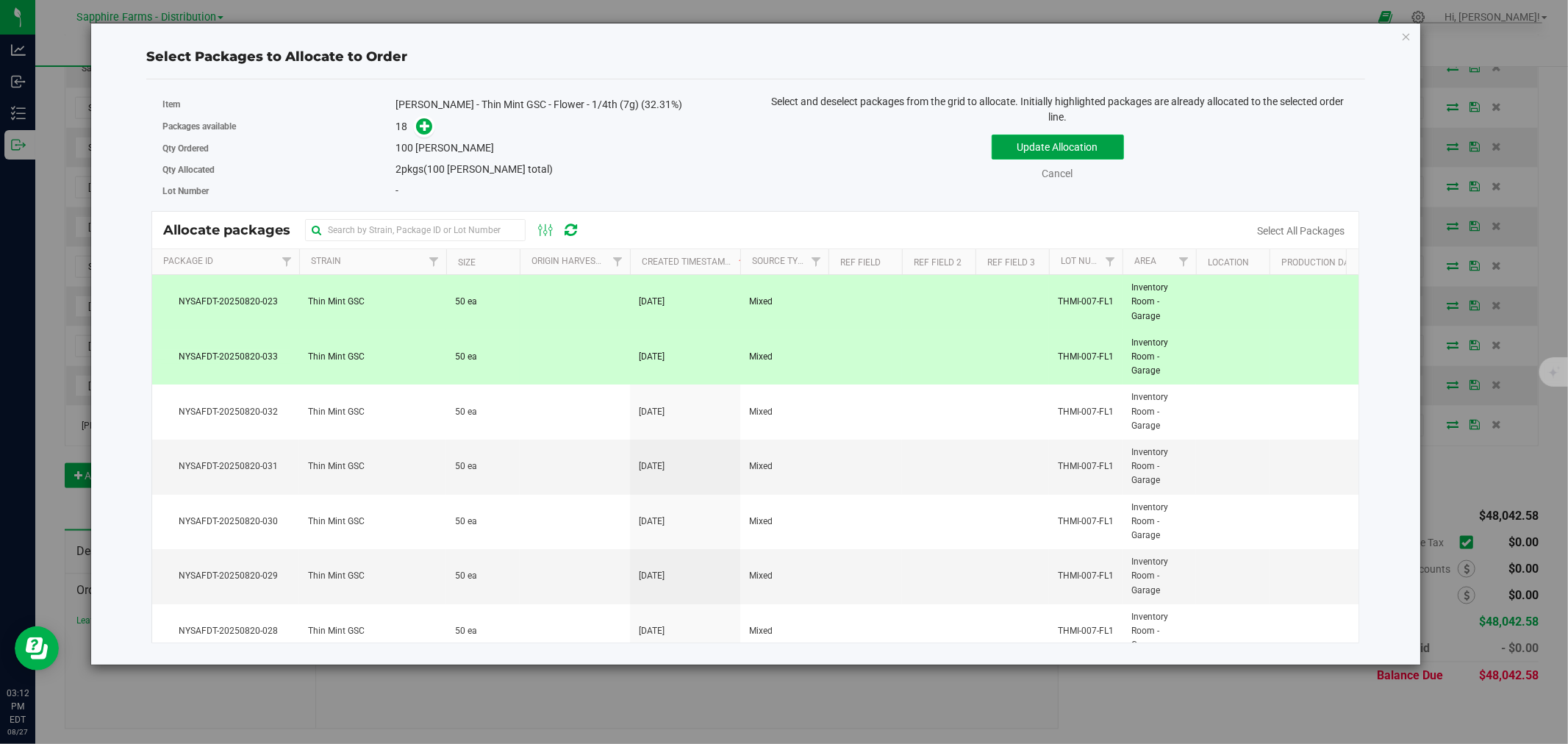
click at [1022, 155] on button "Update Allocation" at bounding box center [1057, 147] width 132 height 25
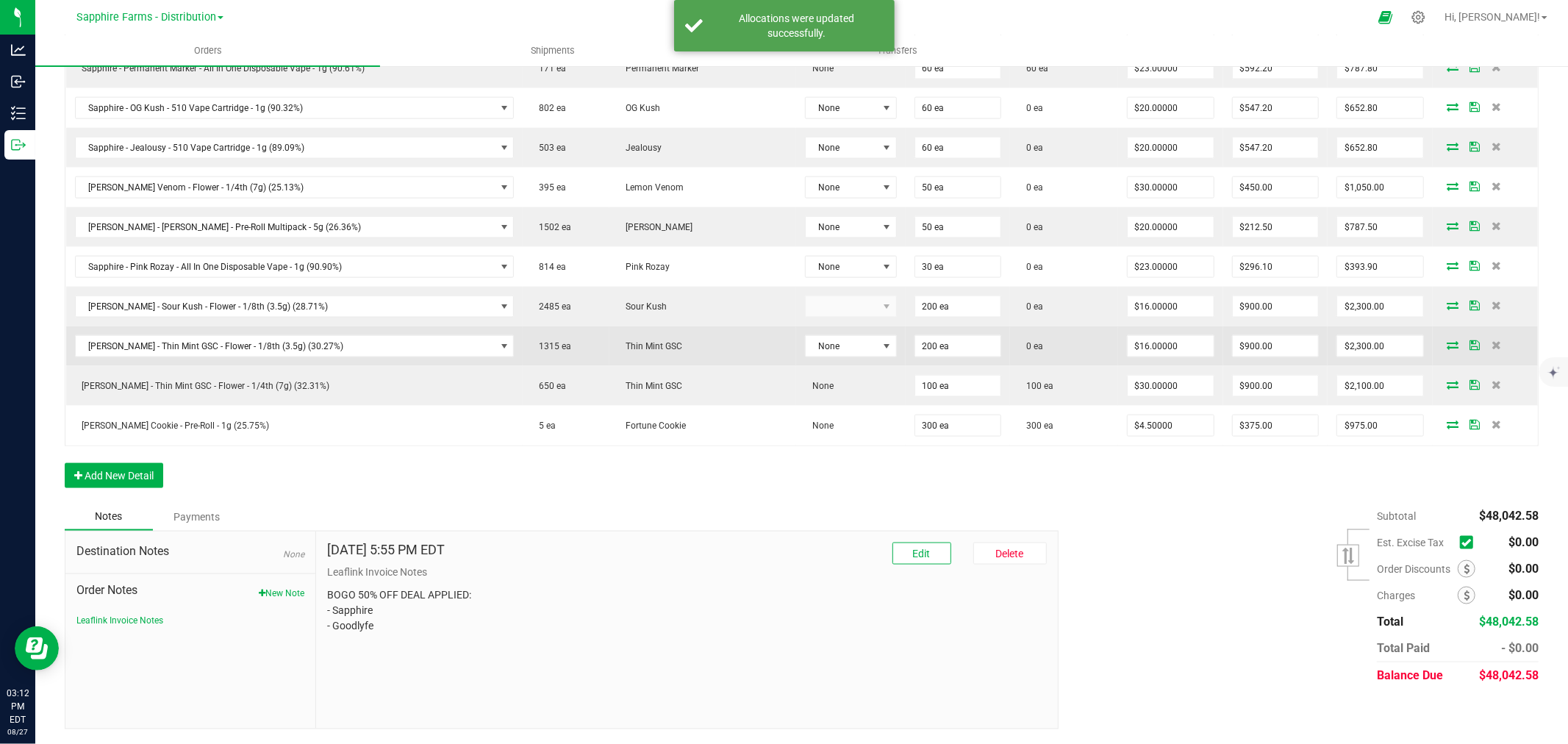
click at [1447, 342] on icon at bounding box center [1453, 344] width 12 height 8
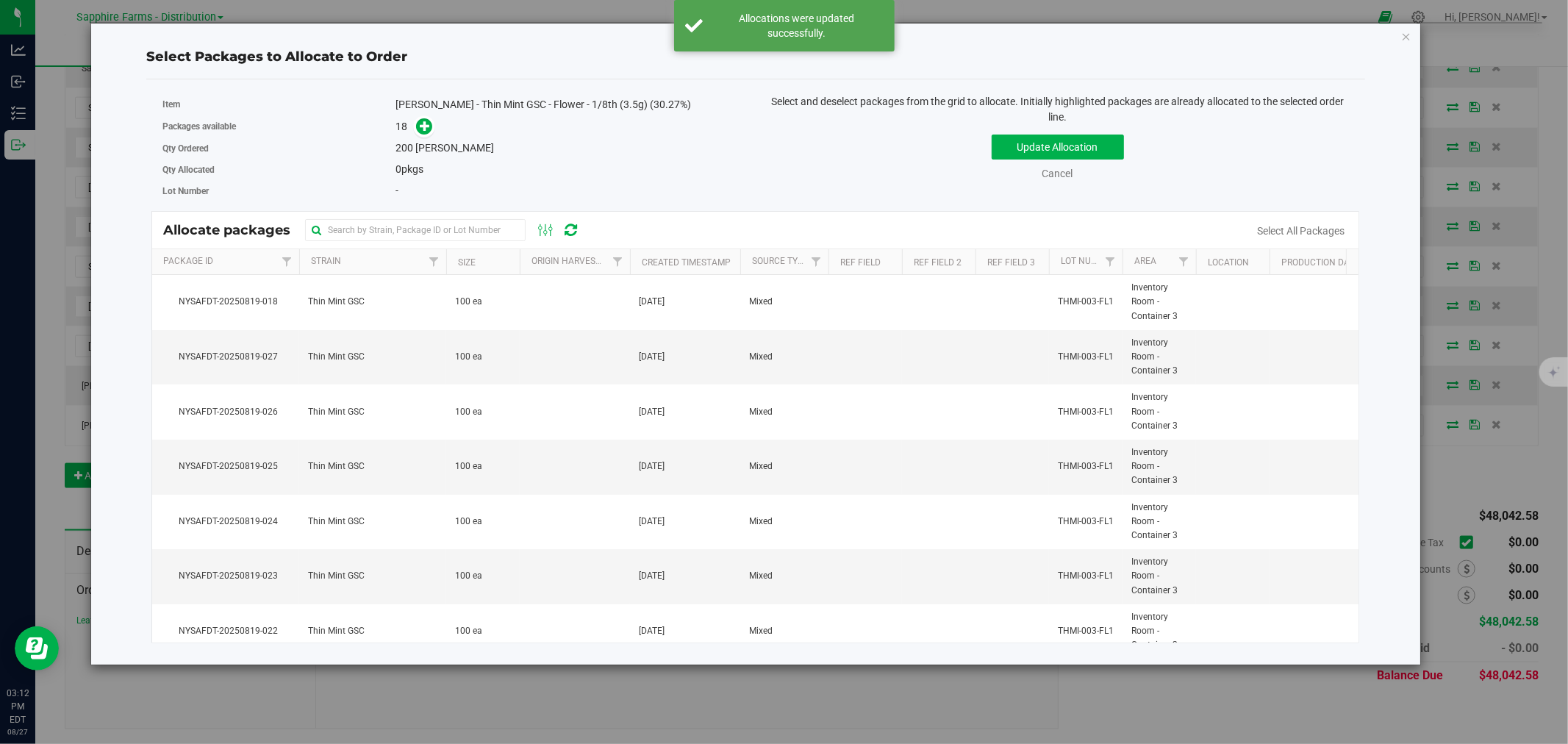
click at [636, 257] on th "Created Timestamp" at bounding box center [685, 262] width 110 height 25
click at [571, 363] on td at bounding box center [575, 357] width 110 height 55
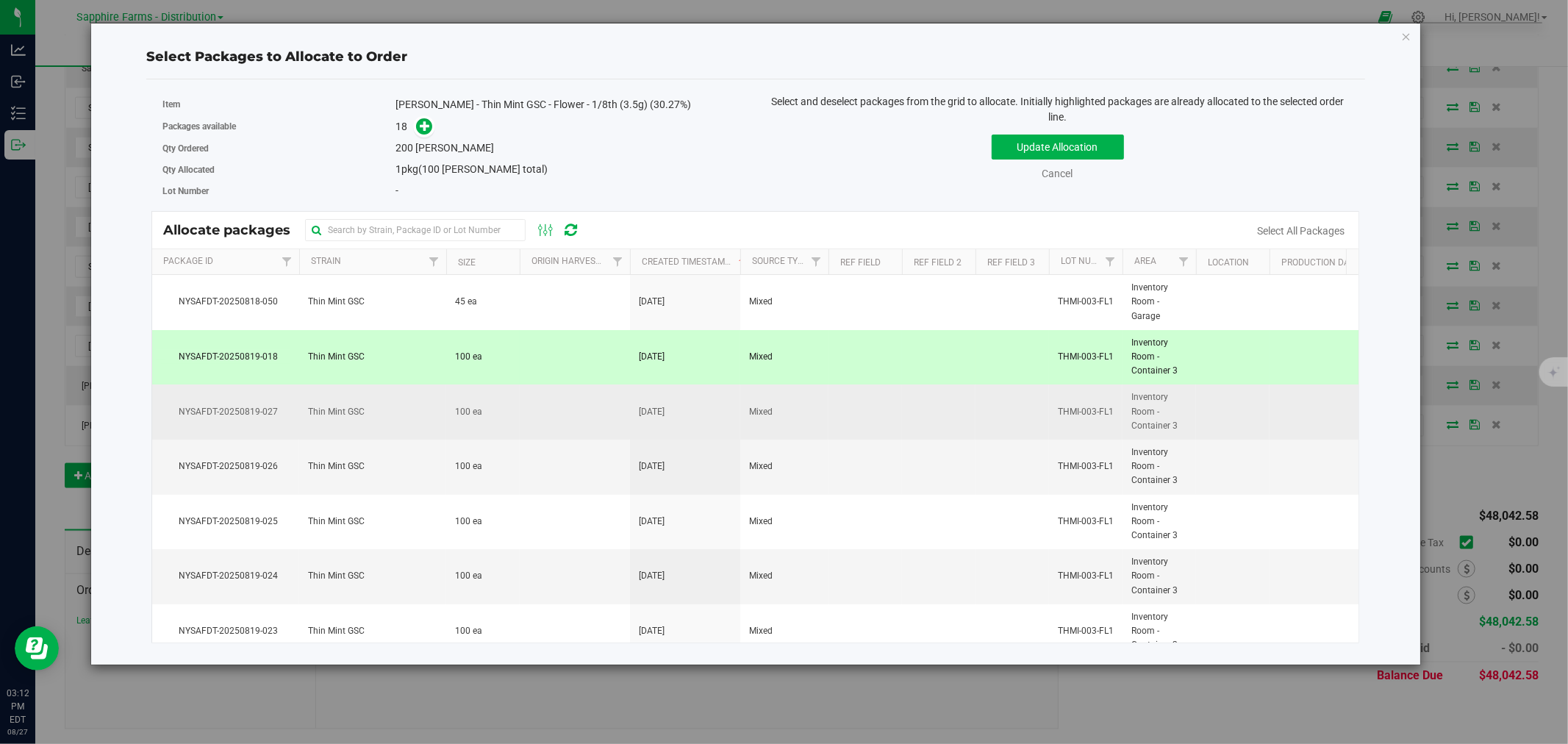
click at [567, 394] on td at bounding box center [575, 411] width 110 height 55
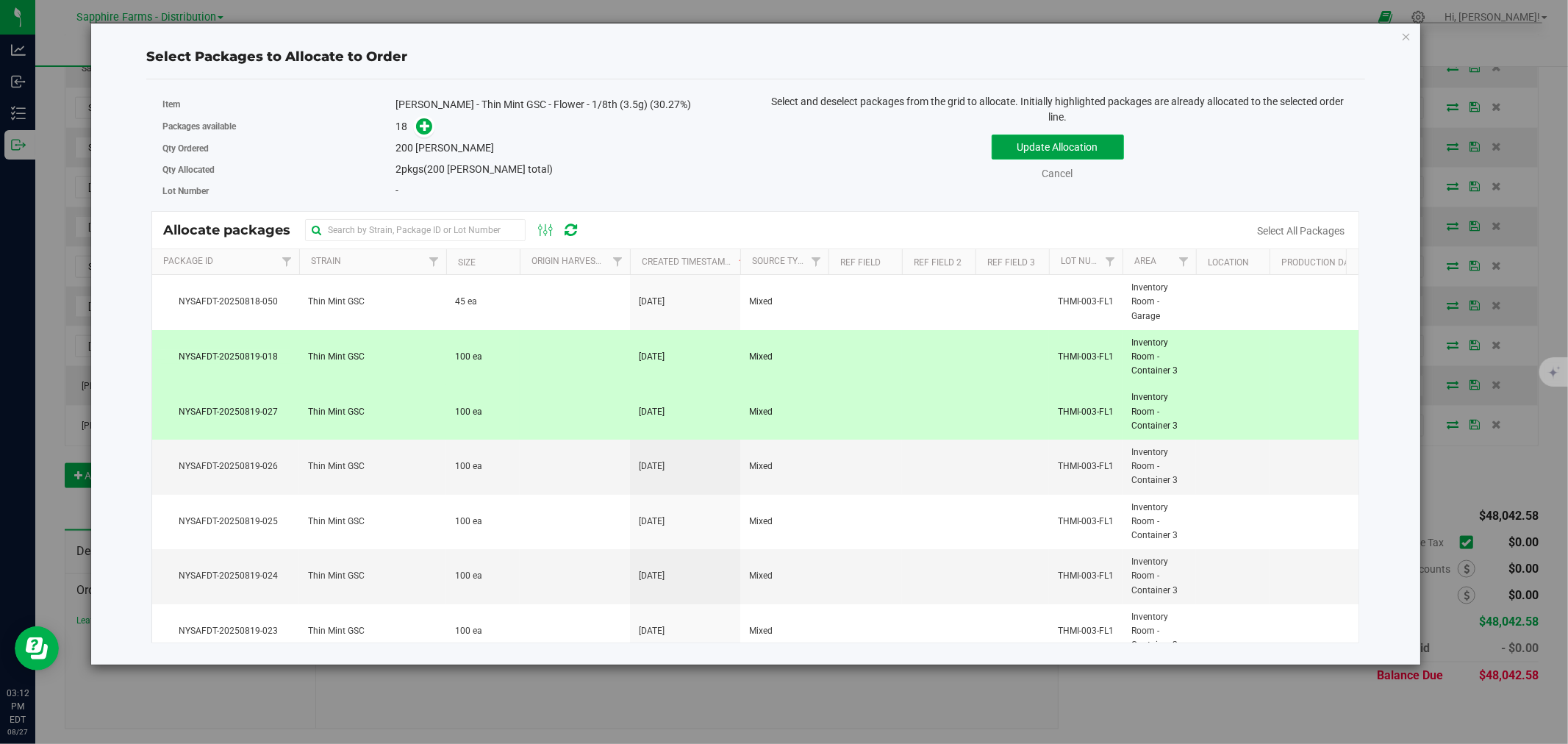
click at [1017, 145] on button "Update Allocation" at bounding box center [1057, 147] width 132 height 25
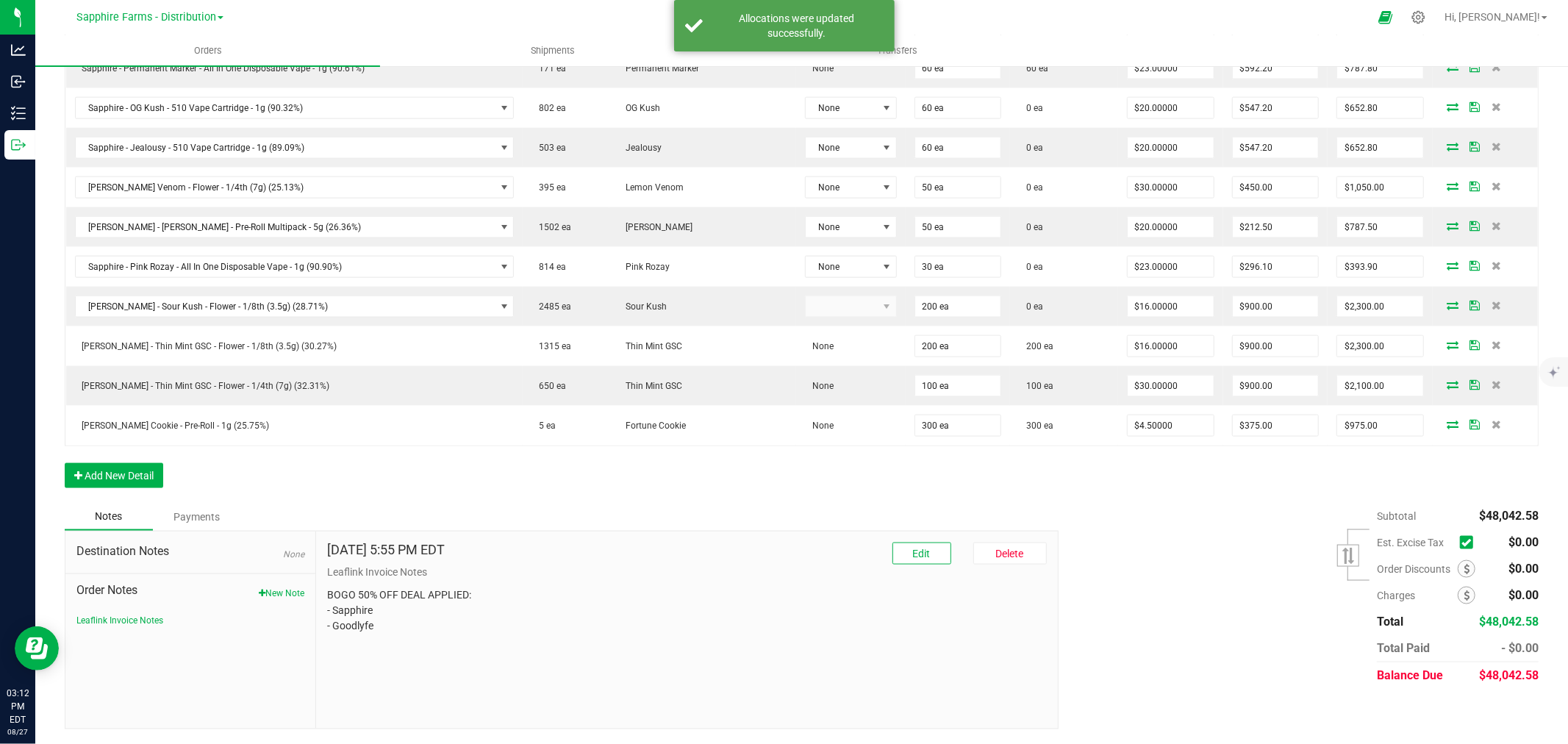
scroll to position [1515, 0]
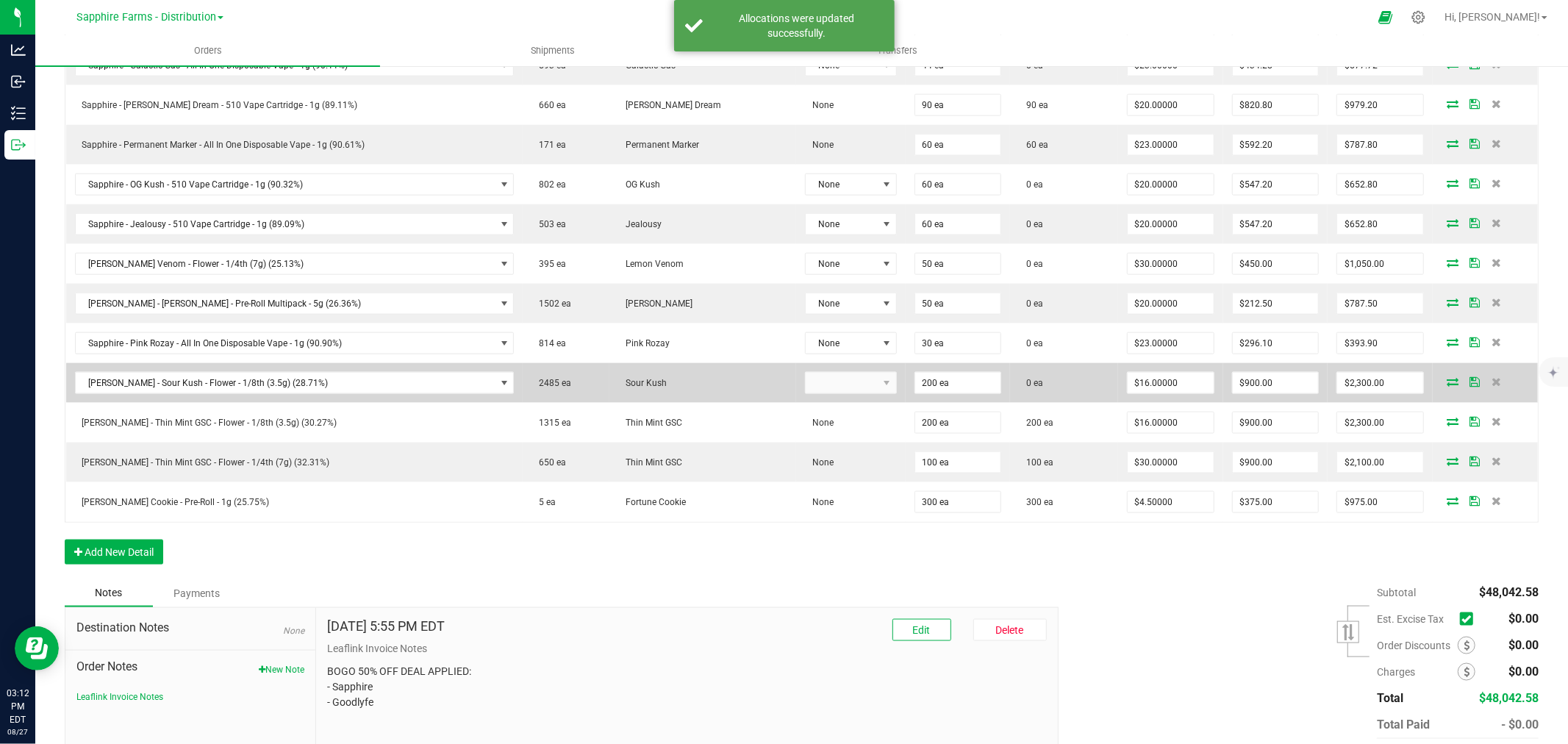
click at [1447, 385] on icon at bounding box center [1453, 382] width 12 height 8
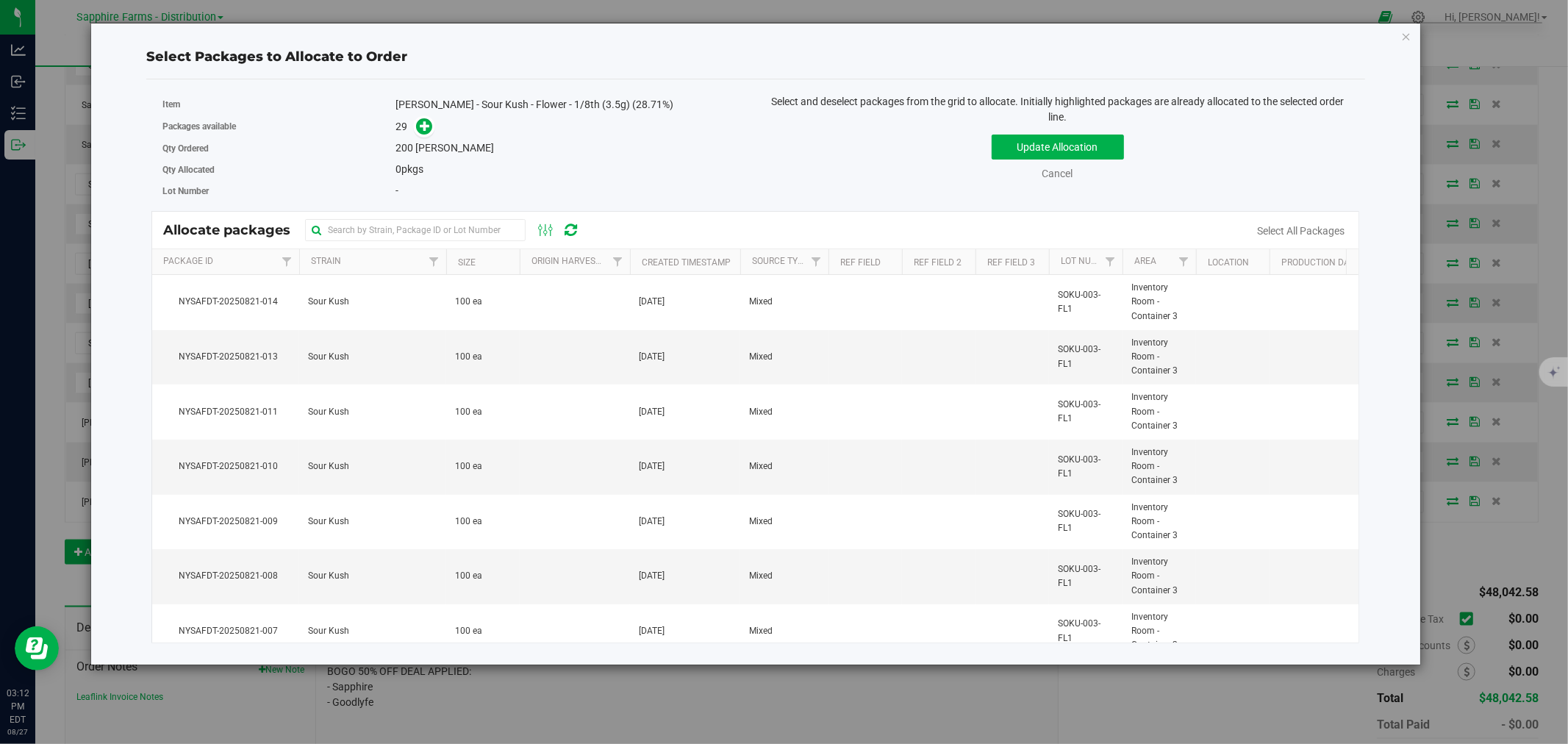
click at [638, 259] on th "Created Timestamp" at bounding box center [685, 262] width 110 height 25
click at [562, 369] on td at bounding box center [575, 357] width 110 height 55
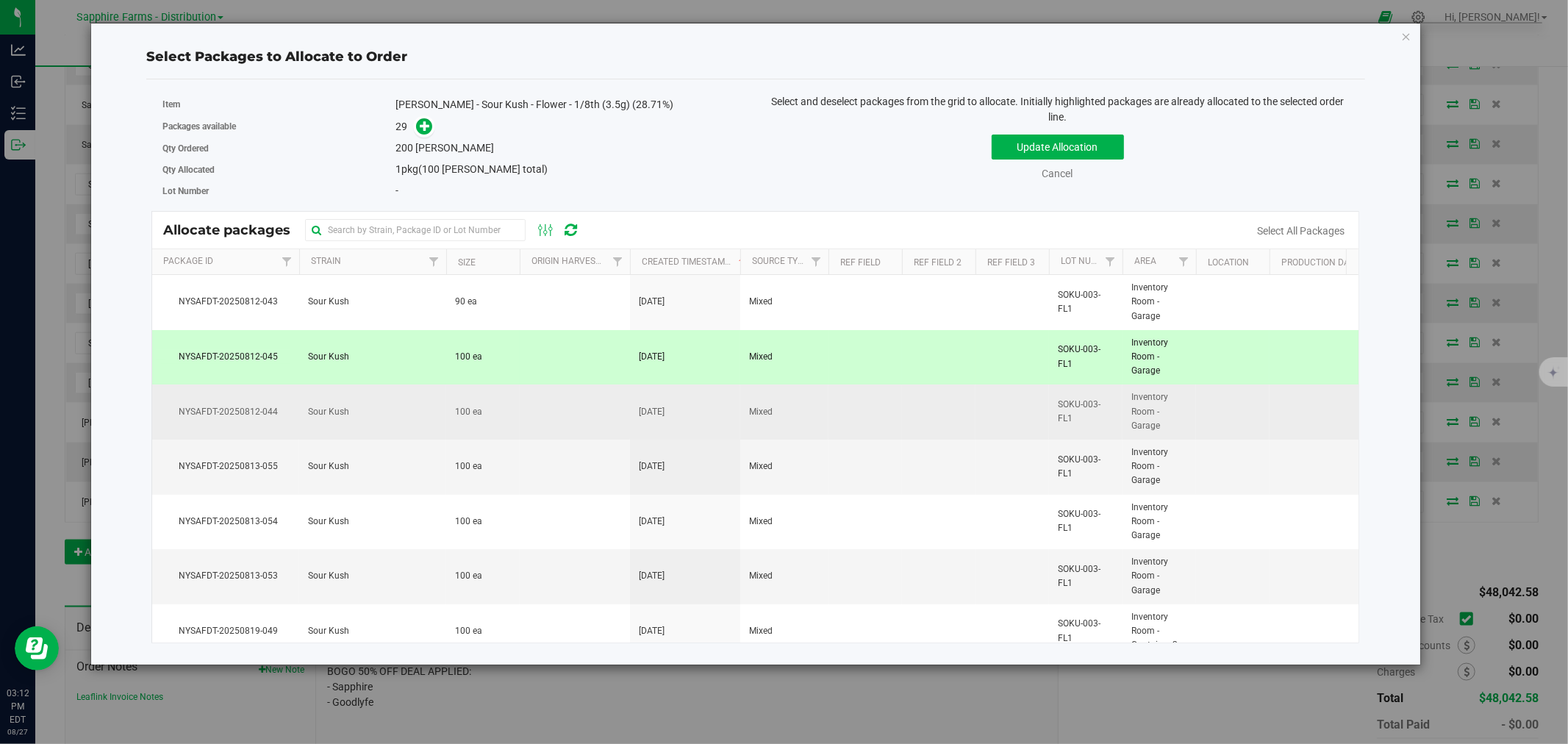
click at [556, 428] on td at bounding box center [575, 411] width 110 height 55
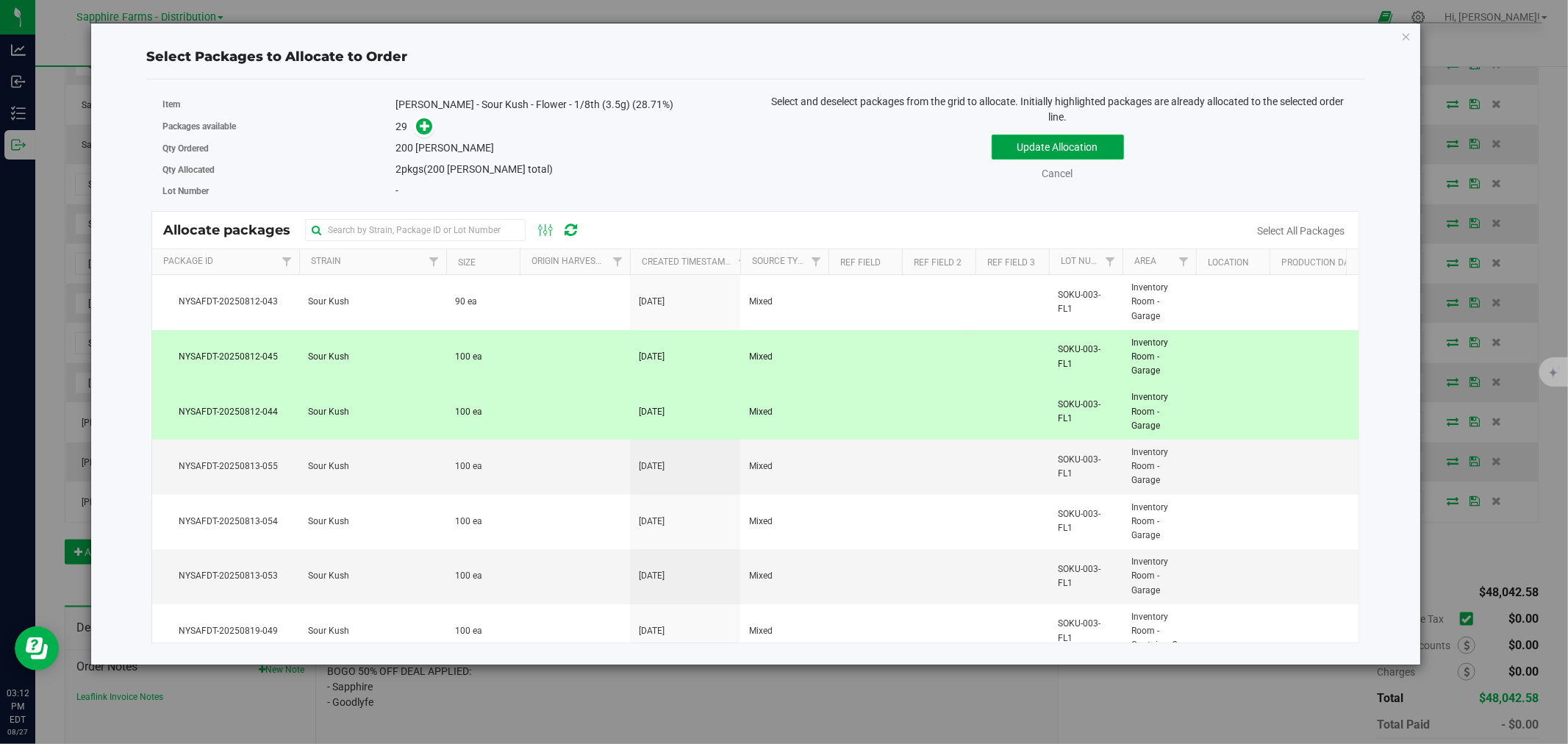
click at [1017, 147] on button "Update Allocation" at bounding box center [1057, 147] width 132 height 25
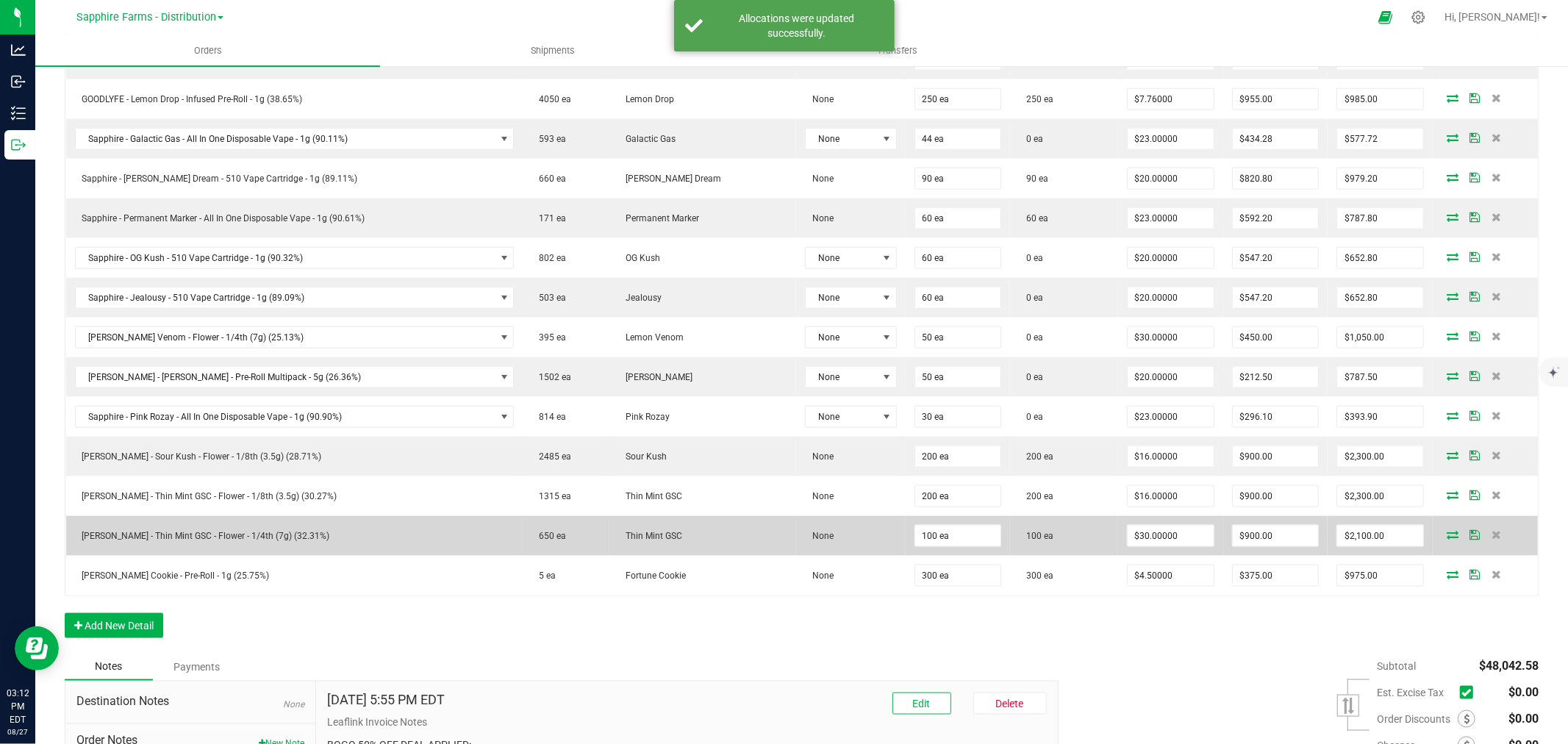
scroll to position [1434, 0]
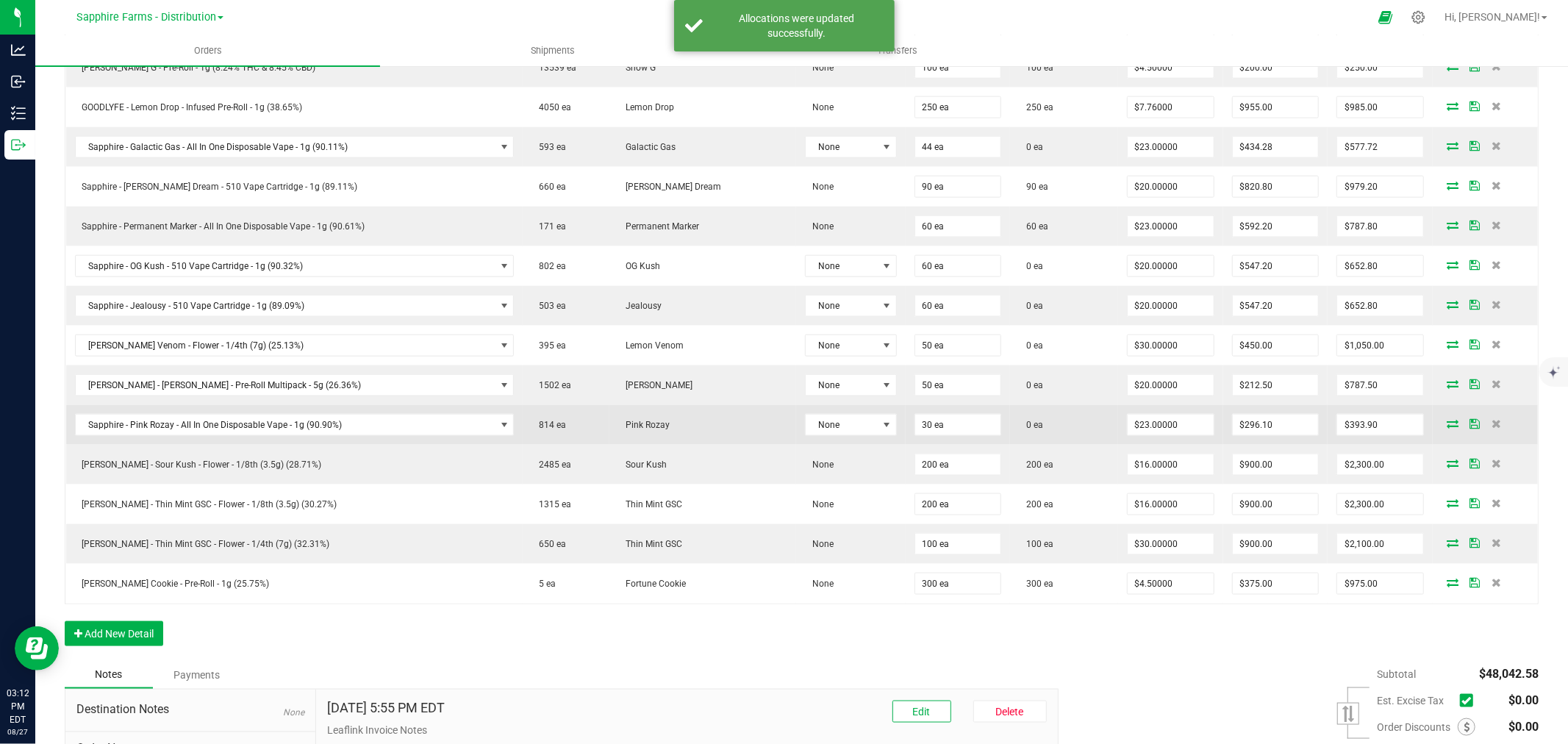
click at [1447, 428] on icon at bounding box center [1453, 423] width 12 height 8
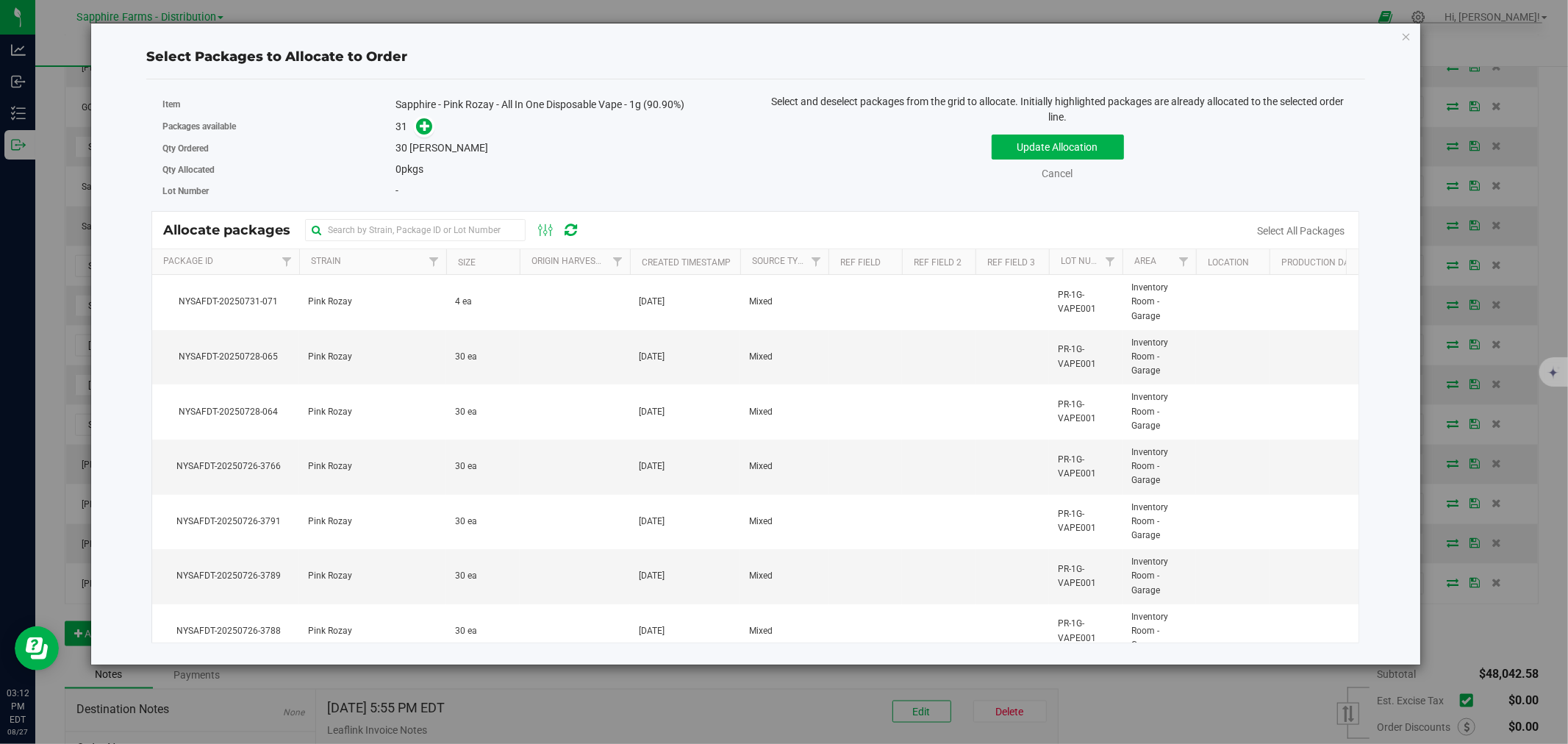
click at [633, 262] on th "Created Timestamp" at bounding box center [685, 262] width 110 height 25
drag, startPoint x: 605, startPoint y: 299, endPoint x: 672, endPoint y: 266, distance: 74.7
click at [605, 300] on td at bounding box center [575, 302] width 110 height 55
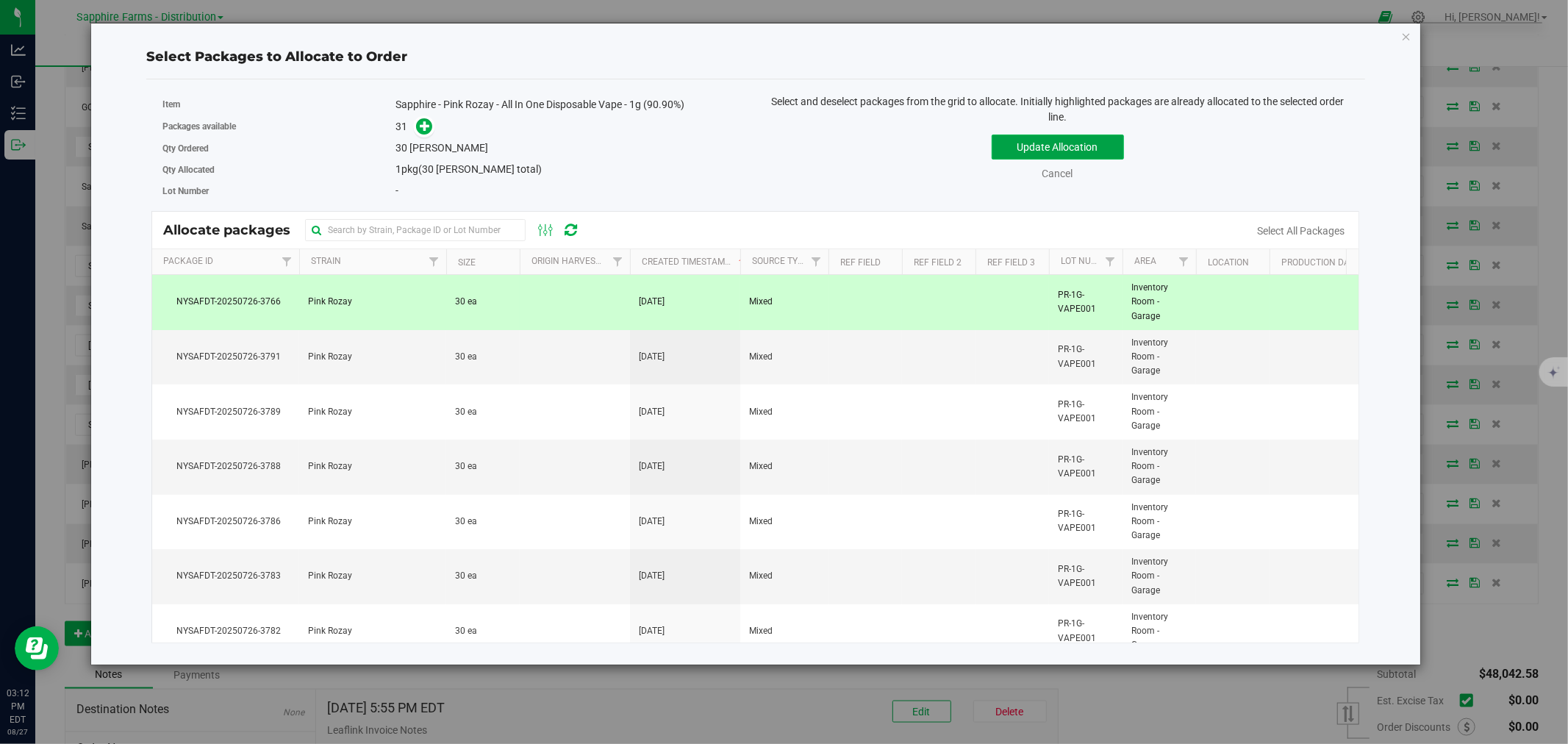
click at [1075, 146] on button "Update Allocation" at bounding box center [1057, 147] width 132 height 25
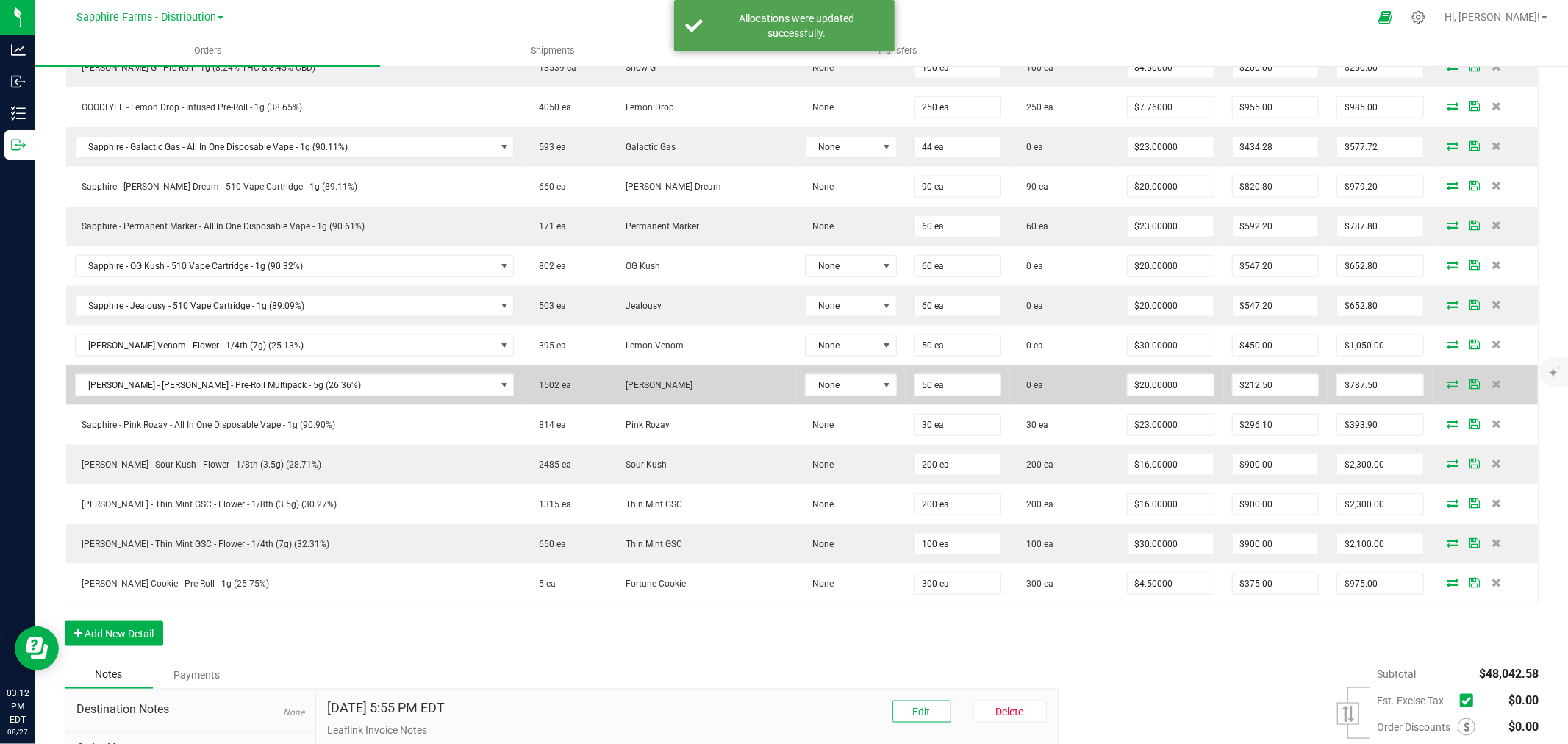
click at [1447, 389] on icon at bounding box center [1453, 383] width 12 height 8
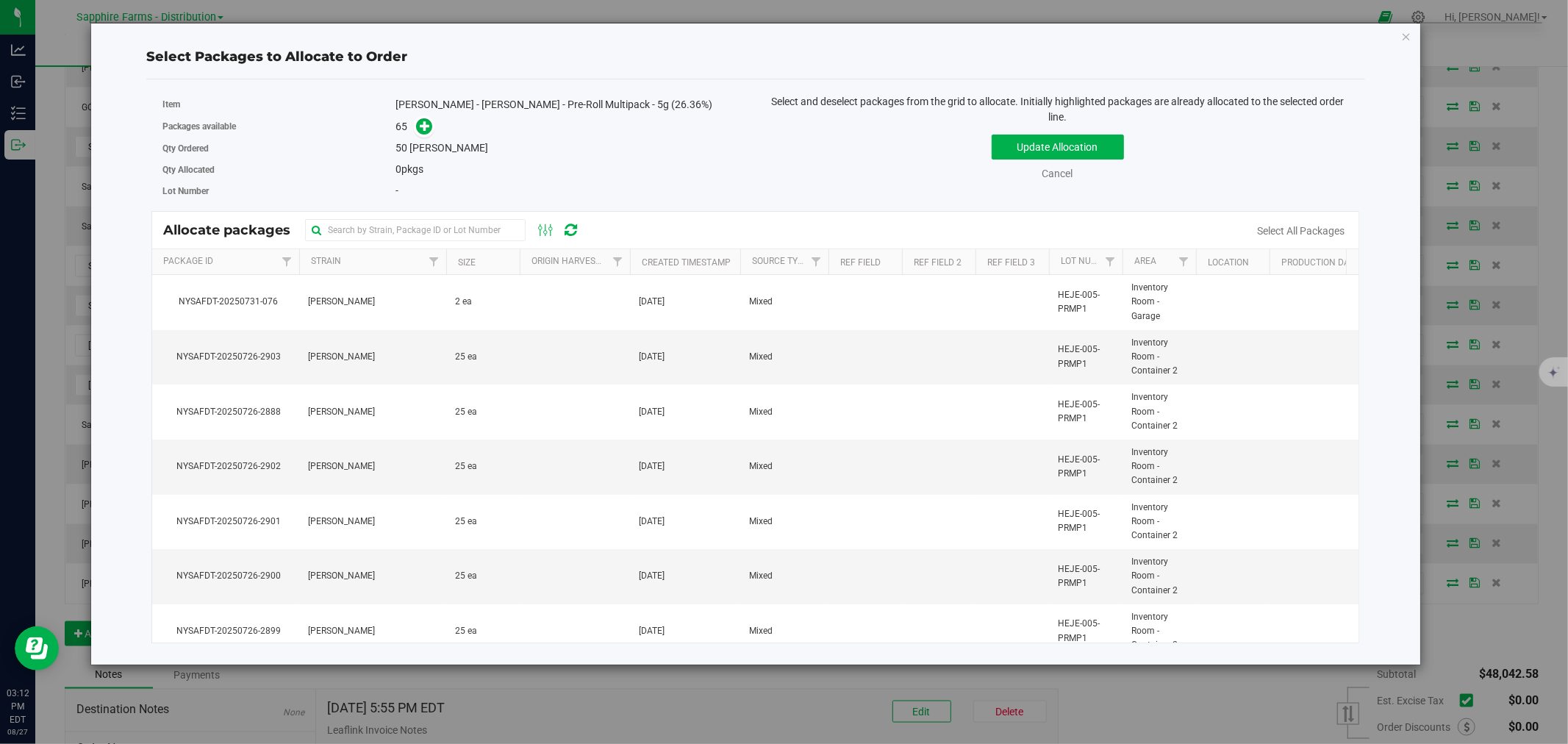
click at [637, 266] on th "Created Timestamp" at bounding box center [685, 262] width 110 height 25
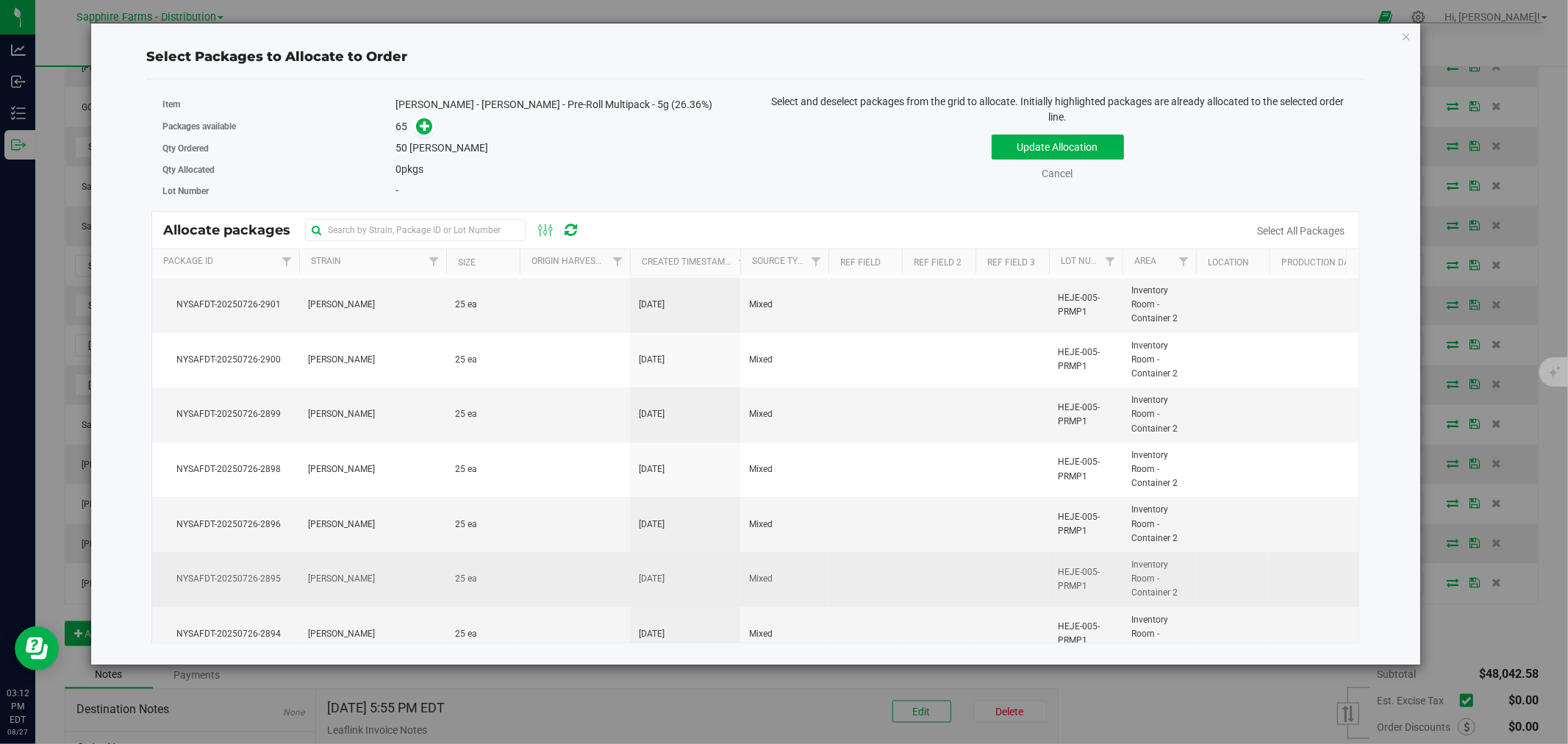
scroll to position [0, 0]
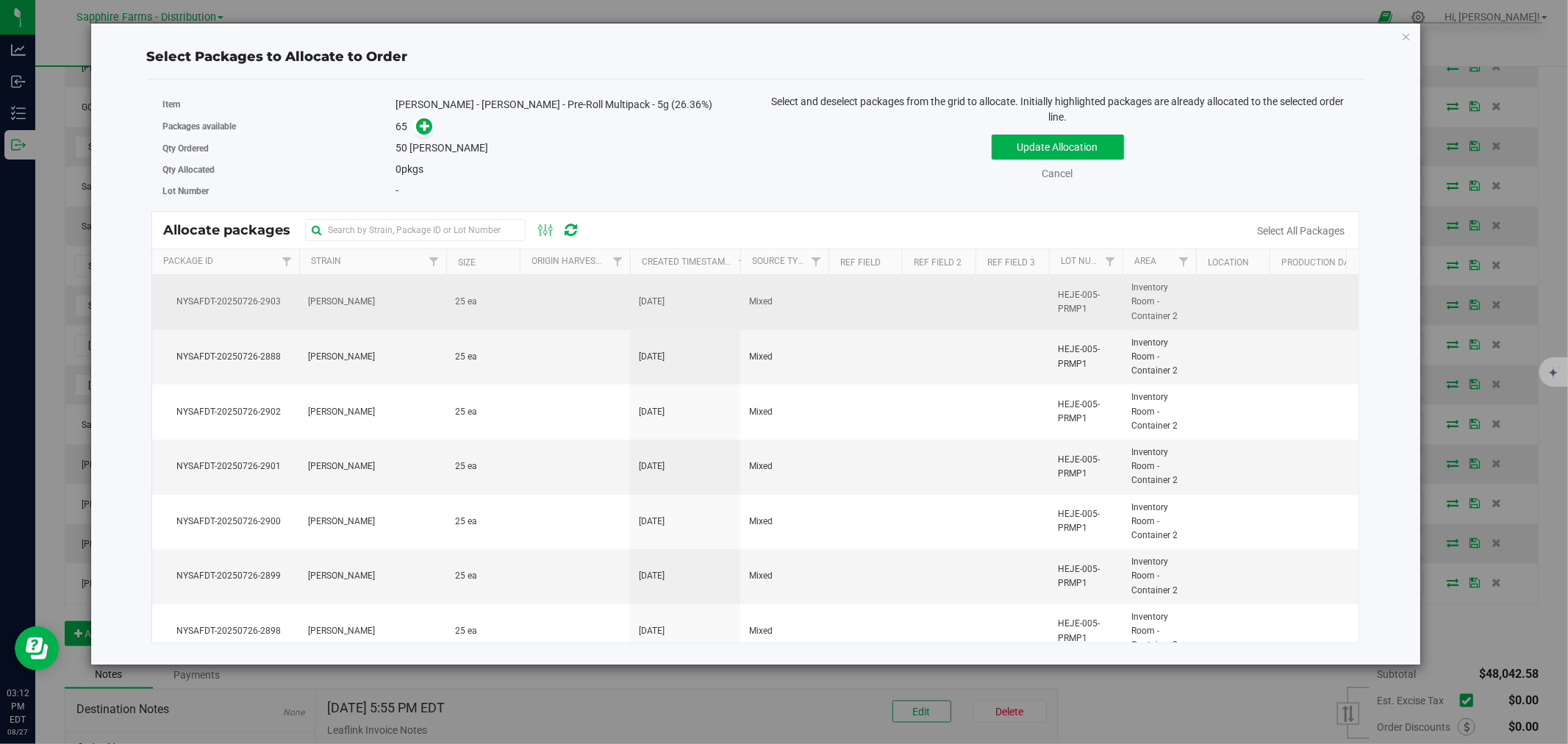
click at [521, 290] on td at bounding box center [575, 302] width 110 height 55
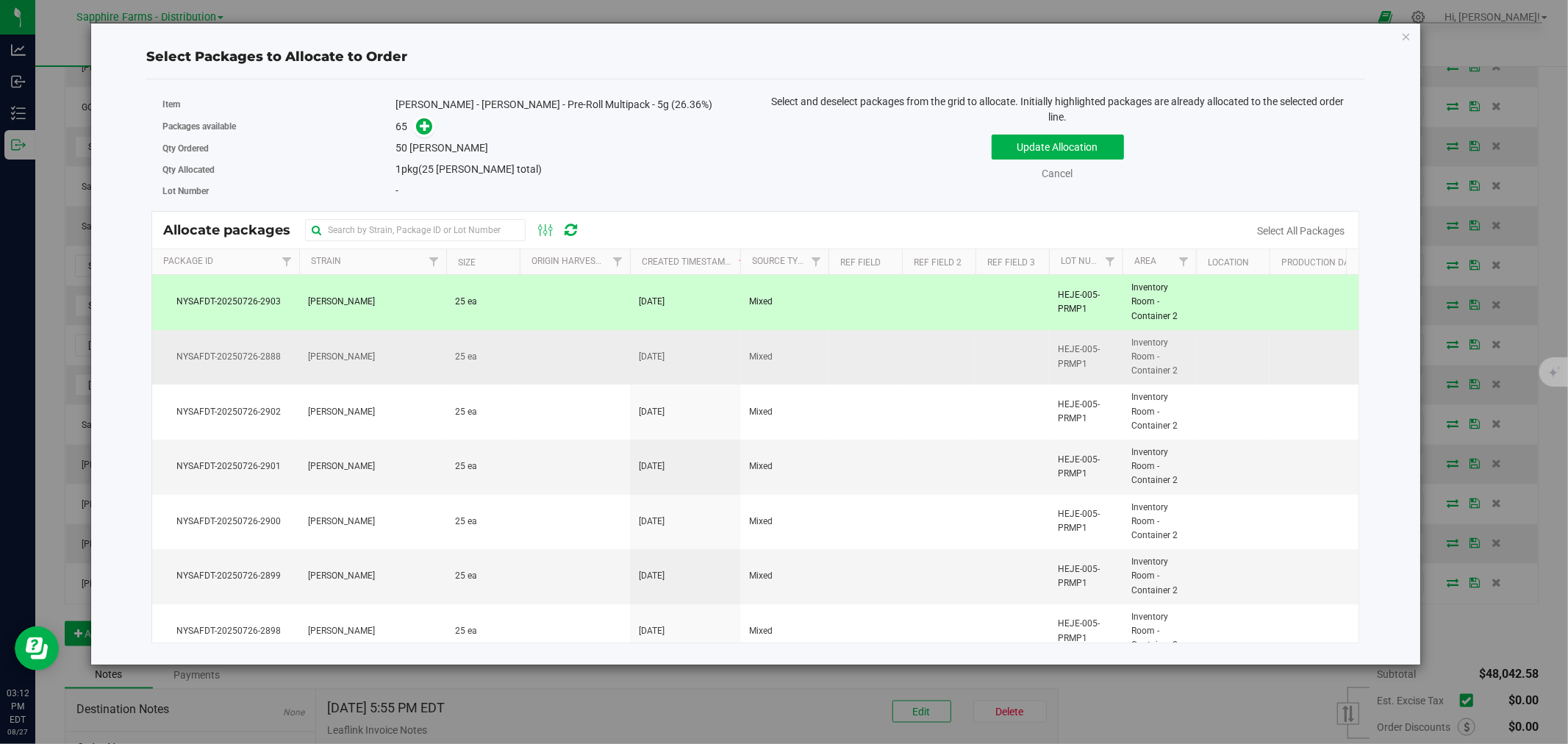
click at [518, 341] on td "25 ea" at bounding box center [483, 357] width 74 height 55
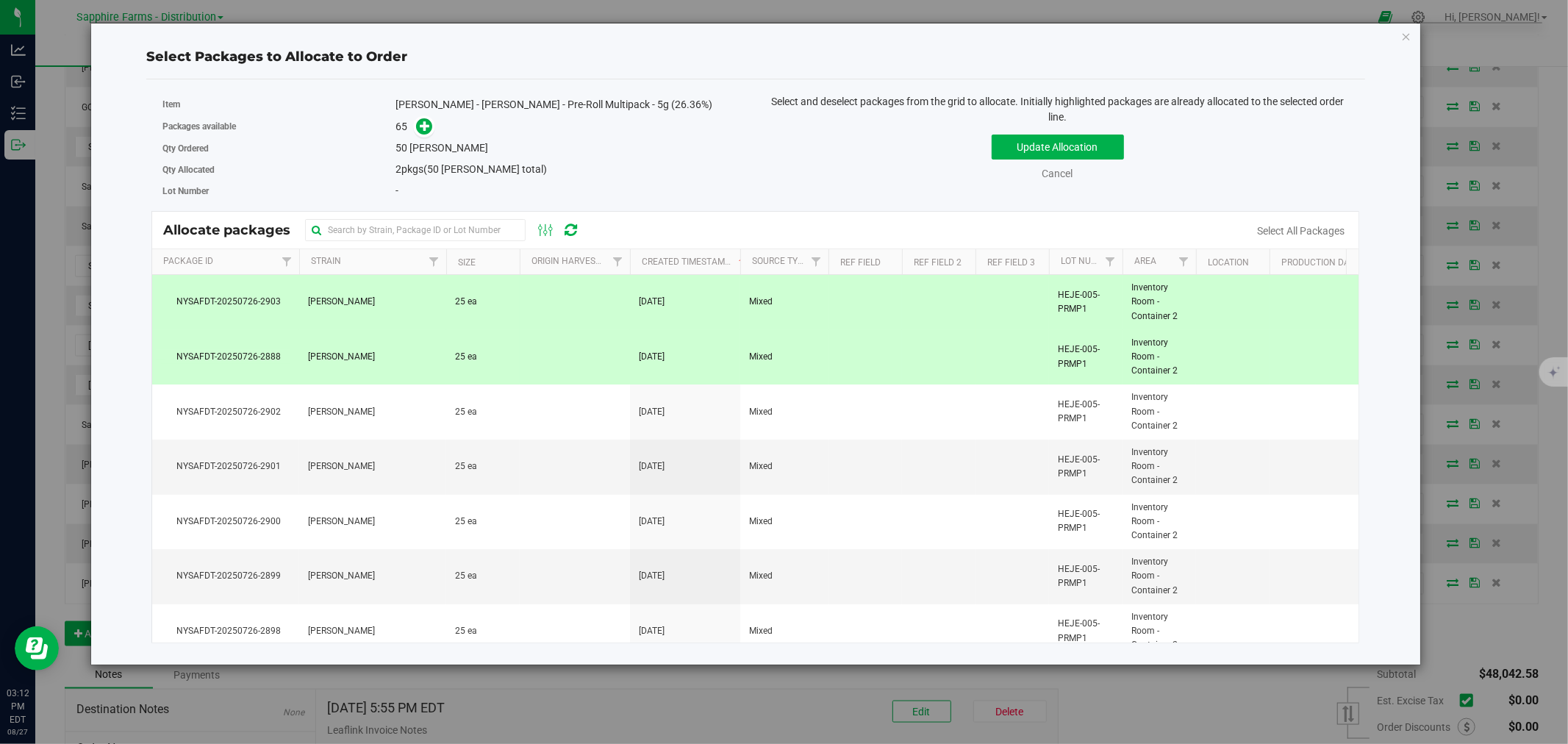
click at [1061, 134] on div "Update Allocation Cancel Select All Packages" at bounding box center [1057, 154] width 582 height 53
click at [1050, 143] on button "Update Allocation" at bounding box center [1057, 147] width 132 height 25
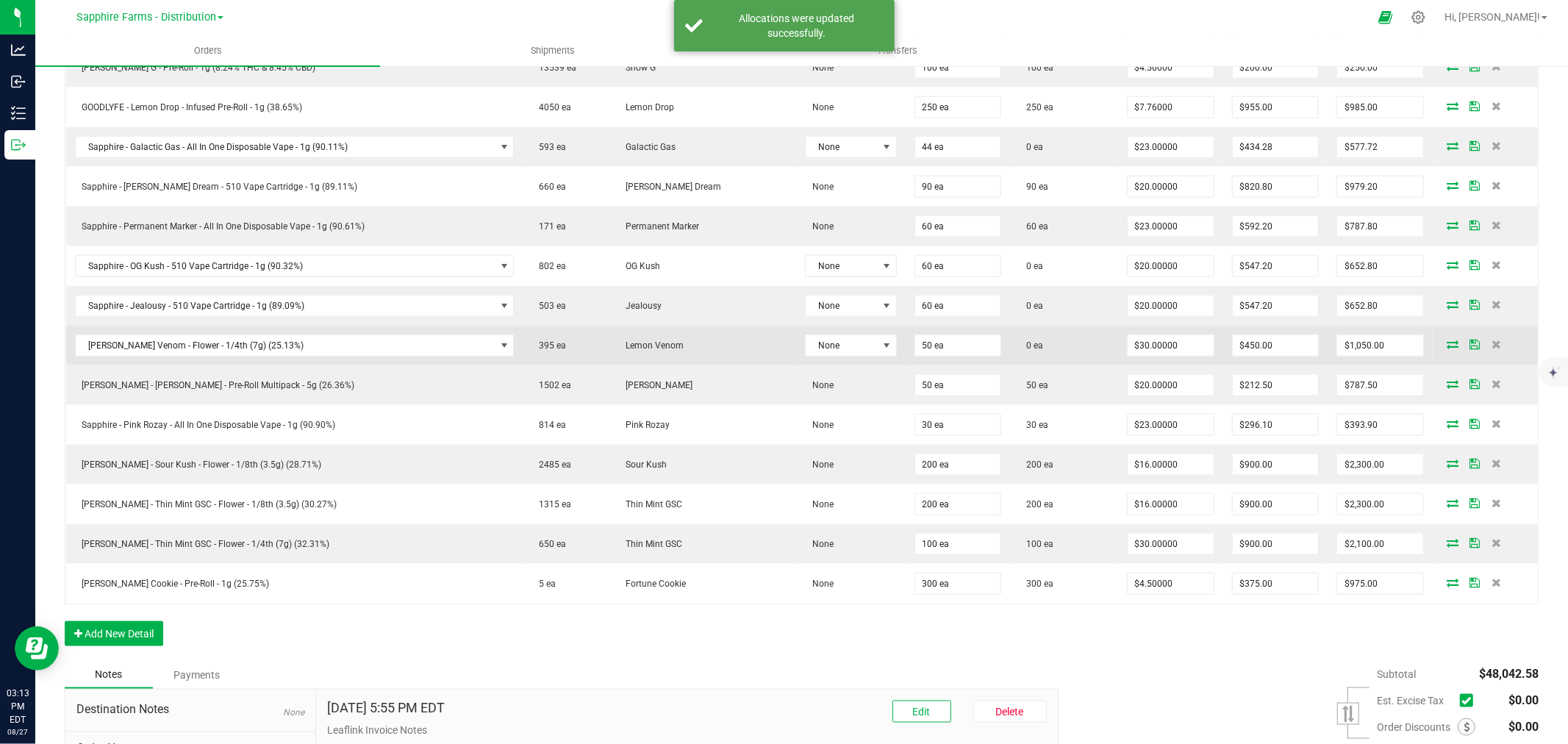
click at [1447, 348] on icon at bounding box center [1453, 344] width 12 height 8
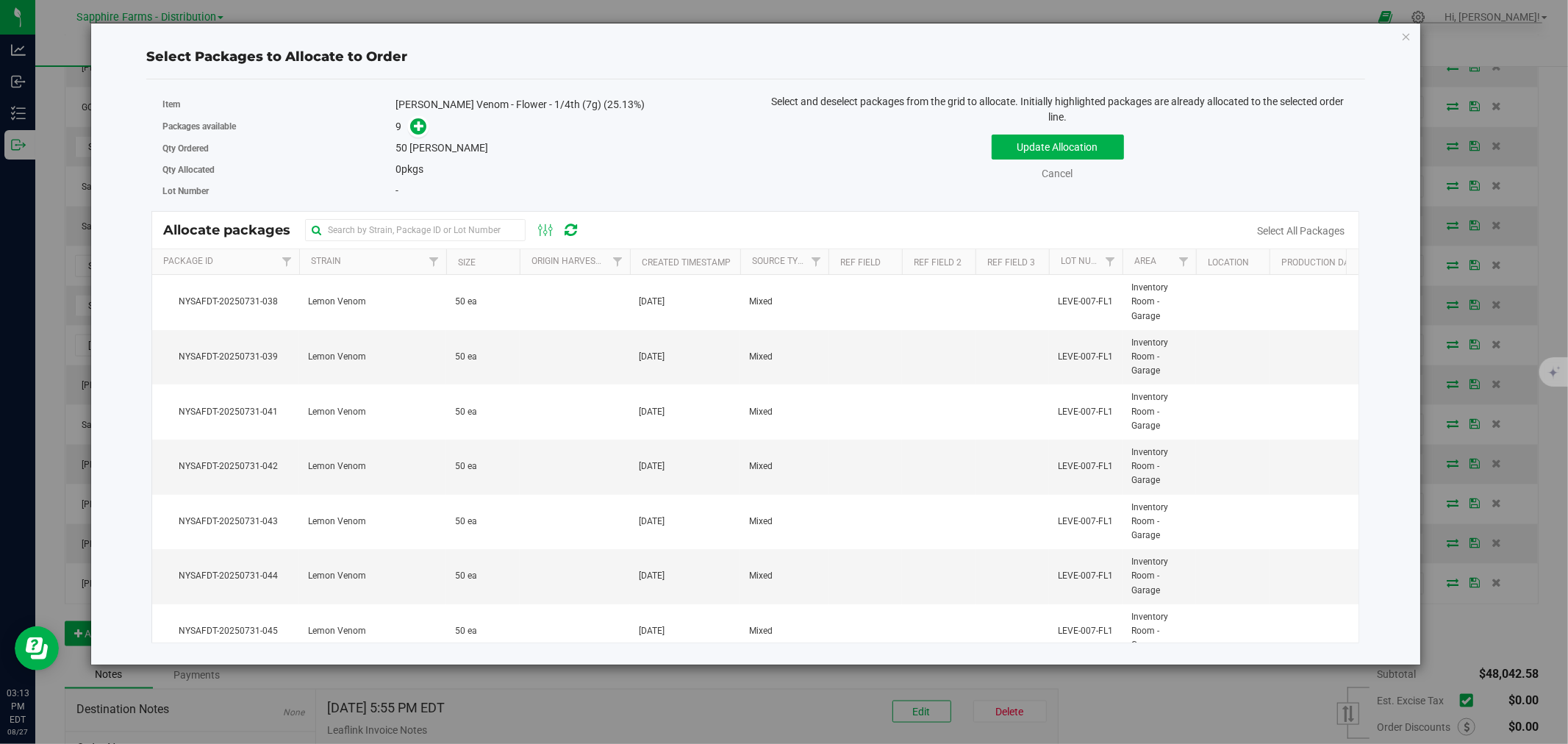
click at [635, 257] on th "Created Timestamp" at bounding box center [685, 262] width 110 height 25
click at [552, 356] on td at bounding box center [575, 357] width 110 height 55
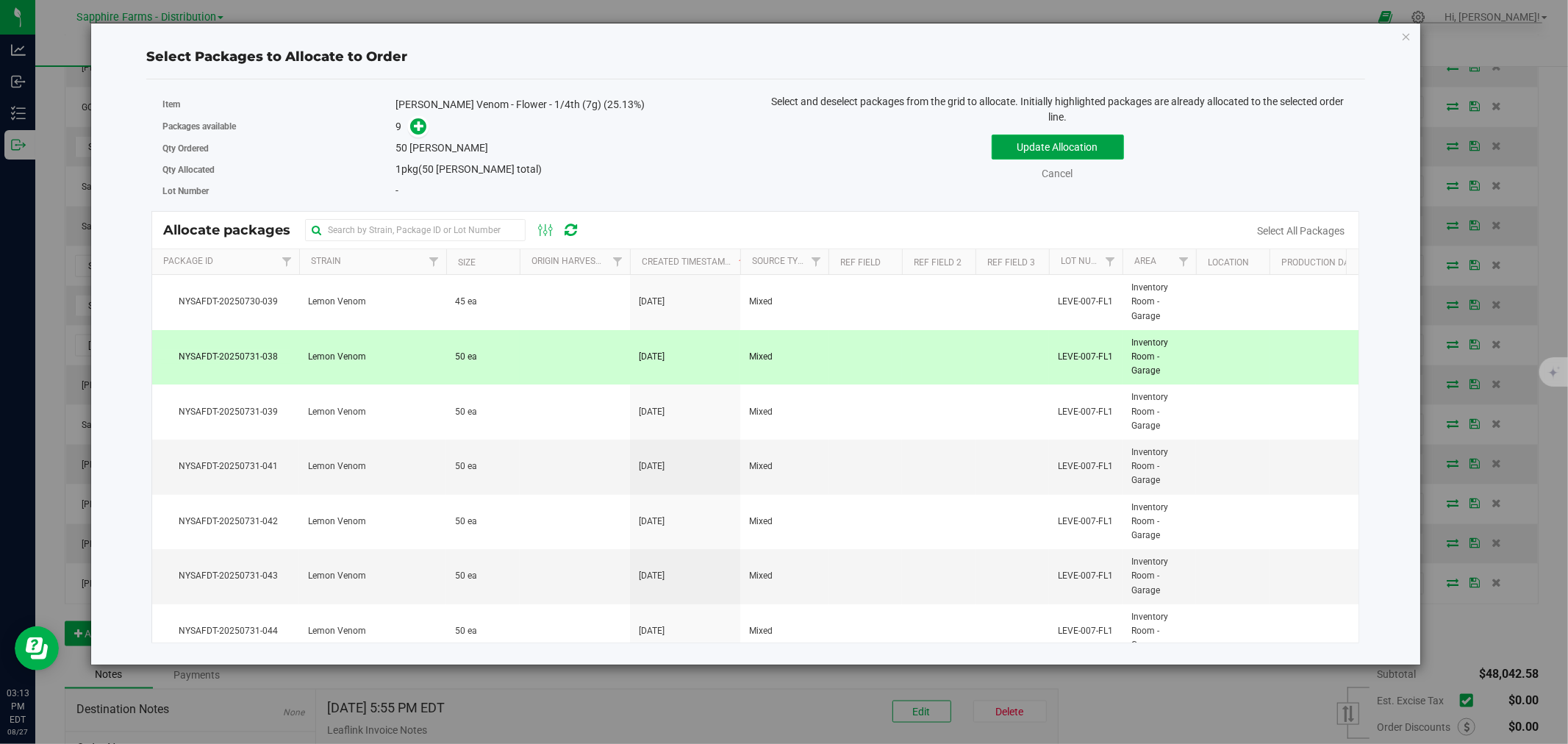
click at [1015, 149] on button "Update Allocation" at bounding box center [1057, 147] width 132 height 25
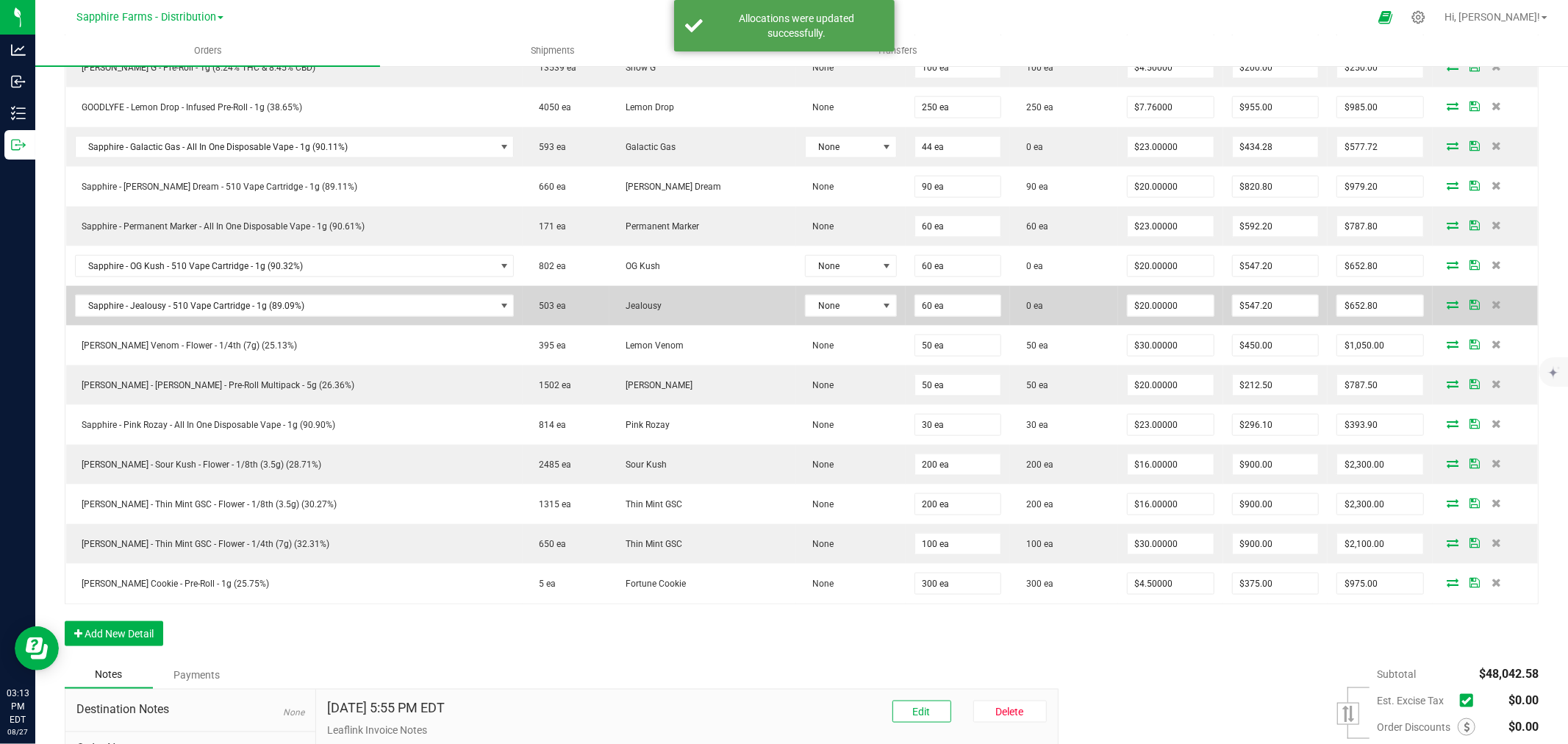
click at [1447, 309] on icon at bounding box center [1453, 305] width 12 height 8
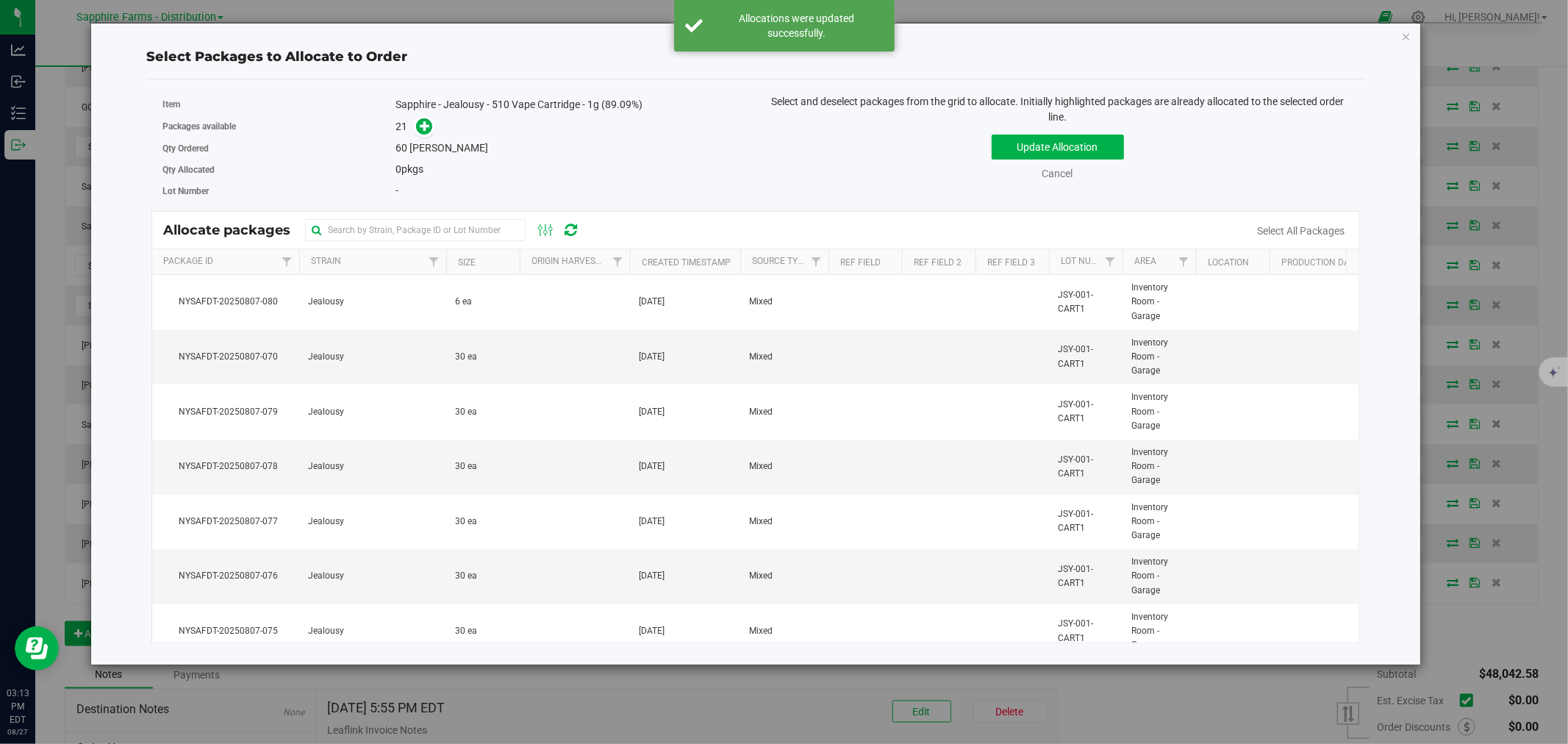
click at [638, 258] on th "Created Timestamp" at bounding box center [685, 262] width 110 height 25
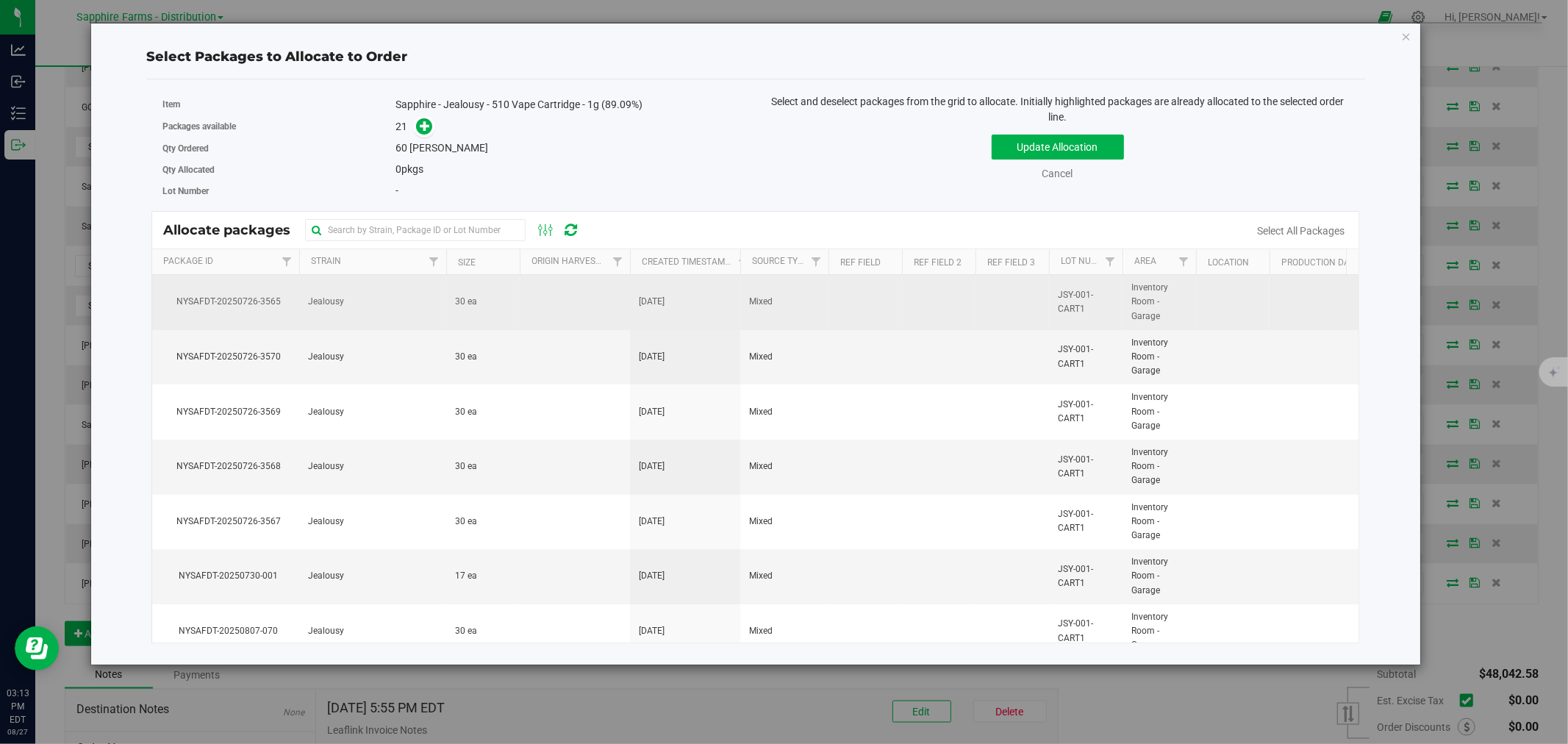
click at [537, 300] on td at bounding box center [575, 302] width 110 height 55
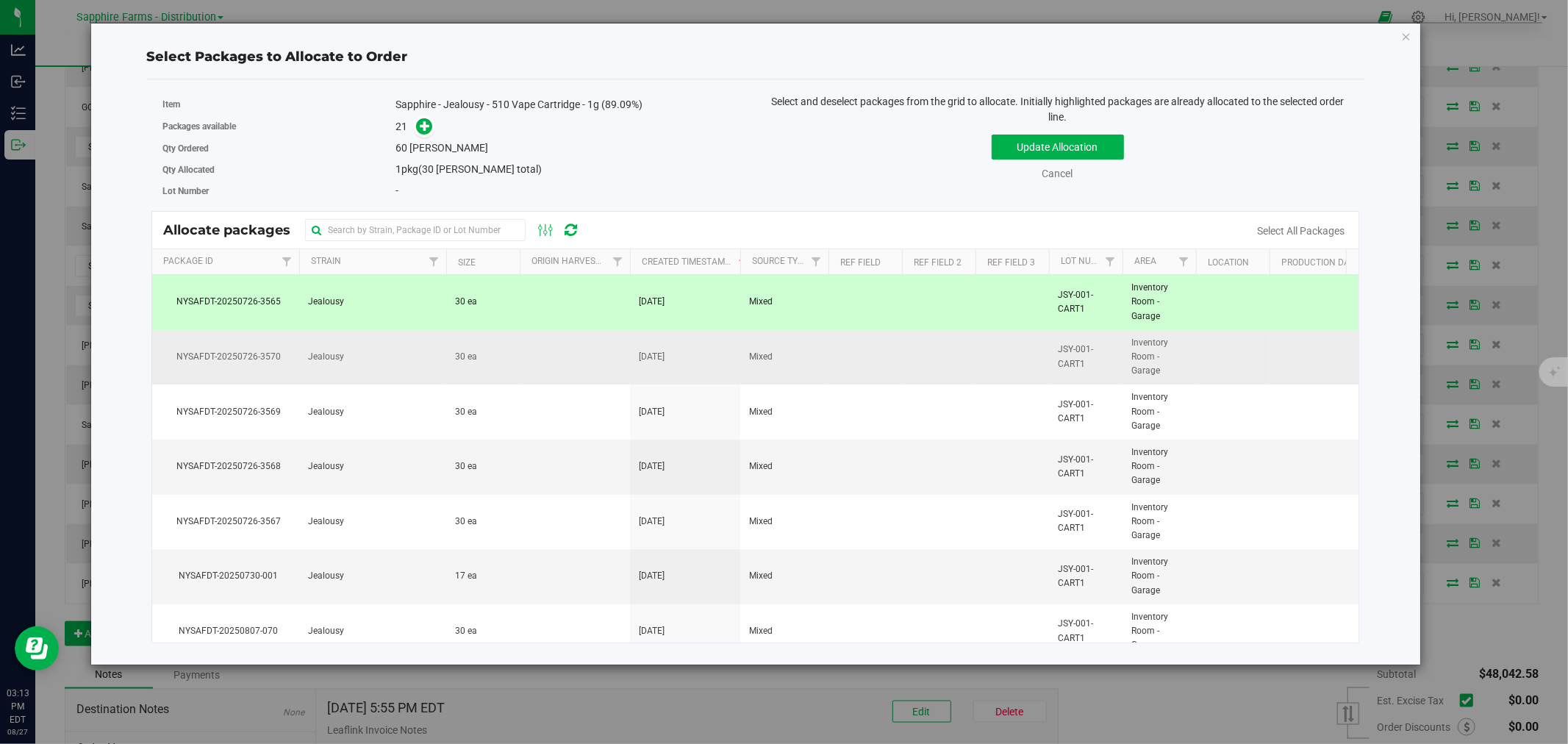
click at [539, 368] on td at bounding box center [575, 357] width 110 height 55
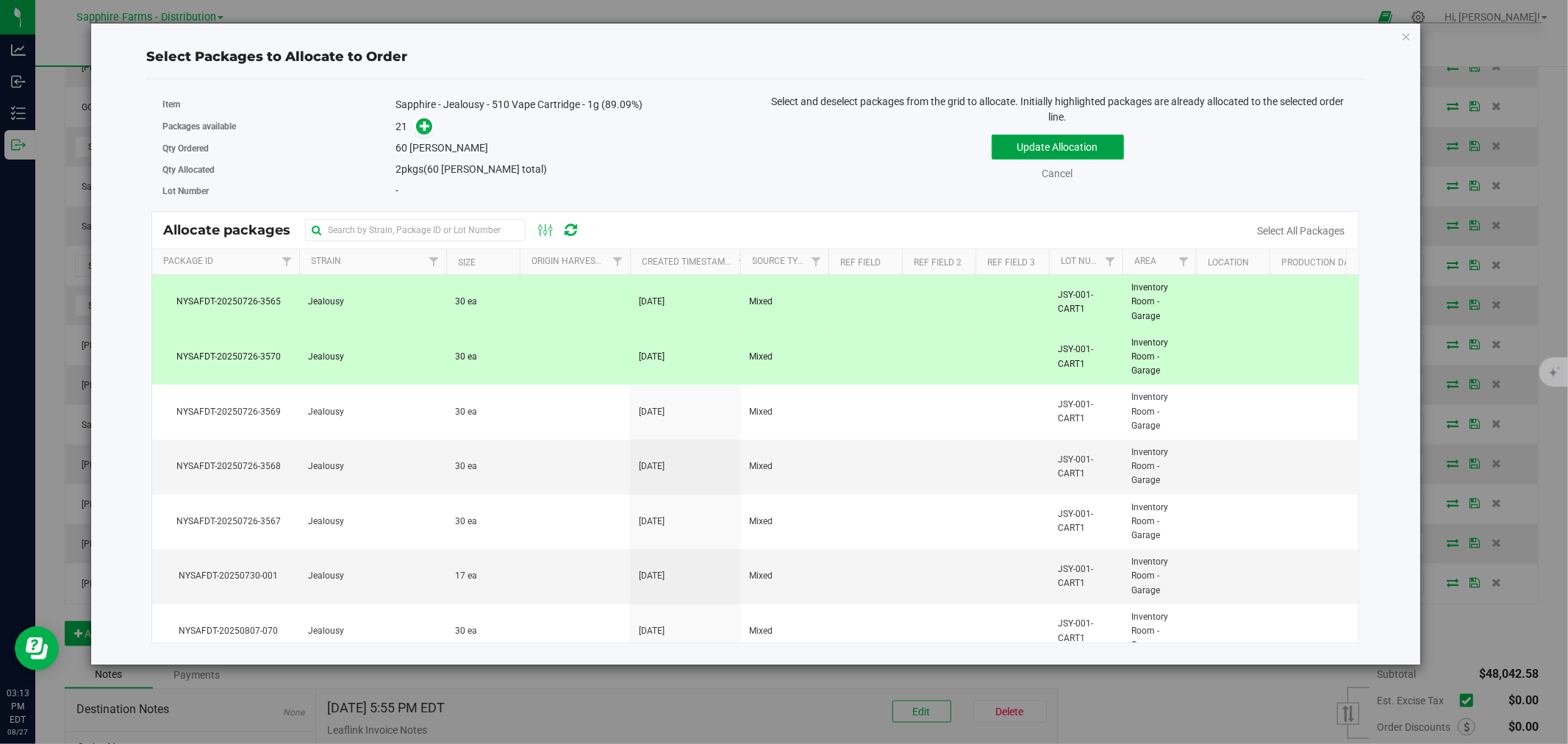
click at [1030, 140] on button "Update Allocation" at bounding box center [1057, 147] width 132 height 25
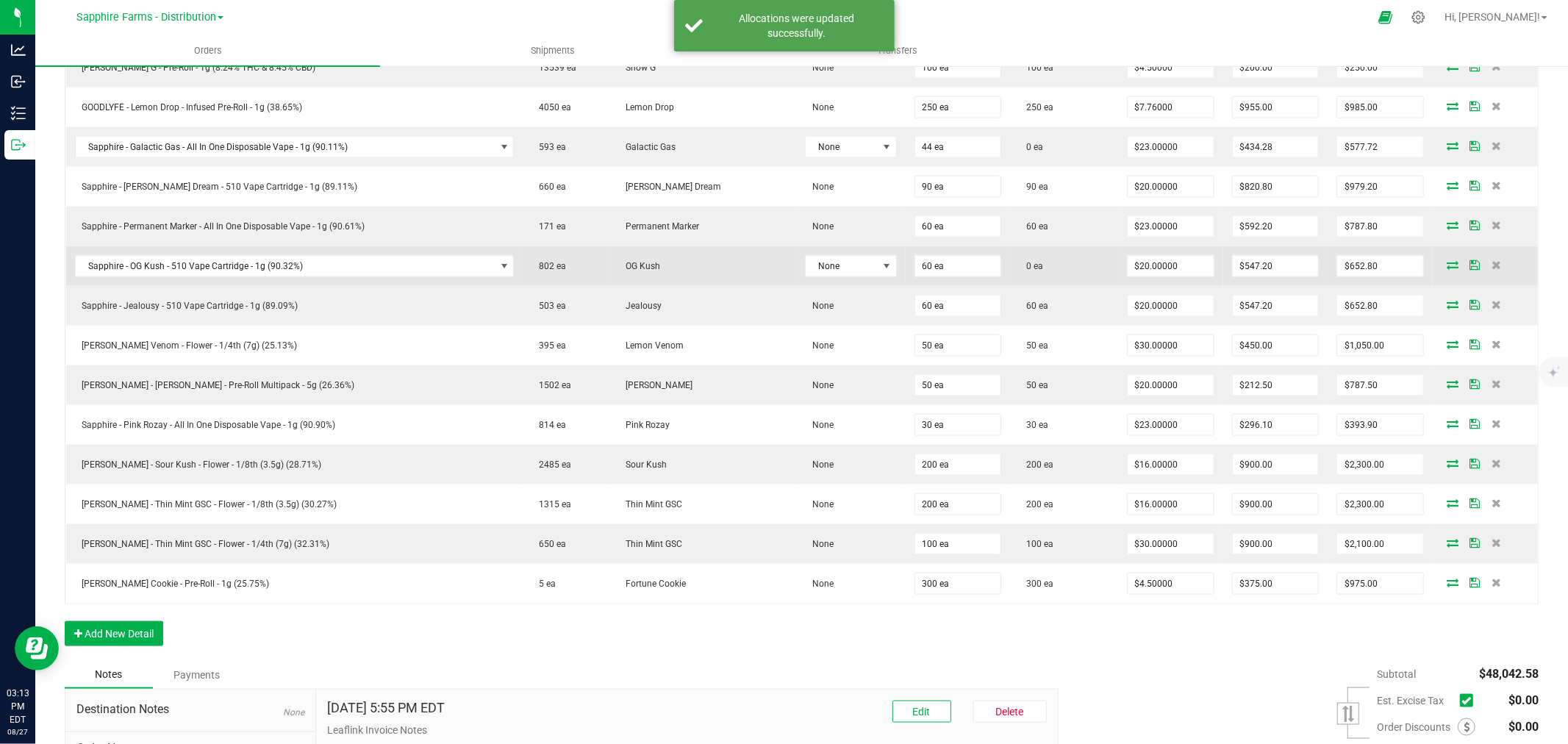
click at [1447, 269] on icon at bounding box center [1453, 265] width 12 height 8
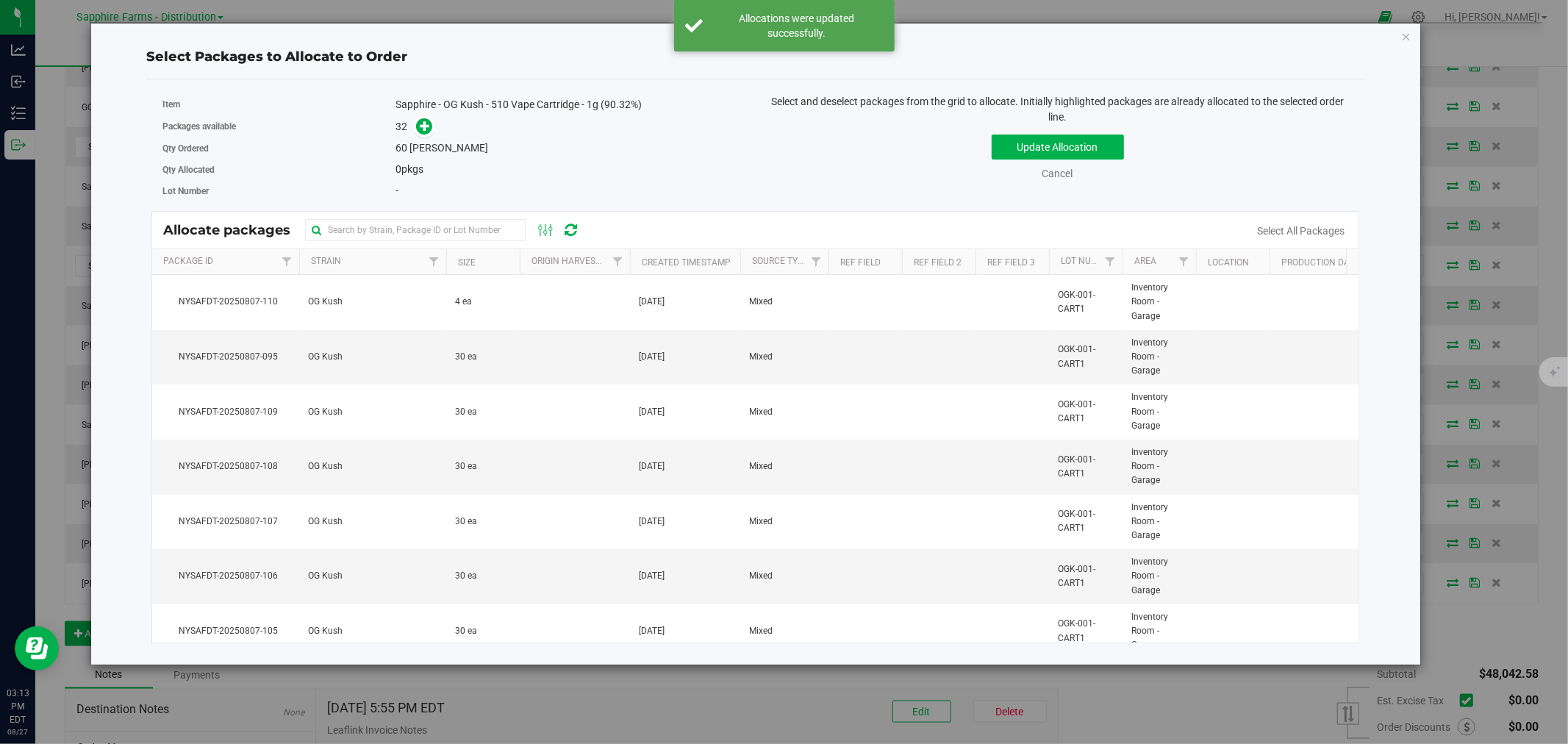
click at [637, 259] on th "Created Timestamp" at bounding box center [685, 262] width 110 height 25
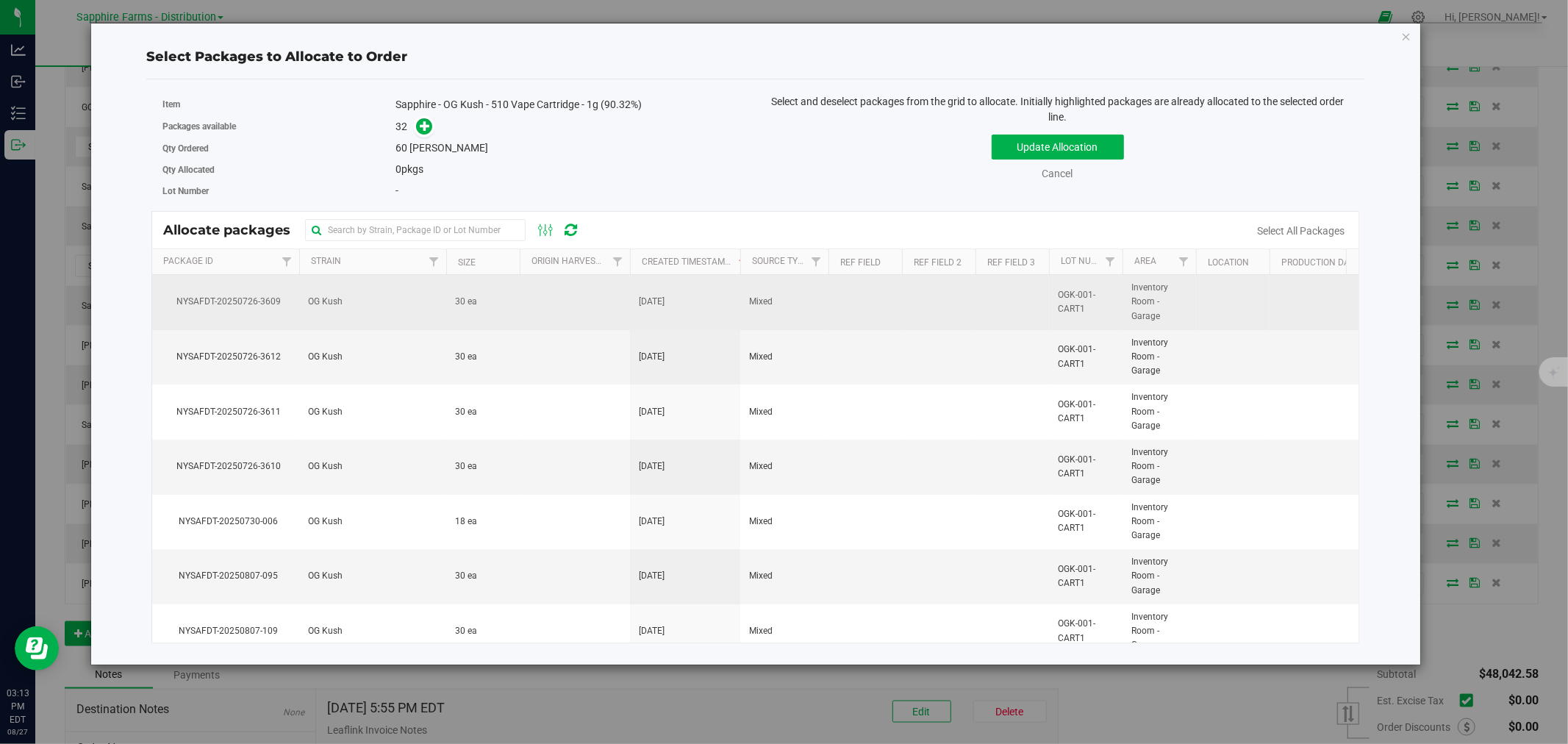
click at [587, 295] on td at bounding box center [575, 302] width 110 height 55
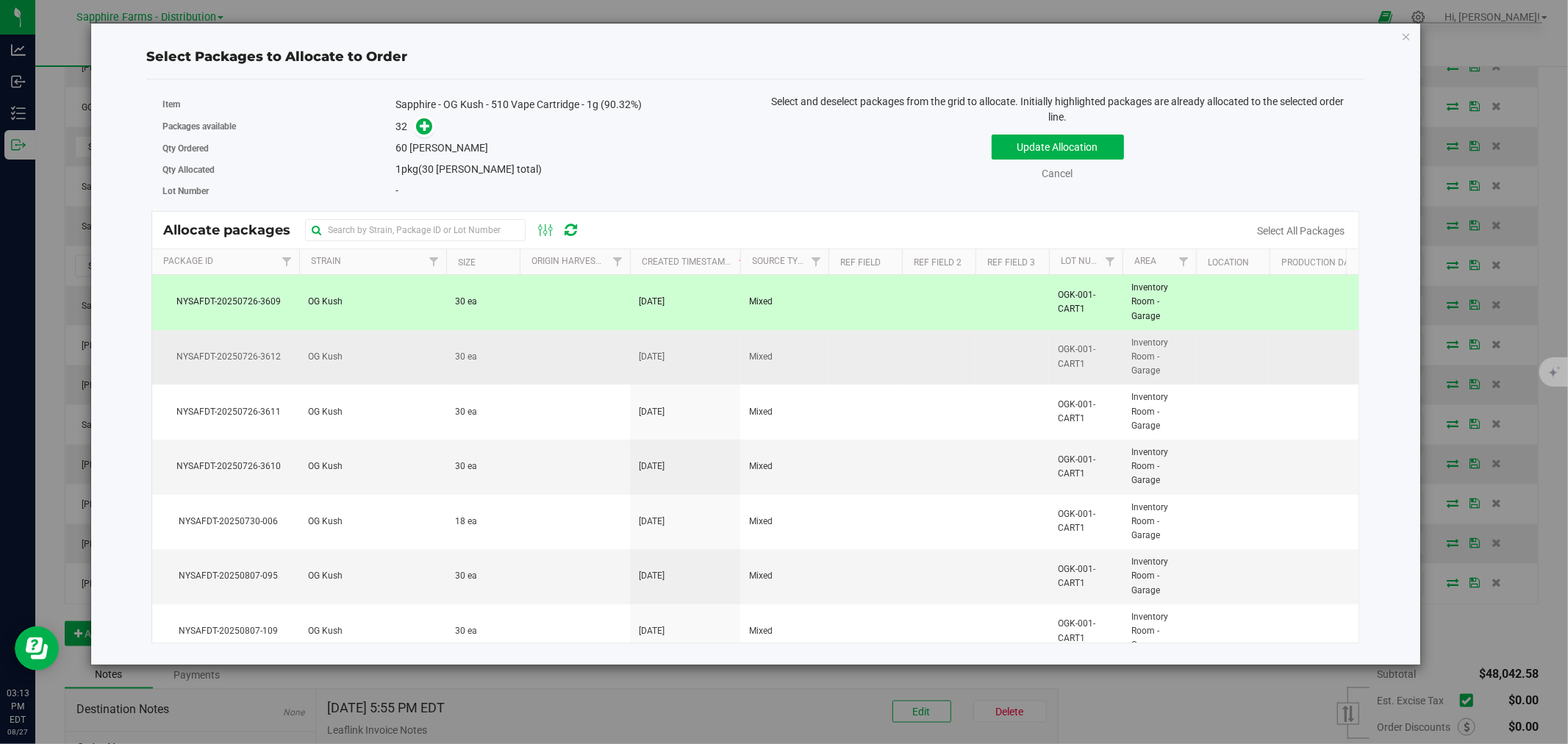
click at [578, 370] on td at bounding box center [575, 357] width 110 height 55
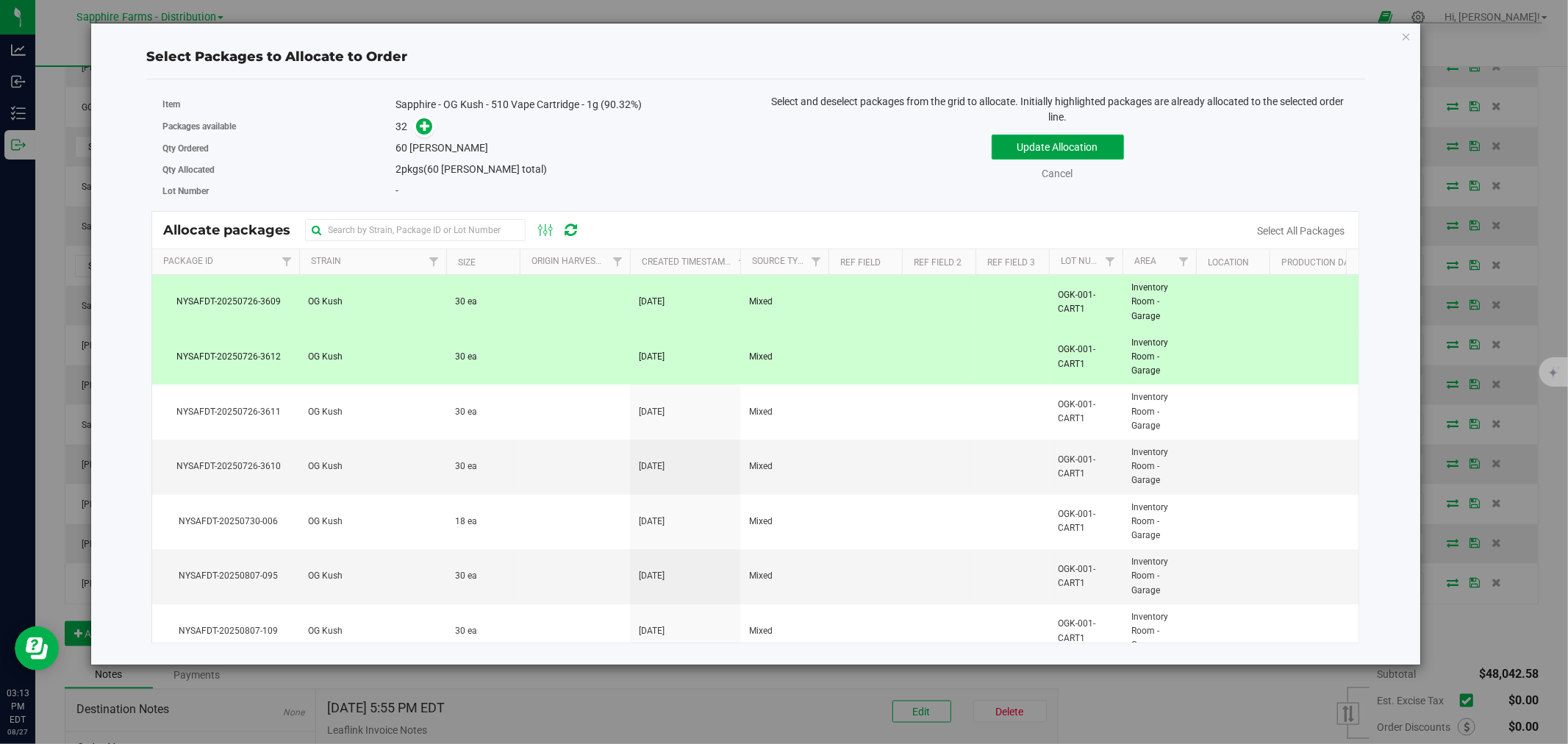
click at [1027, 158] on button "Update Allocation" at bounding box center [1057, 147] width 132 height 25
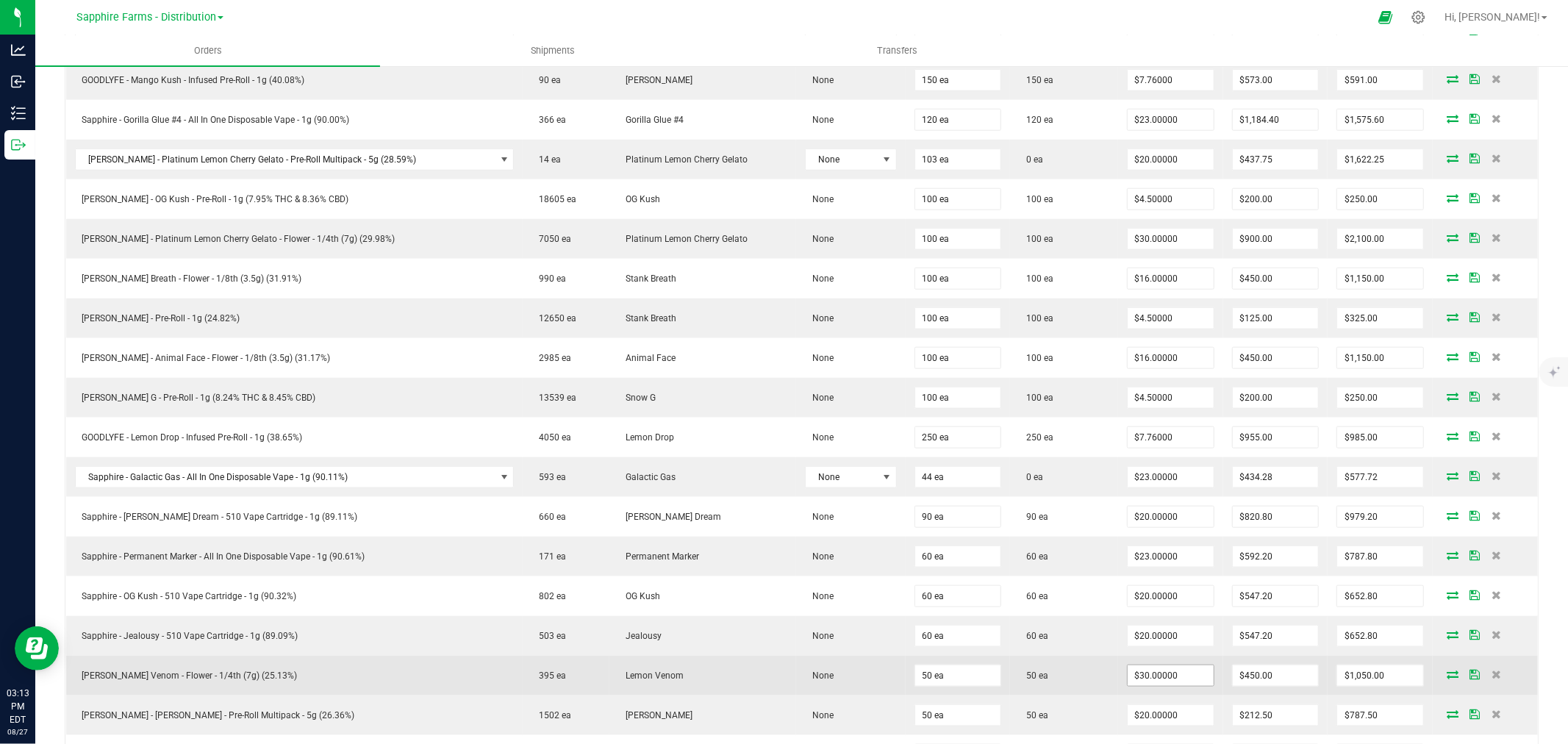
scroll to position [1106, 0]
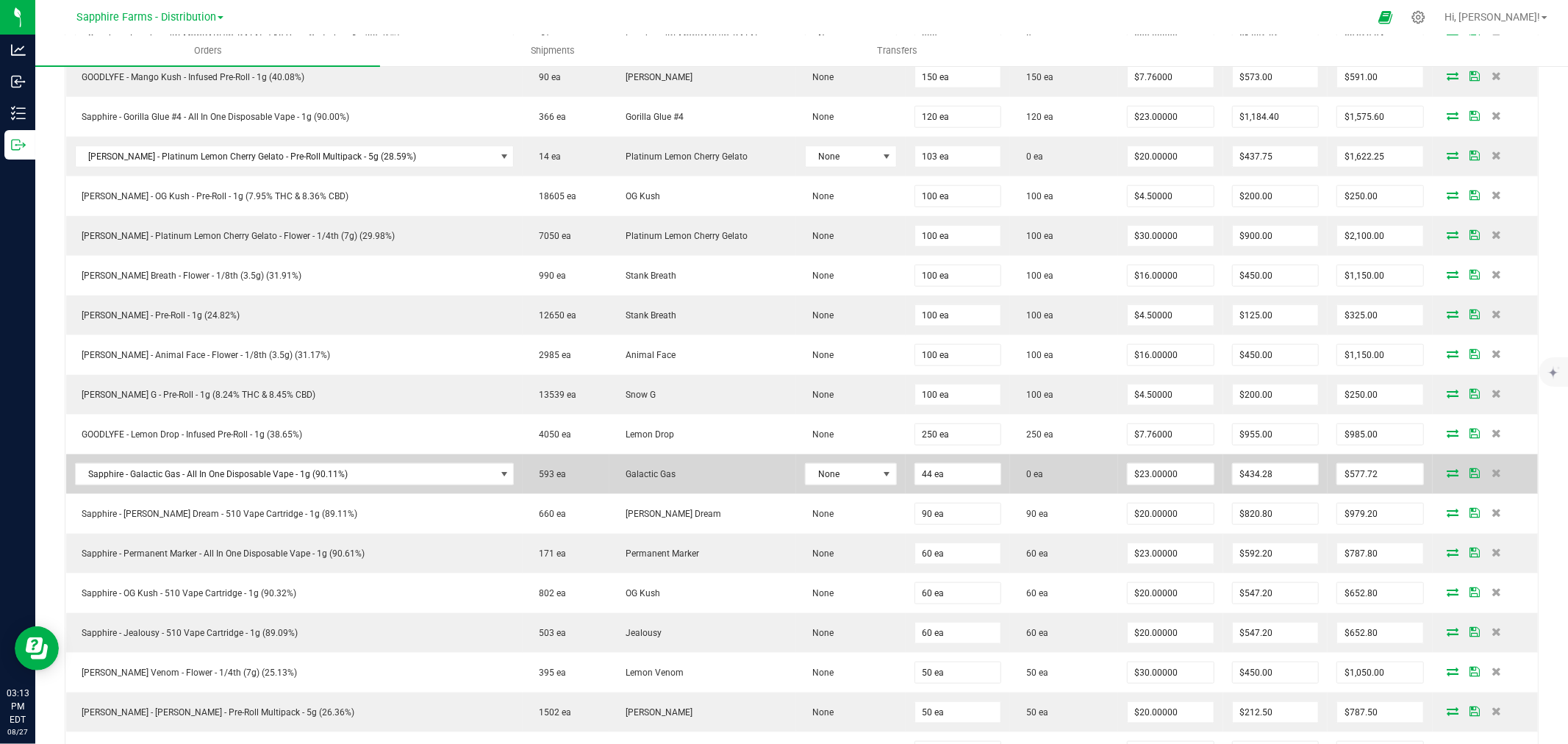
click at [1447, 473] on icon at bounding box center [1453, 473] width 12 height 8
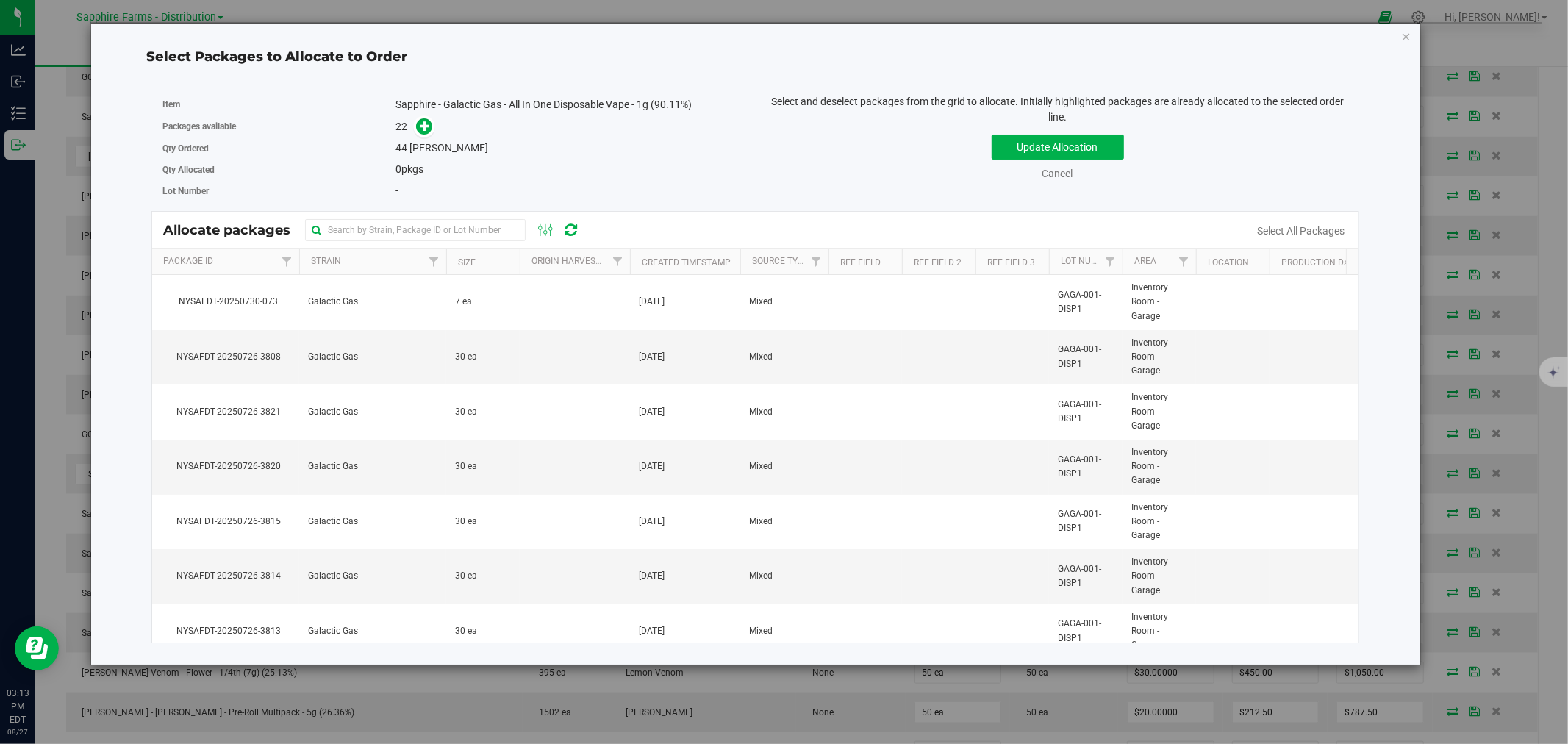
click at [637, 260] on th "Created Timestamp" at bounding box center [685, 262] width 110 height 25
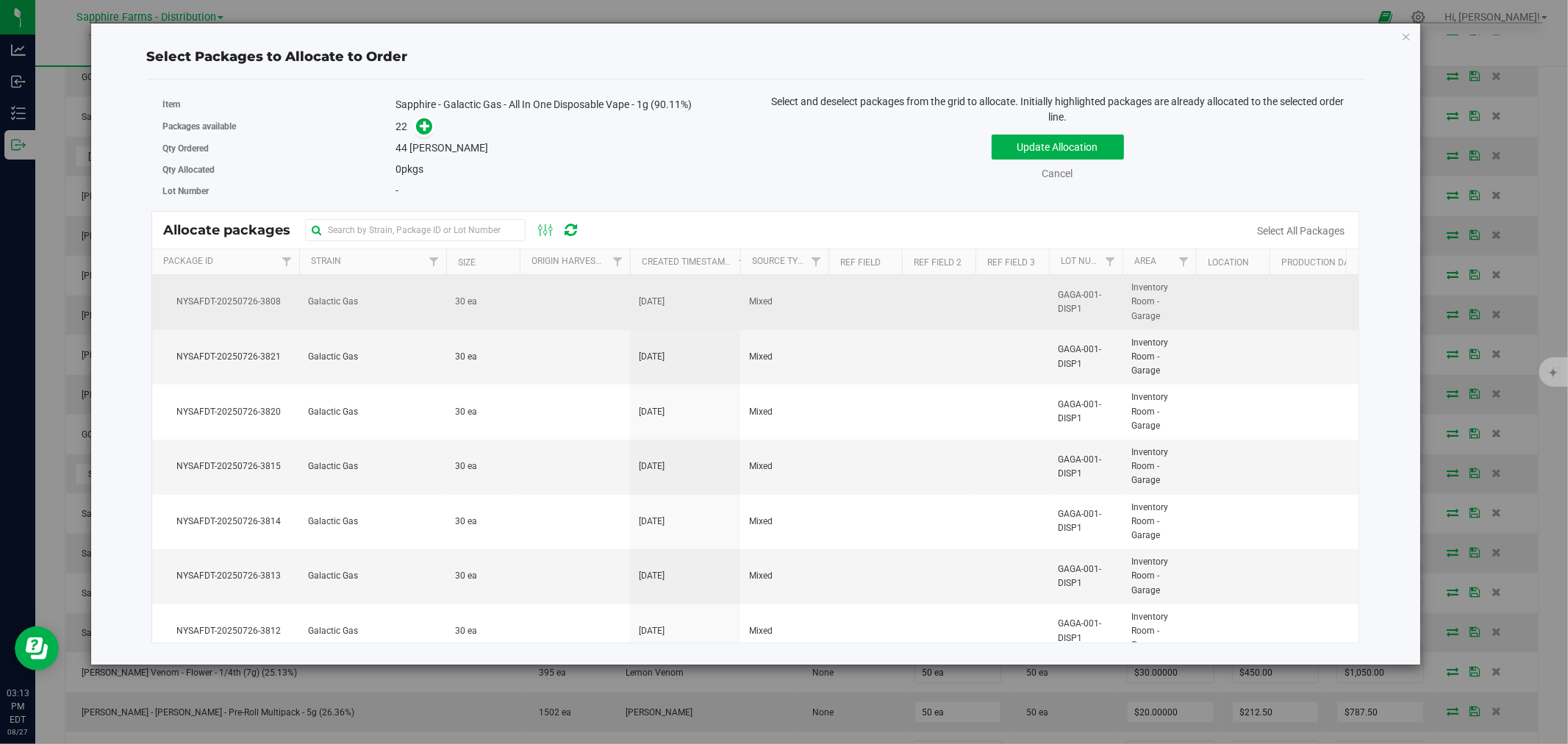
click at [593, 300] on td at bounding box center [575, 302] width 110 height 55
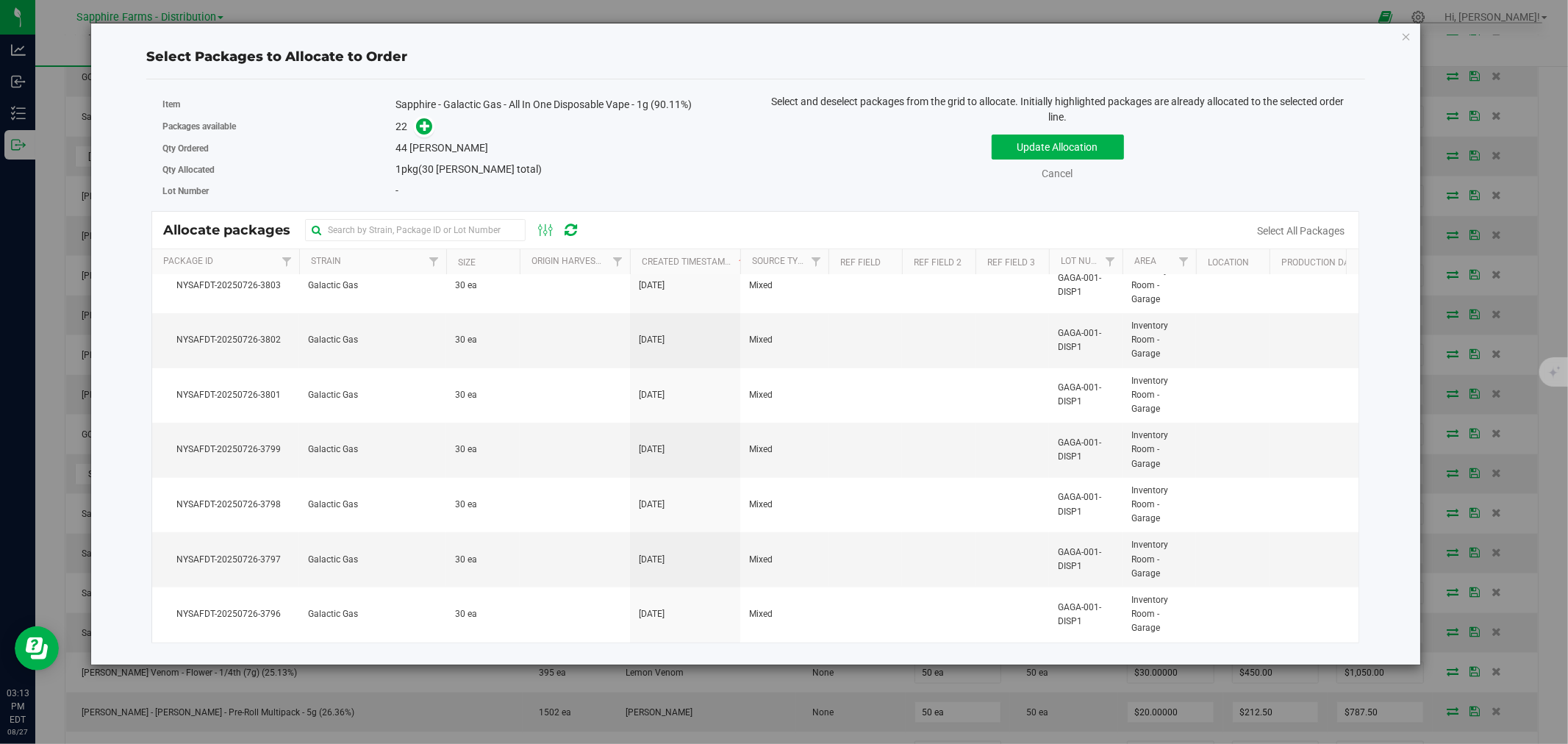
scroll to position [852, 0]
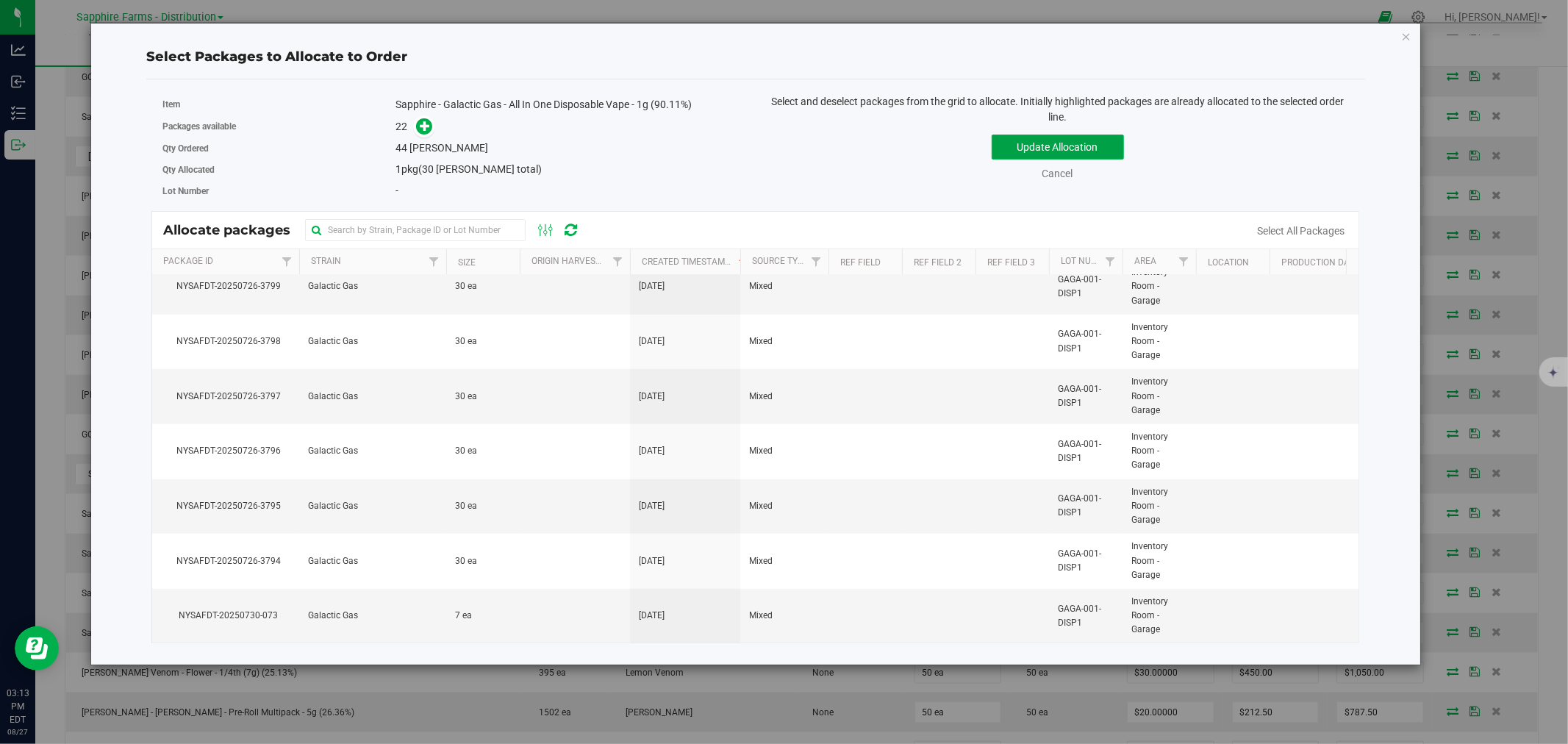
click at [1026, 152] on button "Update Allocation" at bounding box center [1057, 147] width 132 height 25
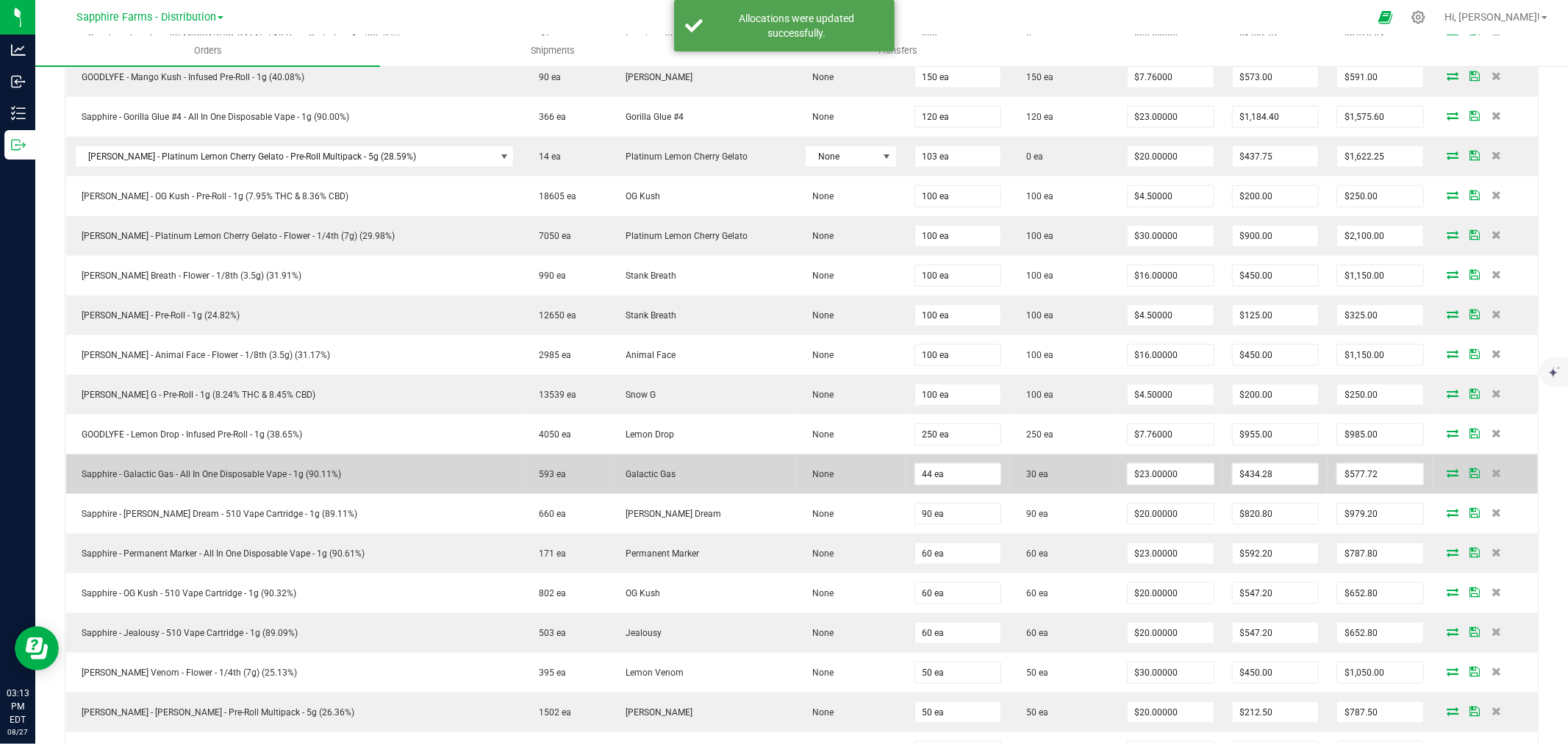
click at [1039, 480] on td "30 ea" at bounding box center [1063, 474] width 108 height 40
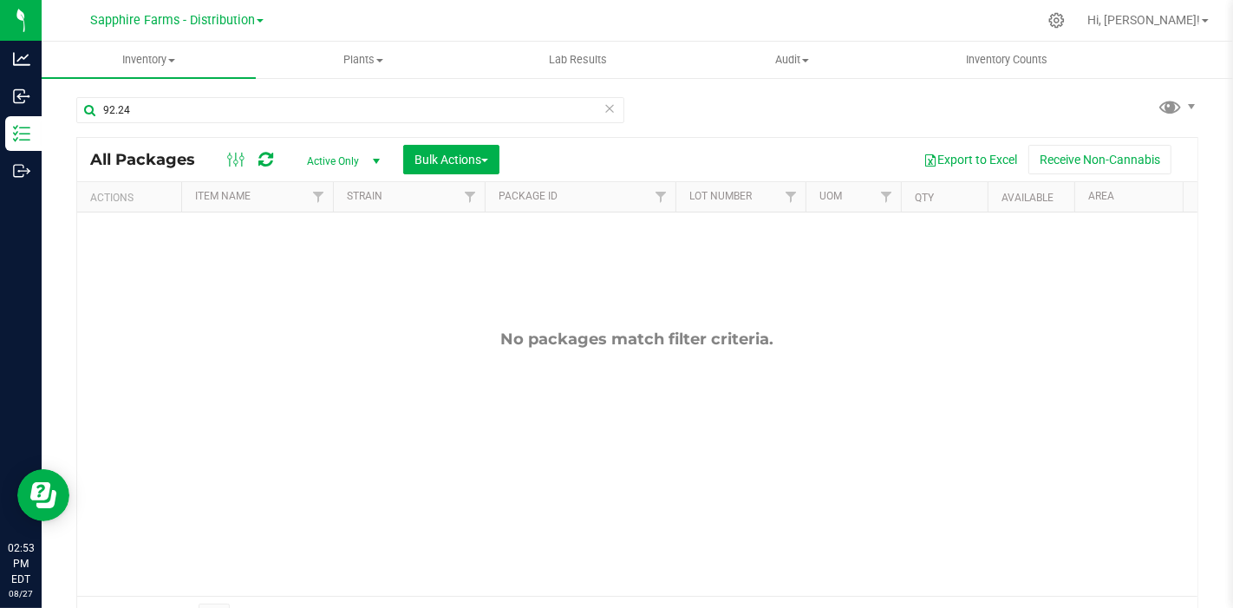
click at [603, 102] on icon at bounding box center [609, 107] width 12 height 21
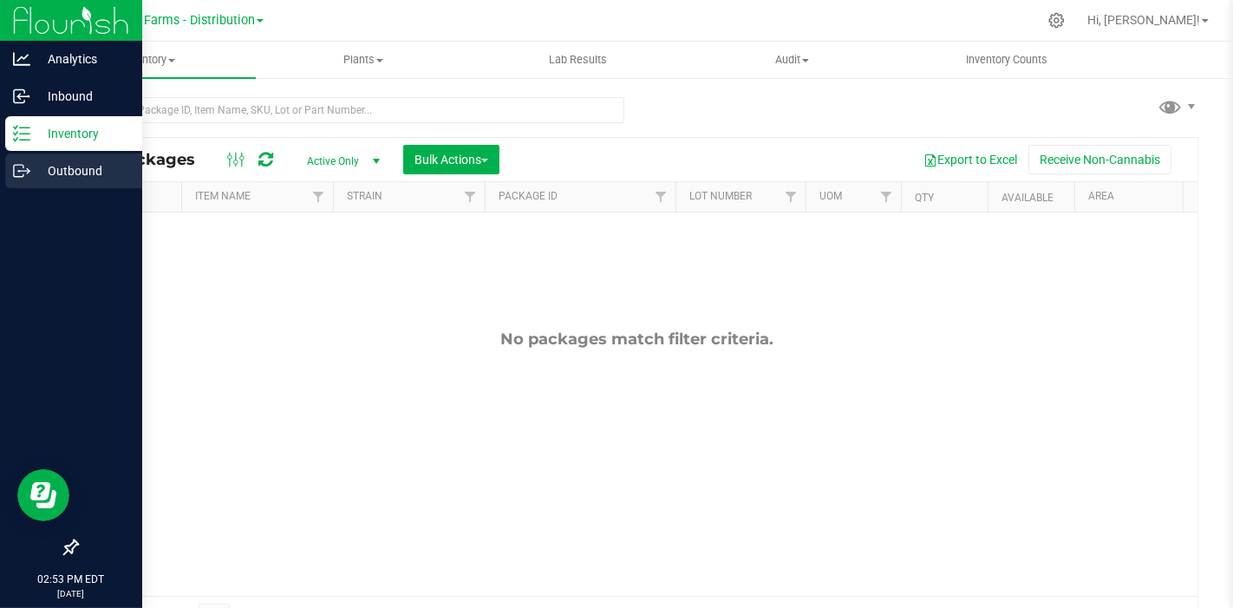
click at [38, 179] on p "Outbound" at bounding box center [82, 170] width 104 height 21
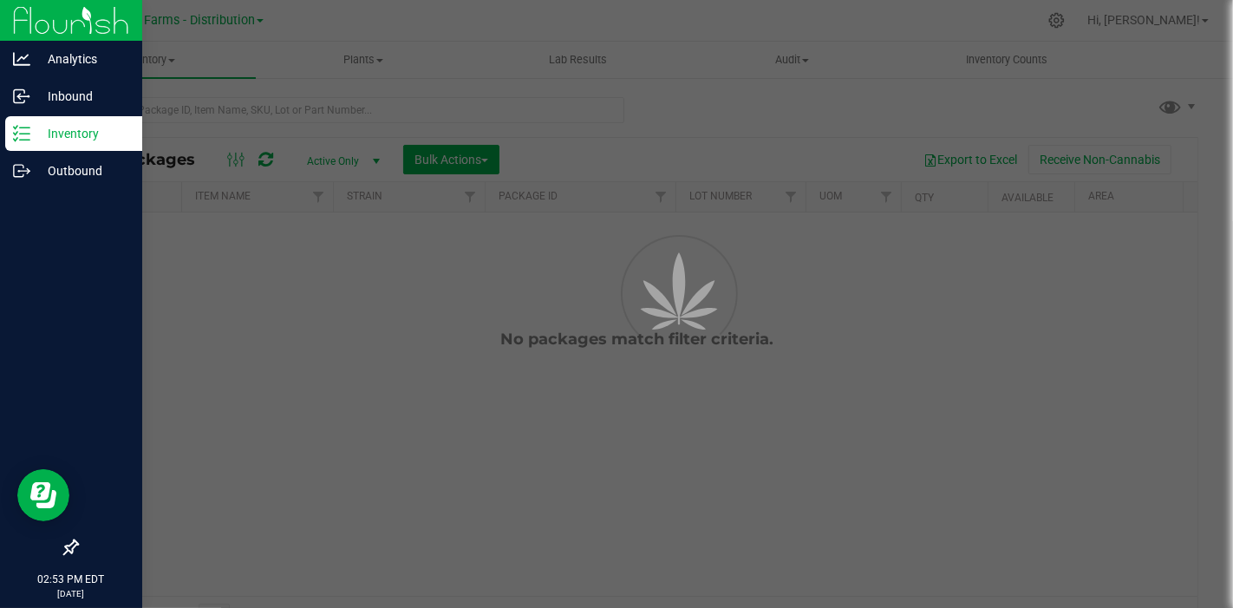
click at [68, 130] on p "Inventory" at bounding box center [82, 133] width 104 height 21
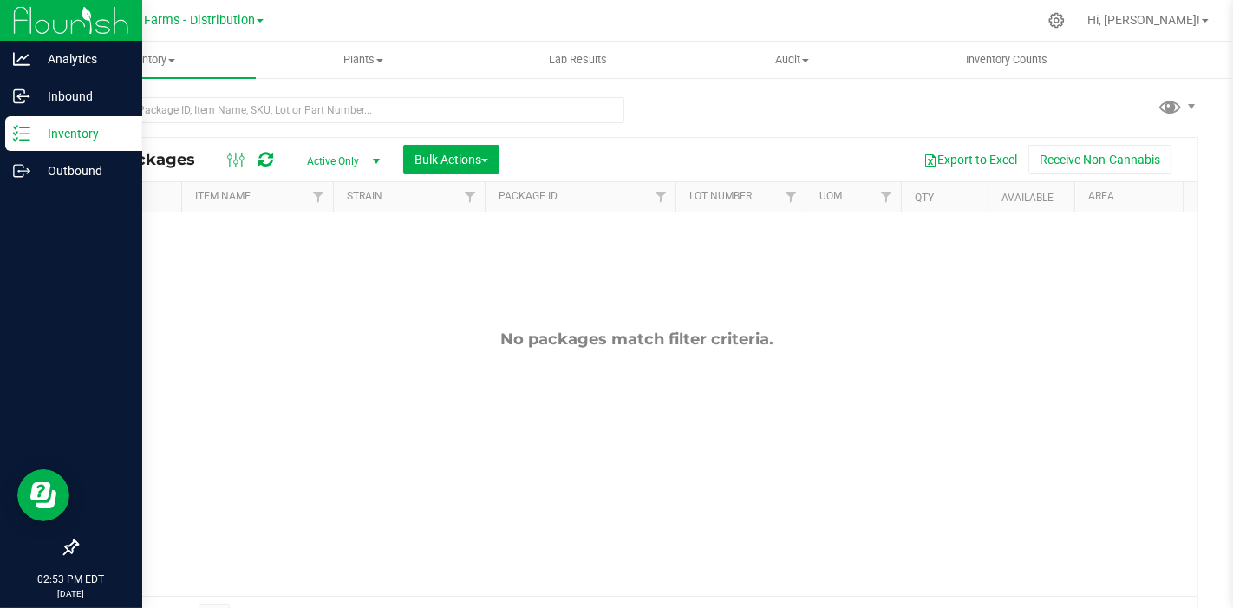
click at [68, 130] on p "Inventory" at bounding box center [82, 133] width 104 height 21
click at [30, 91] on p "Inbound" at bounding box center [82, 96] width 104 height 21
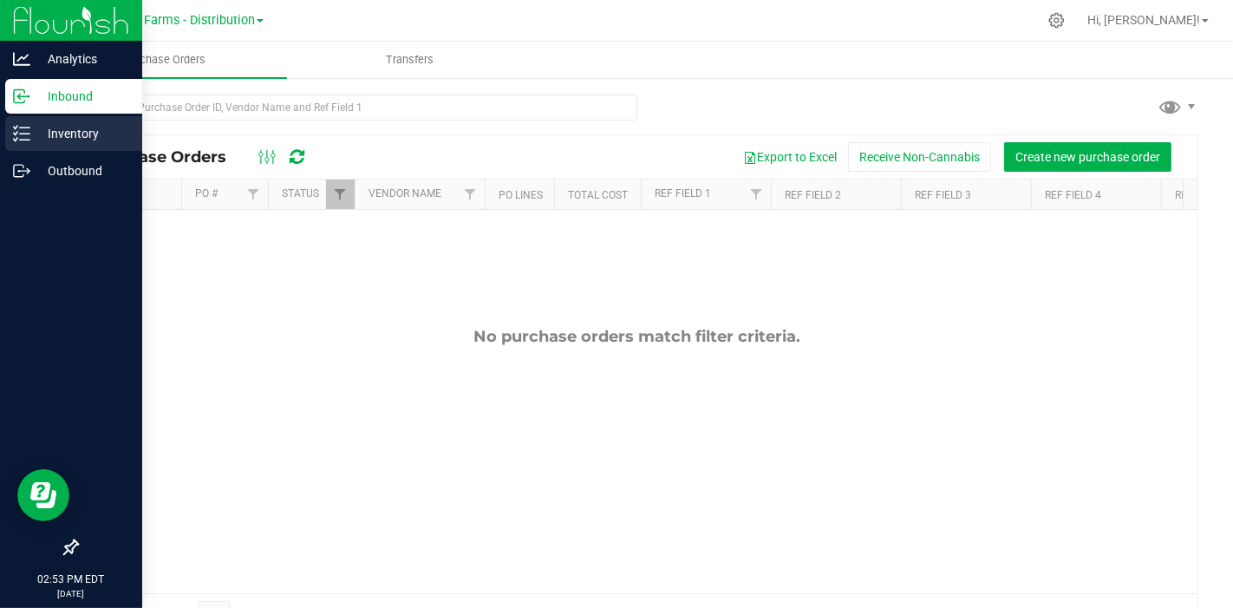
click at [59, 140] on p "Inventory" at bounding box center [82, 133] width 104 height 21
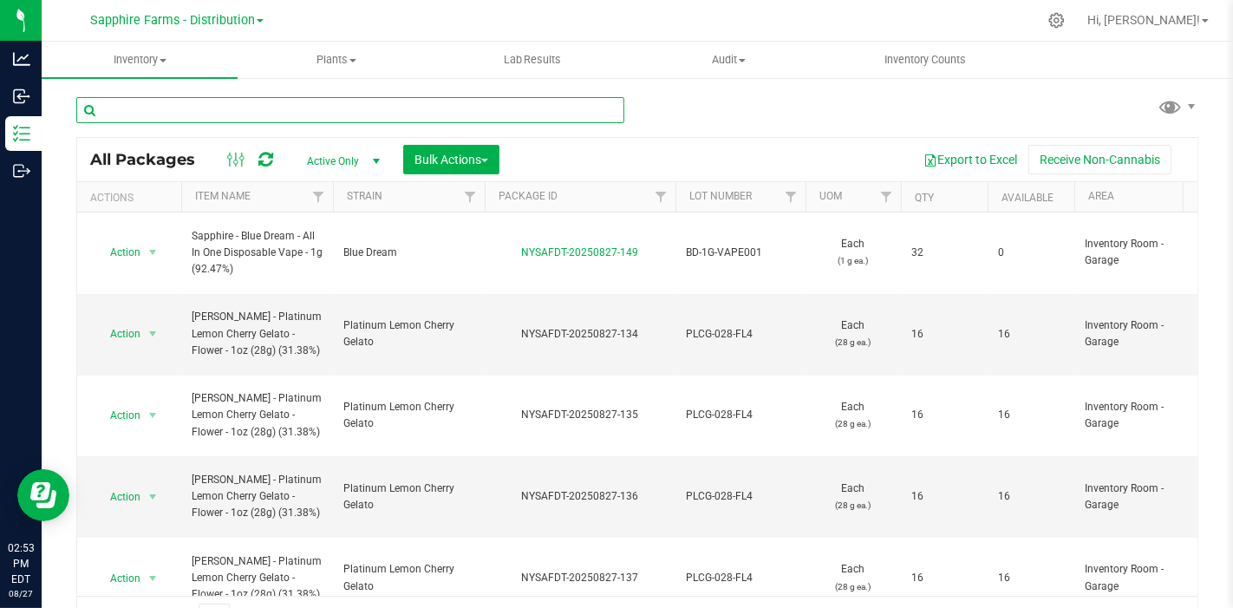
click at [354, 104] on input "text" at bounding box center [350, 110] width 548 height 26
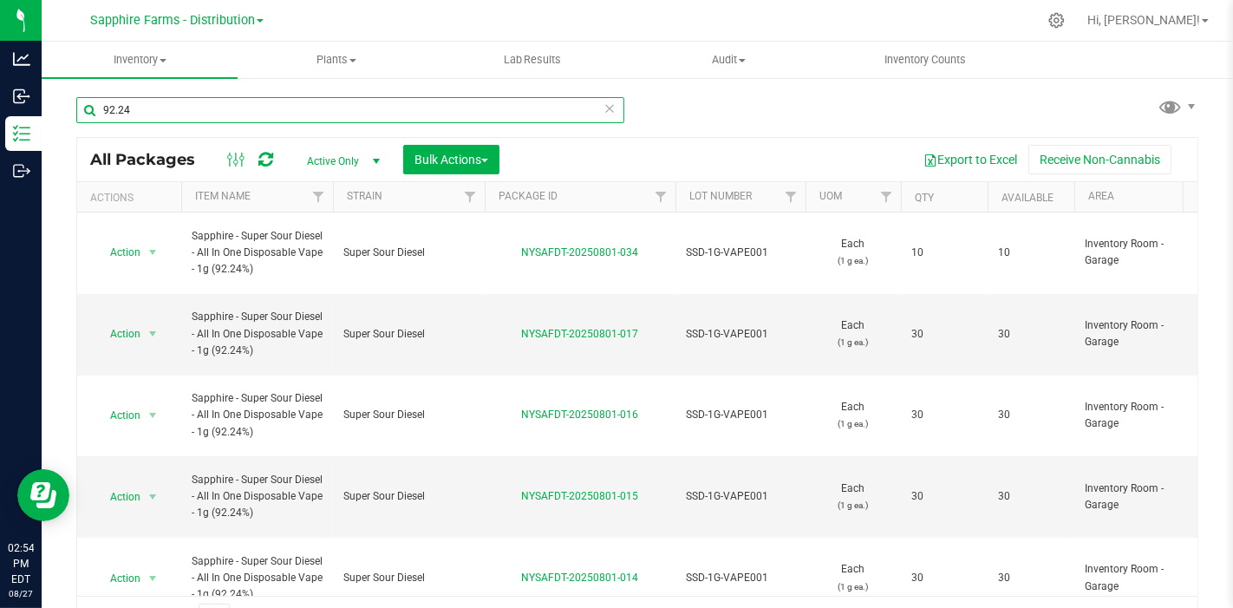
type input "92.24"
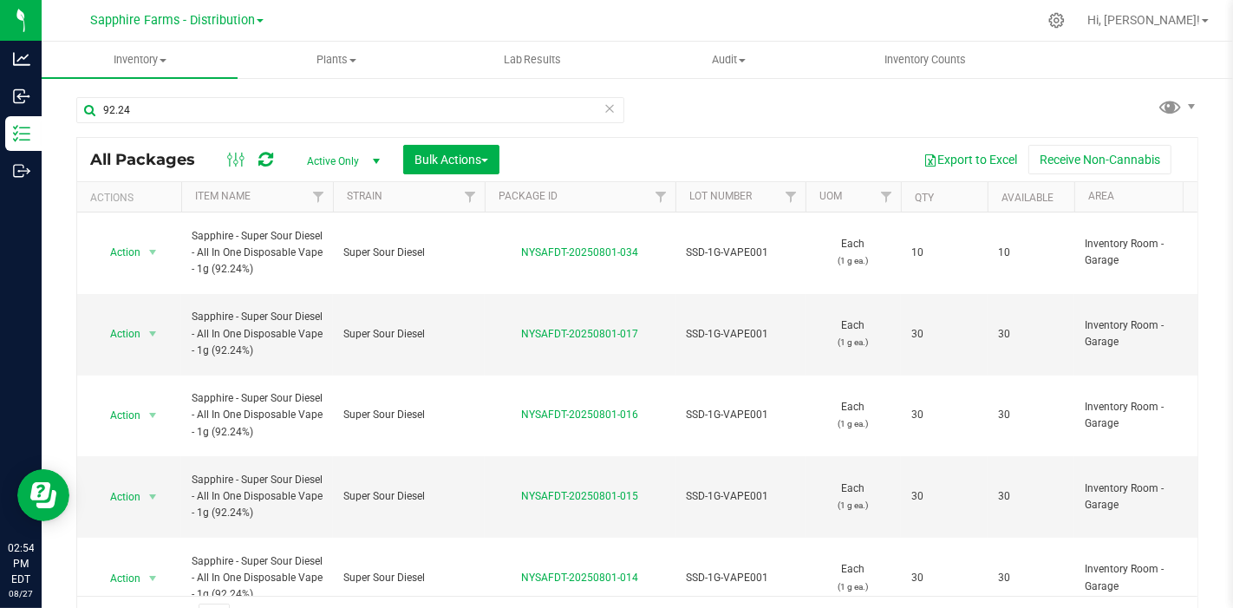
click at [908, 201] on th "Qty" at bounding box center [944, 197] width 87 height 30
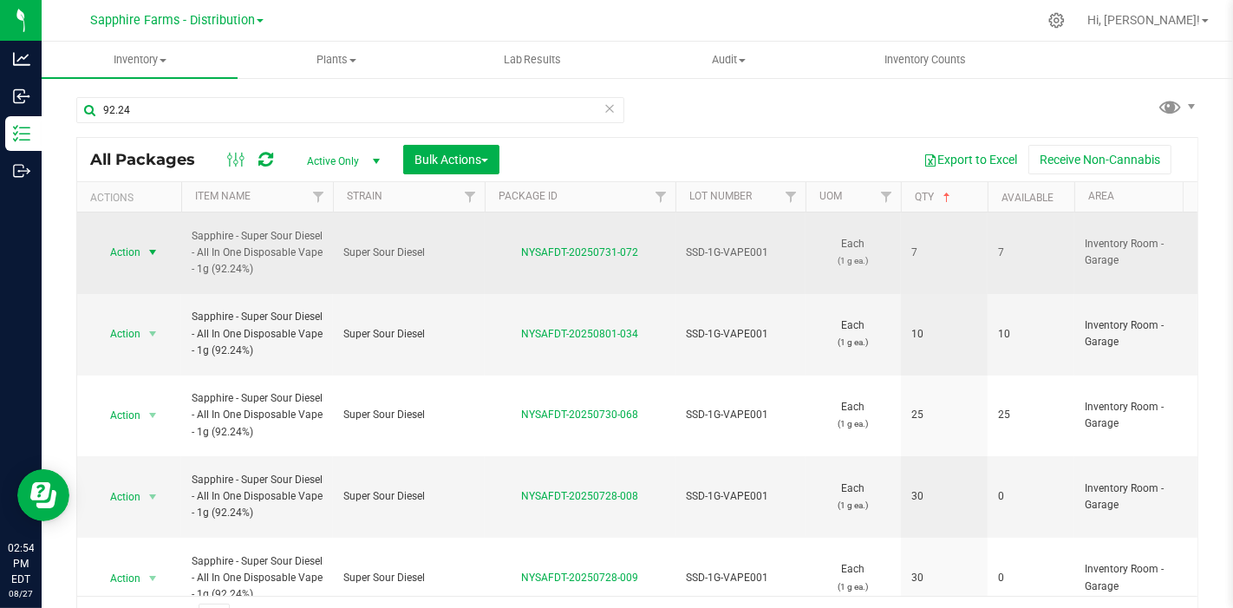
click at [128, 240] on span "Action" at bounding box center [117, 252] width 47 height 24
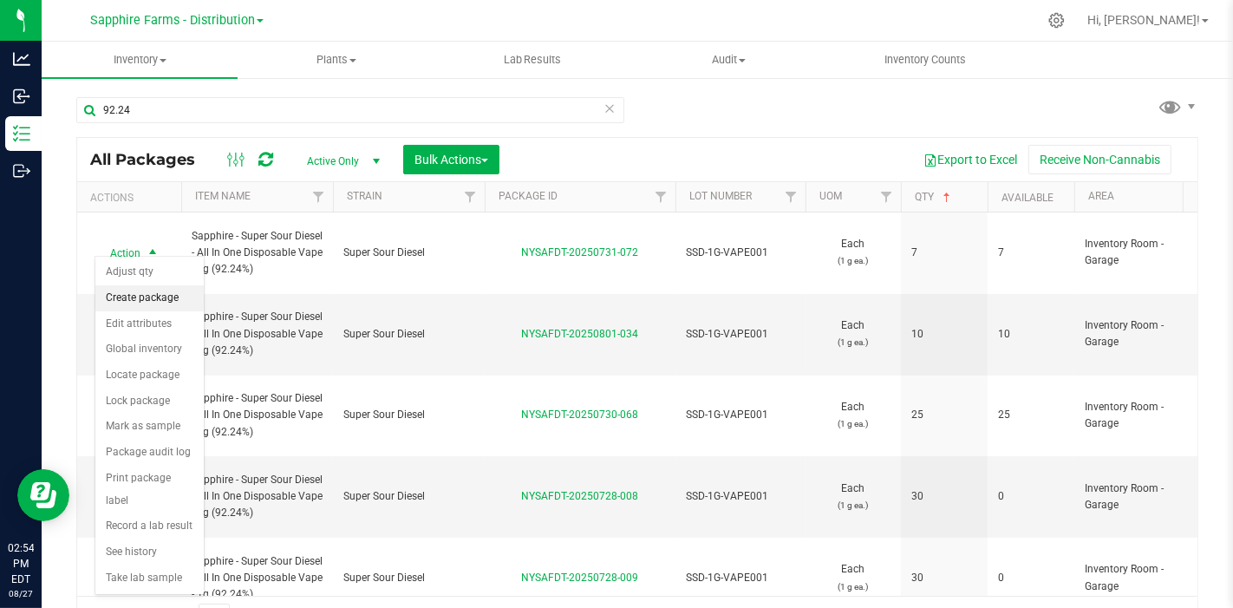
click at [138, 299] on li "Create package" at bounding box center [149, 298] width 108 height 26
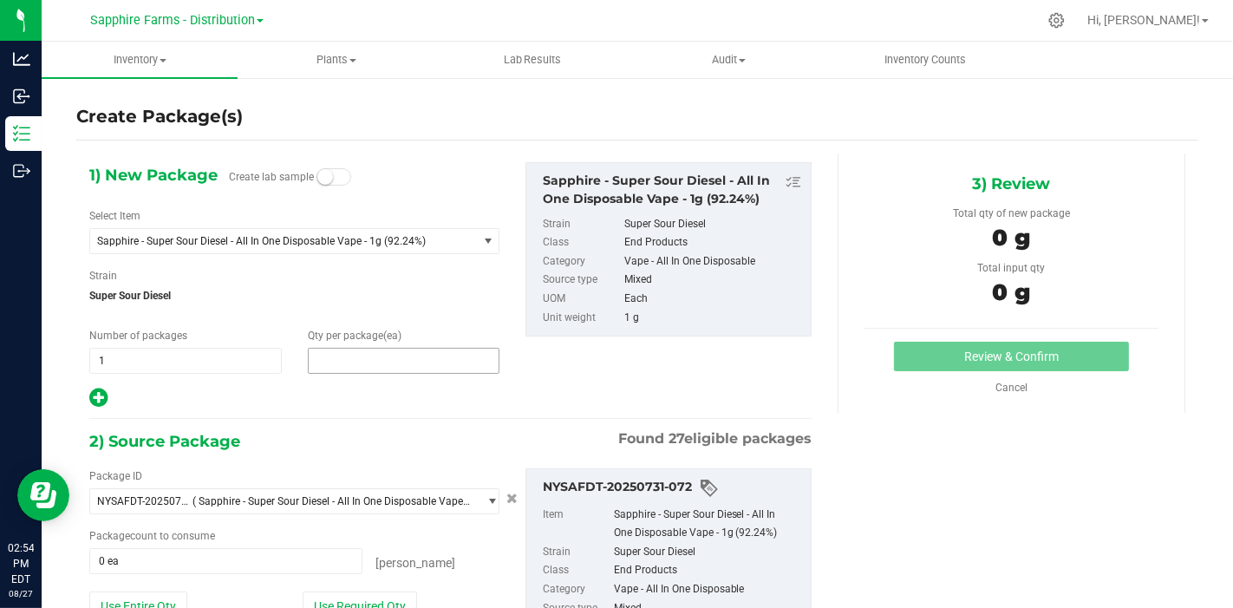
click at [355, 355] on span at bounding box center [404, 361] width 192 height 26
type input "5"
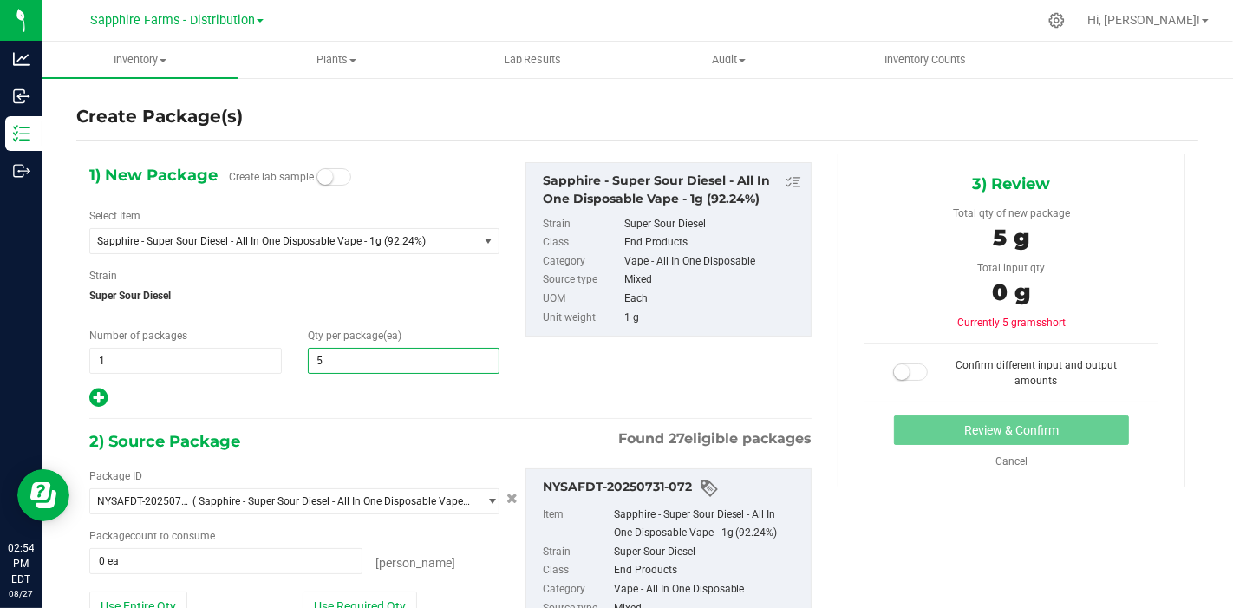
type input "5"
click at [326, 409] on div "1) New Package Create lab sample Select Item Sapphire - Super Sour Diesel - All…" at bounding box center [450, 445] width 748 height 585
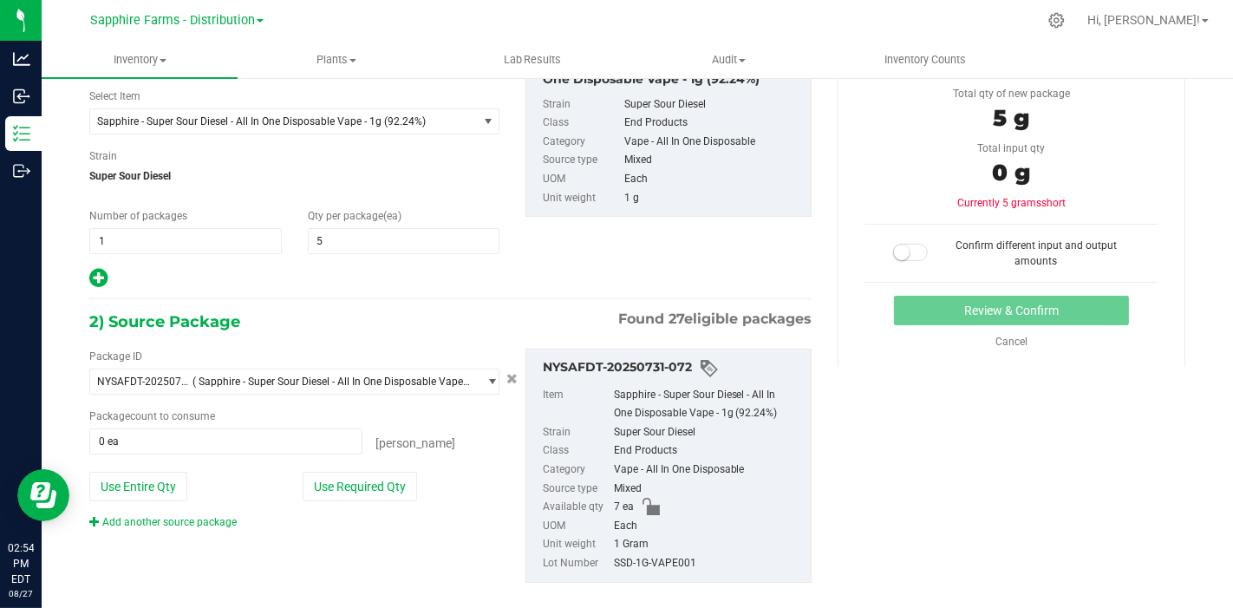
scroll to position [141, 0]
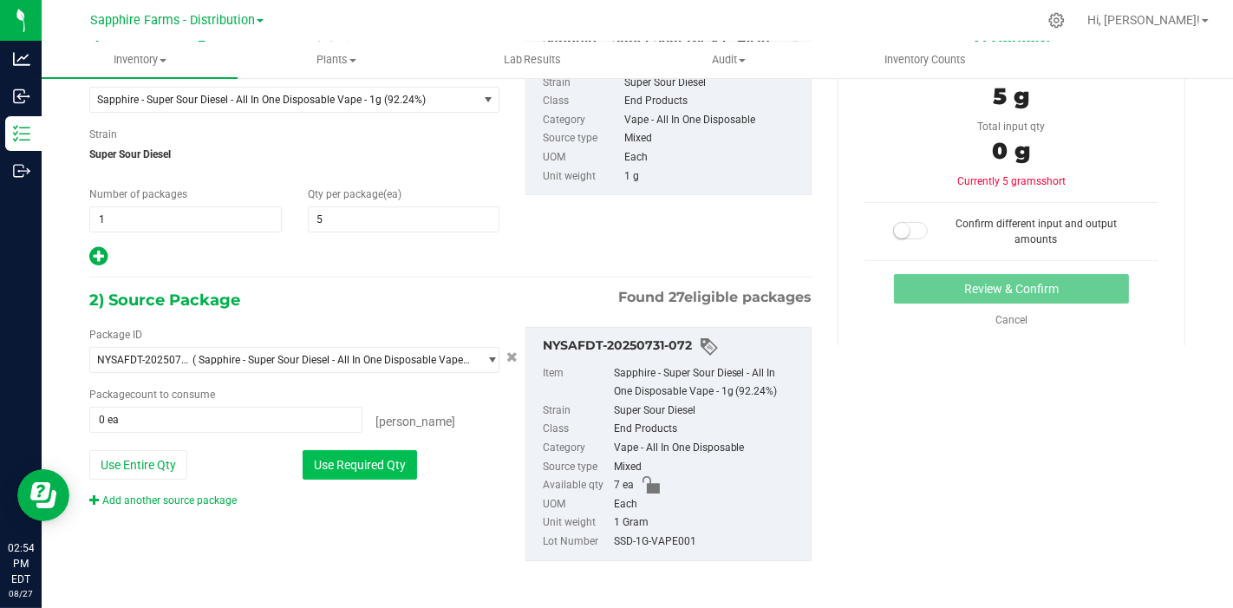
click at [368, 471] on button "Use Required Qty" at bounding box center [360, 464] width 114 height 29
type input "5 ea"
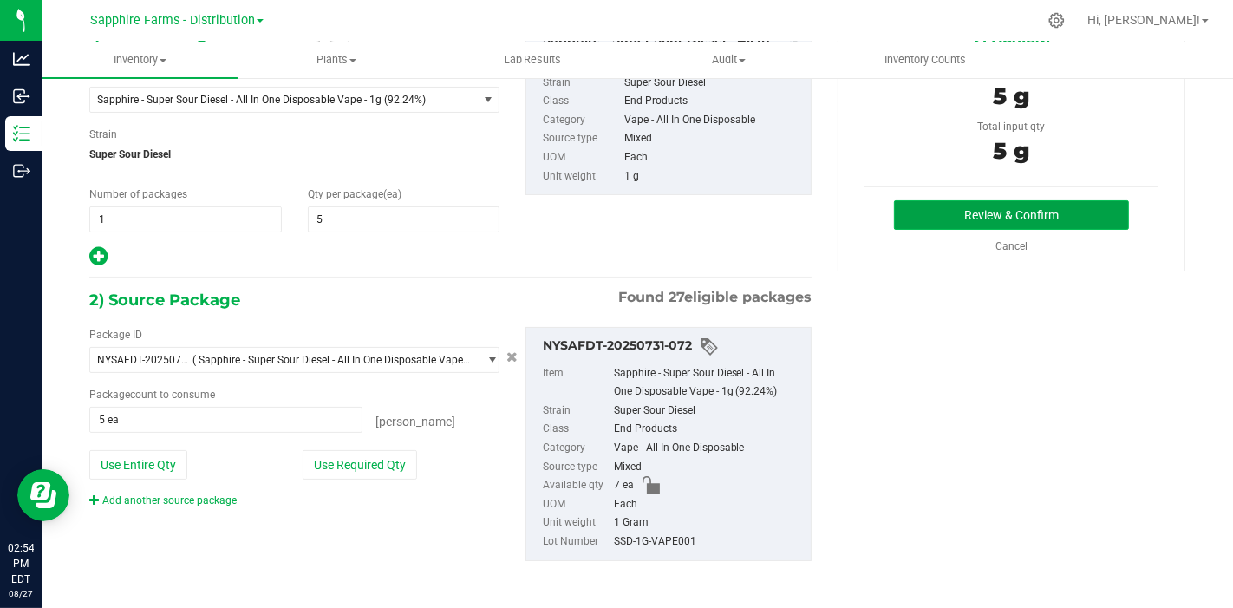
click at [1027, 211] on button "Review & Confirm" at bounding box center [1011, 214] width 235 height 29
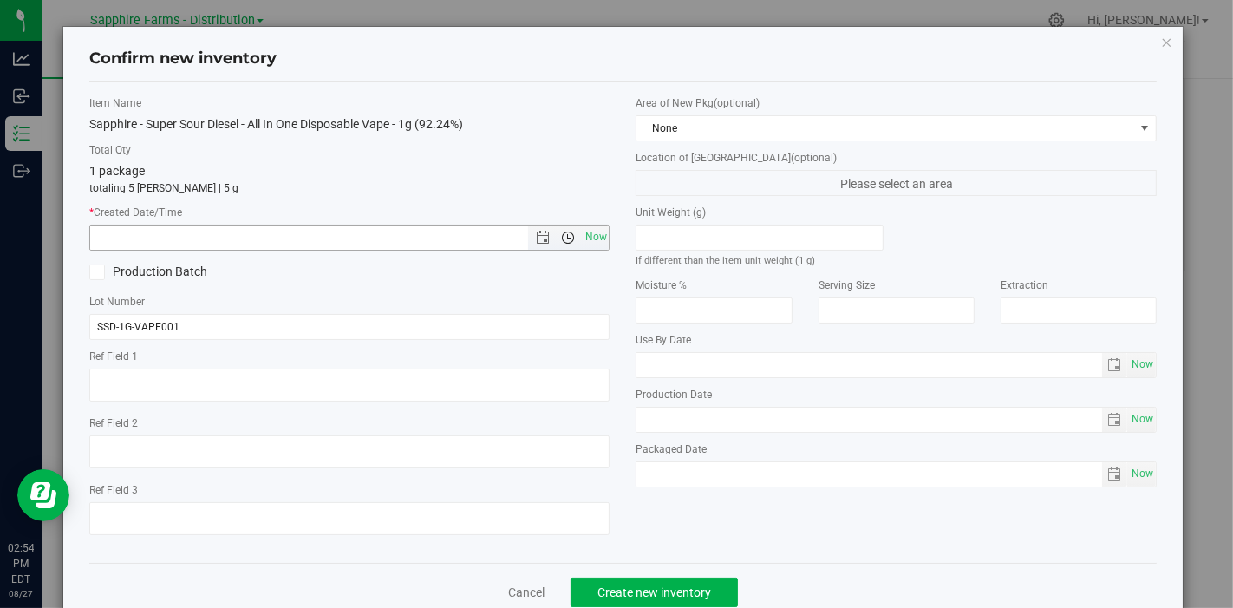
click at [568, 241] on span "Open the time view" at bounding box center [567, 238] width 29 height 14
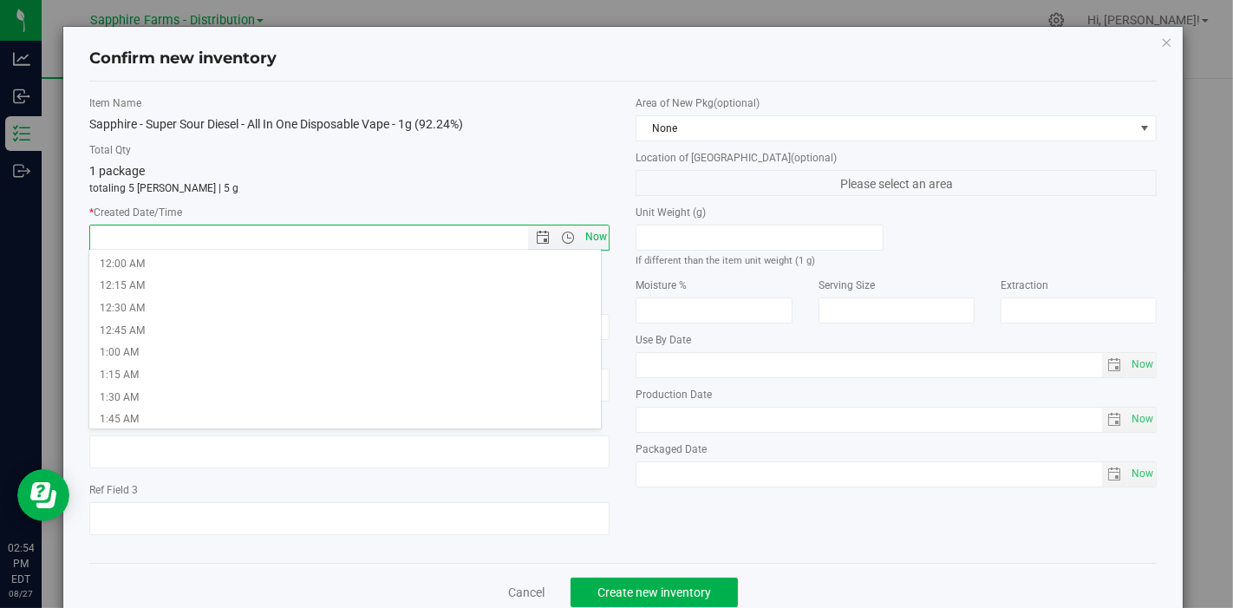
click at [584, 232] on span "Now" at bounding box center [595, 236] width 29 height 25
type input "[DATE] 2:54 PM"
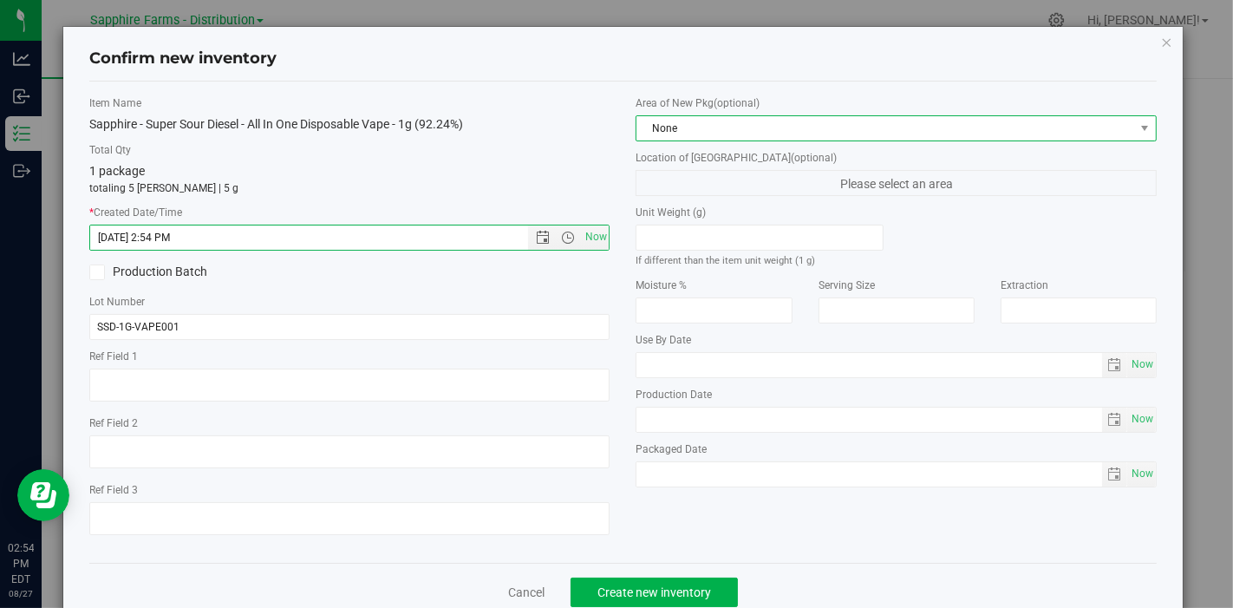
click at [739, 128] on span "None" at bounding box center [885, 128] width 498 height 24
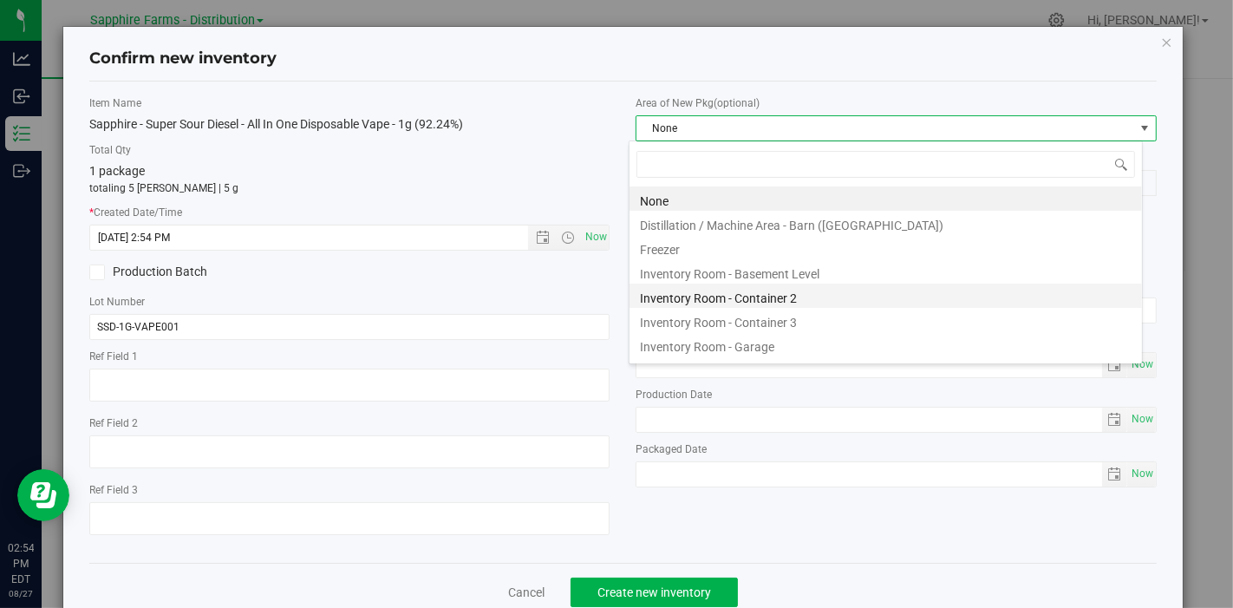
scroll to position [25, 514]
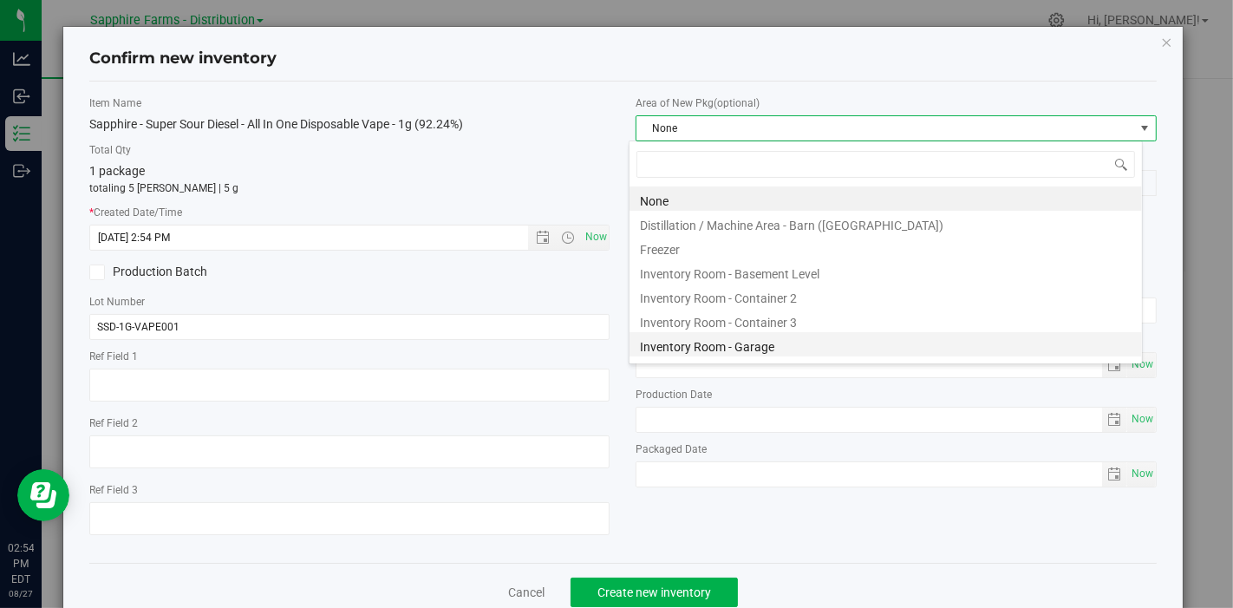
click at [705, 341] on li "Inventory Room - Garage" at bounding box center [885, 344] width 512 height 24
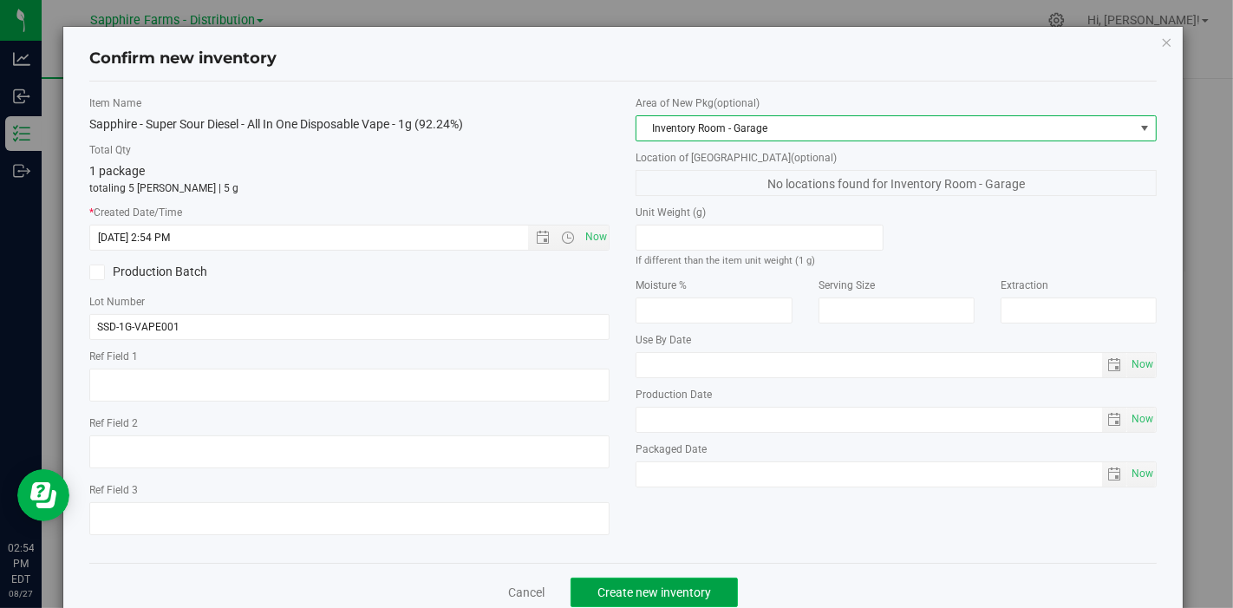
click at [628, 589] on span "Create new inventory" at bounding box center [654, 592] width 114 height 14
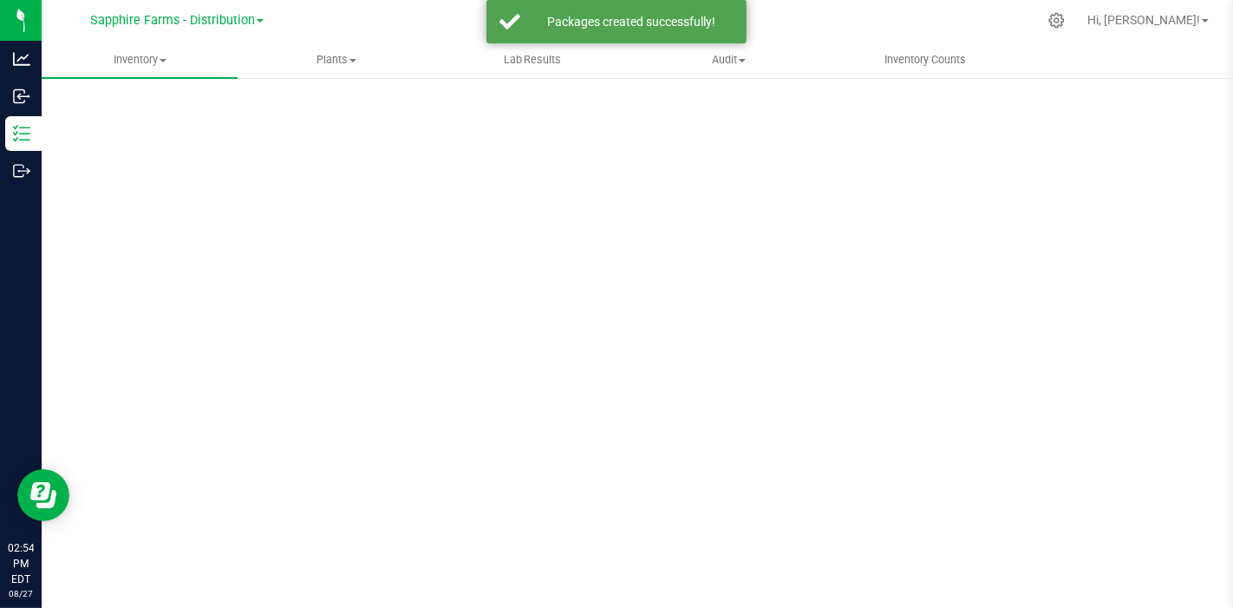
scroll to position [10, 0]
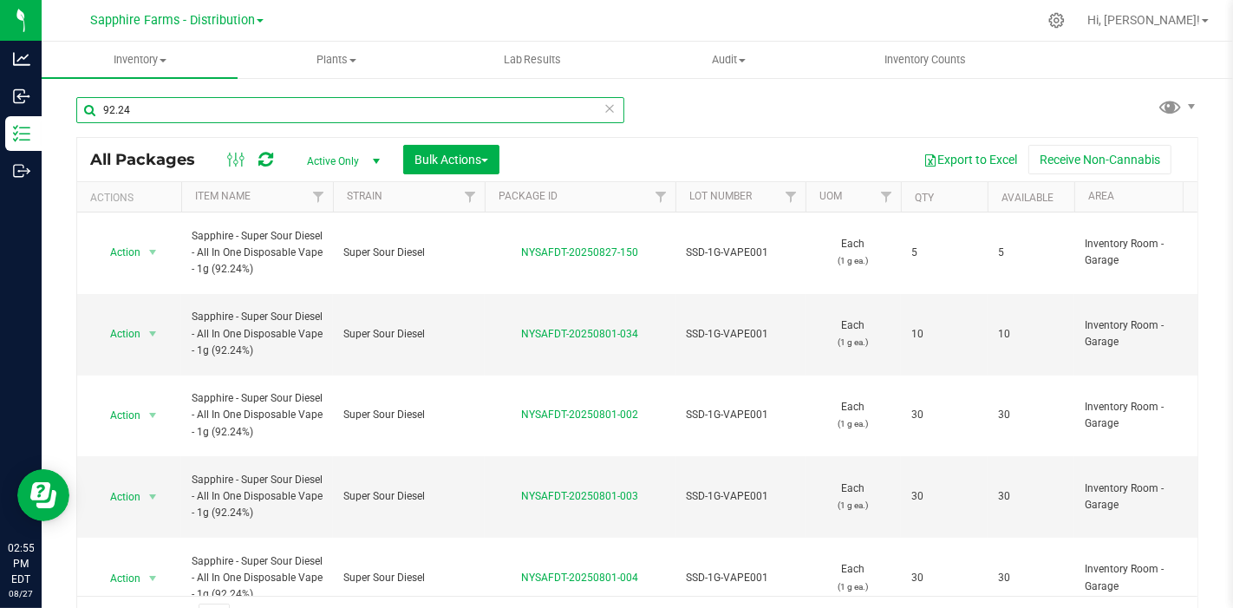
drag, startPoint x: 161, startPoint y: 107, endPoint x: 103, endPoint y: 85, distance: 62.3
click at [76, 109] on input "92.24" at bounding box center [350, 110] width 548 height 26
type input "93.89"
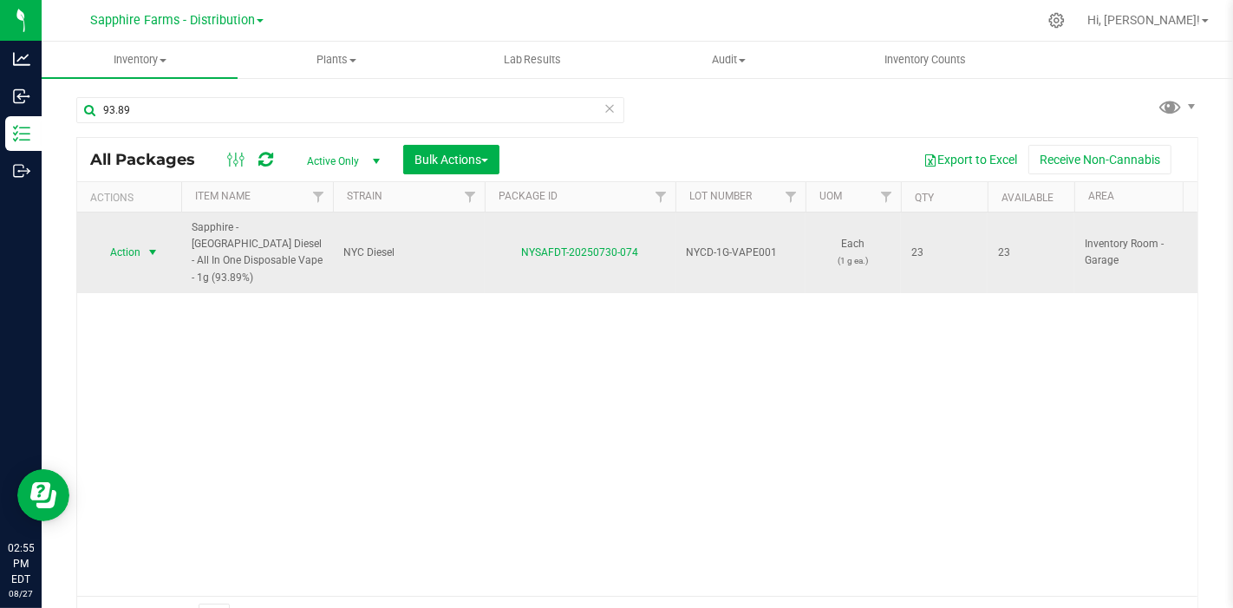
click at [151, 245] on span "select" at bounding box center [153, 252] width 14 height 14
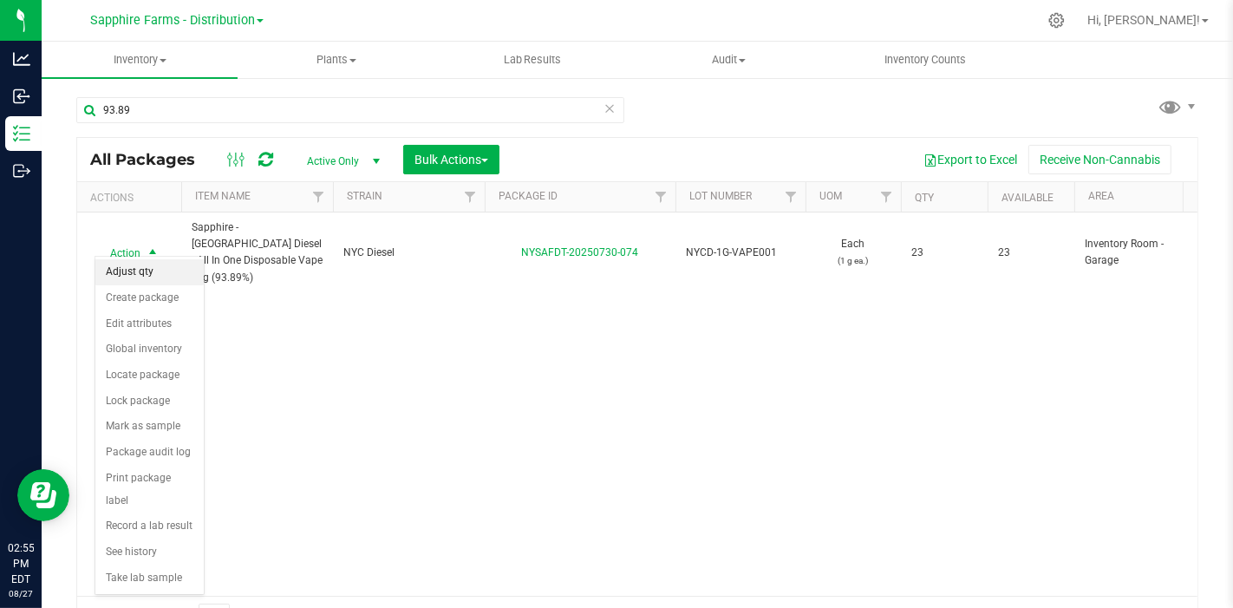
click at [154, 273] on li "Adjust qty" at bounding box center [149, 272] width 108 height 26
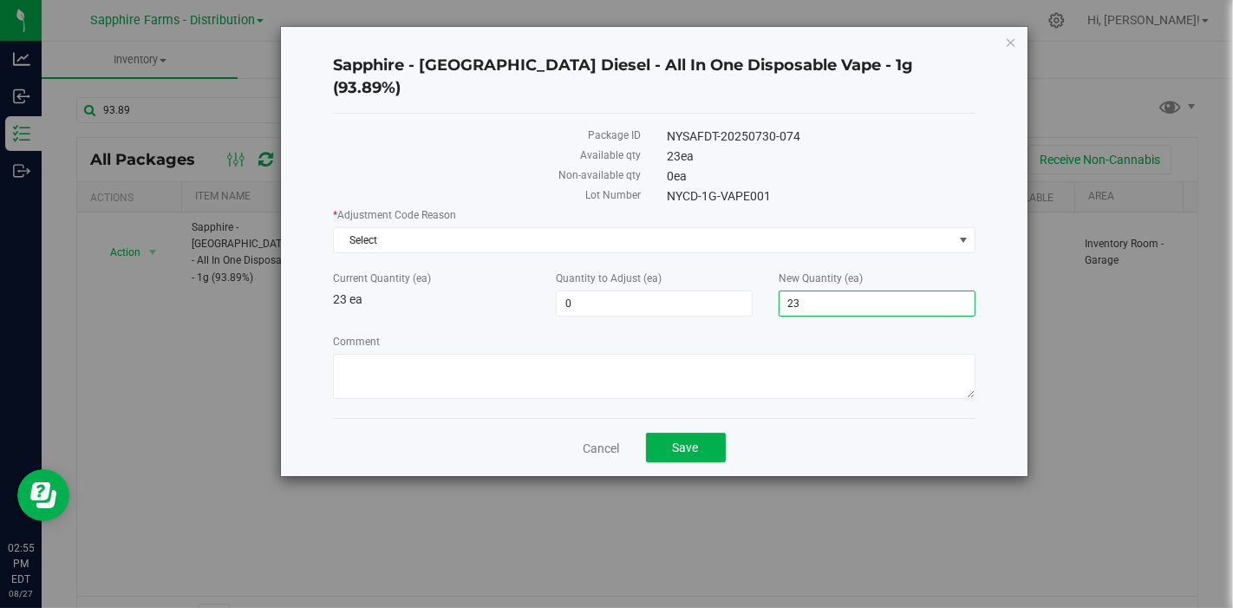
drag, startPoint x: 808, startPoint y: 286, endPoint x: 761, endPoint y: 291, distance: 47.1
click at [761, 291] on div "Current Quantity (ea) 23 ea Quantity to Adjust (ea) 0 0 New Quantity (ea) 23 23" at bounding box center [653, 293] width 667 height 46
type input "51"
type input "28"
type input "51"
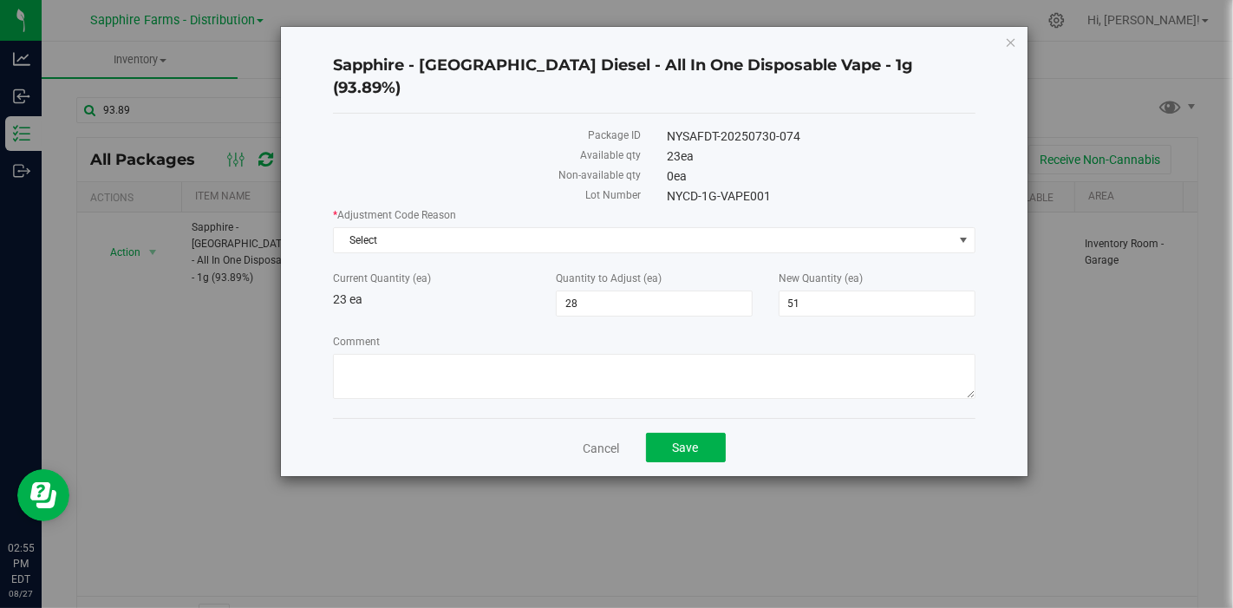
click at [743, 334] on label "Comment" at bounding box center [653, 342] width 641 height 16
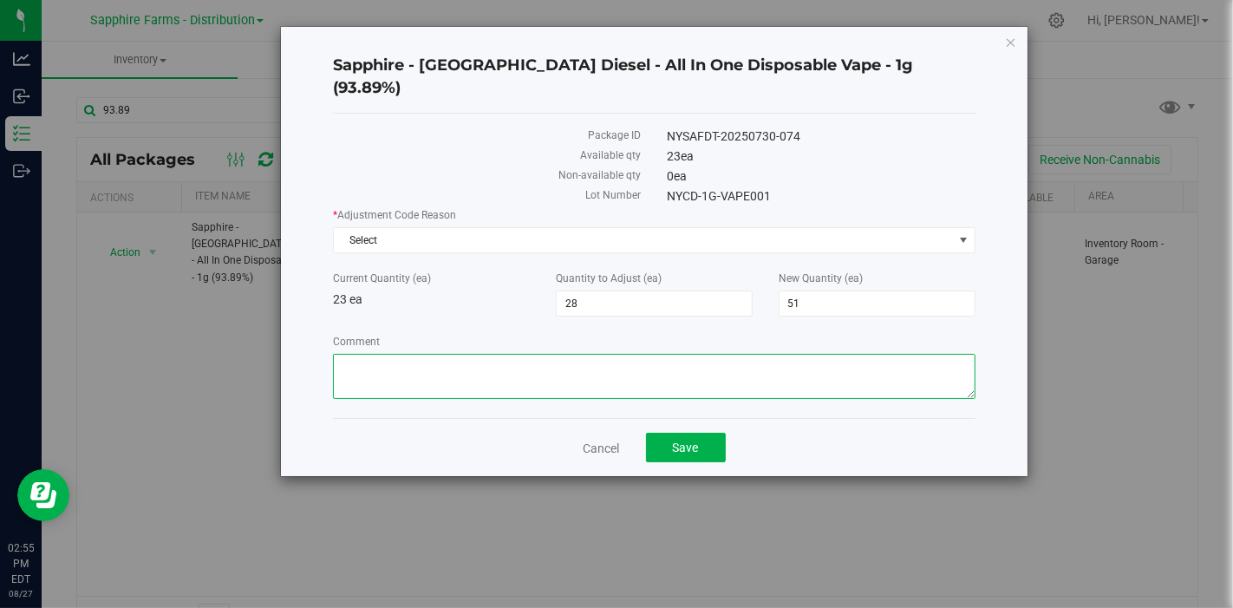
click at [743, 354] on textarea "Comment" at bounding box center [653, 376] width 641 height 45
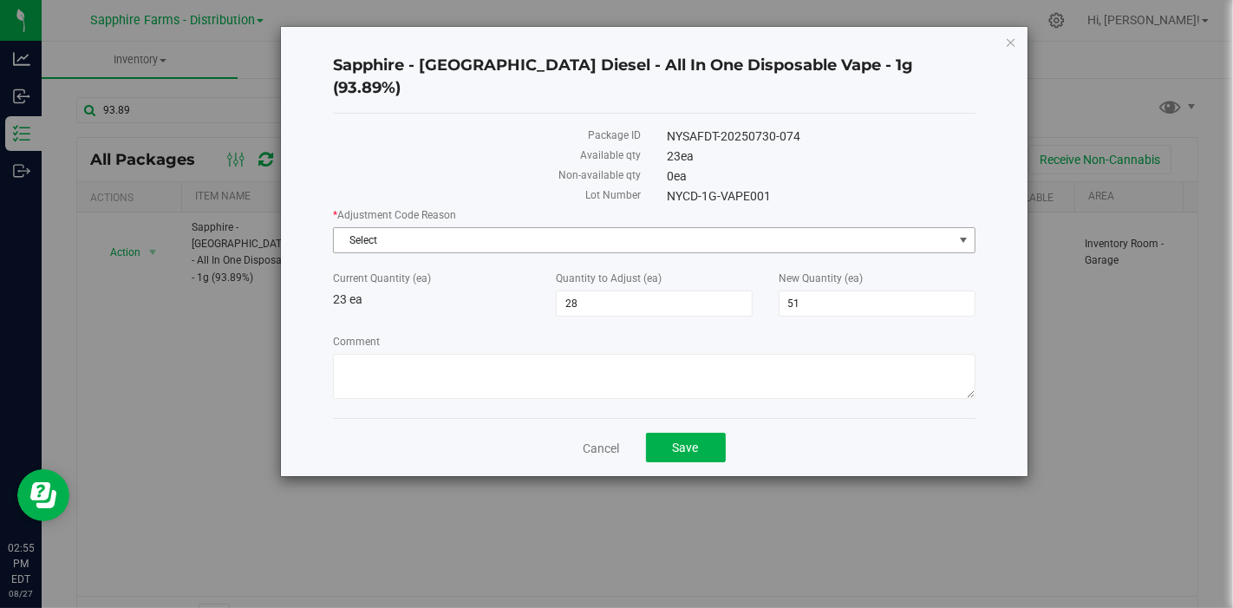
click at [438, 228] on span "Select" at bounding box center [643, 240] width 618 height 24
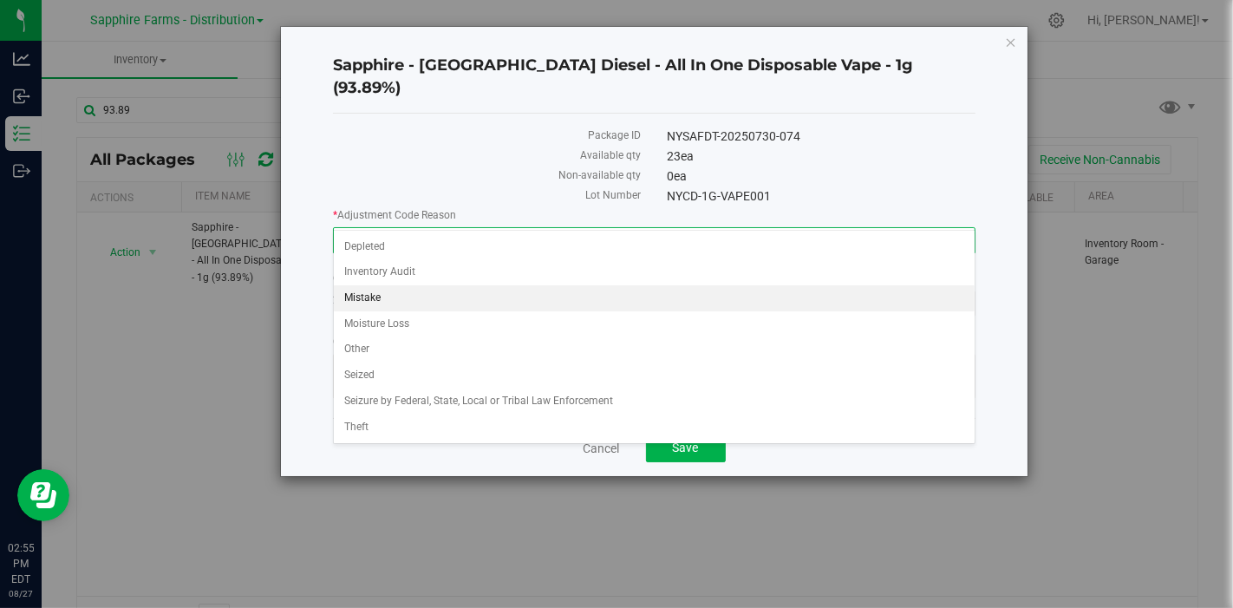
click at [411, 298] on li "Mistake" at bounding box center [654, 298] width 641 height 26
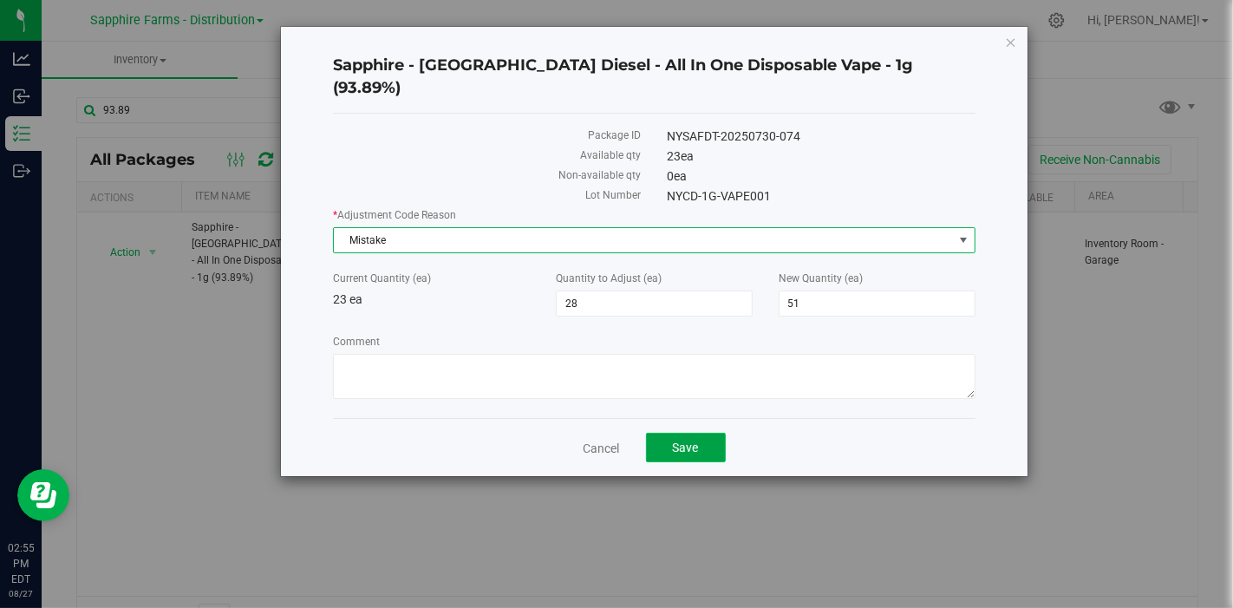
click at [710, 433] on button "Save" at bounding box center [686, 447] width 80 height 29
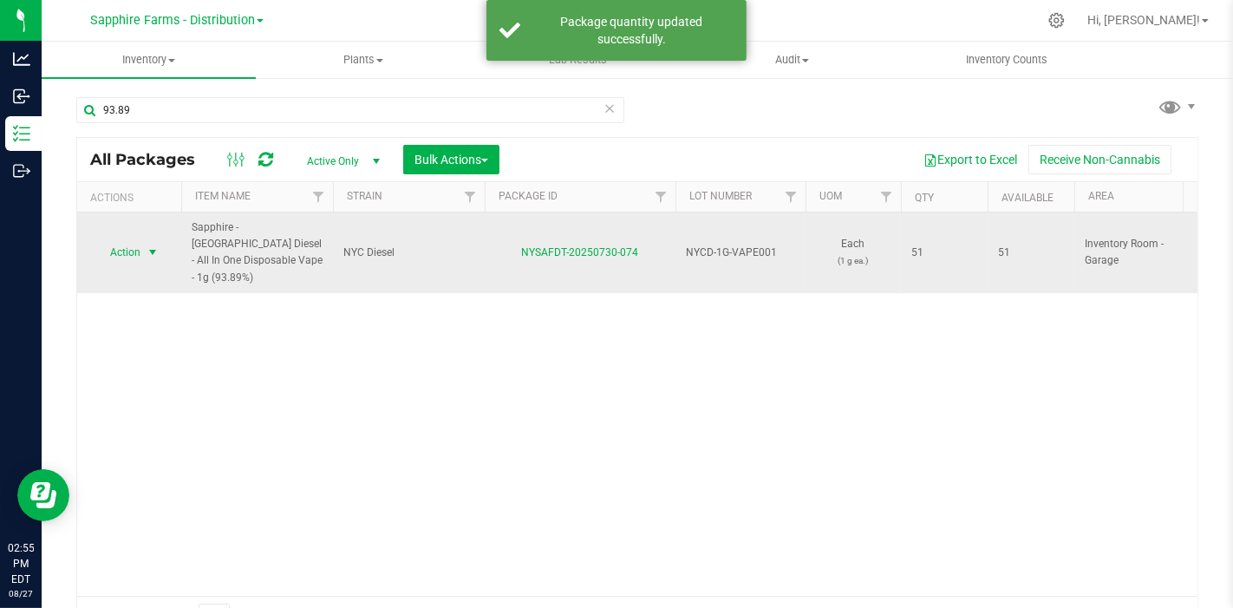
click at [148, 245] on span "select" at bounding box center [153, 252] width 14 height 14
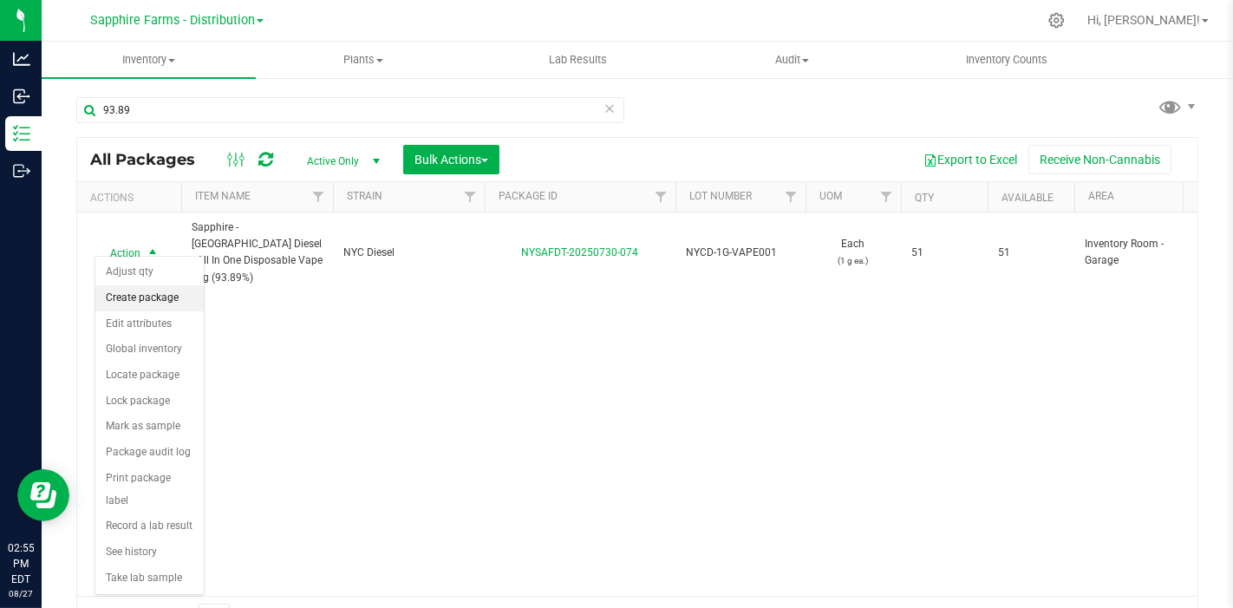
click at [147, 298] on li "Create package" at bounding box center [149, 298] width 108 height 26
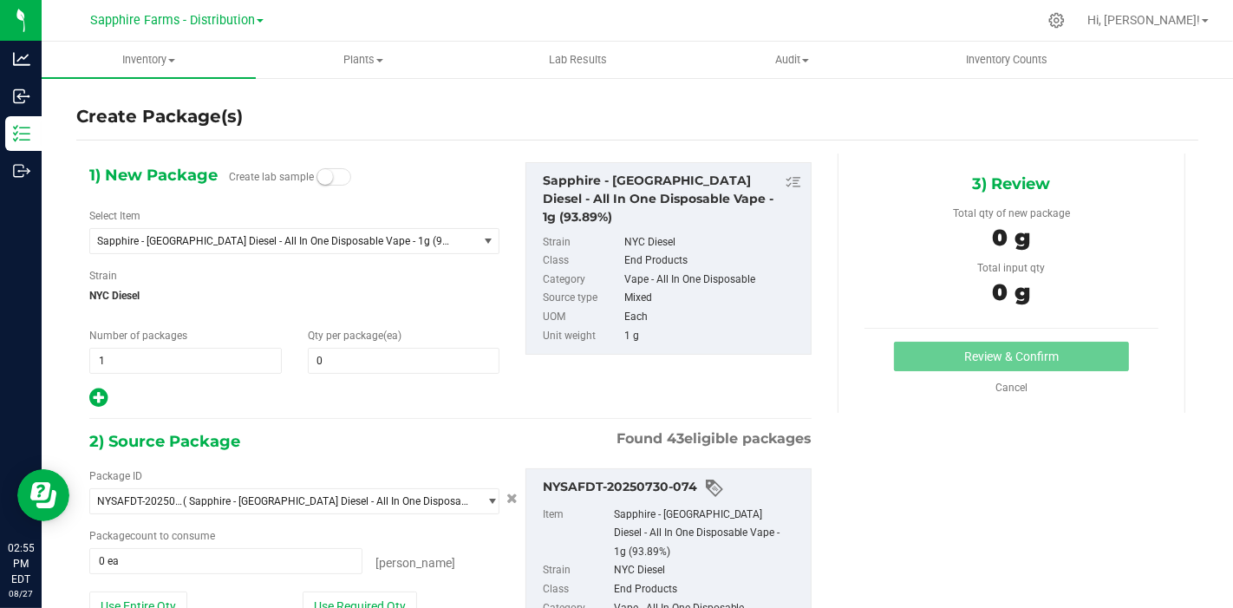
click at [401, 341] on div "Qty per package (ea) 0 0" at bounding box center [404, 351] width 218 height 46
click at [396, 353] on span at bounding box center [404, 361] width 192 height 26
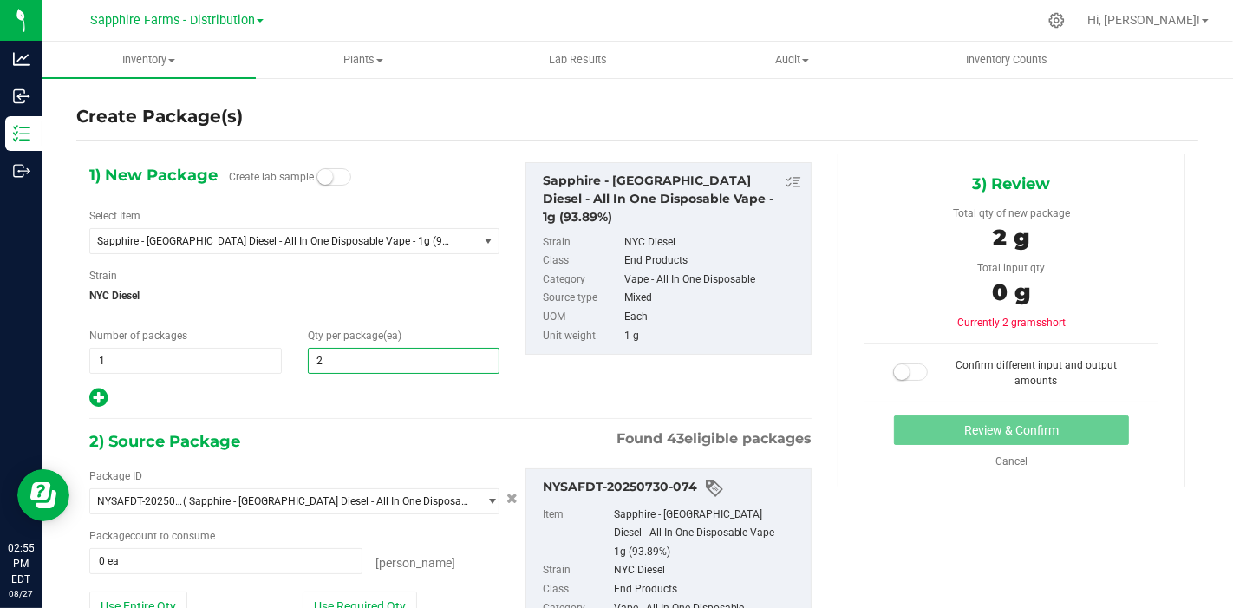
type input "28"
click at [596, 377] on div "1) New Package Create lab sample Select Item Sapphire - [GEOGRAPHIC_DATA] Diese…" at bounding box center [450, 285] width 748 height 247
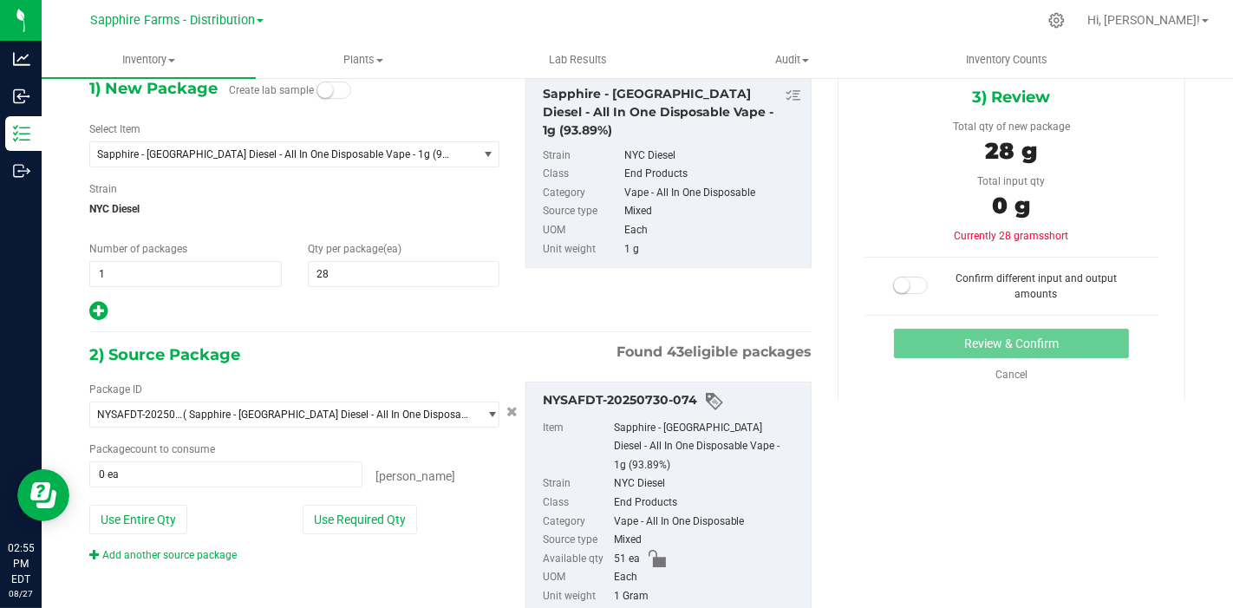
scroll to position [141, 0]
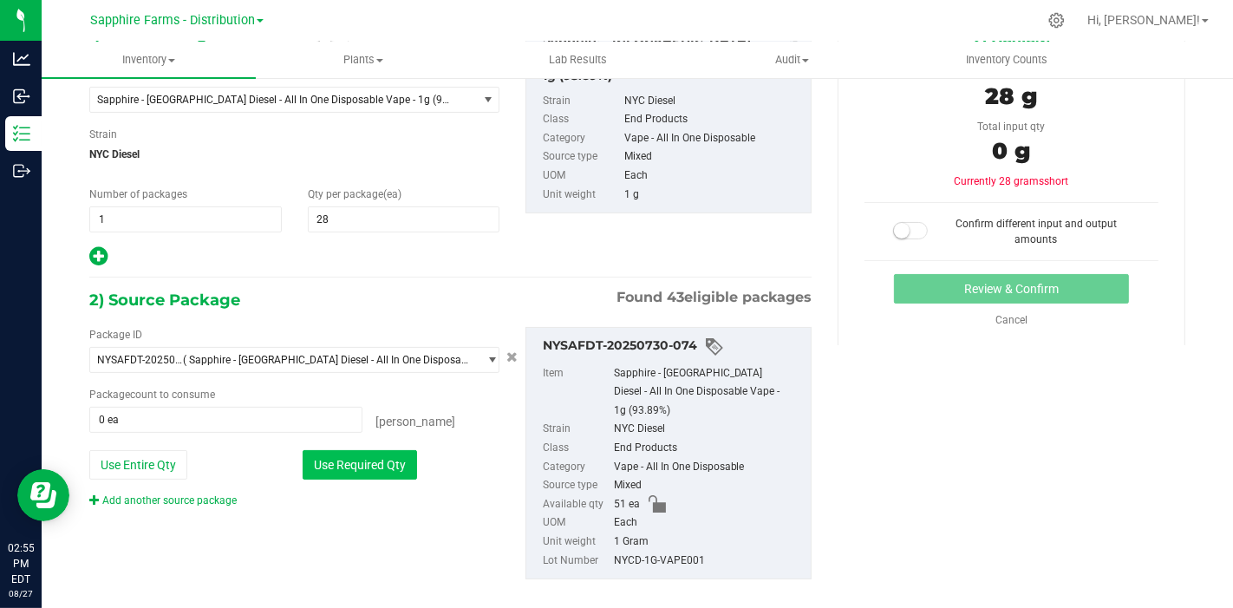
click at [375, 452] on button "Use Required Qty" at bounding box center [360, 464] width 114 height 29
type input "28 ea"
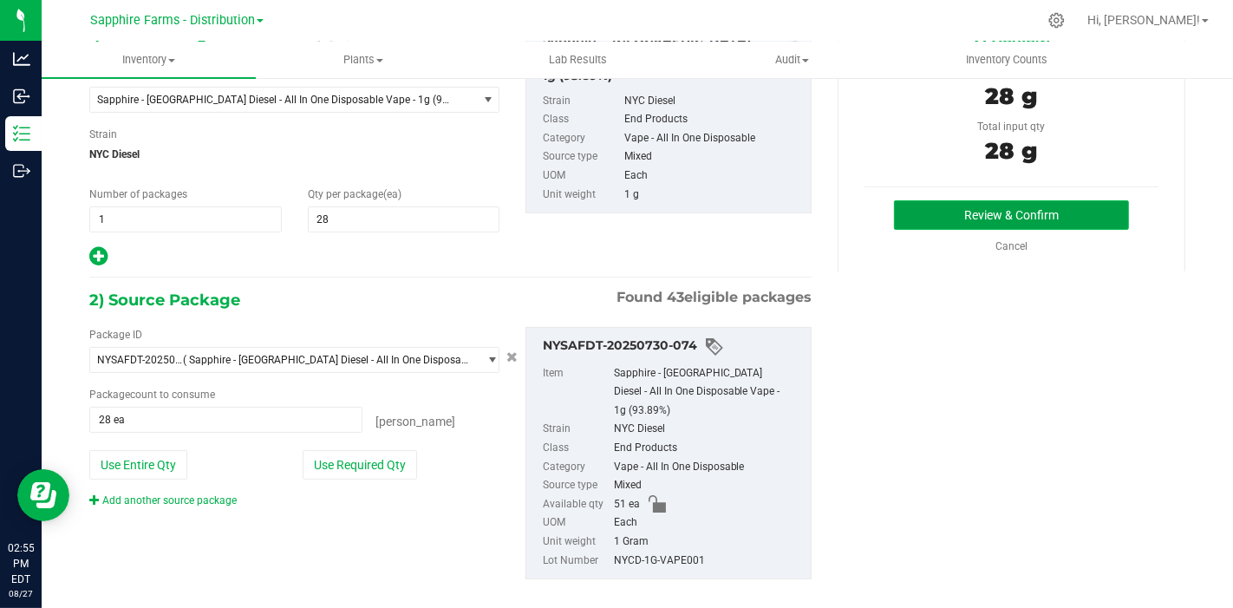
click at [900, 224] on button "Review & Confirm" at bounding box center [1011, 214] width 235 height 29
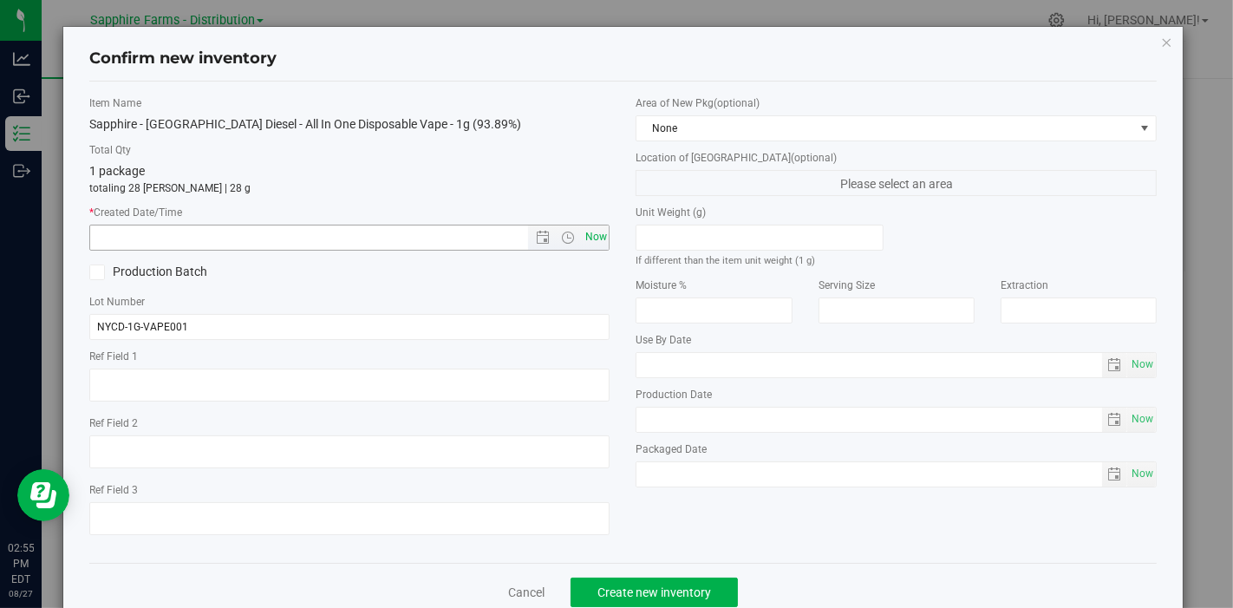
click at [594, 237] on span "Now" at bounding box center [595, 236] width 29 height 25
type input "[DATE] 2:55 PM"
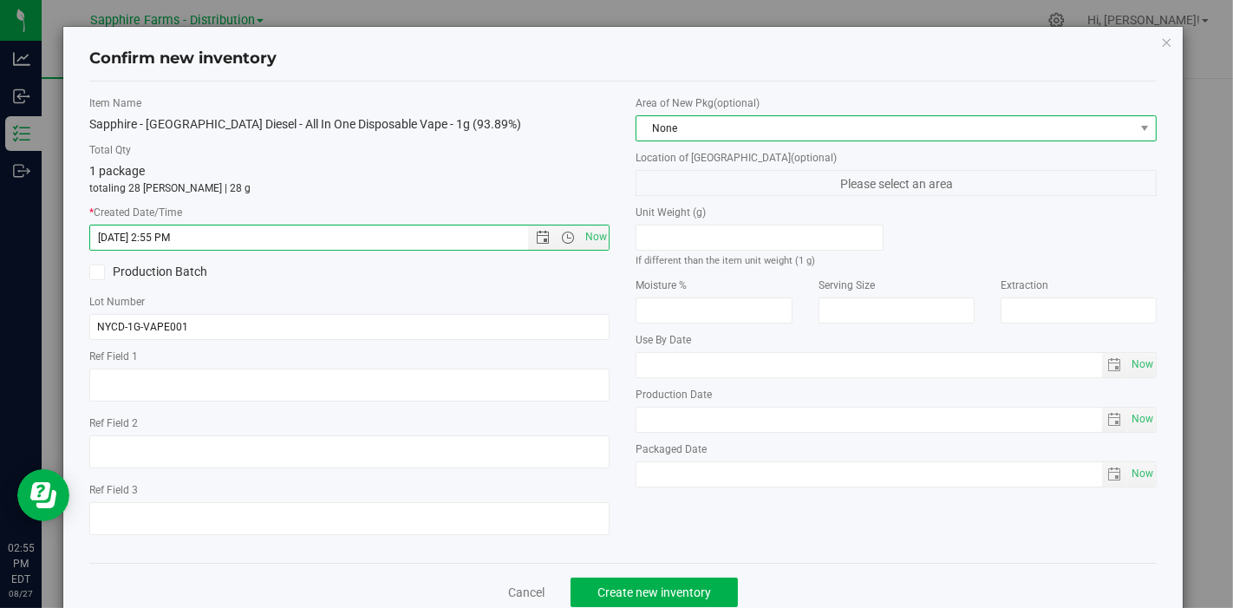
drag, startPoint x: 875, startPoint y: 122, endPoint x: 871, endPoint y: 137, distance: 15.1
click at [875, 122] on span "None" at bounding box center [885, 128] width 498 height 24
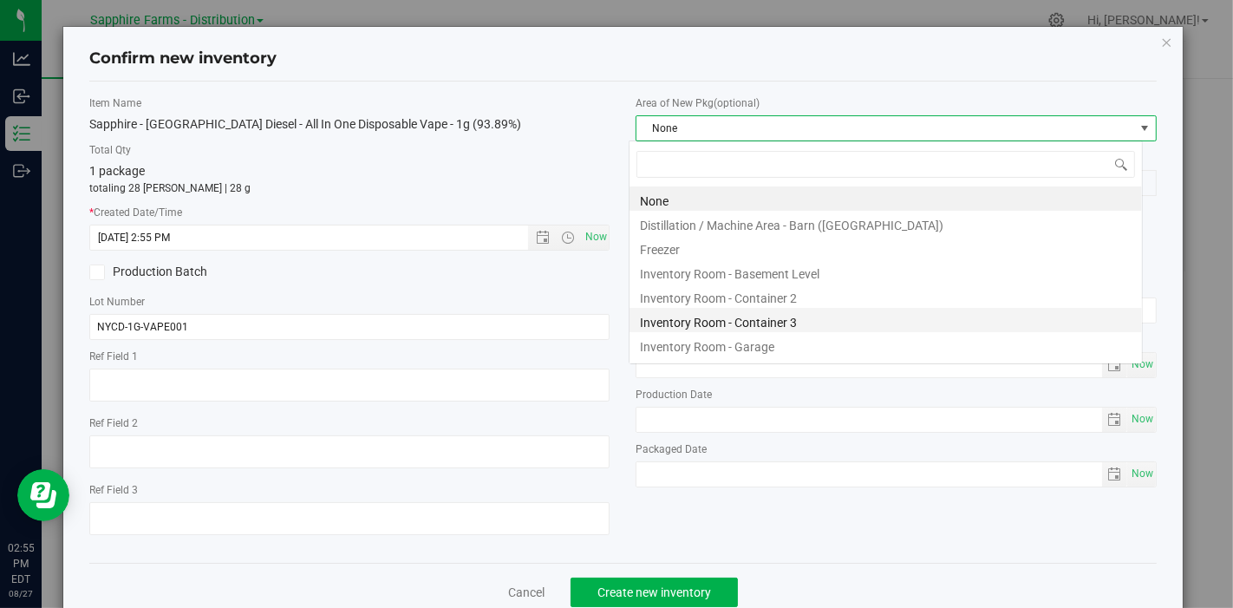
scroll to position [25, 514]
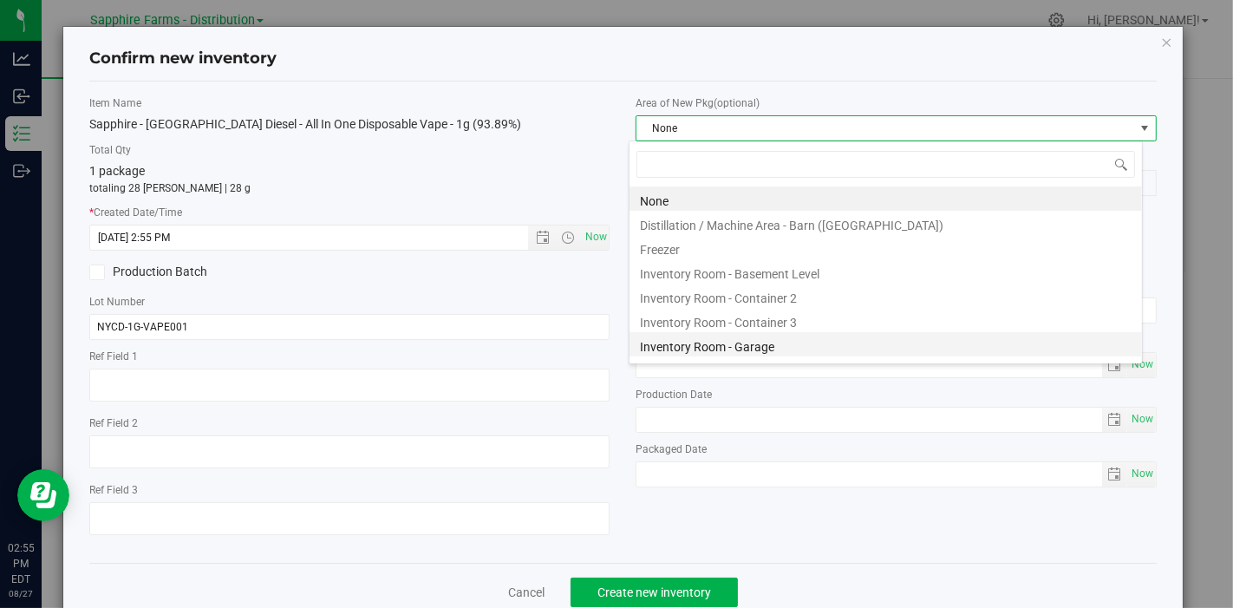
click at [780, 342] on li "Inventory Room - Garage" at bounding box center [885, 344] width 512 height 24
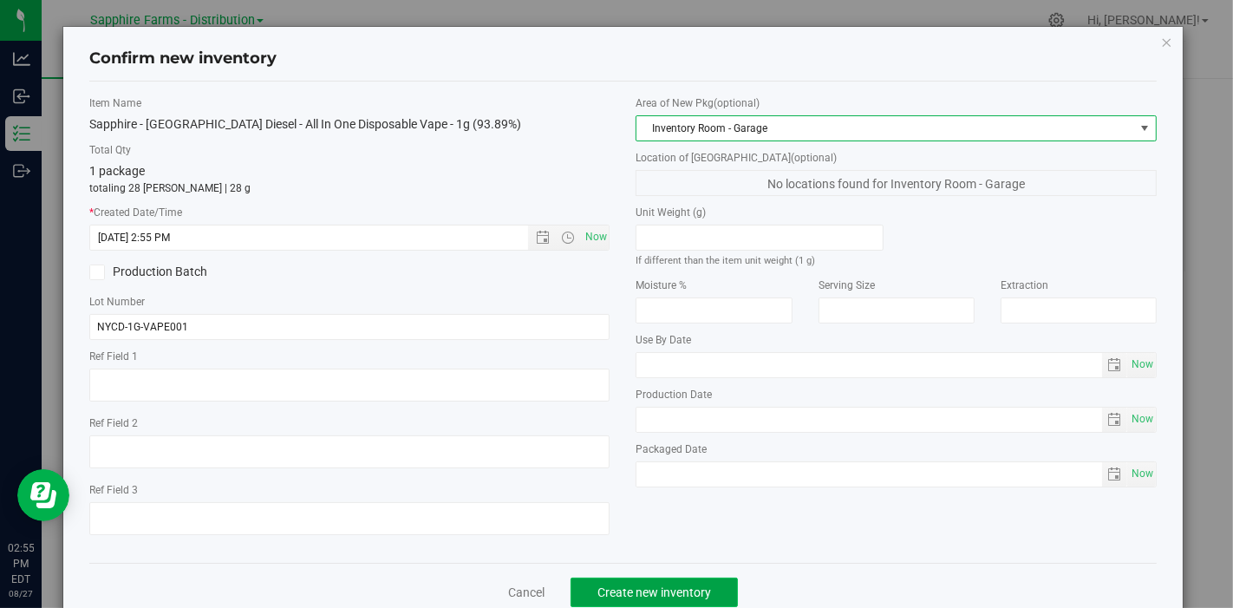
click at [686, 585] on span "Create new inventory" at bounding box center [654, 592] width 114 height 14
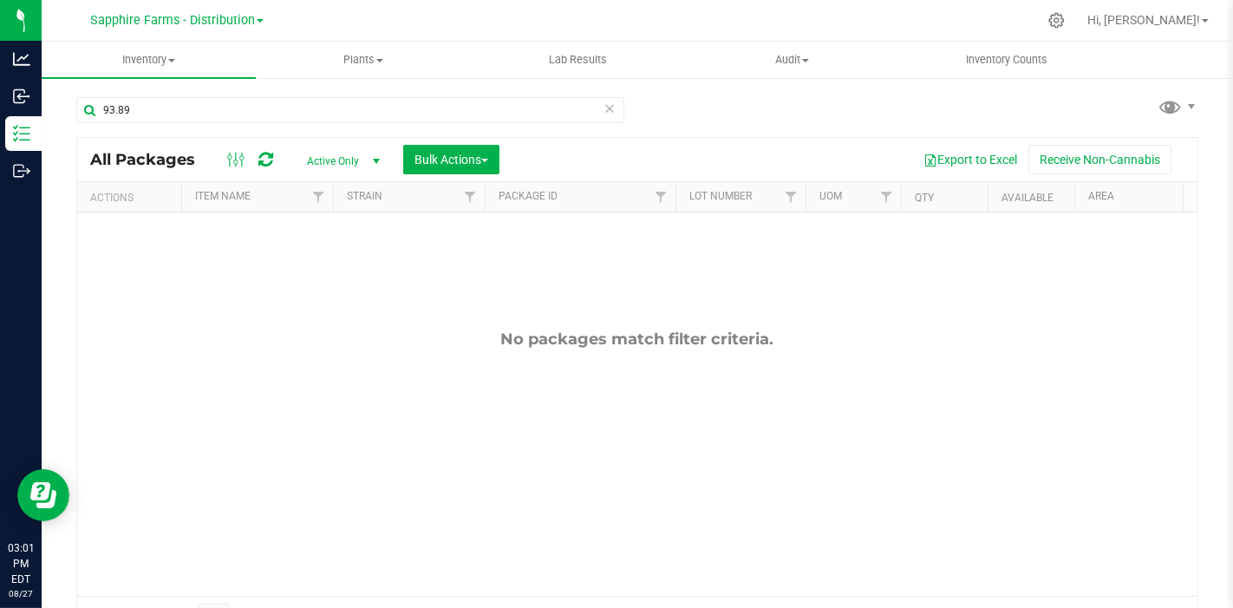
click at [603, 110] on icon at bounding box center [609, 107] width 12 height 21
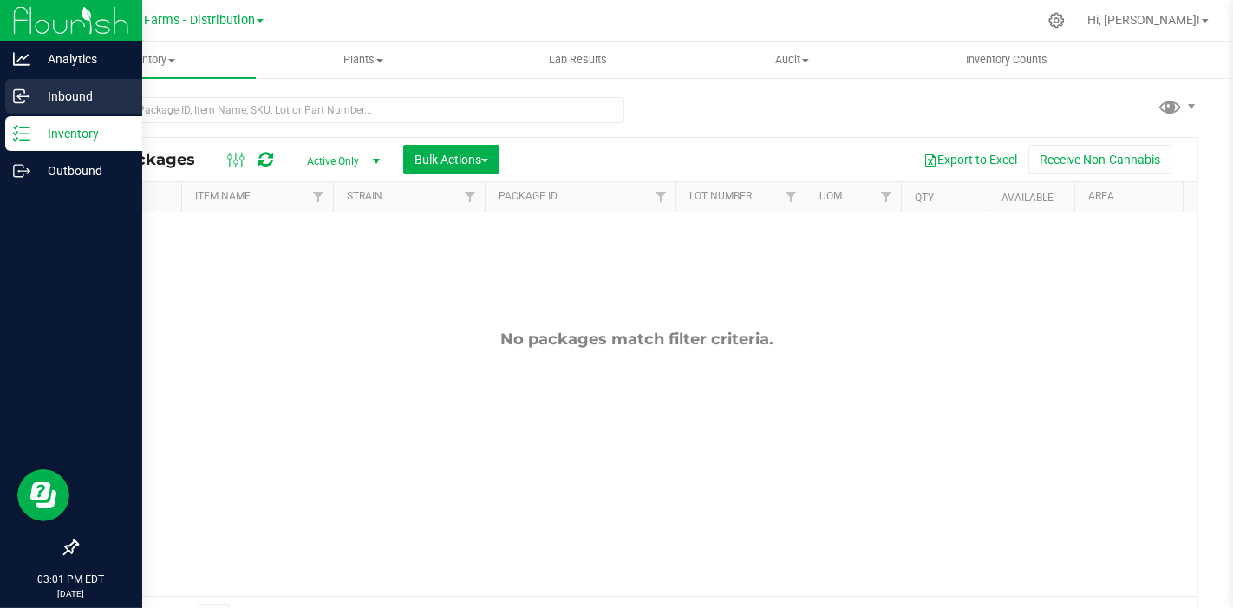
click at [27, 96] on line at bounding box center [22, 96] width 10 height 0
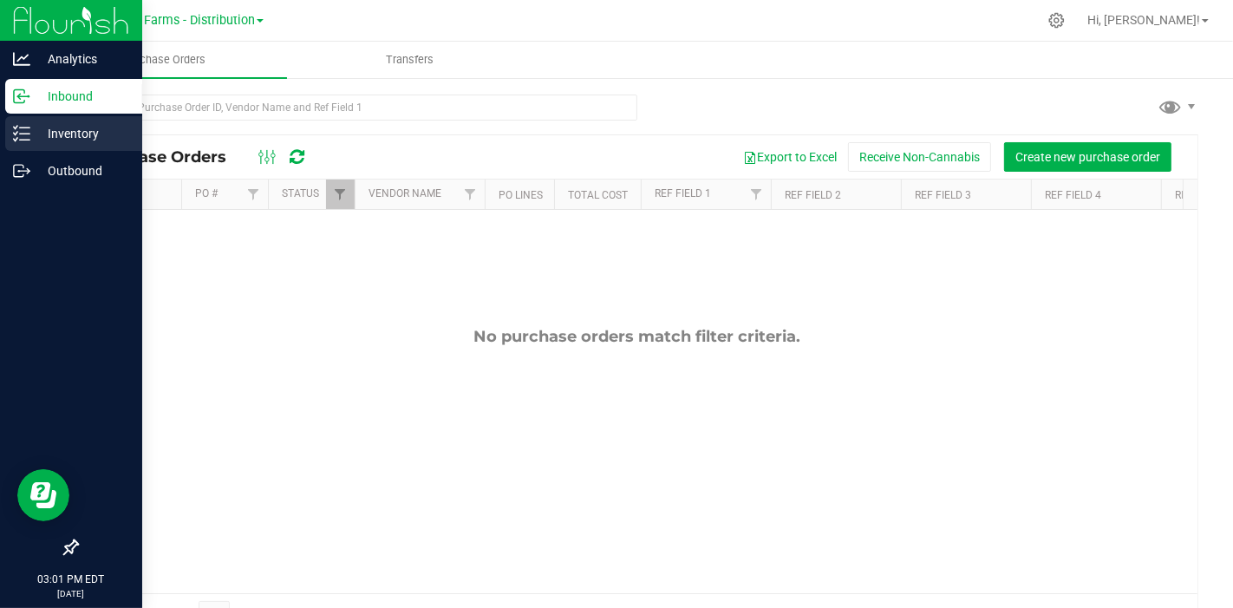
click at [69, 145] on div "Inventory" at bounding box center [73, 133] width 137 height 35
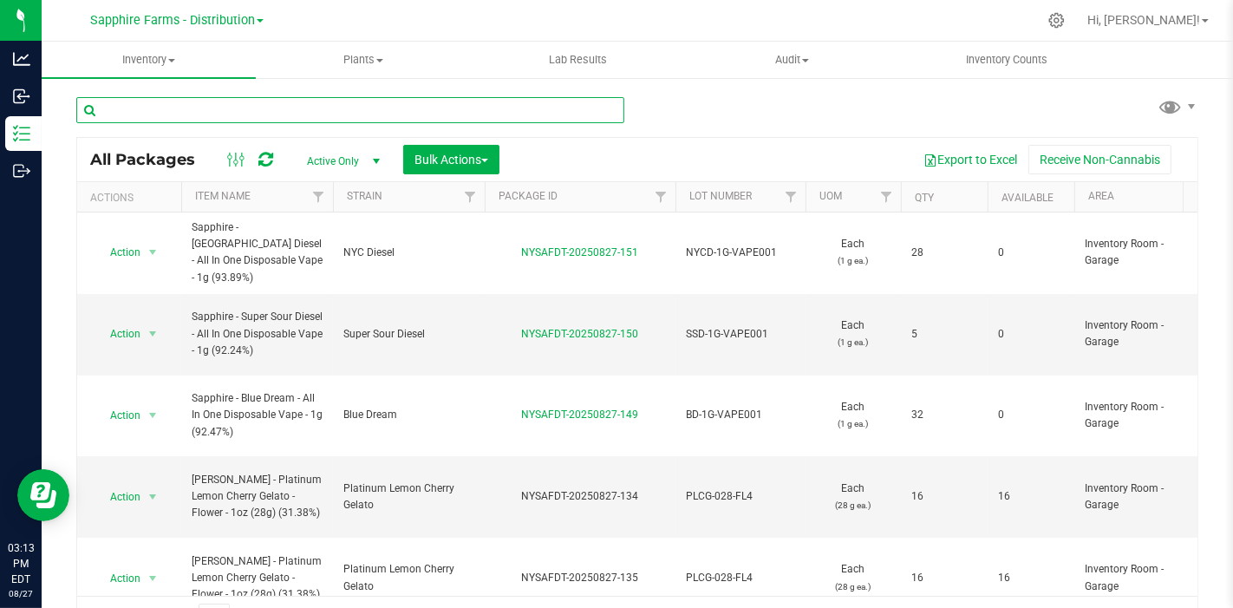
click at [543, 109] on input "text" at bounding box center [350, 110] width 548 height 26
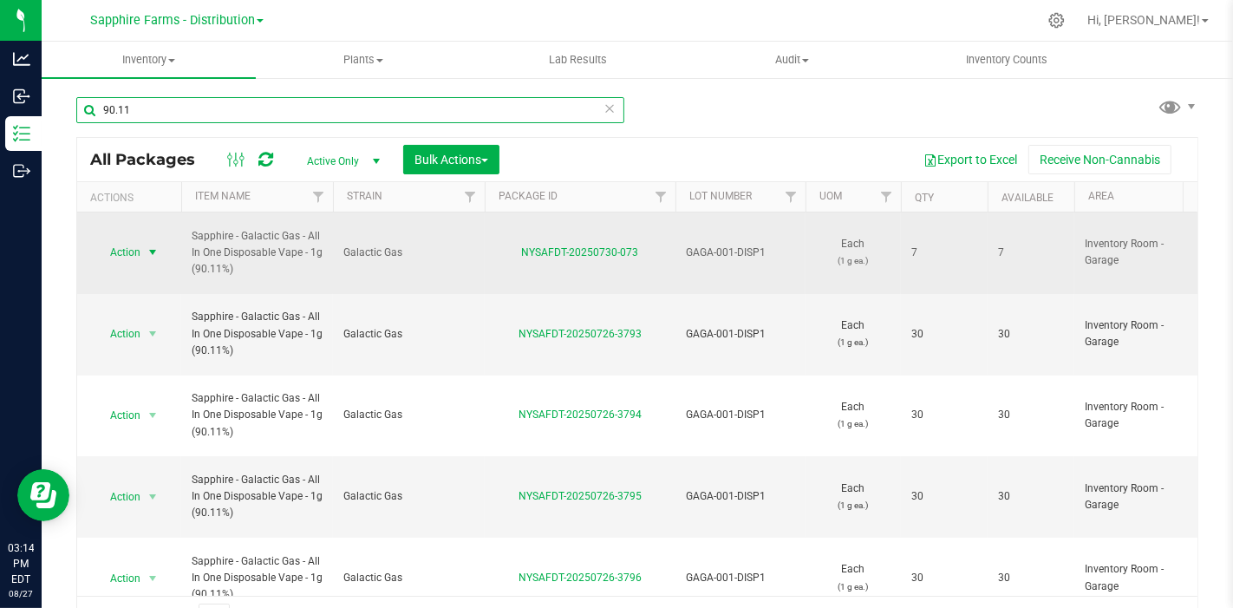
type input "90.11"
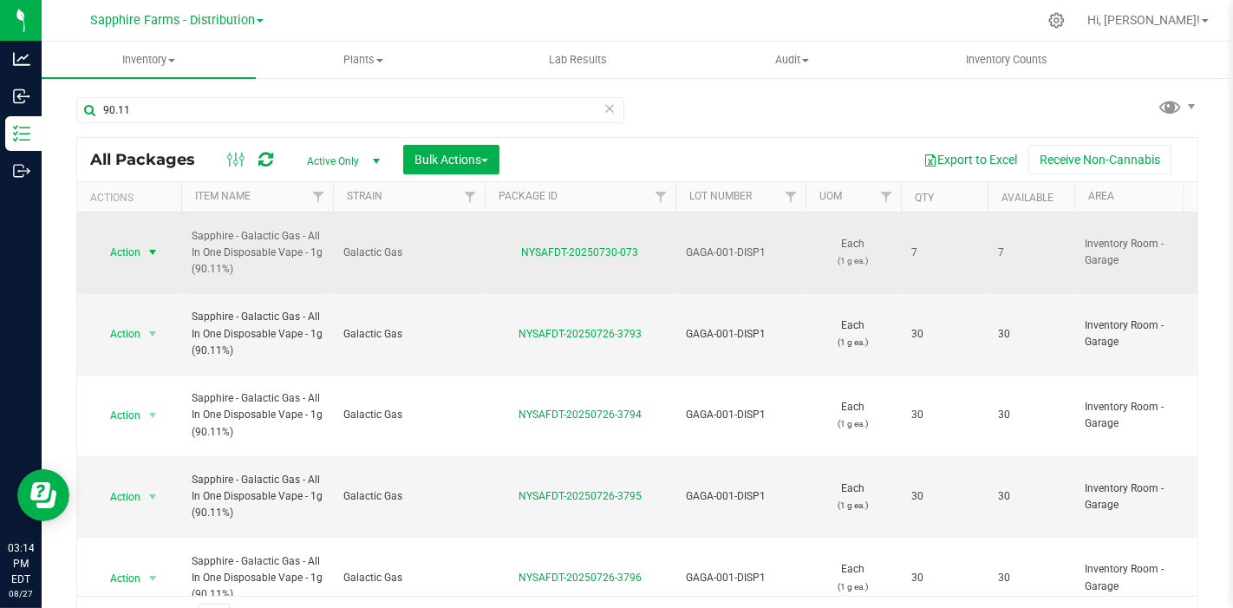
click at [156, 245] on span "select" at bounding box center [153, 252] width 14 height 14
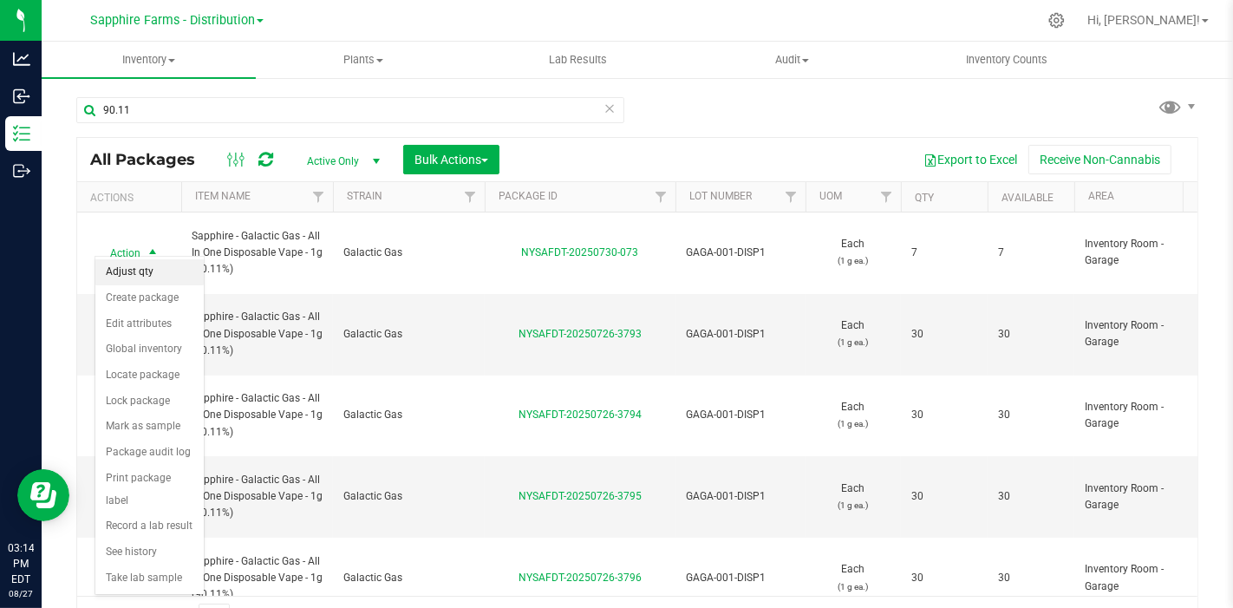
click at [146, 263] on li "Adjust qty" at bounding box center [149, 272] width 108 height 26
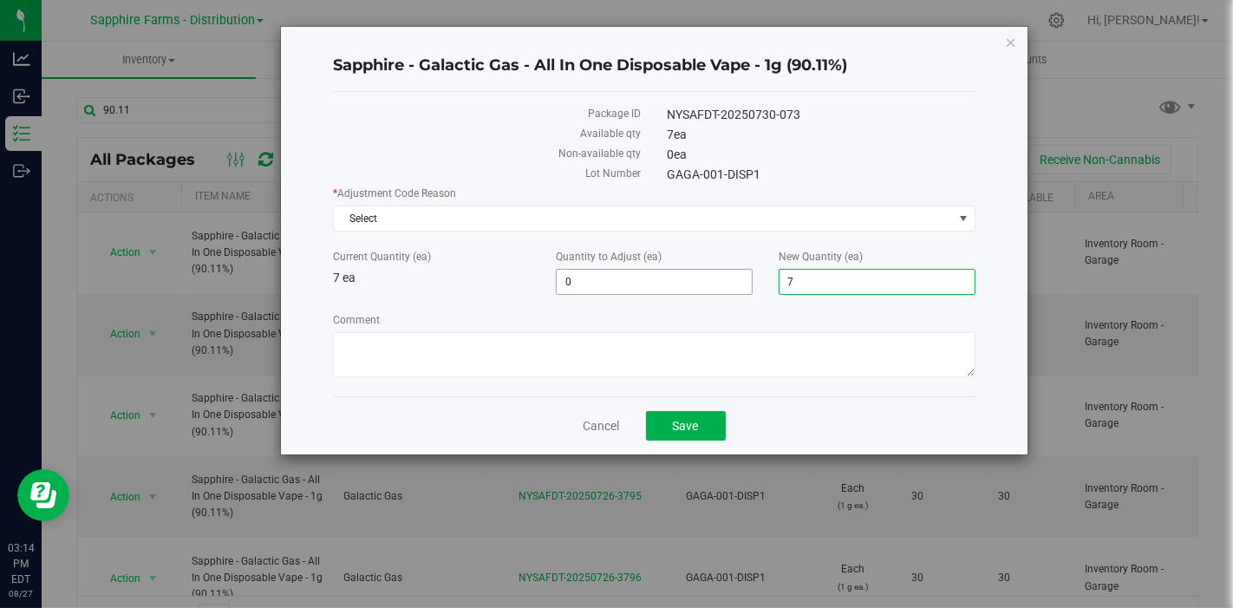
drag, startPoint x: 817, startPoint y: 282, endPoint x: 729, endPoint y: 288, distance: 87.8
click at [721, 291] on div "Current Quantity (ea) 7 ea Quantity to Adjust (ea) 0 0 New Quantity (ea) 7 7" at bounding box center [653, 272] width 667 height 46
type input "14"
type input "7"
type input "14"
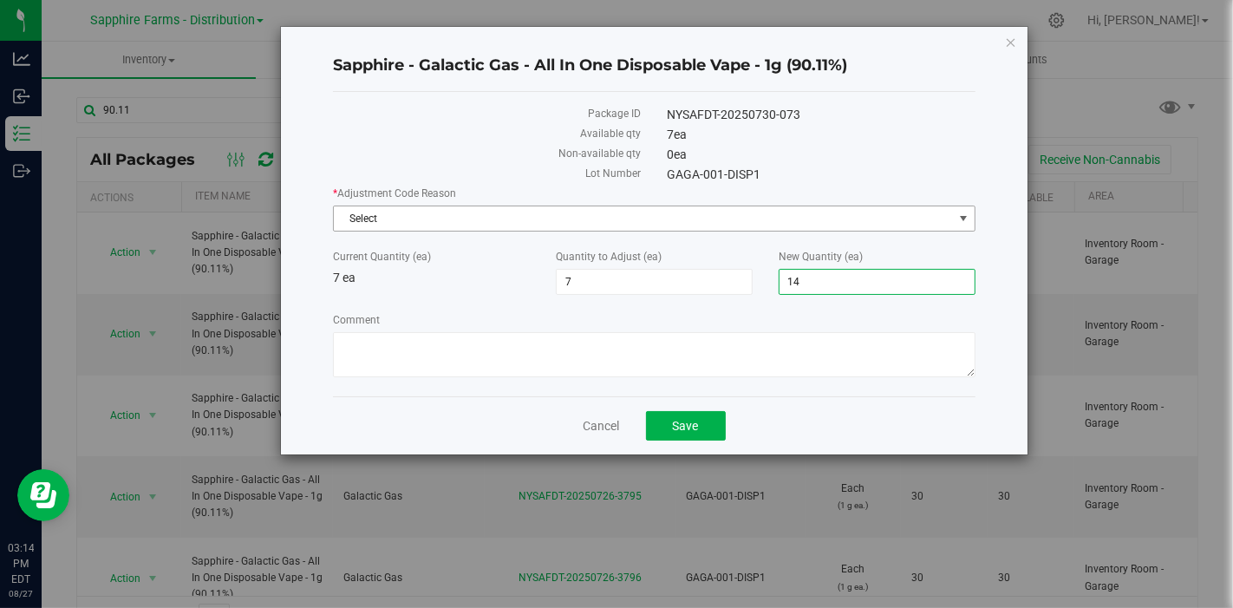
click at [490, 217] on span "Select" at bounding box center [643, 218] width 618 height 24
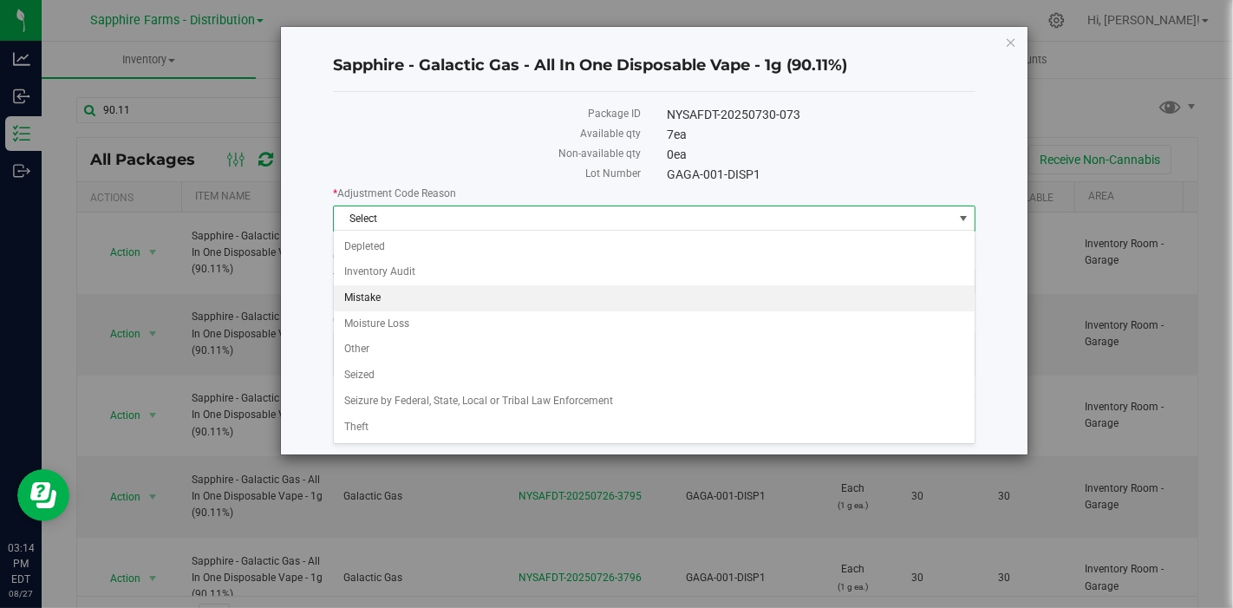
click at [386, 294] on li "Mistake" at bounding box center [654, 298] width 641 height 26
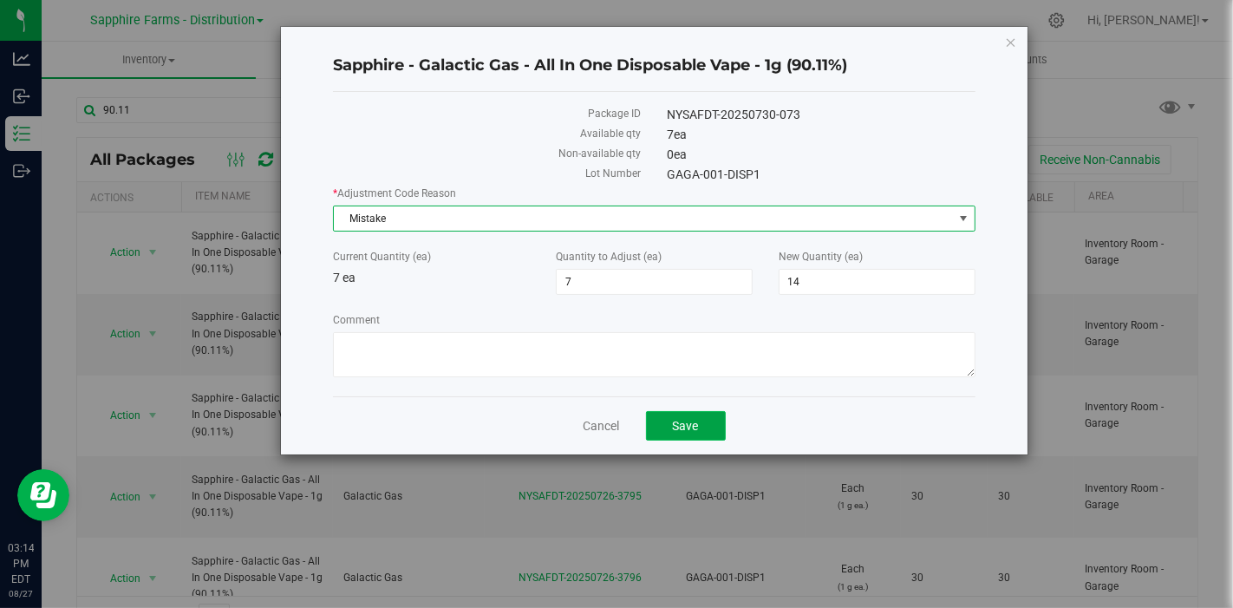
click at [694, 426] on span "Save" at bounding box center [686, 426] width 26 height 14
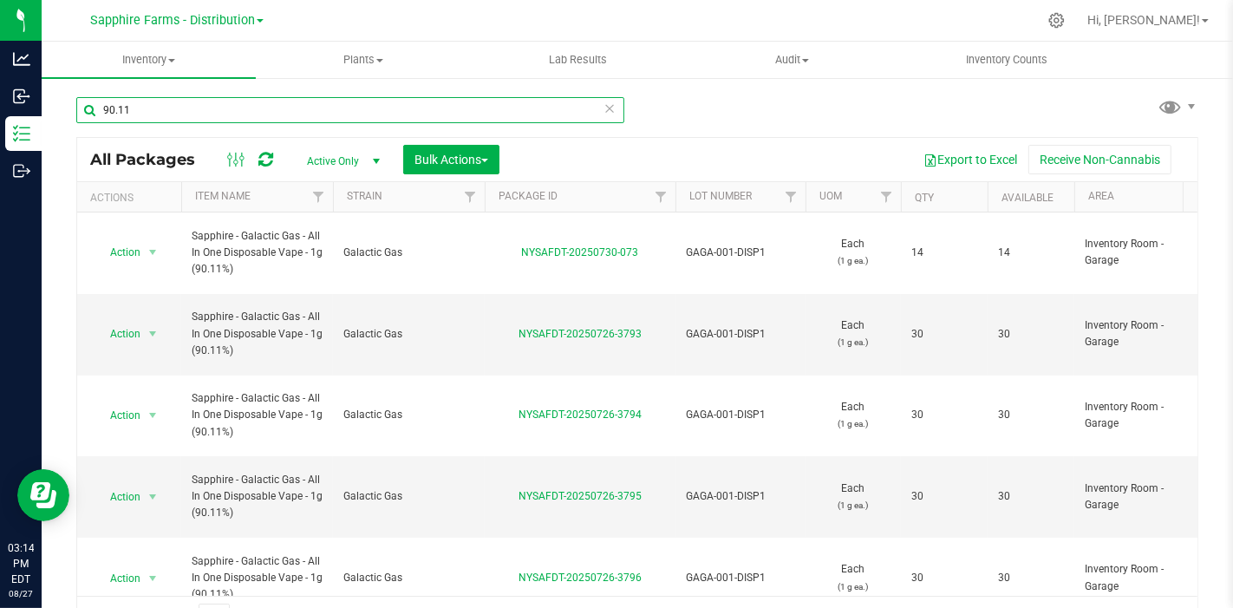
drag, startPoint x: 96, startPoint y: 110, endPoint x: 53, endPoint y: 107, distance: 43.5
click at [53, 107] on div "90.11 All Packages Active Only Active Only Lab Samples Locked All Bulk Actions …" at bounding box center [637, 340] width 1191 height 529
type input "28.59"
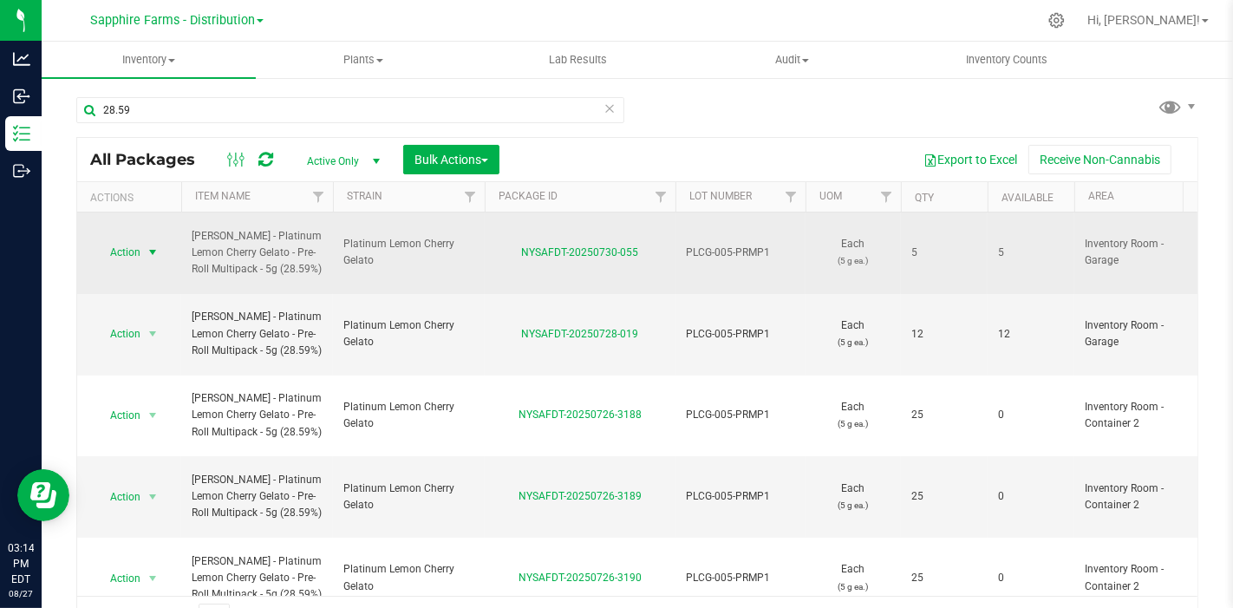
click at [146, 245] on span "select" at bounding box center [153, 252] width 14 height 14
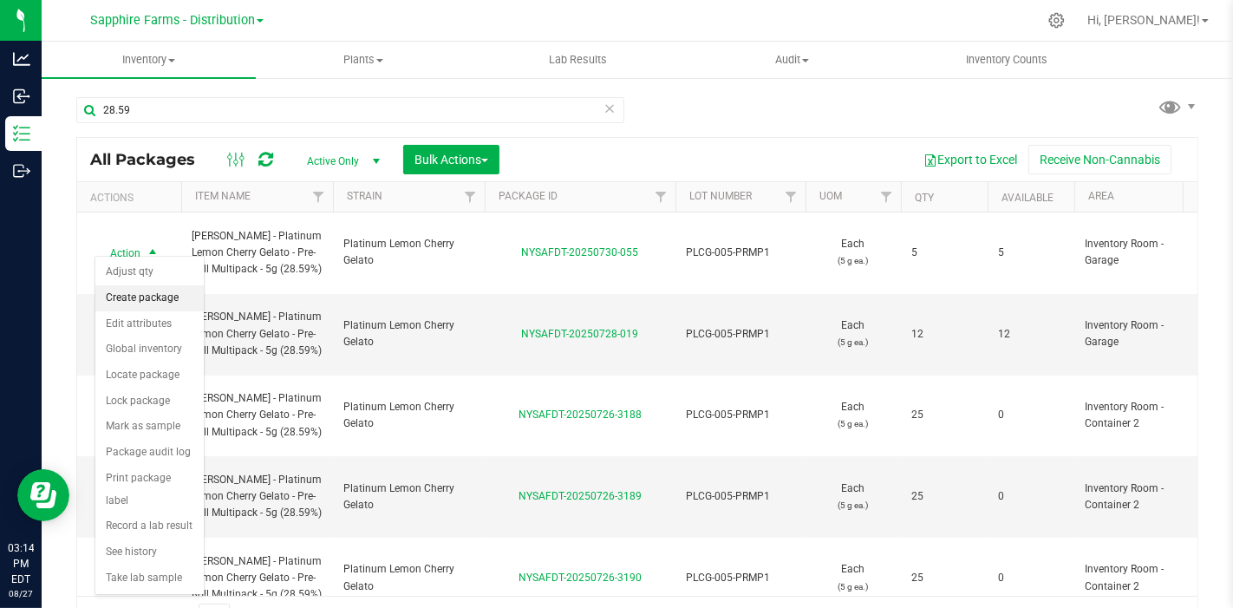
click at [148, 298] on li "Create package" at bounding box center [149, 298] width 108 height 26
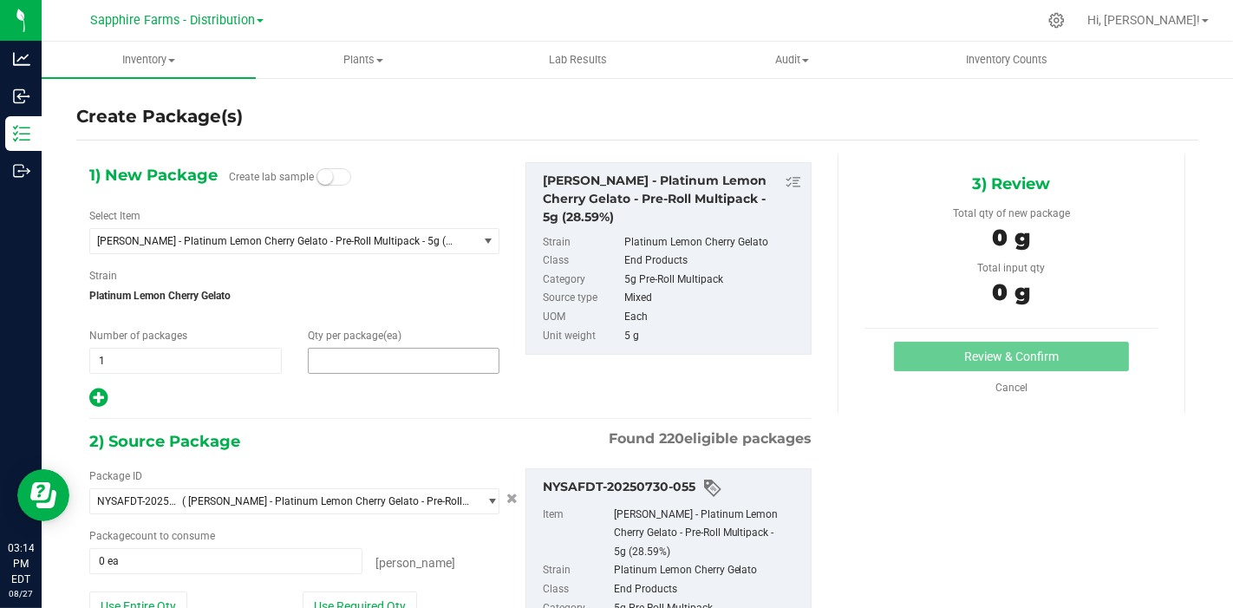
click at [339, 370] on span at bounding box center [404, 361] width 192 height 26
type input "3"
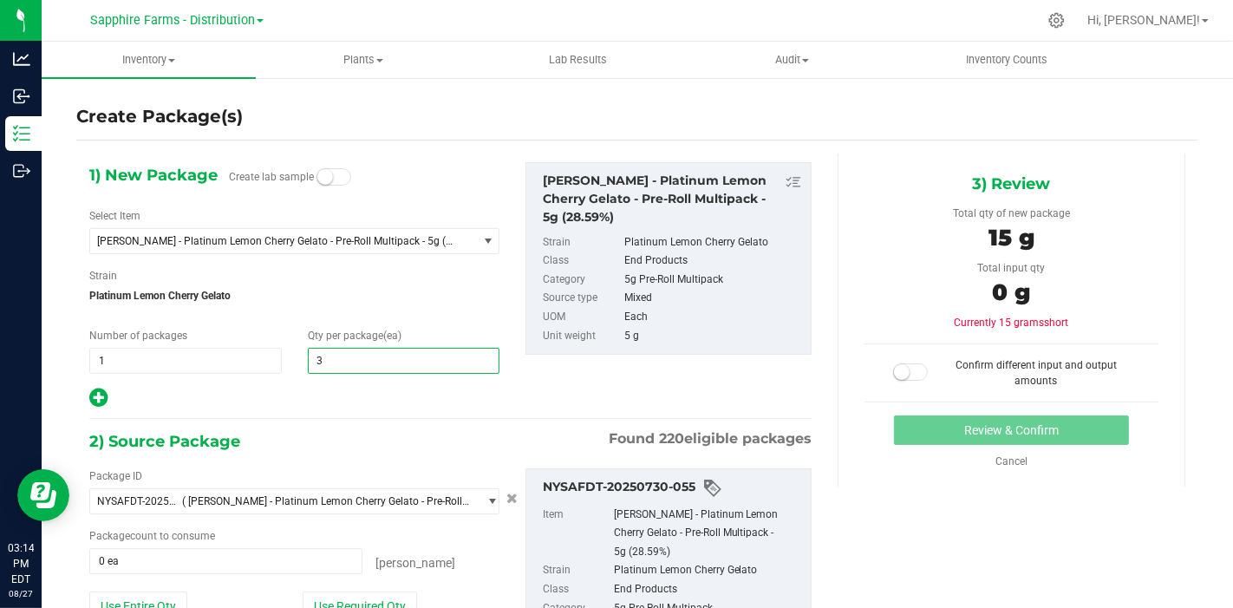
type input "3"
click at [306, 406] on div at bounding box center [294, 398] width 410 height 23
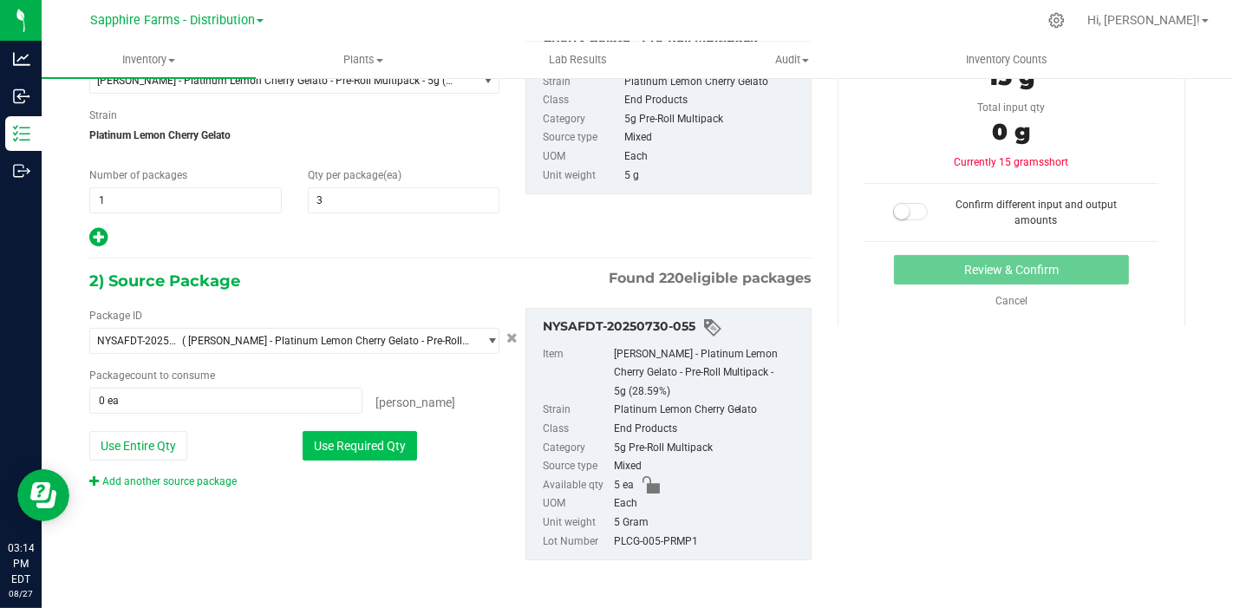
click at [355, 446] on button "Use Required Qty" at bounding box center [360, 445] width 114 height 29
type input "3 ea"
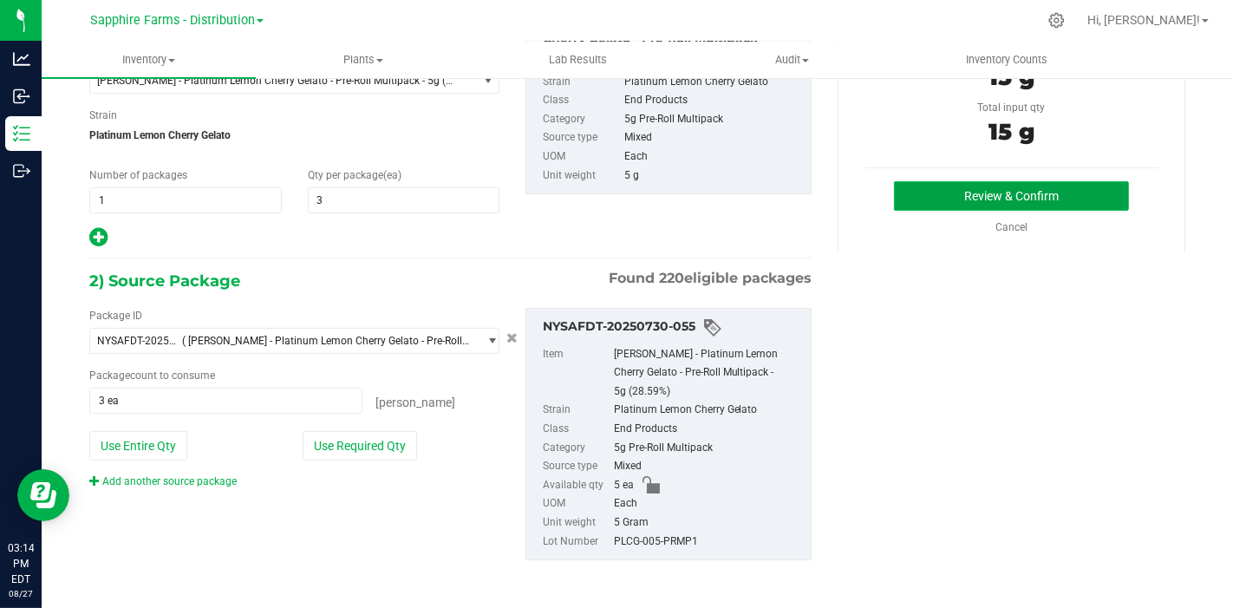
click at [957, 191] on button "Review & Confirm" at bounding box center [1011, 195] width 235 height 29
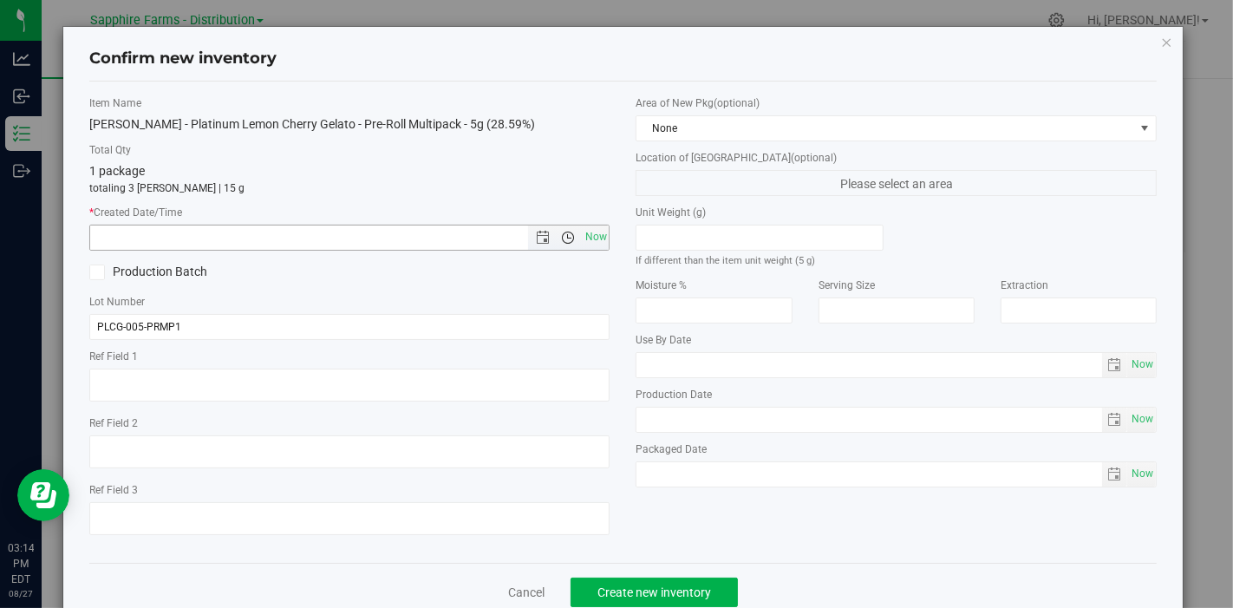
click at [569, 237] on span "Open the time view" at bounding box center [567, 238] width 29 height 14
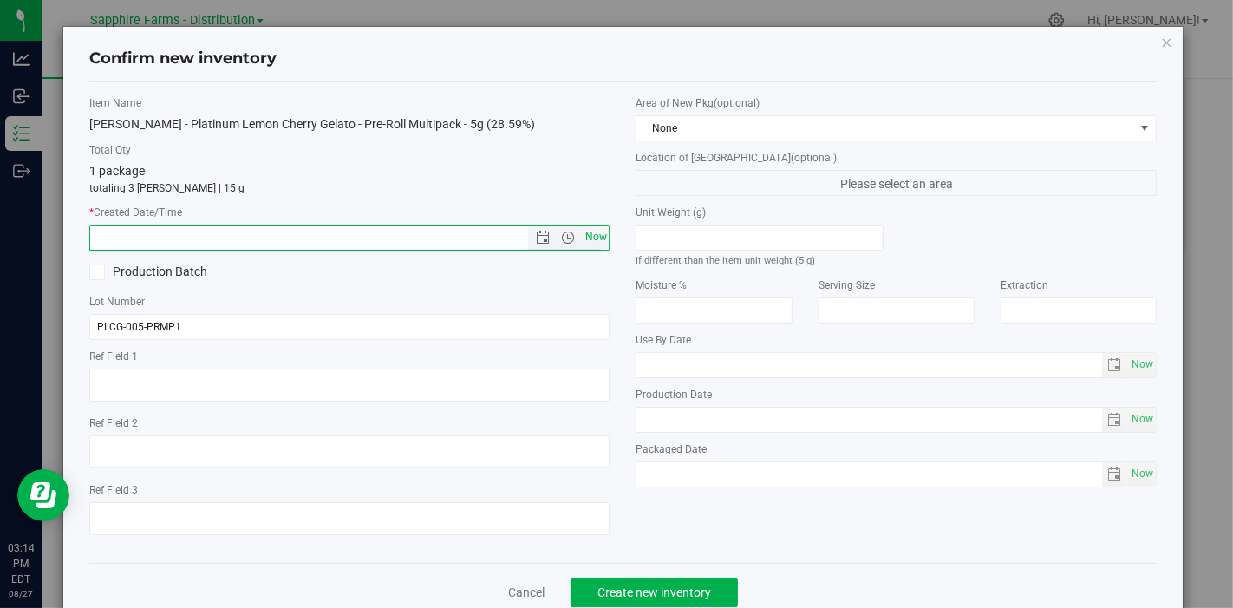
click at [596, 238] on span "Now" at bounding box center [595, 236] width 29 height 25
type input "[DATE] 3:14 PM"
click at [783, 112] on div "Area of New Pkg (optional) None" at bounding box center [895, 118] width 521 height 46
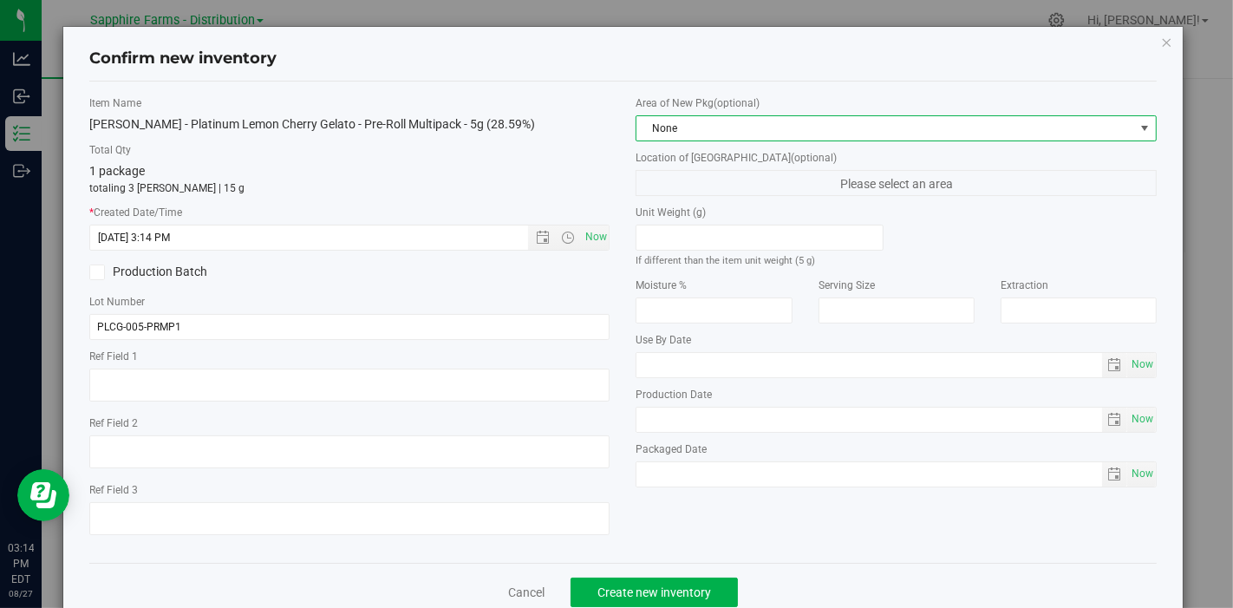
click at [783, 132] on span "None" at bounding box center [885, 128] width 498 height 24
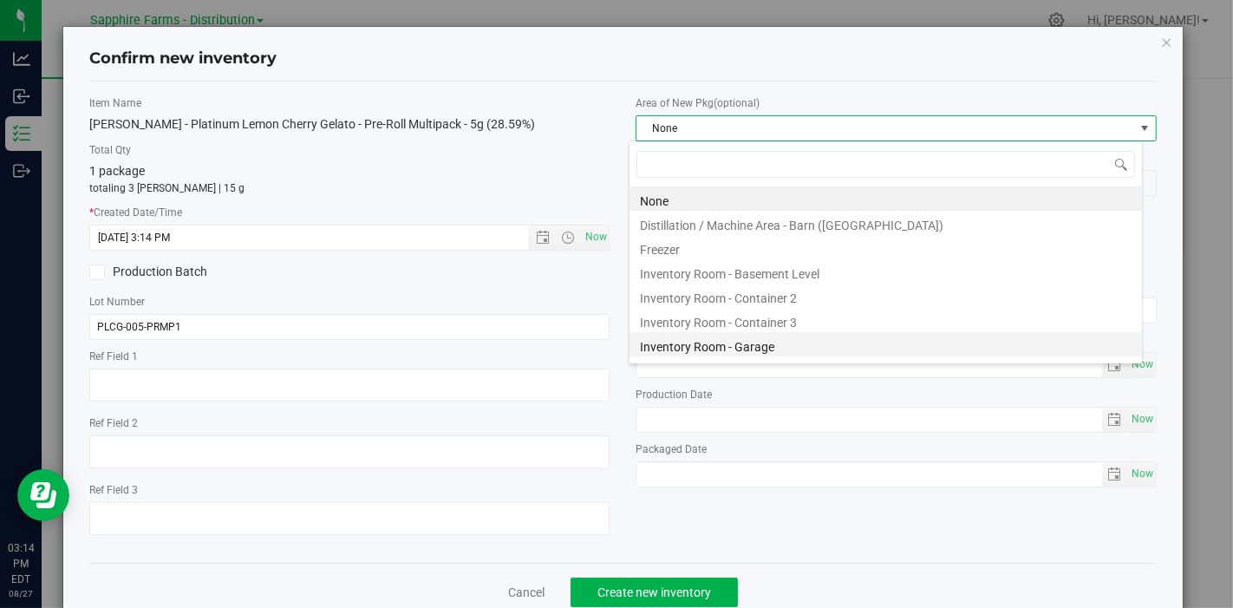
scroll to position [25, 514]
click at [712, 353] on li "Inventory Room - Garage" at bounding box center [885, 344] width 512 height 24
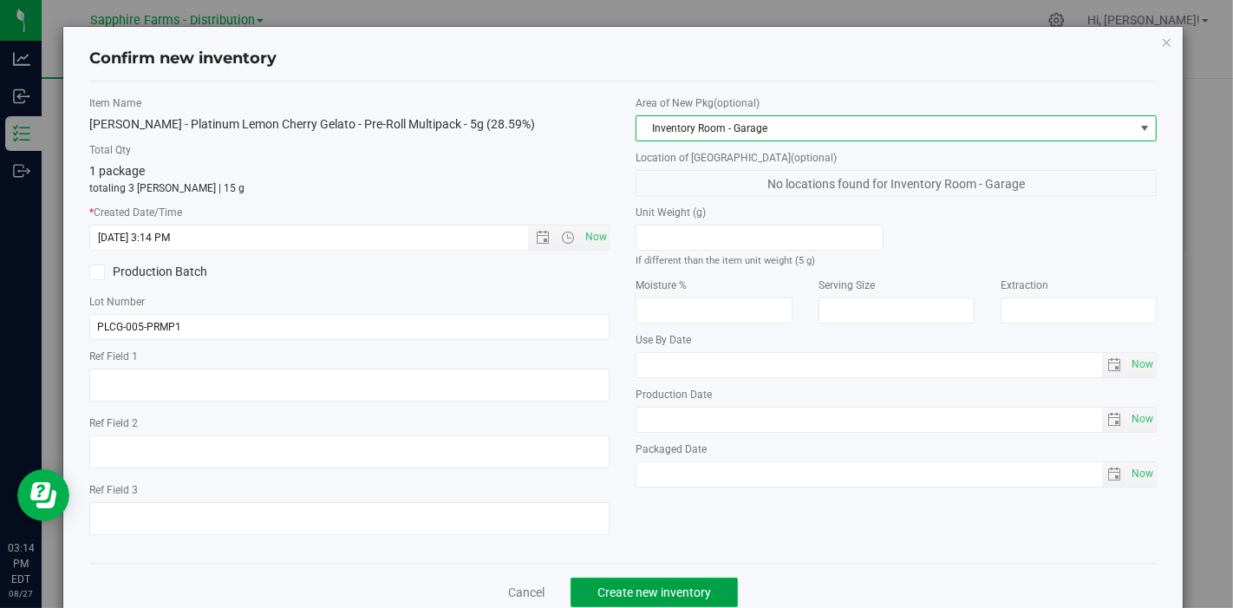
click at [645, 578] on button "Create new inventory" at bounding box center [653, 591] width 167 height 29
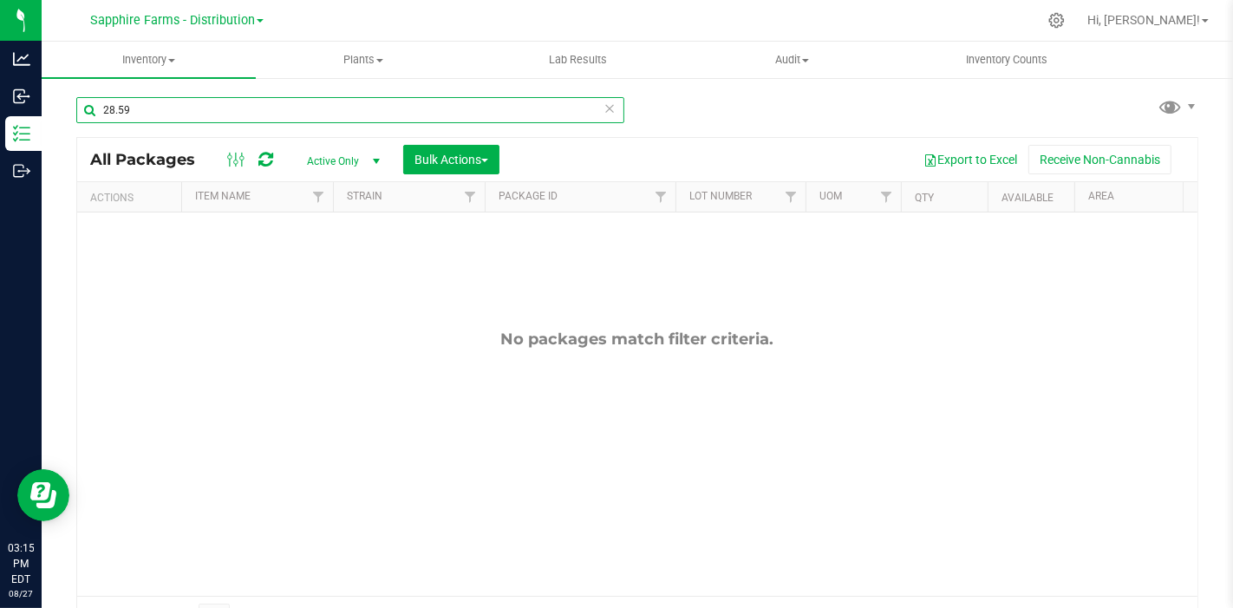
drag, startPoint x: 192, startPoint y: 111, endPoint x: 62, endPoint y: 105, distance: 130.2
click at [62, 105] on div "28.59 All Packages Active Only Active Only Lab Samples Locked All Bulk Actions …" at bounding box center [637, 340] width 1191 height 529
paste input "NYSAFDT-20250730-051"
type input "NYSAFDT-20250730-051"
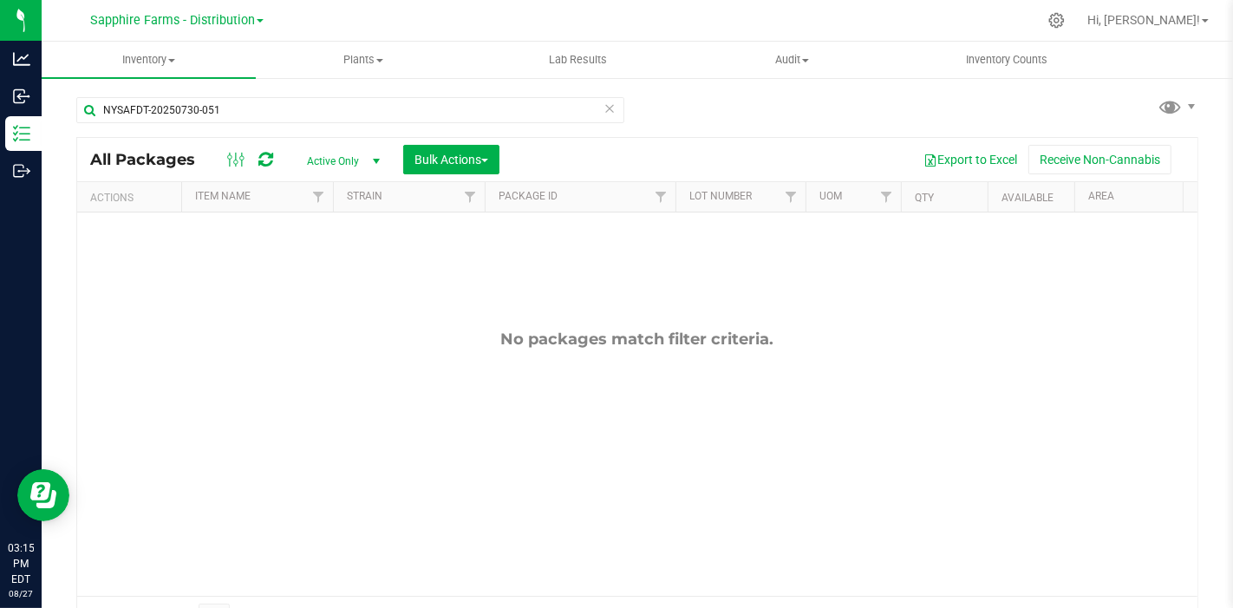
click at [602, 155] on div "Export to Excel Receive Non-Cannabis" at bounding box center [848, 159] width 672 height 29
click at [604, 107] on icon at bounding box center [609, 107] width 12 height 21
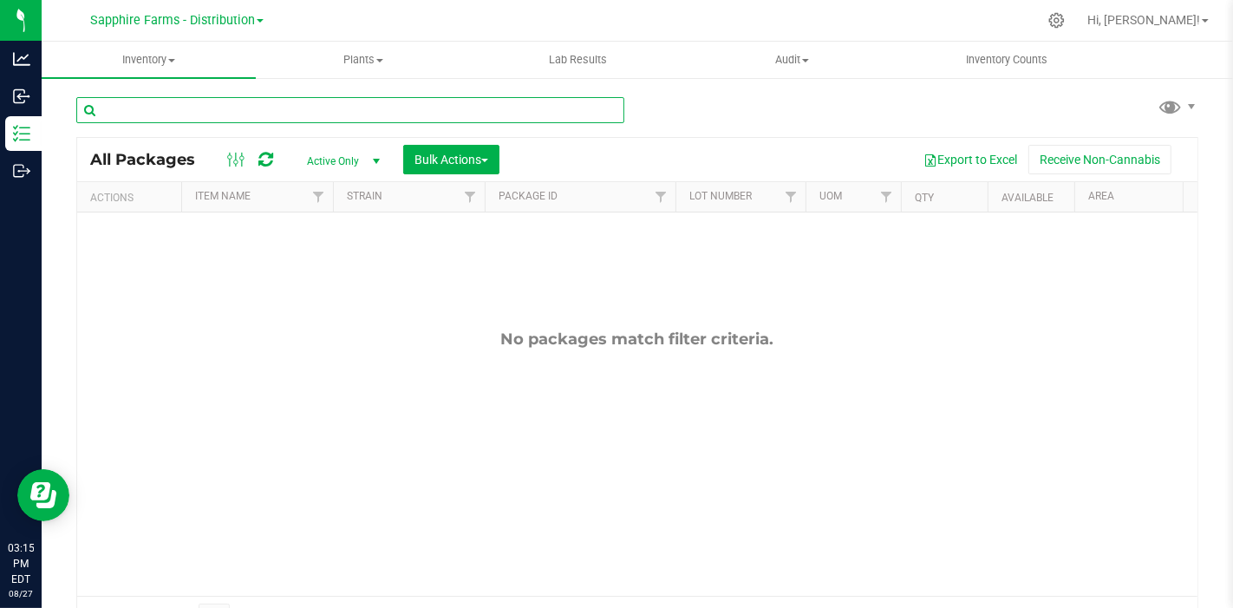
click at [420, 119] on input "text" at bounding box center [350, 110] width 548 height 26
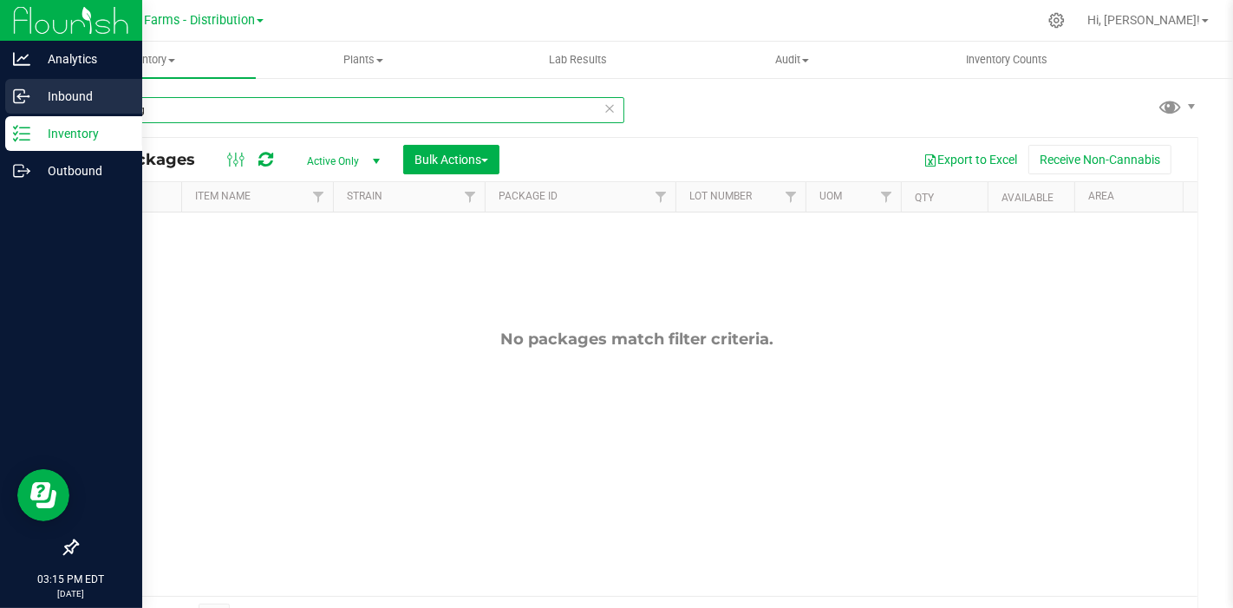
type input "laughing"
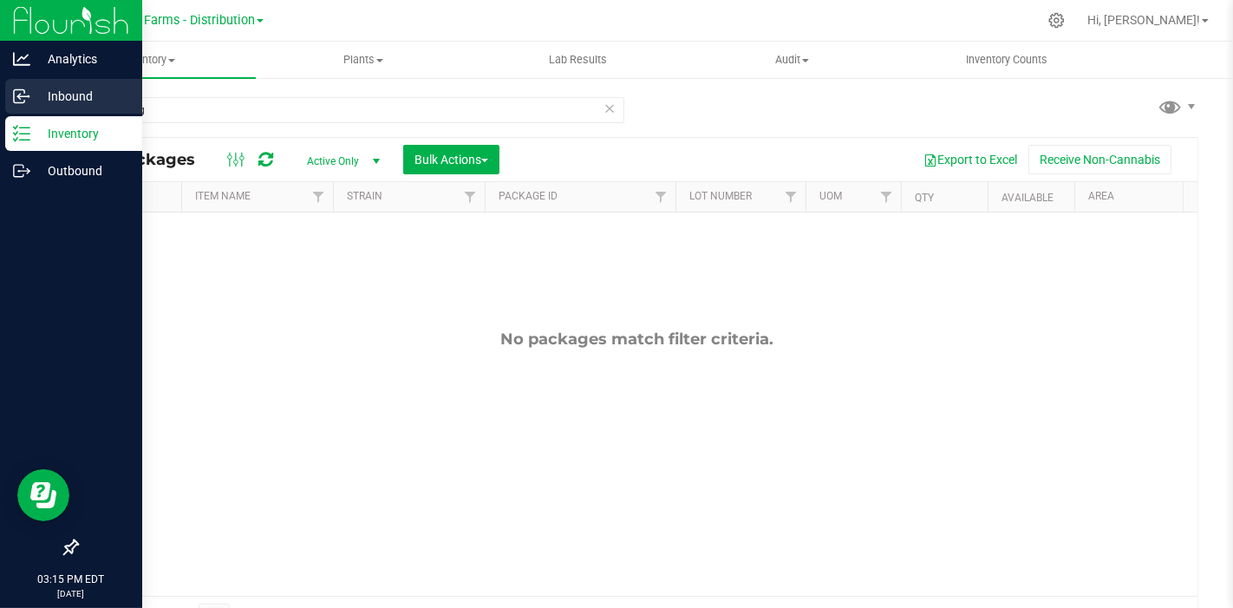
click at [29, 96] on circle at bounding box center [28, 96] width 3 height 3
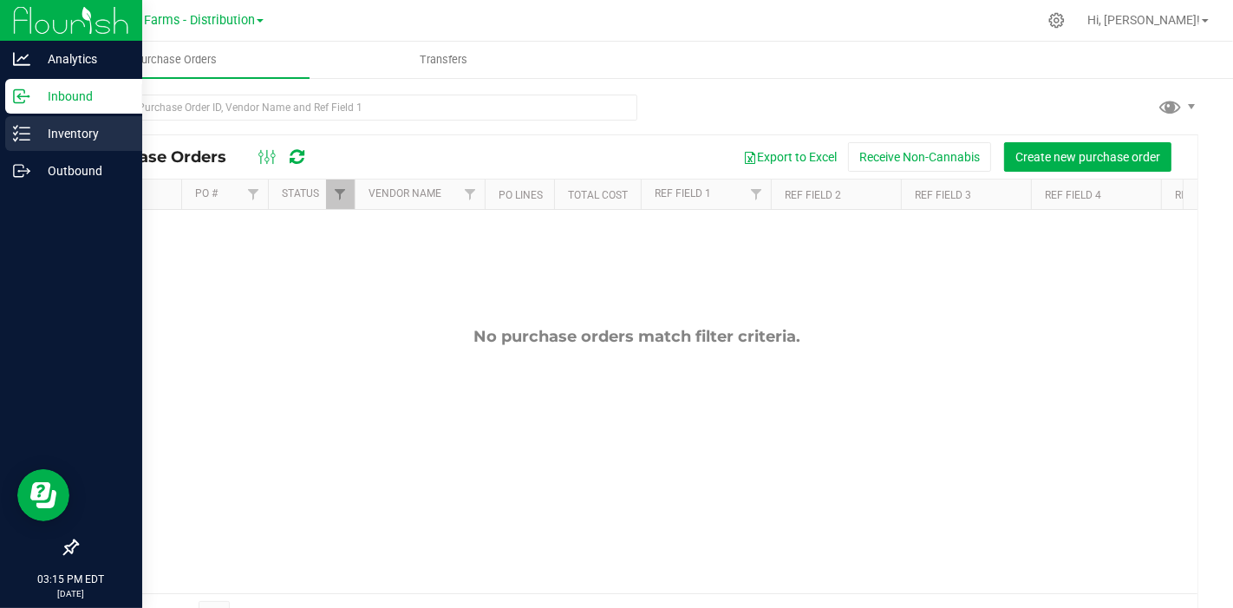
click at [23, 130] on icon at bounding box center [21, 133] width 17 height 17
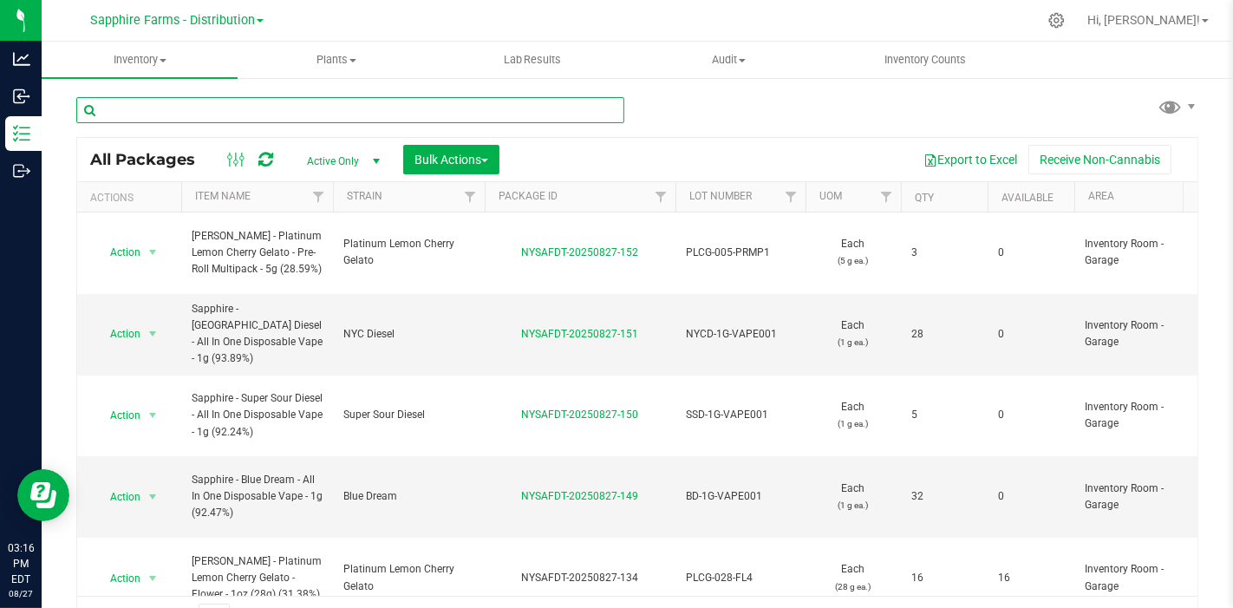
click at [254, 115] on input "text" at bounding box center [350, 110] width 548 height 26
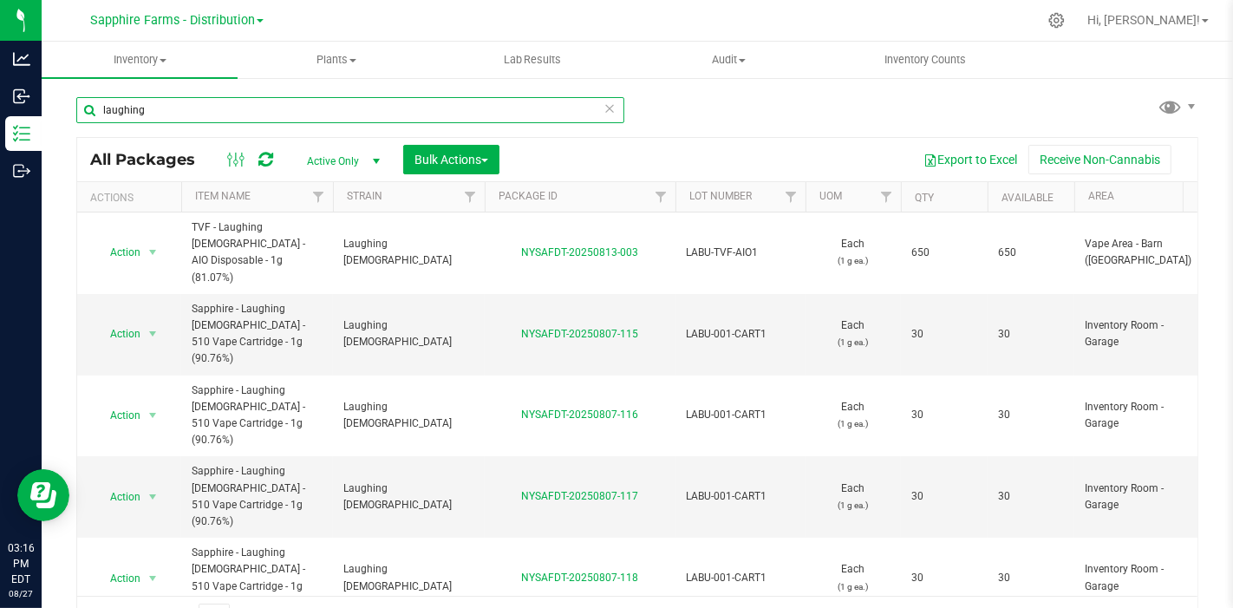
type input "laughing"
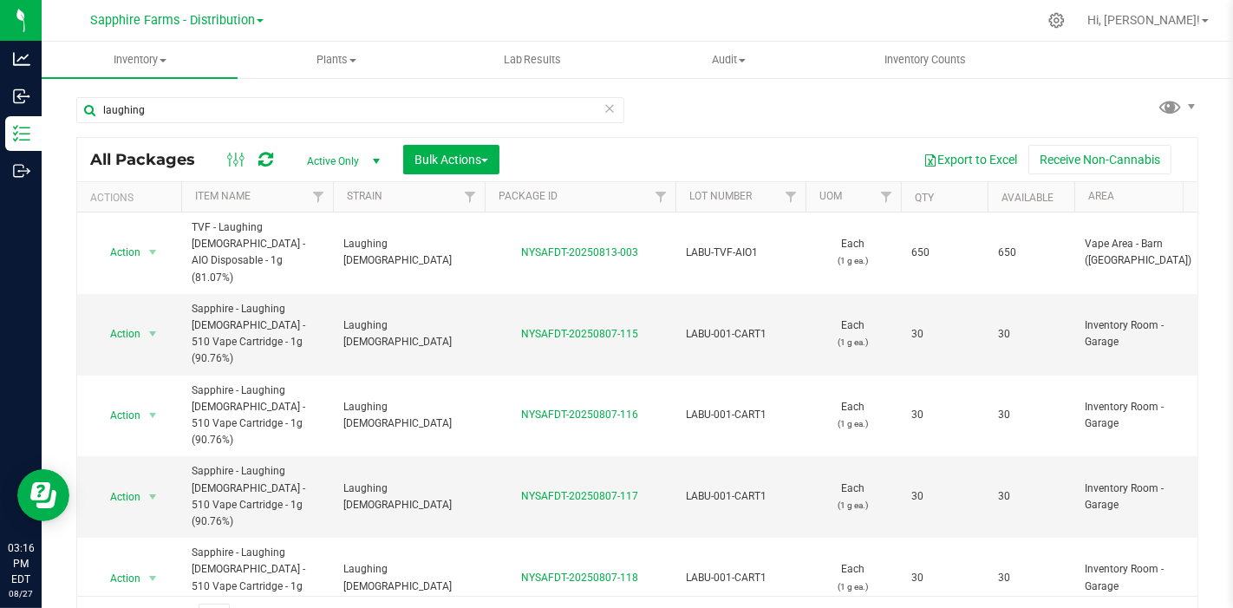
click at [908, 201] on th "Qty" at bounding box center [944, 197] width 87 height 30
click at [148, 327] on span "select" at bounding box center [153, 334] width 14 height 14
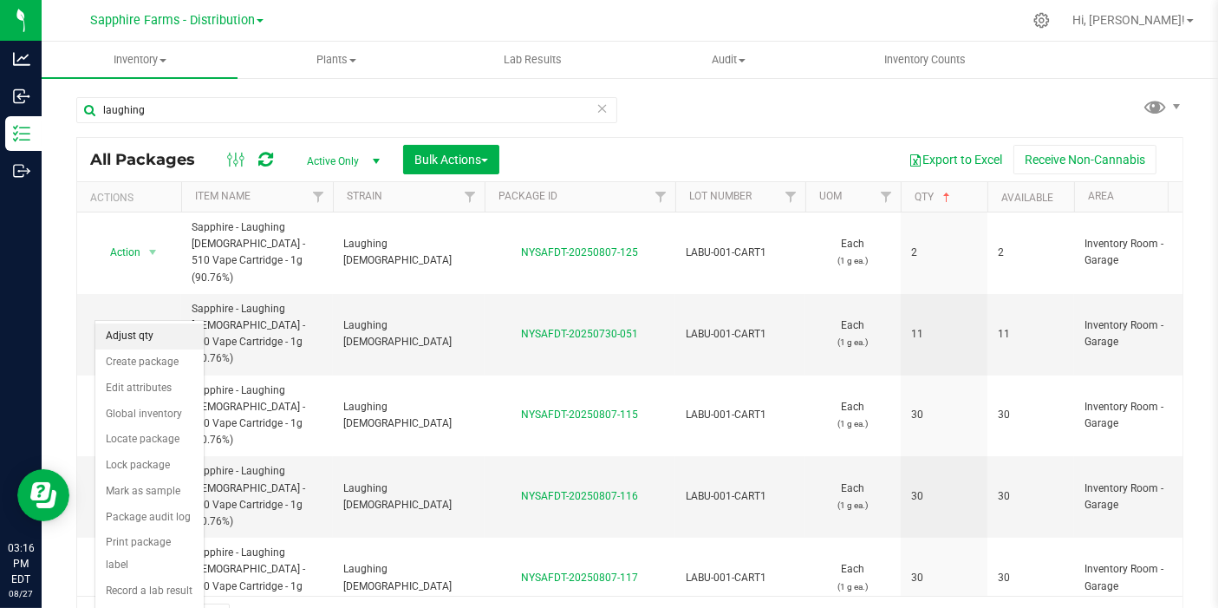
click at [157, 335] on li "Adjust qty" at bounding box center [149, 336] width 108 height 26
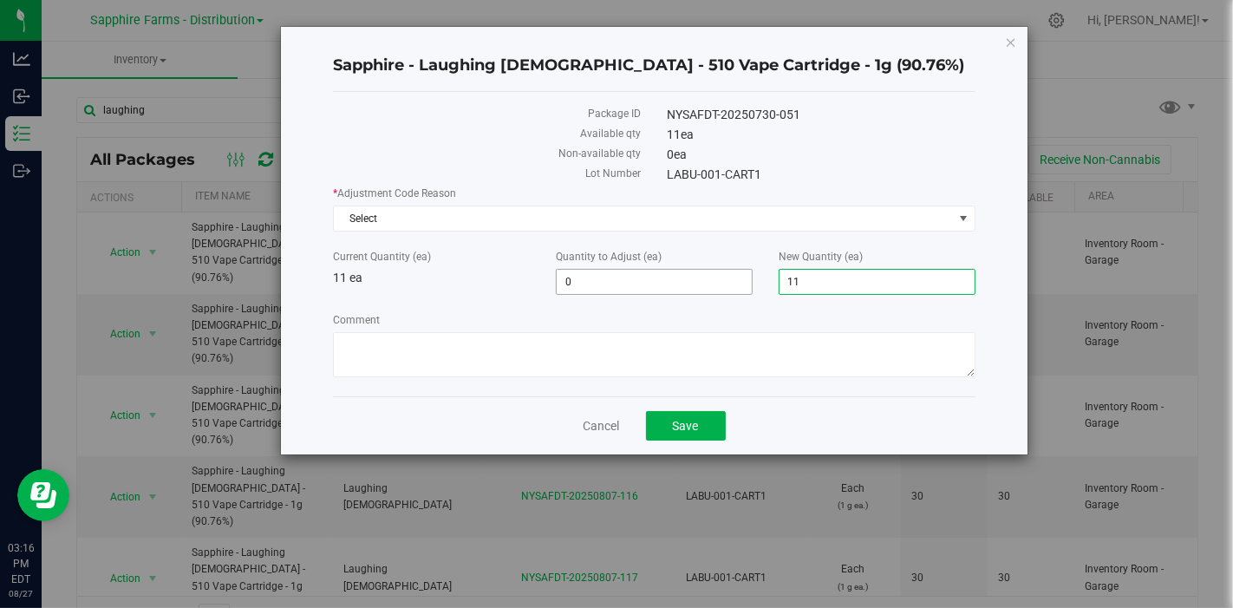
drag, startPoint x: 815, startPoint y: 275, endPoint x: 706, endPoint y: 278, distance: 109.3
click at [706, 278] on div "Current Quantity (ea) 11 ea Quantity to Adjust (ea) 0 0 New Quantity (ea) 11 11" at bounding box center [653, 272] width 667 height 46
type input "28"
type input "17"
type input "28"
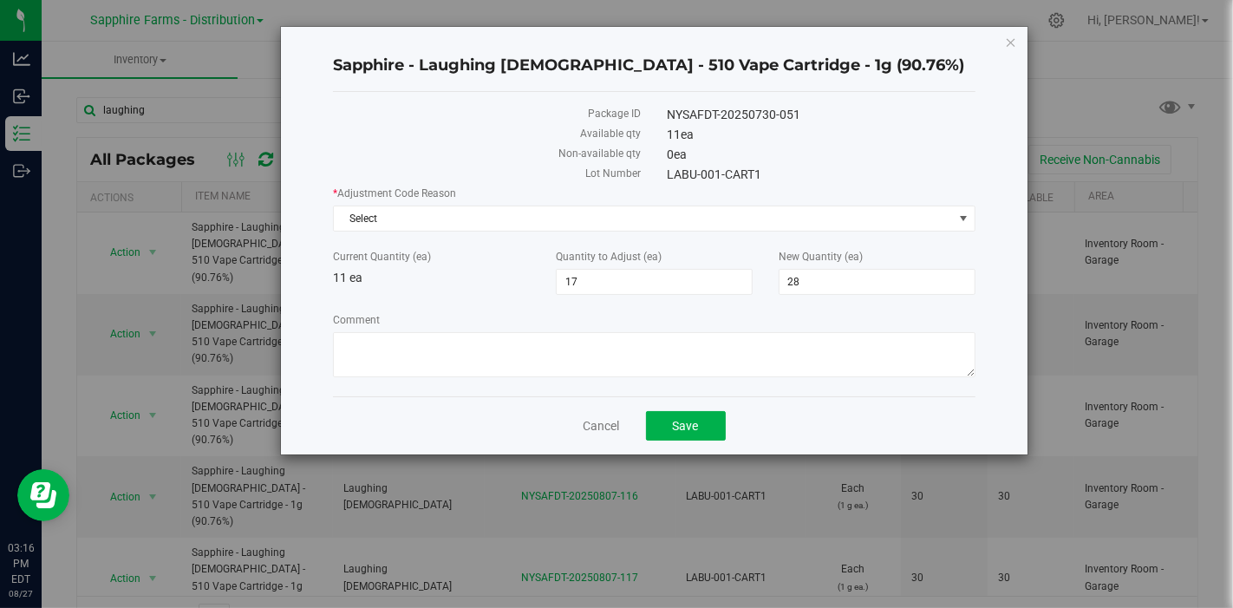
click at [694, 322] on label "Comment" at bounding box center [653, 320] width 641 height 16
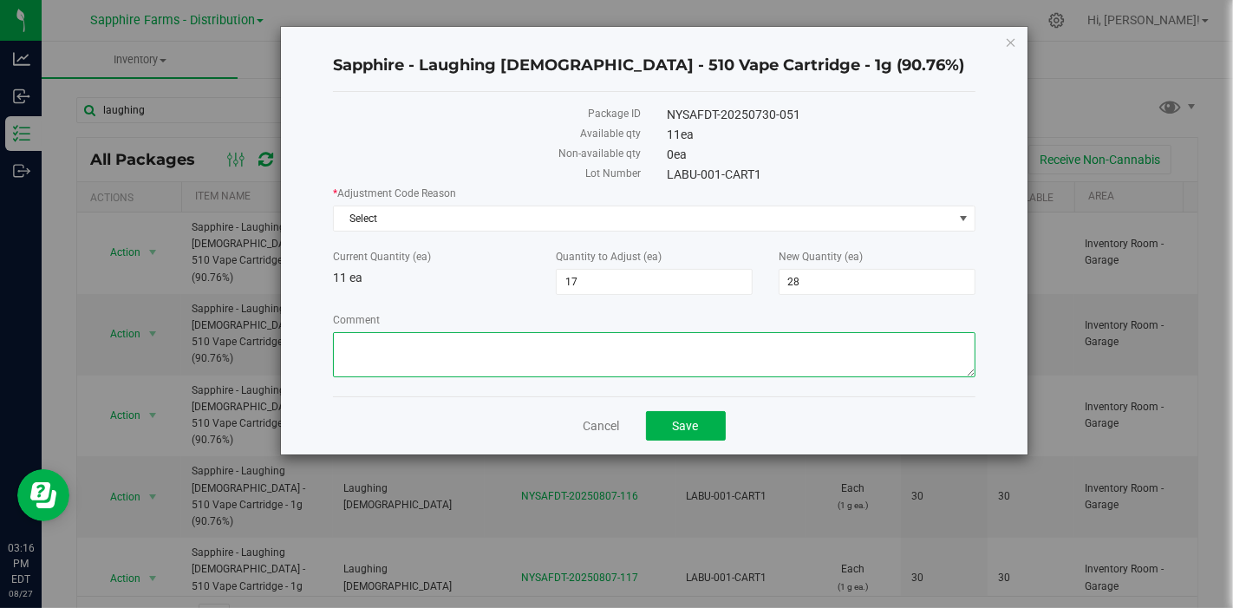
click at [694, 332] on textarea "Comment" at bounding box center [653, 354] width 641 height 45
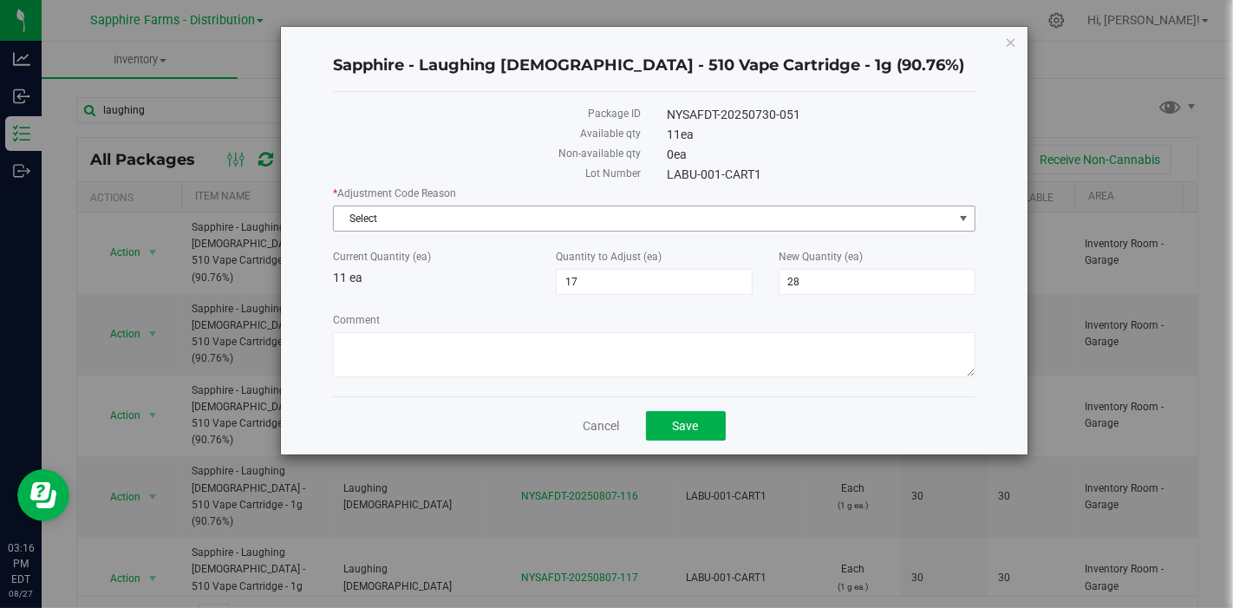
click at [413, 213] on span "Select" at bounding box center [643, 218] width 618 height 24
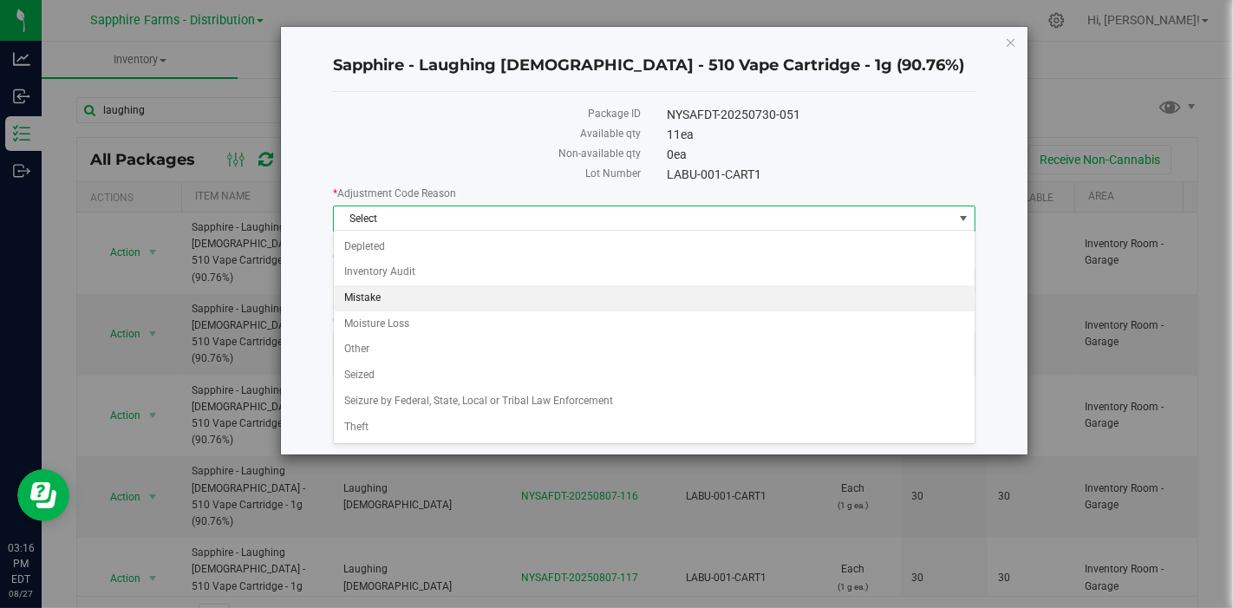
click at [400, 303] on li "Mistake" at bounding box center [654, 298] width 641 height 26
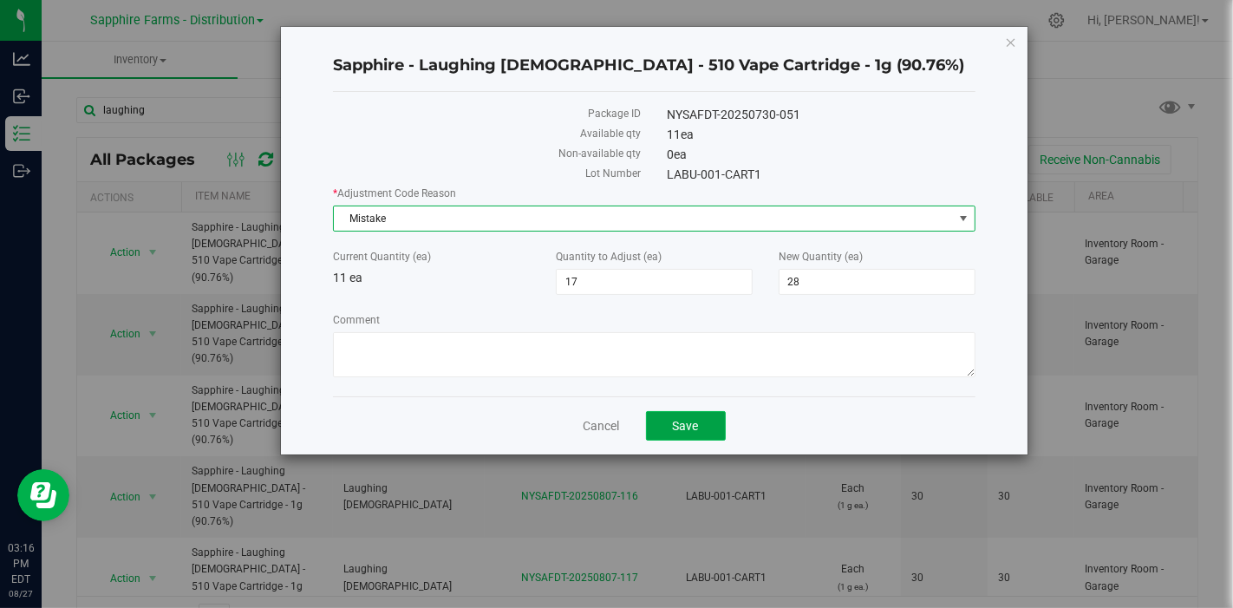
click at [674, 425] on span "Save" at bounding box center [686, 426] width 26 height 14
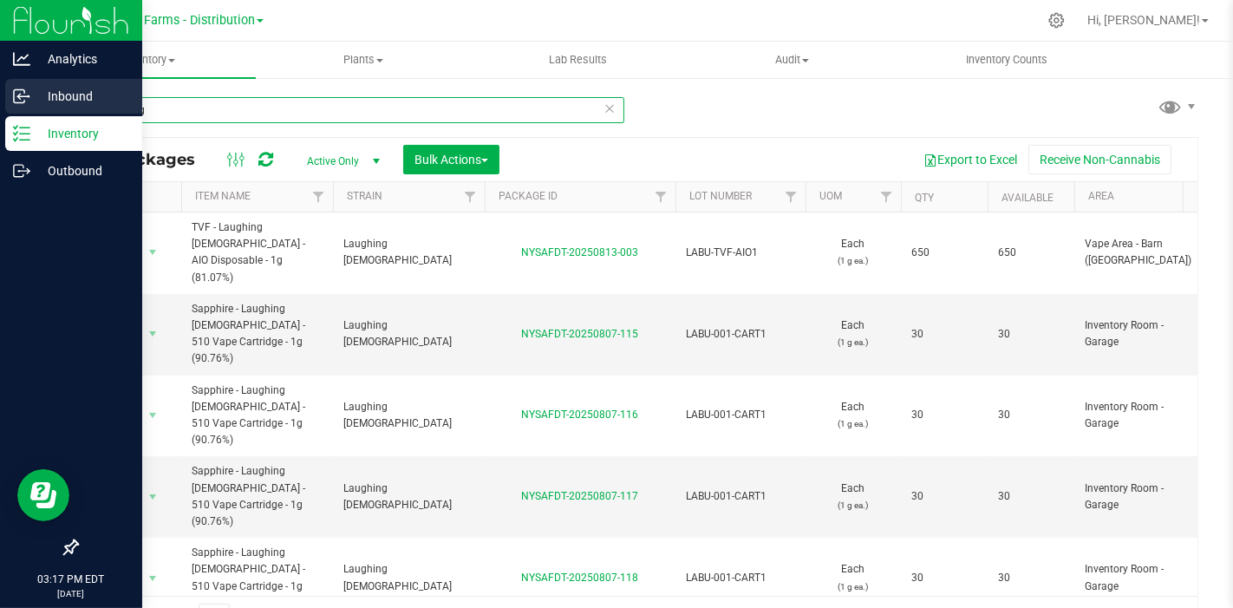
drag, startPoint x: 66, startPoint y: 105, endPoint x: 7, endPoint y: 107, distance: 59.0
click at [7, 107] on div "Analytics Inbound Inventory Outbound 03:17 PM EDT [DATE] 08/27 Sapphire Farms -…" at bounding box center [616, 304] width 1233 height 608
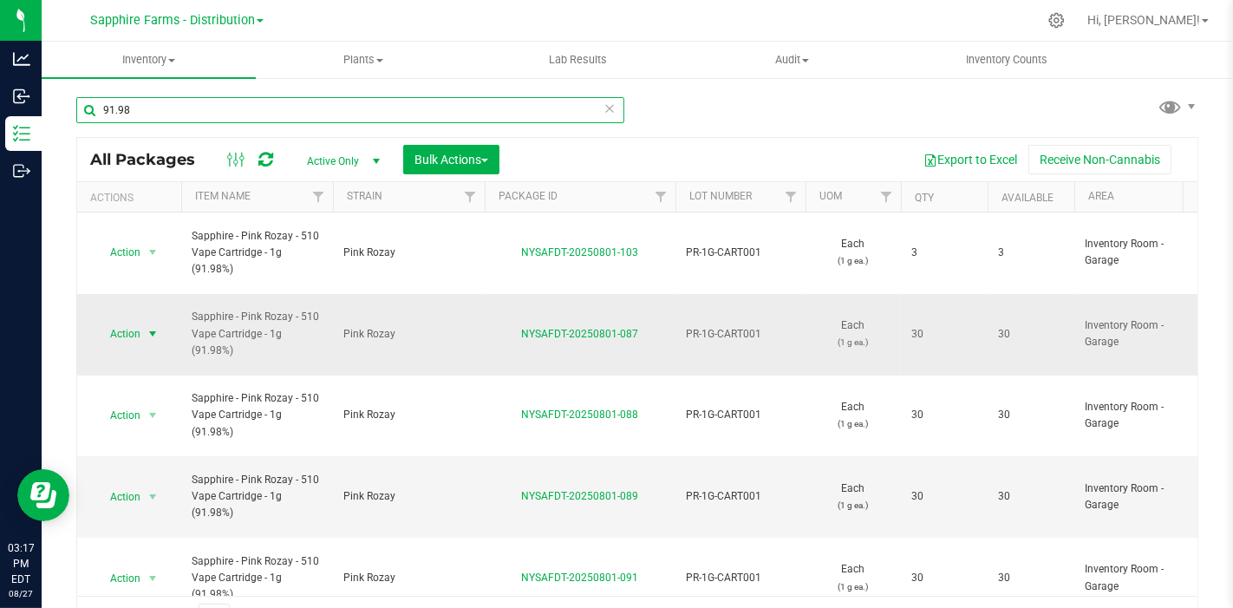
type input "91.98"
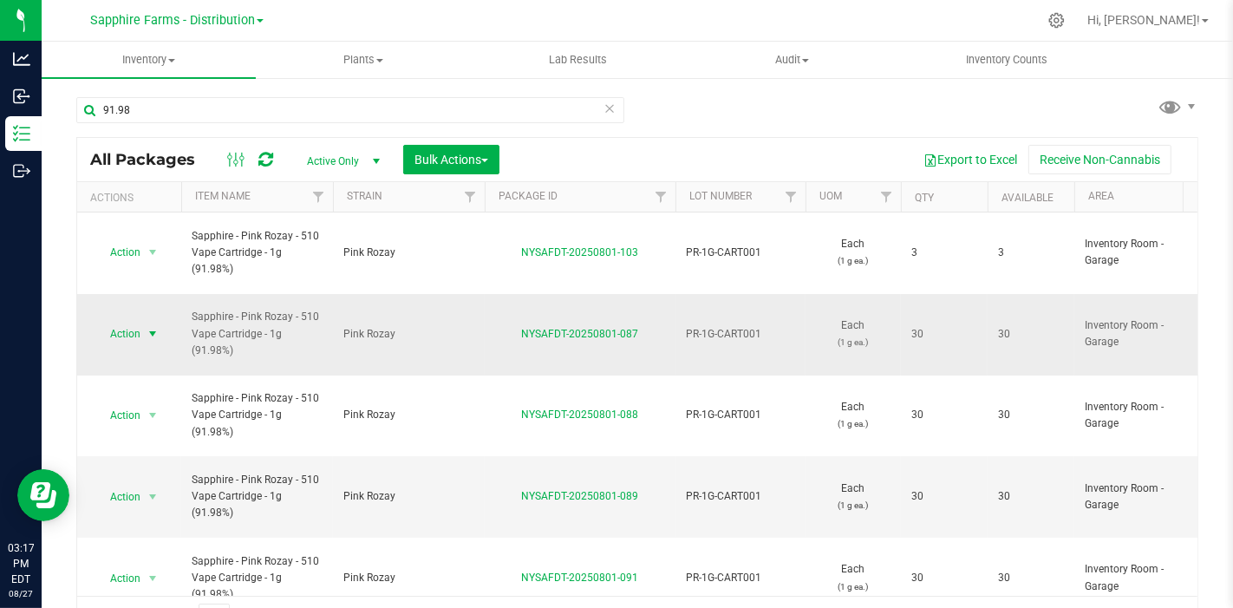
click at [152, 327] on span "select" at bounding box center [153, 334] width 14 height 14
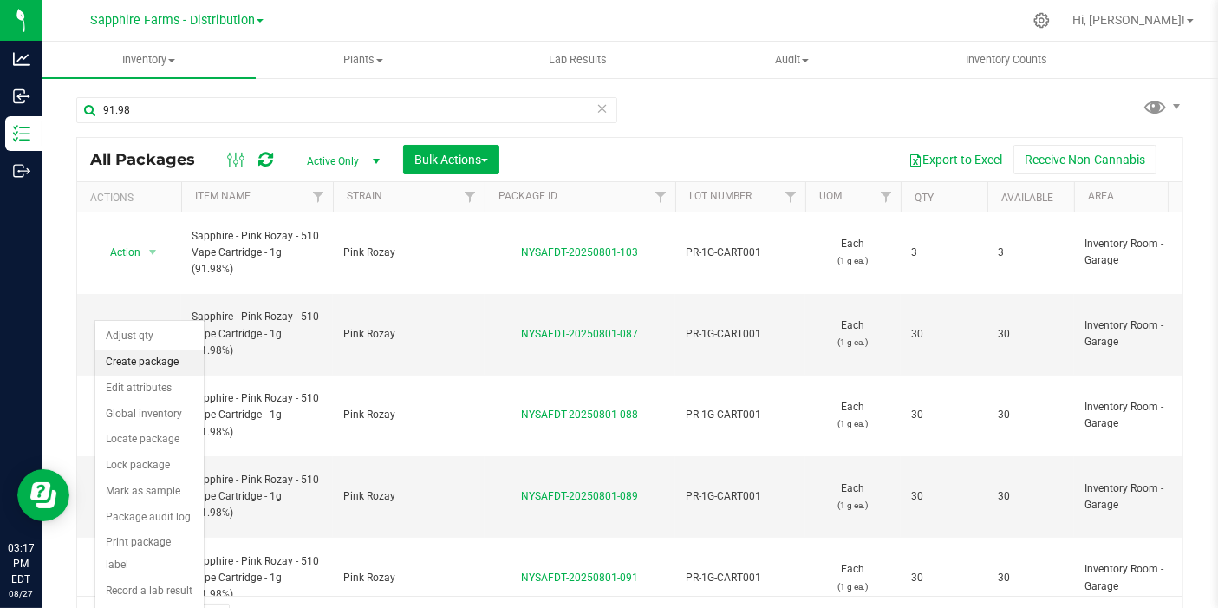
click at [159, 359] on li "Create package" at bounding box center [149, 362] width 108 height 26
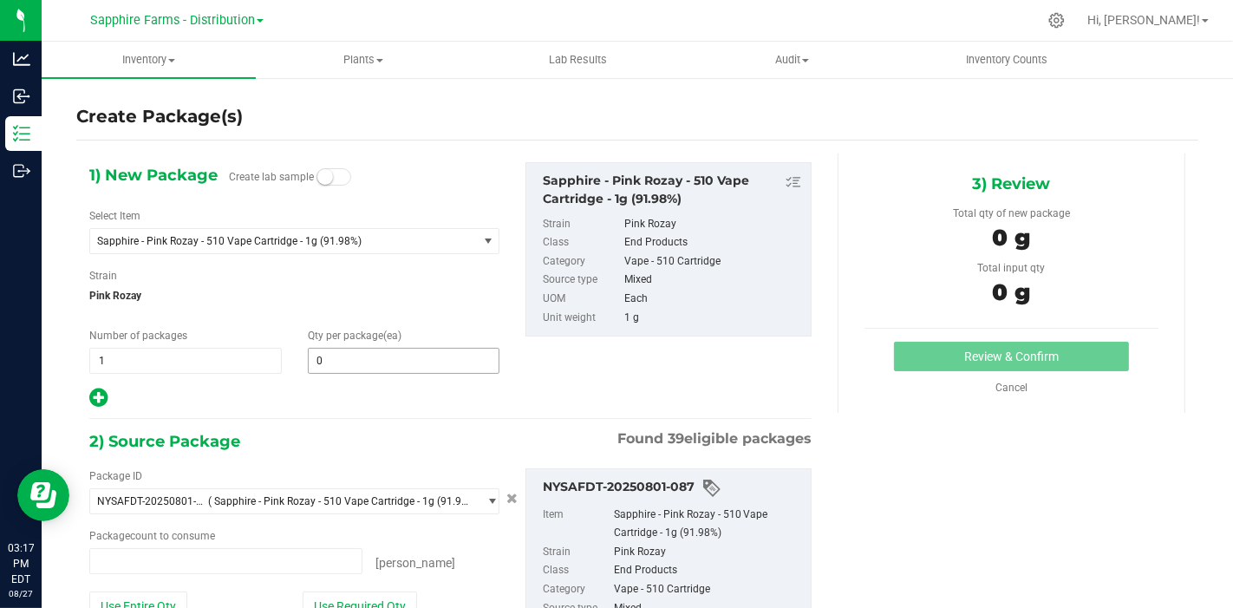
type input "0 ea"
click at [378, 340] on span "Qty per package (ea)" at bounding box center [355, 335] width 94 height 12
click at [361, 358] on span at bounding box center [404, 361] width 192 height 26
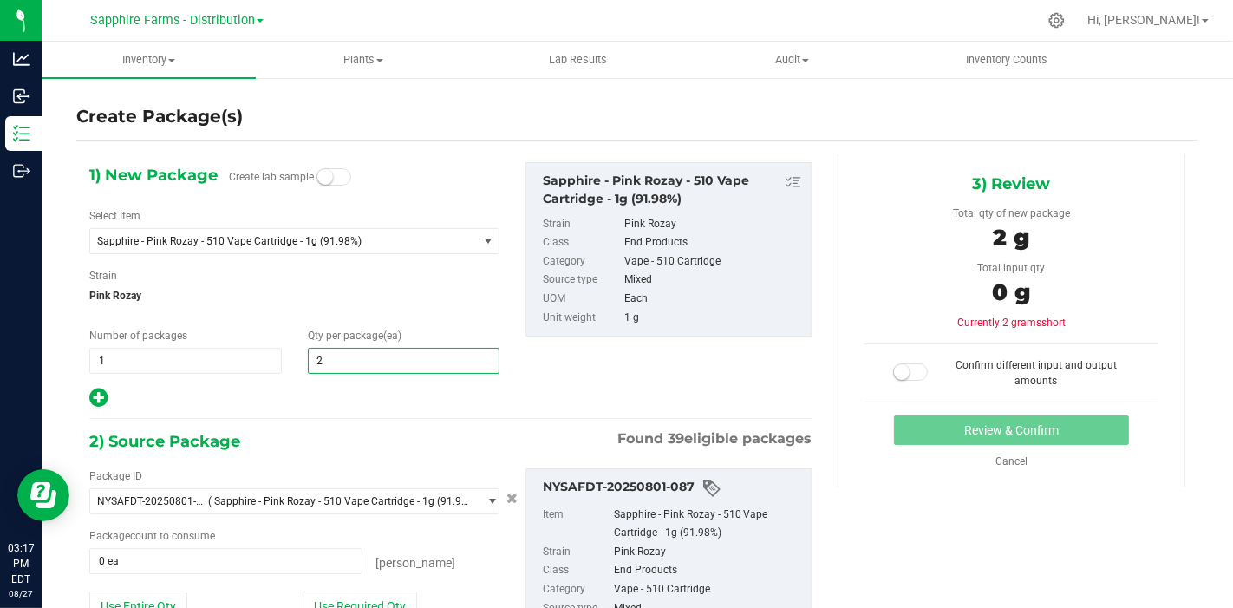
type input "26"
click at [536, 371] on div "1) New Package Create lab sample Select Item Sapphire - Pink Rozay - 510 Vape C…" at bounding box center [450, 285] width 748 height 247
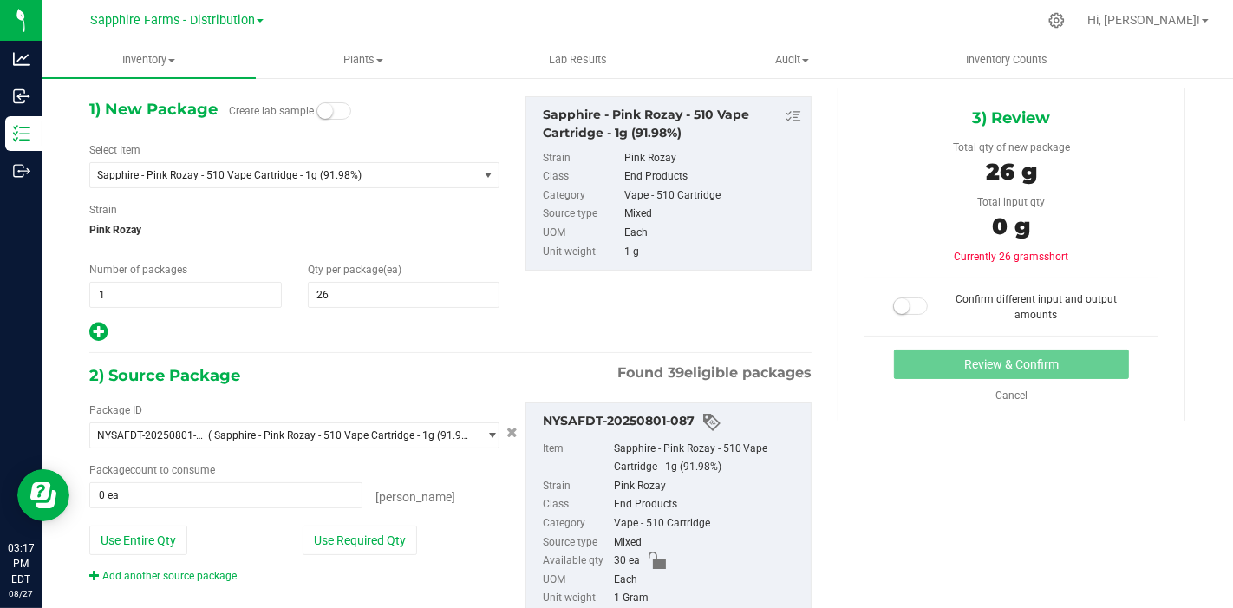
scroll to position [96, 0]
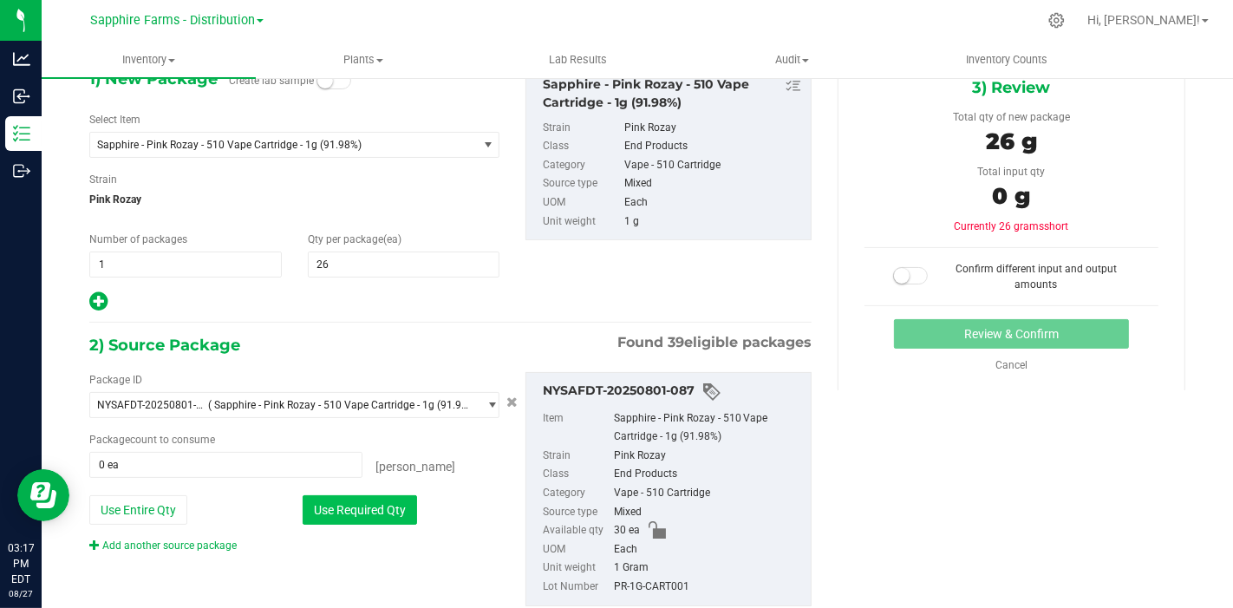
click at [390, 506] on button "Use Required Qty" at bounding box center [360, 509] width 114 height 29
type input "26 ea"
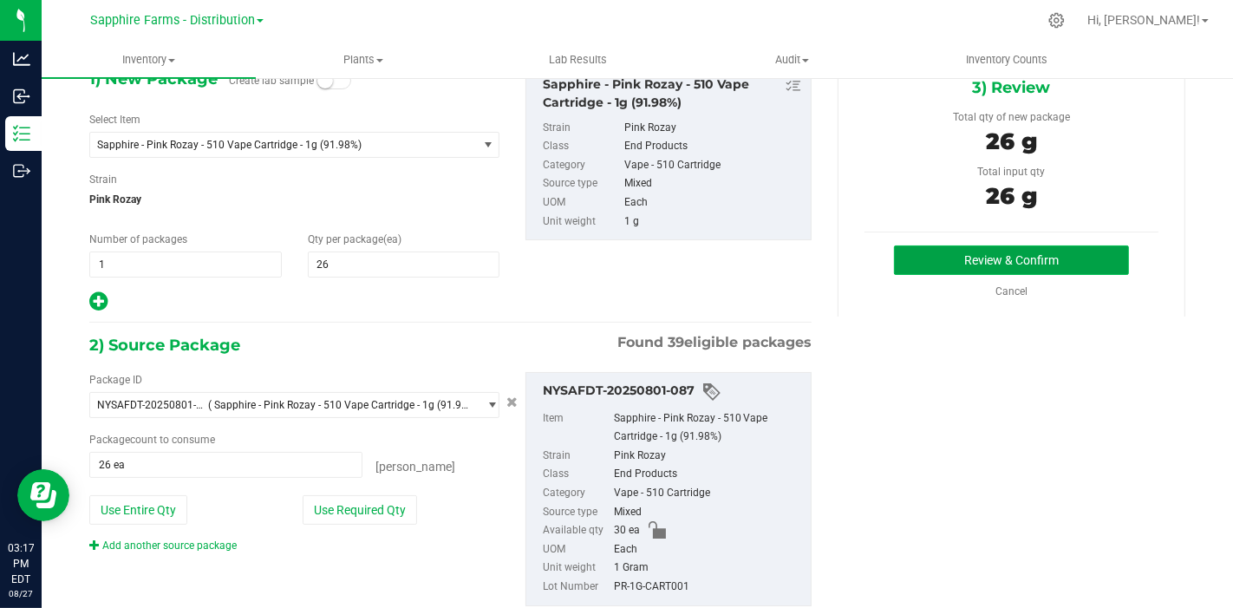
click at [954, 263] on button "Review & Confirm" at bounding box center [1011, 259] width 235 height 29
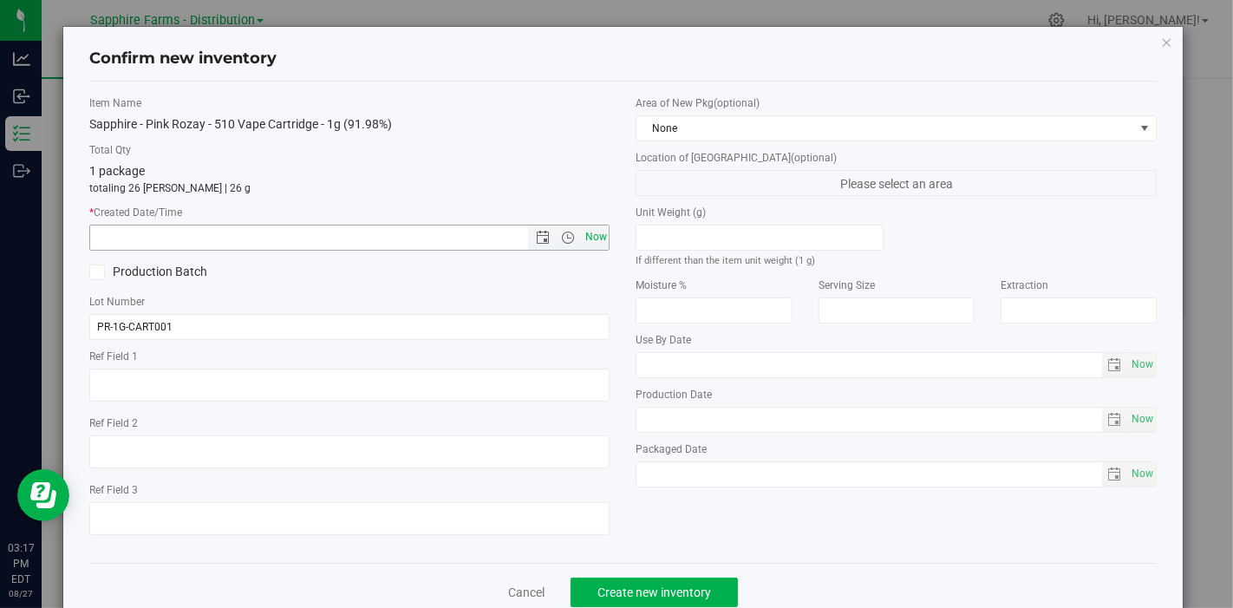
click at [590, 235] on span "Now" at bounding box center [595, 236] width 29 height 25
type input "[DATE] 3:17 PM"
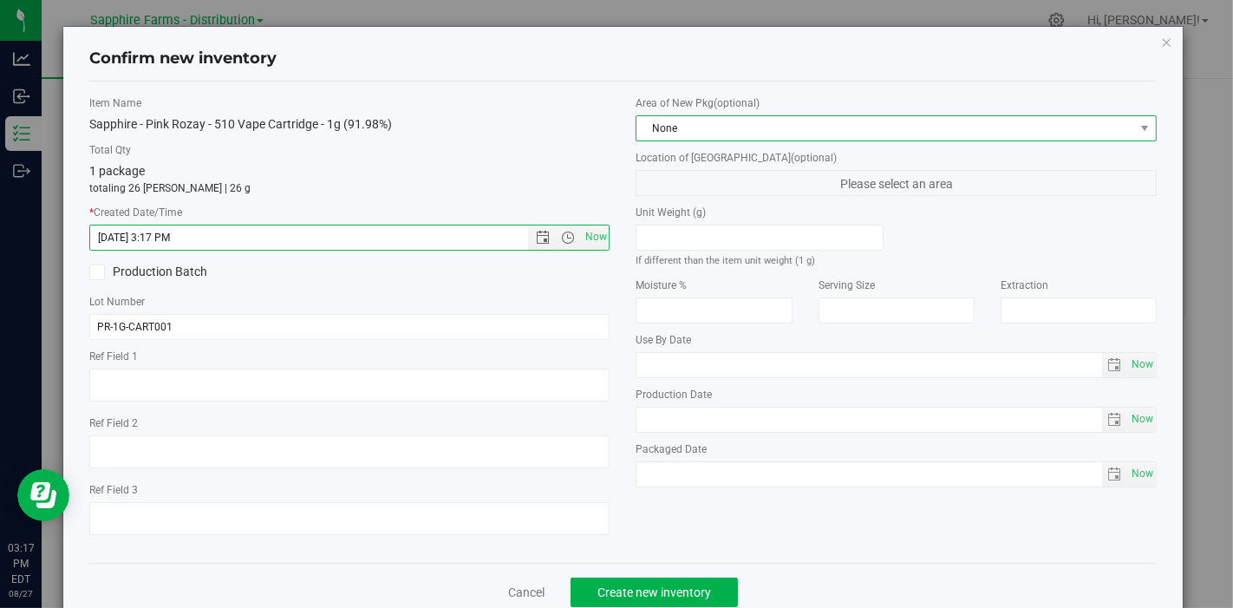
click at [690, 125] on span "None" at bounding box center [885, 128] width 498 height 24
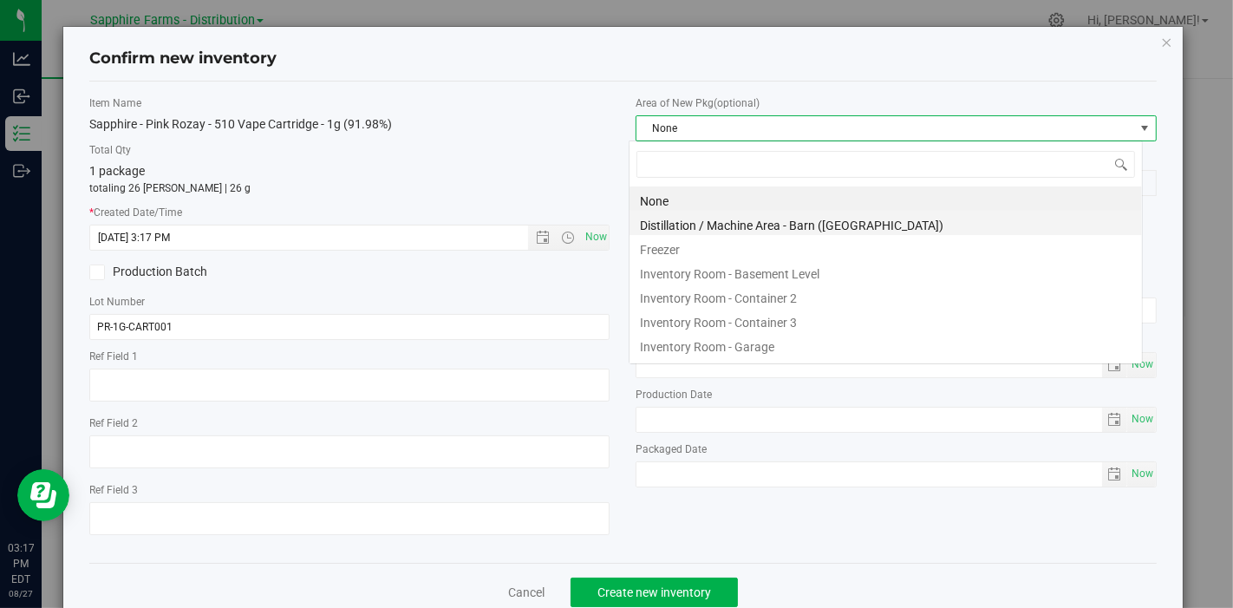
scroll to position [25, 514]
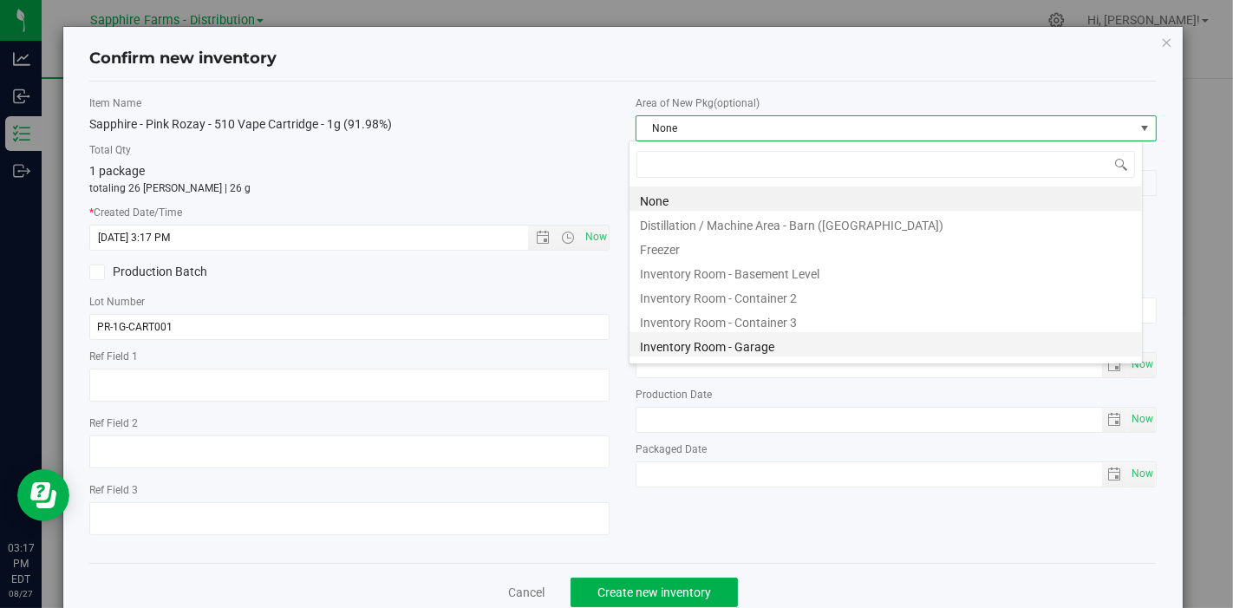
click at [749, 339] on li "Inventory Room - Garage" at bounding box center [885, 344] width 512 height 24
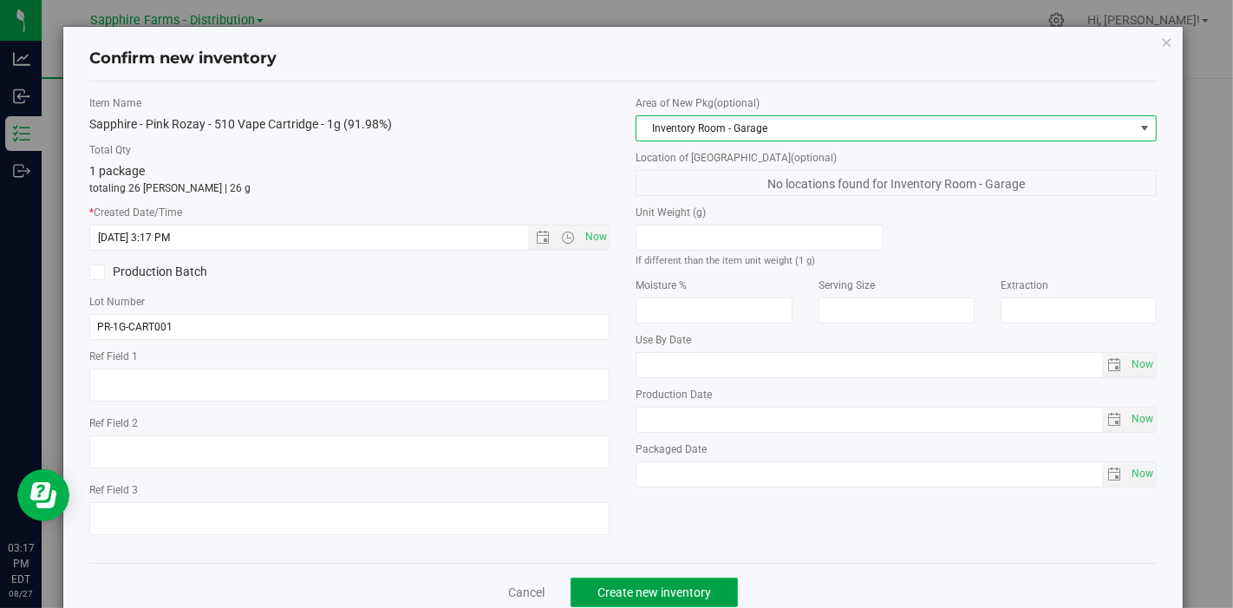
click at [645, 589] on span "Create new inventory" at bounding box center [654, 592] width 114 height 14
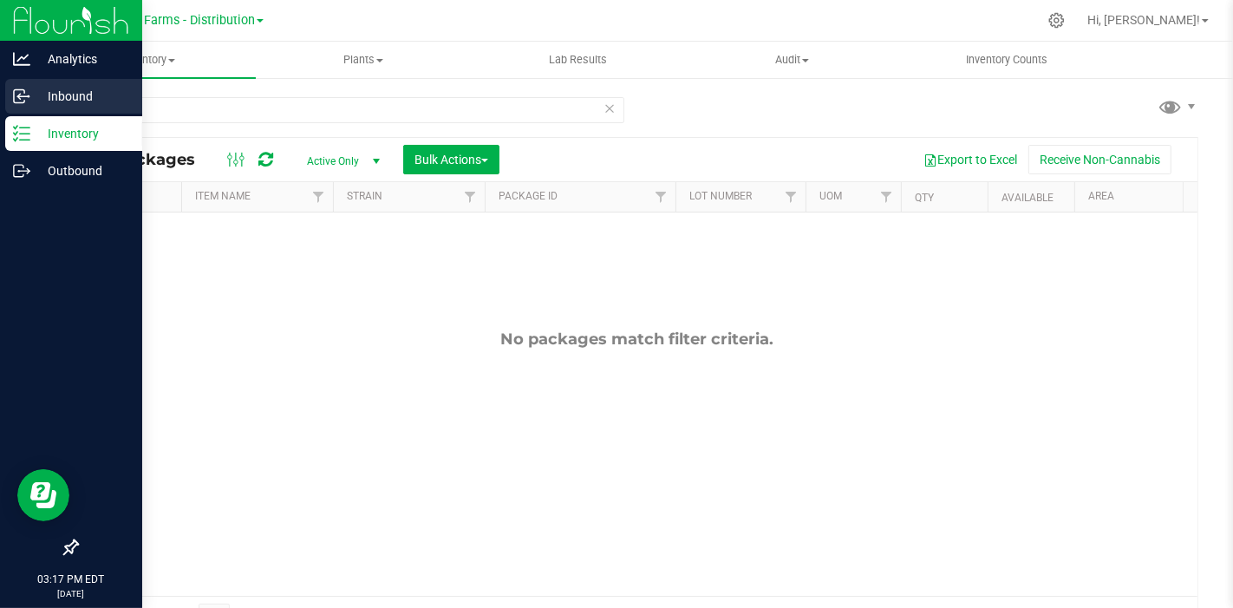
click at [14, 91] on icon at bounding box center [19, 96] width 10 height 13
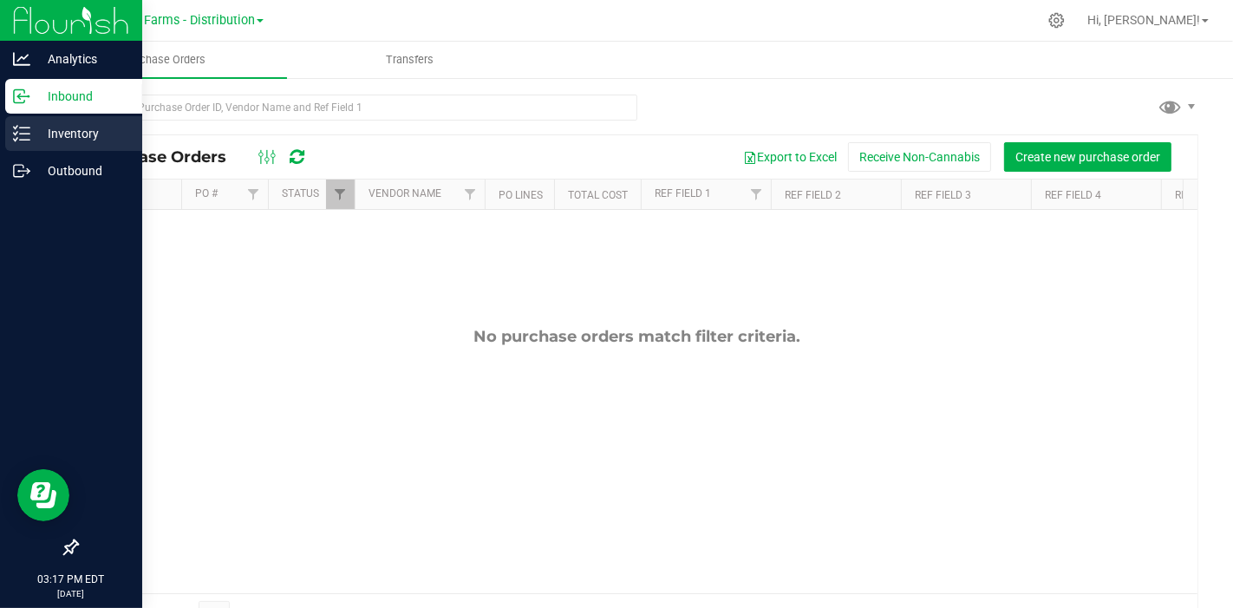
click at [36, 137] on p "Inventory" at bounding box center [82, 133] width 104 height 21
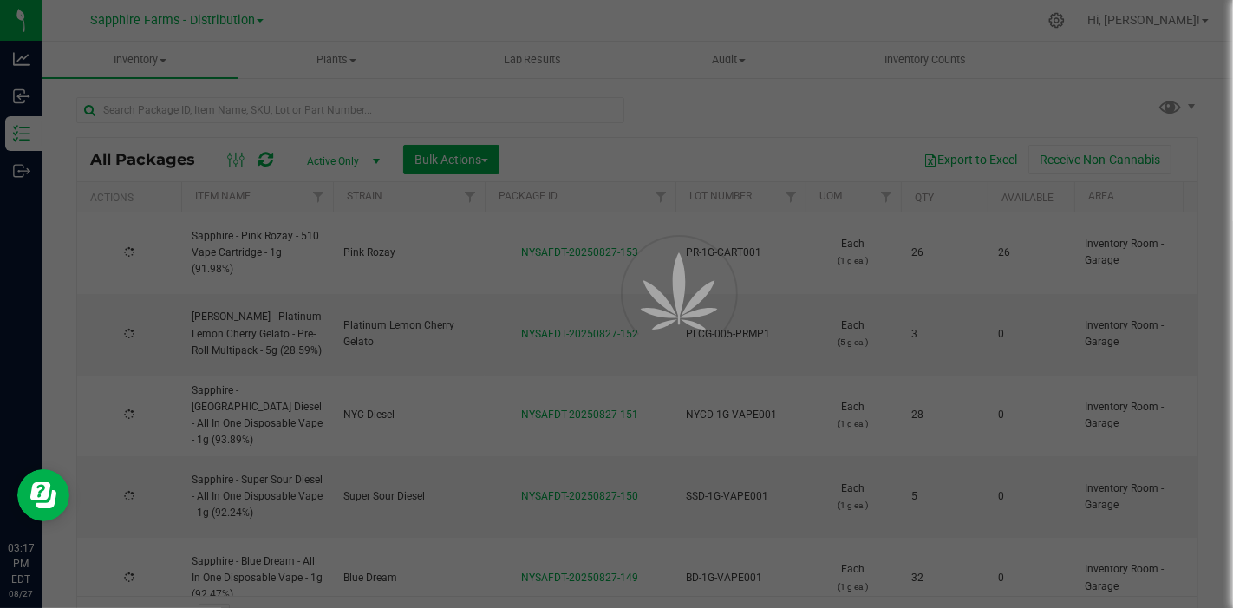
click at [305, 105] on div at bounding box center [616, 304] width 1233 height 608
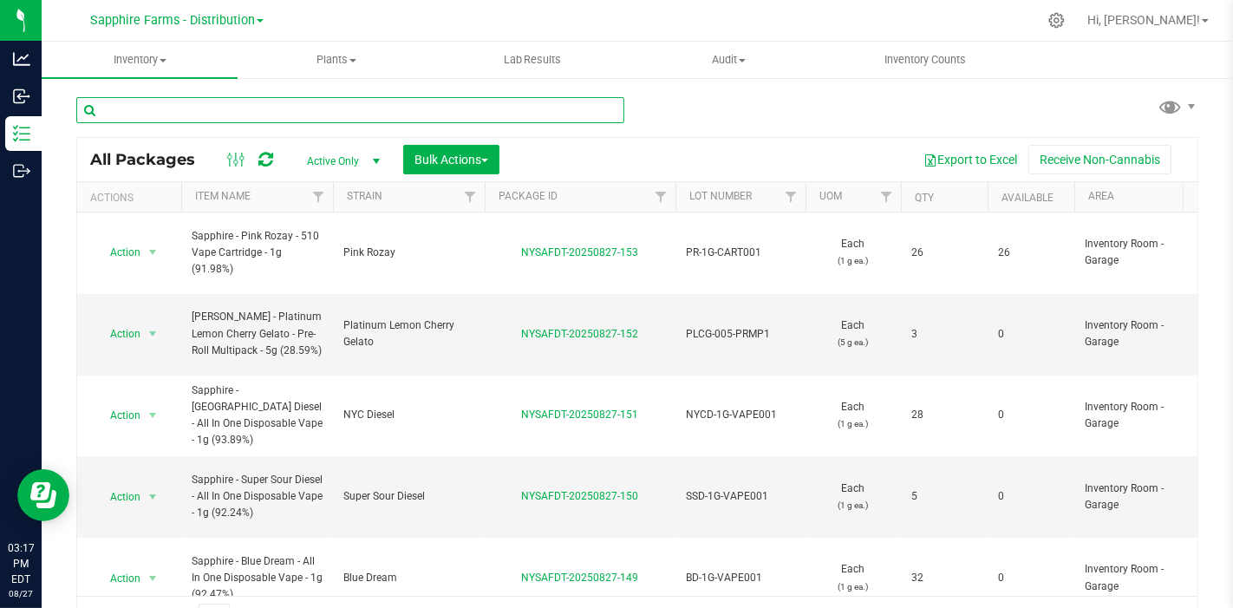
click at [327, 105] on input "text" at bounding box center [350, 110] width 548 height 26
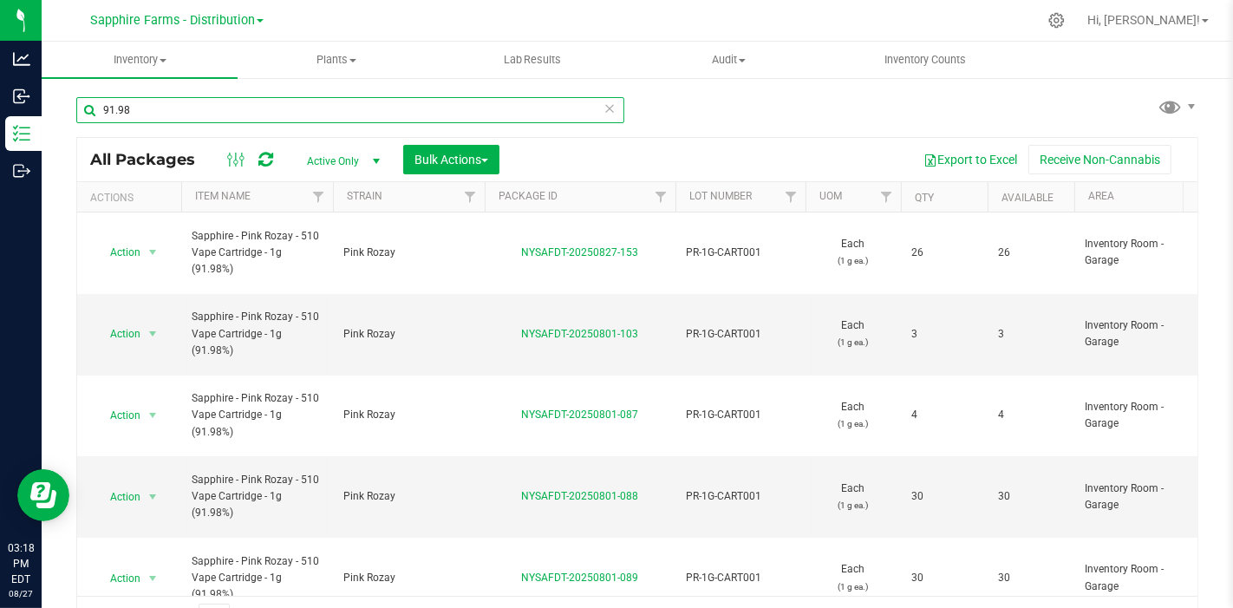
drag, startPoint x: 161, startPoint y: 113, endPoint x: 52, endPoint y: 102, distance: 109.7
click at [52, 102] on div "91.98 All Packages Active Only Active Only Lab Samples Locked All Bulk Actions …" at bounding box center [637, 340] width 1191 height 529
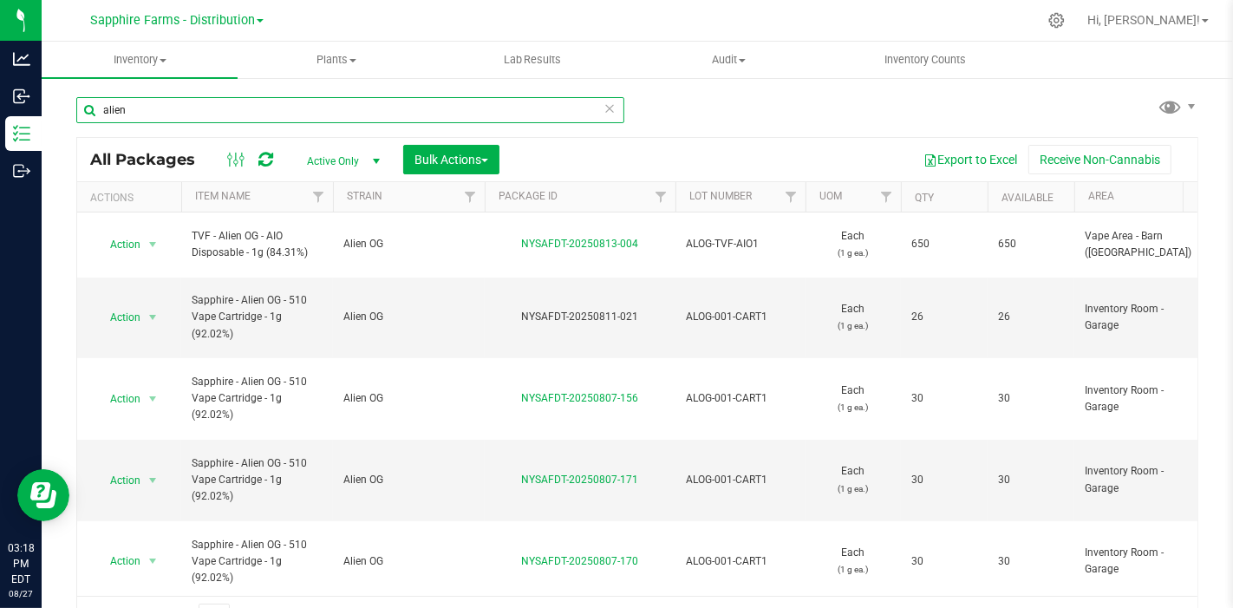
type input "alien"
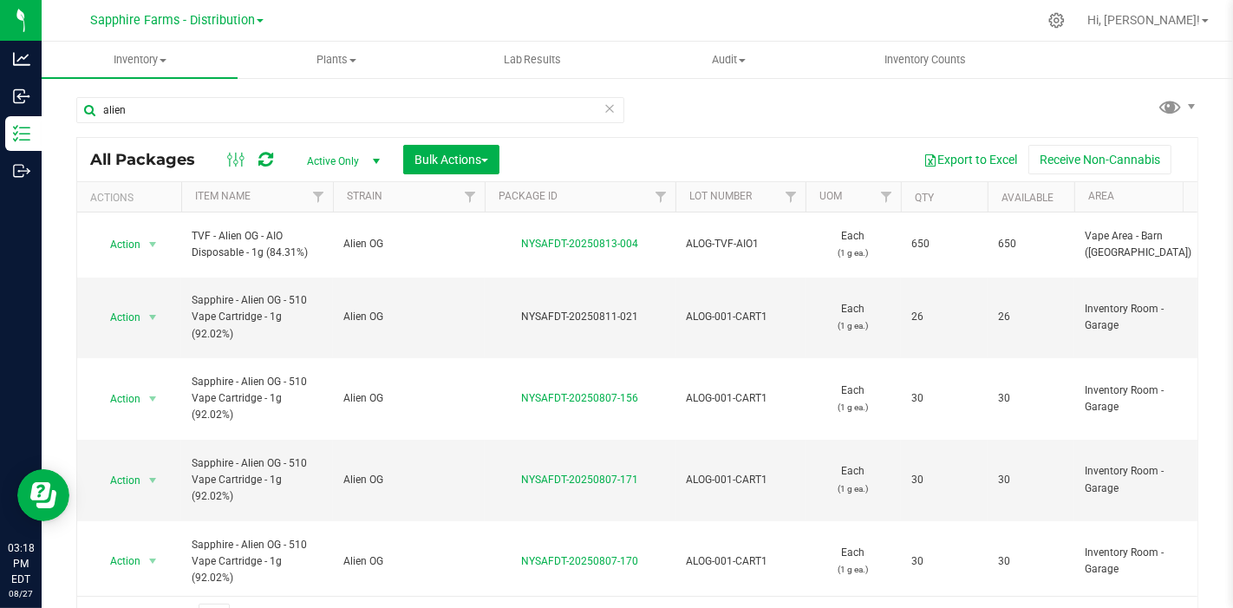
click at [908, 197] on th "Qty" at bounding box center [944, 197] width 87 height 30
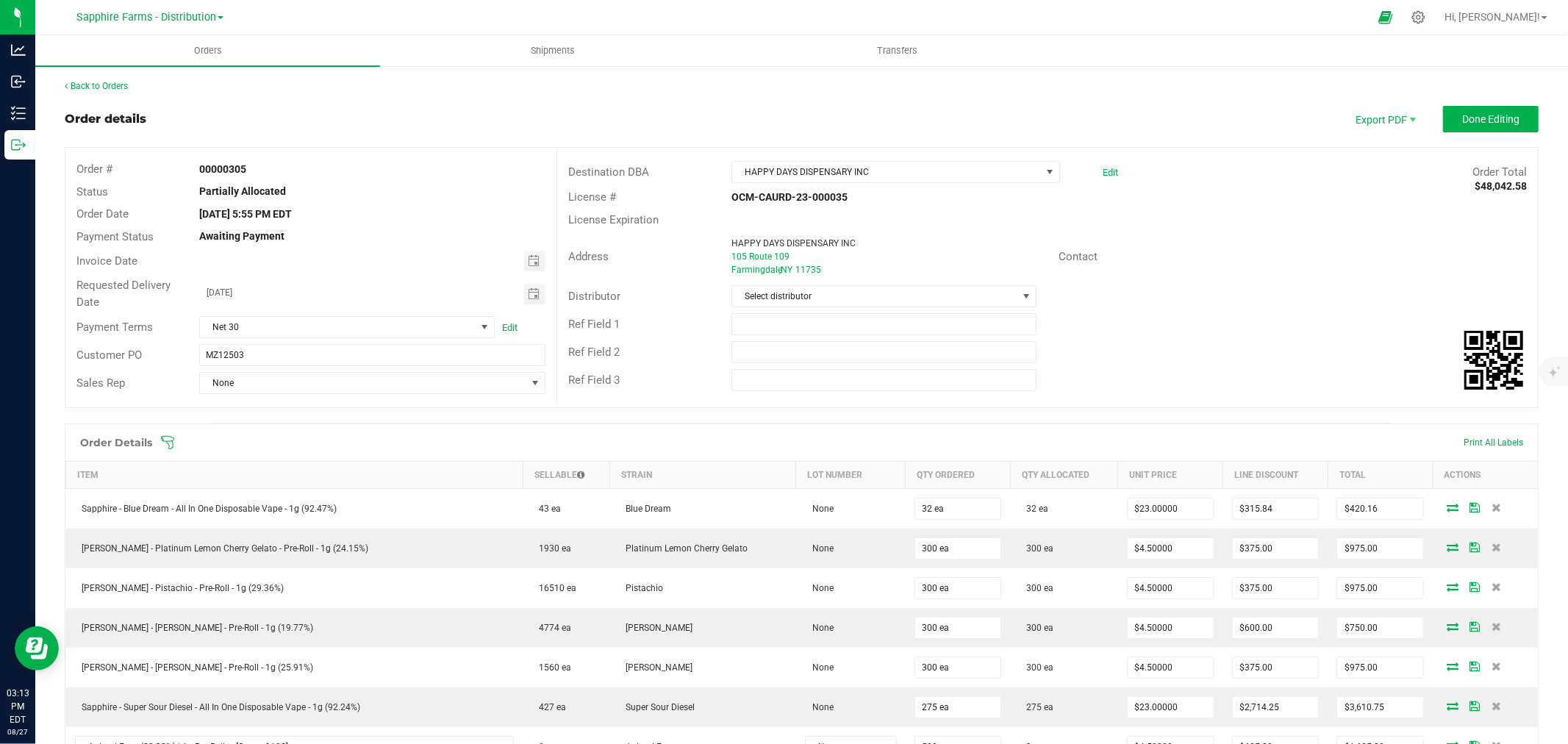
scroll to position [1106, 0]
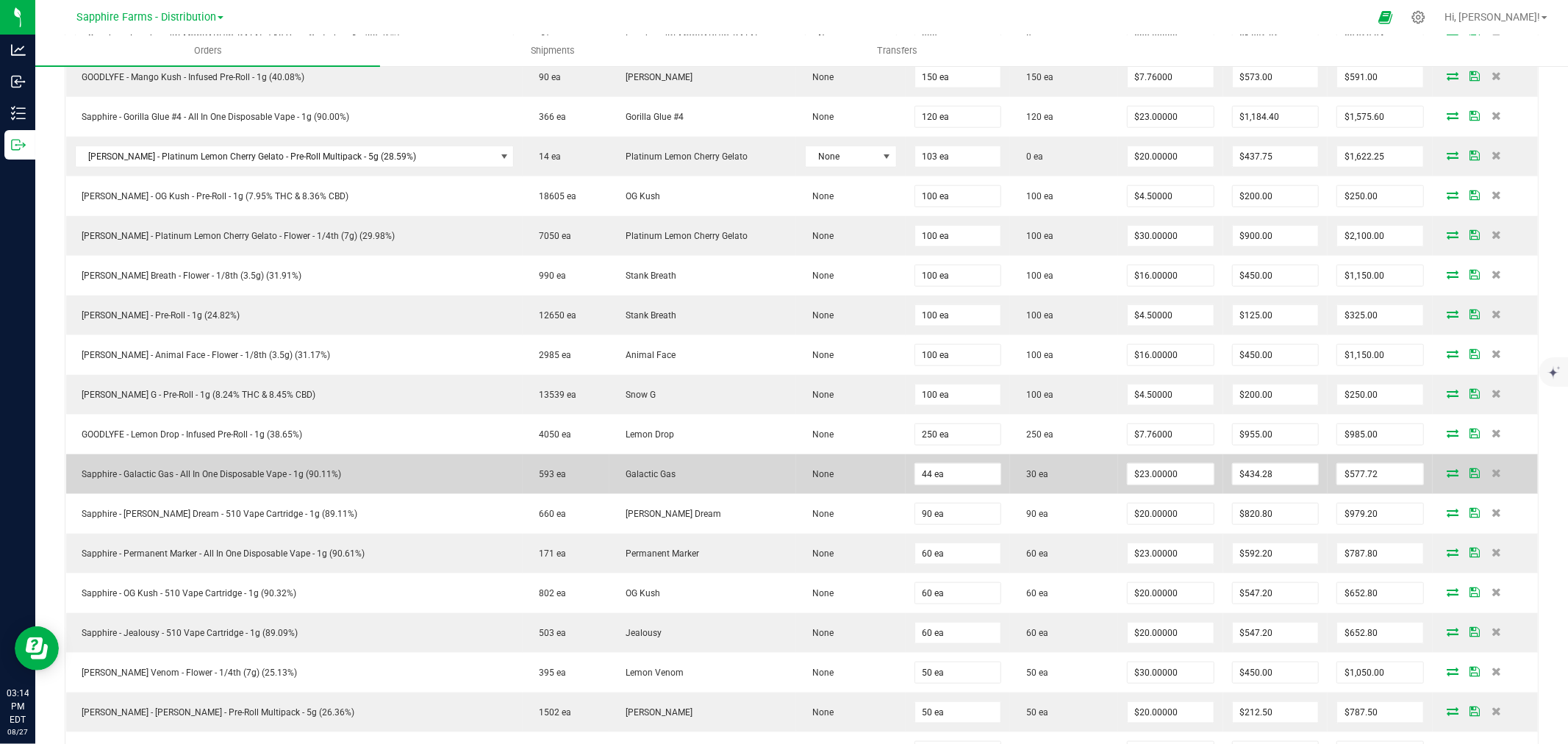
click at [1447, 478] on icon at bounding box center [1453, 473] width 12 height 8
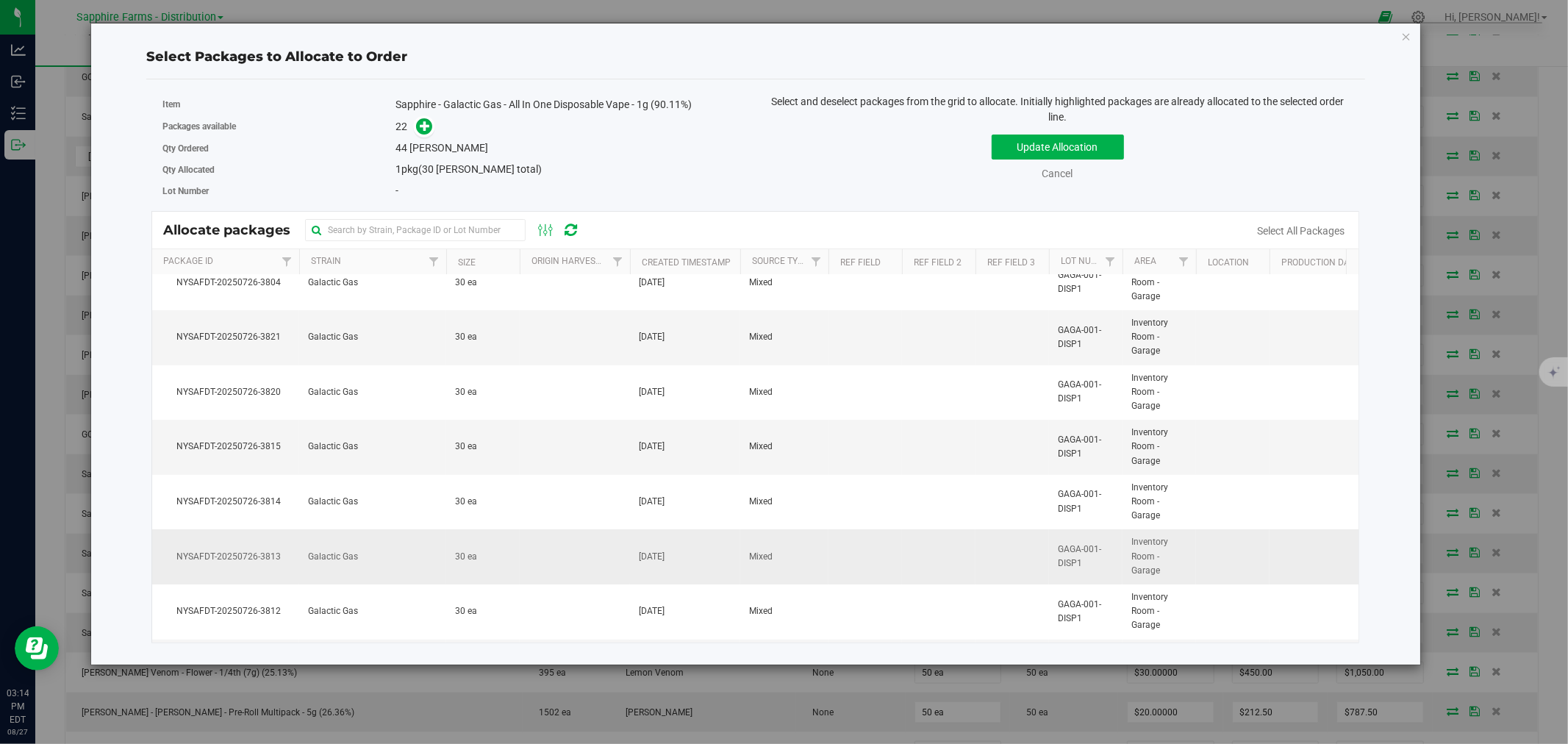
scroll to position [0, 0]
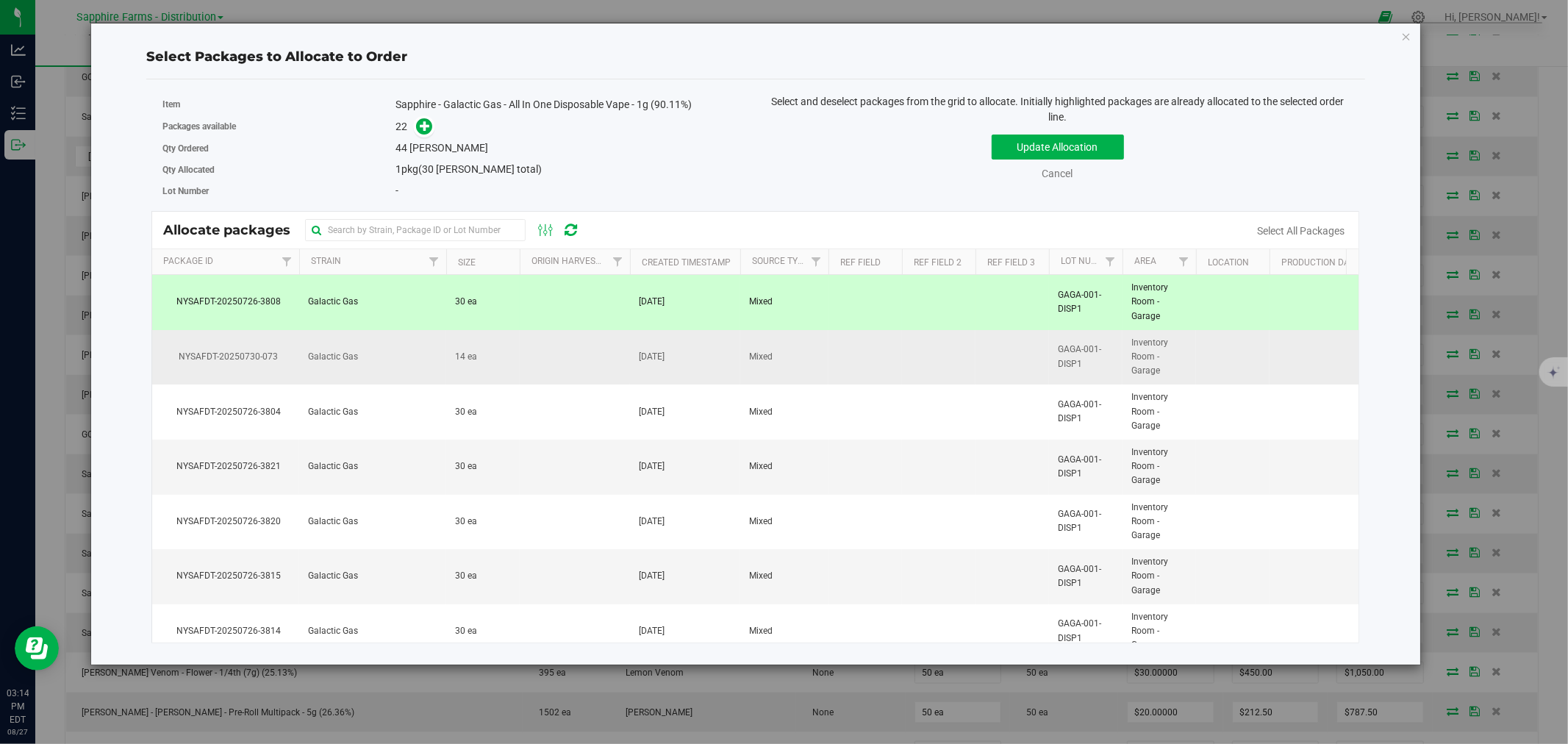
click at [542, 372] on td at bounding box center [575, 357] width 110 height 55
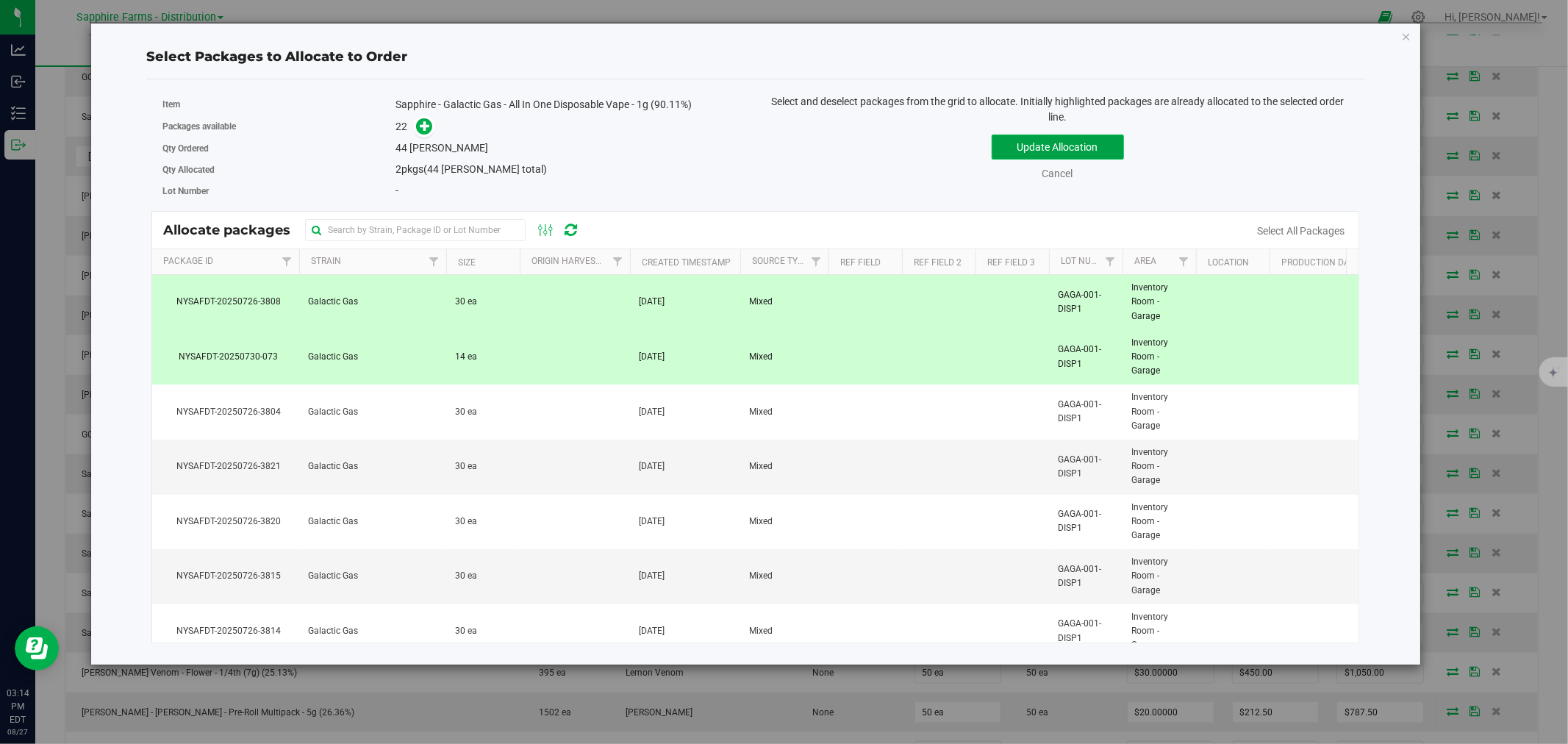
click at [1030, 154] on button "Update Allocation" at bounding box center [1057, 147] width 132 height 25
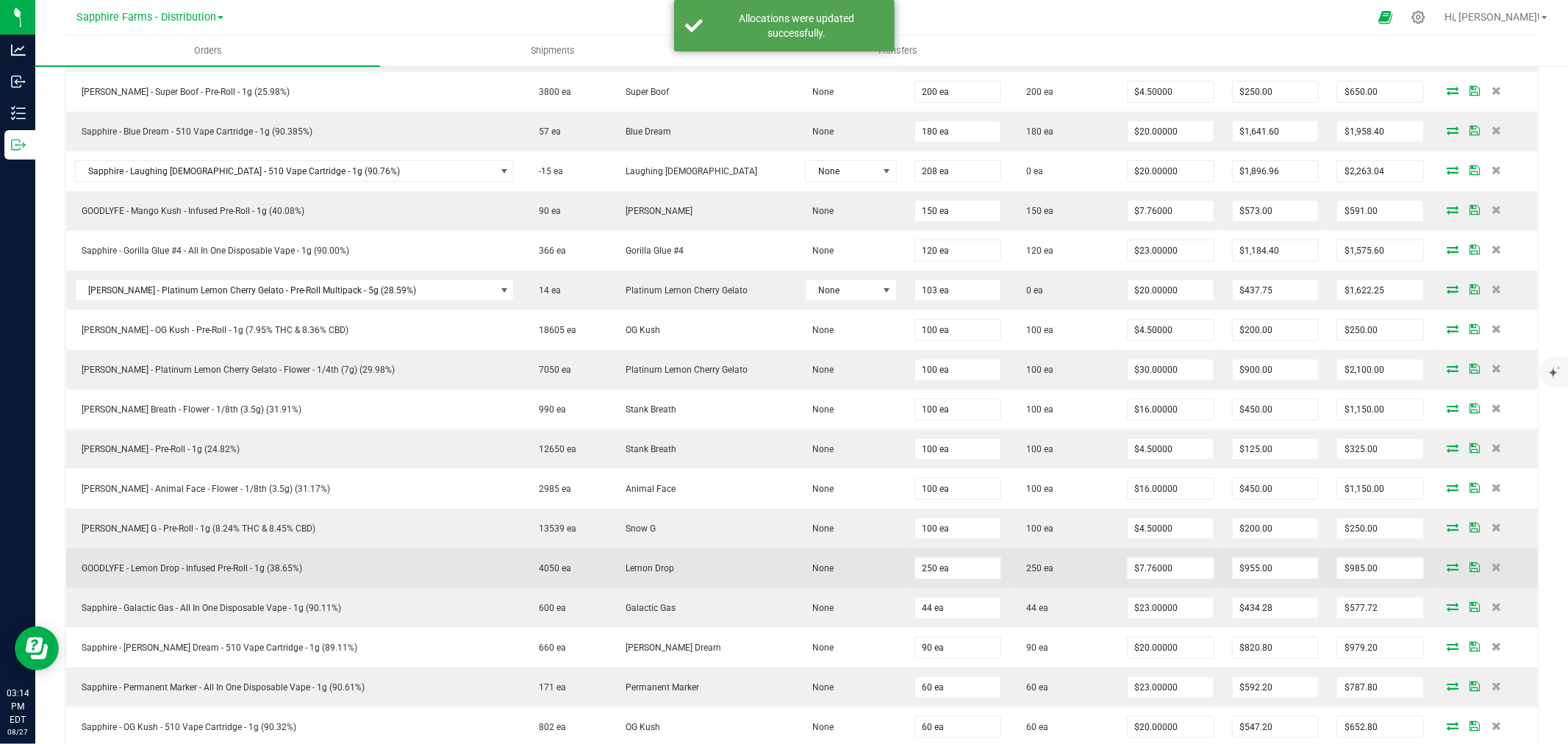
scroll to position [943, 0]
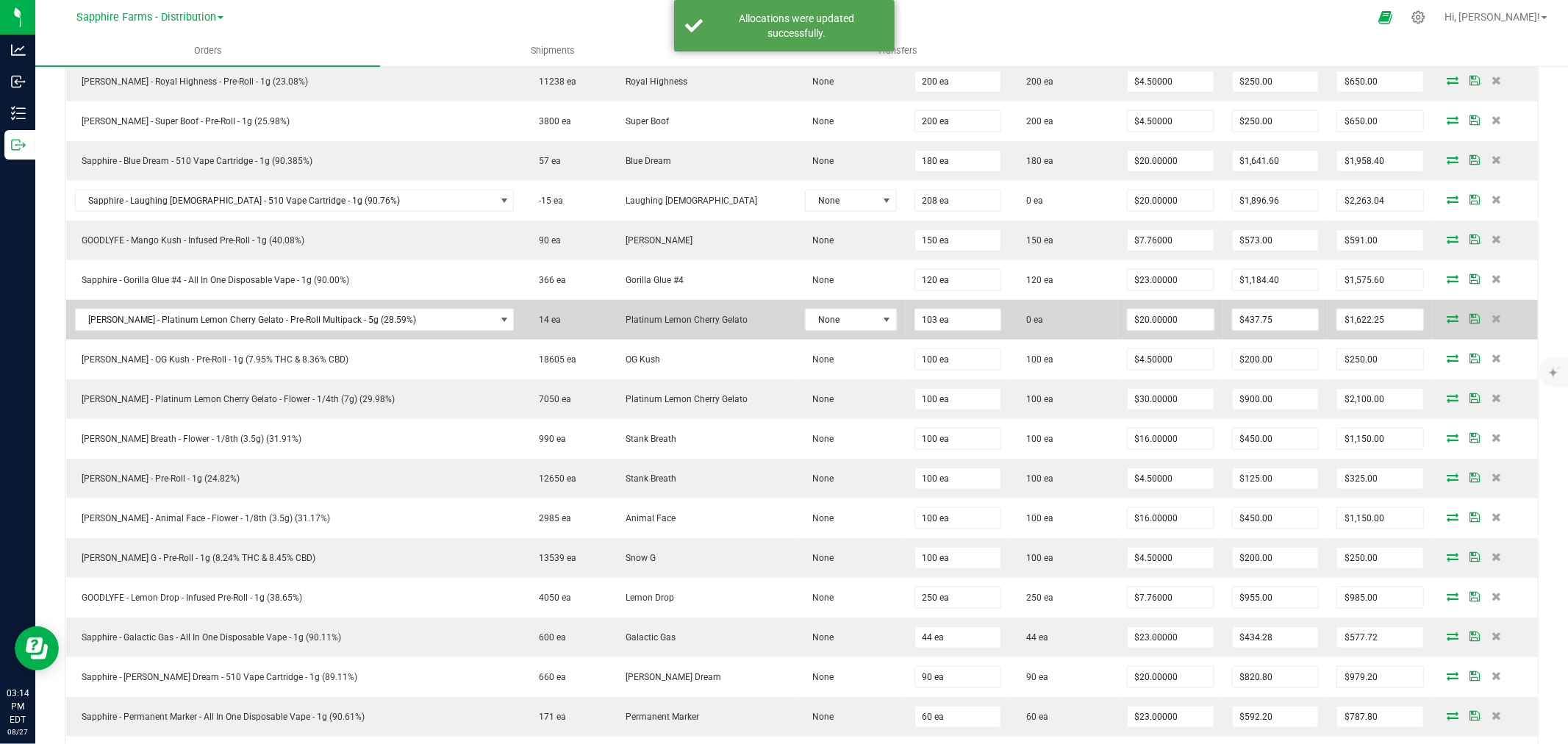
click at [1447, 317] on icon at bounding box center [1453, 318] width 12 height 8
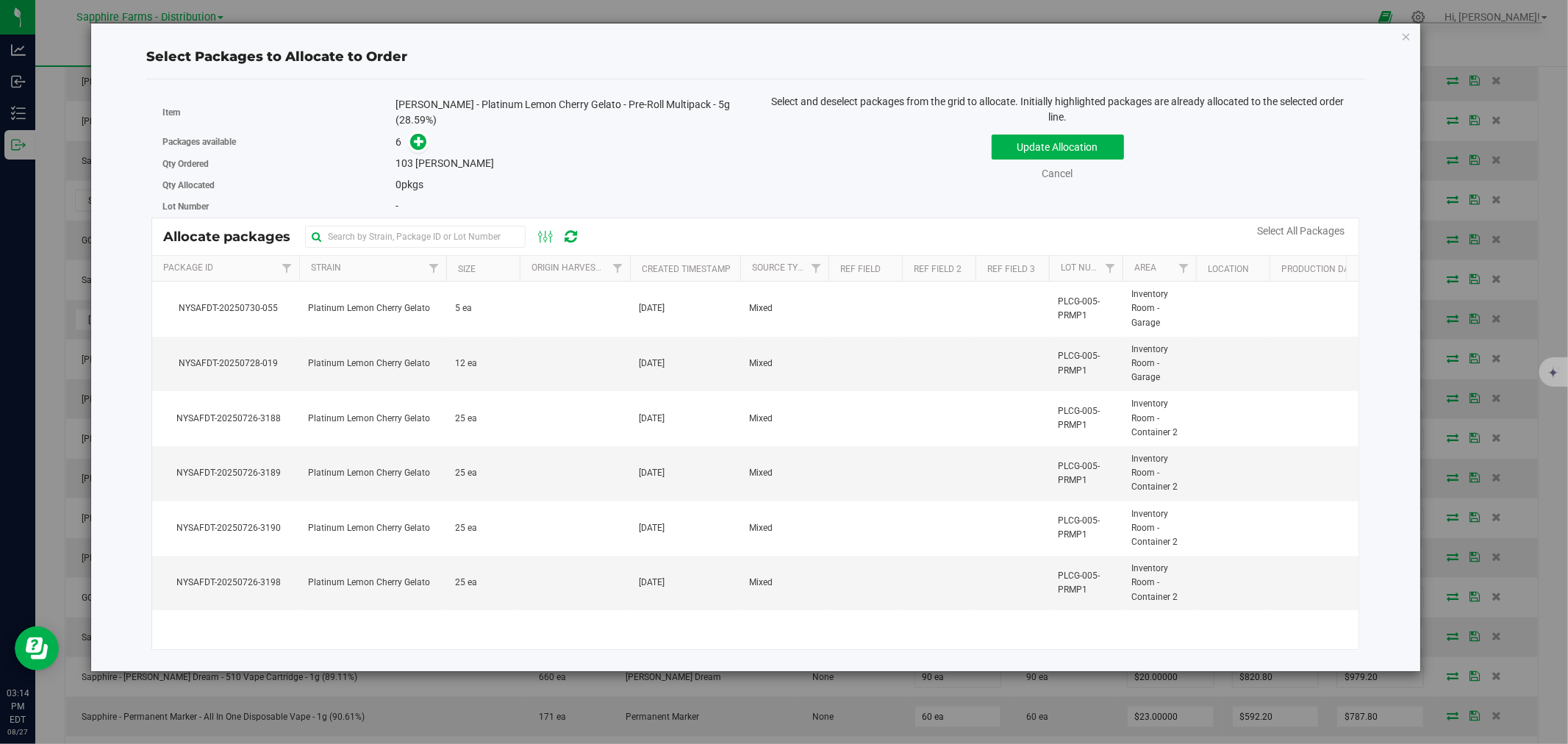
click at [636, 257] on th "Created Timestamp" at bounding box center [685, 269] width 110 height 25
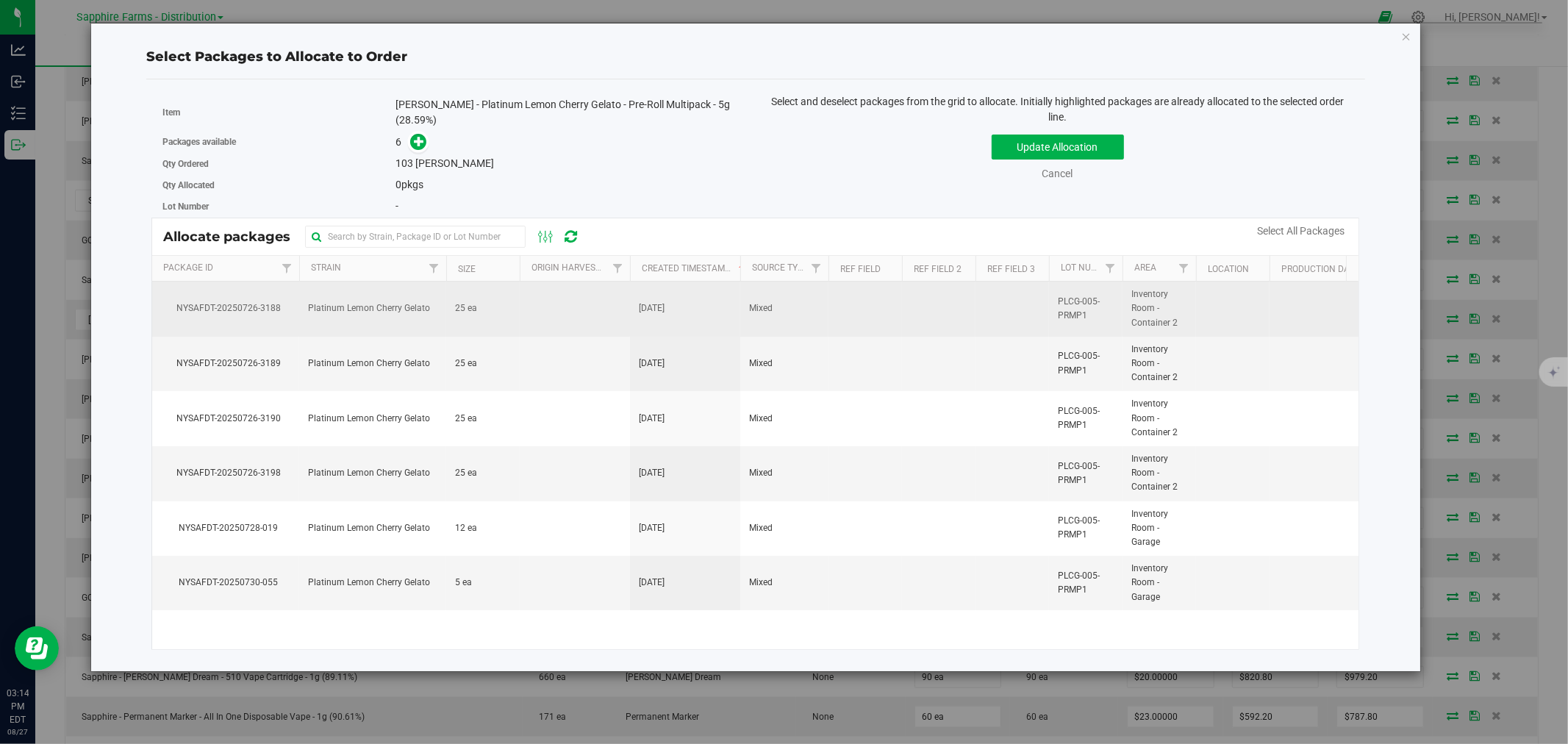
click at [540, 292] on td at bounding box center [575, 309] width 110 height 55
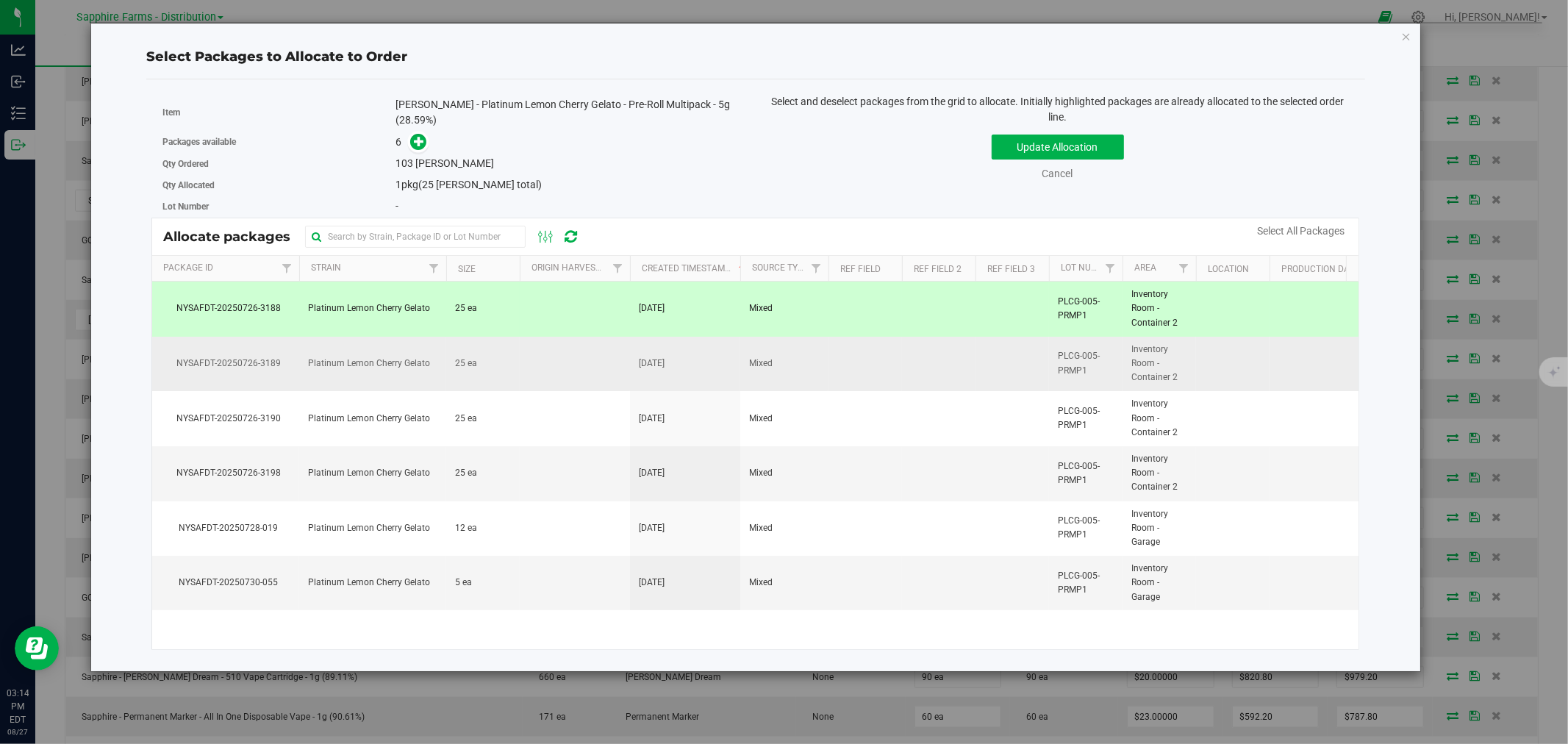
click at [526, 378] on td at bounding box center [575, 364] width 110 height 55
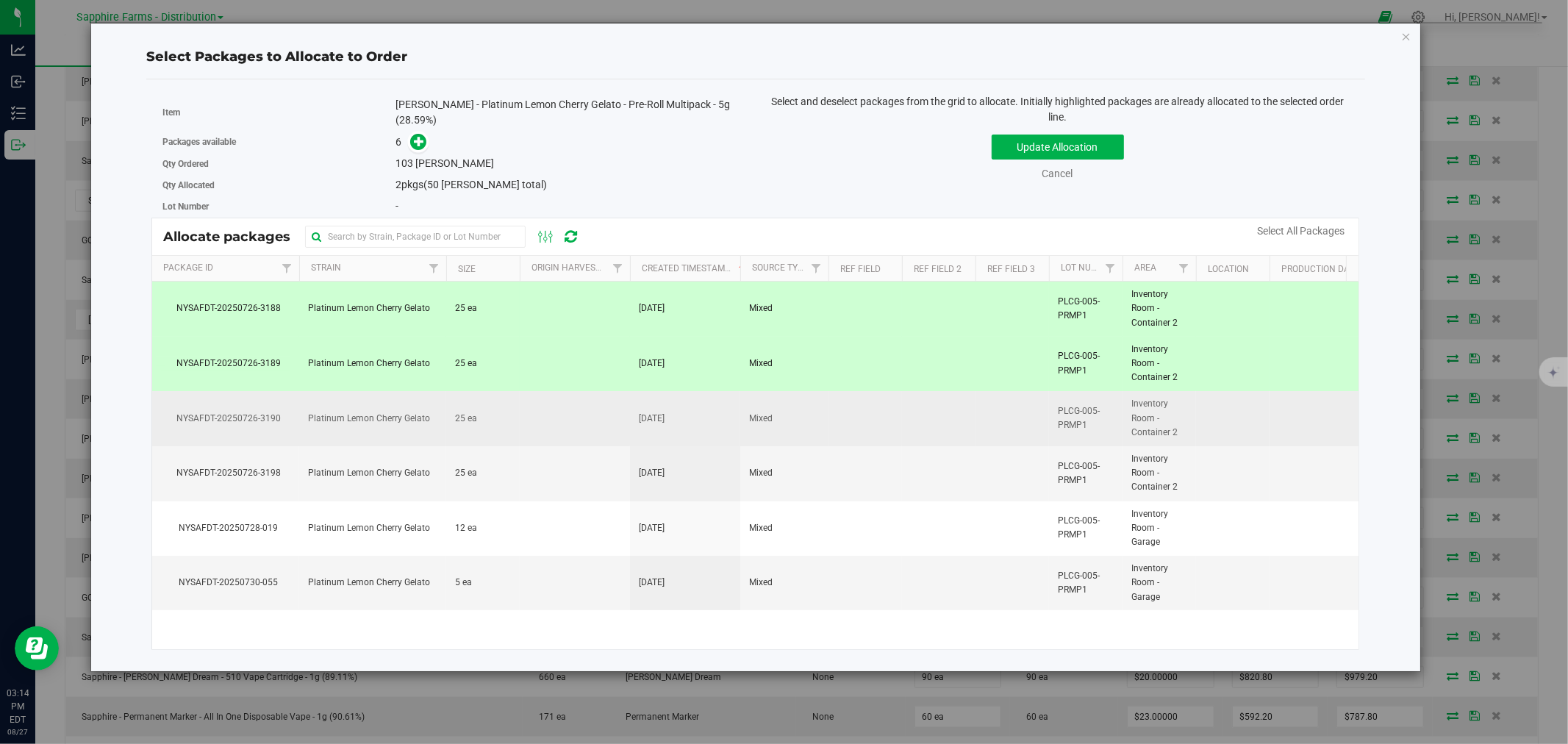
click at [518, 435] on td "25 ea" at bounding box center [483, 418] width 74 height 55
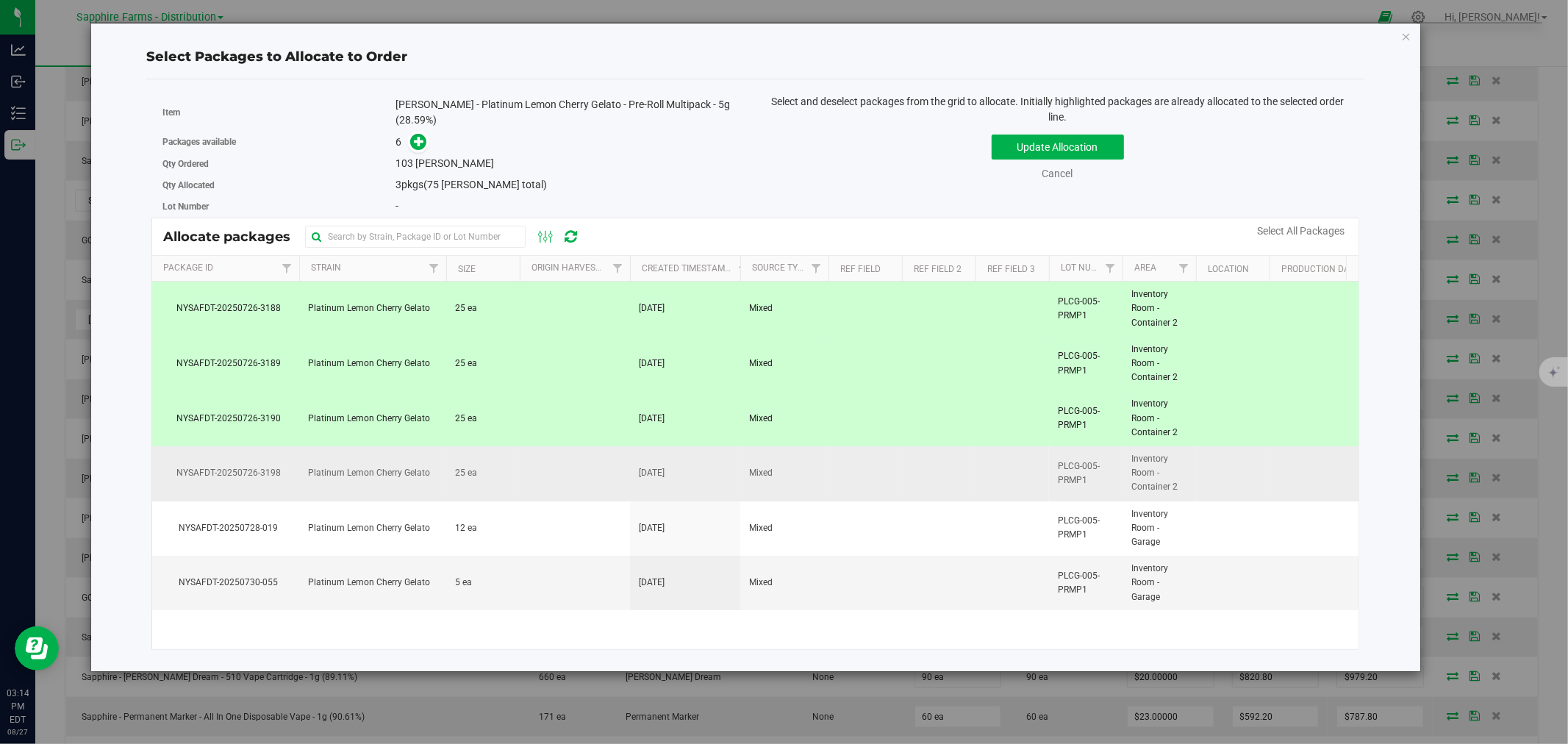
click at [513, 475] on td "25 ea" at bounding box center [483, 473] width 74 height 55
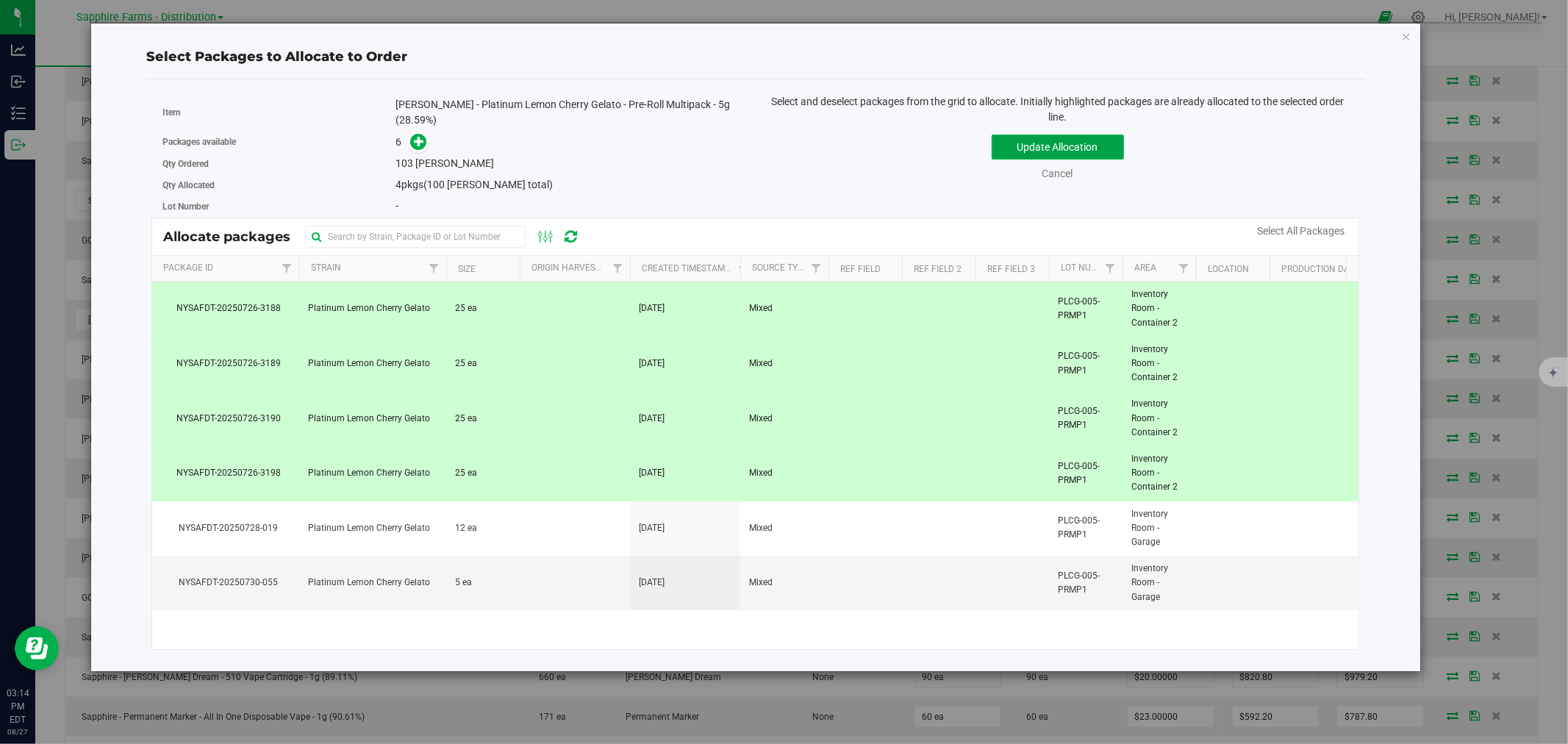
click at [1036, 147] on button "Update Allocation" at bounding box center [1057, 147] width 132 height 25
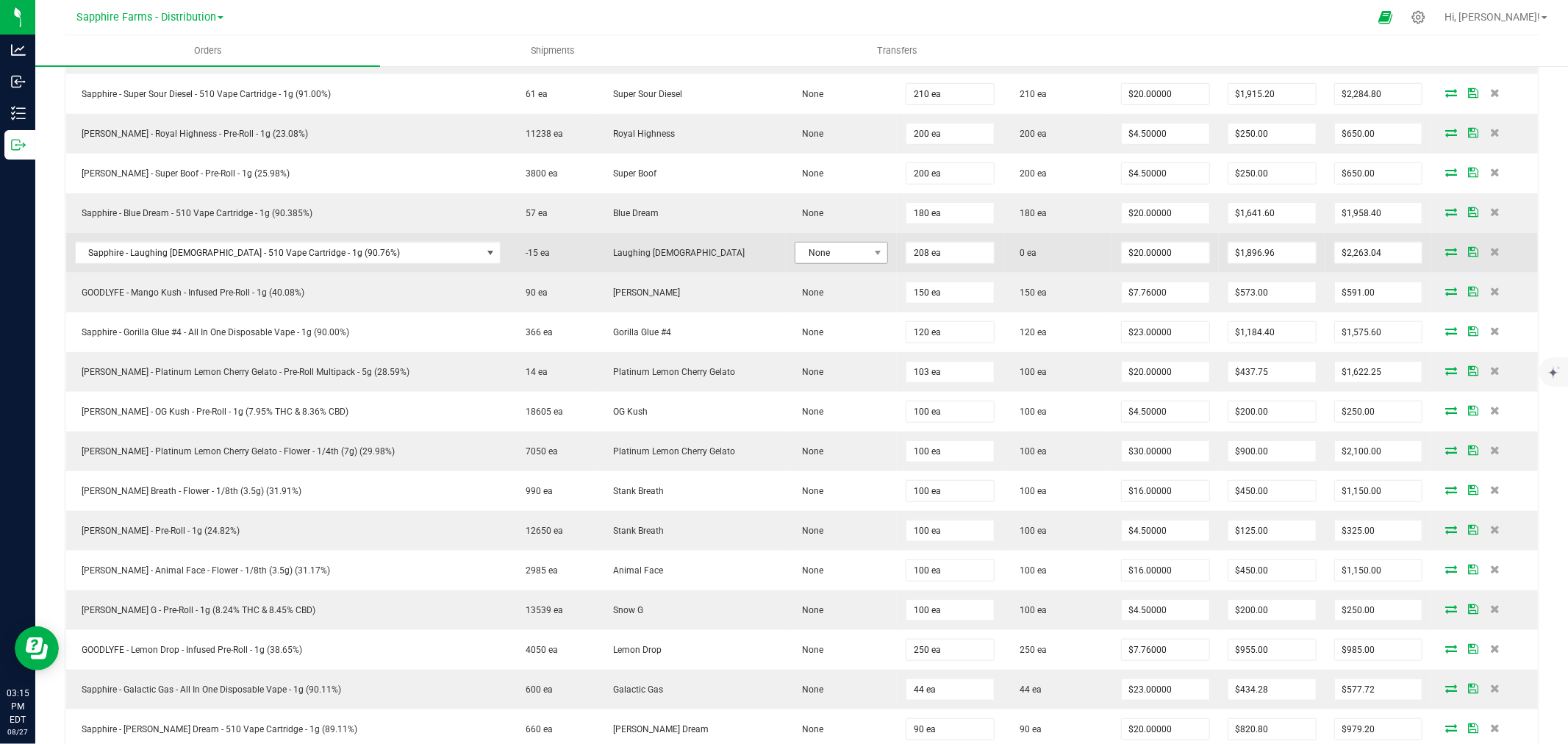
scroll to position [862, 0]
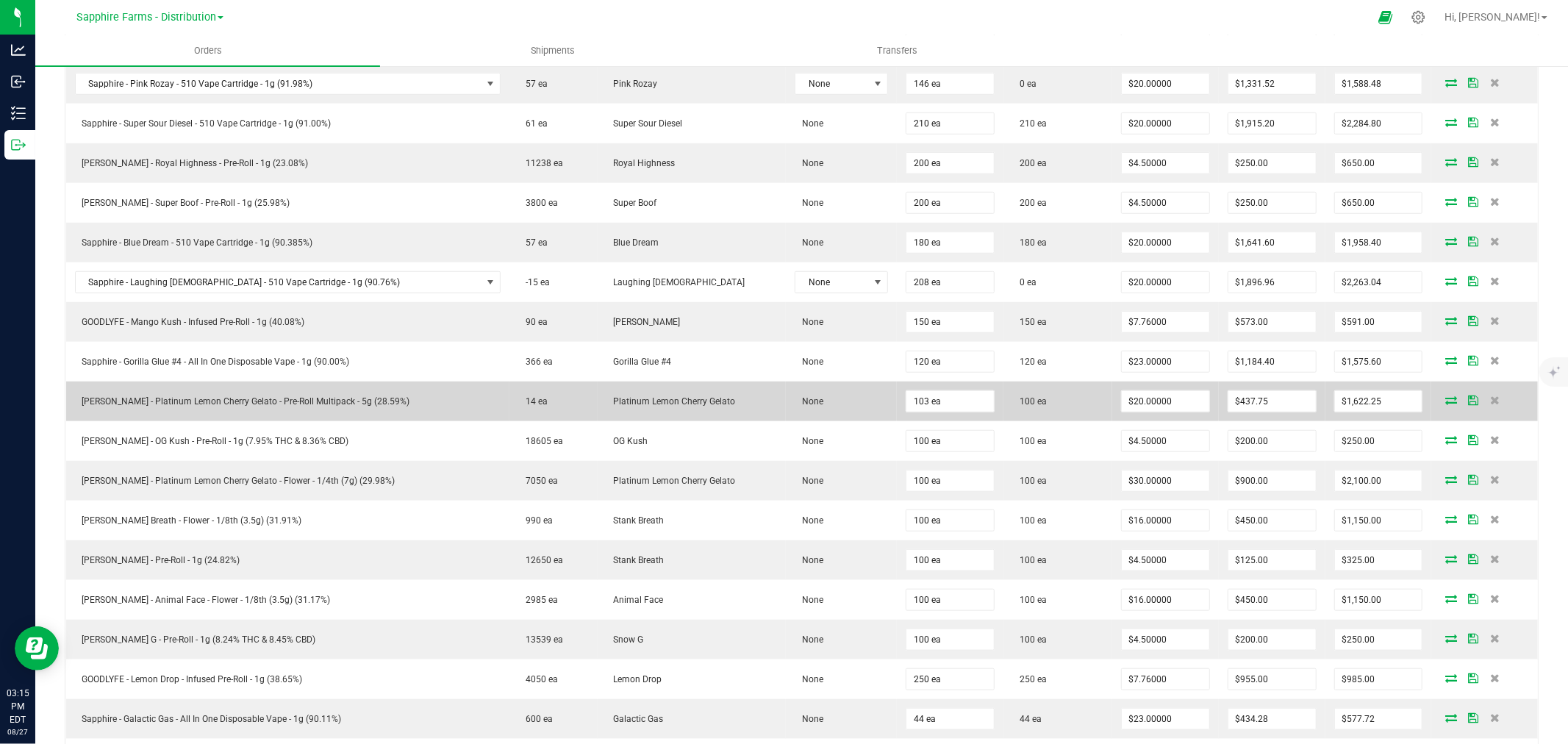
click at [1445, 400] on icon at bounding box center [1451, 400] width 12 height 8
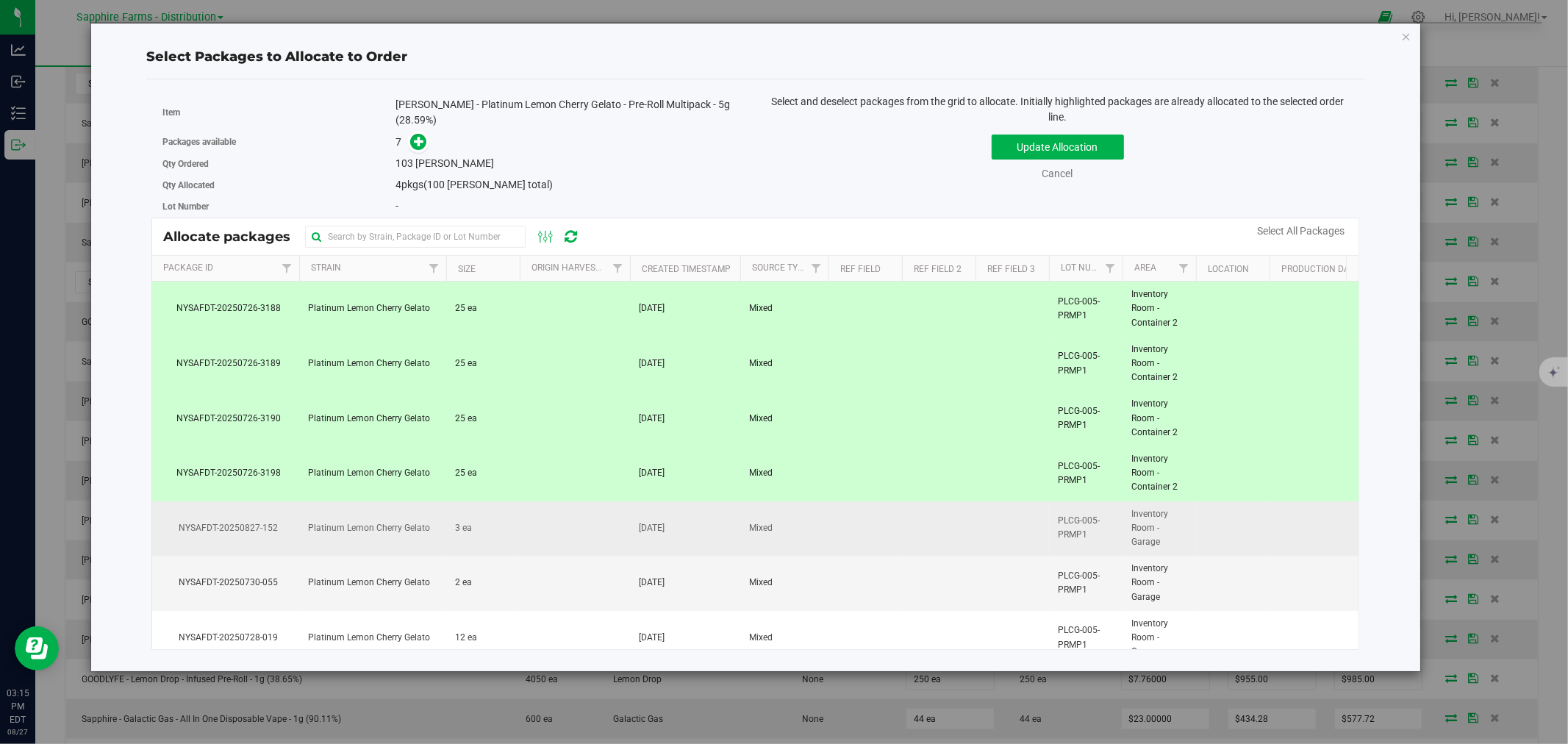
click at [502, 535] on td "3 ea" at bounding box center [483, 529] width 74 height 55
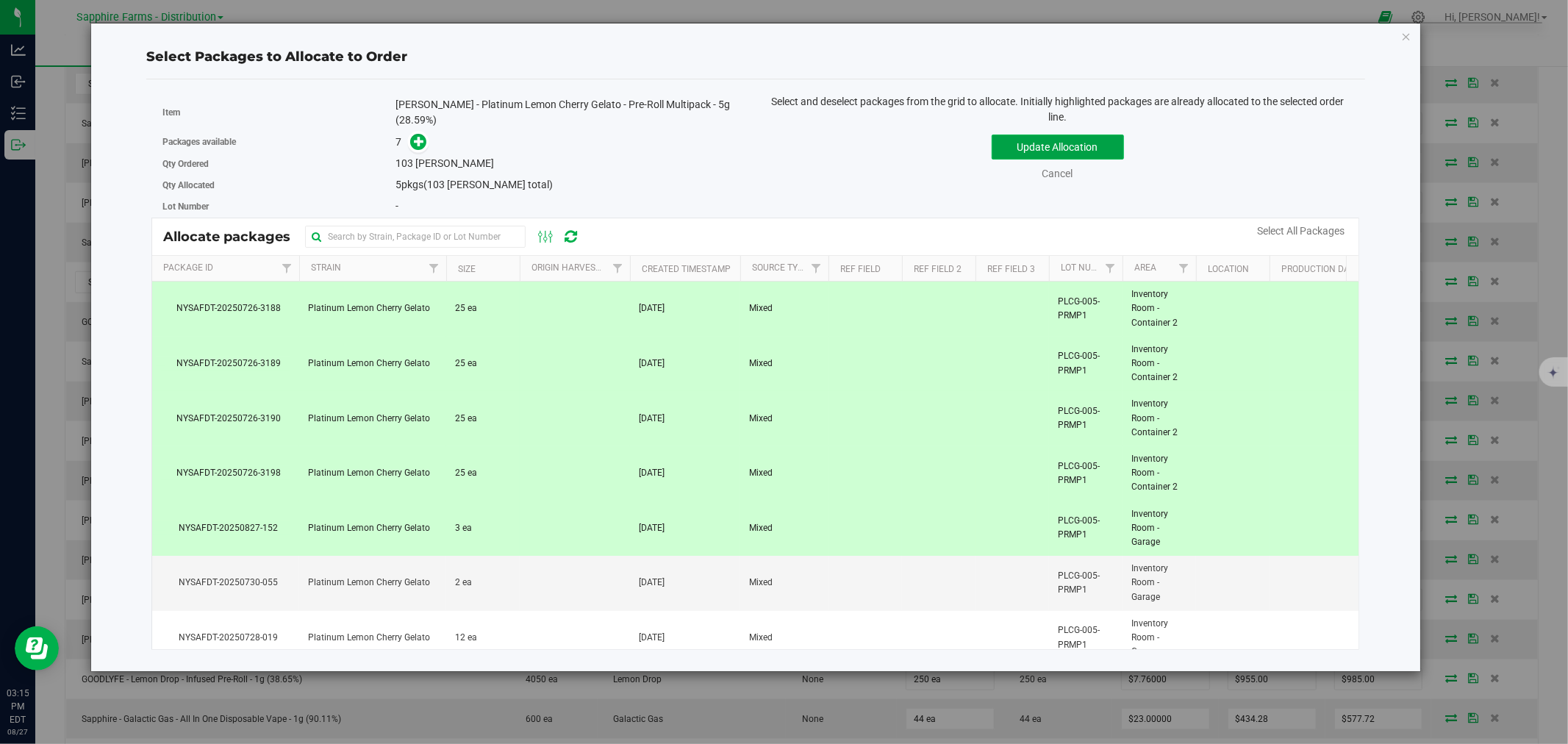
click at [1034, 147] on button "Update Allocation" at bounding box center [1057, 147] width 132 height 25
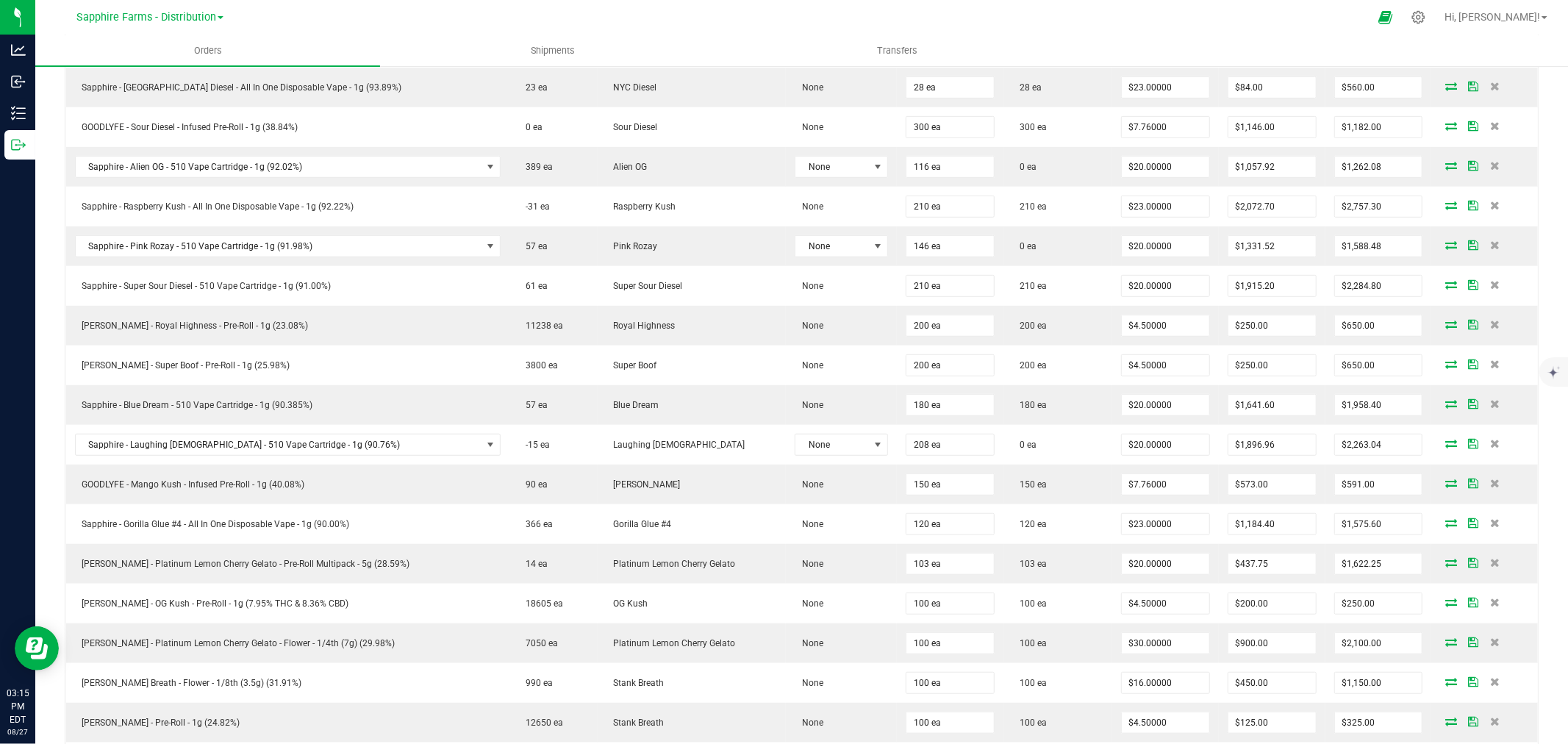
scroll to position [780, 0]
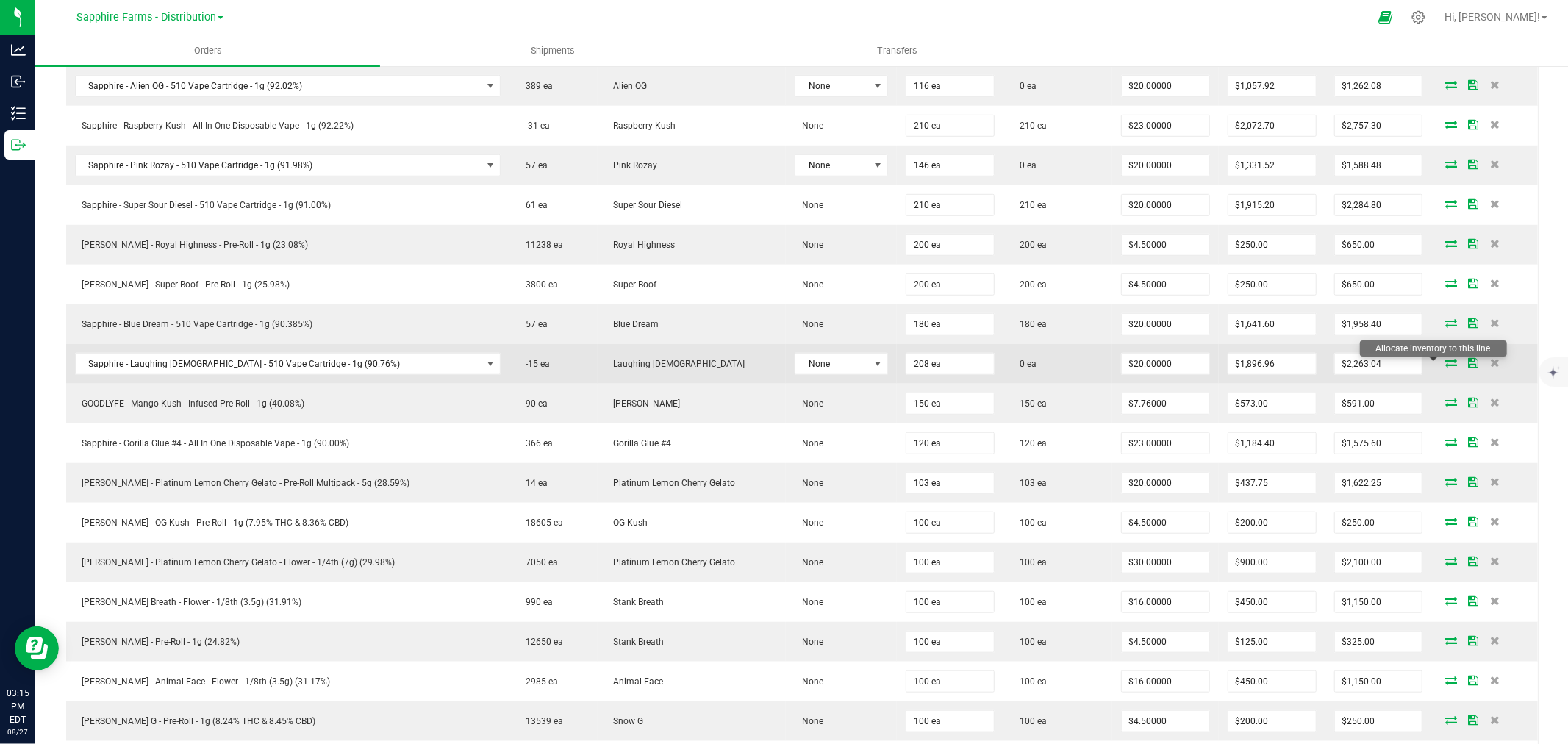
click at [1445, 366] on icon at bounding box center [1451, 362] width 12 height 8
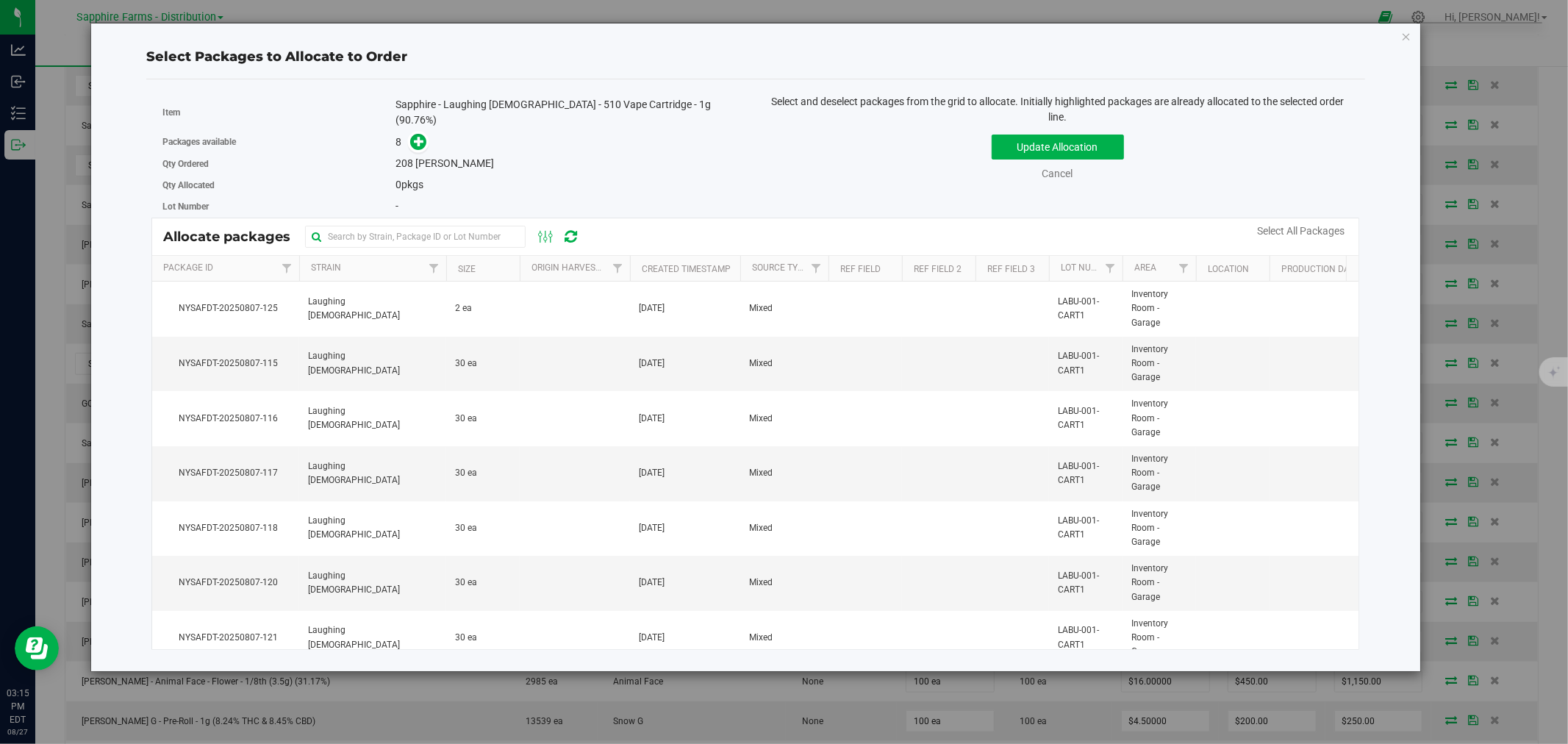
click at [637, 262] on th "Created Timestamp" at bounding box center [685, 269] width 110 height 25
click at [549, 366] on td at bounding box center [575, 364] width 110 height 55
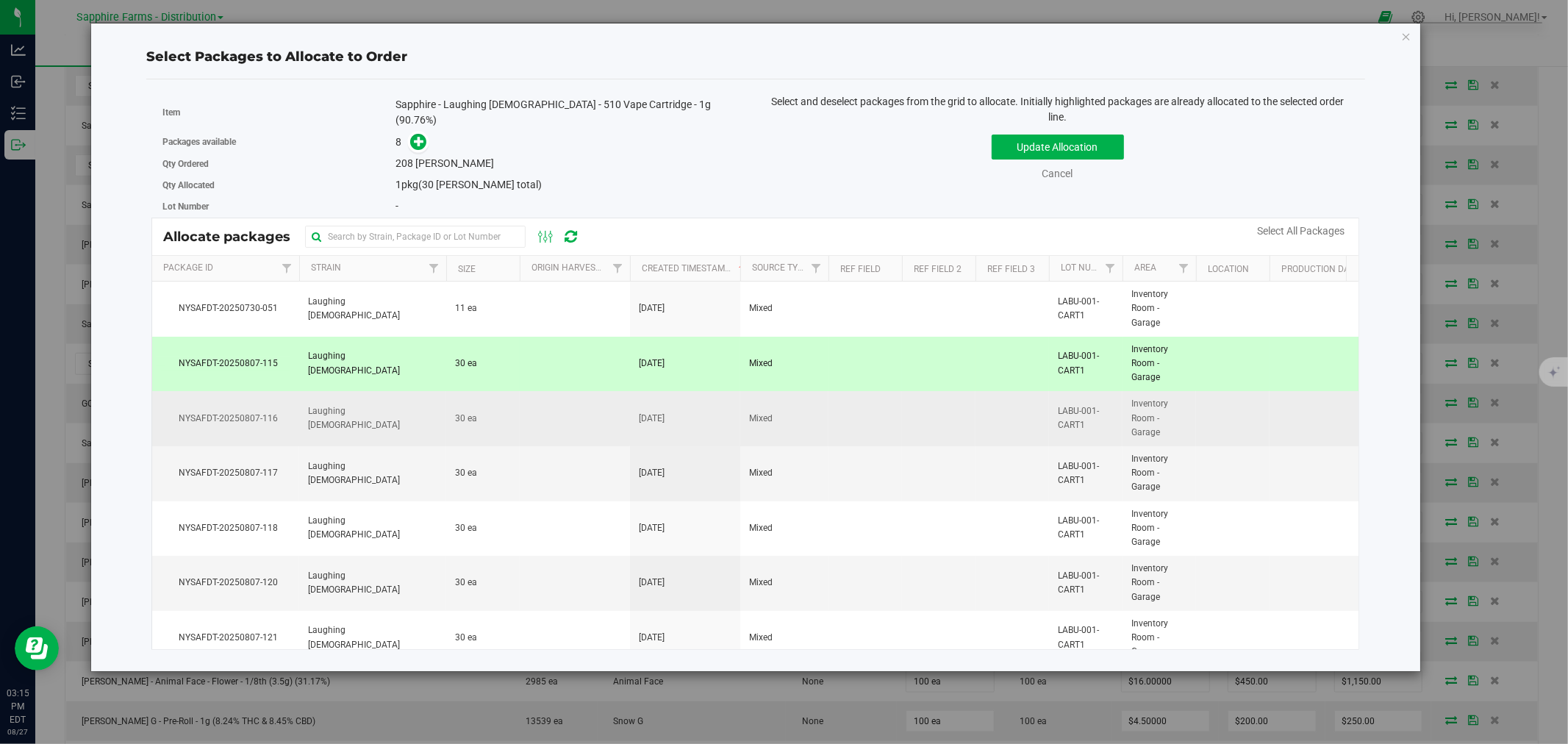
click at [531, 416] on td at bounding box center [575, 418] width 110 height 55
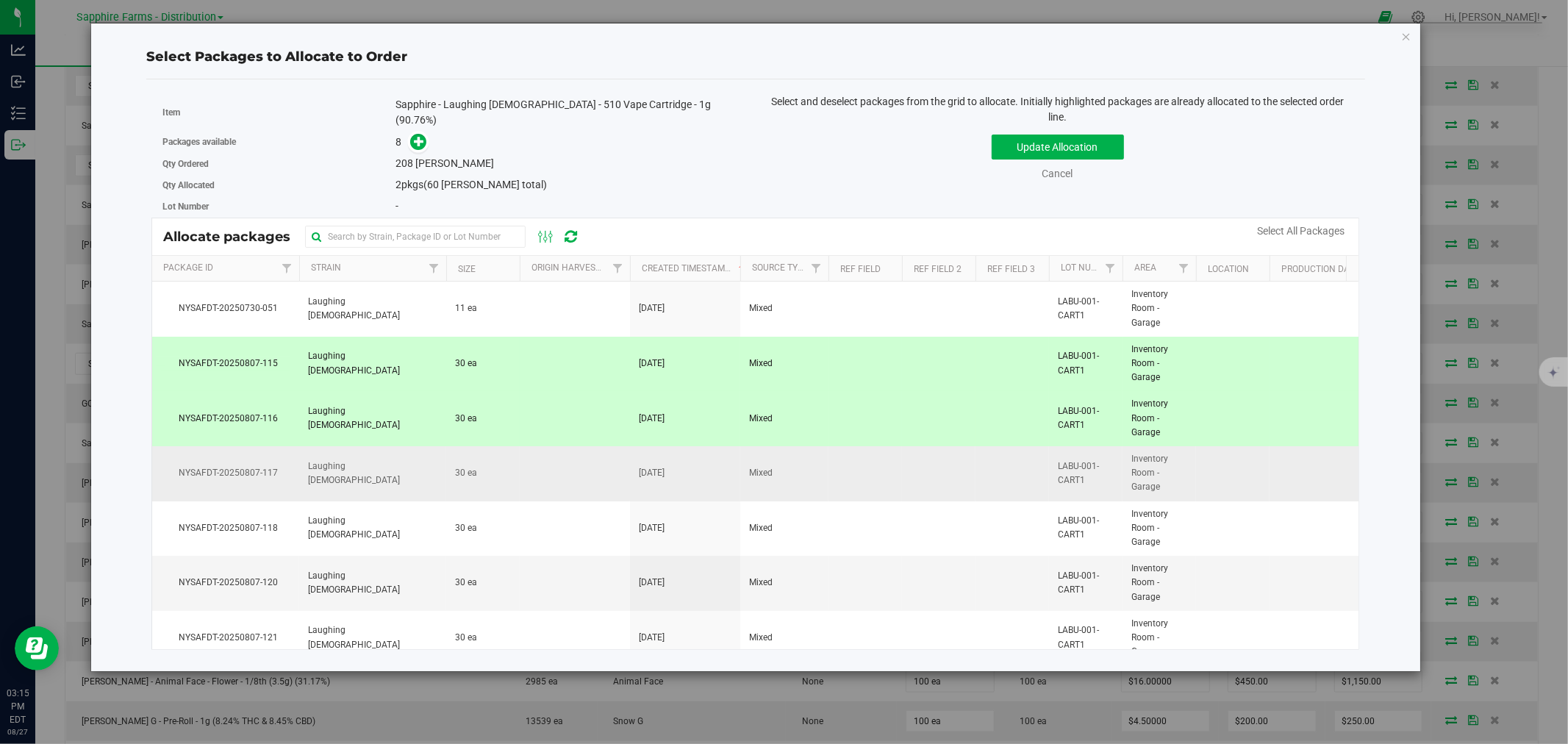
click at [516, 489] on td "30 ea" at bounding box center [483, 473] width 74 height 55
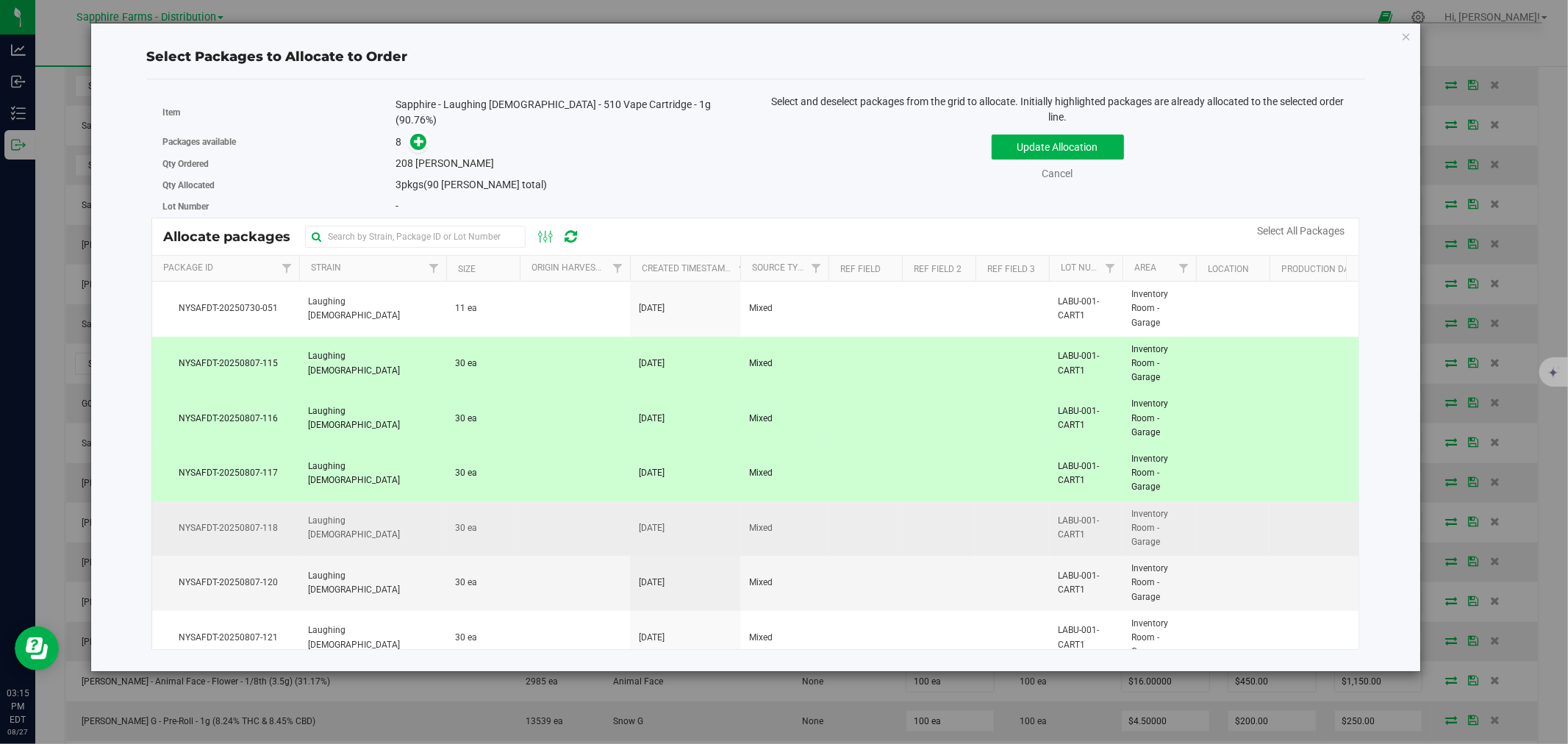
click at [516, 534] on td "30 ea" at bounding box center [483, 529] width 74 height 55
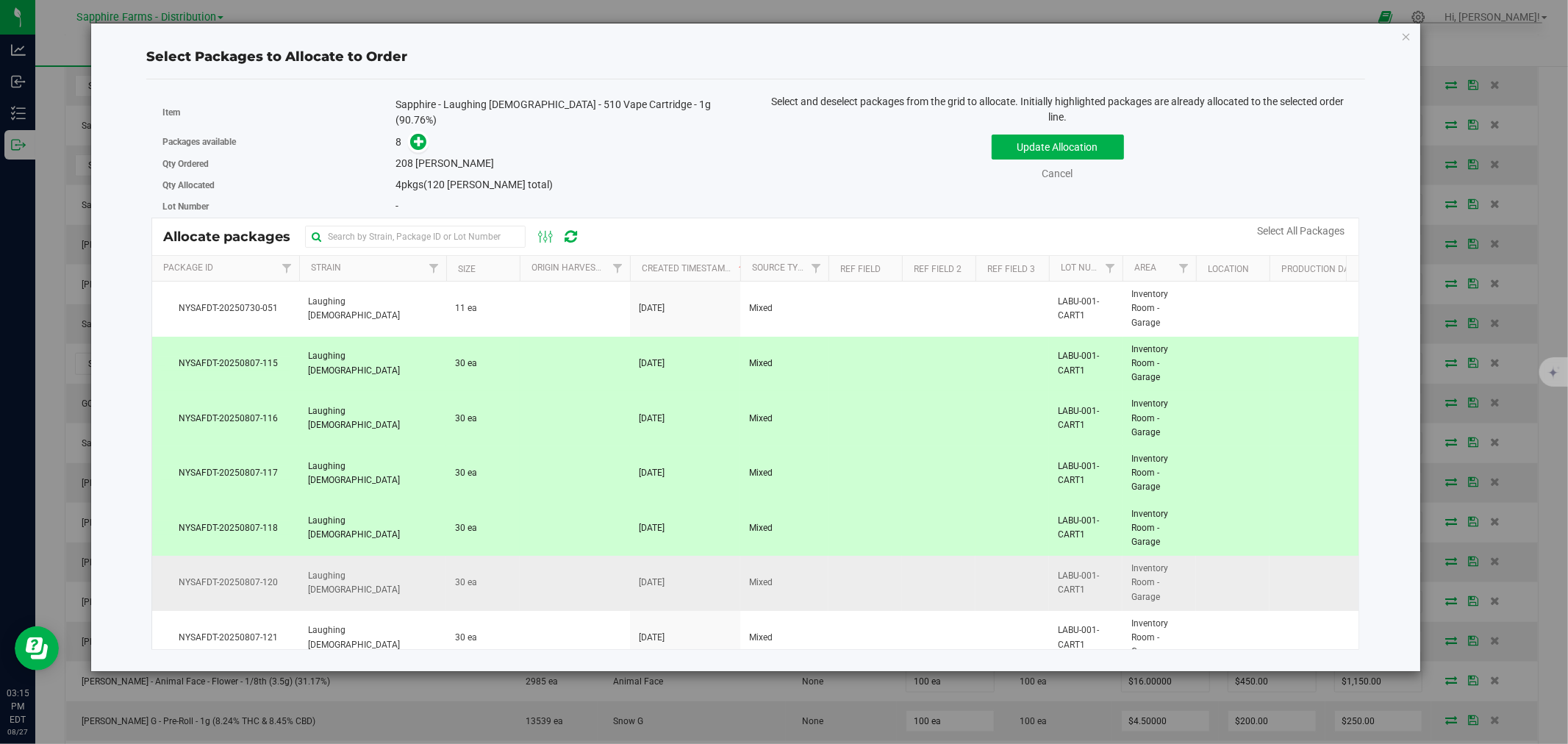
click at [502, 582] on td "30 ea" at bounding box center [483, 583] width 74 height 55
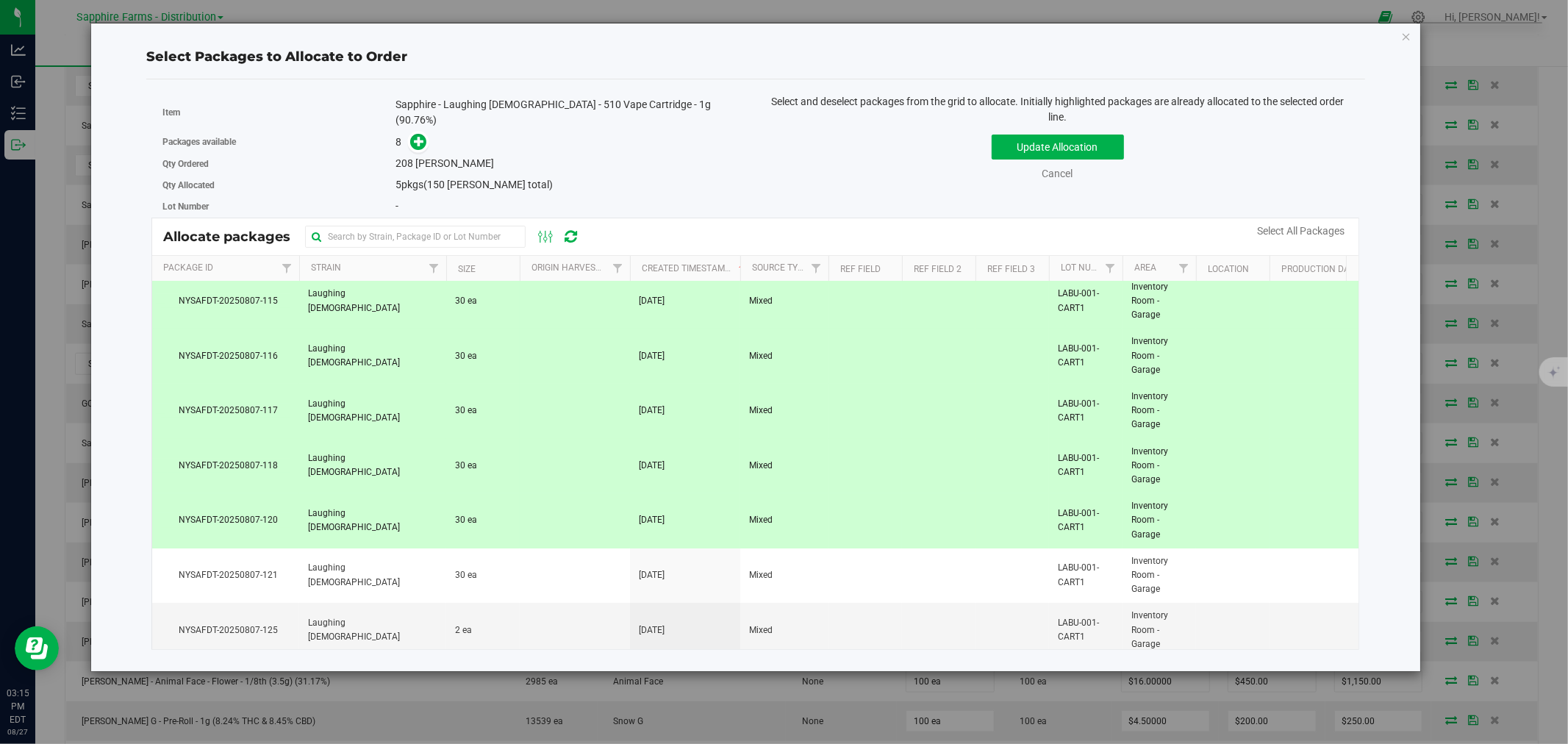
scroll to position [83, 0]
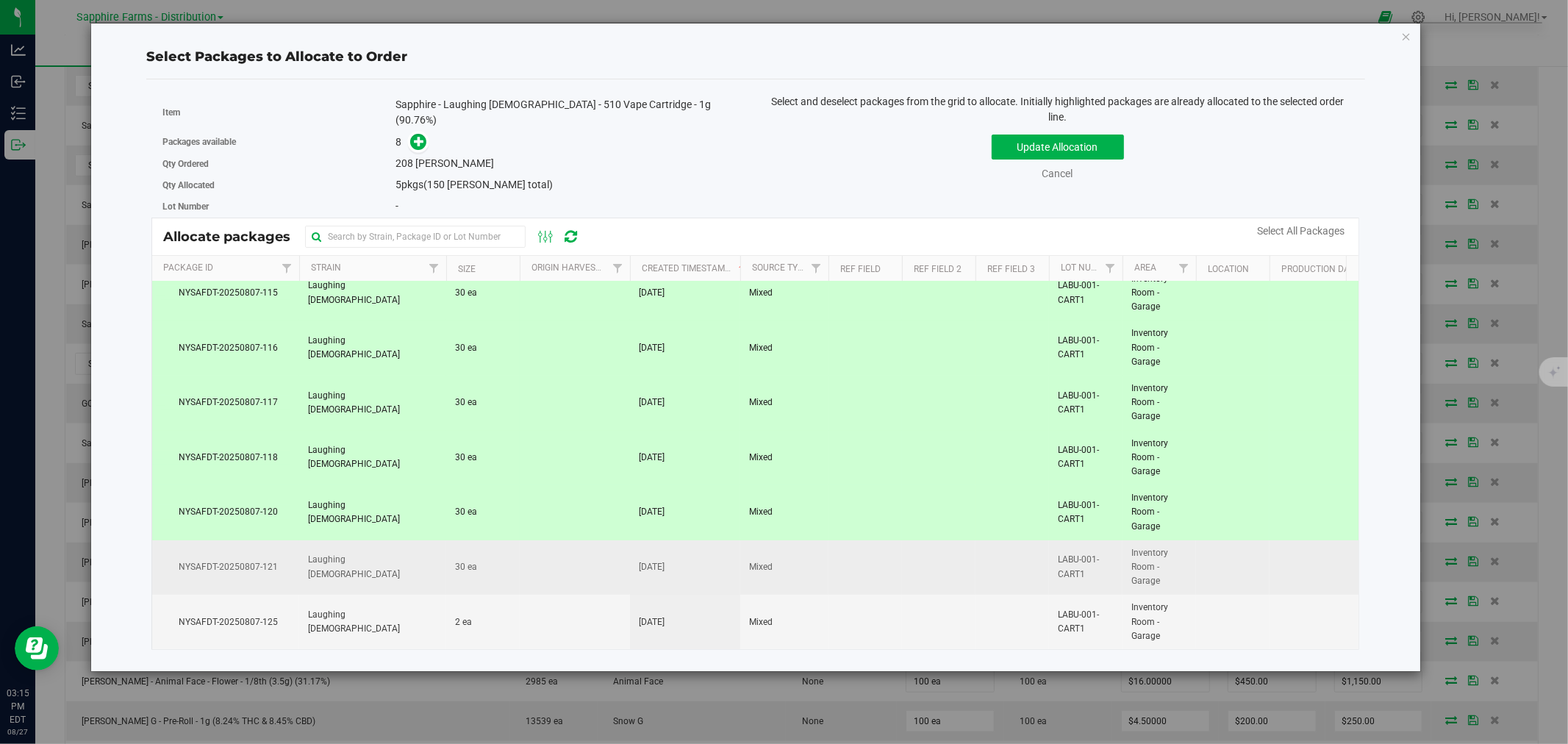
click at [520, 540] on td at bounding box center [575, 568] width 110 height 55
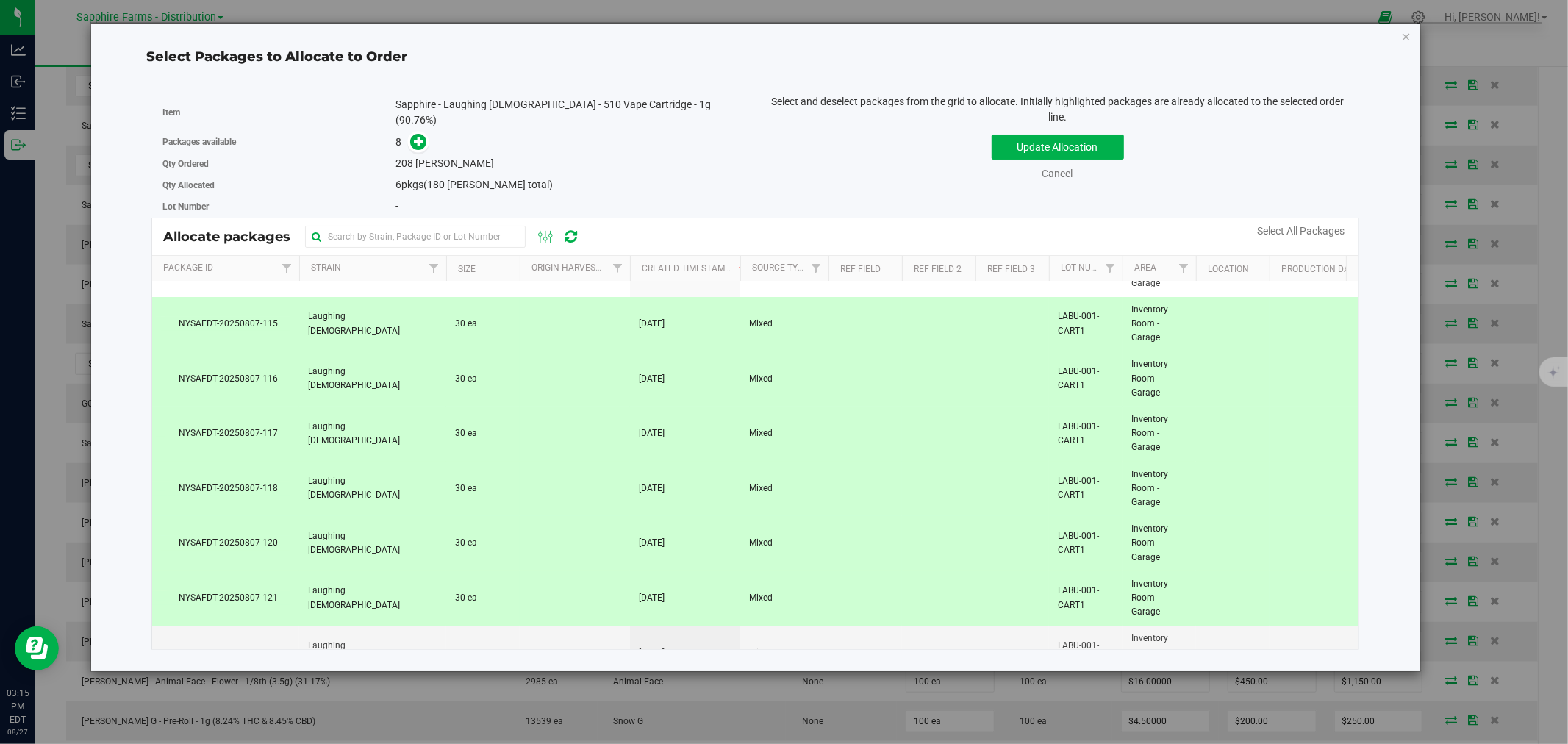
scroll to position [0, 0]
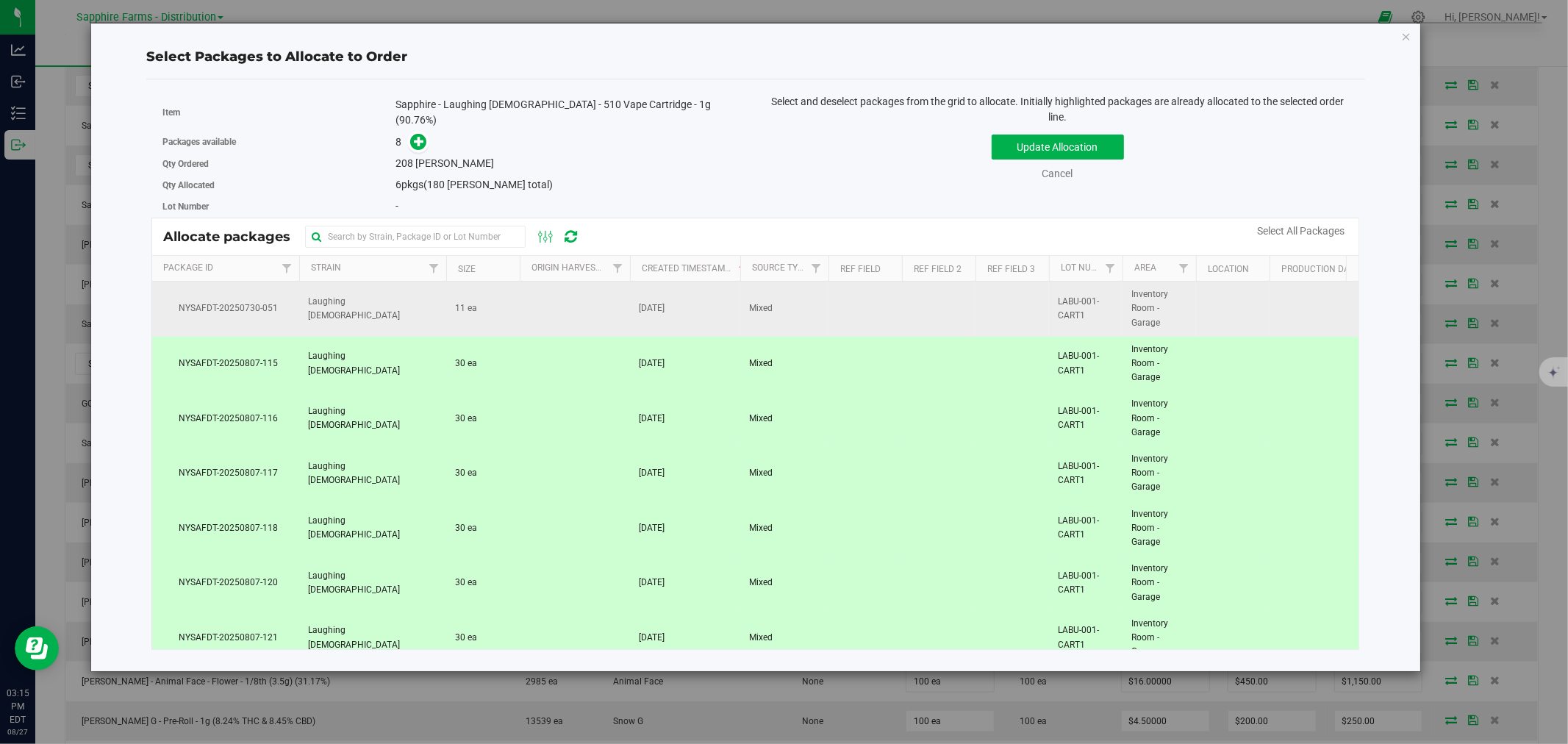
click at [237, 301] on span "NYSAFDT-20250730-051" at bounding box center [226, 308] width 130 height 14
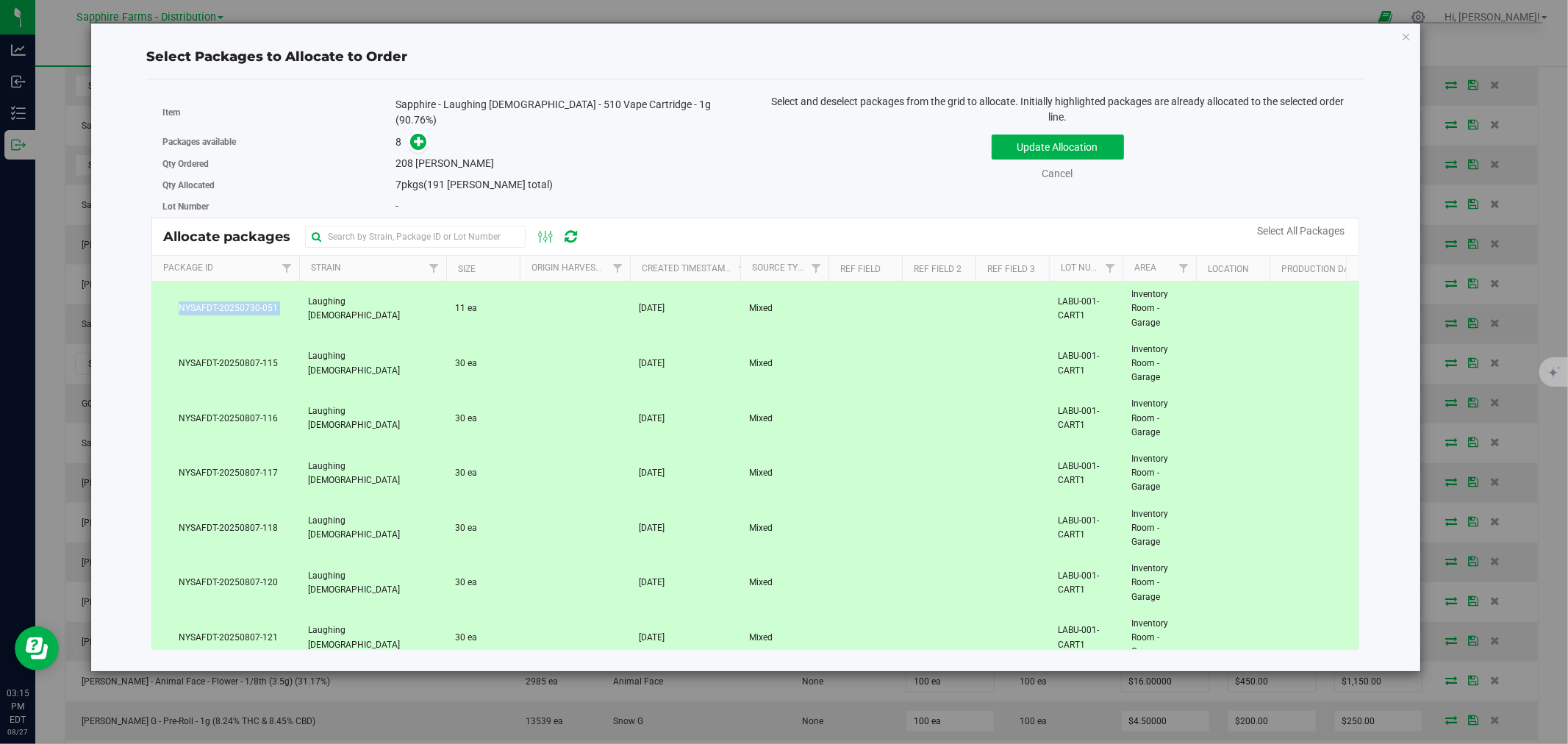
copy span "NYSAFDT-20250730-051"
click at [237, 301] on span "NYSAFDT-20250730-051" at bounding box center [226, 308] width 130 height 14
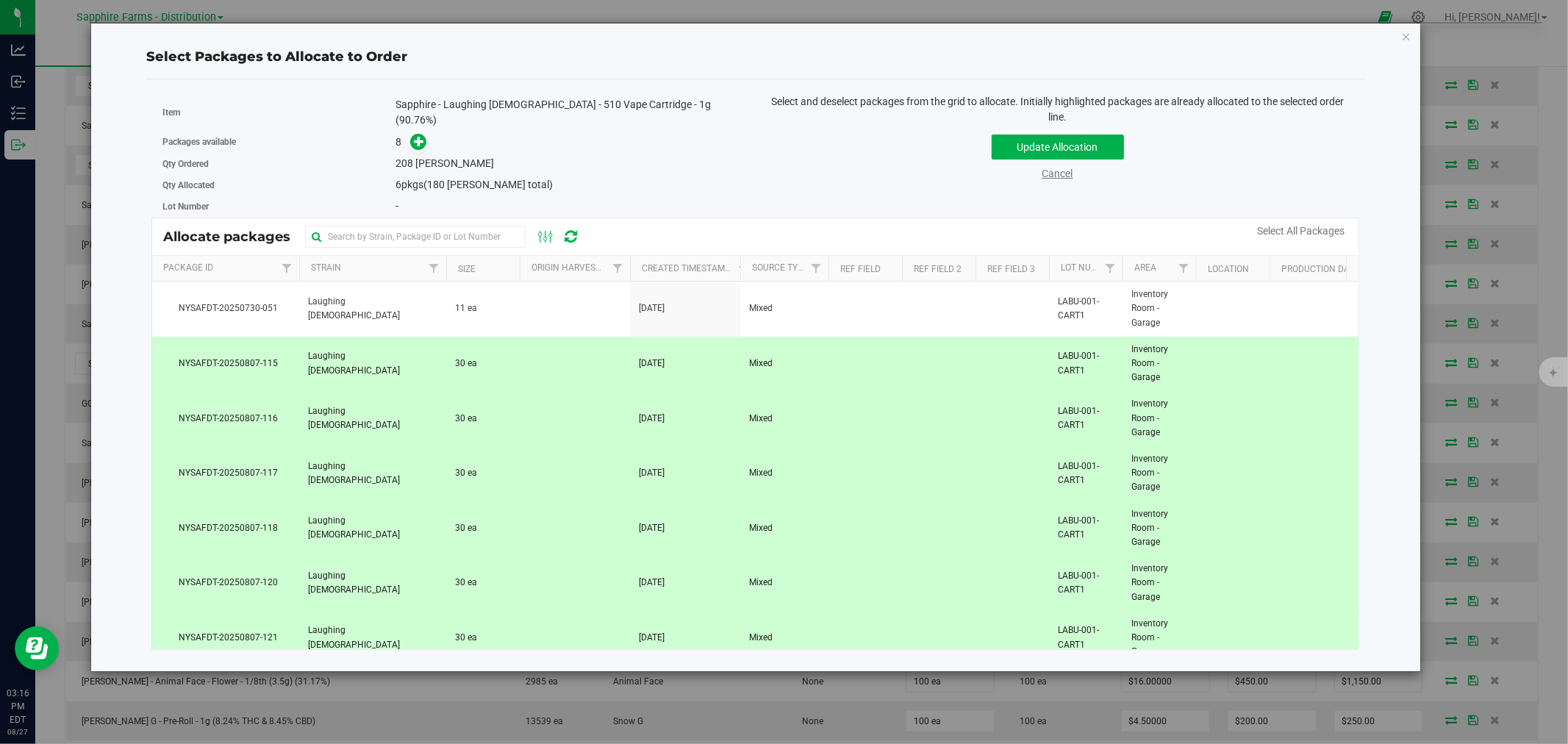
click at [1052, 173] on link "Cancel" at bounding box center [1057, 174] width 31 height 12
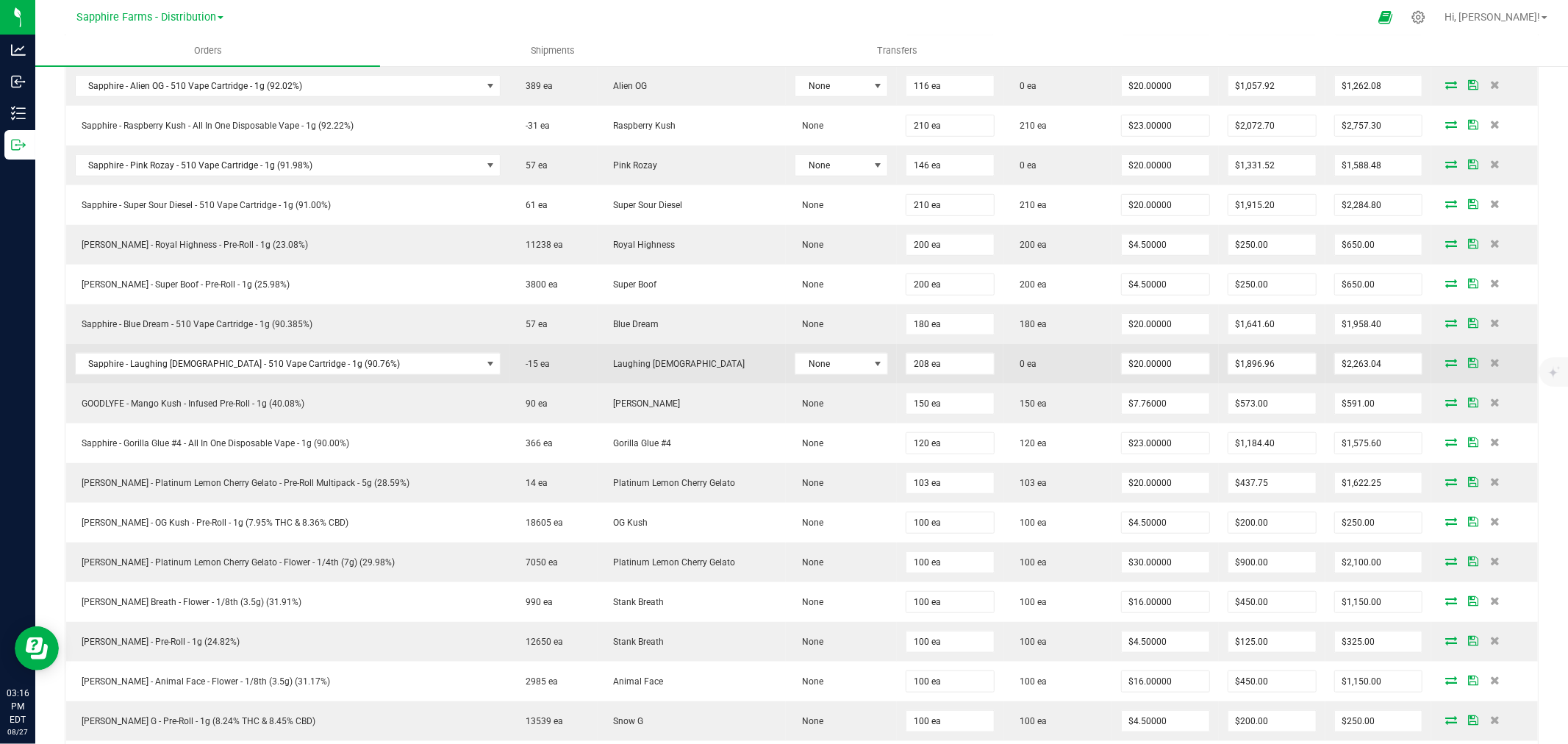
click at [1445, 365] on icon at bounding box center [1451, 362] width 12 height 8
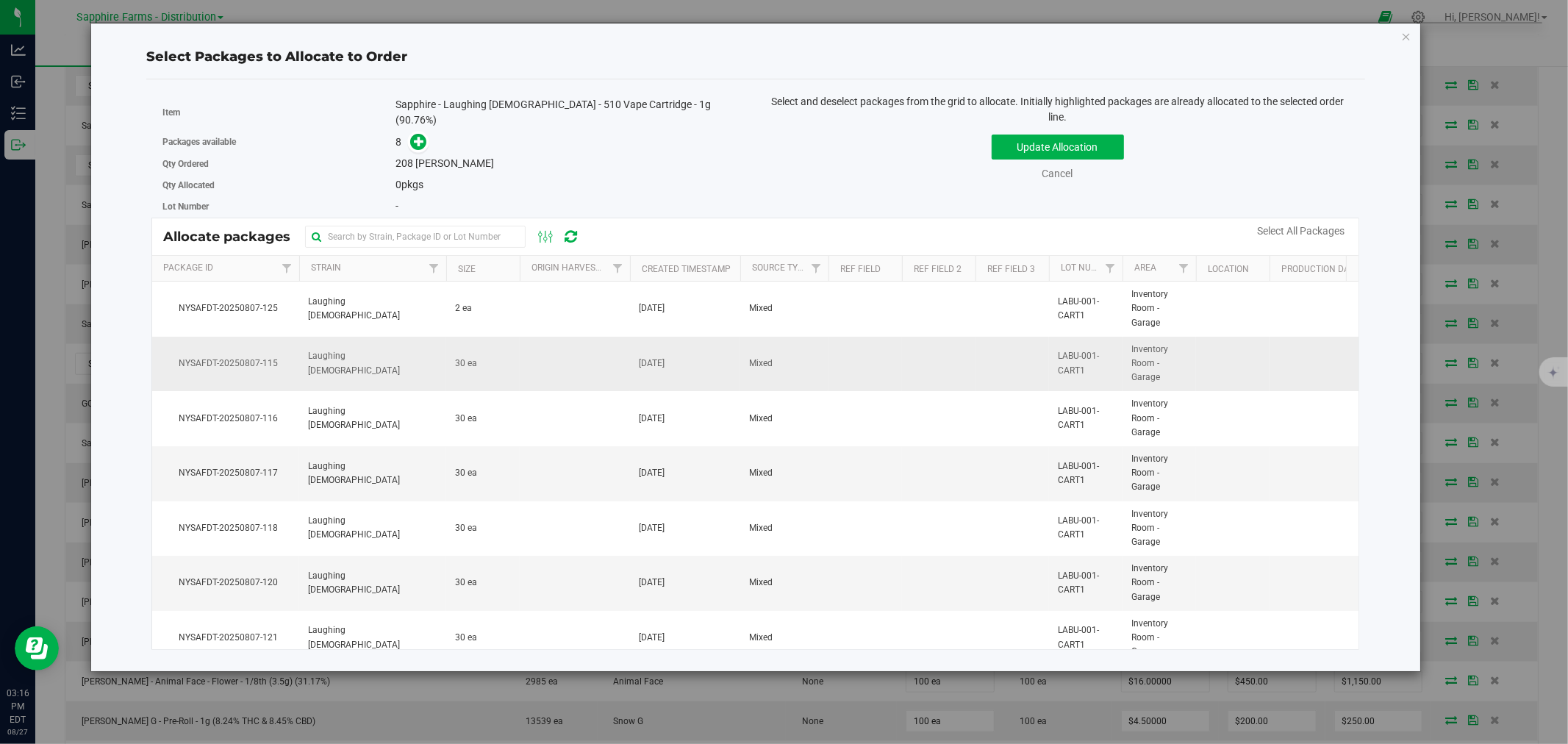
click at [538, 366] on td at bounding box center [575, 364] width 110 height 55
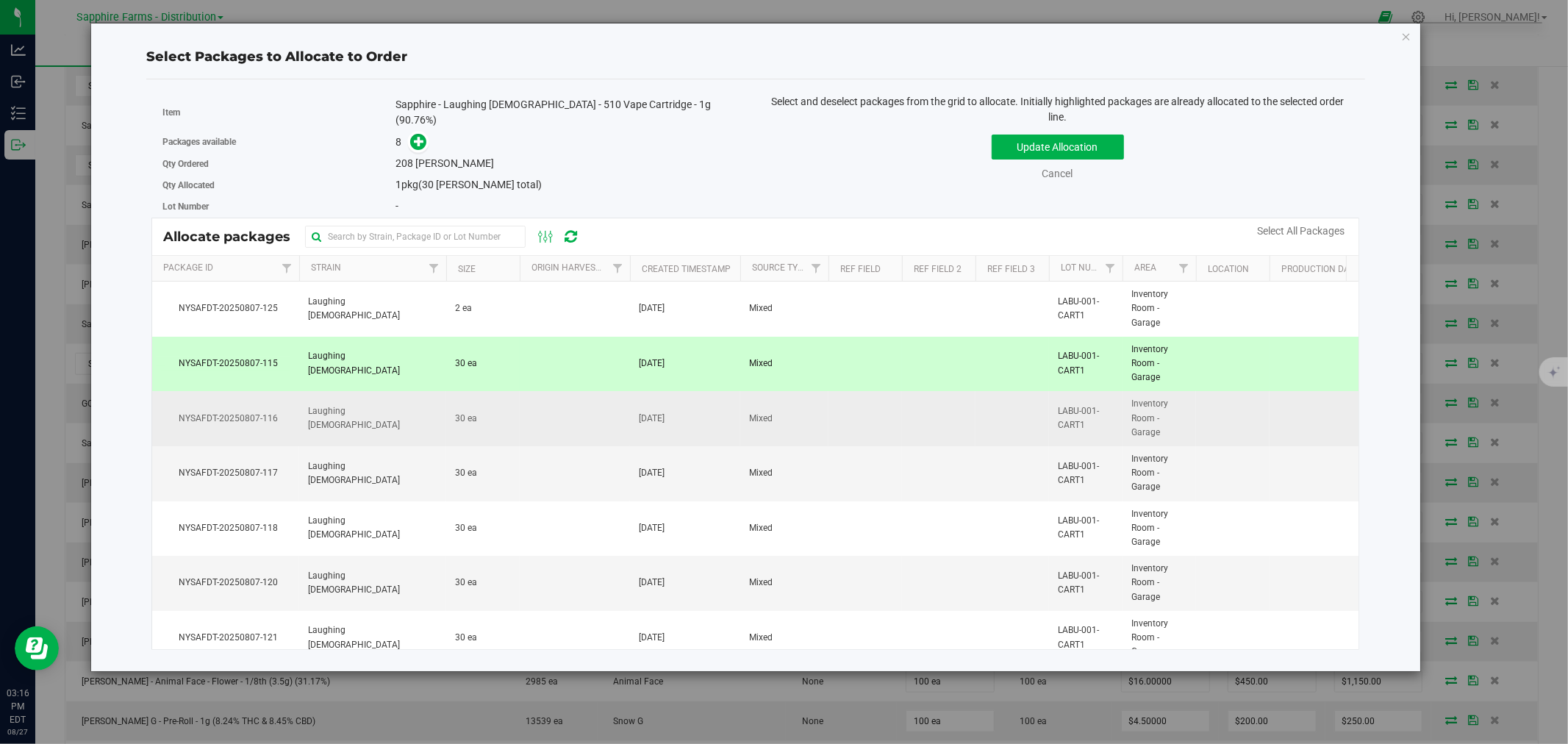
click at [526, 429] on td at bounding box center [575, 418] width 110 height 55
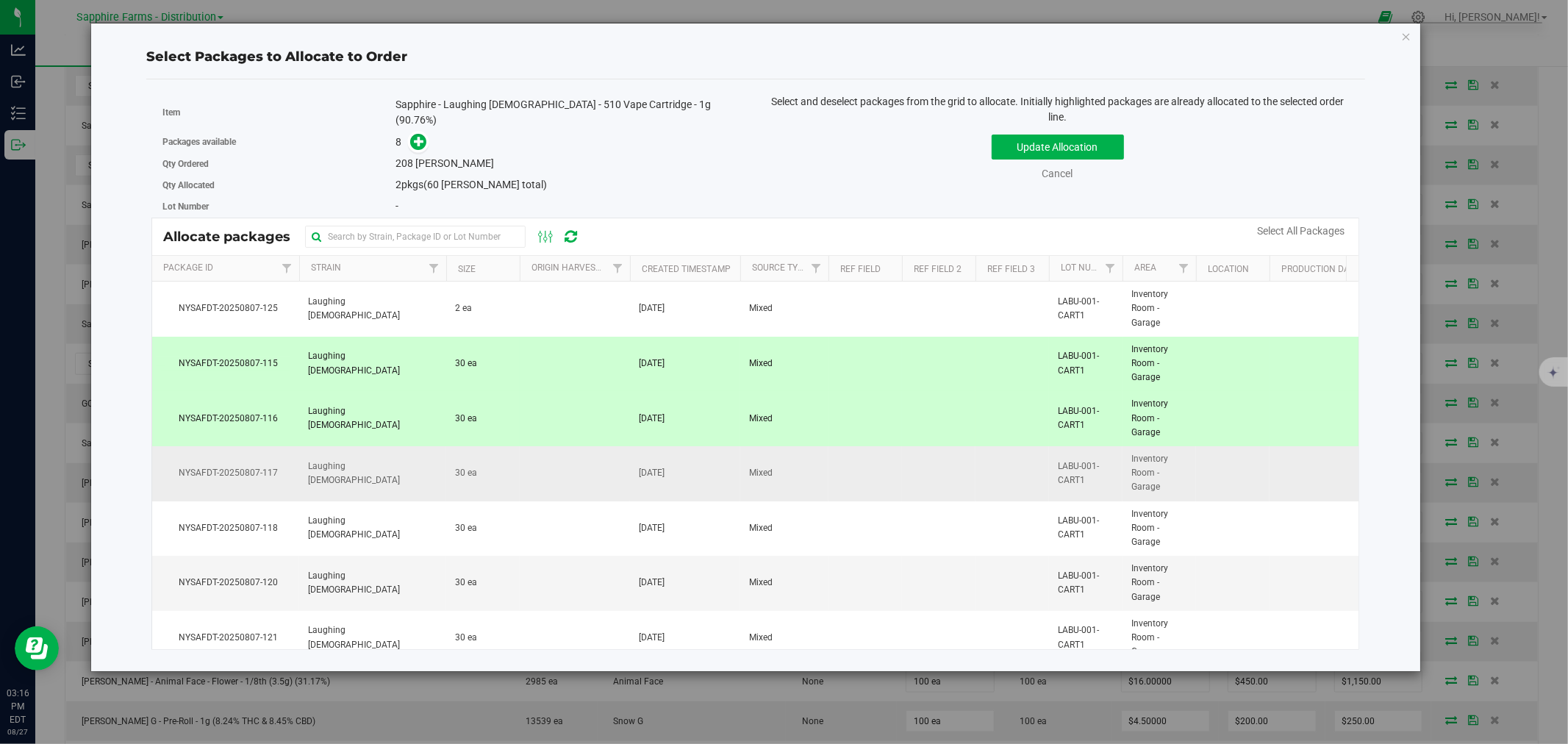
click at [522, 480] on td at bounding box center [575, 473] width 110 height 55
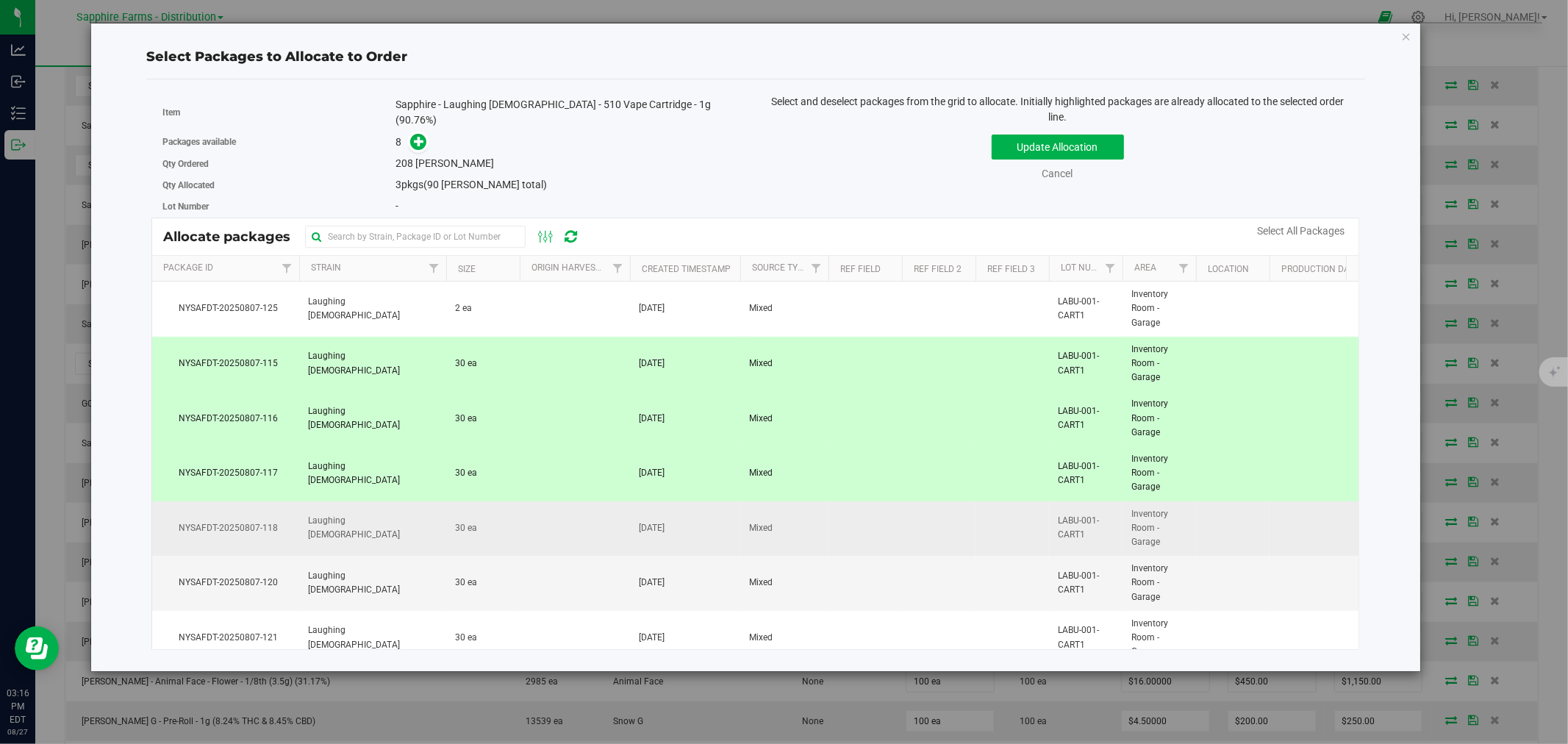
click at [522, 532] on td at bounding box center [575, 529] width 110 height 55
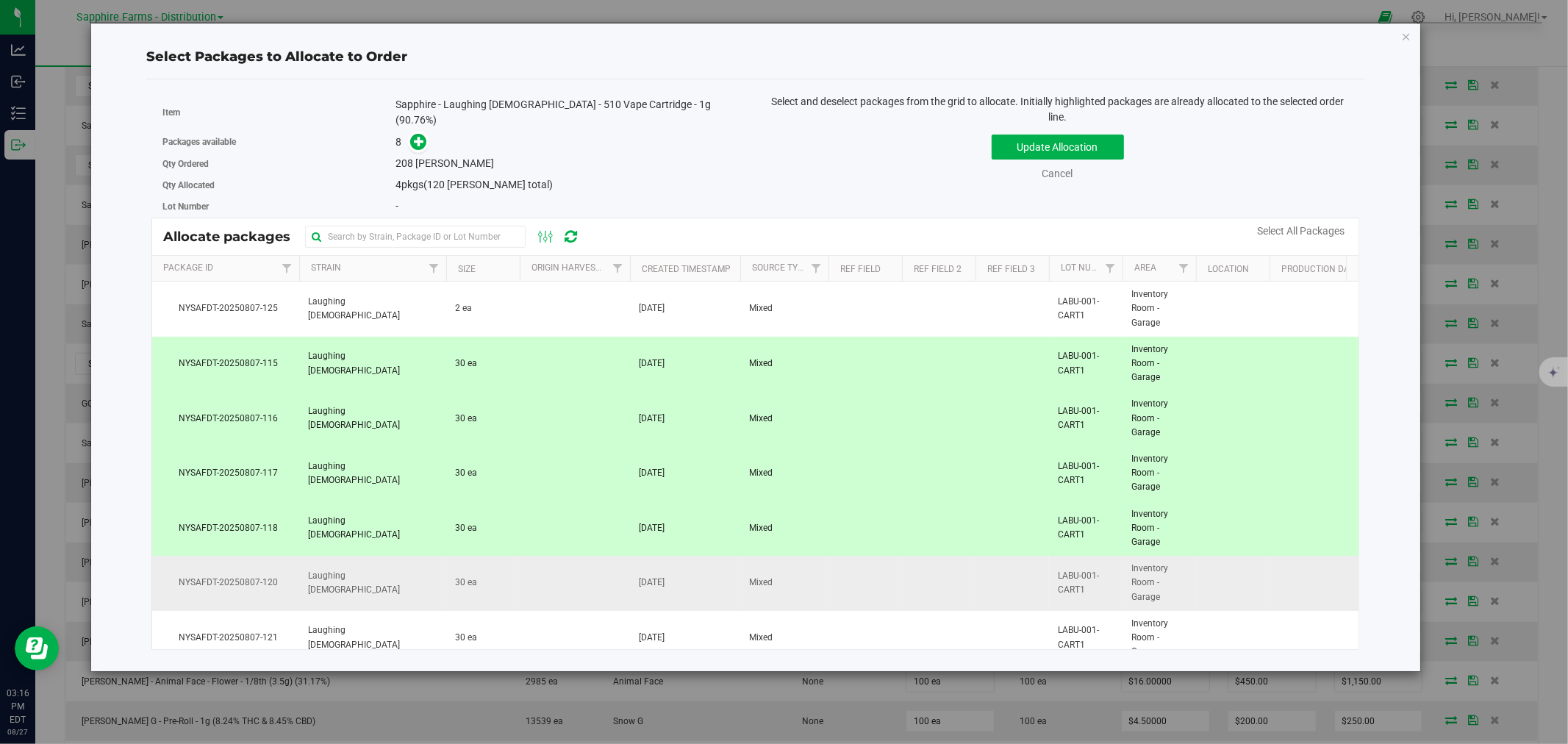
click at [527, 587] on td at bounding box center [575, 583] width 110 height 55
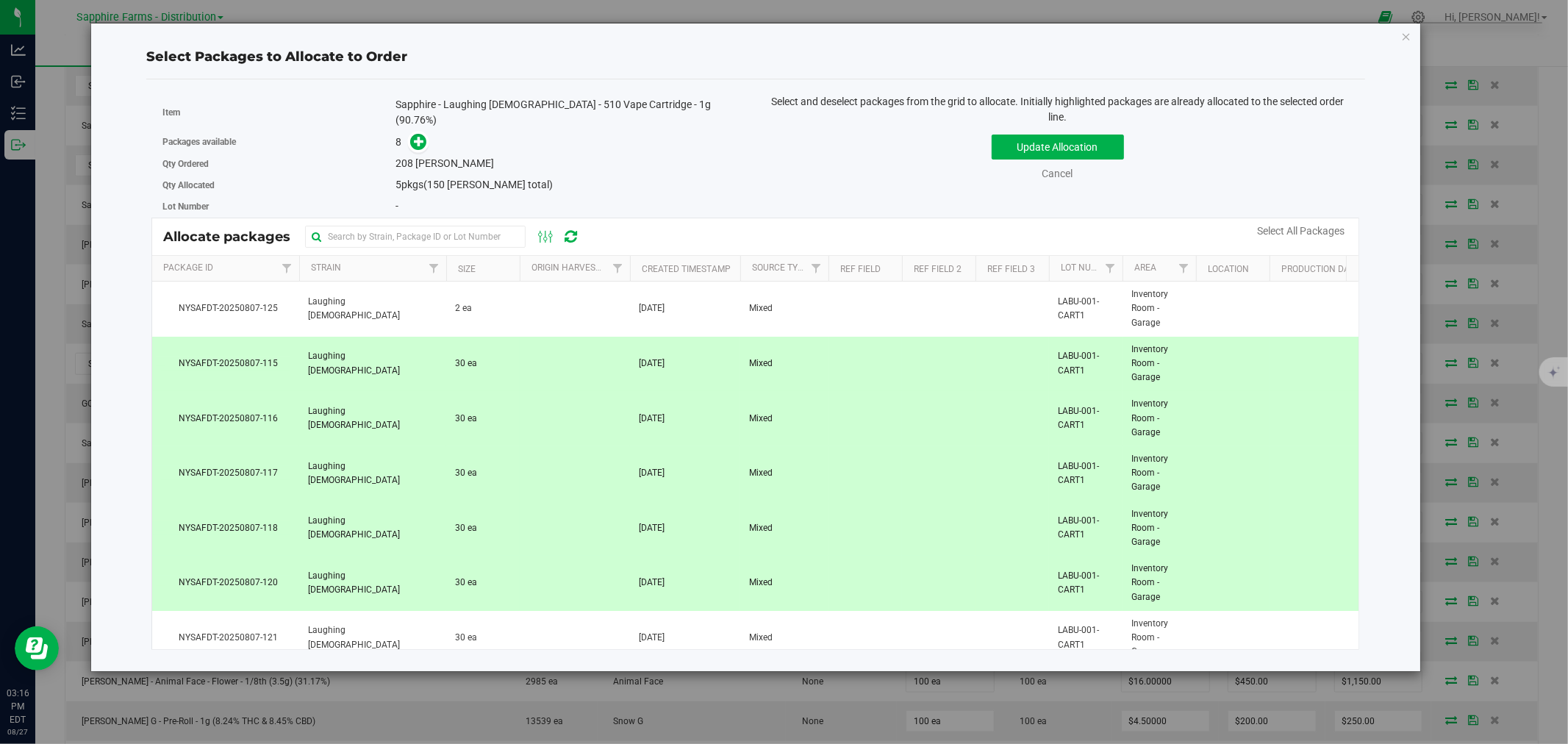
scroll to position [81, 0]
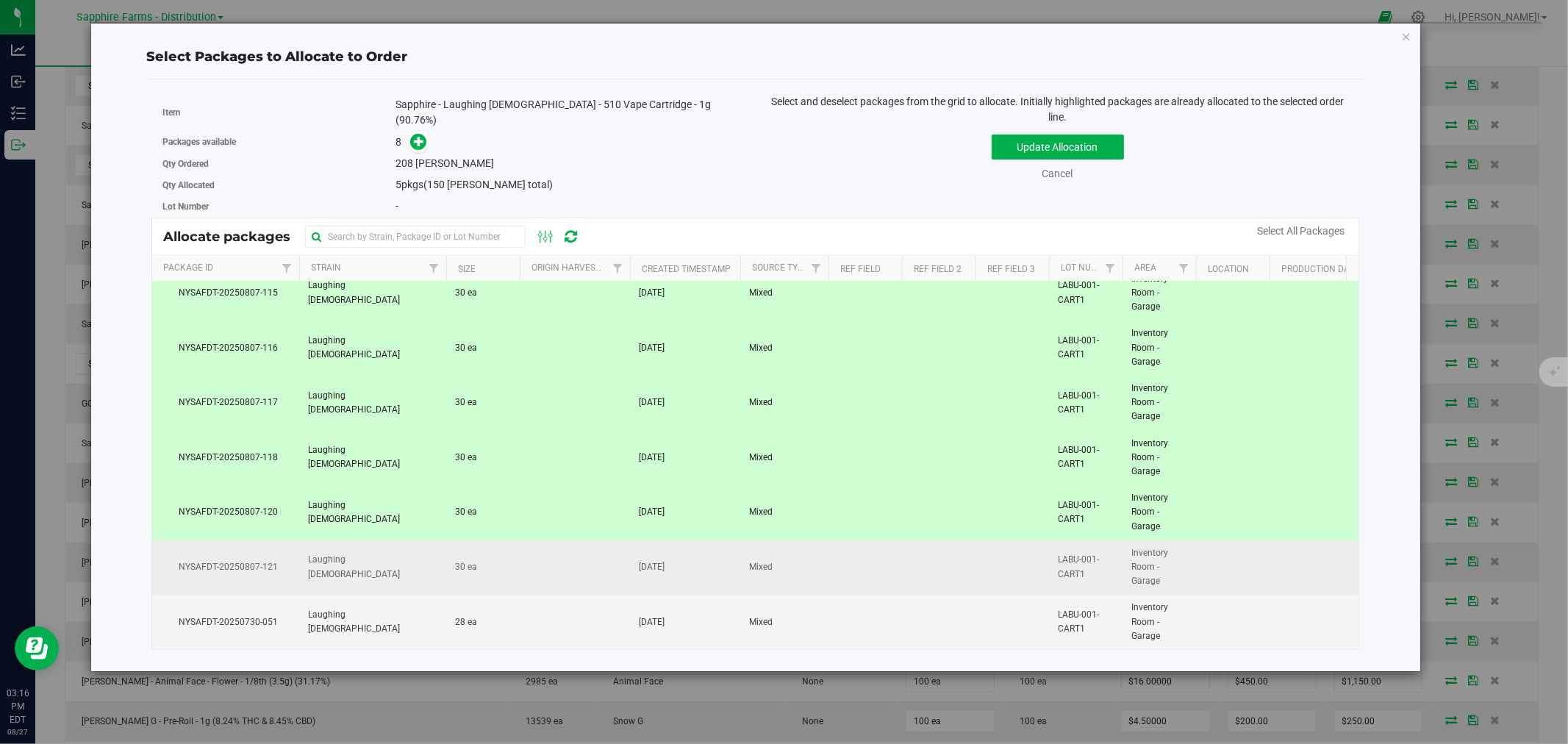
click at [548, 562] on td at bounding box center [575, 568] width 110 height 55
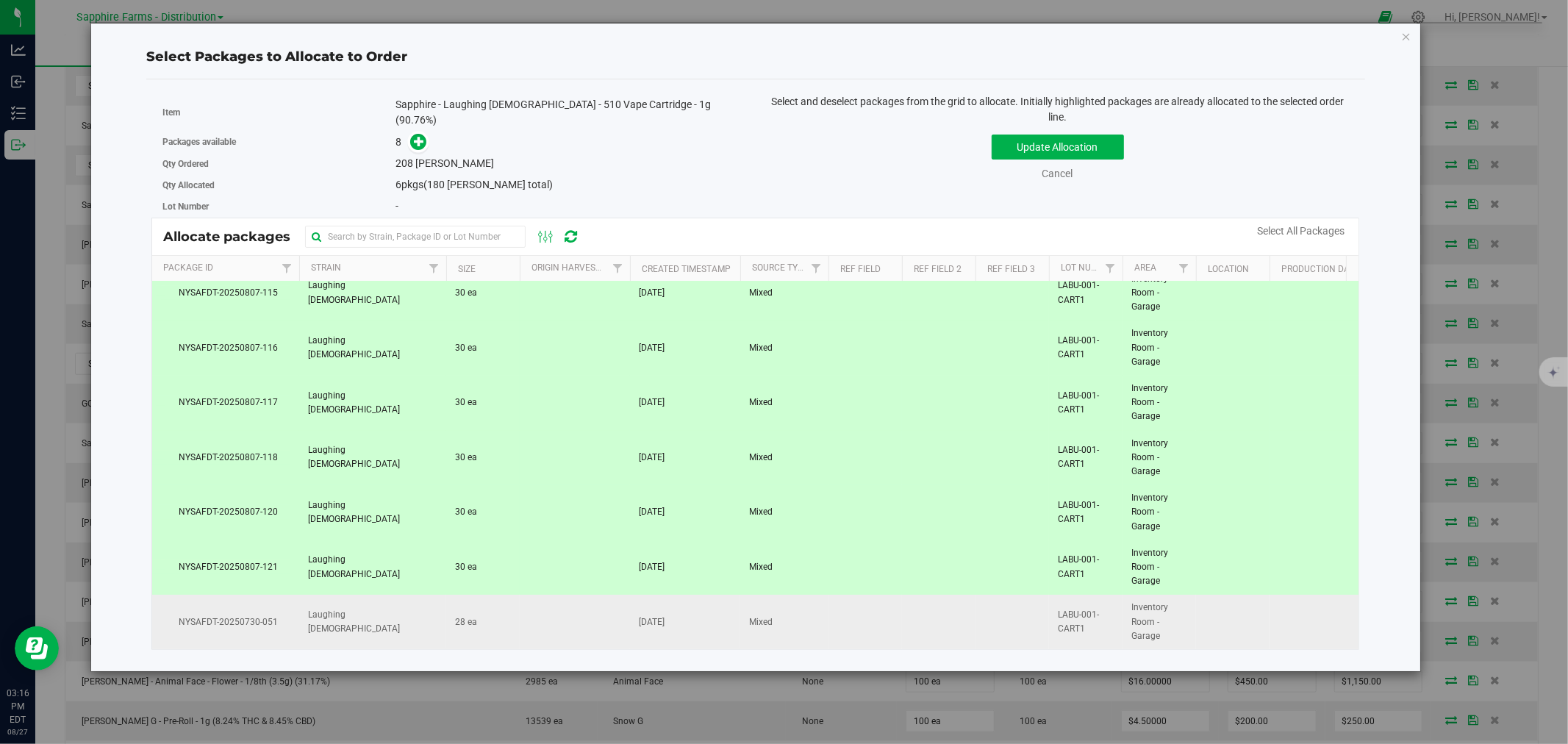
click at [548, 612] on td at bounding box center [575, 622] width 110 height 54
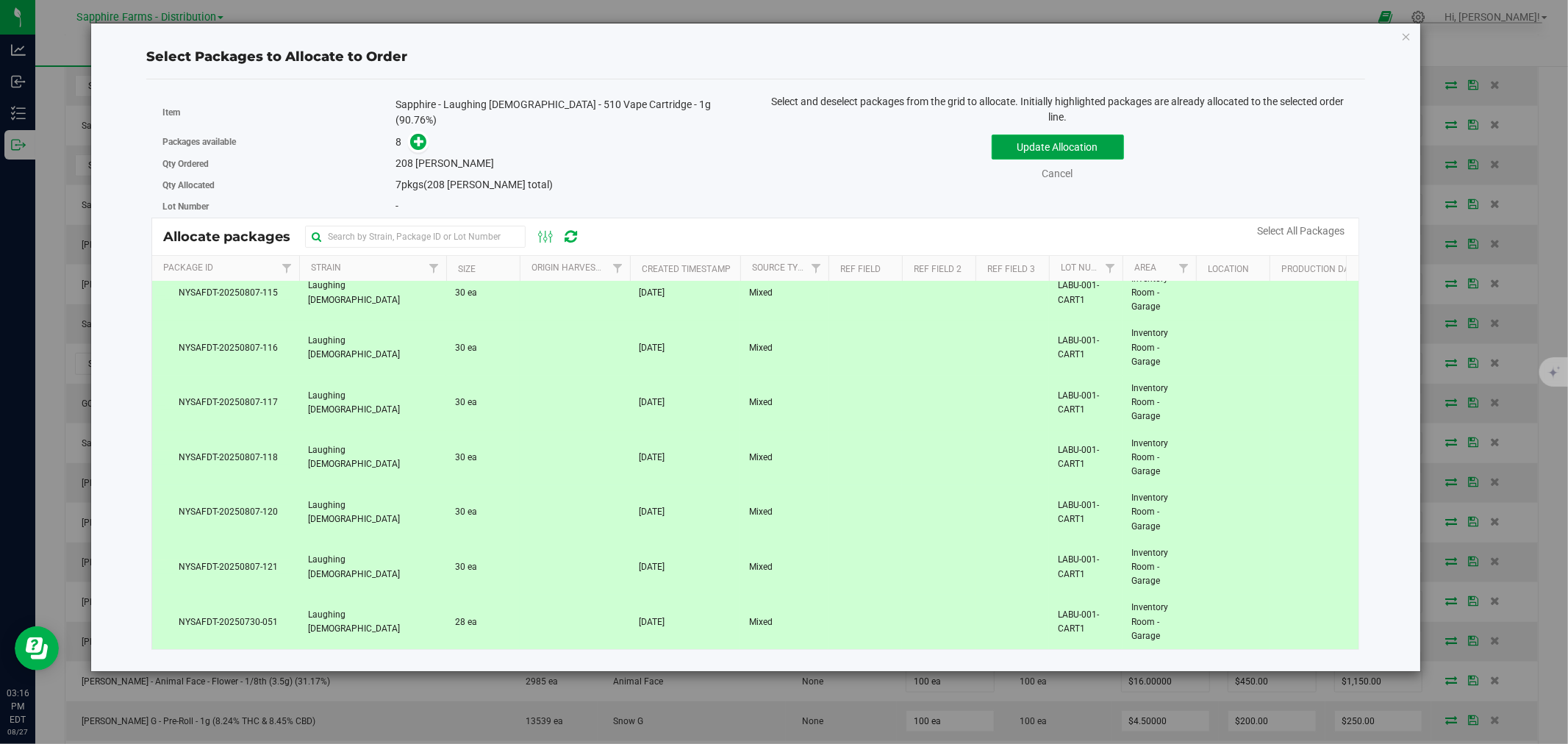
click at [1045, 137] on button "Update Allocation" at bounding box center [1057, 147] width 132 height 25
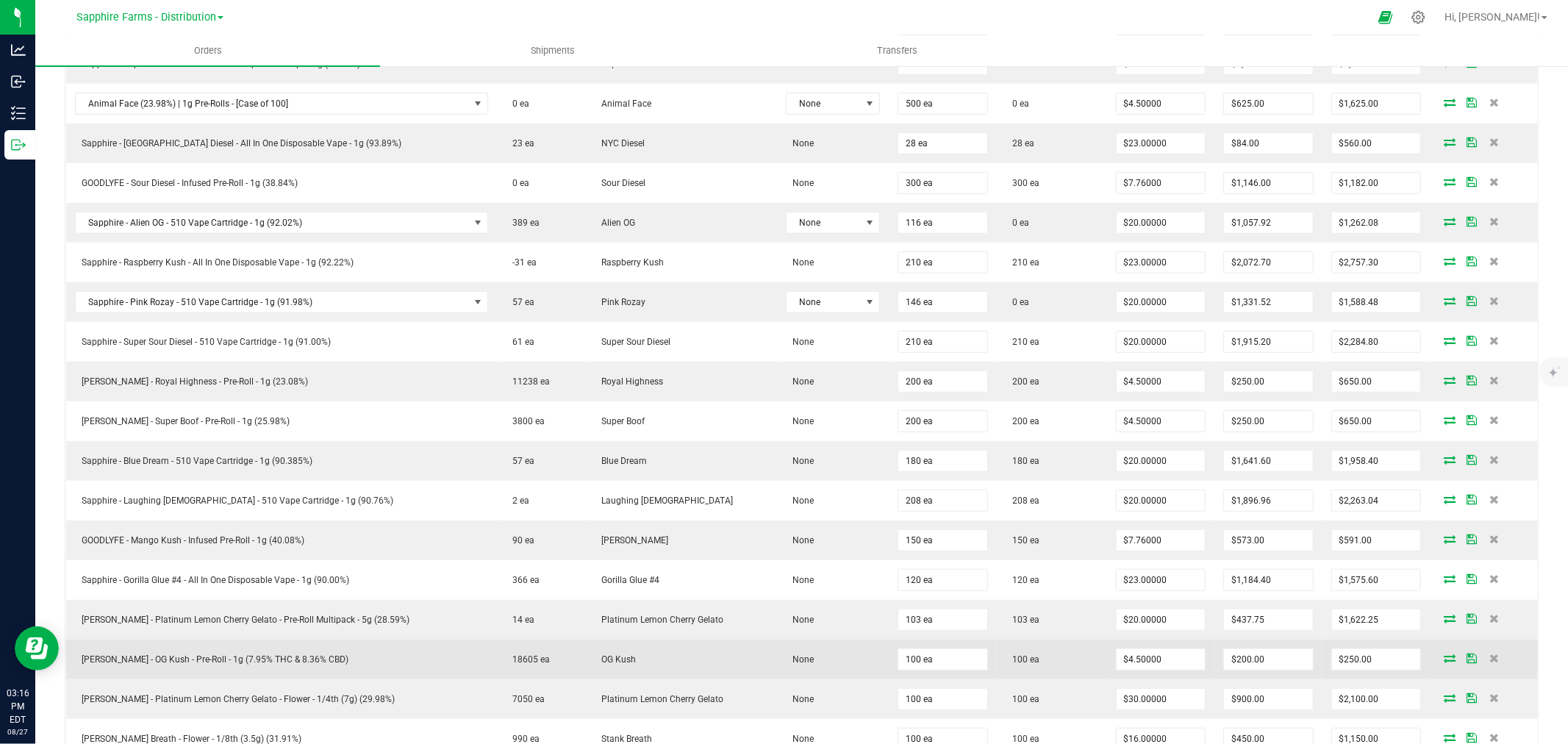
scroll to position [616, 0]
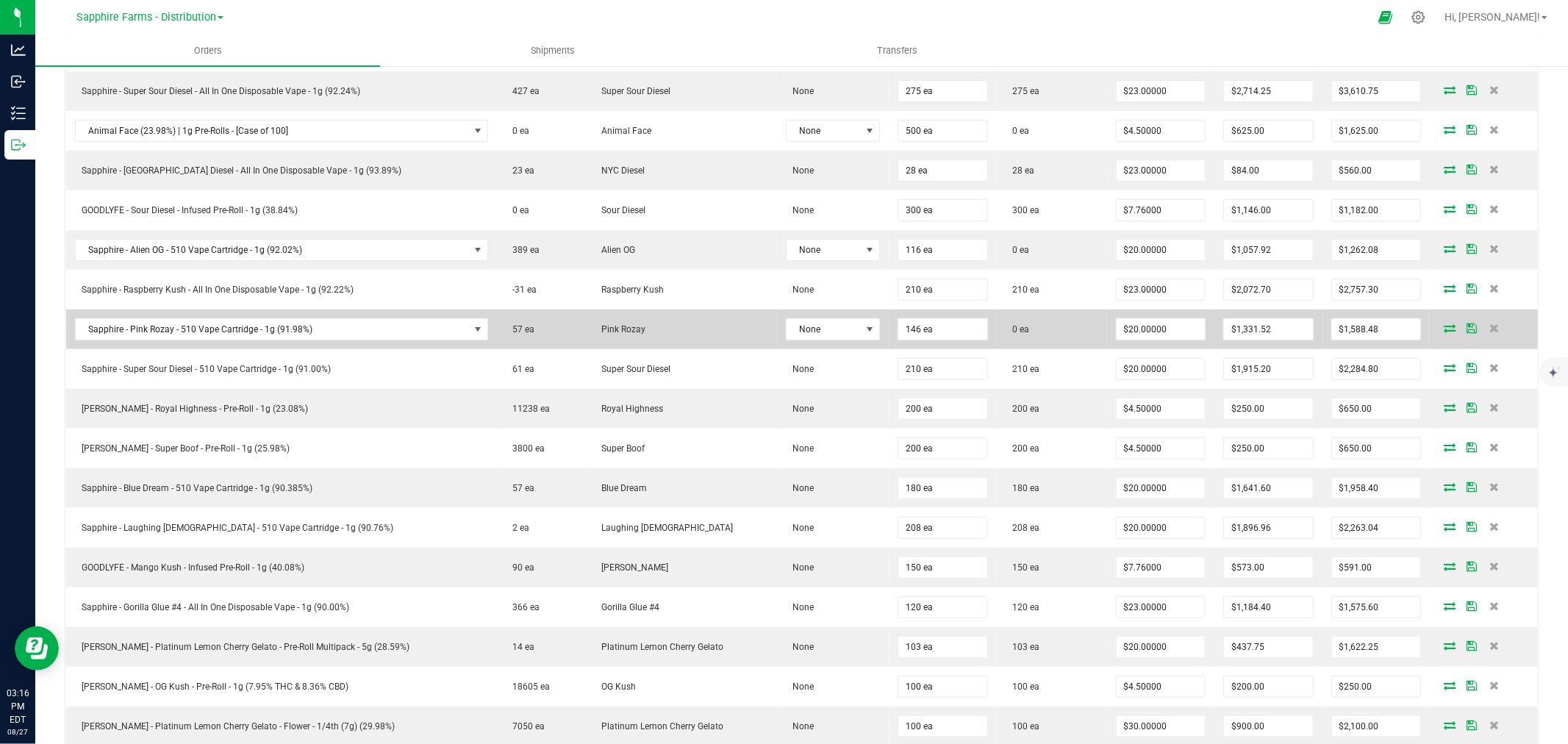
click at [1443, 331] on icon at bounding box center [1449, 327] width 12 height 8
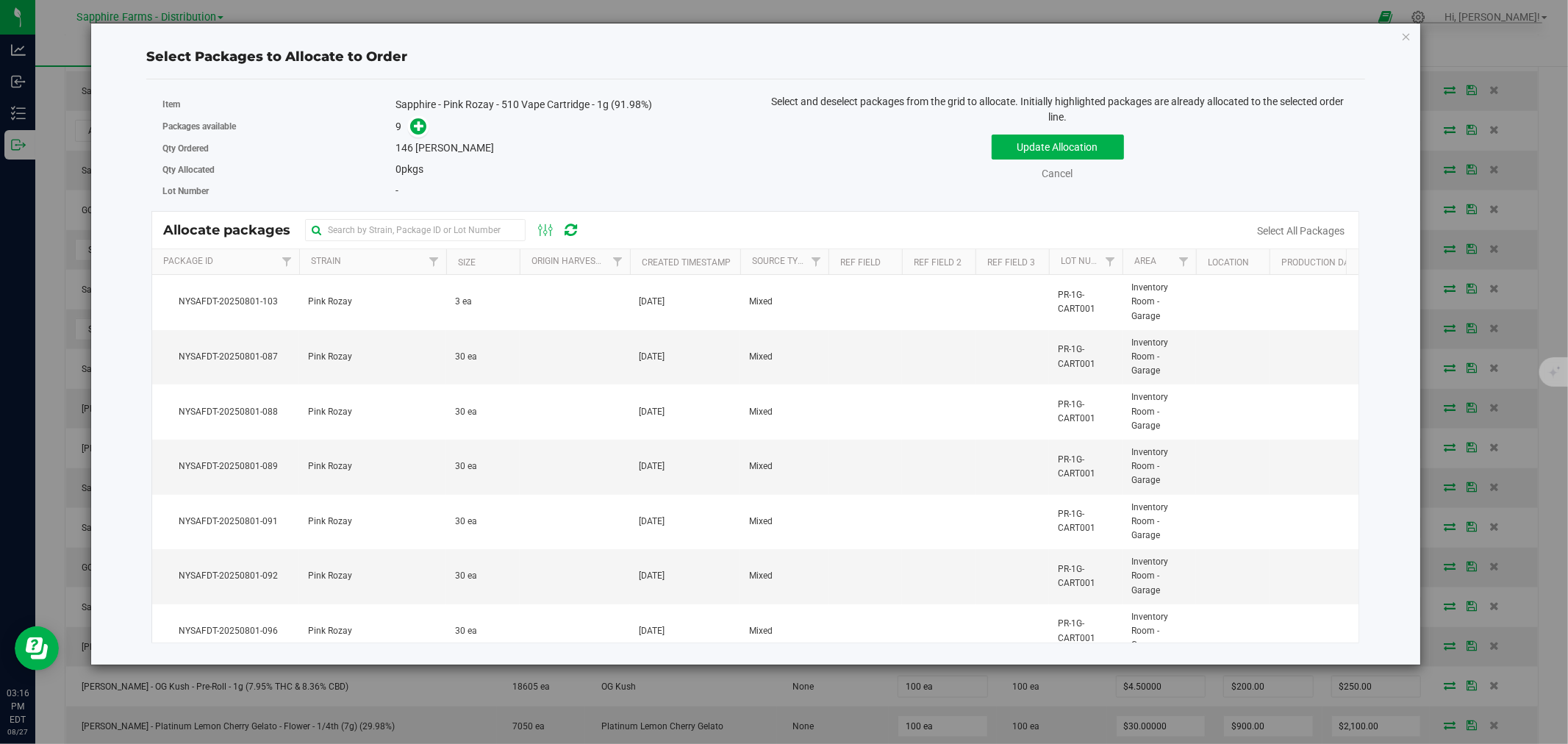
click at [637, 255] on th "Created Timestamp" at bounding box center [685, 262] width 110 height 25
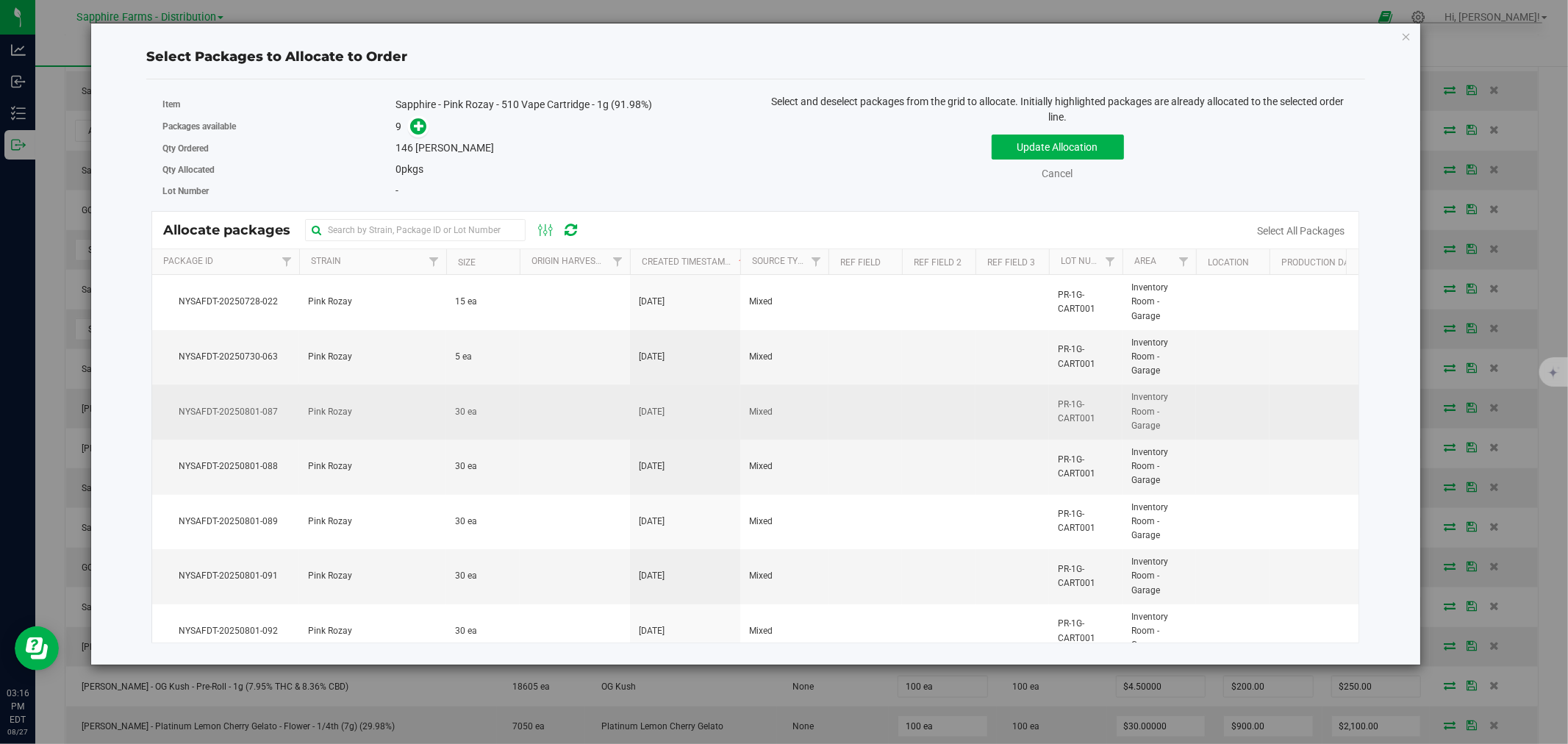
click at [585, 390] on td at bounding box center [575, 411] width 110 height 55
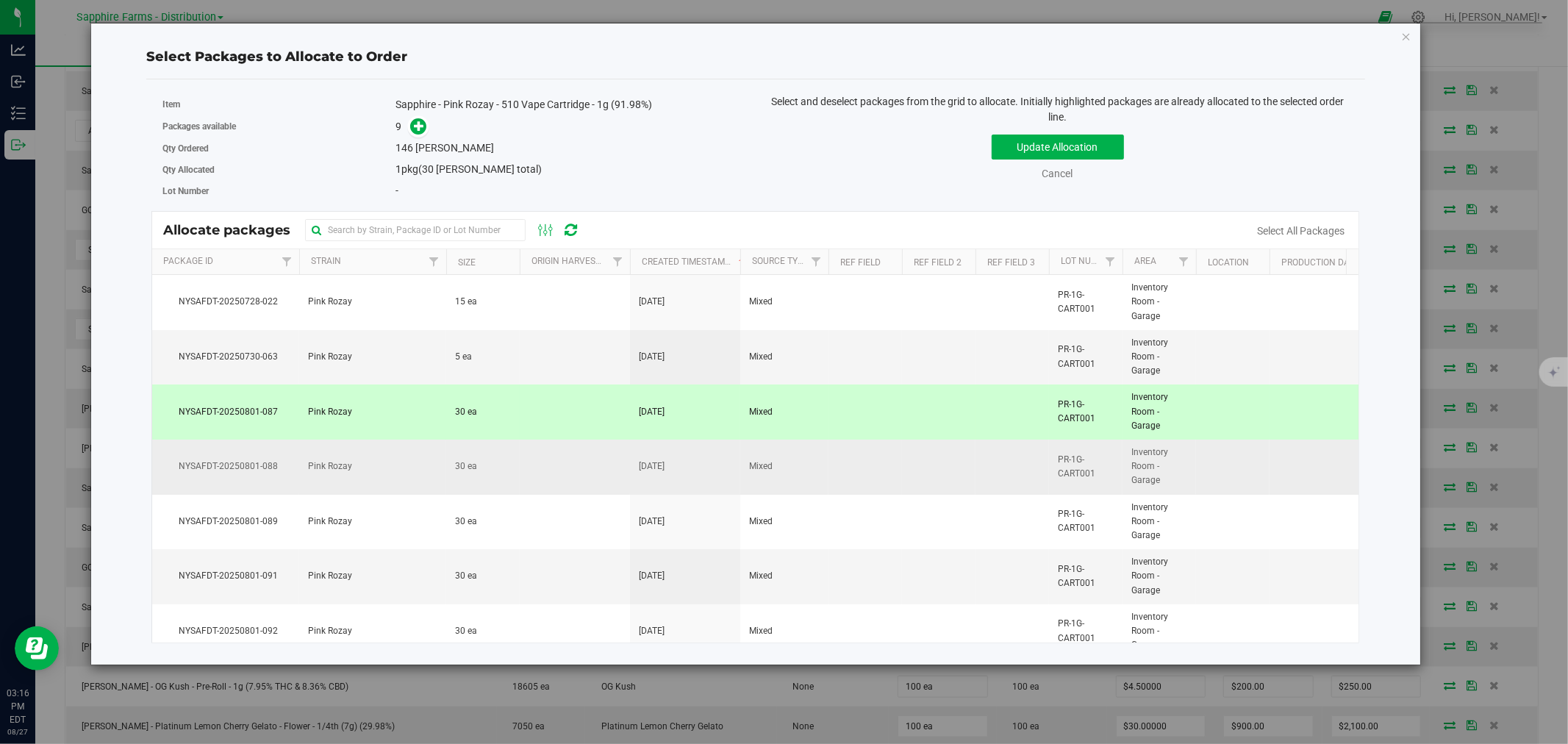
click at [555, 469] on td at bounding box center [575, 467] width 110 height 55
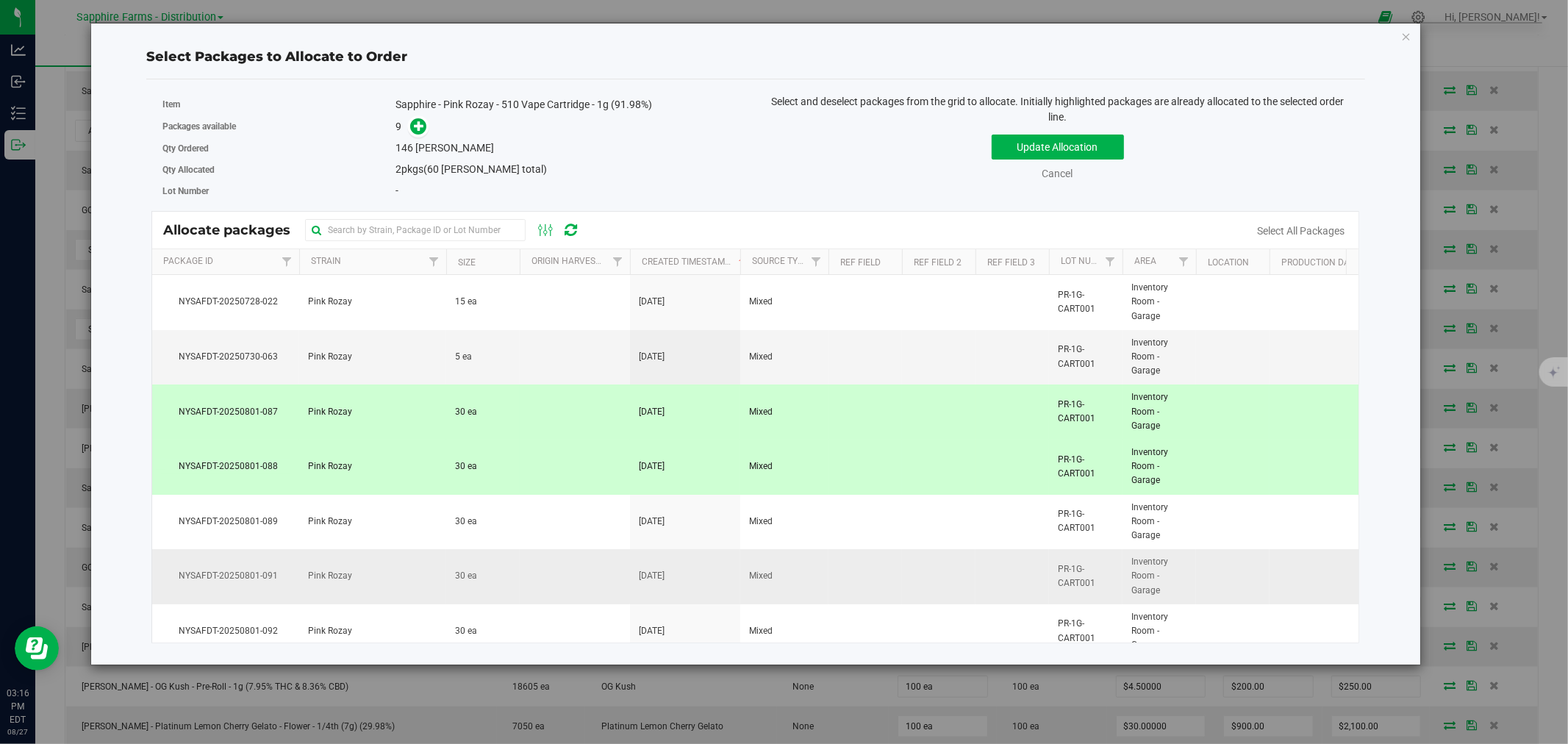
drag, startPoint x: 538, startPoint y: 527, endPoint x: 538, endPoint y: 562, distance: 35.0
click at [538, 530] on td at bounding box center [575, 522] width 110 height 55
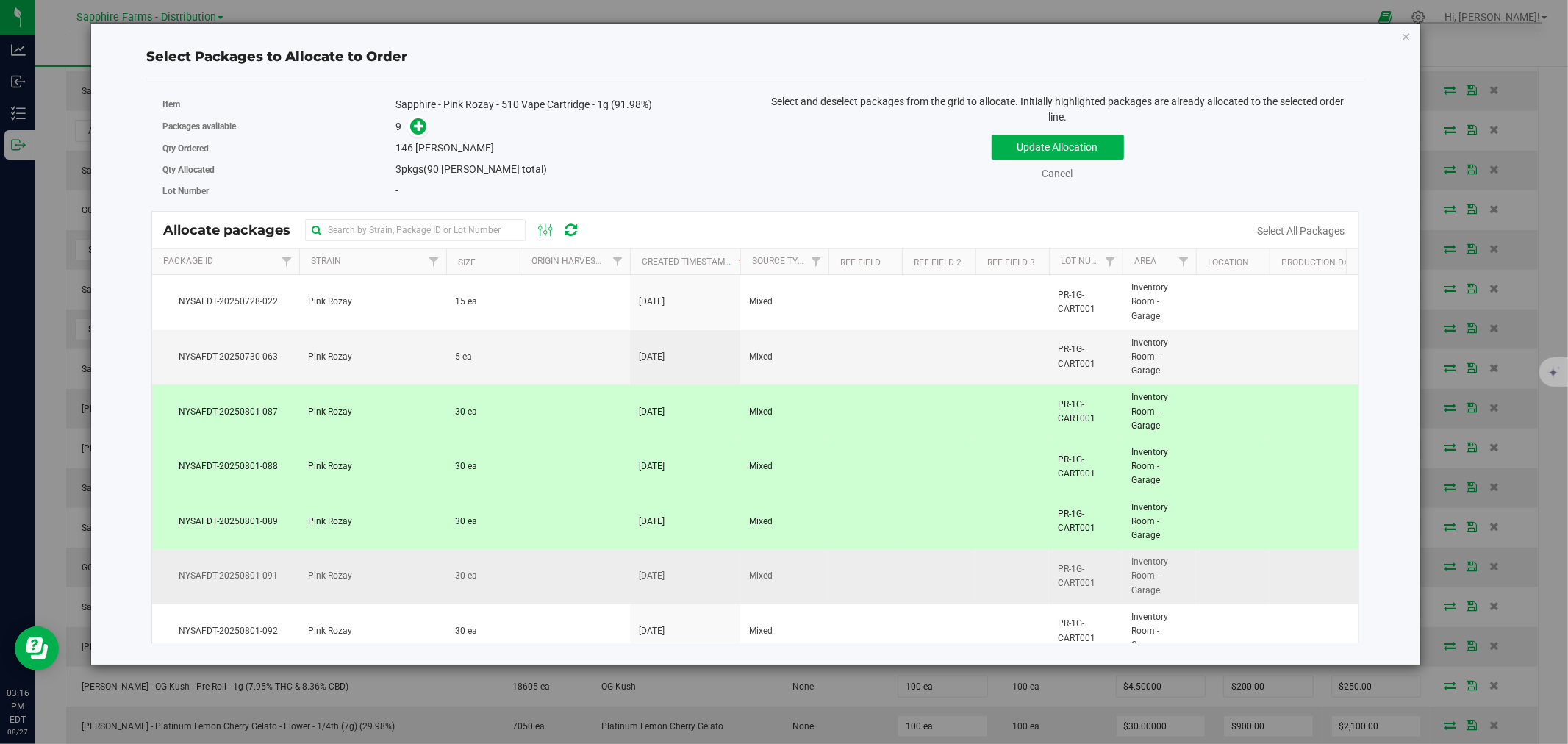
click at [538, 574] on td at bounding box center [575, 576] width 110 height 55
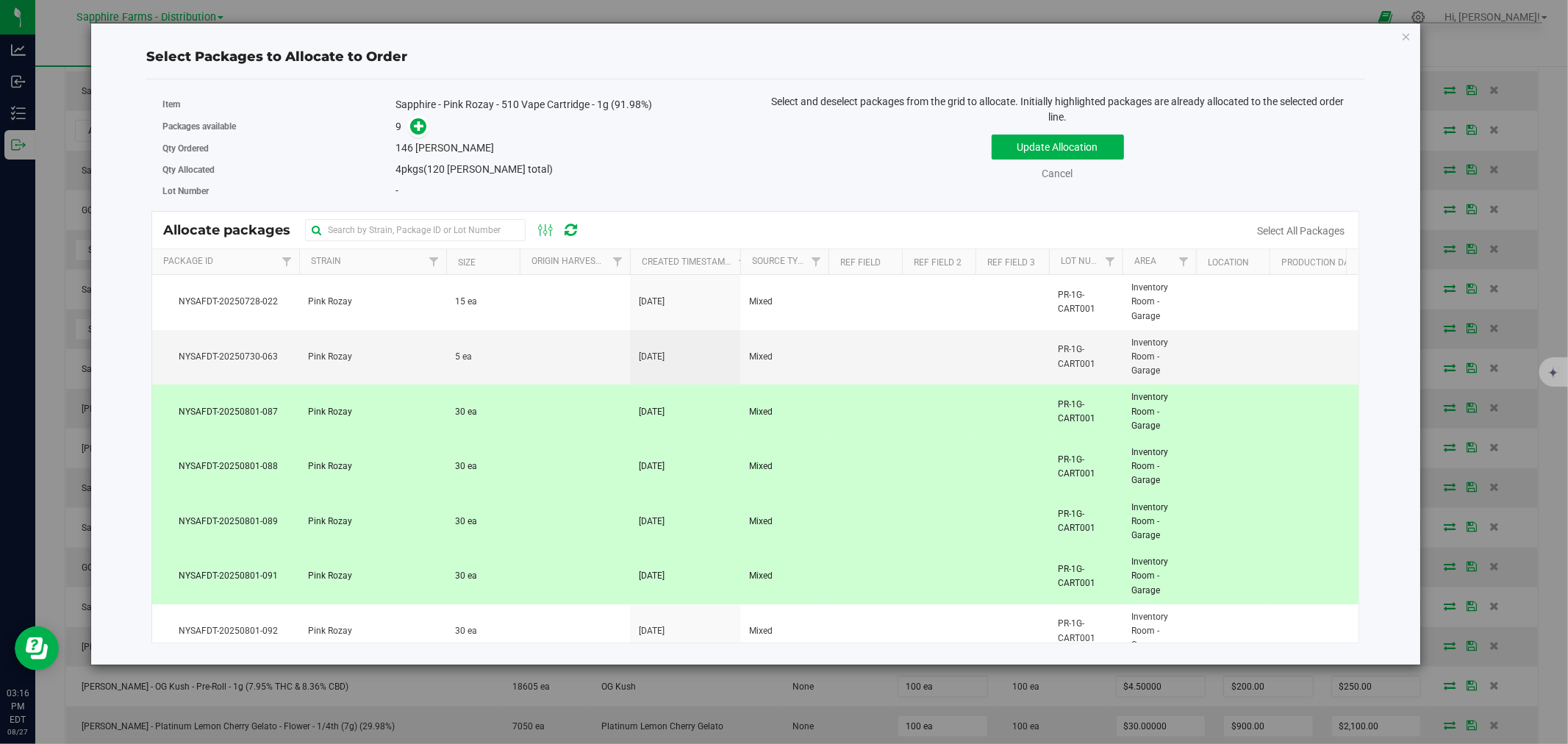
scroll to position [81, 0]
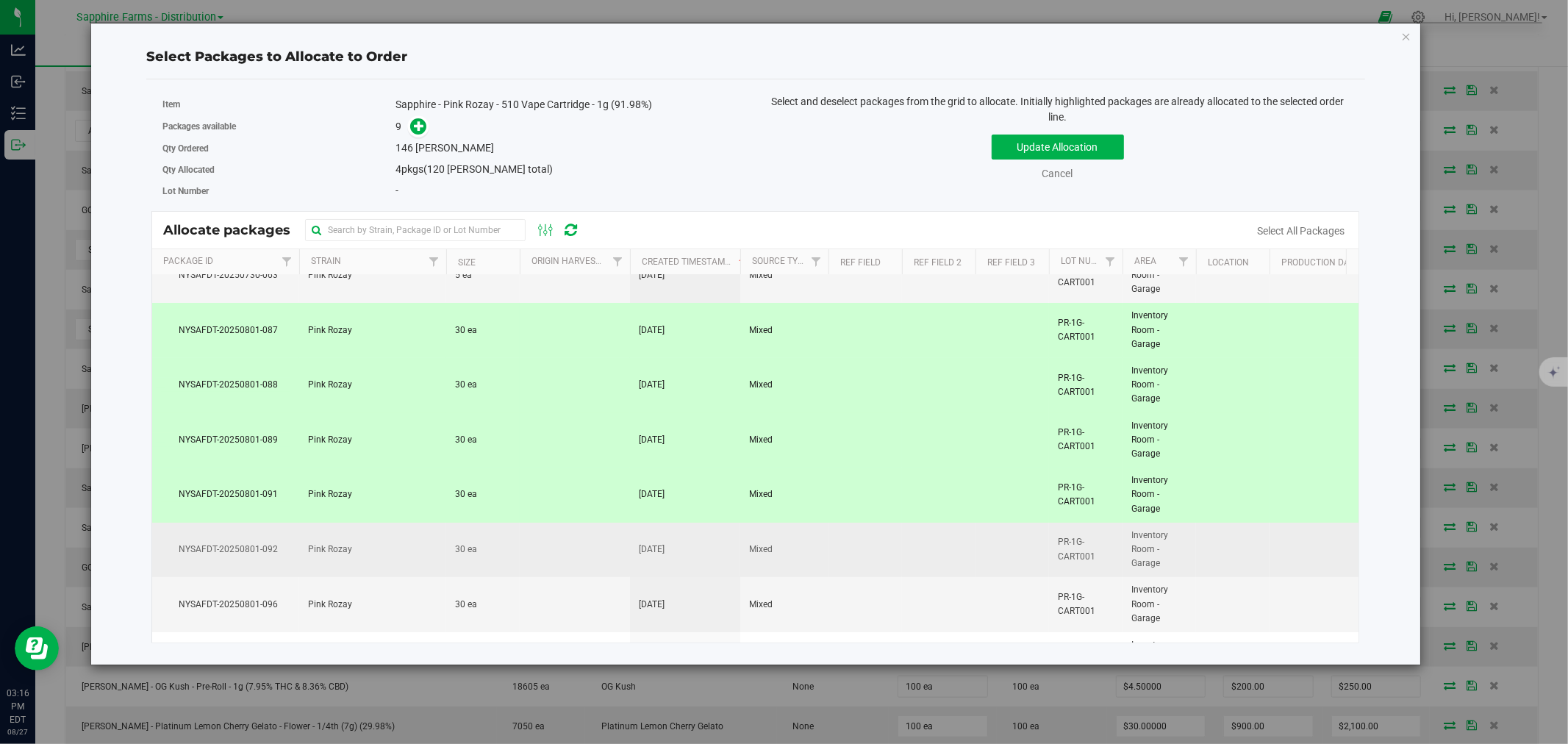
click at [589, 550] on td at bounding box center [575, 550] width 110 height 55
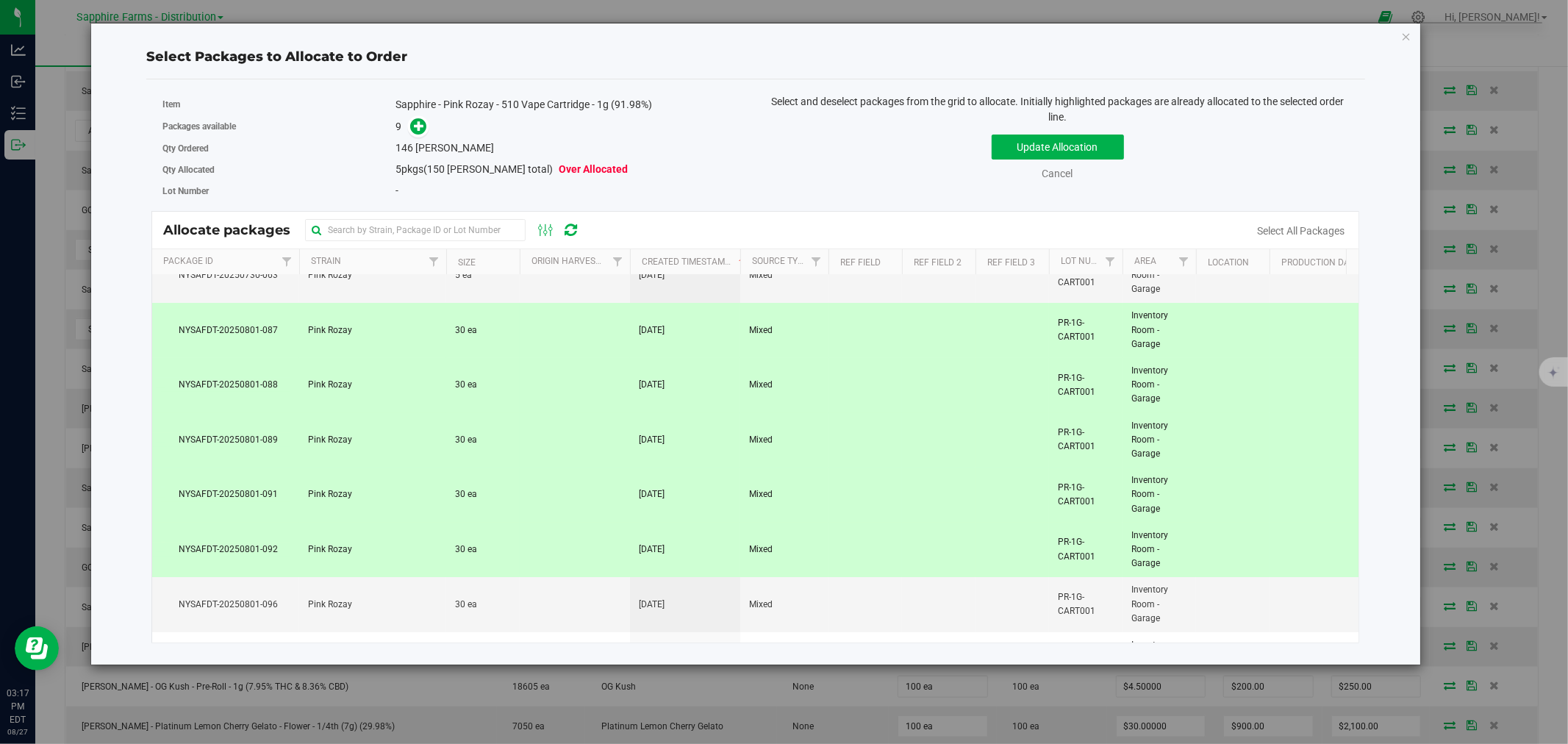
click at [589, 550] on td at bounding box center [575, 550] width 110 height 55
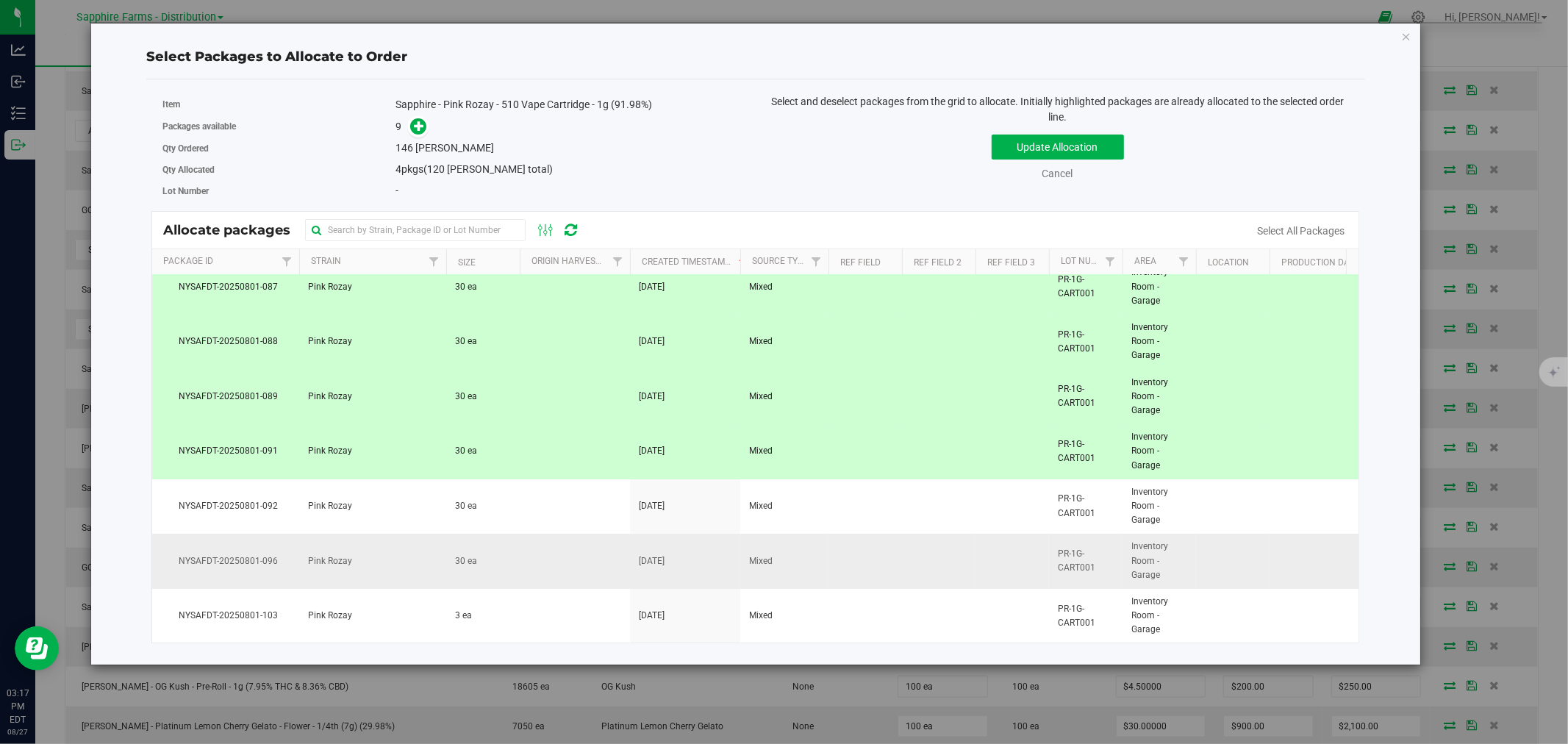
scroll to position [0, 0]
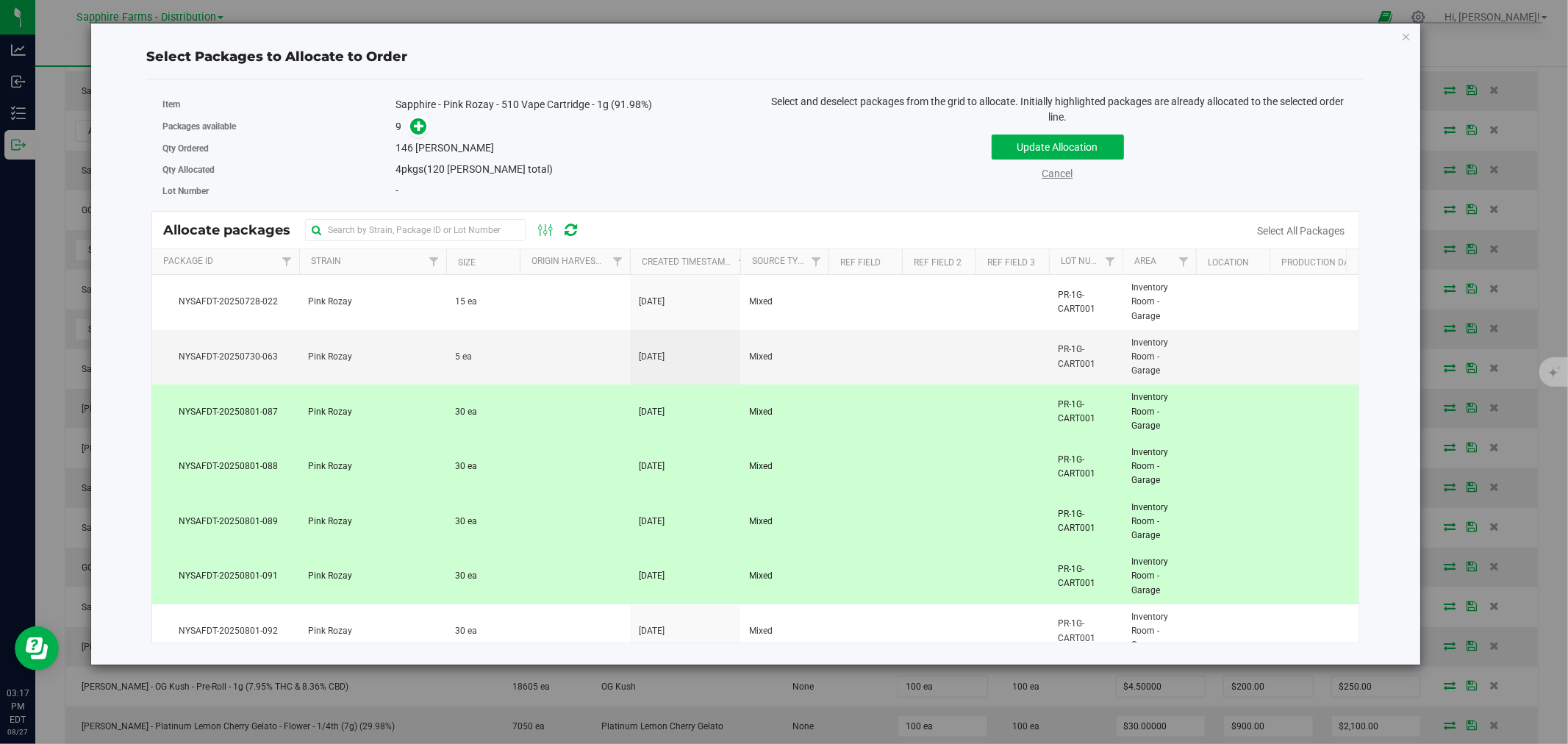
click at [1059, 172] on link "Cancel" at bounding box center [1057, 174] width 31 height 12
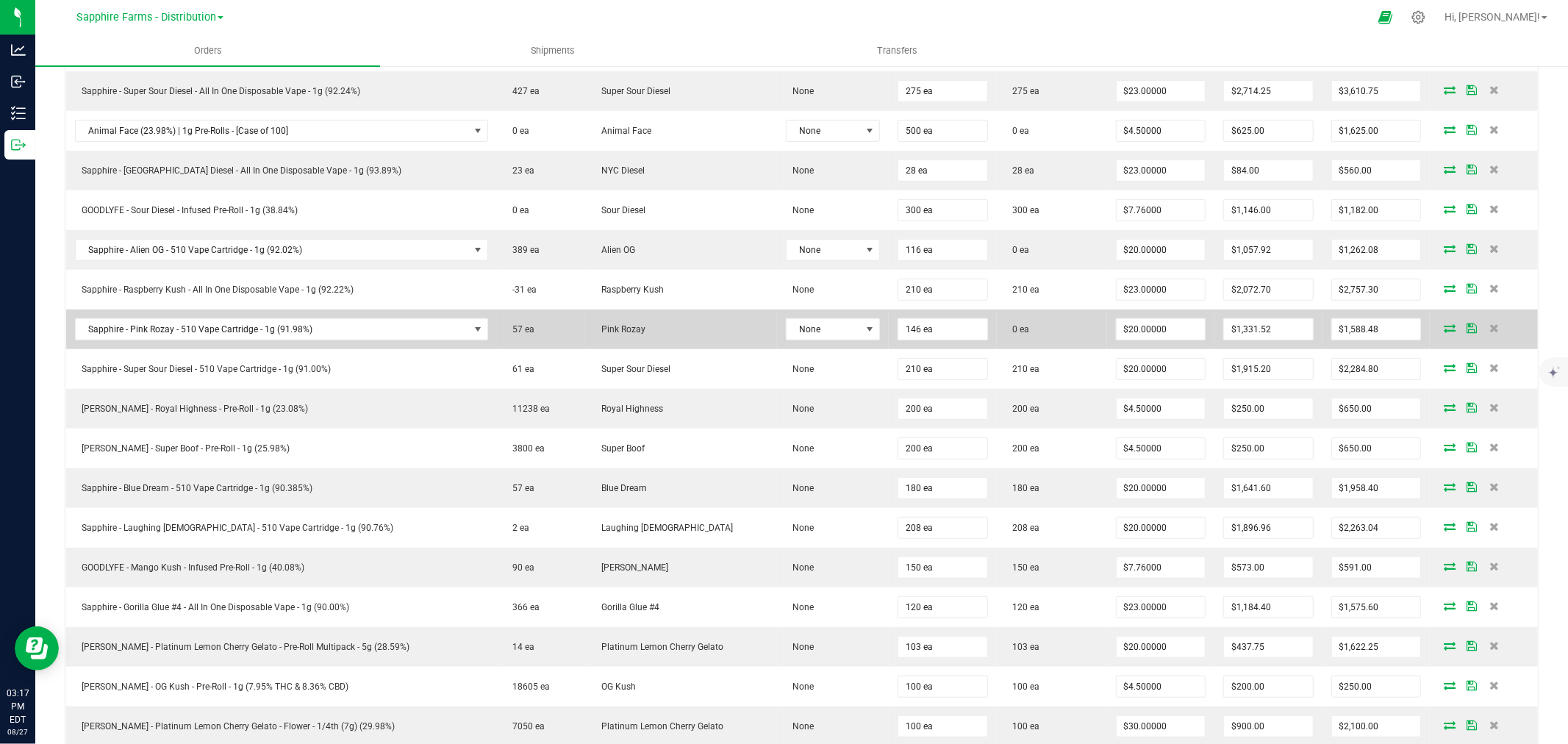
click at [1443, 327] on icon at bounding box center [1449, 327] width 12 height 8
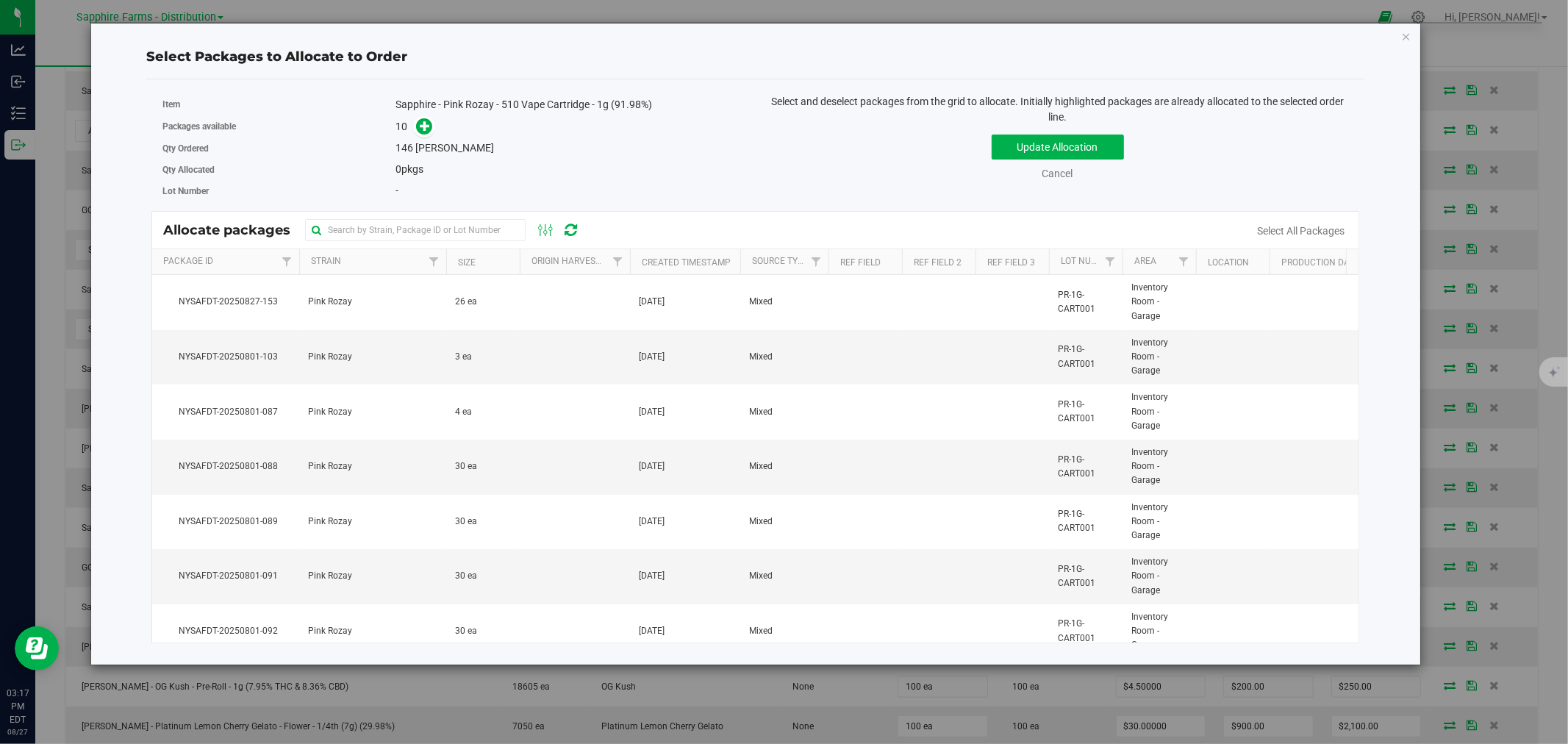
click at [636, 256] on th "Created Timestamp" at bounding box center [685, 262] width 110 height 25
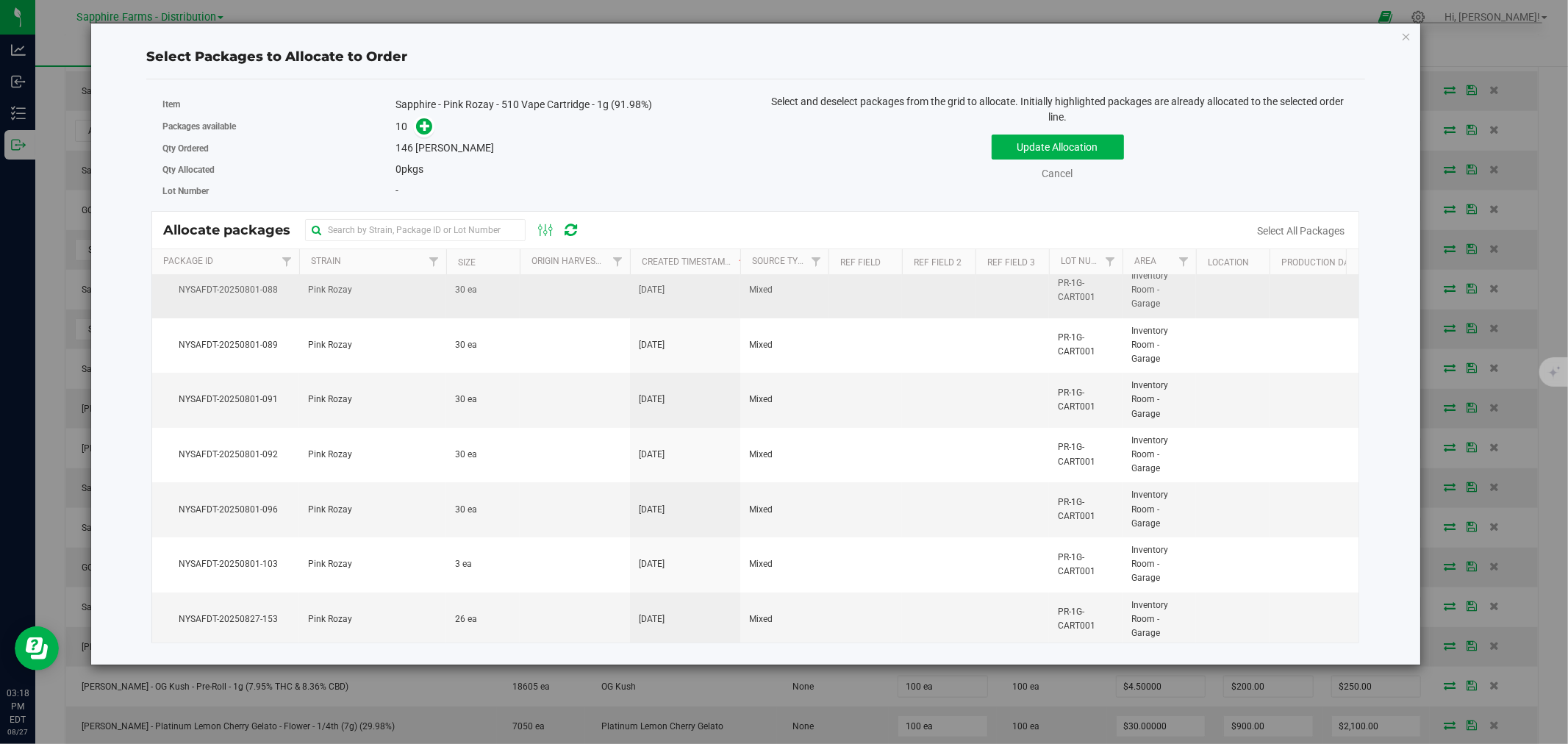
scroll to position [193, 0]
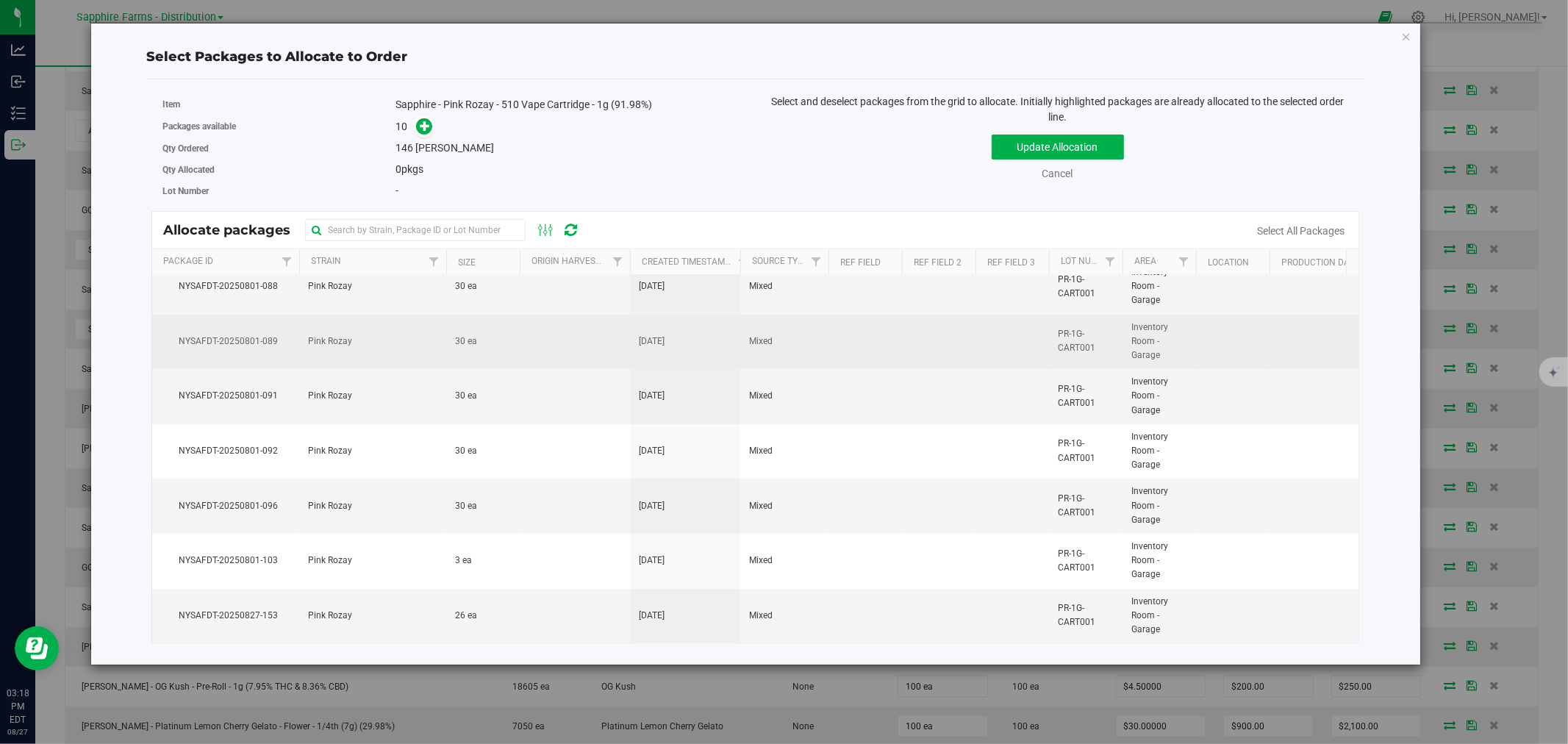
click at [502, 327] on td "30 ea" at bounding box center [483, 342] width 74 height 55
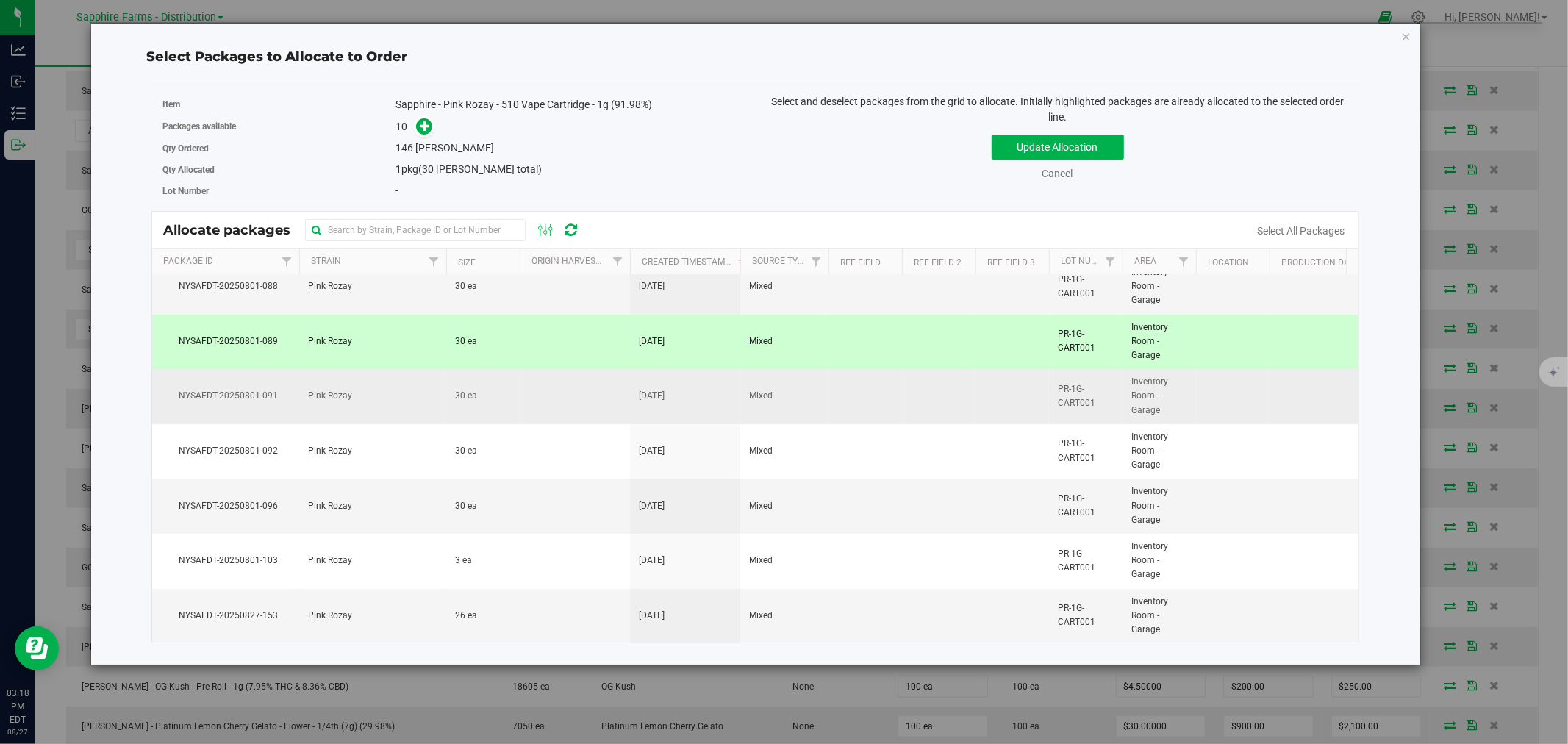
click at [505, 383] on td "30 ea" at bounding box center [483, 396] width 74 height 55
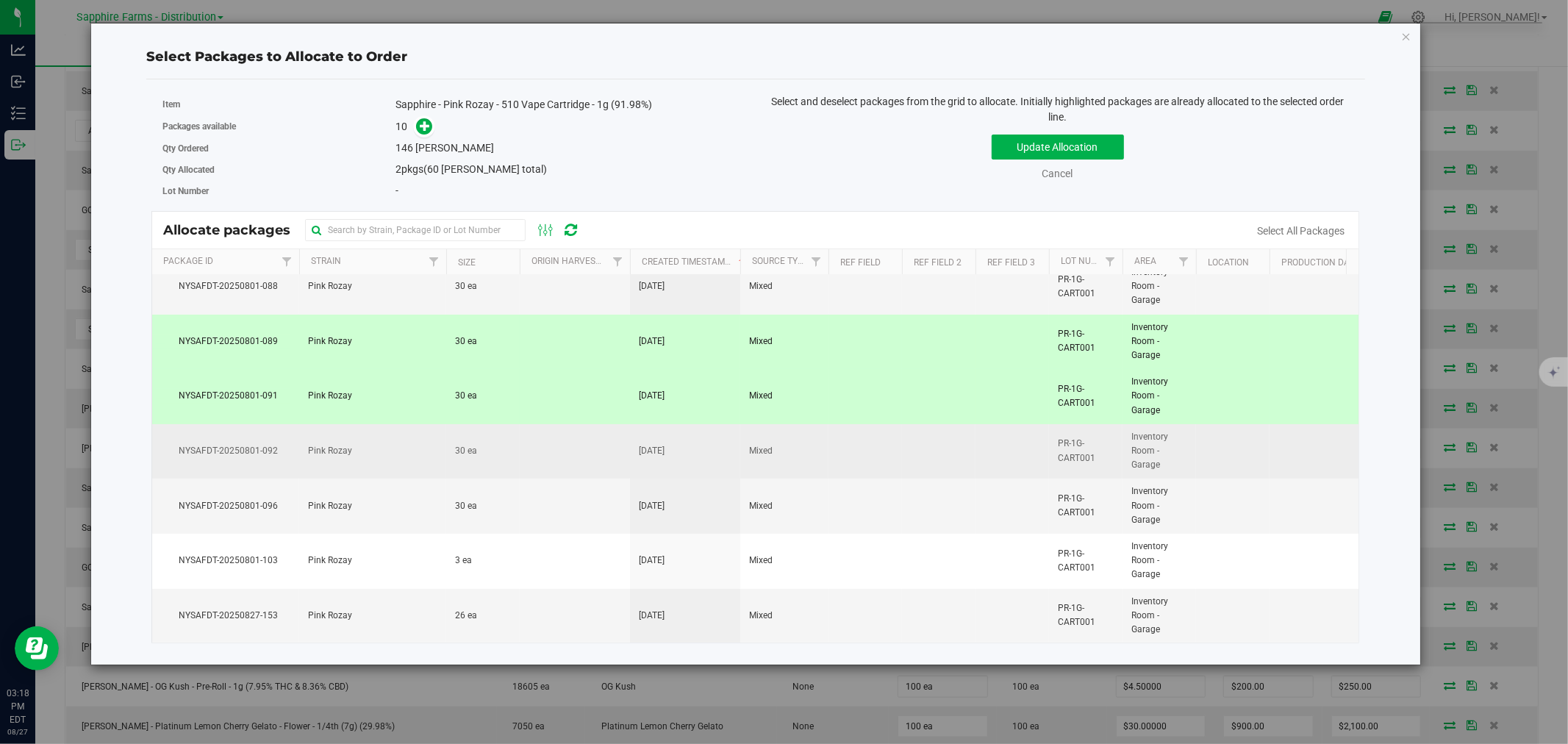
click at [511, 457] on td "30 ea" at bounding box center [483, 451] width 74 height 55
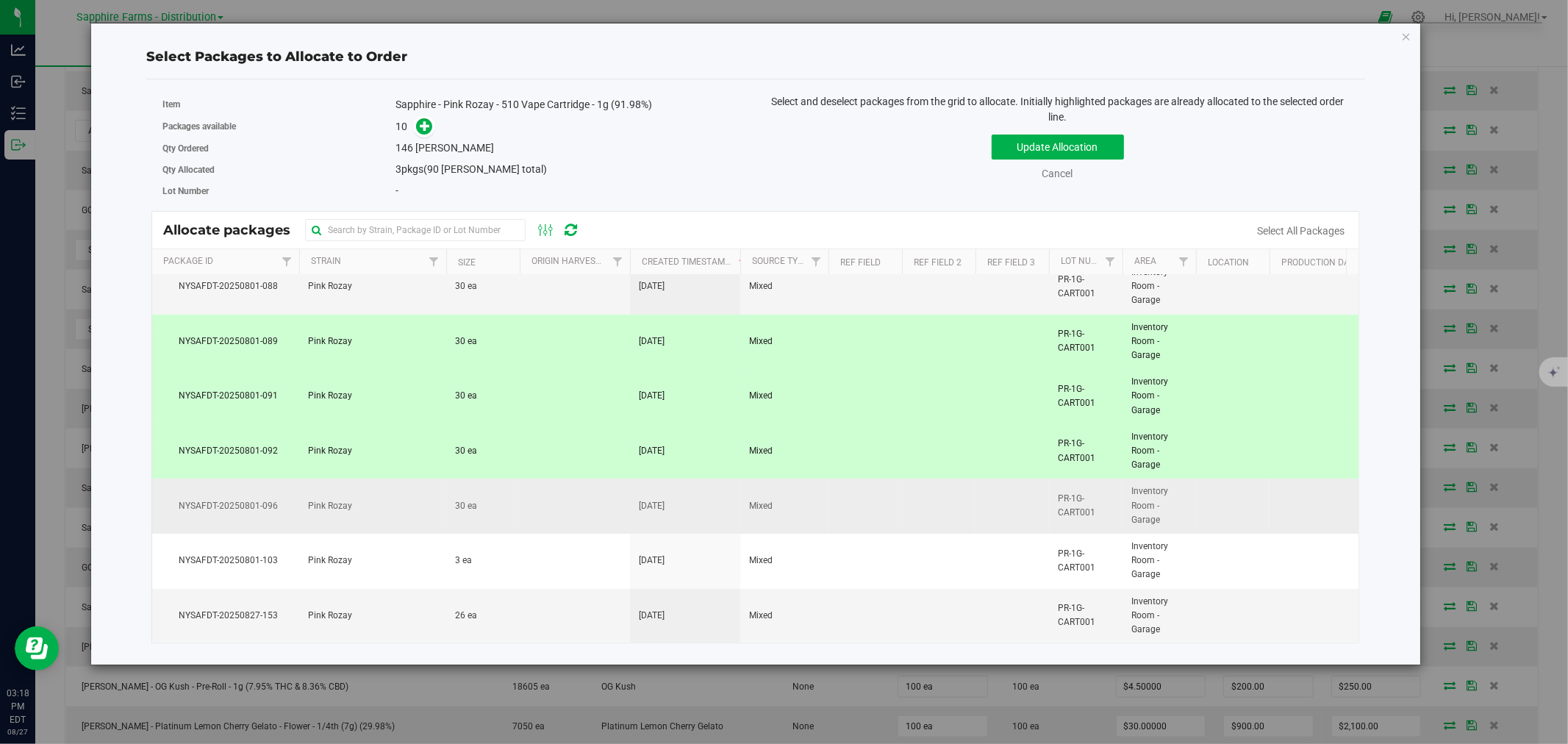
click at [517, 501] on td "30 ea" at bounding box center [483, 506] width 74 height 55
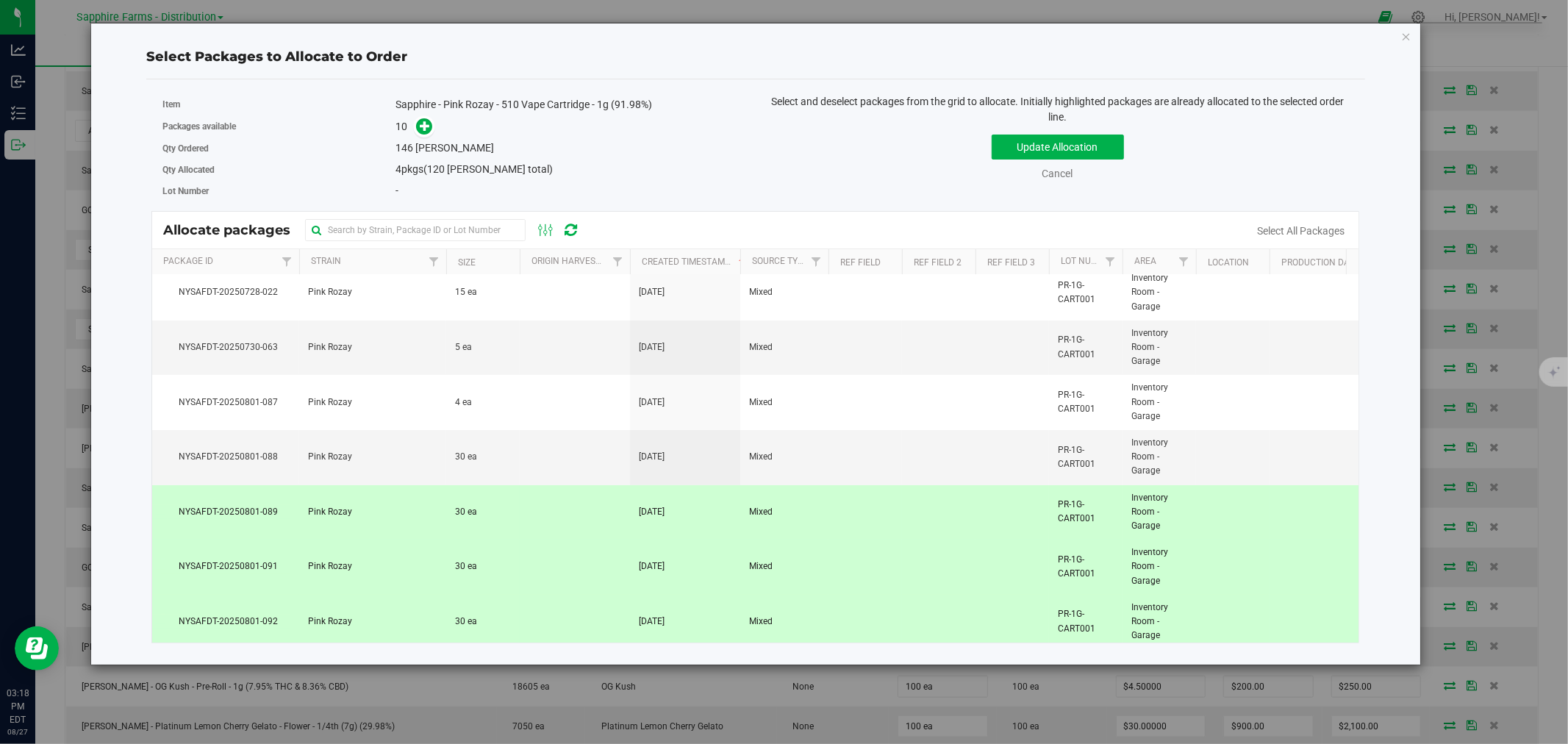
scroll to position [0, 0]
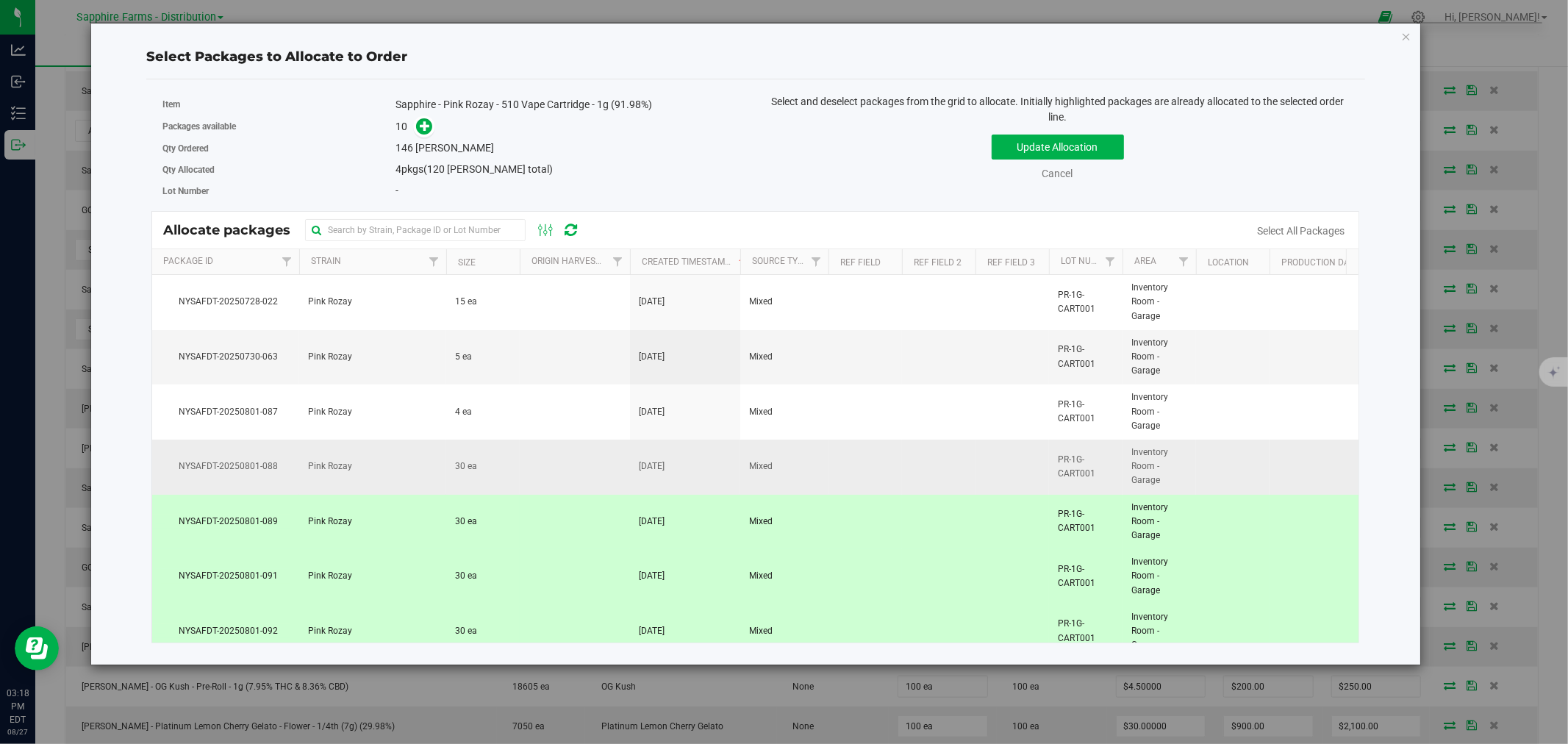
click at [531, 482] on td at bounding box center [575, 467] width 110 height 55
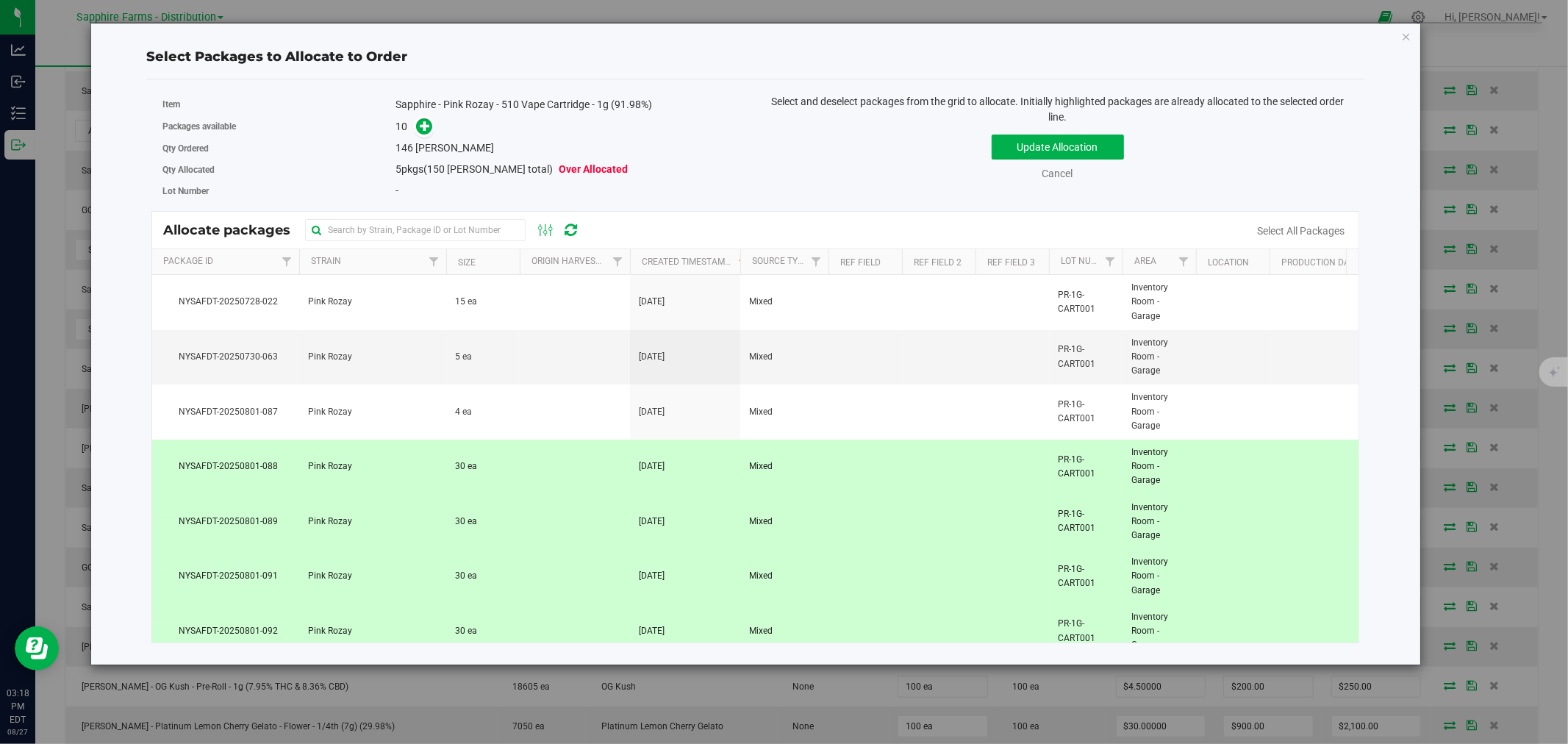
click at [531, 482] on td at bounding box center [575, 467] width 110 height 55
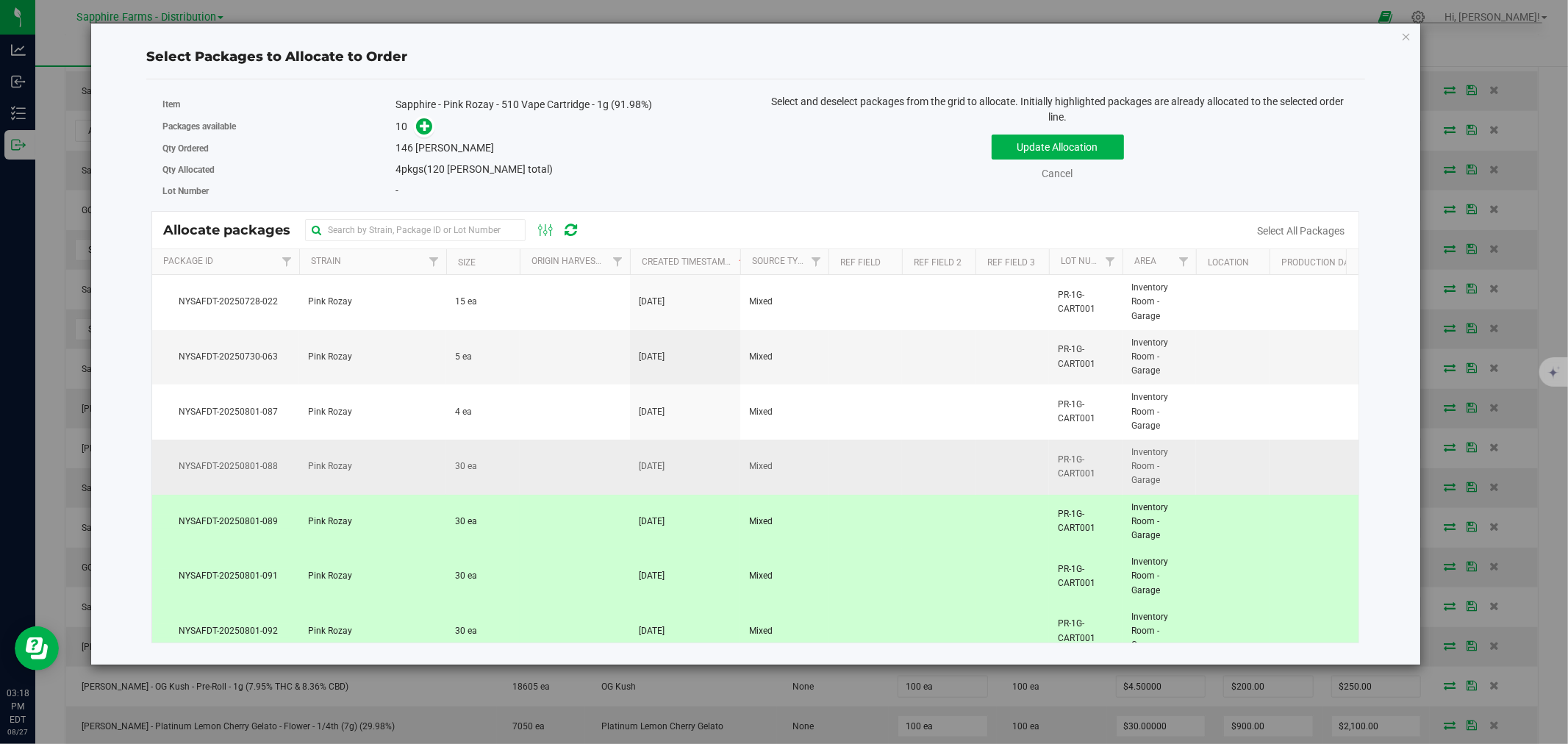
scroll to position [193, 0]
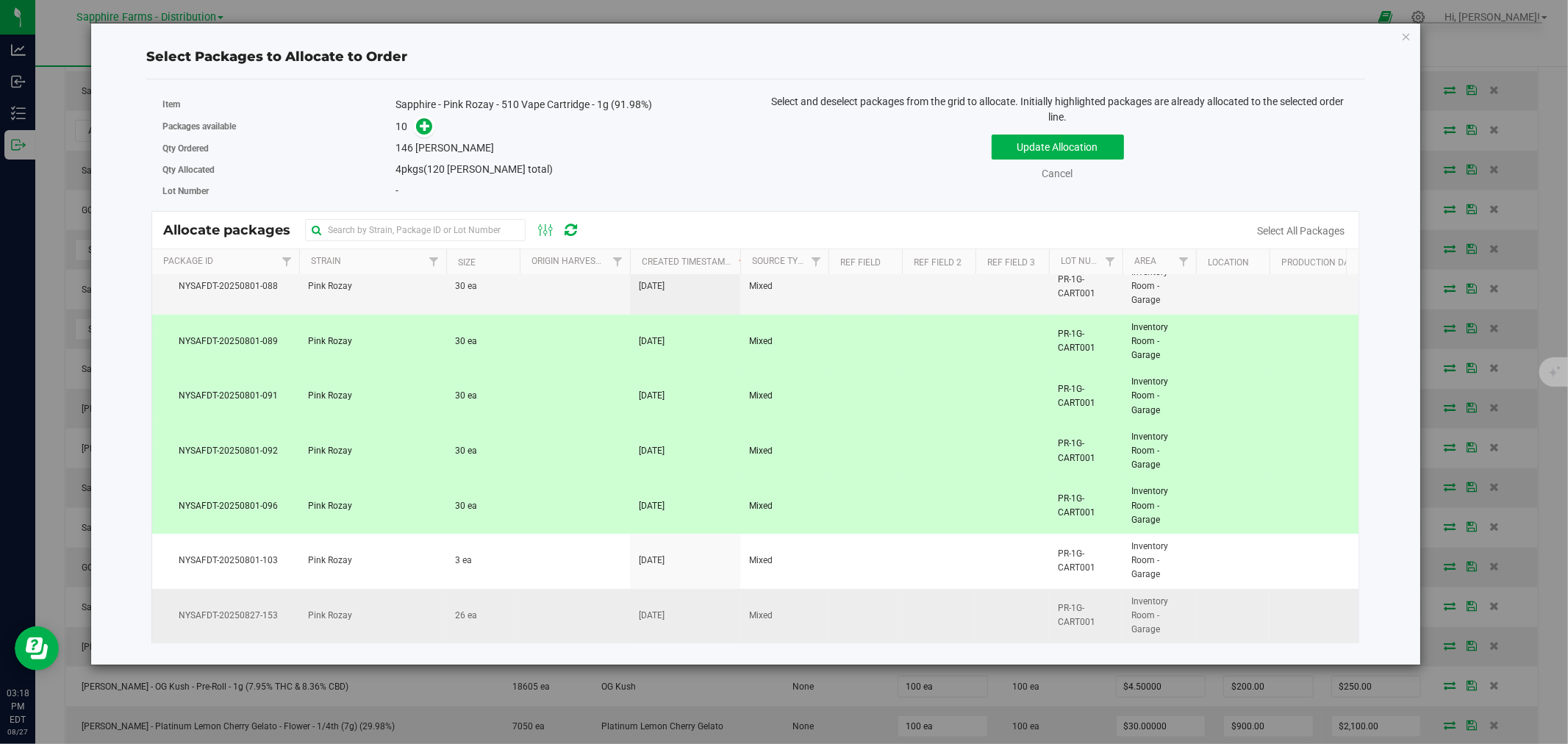
click at [518, 603] on td "26 ea" at bounding box center [483, 616] width 74 height 54
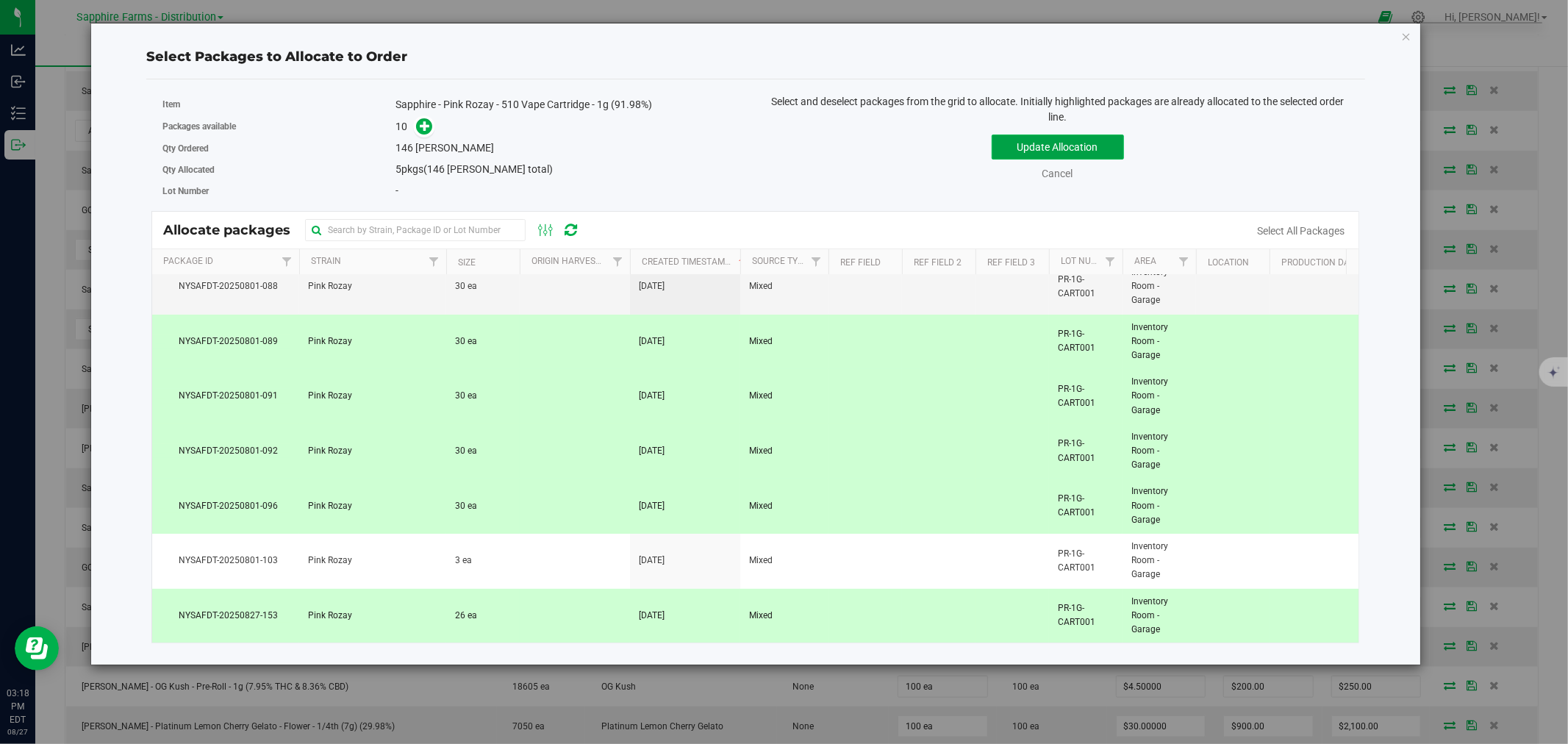
click at [1008, 143] on button "Update Allocation" at bounding box center [1057, 147] width 132 height 25
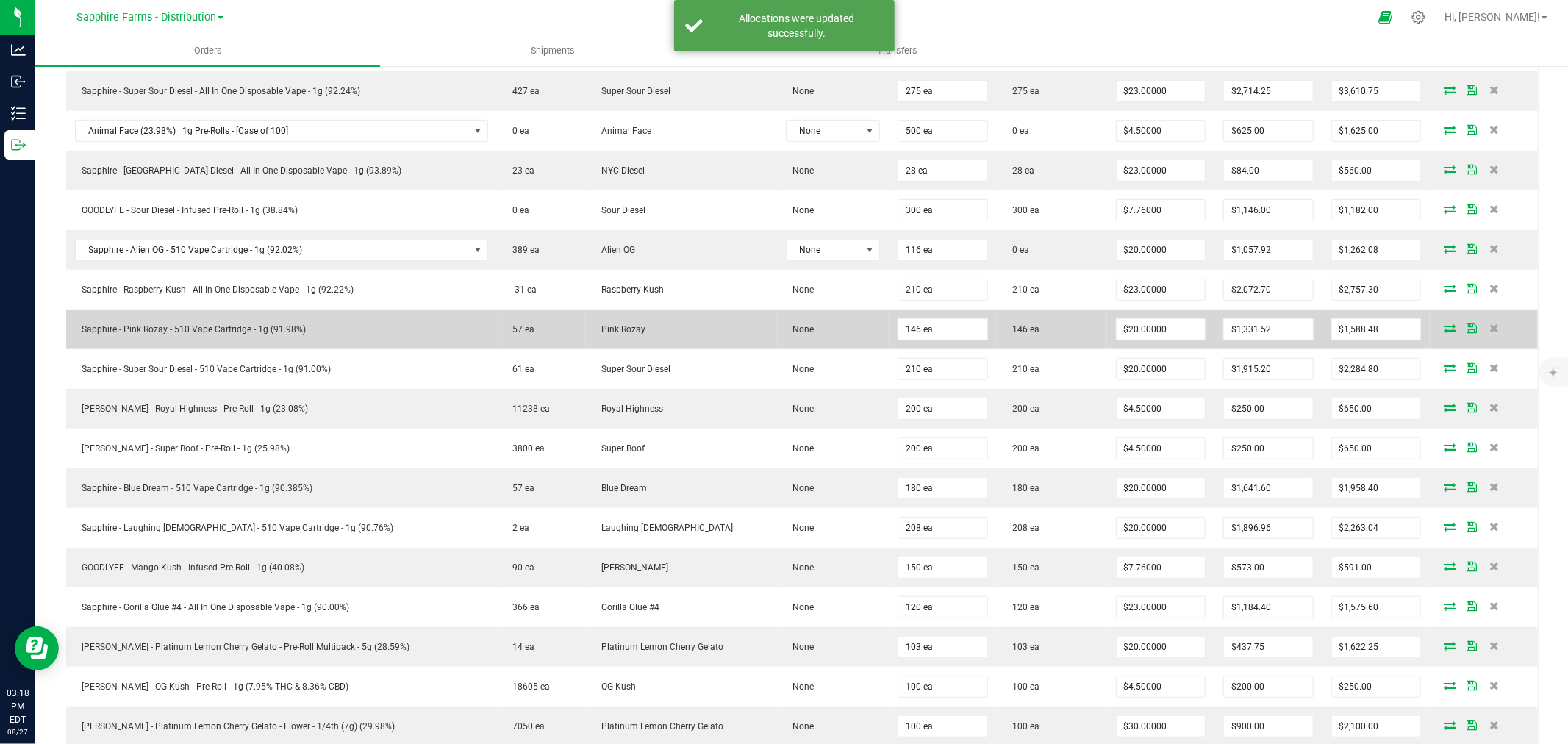
click at [1466, 326] on icon at bounding box center [1471, 327] width 10 height 8
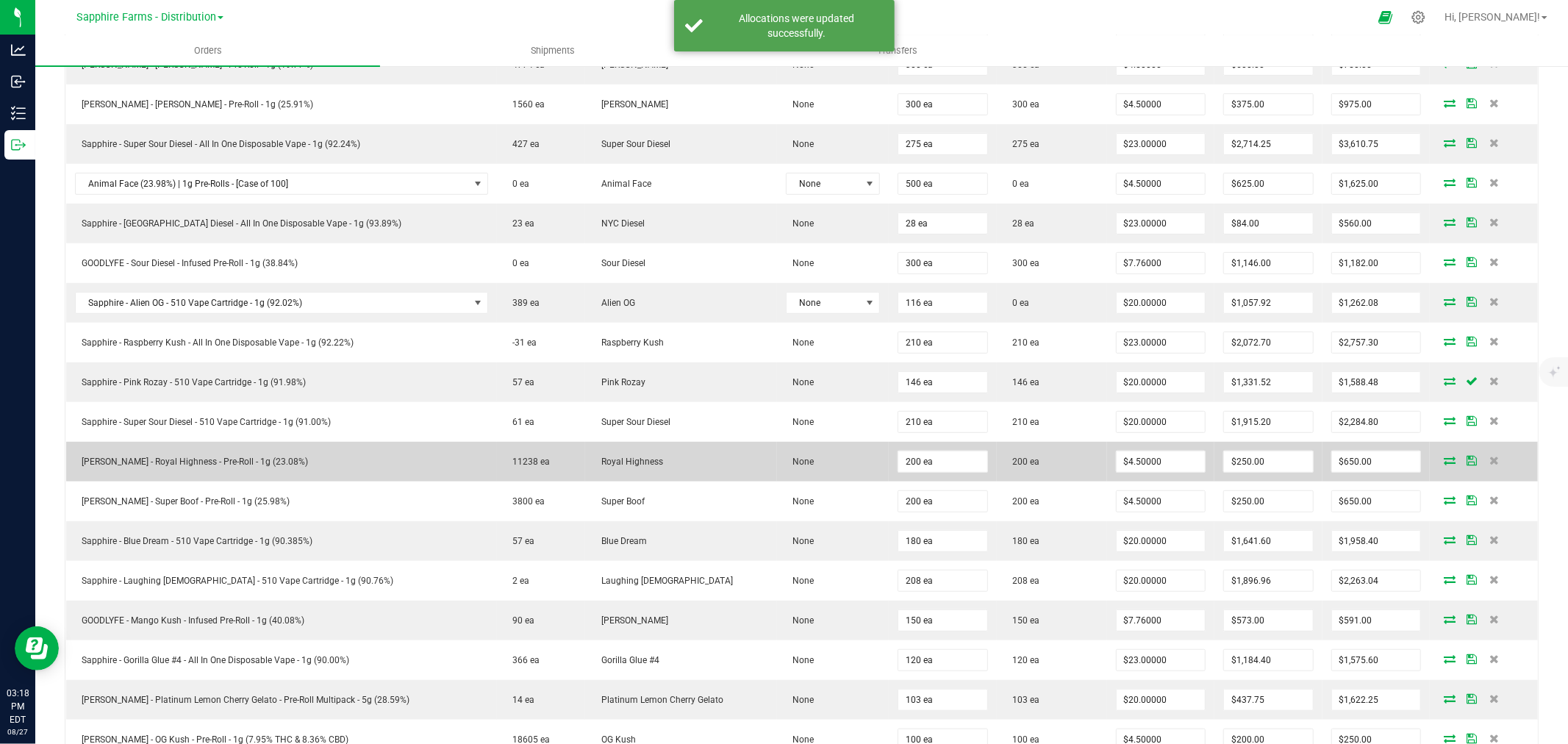
scroll to position [534, 0]
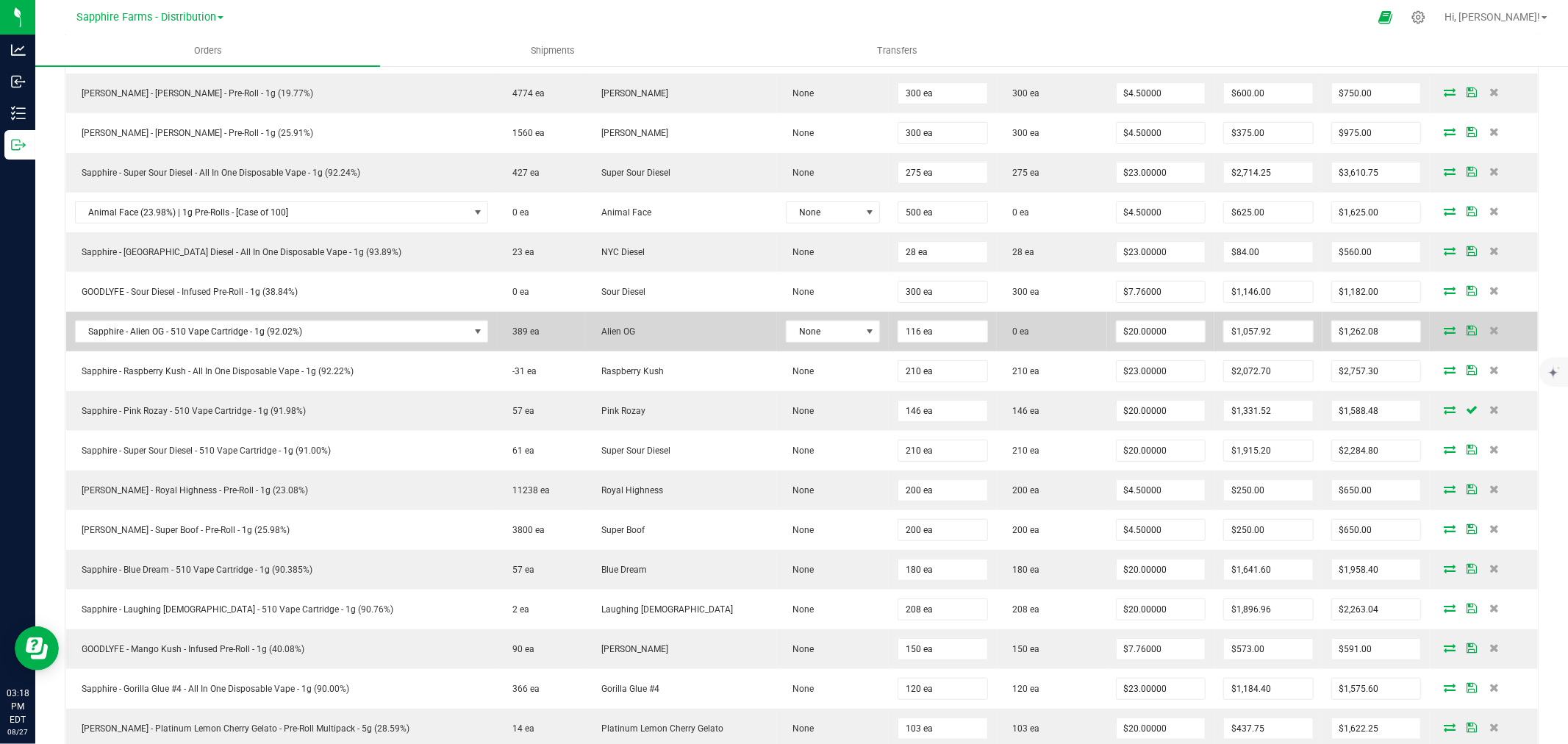
click at [1443, 332] on icon at bounding box center [1449, 330] width 12 height 8
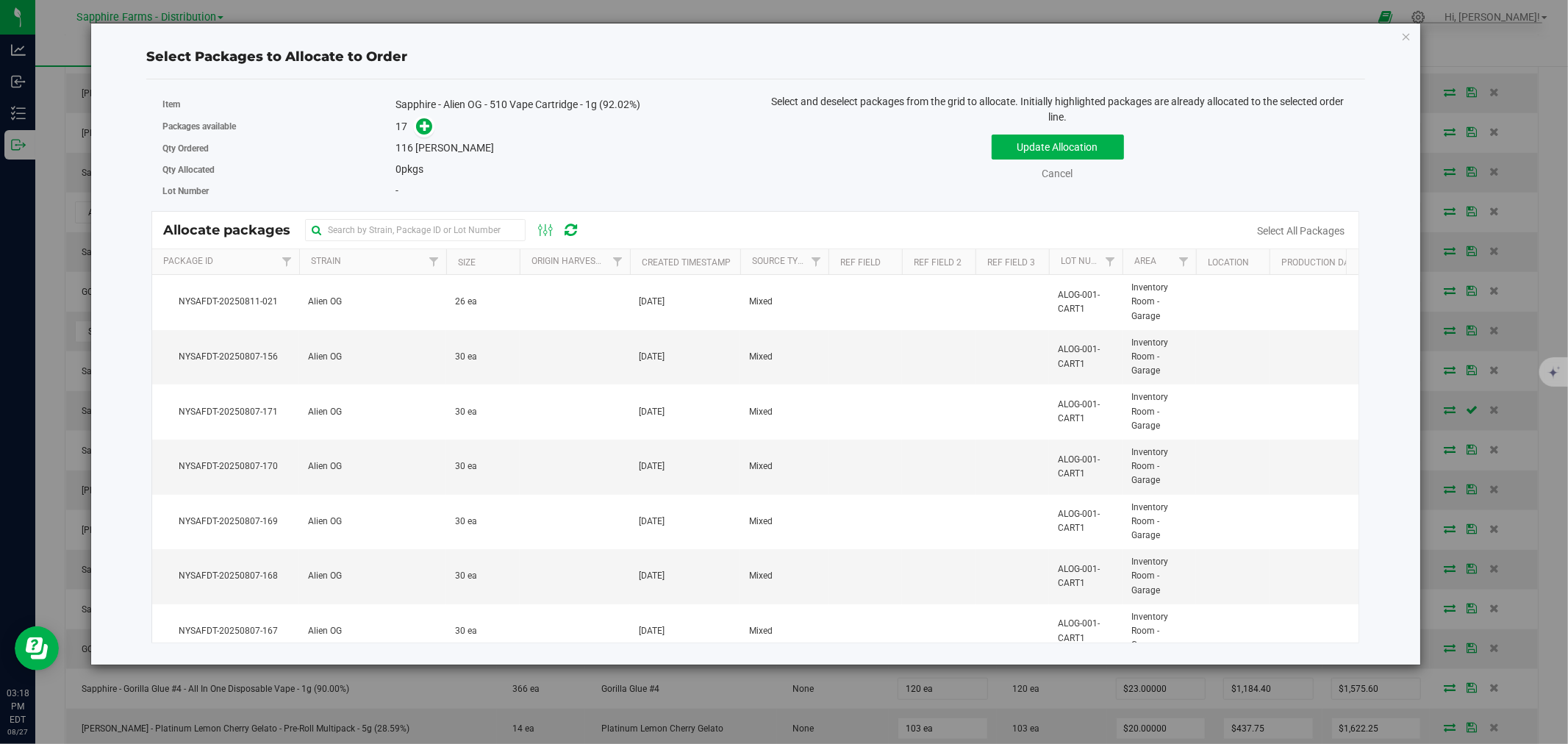
click at [637, 258] on th "Created Timestamp" at bounding box center [685, 262] width 110 height 25
click at [549, 350] on td at bounding box center [575, 357] width 110 height 55
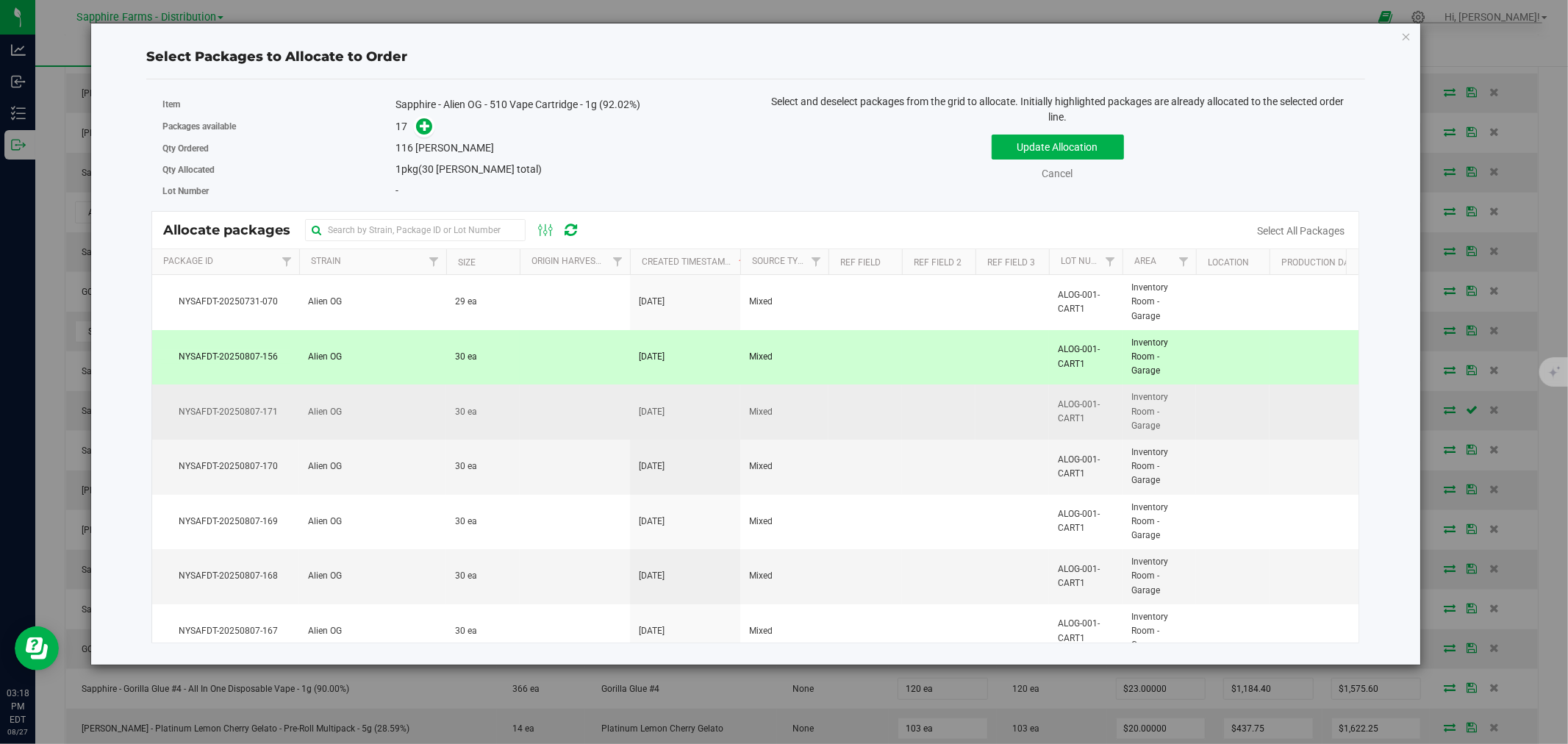
click at [538, 428] on td at bounding box center [575, 411] width 110 height 55
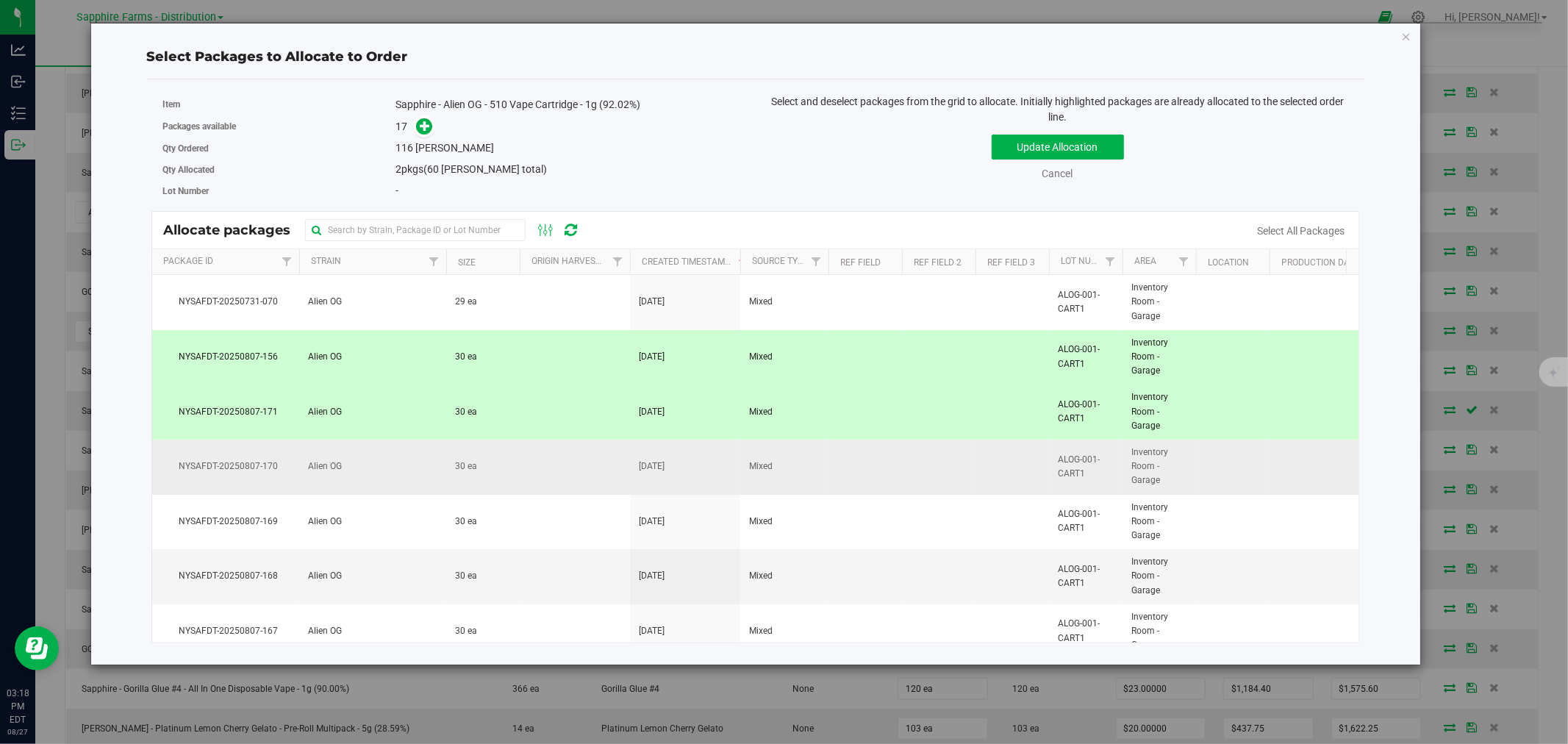
click at [543, 473] on td at bounding box center [575, 467] width 110 height 55
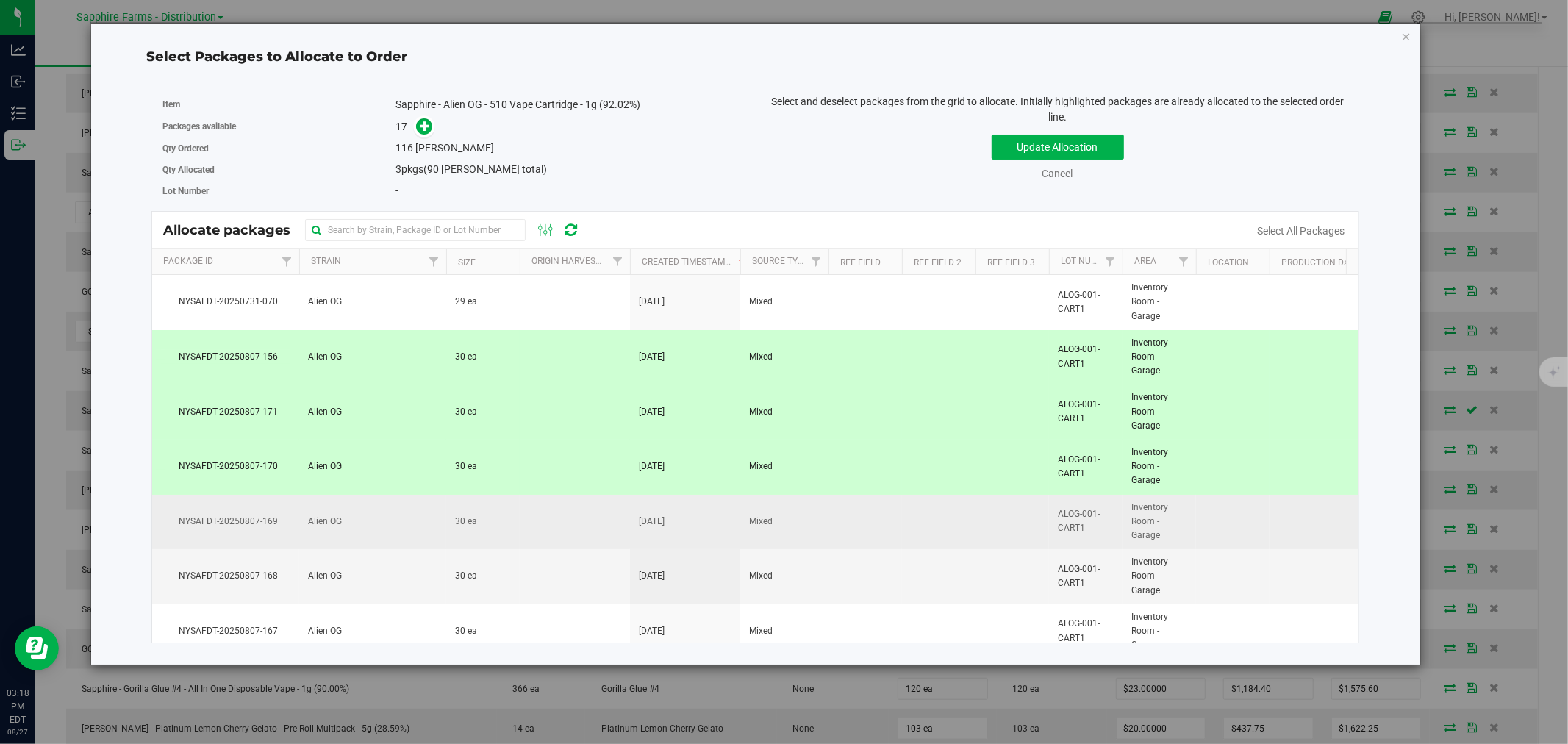
click at [557, 540] on td at bounding box center [575, 522] width 110 height 55
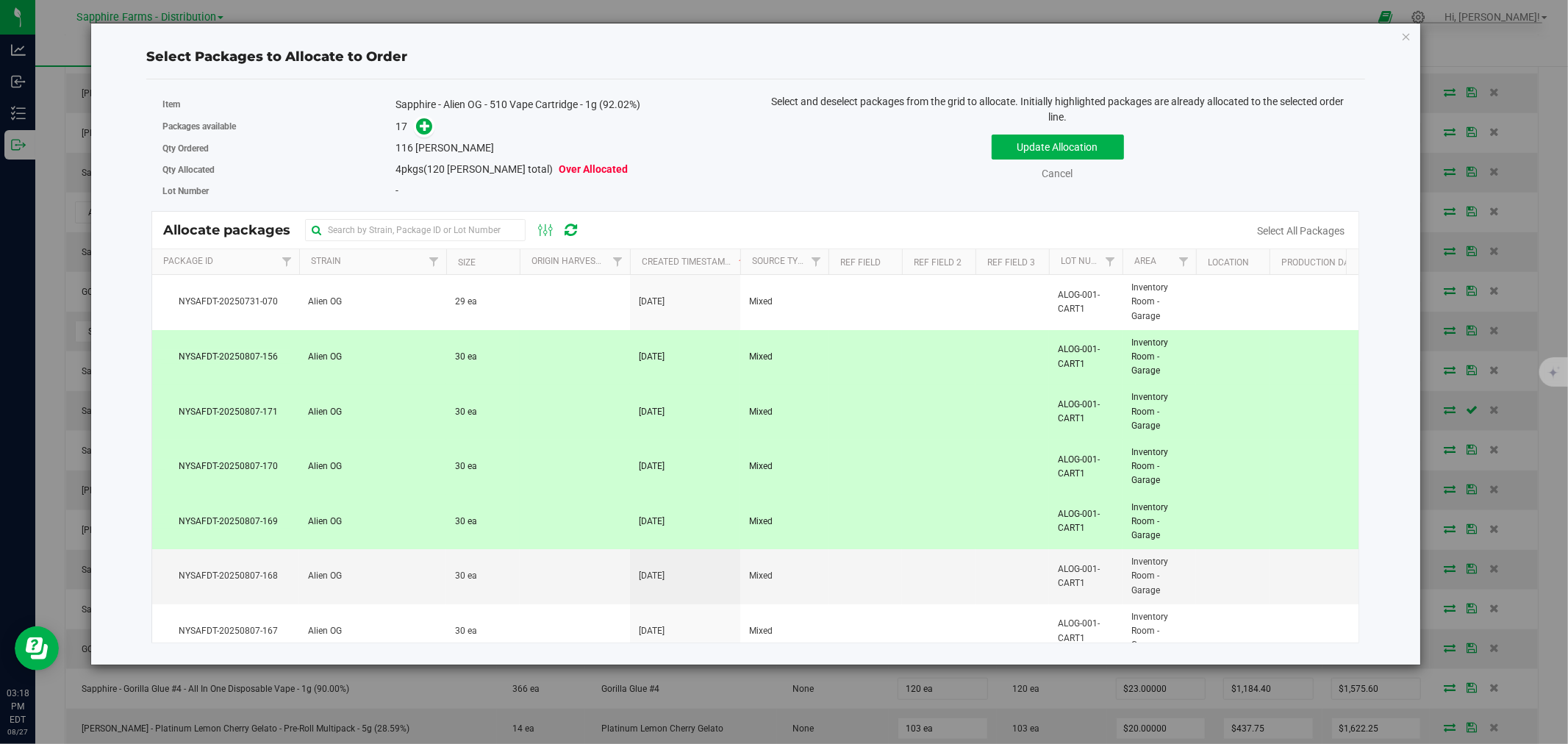
click at [560, 537] on td at bounding box center [575, 522] width 110 height 55
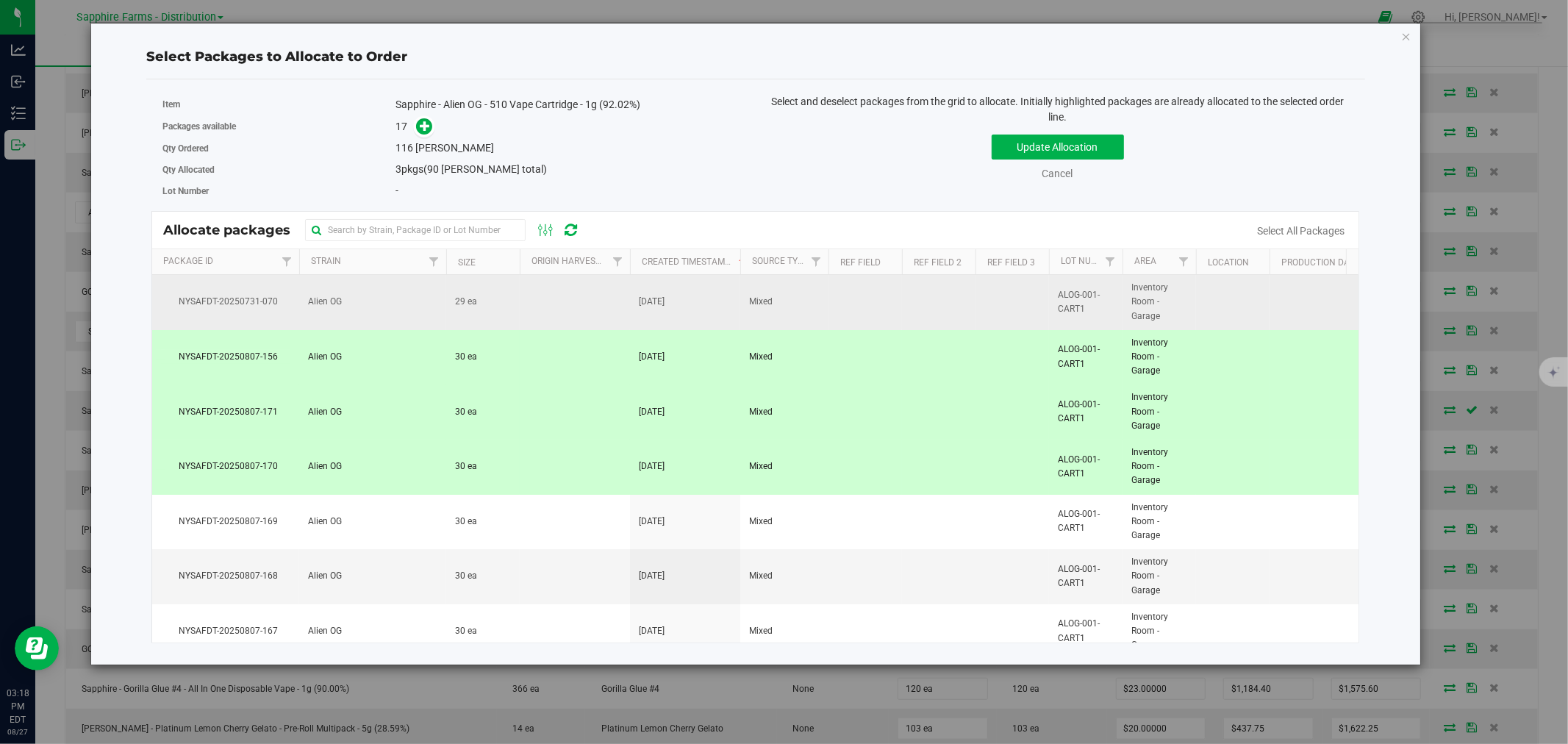
click at [527, 297] on td at bounding box center [575, 302] width 110 height 55
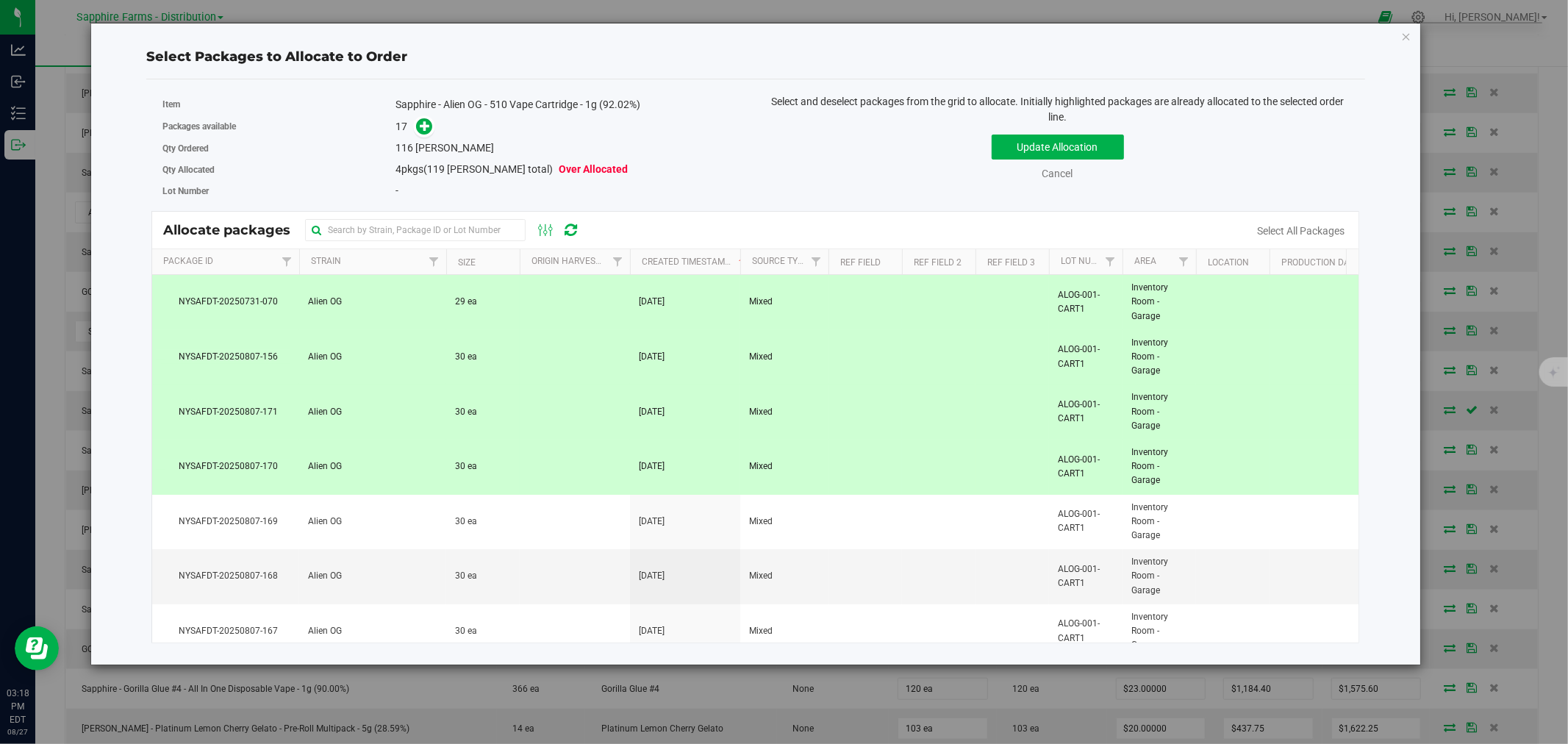
click at [527, 297] on td at bounding box center [575, 302] width 110 height 55
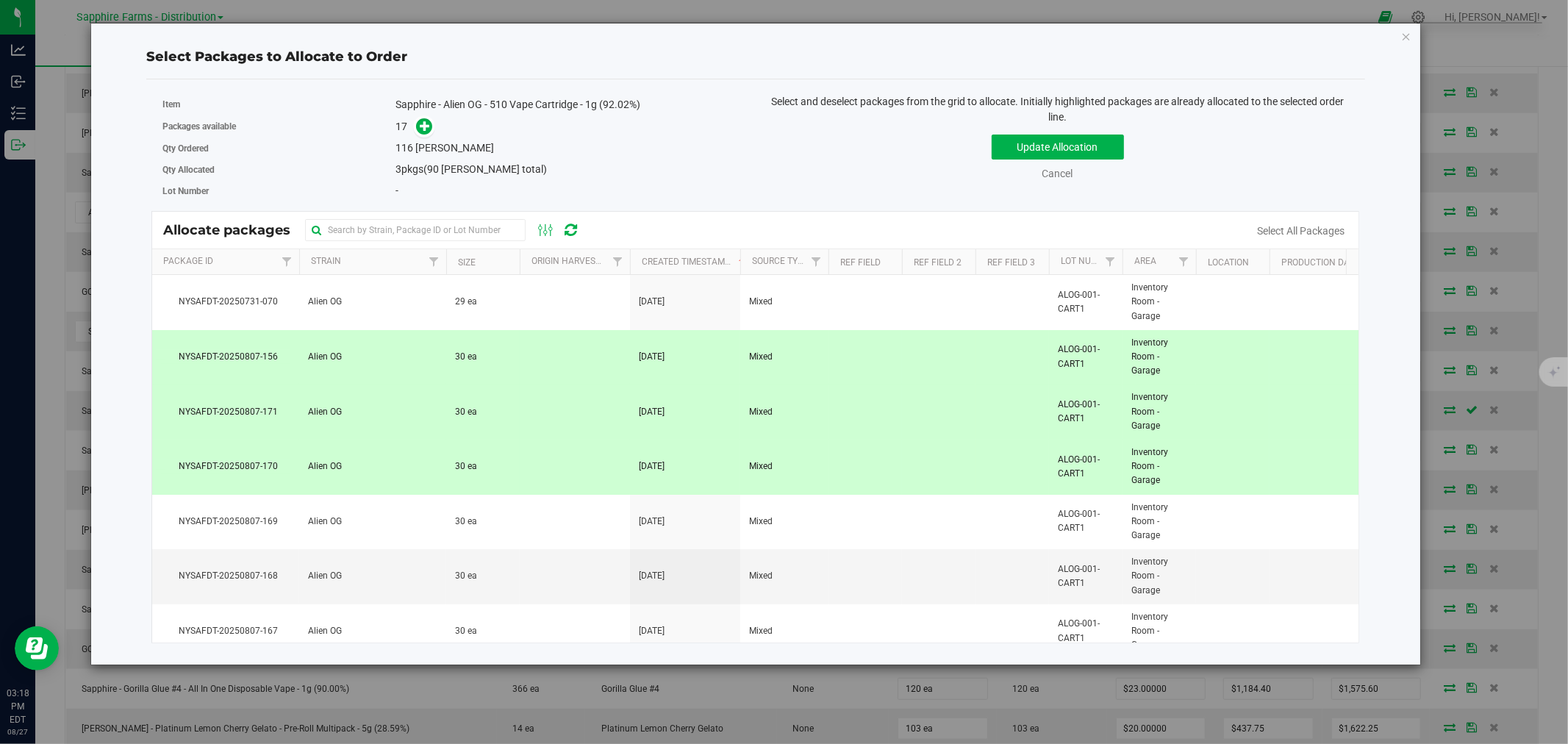
click at [450, 259] on th "Size" at bounding box center [483, 262] width 74 height 25
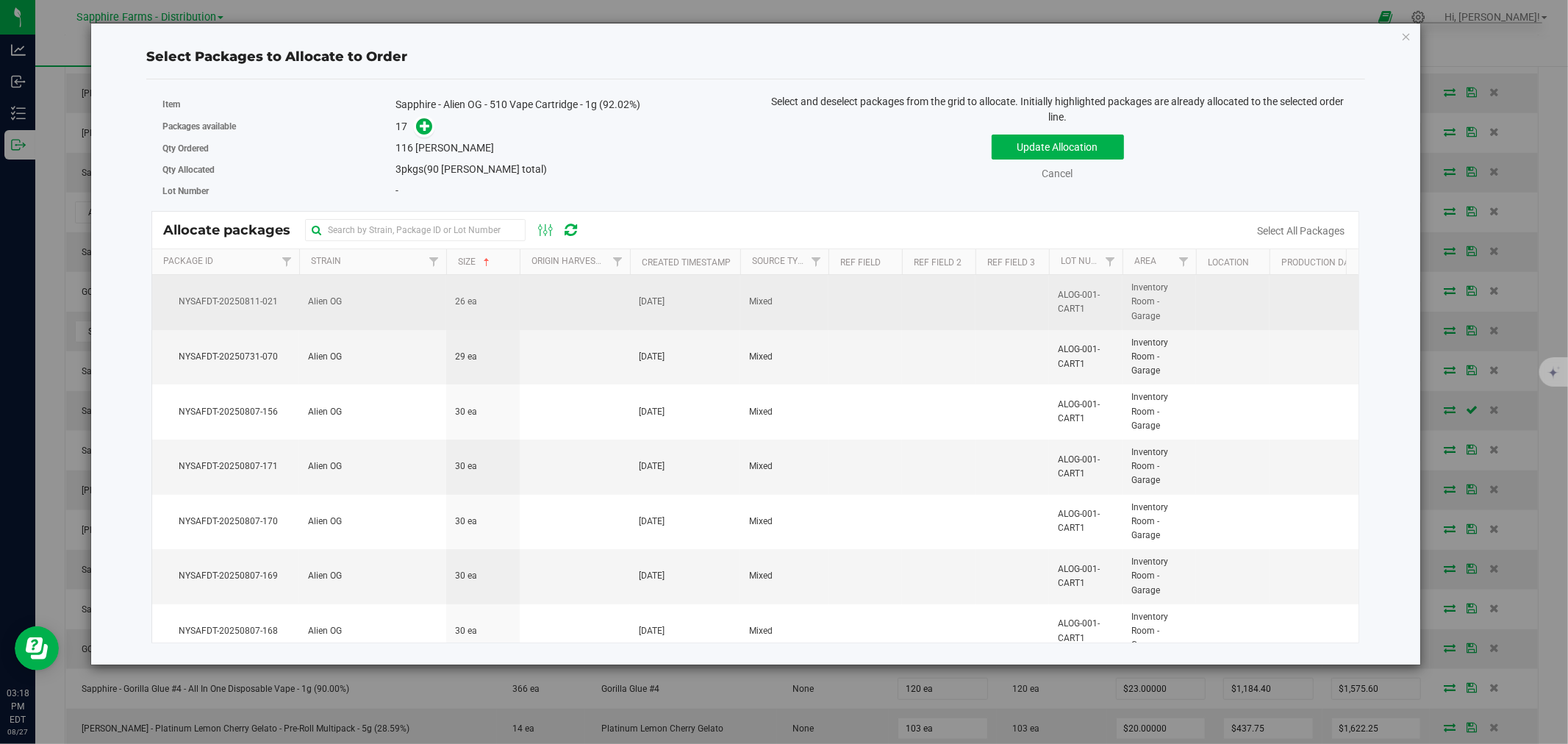
click at [451, 299] on td "26 ea" at bounding box center [483, 302] width 74 height 55
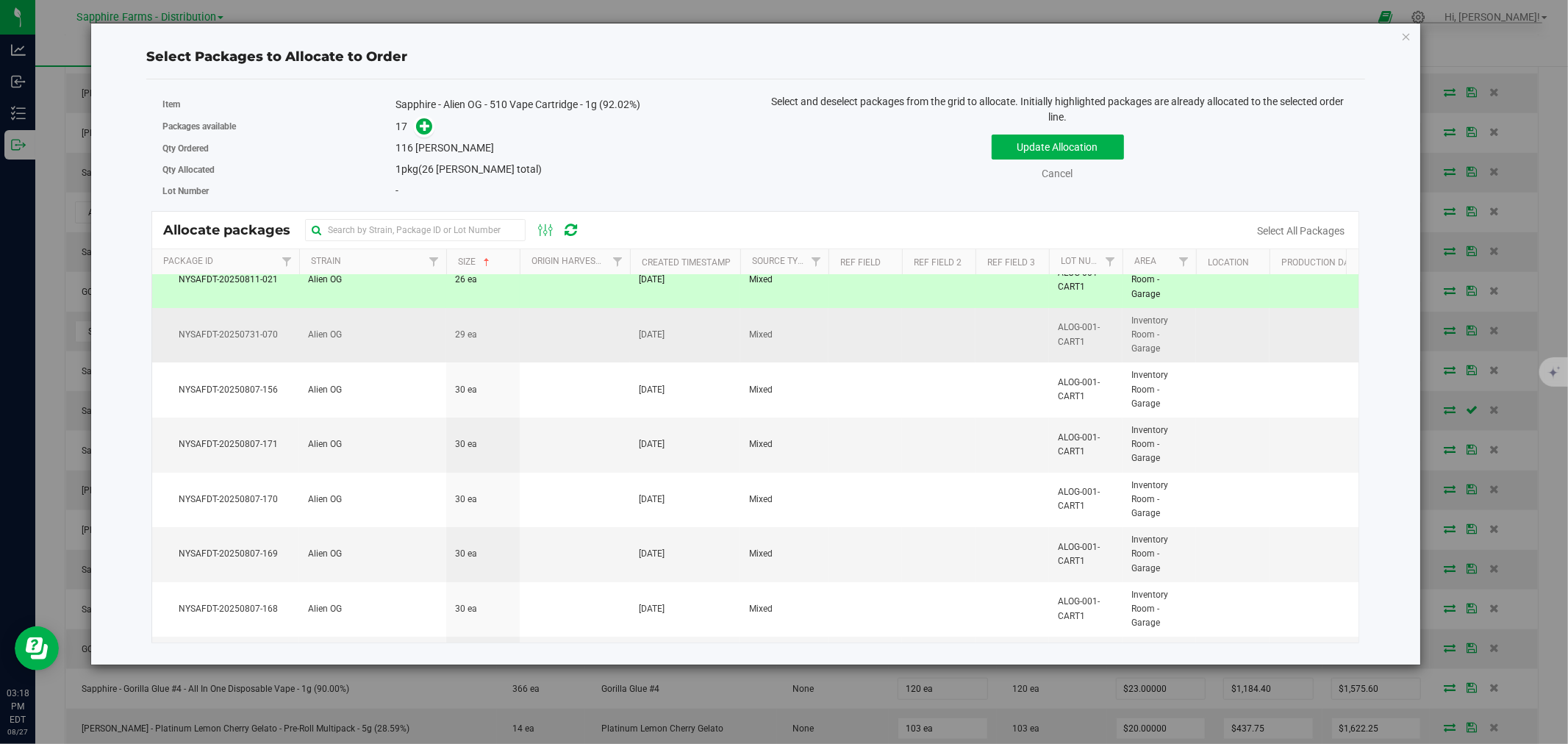
scroll to position [0, 0]
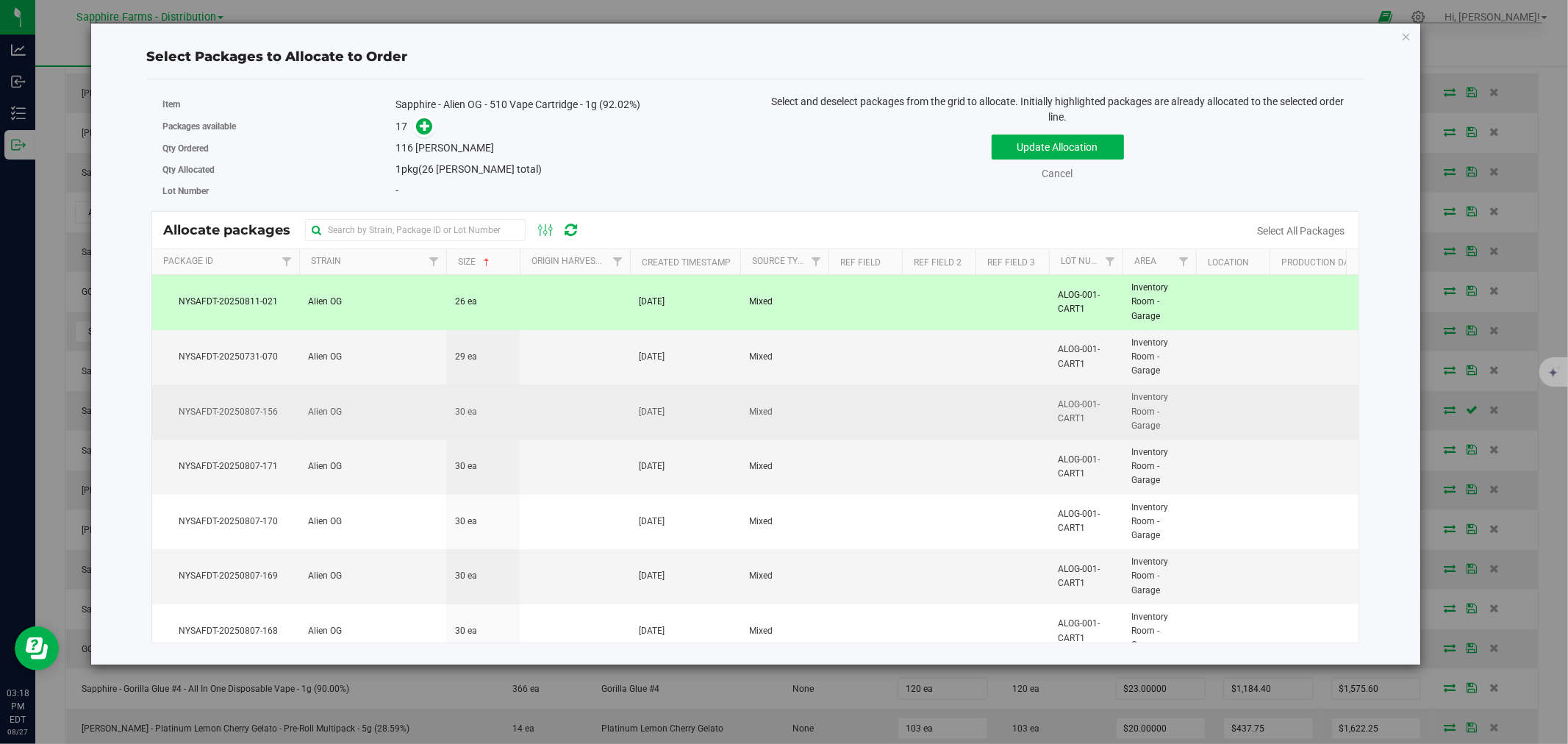
click at [531, 417] on td at bounding box center [575, 411] width 110 height 55
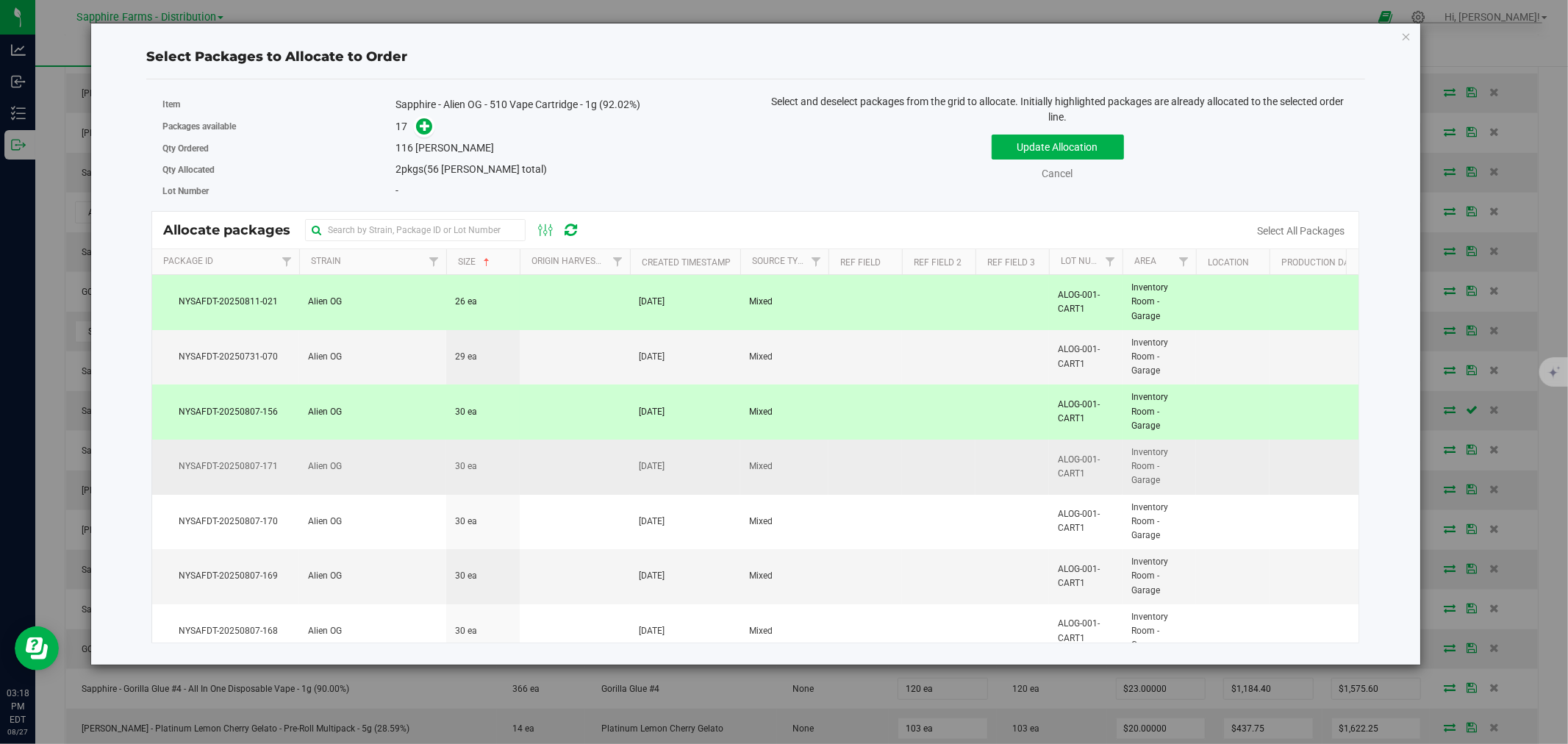
click at [527, 473] on td at bounding box center [575, 467] width 110 height 55
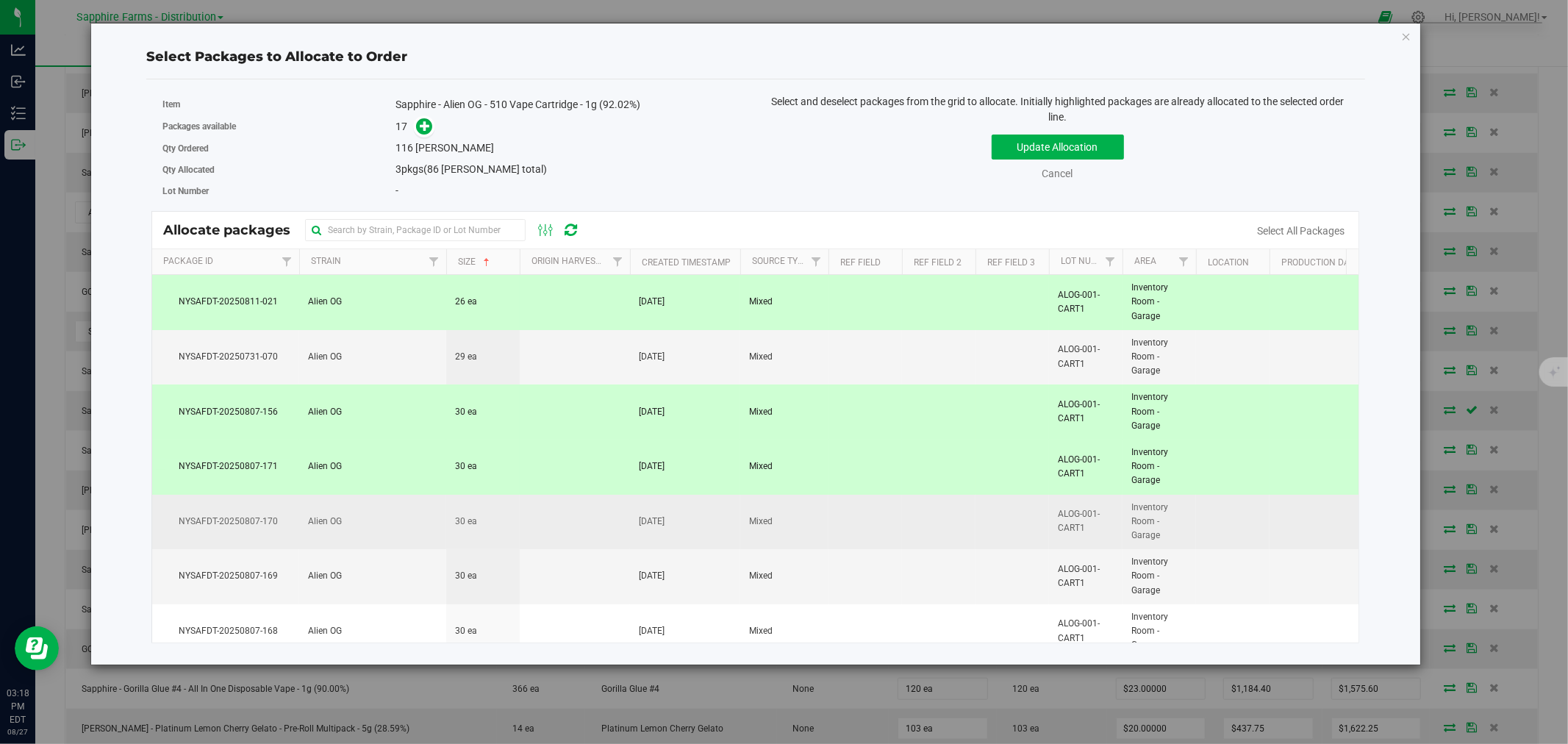
click at [533, 529] on td at bounding box center [575, 522] width 110 height 55
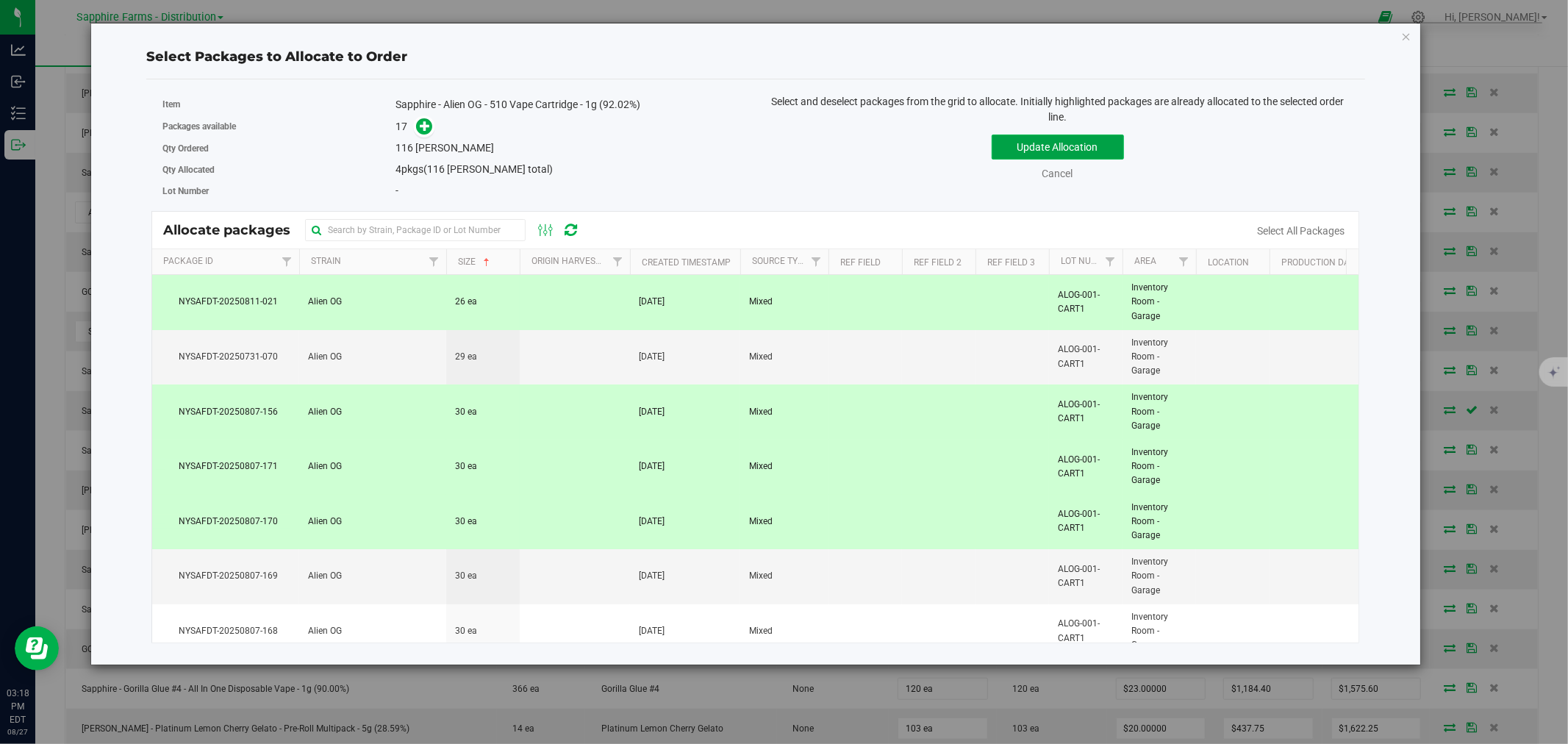
click at [1024, 149] on button "Update Allocation" at bounding box center [1057, 147] width 132 height 25
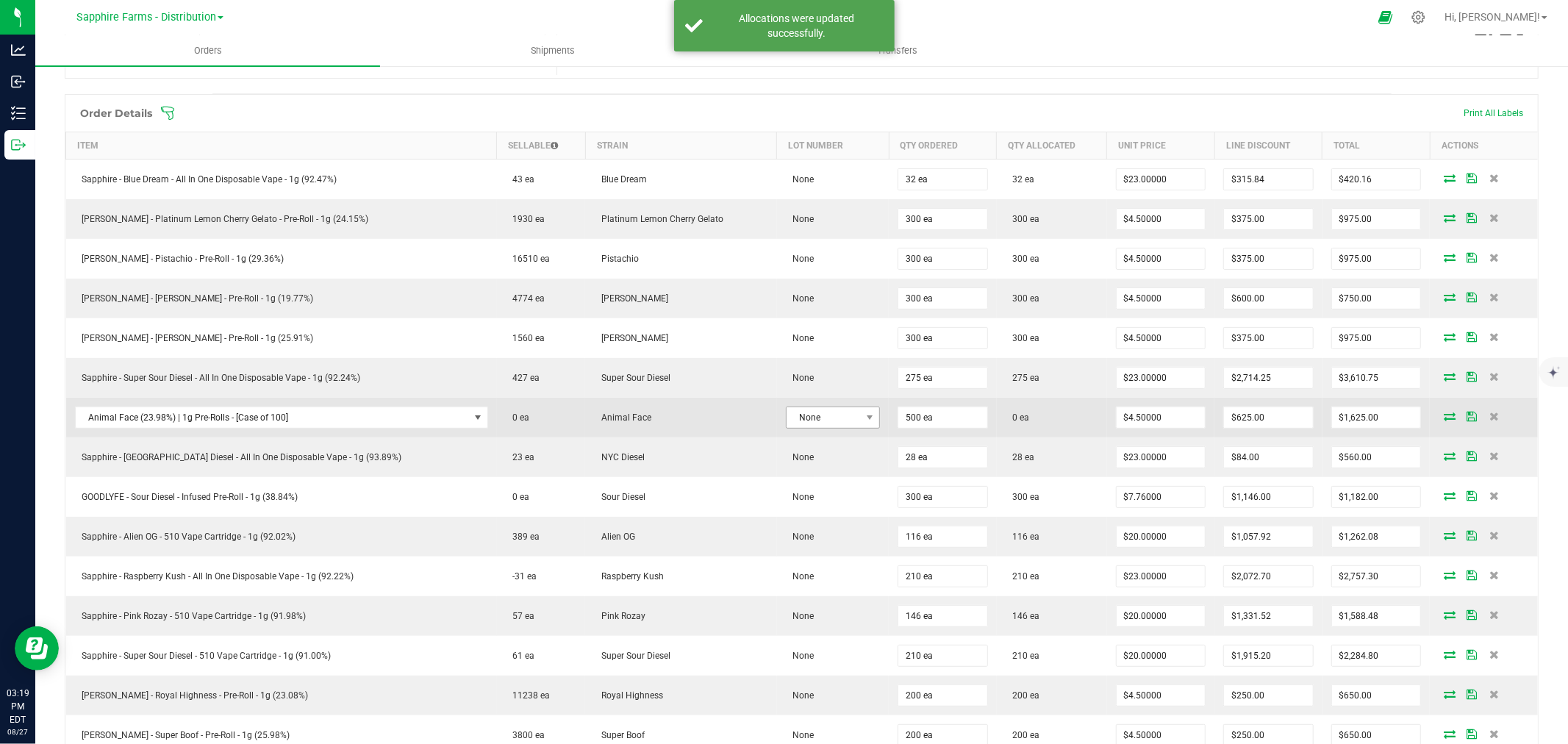
scroll to position [372, 0]
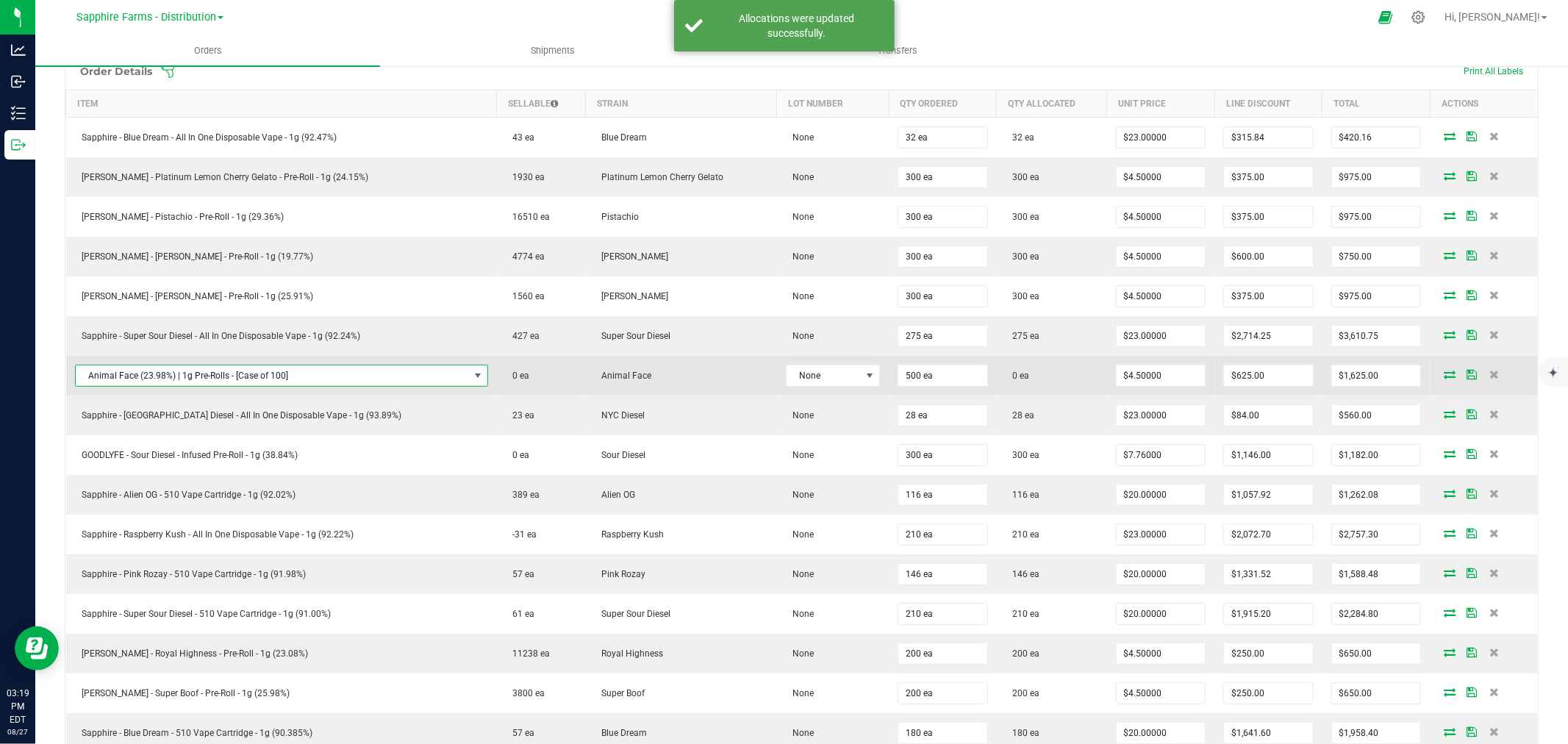
click at [472, 372] on span "NO DATA FOUND" at bounding box center [477, 376] width 12 height 12
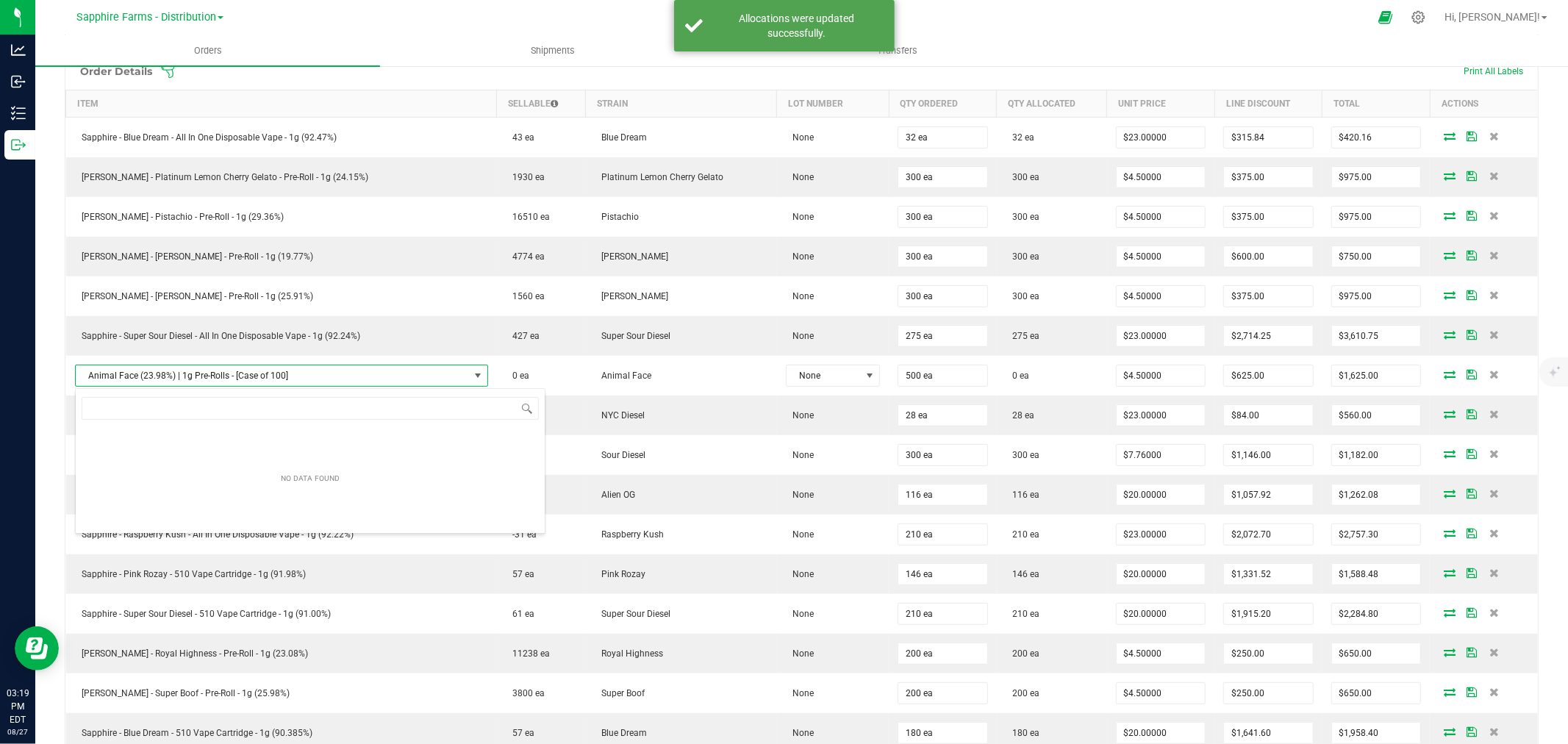
scroll to position [22, 370]
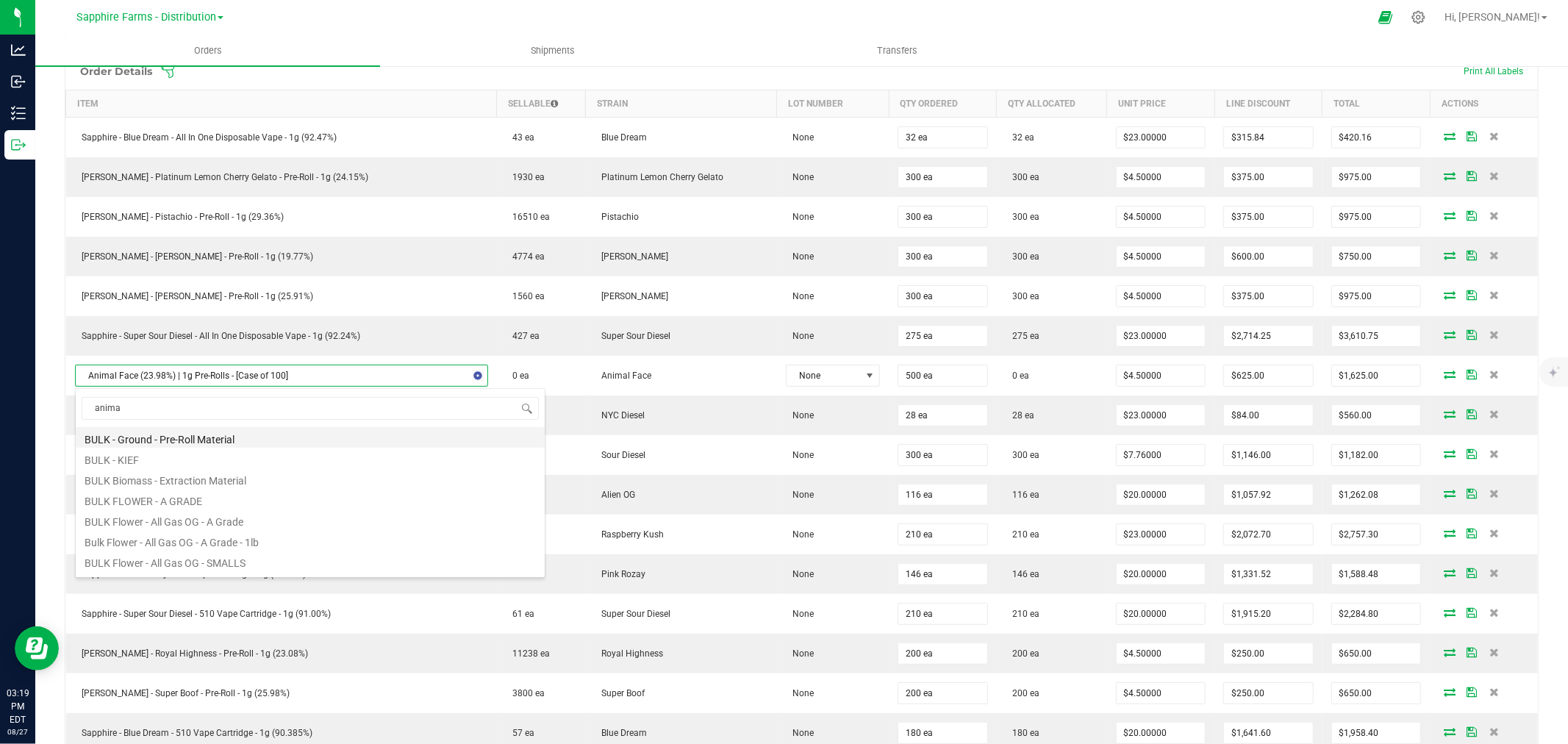
type input "animal"
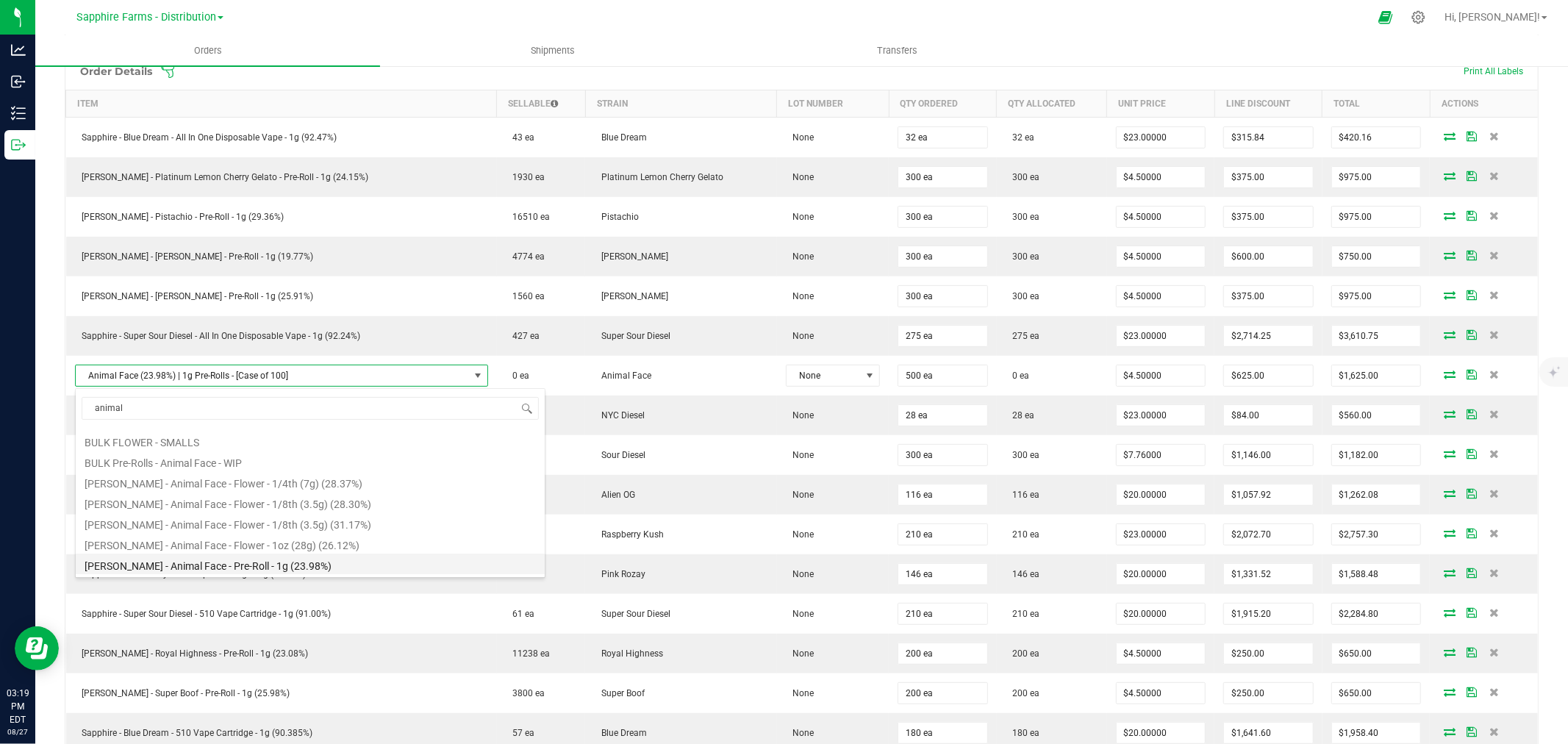
click at [316, 562] on li "[PERSON_NAME] - Animal Face - Pre-Roll - 1g (23.98%)" at bounding box center [310, 564] width 469 height 20
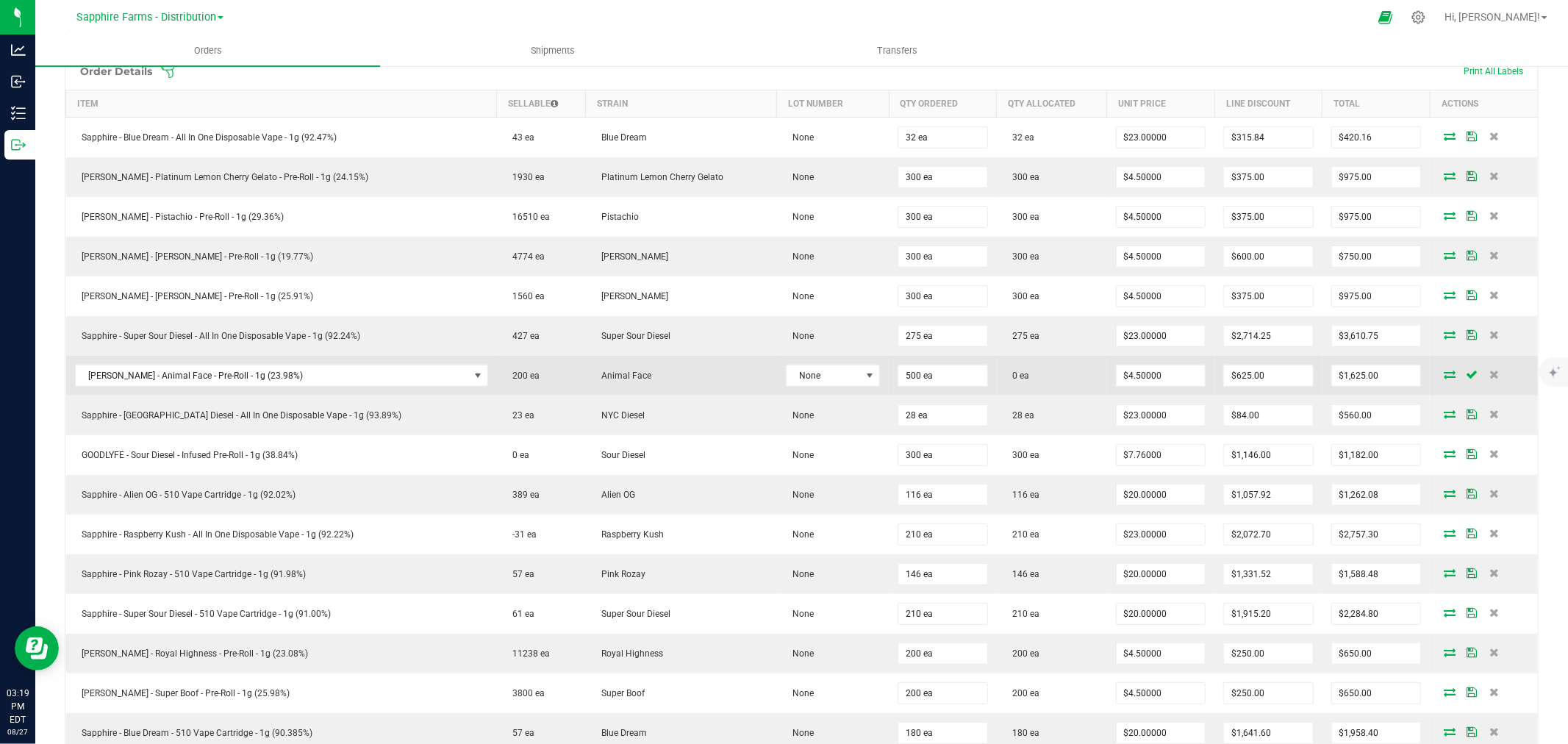
click at [1430, 371] on td at bounding box center [1483, 376] width 108 height 40
click at [1438, 373] on span at bounding box center [1449, 374] width 22 height 8
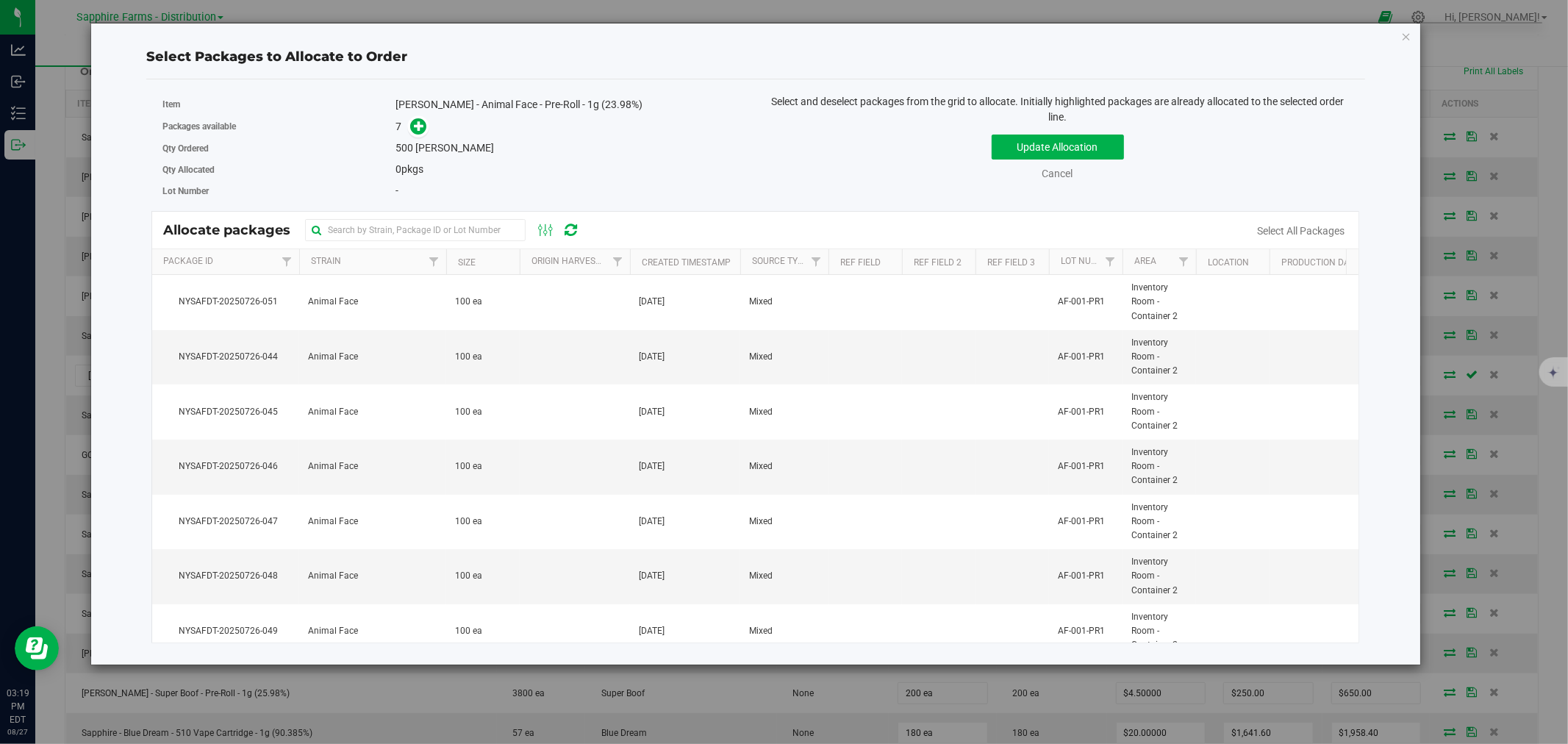
click at [635, 260] on th "Created Timestamp" at bounding box center [685, 262] width 110 height 25
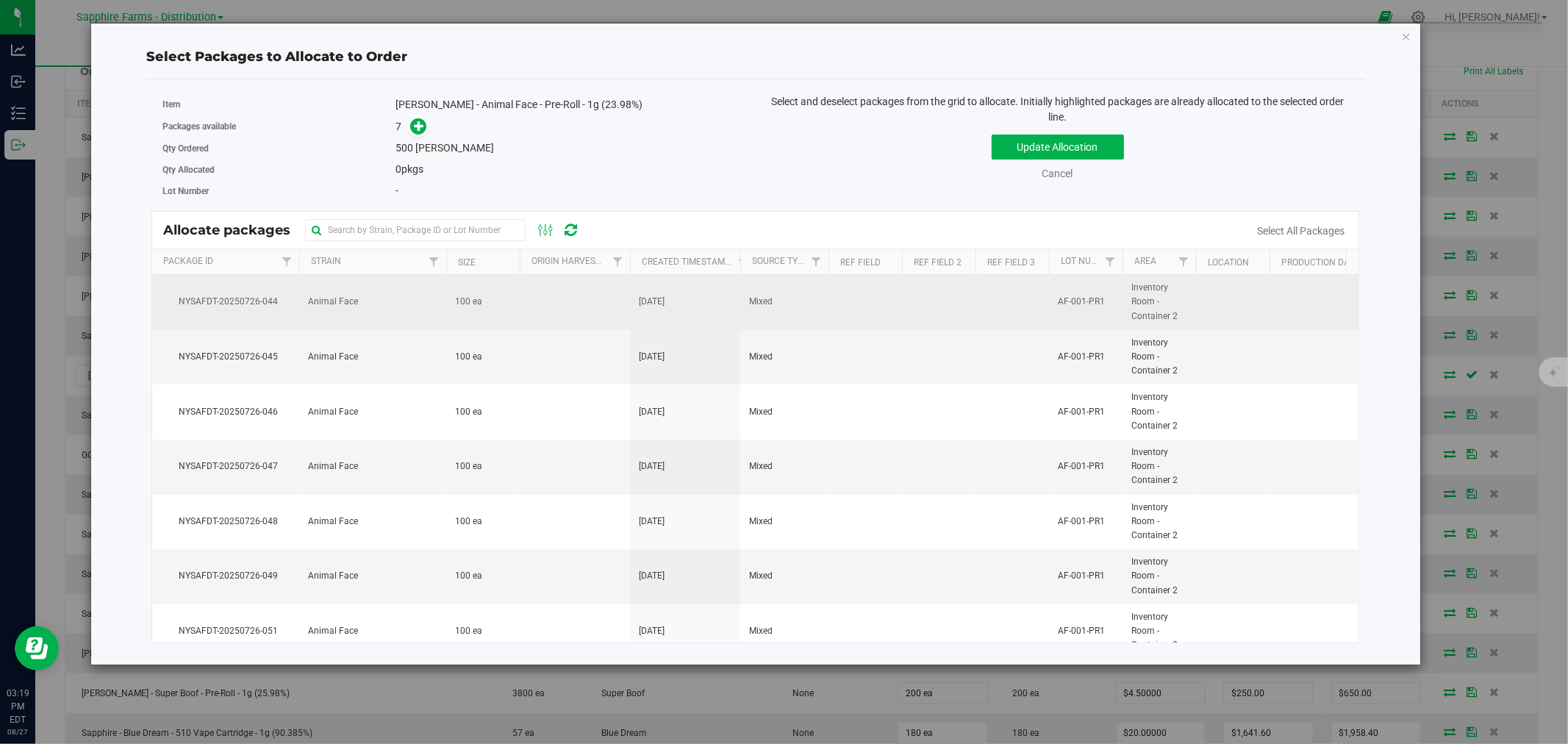
click at [571, 305] on td at bounding box center [575, 302] width 110 height 55
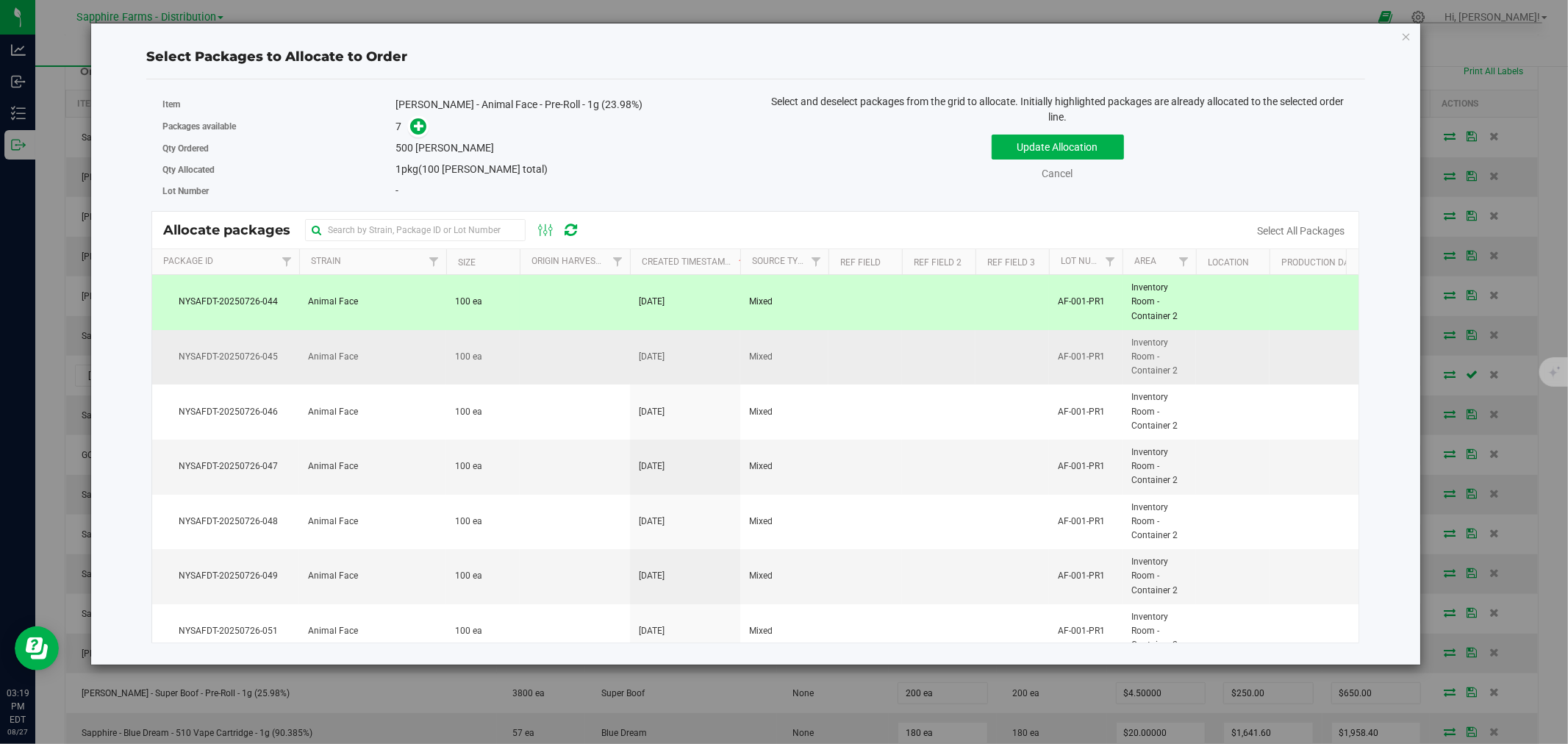
click at [556, 357] on td at bounding box center [575, 357] width 110 height 55
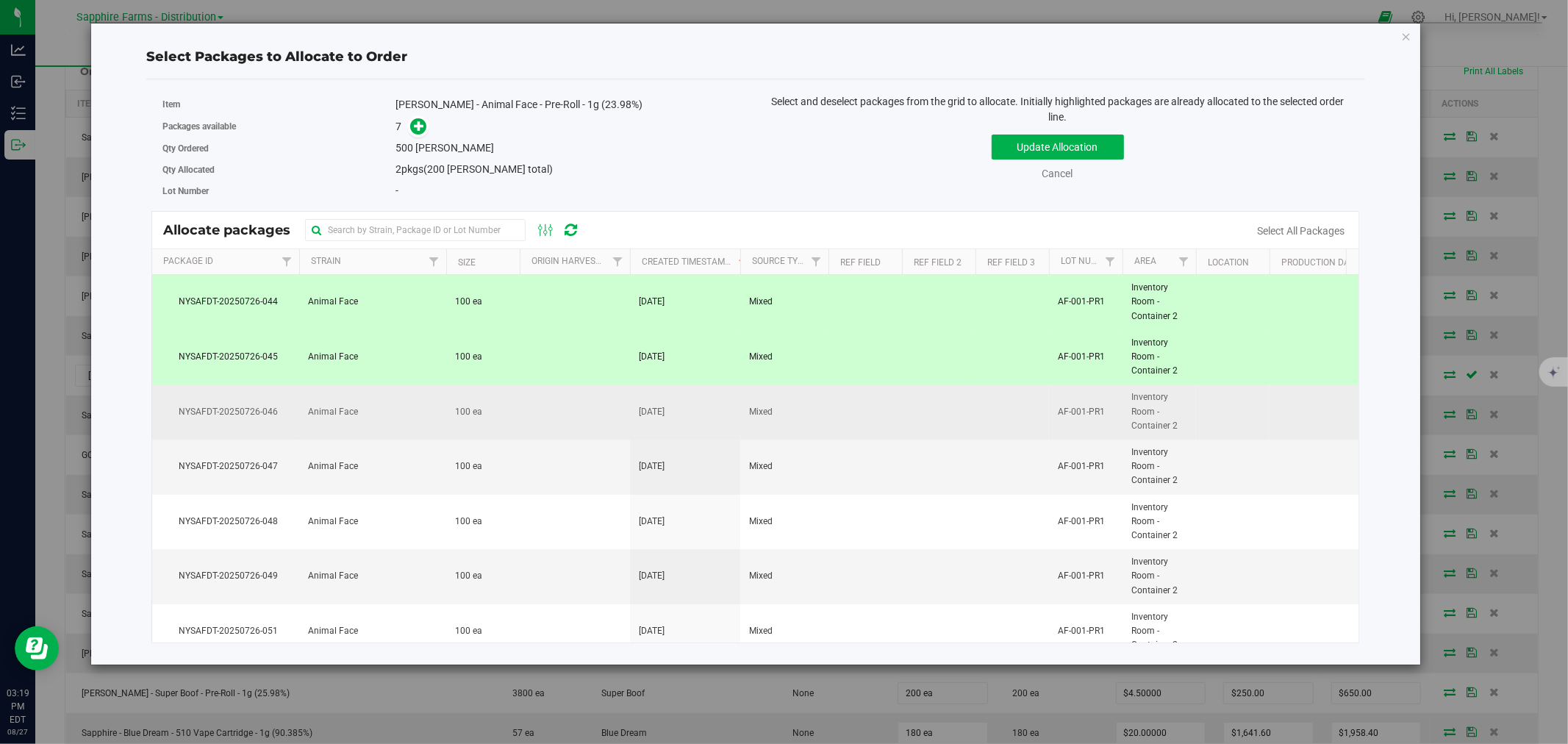
click at [555, 414] on td at bounding box center [575, 411] width 110 height 55
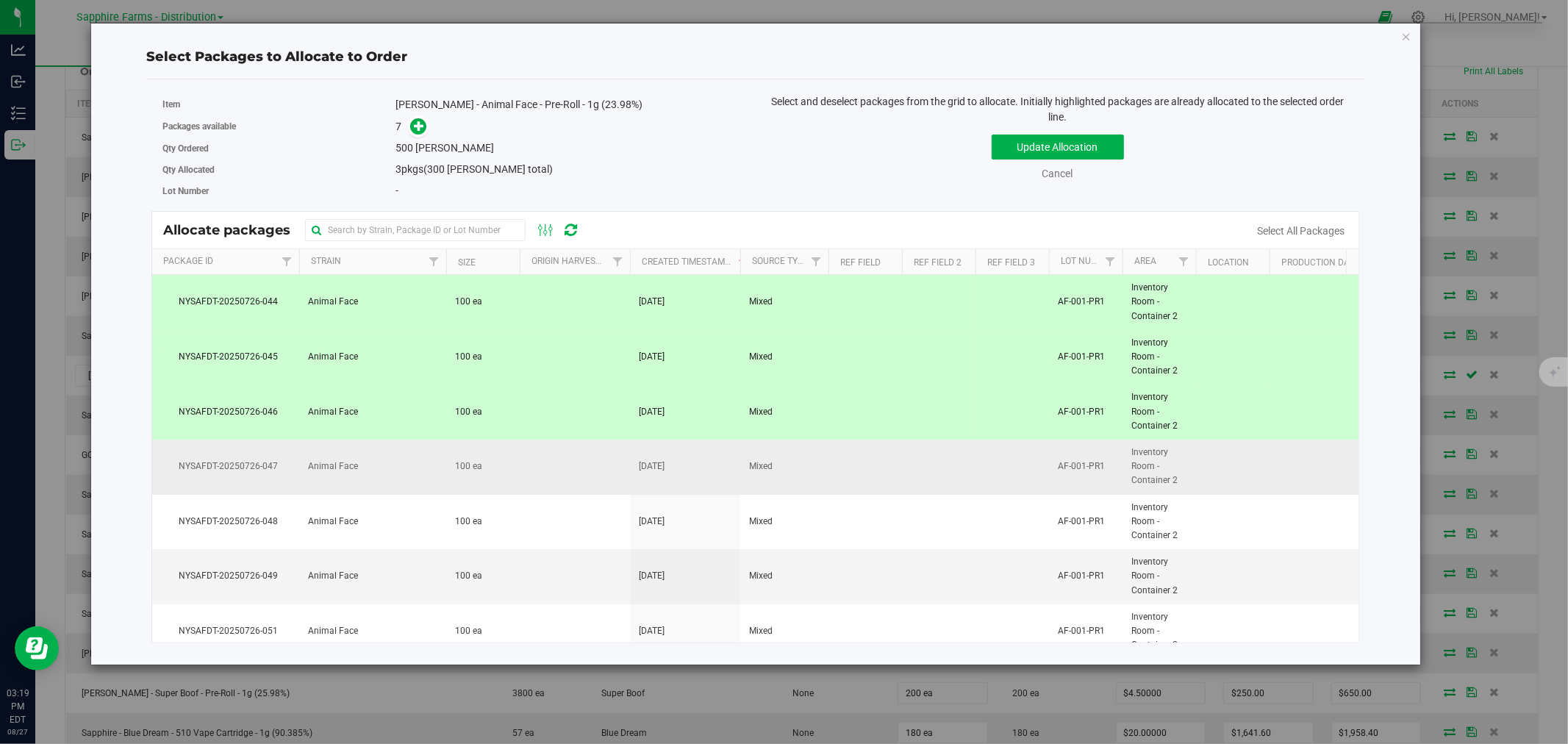
click at [555, 458] on td at bounding box center [575, 467] width 110 height 55
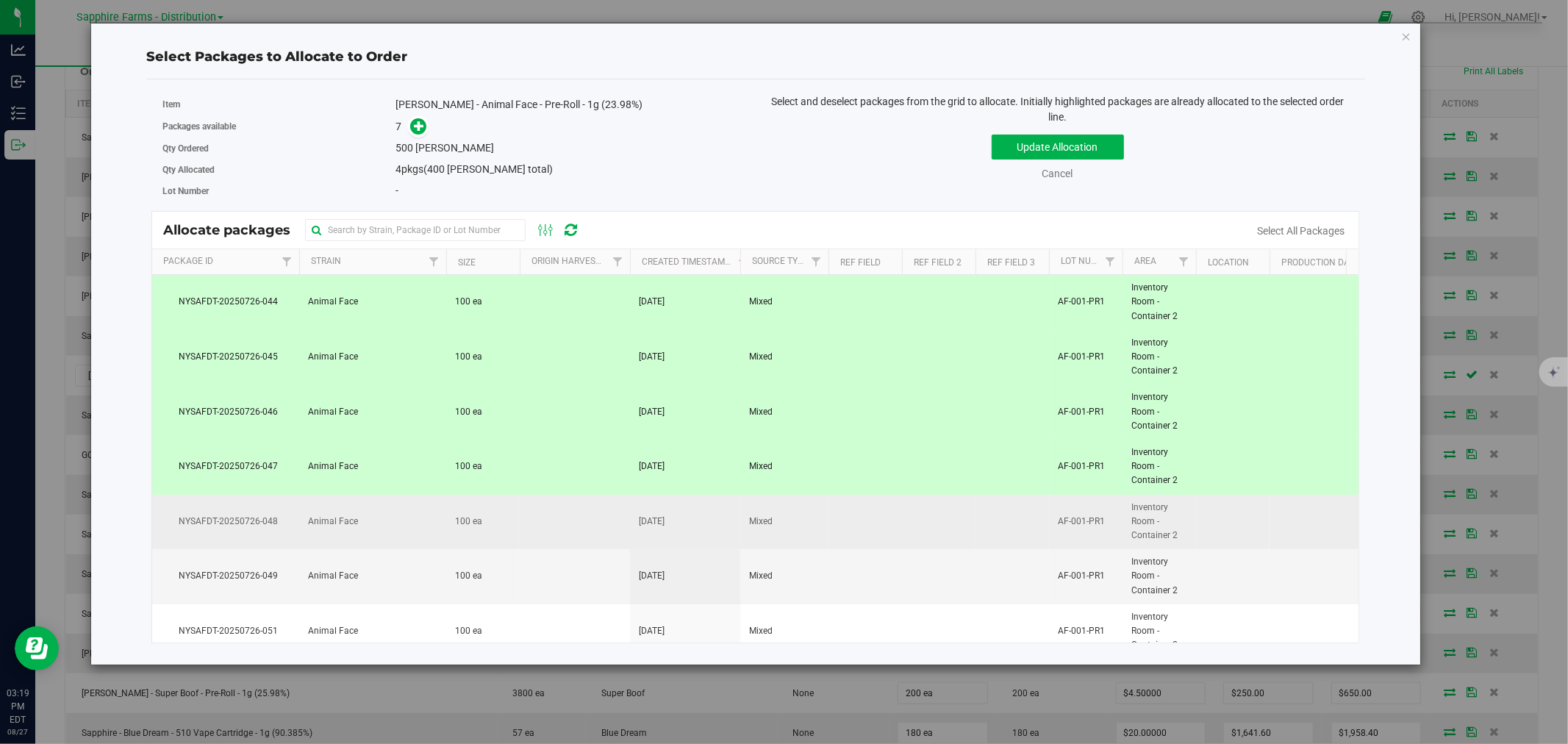
click at [560, 515] on td at bounding box center [575, 522] width 110 height 55
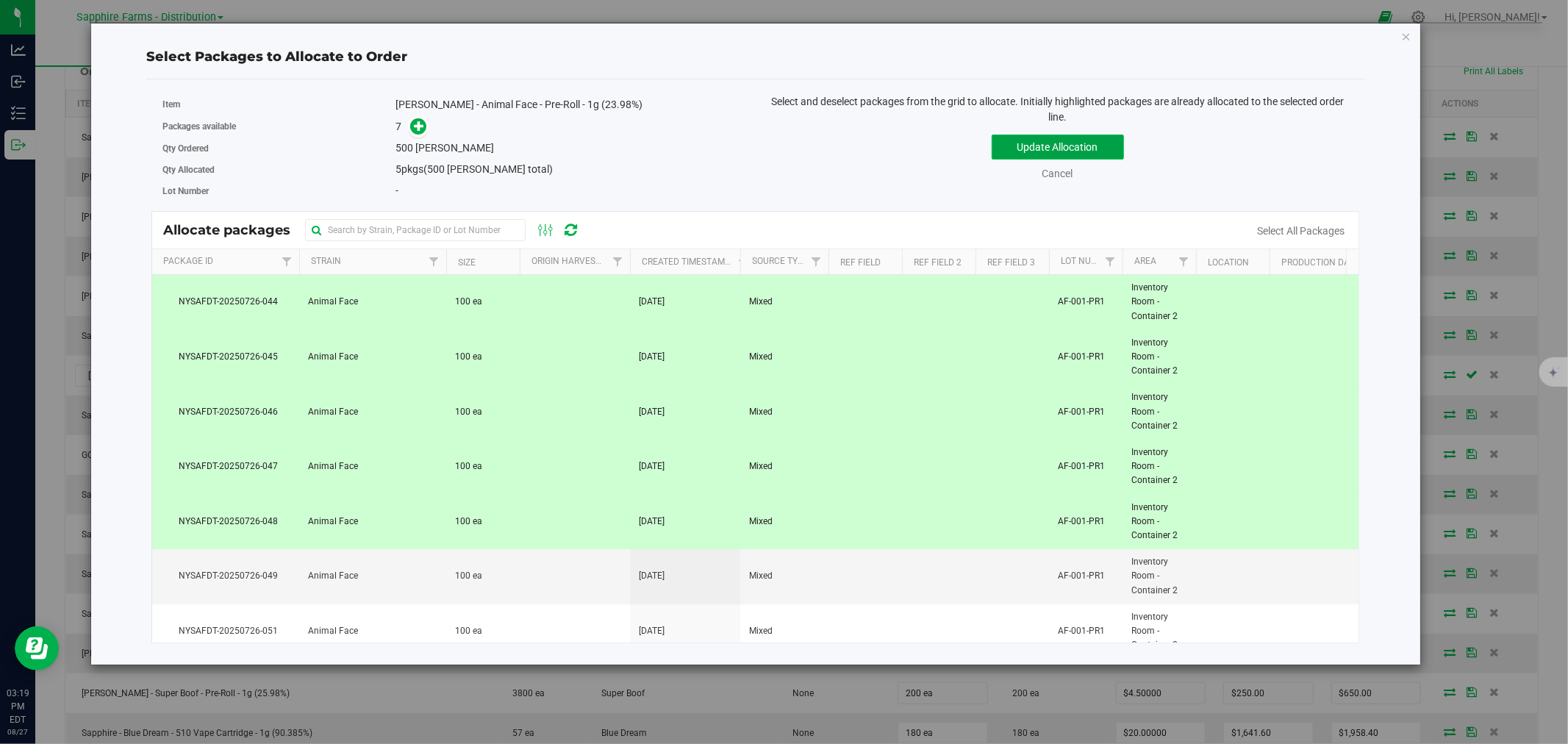
click at [1037, 140] on button "Update Allocation" at bounding box center [1057, 147] width 132 height 25
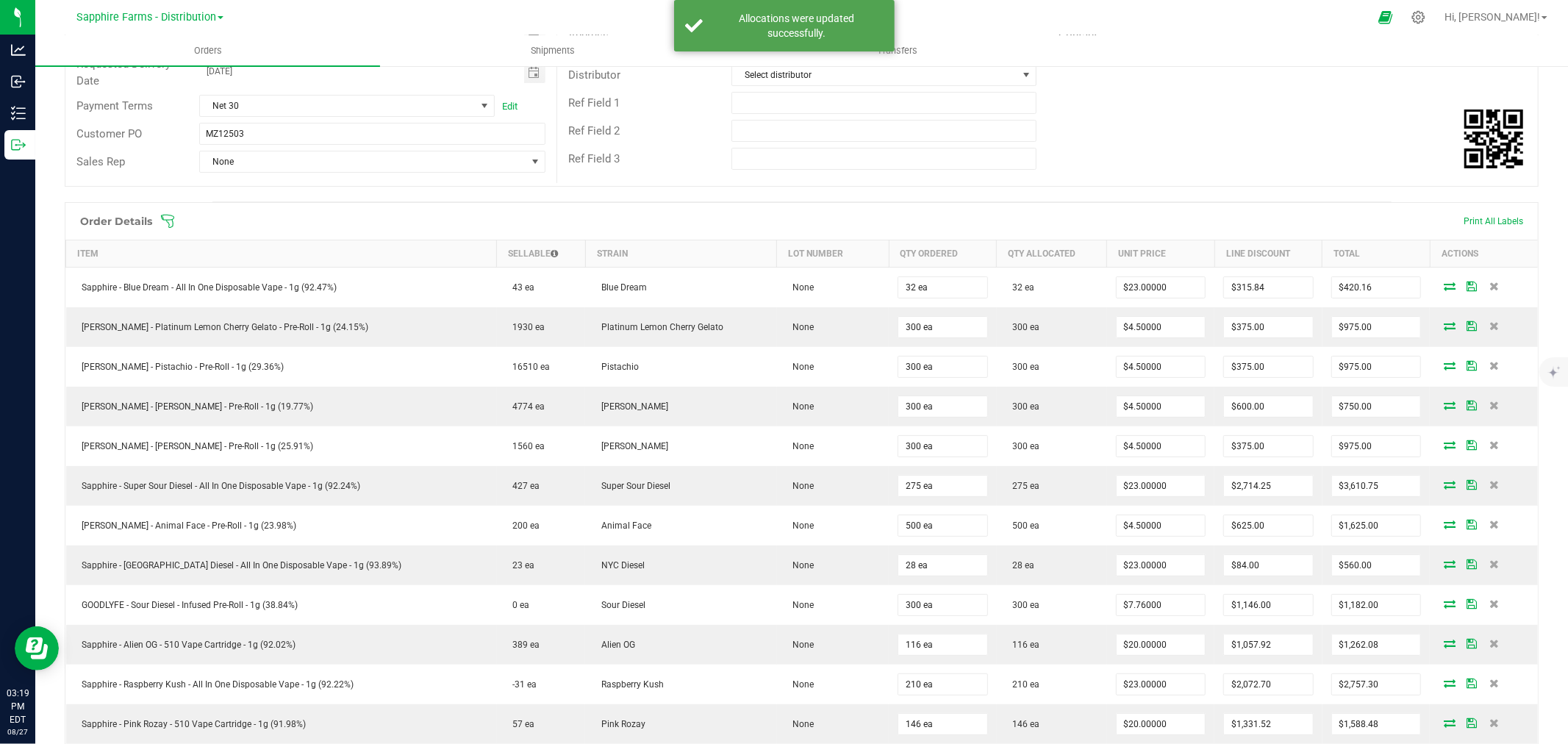
scroll to position [0, 0]
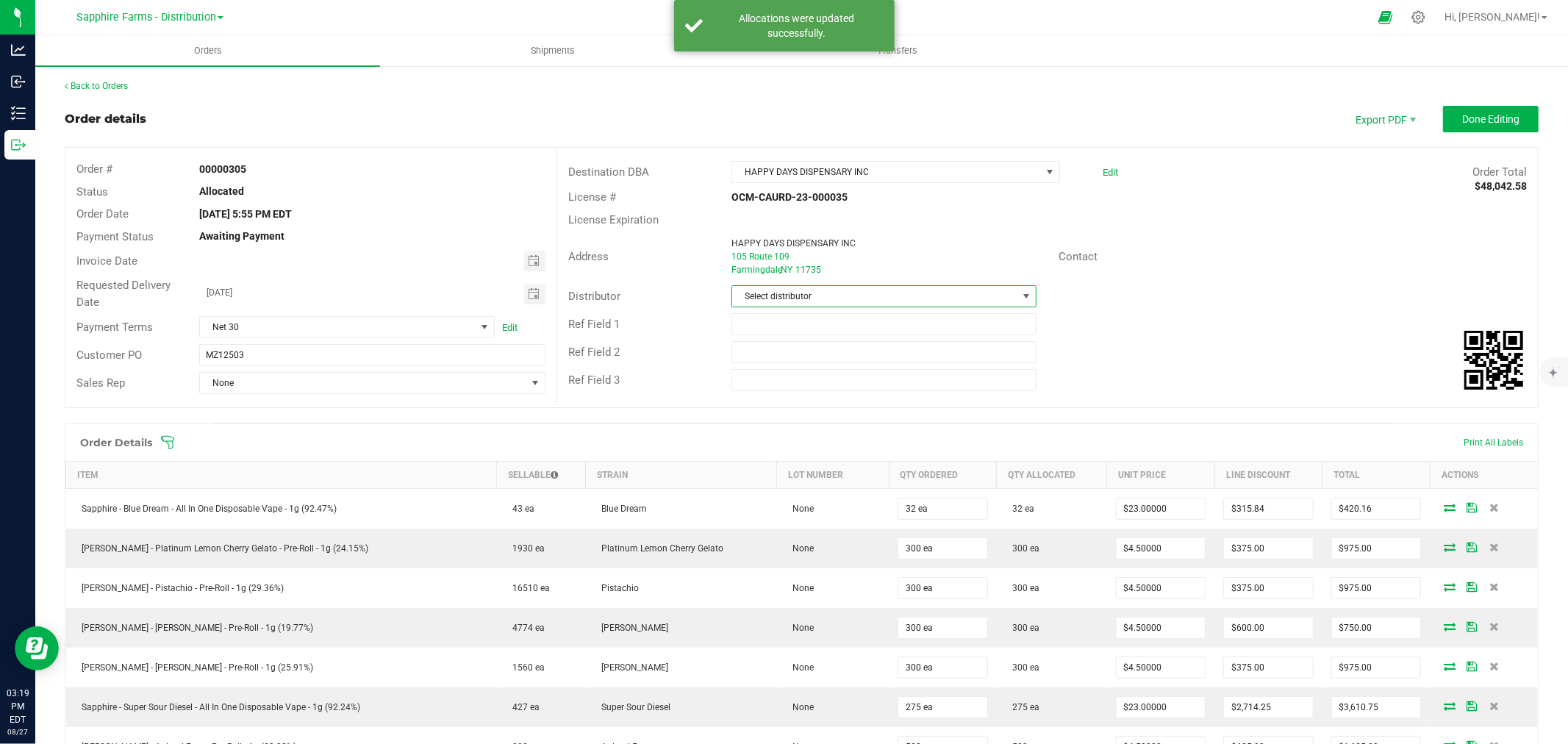
click at [827, 300] on span "Select distributor" at bounding box center [874, 296] width 285 height 20
click at [852, 432] on li "Sapphire Farms - Distribution" at bounding box center [877, 434] width 301 height 25
click at [306, 387] on span "None" at bounding box center [363, 383] width 326 height 20
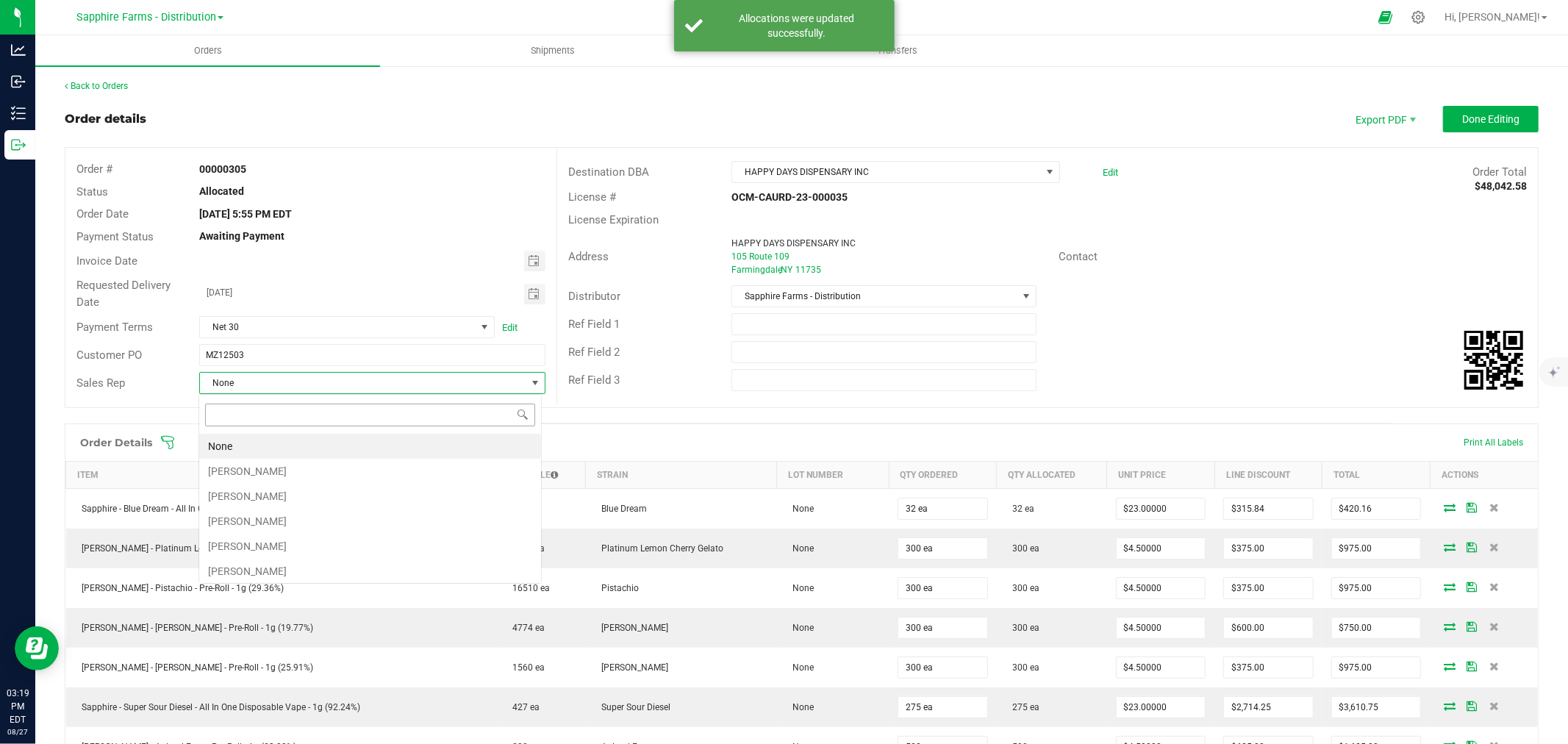
scroll to position [22, 343]
click at [283, 466] on li "[PERSON_NAME]" at bounding box center [370, 471] width 342 height 25
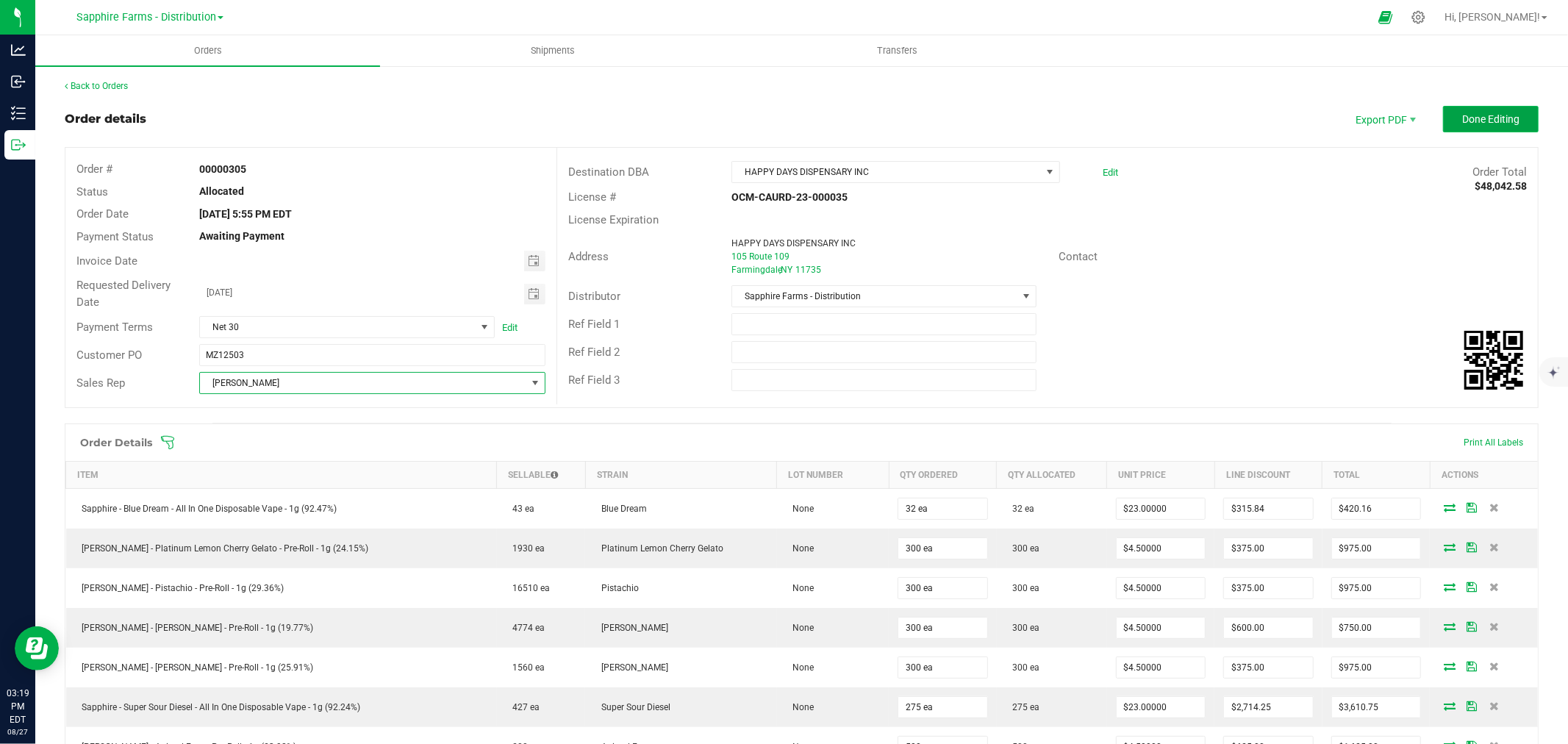
click at [1462, 116] on span "Done Editing" at bounding box center [1491, 119] width 58 height 12
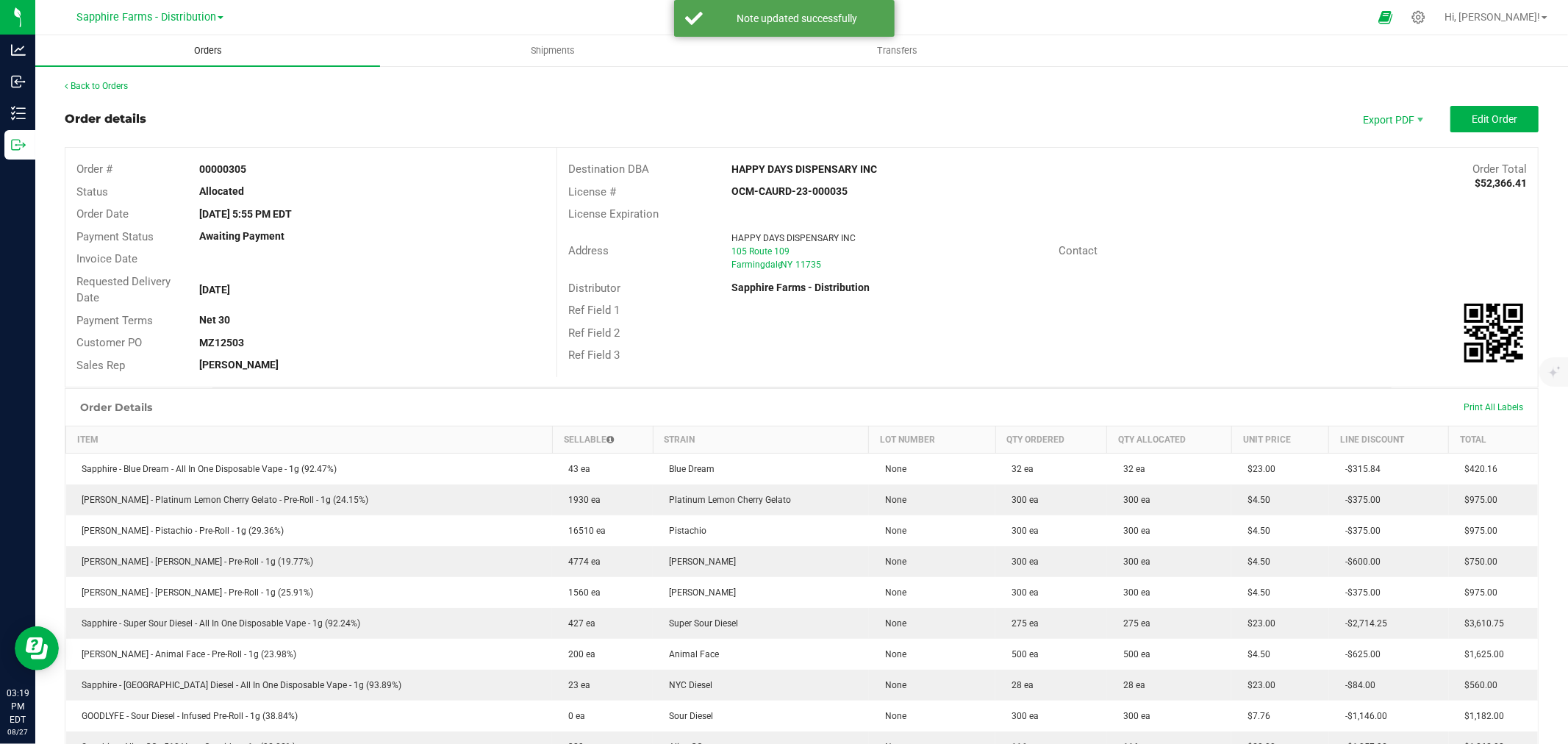
click at [268, 58] on uib-tab-heading "Orders" at bounding box center [208, 51] width 345 height 31
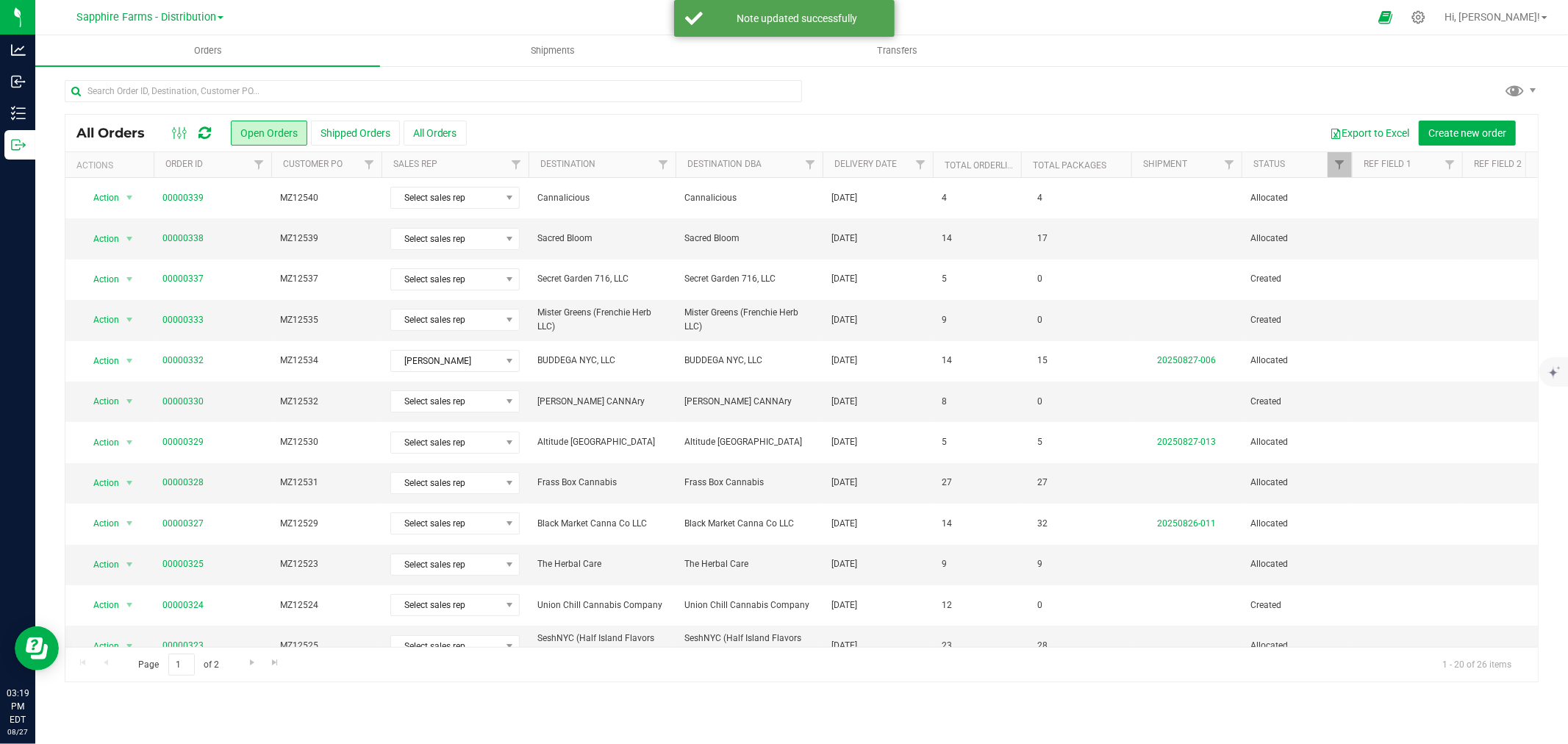
click at [682, 162] on th "Destination DBA" at bounding box center [749, 165] width 147 height 25
click at [828, 163] on th "Delivery Date" at bounding box center [878, 165] width 110 height 25
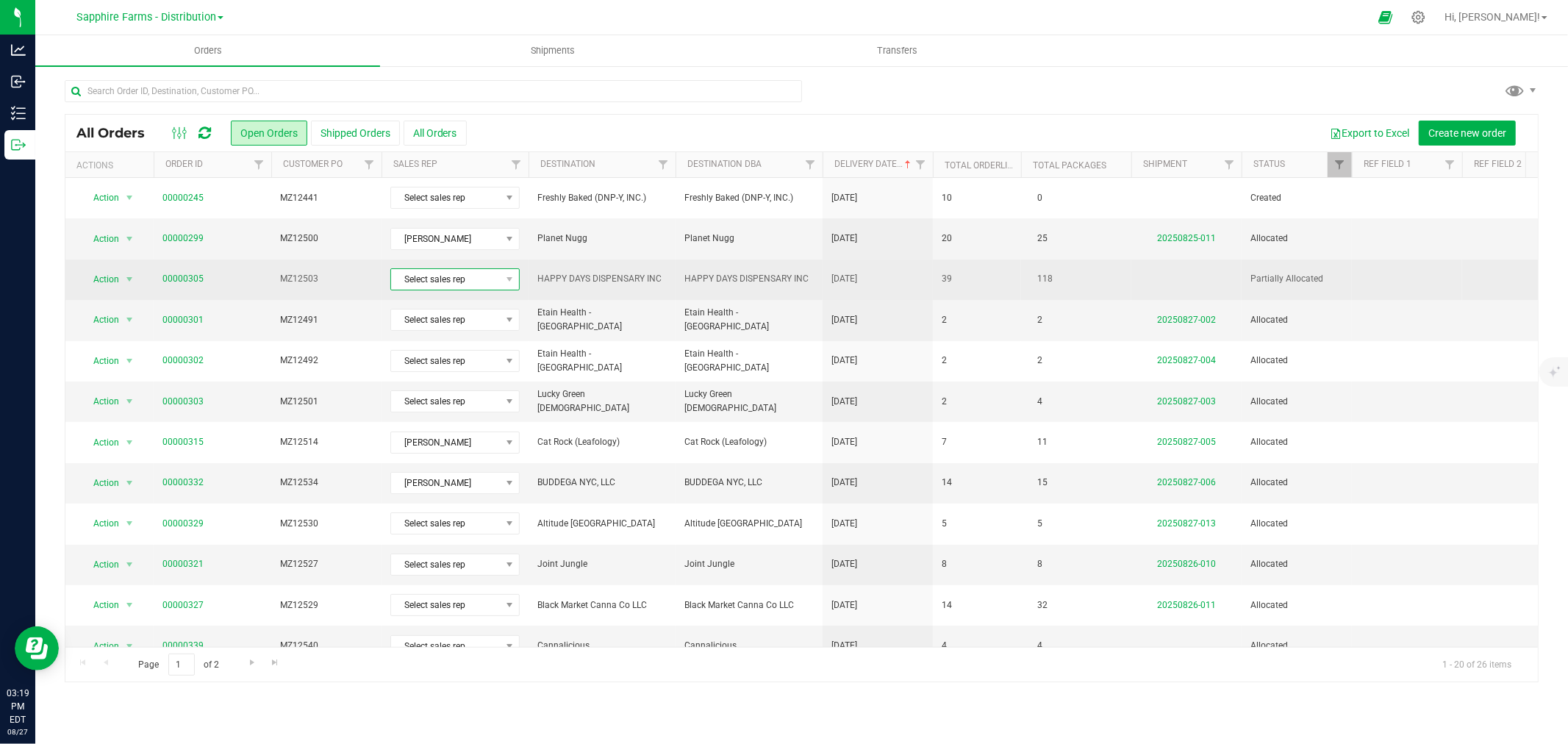
click at [466, 284] on span "Select sales rep" at bounding box center [445, 279] width 109 height 20
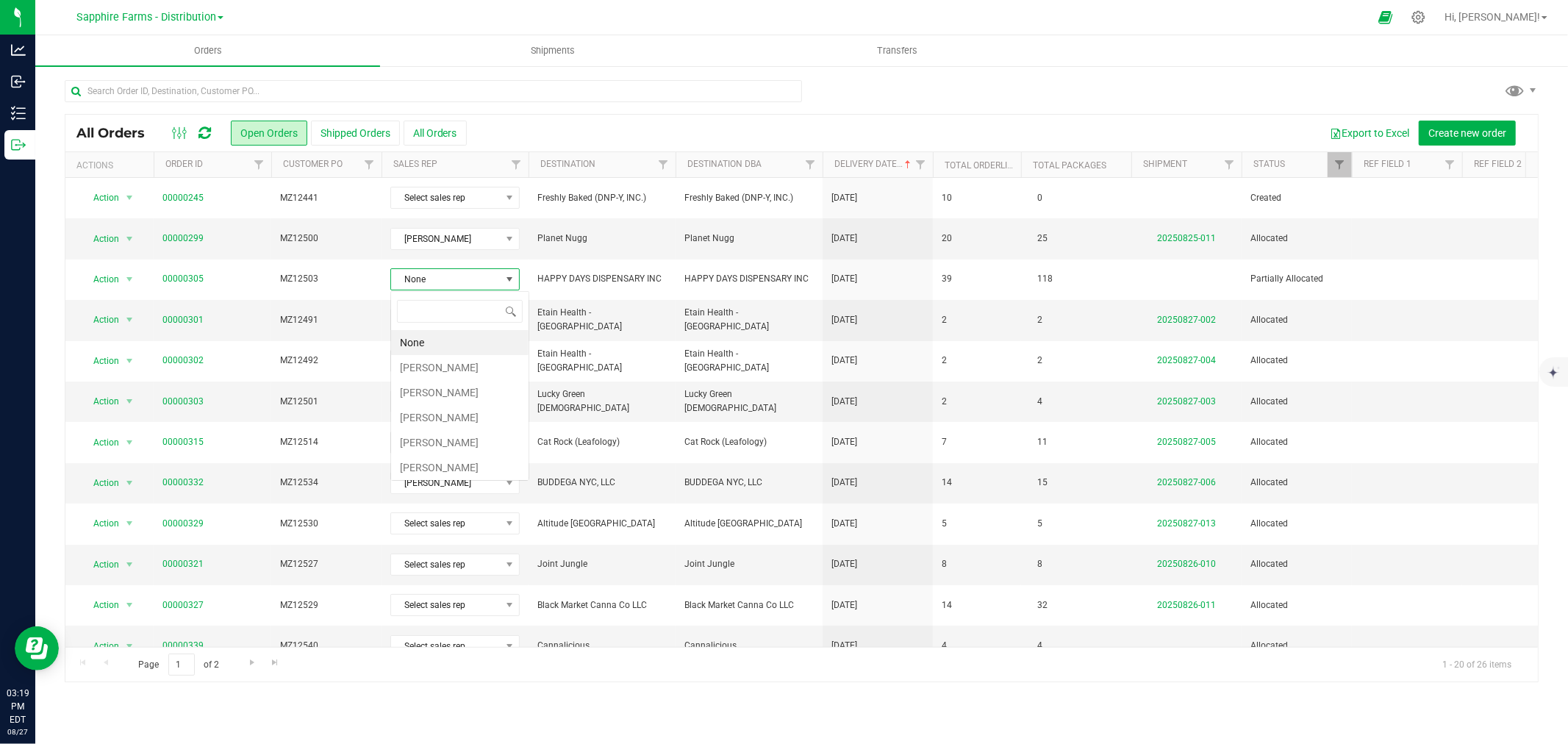
scroll to position [22, 130]
click at [438, 368] on li "[PERSON_NAME]" at bounding box center [460, 367] width 137 height 25
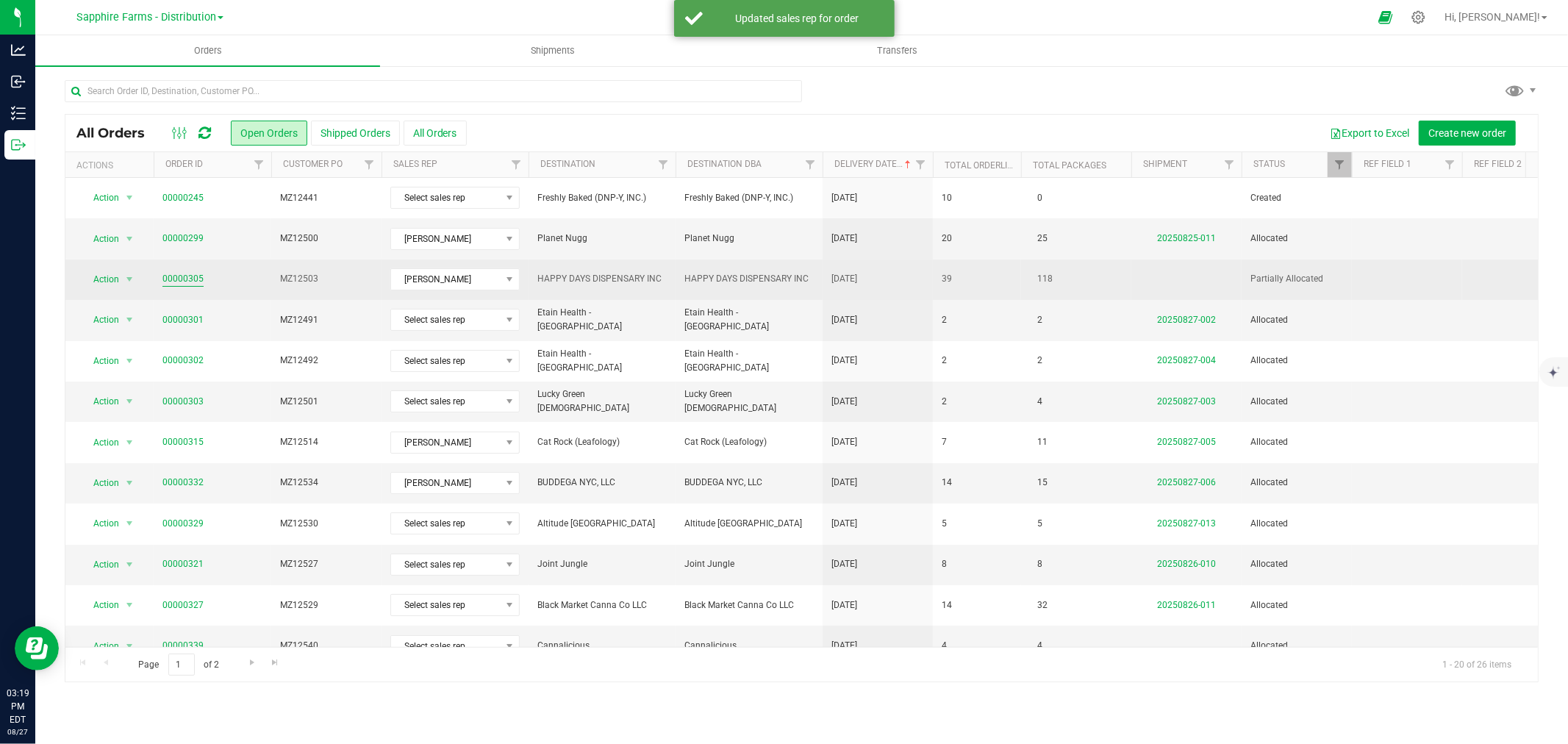
click at [188, 279] on link "00000305" at bounding box center [183, 279] width 42 height 14
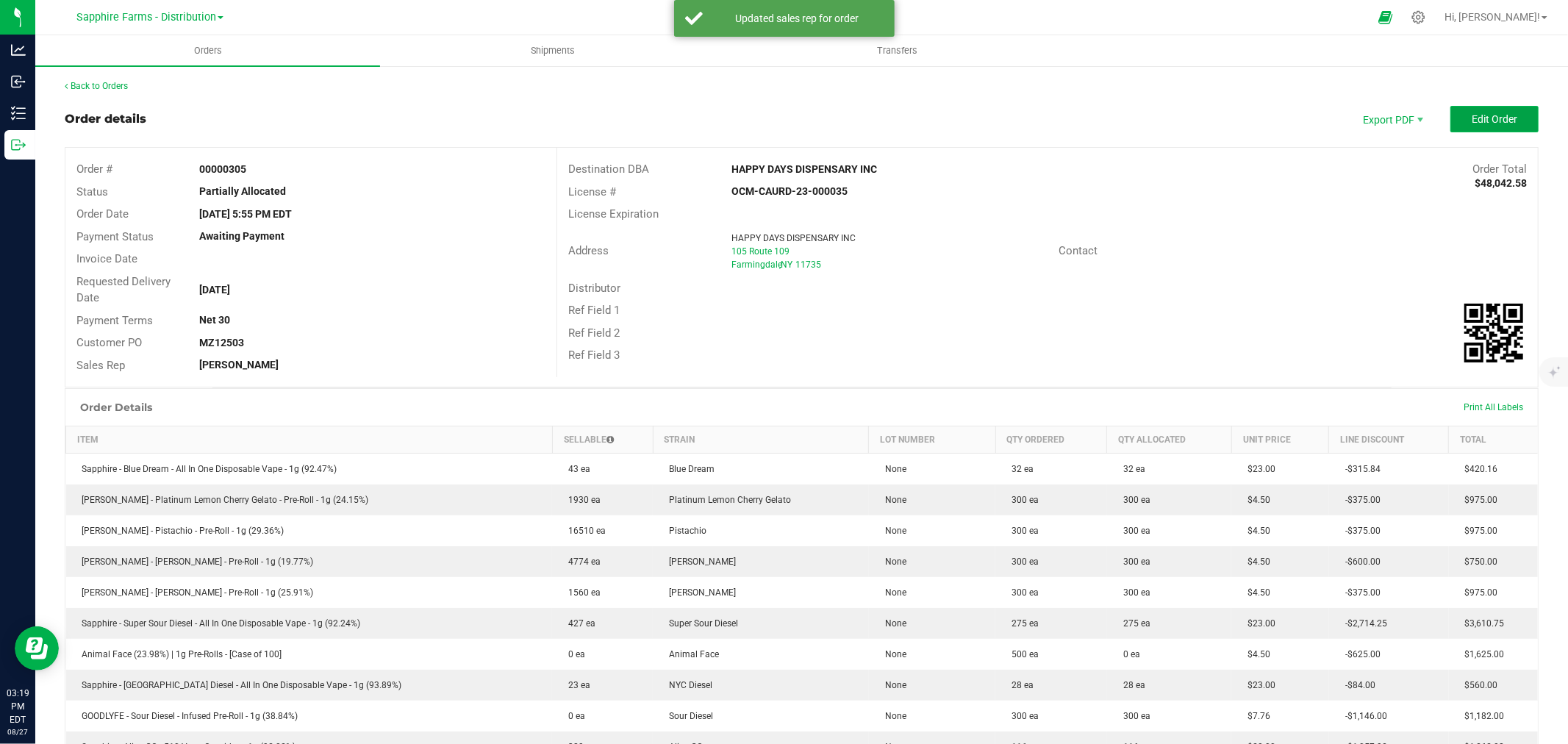
click at [1480, 115] on span "Edit Order" at bounding box center [1494, 119] width 46 height 12
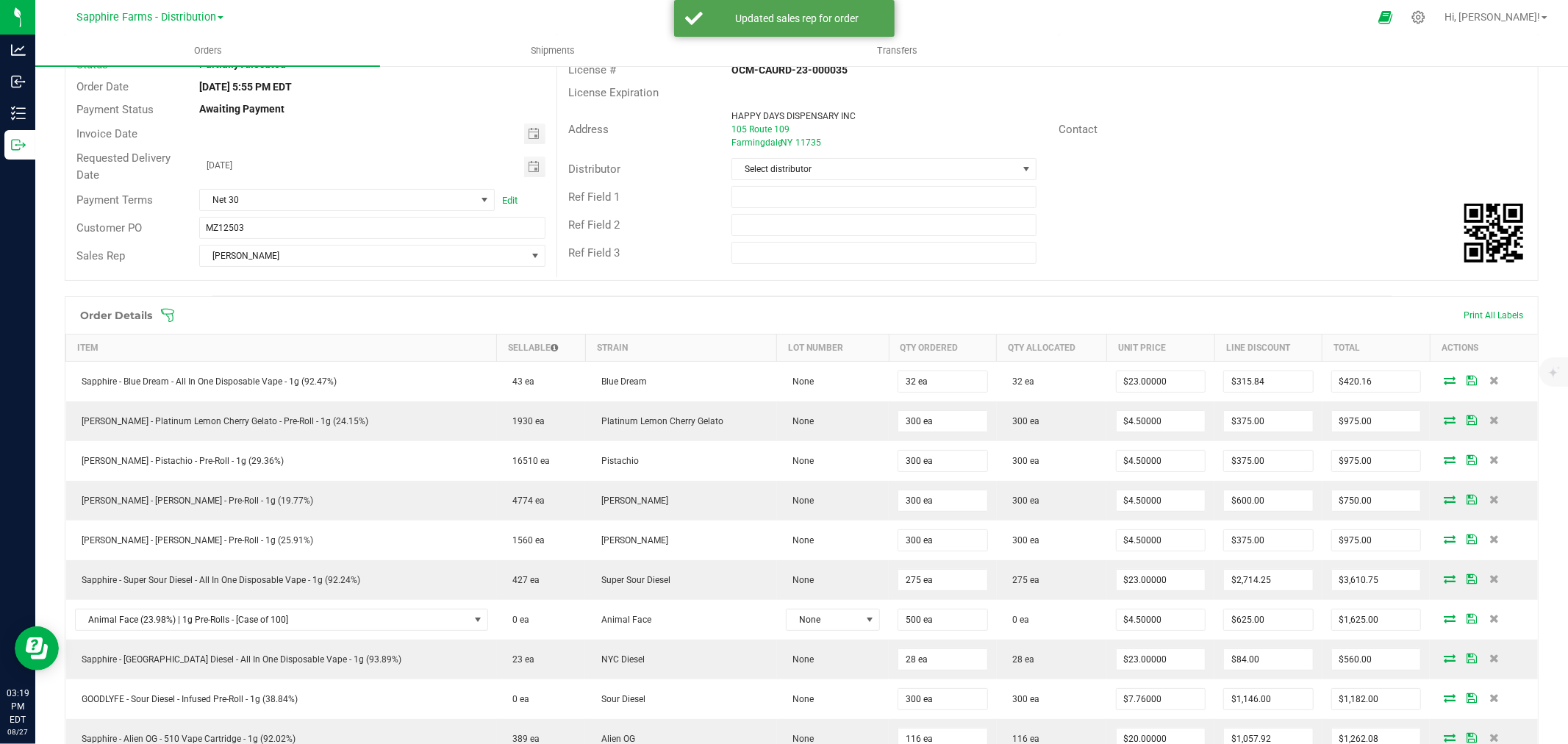
scroll to position [163, 0]
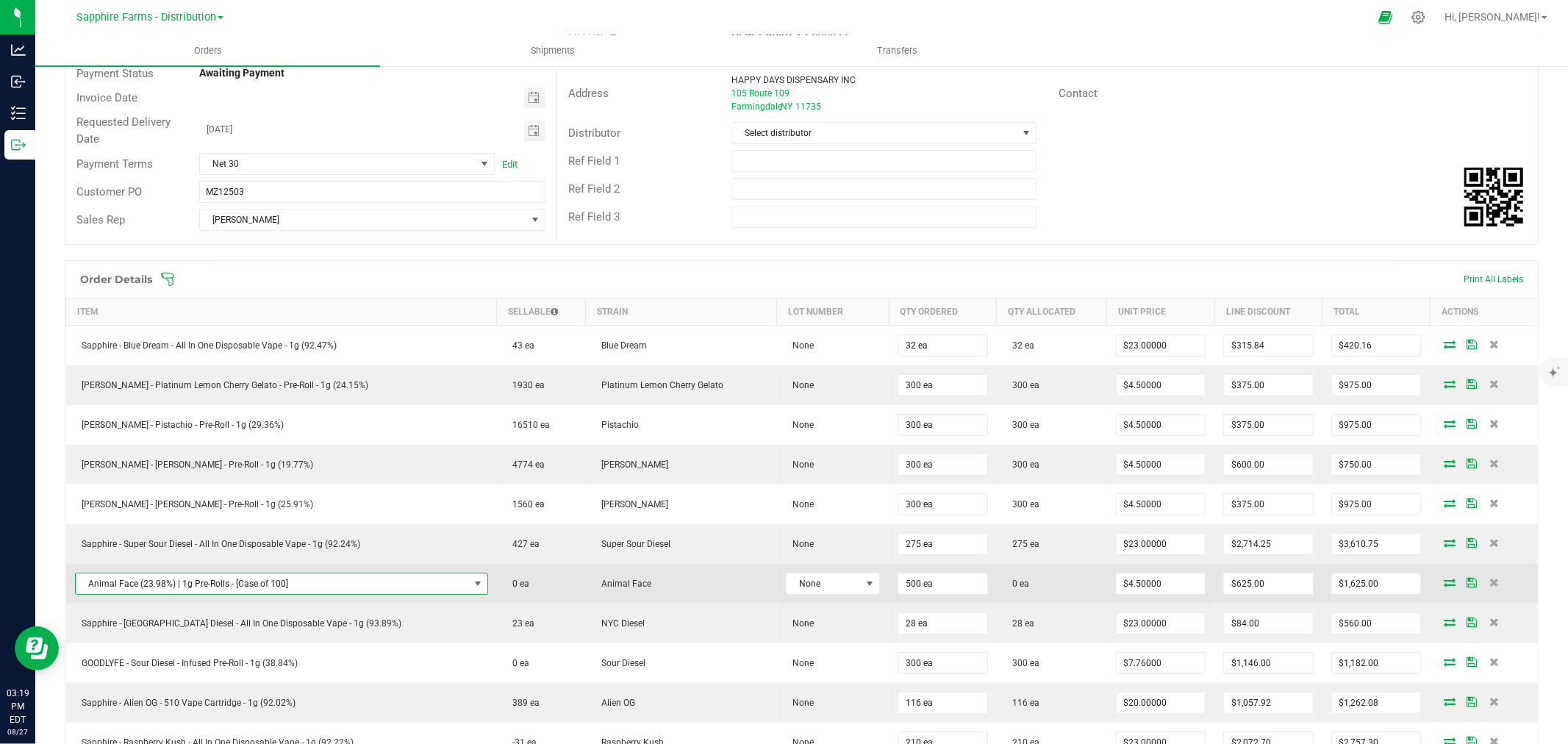
click at [468, 585] on span "NO DATA FOUND" at bounding box center [477, 584] width 19 height 20
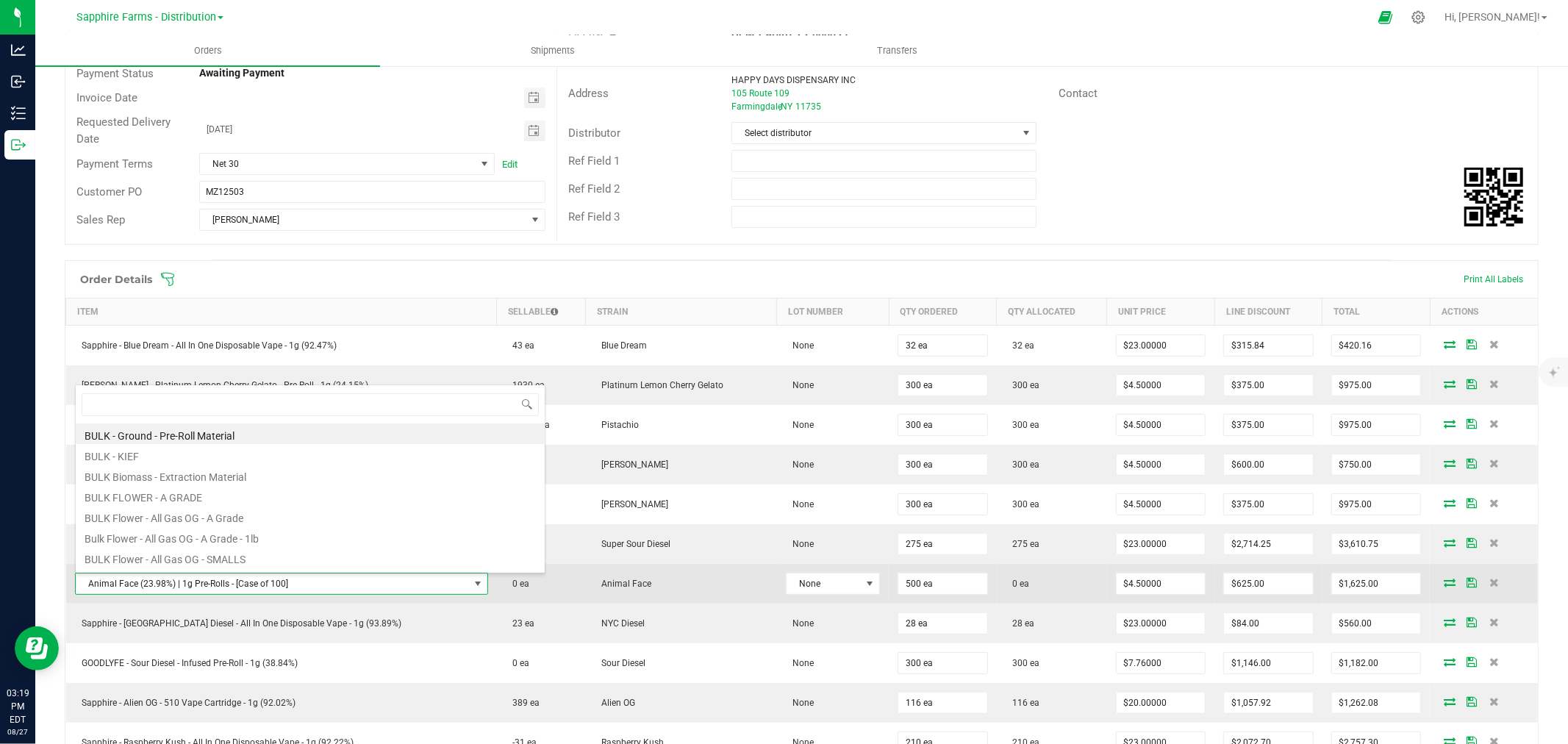
scroll to position [22, 366]
type input "animal"
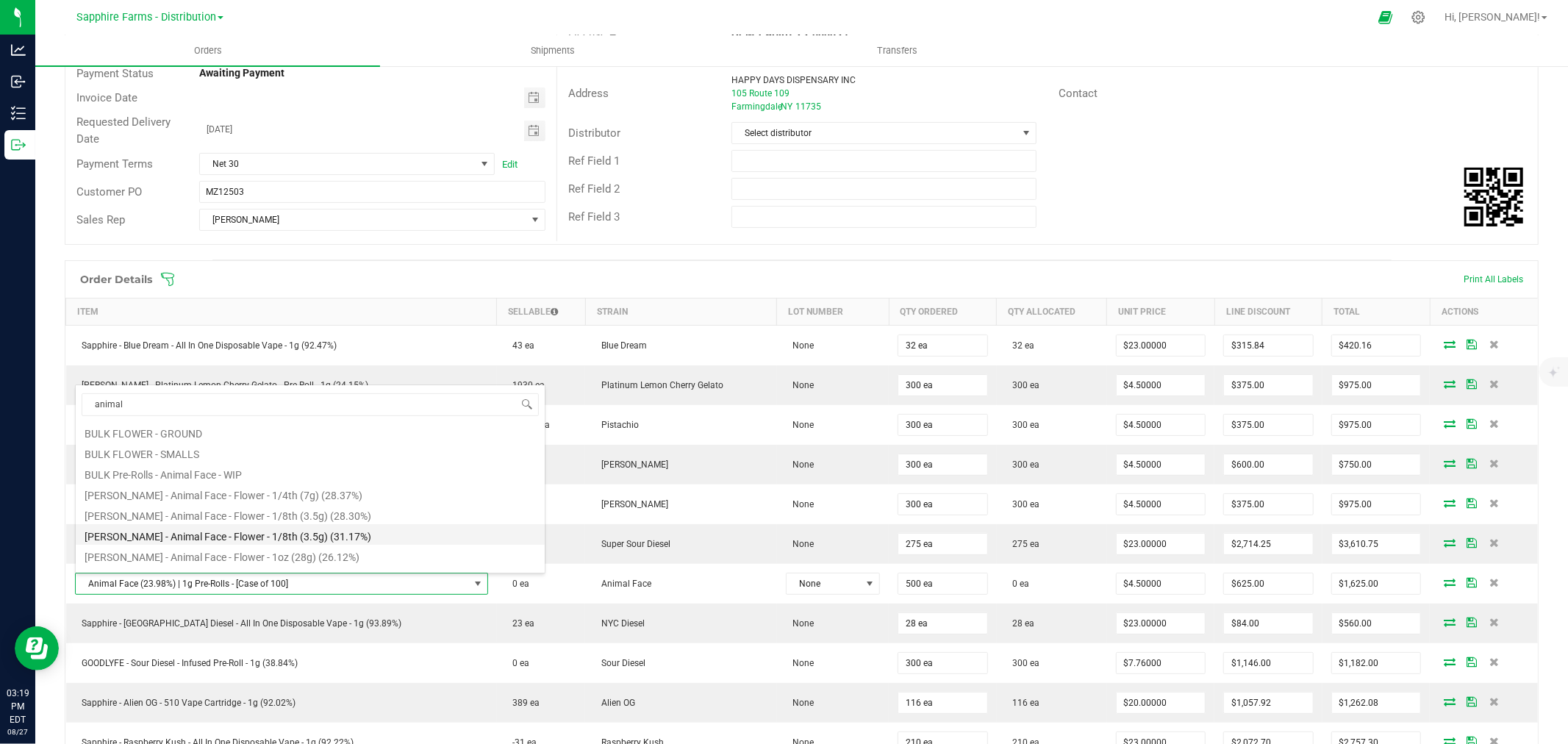
scroll to position [120, 0]
click at [387, 557] on li "[PERSON_NAME] - Animal Face - Pre-Roll - 1g (23.98%)" at bounding box center [310, 561] width 469 height 20
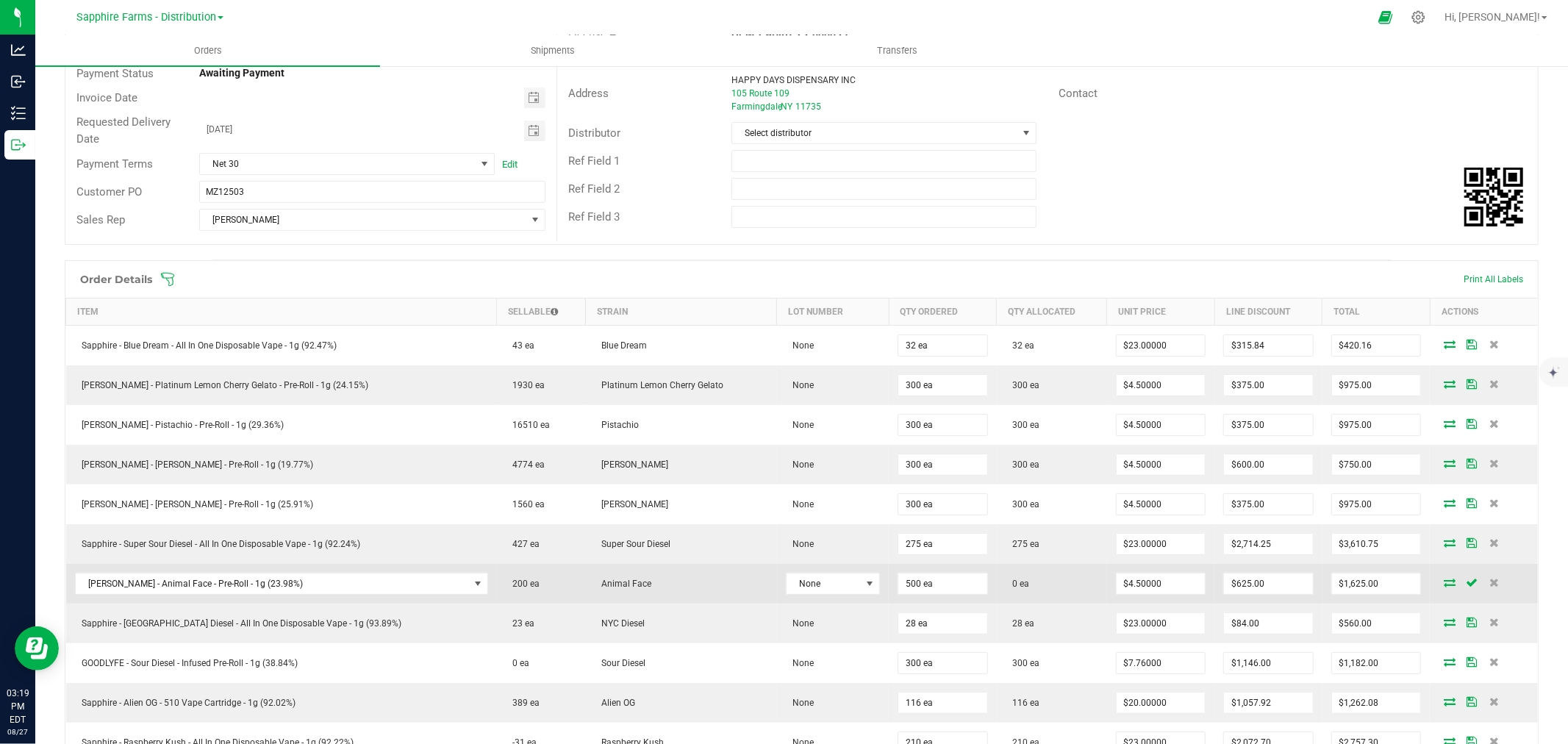
click at [1443, 584] on icon at bounding box center [1449, 582] width 12 height 8
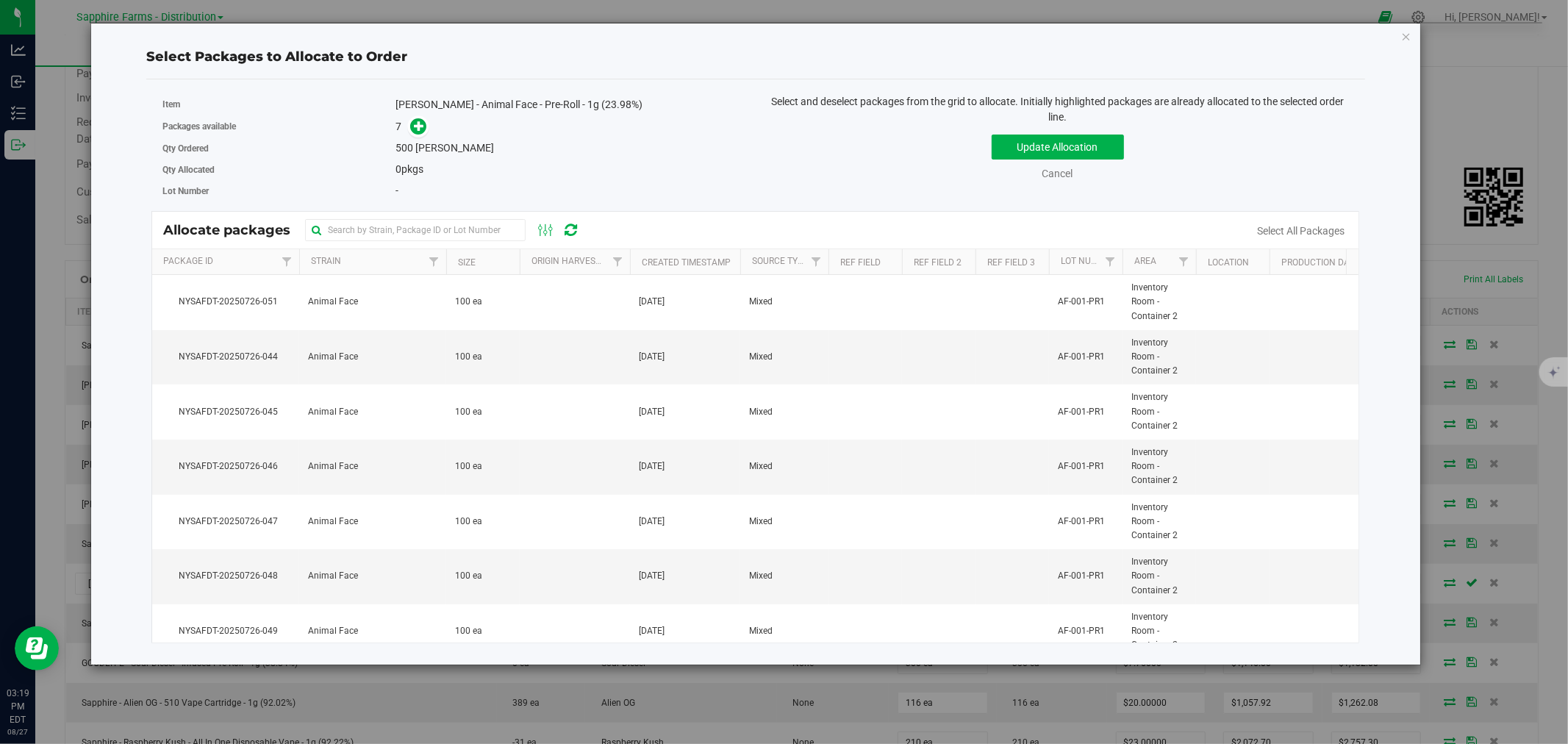
click at [638, 262] on th "Created Timestamp" at bounding box center [685, 262] width 110 height 25
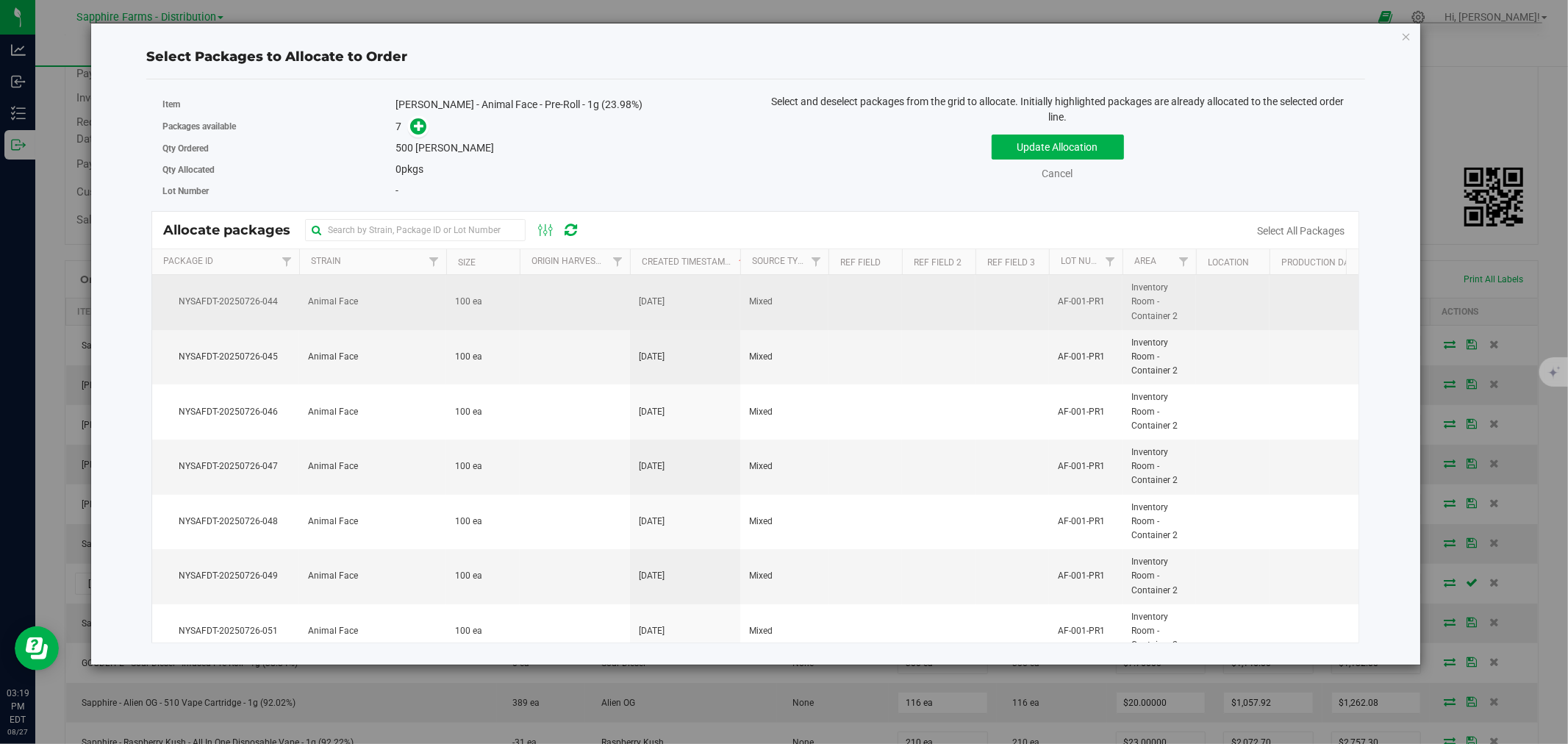
click at [549, 313] on td at bounding box center [575, 302] width 110 height 55
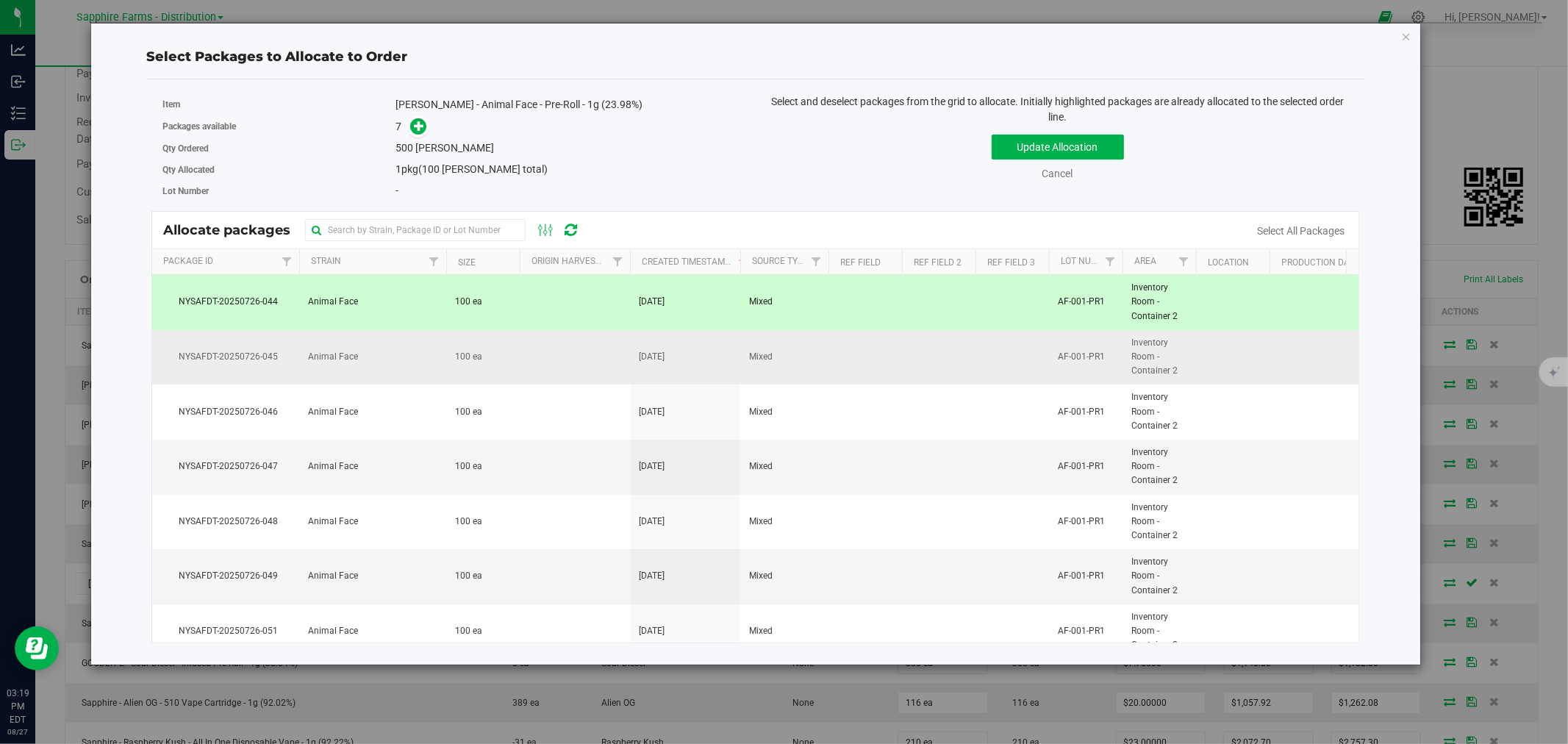
click at [533, 362] on td at bounding box center [575, 357] width 110 height 55
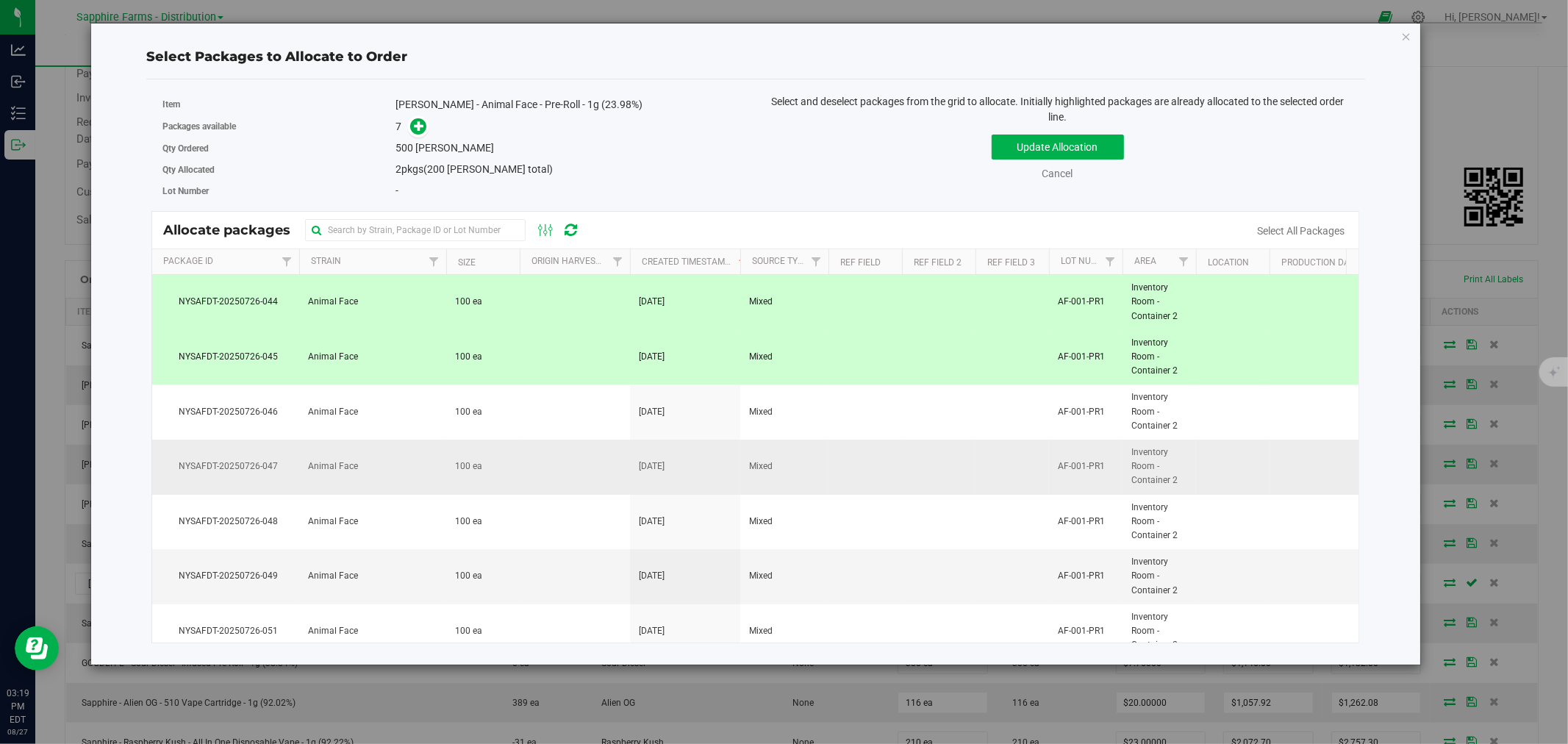
drag, startPoint x: 537, startPoint y: 416, endPoint x: 540, endPoint y: 467, distance: 51.1
click at [537, 419] on td at bounding box center [575, 411] width 110 height 55
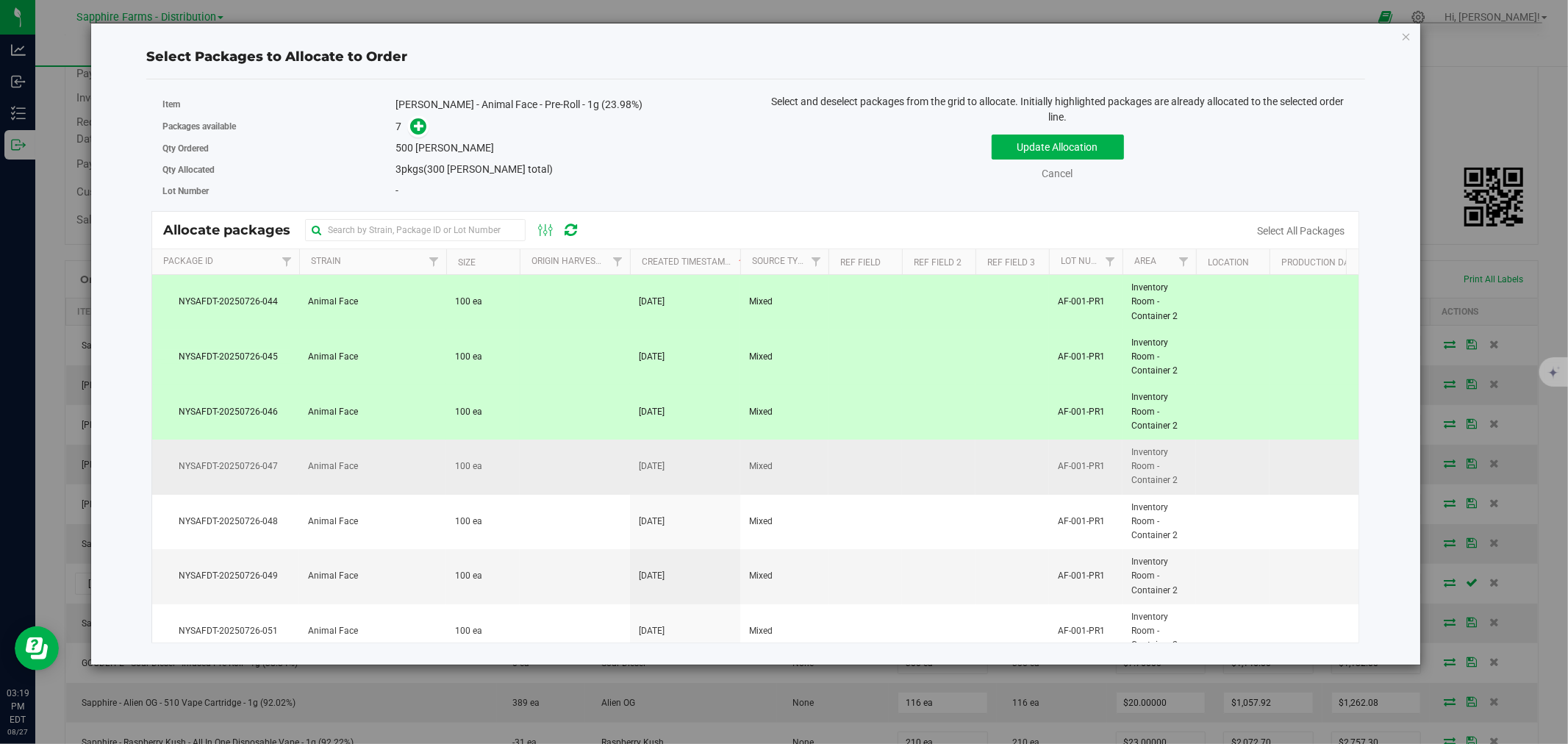
click at [544, 476] on td at bounding box center [575, 467] width 110 height 55
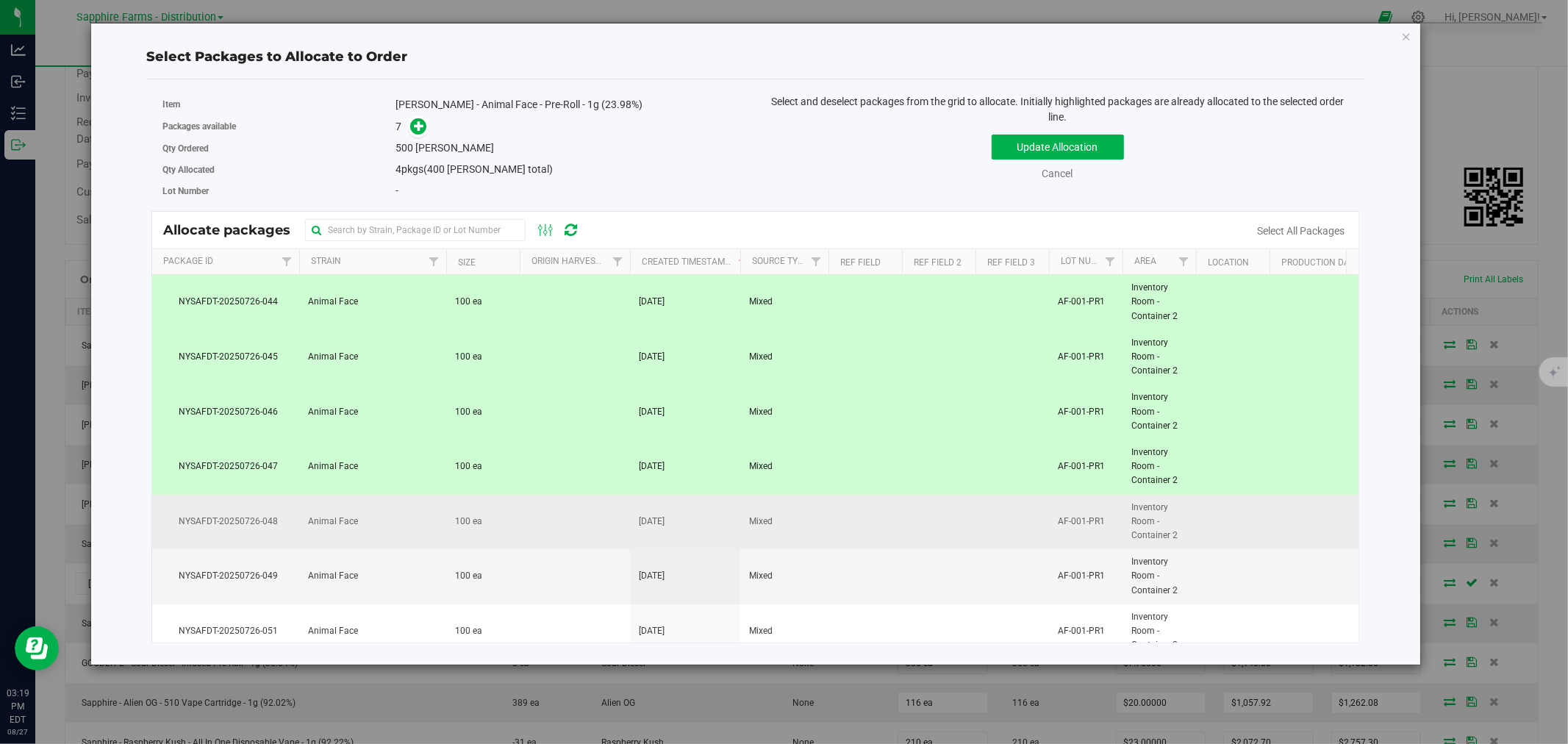
click at [554, 533] on td at bounding box center [575, 522] width 110 height 55
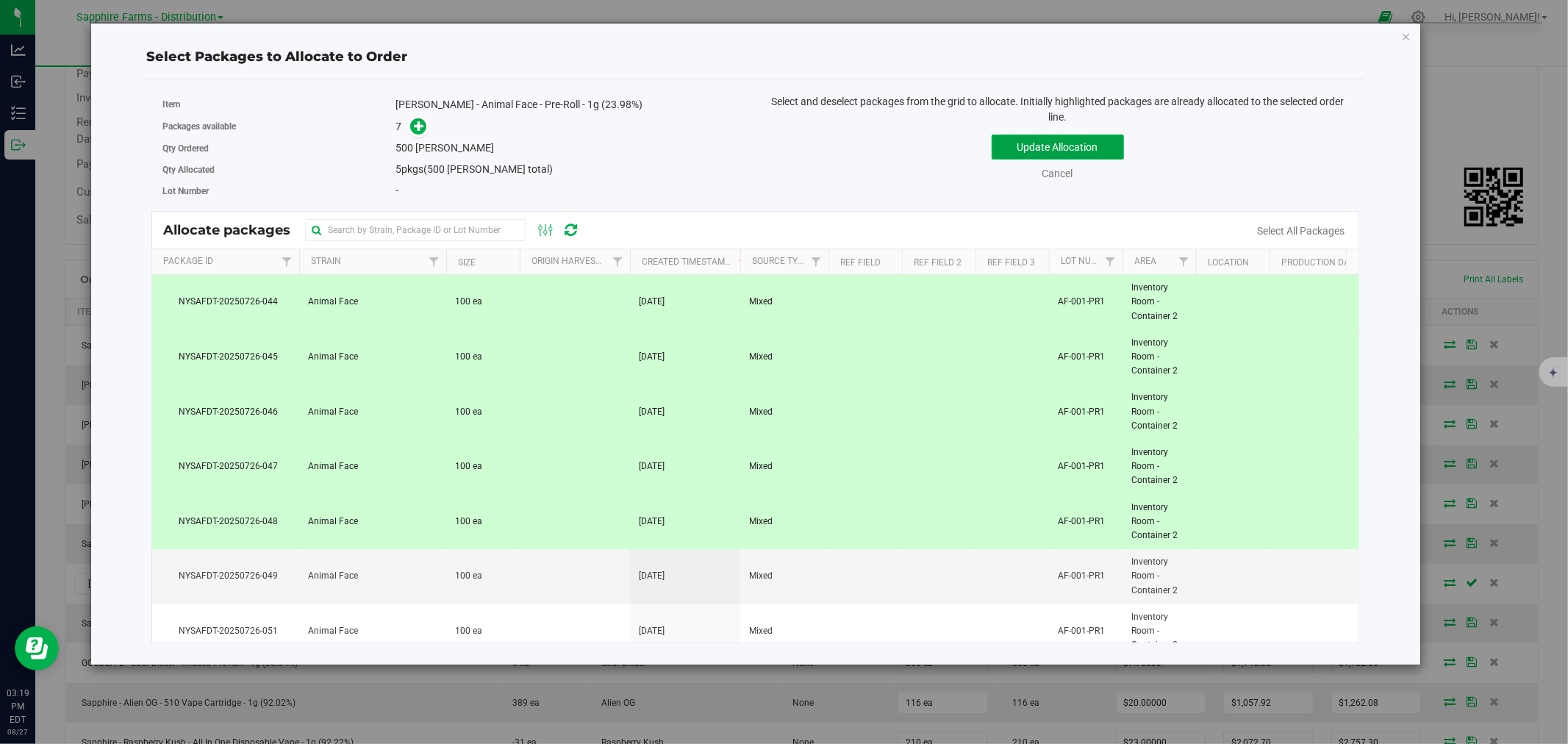
click at [1038, 146] on button "Update Allocation" at bounding box center [1057, 147] width 132 height 25
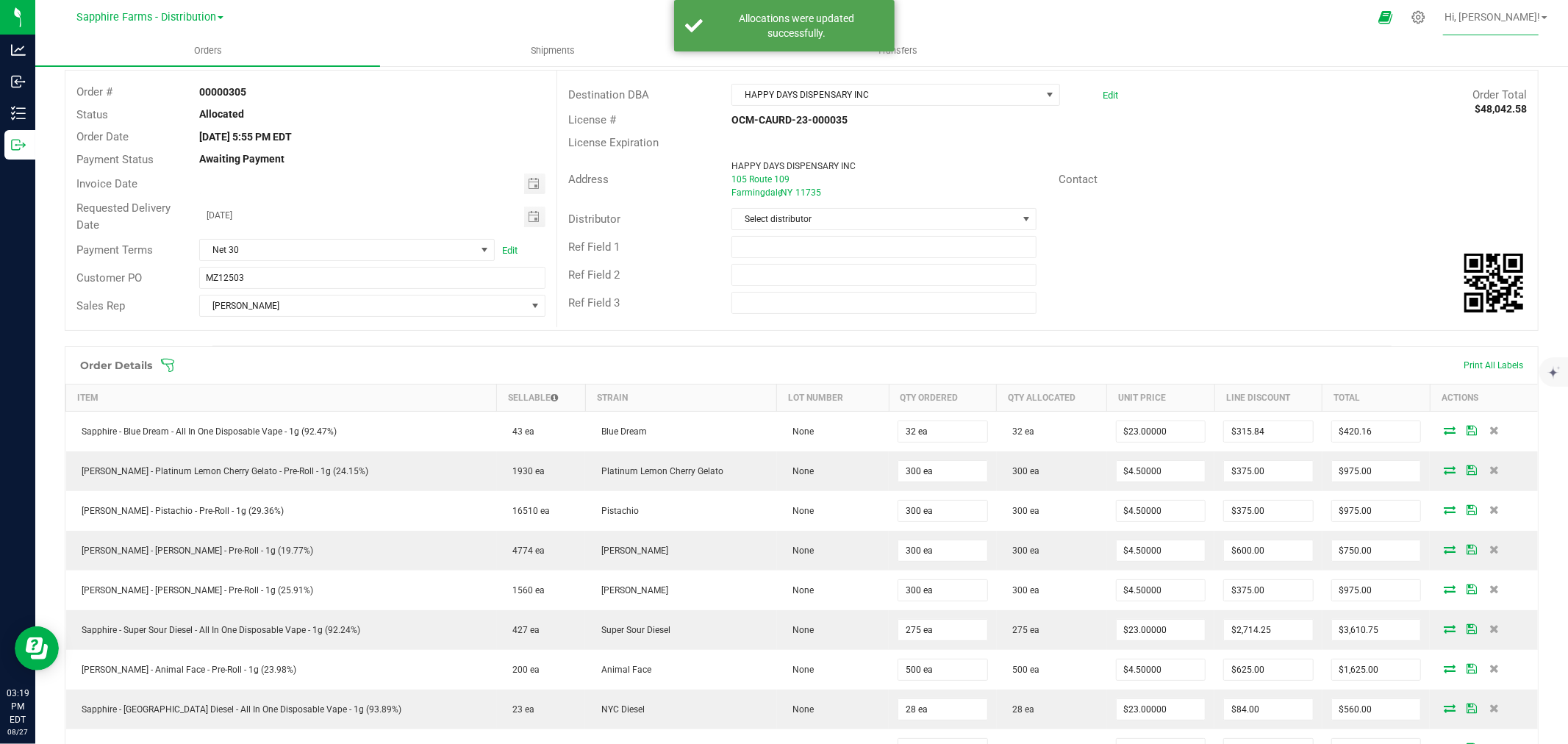
scroll to position [0, 0]
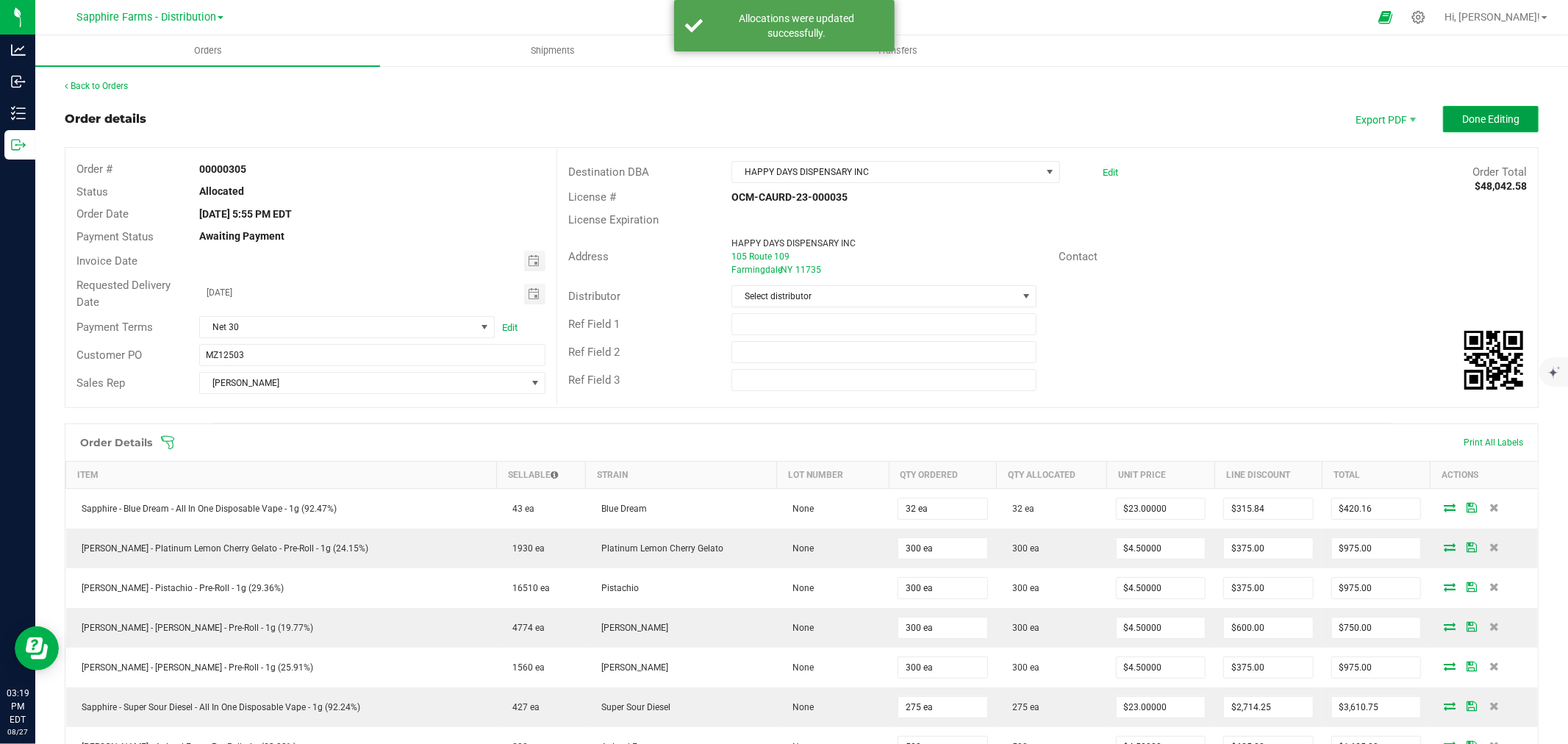
click at [1462, 121] on span "Done Editing" at bounding box center [1491, 119] width 58 height 12
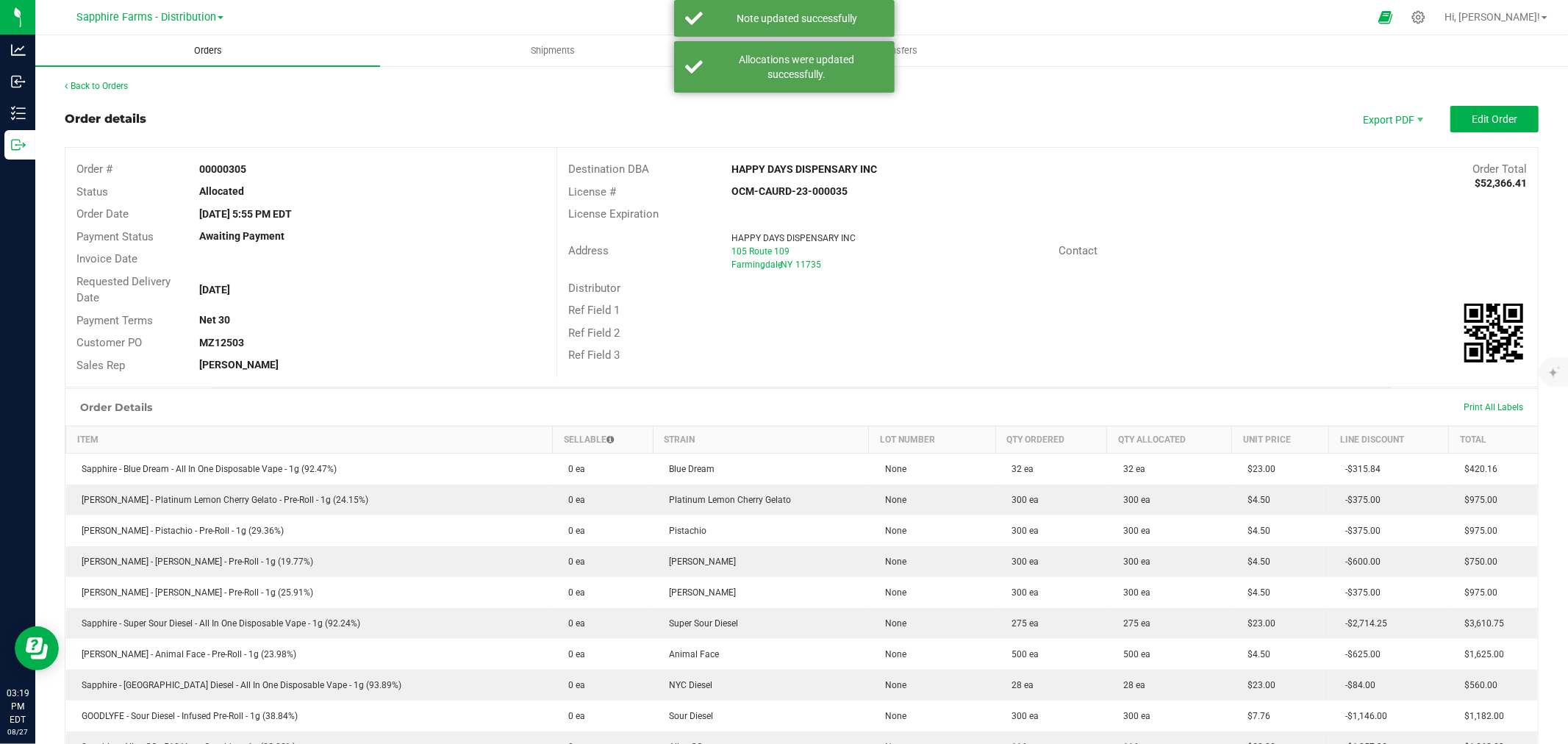
click at [274, 55] on uib-tab-heading "Orders" at bounding box center [208, 51] width 345 height 31
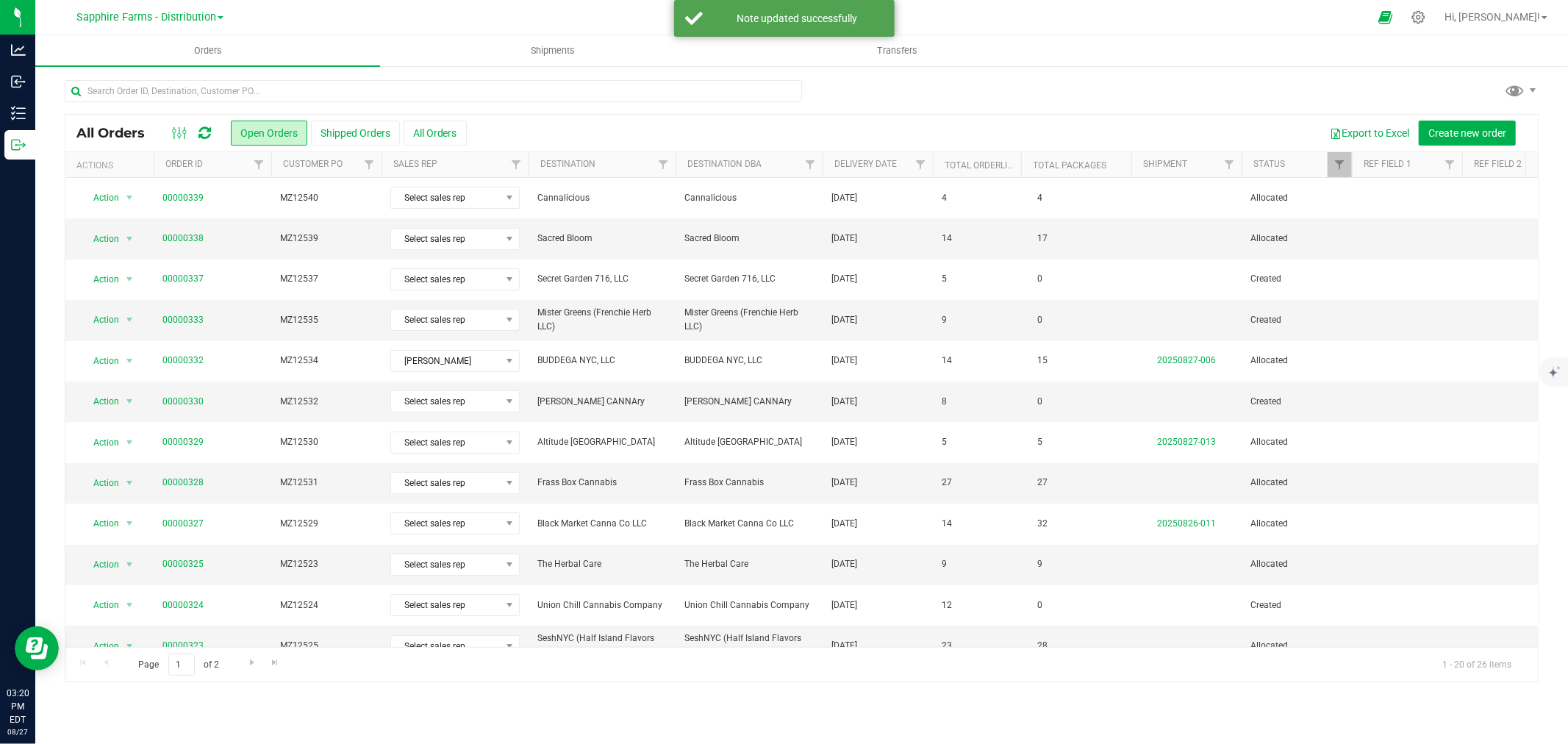
click at [834, 162] on th "Delivery Date" at bounding box center [878, 165] width 110 height 25
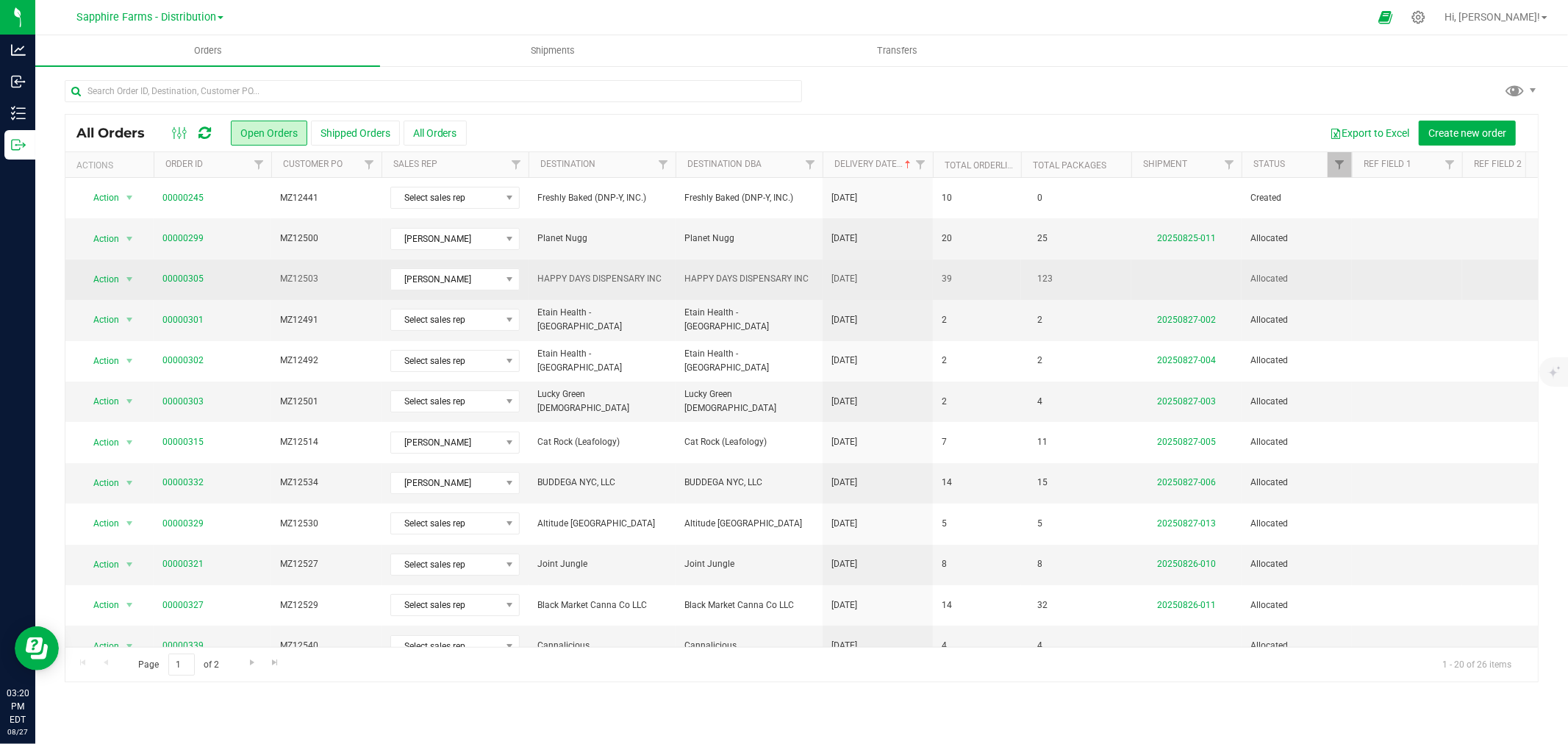
click at [344, 284] on span "MZ12503" at bounding box center [326, 279] width 92 height 14
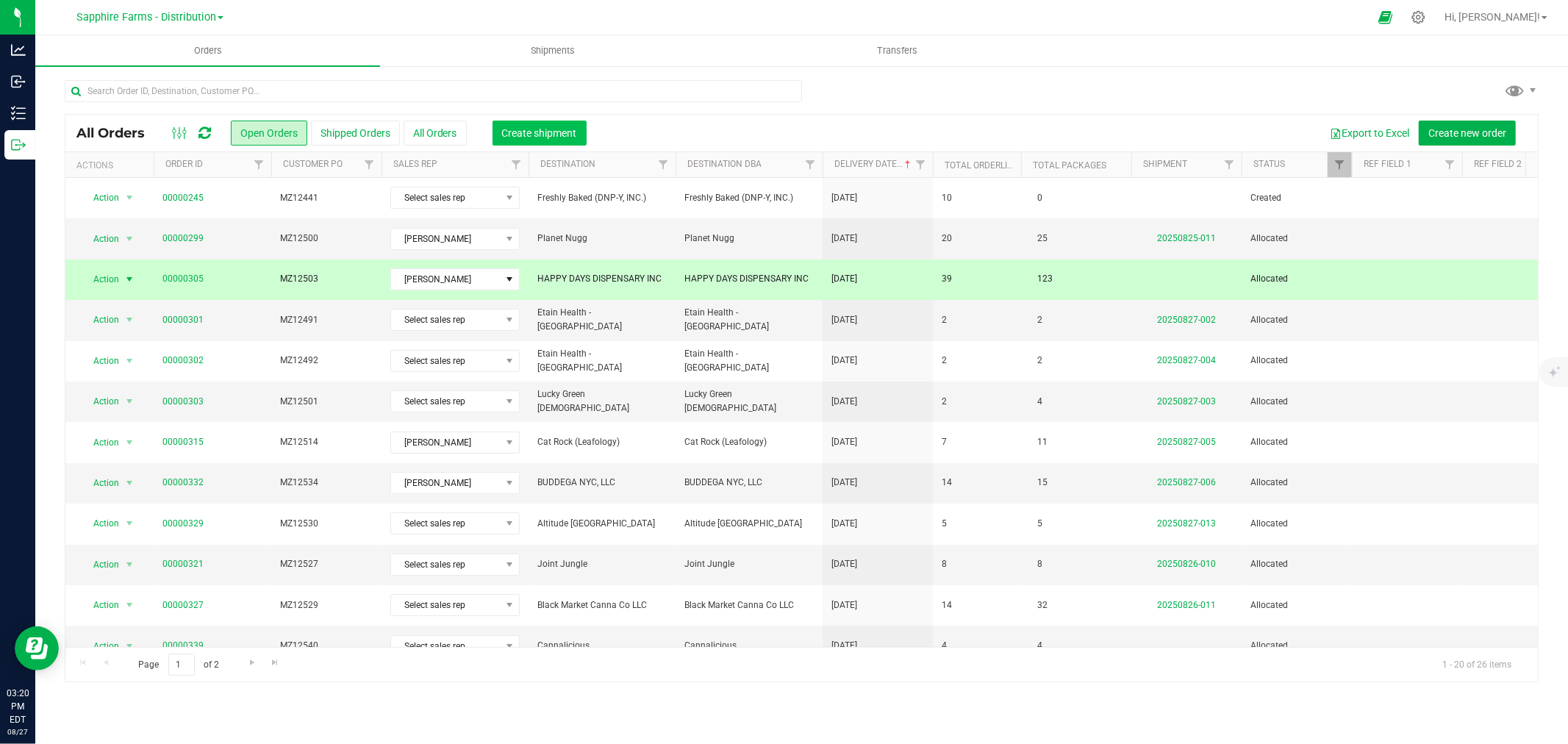
click at [532, 123] on button "Create shipment" at bounding box center [539, 132] width 94 height 25
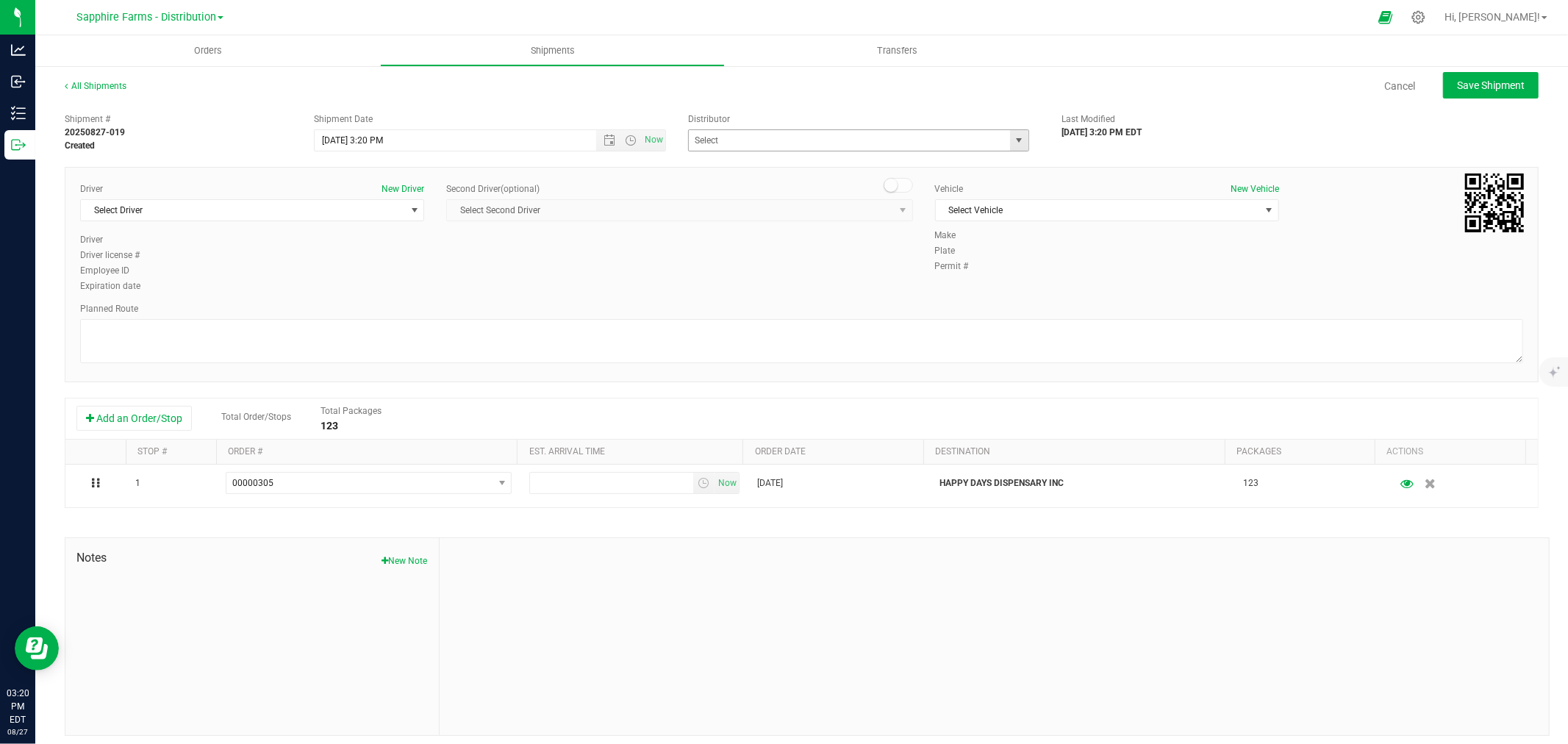
click at [1015, 144] on span "select" at bounding box center [1019, 141] width 12 height 12
click at [810, 216] on li "Sapphire Farms - Distribution" at bounding box center [851, 210] width 337 height 22
type input "Sapphire Farms - Distribution"
click at [605, 136] on span "Open the date view" at bounding box center [610, 141] width 12 height 12
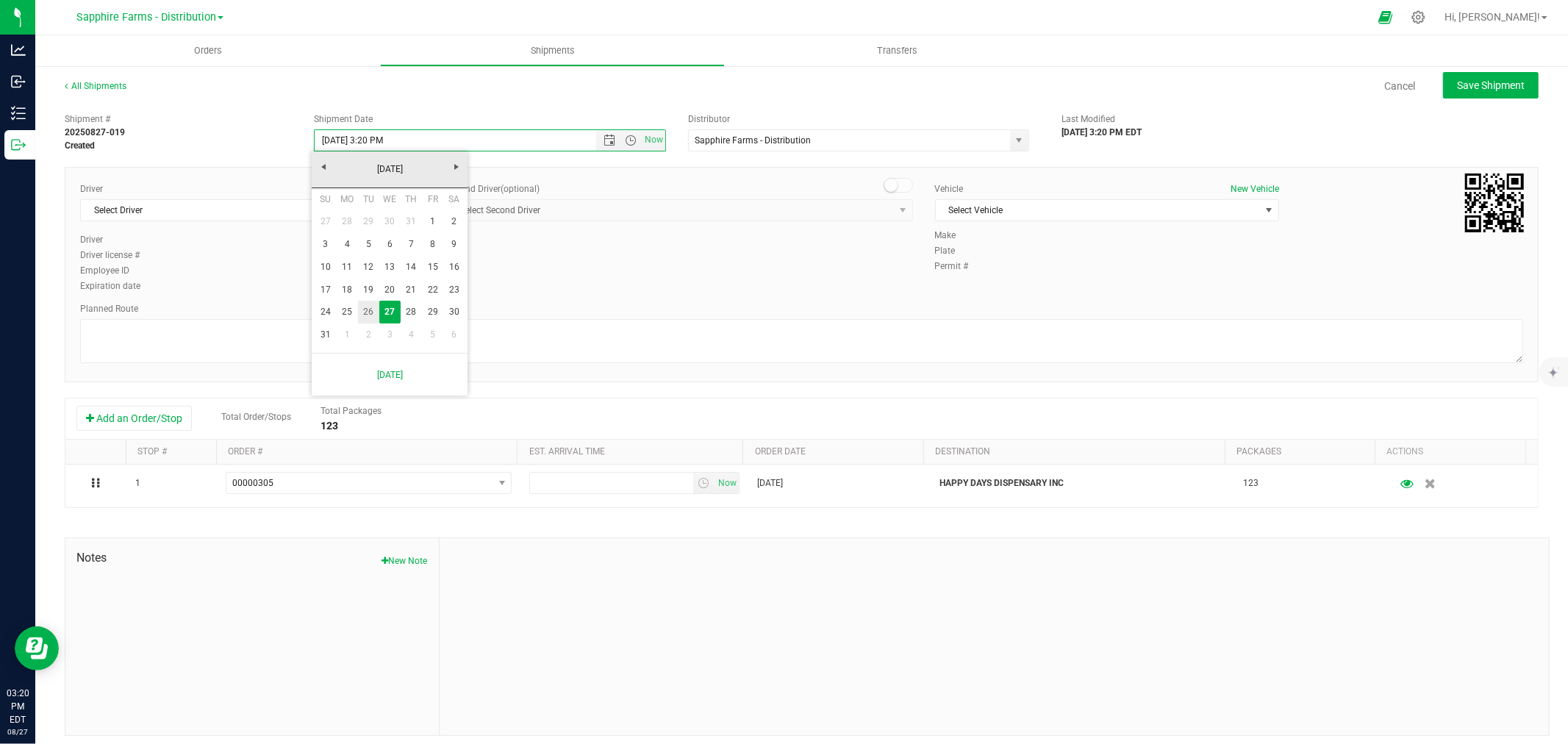
click at [372, 307] on link "26" at bounding box center [368, 312] width 21 height 23
type input "[DATE] 3:20 PM"
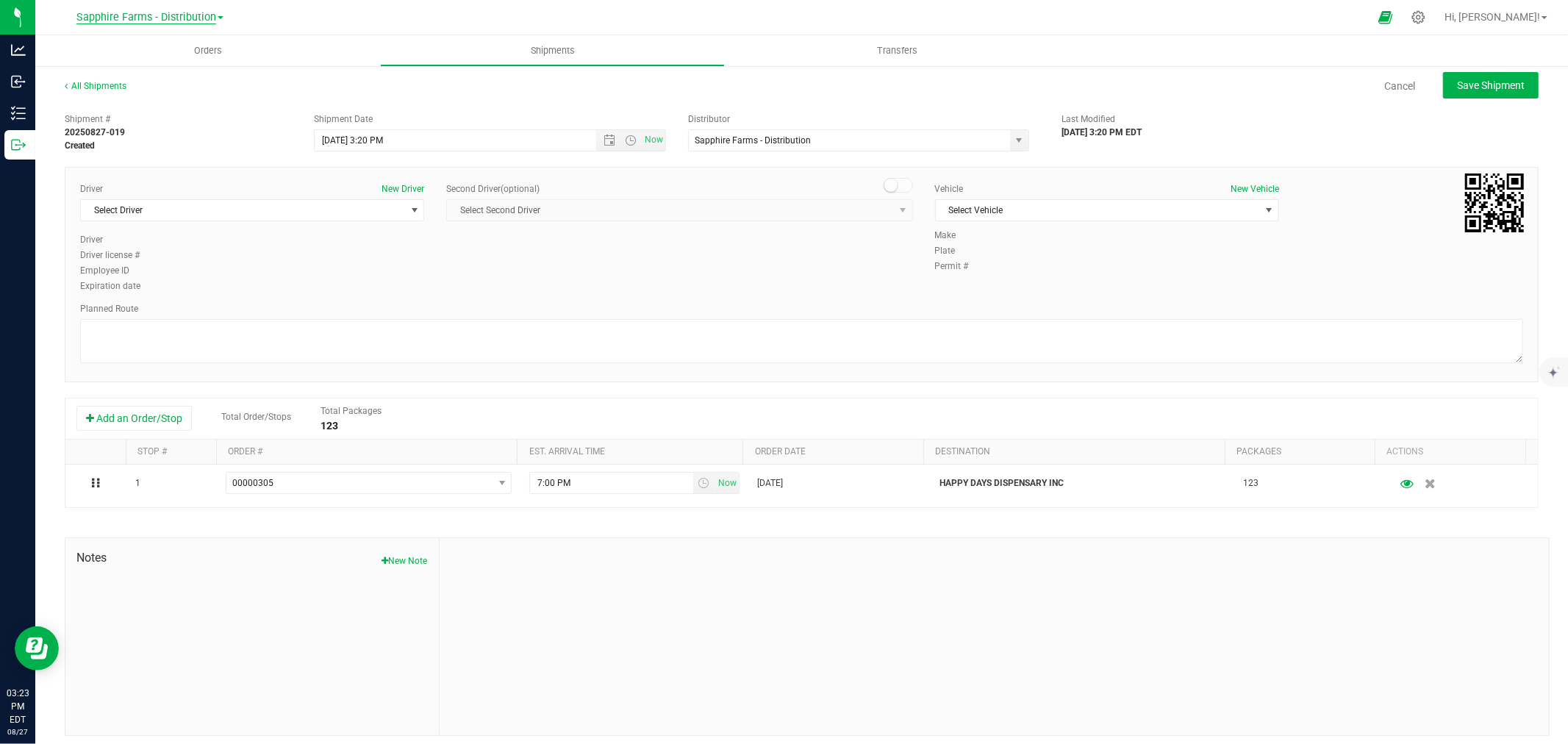
click at [215, 11] on span "Sapphire Farms - Distribution" at bounding box center [146, 18] width 140 height 14
click at [199, 123] on link "Sapphire Farms - Cultivation" at bounding box center [149, 129] width 215 height 20
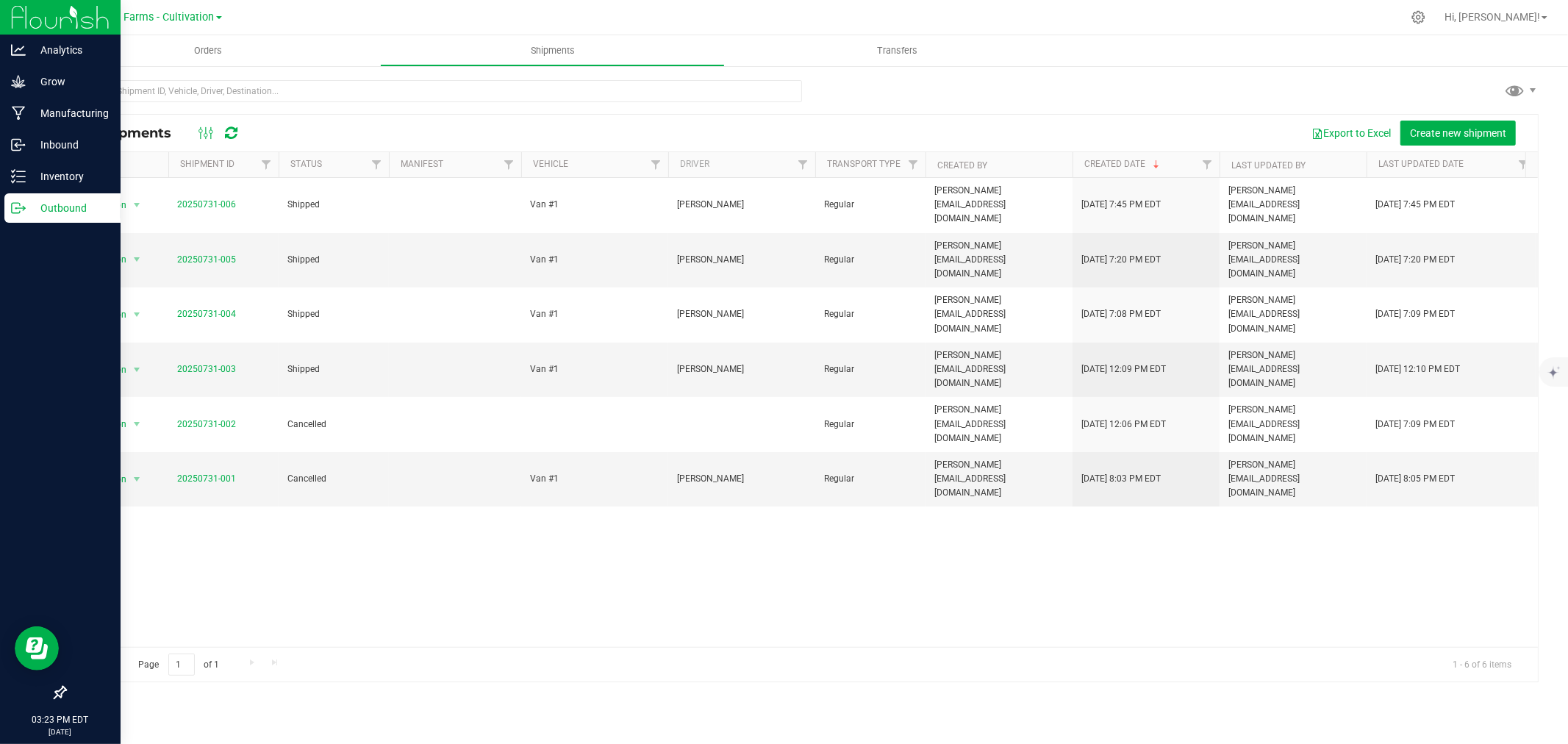
click at [30, 206] on p "Outbound" at bounding box center [70, 208] width 88 height 18
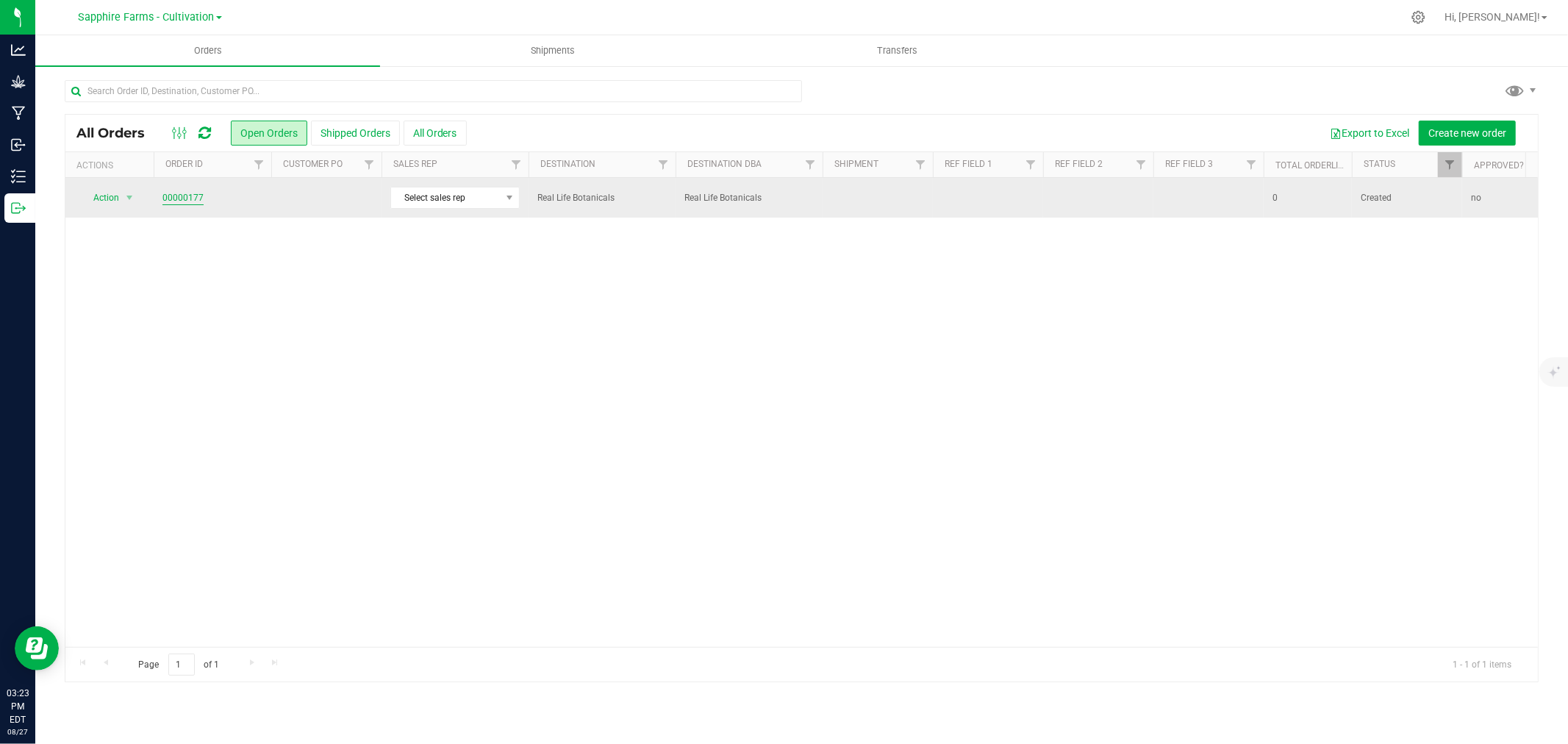
click at [186, 196] on link "00000177" at bounding box center [183, 198] width 42 height 14
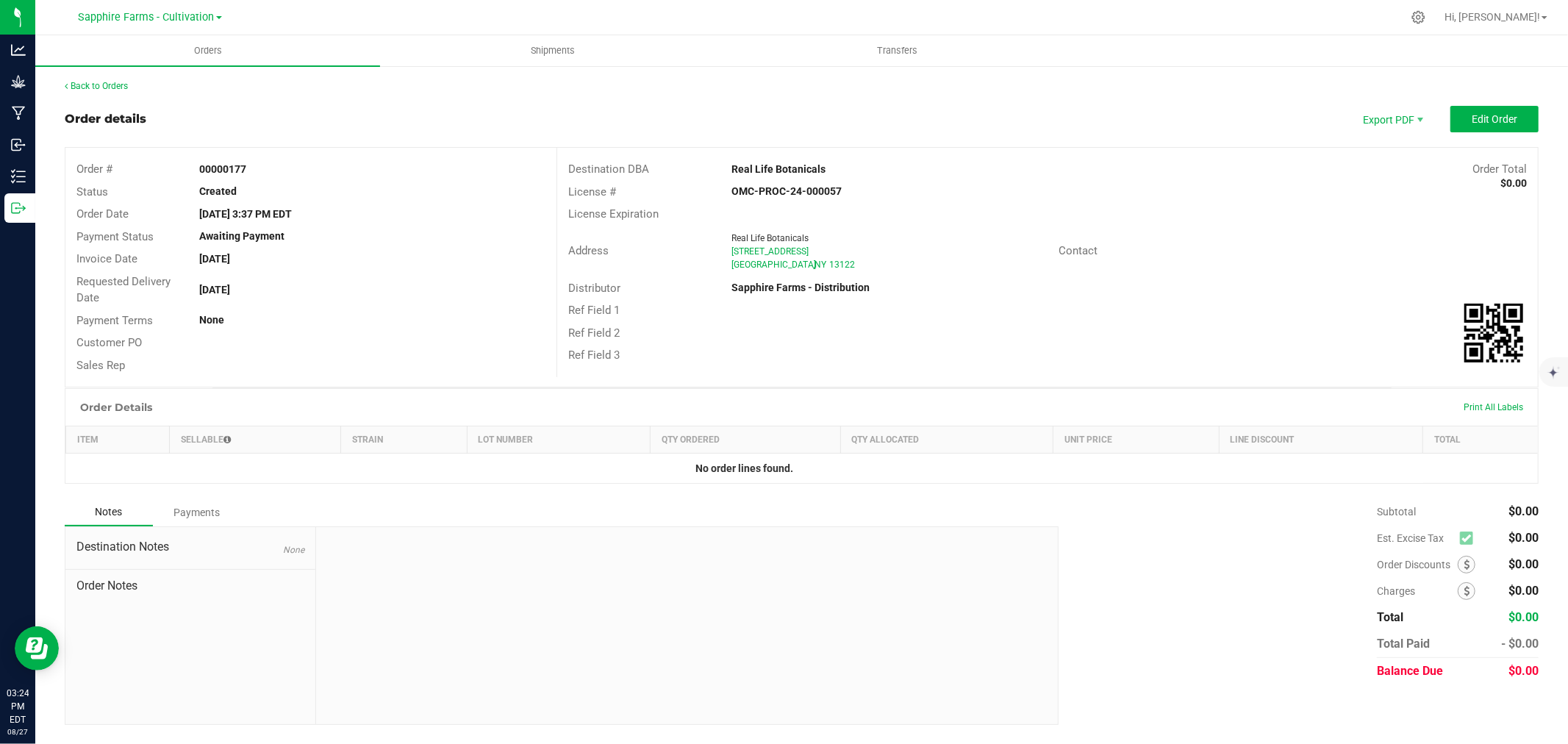
drag, startPoint x: 259, startPoint y: 210, endPoint x: 409, endPoint y: 223, distance: 150.6
click at [409, 223] on div "Order Date [DATE] 3:37 PM EDT" at bounding box center [310, 214] width 491 height 23
drag, startPoint x: 201, startPoint y: 259, endPoint x: 328, endPoint y: 268, distance: 127.3
click at [328, 268] on div "Invoice Date [DATE]" at bounding box center [310, 259] width 491 height 23
click at [338, 268] on div "Invoice Date [DATE]" at bounding box center [310, 259] width 491 height 23
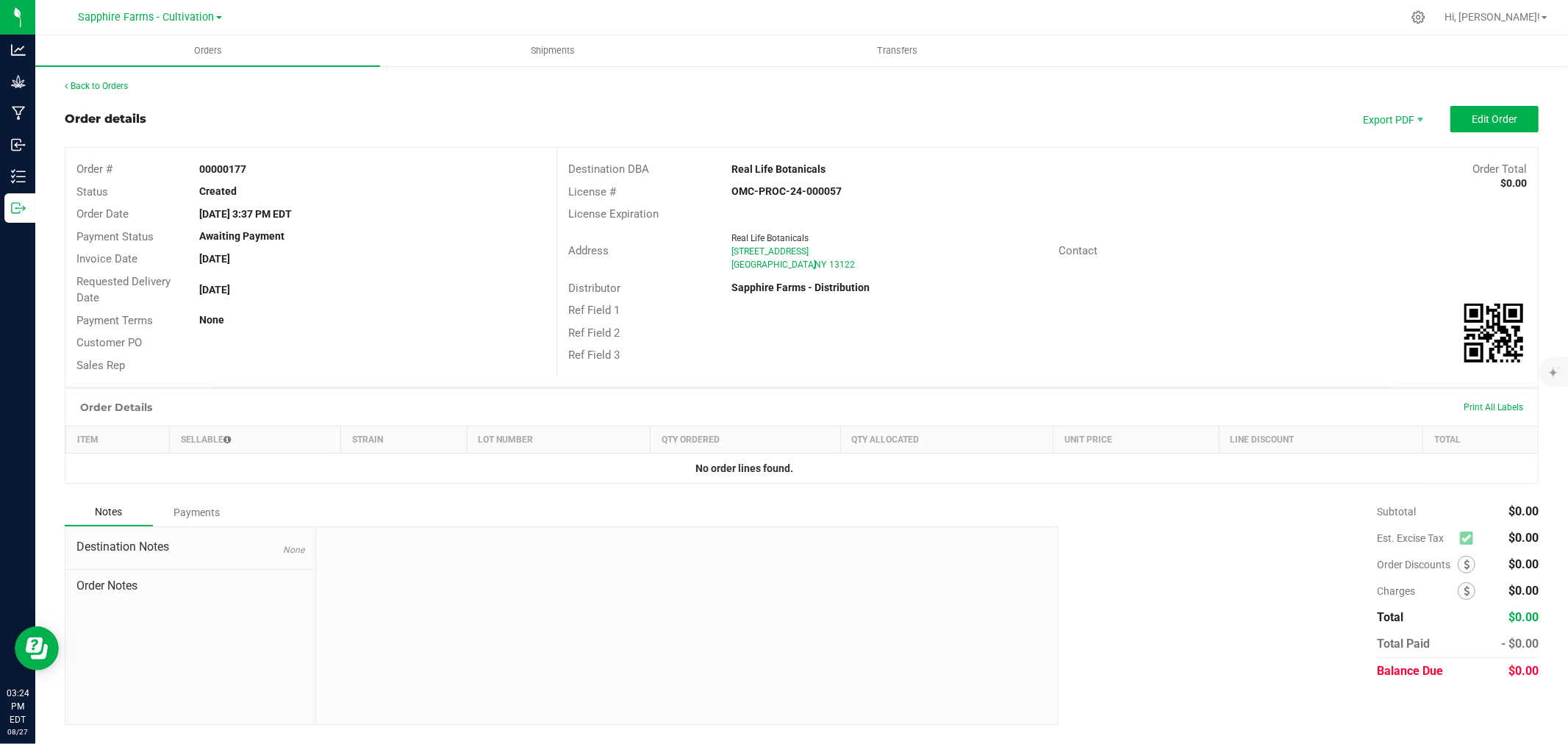
drag, startPoint x: 198, startPoint y: 288, endPoint x: 354, endPoint y: 283, distance: 156.1
click at [354, 282] on div "[DATE]" at bounding box center [372, 290] width 368 height 15
click at [289, 353] on div "Customer PO" at bounding box center [310, 343] width 491 height 23
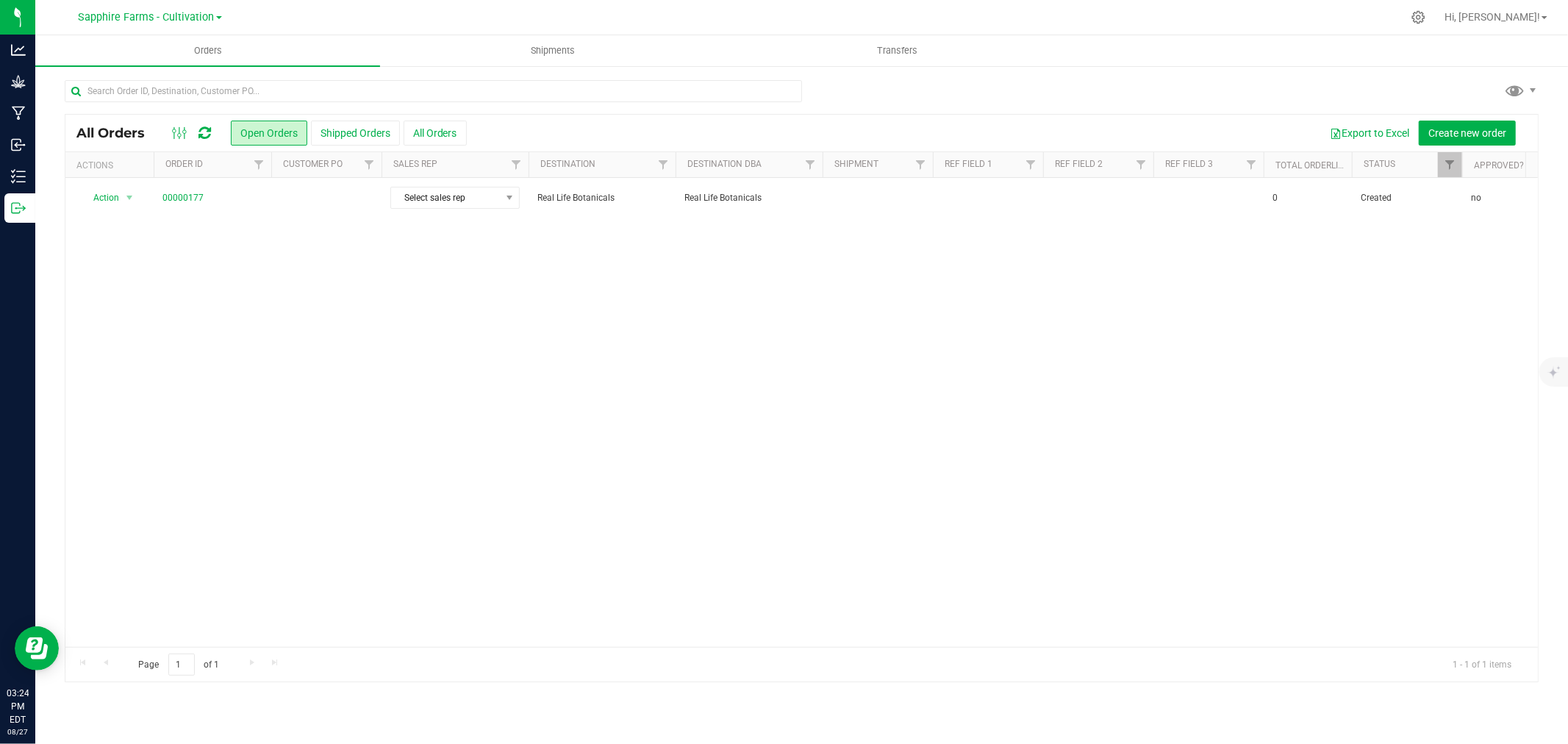
click at [219, 20] on link "Sapphire Farms - Cultivation" at bounding box center [150, 16] width 143 height 14
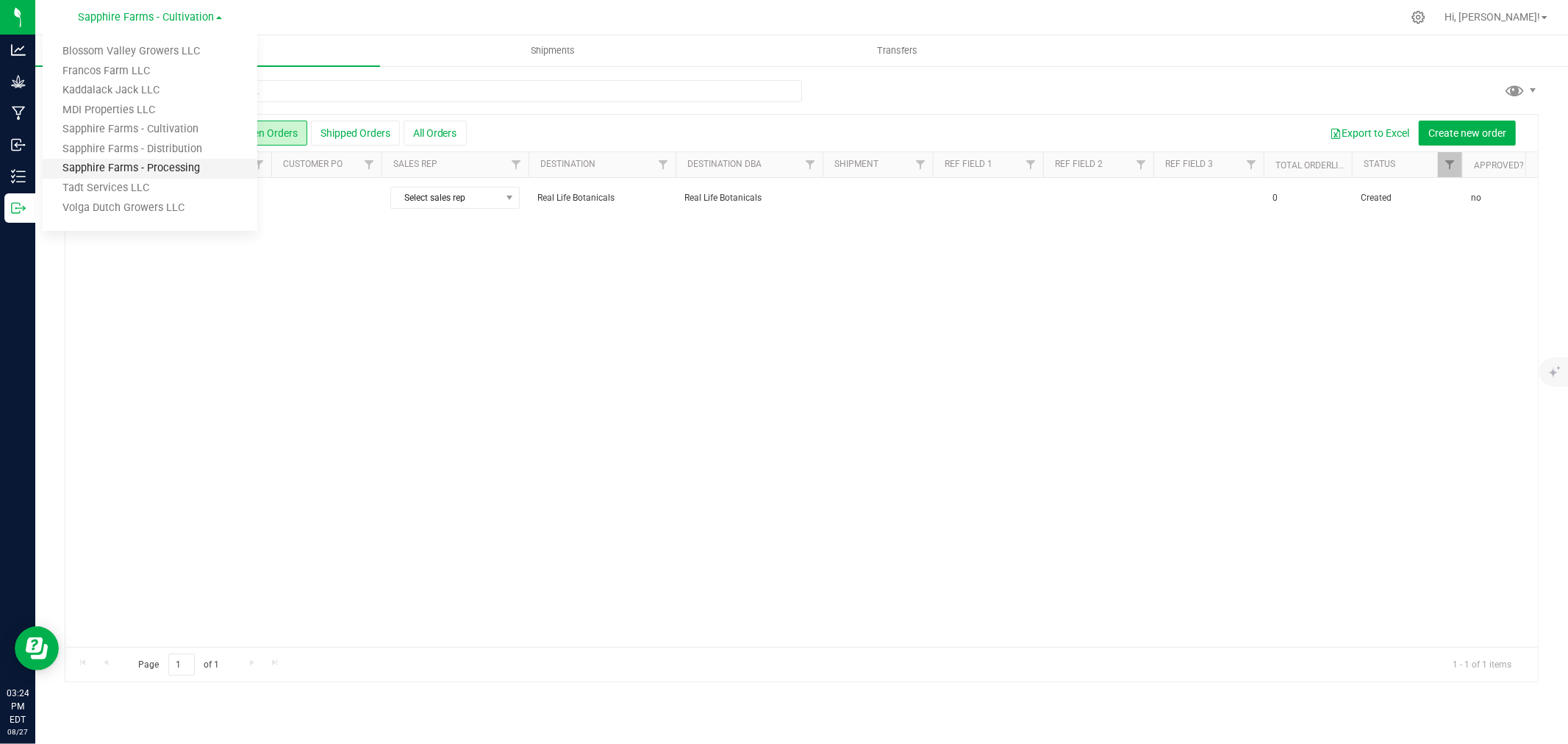
click at [182, 171] on link "Sapphire Farms - Processing" at bounding box center [149, 168] width 215 height 20
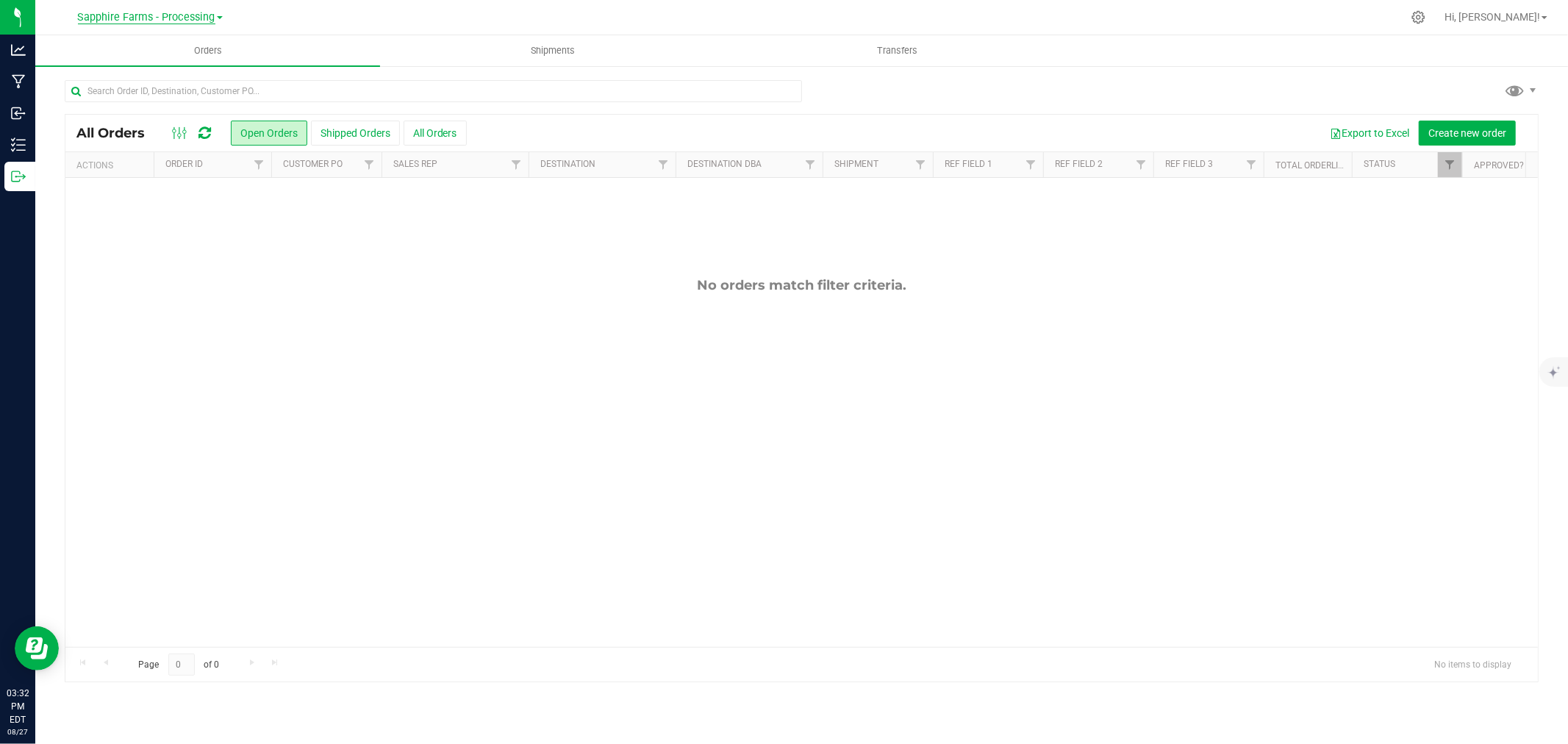
click at [215, 17] on span "Sapphire Farms - Processing" at bounding box center [147, 18] width 137 height 14
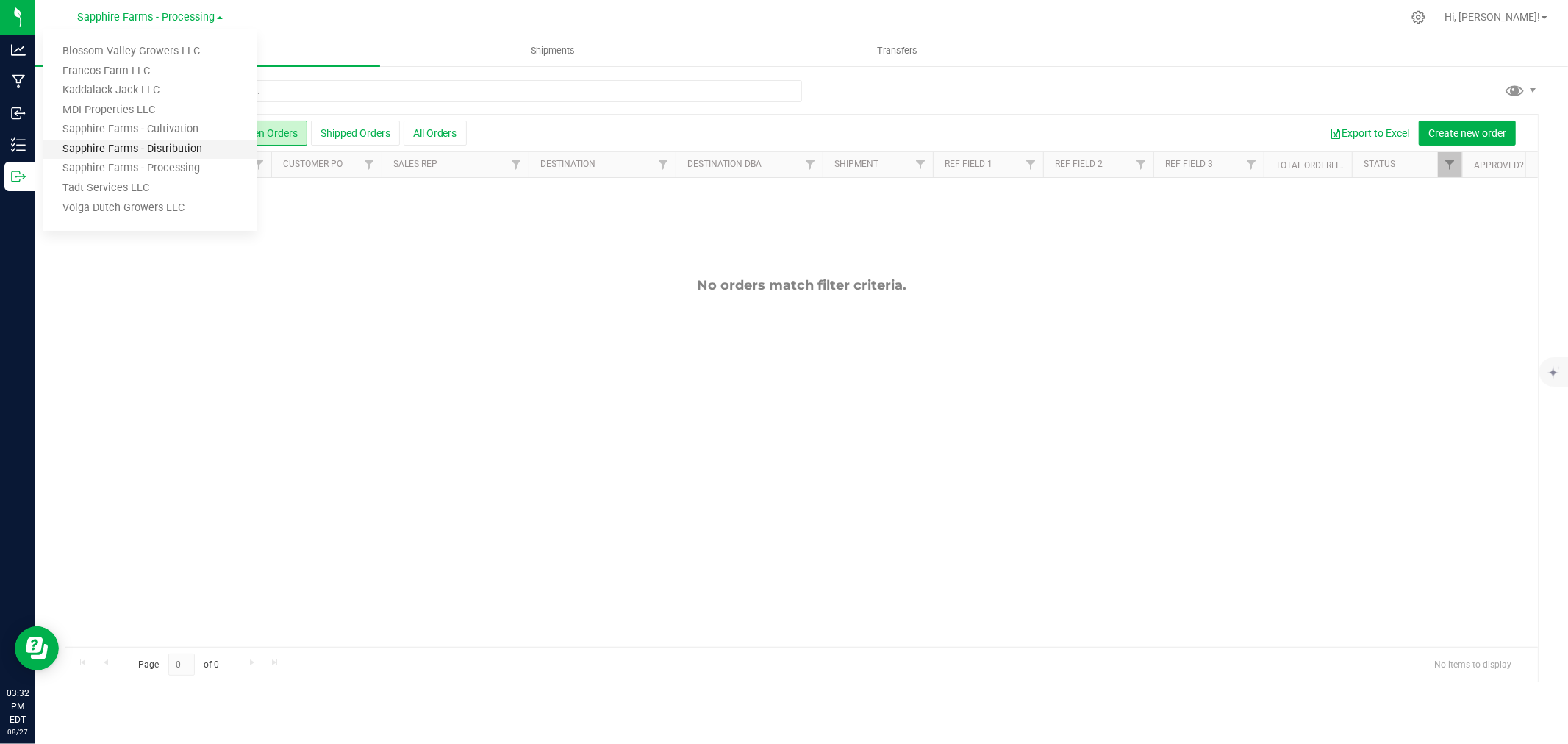
click at [180, 151] on link "Sapphire Farms - Distribution" at bounding box center [149, 149] width 215 height 20
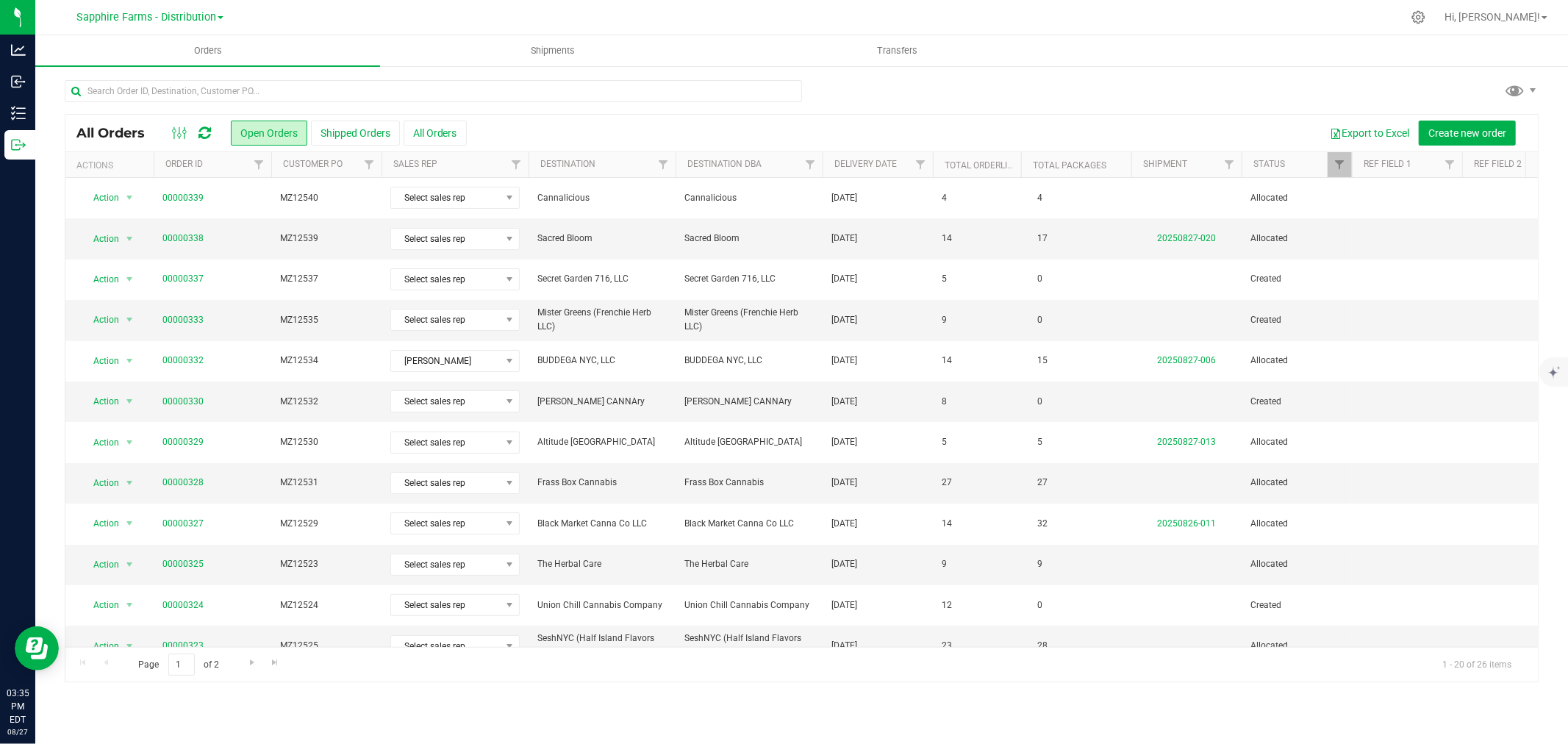
click at [828, 165] on th "Delivery Date" at bounding box center [878, 165] width 110 height 25
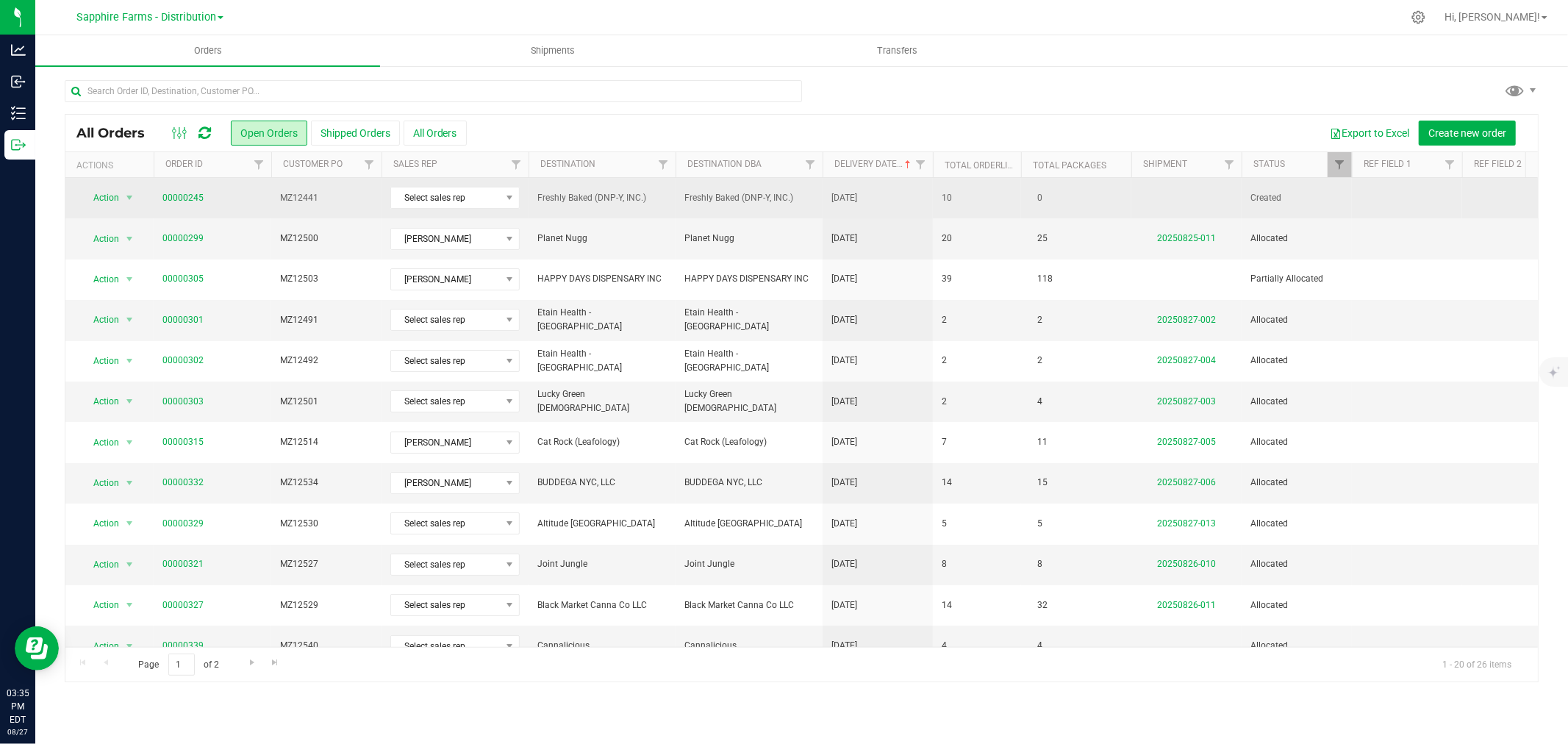
click at [818, 201] on td "Freshly Baked (DNP-Y, INC.)" at bounding box center [749, 199] width 147 height 41
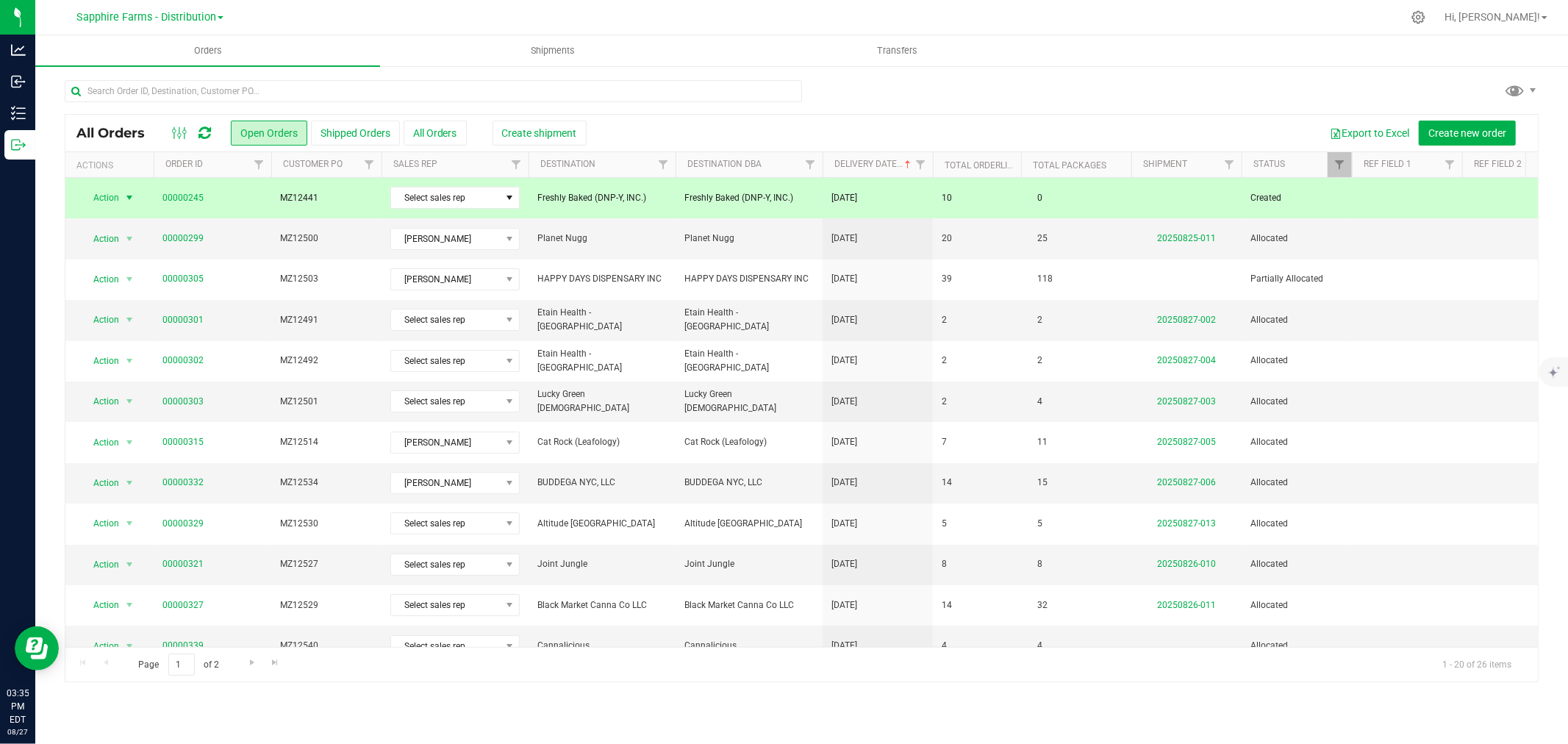
click at [125, 197] on span "select" at bounding box center [130, 198] width 12 height 12
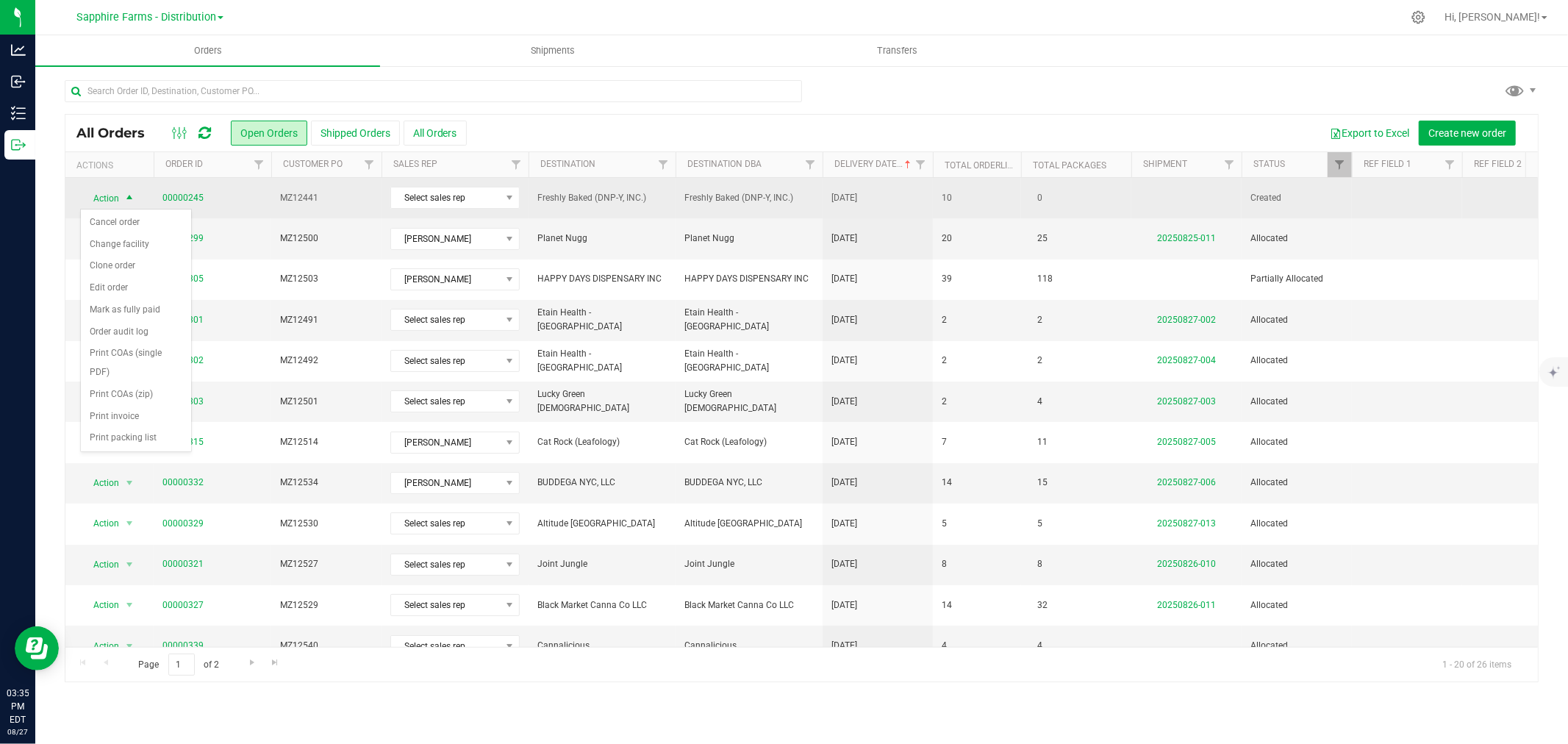
click at [350, 199] on span "MZ12441" at bounding box center [326, 198] width 92 height 14
